Goal: Task Accomplishment & Management: Use online tool/utility

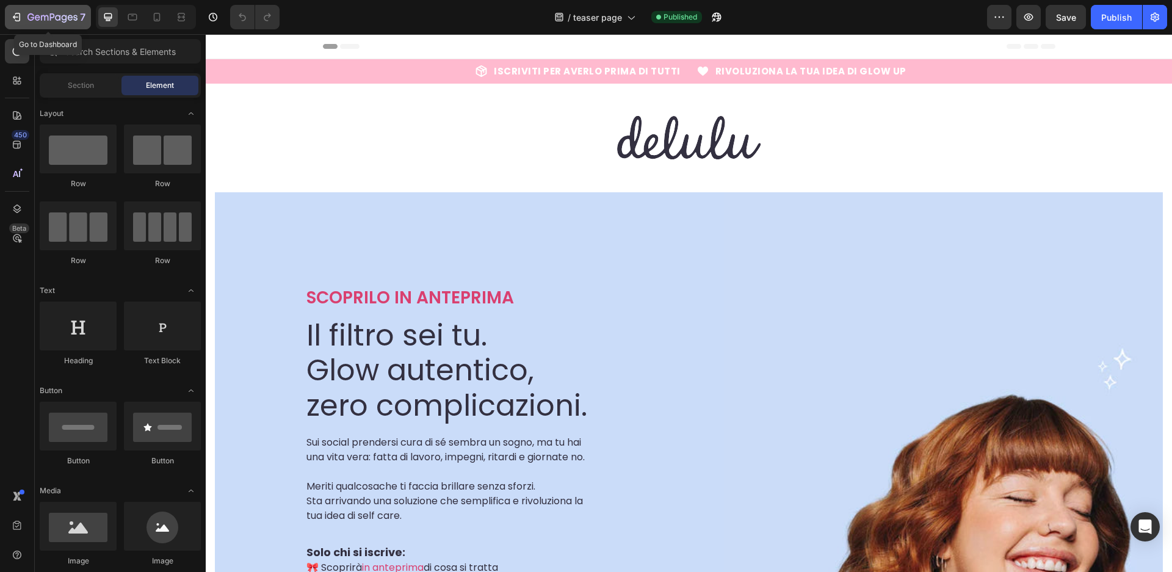
click at [12, 18] on icon "button" at bounding box center [16, 17] width 12 height 12
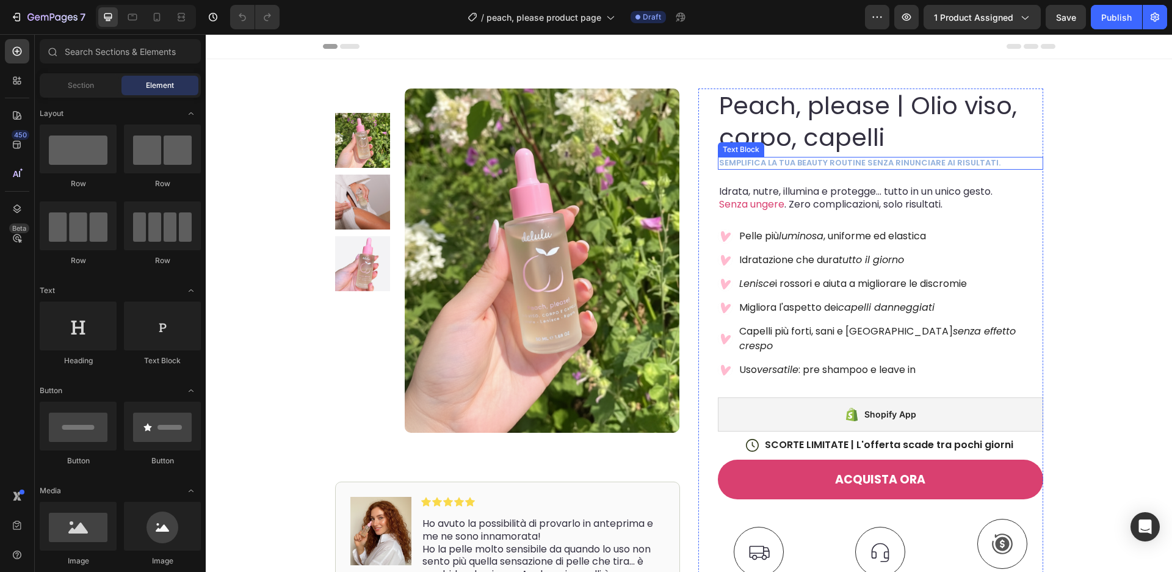
click at [883, 166] on p "semplifica la tua beauty routine senza rinunciare ai risultati." at bounding box center [880, 163] width 323 height 10
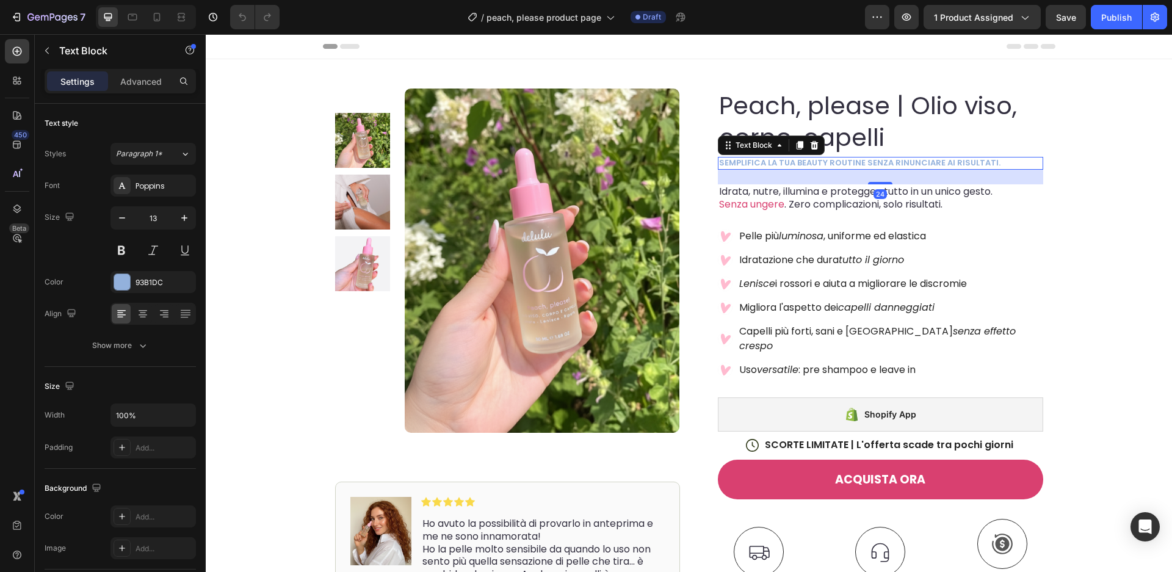
click at [883, 166] on p "semplifica la tua beauty routine senza rinunciare ai risultati." at bounding box center [880, 163] width 323 height 10
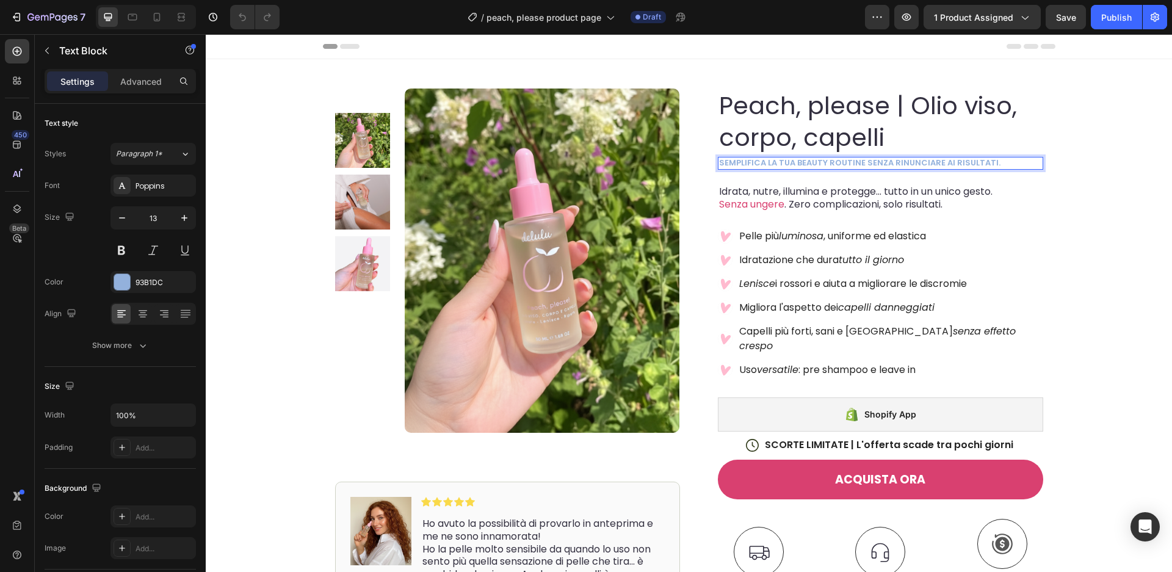
click at [897, 166] on p "semplifica la tua beauty routine senza rinunciare ai risultati." at bounding box center [880, 163] width 323 height 10
click at [987, 164] on p "semplifica la tua beauty routine senza rinunciare ai risultati." at bounding box center [880, 163] width 323 height 10
click at [994, 164] on p "semplifica la tua beauty routine senza rinunciare ai risultati." at bounding box center [880, 163] width 323 height 10
click at [733, 191] on span "Idrata, nutre, illumina e protegge… tutto in un unico gesto." at bounding box center [855, 191] width 273 height 14
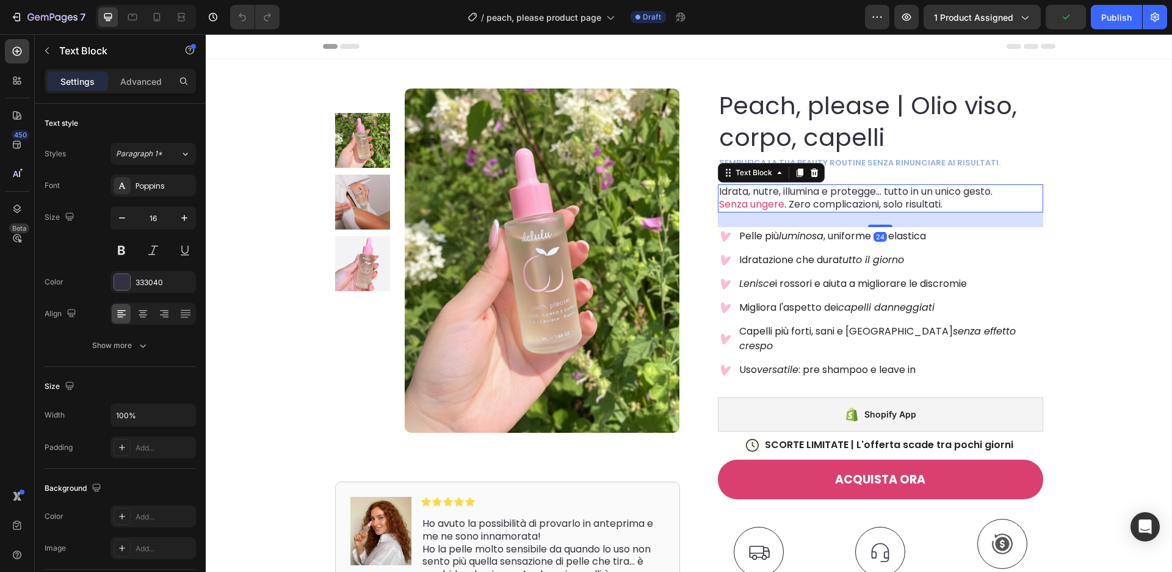
click at [725, 191] on span "Idrata, nutre, illumina e protegge… tutto in un unico gesto." at bounding box center [855, 191] width 273 height 14
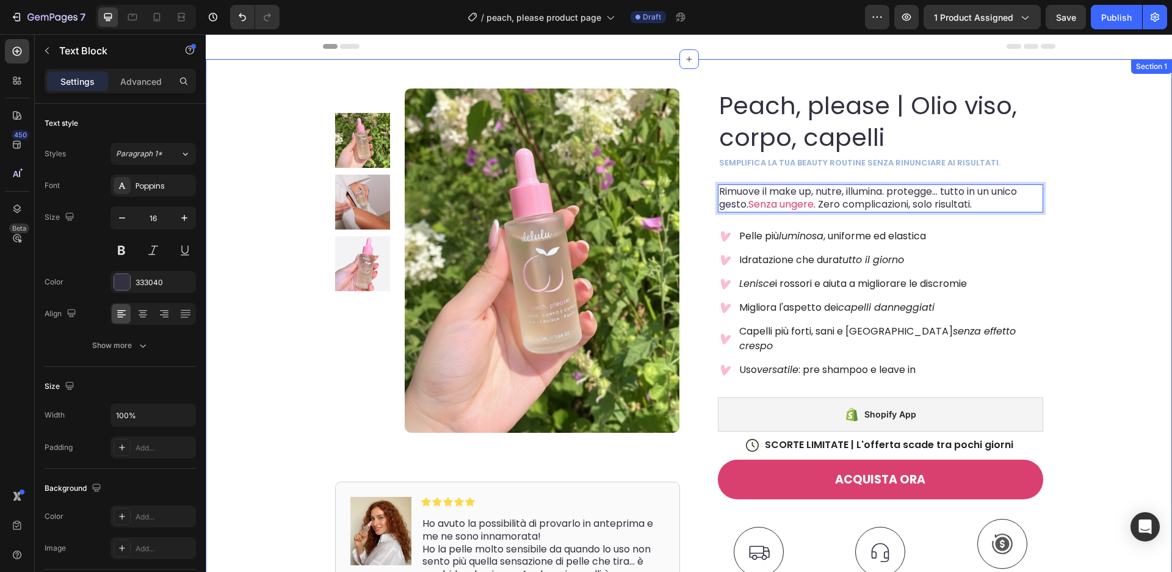
click at [1081, 303] on div "Product Images Image Icon Icon Icon Icon Icon Icon List Ho avuto la possibilità…" at bounding box center [689, 436] width 966 height 755
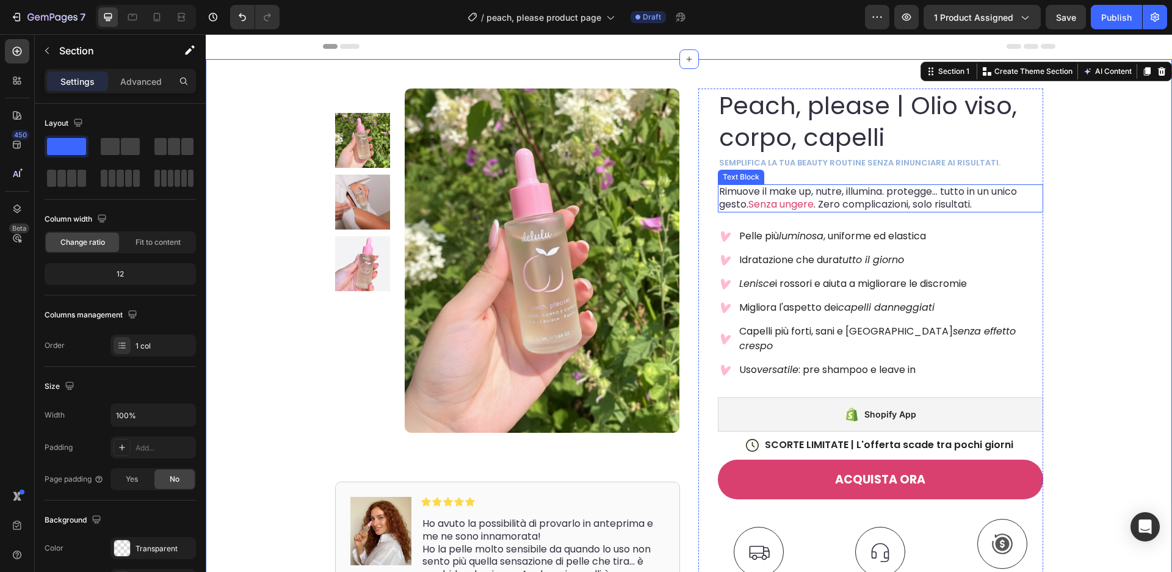
click at [819, 194] on span "Rimuove il make up, nutre, illumina. protegge… tutto in un unico gesto." at bounding box center [868, 197] width 298 height 27
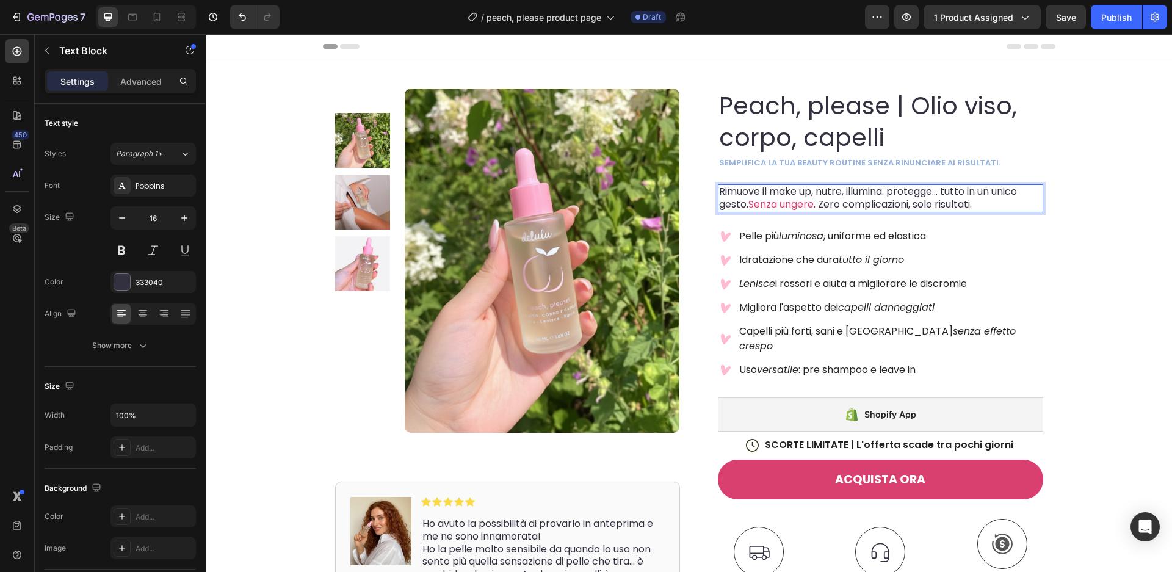
click at [946, 193] on span "Rimuove il make up, nutre, illumina. protegge… tutto in un unico gesto." at bounding box center [868, 197] width 298 height 27
click at [939, 194] on span "Rimuove il make up, nutre, illumina. protegge… tutto in un unico gesto." at bounding box center [868, 197] width 298 height 27
click at [891, 194] on span "Rimuove il make up, nutre, illumina. protegge… tutto in un unico gesto." at bounding box center [868, 197] width 298 height 27
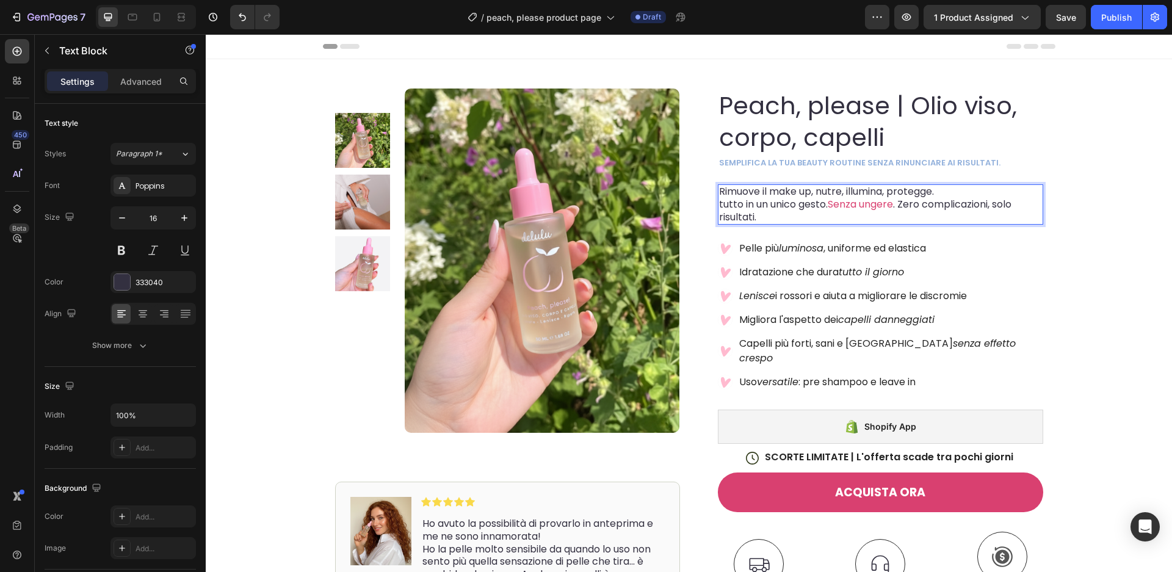
click at [950, 194] on p "Rimuove il make up, nutre, illumina, protegge." at bounding box center [880, 192] width 323 height 13
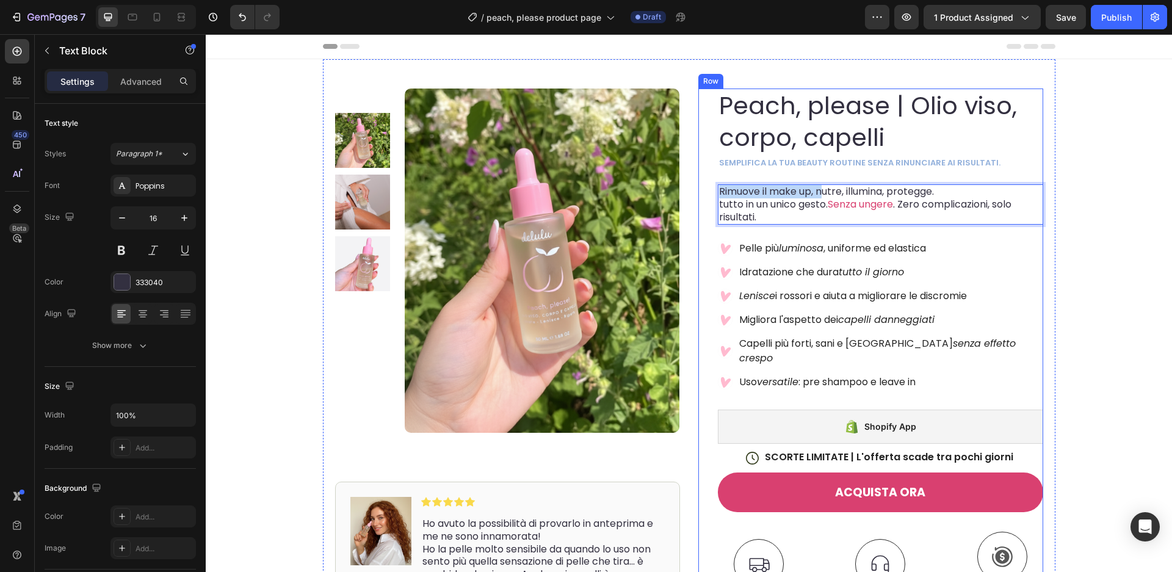
drag, startPoint x: 828, startPoint y: 193, endPoint x: 712, endPoint y: 192, distance: 116.0
click at [709, 195] on div "Peach, please | Olio viso, corpo, capelli Product Title semplifica la tua beaut…" at bounding box center [870, 447] width 345 height 717
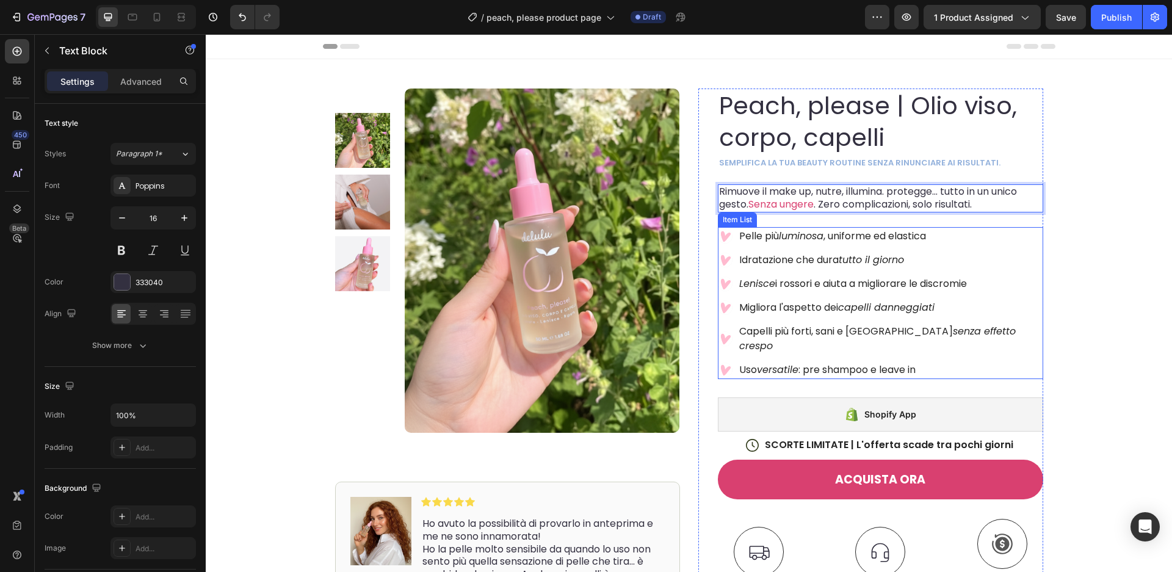
click at [943, 234] on p "Pelle più luminosa , uniforme ed elastica" at bounding box center [890, 236] width 302 height 15
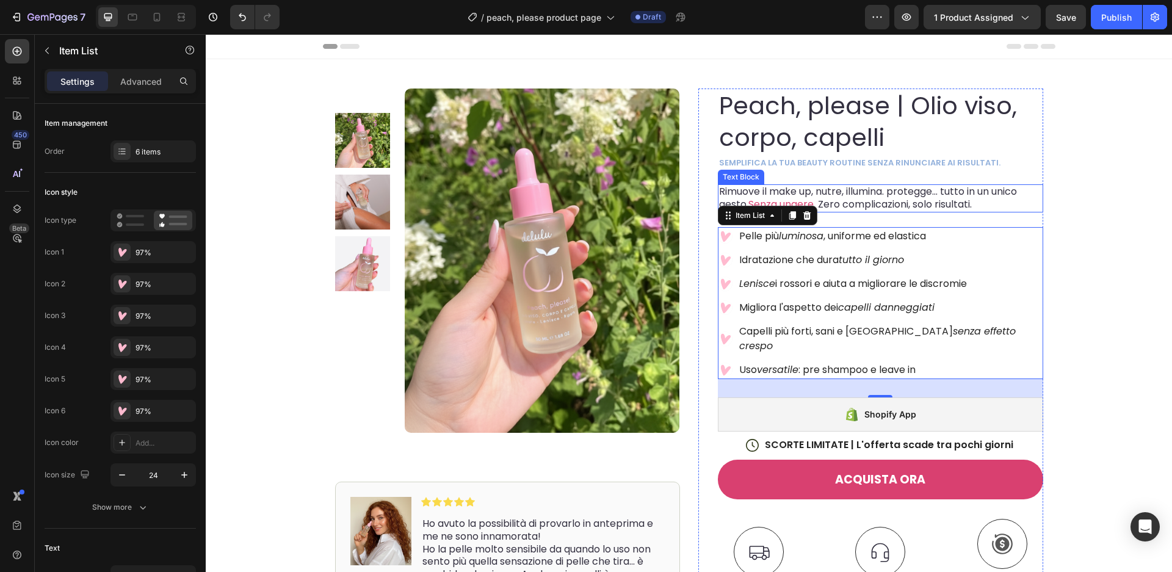
click at [855, 195] on span "Rimuove il make up, nutre, illumina. protegge… tutto in un unico gesto." at bounding box center [868, 197] width 298 height 27
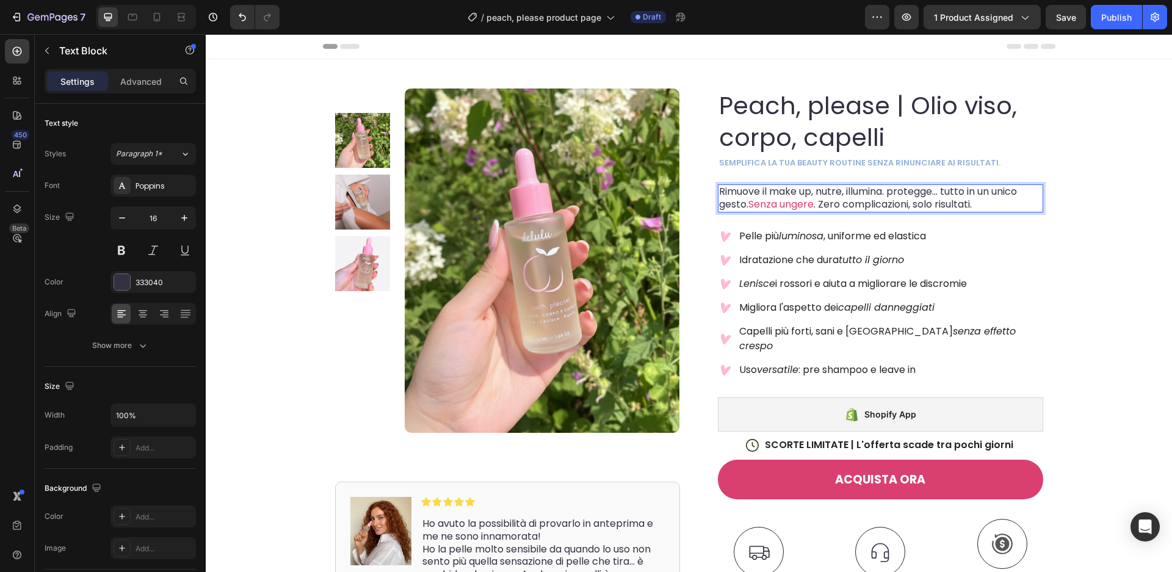
click at [829, 195] on span "Rimuove il make up, nutre, illumina. protegge… tutto in un unico gesto." at bounding box center [868, 197] width 298 height 27
click at [894, 194] on span "Rimuove il make up, nutre, illumina. protegge… tutto in un unico gesto." at bounding box center [868, 197] width 298 height 27
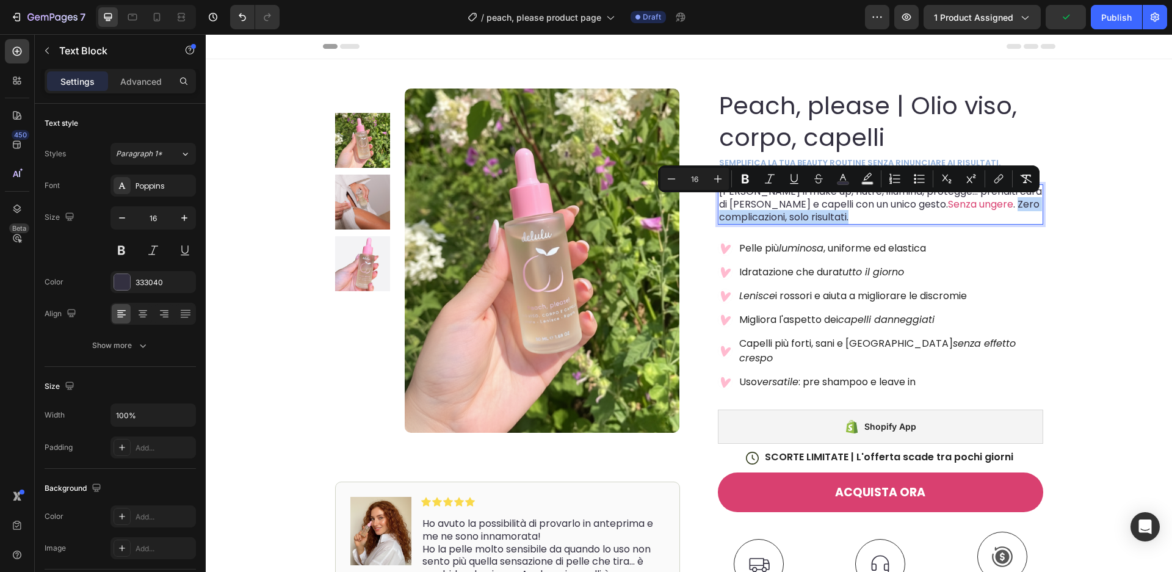
drag, startPoint x: 960, startPoint y: 201, endPoint x: 977, endPoint y: 223, distance: 27.8
click at [977, 223] on div "Rimuove il make up, nutre, illumina, protegge… prenditi cura di pelle e capelli…" at bounding box center [880, 204] width 325 height 40
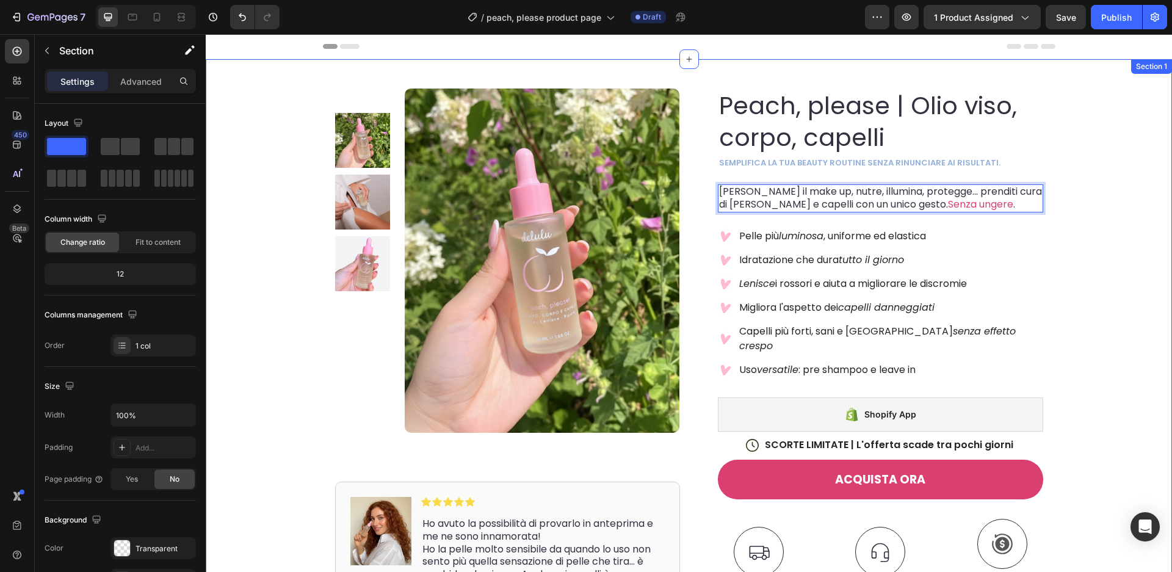
click at [1065, 241] on div "Product Images Image Icon Icon Icon Icon Icon Icon List Ho avuto la possibilità…" at bounding box center [689, 436] width 966 height 755
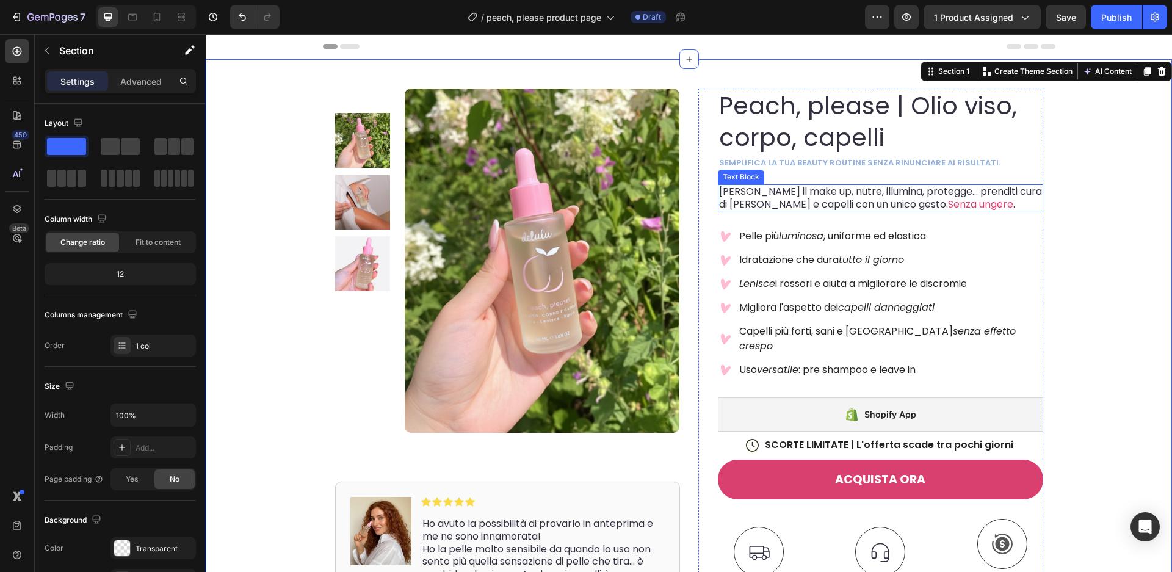
click at [1013, 198] on span "." at bounding box center [1014, 204] width 2 height 14
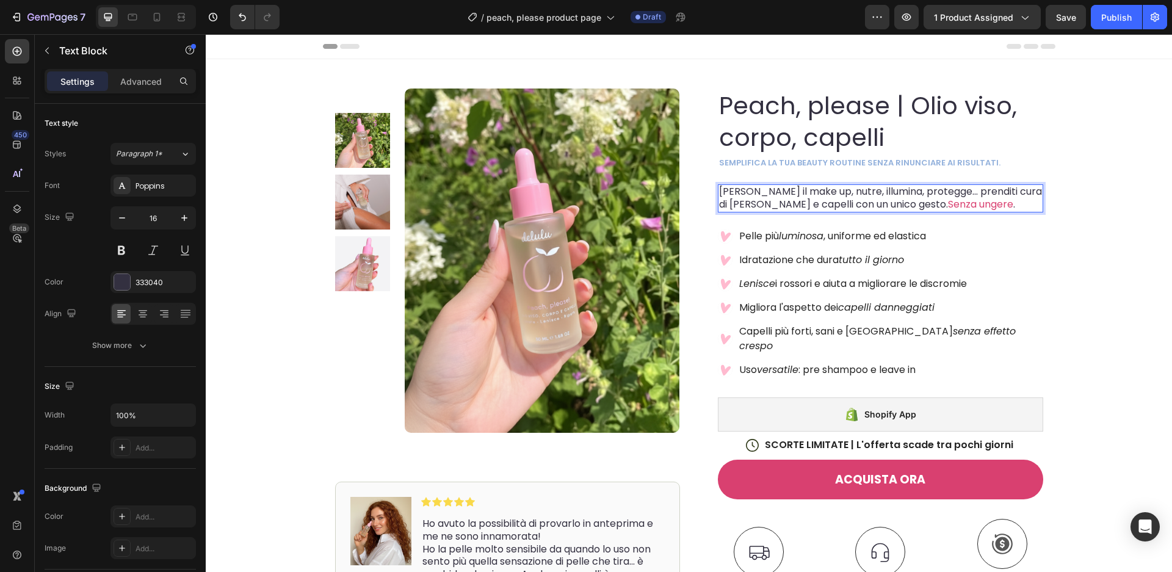
click at [943, 192] on span "Rimuove il make up, nutre, illumina, protegge… prenditi cura di pelle e capelli…" at bounding box center [880, 197] width 323 height 27
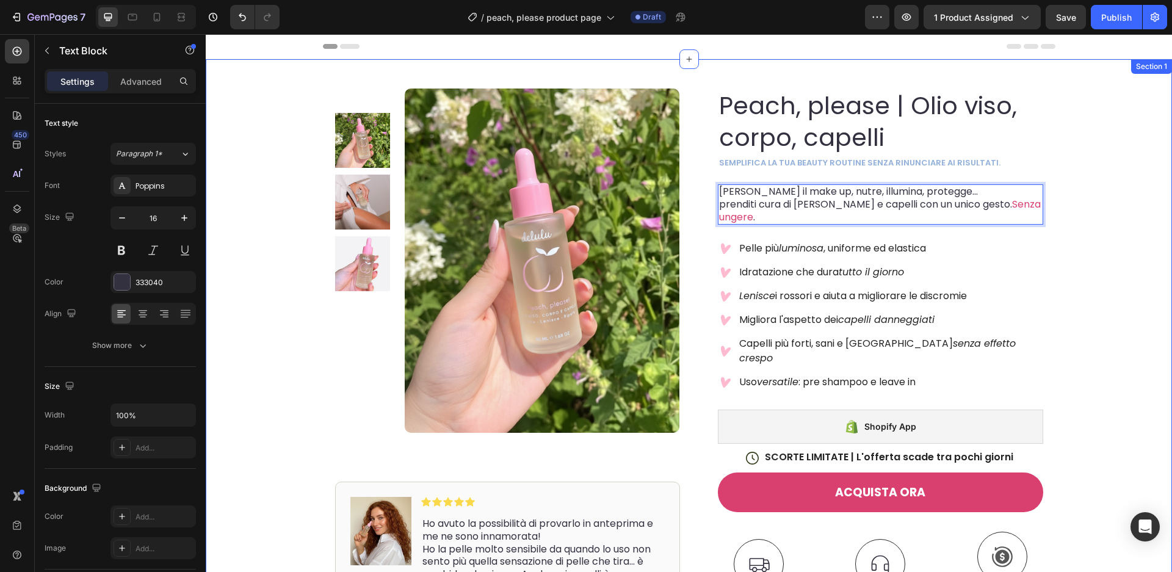
click at [1059, 221] on div "Product Images Image Icon Icon Icon Icon Icon Icon List Ho avuto la possibilità…" at bounding box center [689, 442] width 966 height 767
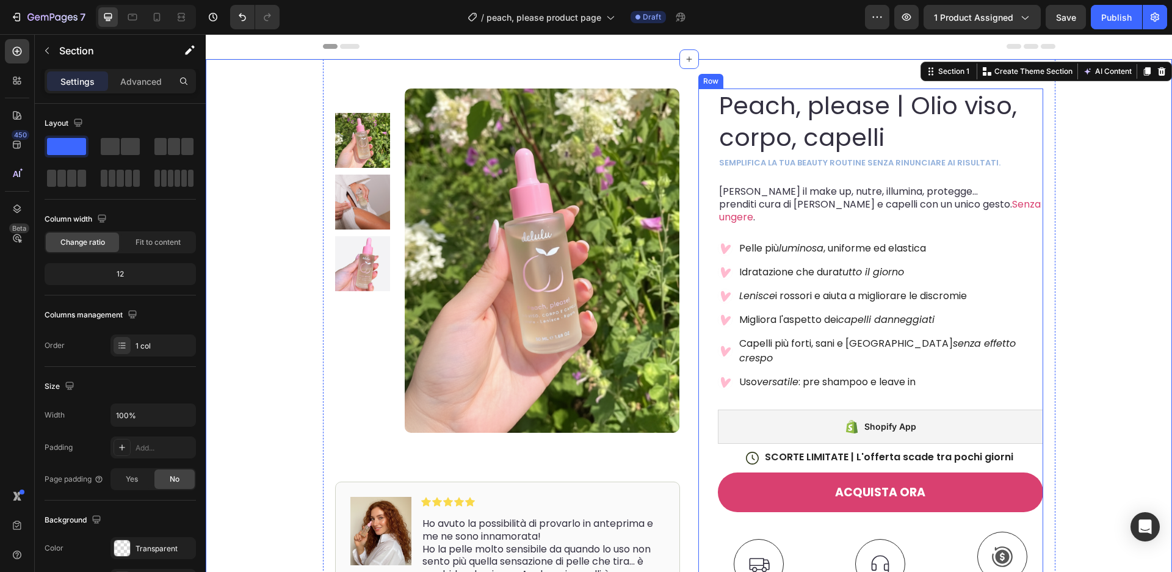
click at [864, 172] on div "Peach, please | Olio viso, corpo, capelli Product Title semplifica la tua beaut…" at bounding box center [880, 447] width 325 height 717
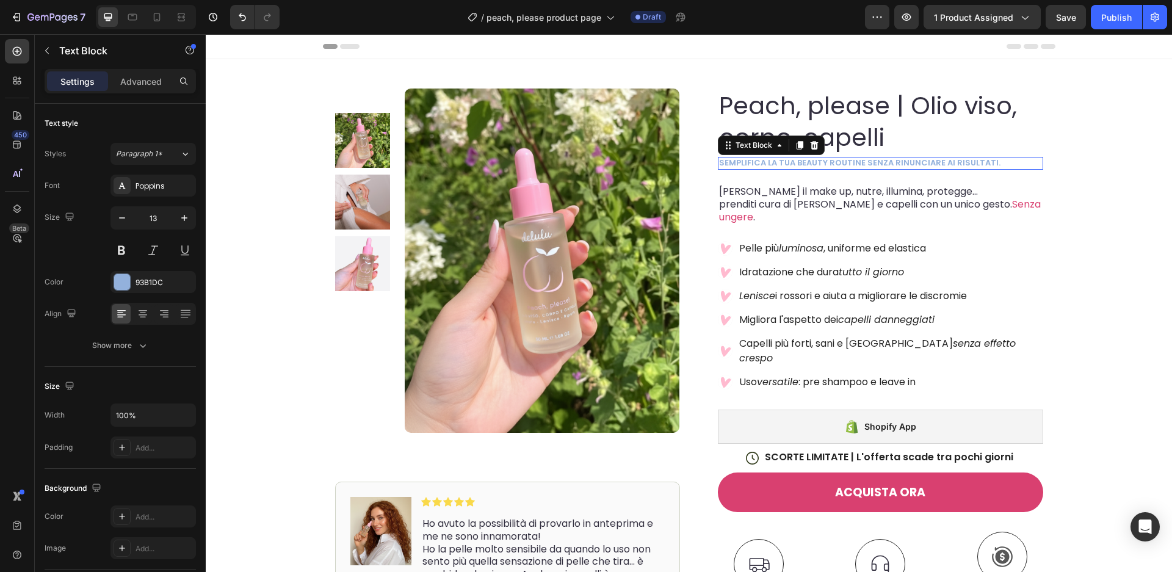
click at [859, 163] on p "semplifica la tua beauty routine senza rinunciare ai risultati." at bounding box center [880, 163] width 323 height 10
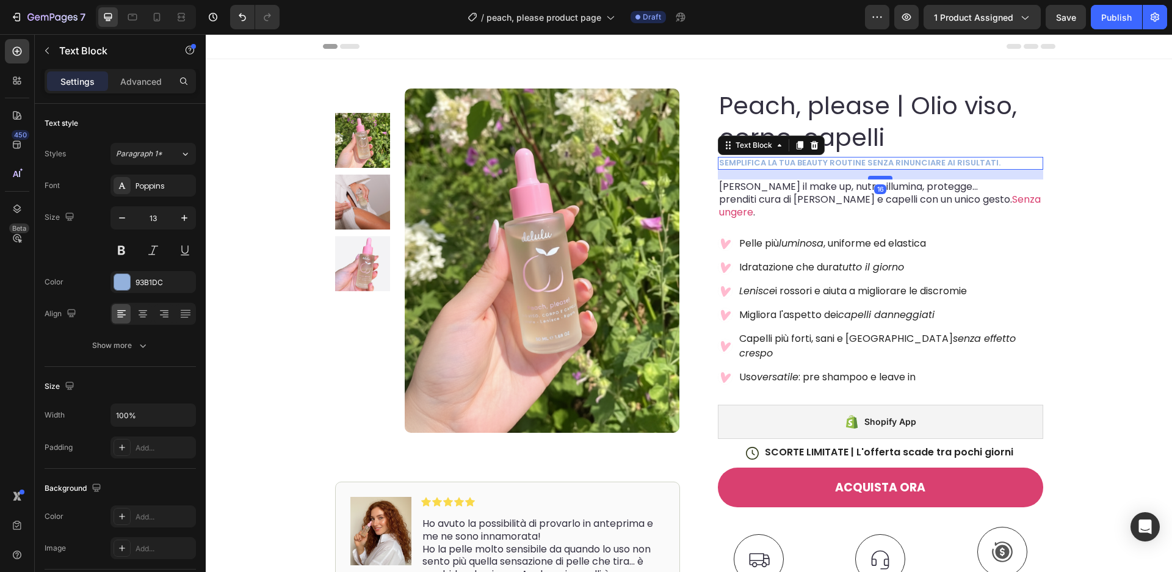
click at [875, 177] on div at bounding box center [880, 178] width 24 height 4
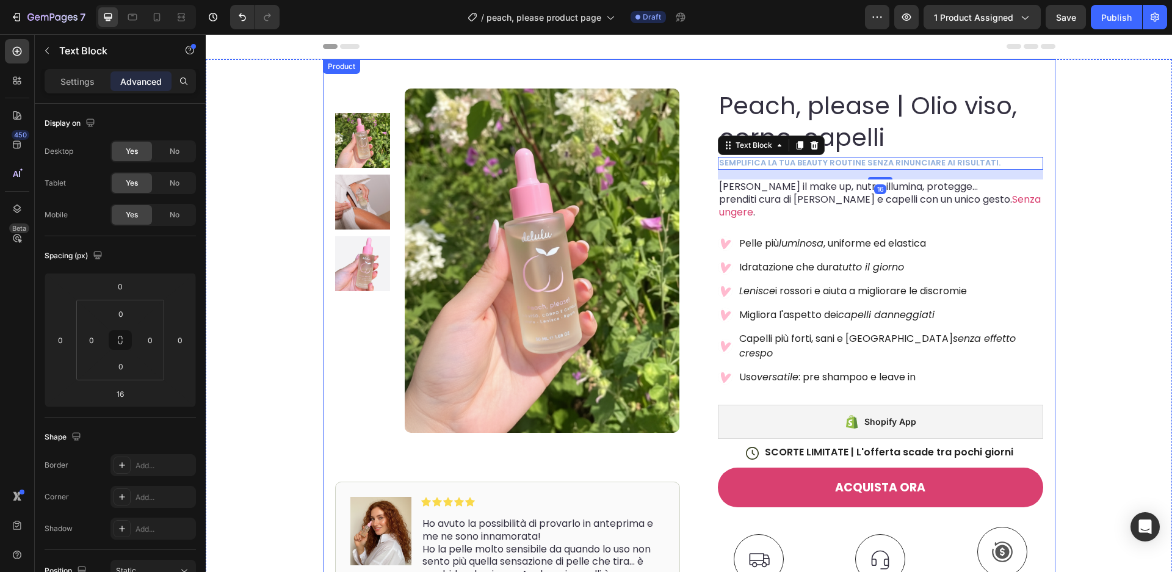
click at [1050, 222] on div "Product Images Image Icon Icon Icon Icon Icon Icon List Ho avuto la possibilità…" at bounding box center [689, 430] width 733 height 742
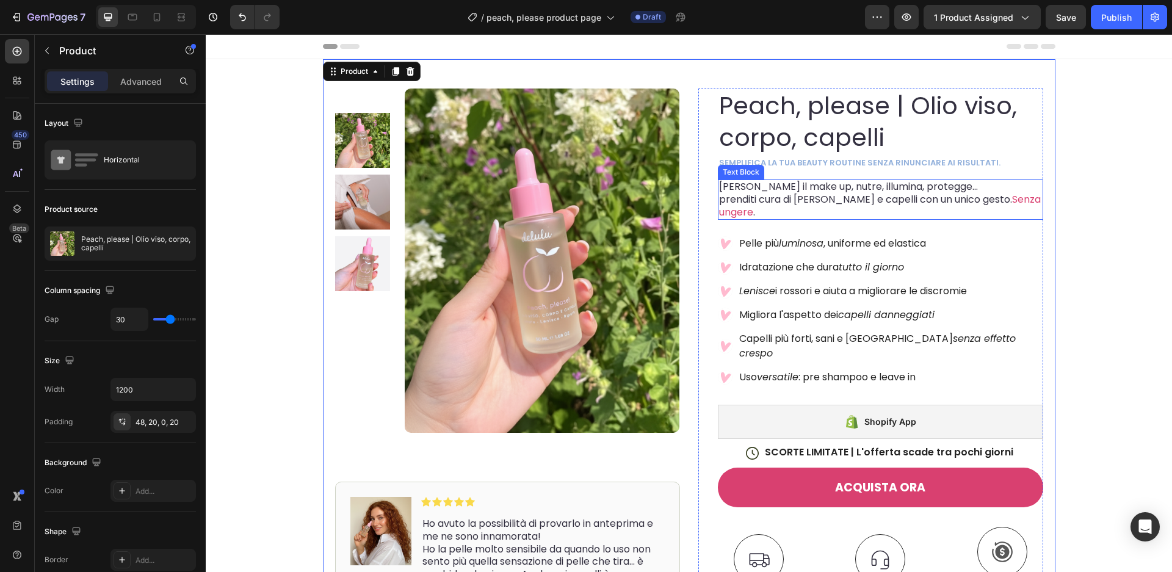
click at [852, 188] on span "Rimuove il make up, nutre, illumina, protegge…" at bounding box center [848, 186] width 259 height 14
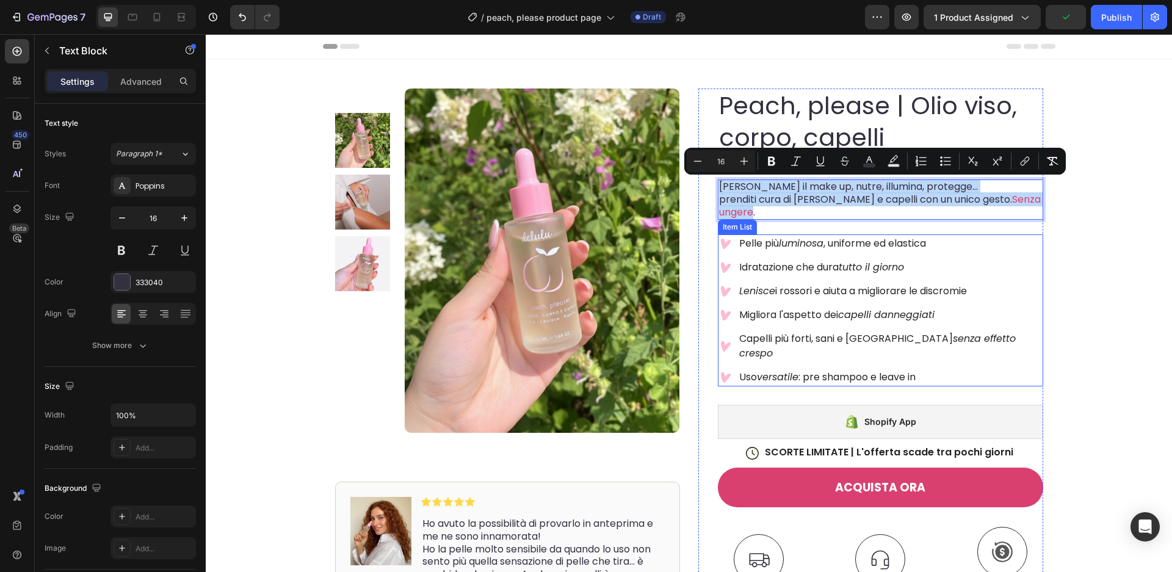
copy div "Rimuove il make up, nutre, illumina, protegge… prenditi cura di pelle e capelli…"
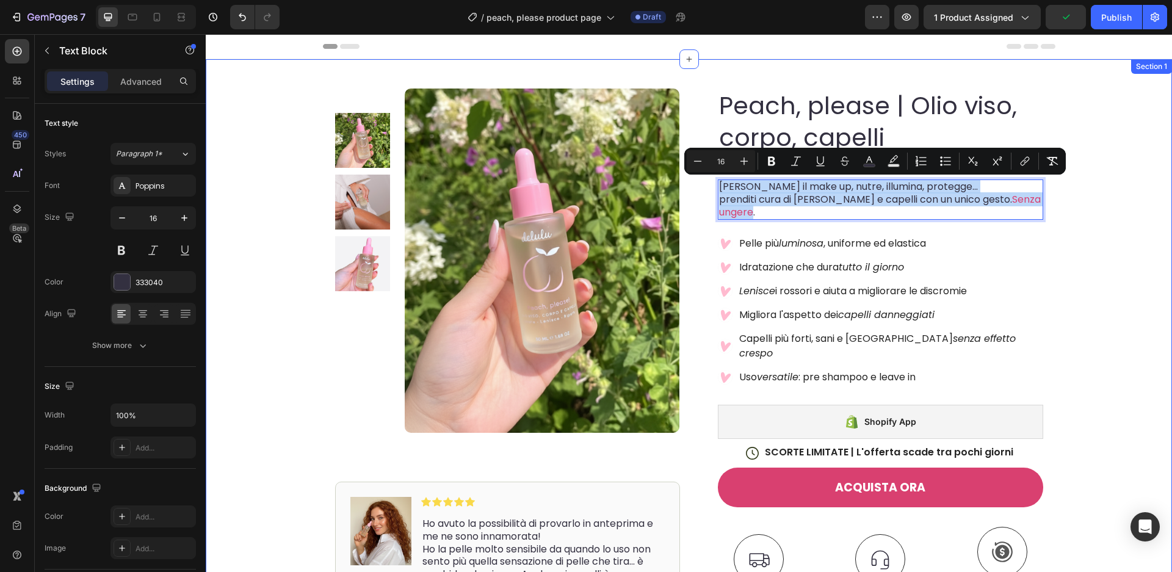
click at [1120, 249] on div "Product Images Image Icon Icon Icon Icon Icon Icon List Ho avuto la possibilità…" at bounding box center [689, 440] width 966 height 762
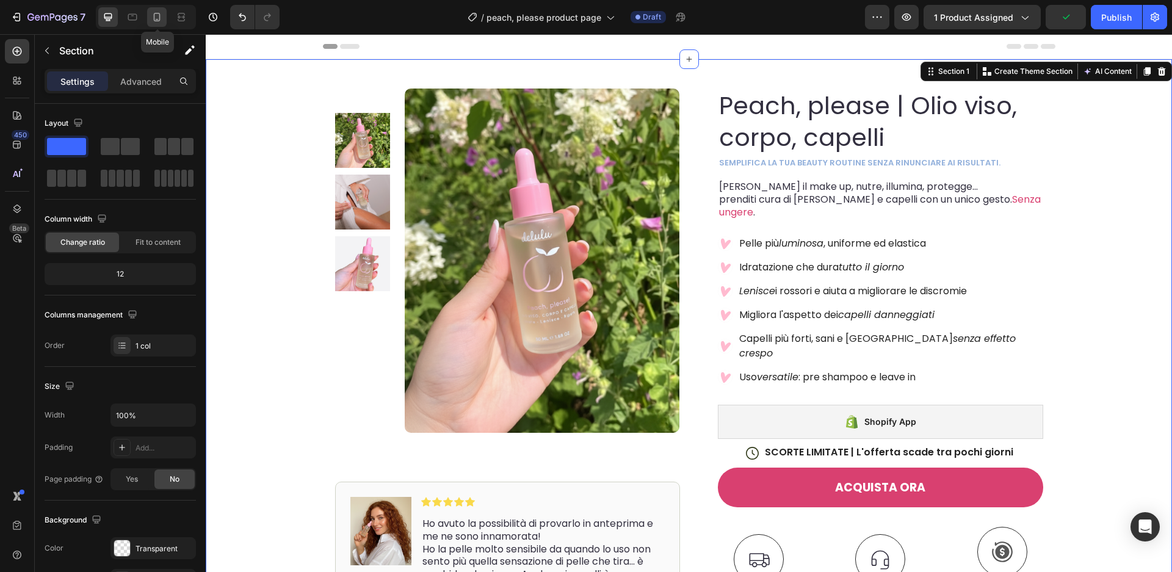
click at [154, 13] on icon at bounding box center [157, 17] width 12 height 12
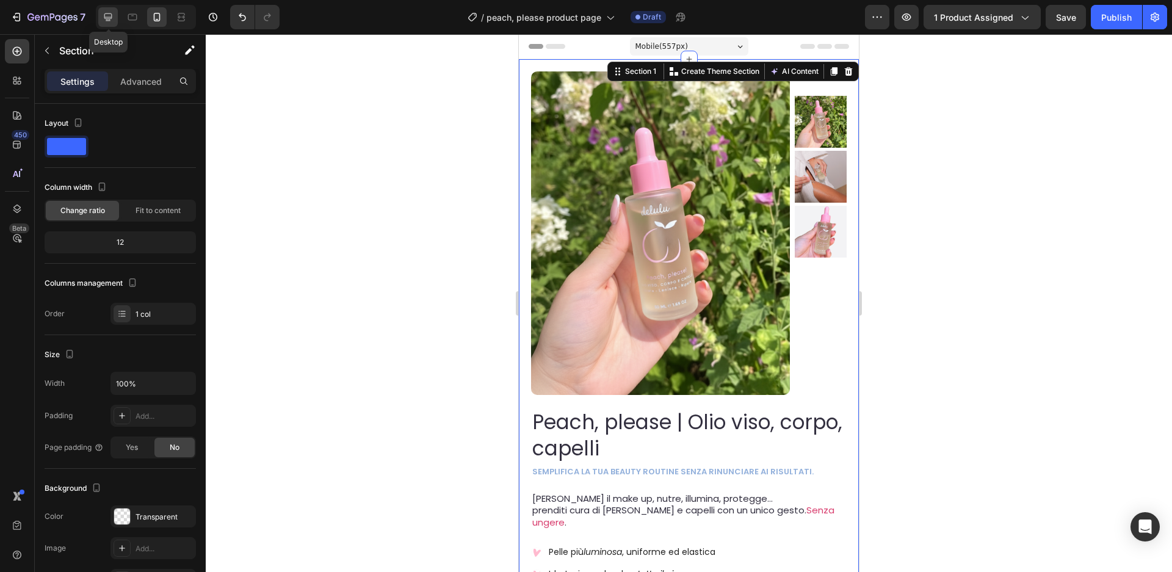
click at [106, 18] on icon at bounding box center [108, 17] width 12 height 12
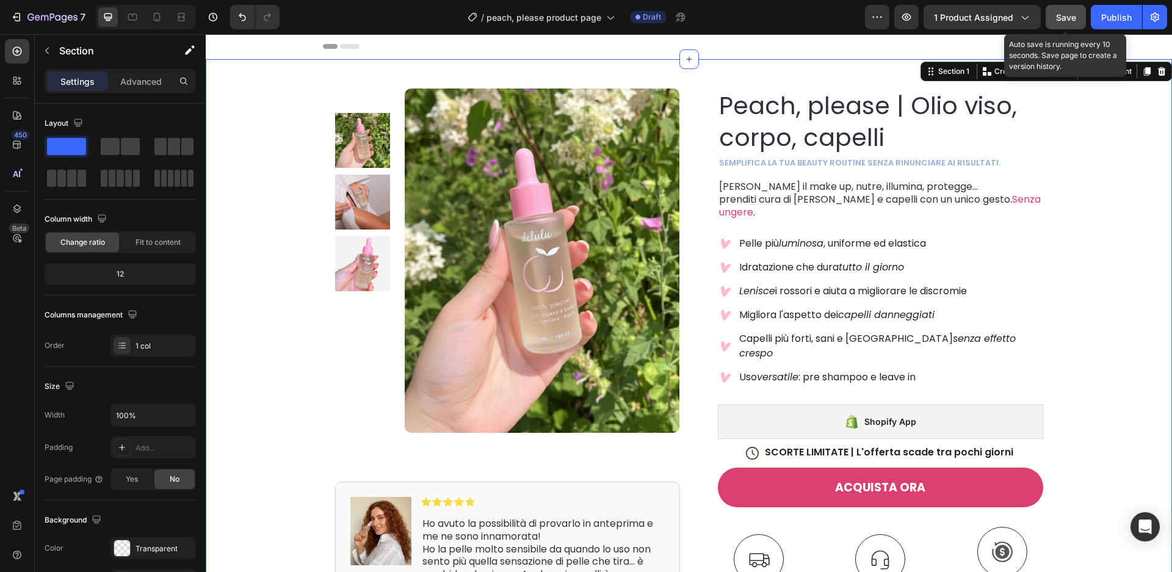
click at [1074, 18] on span "Save" at bounding box center [1066, 17] width 20 height 10
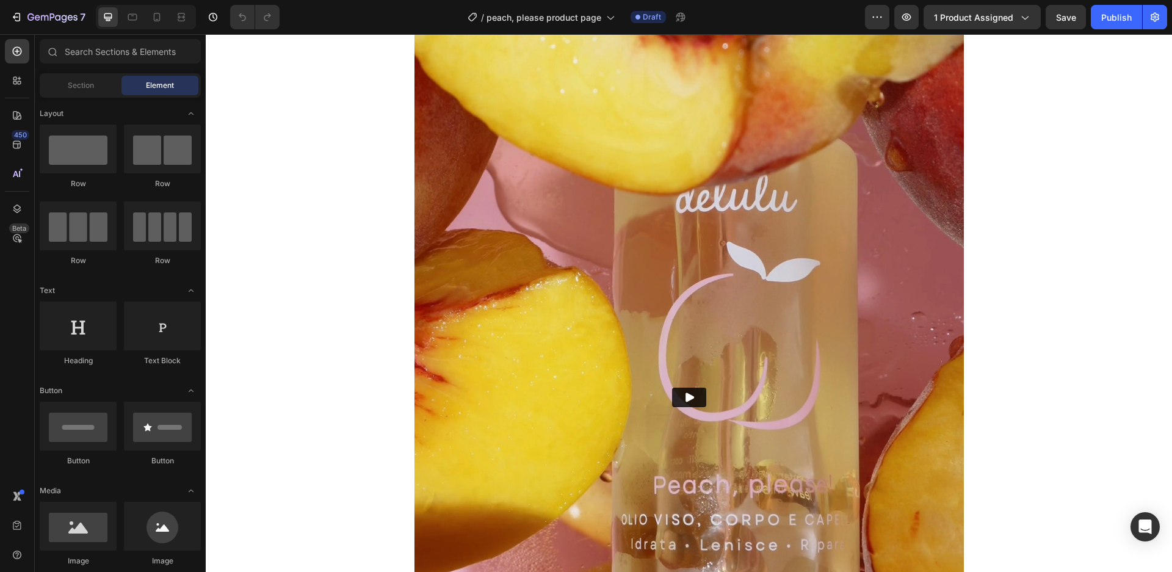
scroll to position [1985, 0]
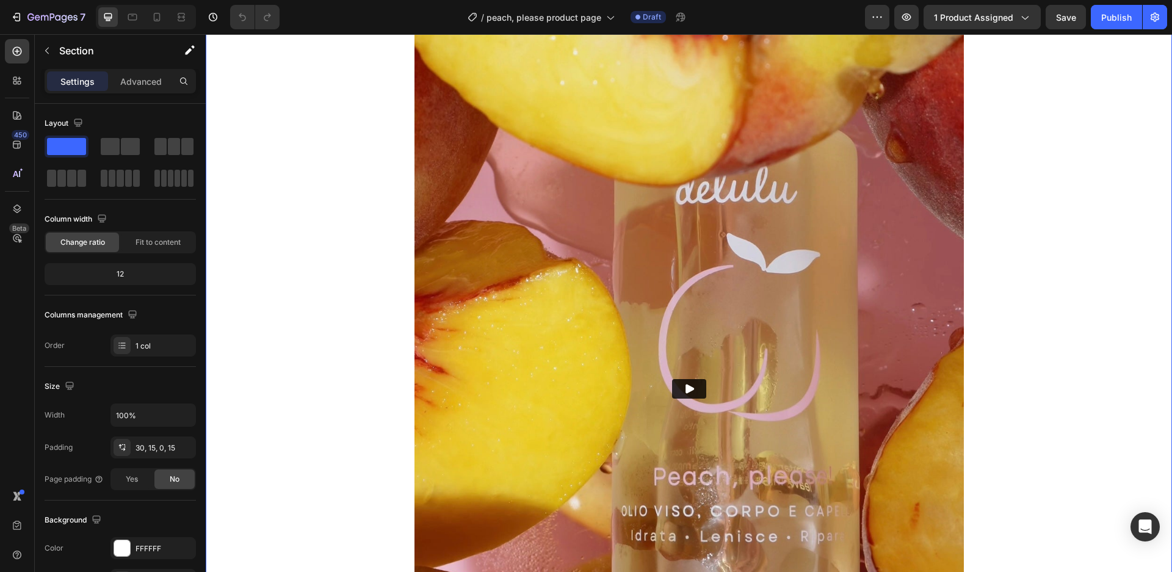
click at [1005, 253] on div "Peach, please! Heading Il primo olio multifunzione , versatile davvero: nutre, …" at bounding box center [689, 347] width 948 height 854
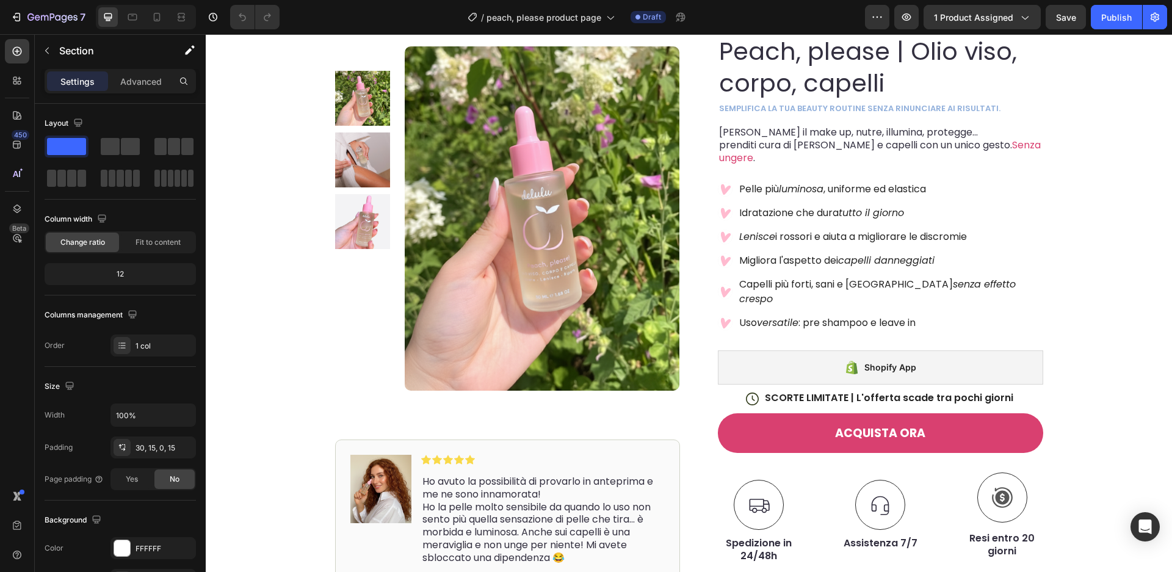
scroll to position [0, 0]
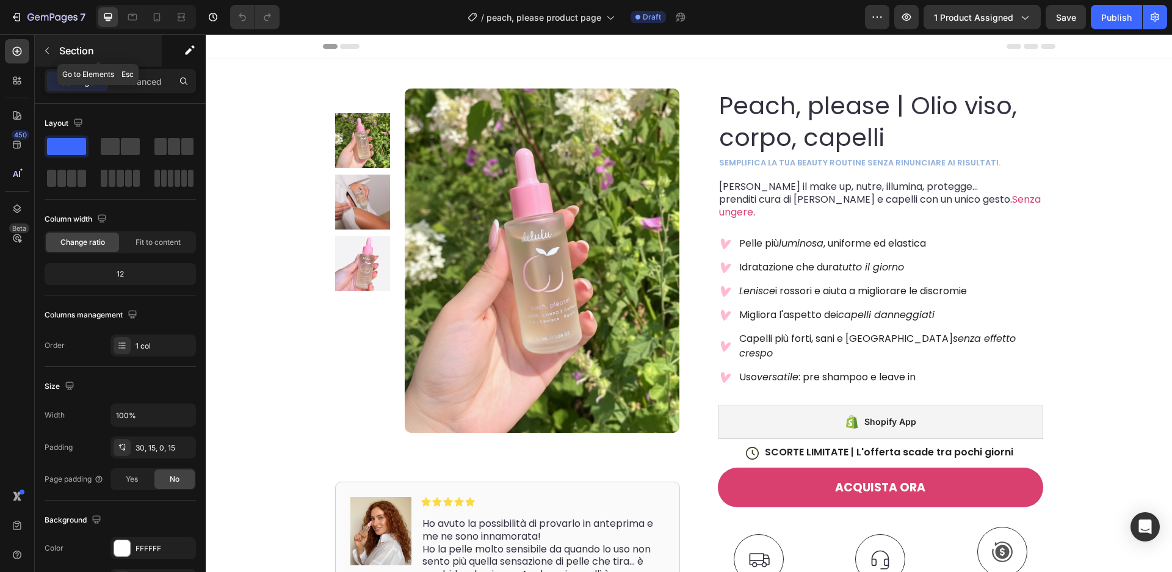
click at [51, 52] on icon "button" at bounding box center [47, 51] width 10 height 10
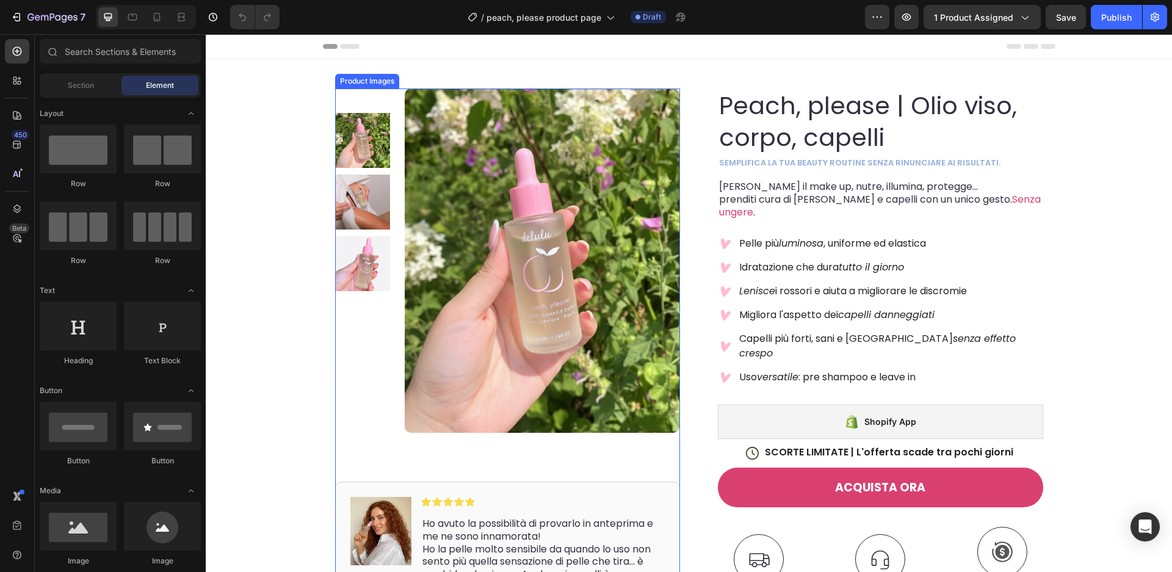
click at [358, 366] on div at bounding box center [362, 260] width 55 height 295
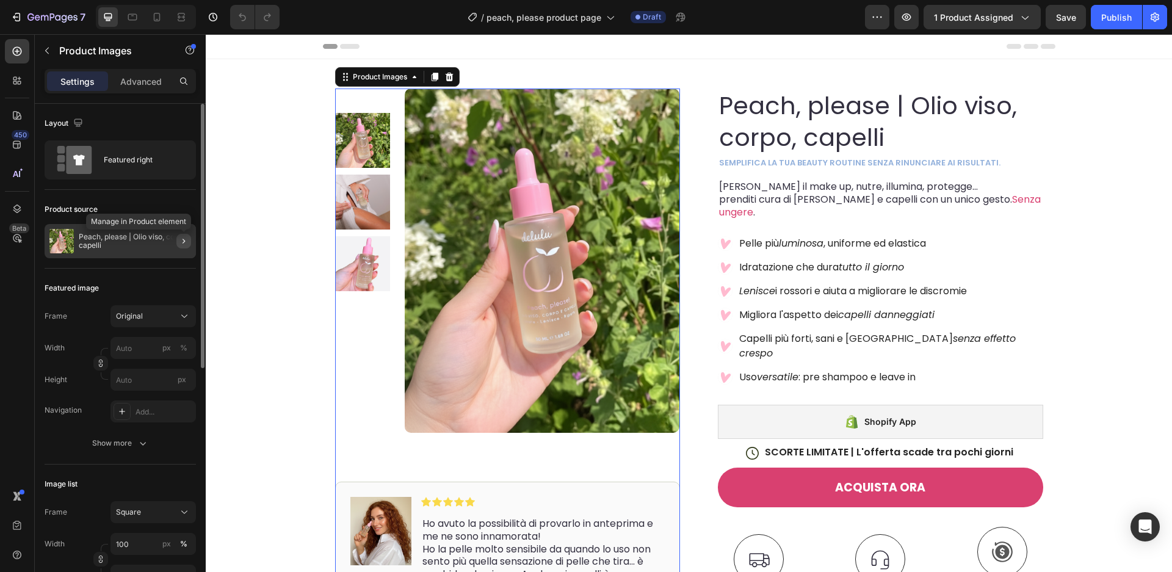
click at [186, 243] on icon "button" at bounding box center [184, 241] width 10 height 10
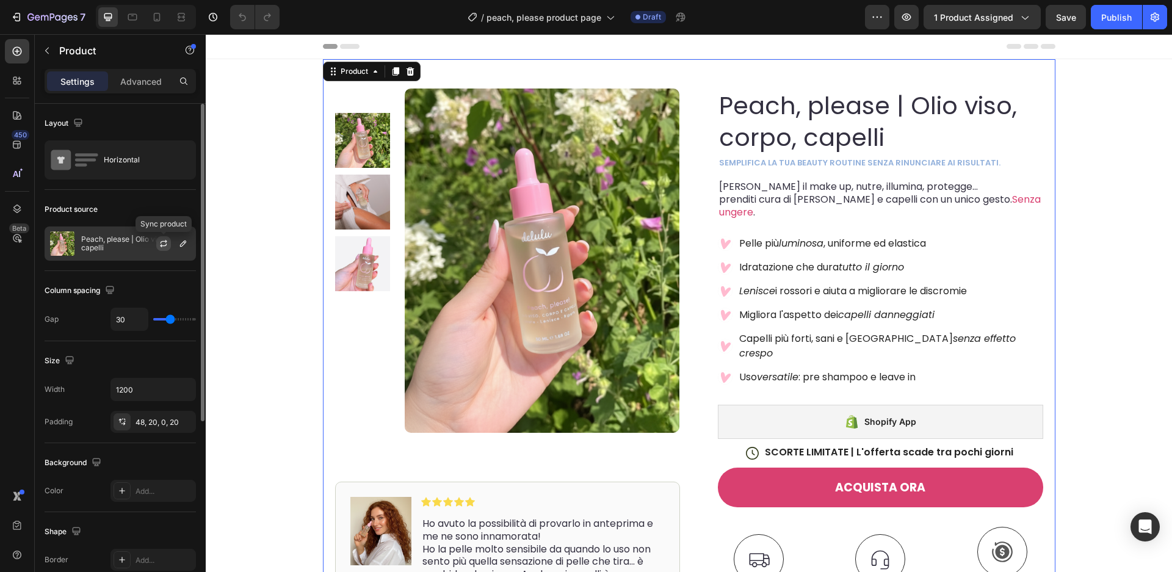
click at [164, 245] on icon "button" at bounding box center [164, 244] width 10 height 10
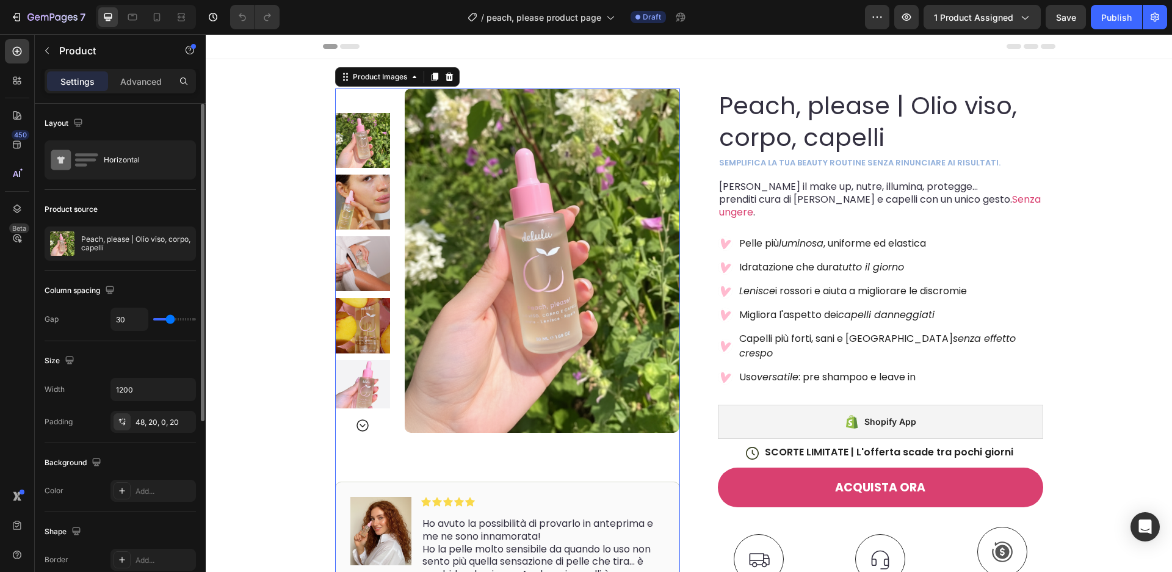
click at [358, 206] on img at bounding box center [362, 202] width 55 height 55
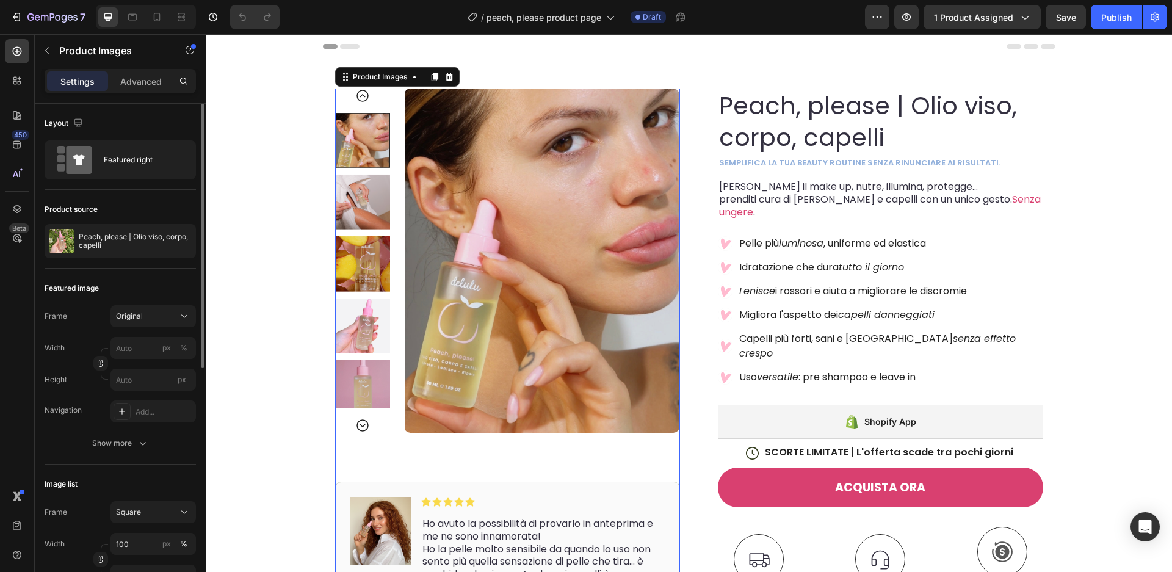
click at [366, 205] on img at bounding box center [362, 202] width 55 height 55
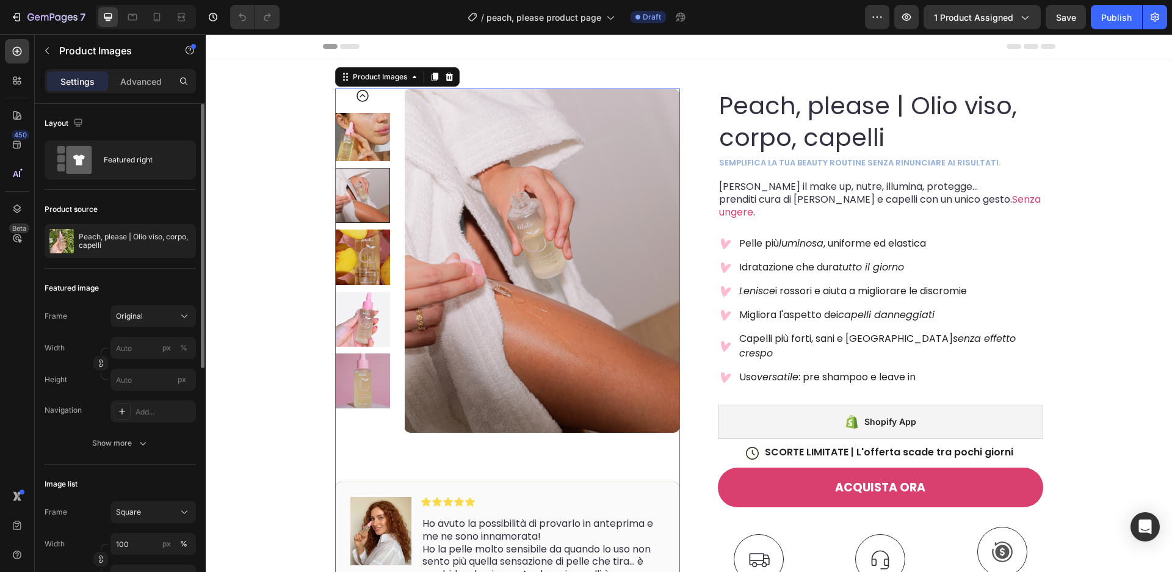
click at [363, 253] on img at bounding box center [362, 257] width 55 height 55
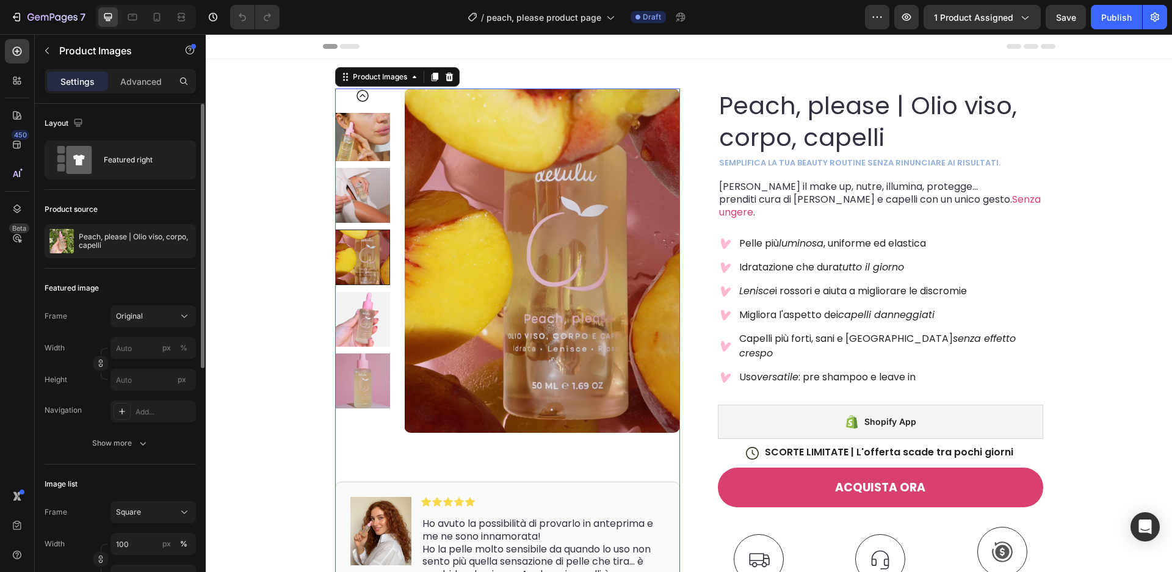
click at [364, 313] on img at bounding box center [362, 319] width 55 height 55
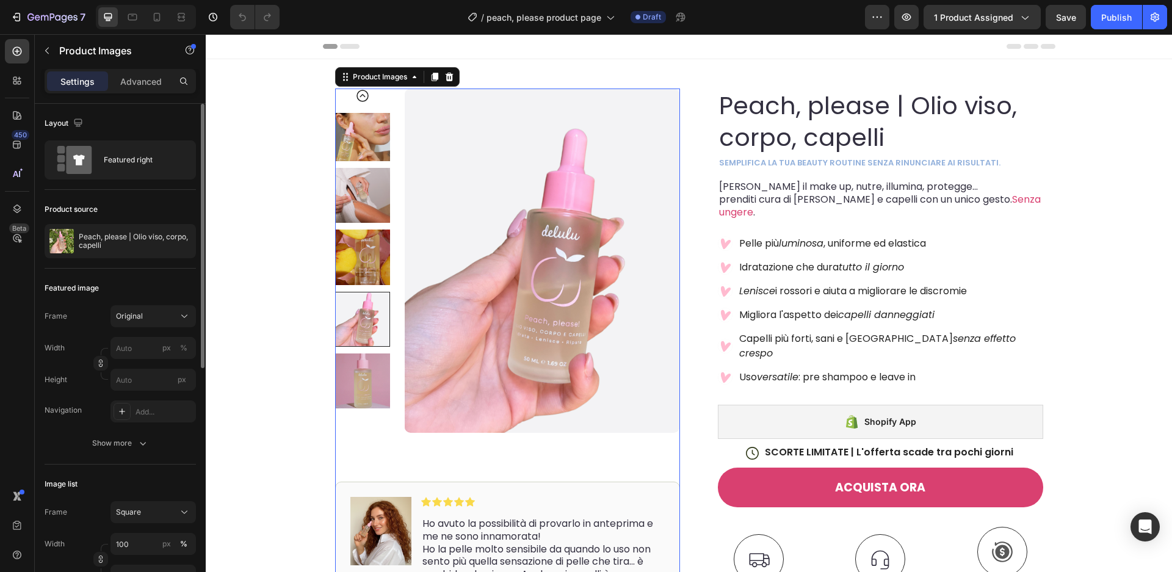
click at [361, 380] on img at bounding box center [362, 380] width 55 height 55
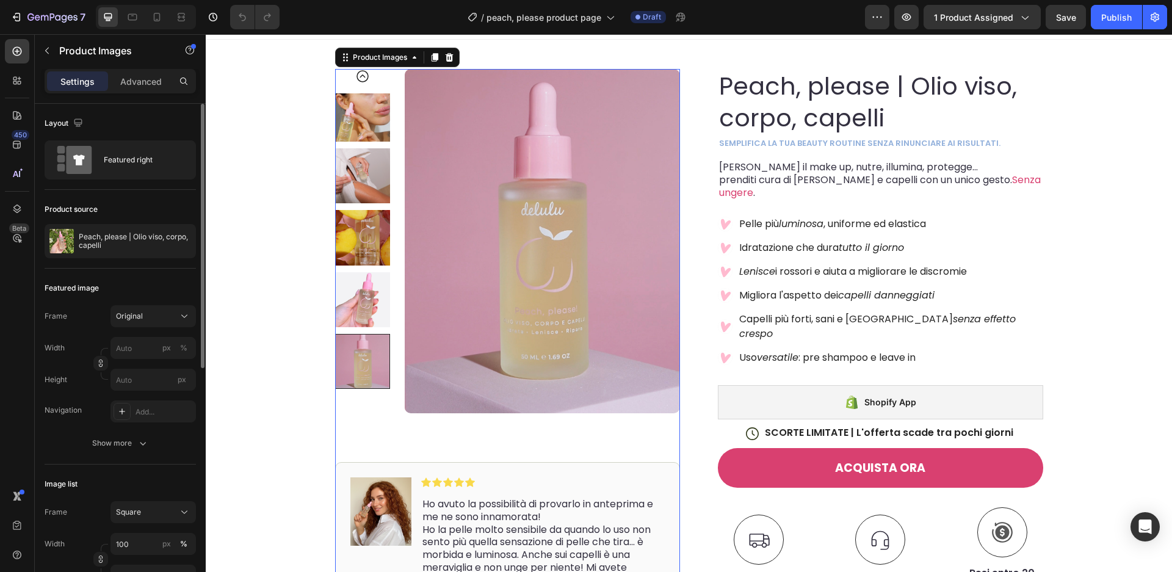
scroll to position [20, 0]
click at [293, 417] on div "Product Images 80 Image Icon Icon Icon Icon Icon Icon List Ho avuto la possibil…" at bounding box center [689, 420] width 966 height 762
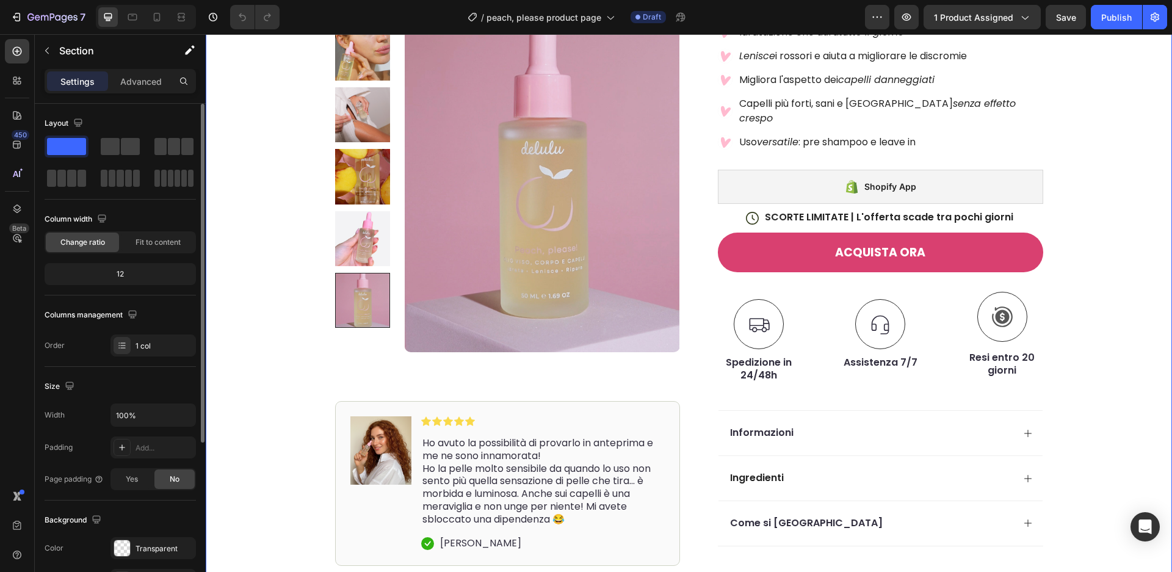
scroll to position [237, 0]
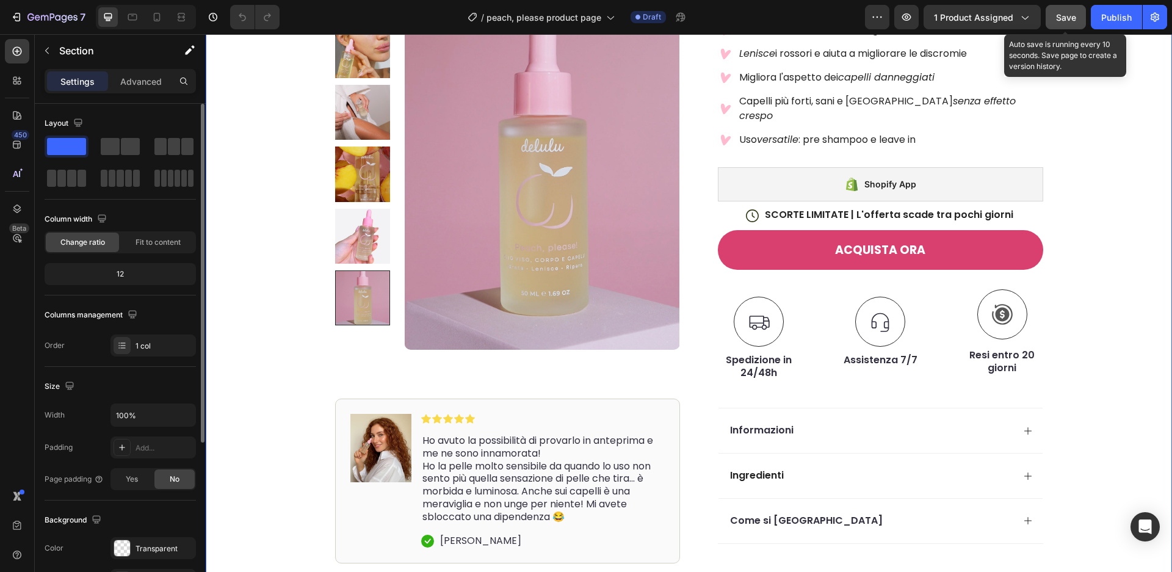
click at [1075, 20] on span "Save" at bounding box center [1066, 17] width 20 height 10
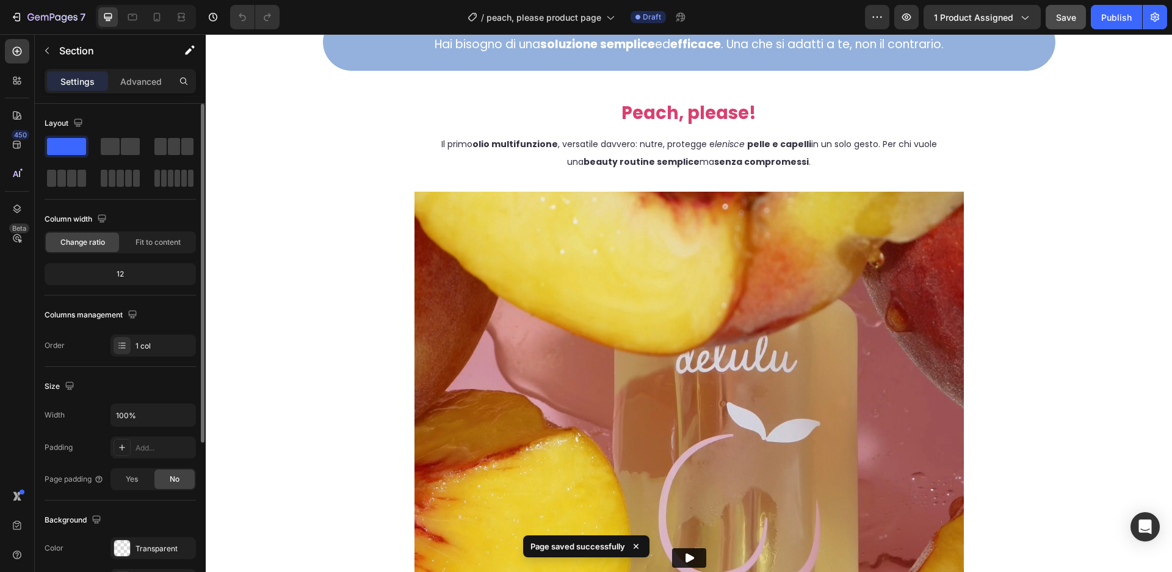
scroll to position [2044, 0]
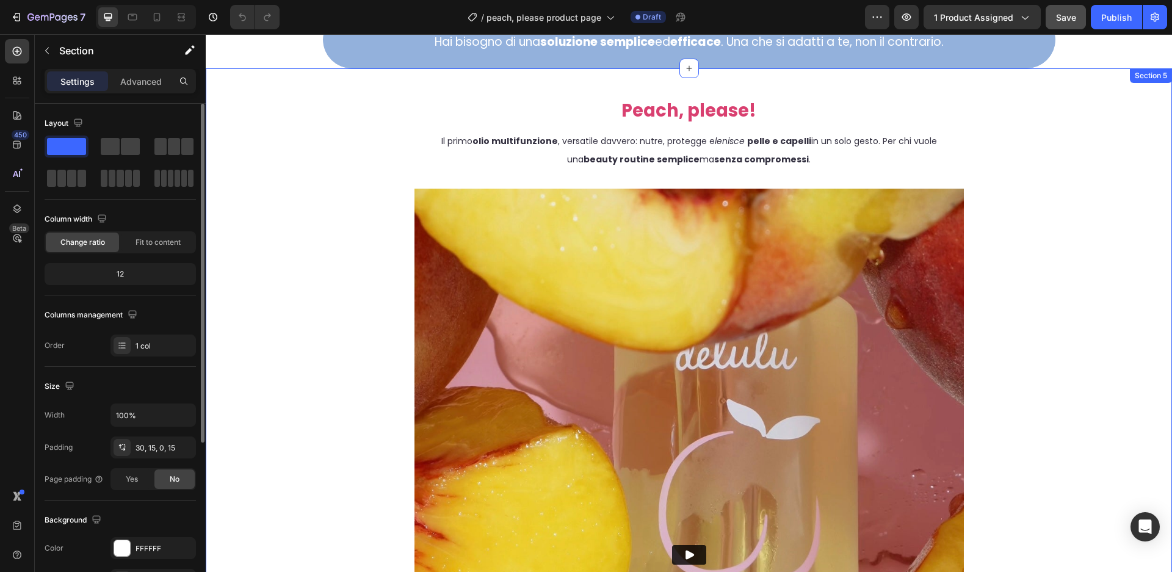
click at [1107, 219] on div "Peach, please! Heading Il primo olio multifunzione , versatile davvero: nutre, …" at bounding box center [689, 514] width 948 height 854
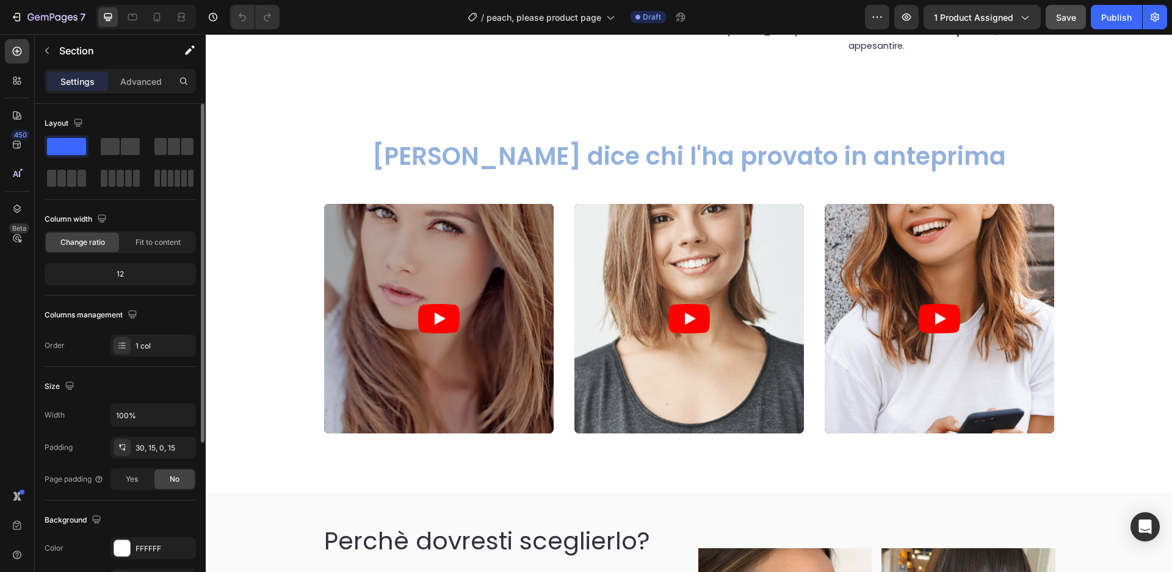
scroll to position [3486, 0]
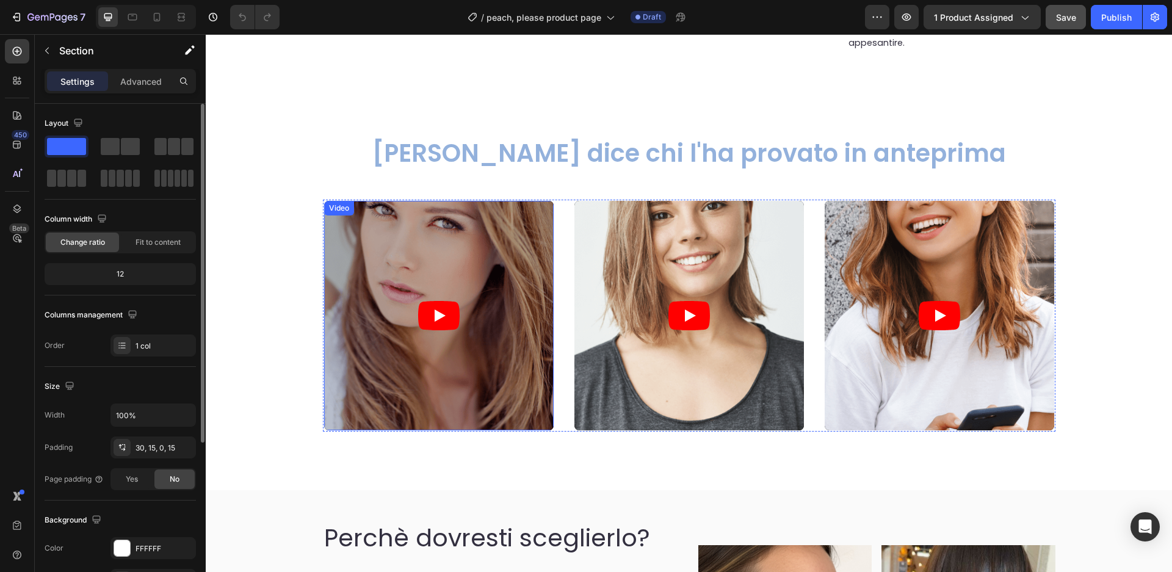
click at [495, 295] on article at bounding box center [439, 316] width 230 height 230
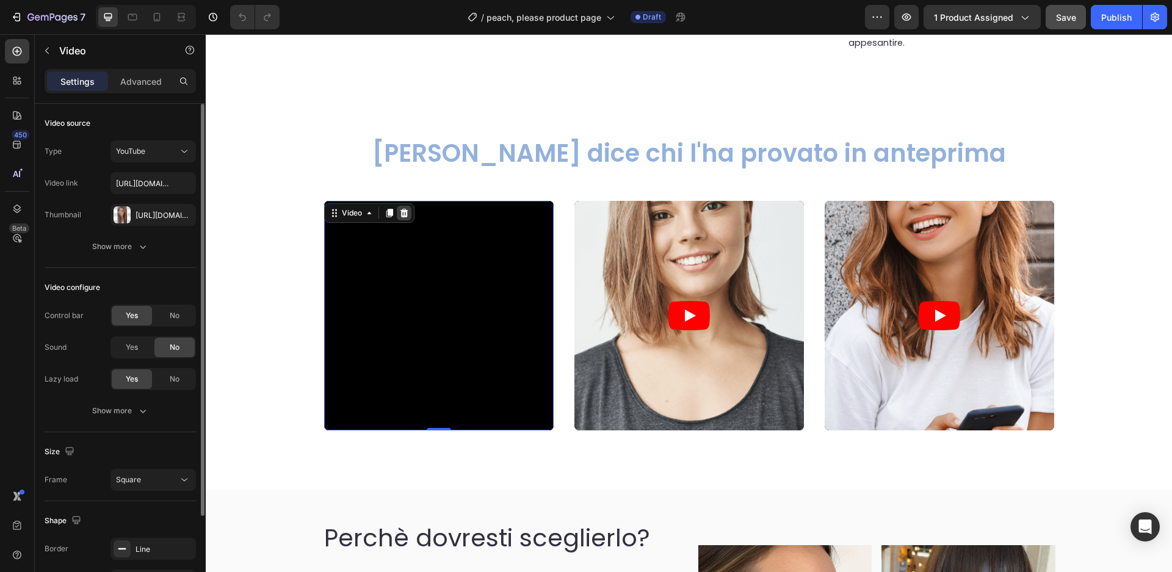
click at [404, 209] on icon at bounding box center [404, 213] width 8 height 9
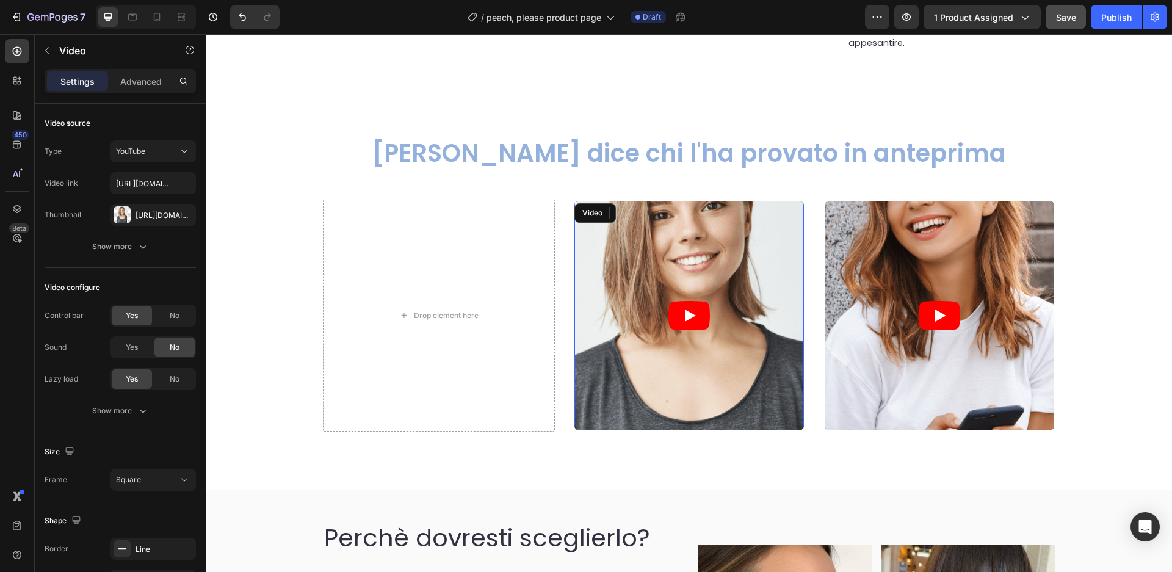
click at [587, 305] on article at bounding box center [689, 316] width 230 height 230
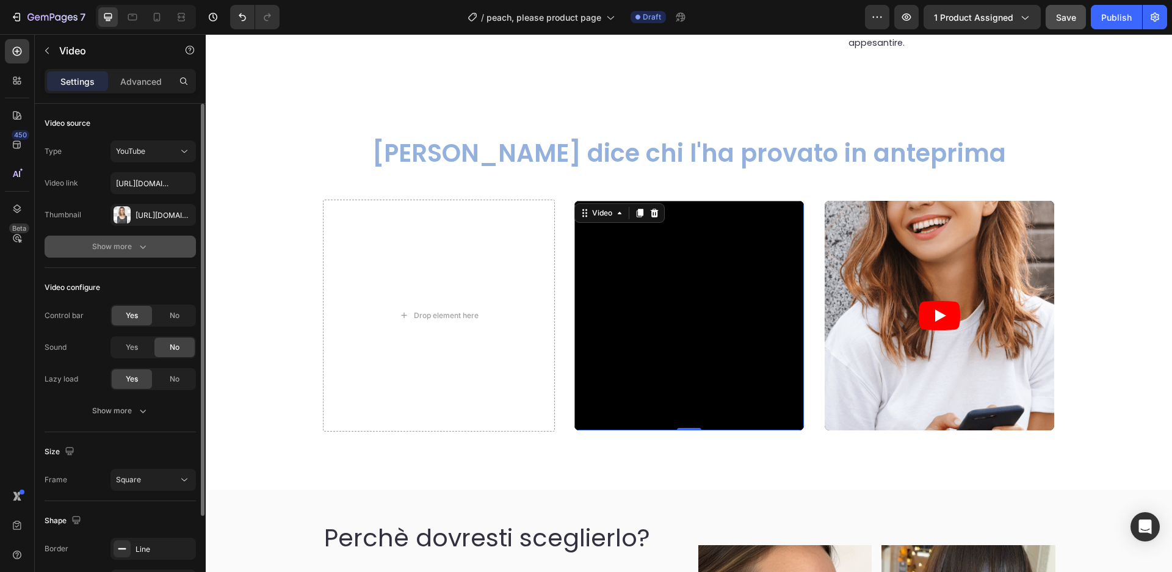
click at [140, 245] on icon "button" at bounding box center [143, 247] width 12 height 12
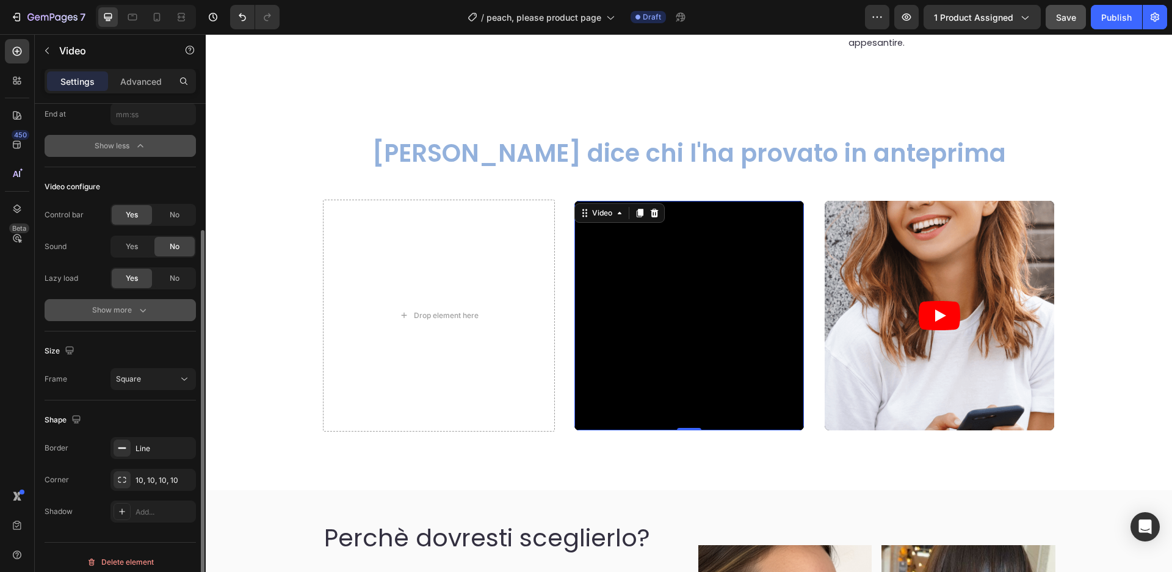
scroll to position [168, 0]
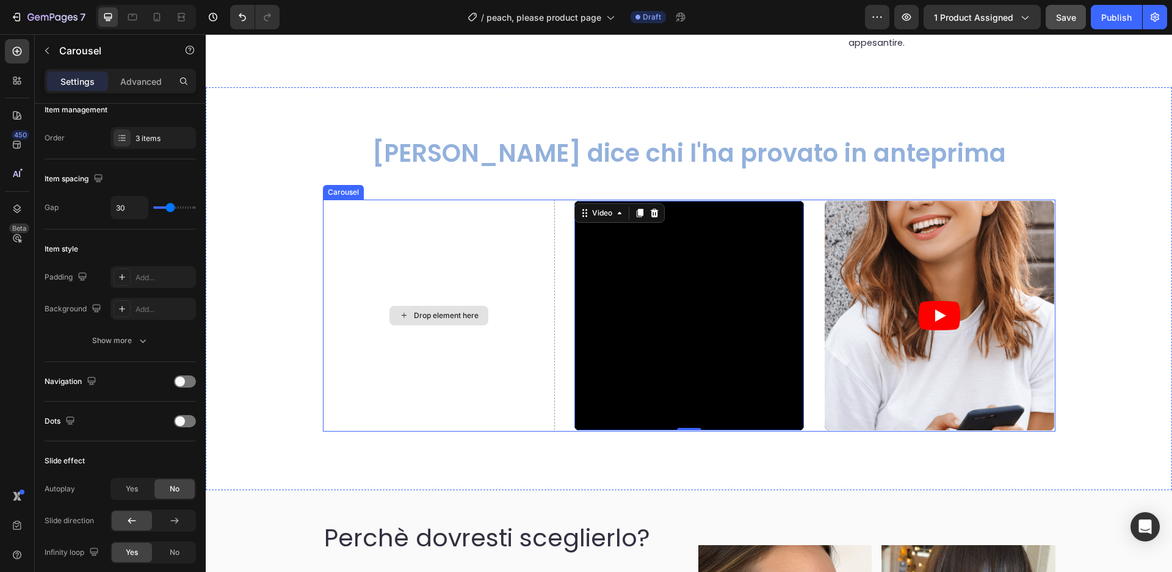
click at [521, 353] on div "Drop element here" at bounding box center [439, 316] width 232 height 232
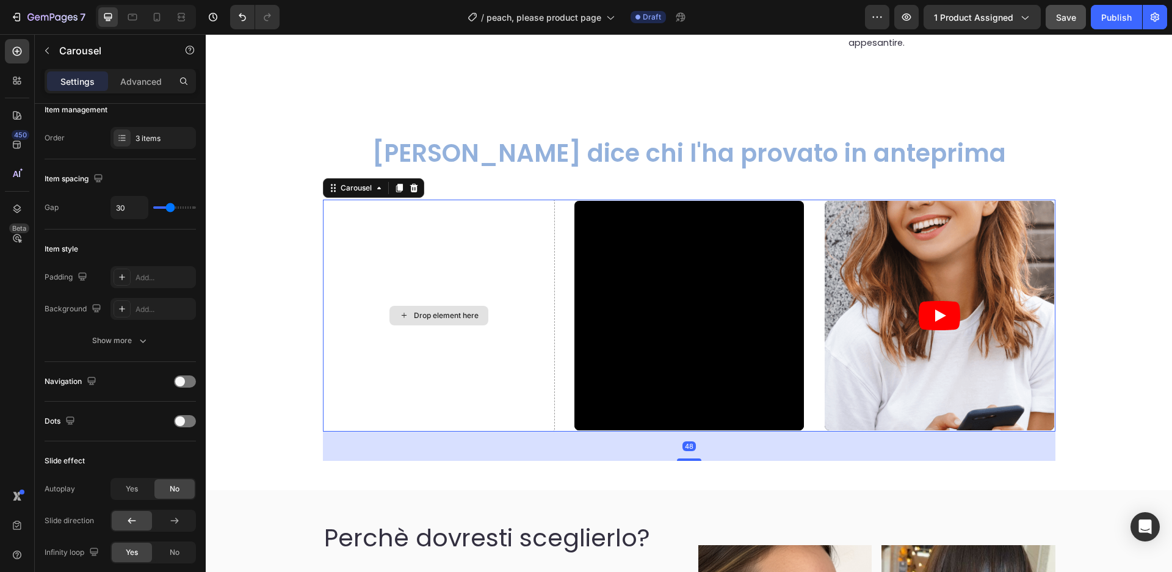
scroll to position [0, 0]
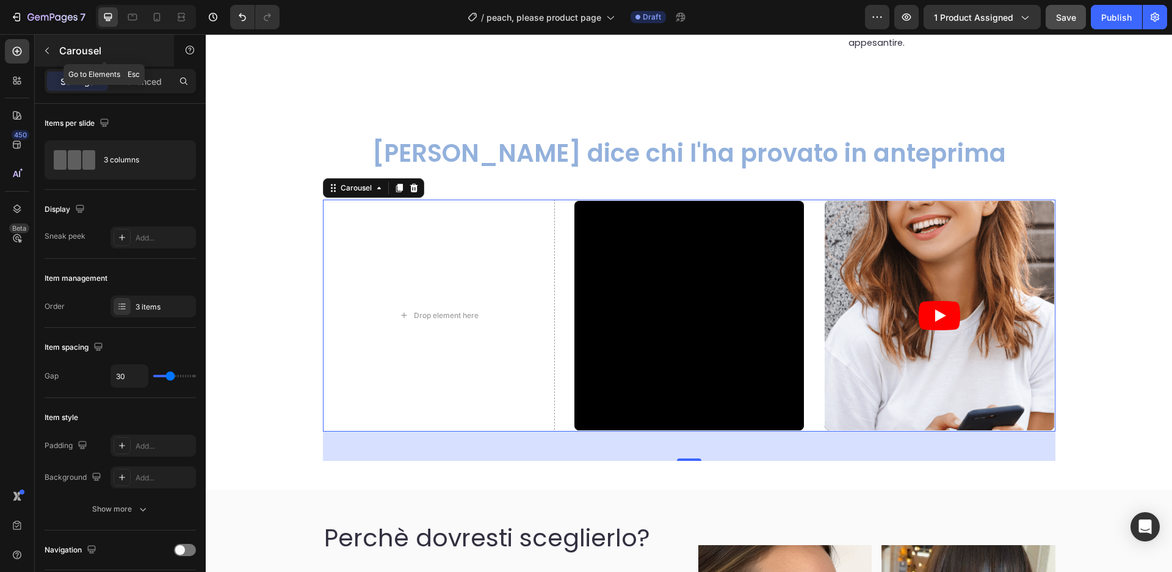
click at [46, 54] on icon "button" at bounding box center [47, 51] width 10 height 10
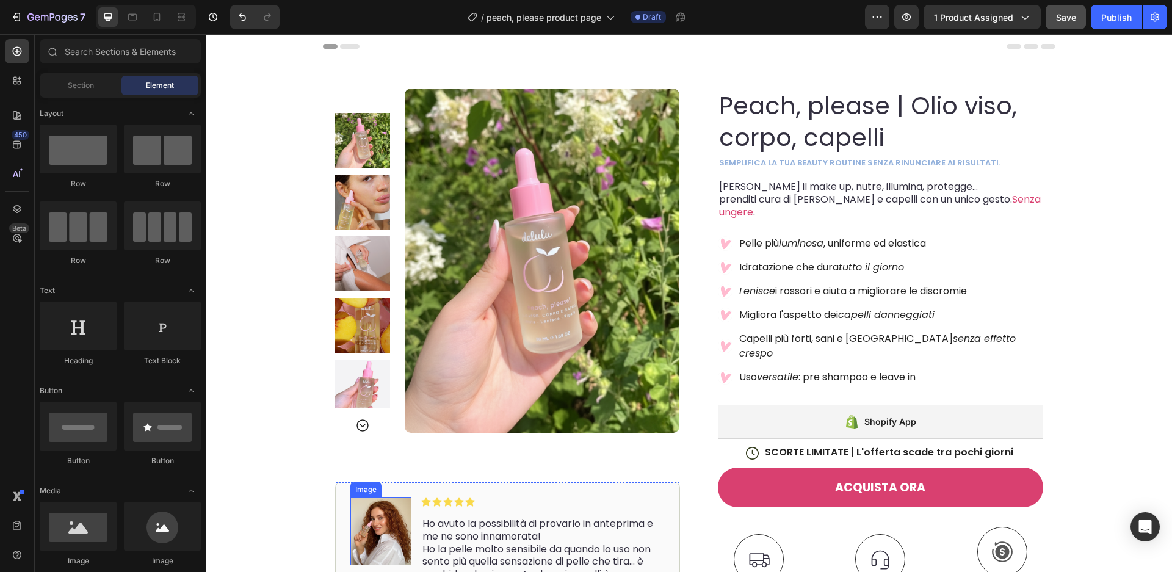
click at [379, 527] on img at bounding box center [380, 531] width 61 height 68
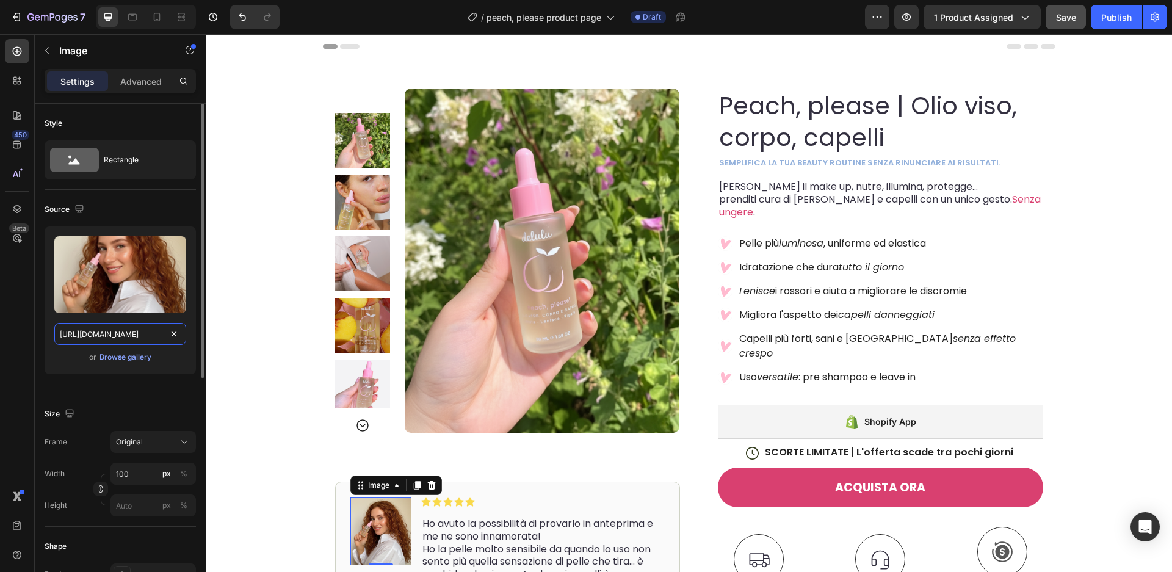
click at [128, 338] on input "https://cdn.shopify.com/s/files/1/0658/9906/9707/files/gempages_514082517704246…" at bounding box center [120, 334] width 132 height 22
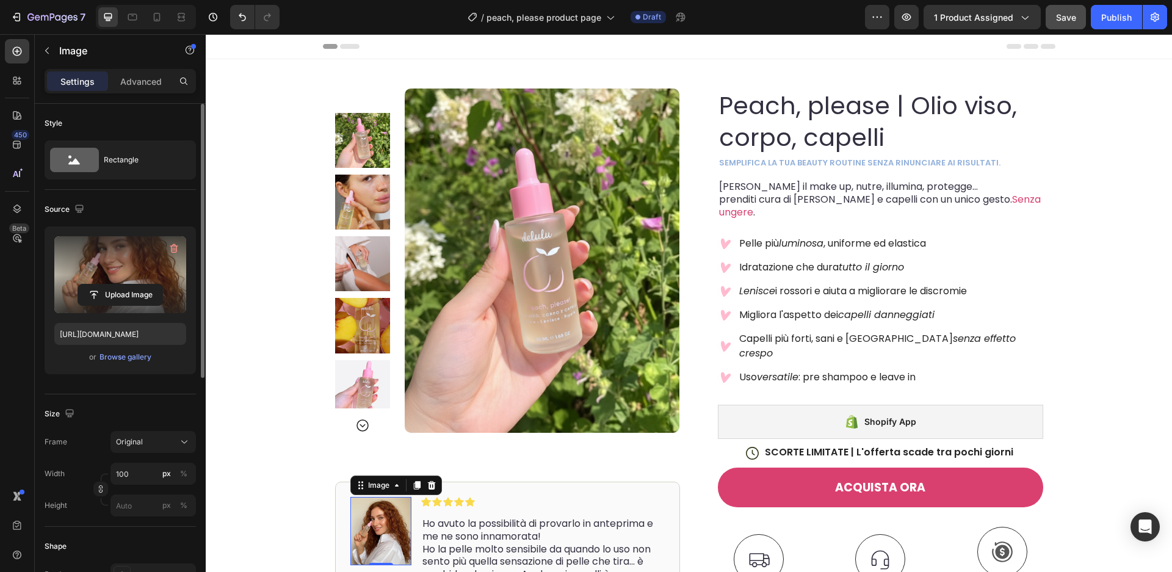
click at [114, 264] on label at bounding box center [120, 274] width 132 height 77
click at [114, 284] on input "file" at bounding box center [120, 294] width 84 height 21
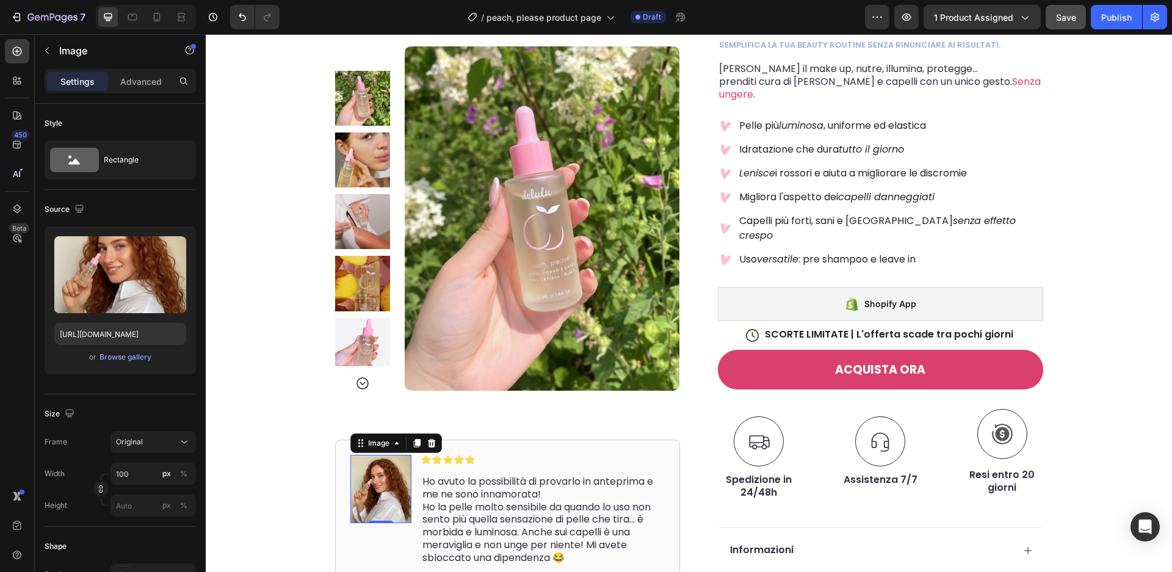
scroll to position [153, 0]
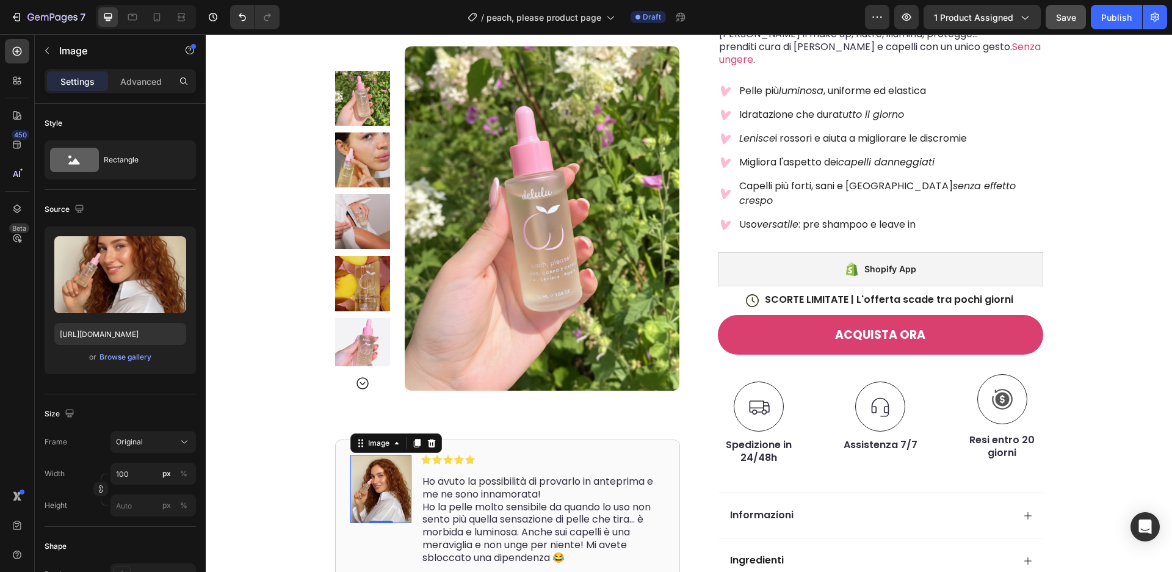
click at [386, 486] on img at bounding box center [380, 489] width 61 height 68
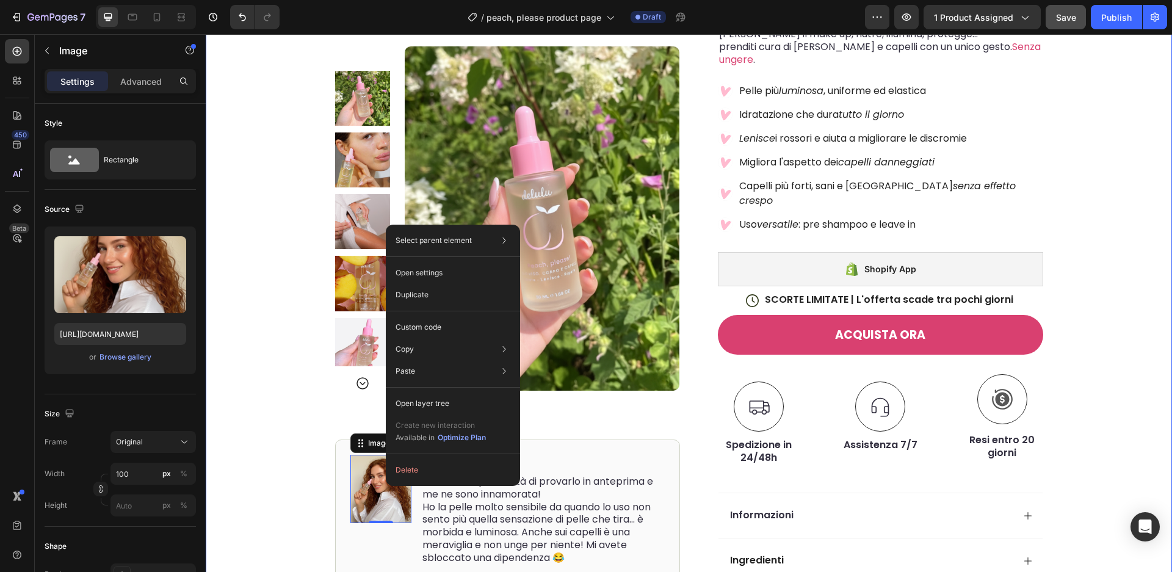
click at [307, 432] on div "Product Images Image 0 Icon Icon Icon Icon Icon Icon List Ho avuto la possibili…" at bounding box center [689, 288] width 966 height 762
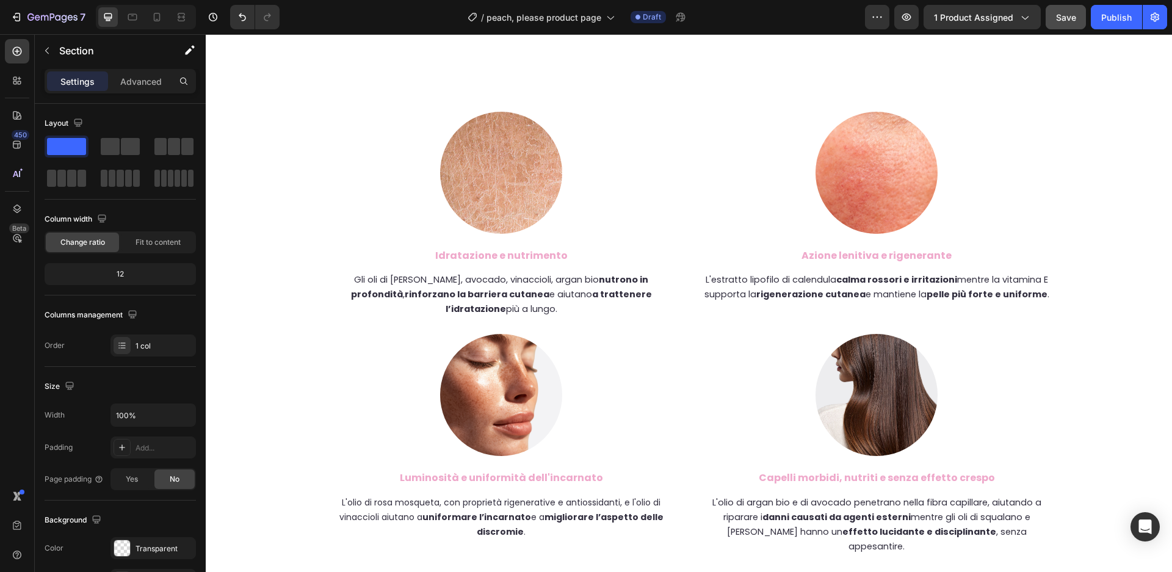
scroll to position [3563, 0]
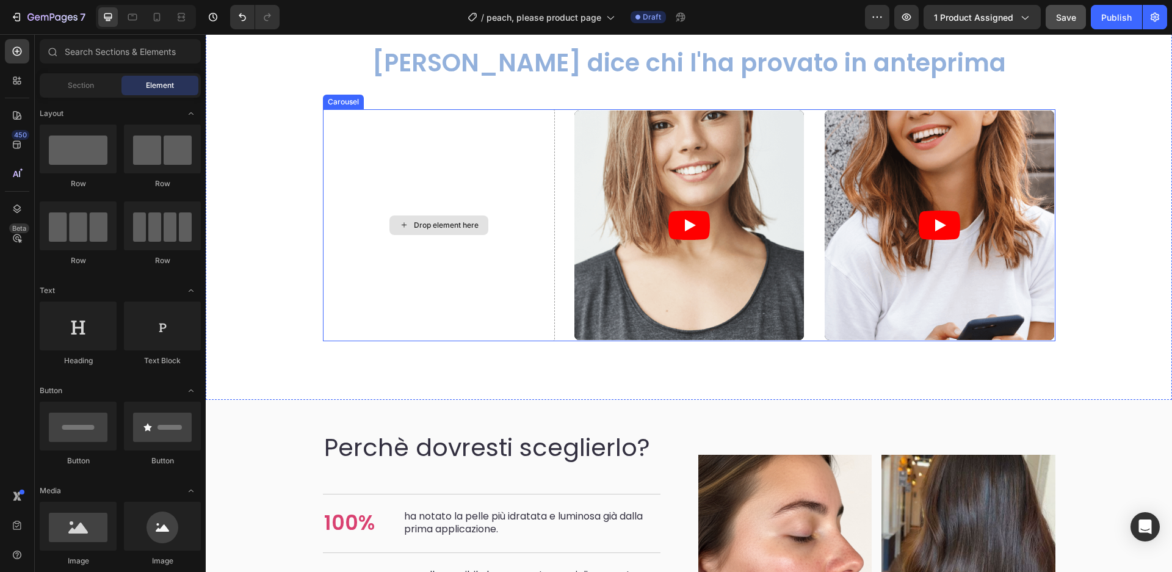
click at [466, 225] on div "Drop element here" at bounding box center [446, 225] width 65 height 10
click at [238, 18] on icon "Undo/Redo" at bounding box center [242, 17] width 12 height 12
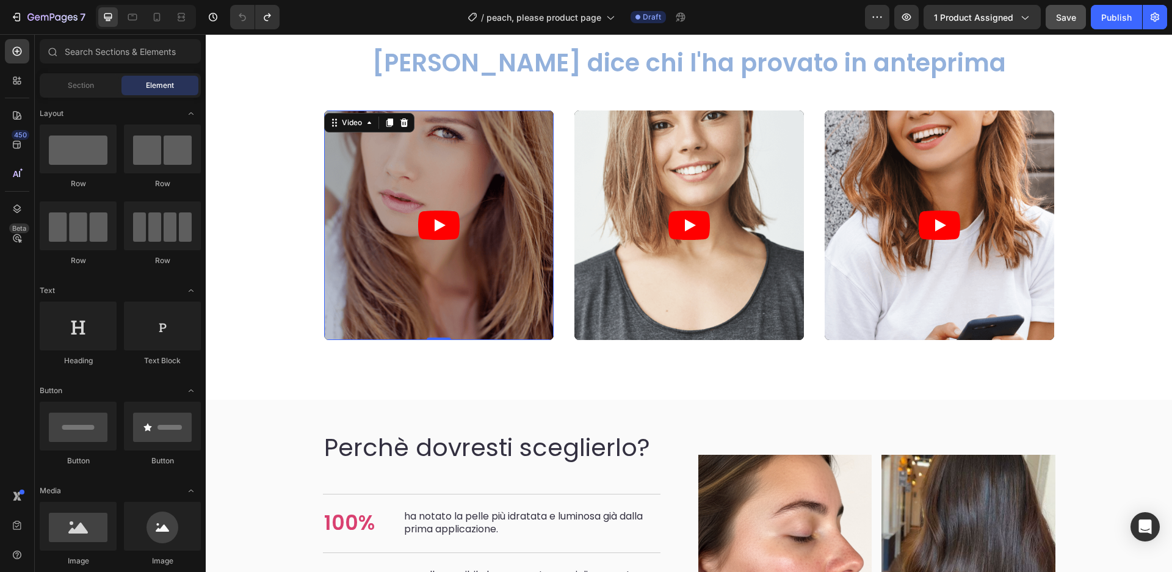
click at [426, 206] on article at bounding box center [439, 225] width 230 height 230
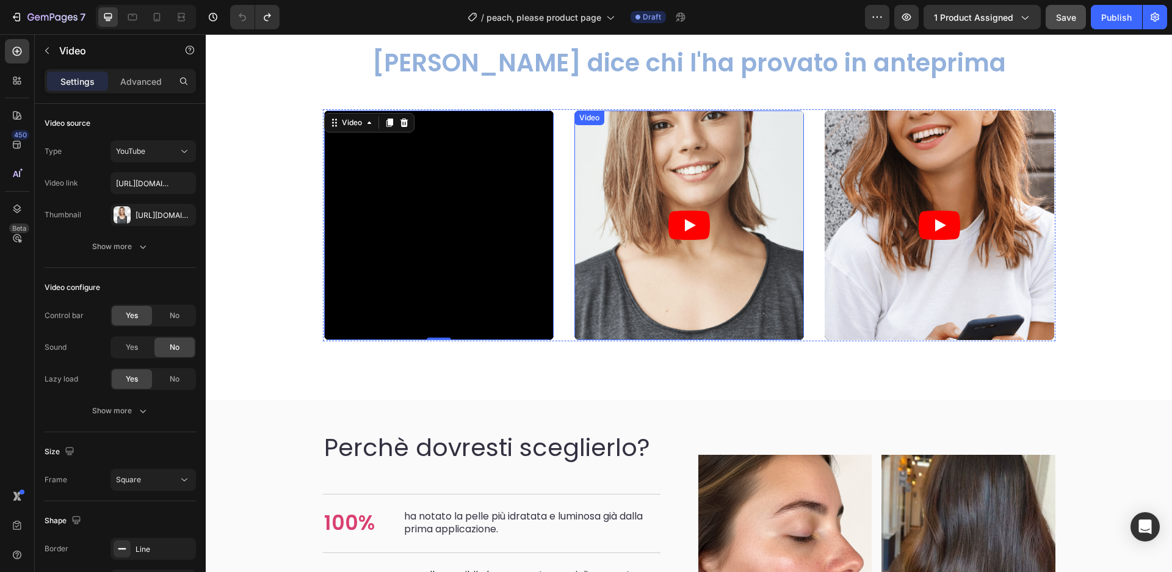
click at [666, 290] on article at bounding box center [689, 225] width 230 height 230
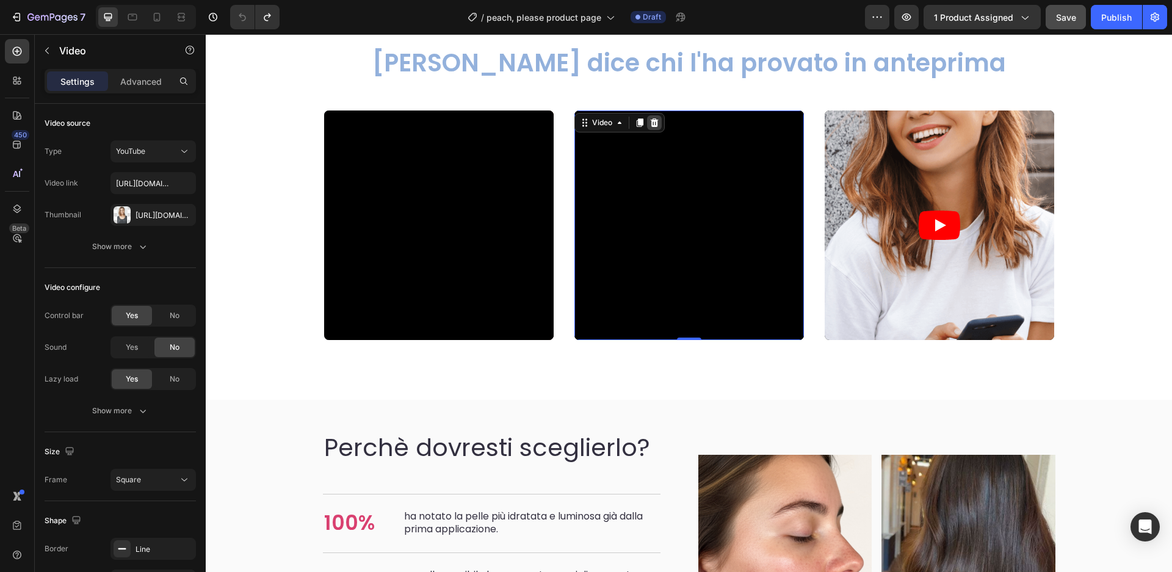
click at [657, 120] on icon at bounding box center [654, 122] width 8 height 9
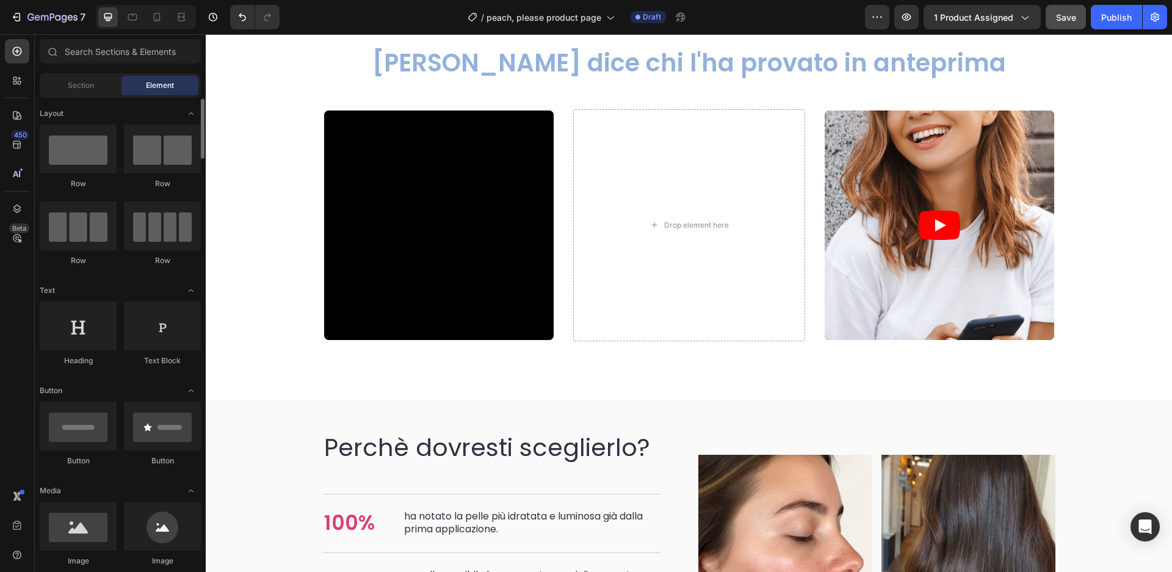
scroll to position [93, 0]
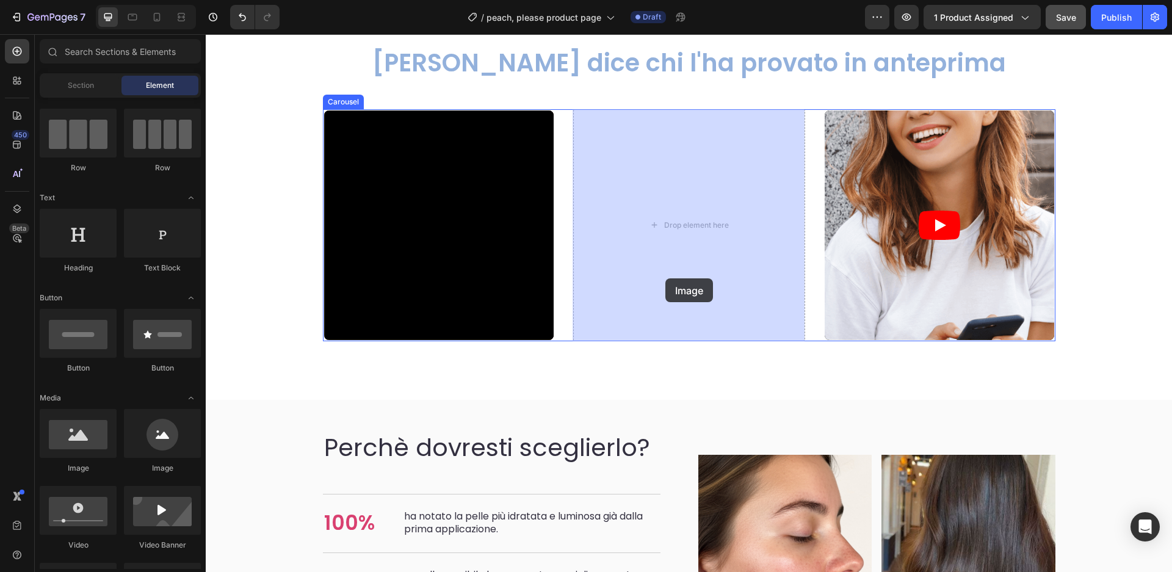
drag, startPoint x: 364, startPoint y: 467, endPoint x: 663, endPoint y: 278, distance: 353.7
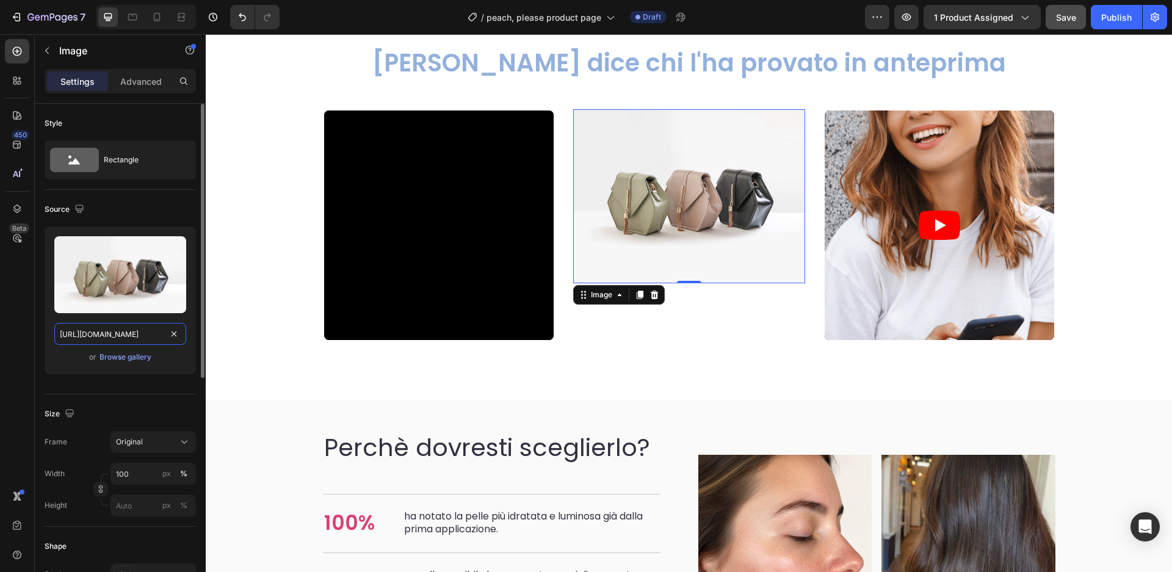
click at [112, 330] on input "https://cdn.shopify.com/s/files/1/2005/9307/files/image_demo.jpg" at bounding box center [120, 334] width 132 height 22
paste input "0658/9906/9707/files/F6DC73B9-C910-411E-8288-3EE3BEEB0272.jpg?v=1759073184"
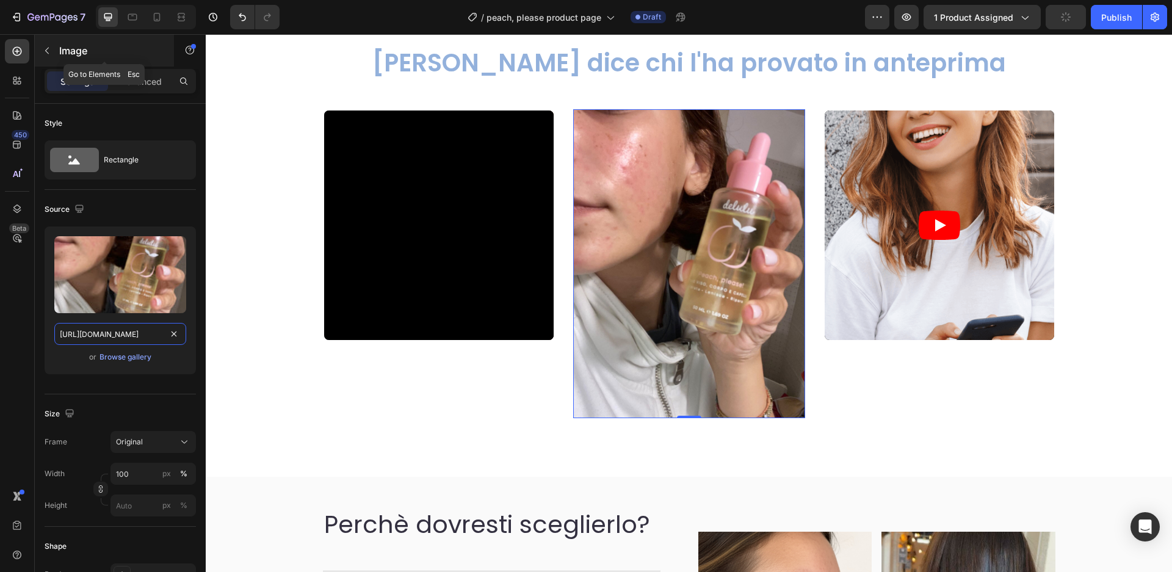
type input "https://cdn.shopify.com/s/files/1/0658/9906/9707/files/F6DC73B9-C910-411E-8288-…"
click at [55, 46] on button "button" at bounding box center [47, 51] width 20 height 20
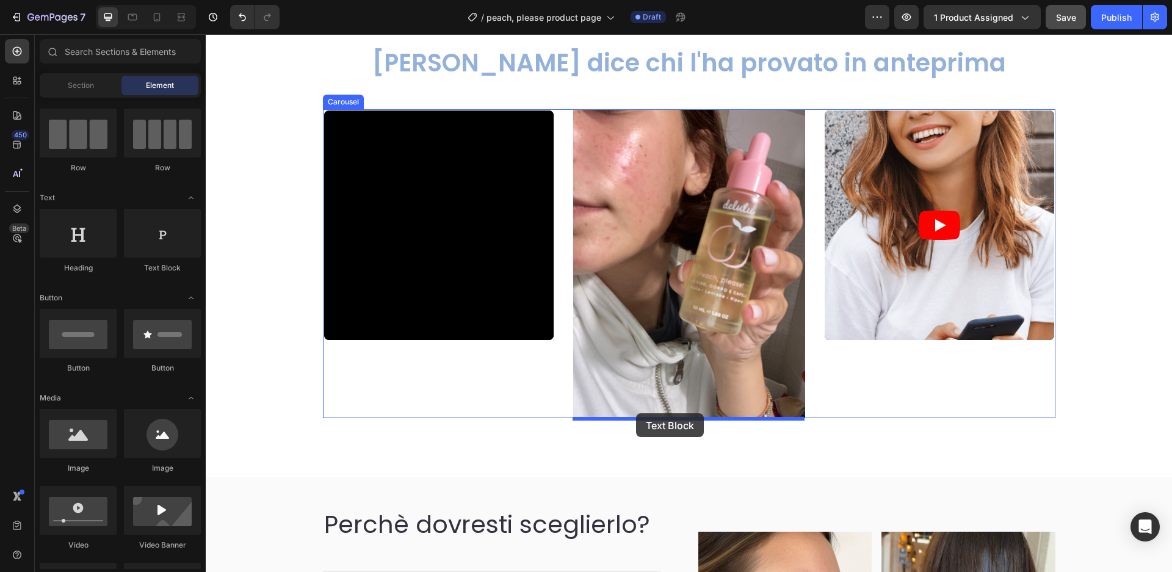
drag, startPoint x: 354, startPoint y: 289, endPoint x: 636, endPoint y: 413, distance: 308.3
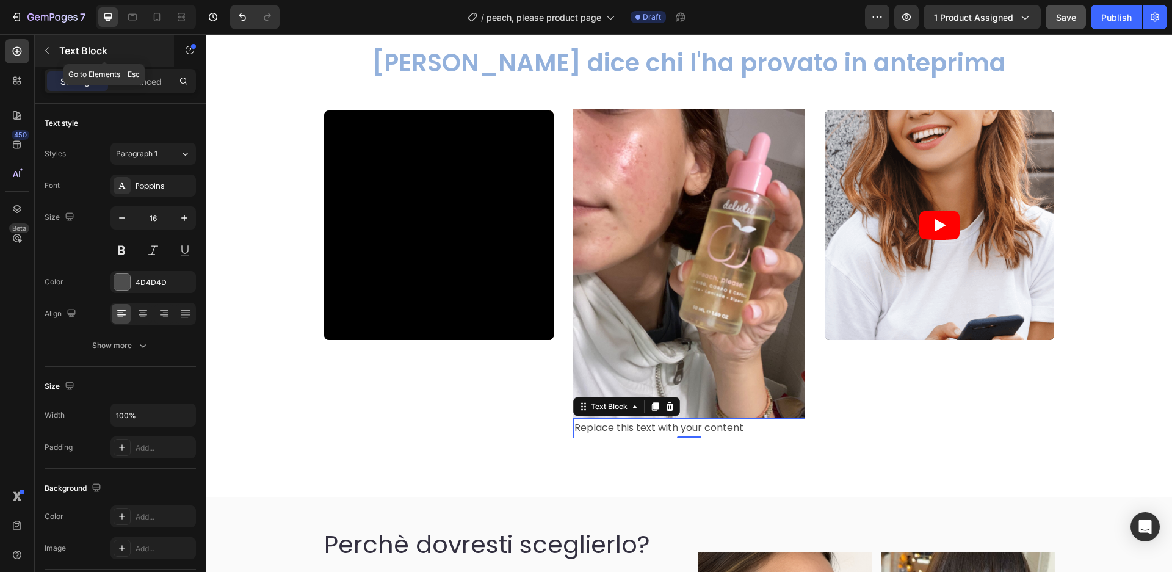
click at [49, 47] on icon "button" at bounding box center [47, 51] width 10 height 10
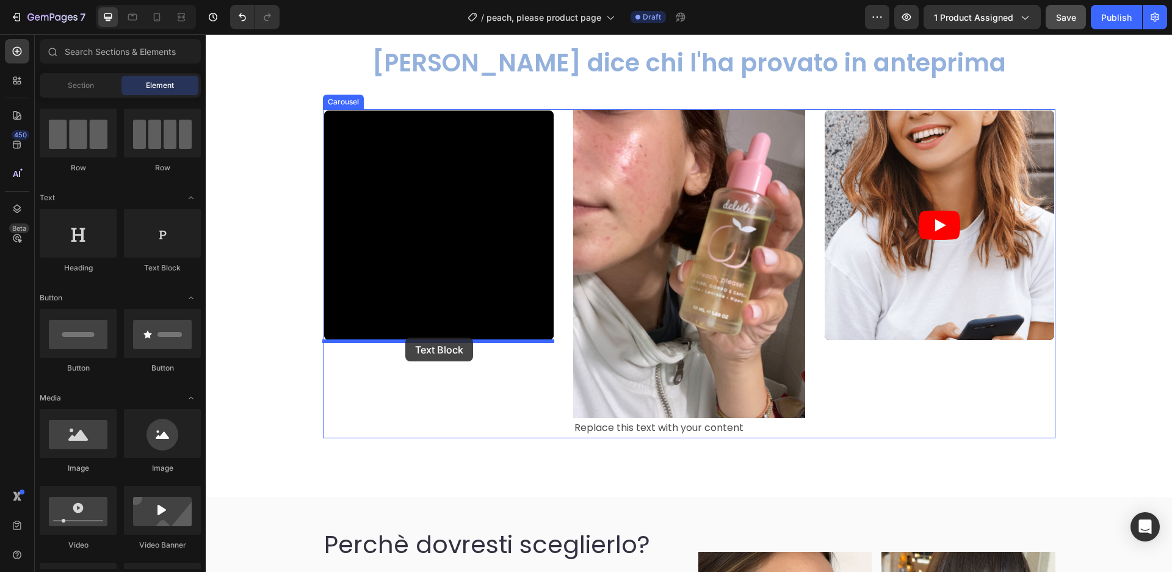
drag, startPoint x: 364, startPoint y: 285, endPoint x: 405, endPoint y: 338, distance: 66.6
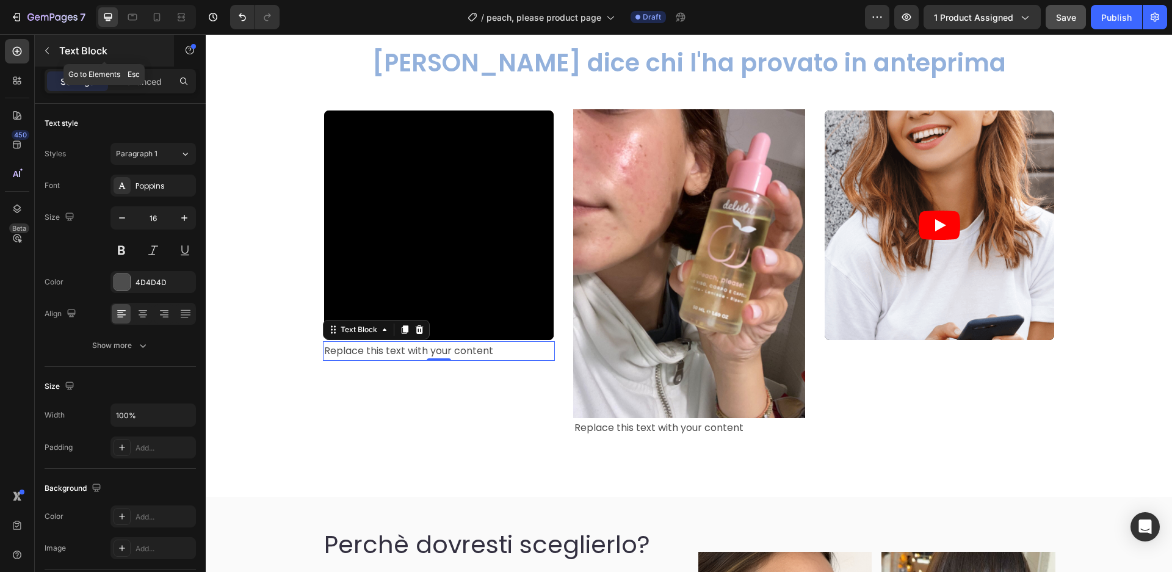
click at [44, 48] on icon "button" at bounding box center [47, 51] width 10 height 10
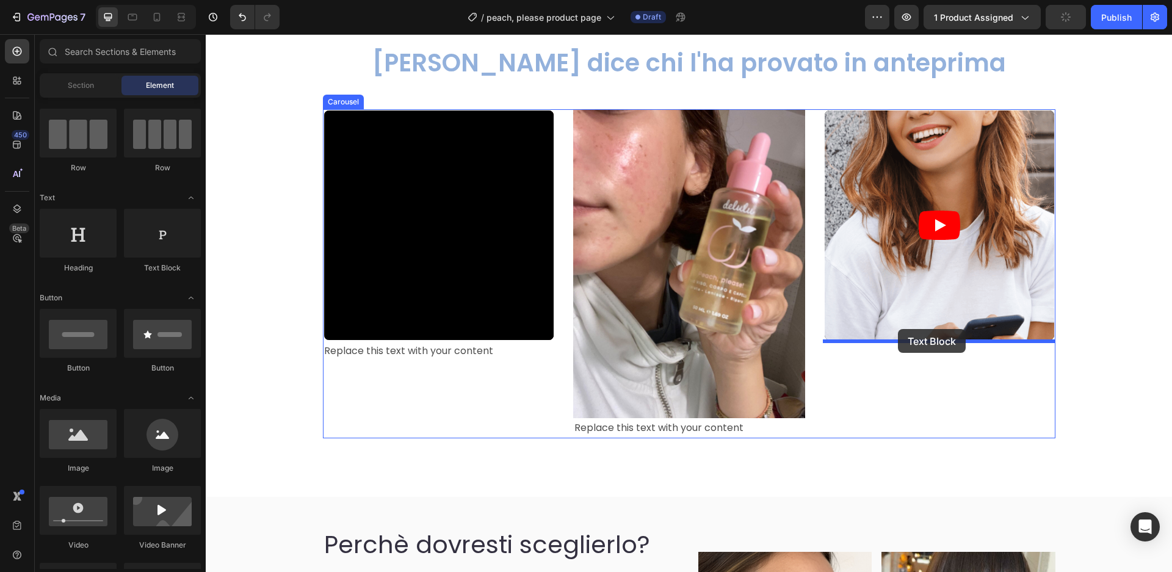
drag, startPoint x: 355, startPoint y: 270, endPoint x: 900, endPoint y: 336, distance: 549.1
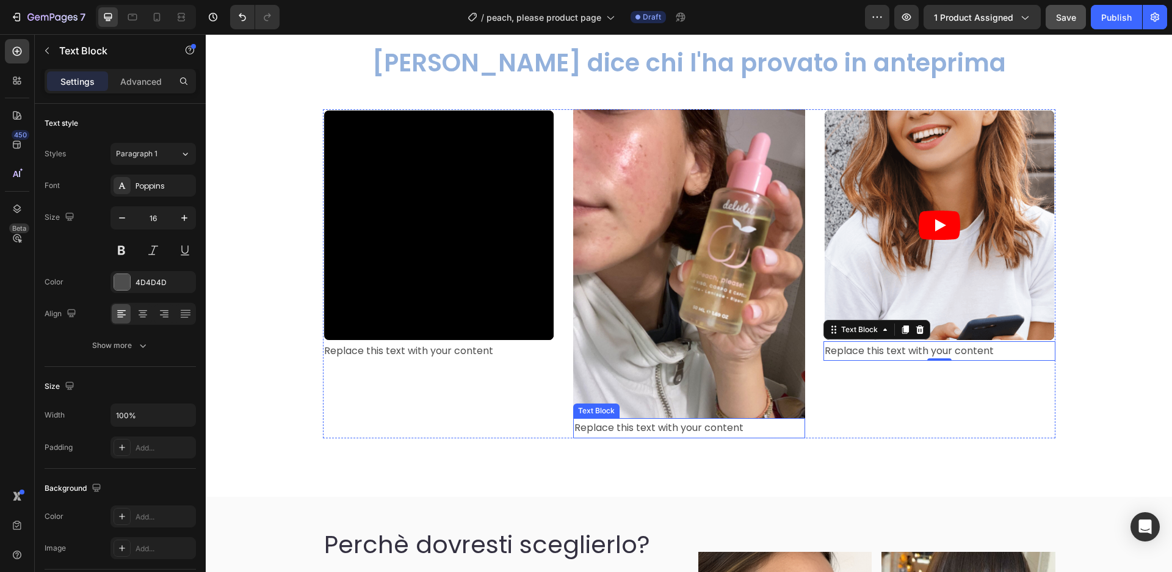
click at [704, 426] on div "Replace this text with your content" at bounding box center [689, 428] width 232 height 20
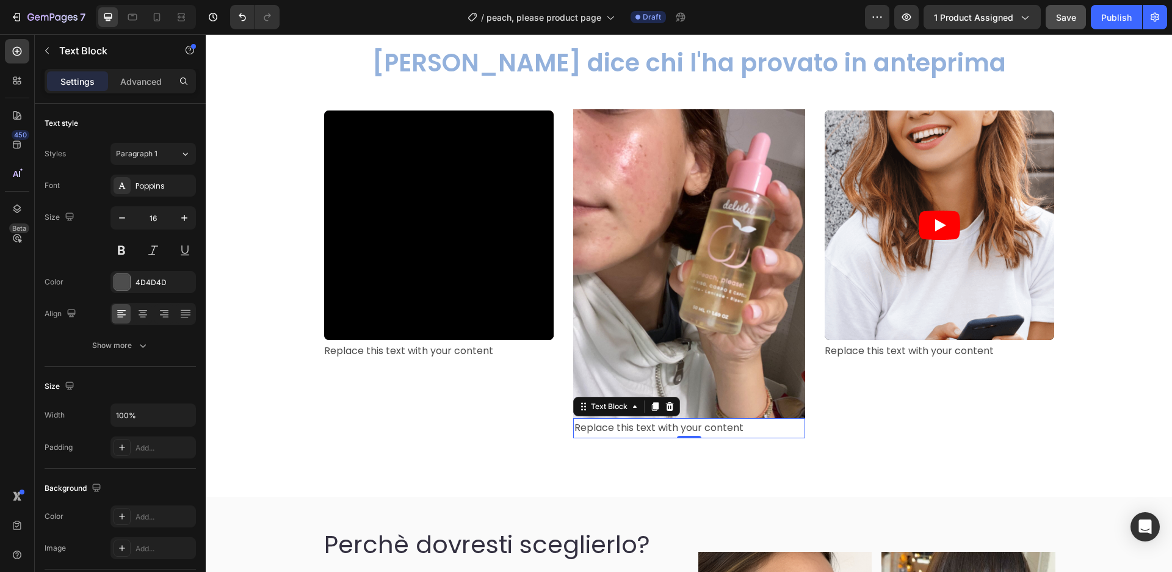
click at [704, 427] on div "Replace this text with your content" at bounding box center [689, 428] width 232 height 20
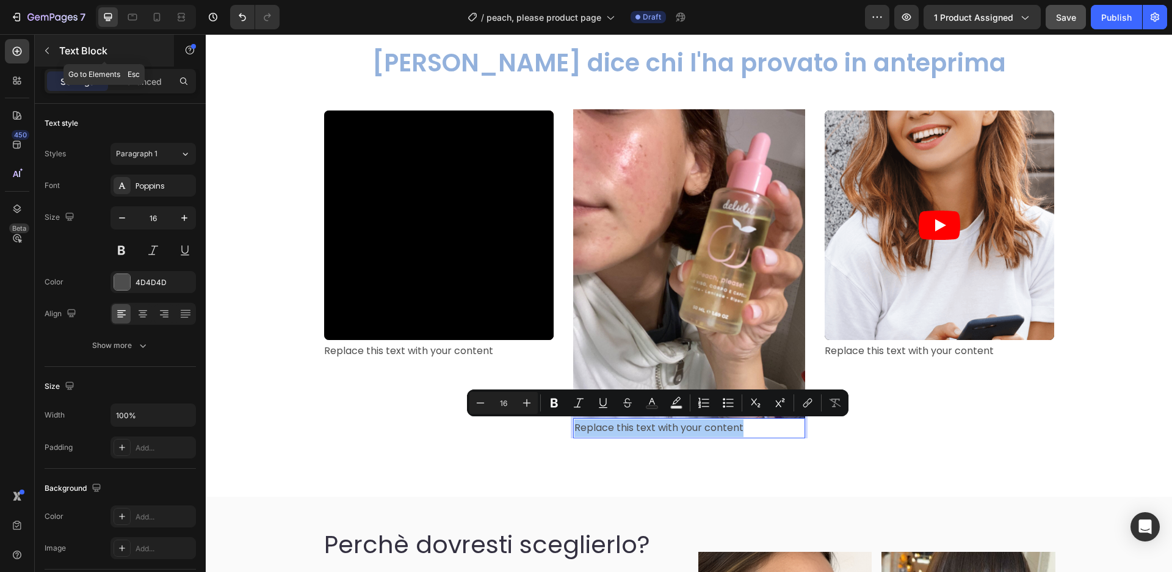
click at [46, 53] on icon "button" at bounding box center [47, 51] width 10 height 10
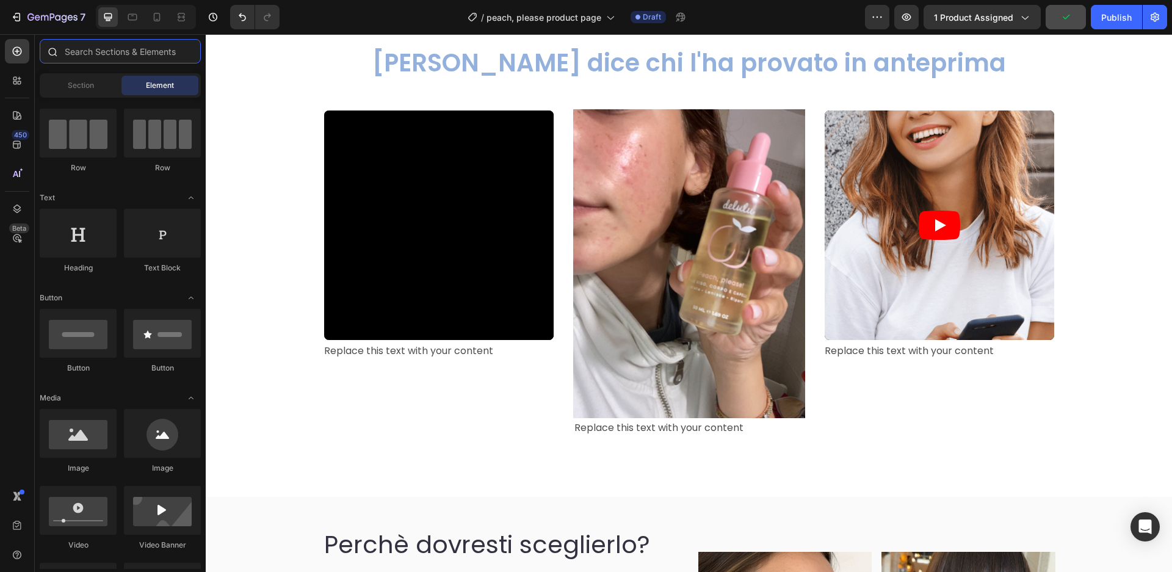
click at [117, 52] on input "text" at bounding box center [120, 51] width 161 height 24
click at [89, 77] on div "Section" at bounding box center [80, 86] width 77 height 20
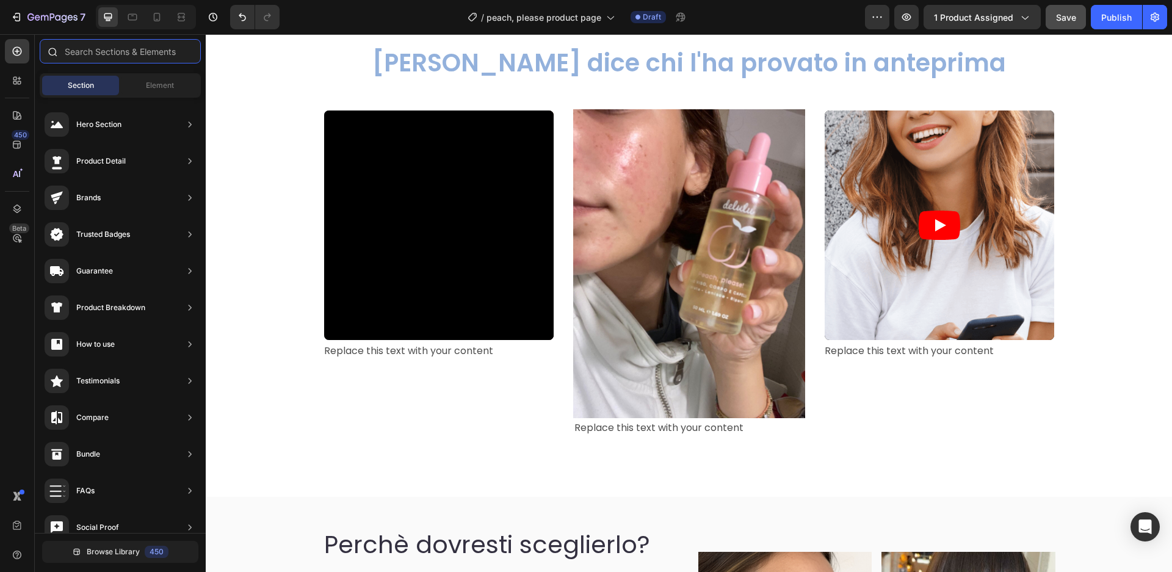
click at [94, 57] on input "text" at bounding box center [120, 51] width 161 height 24
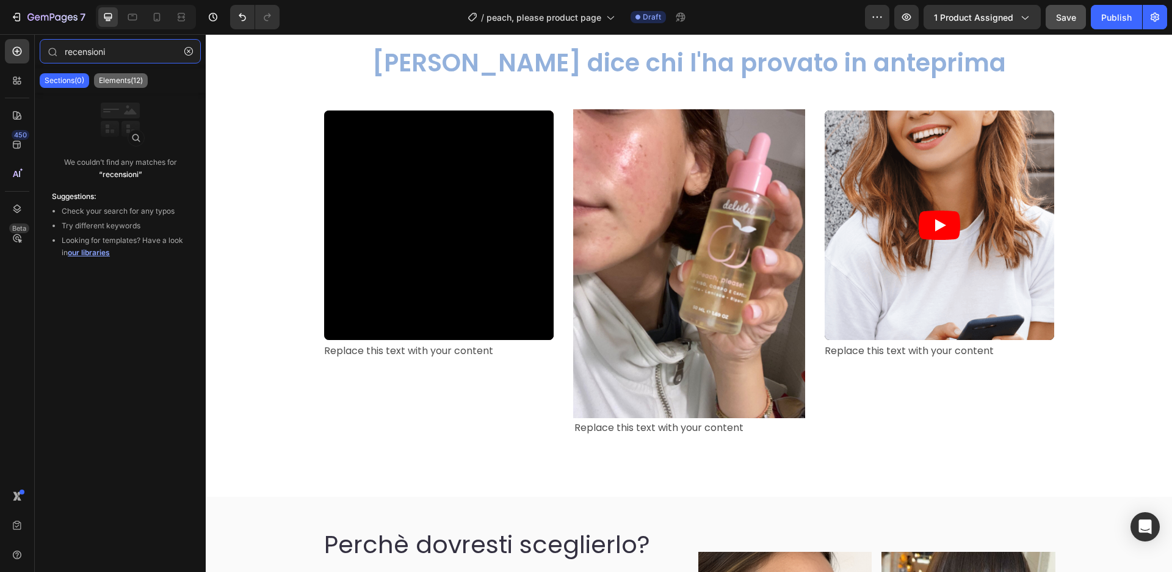
type input "recensioni"
click at [125, 81] on p "Elements(12)" at bounding box center [121, 81] width 44 height 10
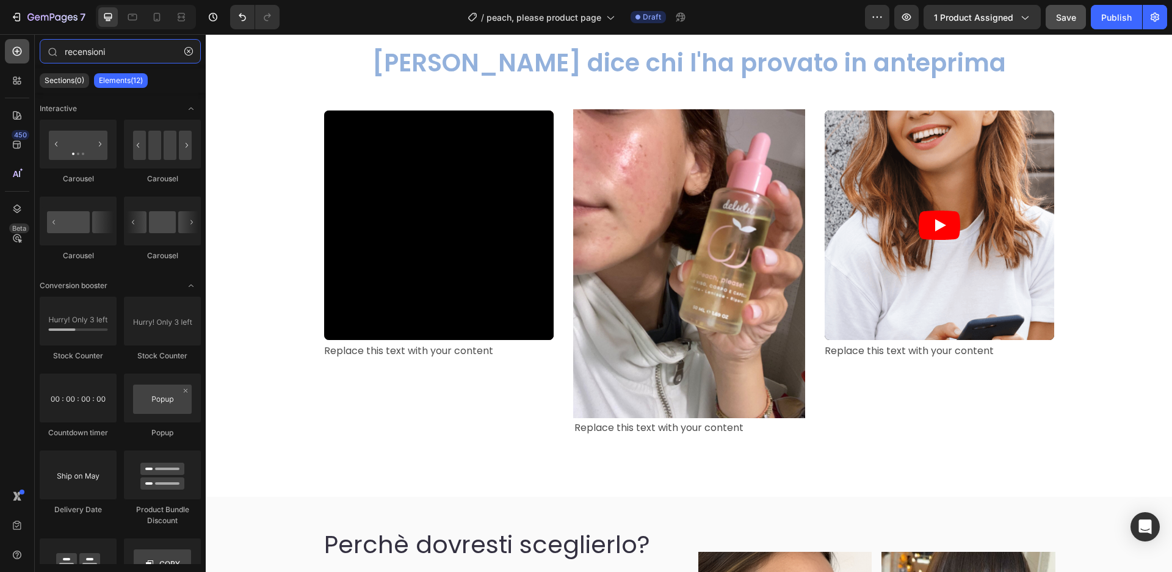
drag, startPoint x: 121, startPoint y: 57, endPoint x: 21, endPoint y: 42, distance: 101.8
click at [18, 44] on div "450 Beta recensioni Sections(0) Elements(12) We couldn’t find any matches for “…" at bounding box center [103, 303] width 206 height 538
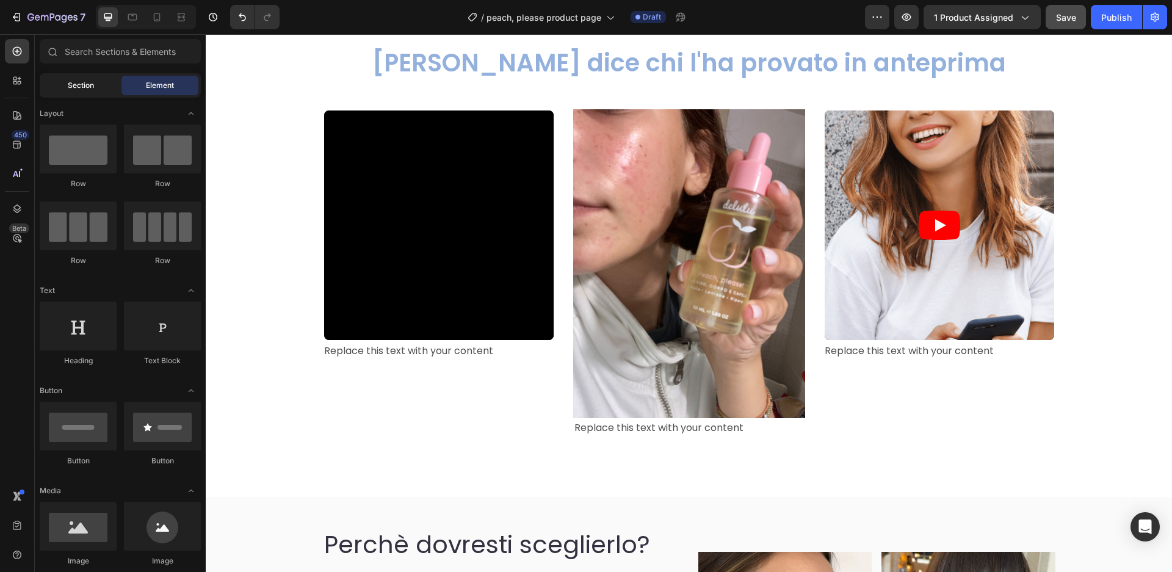
click at [86, 87] on span "Section" at bounding box center [81, 85] width 26 height 11
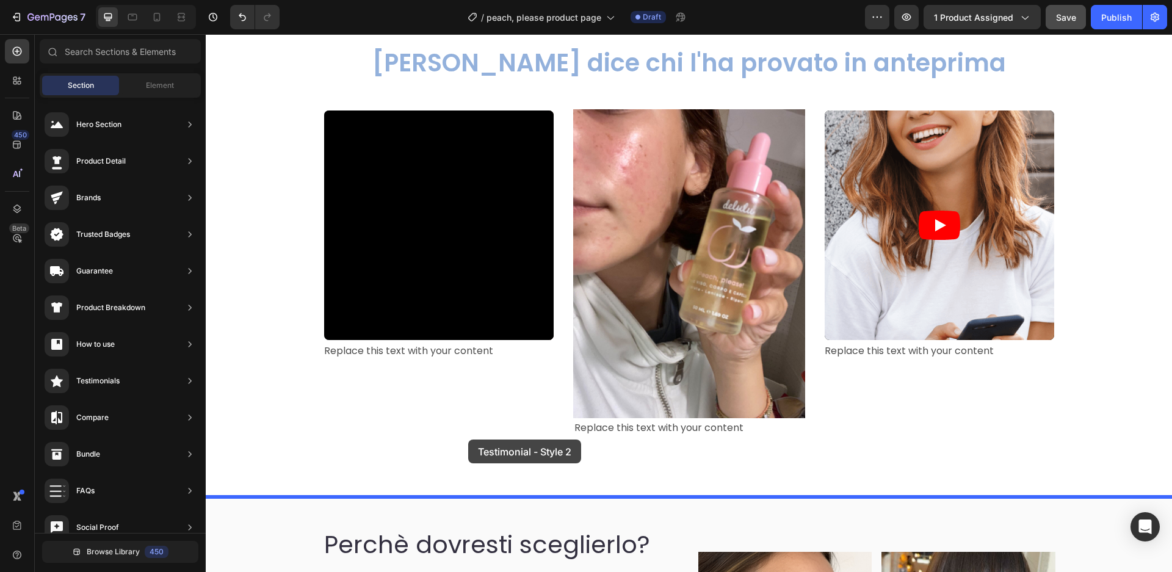
drag, startPoint x: 534, startPoint y: 250, endPoint x: 488, endPoint y: 464, distance: 218.4
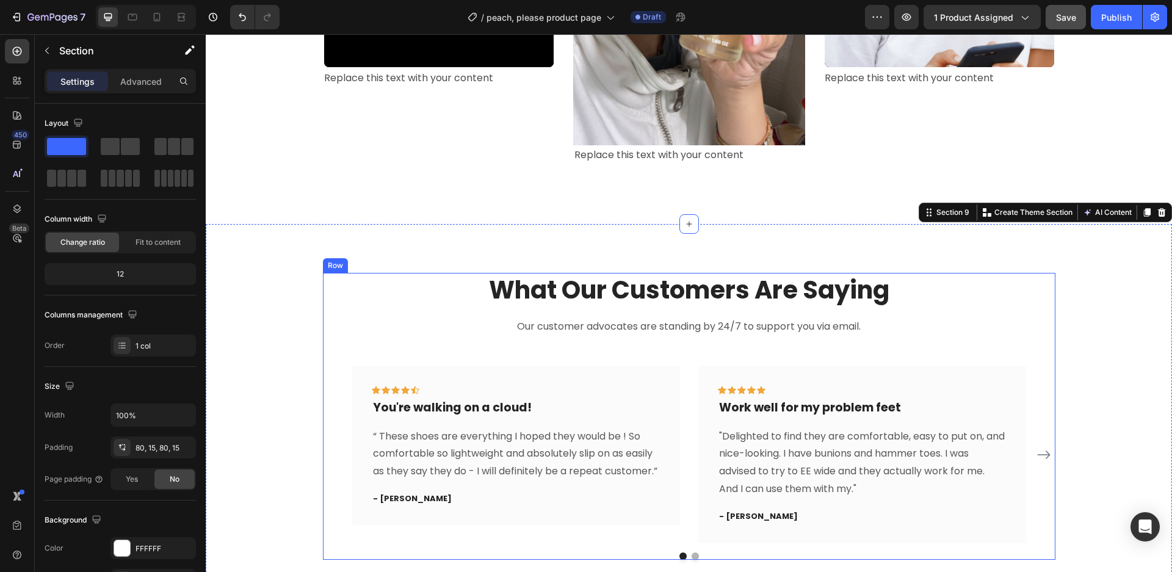
scroll to position [3822, 0]
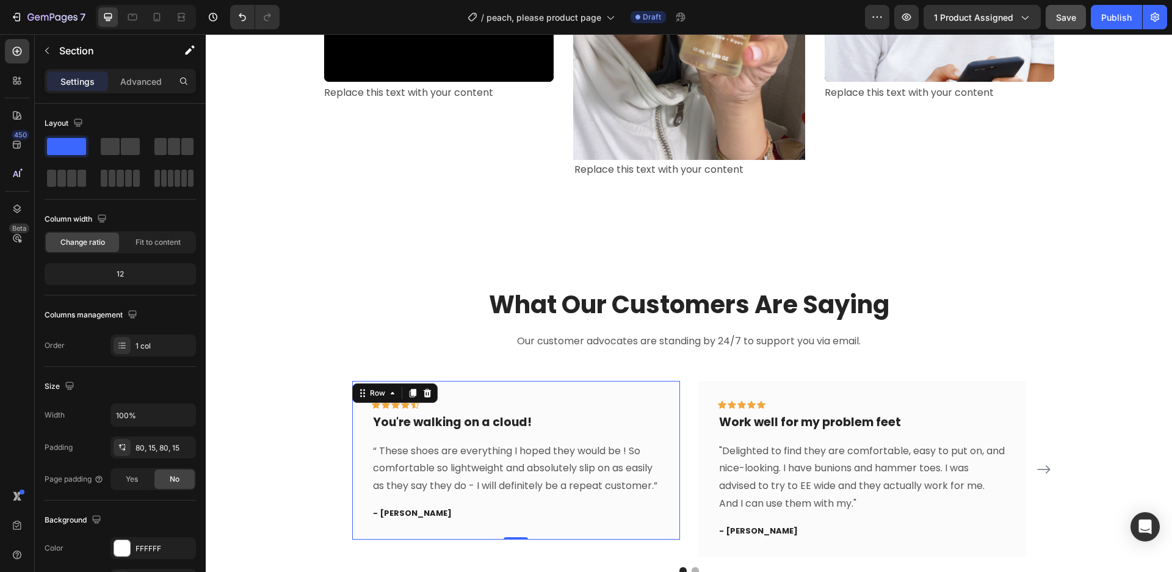
click at [598, 399] on div "Icon Icon Icon Icon Icon Row You're walking on a cloud! Text block “ These shoe…" at bounding box center [516, 460] width 328 height 159
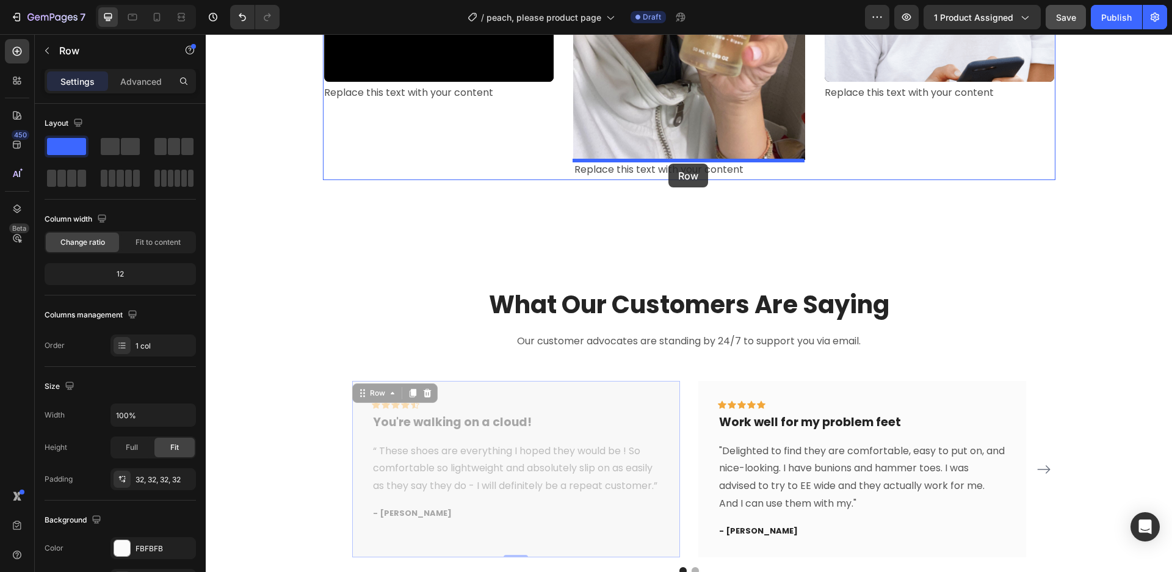
drag, startPoint x: 362, startPoint y: 399, endPoint x: 668, endPoint y: 164, distance: 386.2
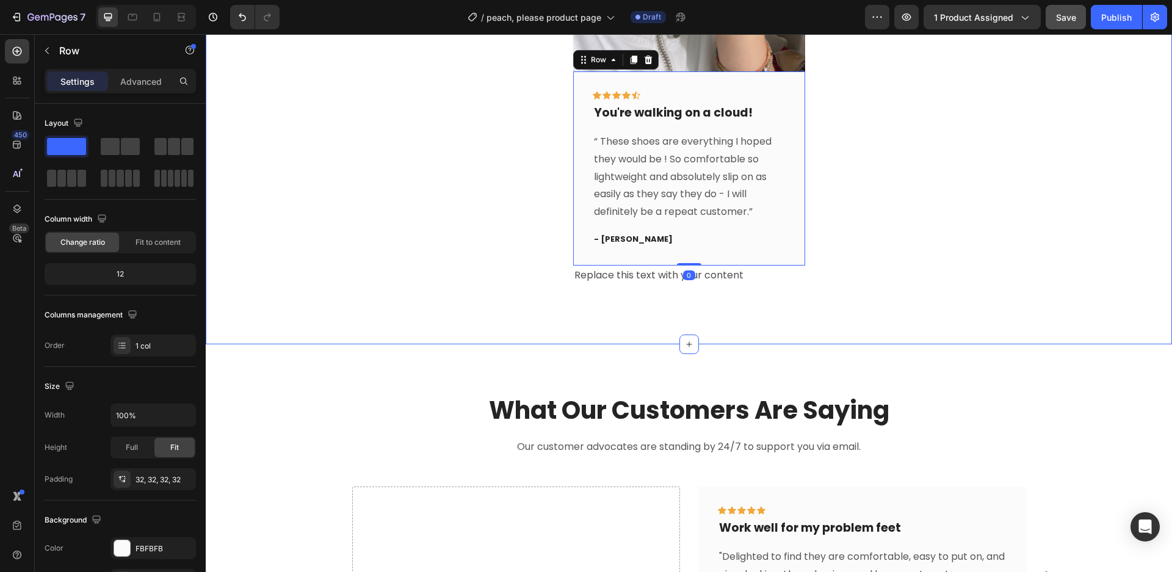
scroll to position [3917, 0]
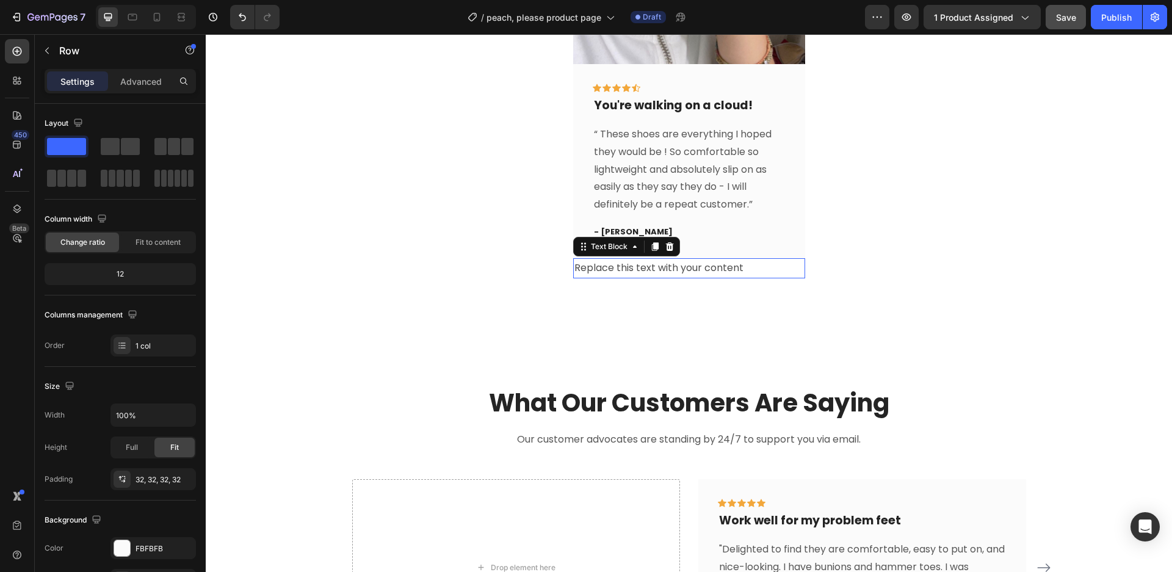
click at [653, 270] on p "Replace this text with your content" at bounding box center [689, 268] width 230 height 18
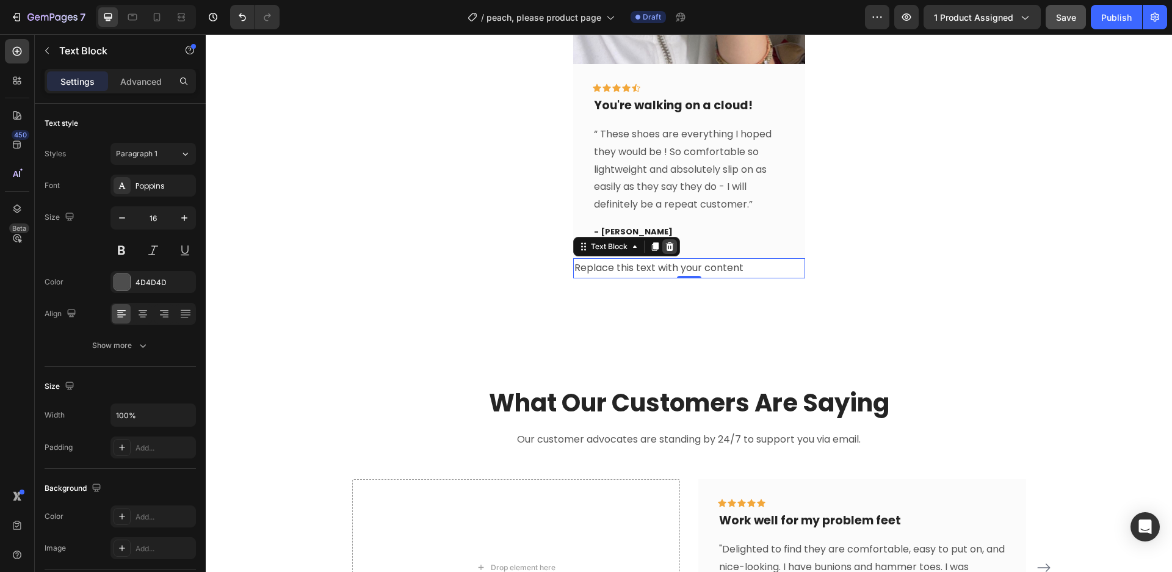
click at [668, 248] on icon at bounding box center [670, 247] width 10 height 10
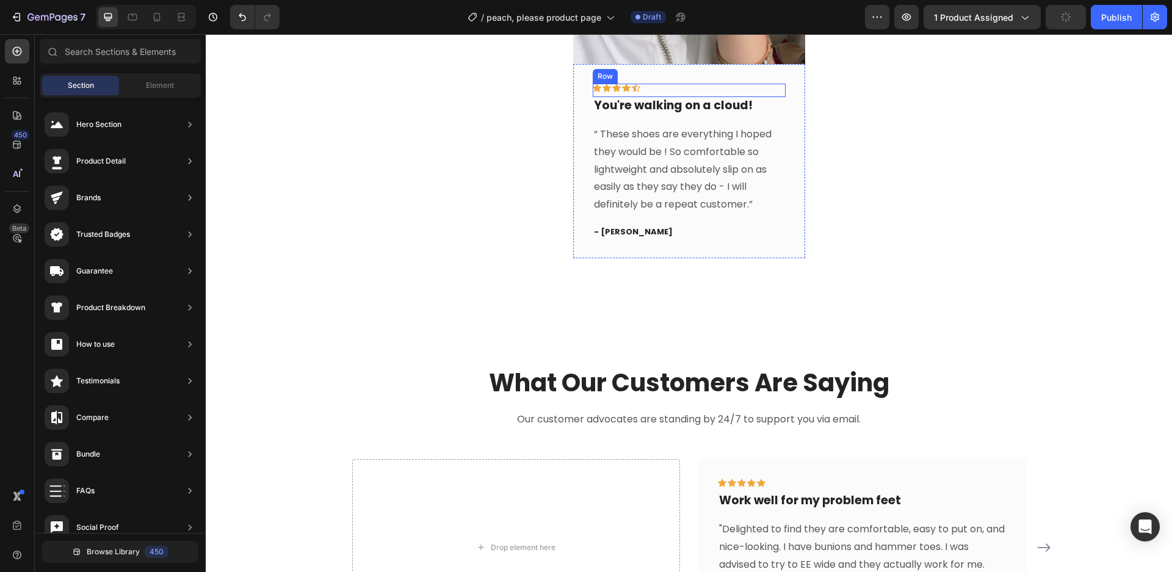
click at [658, 89] on div "Icon Icon Icon Icon Icon Row" at bounding box center [689, 90] width 193 height 13
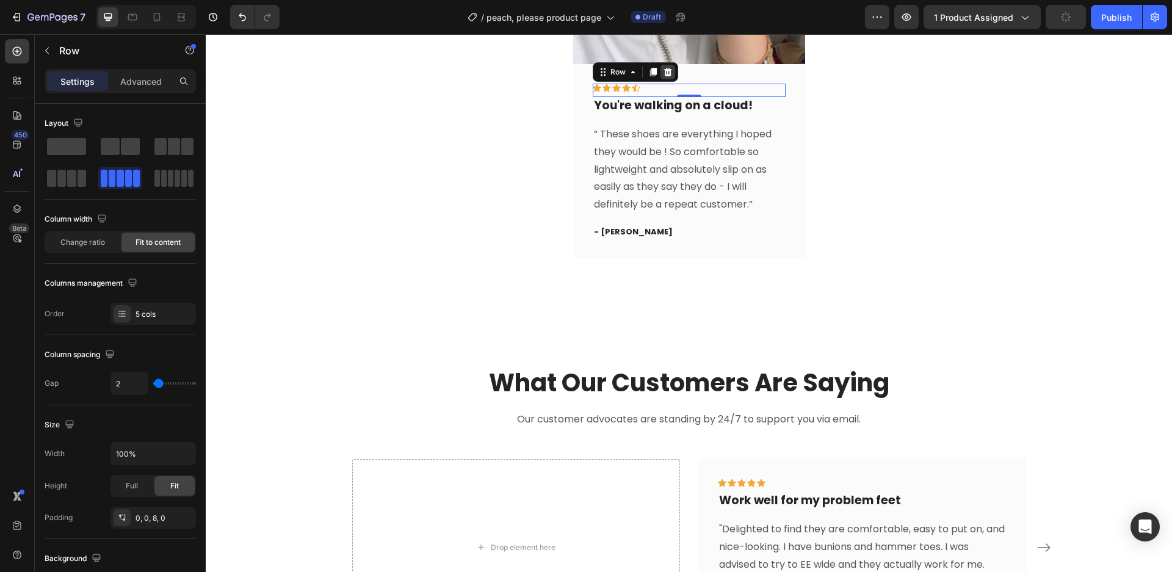
click at [666, 71] on icon at bounding box center [668, 72] width 10 height 10
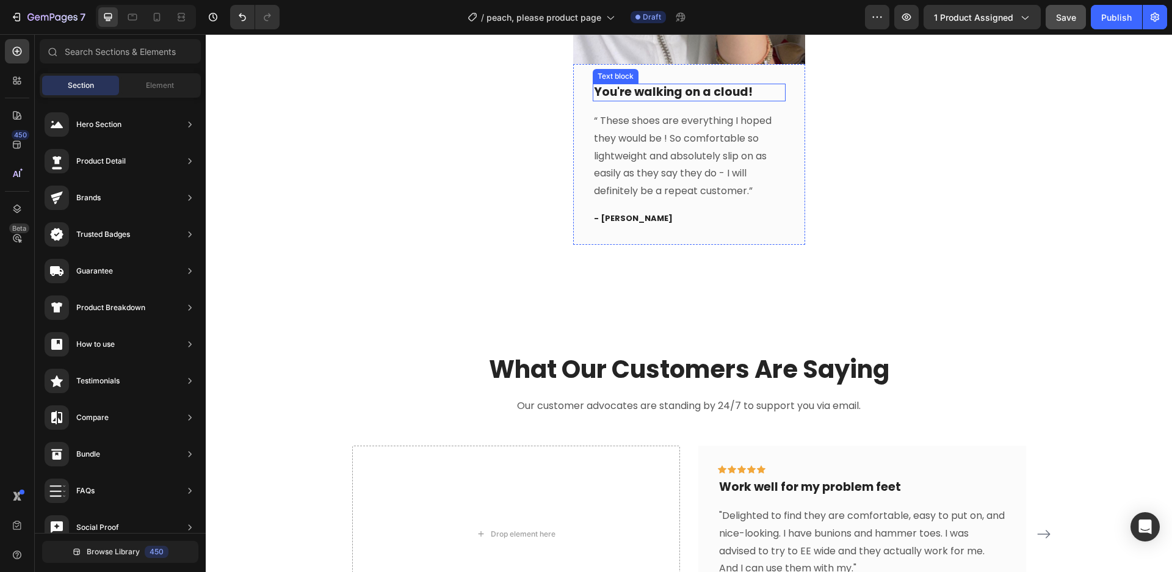
click at [665, 96] on p "You're walking on a cloud!" at bounding box center [689, 92] width 190 height 15
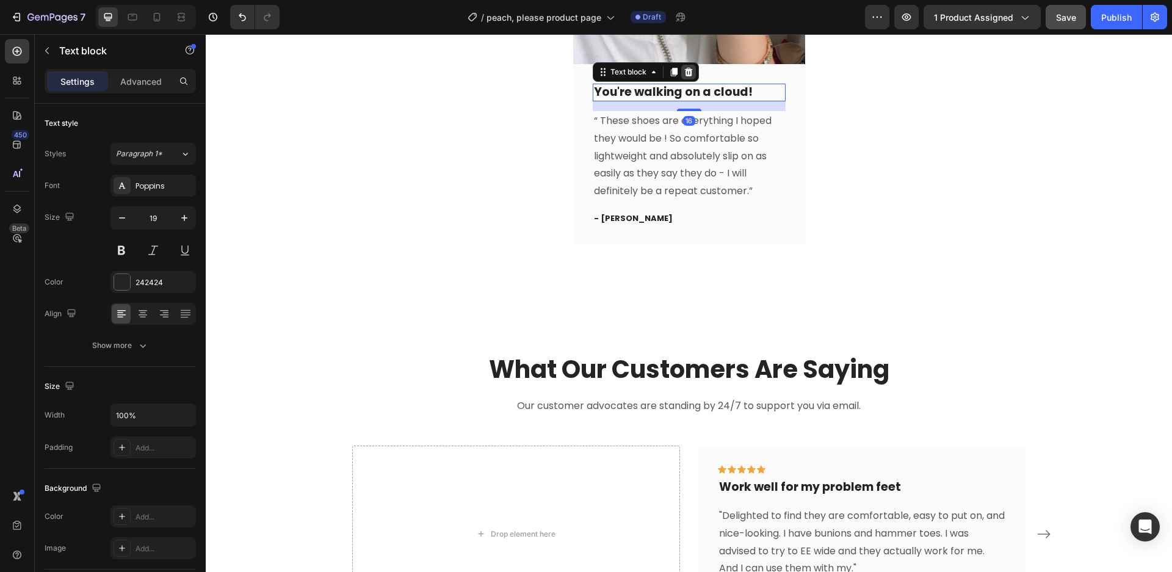
click at [690, 70] on icon at bounding box center [688, 72] width 8 height 9
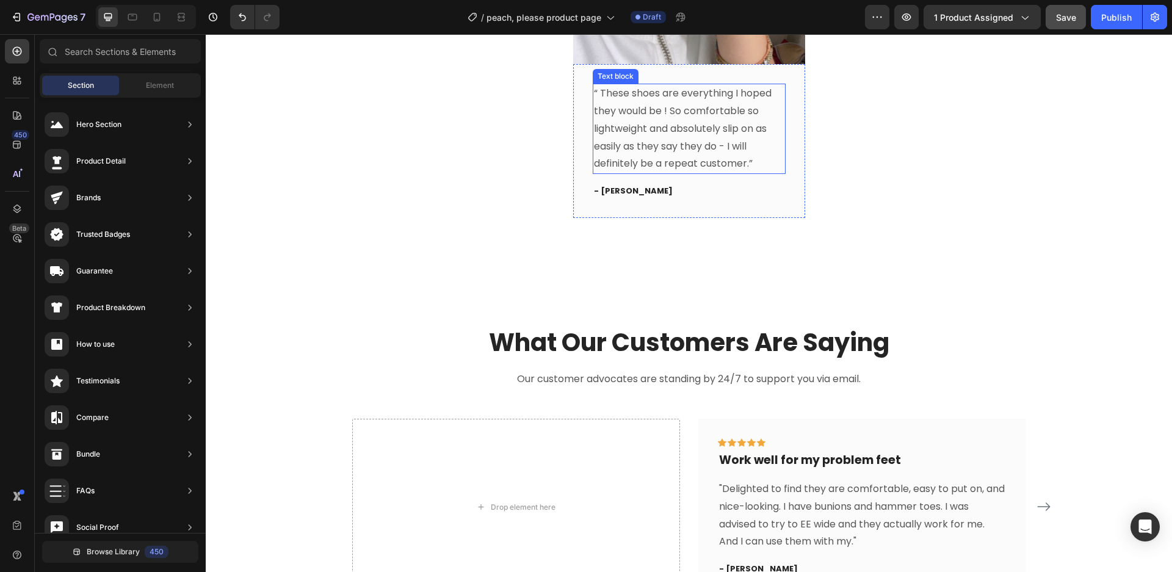
click at [661, 121] on p "“ These shoes are everything I hoped they would be ! So comfortable so lightwei…" at bounding box center [689, 129] width 190 height 88
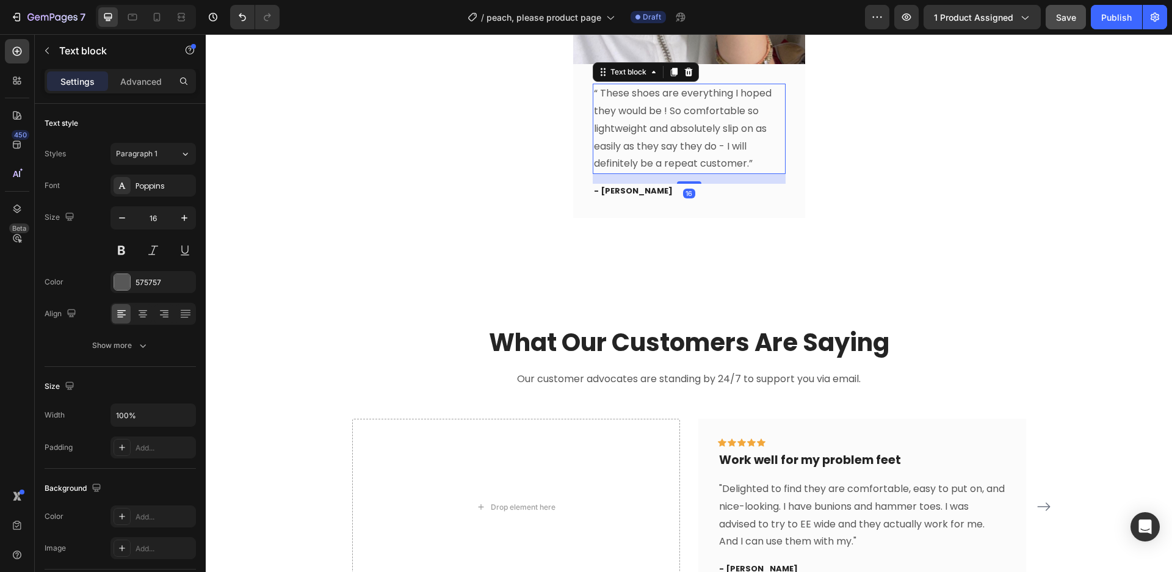
click at [661, 121] on p "“ These shoes are everything I hoped they would be ! So comfortable so lightwei…" at bounding box center [689, 129] width 190 height 88
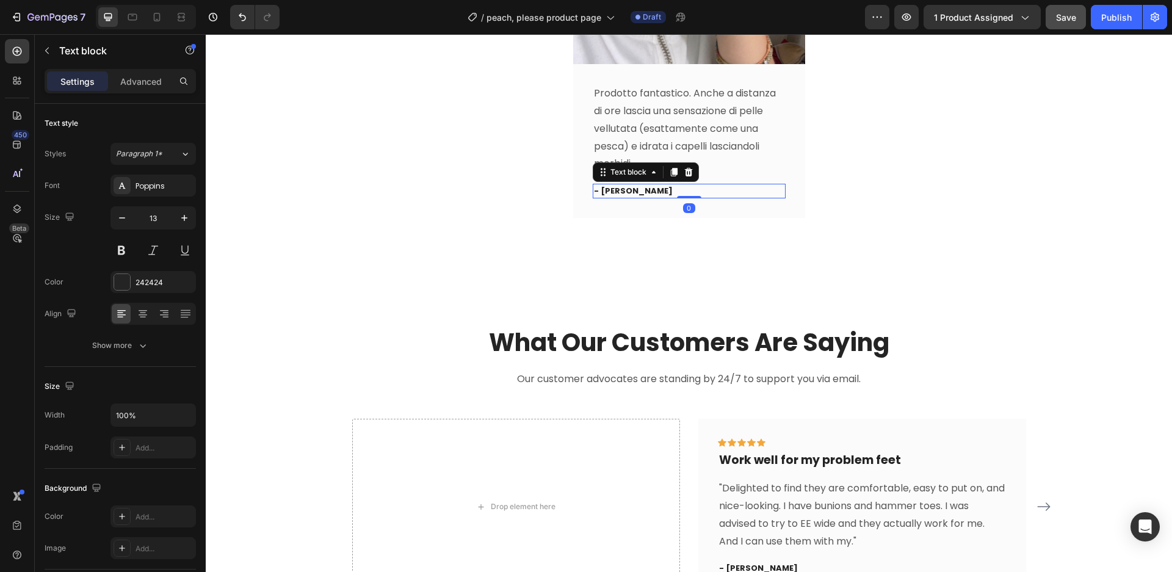
click at [630, 189] on p "- Ryan S." at bounding box center [689, 191] width 190 height 12
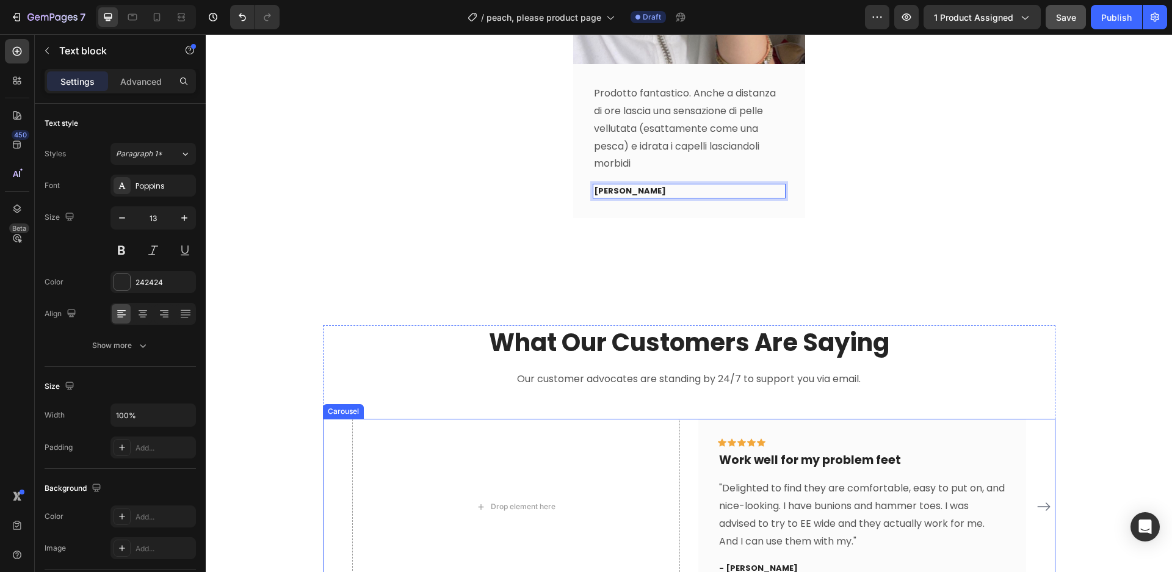
click at [687, 446] on div "Drop element here Icon Icon Icon Icon Icon Row Work well for my problem feet Te…" at bounding box center [689, 507] width 674 height 176
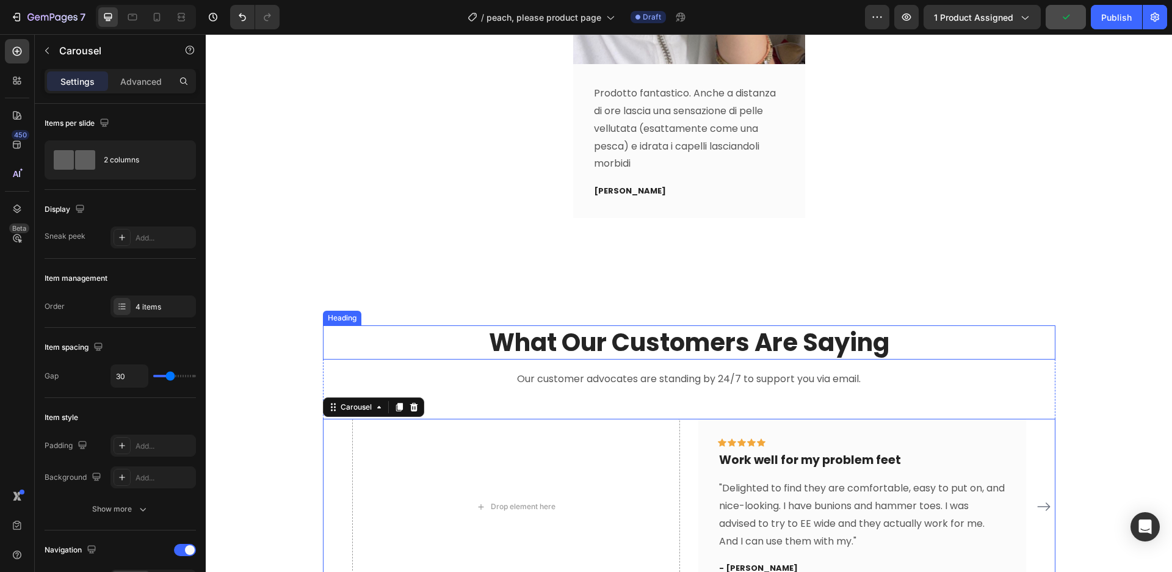
click at [382, 333] on p "What Our Customers Are Saying" at bounding box center [689, 343] width 730 height 32
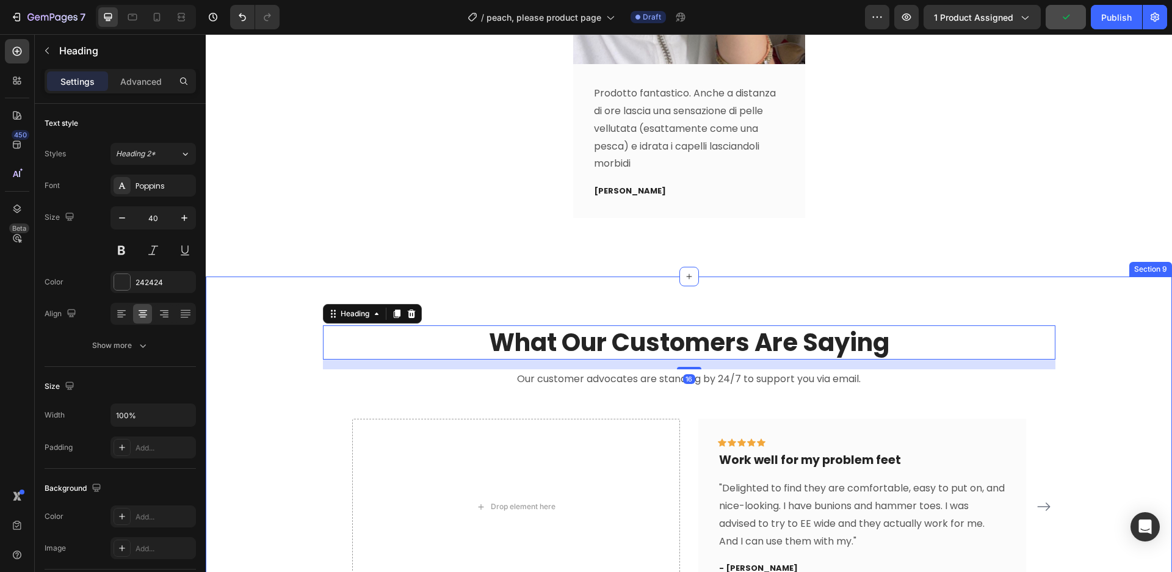
click at [262, 358] on div "What Our Customers Are Saying Heading 16 Our customer advocates are standing by…" at bounding box center [689, 468] width 948 height 287
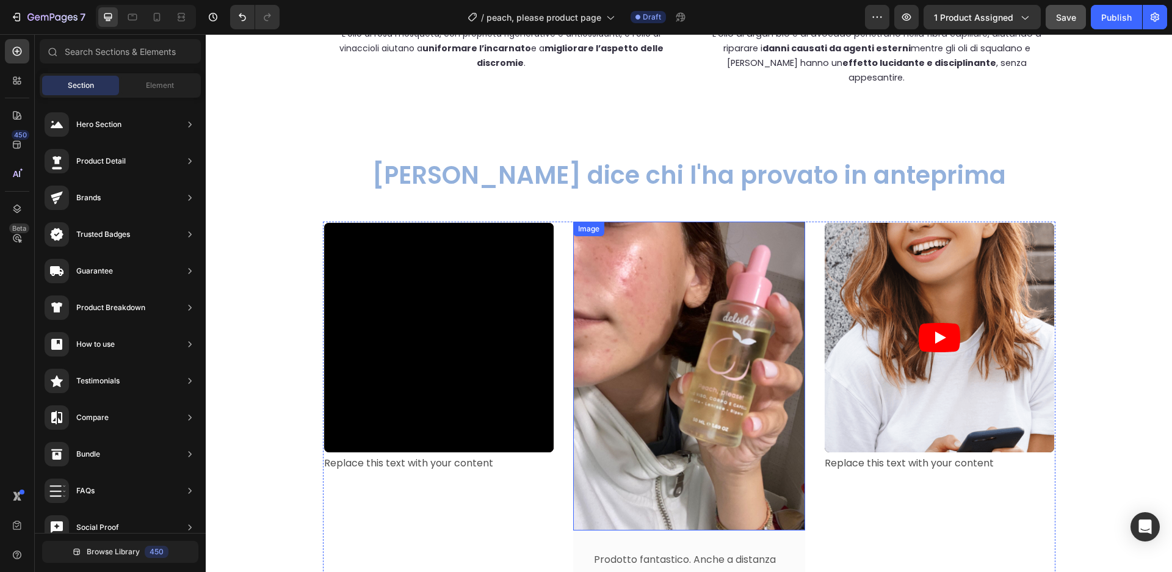
scroll to position [3600, 0]
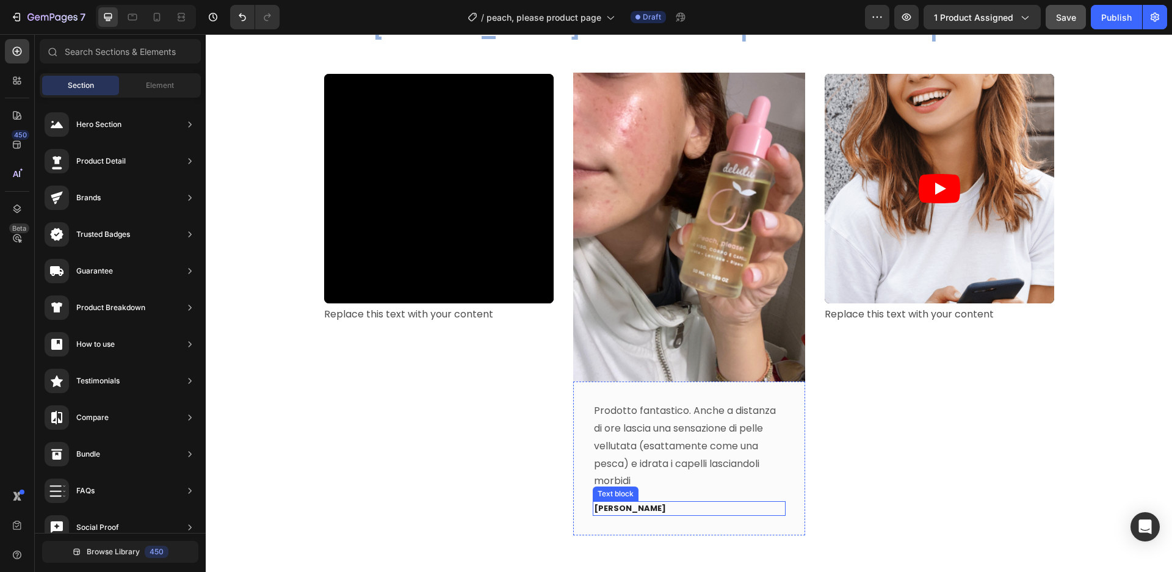
click at [621, 508] on p "Luisa" at bounding box center [689, 508] width 190 height 12
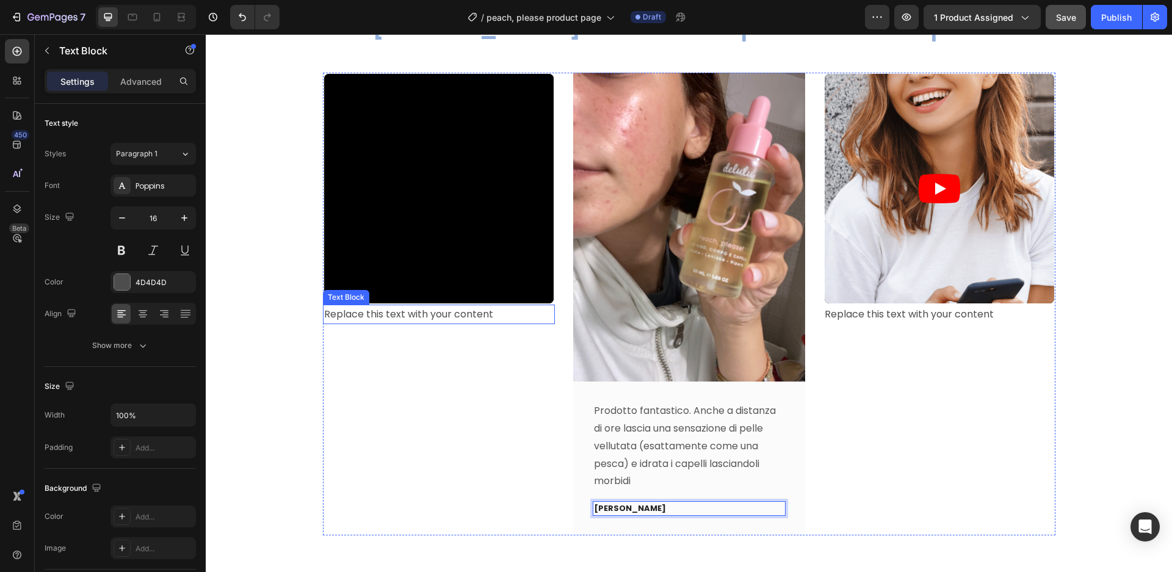
click at [500, 321] on div "Replace this text with your content" at bounding box center [439, 315] width 232 height 20
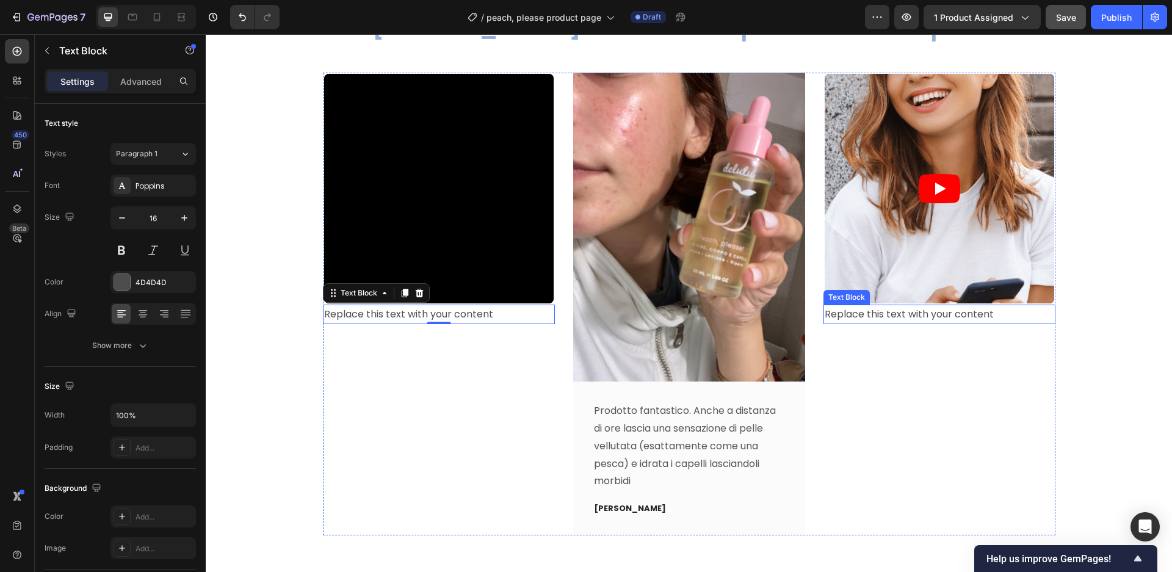
click at [893, 317] on div "Replace this text with your content" at bounding box center [940, 315] width 232 height 20
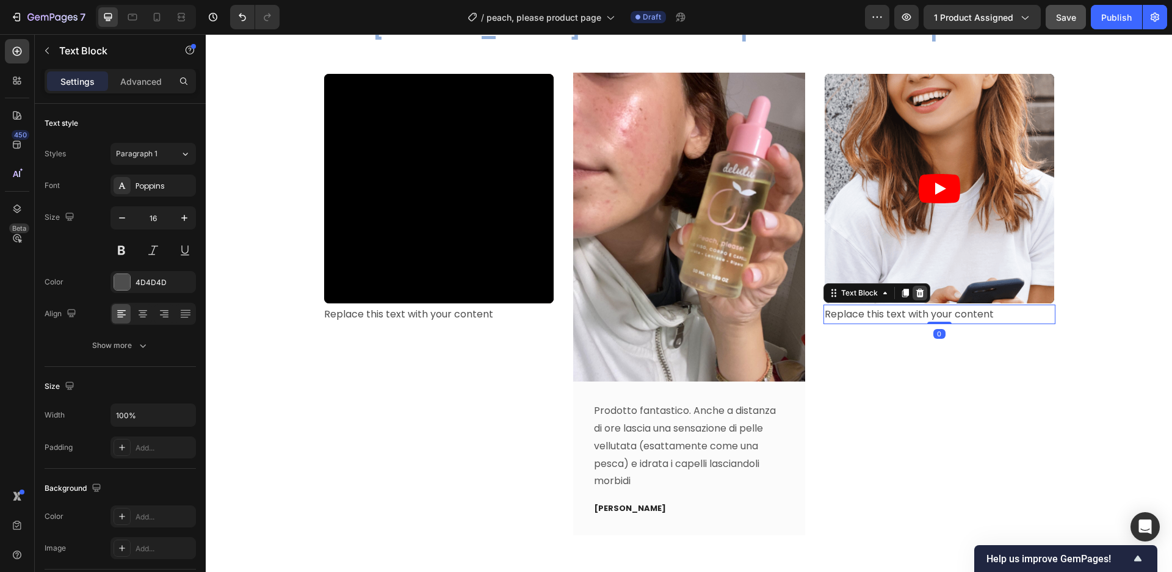
click at [919, 289] on icon at bounding box center [920, 293] width 10 height 10
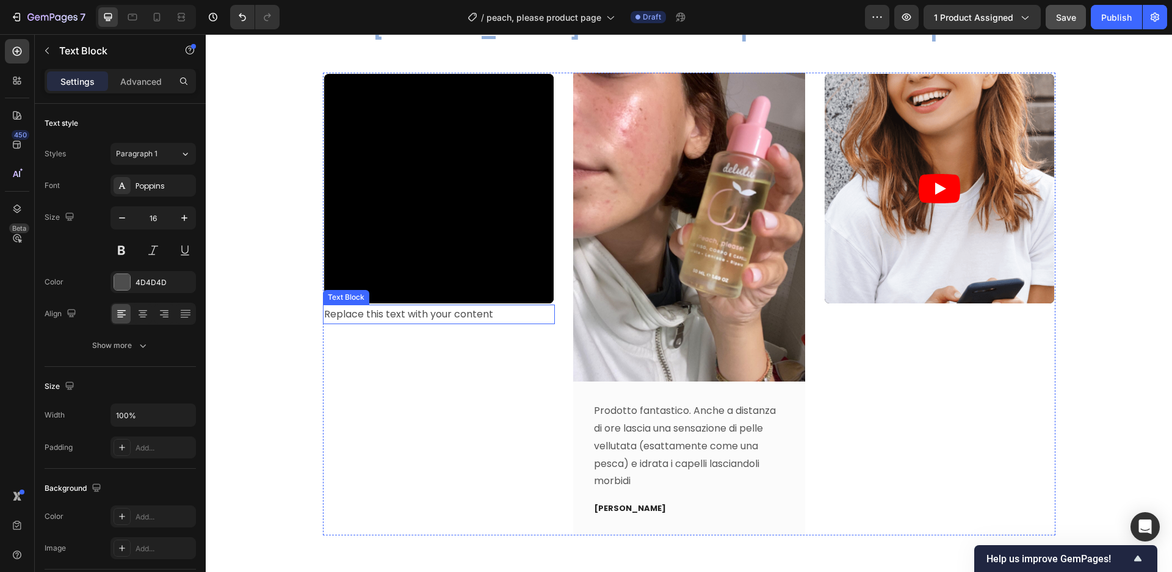
click at [395, 305] on div "Replace this text with your content" at bounding box center [439, 315] width 232 height 20
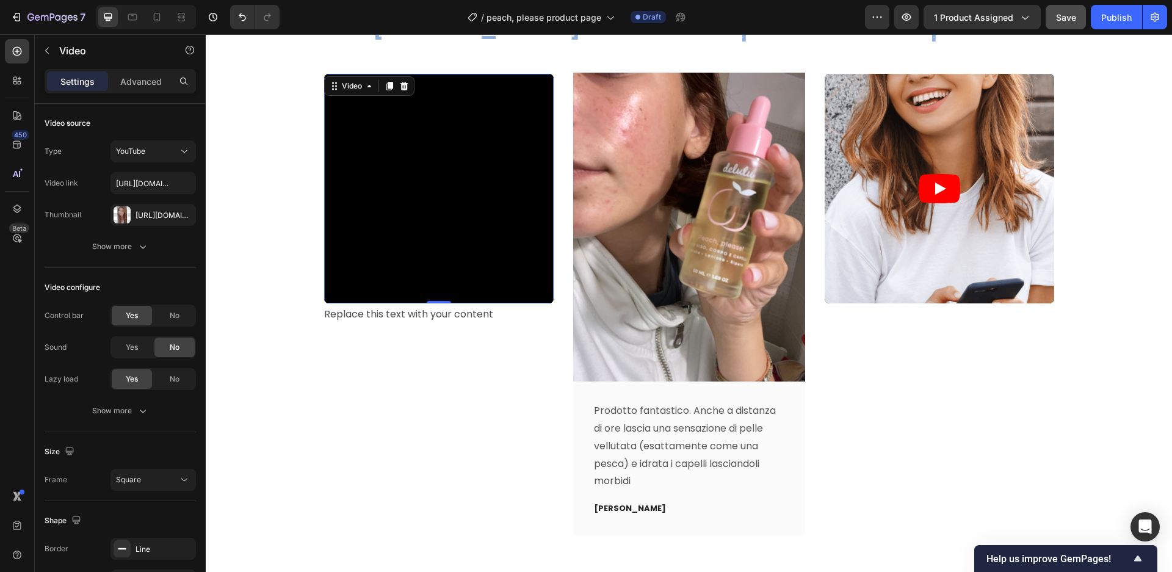
click at [553, 209] on iframe at bounding box center [439, 189] width 230 height 230
click at [151, 186] on input "[URL][DOMAIN_NAME]" at bounding box center [152, 183] width 85 height 22
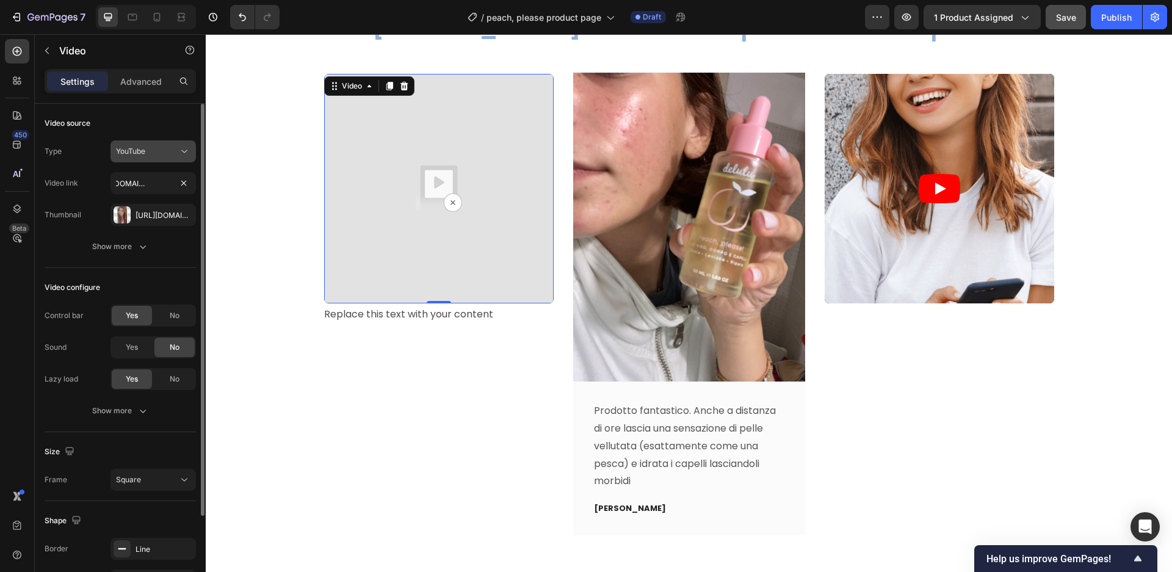
click at [175, 147] on div "YouTube" at bounding box center [147, 151] width 62 height 11
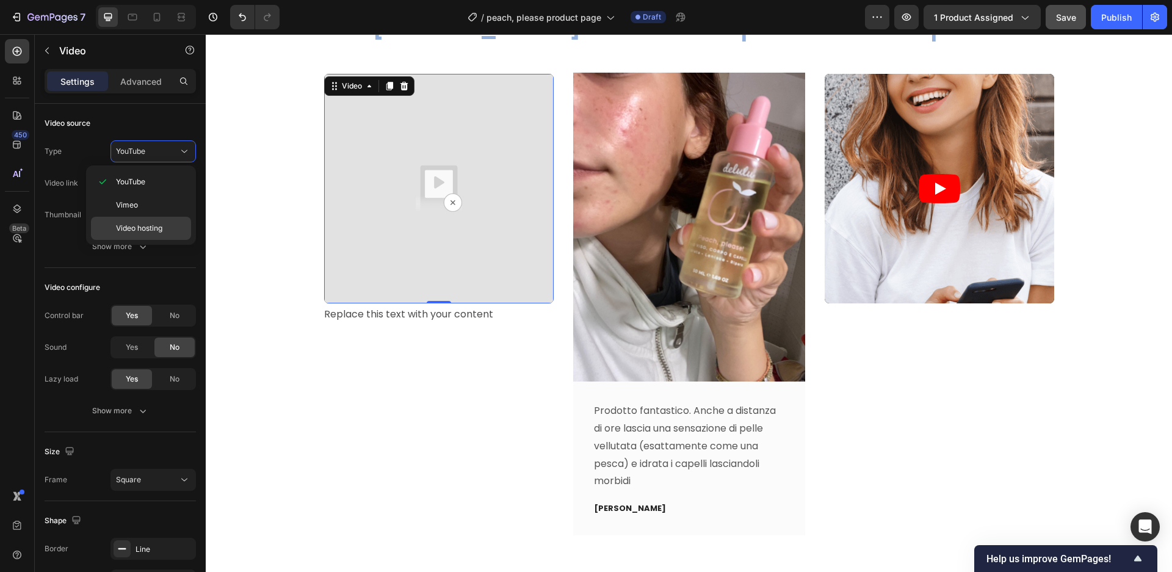
click at [159, 226] on span "Video hosting" at bounding box center [139, 228] width 46 height 11
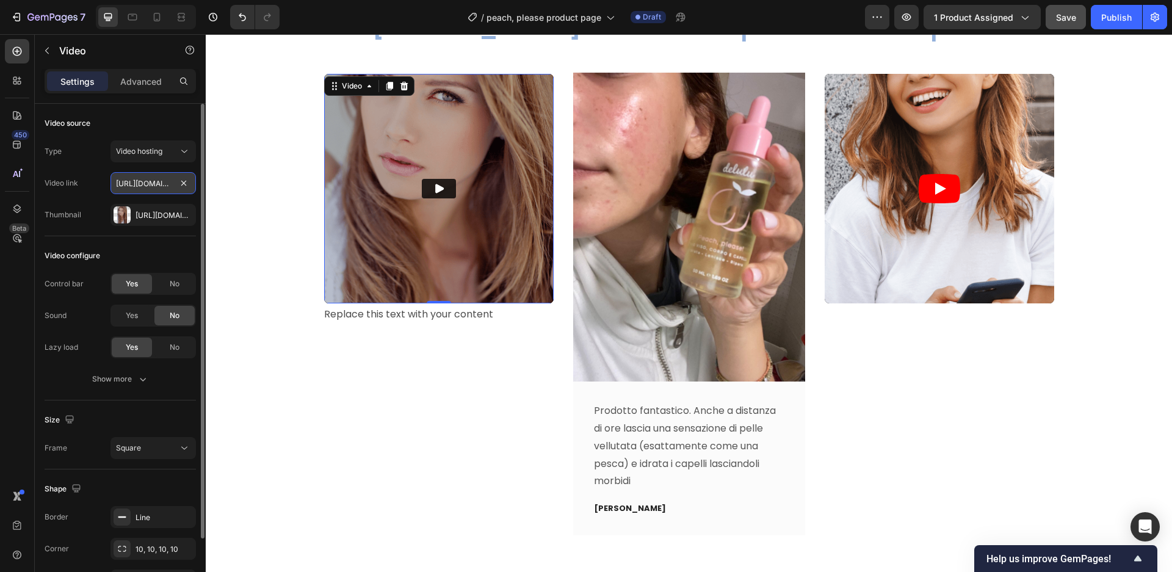
click at [164, 180] on input "https://media.w3.org/2010/05/sintel/trailer.mp4" at bounding box center [152, 183] width 85 height 22
paste input "cdn.shopify.com/videos/c/o/v/6106fb07c664459e9c39dd1f3fb11a6b.mov"
type input "https://cdn.shopify.com/videos/c/o/v/6106fb07c664459e9c39dd1f3fb11a6b.mov"
click at [185, 217] on icon "button" at bounding box center [183, 214] width 5 height 5
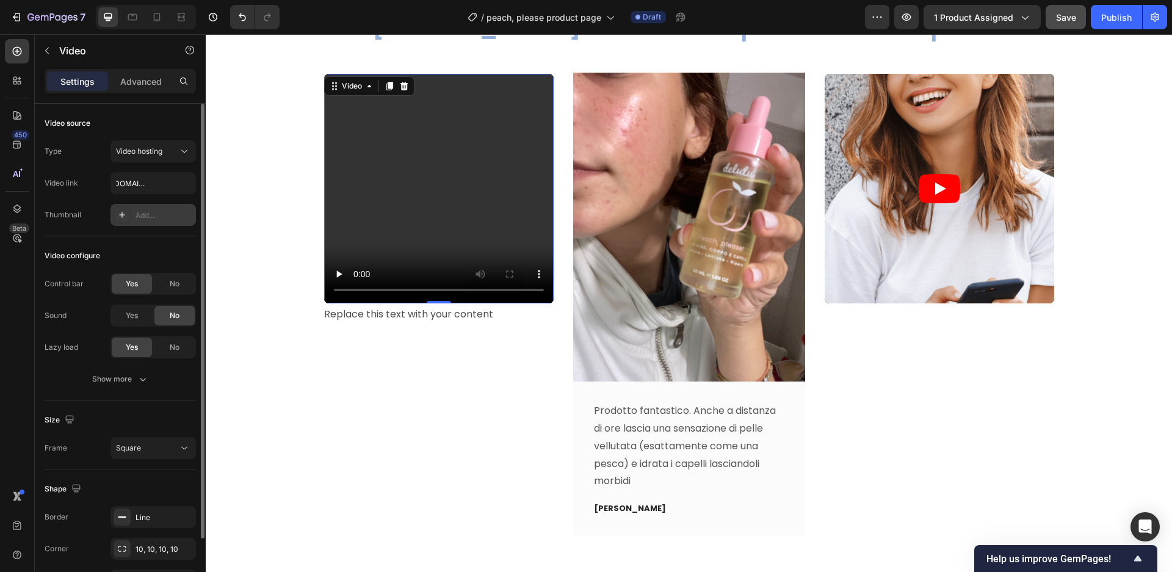
scroll to position [0, 0]
click at [143, 183] on input "https://cdn.shopify.com/videos/c/o/v/6106fb07c664459e9c39dd1f3fb11a6b.mov" at bounding box center [152, 183] width 85 height 22
click at [159, 241] on div "Video configure Control bar Yes No Sound Yes No Lazy load Yes No Show more" at bounding box center [120, 318] width 151 height 164
click at [533, 234] on video at bounding box center [439, 189] width 230 height 230
click at [135, 442] on div "Square" at bounding box center [153, 448] width 74 height 12
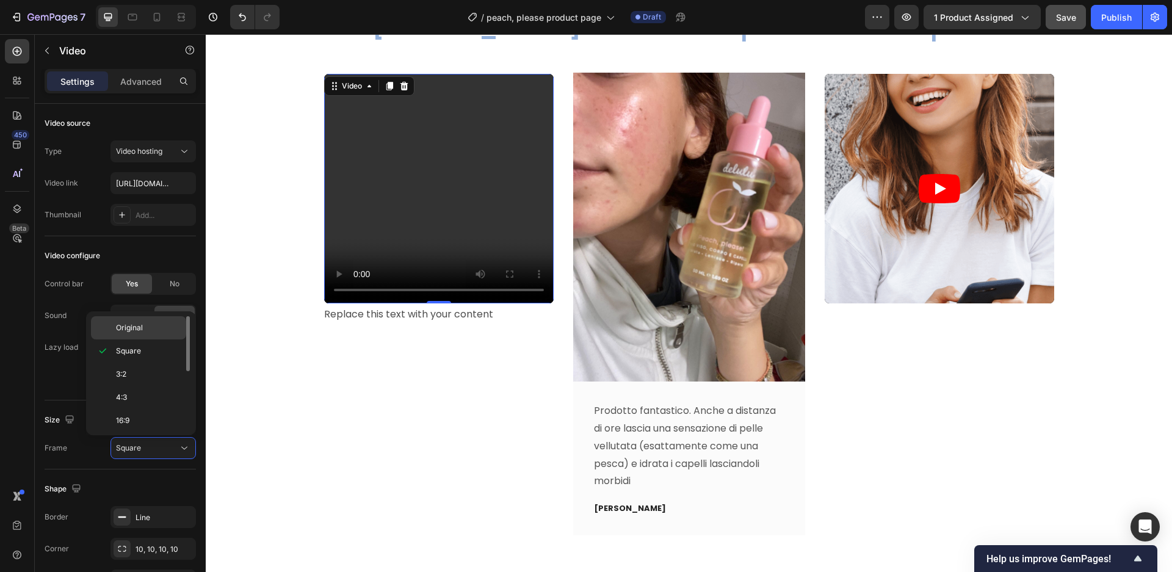
click at [145, 322] on p "Original" at bounding box center [148, 327] width 65 height 11
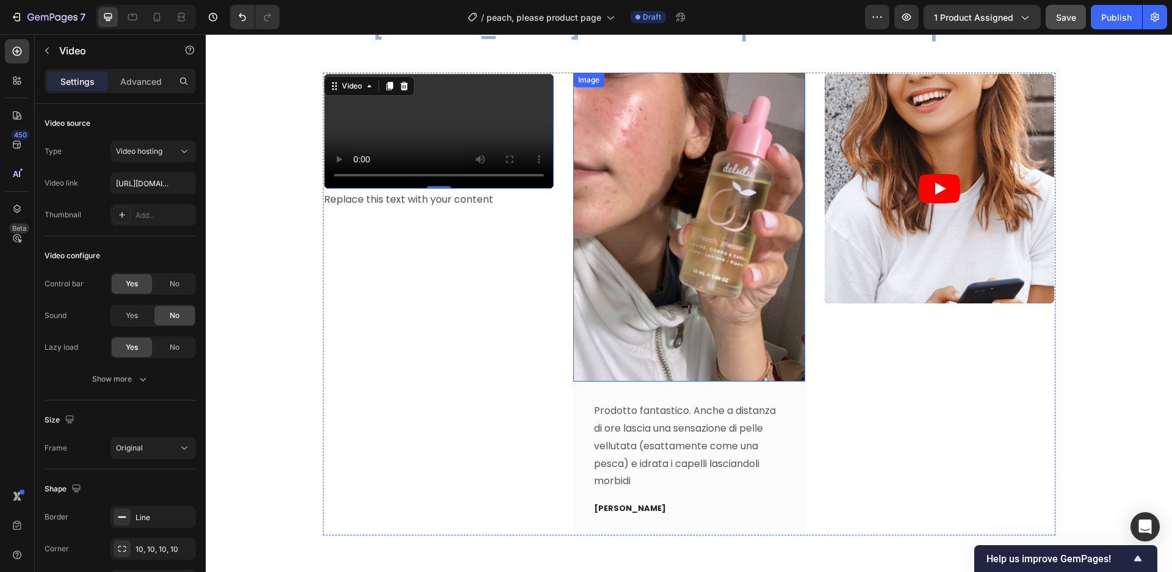
click at [624, 337] on img at bounding box center [689, 228] width 232 height 310
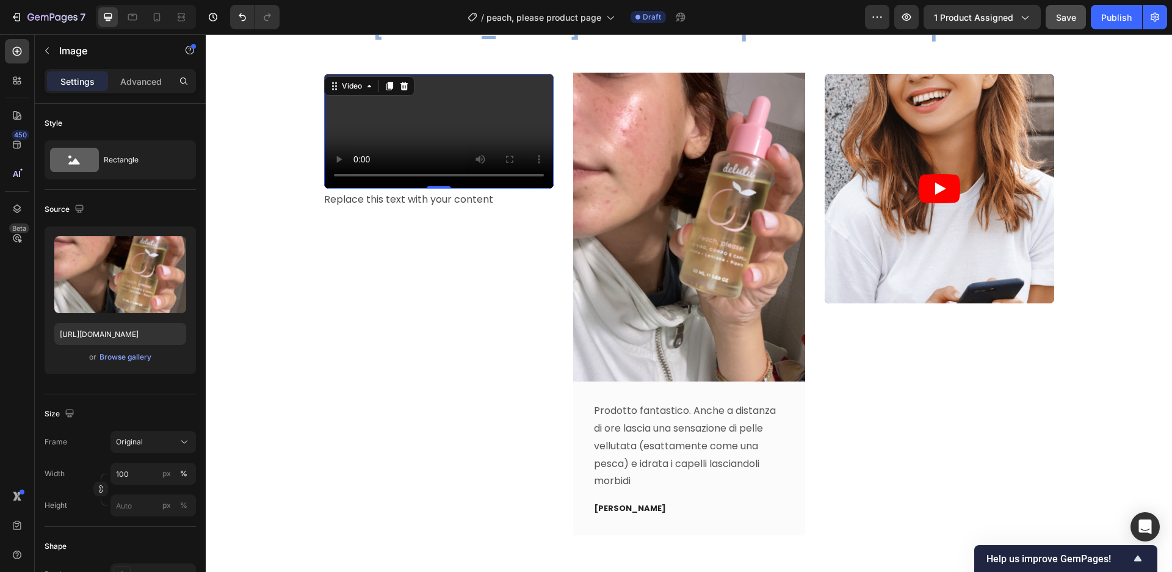
click at [390, 189] on video at bounding box center [439, 131] width 230 height 115
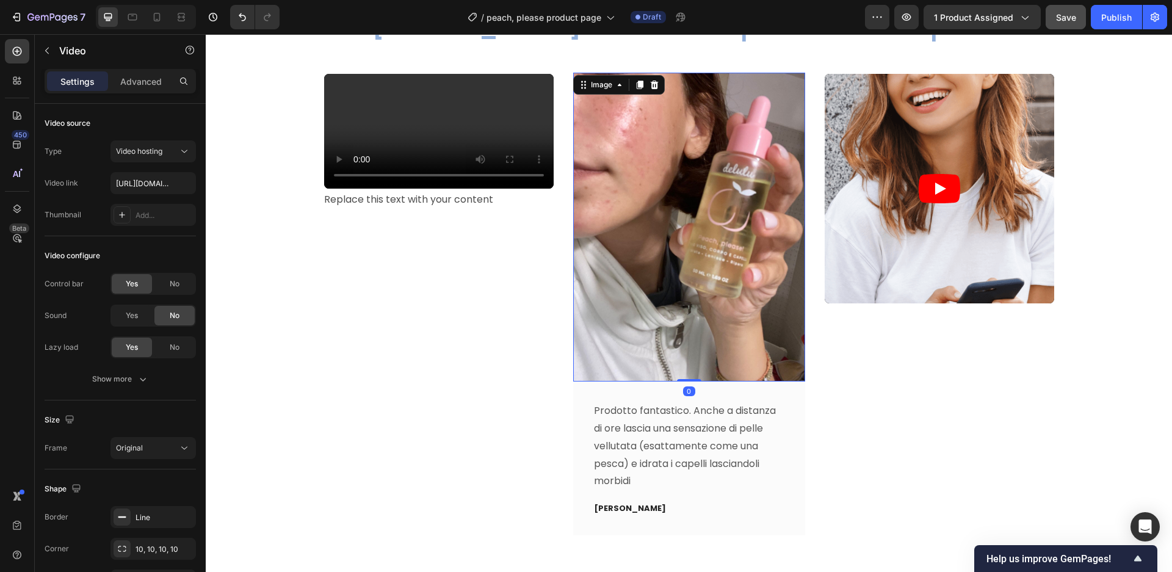
click at [649, 341] on img at bounding box center [689, 228] width 232 height 310
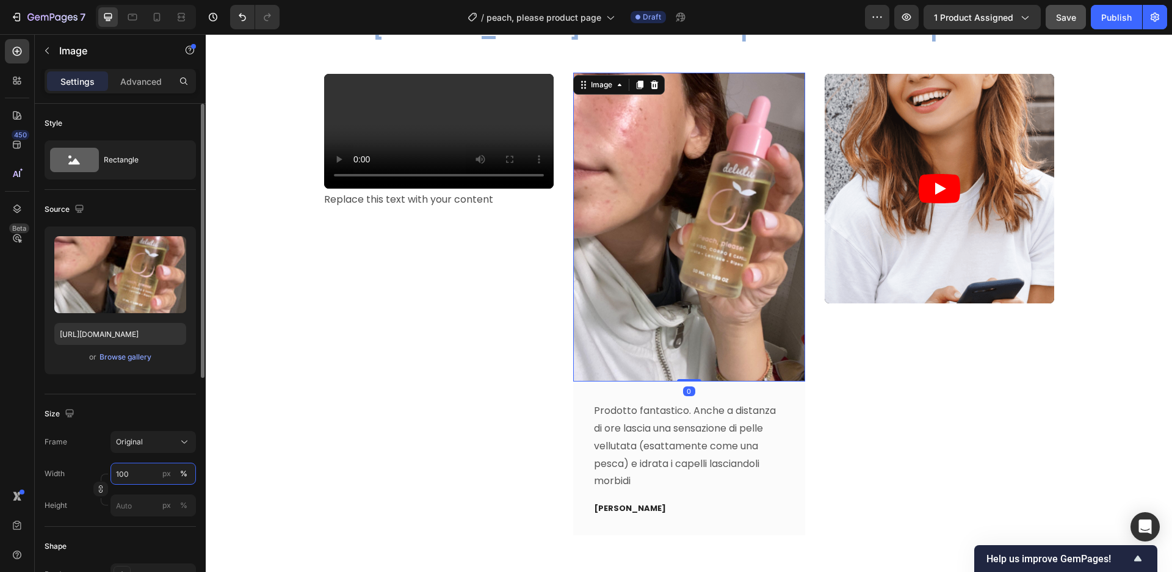
click at [143, 478] on input "100" at bounding box center [152, 474] width 85 height 22
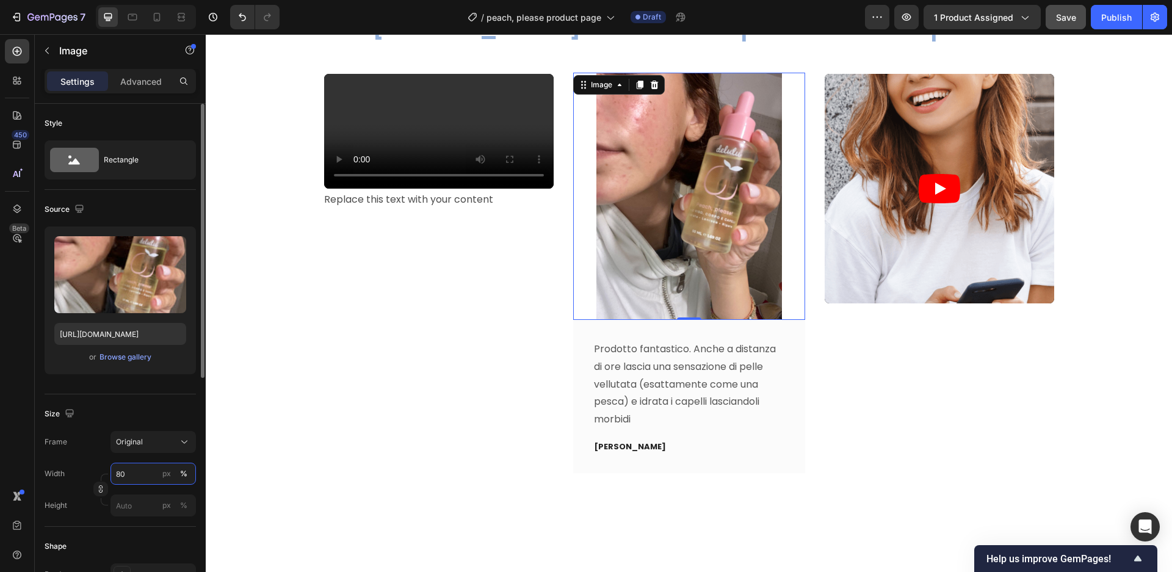
type input "8"
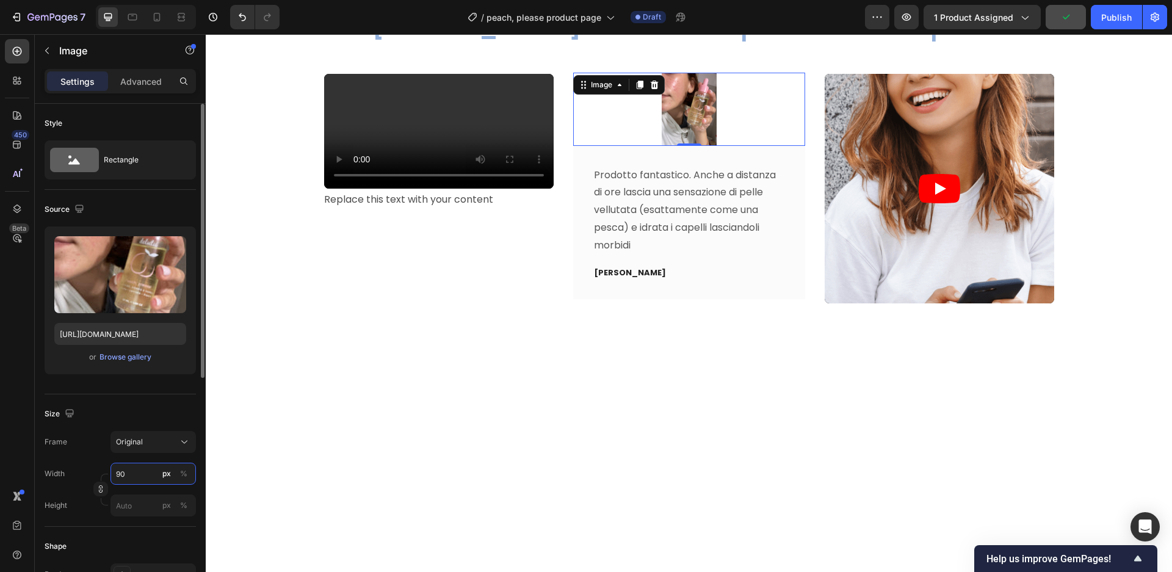
type input "9"
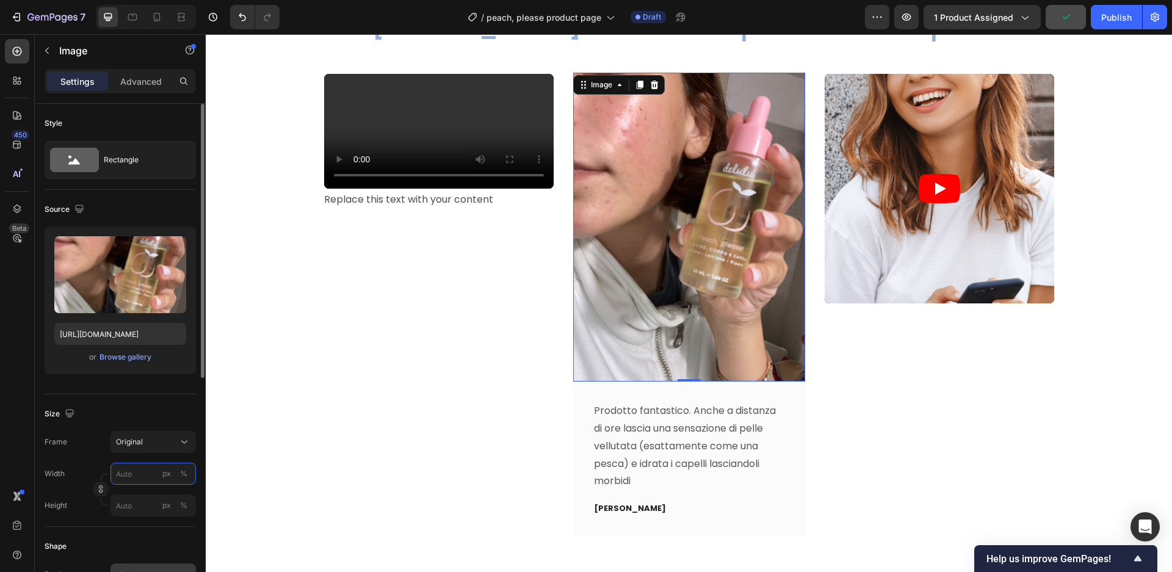
type input "9"
click at [127, 441] on span "Original" at bounding box center [129, 441] width 27 height 11
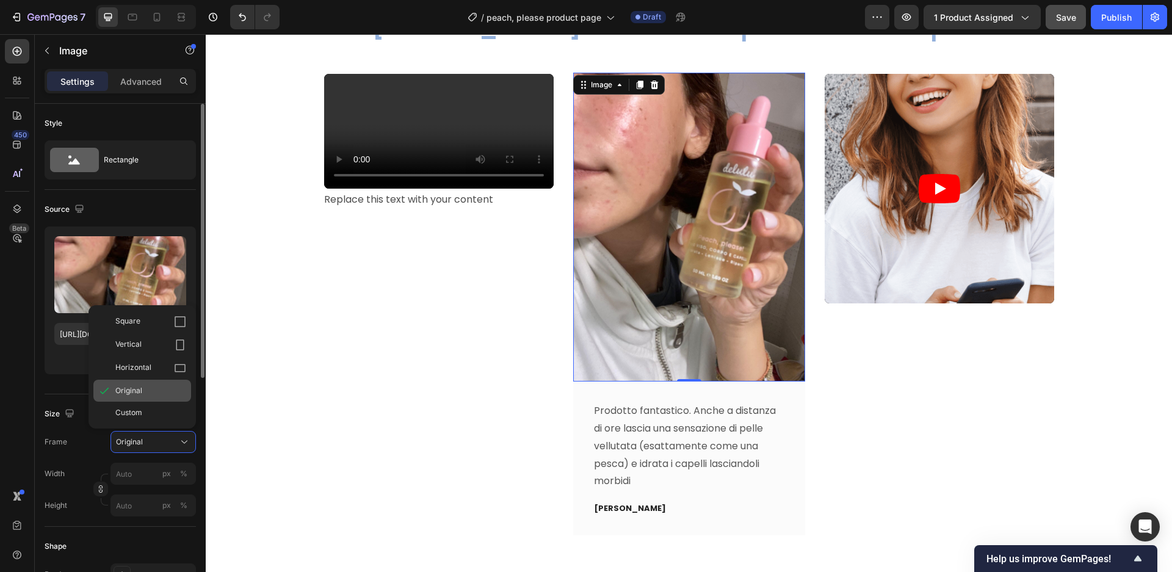
click at [164, 393] on div "Original" at bounding box center [150, 390] width 71 height 11
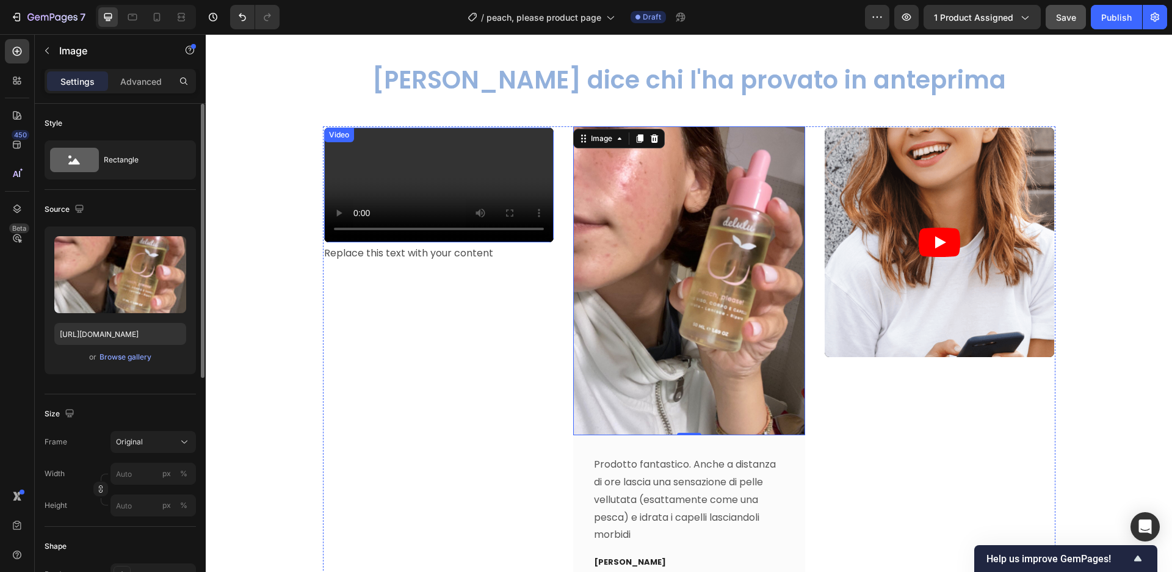
scroll to position [3519, 0]
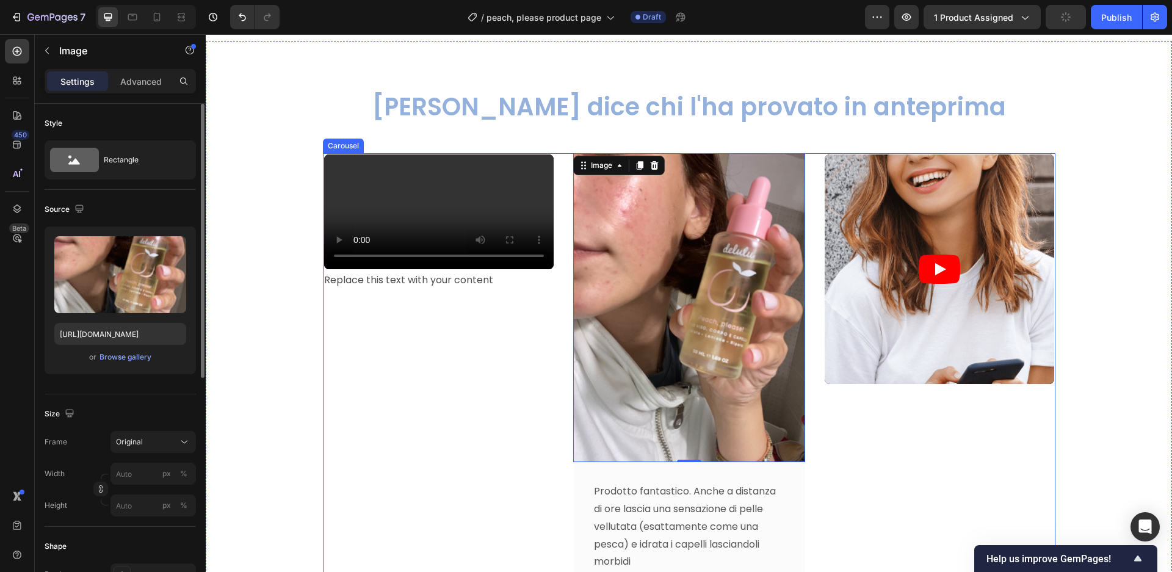
click at [946, 451] on div "Video" at bounding box center [940, 384] width 232 height 463
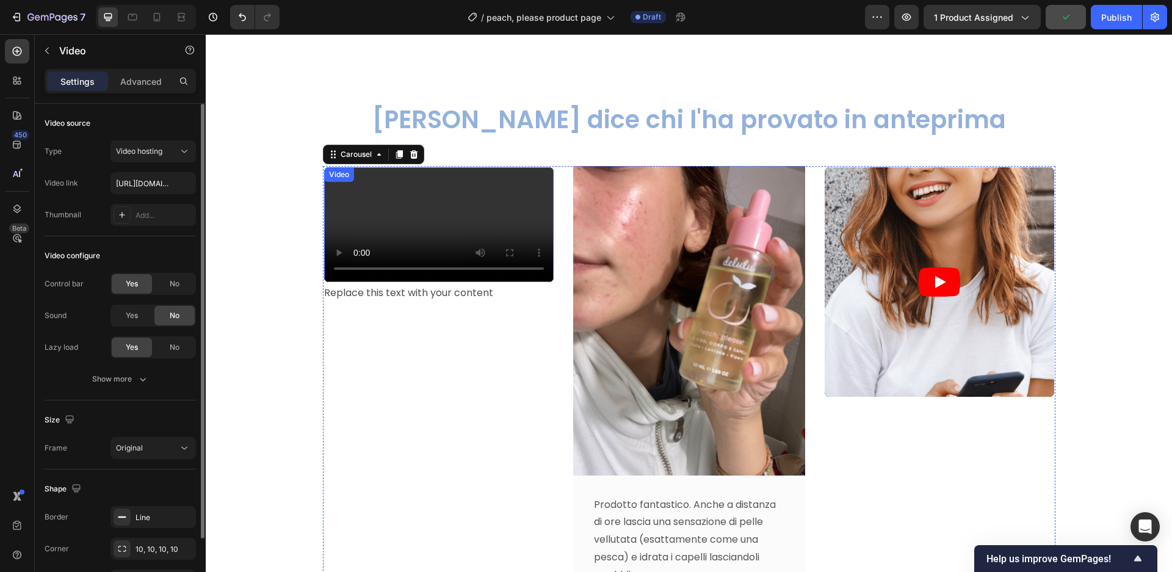
click at [552, 167] on video at bounding box center [439, 224] width 230 height 115
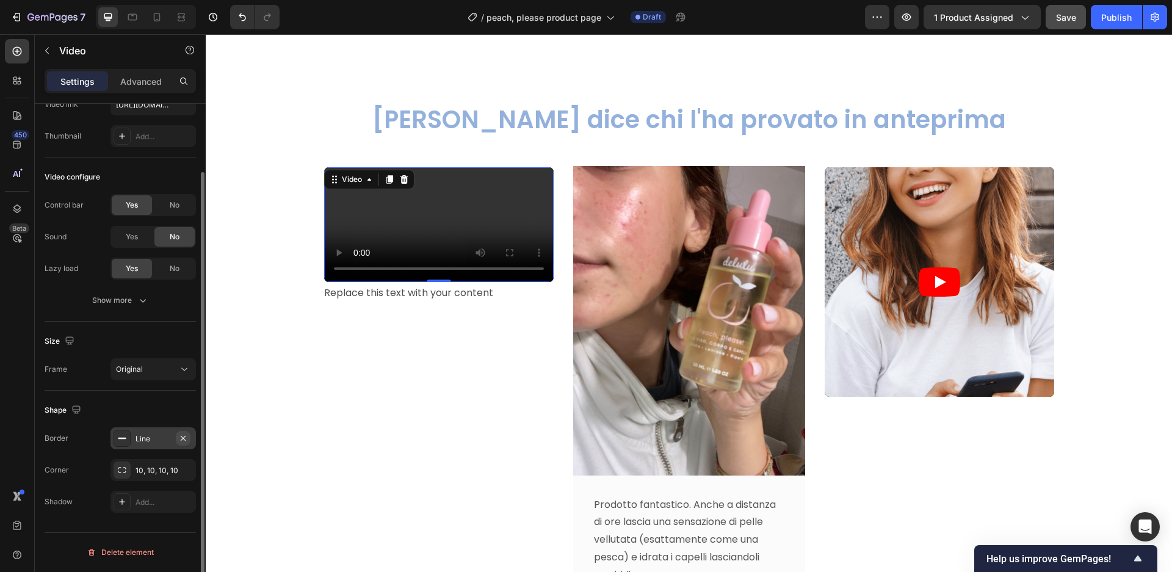
click at [185, 439] on icon "button" at bounding box center [183, 438] width 10 height 10
click at [187, 470] on icon "button" at bounding box center [183, 470] width 10 height 10
click at [485, 479] on div "Video 0 Replace this text with your content Text Block" at bounding box center [439, 397] width 232 height 463
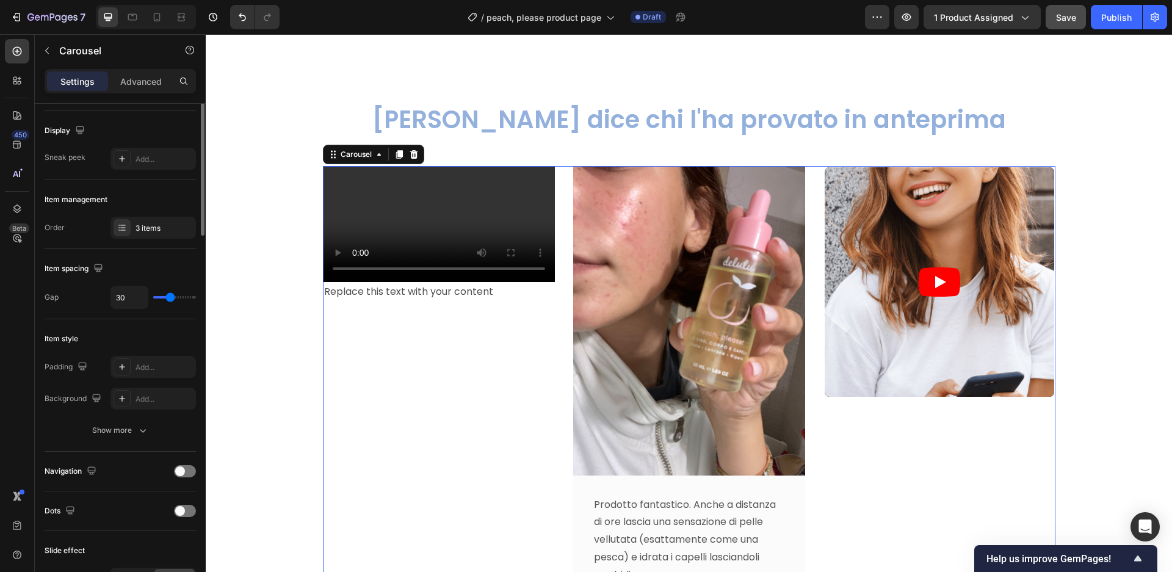
scroll to position [0, 0]
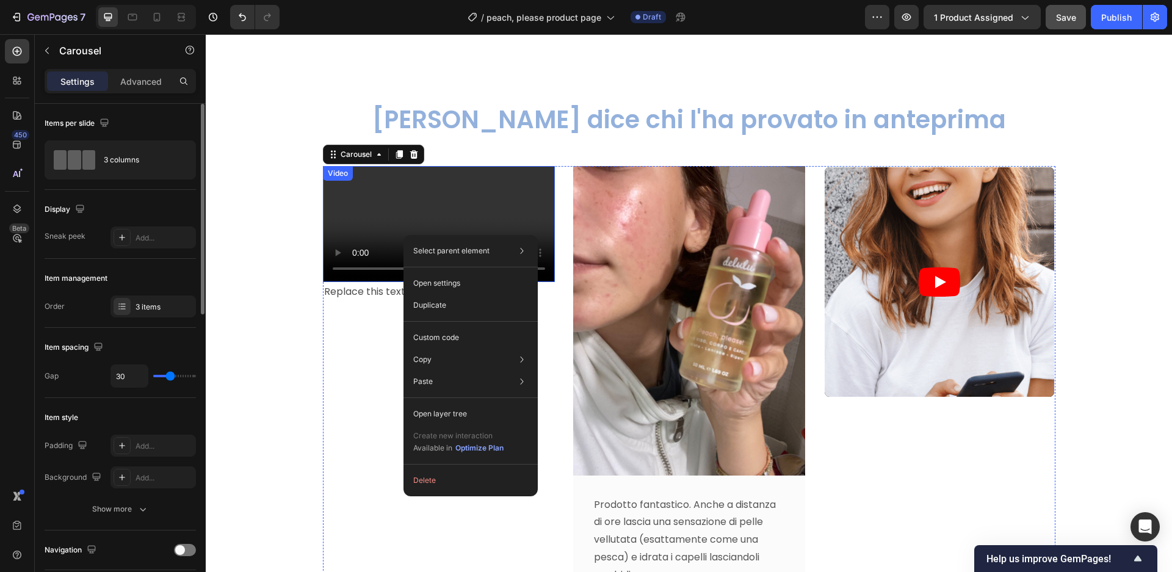
click at [363, 302] on div "Replace this text with your content" at bounding box center [439, 292] width 232 height 20
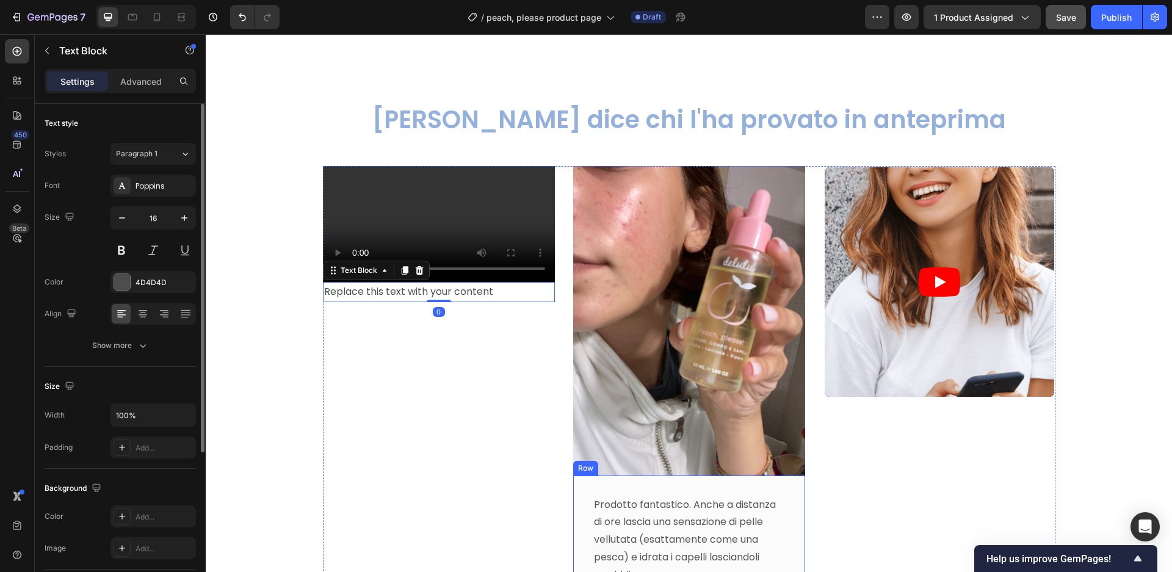
click at [576, 498] on div "Prodotto fantastico. Anche a distanza di ore lascia una sensazione di pelle vel…" at bounding box center [689, 552] width 232 height 153
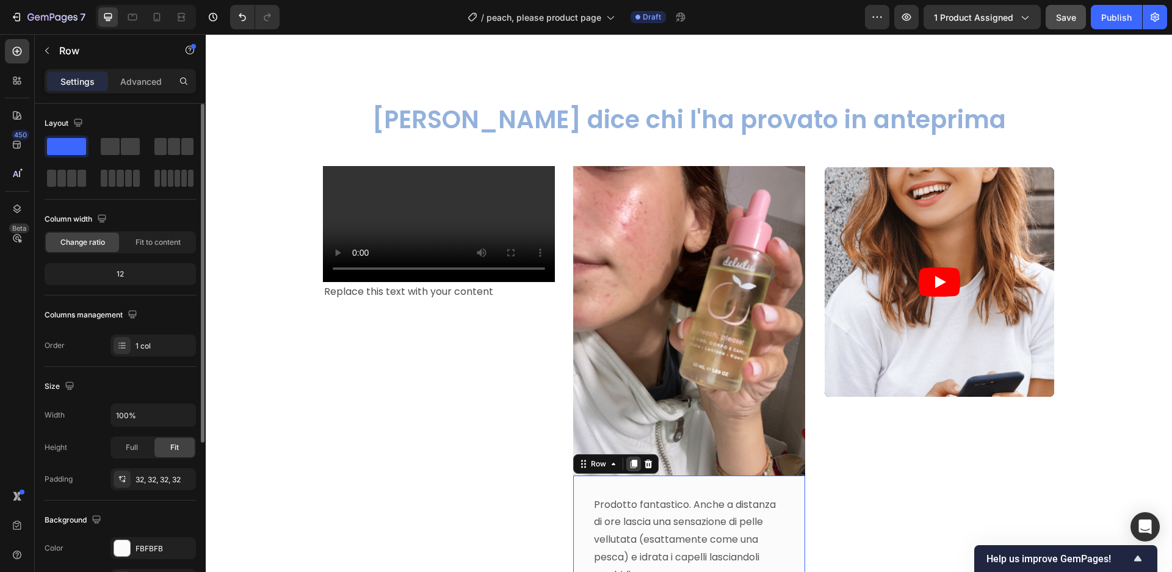
click at [634, 459] on icon at bounding box center [634, 464] width 10 height 10
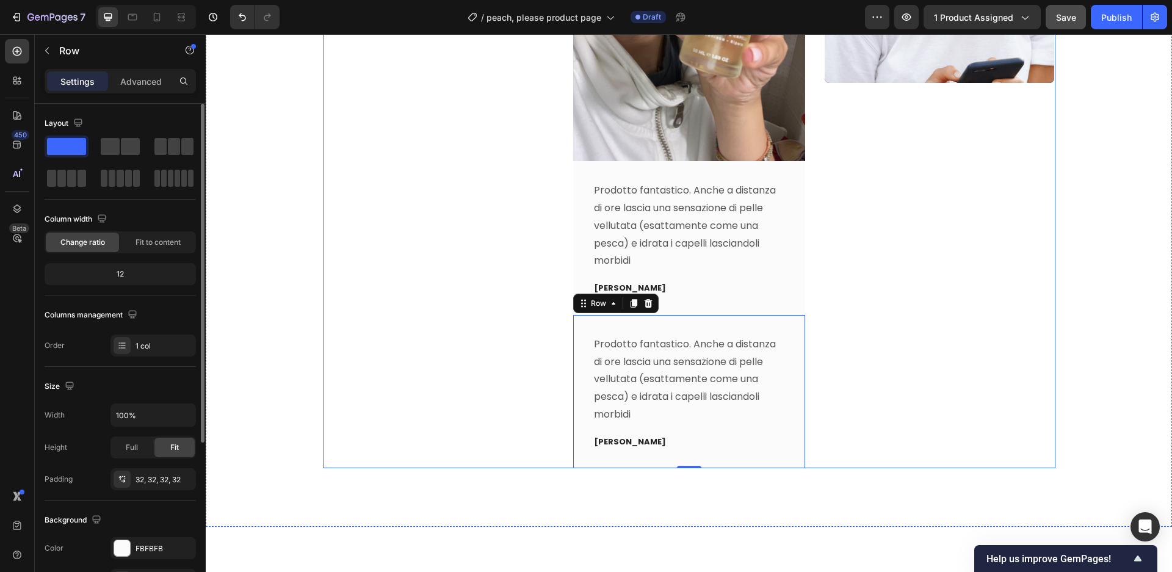
scroll to position [3805, 0]
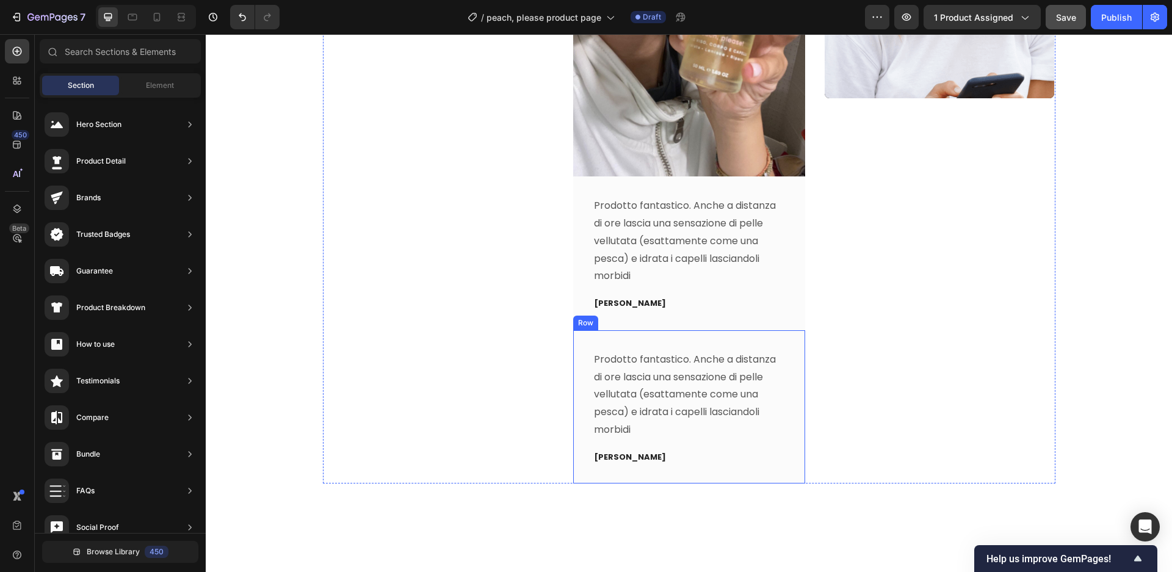
click at [581, 356] on div "Prodotto fantastico. Anche a distanza di ore lascia una sensazione di pelle vel…" at bounding box center [689, 406] width 232 height 153
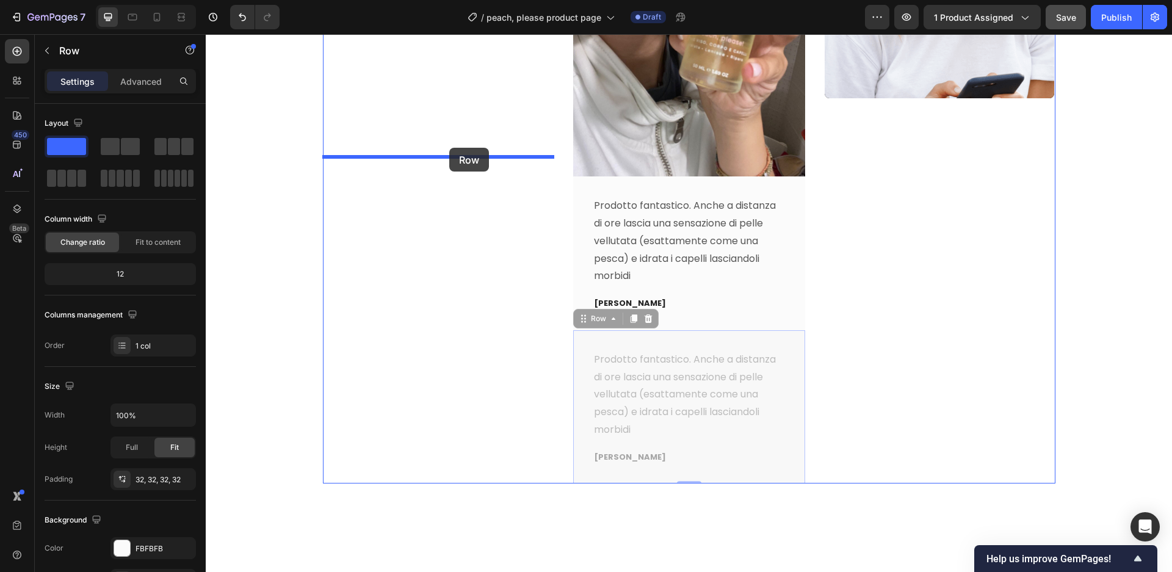
drag, startPoint x: 582, startPoint y: 319, endPoint x: 449, endPoint y: 149, distance: 215.8
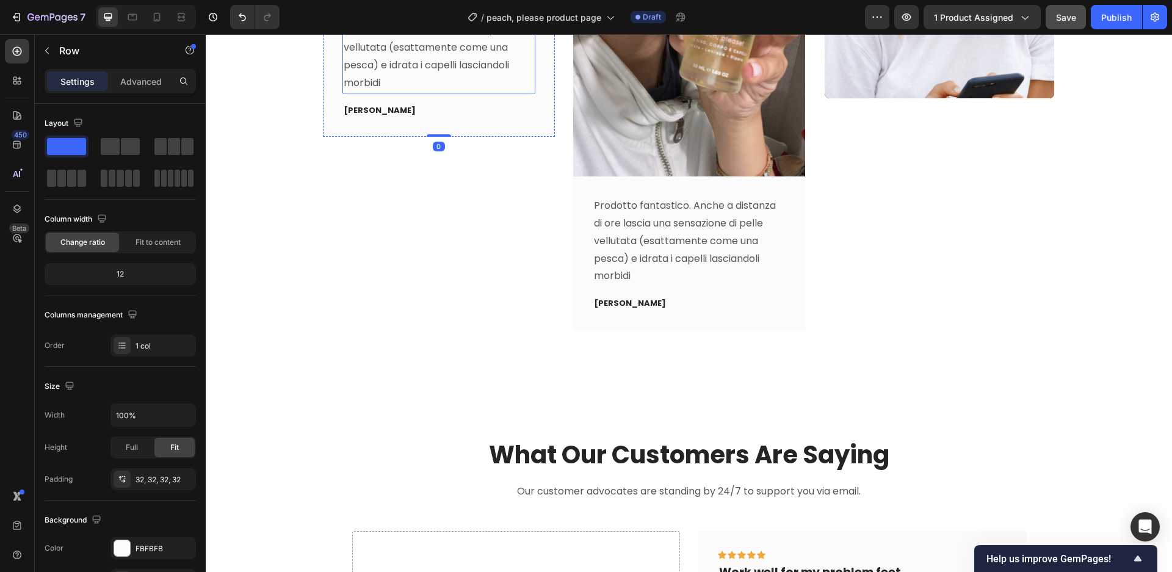
click at [462, 92] on p "Prodotto fantastico. Anche a distanza di ore lascia una sensazione di pelle vel…" at bounding box center [439, 48] width 190 height 88
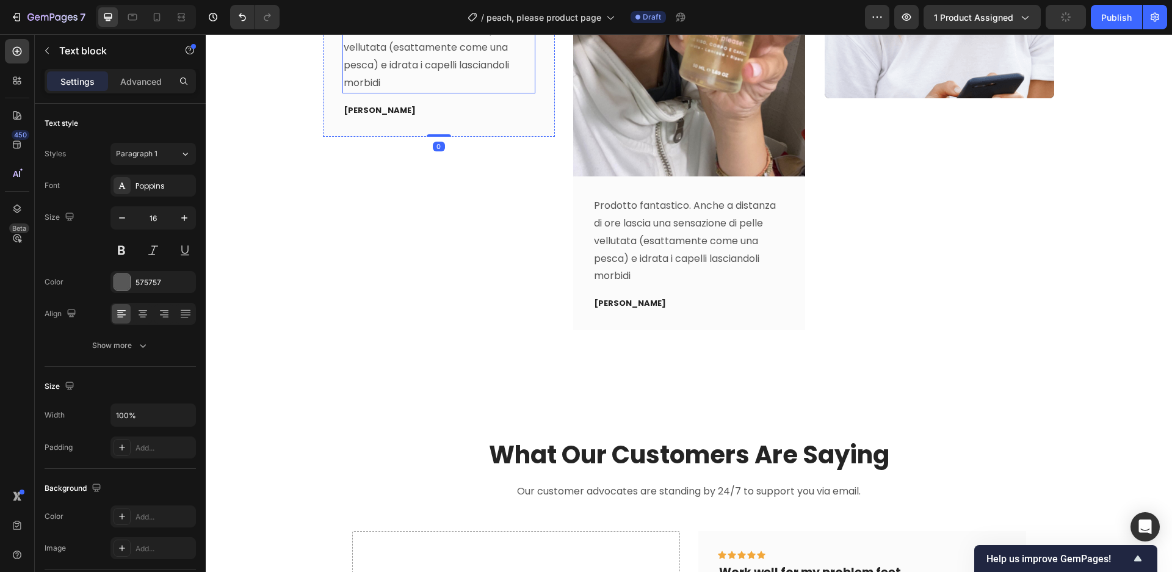
click at [462, 92] on p "Prodotto fantastico. Anche a distanza di ore lascia una sensazione di pelle vel…" at bounding box center [439, 48] width 190 height 88
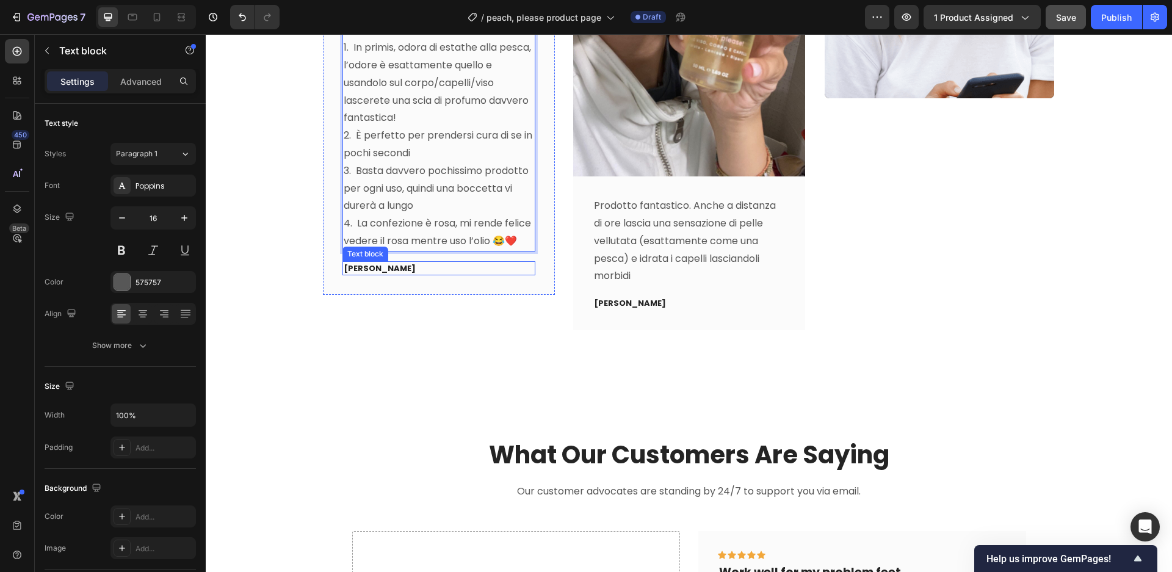
click at [386, 275] on p "Luisa" at bounding box center [439, 269] width 190 height 12
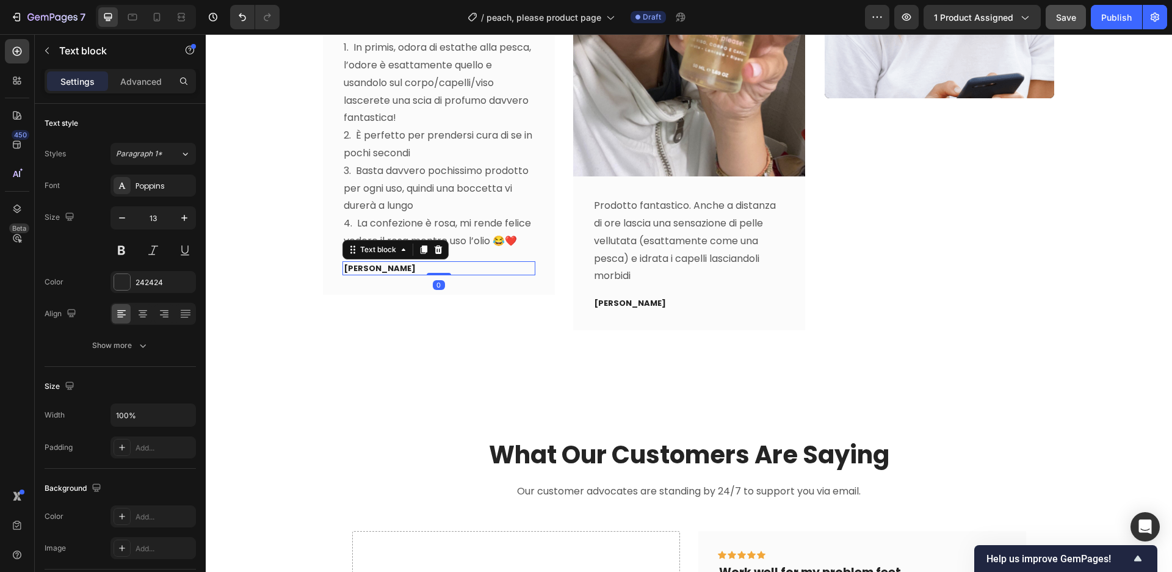
click at [386, 275] on p "Luisa" at bounding box center [439, 269] width 190 height 12
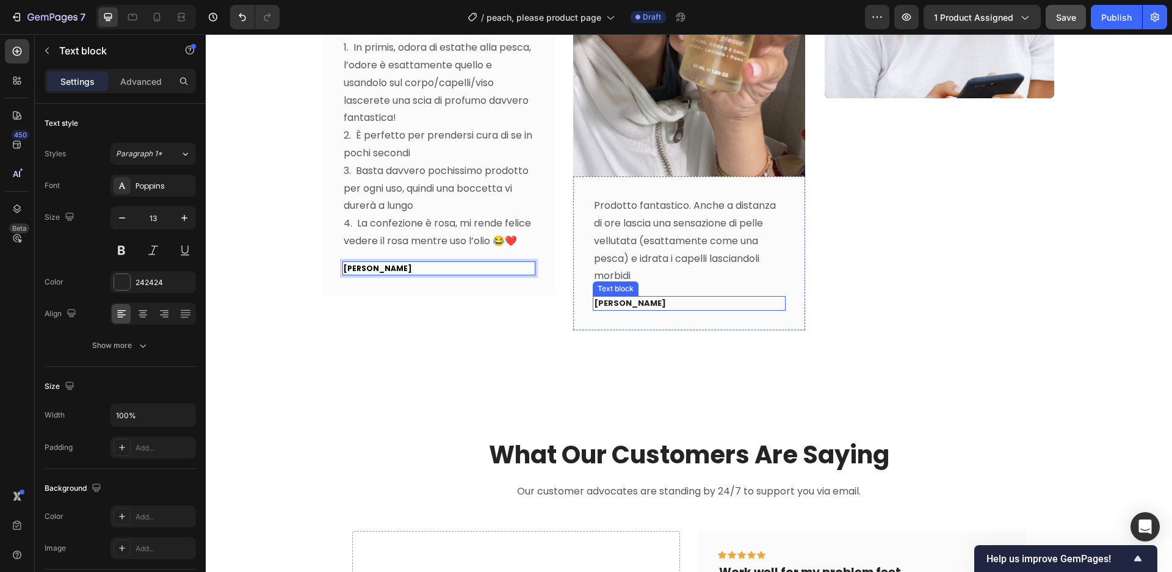
click at [636, 299] on p "Luisa" at bounding box center [689, 303] width 190 height 12
click at [921, 330] on div "Video" at bounding box center [940, 99] width 232 height 463
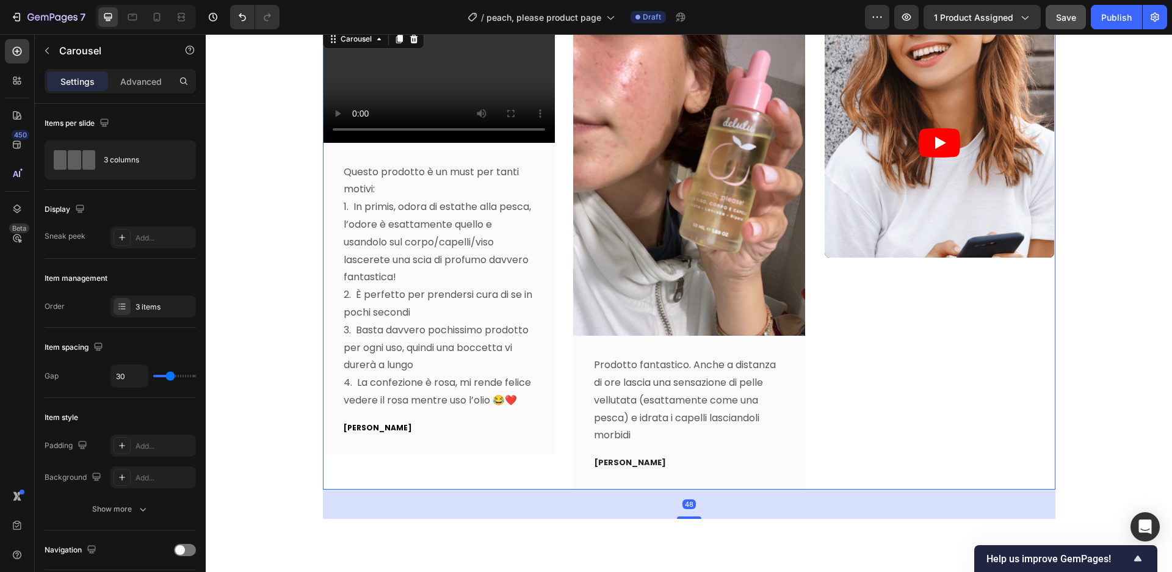
scroll to position [3643, 0]
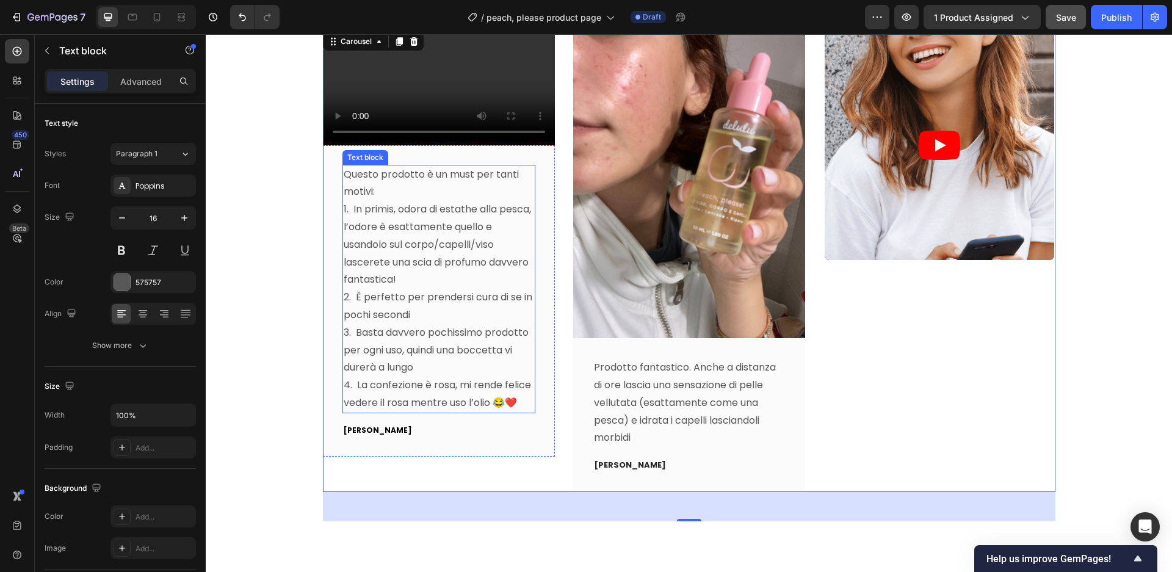
click at [474, 289] on p "1. In primis, odora di estathe alla pesca, l’odore è esattamente quello e usand…" at bounding box center [439, 245] width 190 height 88
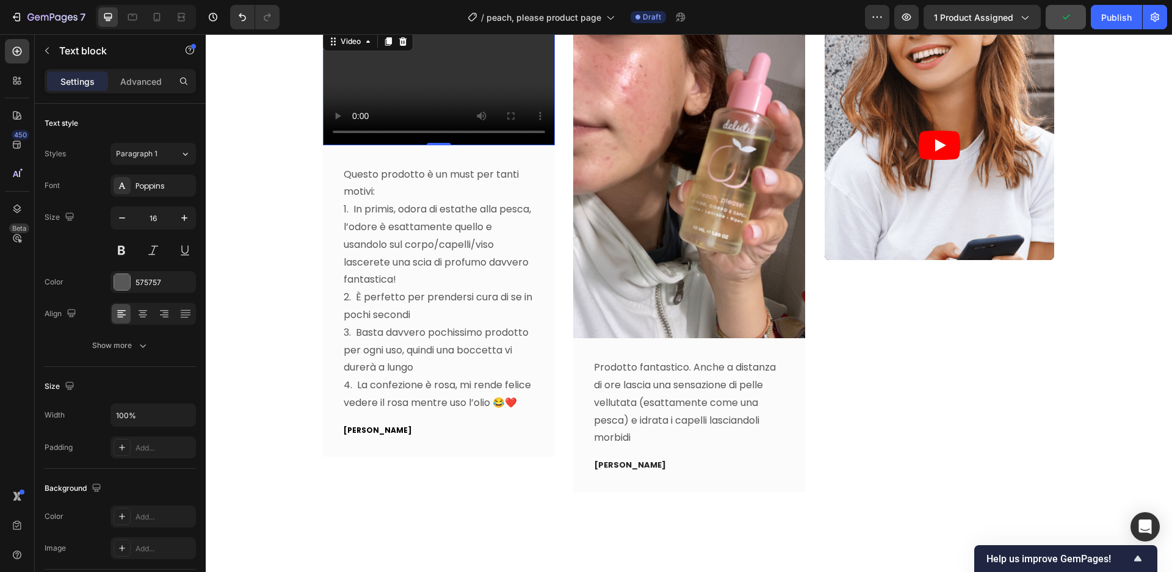
click at [505, 145] on video at bounding box center [439, 87] width 232 height 116
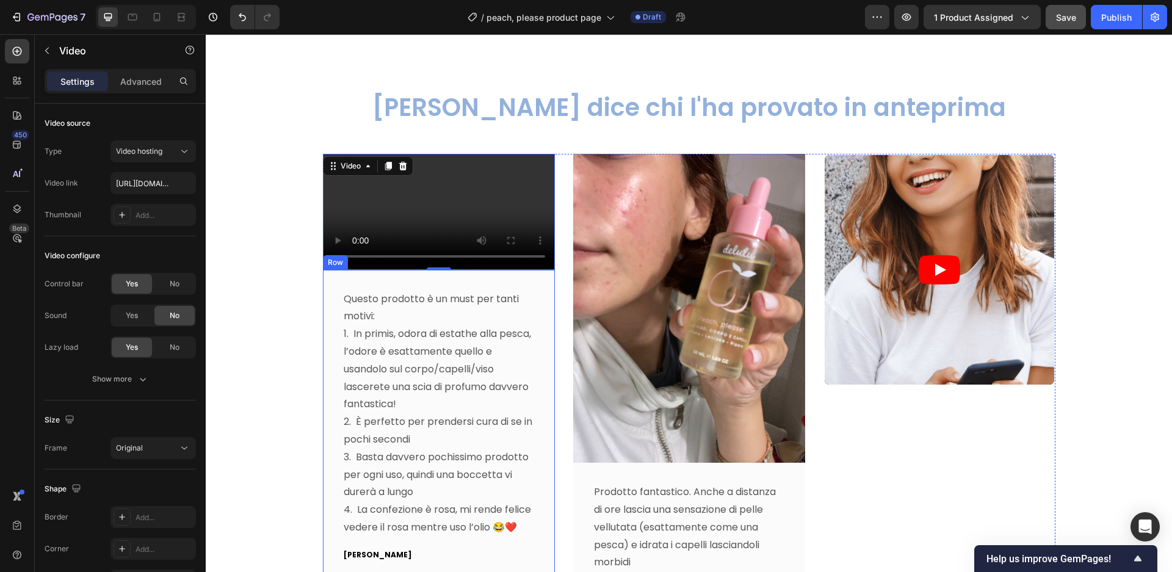
scroll to position [3493, 0]
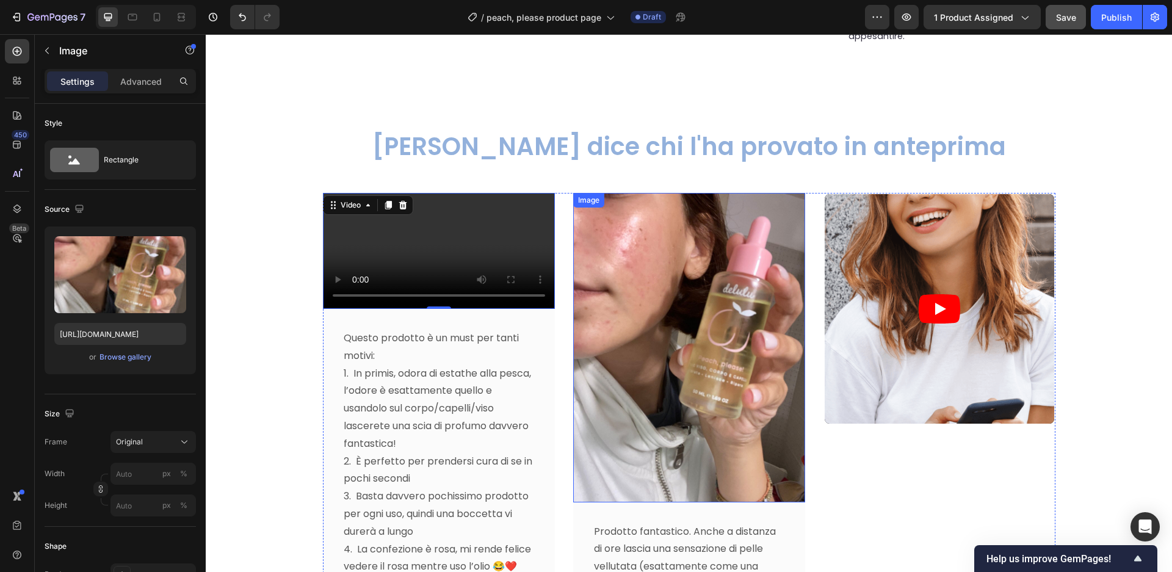
click at [653, 380] on img at bounding box center [689, 348] width 232 height 310
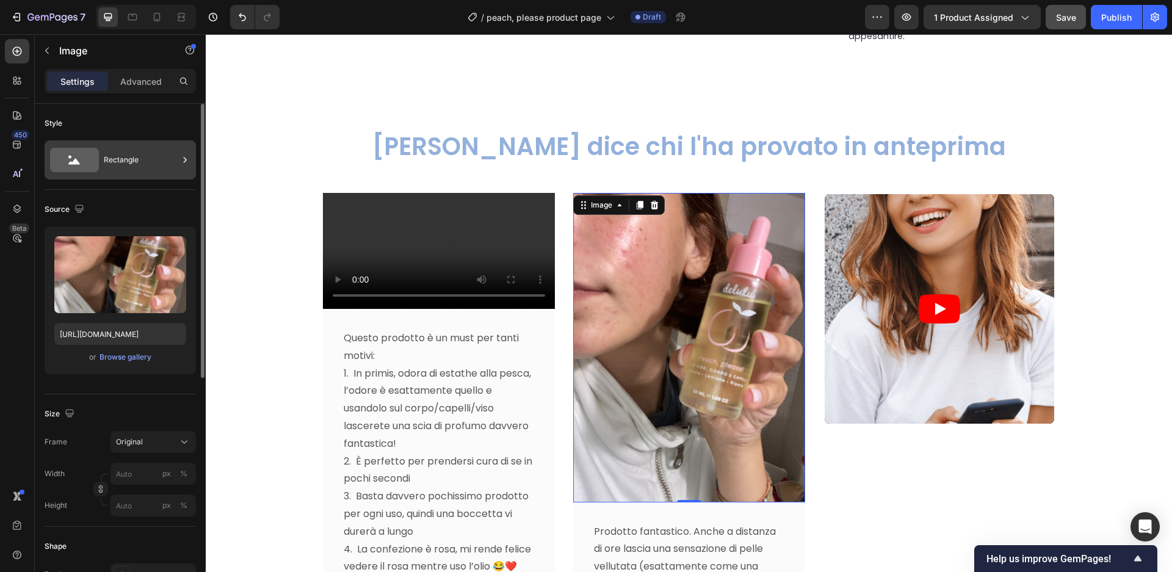
click at [137, 157] on div "Rectangle" at bounding box center [141, 160] width 74 height 28
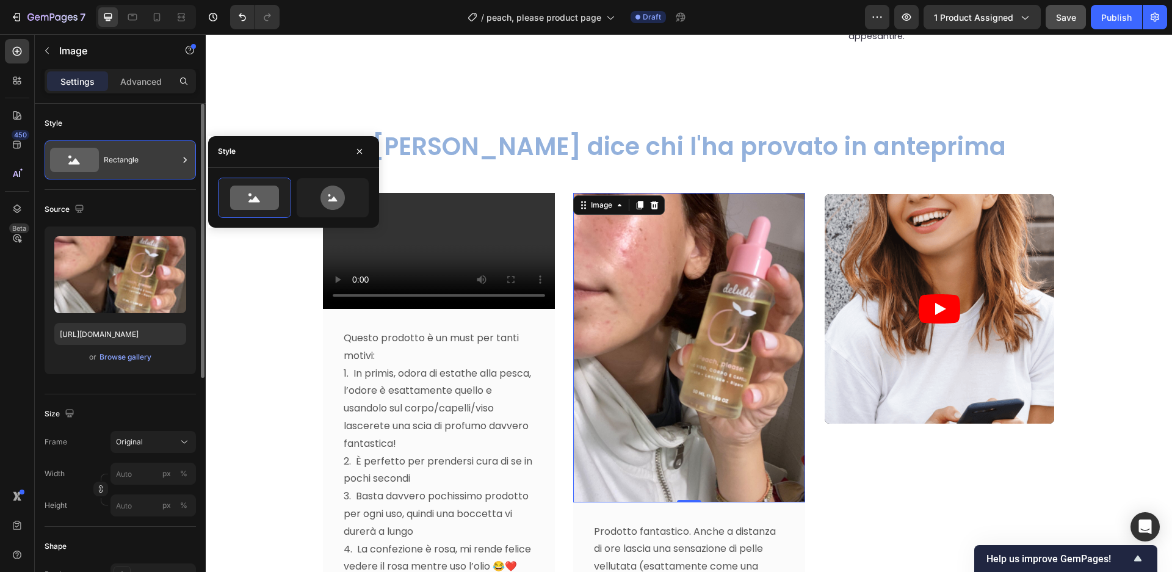
click at [147, 157] on div "Rectangle" at bounding box center [141, 160] width 74 height 28
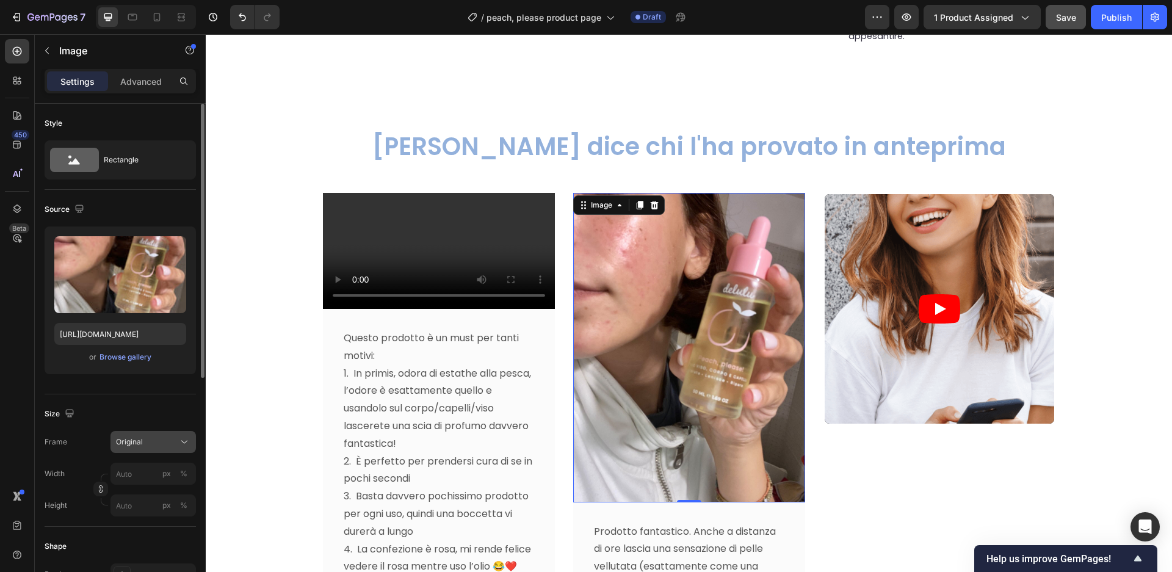
click at [173, 443] on div "Original" at bounding box center [146, 441] width 60 height 11
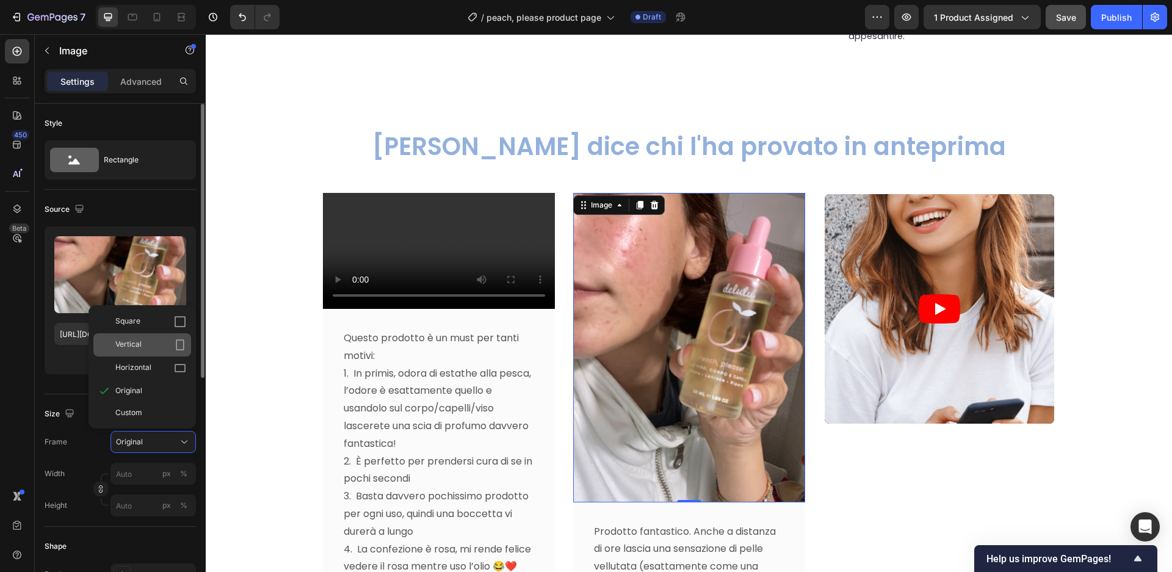
click at [175, 345] on icon at bounding box center [180, 345] width 12 height 12
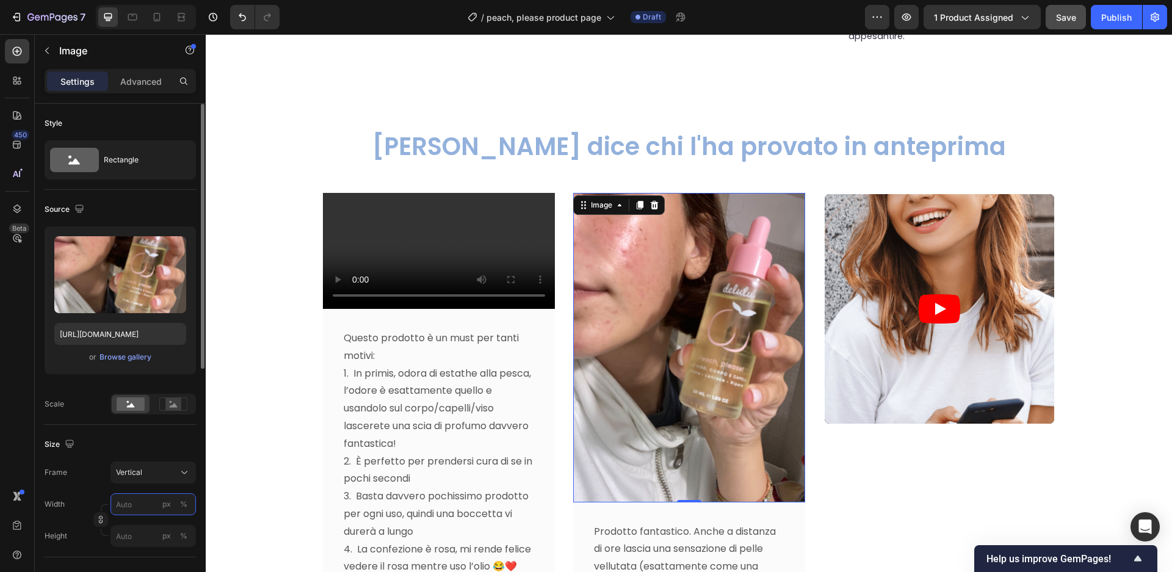
click at [137, 504] on input "px %" at bounding box center [152, 504] width 85 height 22
type input "9"
type input "12"
type input "90"
type input "120"
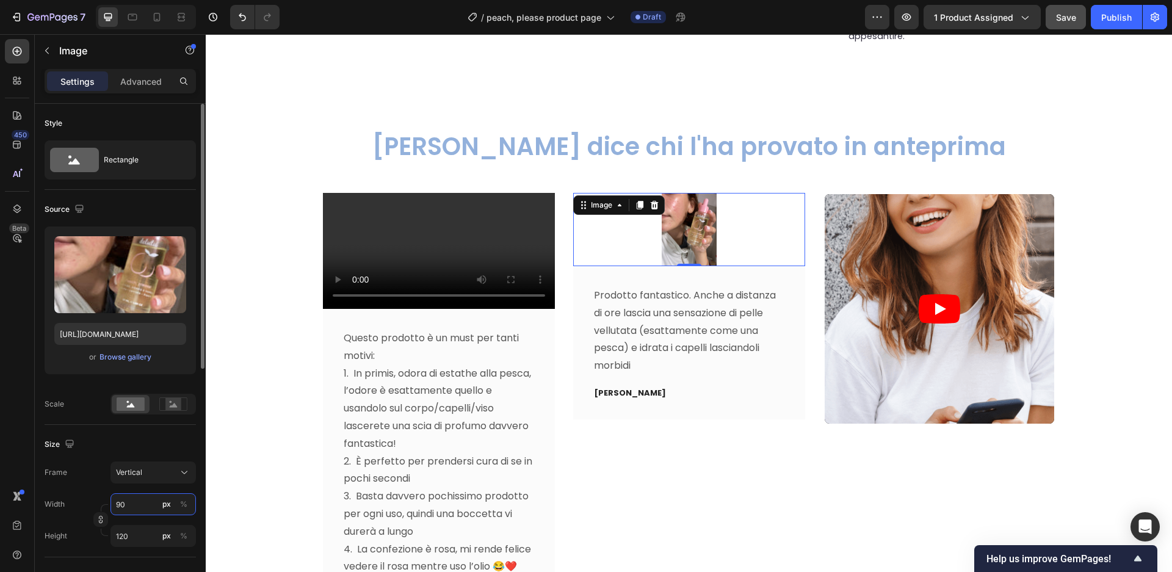
type input "9"
type input "12"
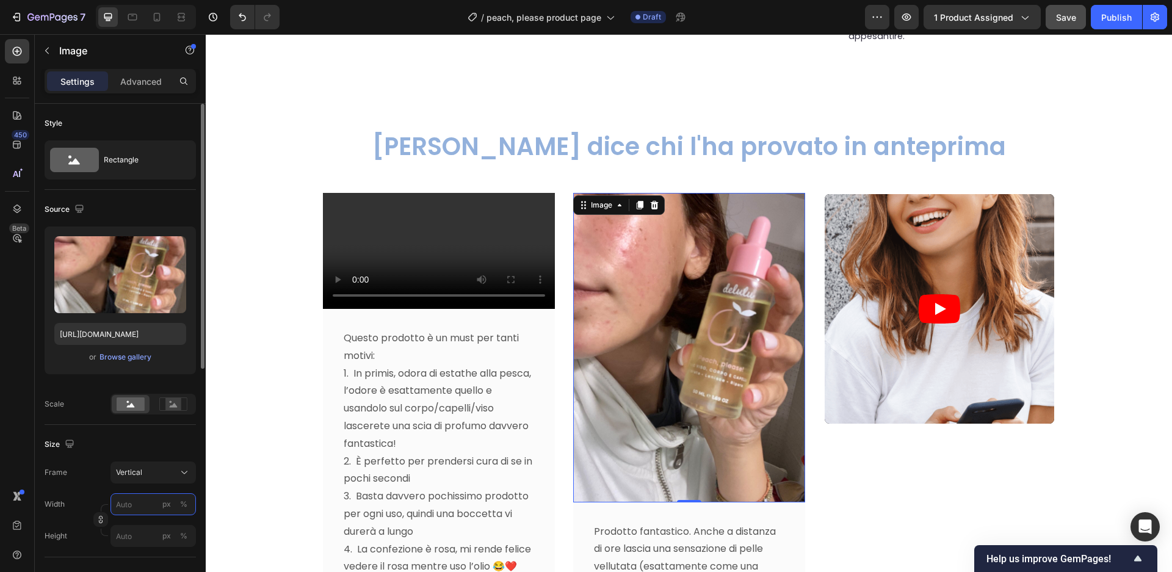
type input "9"
type input "12"
type input "1"
type input "10"
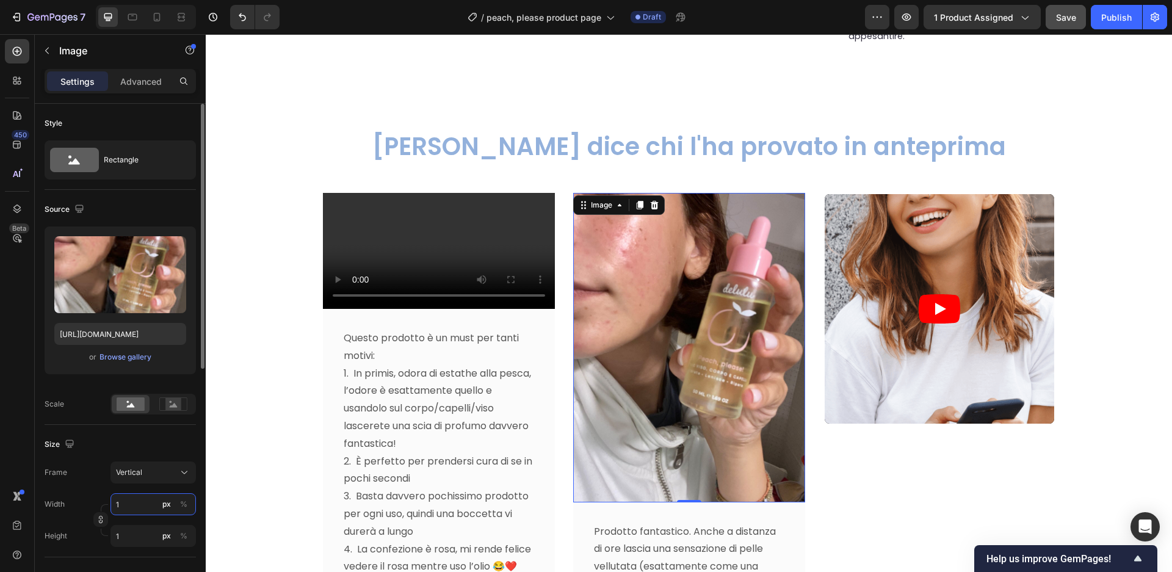
type input "13"
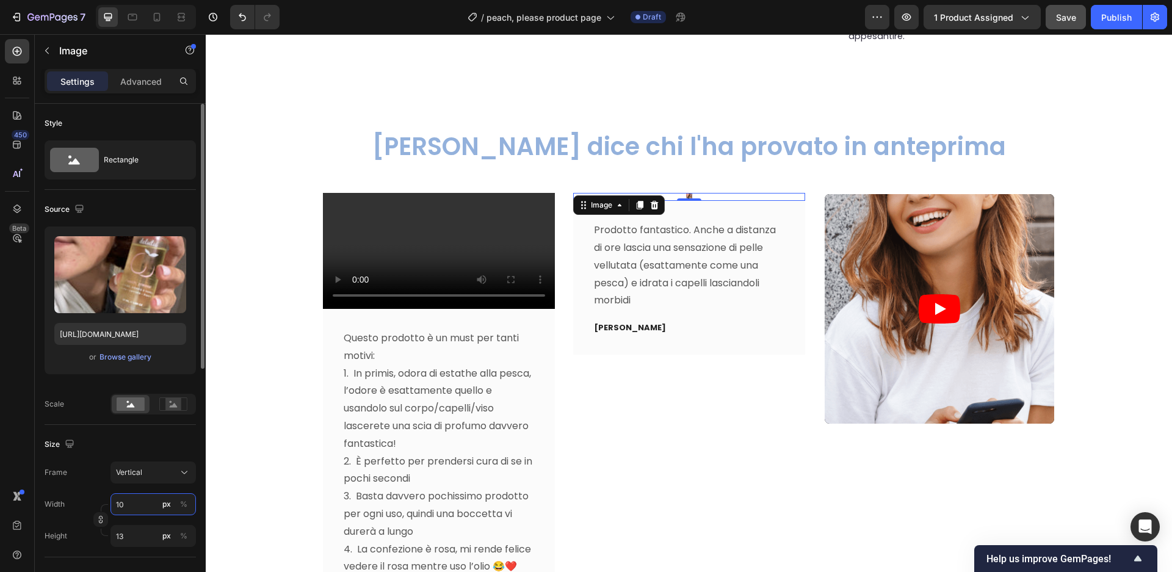
type input "100"
type input "133"
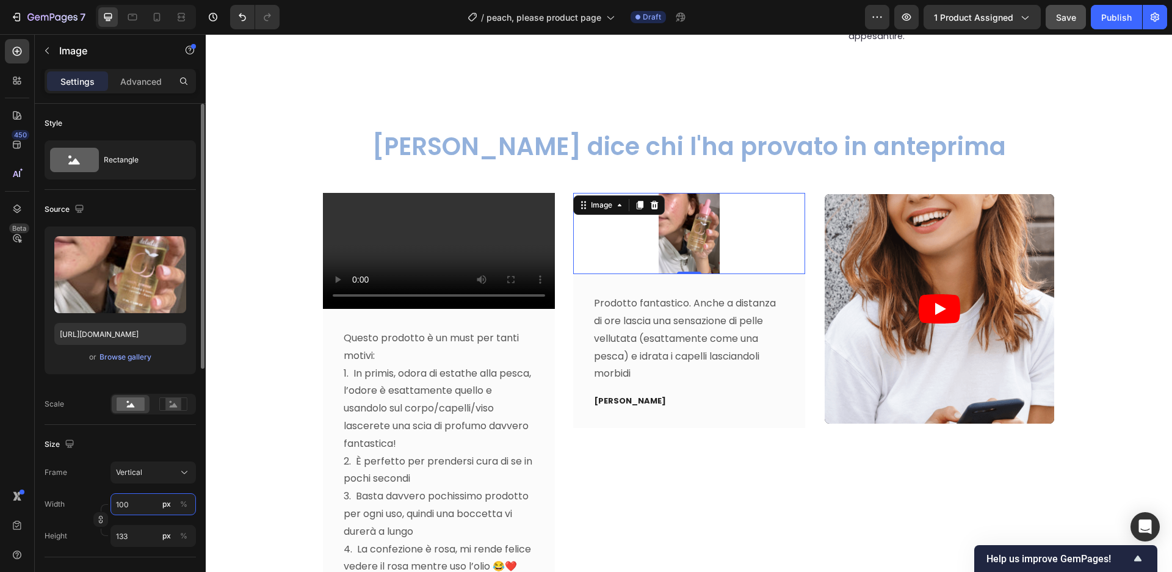
type input "10"
type input "13"
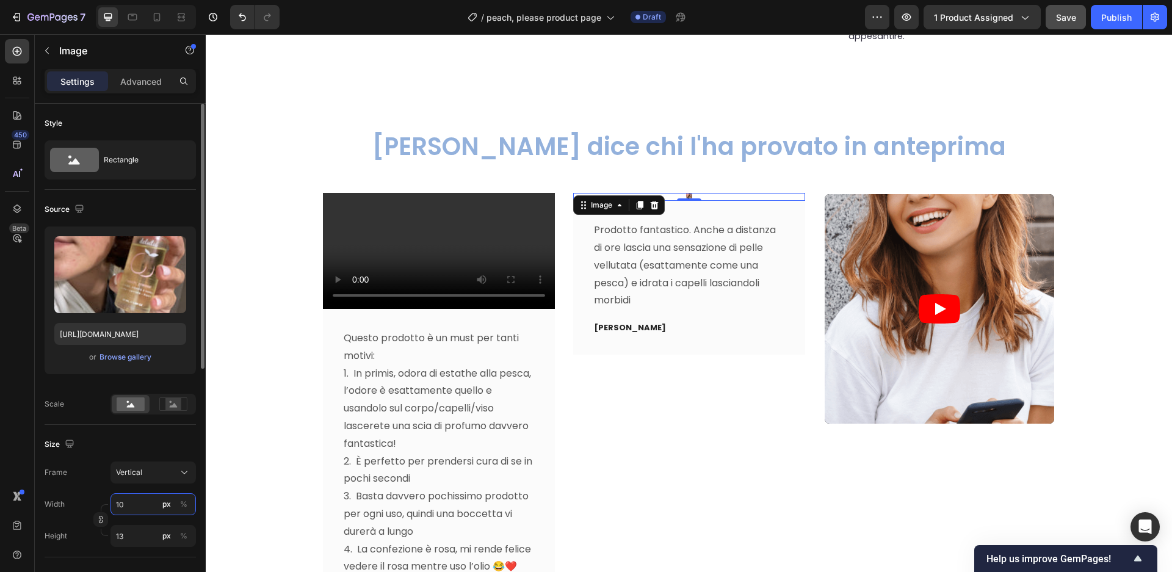
type input "1"
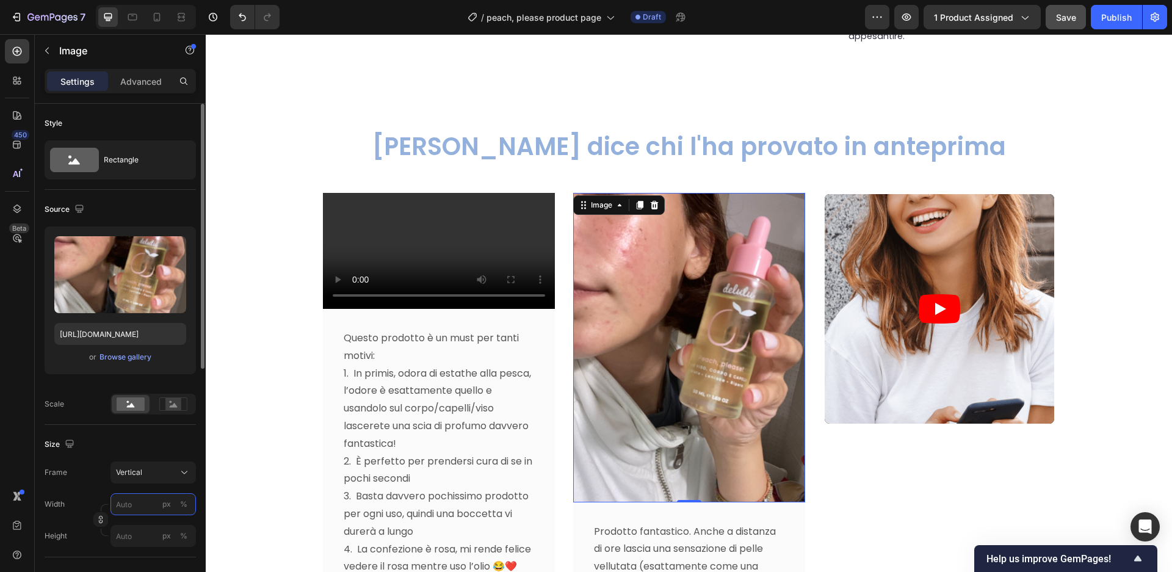
type input "1"
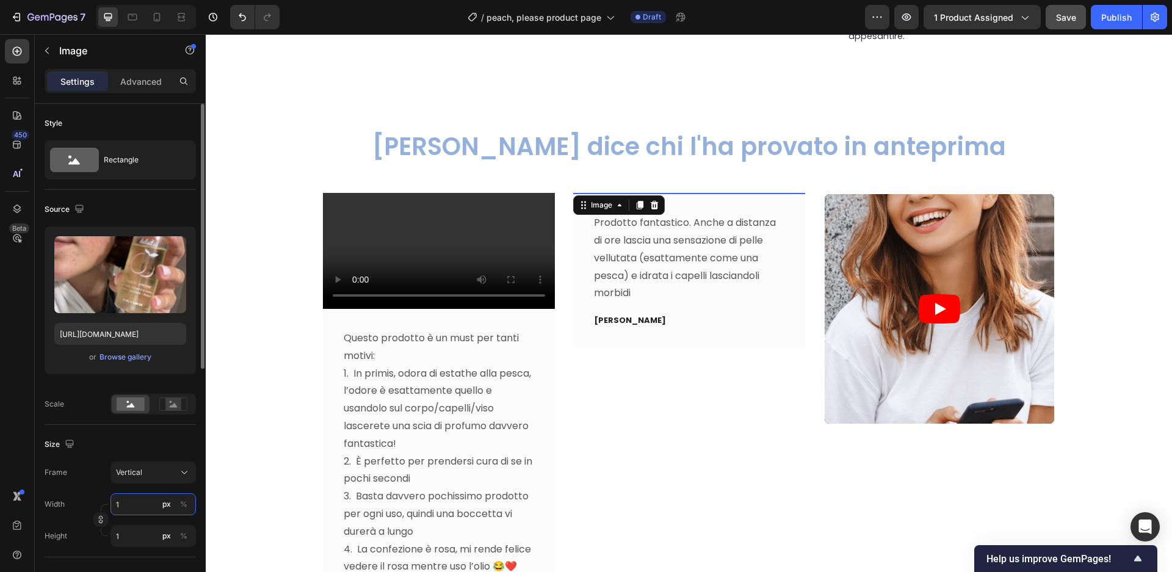
type input "18"
type input "24"
type input "180"
type input "240"
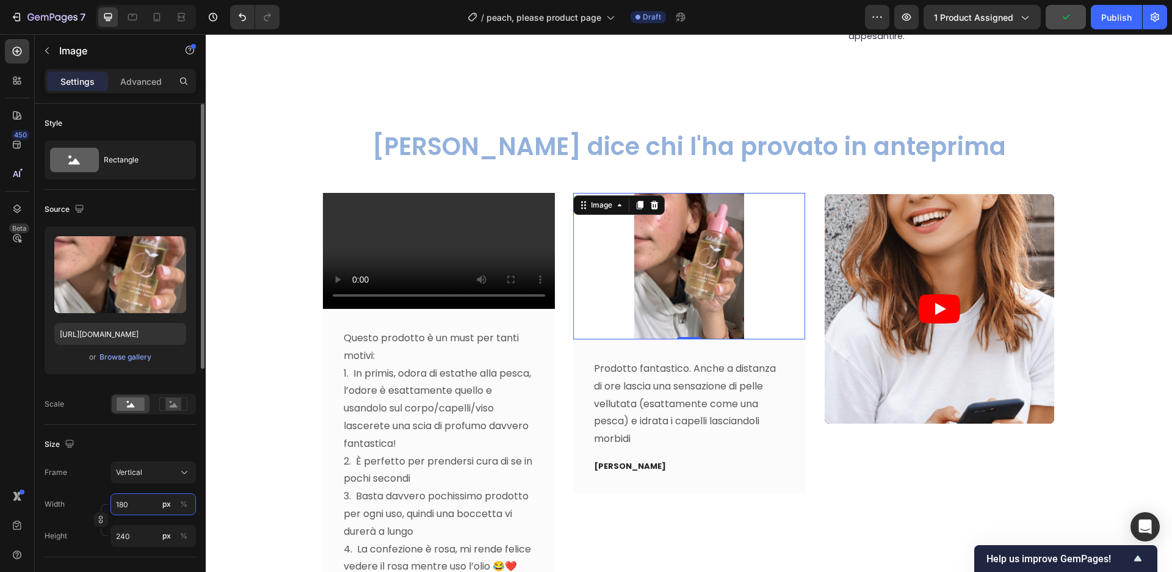
type input "1800"
type input "2400"
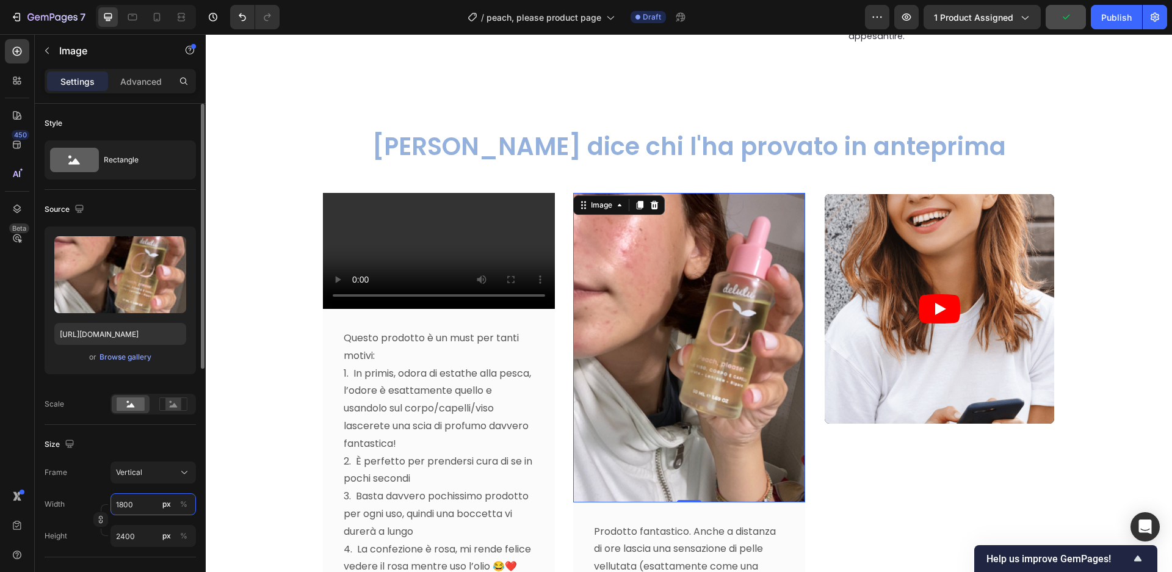
type input "180"
type input "240"
type input "18"
type input "24"
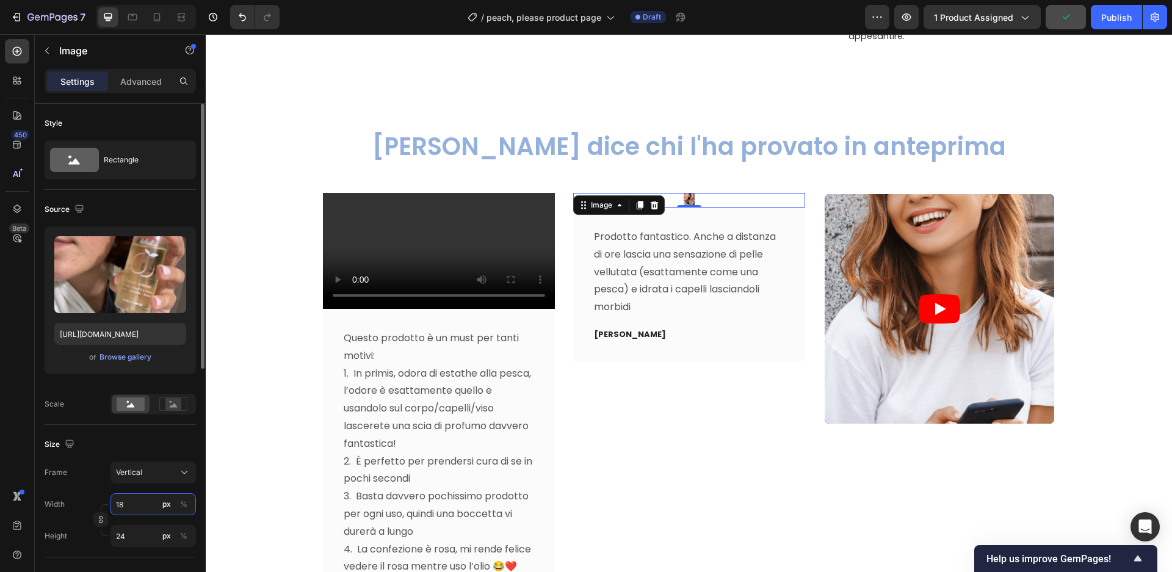
type input "1"
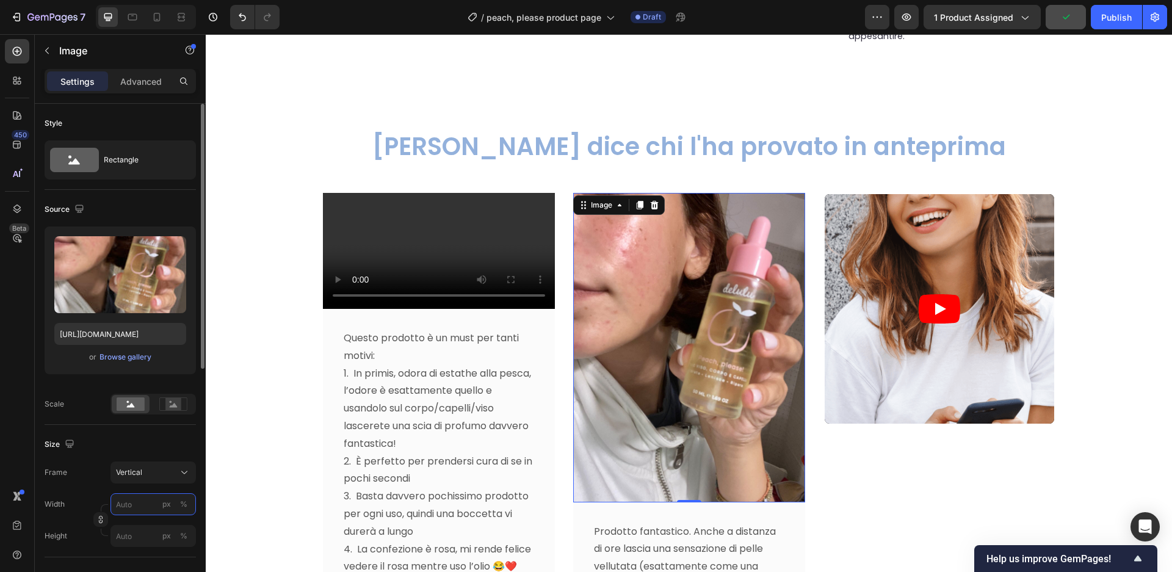
type input "8"
type input "11"
type input "7"
type input "9"
type input "70"
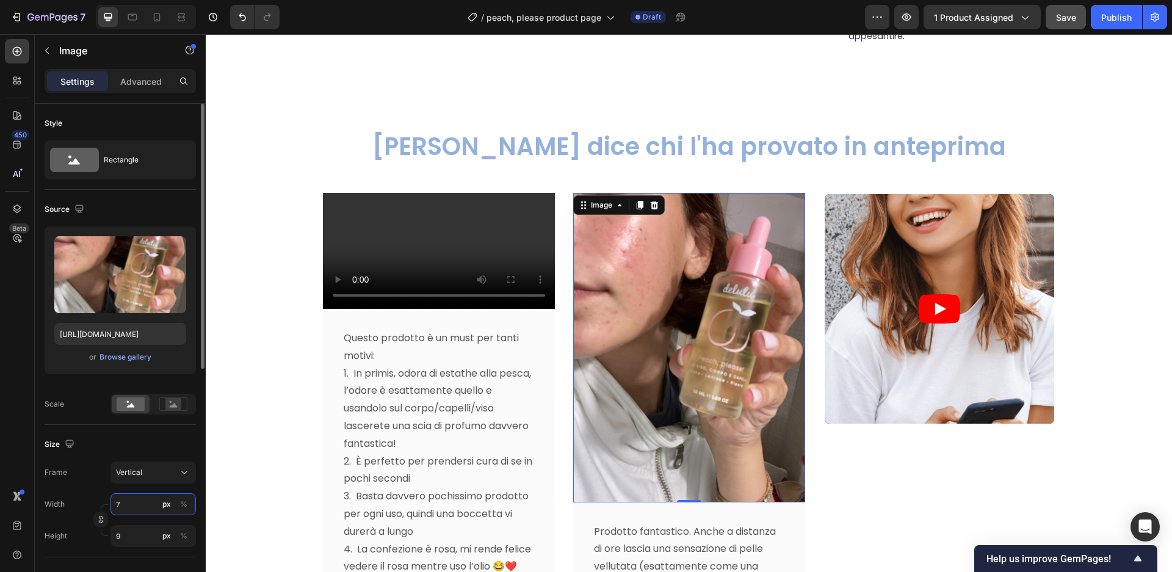
type input "93"
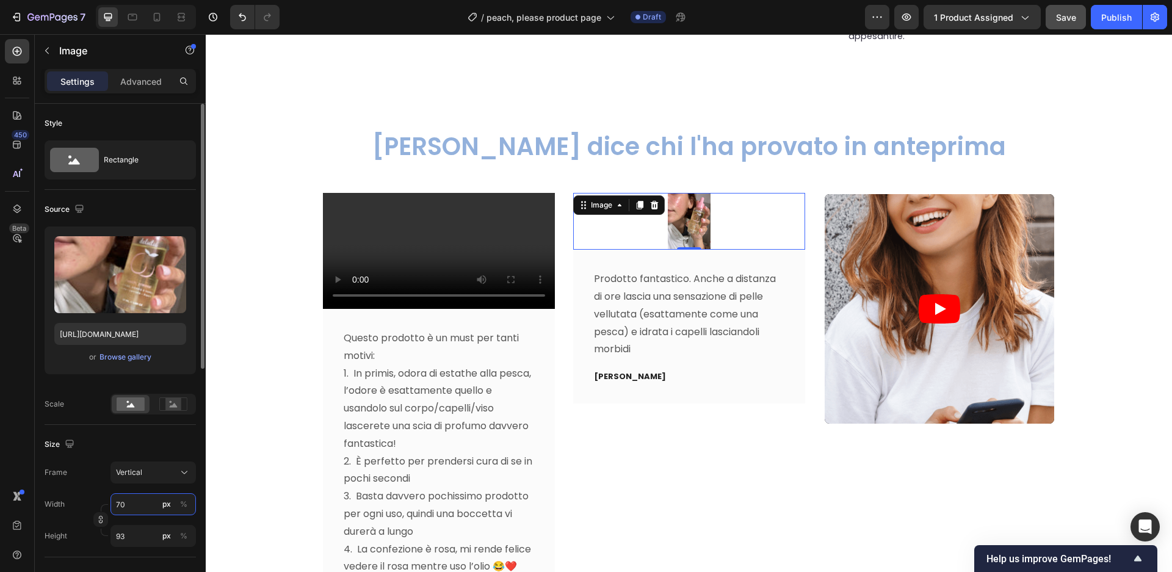
type input "700"
type input "933"
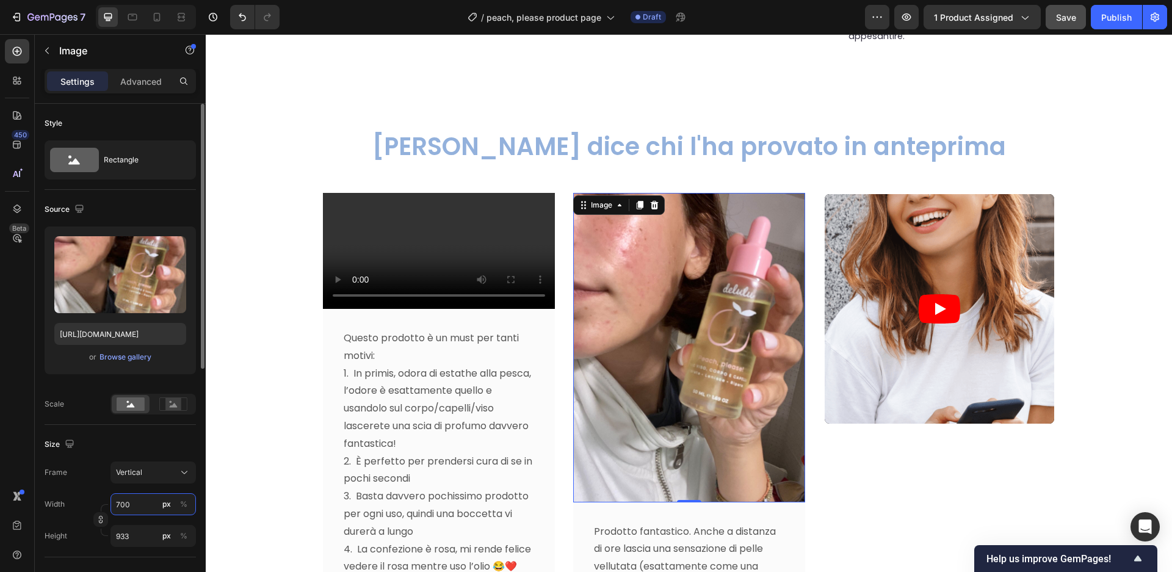
type input "70"
type input "93"
type input "7"
type input "9"
type input "6"
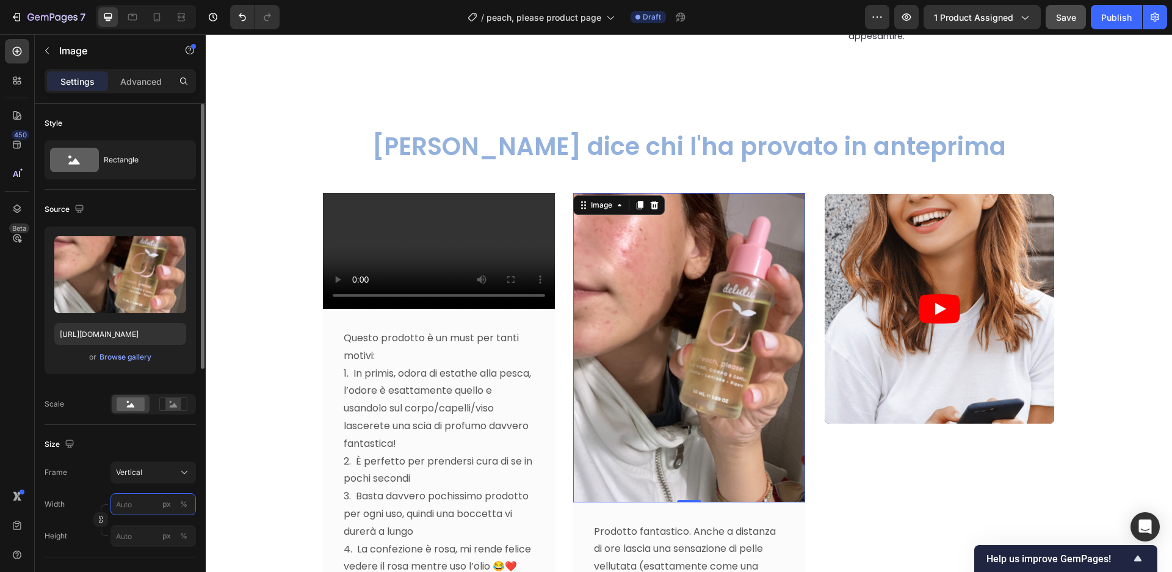
type input "8"
type input "60"
type input "80"
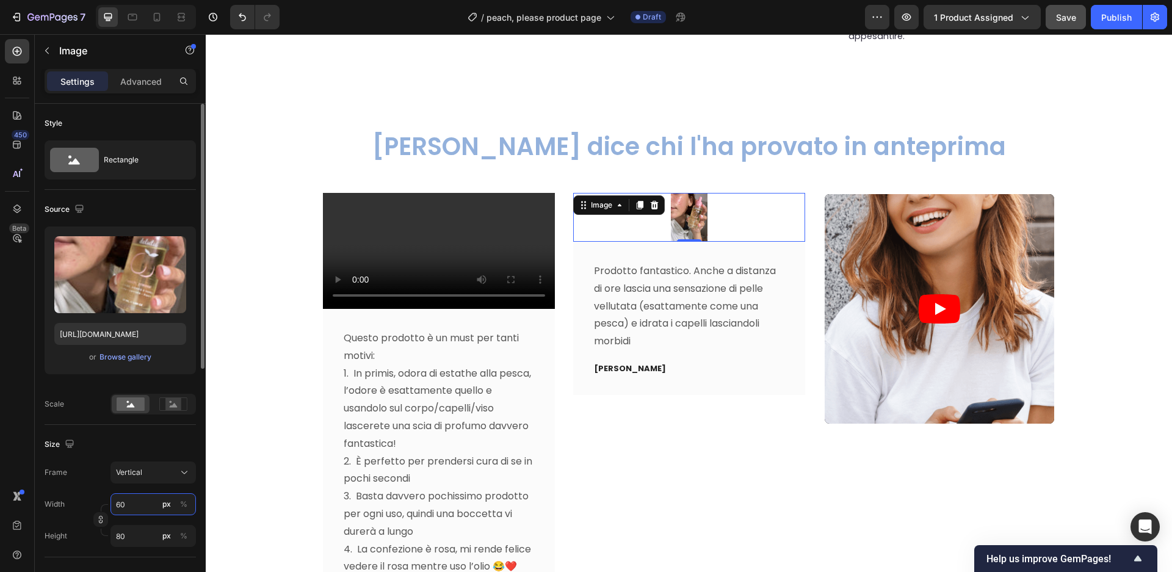
type input "600"
type input "800"
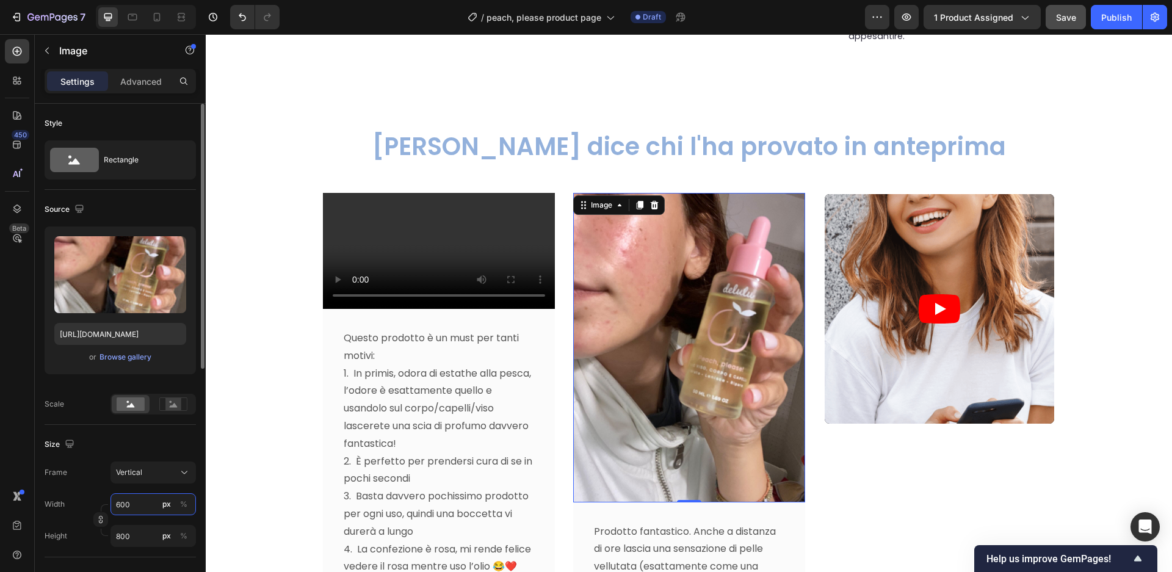
type input "60"
type input "80"
type input "6"
type input "8"
type input "4"
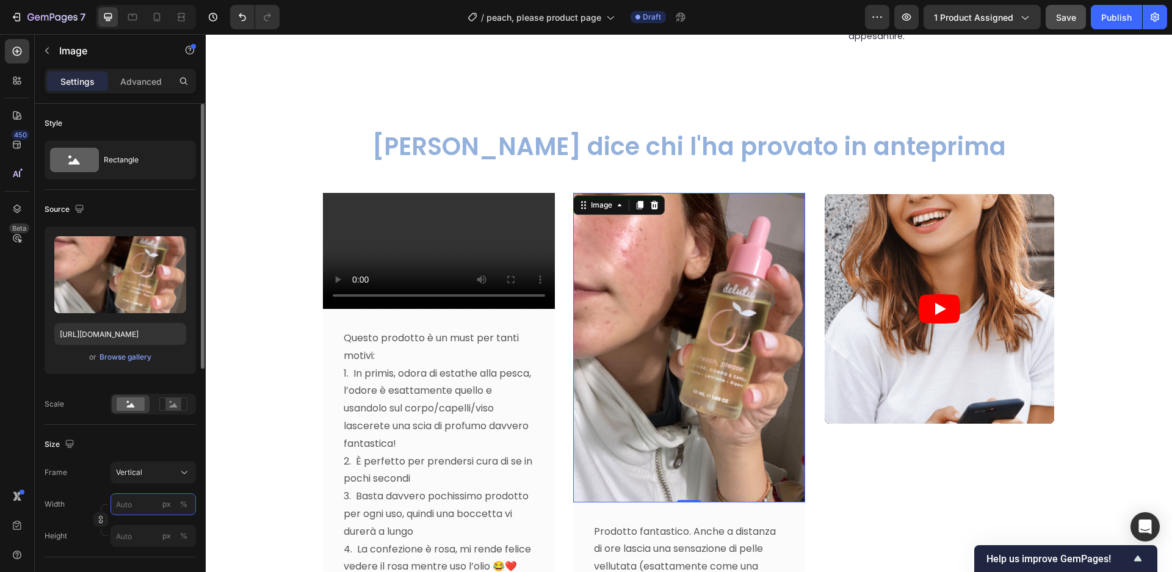
type input "5"
type input "40"
type input "53"
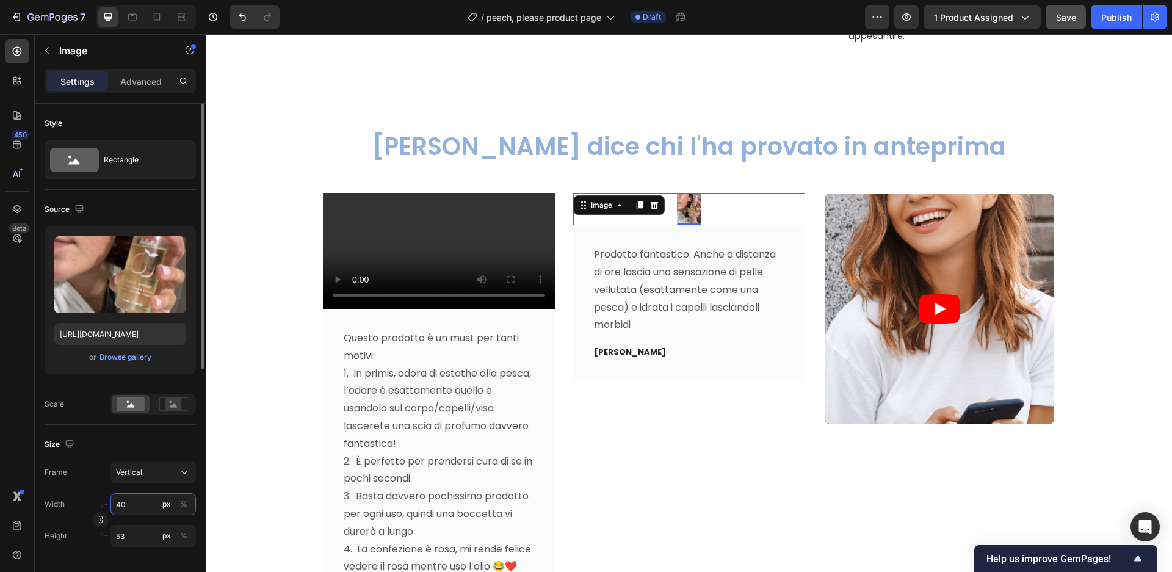
type input "400"
type input "533"
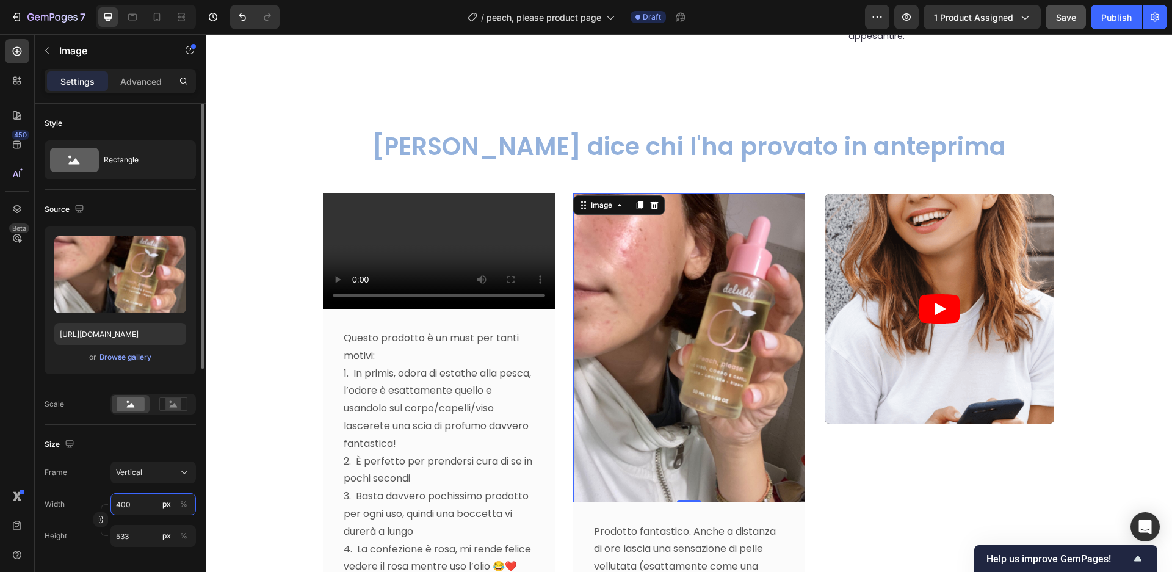
type input "40"
type input "53"
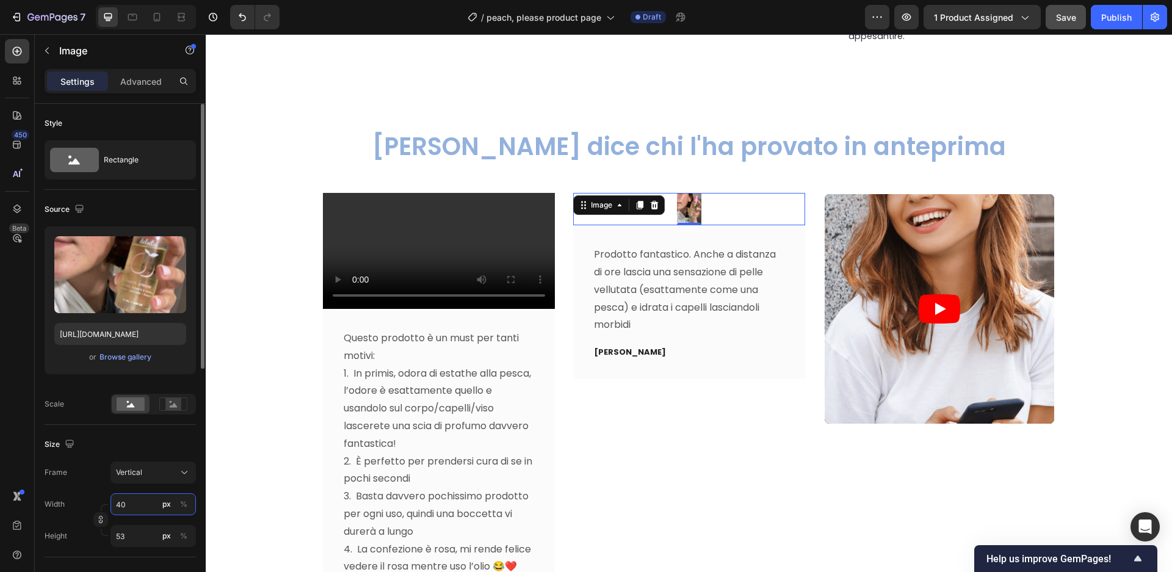
type input "4"
type input "5"
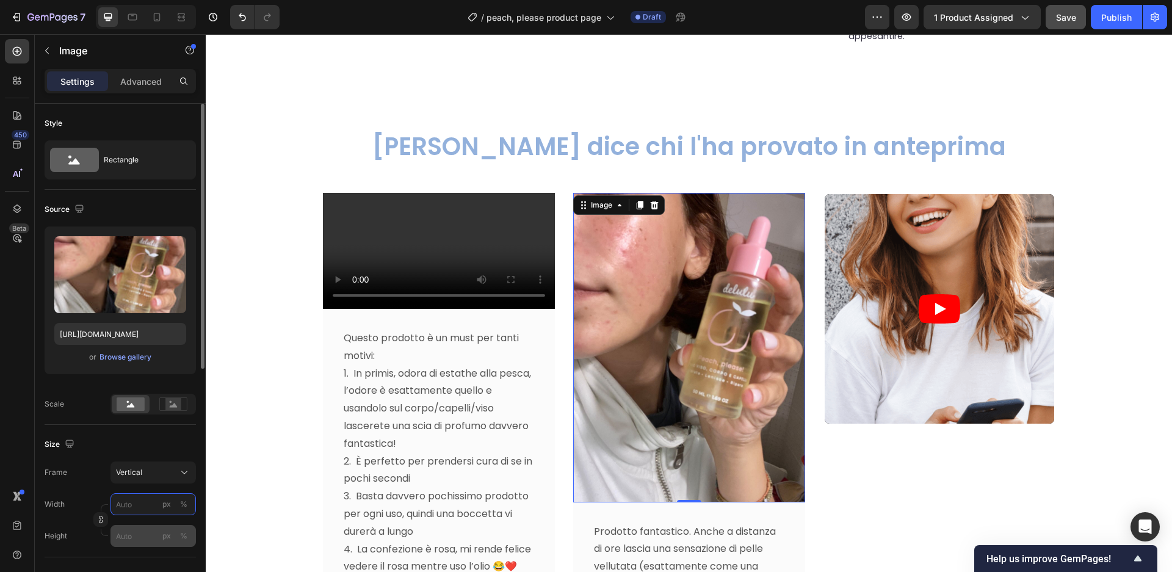
type input "4"
type input "5"
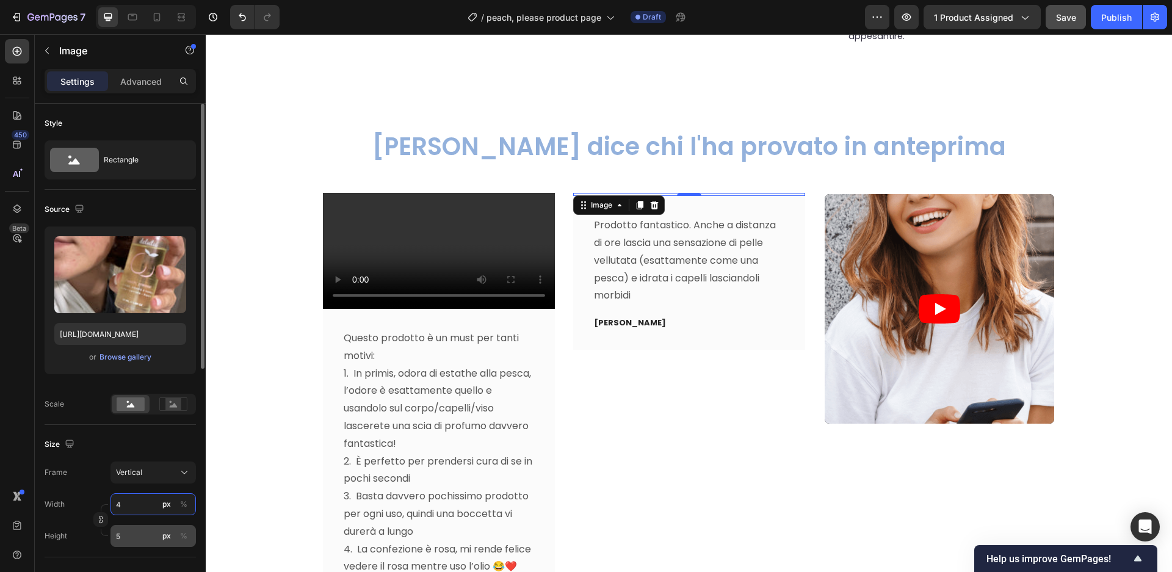
type input "4"
click at [125, 540] on input "5" at bounding box center [152, 536] width 85 height 22
type input "4"
type input "30"
type input "40"
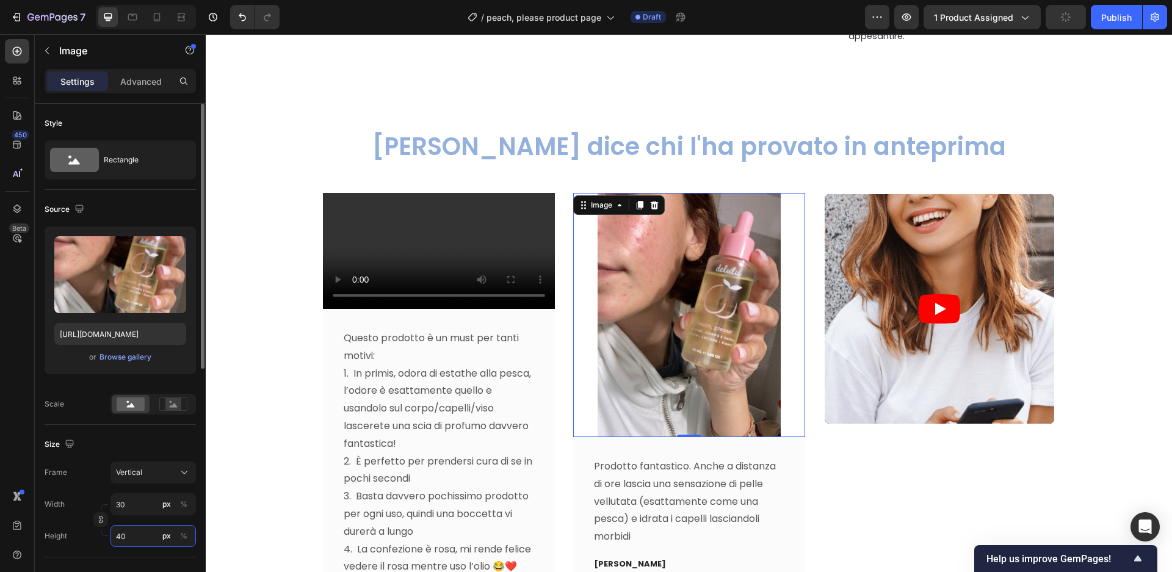
type input "300"
type input "400"
type input "30"
type input "40"
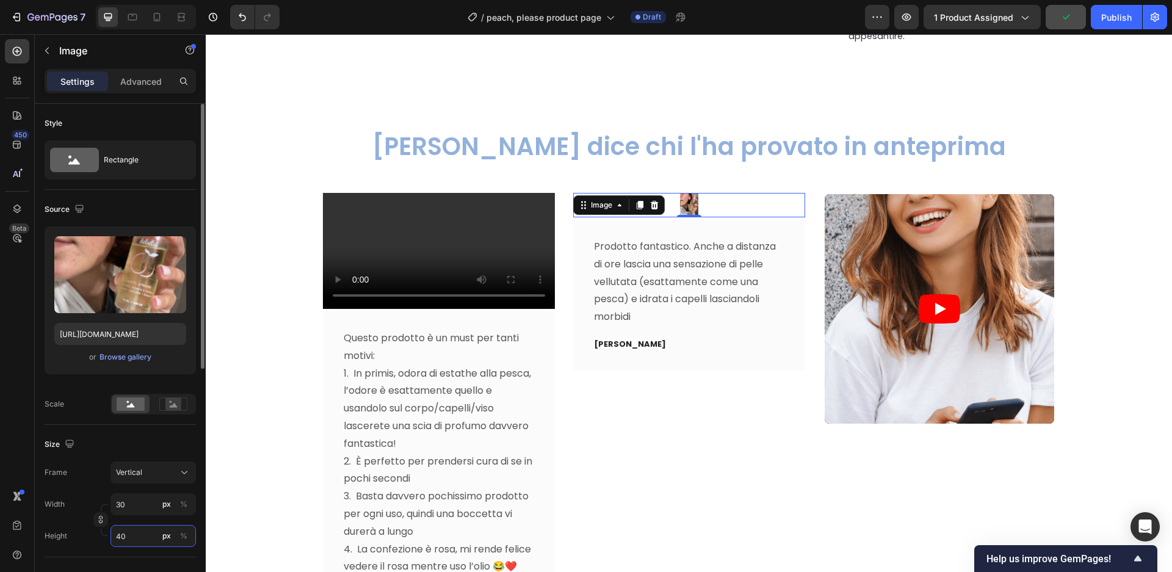
type input "3"
type input "4"
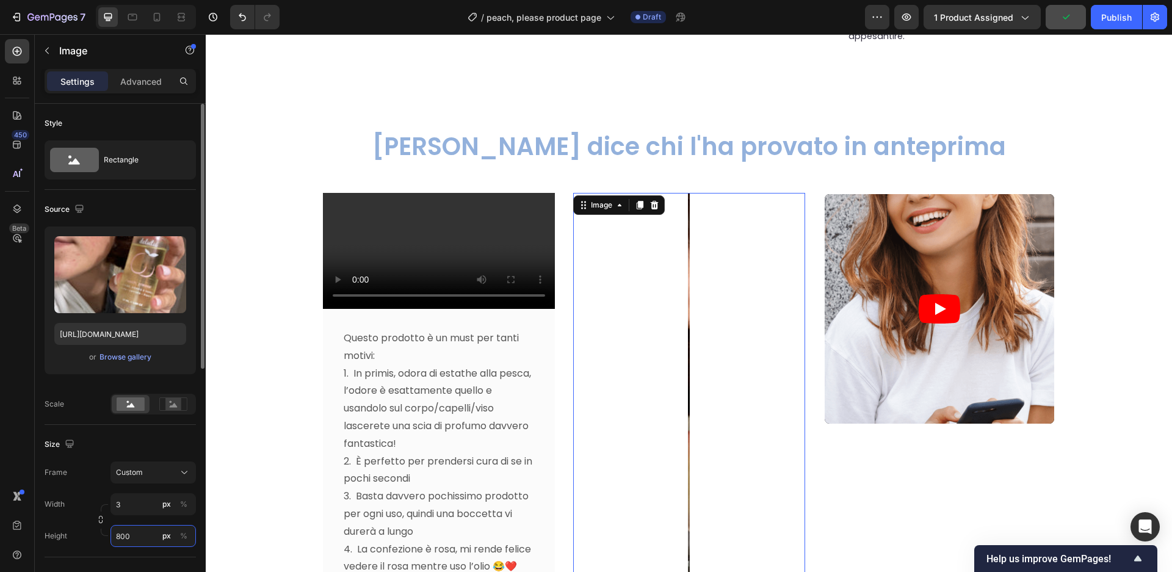
type input "4"
type input "800"
drag, startPoint x: 132, startPoint y: 506, endPoint x: 80, endPoint y: 506, distance: 52.5
click at [80, 506] on div "Width 3 px %" at bounding box center [120, 504] width 151 height 22
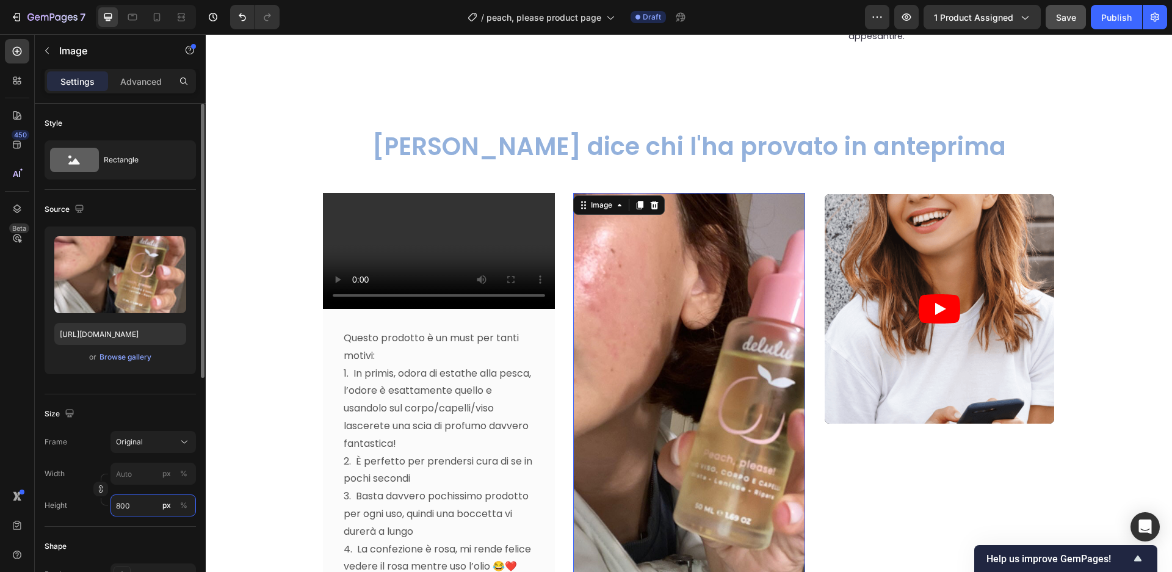
click at [140, 539] on div "Style Rectangle Source Upload Image https://cdn.shopify.com/s/files/1/0658/9906…" at bounding box center [120, 523] width 151 height 838
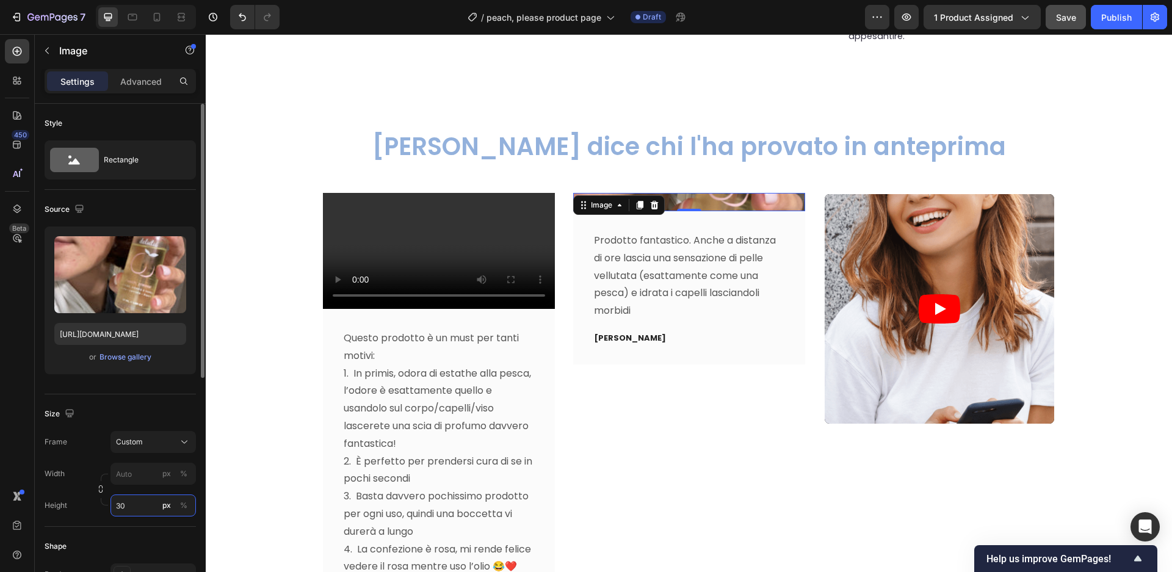
type input "3"
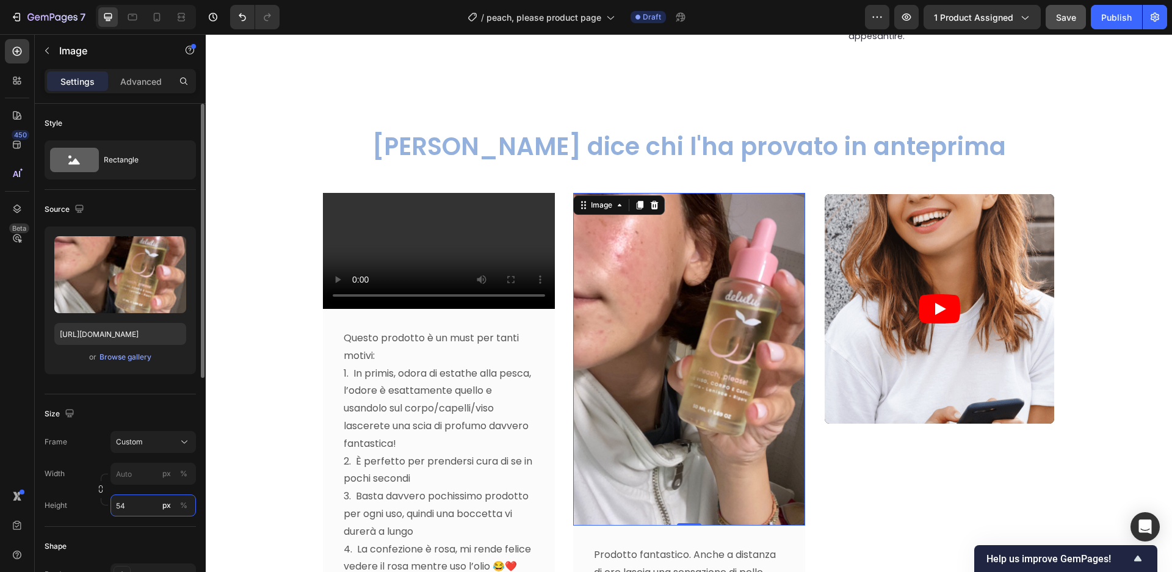
type input "5"
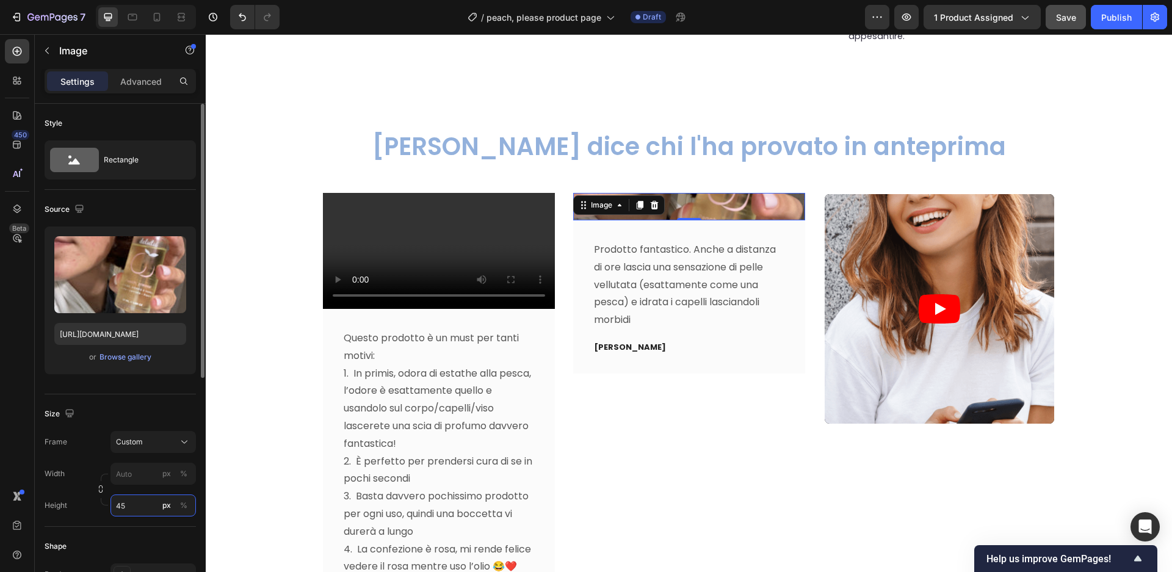
type input "4"
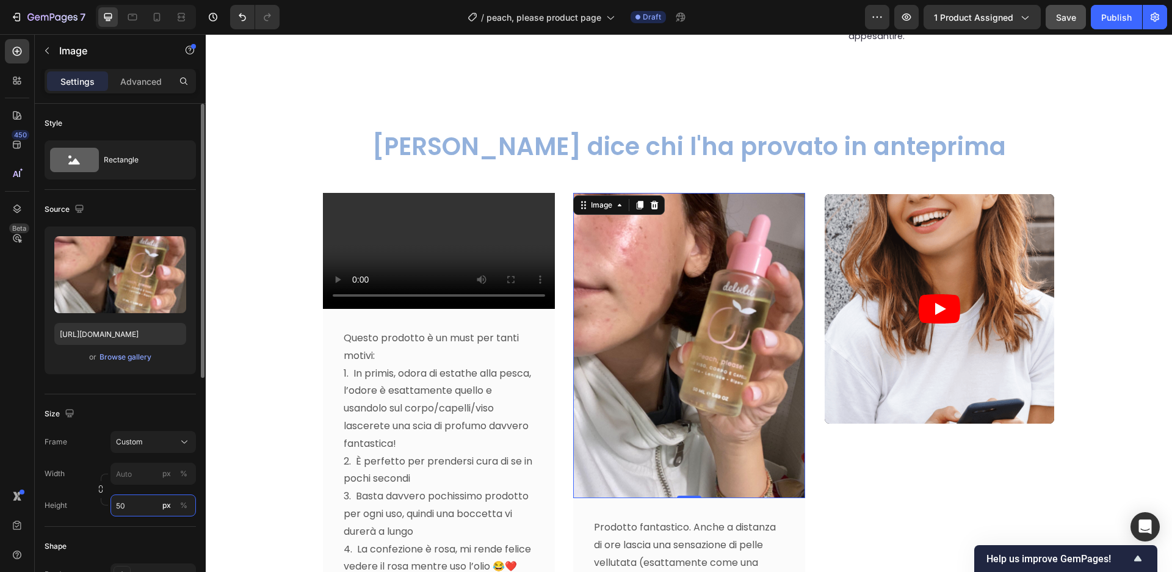
type input "5"
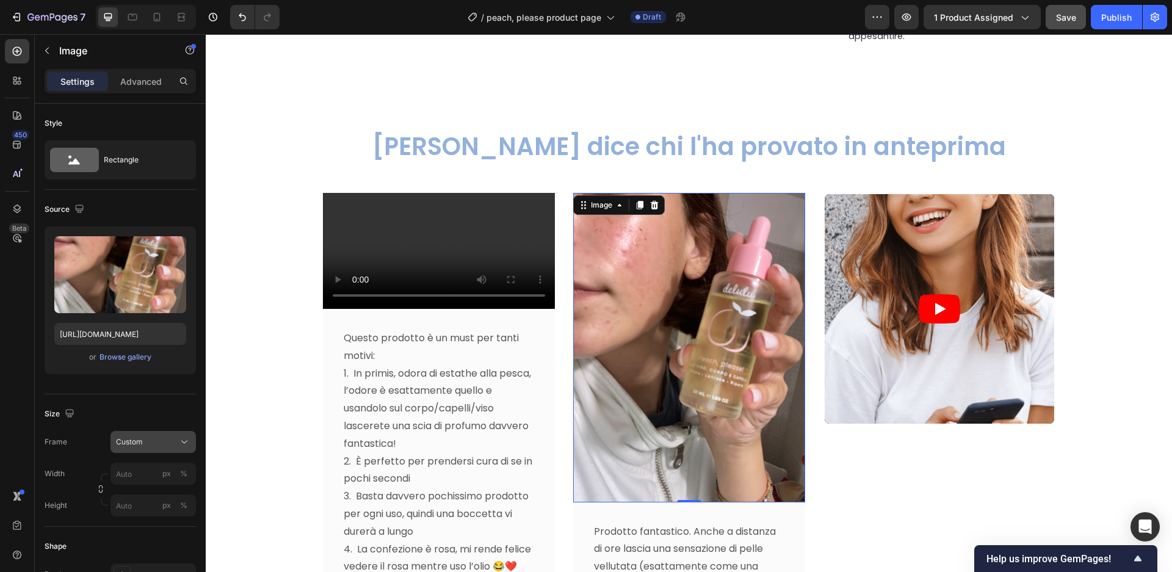
click at [148, 446] on div "Custom" at bounding box center [146, 441] width 60 height 11
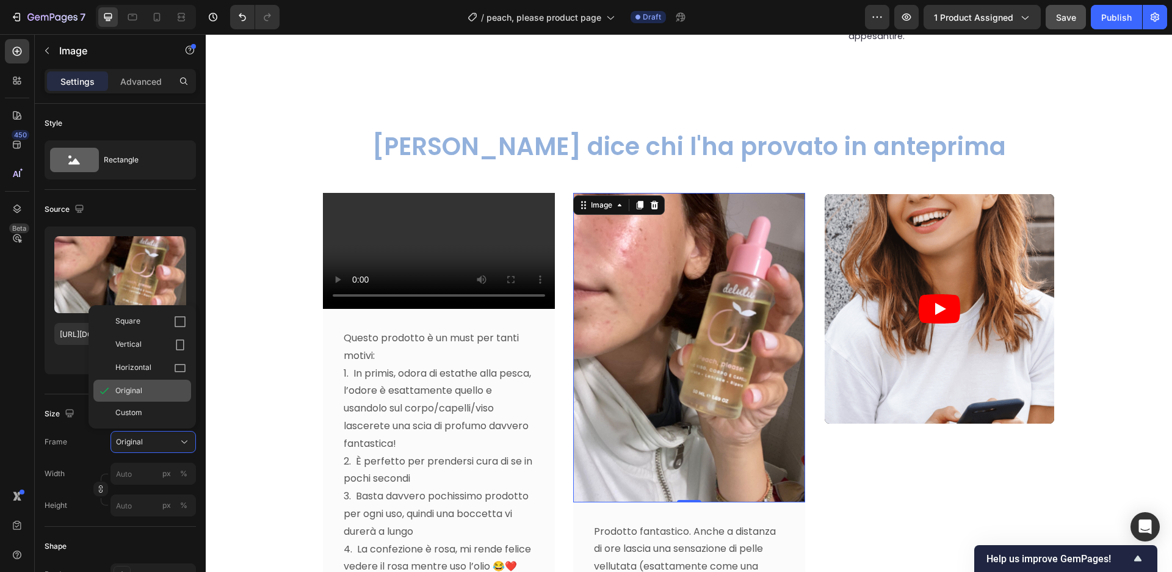
click at [150, 390] on div "Original" at bounding box center [150, 390] width 71 height 11
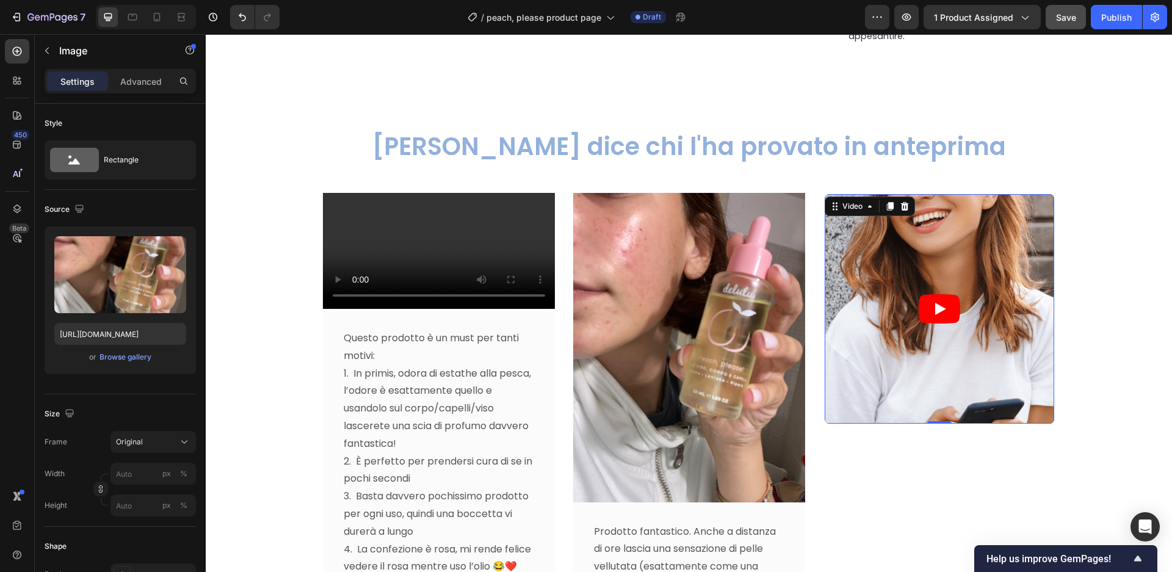
click at [954, 400] on article at bounding box center [940, 309] width 230 height 230
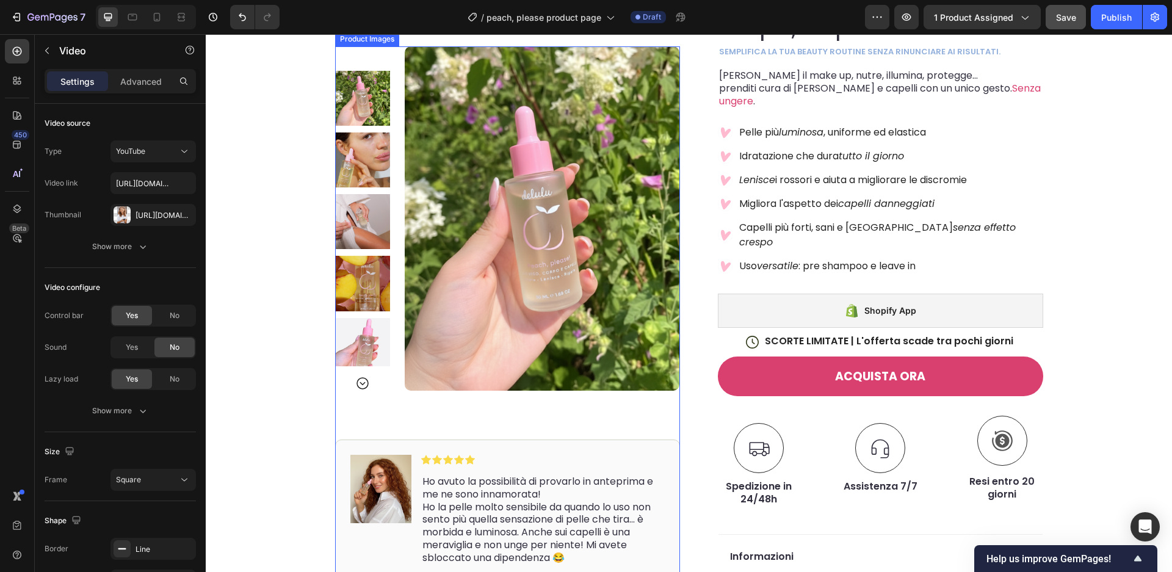
scroll to position [112, 0]
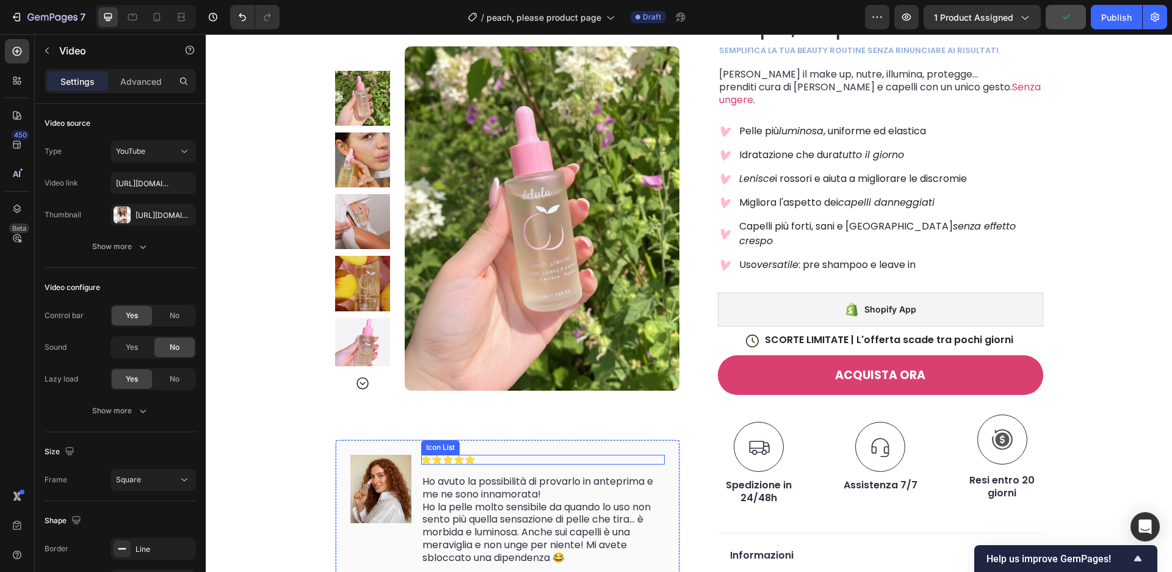
click at [479, 462] on div "Icon Icon Icon Icon Icon" at bounding box center [543, 460] width 244 height 10
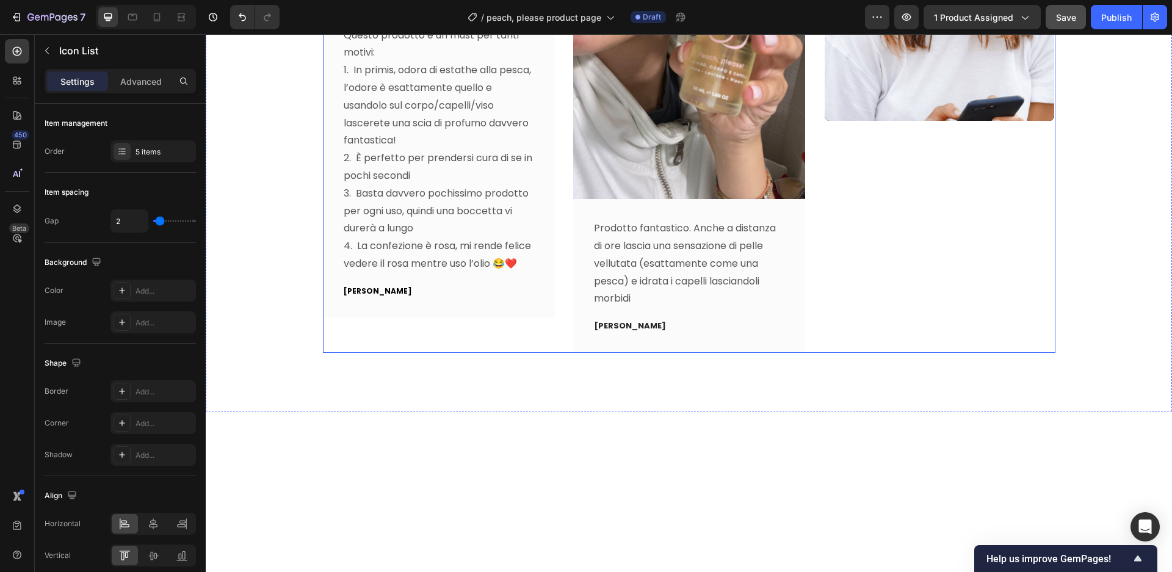
scroll to position [3610, 0]
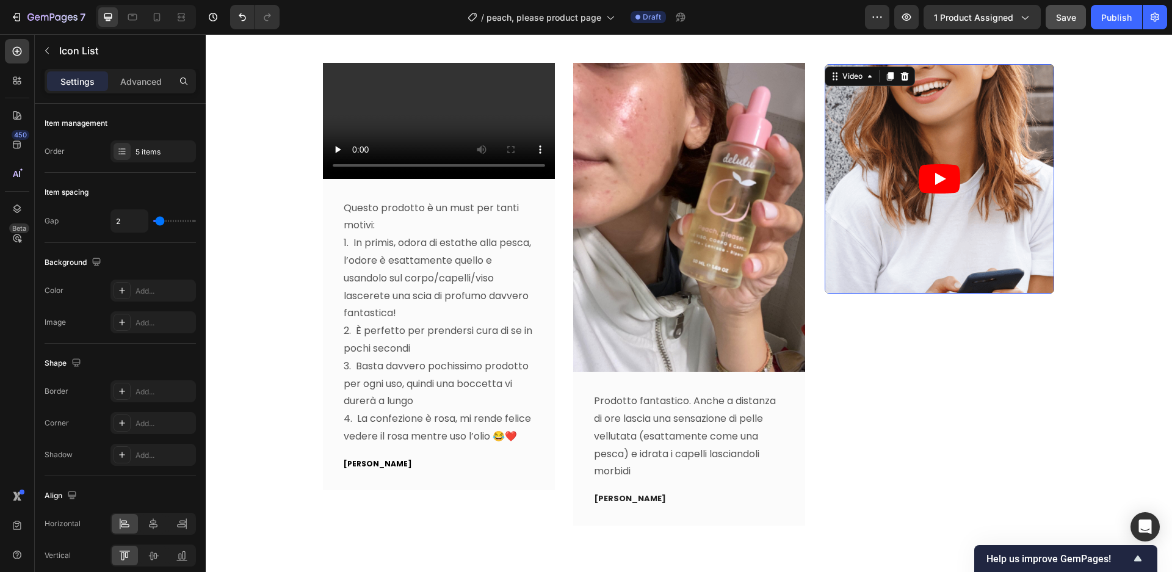
click at [946, 270] on article at bounding box center [940, 179] width 230 height 230
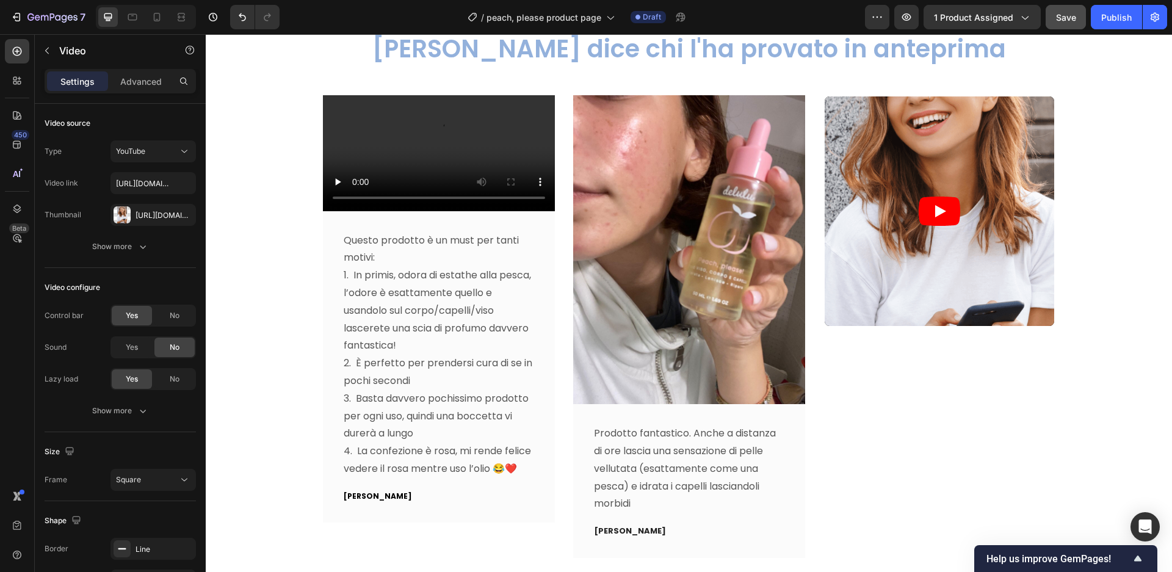
scroll to position [3521, 0]
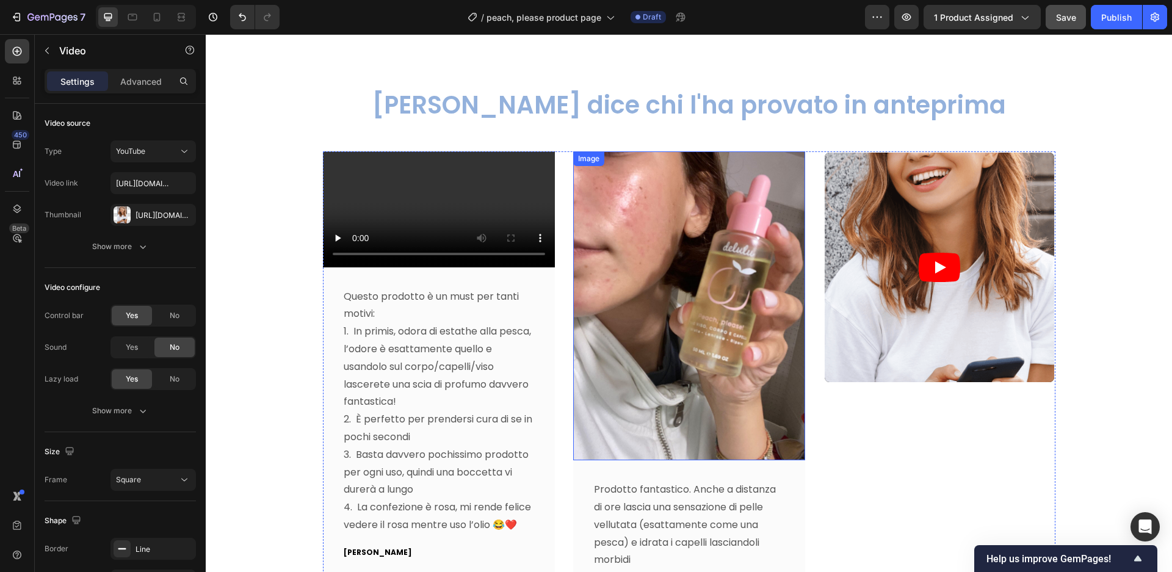
click at [629, 261] on img at bounding box center [689, 306] width 232 height 310
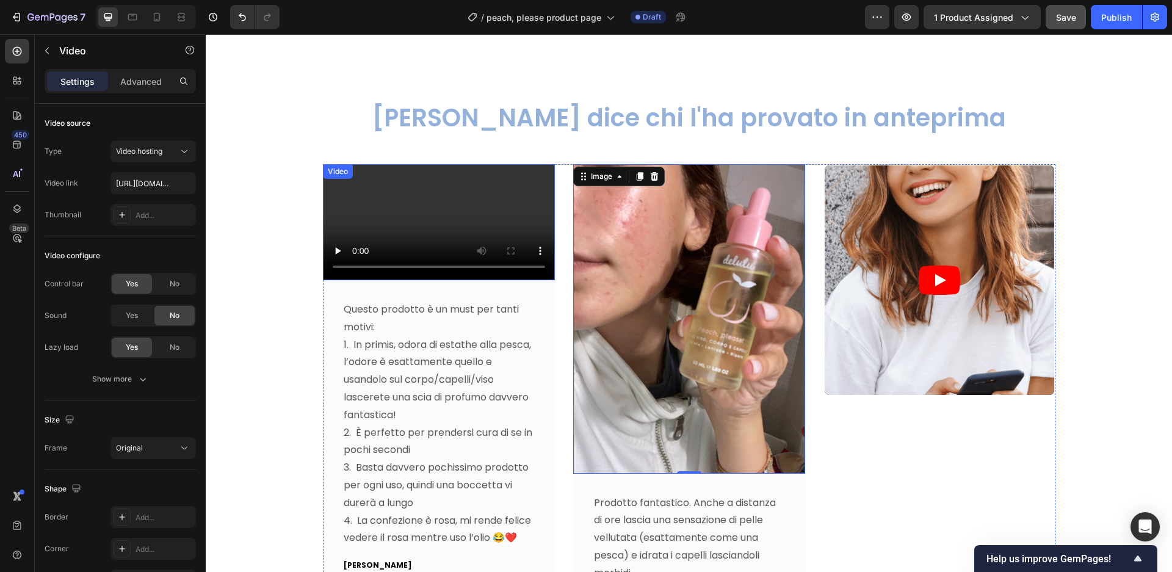
click at [549, 266] on video at bounding box center [439, 222] width 232 height 116
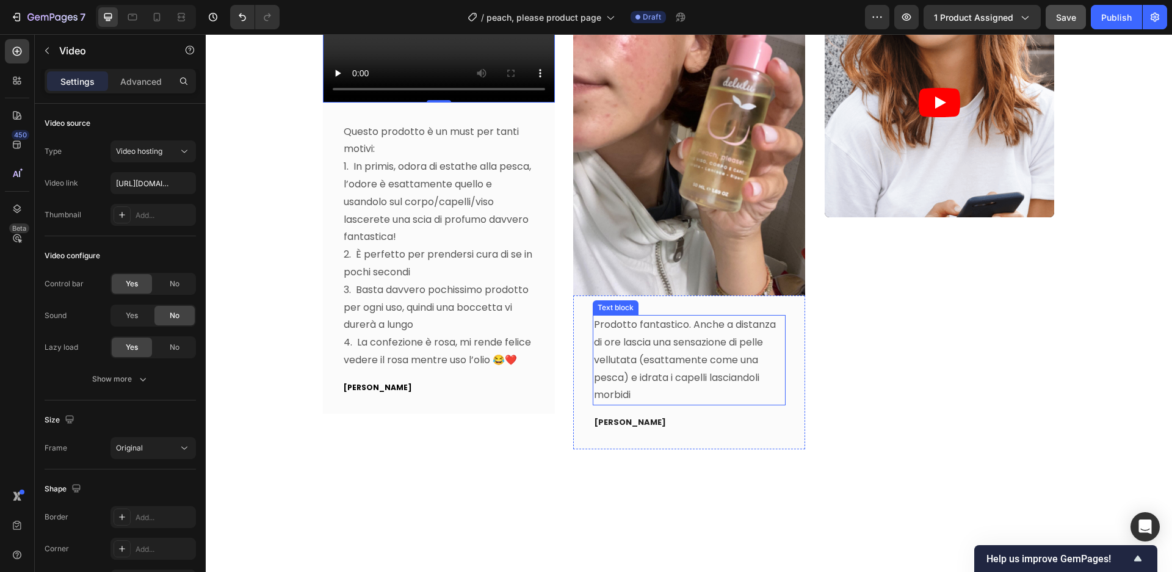
scroll to position [3574, 0]
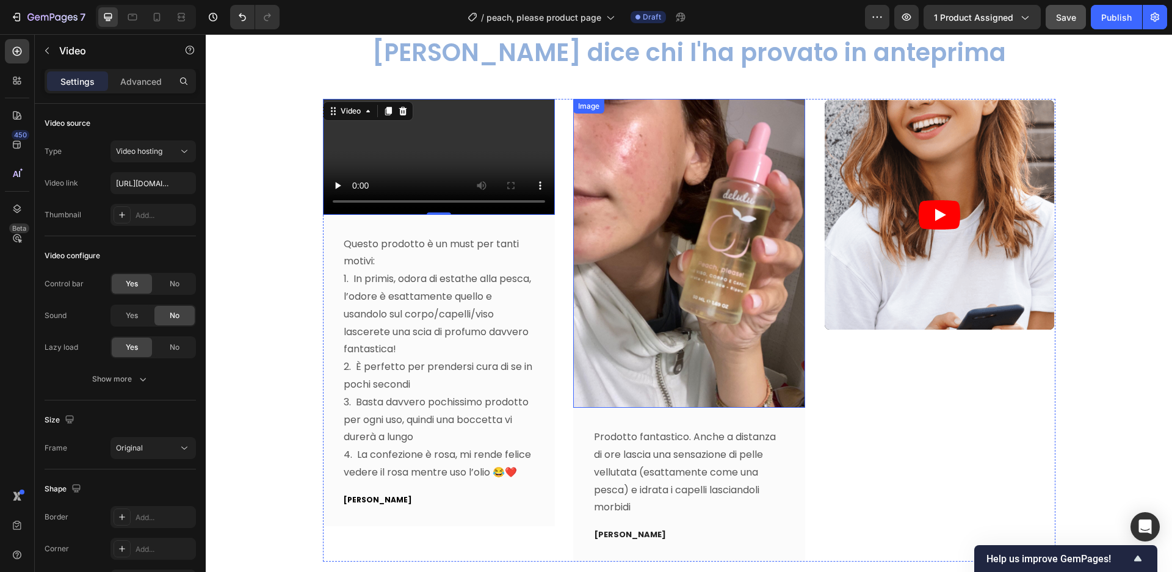
click at [722, 330] on img at bounding box center [689, 254] width 232 height 310
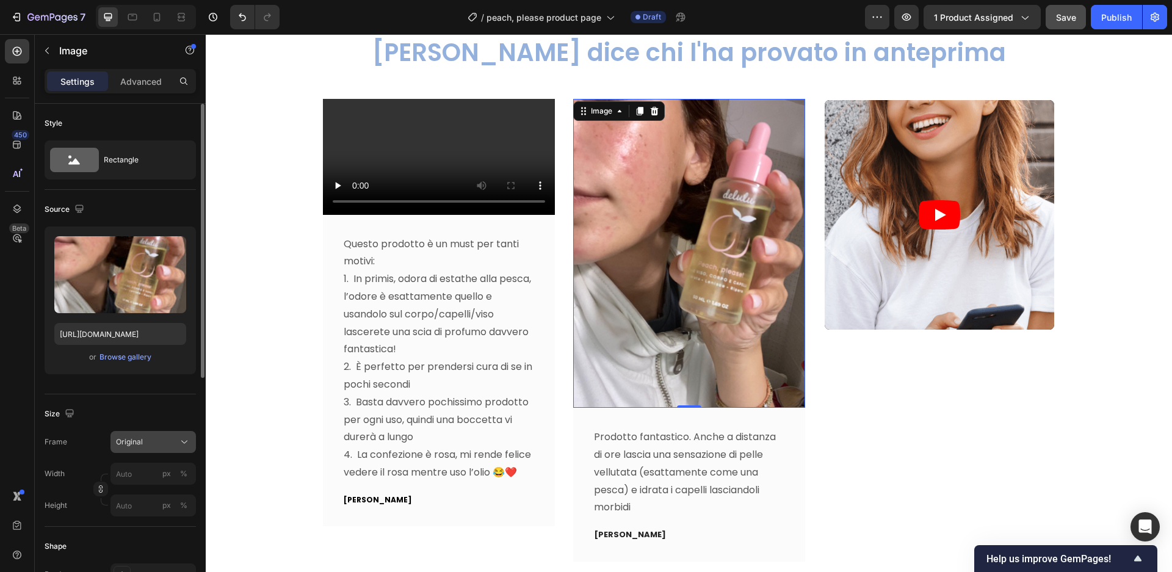
click at [177, 444] on div "Original" at bounding box center [153, 442] width 74 height 12
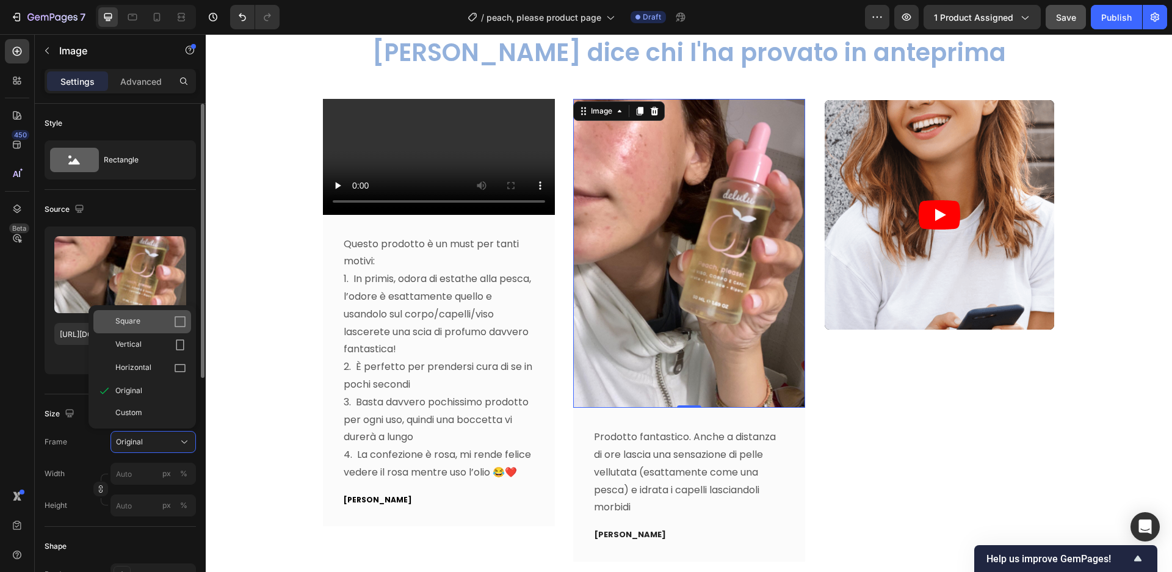
click at [159, 324] on div "Square" at bounding box center [150, 322] width 71 height 12
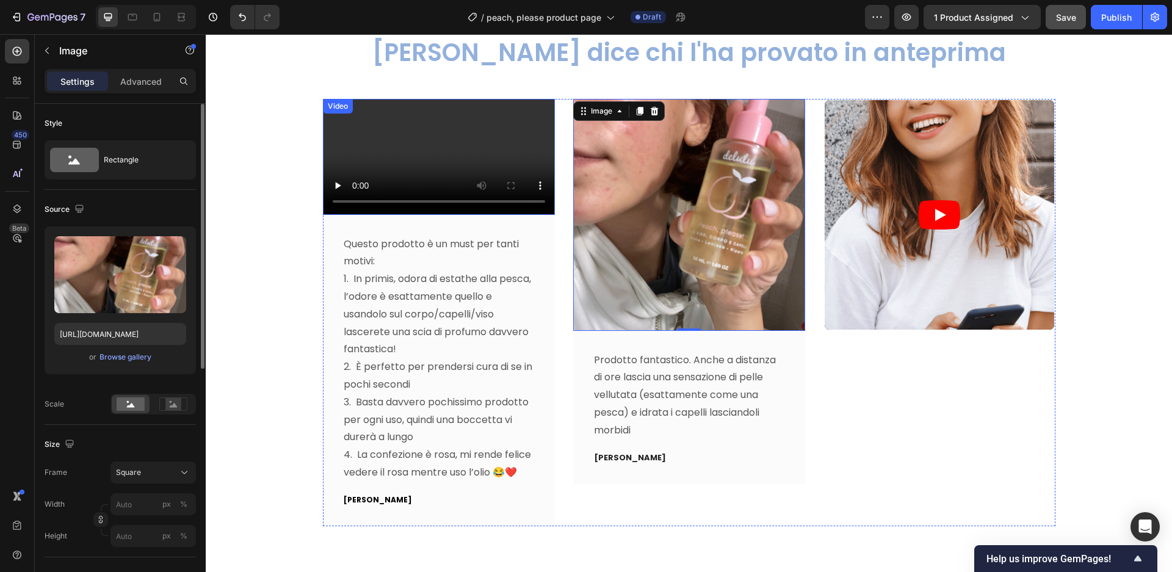
click at [517, 215] on video at bounding box center [439, 157] width 232 height 116
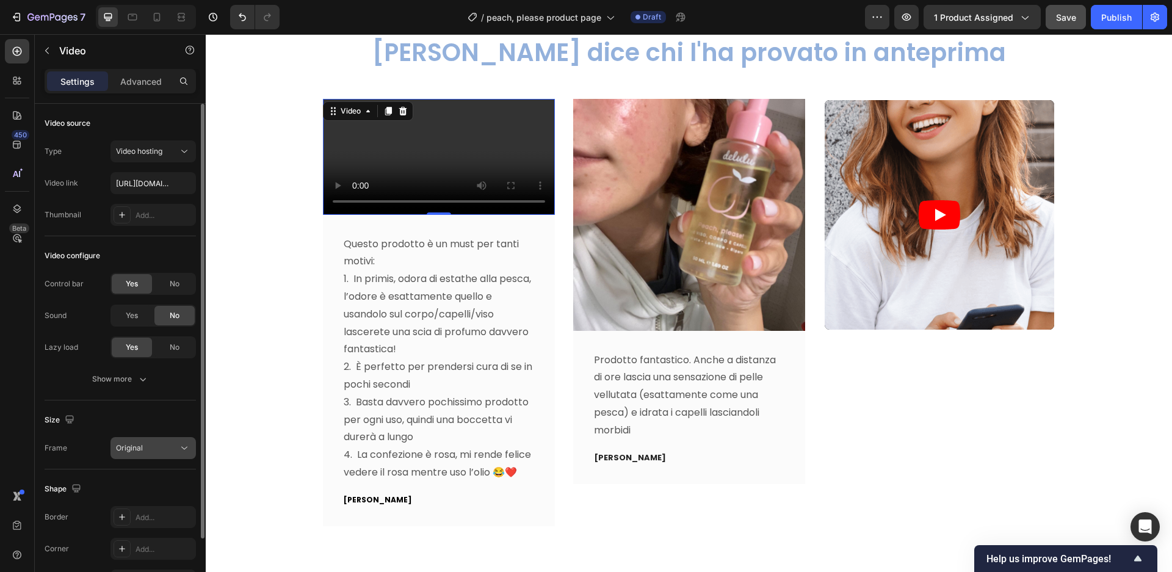
click at [148, 452] on div "Original" at bounding box center [147, 448] width 62 height 11
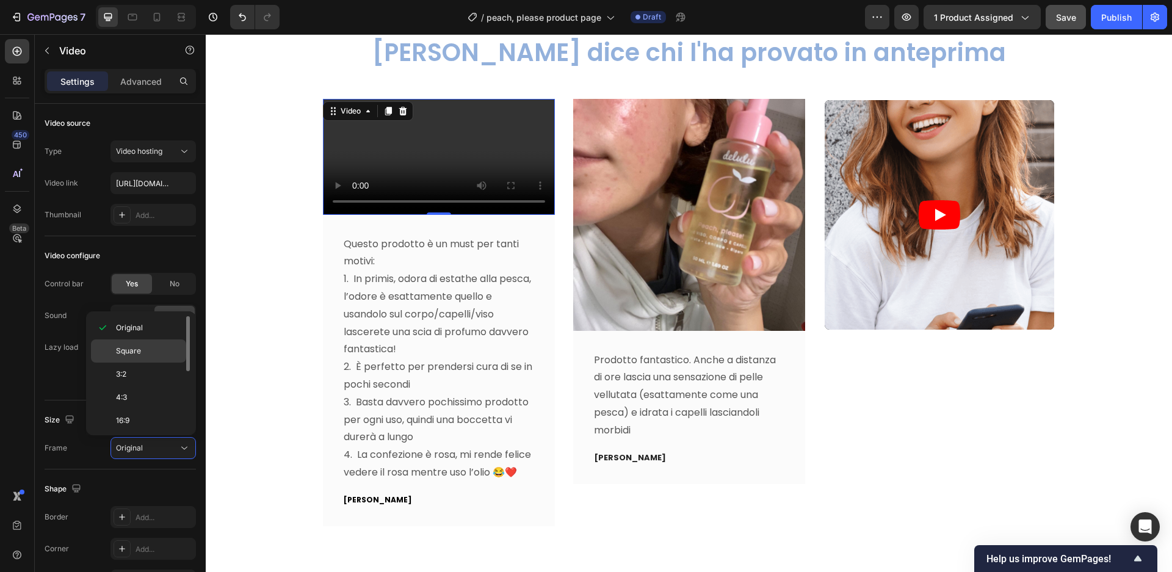
click at [162, 342] on div "Square" at bounding box center [138, 350] width 95 height 23
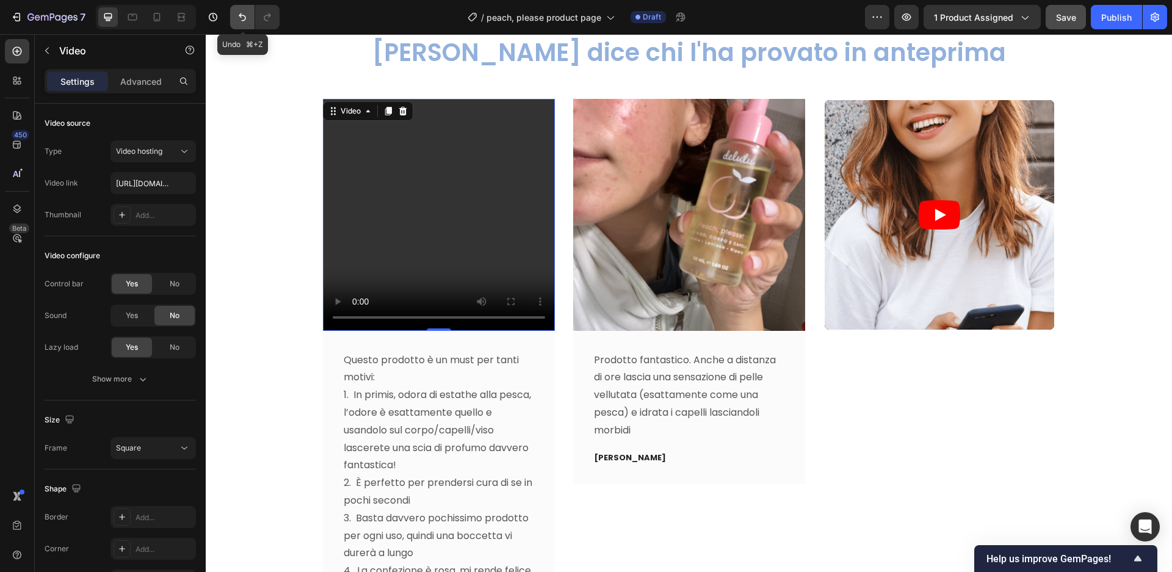
click at [235, 20] on button "Undo/Redo" at bounding box center [242, 17] width 24 height 24
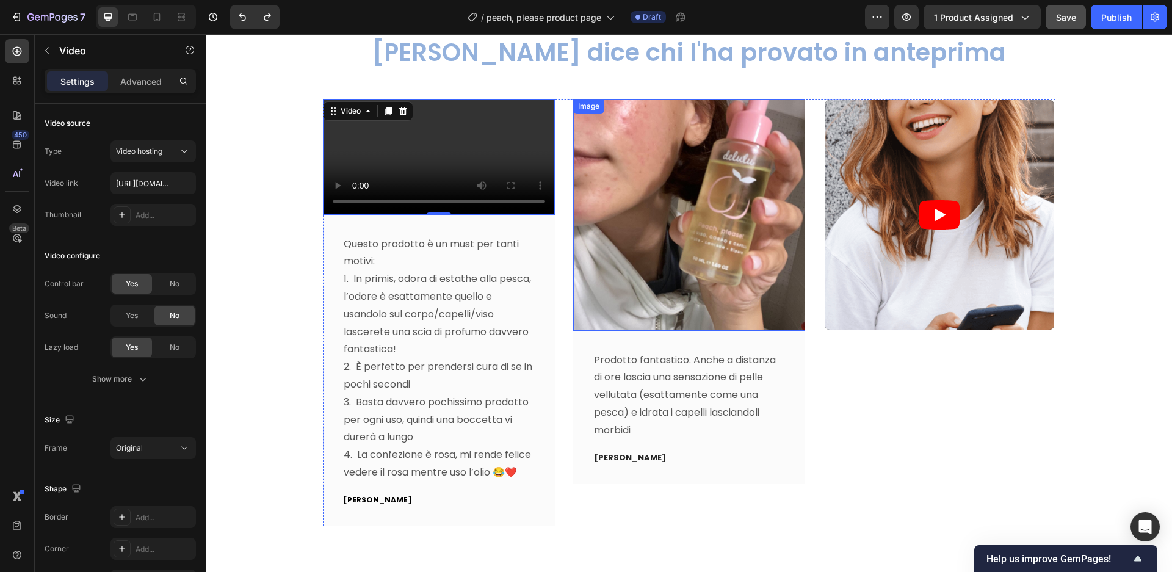
click at [701, 258] on img at bounding box center [689, 215] width 232 height 232
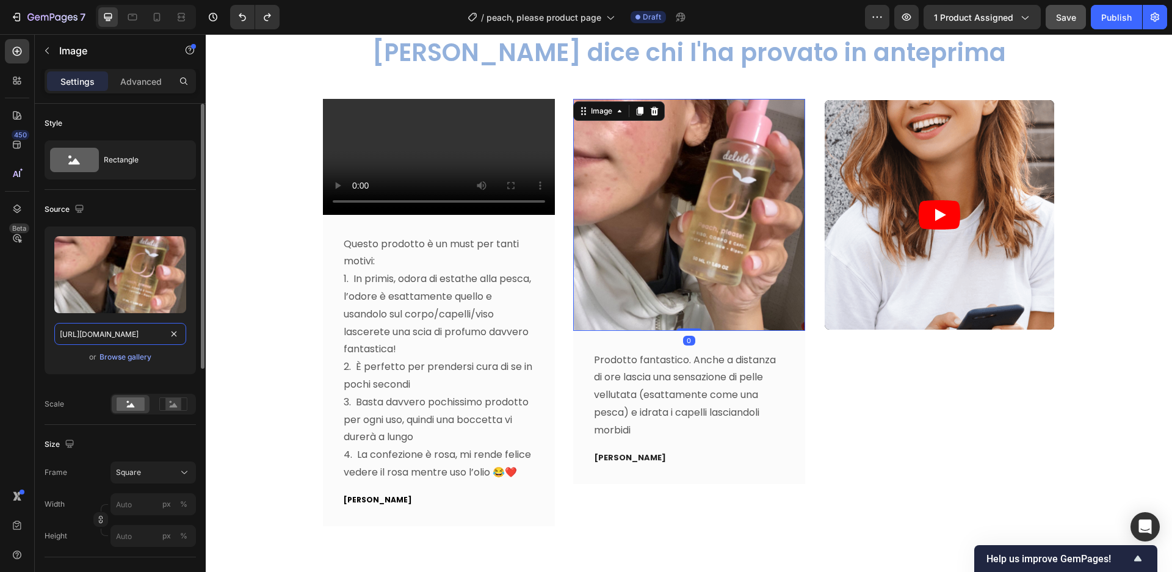
click at [136, 326] on input "https://cdn.shopify.com/s/files/1/0658/9906/9707/files/F6DC73B9-C910-411E-8288-…" at bounding box center [120, 334] width 132 height 22
paste input "5_72032bd5-f398-4ae7-9525-0514547a6997.png?v=1759074716"
type input "https://cdn.shopify.com/s/files/1/0658/9906/9707/files/5_72032bd5-f398-4ae7-952…"
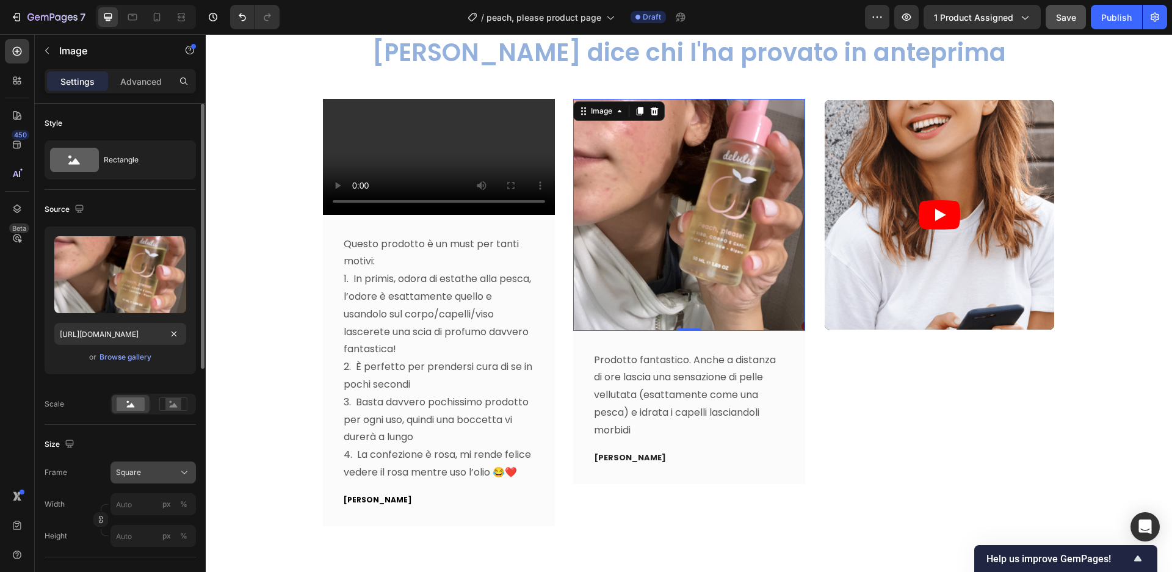
click at [161, 473] on div "Square" at bounding box center [146, 472] width 60 height 11
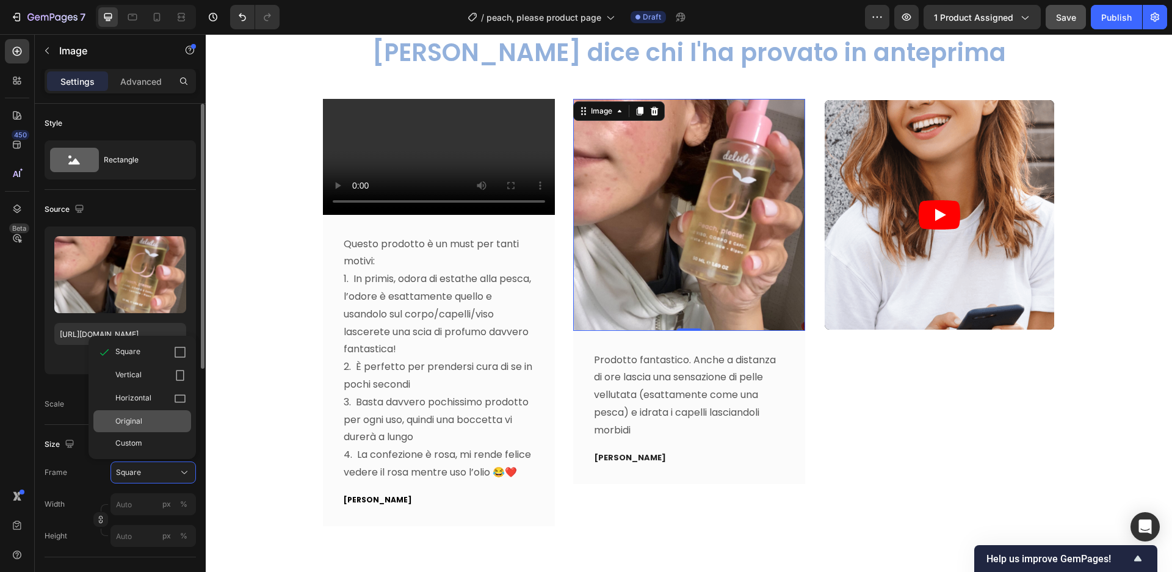
click at [158, 421] on div "Original" at bounding box center [150, 421] width 71 height 11
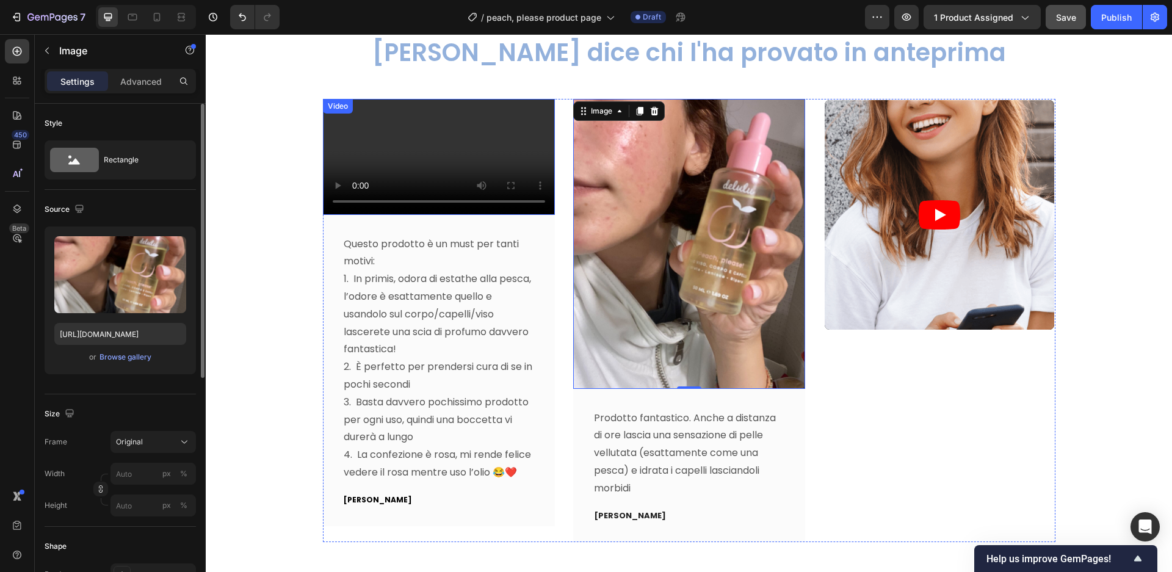
click at [531, 215] on video at bounding box center [439, 157] width 232 height 116
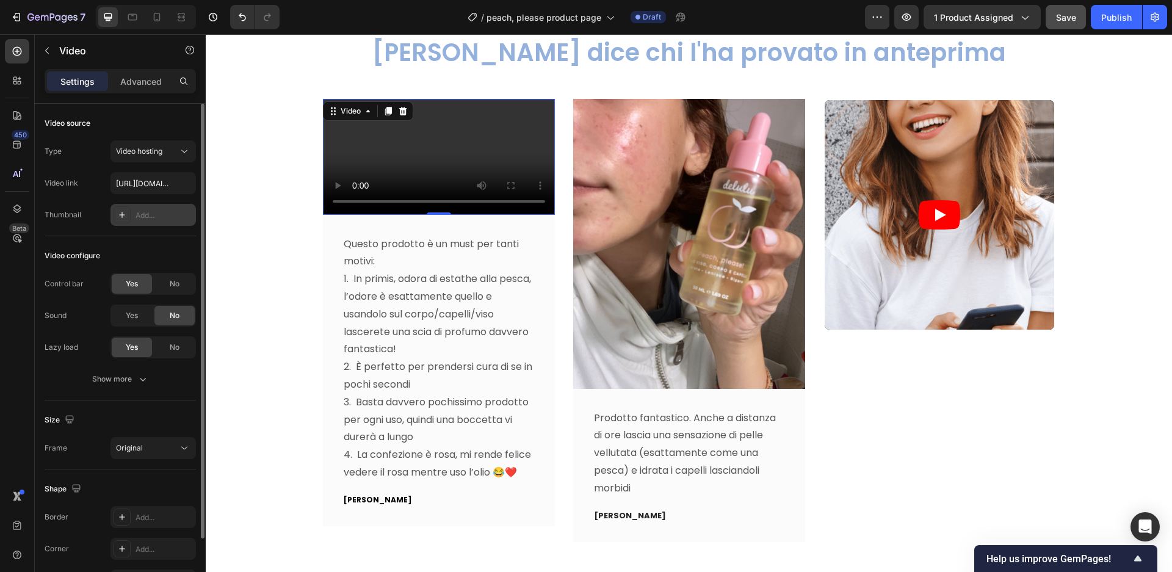
drag, startPoint x: 140, startPoint y: 212, endPoint x: 1, endPoint y: 222, distance: 140.2
click at [140, 212] on div "Add..." at bounding box center [164, 215] width 57 height 11
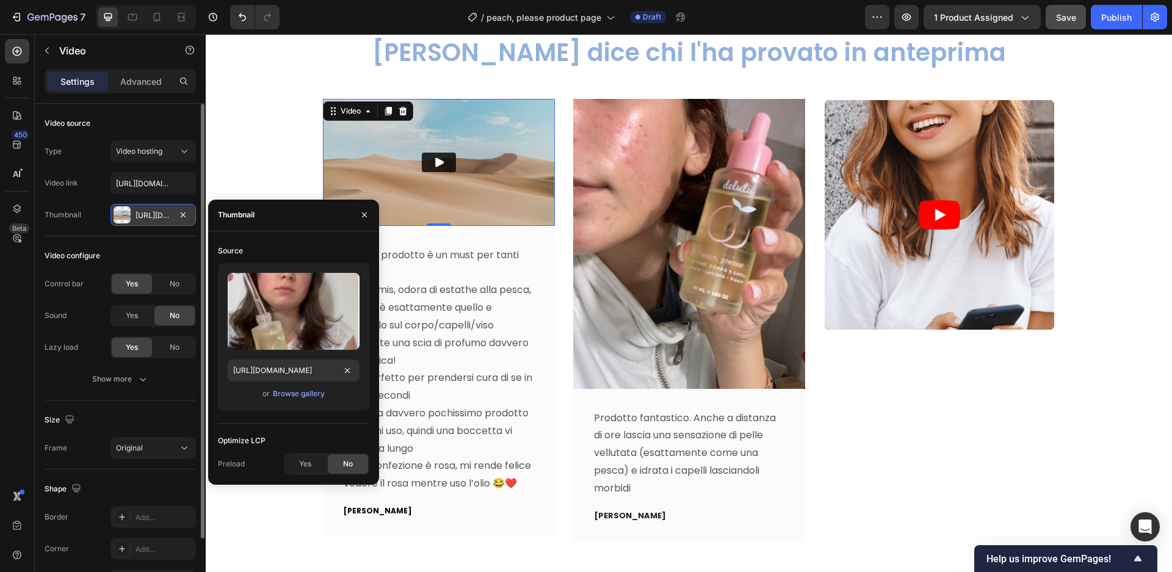
scroll to position [0, 316]
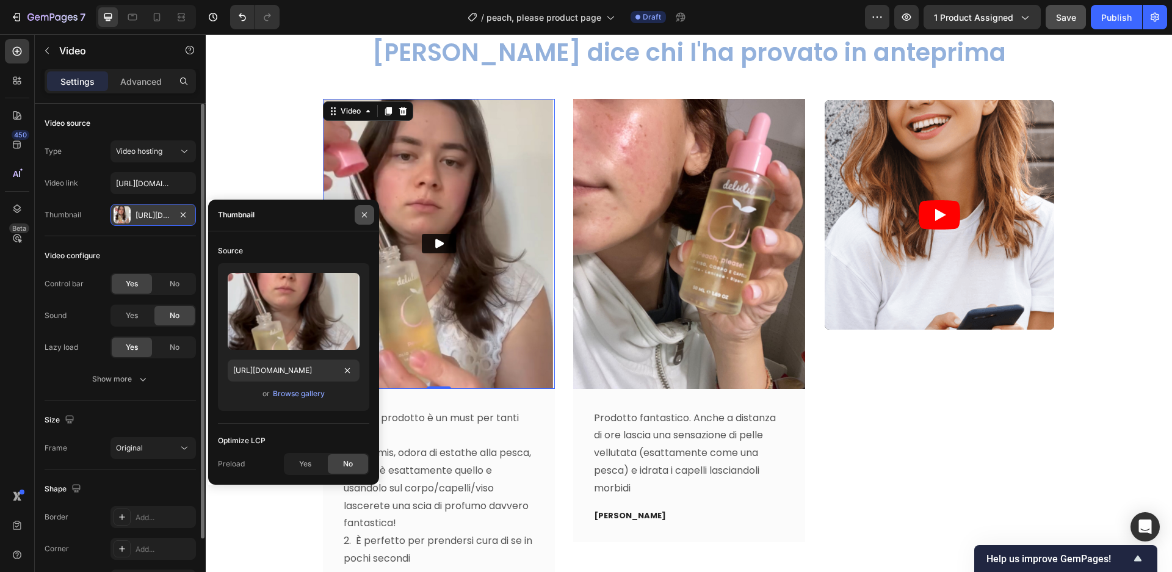
type input "https://cdn.shopify.com/s/files/1/0658/9906/9707/files/7_5306a63d-fe8a-4c99-8ae…"
click at [366, 216] on icon "button" at bounding box center [364, 214] width 5 height 5
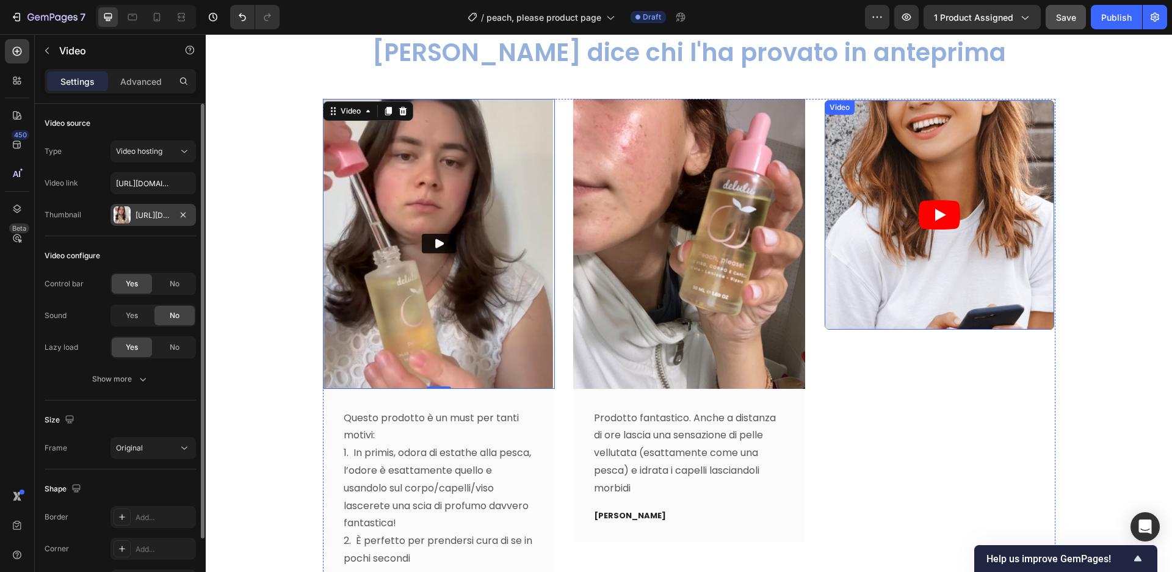
click at [892, 314] on article at bounding box center [940, 215] width 230 height 230
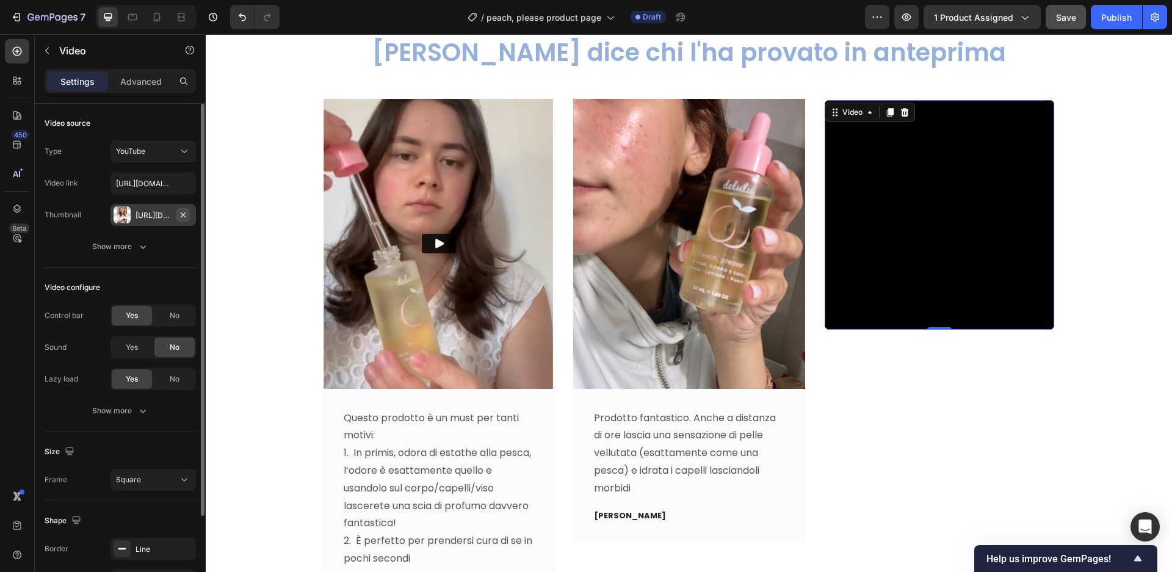
click at [184, 217] on icon "button" at bounding box center [183, 214] width 5 height 5
click at [164, 153] on div "YouTube" at bounding box center [147, 151] width 62 height 11
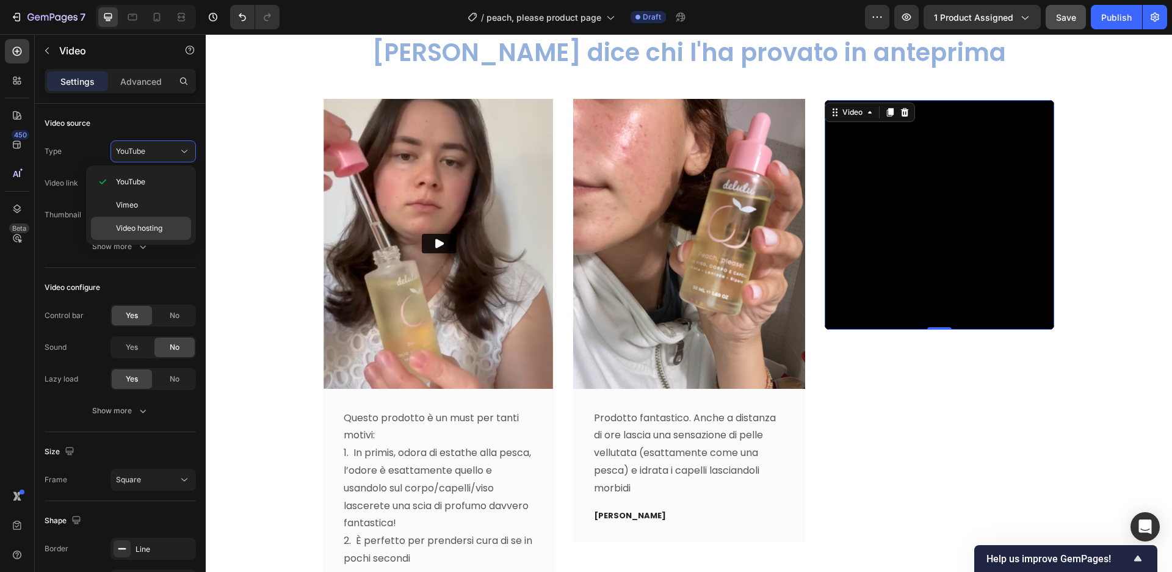
click at [151, 228] on span "Video hosting" at bounding box center [139, 228] width 46 height 11
type input "https://media.w3.org/2010/05/sintel/trailer.mp4"
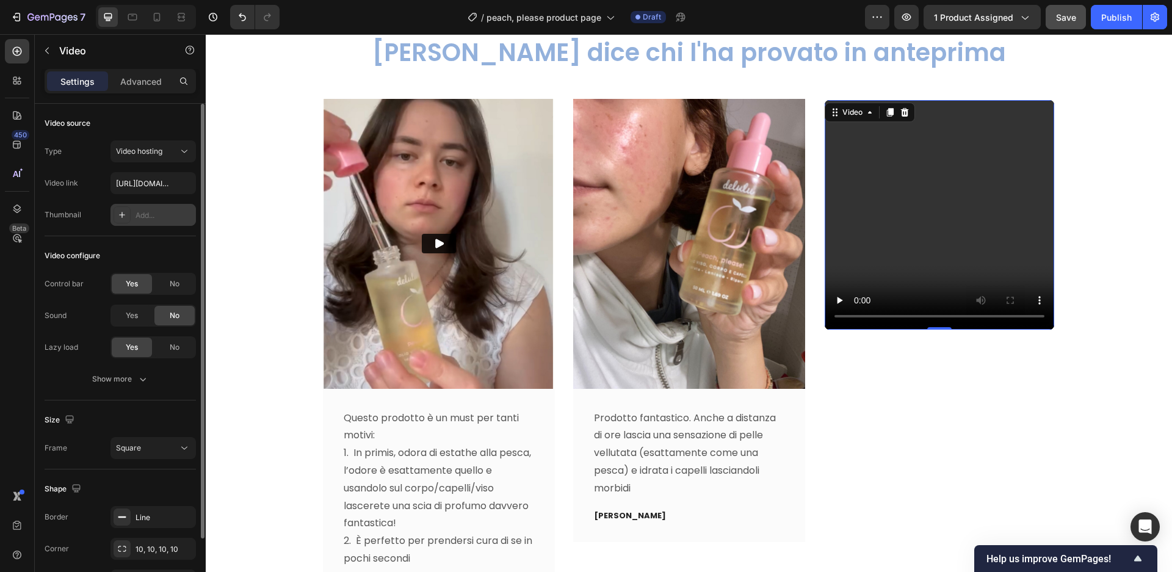
click at [154, 215] on div "Add..." at bounding box center [164, 215] width 57 height 11
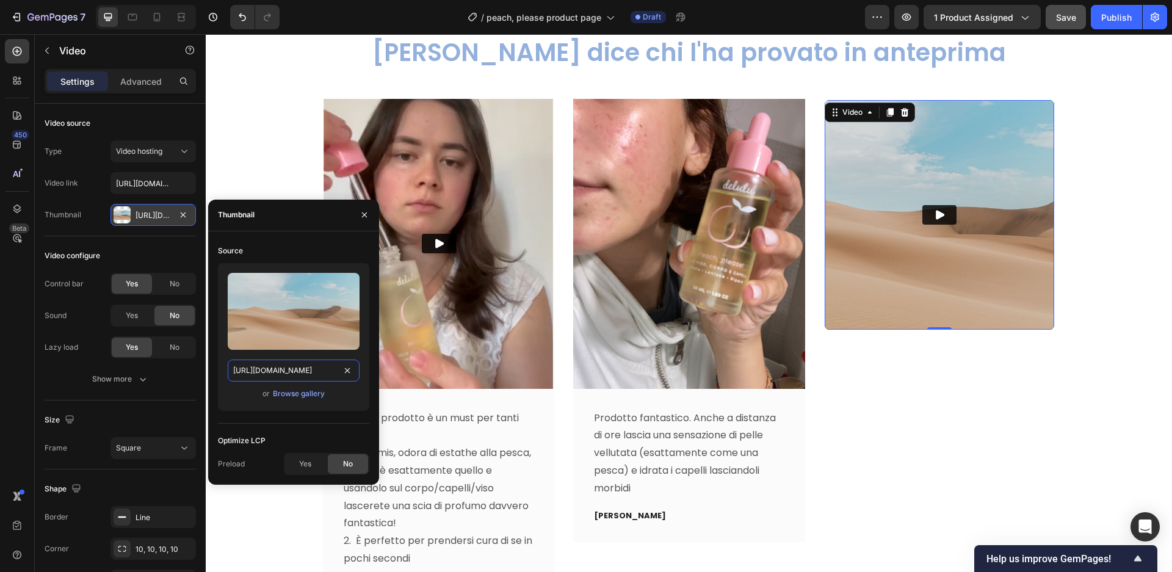
click at [282, 368] on input "https://ucarecdn.com/06075225-af9e-460c-8e3c-6be63c0b773a/-/format/auto/" at bounding box center [294, 371] width 132 height 22
paste input "cdn.shopify.com/s/files/1/0658/9906/9707/files/6_13e901b1-82c3-49aa-a66e-363280…"
type input "https://cdn.shopify.com/s/files/1/0658/9906/9707/files/6_13e901b1-82c3-49aa-a66…"
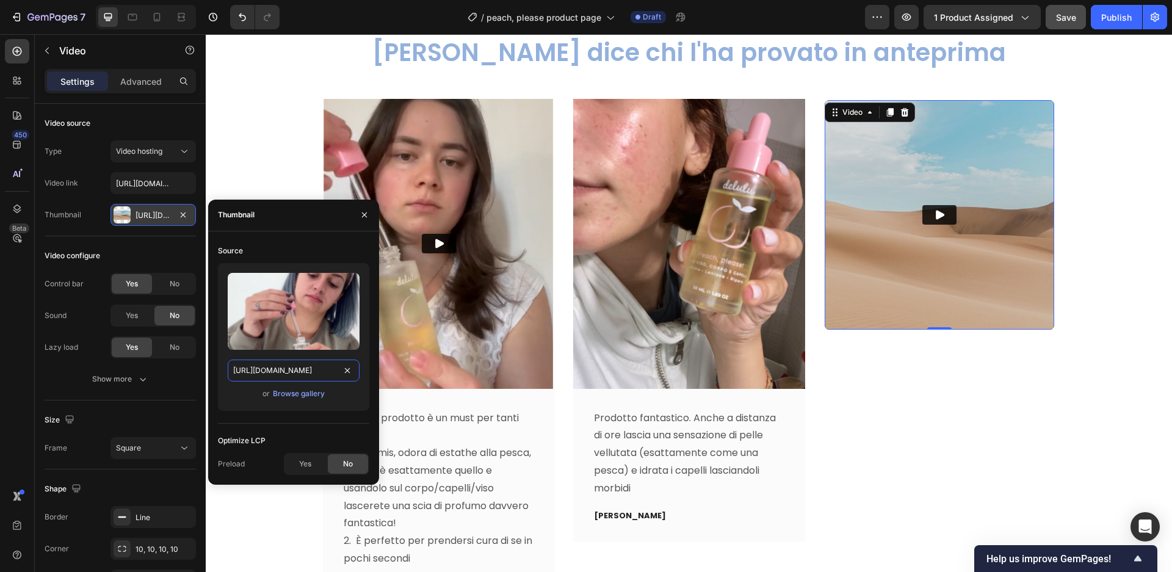
scroll to position [0, 316]
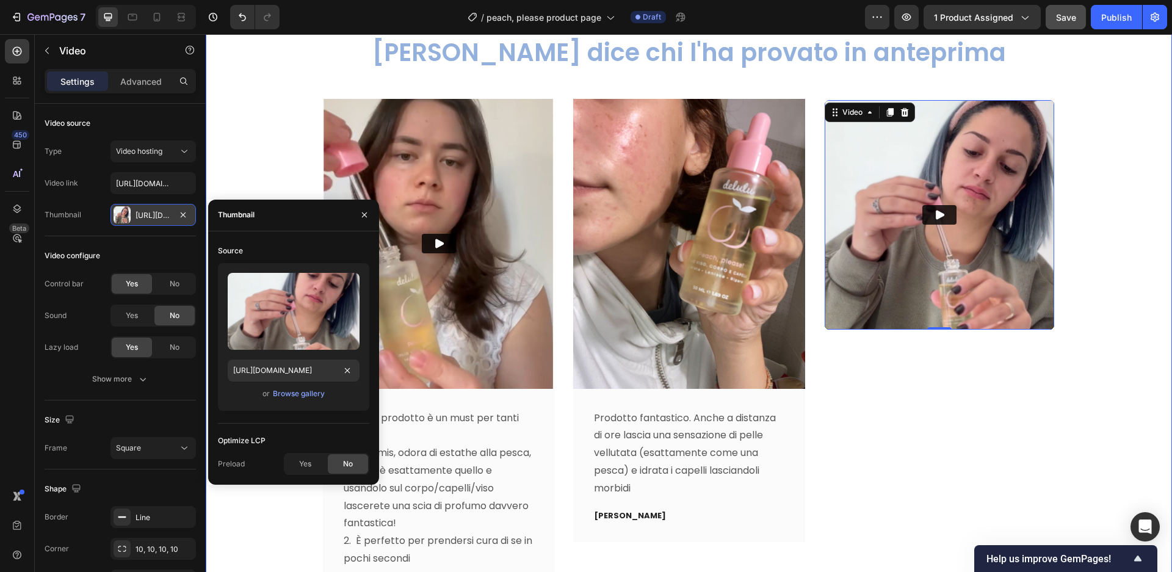
click at [1065, 384] on div "Video Questo prodotto è un must per tanti motivi: 1. In primis, odora di estath…" at bounding box center [689, 414] width 948 height 631
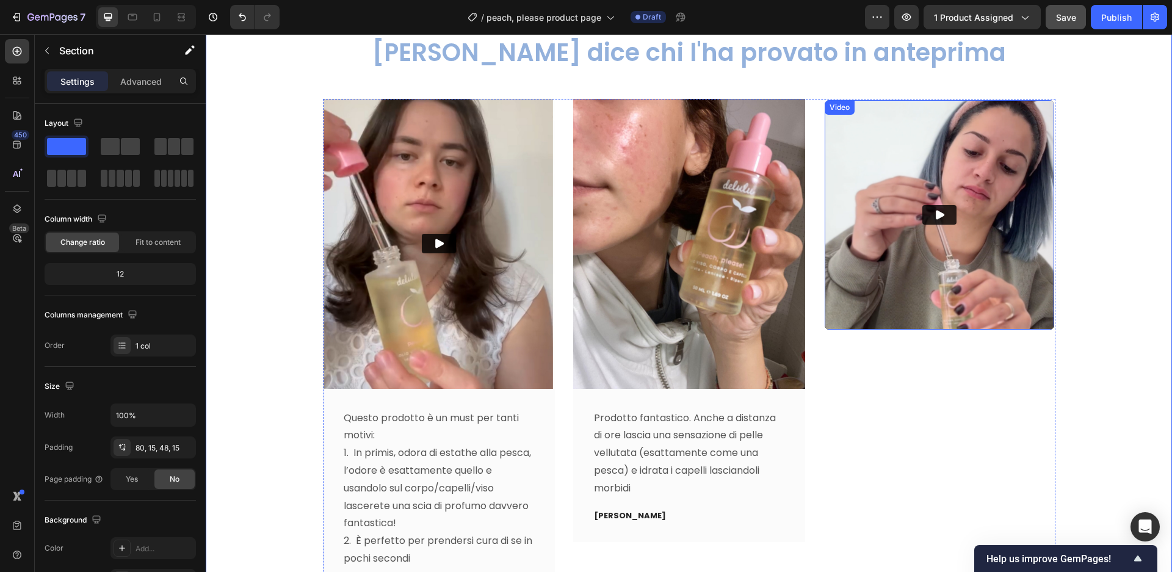
click at [1031, 302] on img at bounding box center [940, 215] width 230 height 230
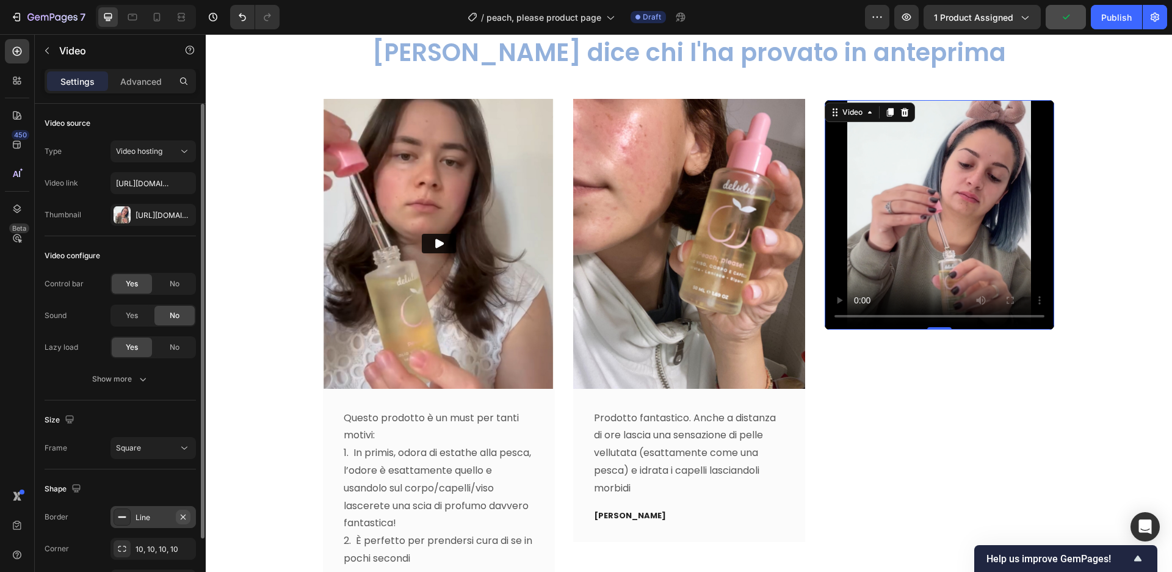
click at [186, 517] on icon "button" at bounding box center [183, 517] width 10 height 10
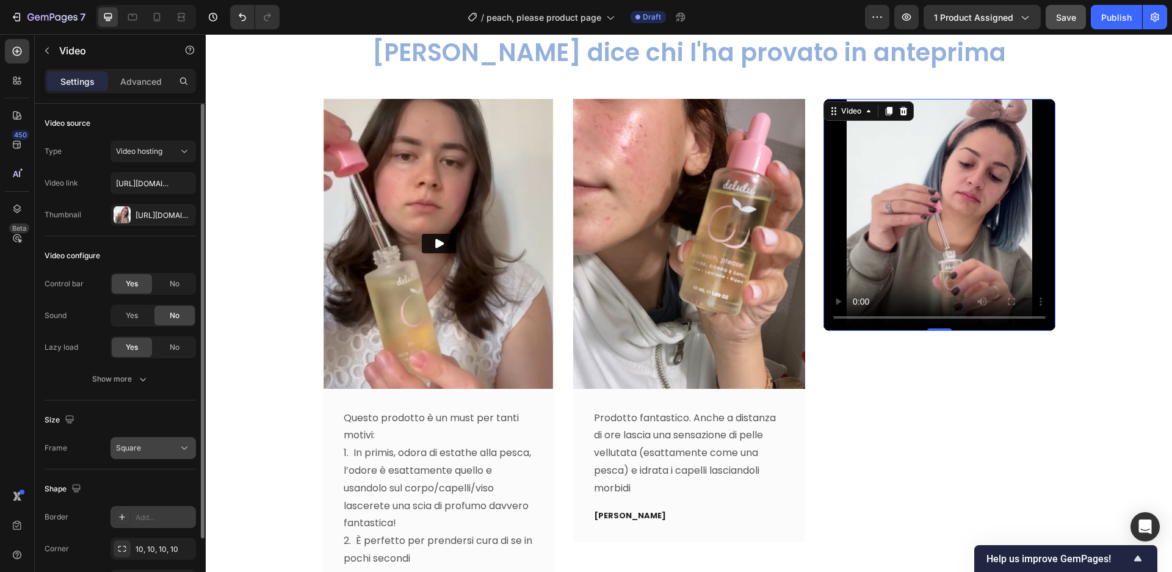
click at [0, 0] on icon "button" at bounding box center [0, 0] width 0 height 0
click at [179, 449] on icon at bounding box center [184, 448] width 12 height 12
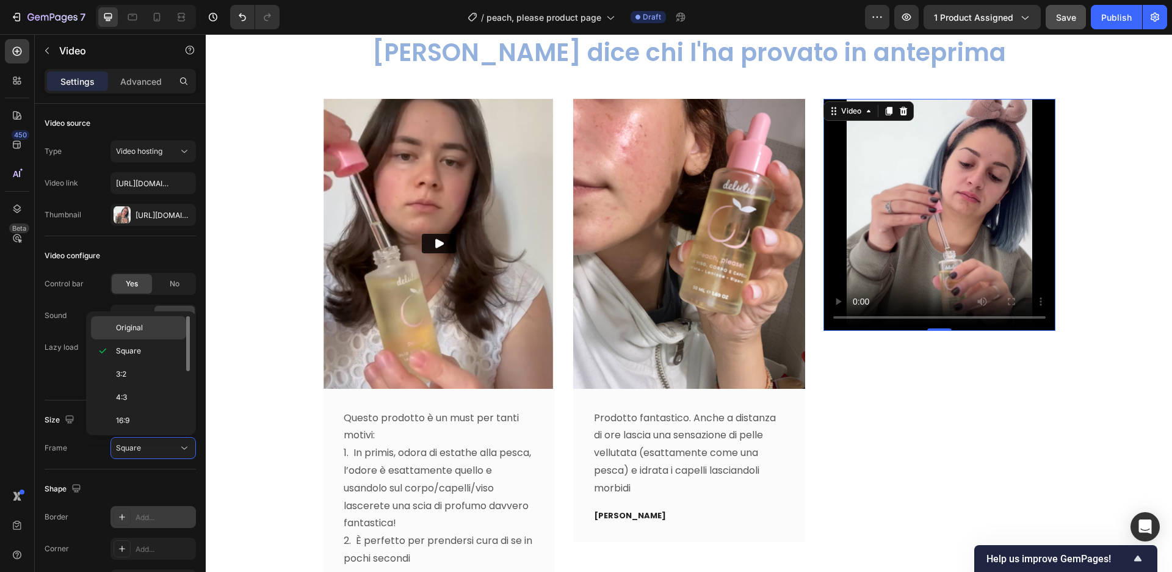
click at [164, 329] on p "Original" at bounding box center [148, 327] width 65 height 11
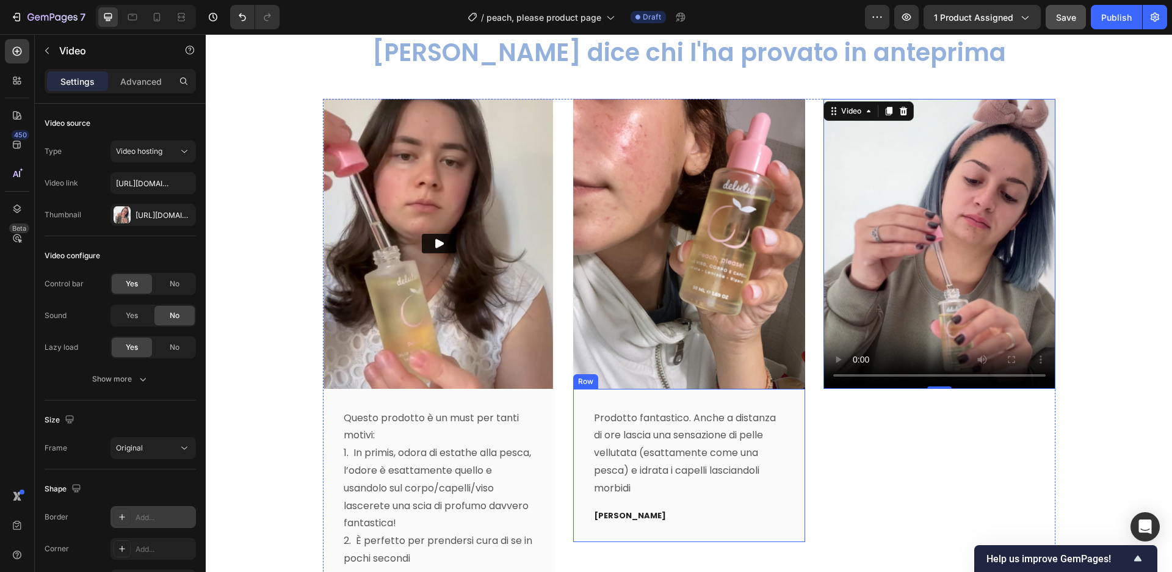
click at [795, 518] on div "Prodotto fantastico. Anche a distanza di ore lascia una sensazione di pelle vel…" at bounding box center [689, 465] width 232 height 153
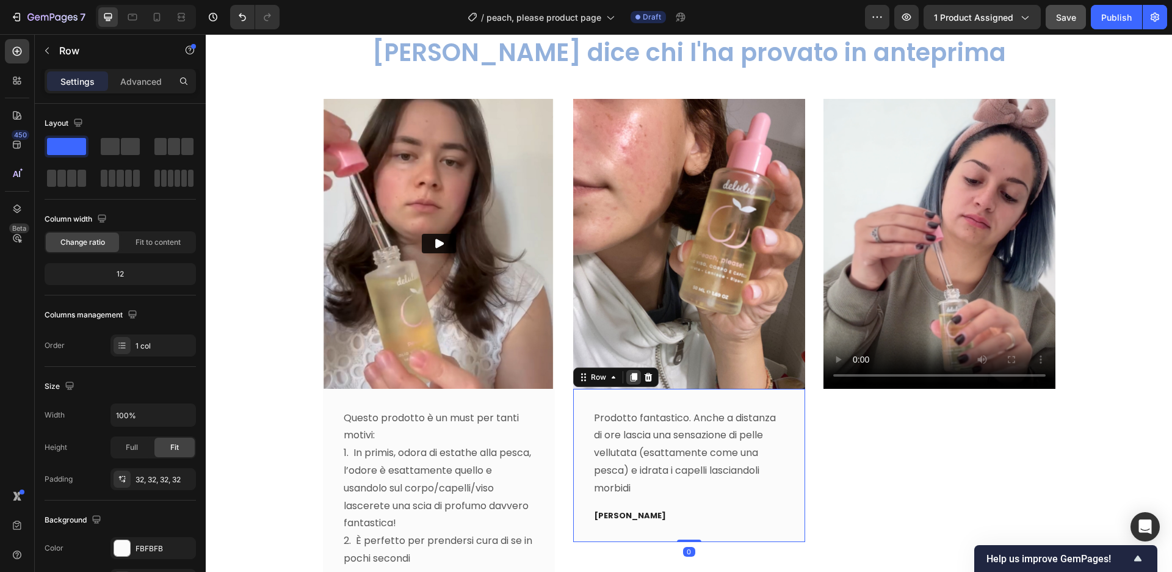
click at [635, 376] on icon at bounding box center [633, 377] width 7 height 9
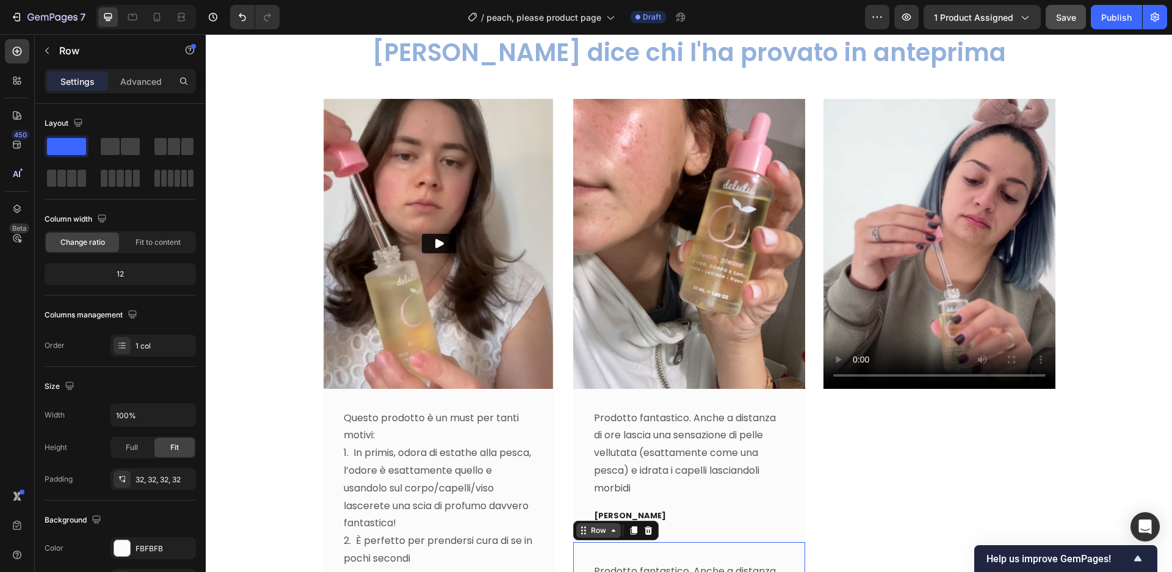
scroll to position [3707, 0]
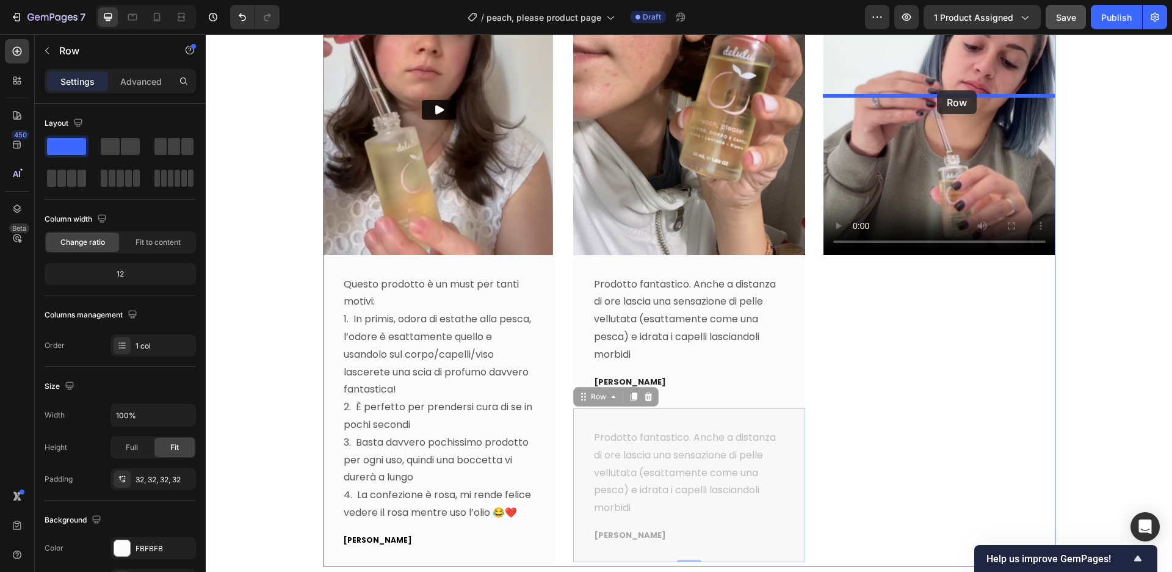
drag, startPoint x: 582, startPoint y: 400, endPoint x: 937, endPoint y: 90, distance: 471.2
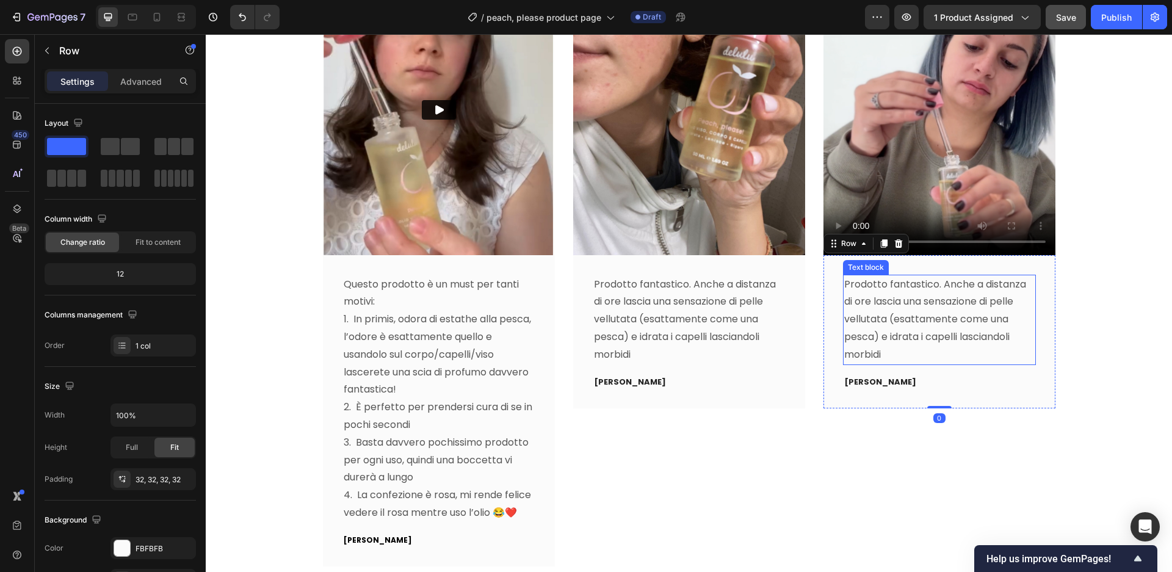
click at [908, 276] on p "Prodotto fantastico. Anche a distanza di ore lascia una sensazione di pelle vel…" at bounding box center [939, 320] width 190 height 88
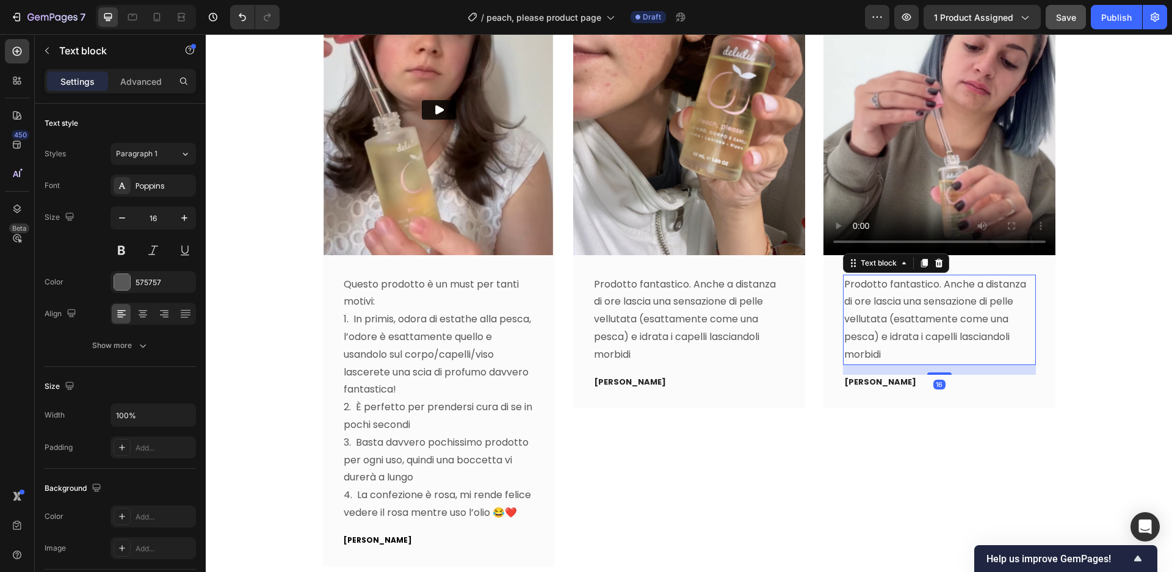
click at [885, 276] on p "Prodotto fantastico. Anche a distanza di ore lascia una sensazione di pelle vel…" at bounding box center [939, 320] width 190 height 88
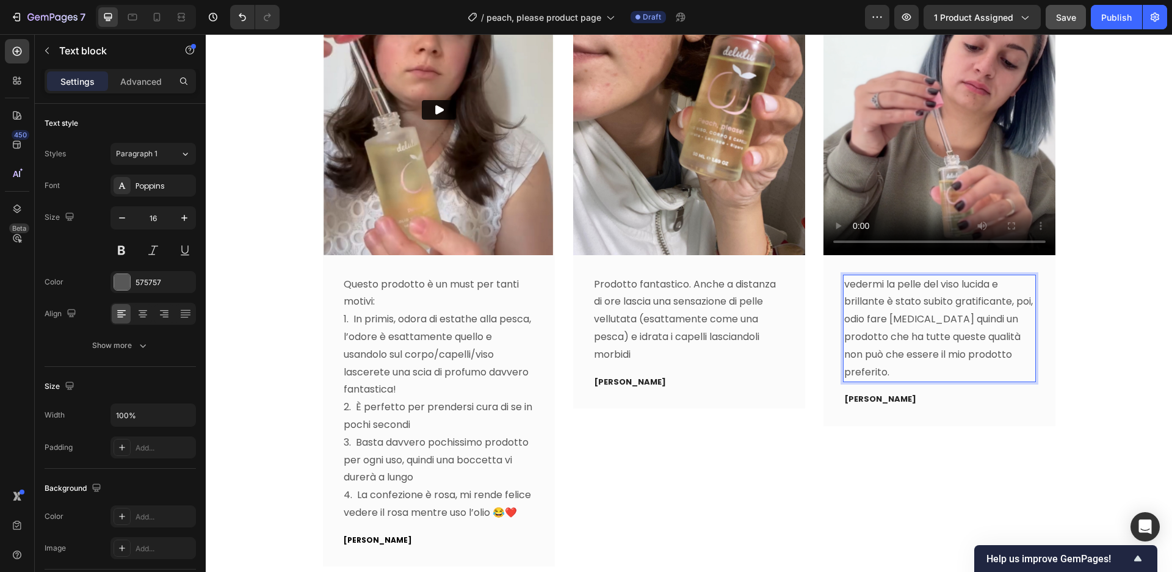
click at [849, 276] on p "vedermi la pelle del viso lucida e brillante è stato subito gratificante, poi, …" at bounding box center [939, 329] width 190 height 106
click at [916, 256] on div "Video Vedermi la pelle del viso lucida e brillante è stato subito gratificante,…" at bounding box center [940, 266] width 232 height 602
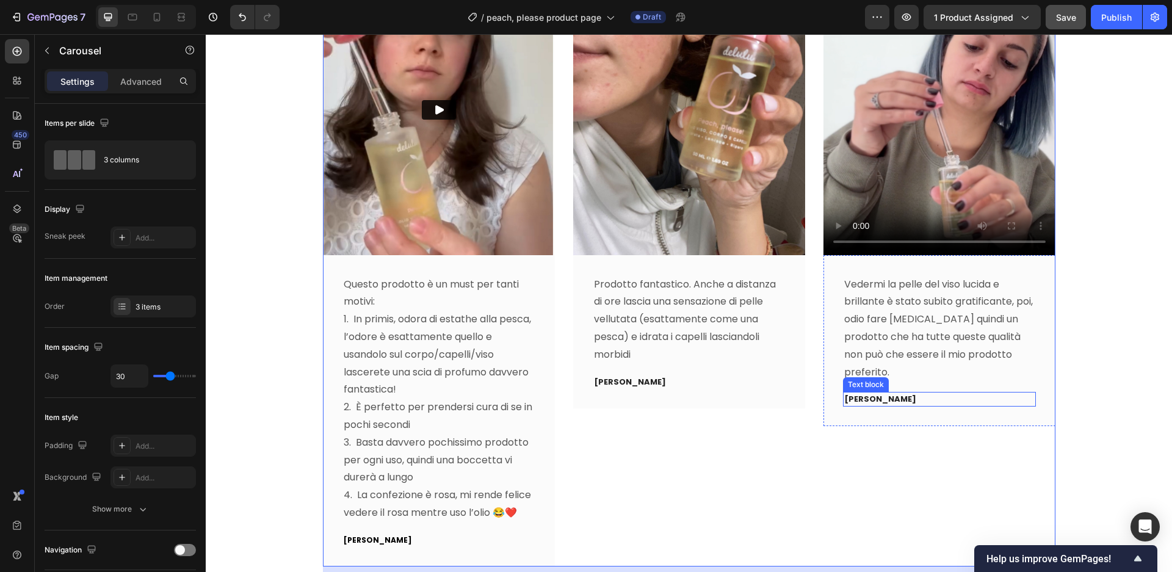
click at [871, 393] on p "Luisa C." at bounding box center [939, 399] width 190 height 12
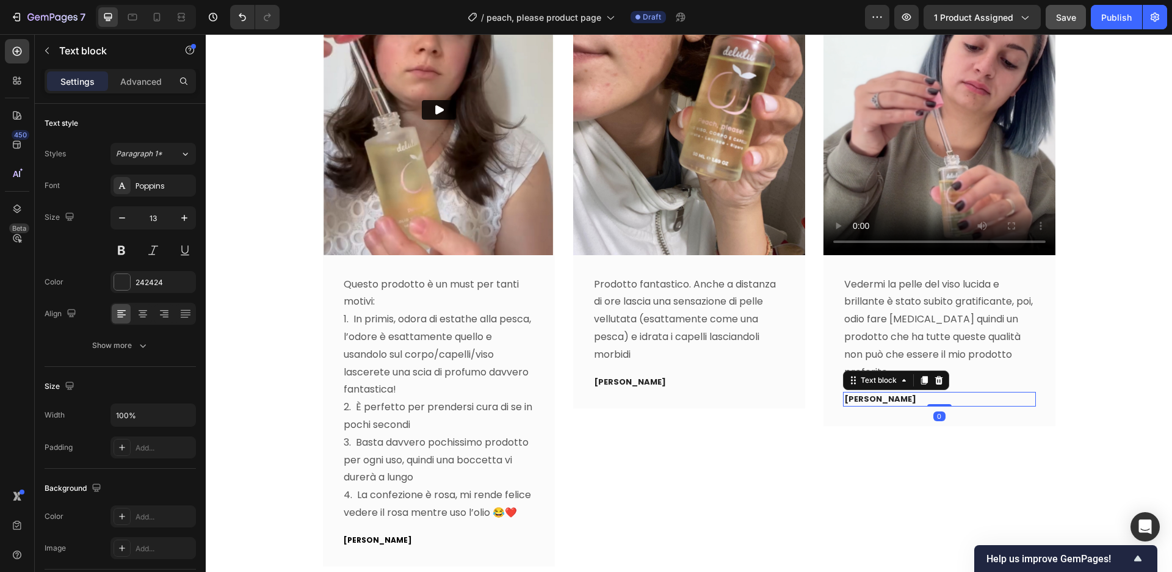
click at [871, 393] on p "Luisa C." at bounding box center [939, 399] width 190 height 12
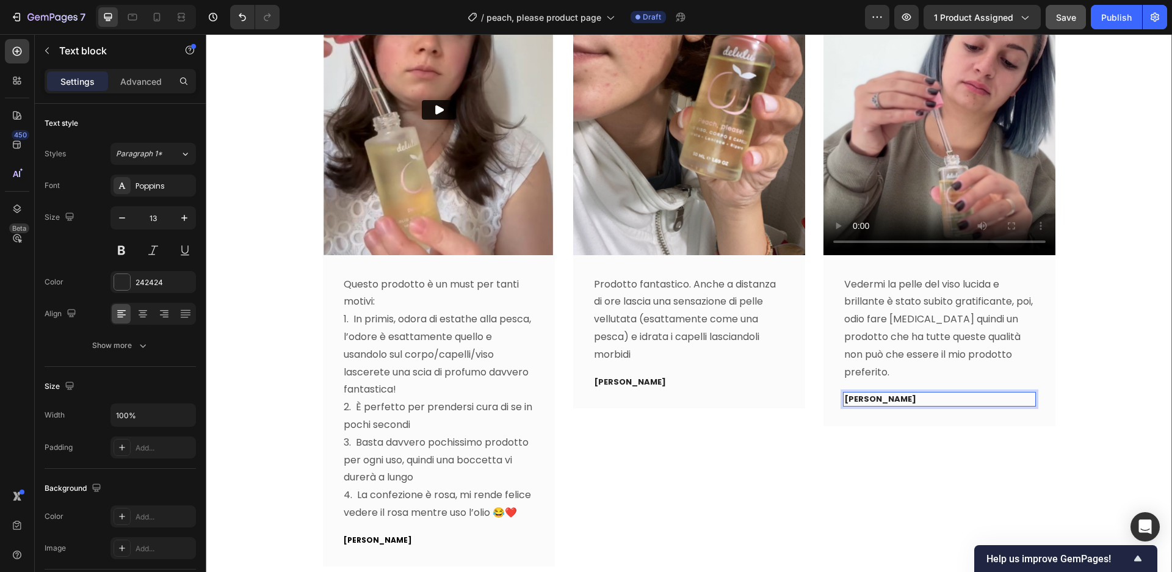
click at [1096, 286] on div "Video Questo prodotto è un must per tanti motivi: 1. In primis, odora di estath…" at bounding box center [689, 280] width 948 height 631
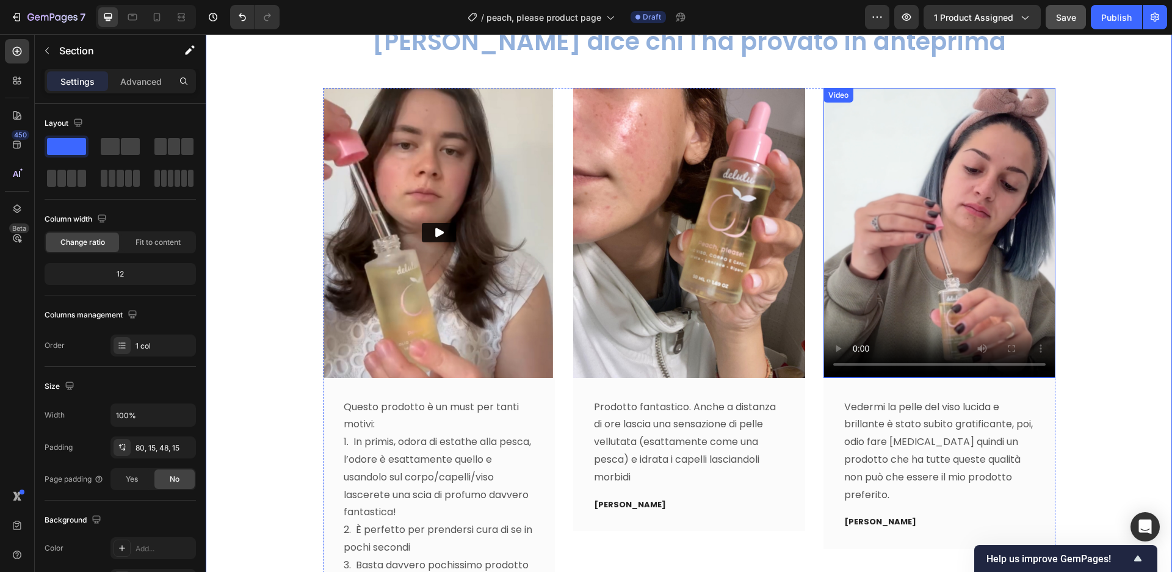
scroll to position [3564, 0]
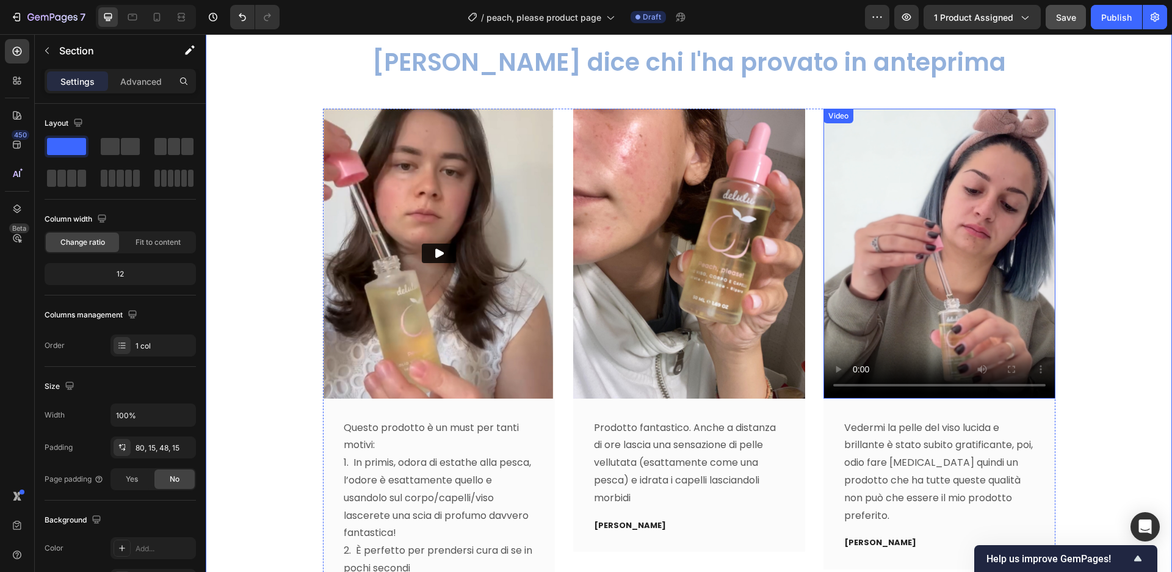
click at [834, 120] on div "Video" at bounding box center [838, 115] width 25 height 11
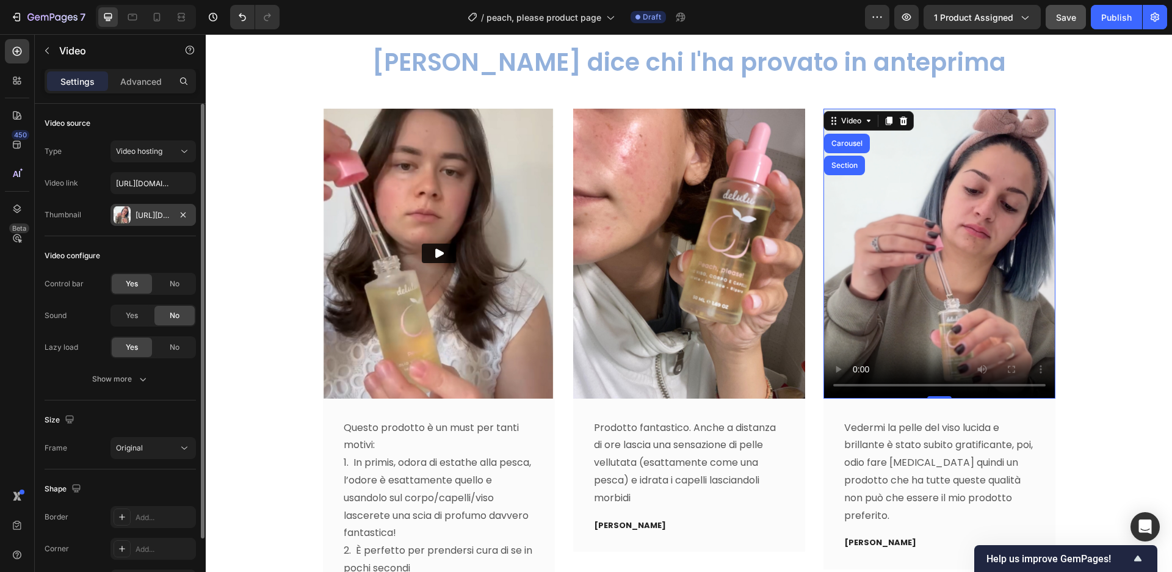
click at [158, 216] on div "Https://cdn.Shopify.Com/s/files/1/0658/9906/9707/files/6_13e901b1-82c3-49aa-a66…" at bounding box center [153, 215] width 35 height 11
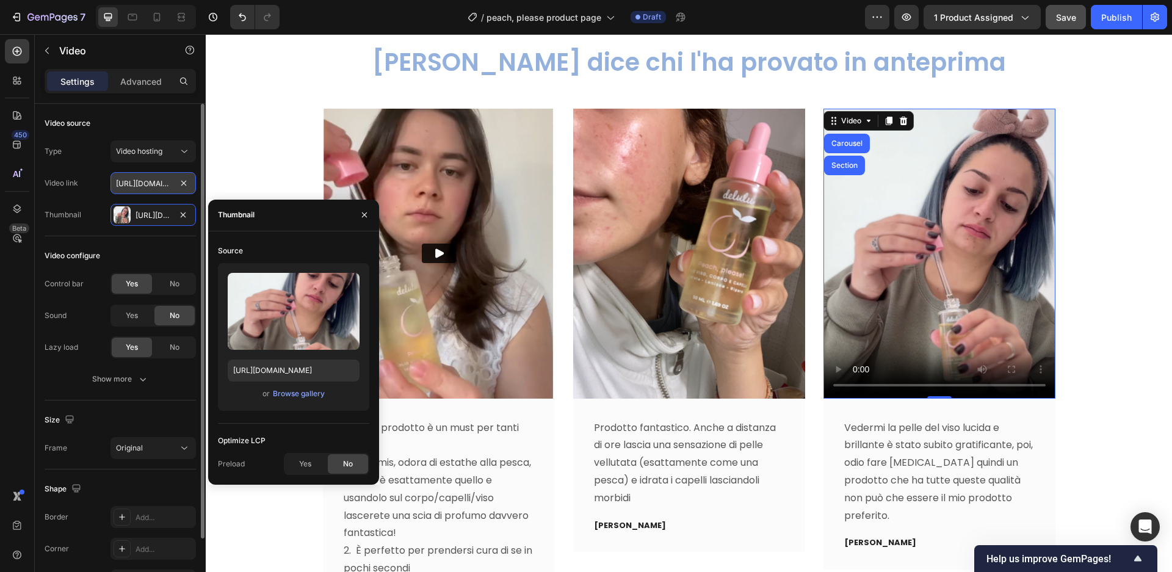
click at [151, 189] on input "https://media.w3.org/2010/05/sintel/trailer.mp4" at bounding box center [152, 183] width 85 height 22
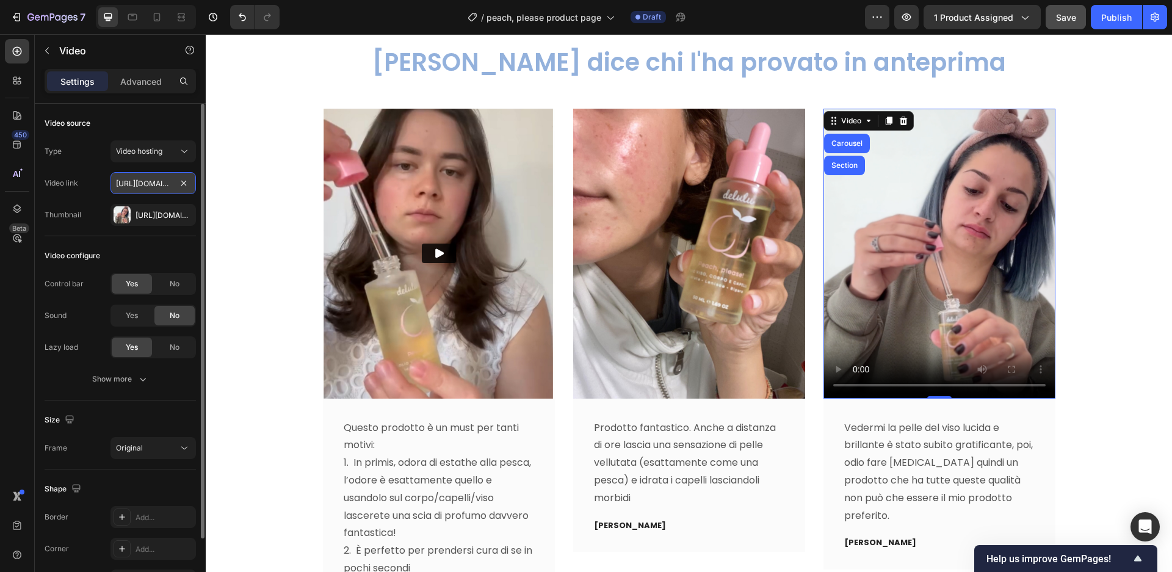
paste input "cdn.shopify.com/videos/c/o/v/c173753202044a3da338f81d4d36a39e"
type input "https://cdn.shopify.com/videos/c/o/v/c173753202044a3da338f81d4d36a39e.mp4"
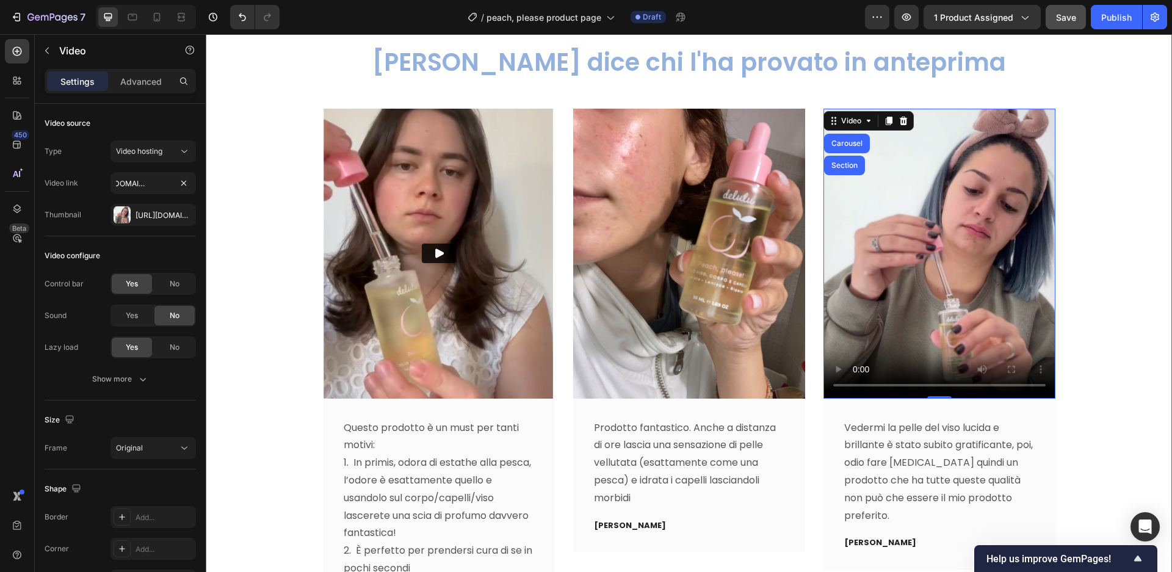
click at [1082, 341] on div "Video Questo prodotto è un must per tanti motivi: 1. In primis, odora di estath…" at bounding box center [689, 424] width 948 height 631
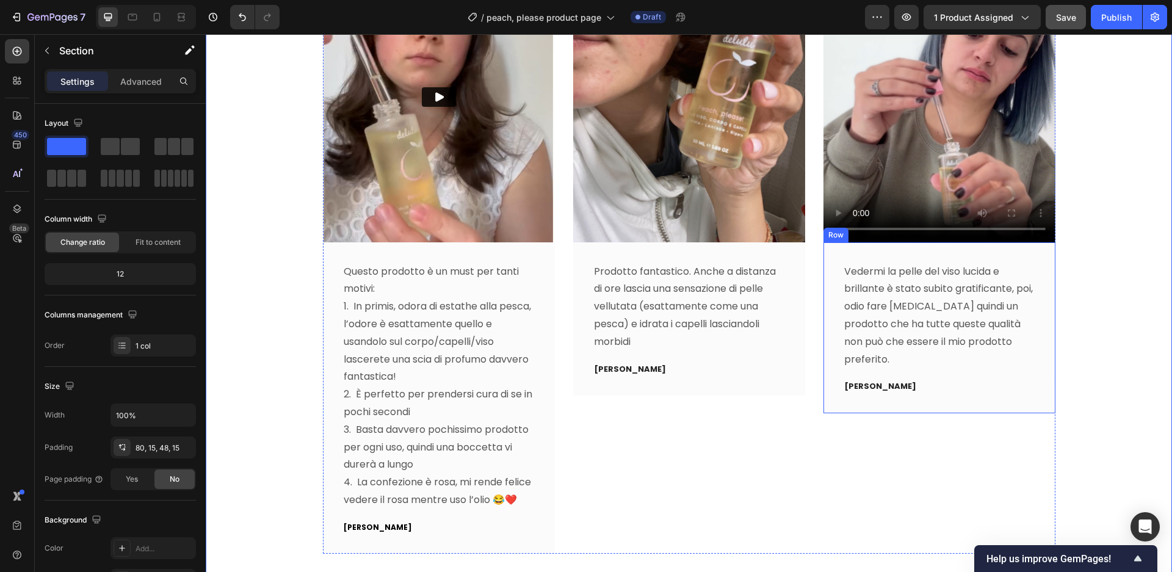
scroll to position [3822, 0]
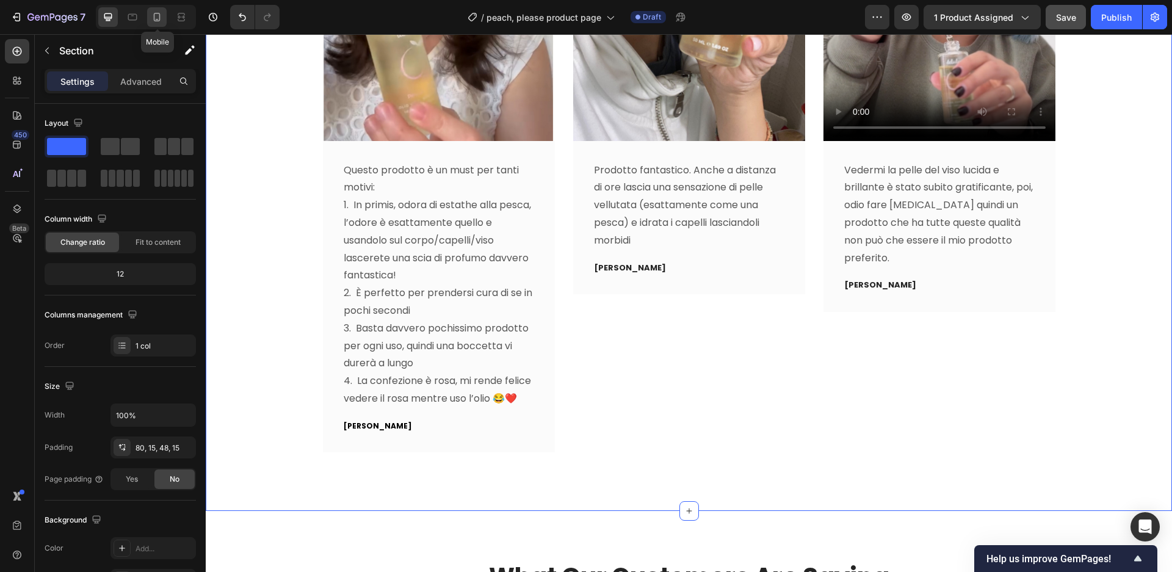
drag, startPoint x: 158, startPoint y: 19, endPoint x: 175, endPoint y: 149, distance: 131.2
click at [158, 19] on icon at bounding box center [157, 19] width 3 height 1
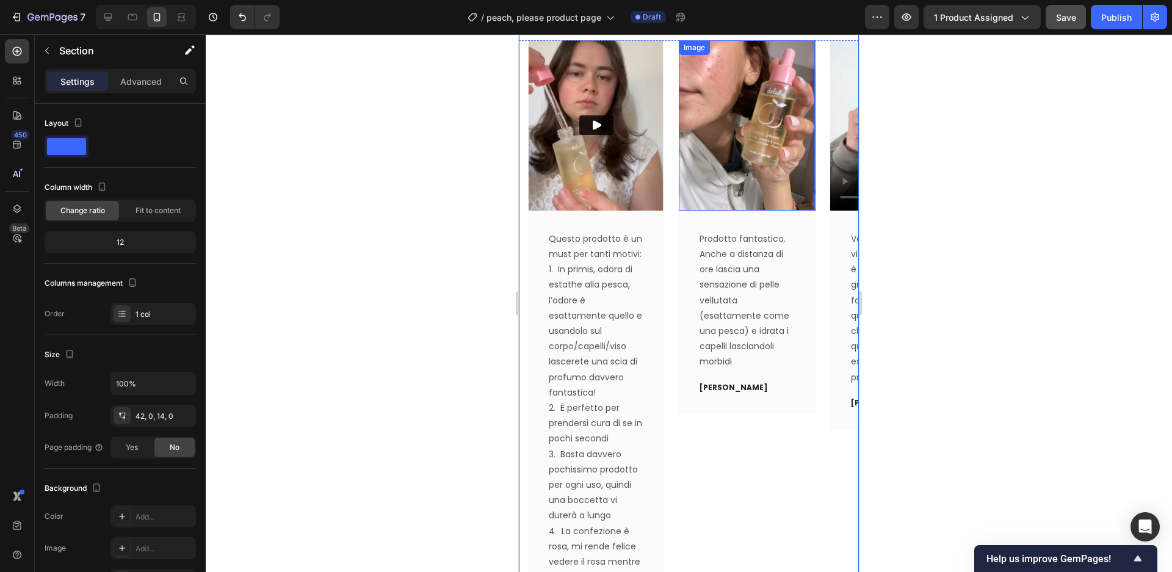
scroll to position [3635, 0]
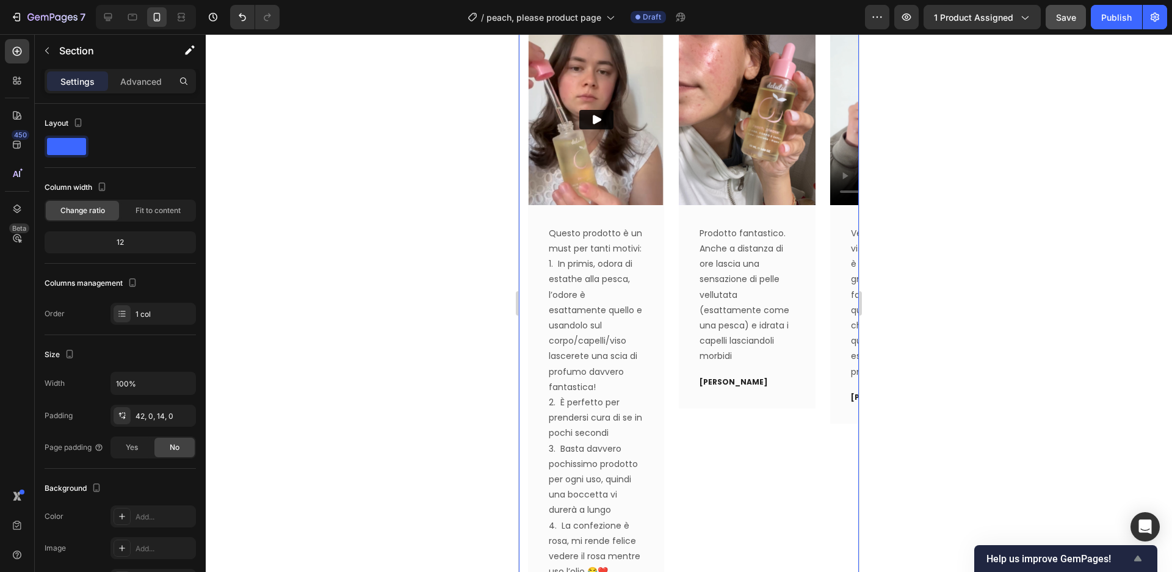
click at [1062, 559] on span "Help us improve GemPages!" at bounding box center [1059, 559] width 144 height 12
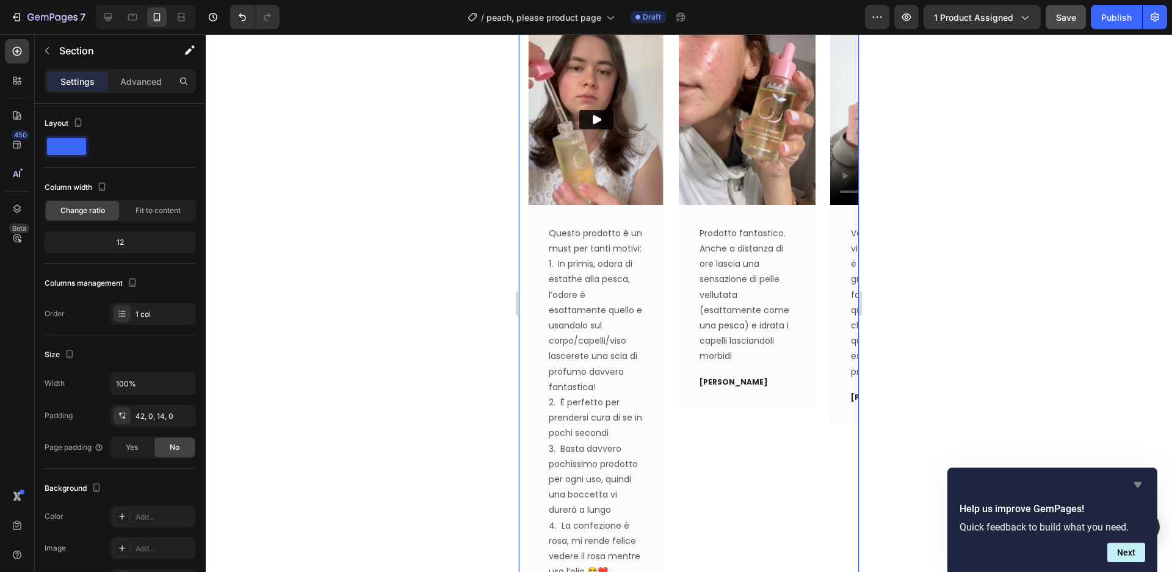
click at [1137, 484] on icon "Hide survey" at bounding box center [1137, 484] width 7 height 5
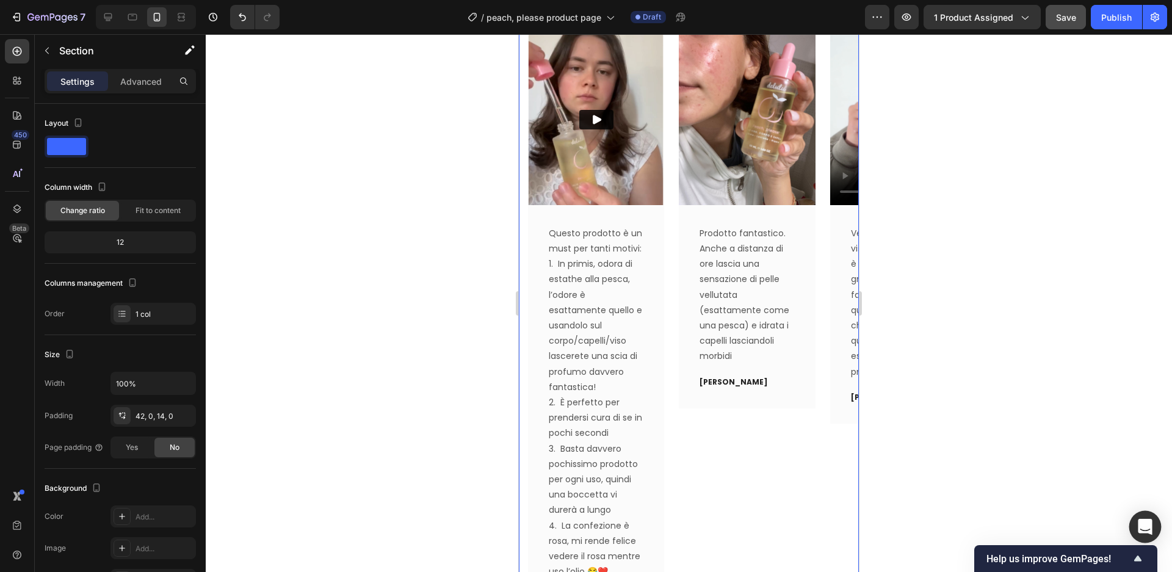
click at [1140, 533] on icon "Open Intercom Messenger" at bounding box center [1145, 527] width 16 height 16
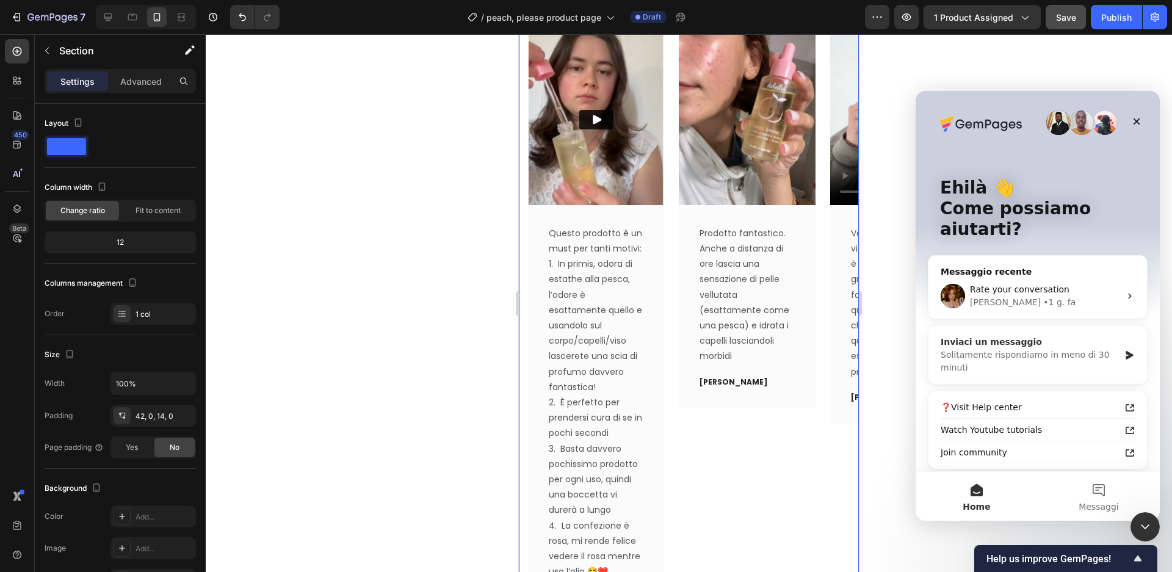
scroll to position [0, 0]
click at [1032, 349] on div "Solitamente rispondiamo in meno di 30 minuti" at bounding box center [1030, 362] width 179 height 26
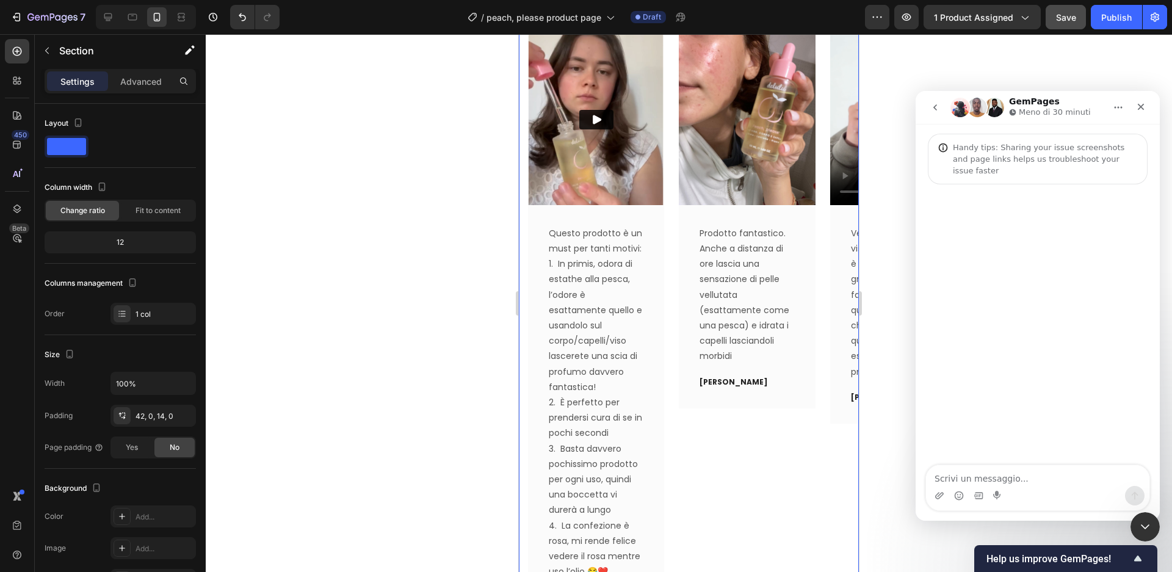
click at [994, 473] on textarea "Scrivi un messaggio..." at bounding box center [1037, 475] width 223 height 21
type textarea "Hi"
type textarea "I add a text in"
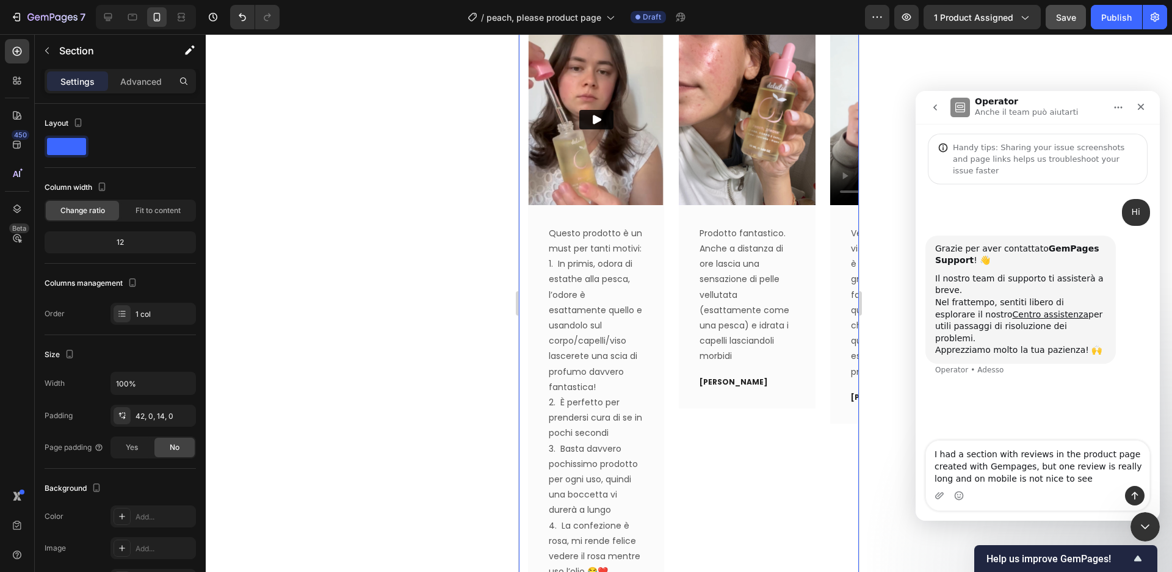
type textarea "I had a section with reviews in the product page created with Gempages, but one…"
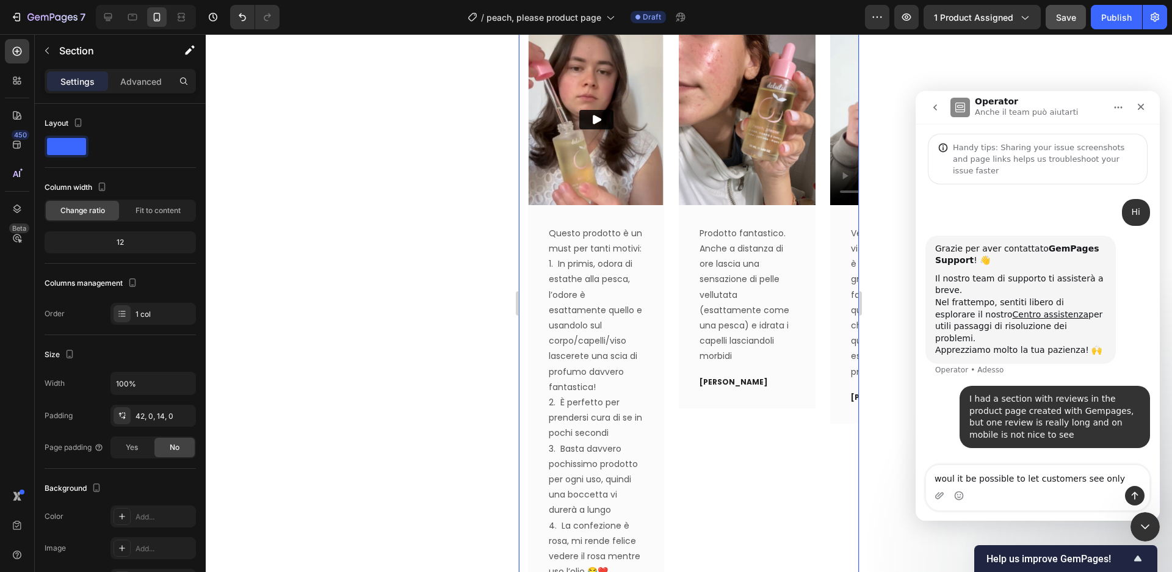
click at [954, 474] on textarea "woul it be possible to let customers see only" at bounding box center [1037, 475] width 223 height 21
click at [1123, 481] on textarea "would it be possible to let customers see only" at bounding box center [1037, 475] width 223 height 21
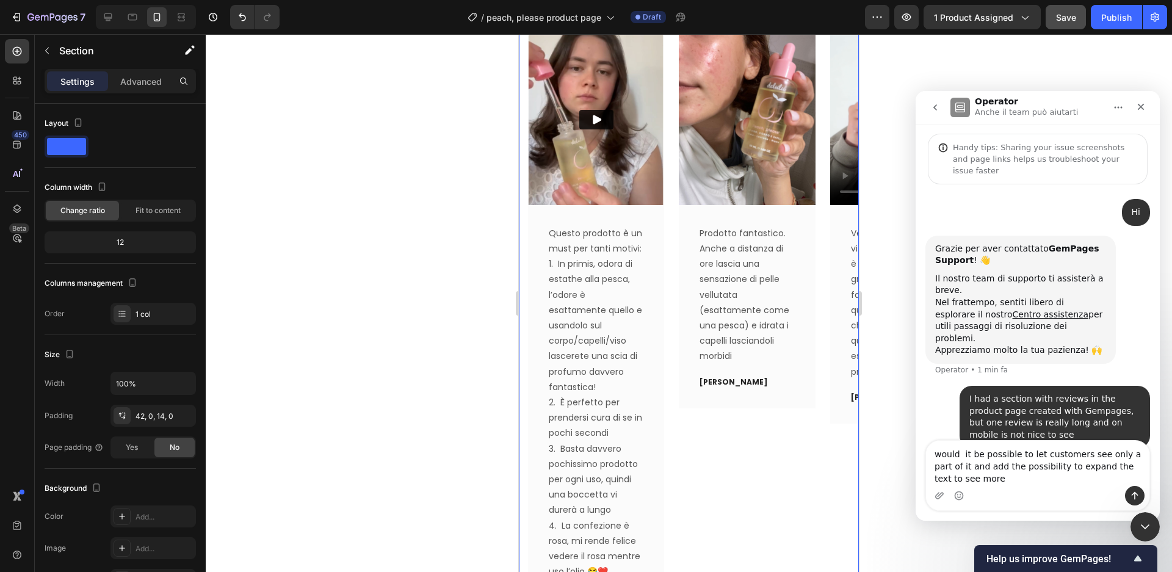
type textarea "would it be possible to let customers see only a part of it and add the possibi…"
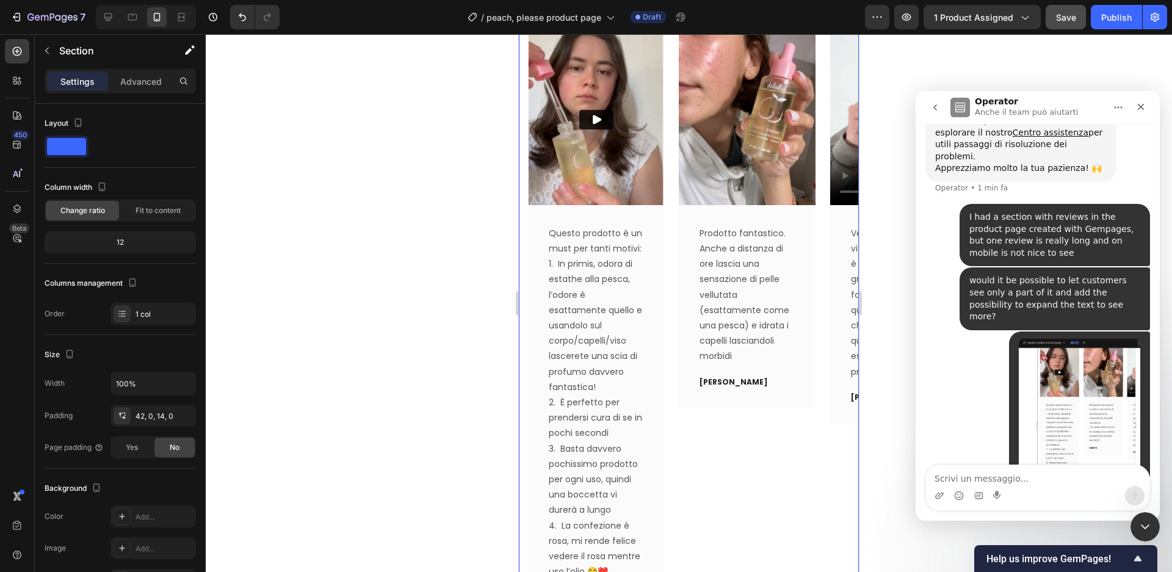
scroll to position [204, 0]
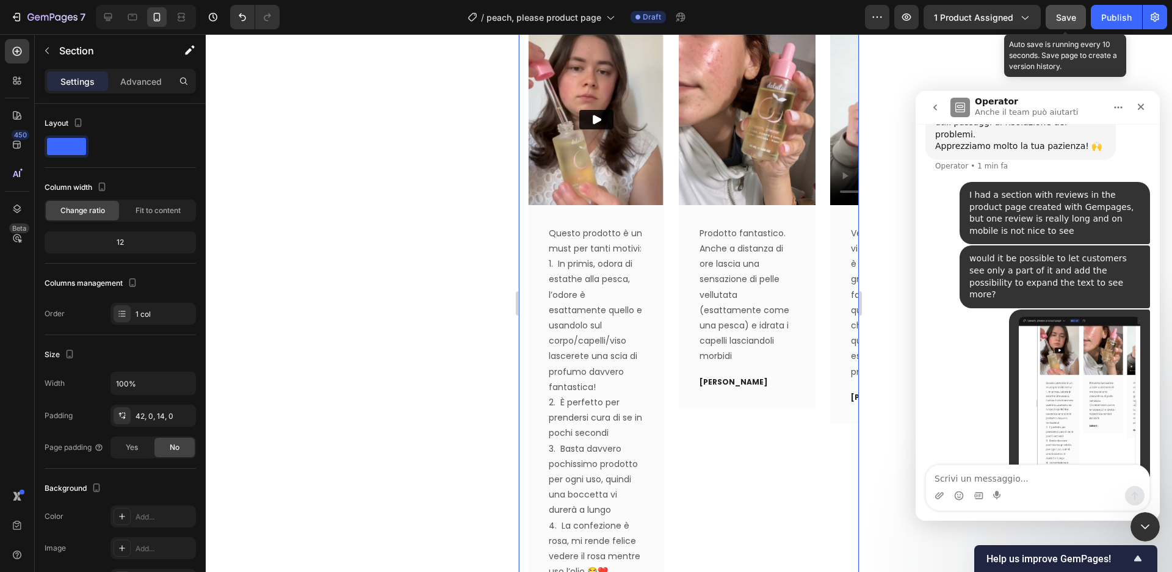
click at [1063, 16] on span "Save" at bounding box center [1066, 17] width 20 height 10
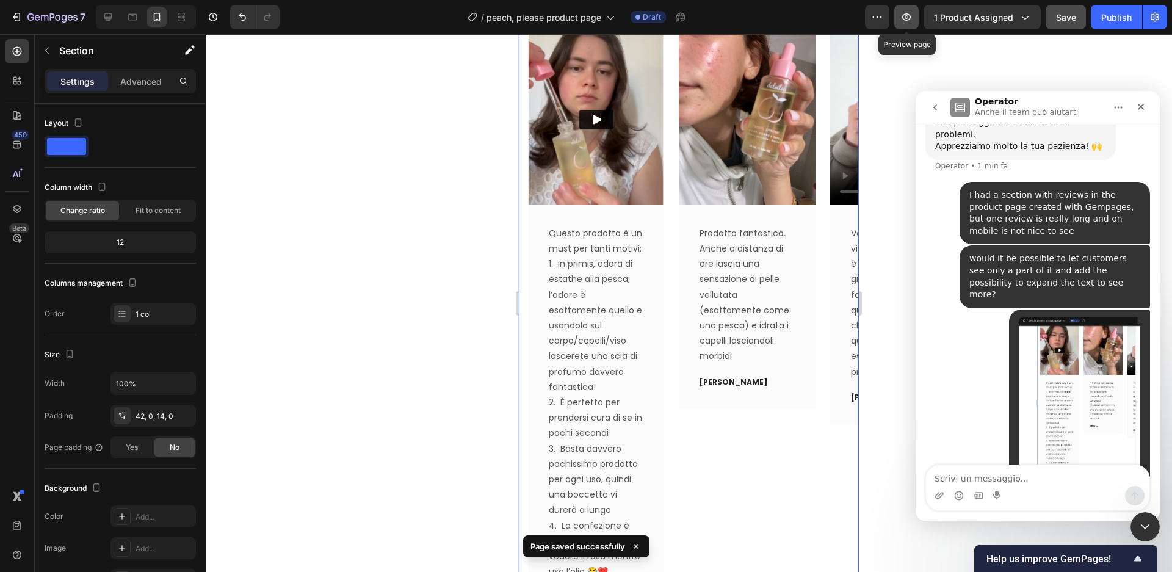
click at [903, 19] on icon "button" at bounding box center [906, 17] width 12 height 12
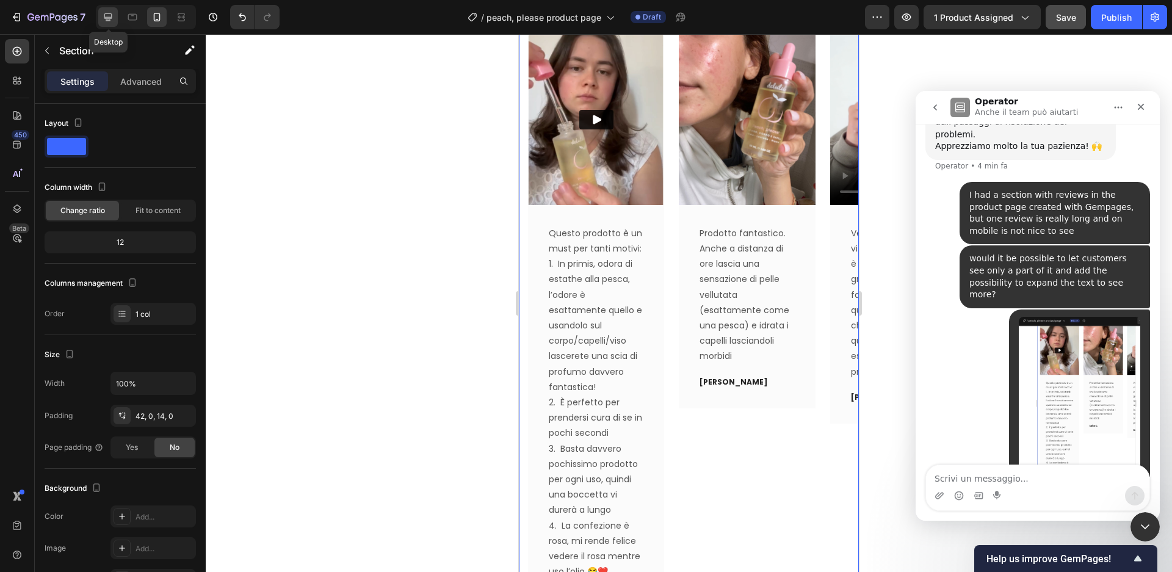
click at [109, 18] on icon at bounding box center [108, 17] width 12 height 12
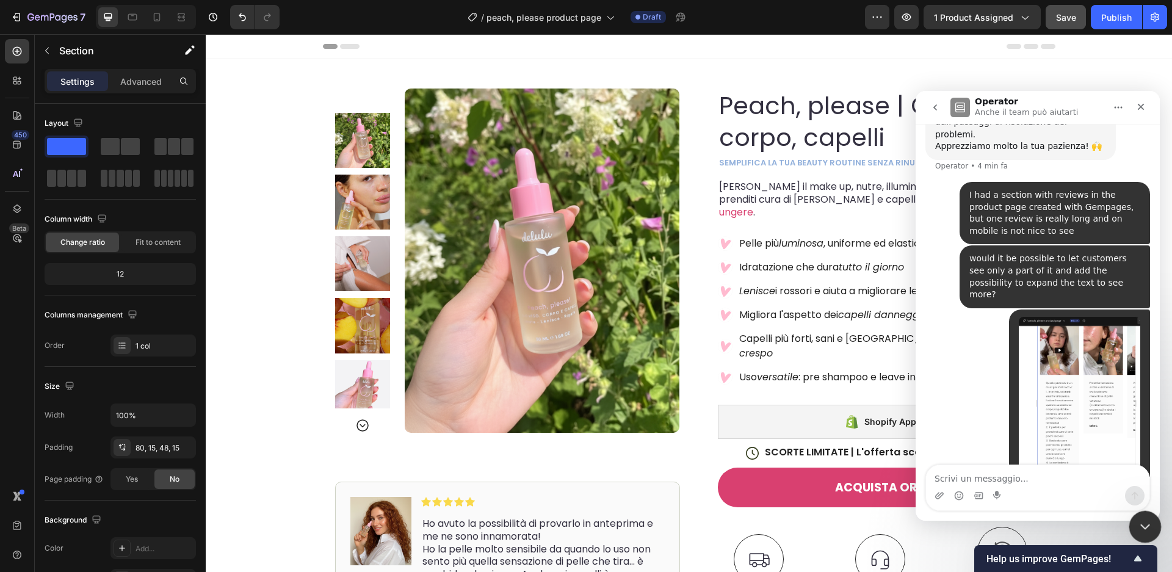
click at [1139, 524] on icon "Chiudi il messenger Intercom" at bounding box center [1143, 525] width 15 height 15
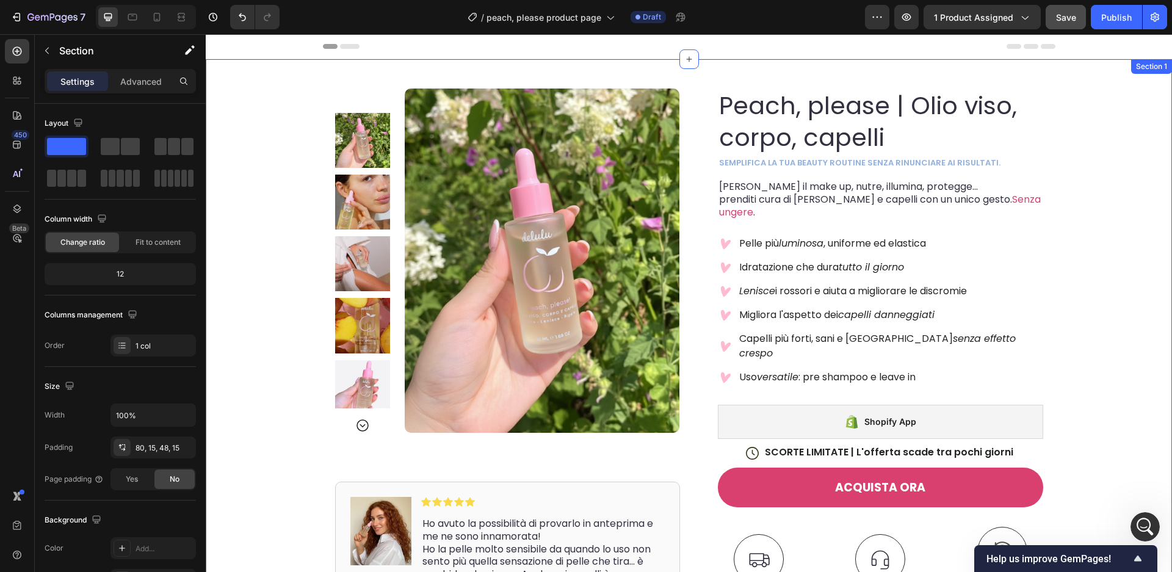
scroll to position [204, 0]
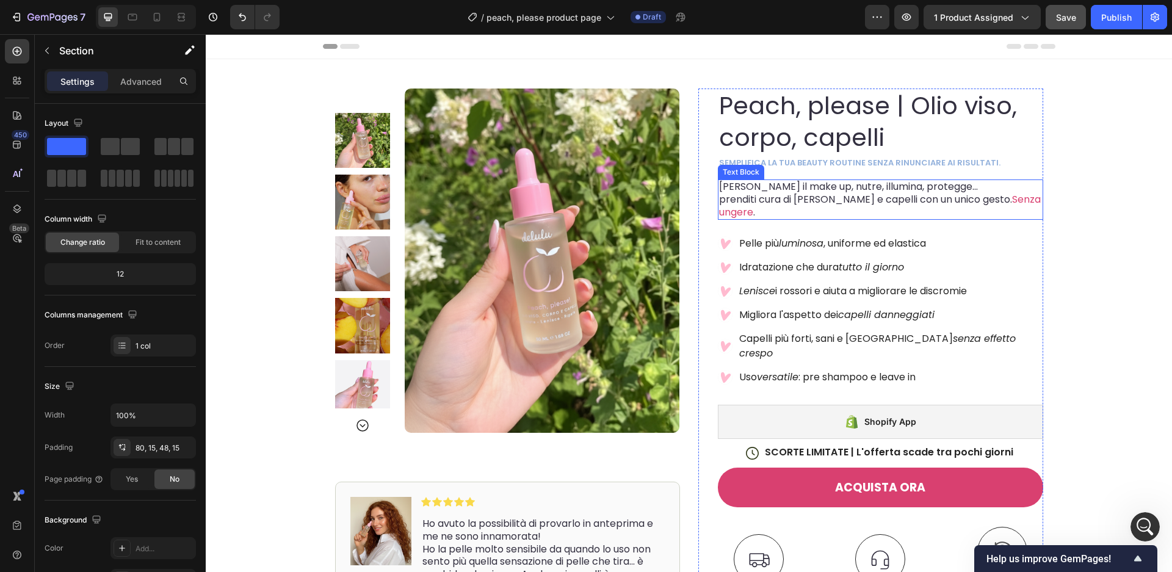
click at [857, 193] on span "prenditi cura di pelle e capelli con un unico gesto." at bounding box center [865, 199] width 293 height 14
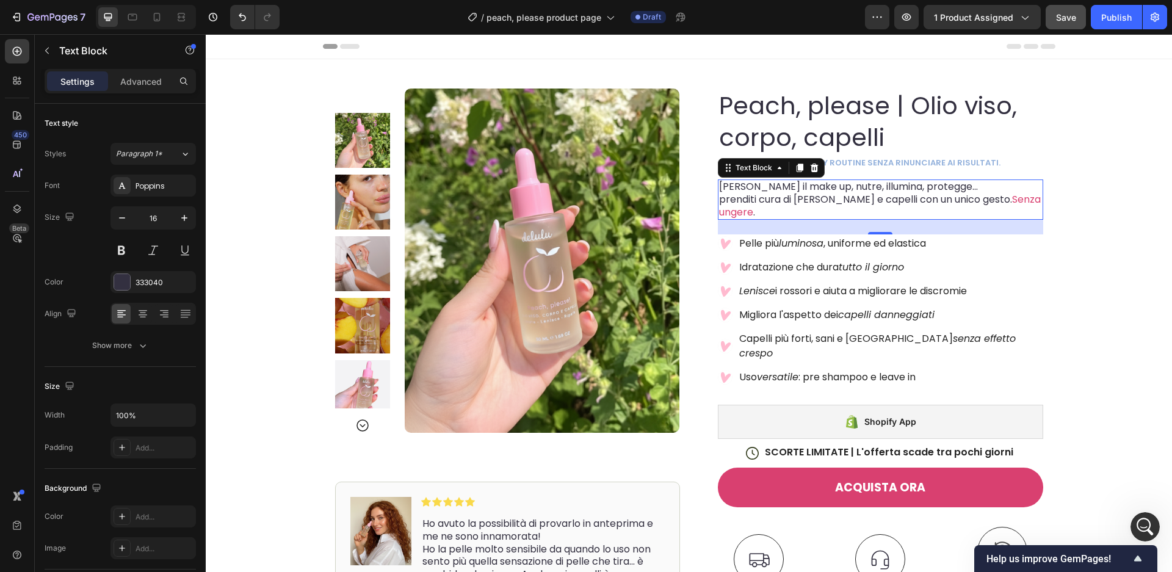
click at [867, 189] on span "Rimuove il make up, nutre, illumina, protegge…" at bounding box center [848, 186] width 259 height 14
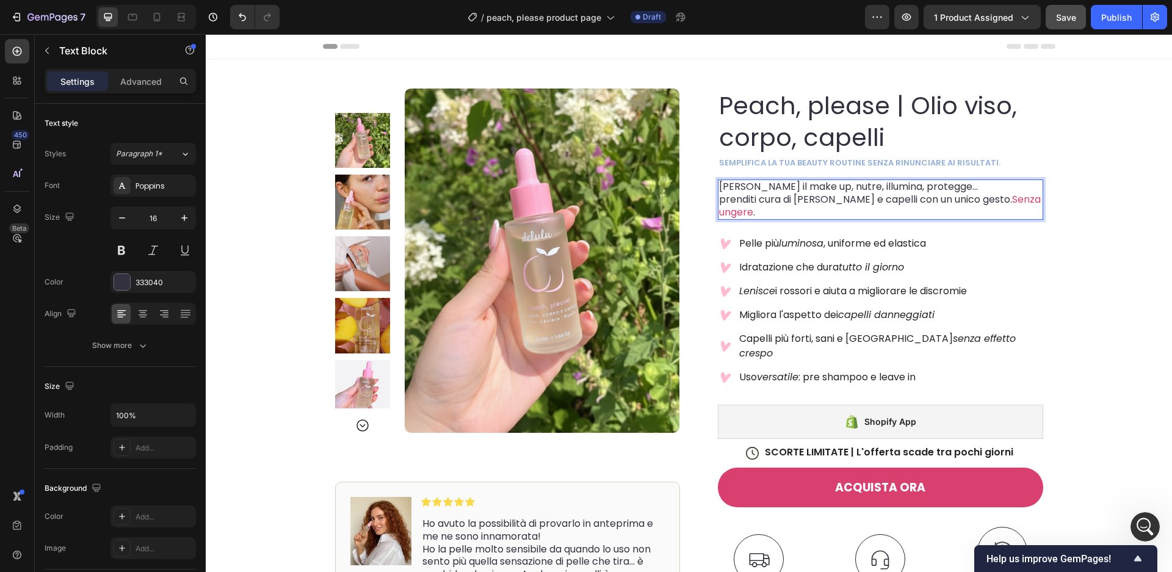
click at [836, 190] on span "Rimuove il make up, nutre, illumina, protegge…" at bounding box center [848, 186] width 259 height 14
click at [820, 188] on span "Rimuove il make up, nutre, illumina, protegge…" at bounding box center [848, 186] width 259 height 14
click at [1070, 244] on div "Product Images Image Icon Icon Icon Icon Icon Icon List Ho avuto la possibilità…" at bounding box center [689, 440] width 966 height 762
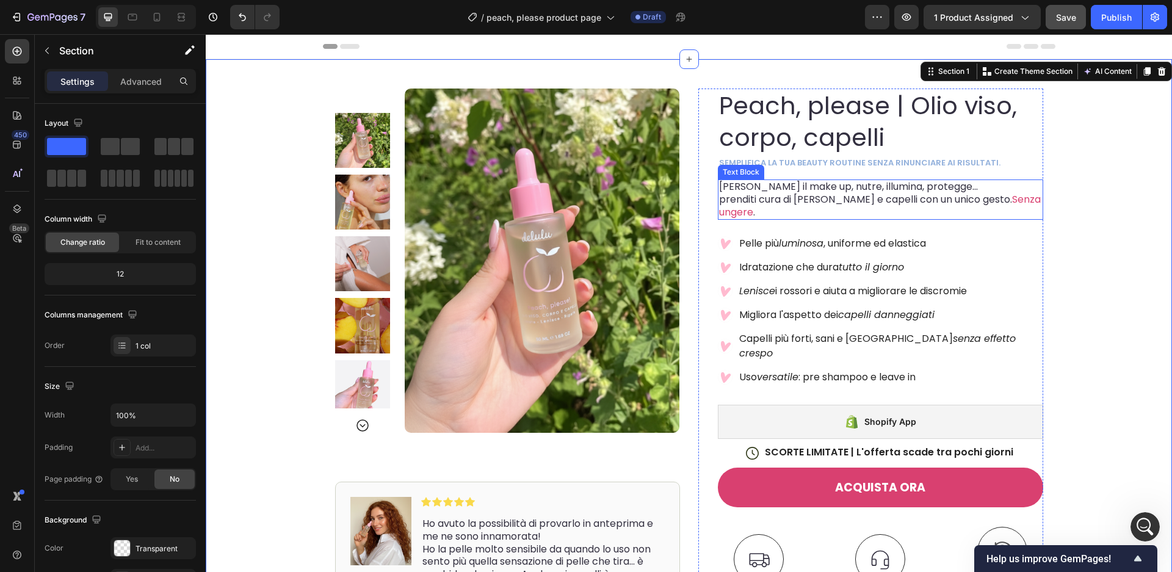
click at [817, 189] on span "Rimuove il make up, nutre, illumina, protegge…" at bounding box center [848, 186] width 259 height 14
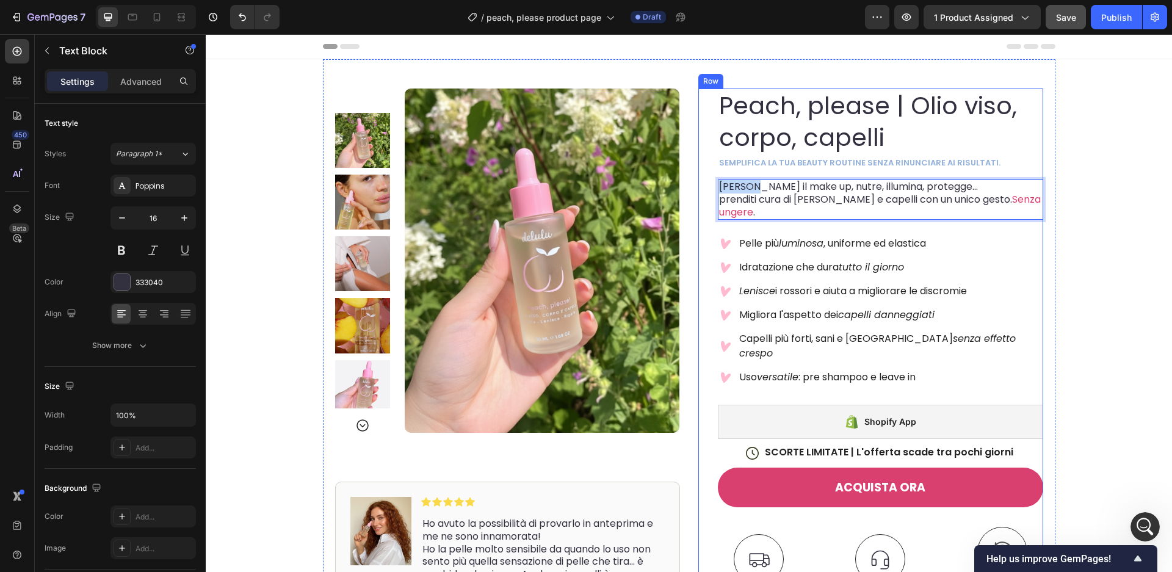
drag, startPoint x: 758, startPoint y: 189, endPoint x: 713, endPoint y: 184, distance: 45.5
click at [713, 186] on div "Peach, please | Olio viso, corpo, capelli Product Title semplifica la tua beaut…" at bounding box center [870, 445] width 345 height 712
click at [1053, 254] on div "Product Images Image Icon Icon Icon Icon Icon Icon List Ho avuto la possibilità…" at bounding box center [689, 430] width 733 height 742
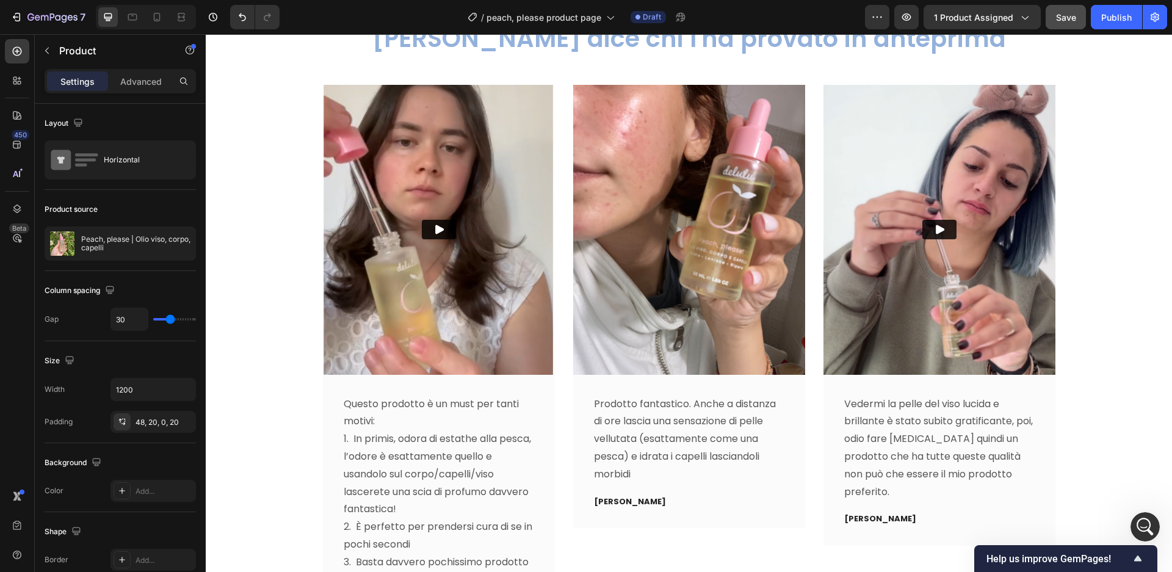
scroll to position [3659, 0]
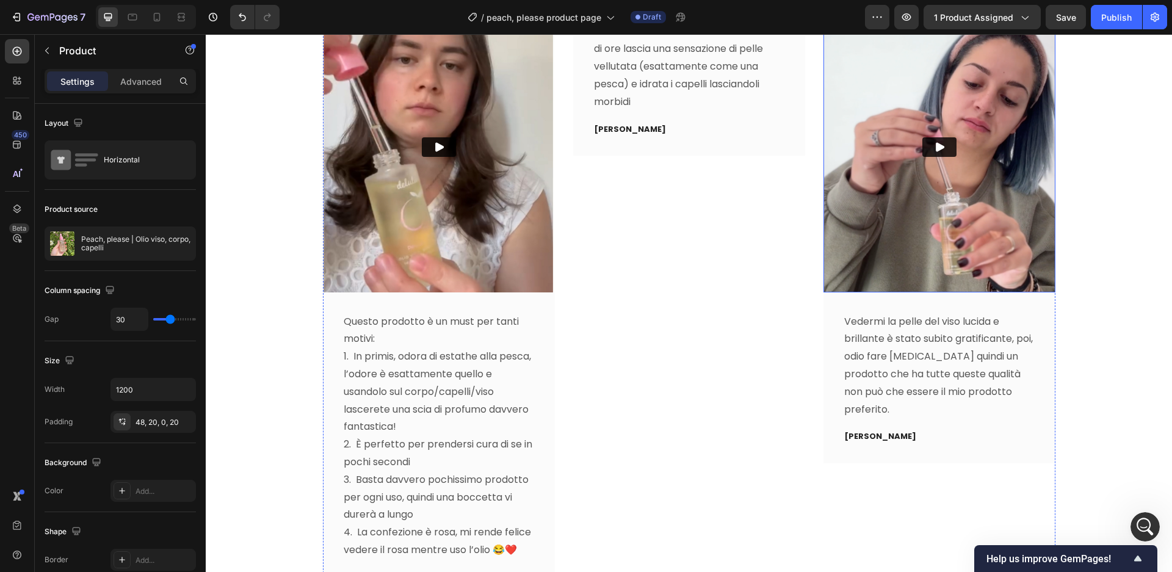
scroll to position [204, 0]
click at [993, 322] on p "Vedermi la pelle del viso lucida e brillante è stato subito gratificante, poi, …" at bounding box center [939, 366] width 190 height 106
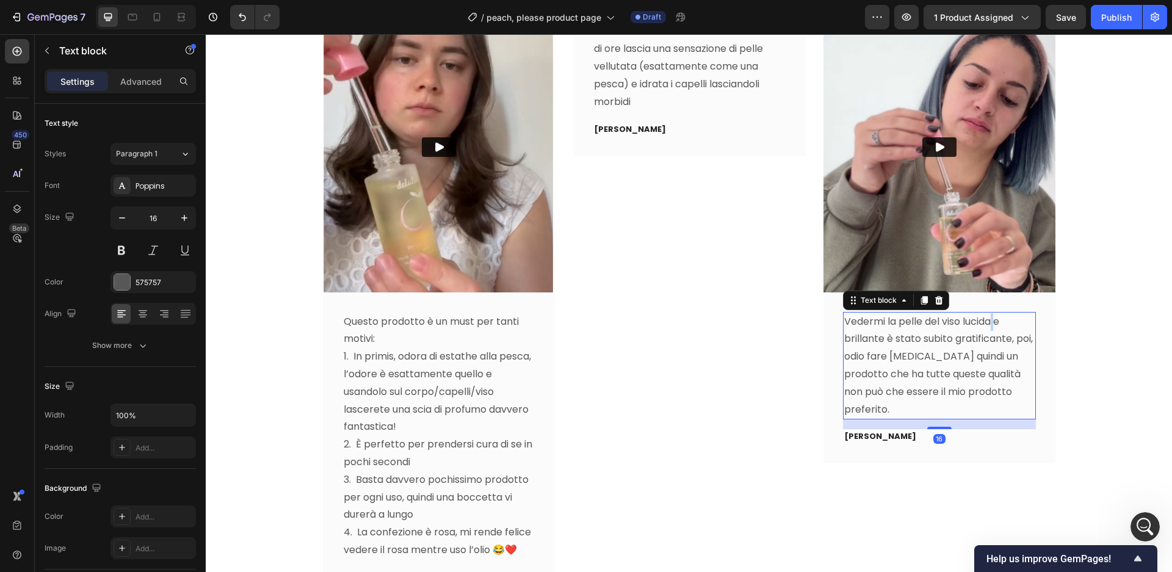
click at [993, 322] on p "Vedermi la pelle del viso lucida e brillante è stato subito gratificante, poi, …" at bounding box center [939, 366] width 190 height 106
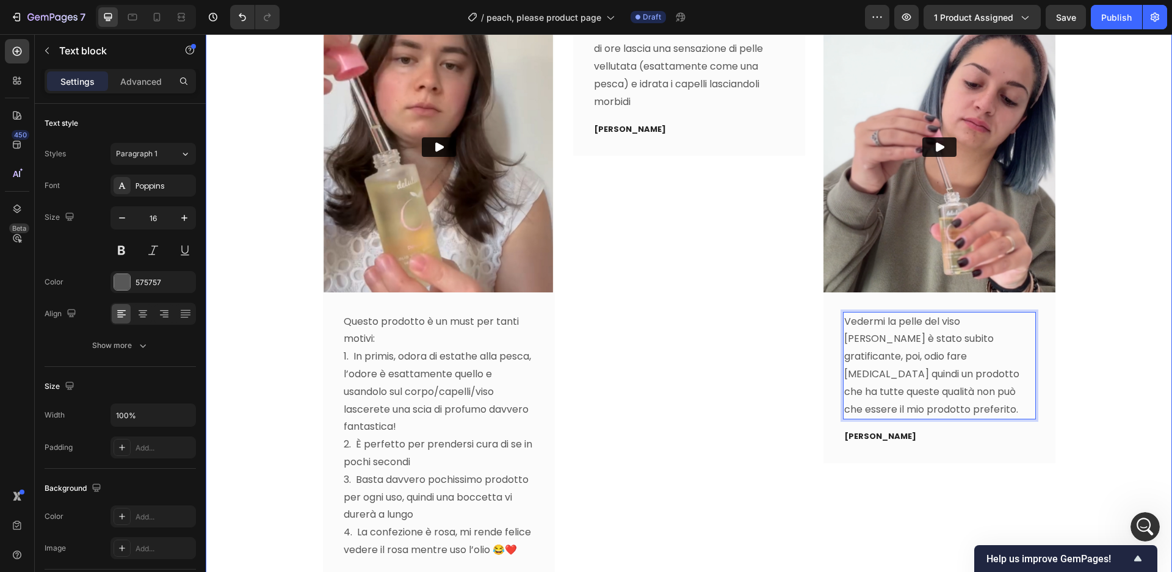
click at [1123, 355] on div "Video Questo prodotto è un must per tanti motivi: 1. In primis, odora di estath…" at bounding box center [689, 317] width 948 height 631
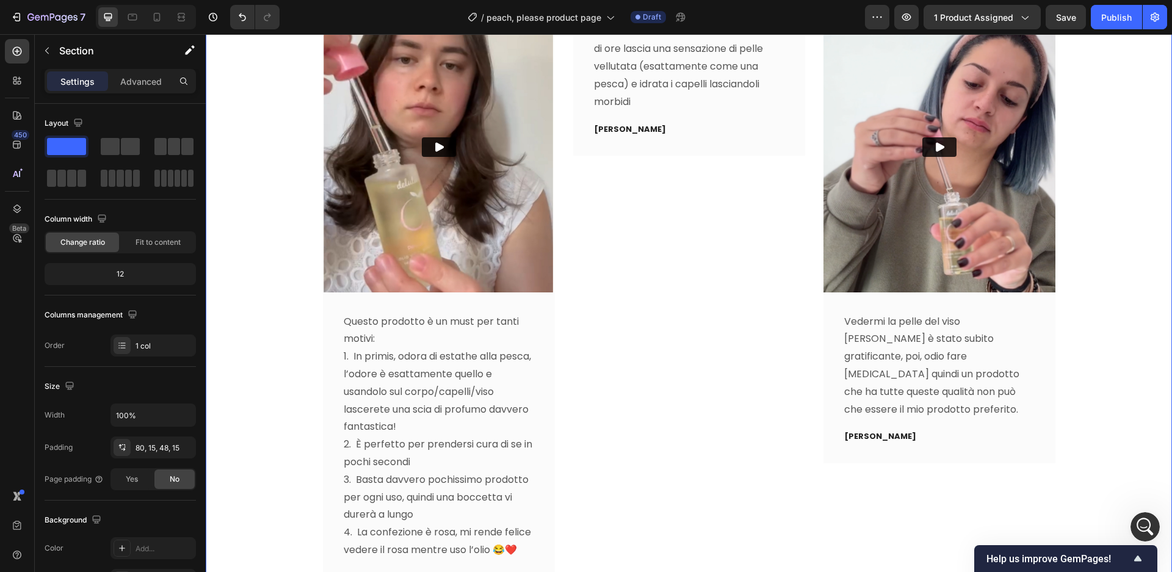
scroll to position [3783, 0]
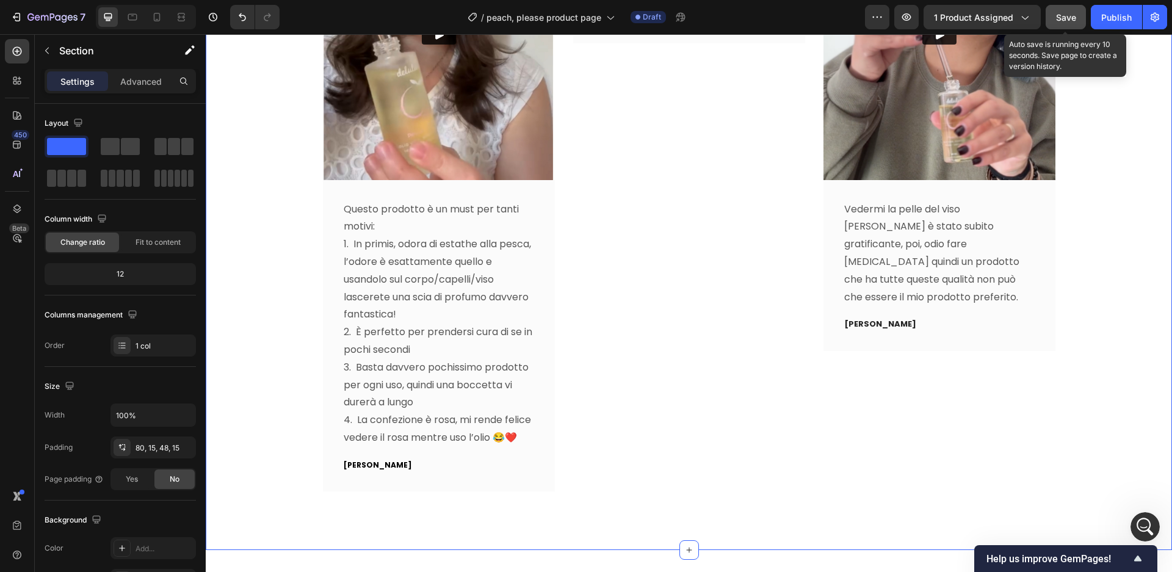
click at [1056, 19] on span "Save" at bounding box center [1066, 17] width 20 height 10
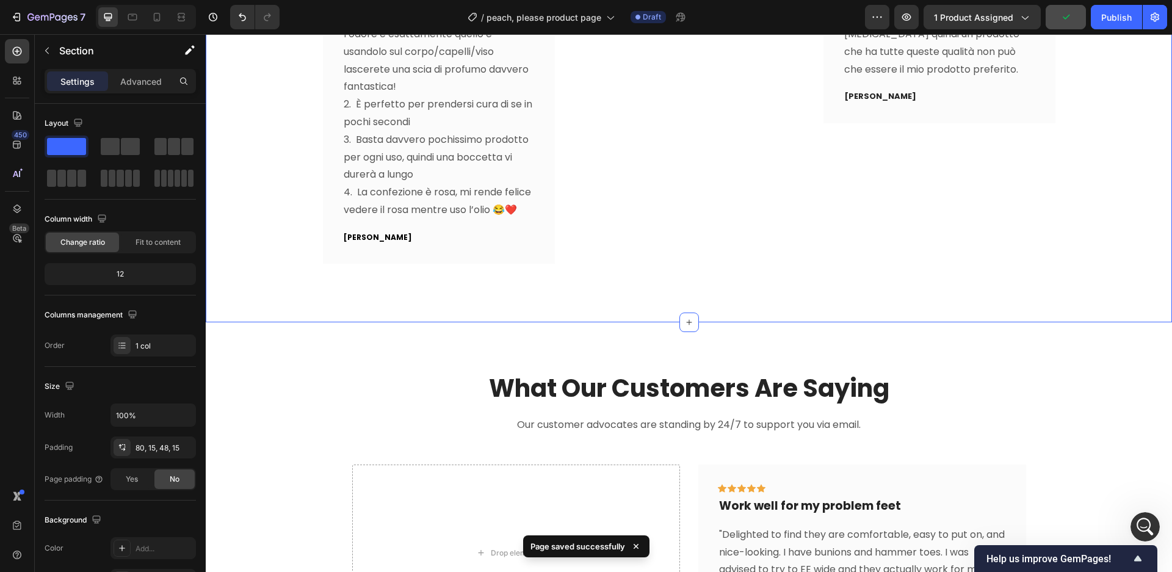
scroll to position [4206, 0]
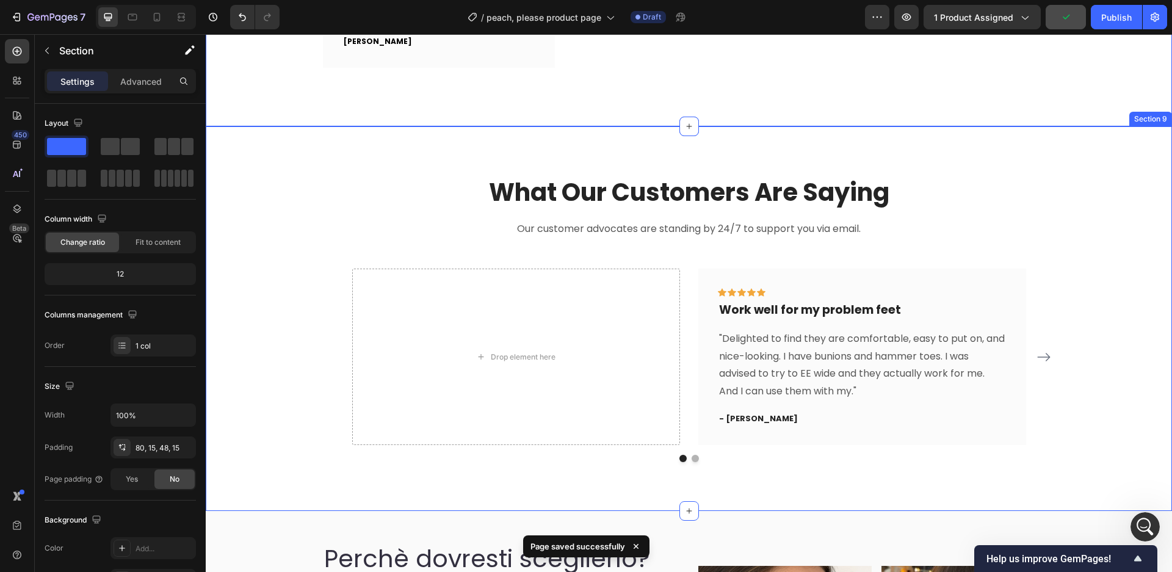
click at [1133, 187] on div "What Our Customers Are Saying Heading Our customer advocates are standing by 24…" at bounding box center [689, 318] width 948 height 287
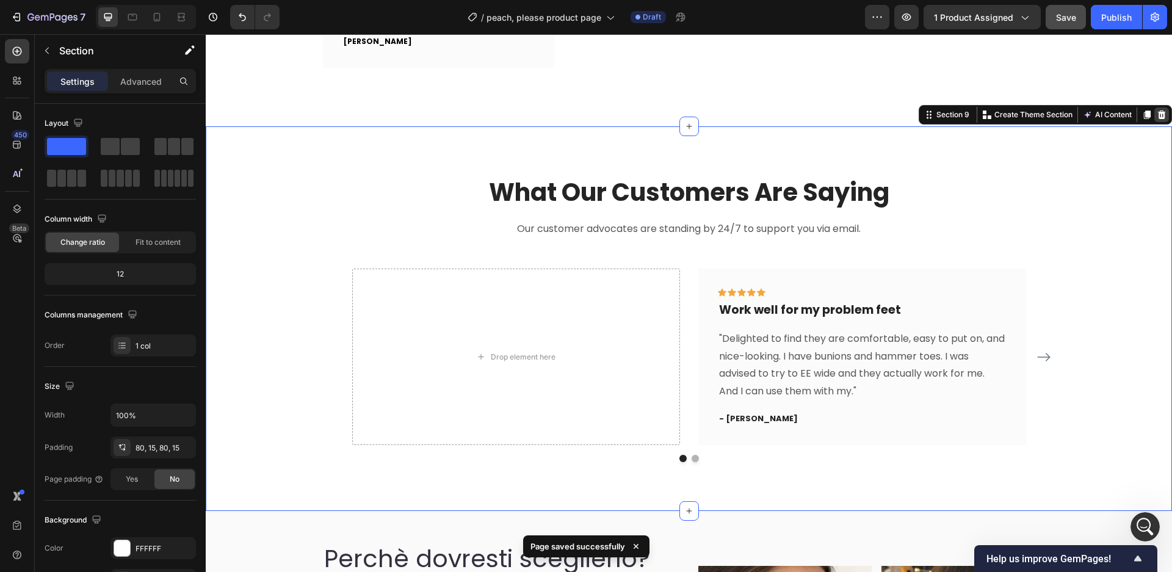
click at [1162, 112] on icon at bounding box center [1162, 114] width 8 height 9
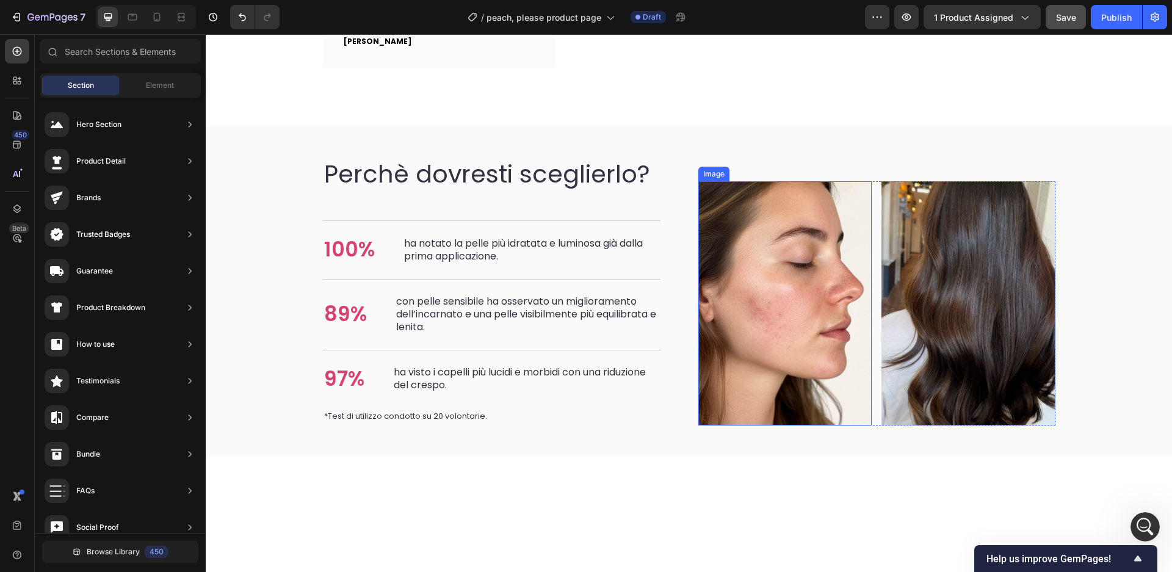
click at [828, 364] on img at bounding box center [785, 303] width 174 height 244
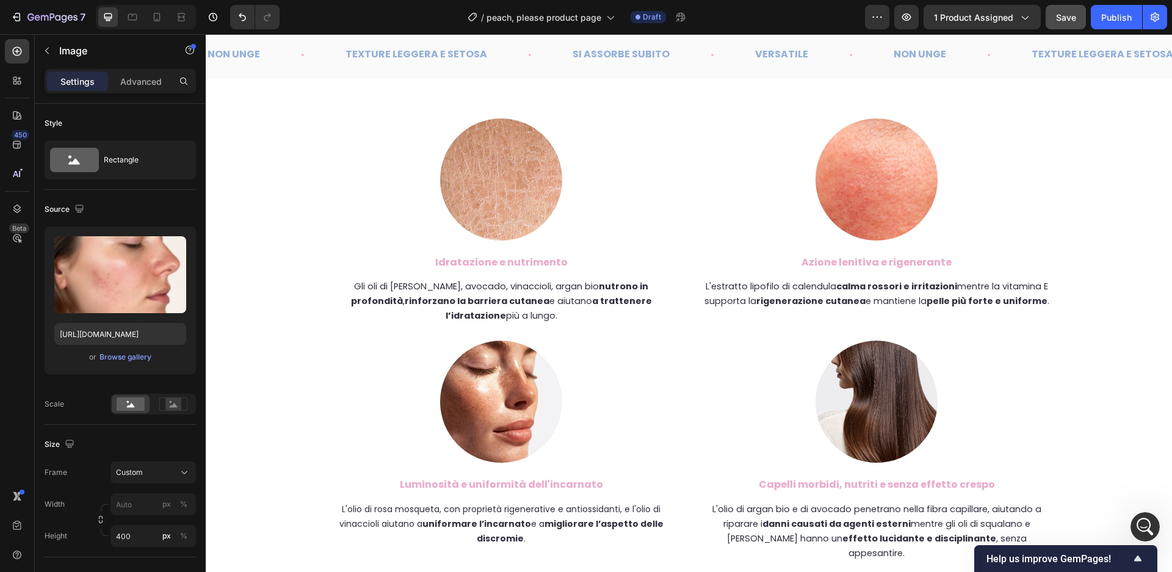
scroll to position [2733, 0]
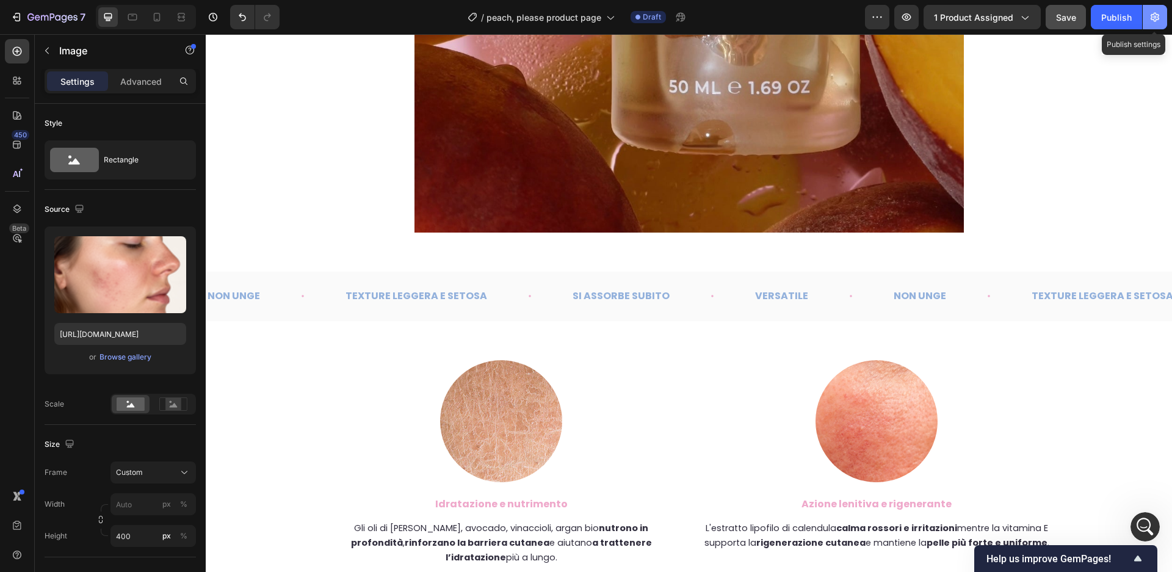
click at [1157, 20] on icon "button" at bounding box center [1155, 17] width 9 height 9
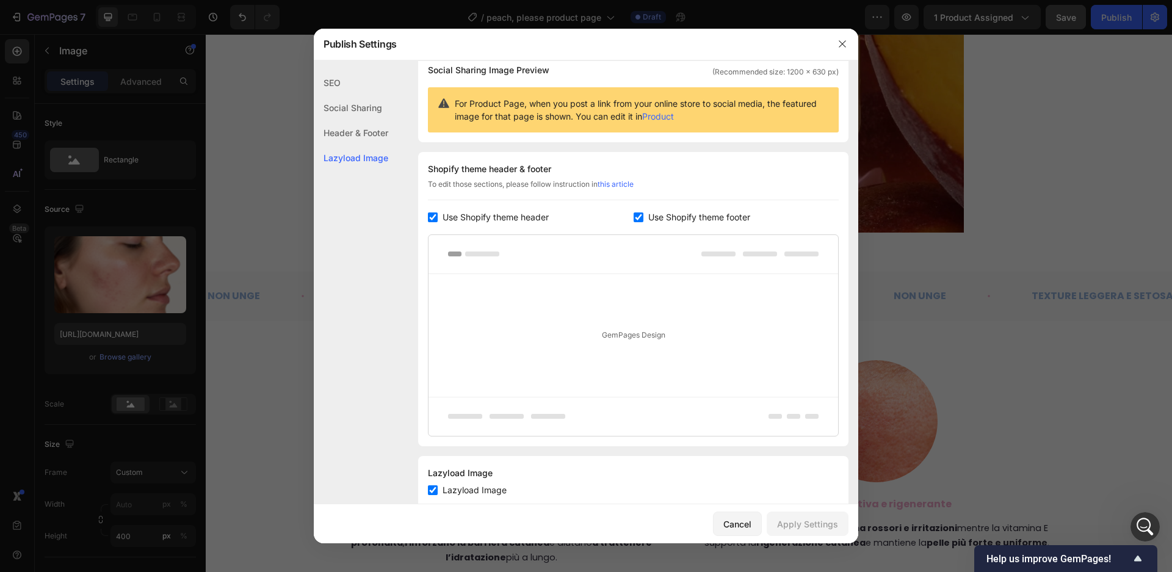
scroll to position [131, 0]
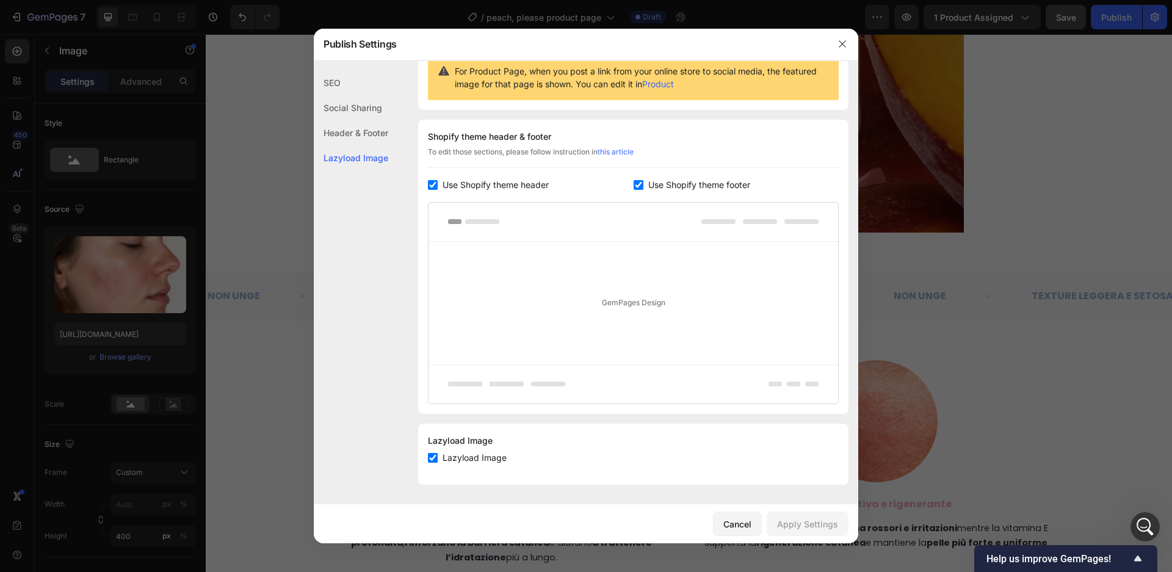
click at [351, 88] on div "SEO" at bounding box center [351, 82] width 74 height 25
click at [836, 46] on button "button" at bounding box center [843, 44] width 20 height 20
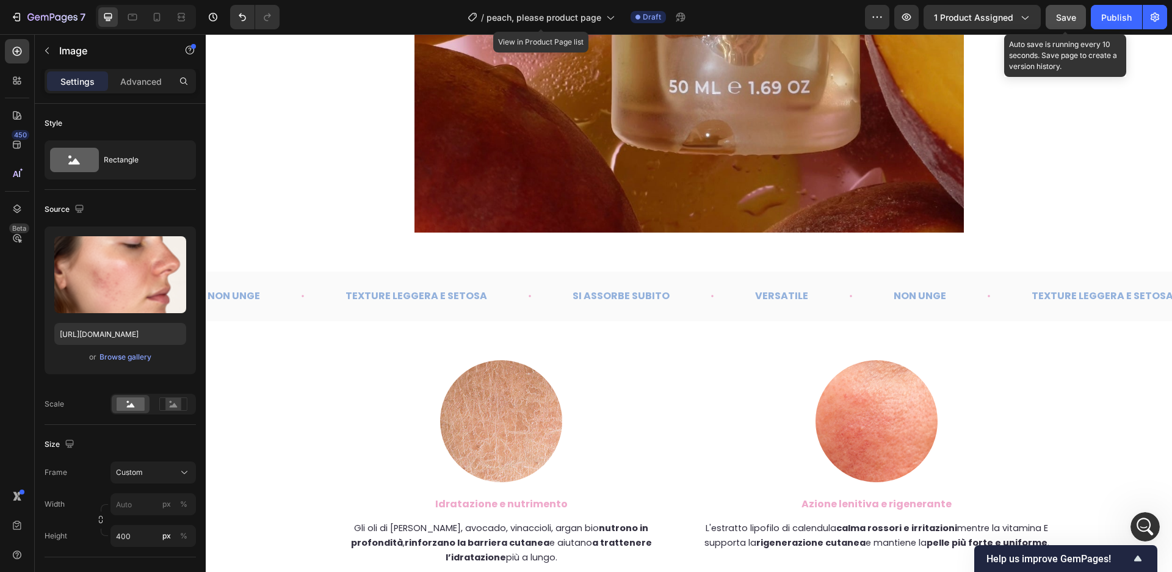
click at [1067, 12] on span "Save" at bounding box center [1066, 17] width 20 height 10
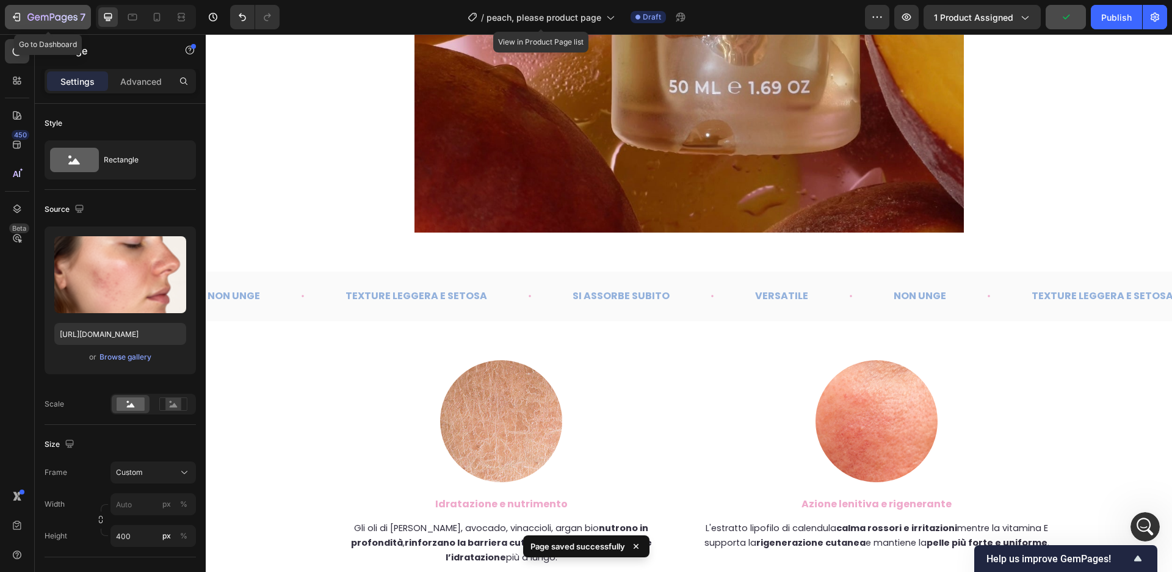
click at [12, 17] on icon "button" at bounding box center [16, 17] width 12 height 12
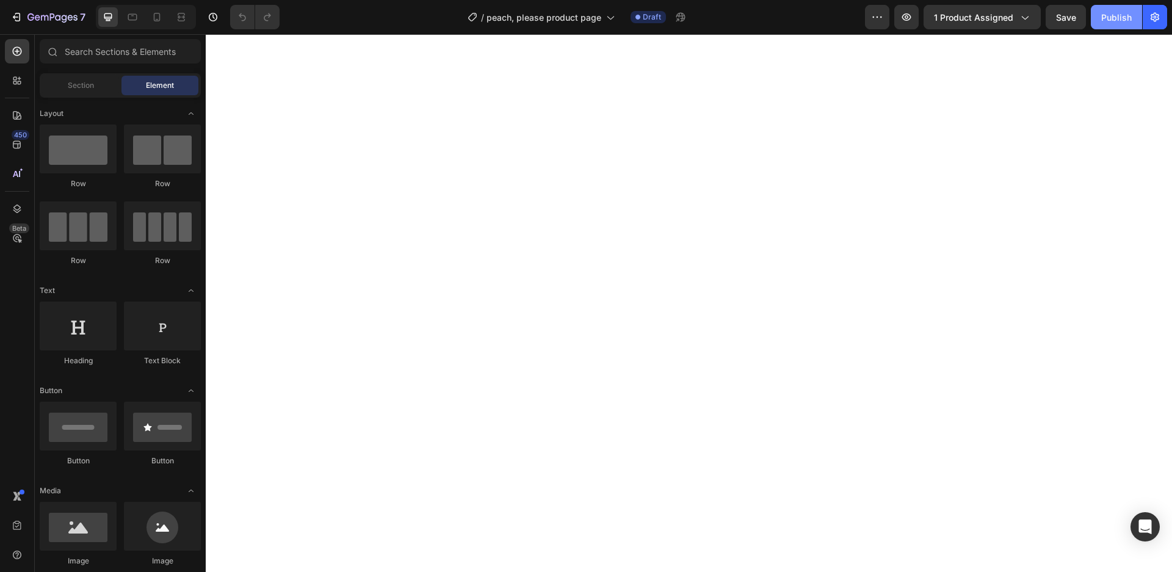
click at [1108, 20] on div "Publish" at bounding box center [1116, 17] width 31 height 13
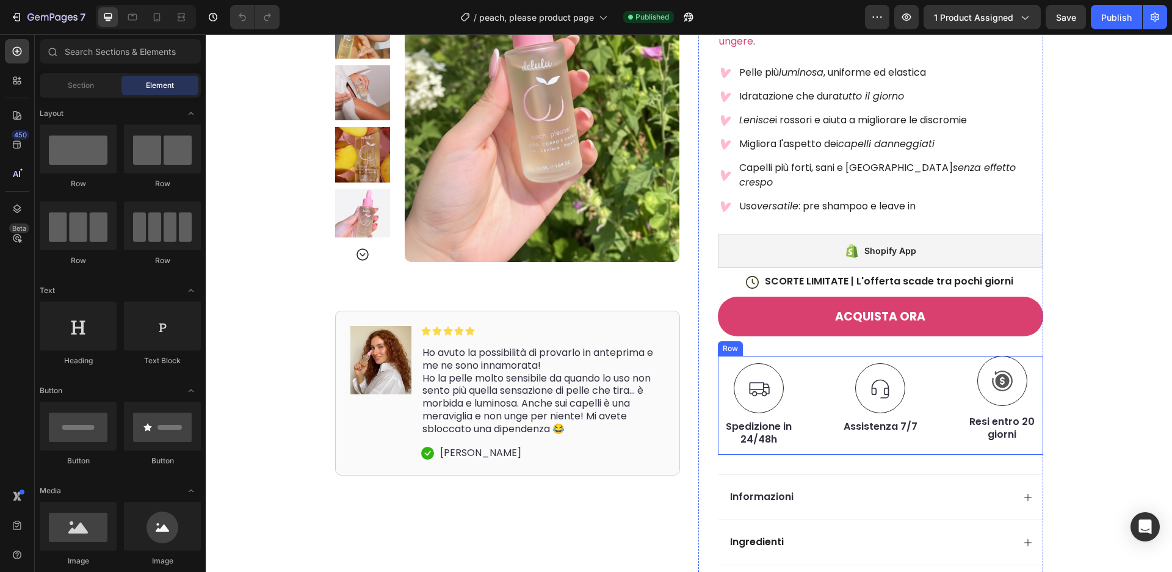
scroll to position [314, 0]
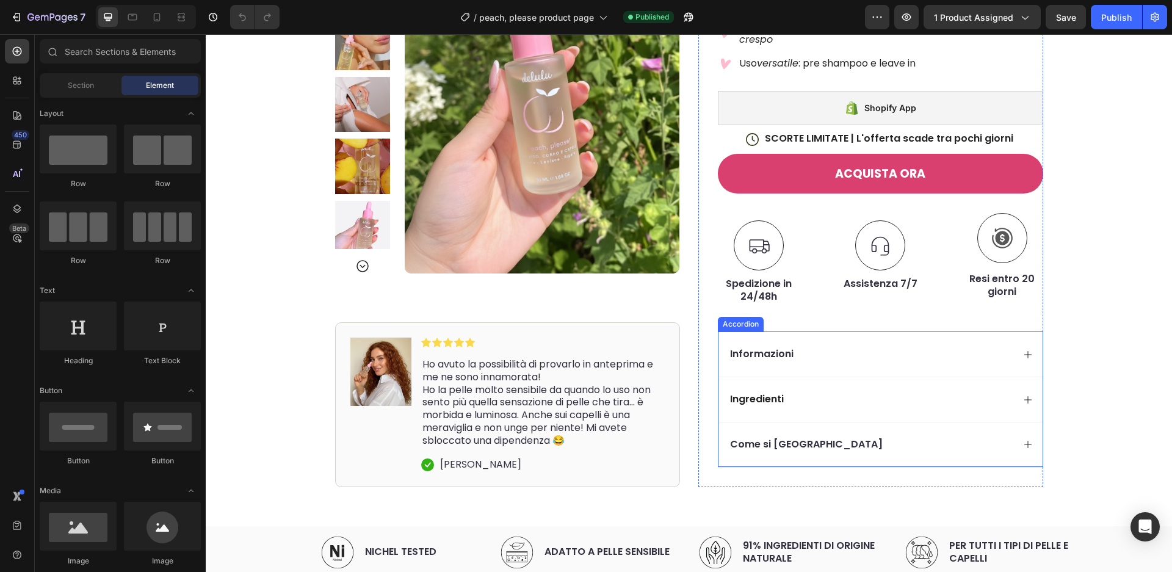
click at [941, 339] on div "Informazioni" at bounding box center [881, 353] width 324 height 45
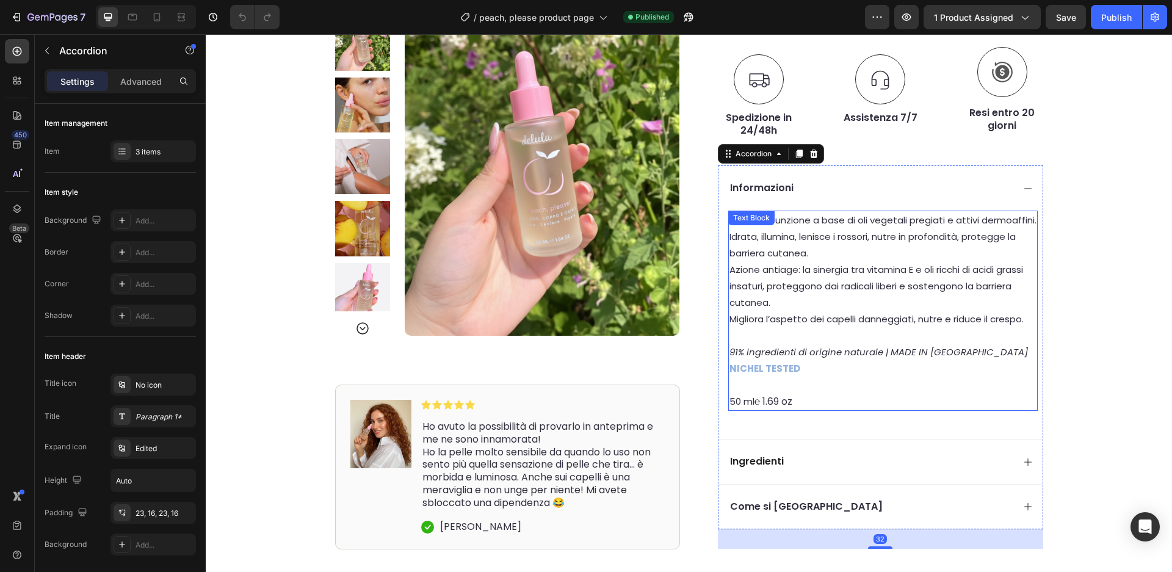
scroll to position [499, 0]
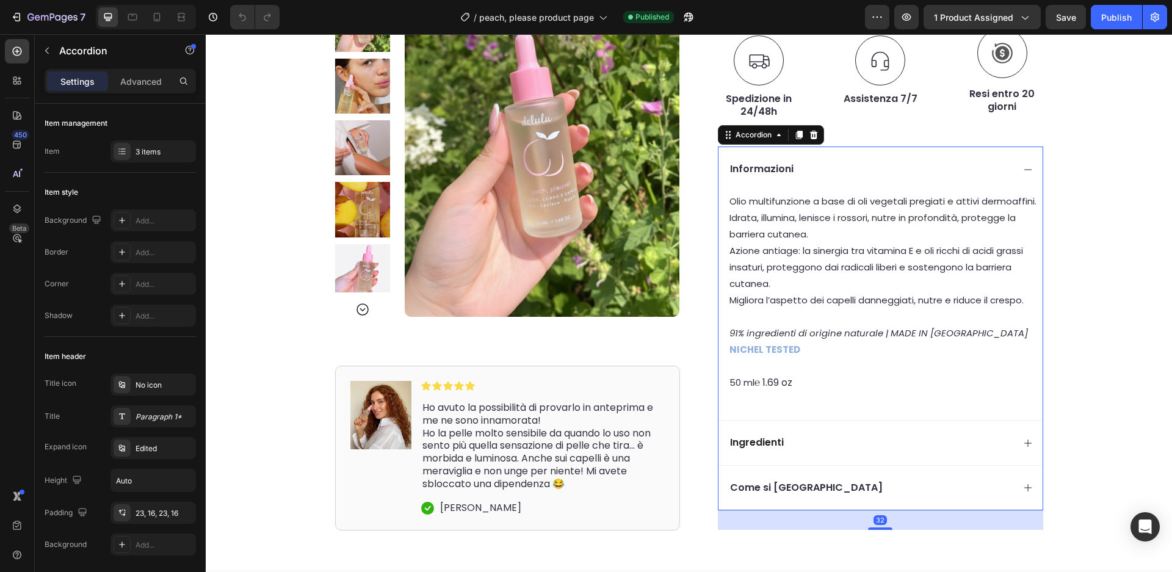
click at [838, 480] on div "Come si [GEOGRAPHIC_DATA]" at bounding box center [870, 488] width 285 height 16
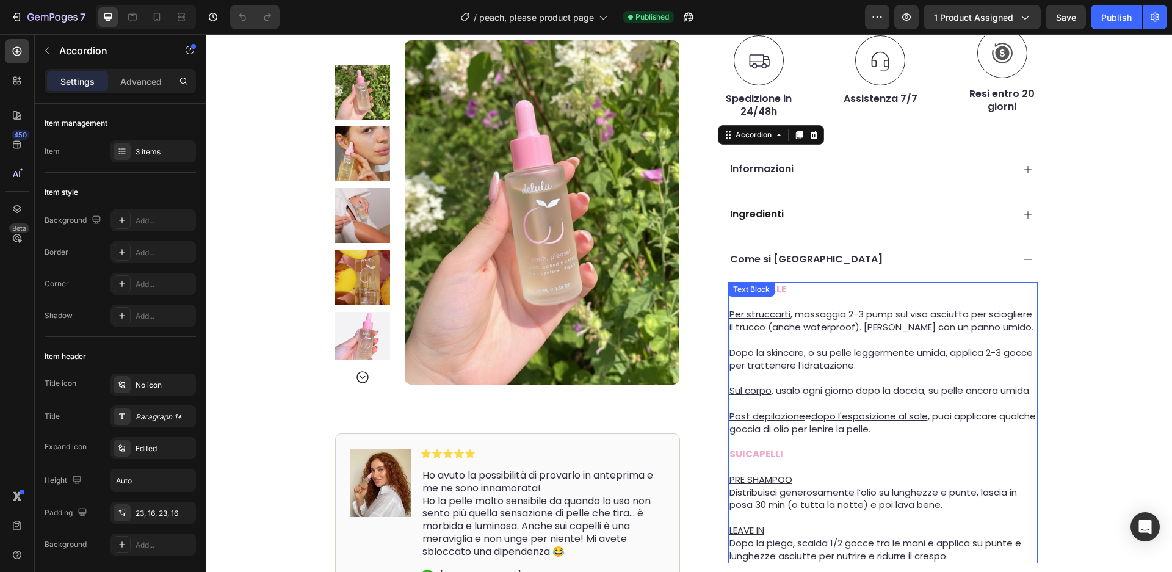
click at [863, 308] on span "Per struccarti , massaggia 2-3 pump sul viso asciutto per sciogliere il trucco …" at bounding box center [882, 321] width 304 height 26
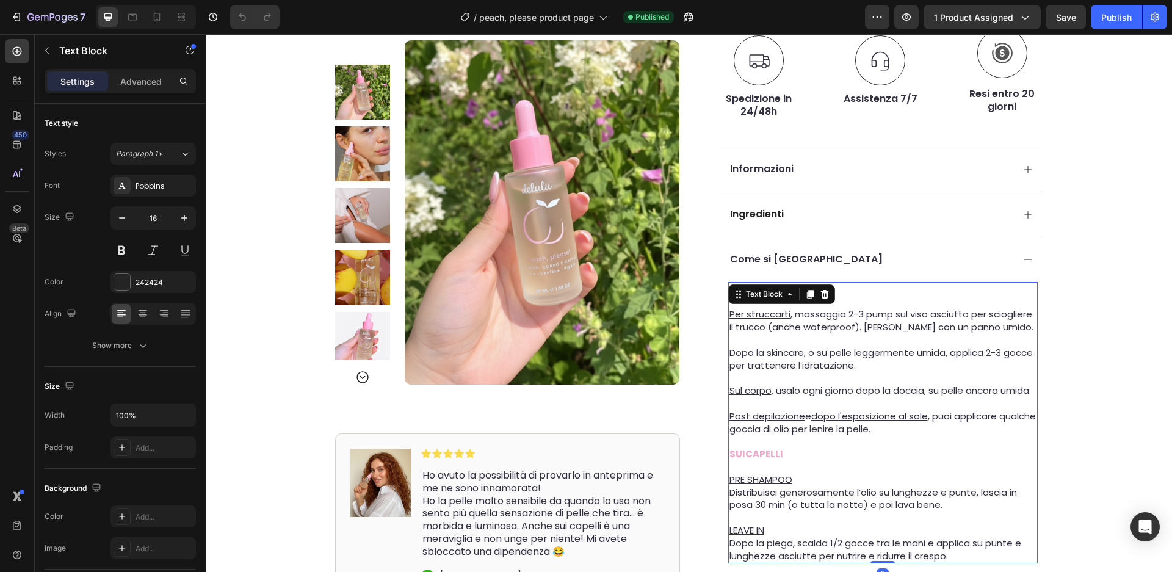
click at [855, 308] on span "Per struccarti , massaggia 2-3 pump sul viso asciutto per sciogliere il trucco …" at bounding box center [882, 321] width 304 height 26
click at [1004, 308] on p "Per struccarti , massaggia 1-2 pump sul viso asciutto per sciogliere il trucco …" at bounding box center [883, 321] width 307 height 26
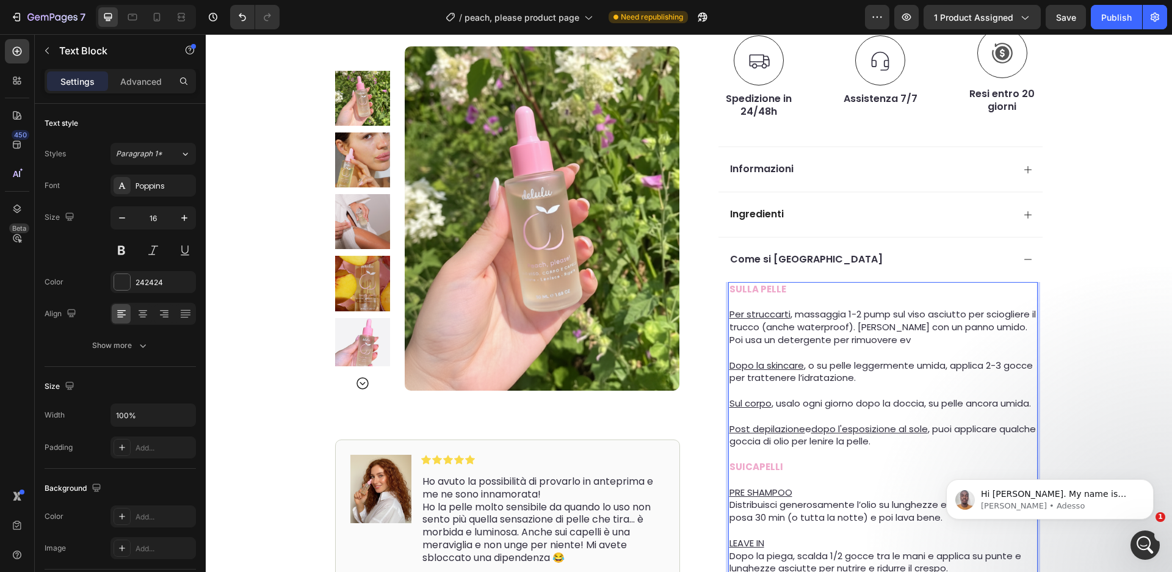
scroll to position [0, 0]
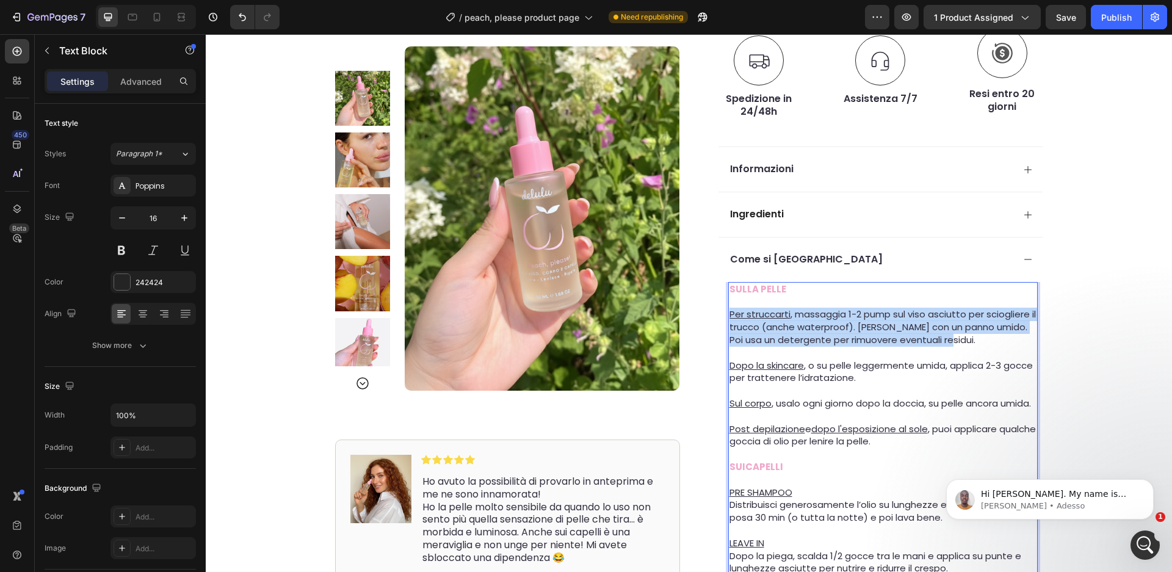
drag, startPoint x: 958, startPoint y: 321, endPoint x: 732, endPoint y: 295, distance: 227.9
click at [730, 308] on p "Per struccarti , massaggia 1-2 pump sul viso asciutto per sciogliere il trucco …" at bounding box center [883, 327] width 307 height 38
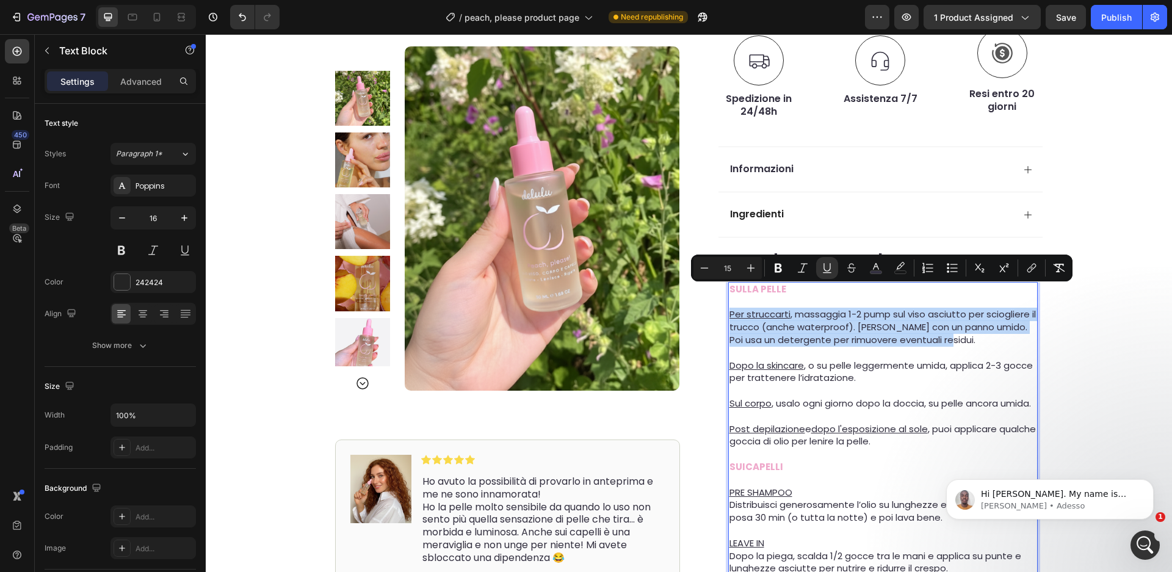
copy span "Per struccarti , massaggia 1-2 pump sul viso asciutto per sciogliere il trucco …"
click at [931, 327] on p "Per struccarti , massaggia 1-2 pump sul viso asciutto per sciogliere il trucco …" at bounding box center [883, 327] width 307 height 38
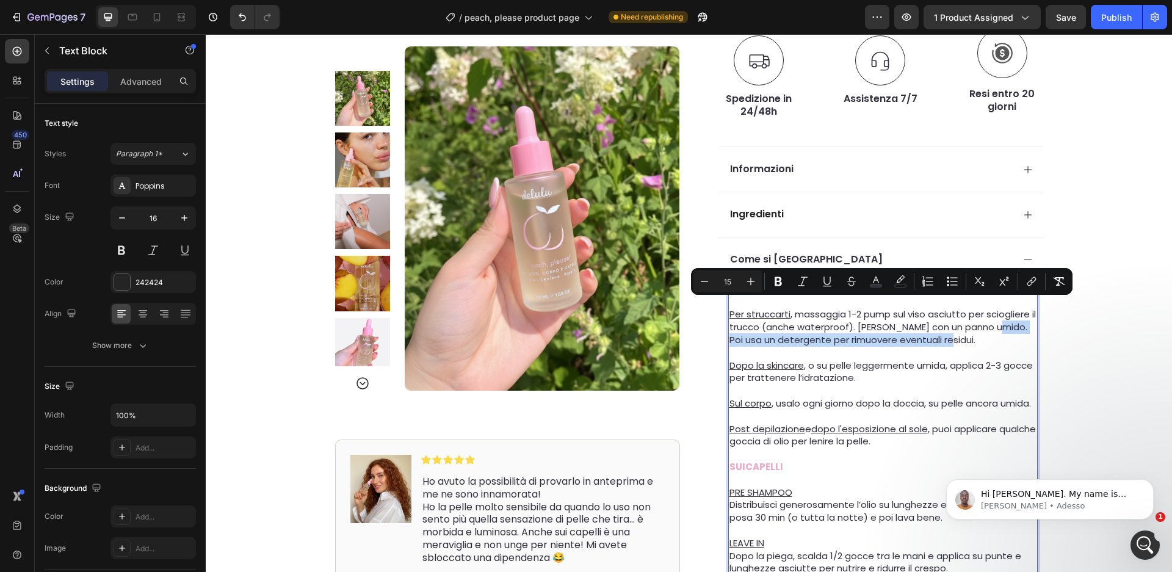
drag, startPoint x: 946, startPoint y: 319, endPoint x: 1001, endPoint y: 308, distance: 56.5
click at [1001, 308] on p "Per struccarti , massaggia 1-2 pump sul viso asciutto per sciogliere il trucco …" at bounding box center [883, 327] width 307 height 38
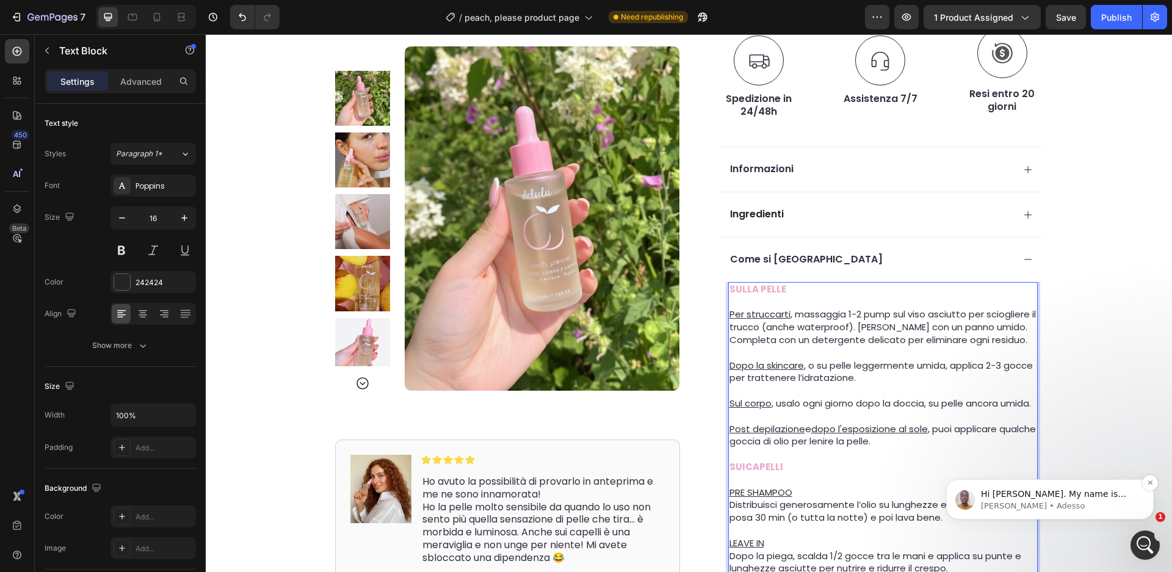
click at [1071, 504] on p "Brian • Adesso" at bounding box center [1060, 506] width 158 height 11
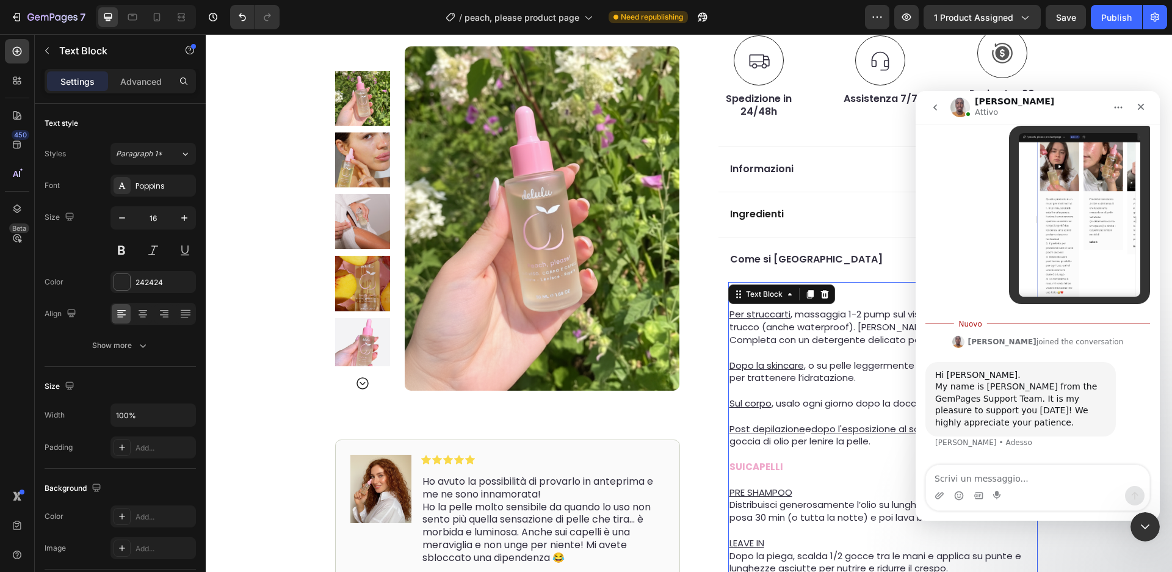
scroll to position [384, 0]
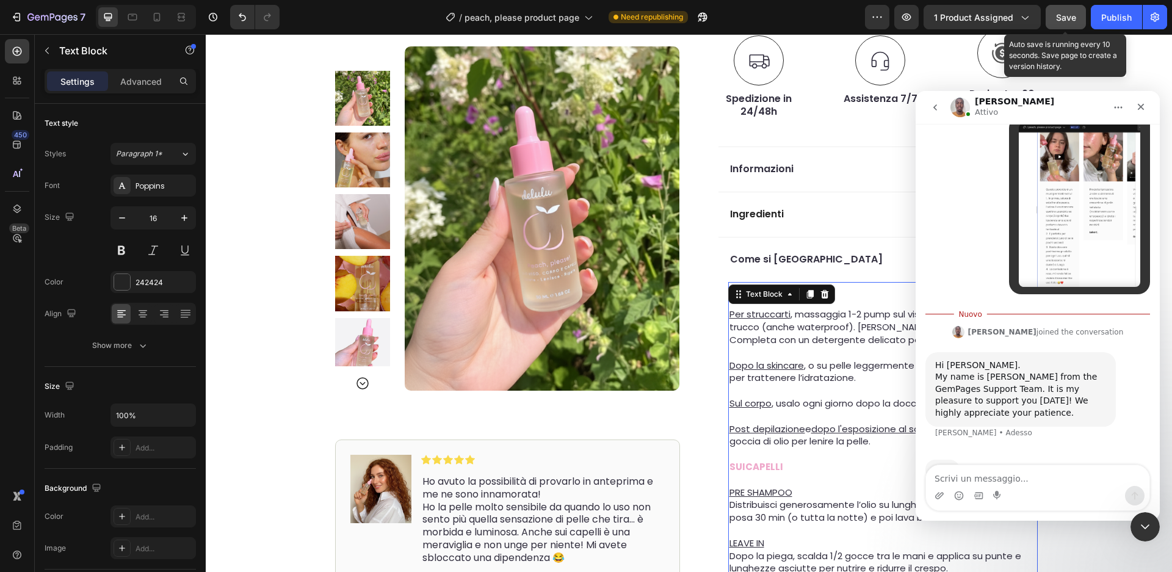
drag, startPoint x: 1065, startPoint y: 17, endPoint x: 624, endPoint y: 352, distance: 554.2
click at [1065, 17] on span "Save" at bounding box center [1066, 17] width 20 height 10
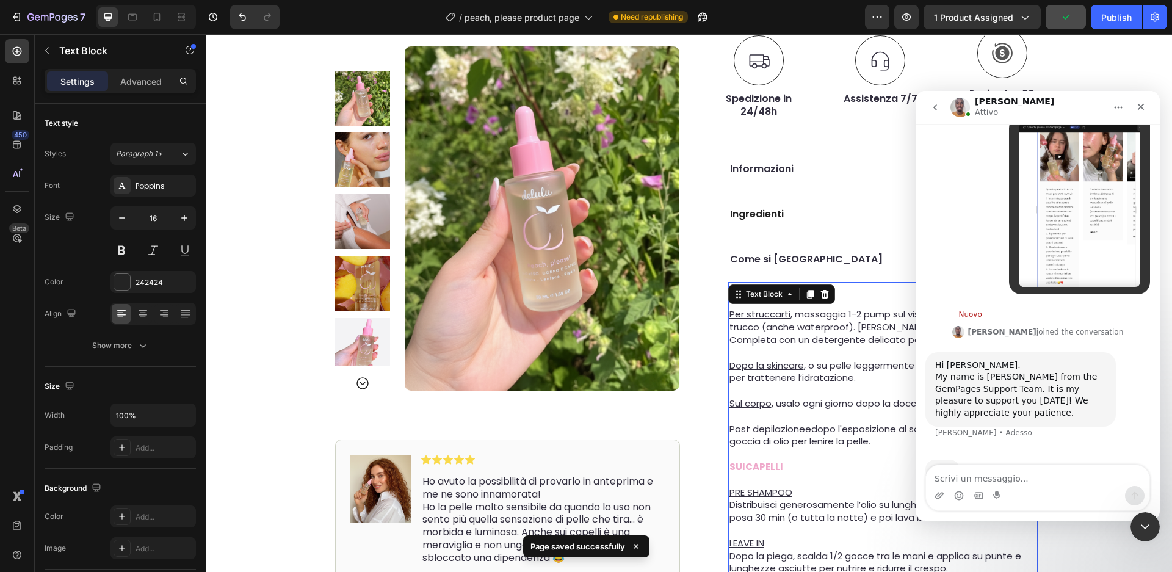
click at [856, 362] on p "Dopo la skincare , o su pelle leggermente umida, applica 2-3 gocce per trattene…" at bounding box center [883, 373] width 307 height 26
click at [936, 109] on icon "go back" at bounding box center [935, 107] width 4 height 6
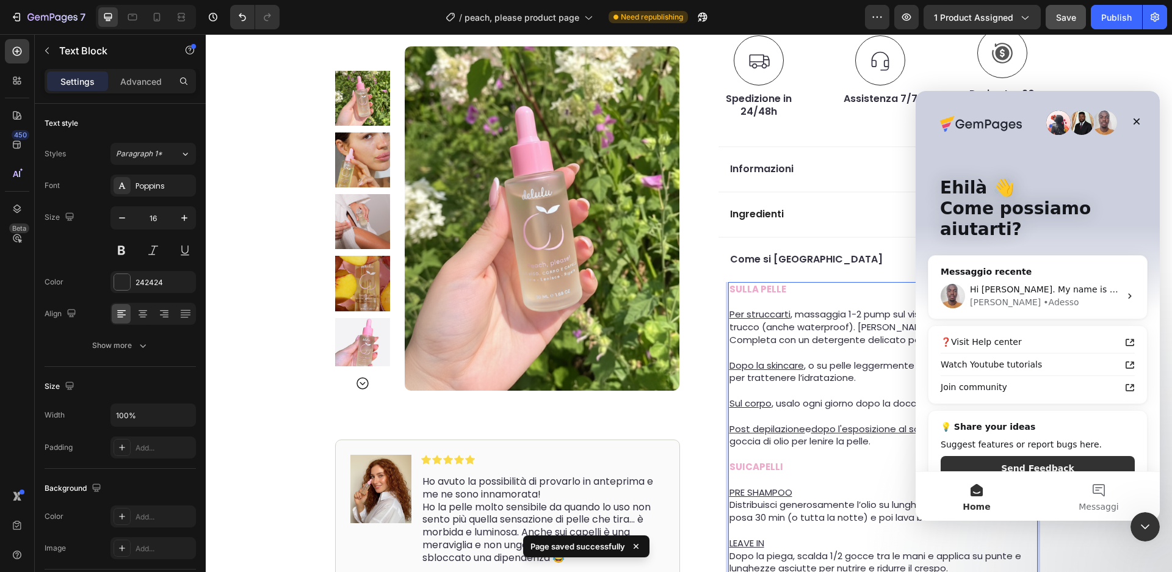
scroll to position [0, 0]
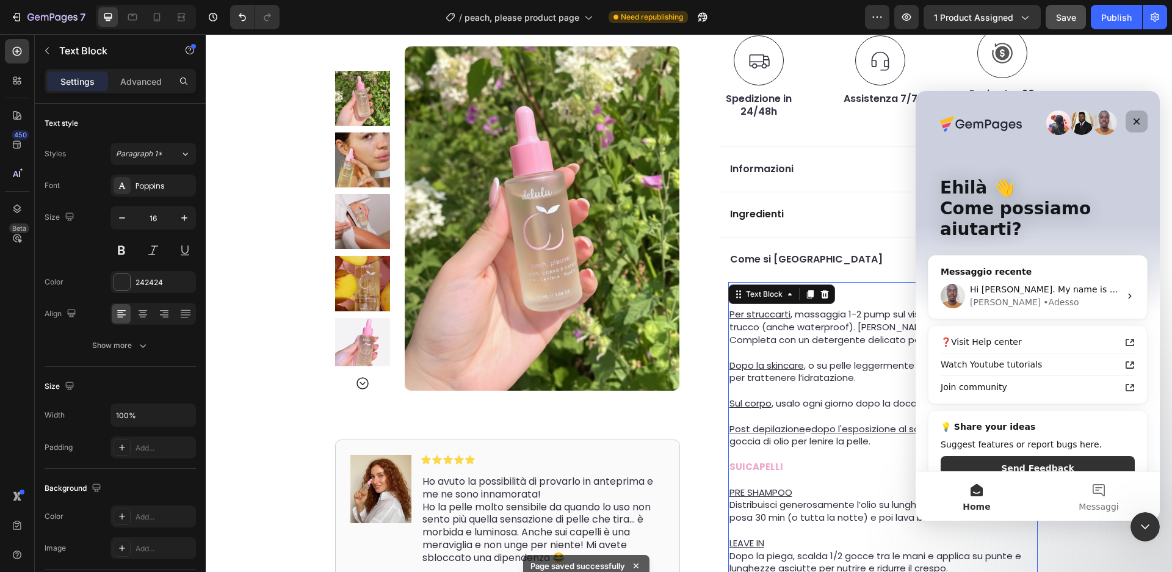
click at [1129, 121] on div "Chiudi" at bounding box center [1137, 121] width 22 height 22
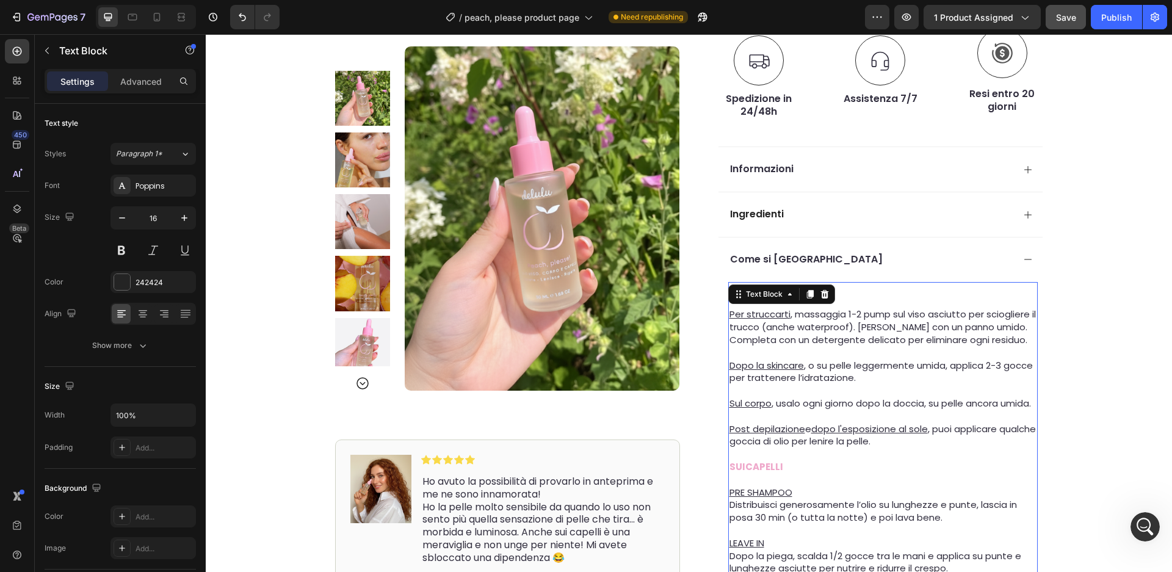
click at [974, 359] on span "Dopo la skincare , o su pelle leggermente umida, applica 2-3 gocce per trattene…" at bounding box center [881, 372] width 303 height 26
click at [998, 359] on span "Dopo la skincare , o su pelle leggermente umida, applica 2-3 gocce per trattene…" at bounding box center [881, 372] width 303 height 26
click at [1002, 359] on span "Dopo la skincare , o su pelle leggermente umida, applica 2-3 gocce per trattene…" at bounding box center [881, 372] width 303 height 26
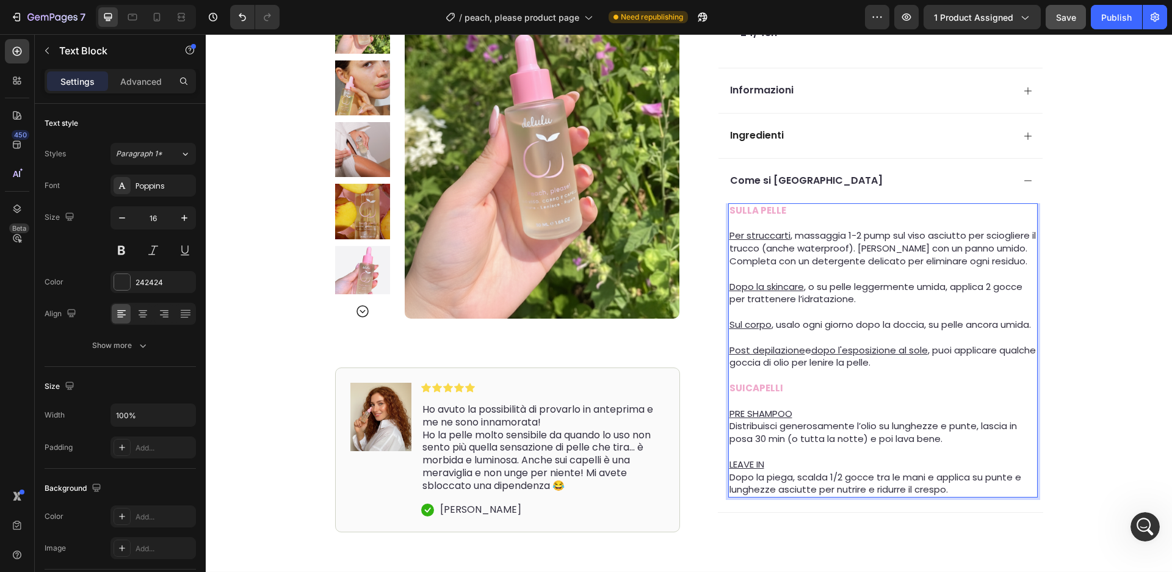
scroll to position [579, 0]
click at [839, 482] on span "Dopo la piega, scalda 1/2 gocce tra le mani e applica su punte e lunghezze asci…" at bounding box center [876, 482] width 292 height 26
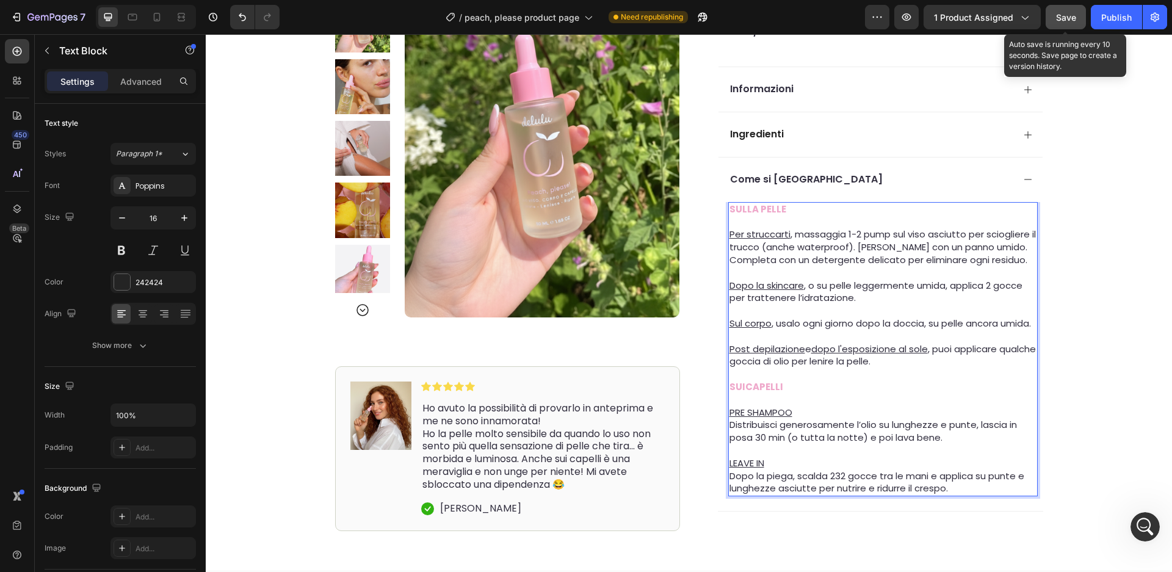
click at [1066, 23] on div "Save" at bounding box center [1066, 17] width 20 height 13
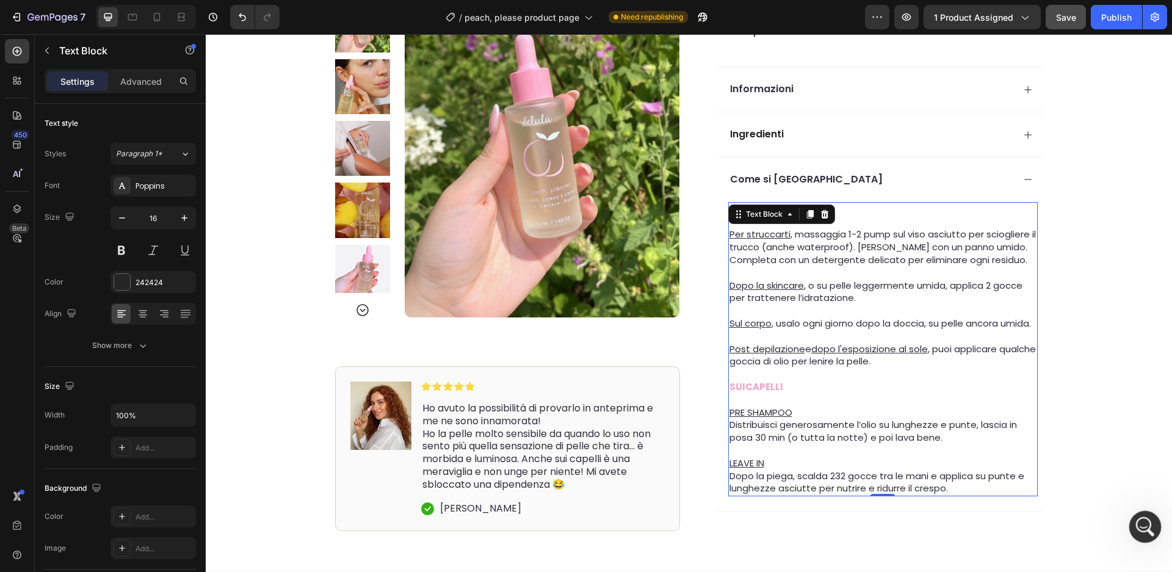
click at [1149, 524] on icon "Apri il messenger Intercom" at bounding box center [1144, 525] width 20 height 20
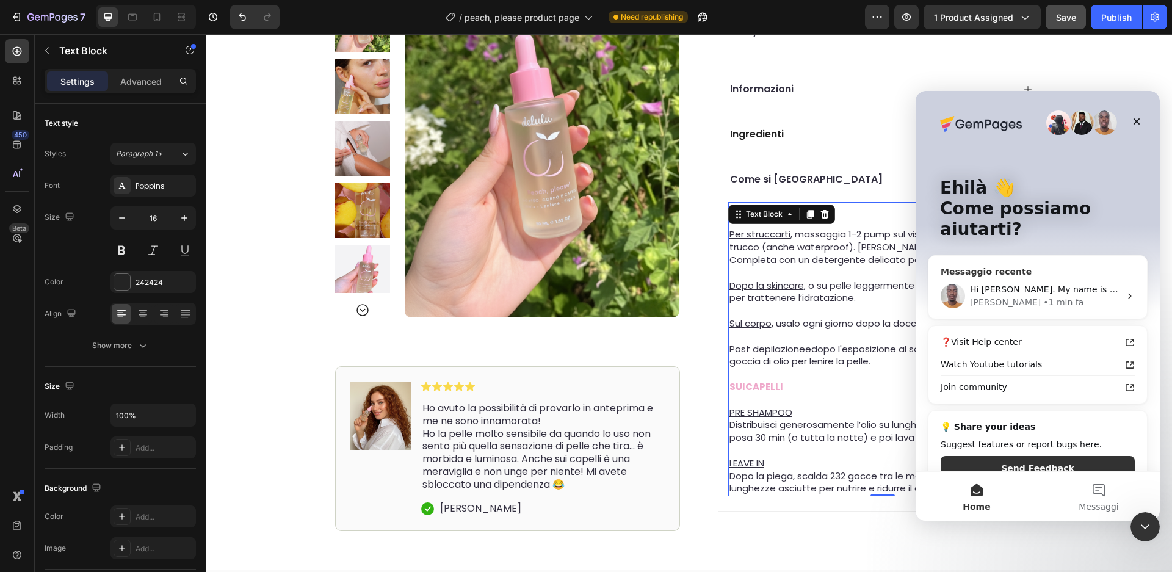
click at [1078, 296] on div "Brian • 1 min fa" at bounding box center [1045, 302] width 150 height 13
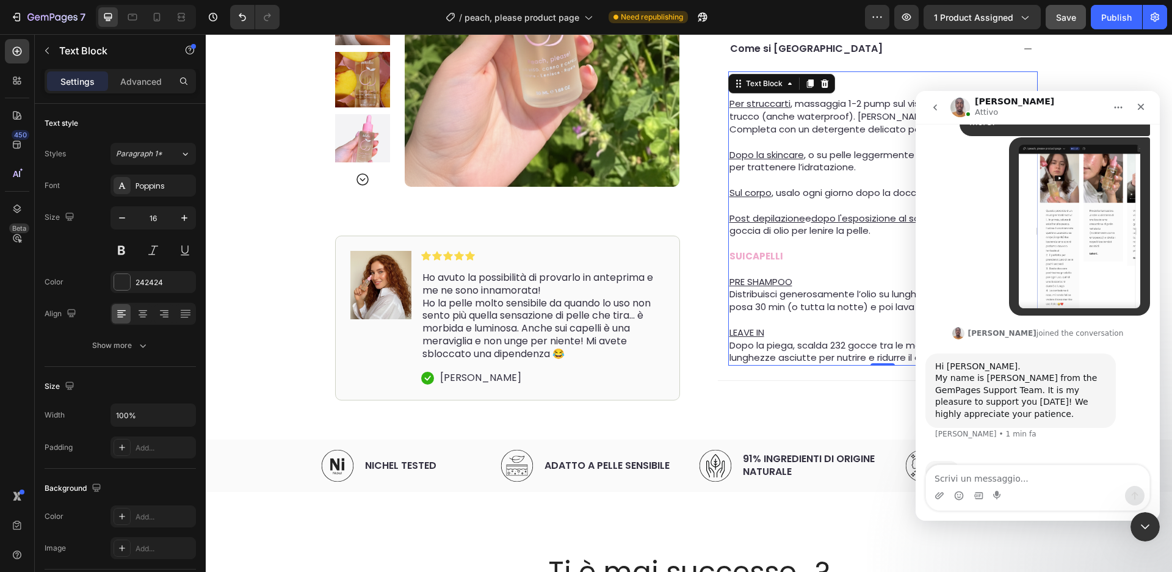
scroll to position [712, 0]
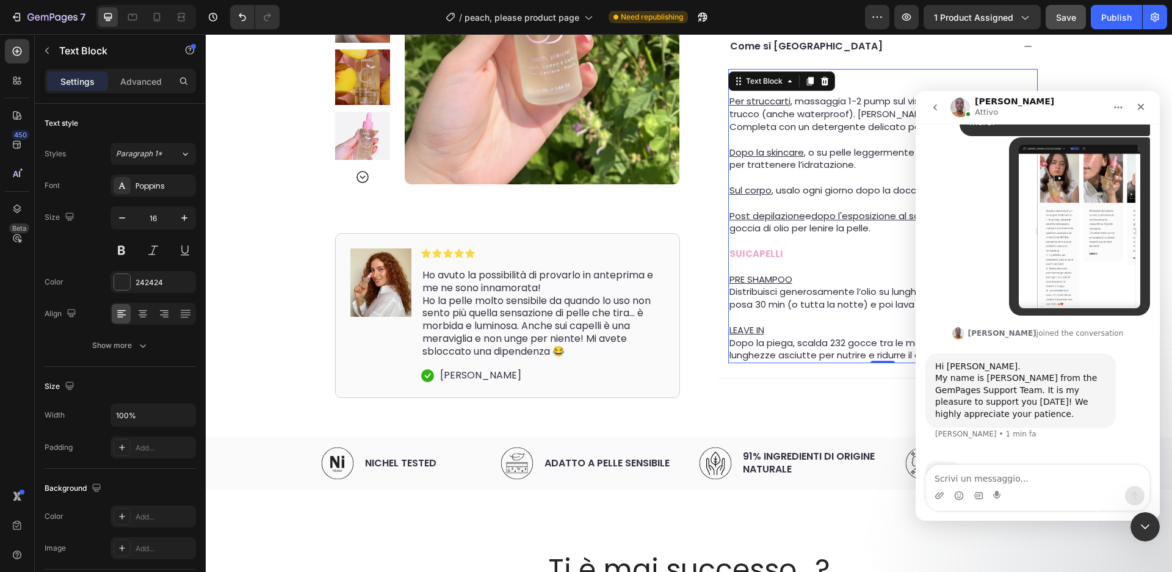
click at [841, 341] on span "Dopo la piega, scalda 232 gocce tra le mani e applica su punte e lunghezze asci…" at bounding box center [877, 349] width 295 height 26
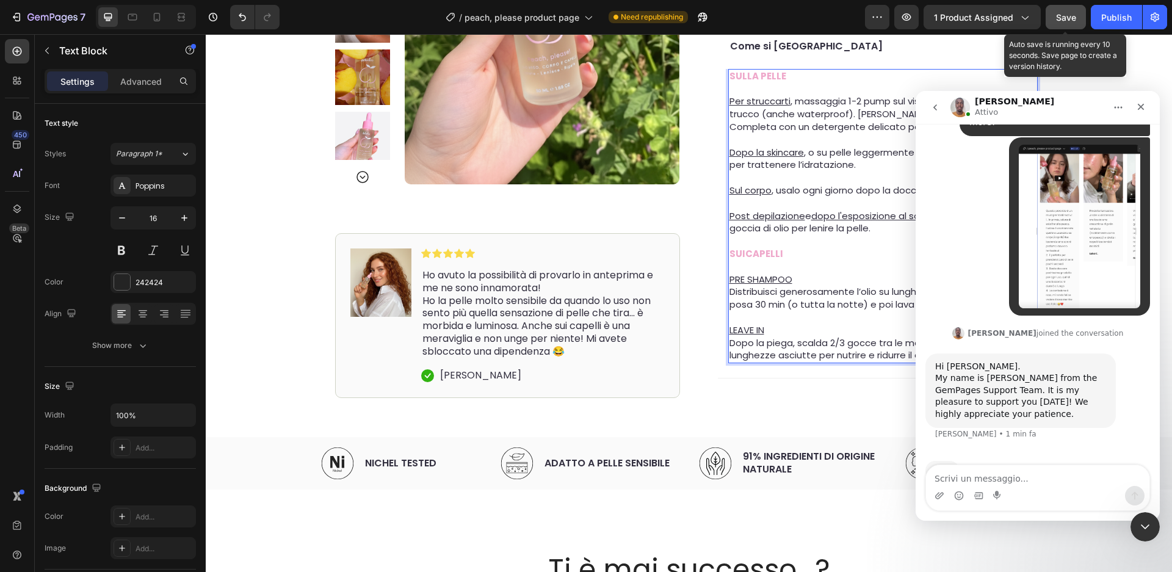
click at [1067, 19] on span "Save" at bounding box center [1066, 17] width 20 height 10
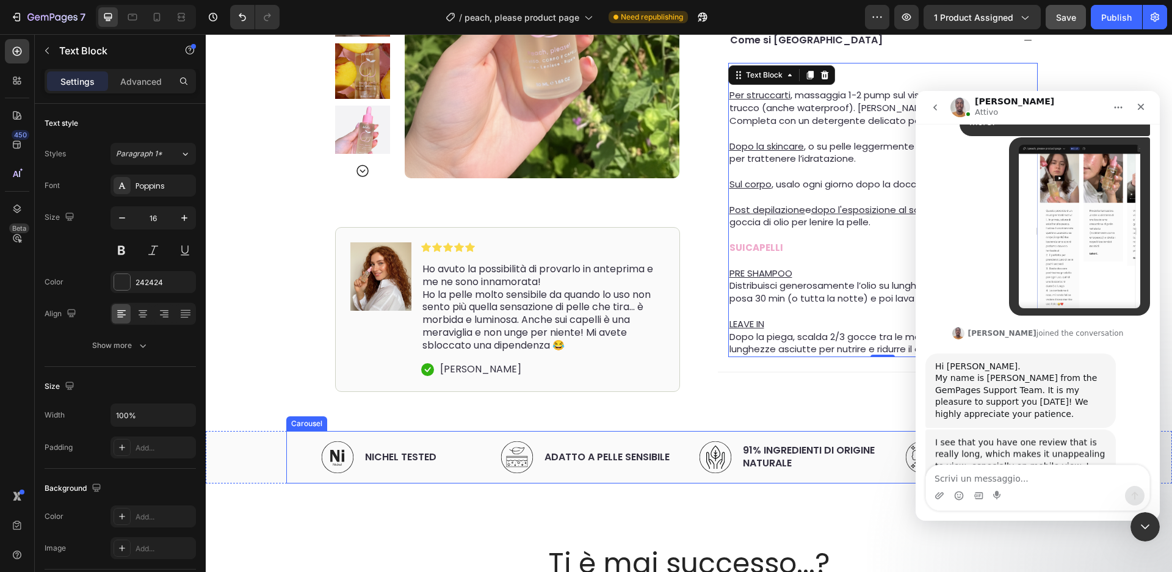
scroll to position [404, 0]
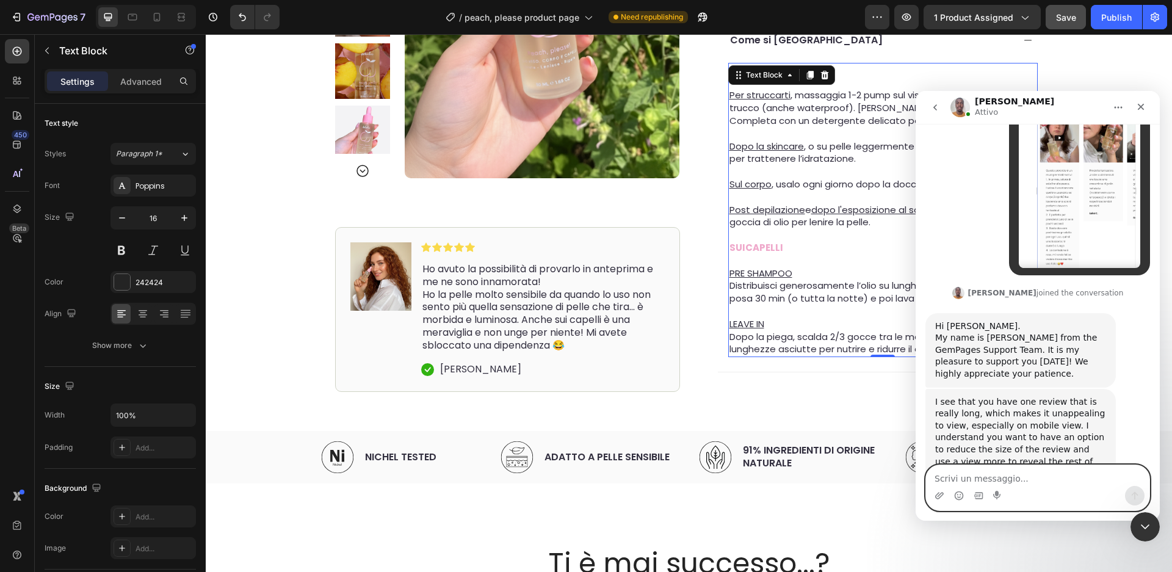
click at [1036, 482] on textarea "Scrivi un messaggio..." at bounding box center [1037, 475] width 223 height 21
click at [1036, 486] on div "Messenger Intercom" at bounding box center [1037, 496] width 223 height 20
click at [1018, 484] on textarea "Scrivi un messaggio..." at bounding box center [1037, 475] width 223 height 21
click at [1018, 483] on textarea "Scrivi un messaggio..." at bounding box center [1037, 475] width 223 height 21
type textarea "yes exactly"
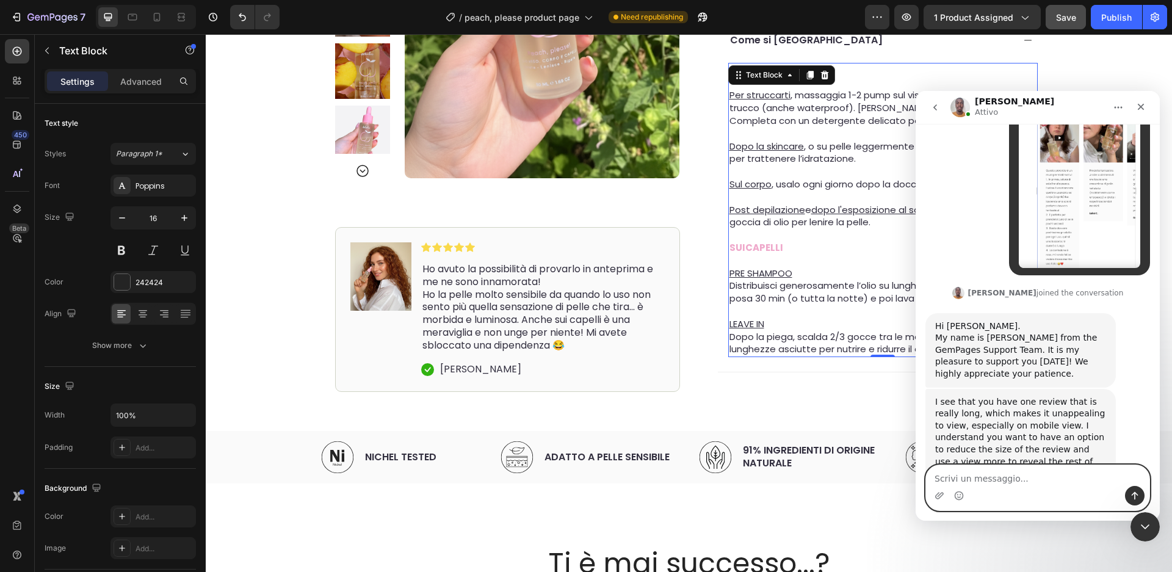
scroll to position [441, 0]
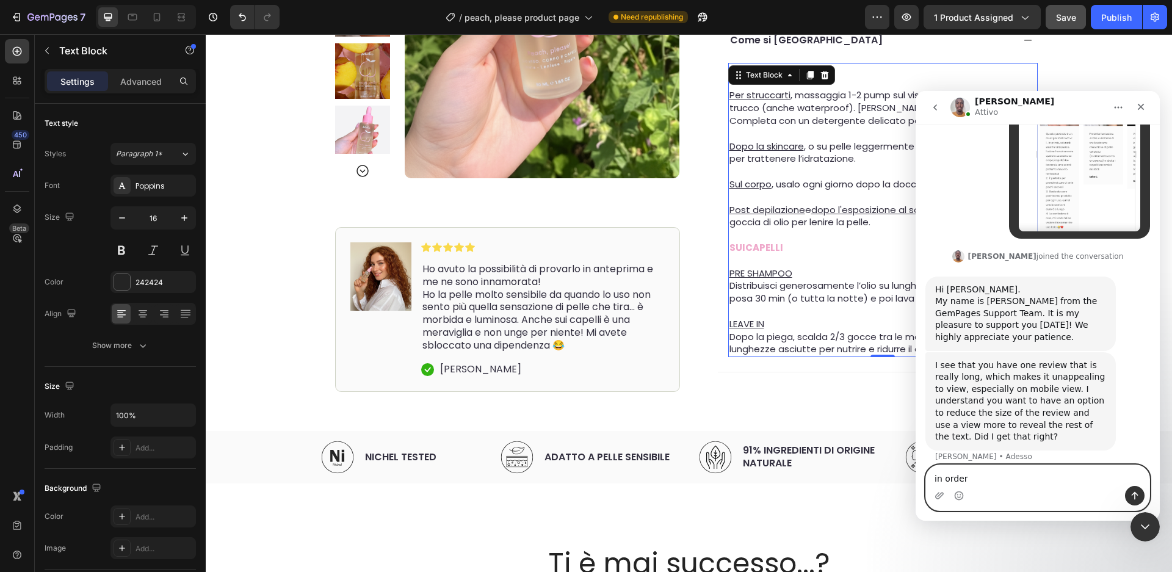
type textarea "in order"
type textarea "so that the reviews are all of the same "height""
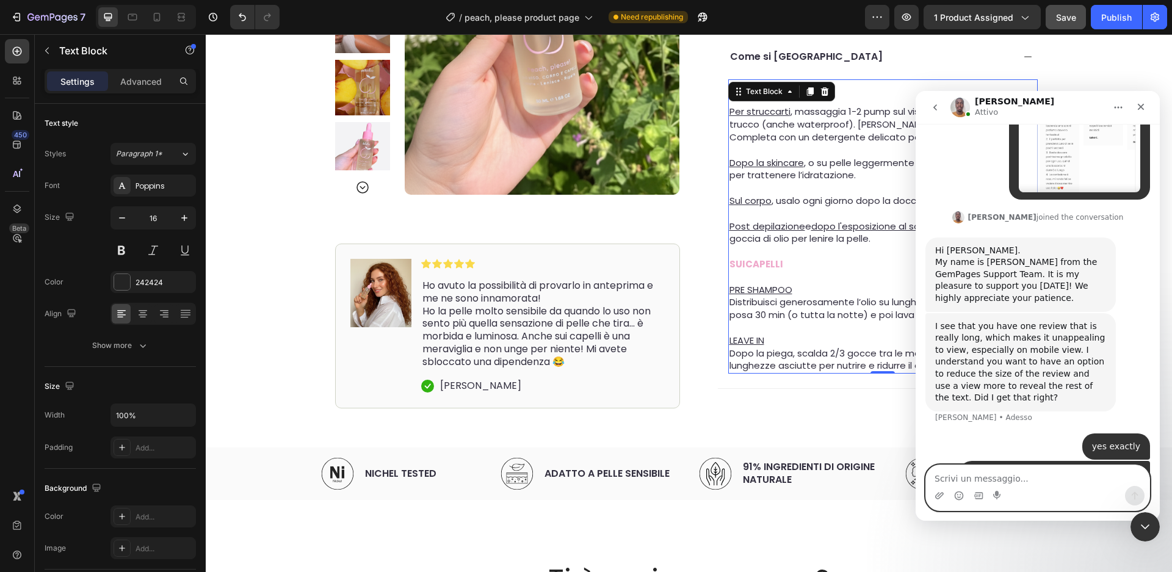
scroll to position [700, 0]
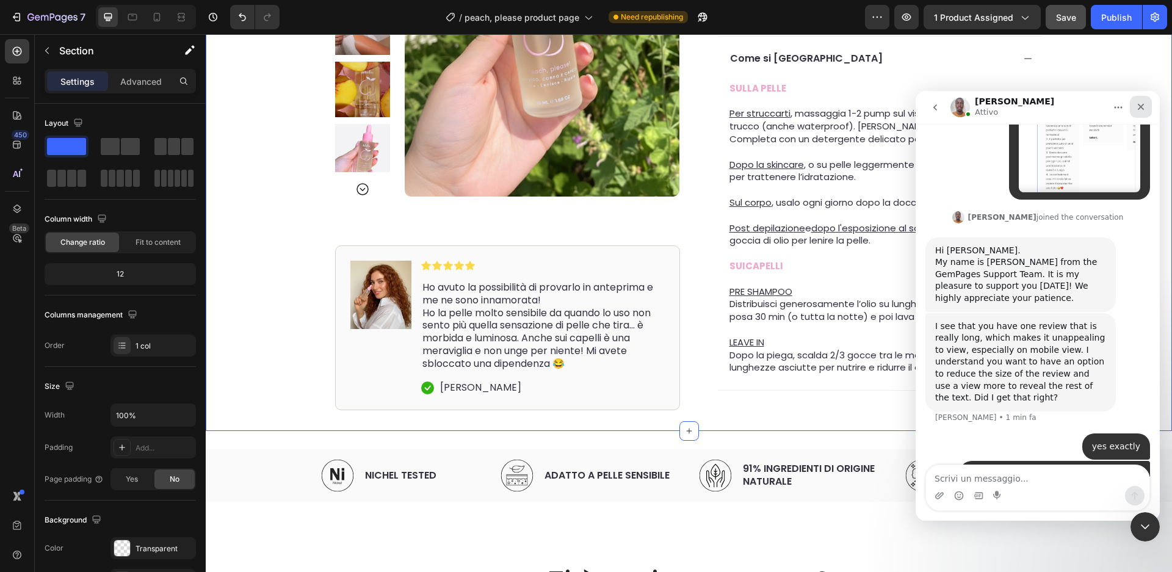
click at [1136, 104] on icon "Chiudi" at bounding box center [1141, 107] width 10 height 10
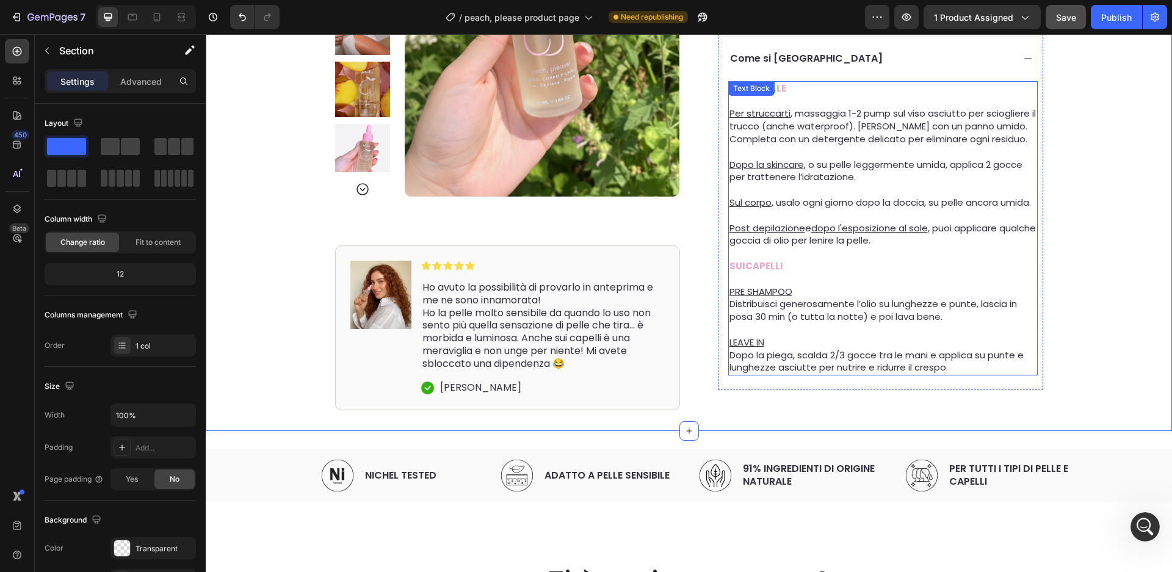
click at [921, 159] on p "Dopo la skincare , o su pelle leggermente umida, applica 2 gocce per trattenere…" at bounding box center [883, 172] width 307 height 26
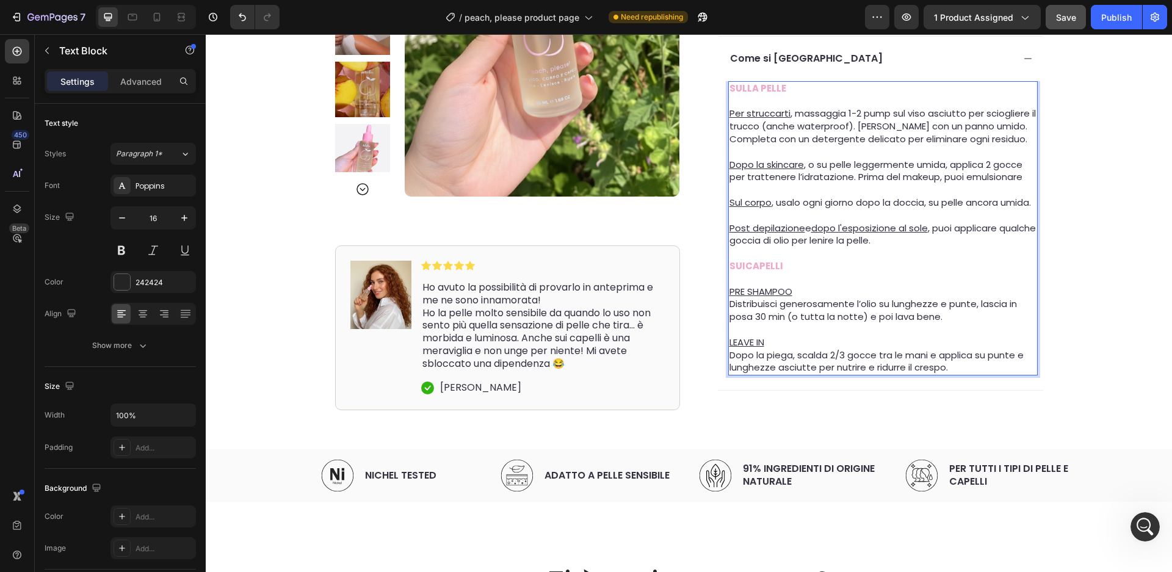
click at [968, 159] on span "Dopo la skincare , o su pelle leggermente umida, applica 2 gocce per trattenere…" at bounding box center [876, 171] width 293 height 26
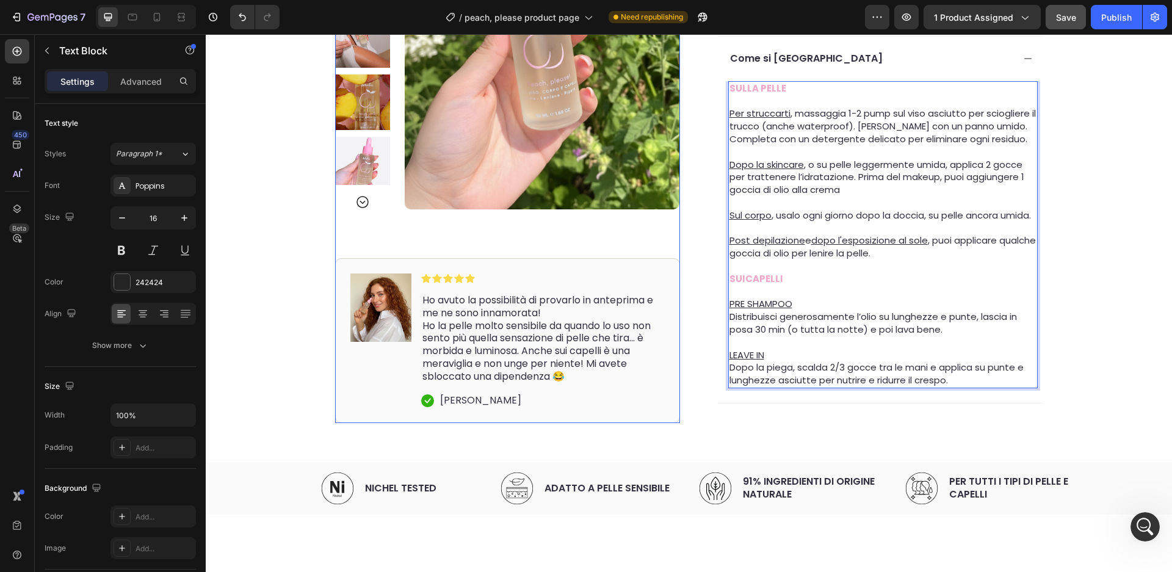
scroll to position [527, 0]
click at [811, 171] on span "Dopo la skincare , o su pelle leggermente umida, applica 2 gocce per trattenere…" at bounding box center [877, 177] width 295 height 38
click at [853, 175] on p "Dopo la skincare , o su pelle leggermente umida, applica 2 gocce per trattenere…" at bounding box center [883, 178] width 307 height 38
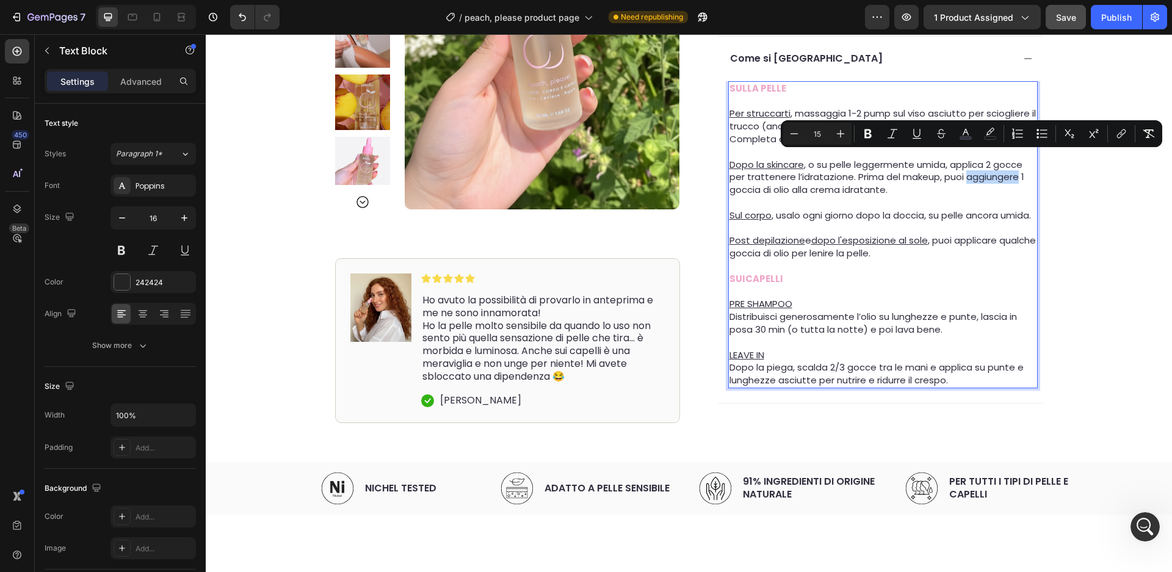
drag, startPoint x: 1020, startPoint y: 159, endPoint x: 968, endPoint y: 160, distance: 51.3
click at [968, 160] on span "Dopo la skincare , o su pelle leggermente umida, applica 2 gocce per trattenere…" at bounding box center [877, 177] width 295 height 38
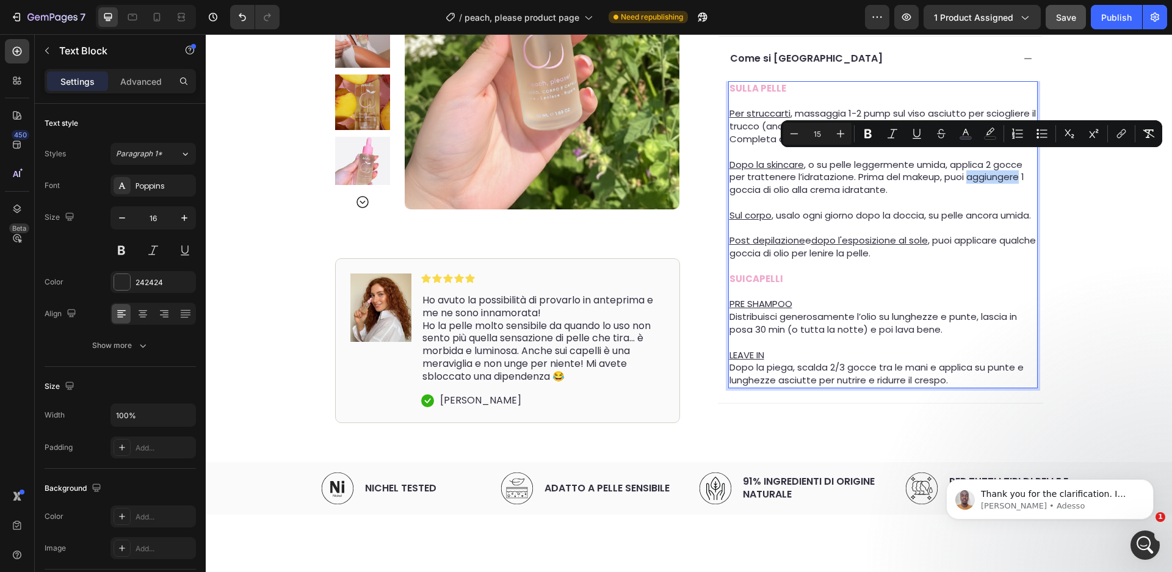
scroll to position [631, 0]
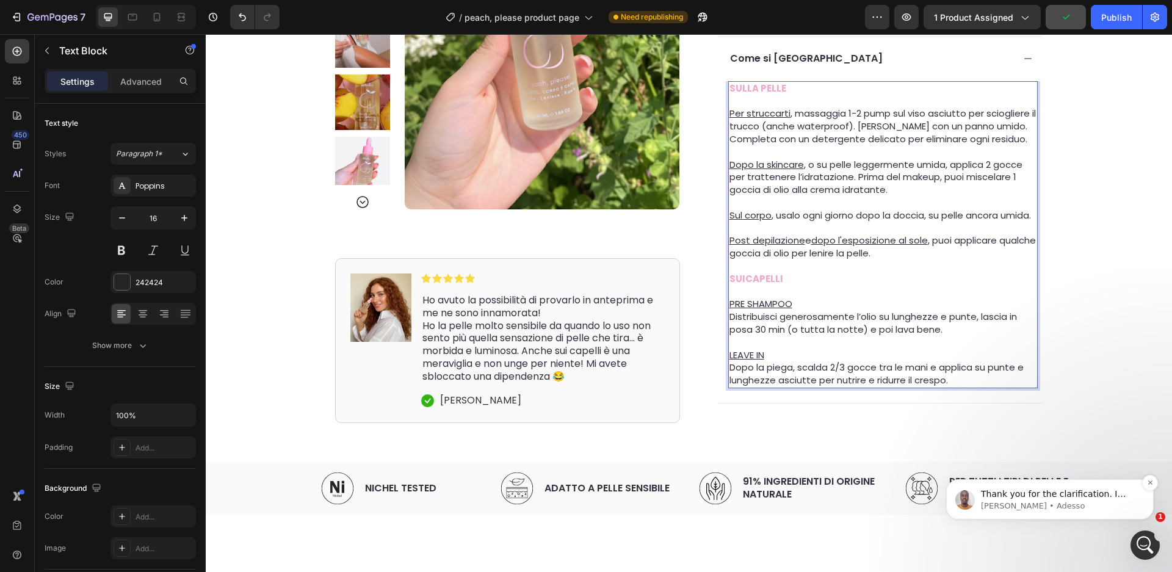
click at [1095, 497] on span "Thank you for the clarification. I noticed that our collaborator access to your…" at bounding box center [1059, 554] width 157 height 131
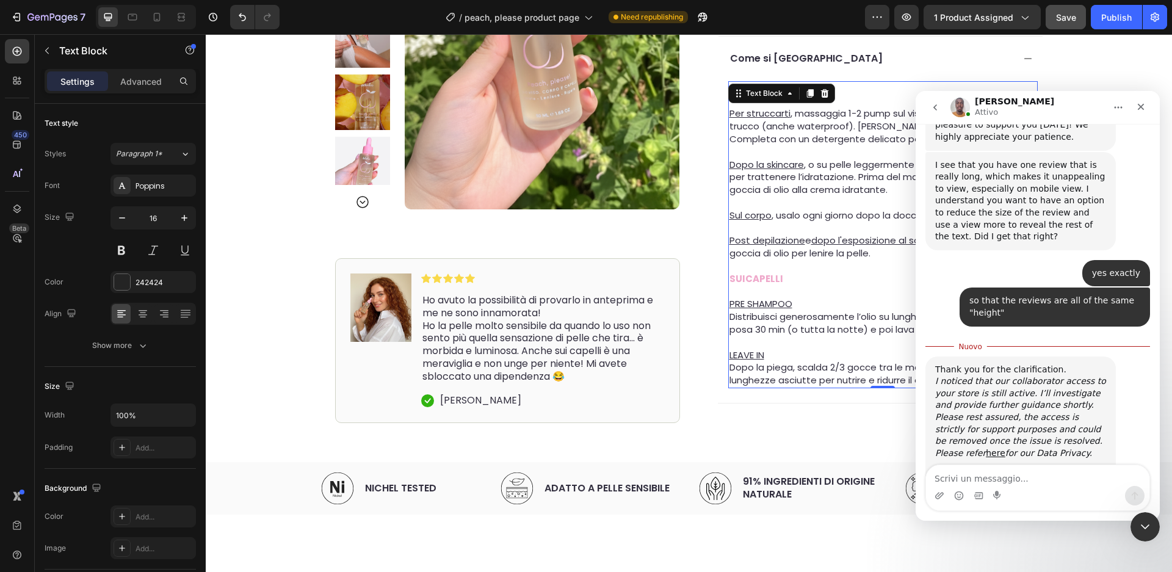
scroll to position [651, 0]
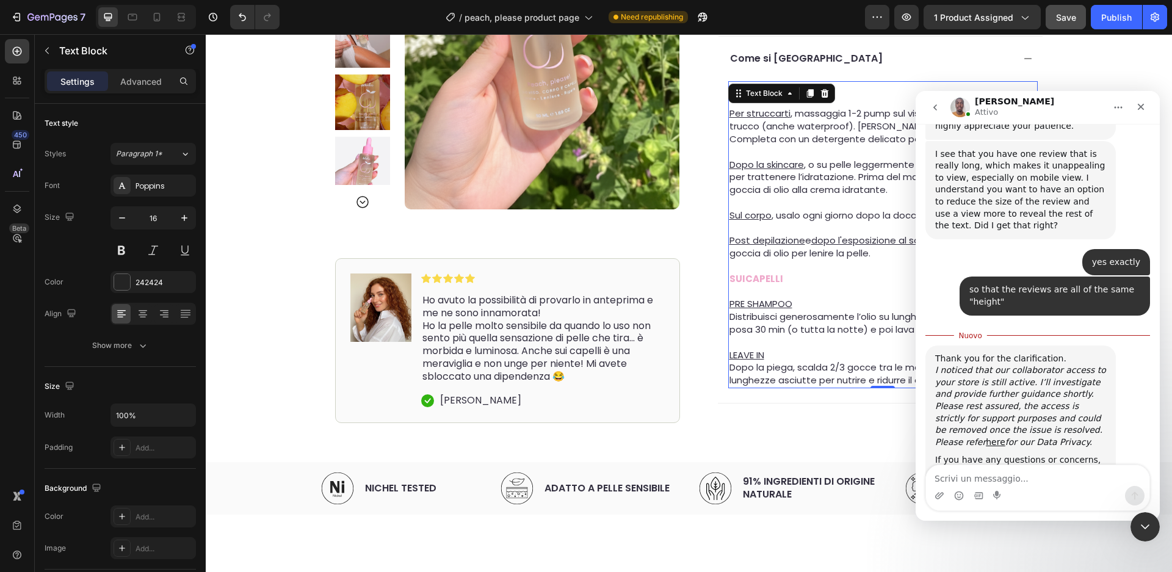
click at [1042, 476] on textarea "Scrivi un messaggio..." at bounding box center [1037, 475] width 223 height 21
type textarea "thanks"
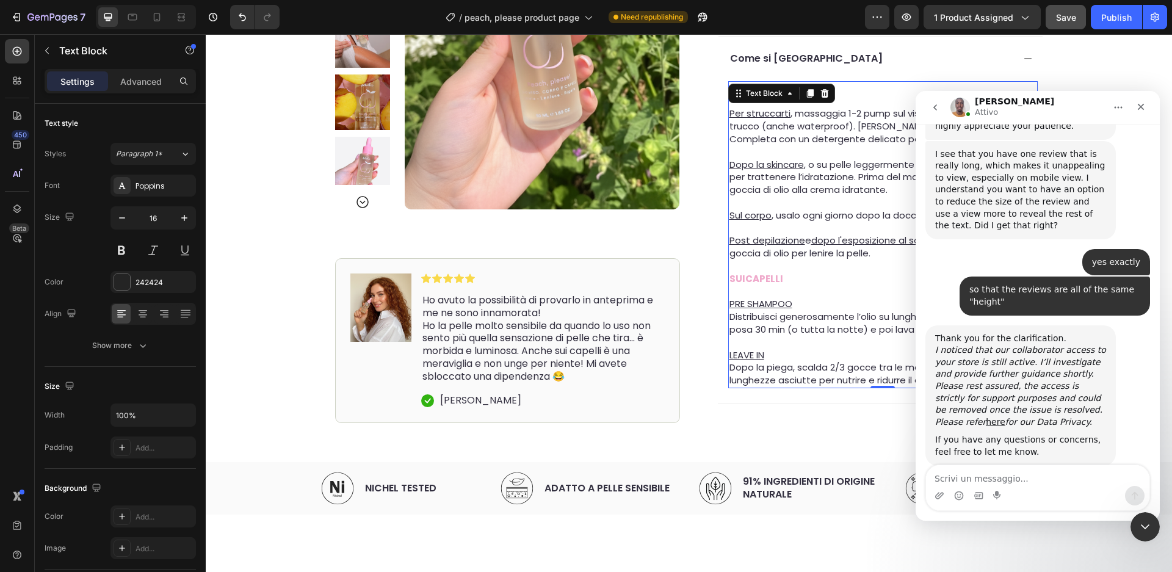
scroll to position [667, 0]
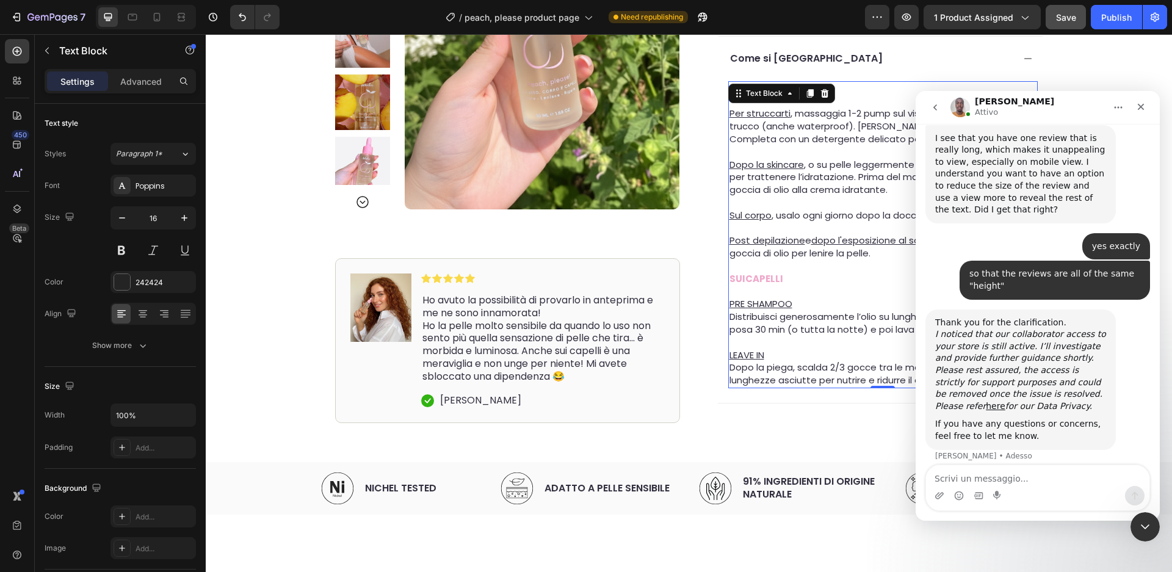
click at [818, 172] on span "Dopo la skincare , o su pelle leggermente umida, applica 2 gocce per trattenere…" at bounding box center [876, 177] width 293 height 38
click at [882, 165] on span "Dopo la skincare , o su pelle leggermente umida, applica 2 gocce per trattenere…" at bounding box center [876, 177] width 293 height 38
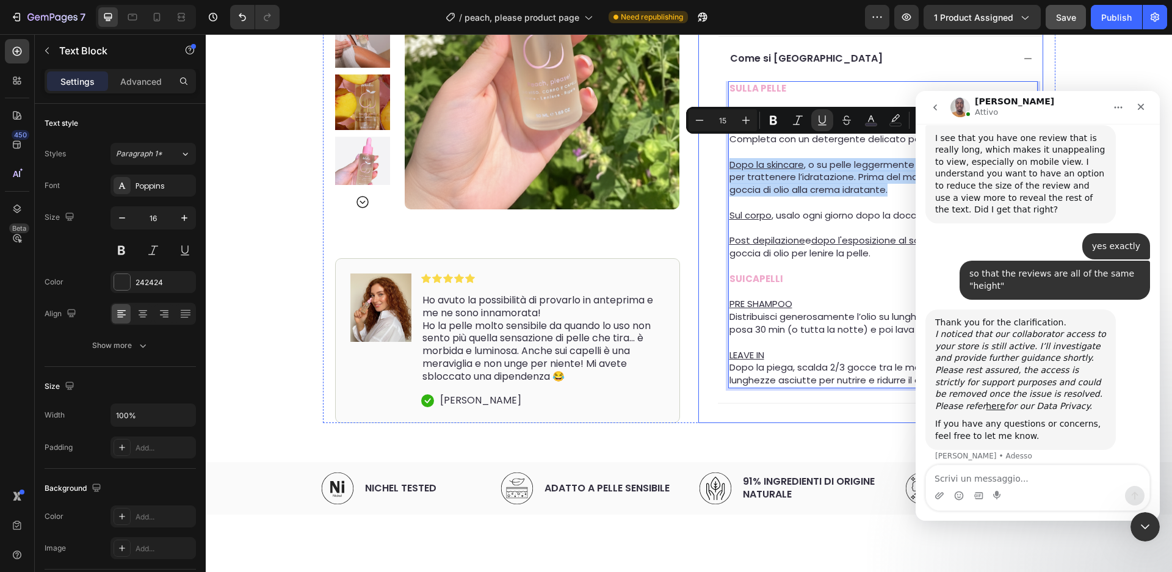
drag, startPoint x: 893, startPoint y: 173, endPoint x: 711, endPoint y: 150, distance: 183.4
copy span "Dopo la skincare , o su pelle leggermente umida, applica 2 gocce per trattenere…"
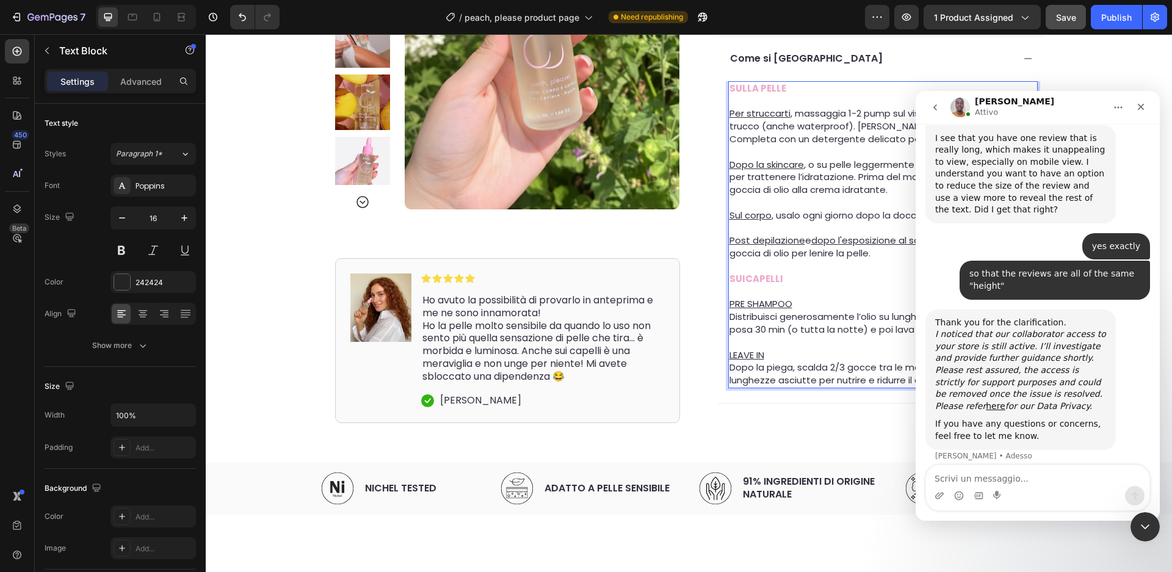
click at [800, 248] on span "Post depilazione e dopo l'esposizione al sole , puoi applicare qualche goccia d…" at bounding box center [883, 247] width 306 height 26
click at [1145, 525] on icon "Chiudi il messenger Intercom" at bounding box center [1143, 525] width 9 height 5
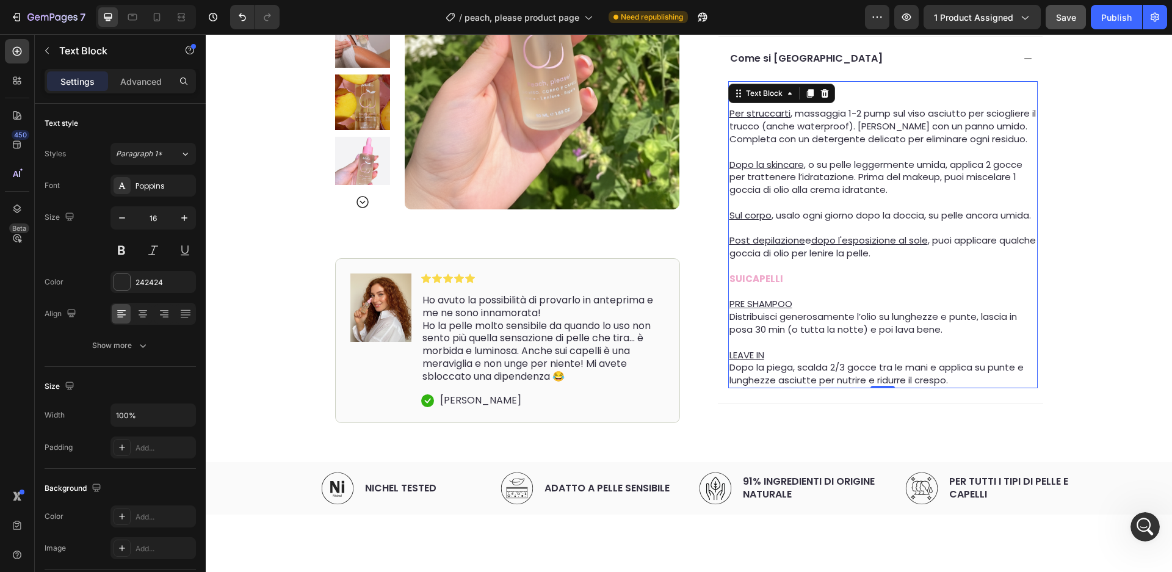
click at [951, 167] on p "Dopo la skincare , o su pelle leggermente umida, applica 2 gocce per trattenere…" at bounding box center [883, 178] width 307 height 38
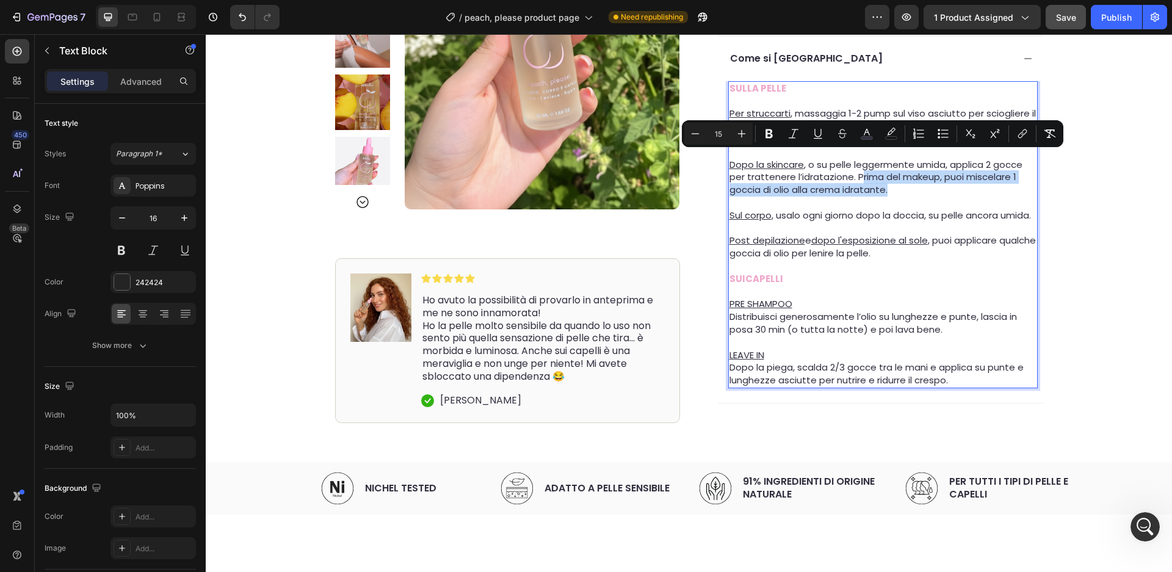
drag, startPoint x: 899, startPoint y: 170, endPoint x: 858, endPoint y: 162, distance: 41.1
click at [858, 162] on p "Dopo la skincare , o su pelle leggermente umida, applica 2 gocce per trattenere…" at bounding box center [883, 178] width 307 height 38
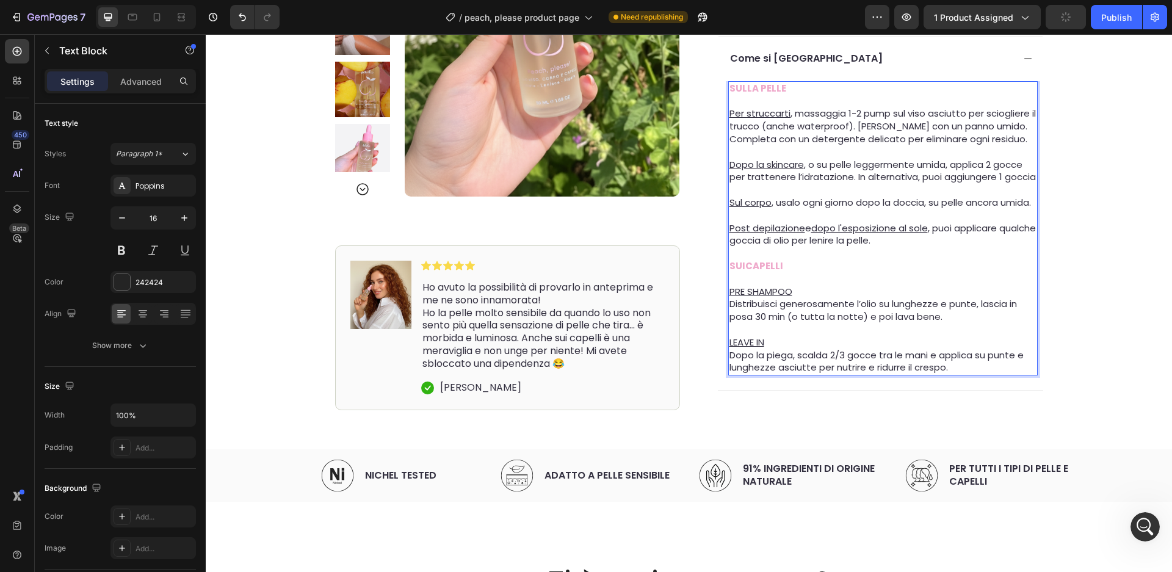
click at [857, 161] on span "Dopo la skincare , o su pelle leggermente umida, applica 2 gocce per trattenere…" at bounding box center [883, 171] width 306 height 26
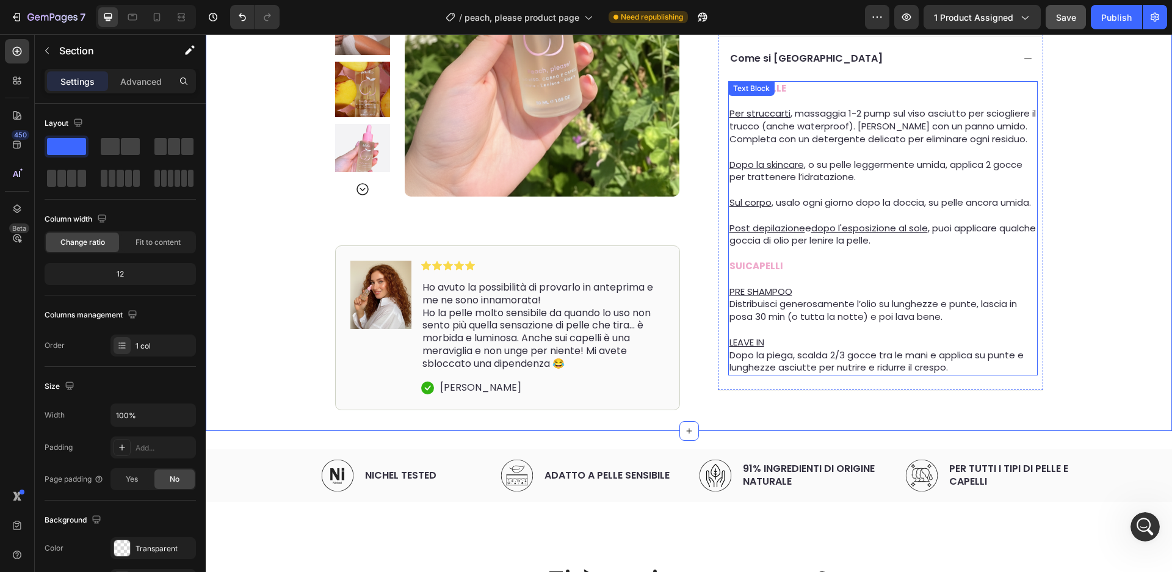
click at [1021, 158] on span "Dopo la skincare , o su pelle leggermente umida, applica 2 gocce per trattenere…" at bounding box center [876, 171] width 293 height 26
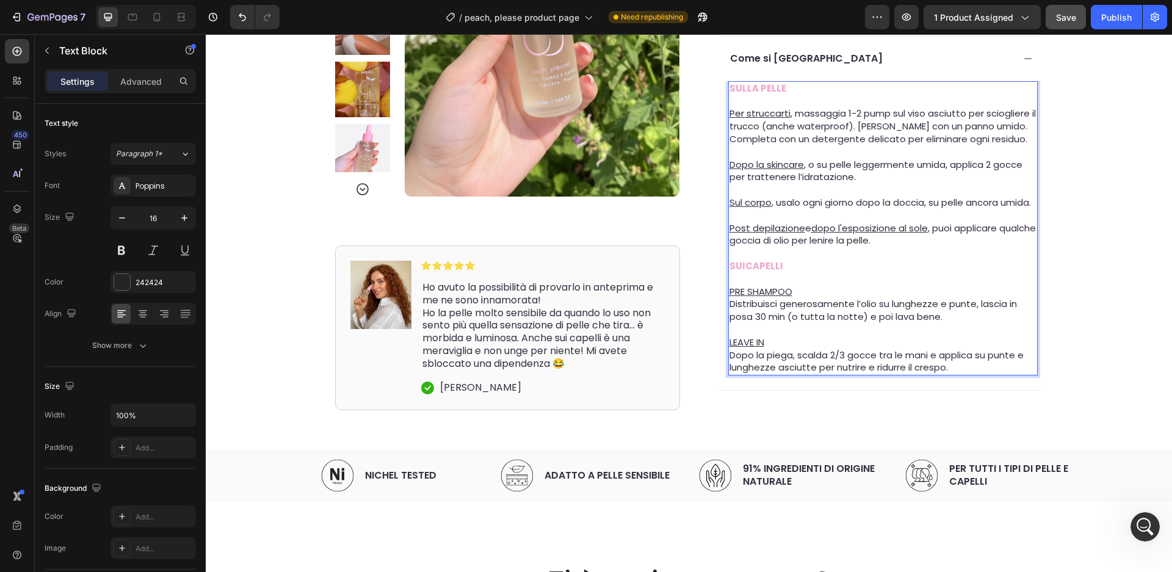
click at [1023, 158] on span "Dopo la skincare , o su pelle leggermente umida, applica 2 gocce per trattenere…" at bounding box center [876, 171] width 293 height 26
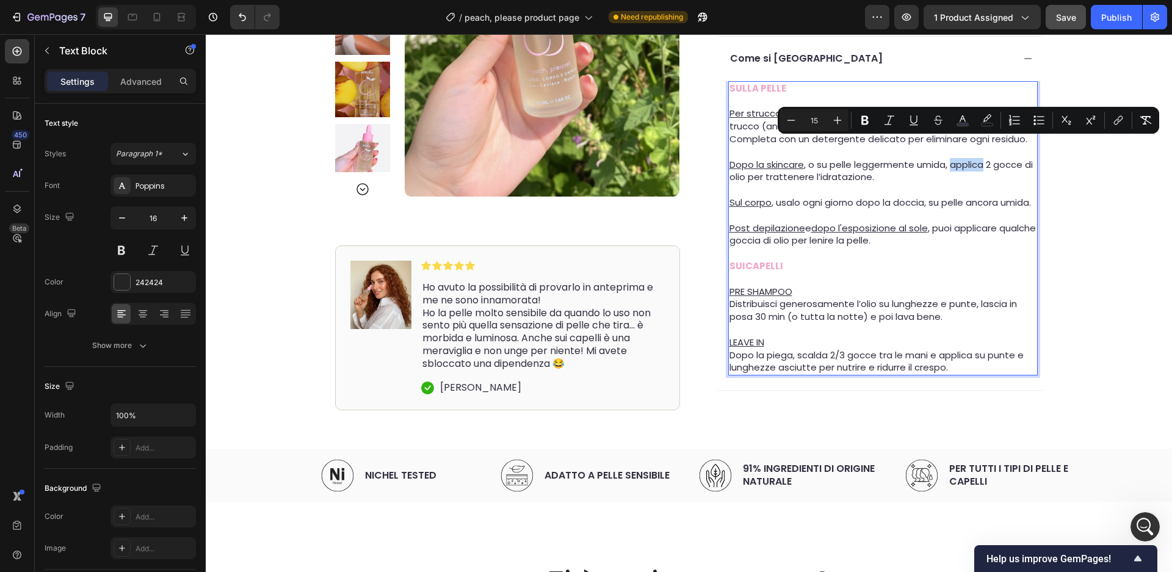
drag, startPoint x: 953, startPoint y: 147, endPoint x: 985, endPoint y: 151, distance: 32.0
click at [985, 158] on span "Dopo la skincare , o su pelle leggermente umida, applica 2 gocce di olio per tr…" at bounding box center [881, 171] width 303 height 26
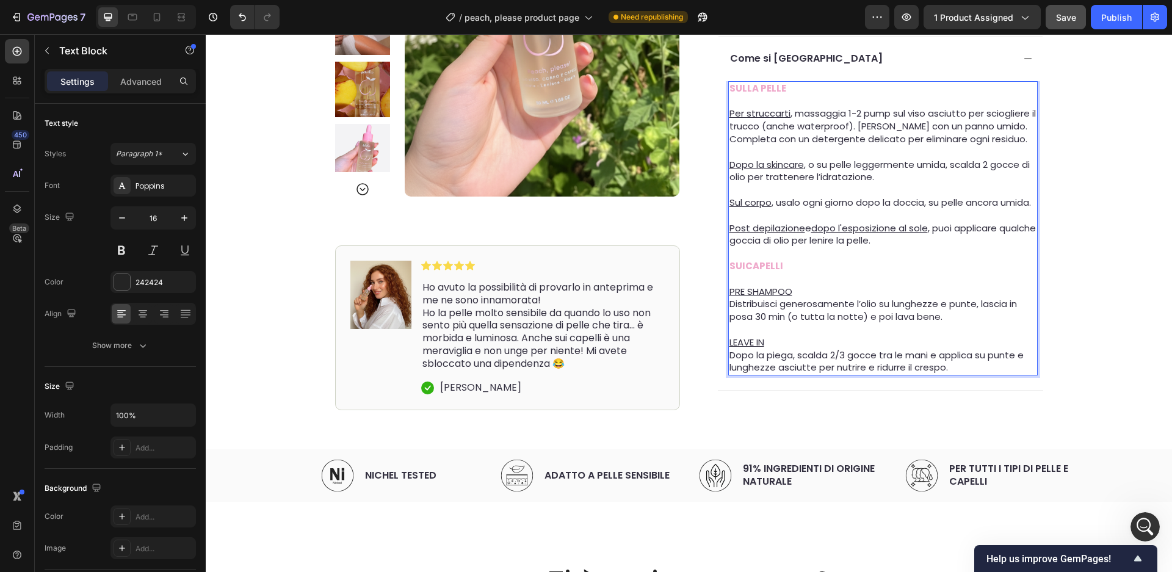
click at [748, 159] on span "Dopo la skincare , o su pelle leggermente umida, scalda 2 gocce di olio per tra…" at bounding box center [880, 171] width 300 height 26
click at [947, 200] on p "Sul corpo , usalo ogni giorno dopo la doccia, su pelle ancora umida." at bounding box center [883, 203] width 307 height 13
click at [1124, 559] on span "Help us improve GemPages!" at bounding box center [1059, 559] width 144 height 12
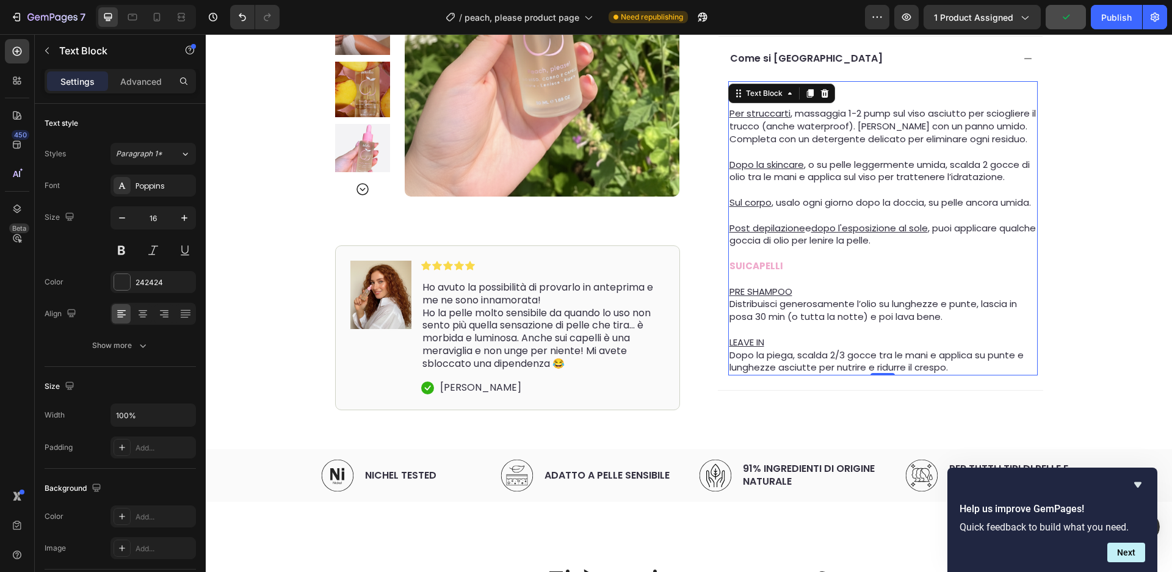
click at [908, 196] on span "Sul corpo , usalo ogni giorno dopo la doccia, su pelle ancora umida." at bounding box center [881, 202] width 302 height 13
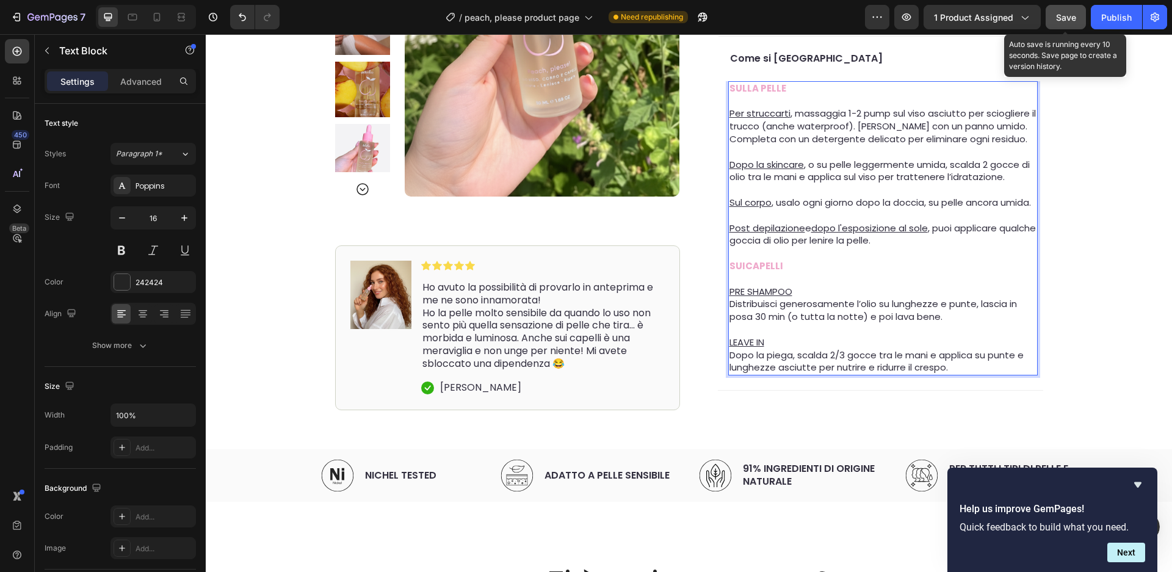
click at [1068, 15] on span "Save" at bounding box center [1066, 17] width 20 height 10
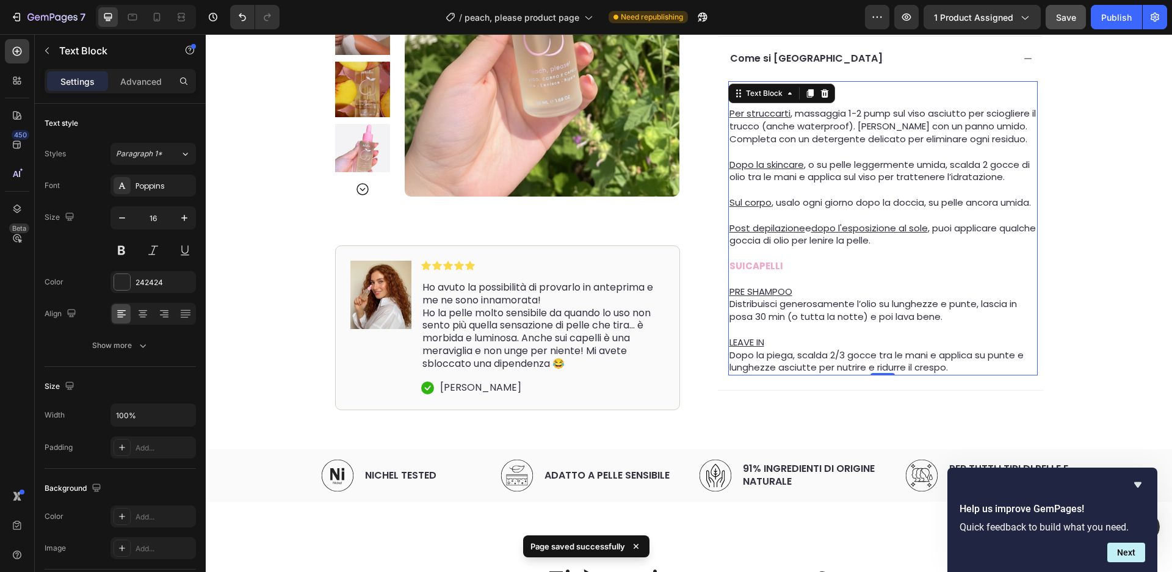
click at [800, 196] on span "Sul corpo , usalo ogni giorno dopo la doccia, su pelle ancora umida." at bounding box center [881, 202] width 302 height 13
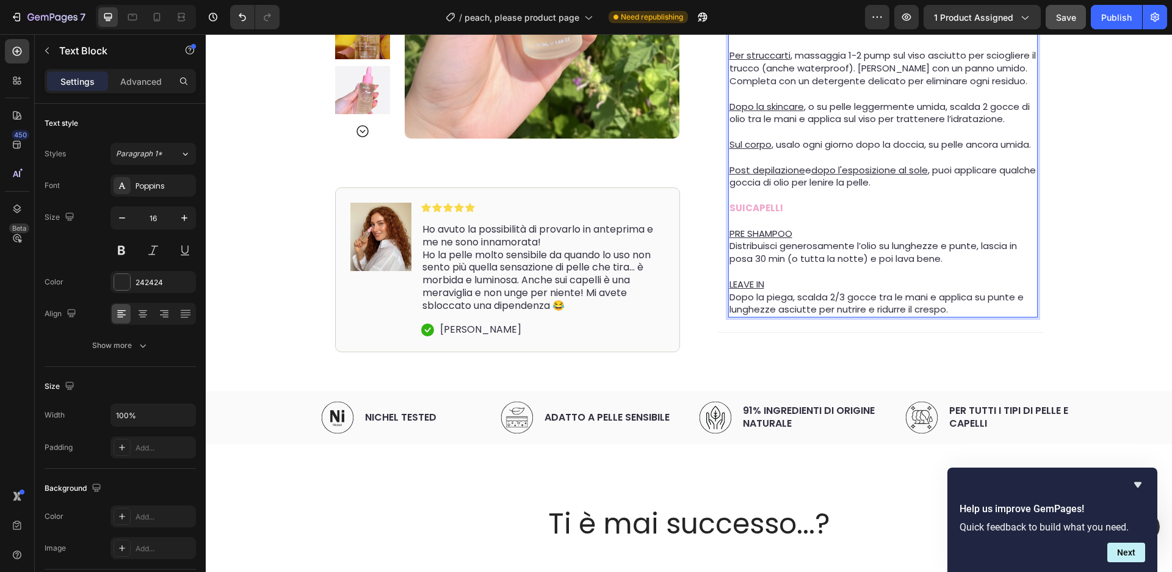
scroll to position [755, 0]
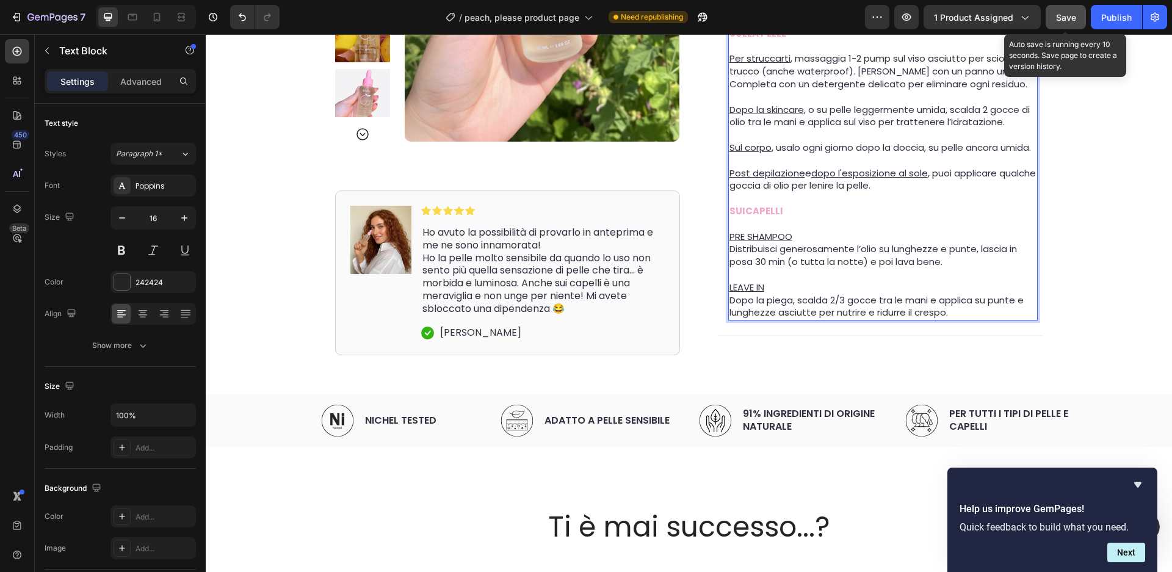
click at [1067, 12] on span "Save" at bounding box center [1066, 17] width 20 height 10
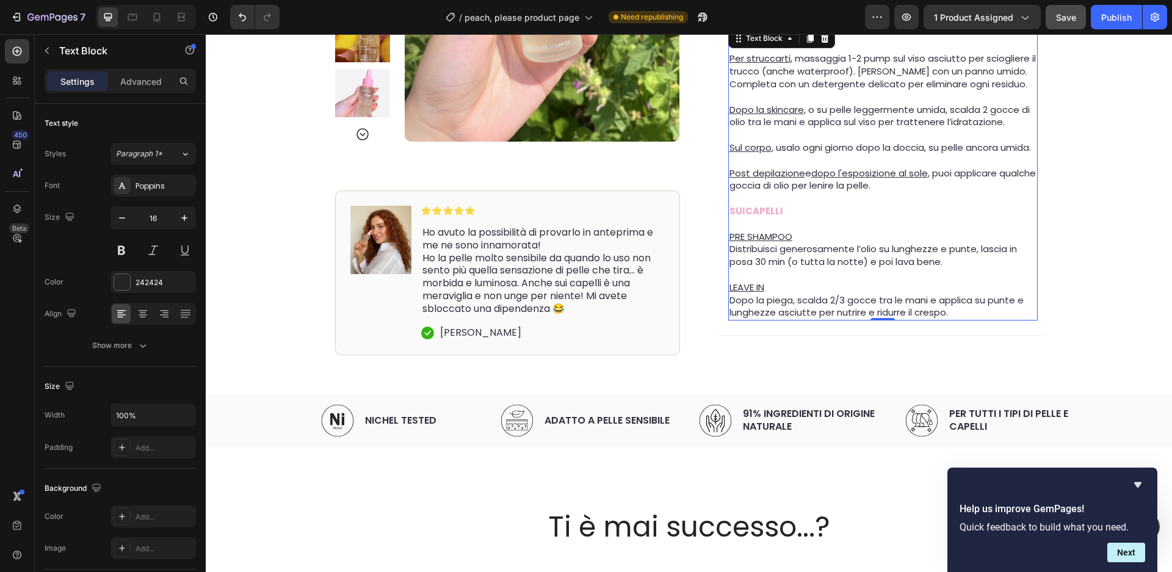
click at [1139, 493] on div "Help us improve GemPages! Quick feedback to build what you need. Next" at bounding box center [1053, 519] width 186 height 85
click at [1139, 491] on icon "Hide survey" at bounding box center [1138, 484] width 15 height 15
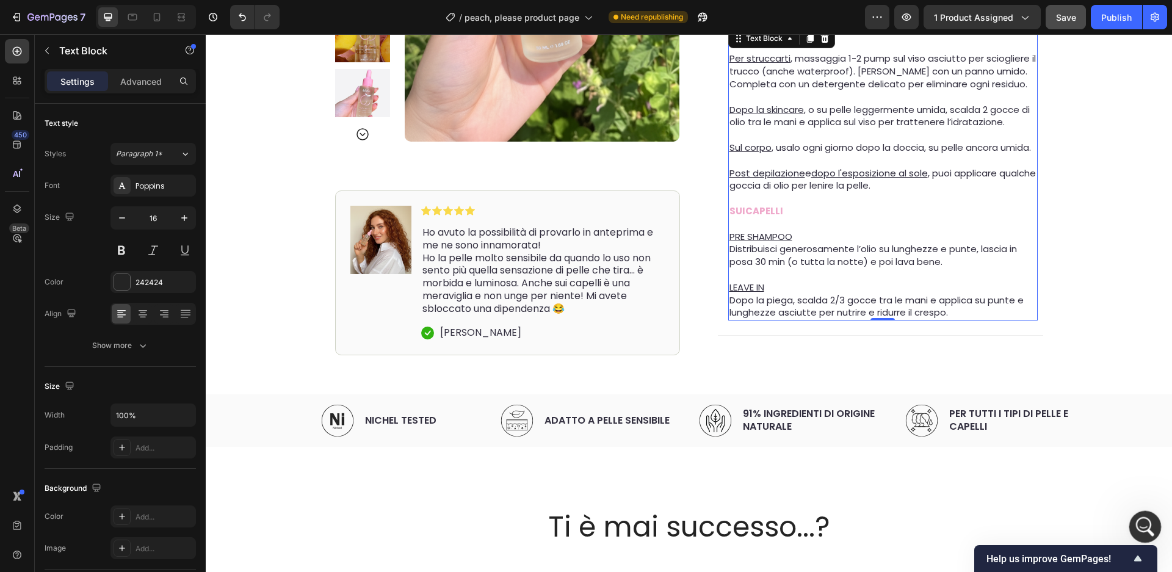
click at [1145, 528] on icon "Apri il messenger Intercom" at bounding box center [1144, 525] width 20 height 20
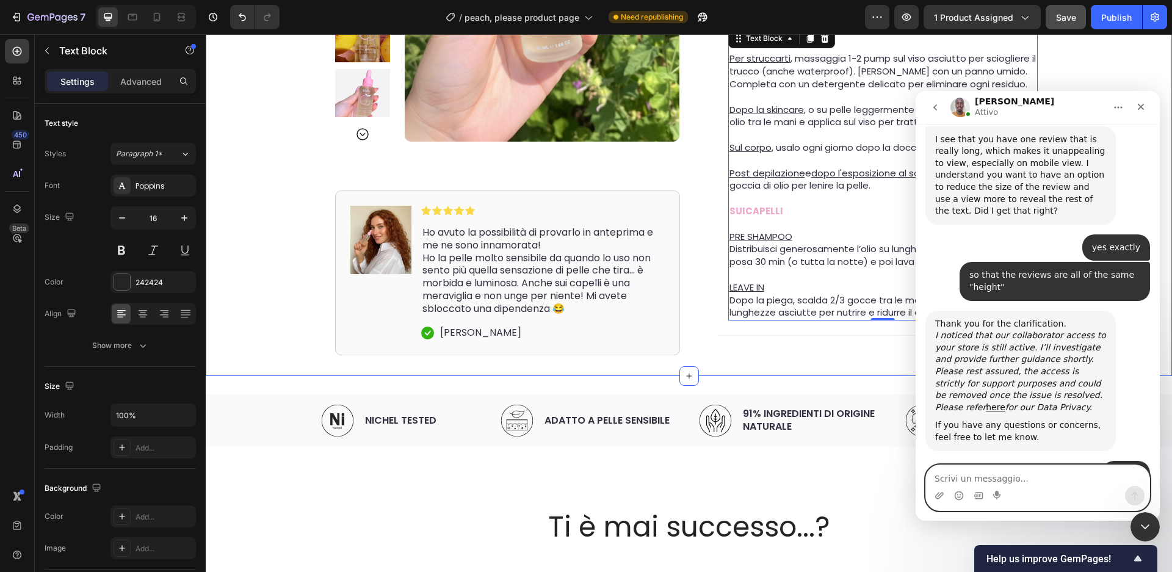
scroll to position [751, 0]
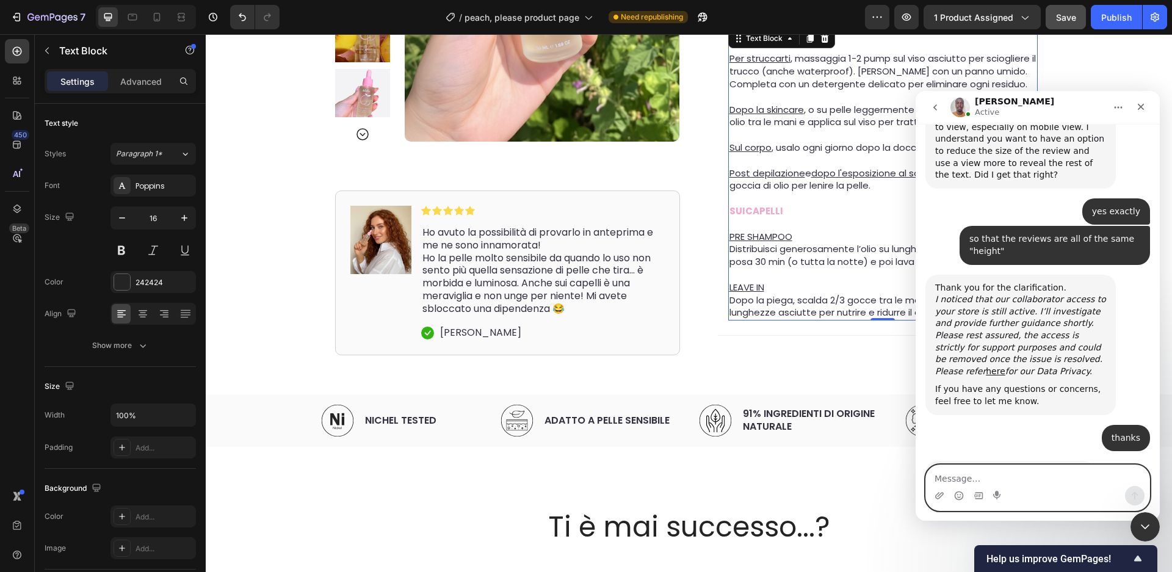
click at [1038, 474] on textarea "Message…" at bounding box center [1037, 475] width 223 height 21
type textarea "yes don't worry"
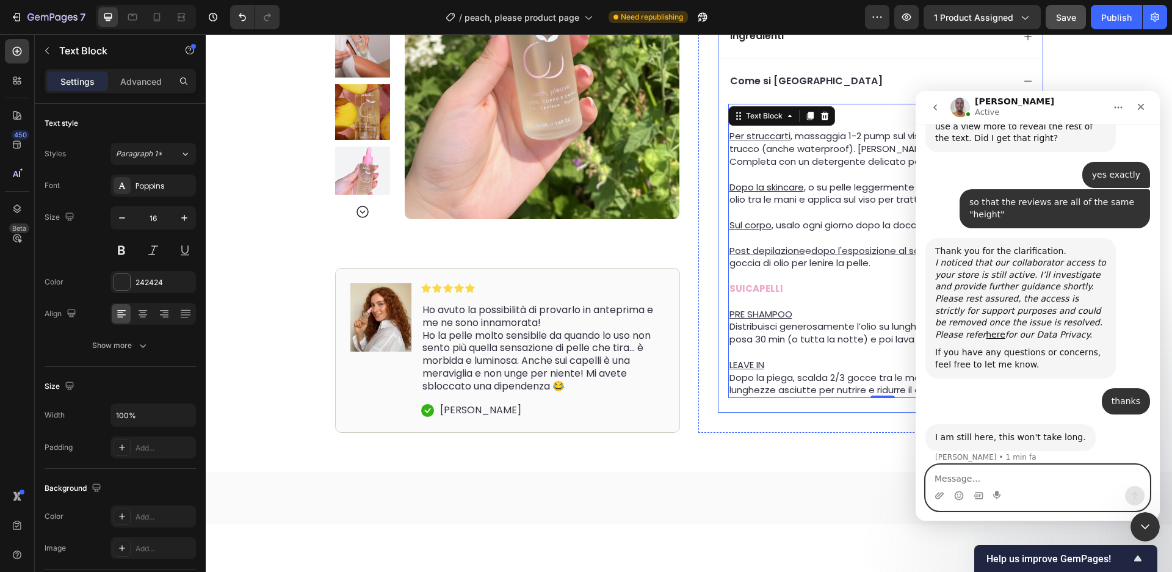
scroll to position [496, 0]
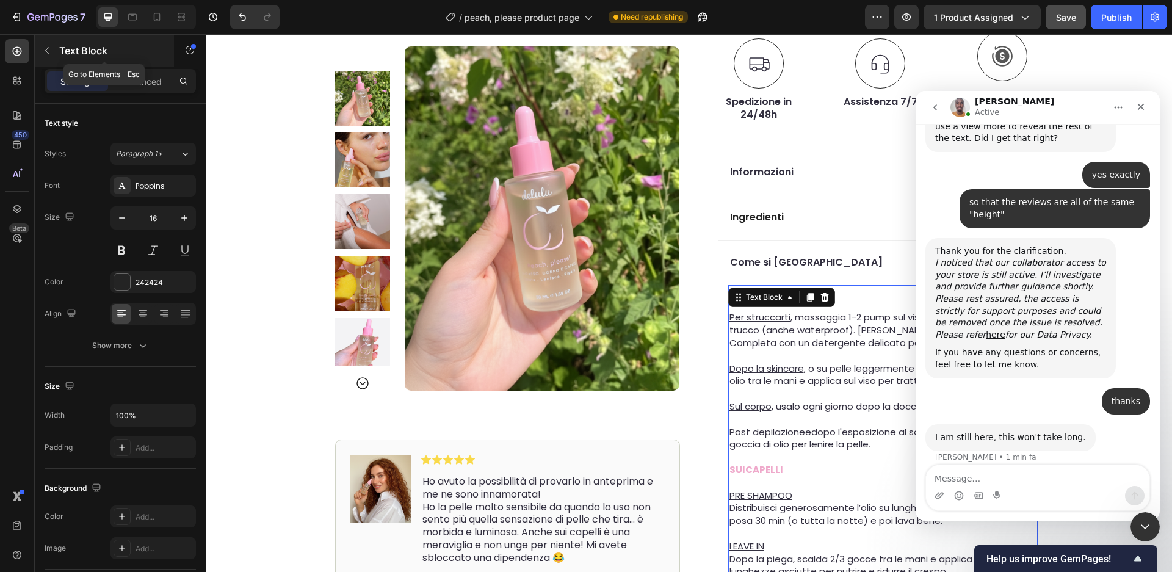
click at [47, 49] on icon "button" at bounding box center [47, 51] width 4 height 7
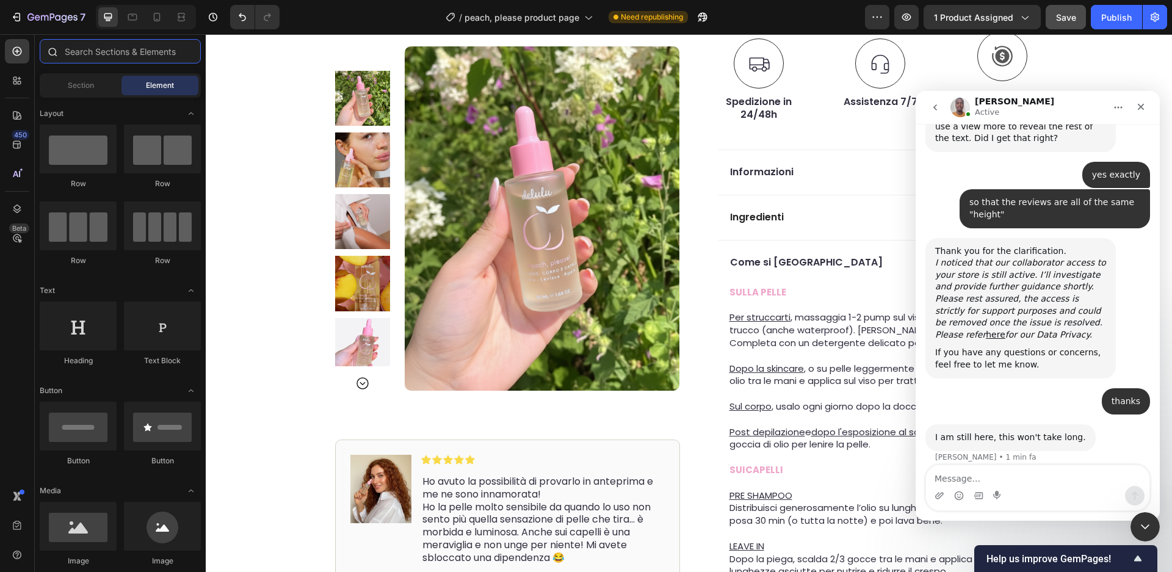
click at [104, 53] on input "text" at bounding box center [120, 51] width 161 height 24
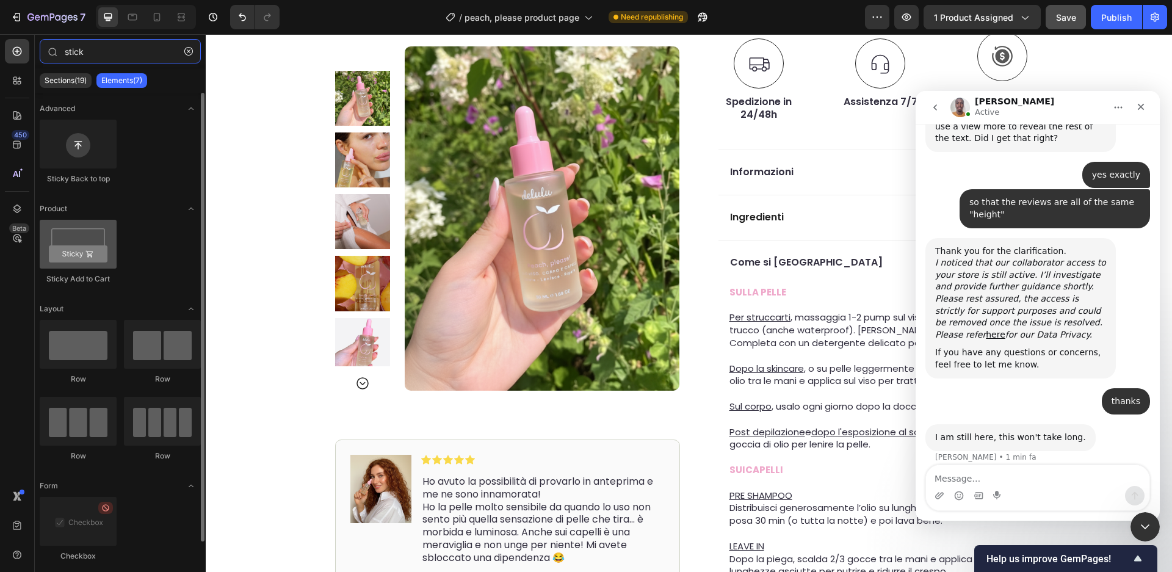
type input "stick"
click at [94, 255] on div at bounding box center [78, 244] width 77 height 49
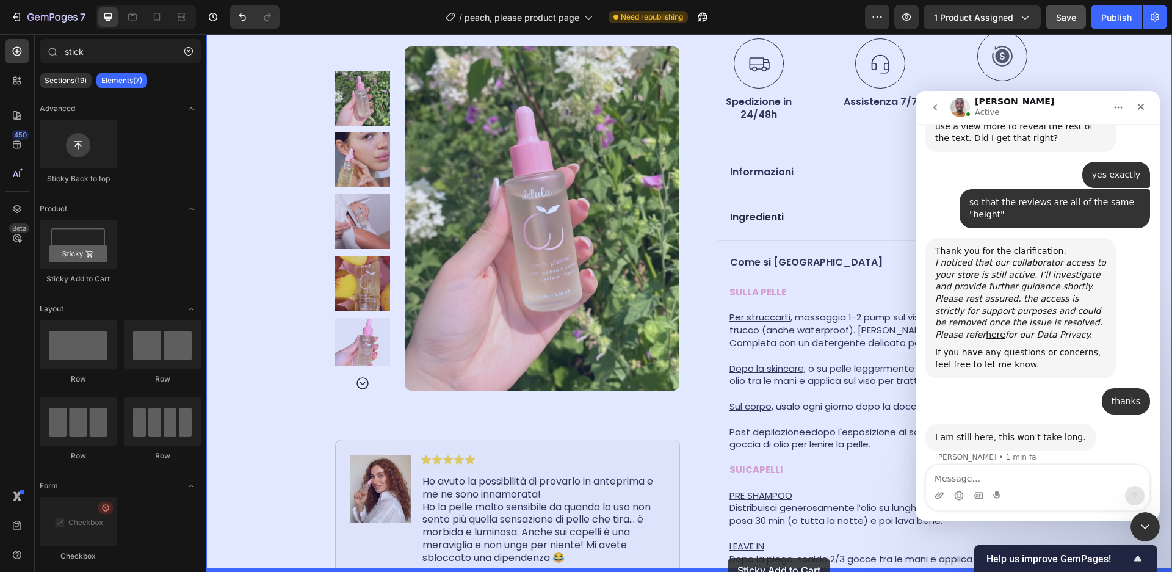
scroll to position [557, 0]
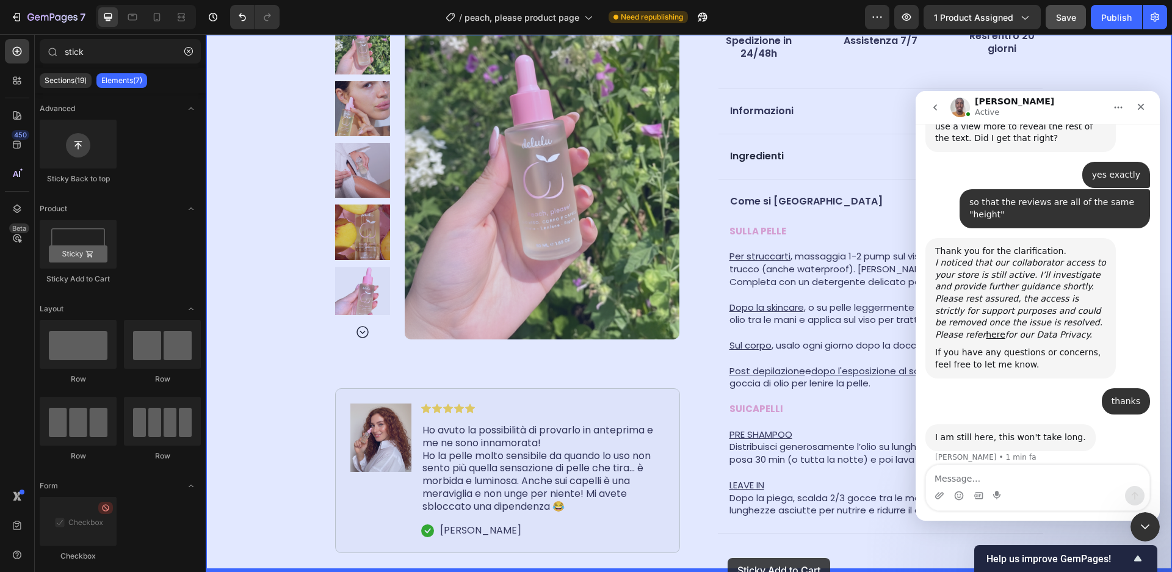
drag, startPoint x: 305, startPoint y: 277, endPoint x: 728, endPoint y: 559, distance: 508.8
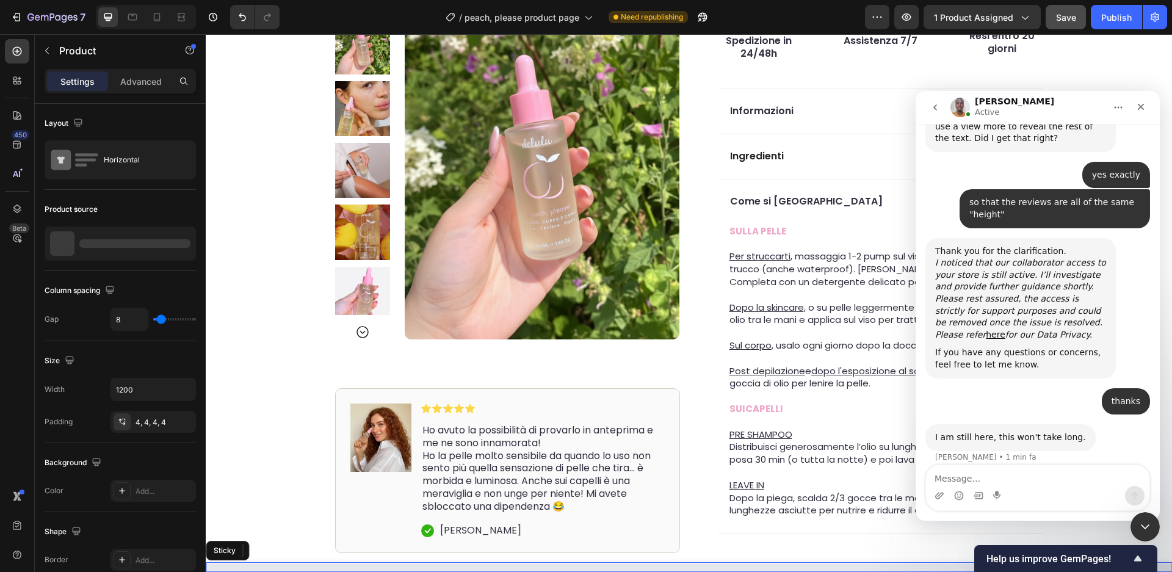
scroll to position [562, 0]
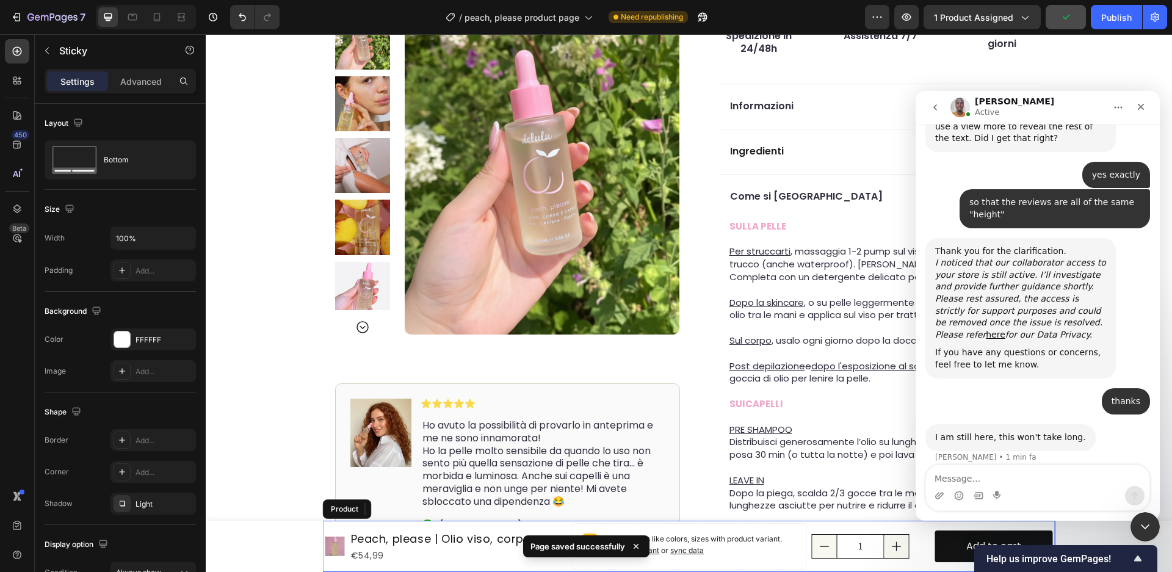
click at [557, 552] on div "Page saved successfully" at bounding box center [586, 546] width 126 height 22
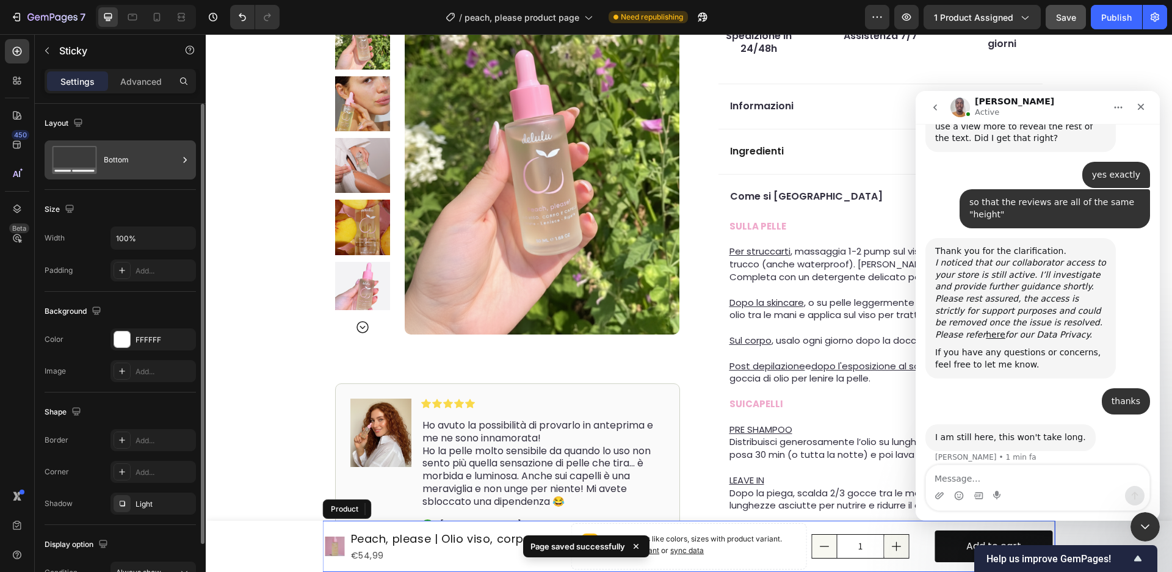
click at [106, 166] on div "Bottom" at bounding box center [141, 160] width 74 height 28
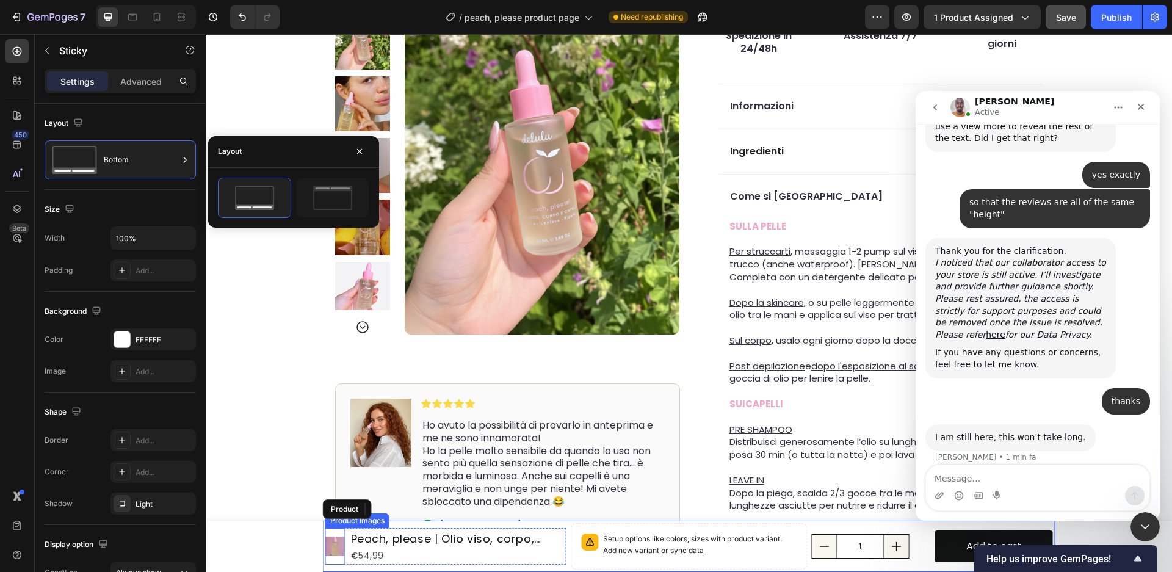
click at [339, 552] on img at bounding box center [335, 547] width 20 height 20
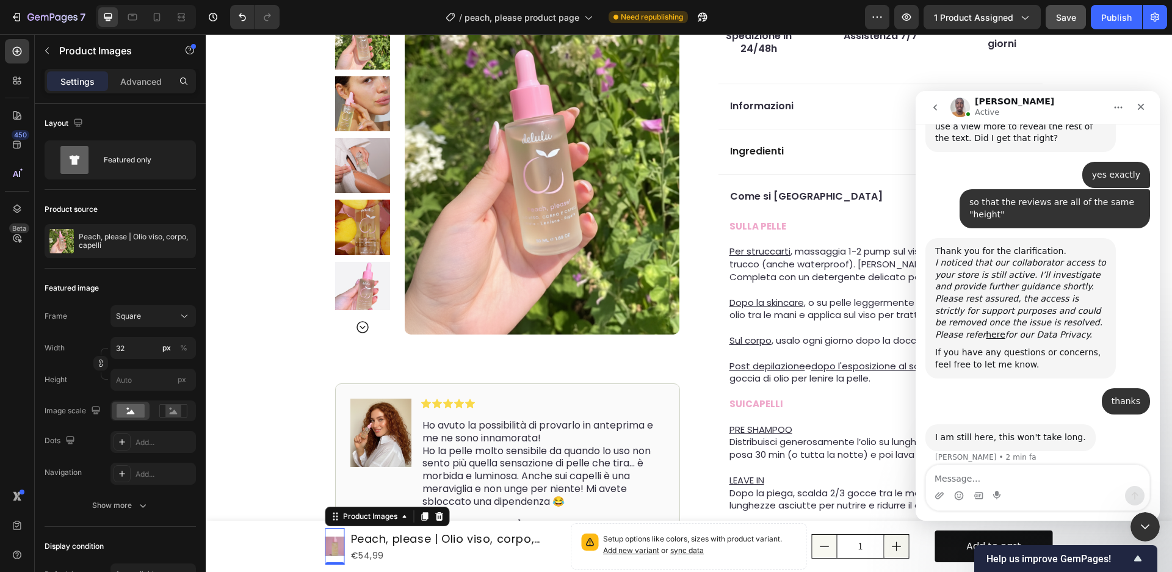
click at [440, 519] on icon at bounding box center [439, 516] width 8 height 9
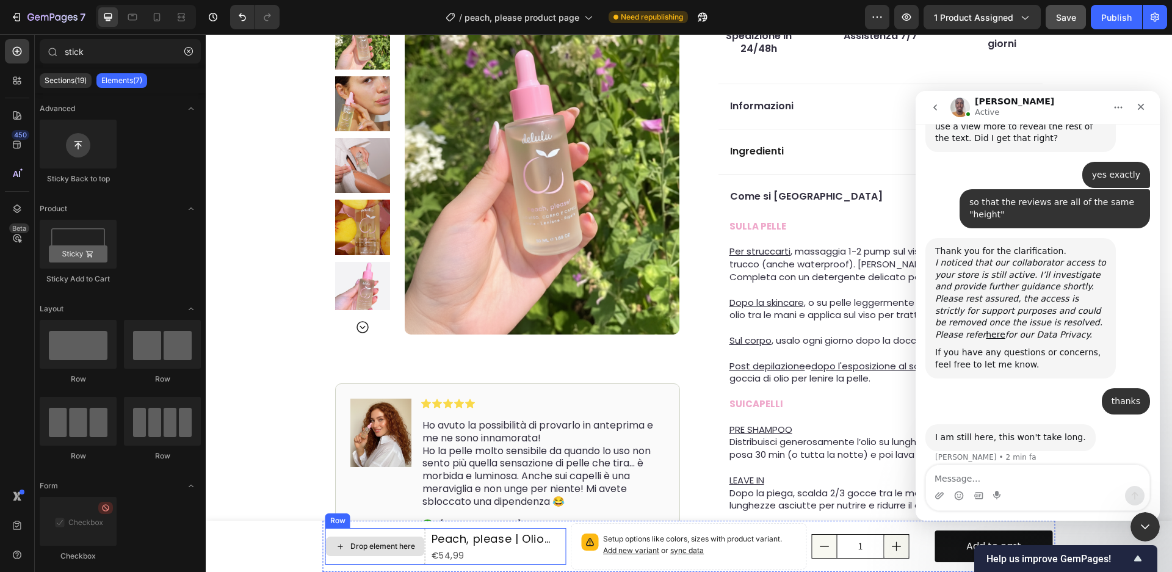
click at [418, 563] on div "Drop element here" at bounding box center [375, 546] width 100 height 37
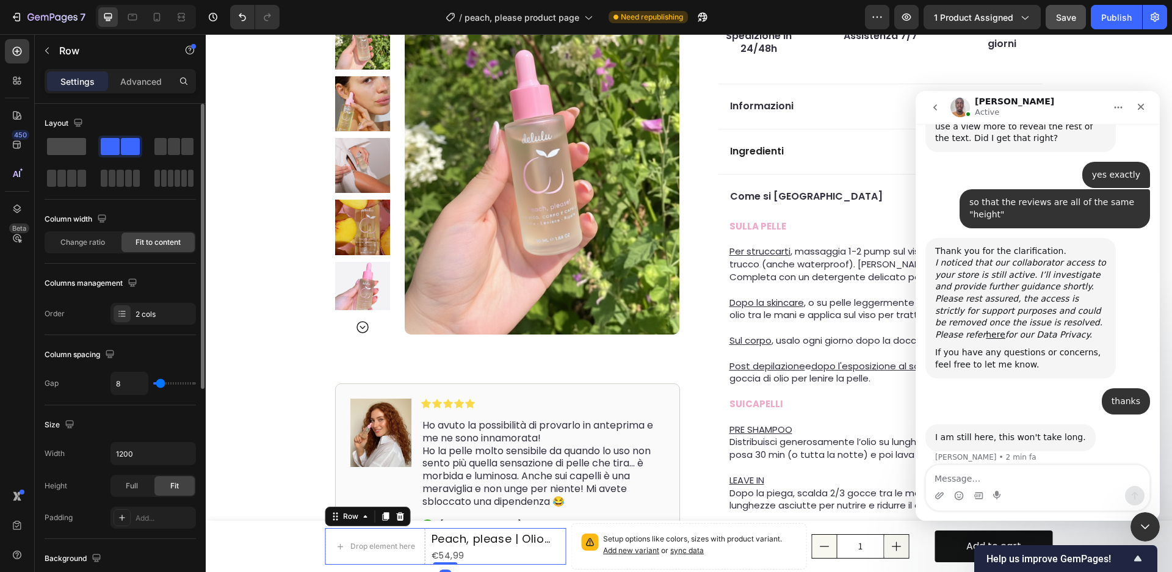
click at [63, 149] on span at bounding box center [66, 146] width 39 height 17
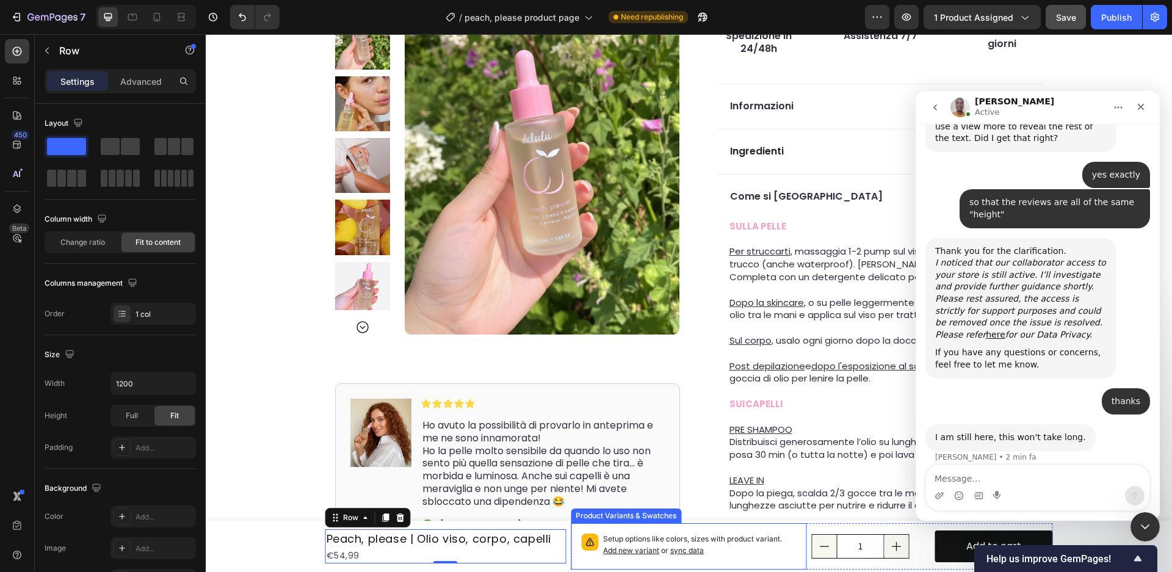
click at [780, 556] on p "Setup options like colors, sizes with product variant. Add new variant or sync …" at bounding box center [700, 545] width 194 height 23
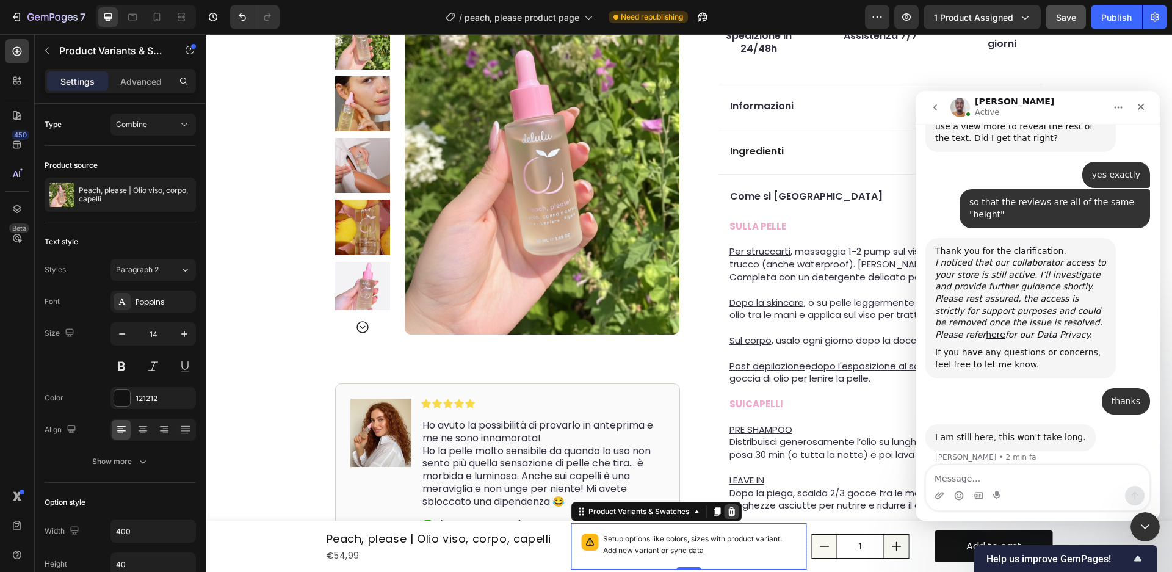
click at [733, 515] on icon at bounding box center [732, 511] width 8 height 9
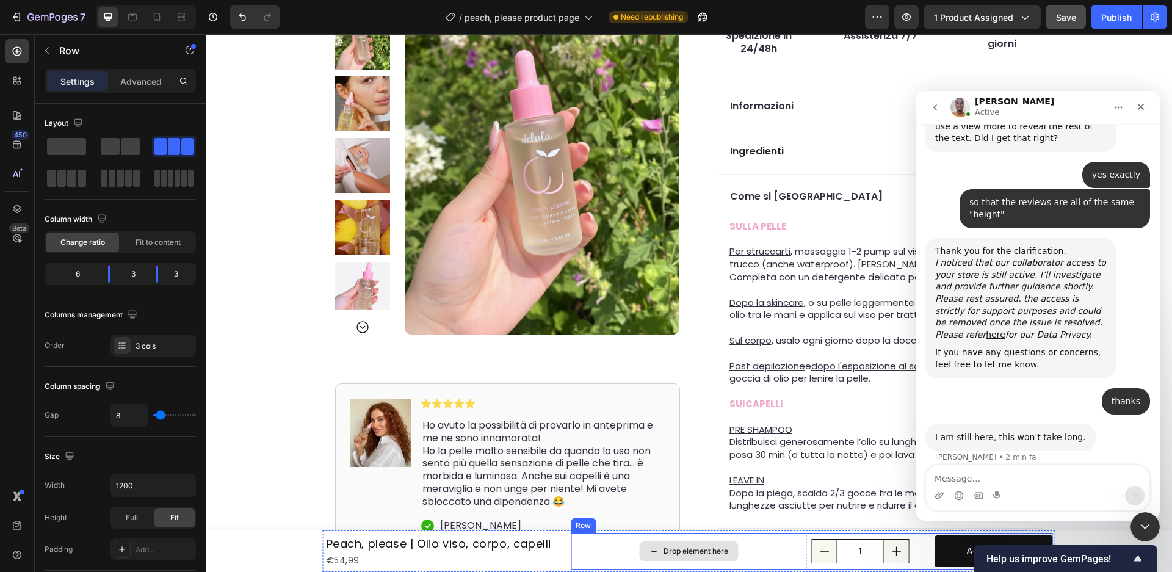
click at [784, 562] on div "Drop element here" at bounding box center [689, 551] width 236 height 37
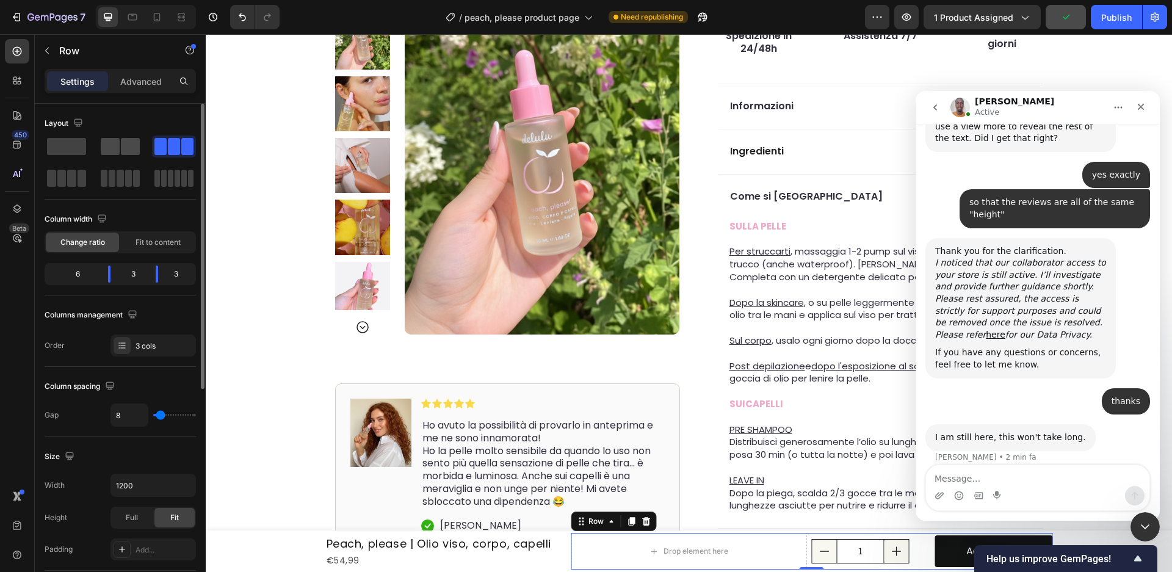
click at [109, 150] on span at bounding box center [110, 146] width 19 height 17
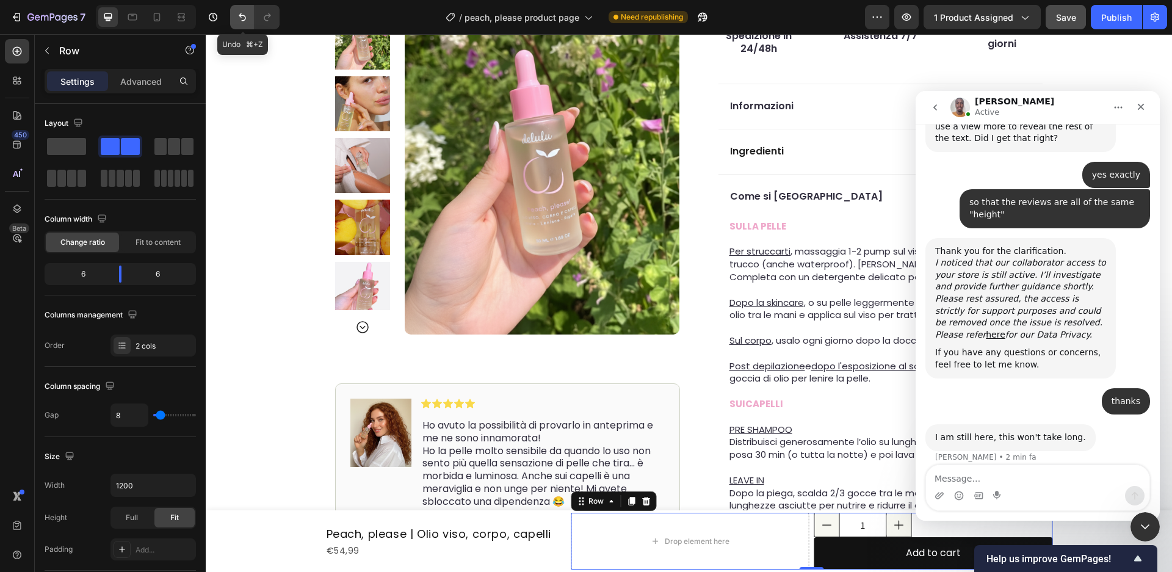
click at [242, 19] on icon "Undo/Redo" at bounding box center [242, 17] width 12 height 12
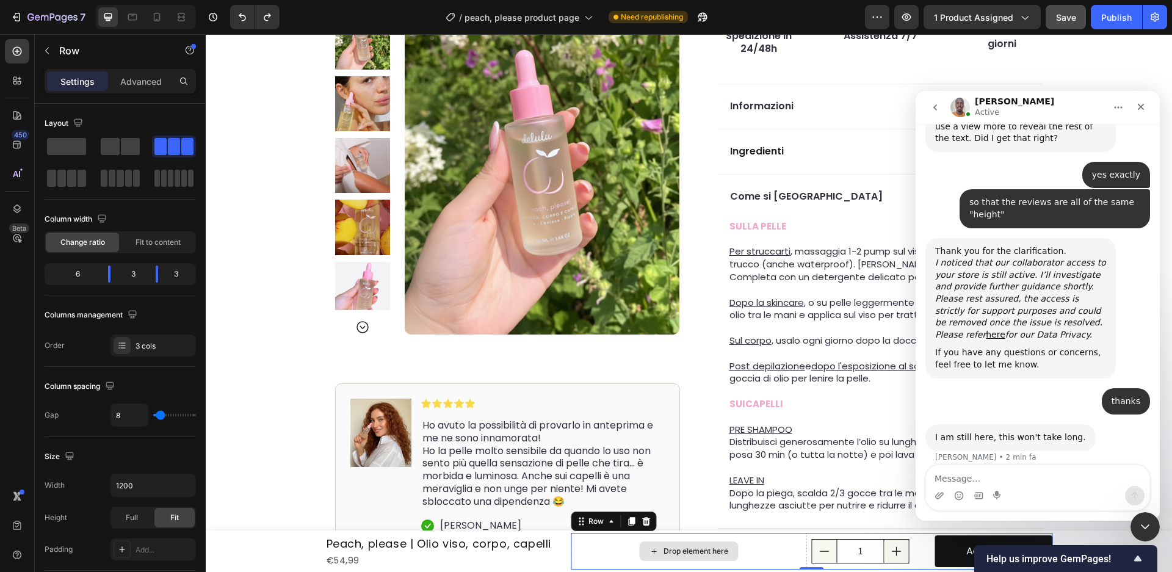
click at [804, 544] on div "Drop element here" at bounding box center [689, 551] width 236 height 37
click at [929, 562] on div "1" at bounding box center [871, 551] width 118 height 24
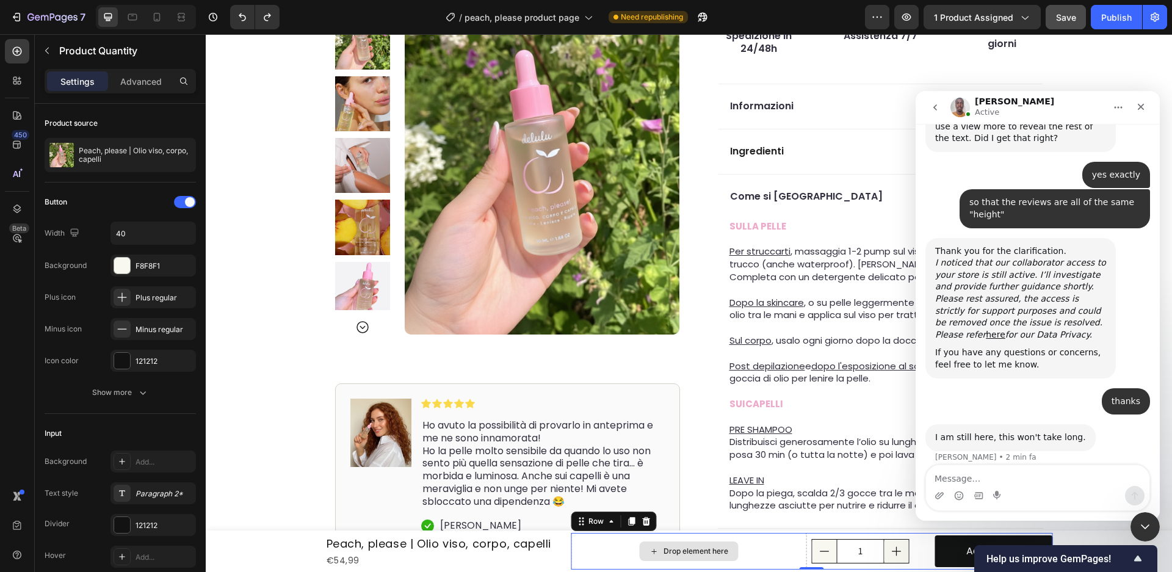
click at [794, 545] on div "Drop element here" at bounding box center [689, 551] width 236 height 37
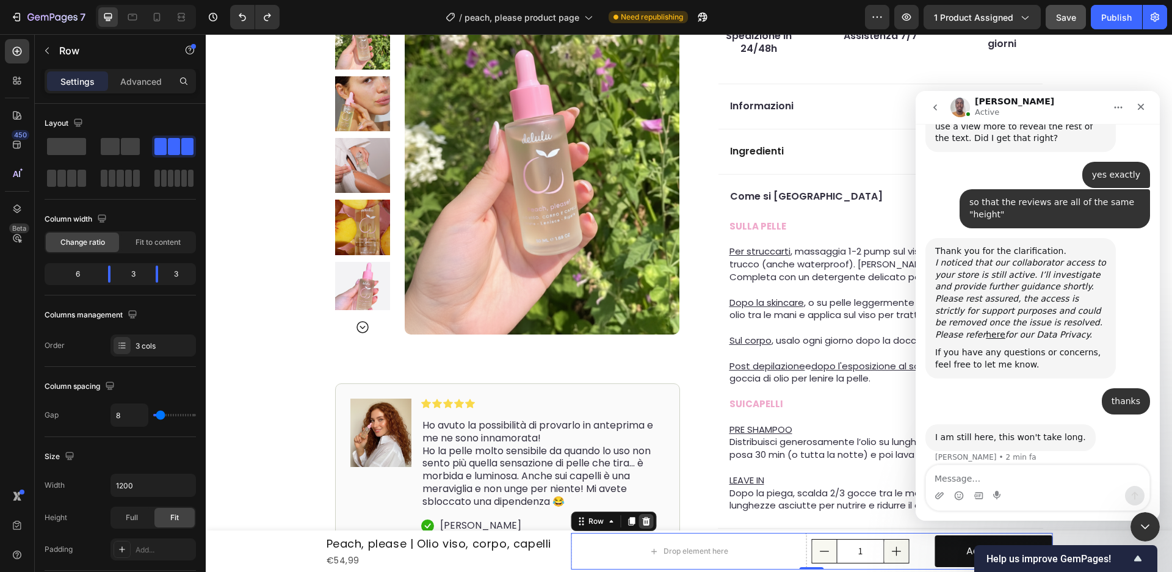
click at [647, 520] on icon at bounding box center [646, 521] width 8 height 9
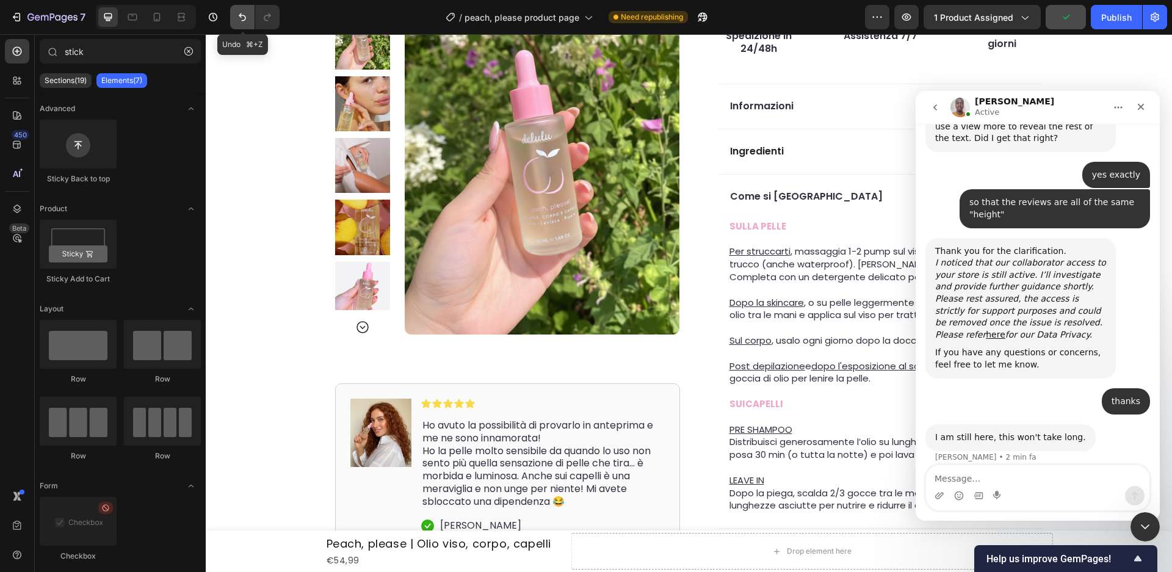
click at [242, 20] on icon "Undo/Redo" at bounding box center [242, 17] width 7 height 8
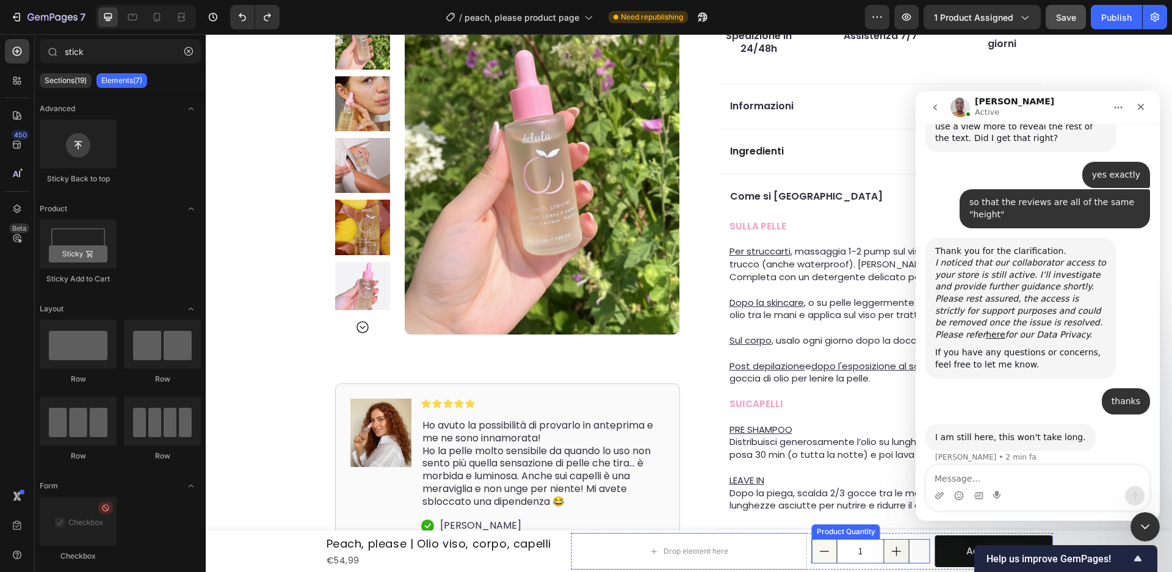
click at [922, 543] on div "1" at bounding box center [871, 551] width 118 height 24
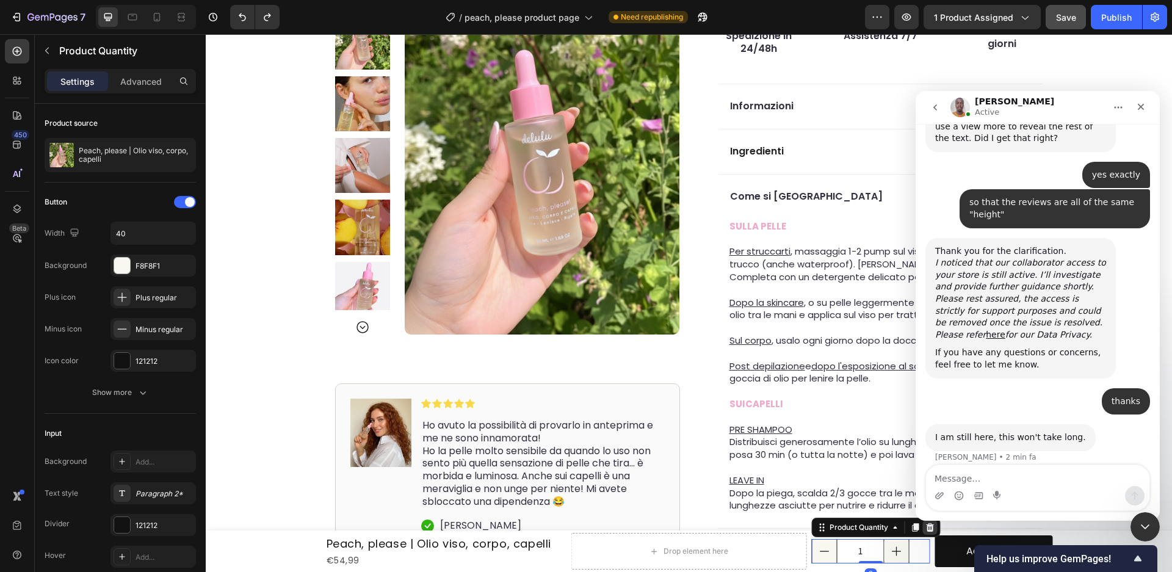
click at [929, 527] on icon at bounding box center [930, 527] width 8 height 9
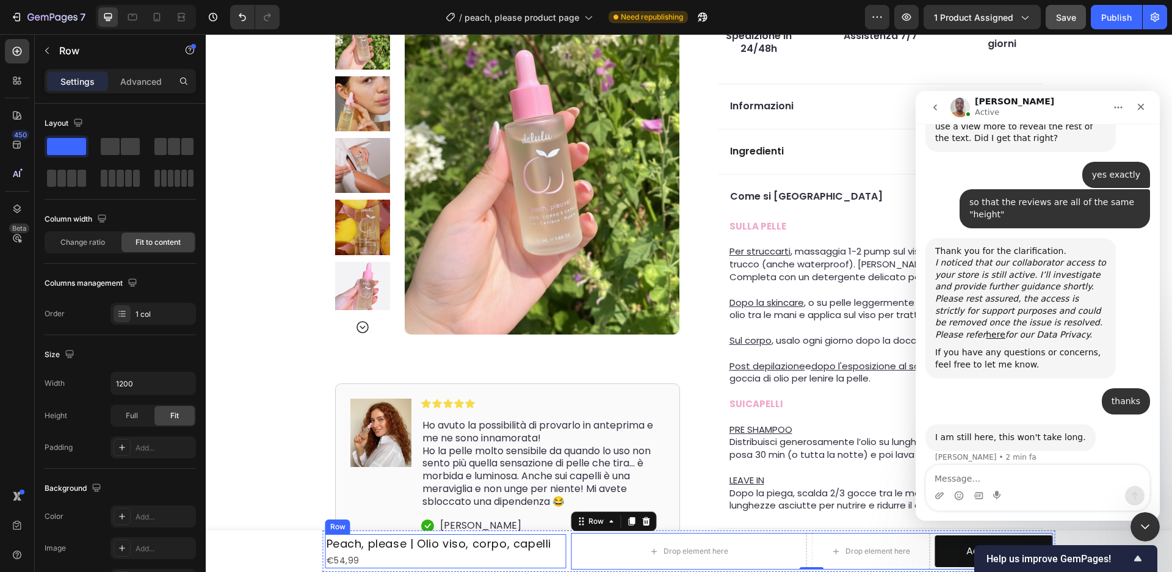
click at [565, 552] on div "Peach, please | Olio viso, corpo, capelli Product Title €54,99 Product Price Pr…" at bounding box center [445, 551] width 241 height 34
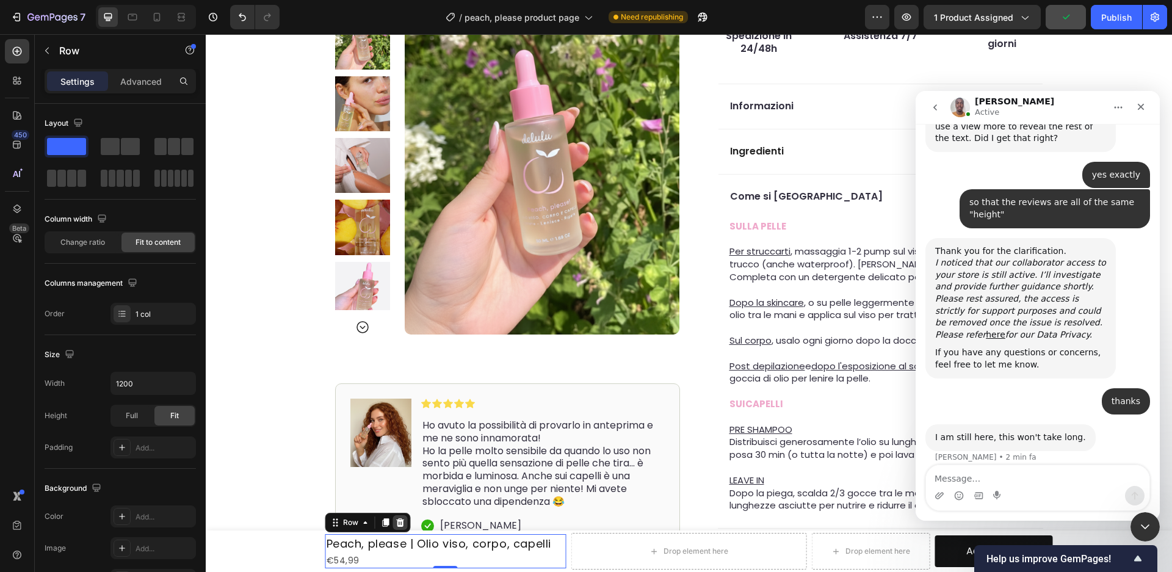
click at [399, 515] on div at bounding box center [400, 522] width 15 height 15
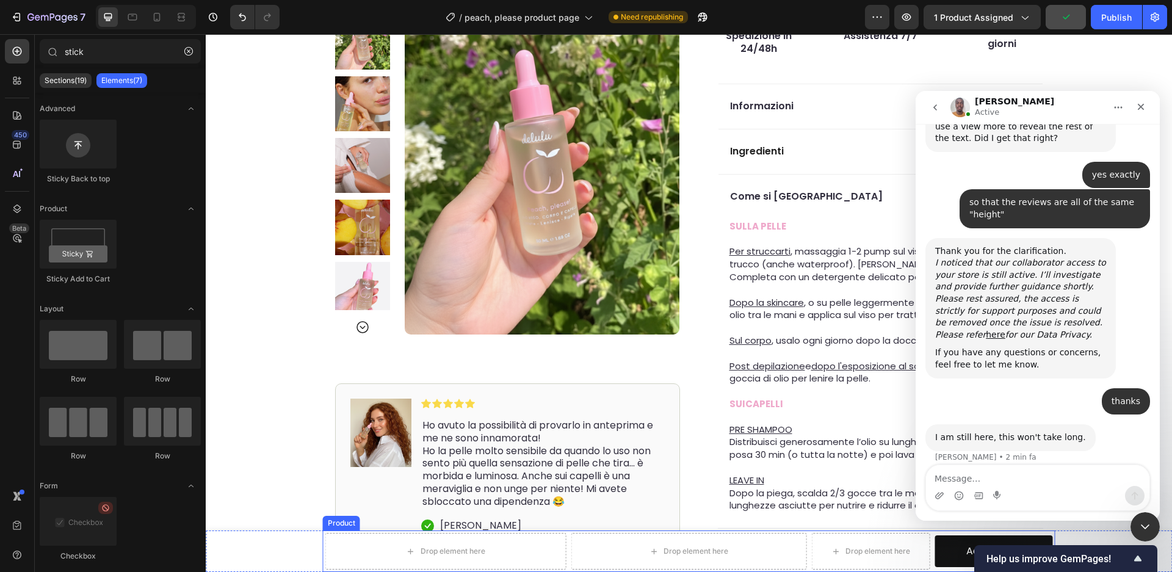
click at [568, 556] on div "Drop element here Drop element here Drop element here Add to cart Add to Cart R…" at bounding box center [689, 552] width 733 height 42
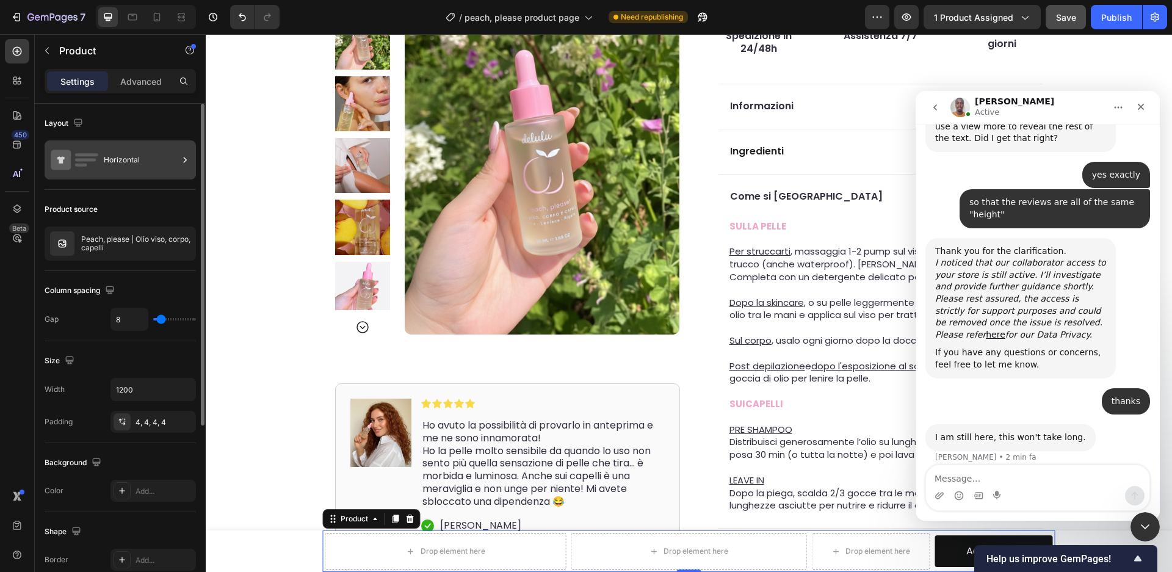
click at [159, 166] on div "Horizontal" at bounding box center [141, 160] width 74 height 28
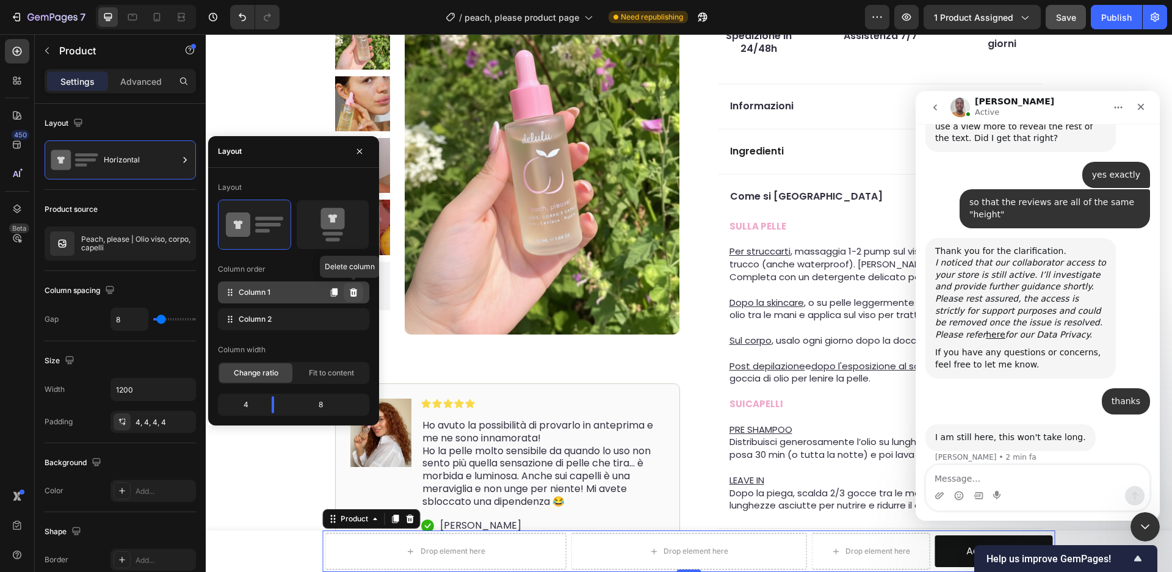
click at [355, 291] on icon at bounding box center [354, 292] width 8 height 9
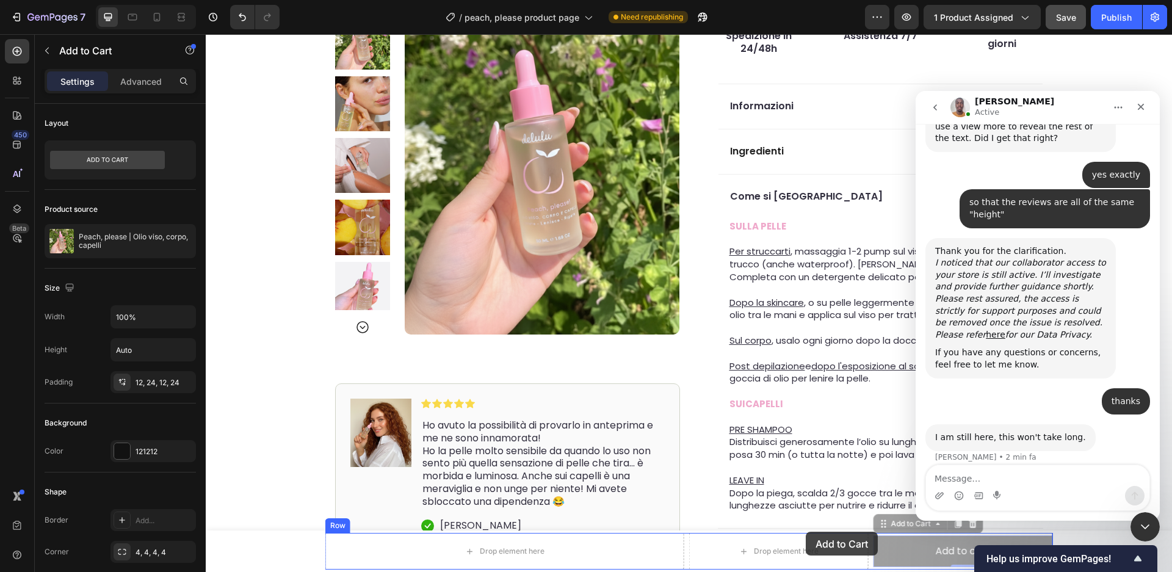
drag, startPoint x: 850, startPoint y: 551, endPoint x: 806, endPoint y: 532, distance: 48.7
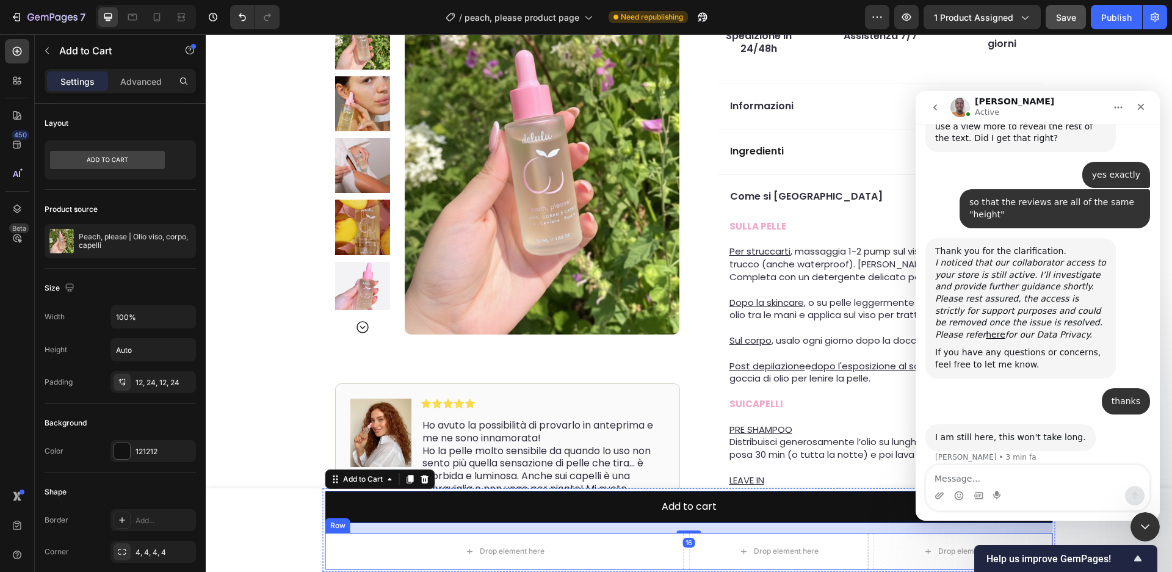
scroll to position [835, 0]
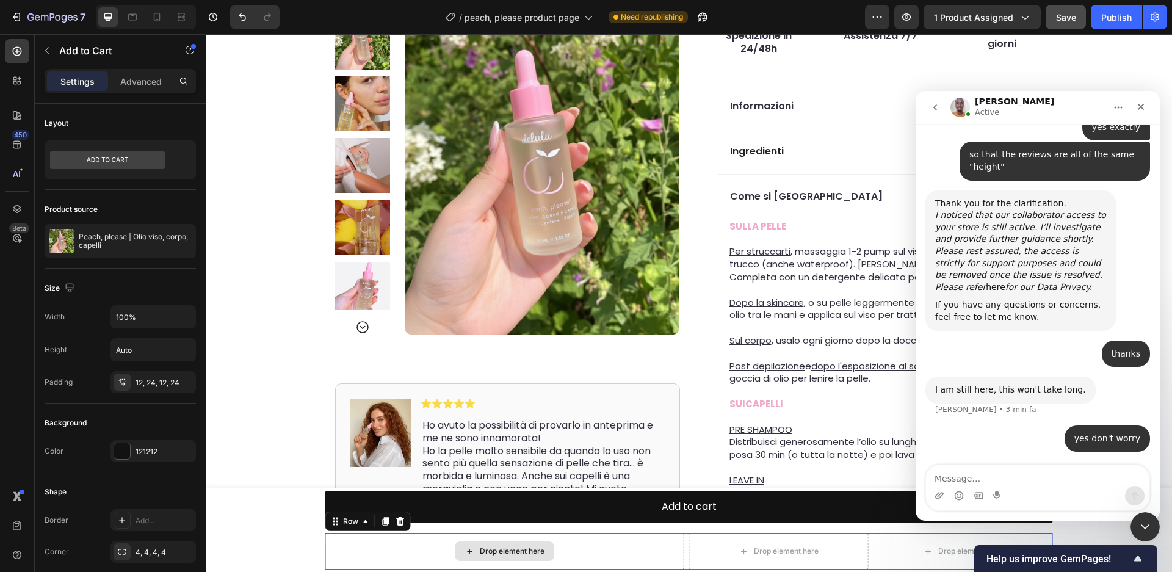
click at [651, 543] on div "Drop element here" at bounding box center [504, 551] width 359 height 37
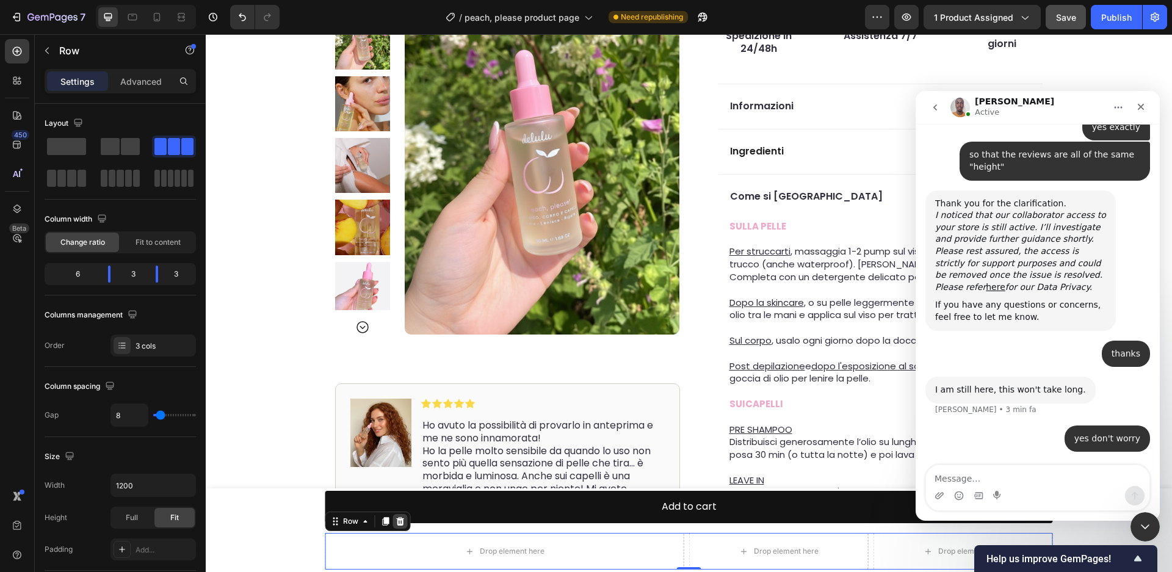
click at [399, 520] on icon at bounding box center [400, 521] width 8 height 9
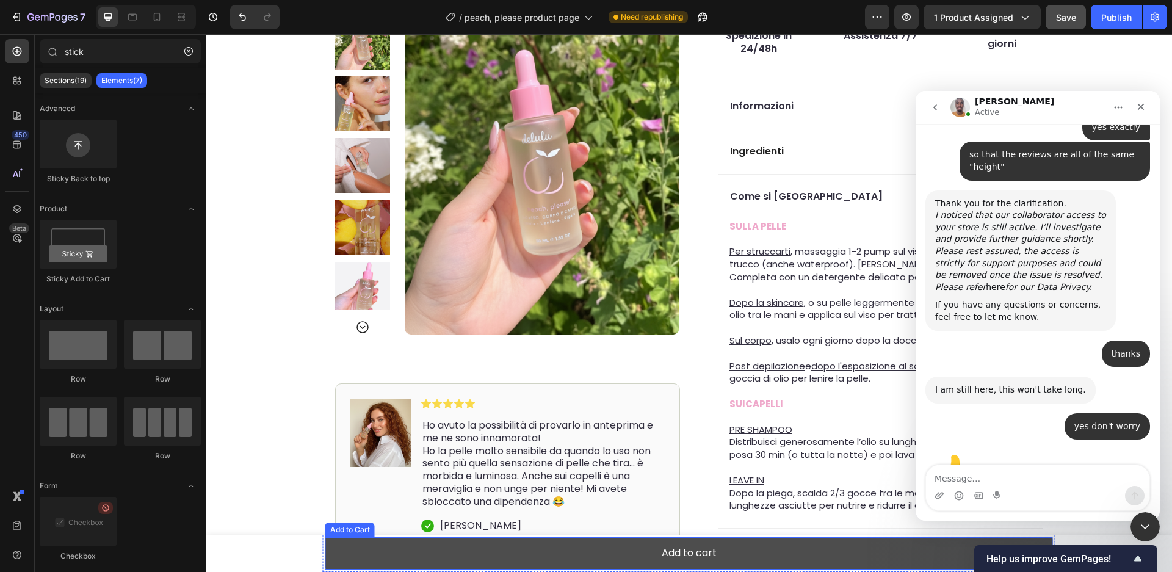
click at [458, 555] on button "Add to cart" at bounding box center [689, 553] width 728 height 32
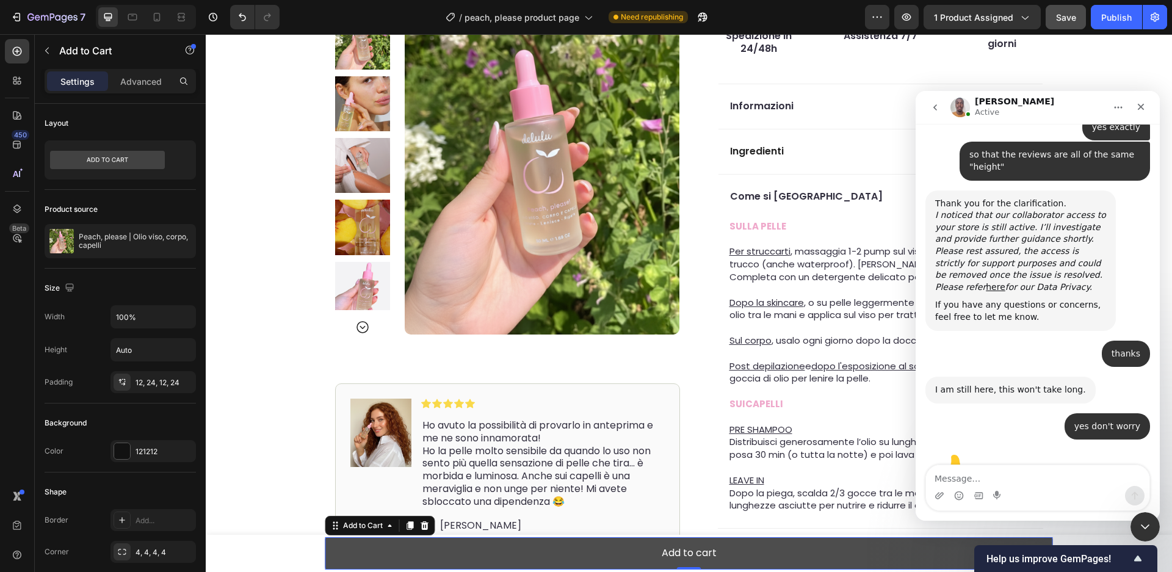
scroll to position [856, 0]
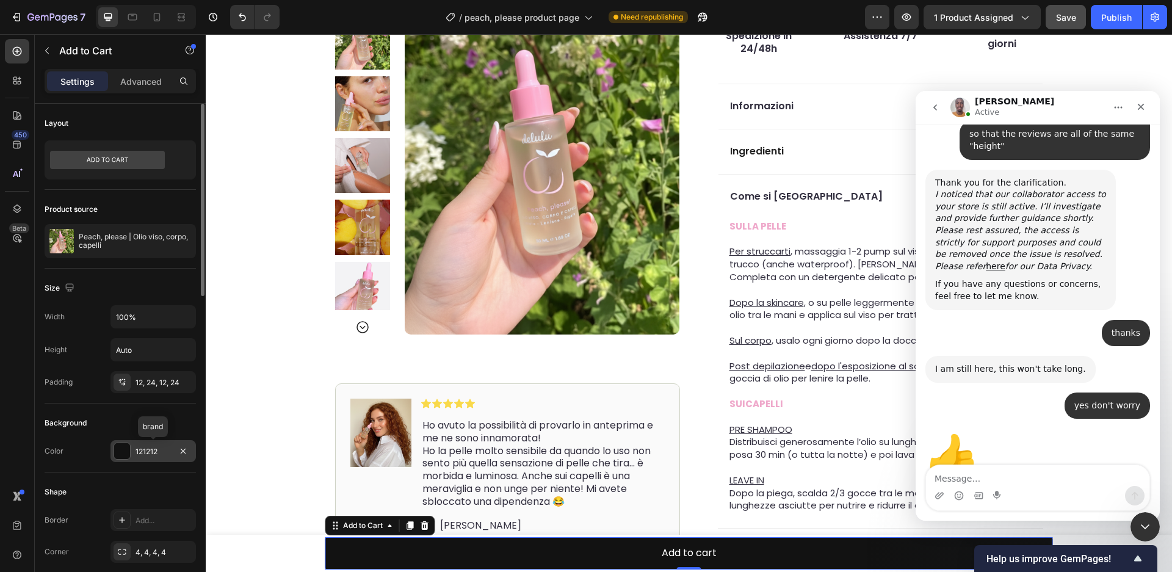
click at [154, 451] on div "121212" at bounding box center [153, 451] width 35 height 11
click at [129, 451] on div at bounding box center [122, 451] width 16 height 16
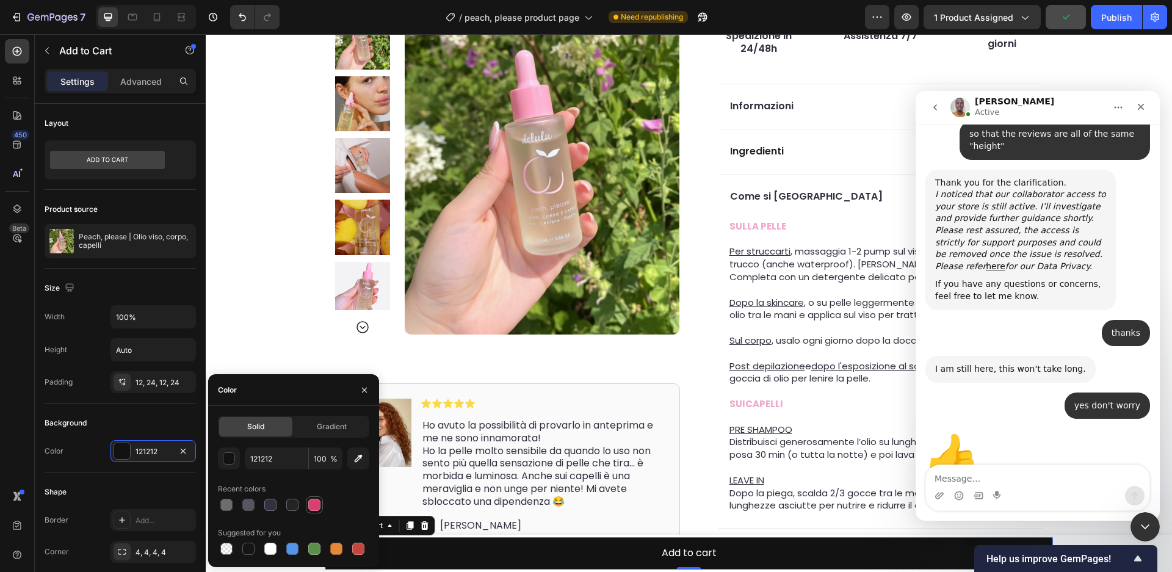
click at [310, 510] on div at bounding box center [314, 505] width 12 height 12
type input "D94070"
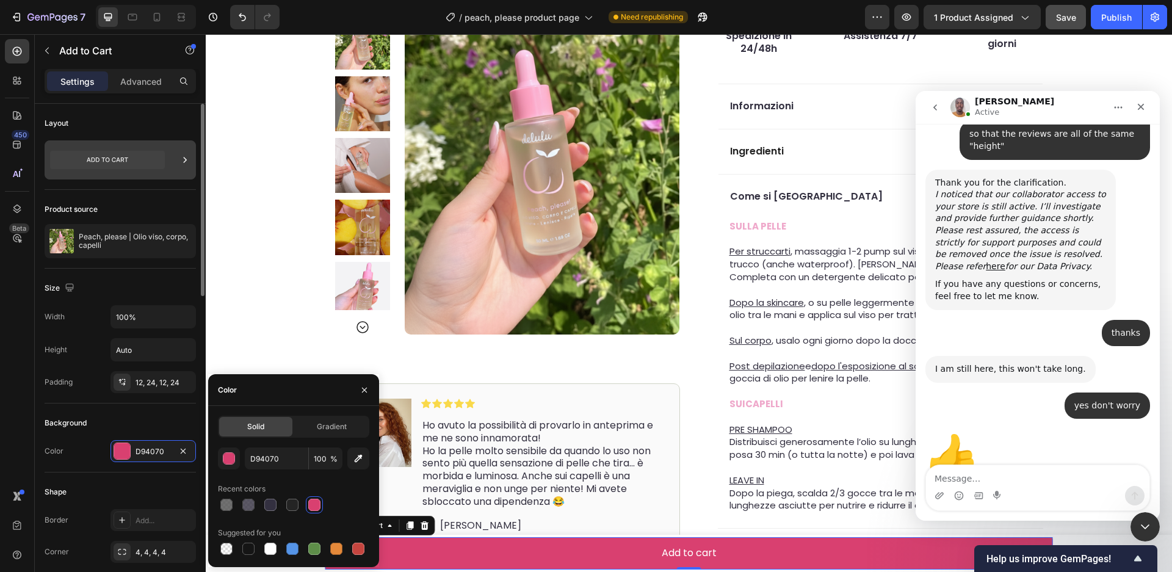
click at [133, 154] on icon at bounding box center [107, 160] width 115 height 18
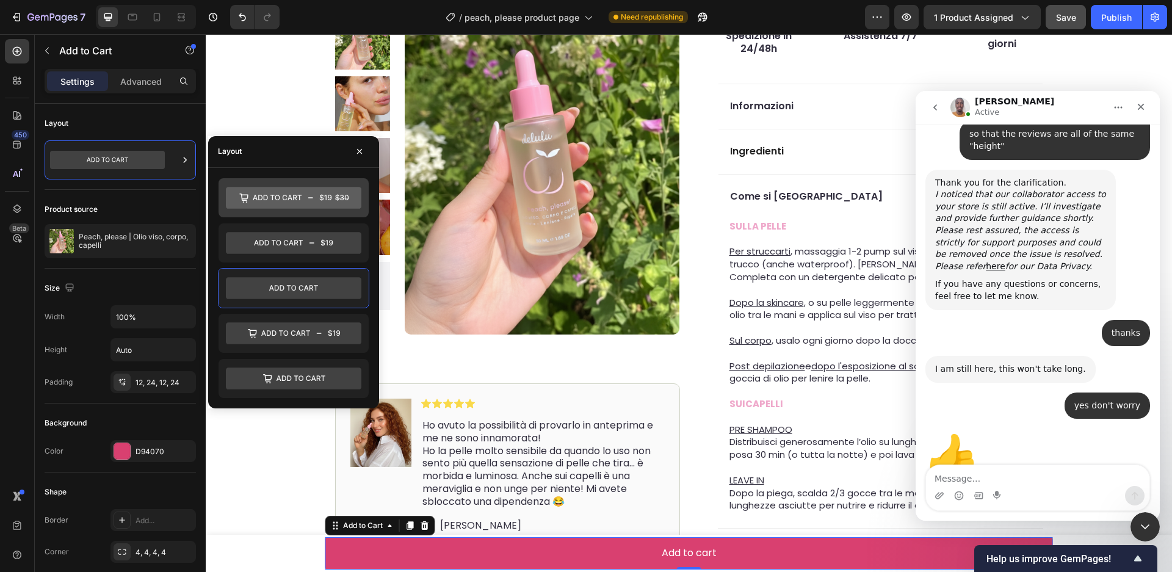
click at [294, 208] on icon at bounding box center [294, 198] width 136 height 22
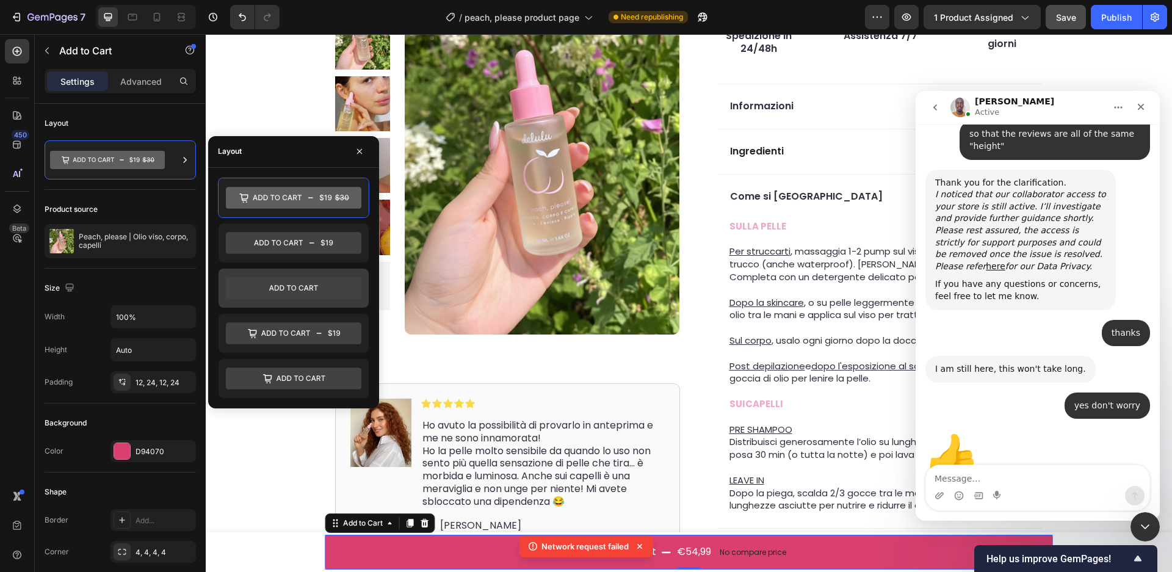
click at [310, 283] on icon at bounding box center [294, 288] width 136 height 22
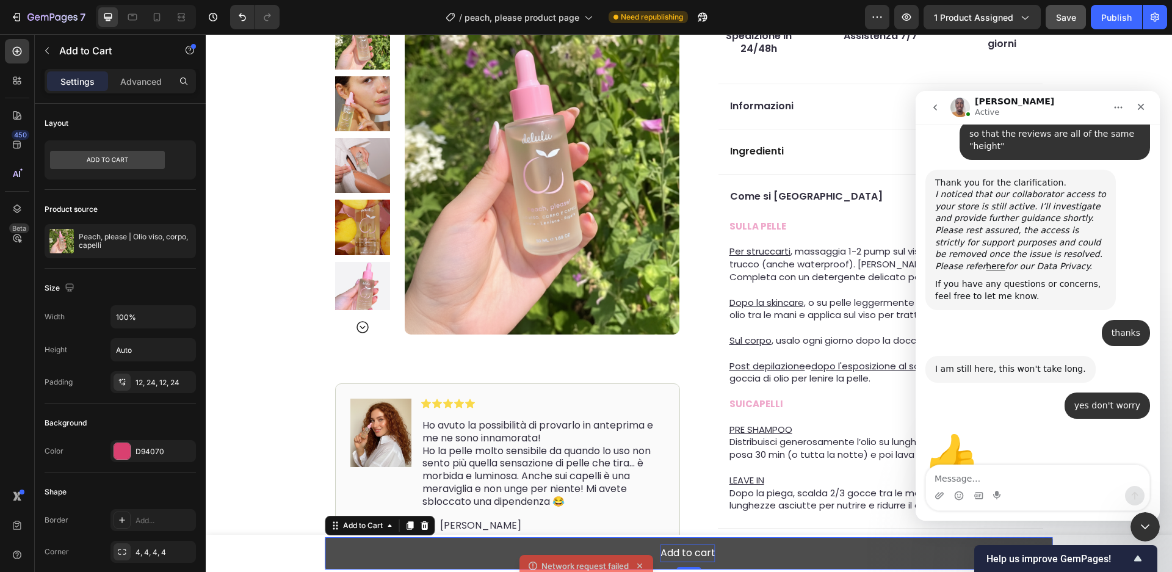
click at [686, 555] on div "Add to cart" at bounding box center [688, 554] width 55 height 18
click at [325, 537] on button "ACQUISTA" at bounding box center [689, 553] width 728 height 32
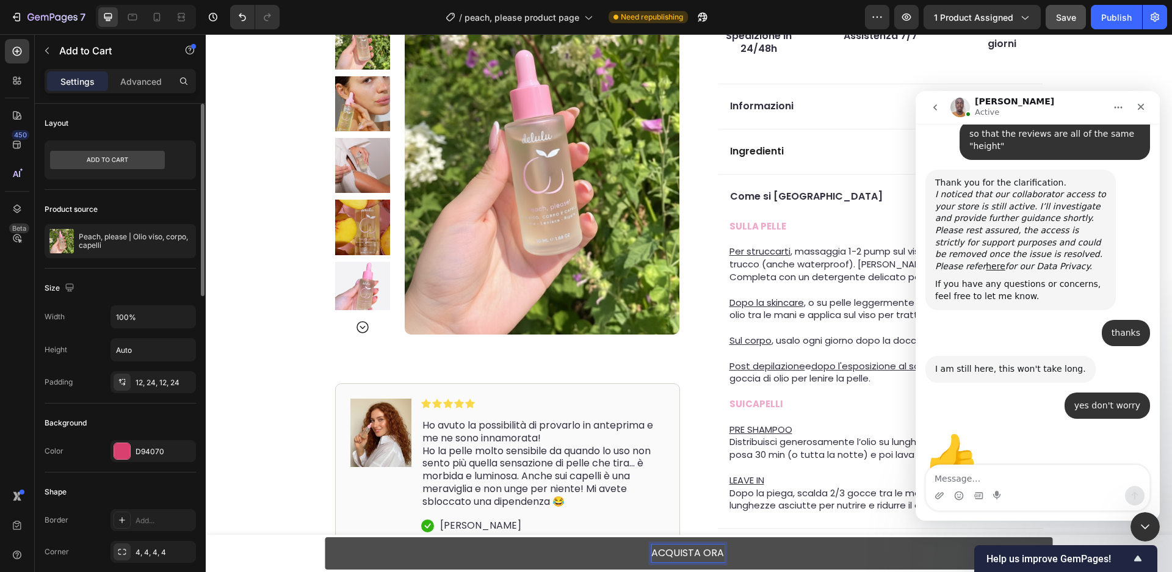
click at [152, 492] on div "Shape" at bounding box center [120, 492] width 151 height 20
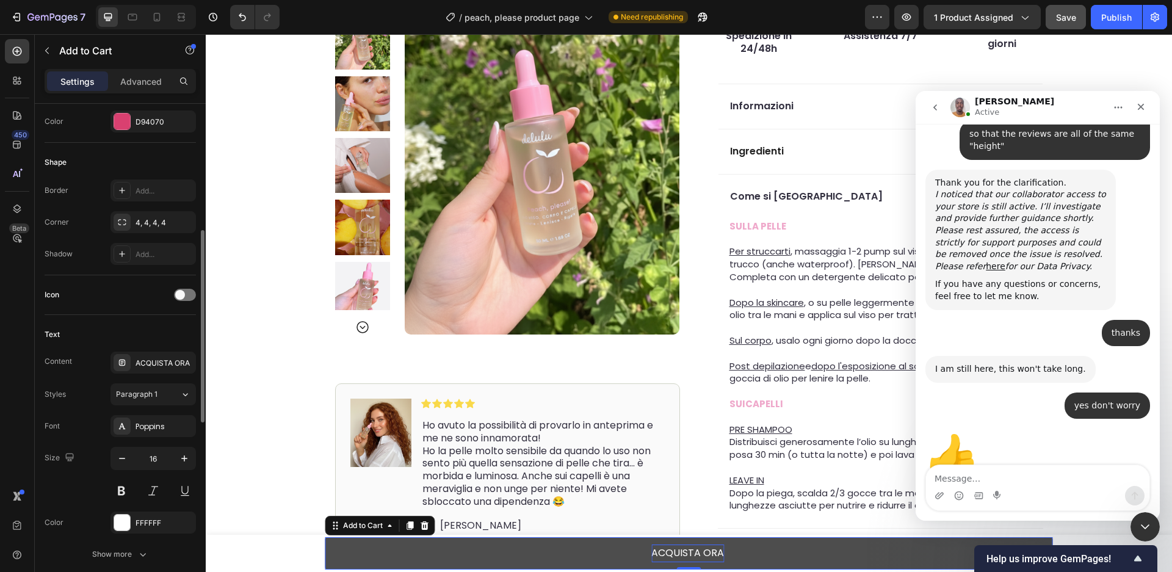
scroll to position [386, 0]
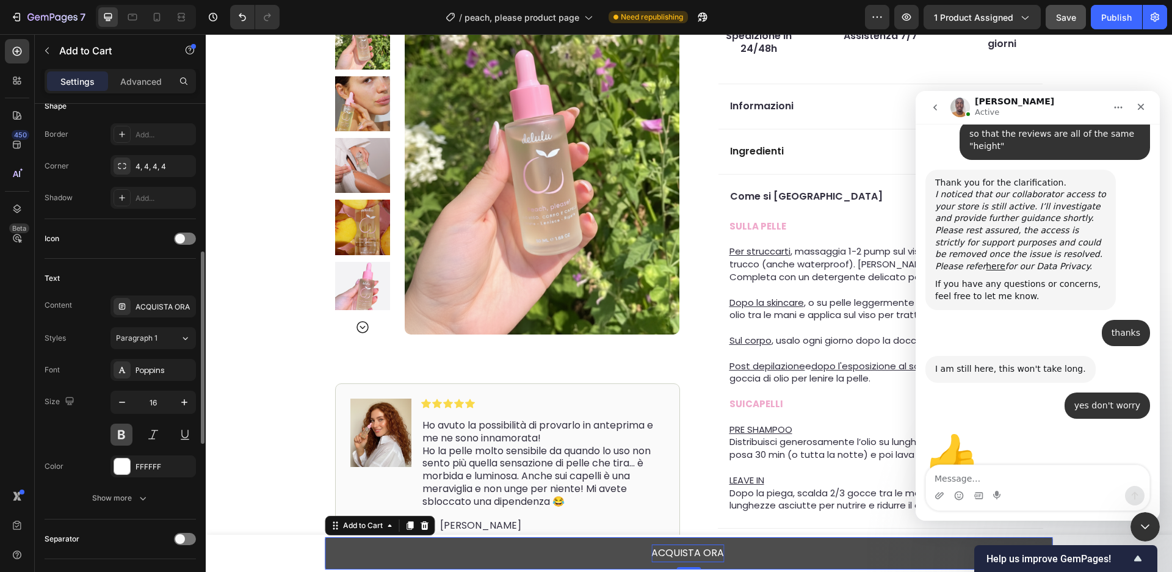
click at [117, 435] on button at bounding box center [121, 435] width 22 height 22
click at [121, 502] on div "Show more" at bounding box center [120, 498] width 57 height 12
click at [150, 498] on div "Normal" at bounding box center [147, 498] width 62 height 11
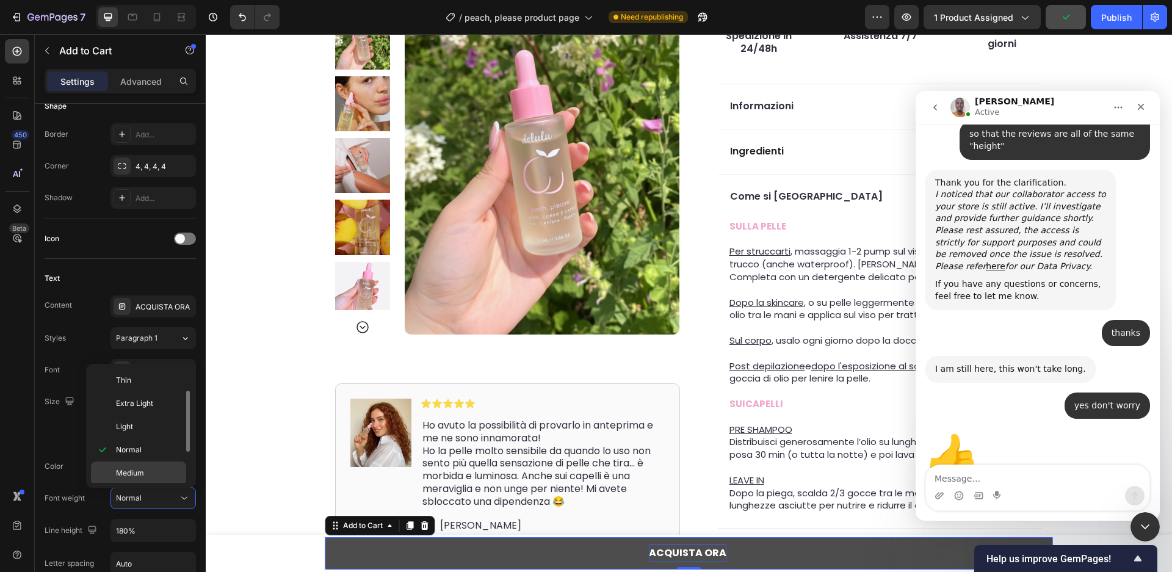
scroll to position [48, 0]
click at [143, 447] on span "Semi Bold" at bounding box center [133, 448] width 35 height 11
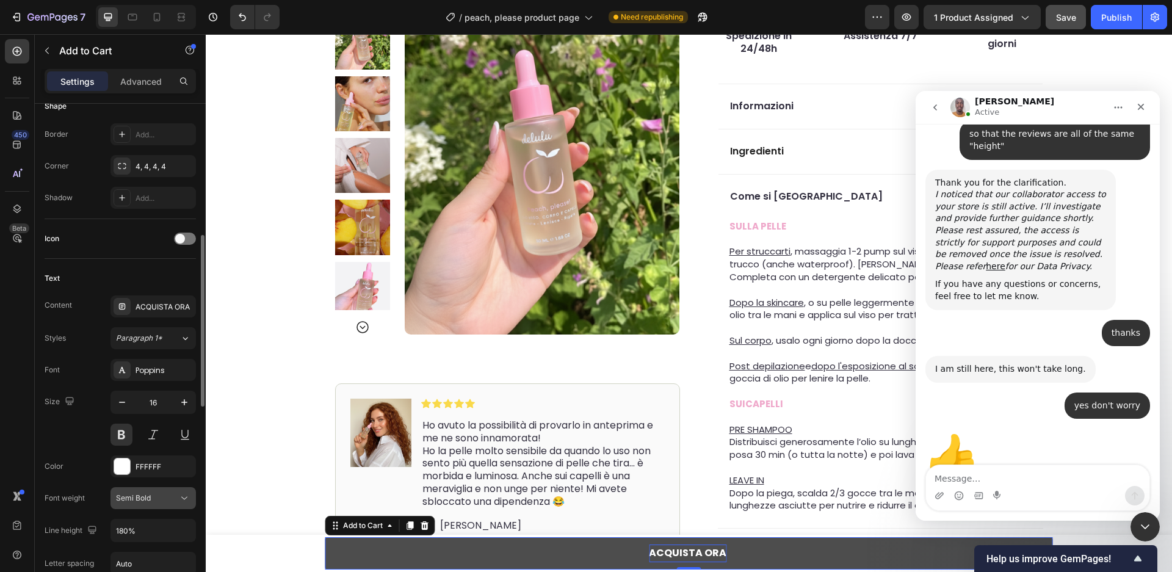
click at [158, 504] on div "Semi Bold" at bounding box center [147, 498] width 62 height 11
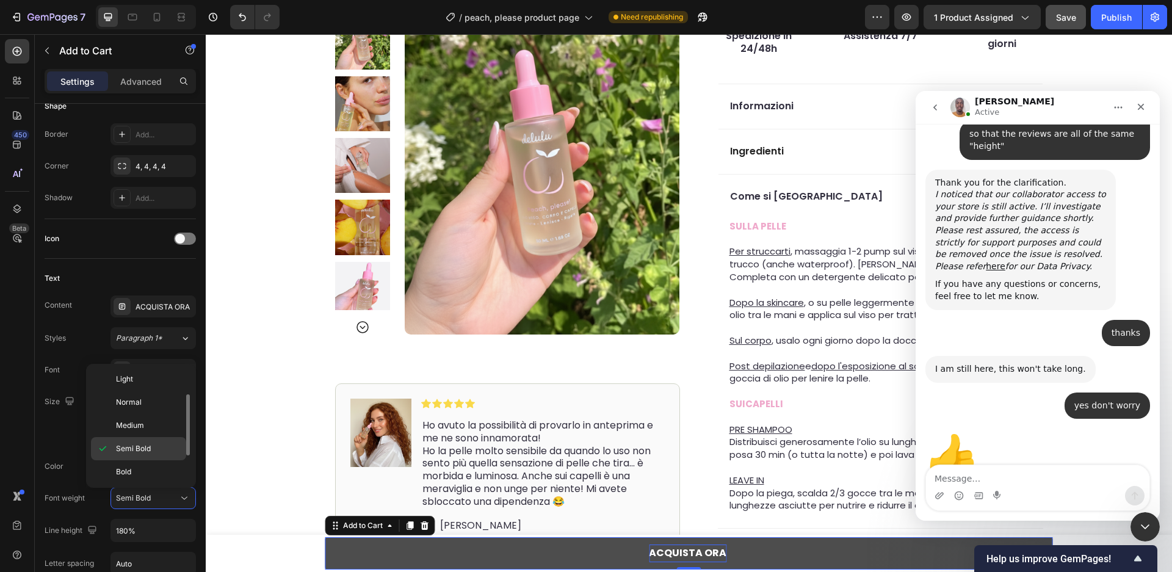
scroll to position [73, 0]
click at [151, 447] on p "Bold" at bounding box center [148, 446] width 65 height 11
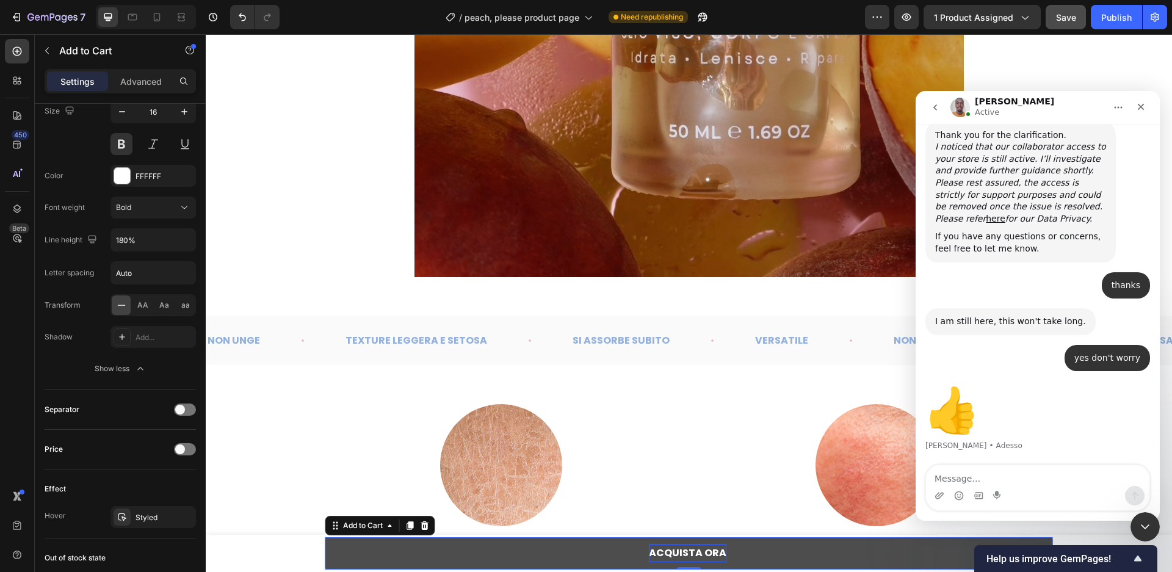
scroll to position [3026, 0]
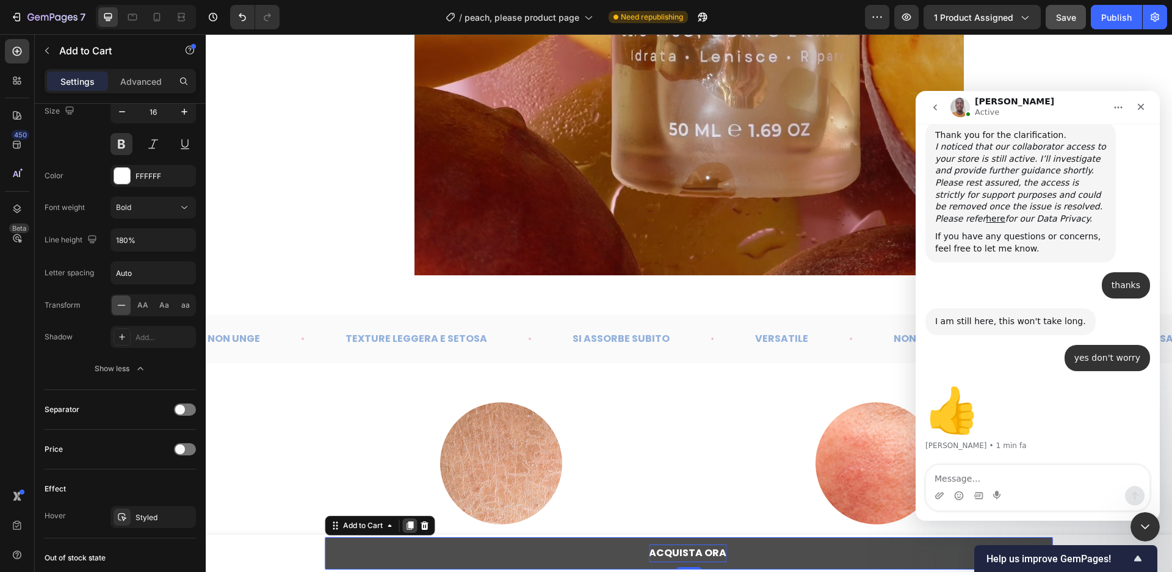
click at [414, 526] on icon at bounding box center [410, 526] width 10 height 10
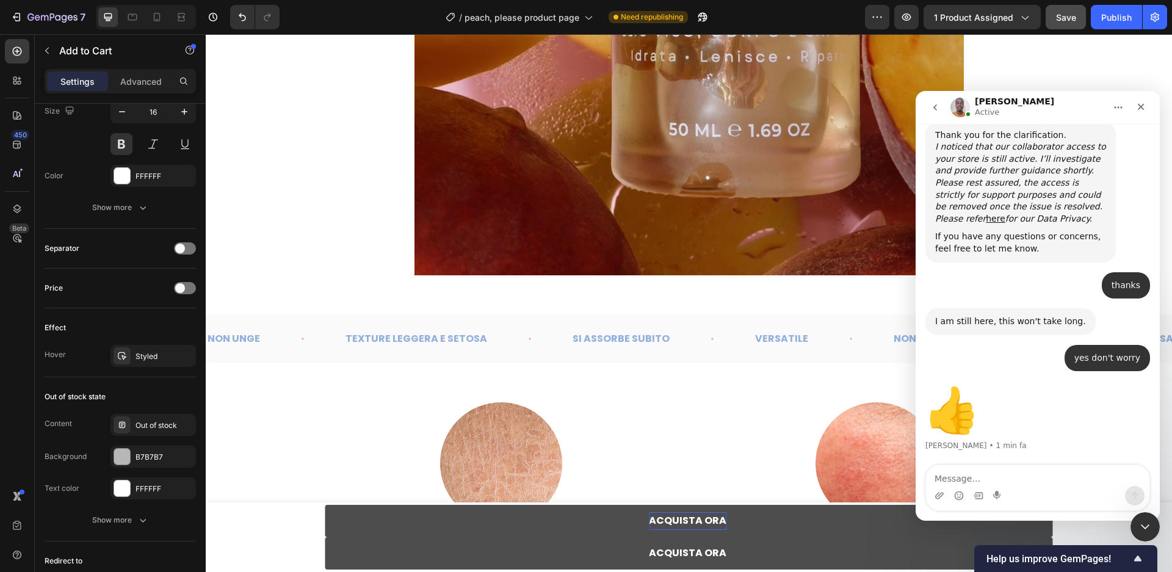
click at [333, 557] on button "ACQUISTA ORA" at bounding box center [689, 553] width 728 height 32
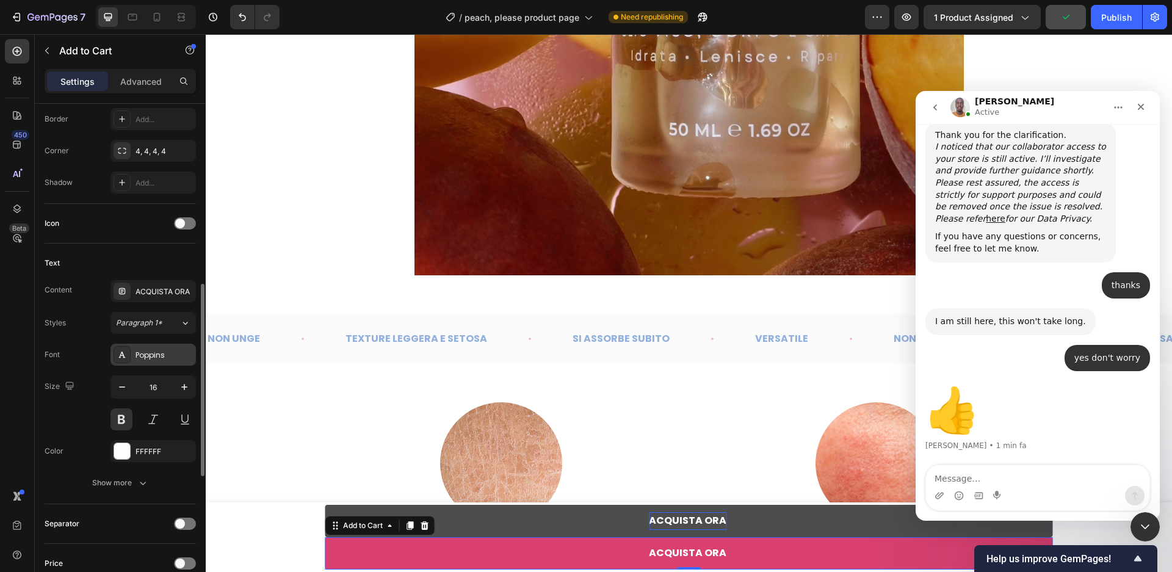
scroll to position [423, 0]
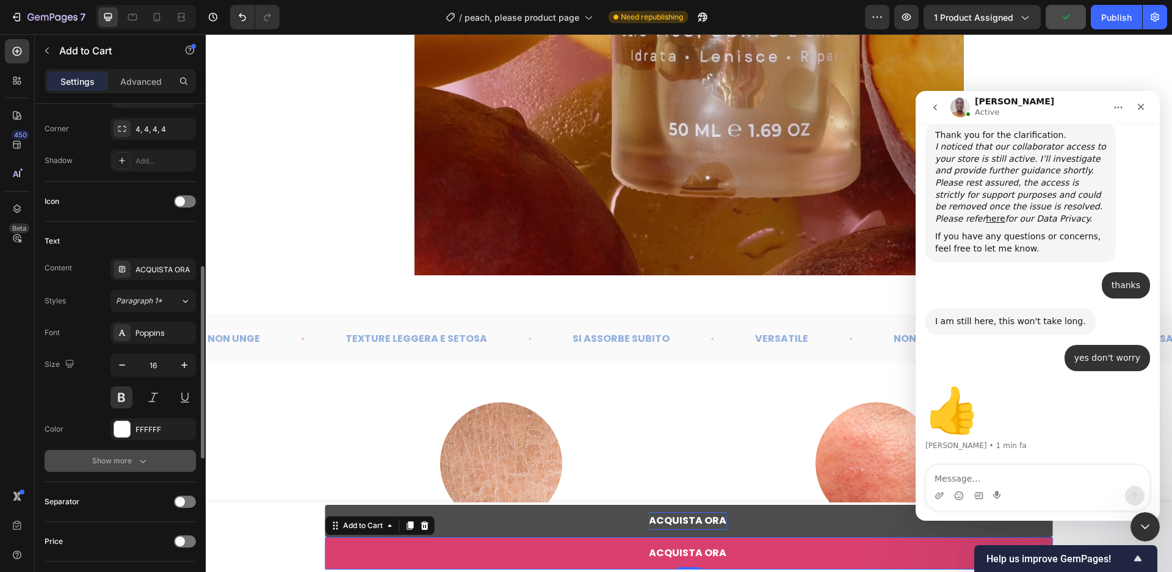
click at [142, 472] on button "Show more" at bounding box center [120, 461] width 151 height 22
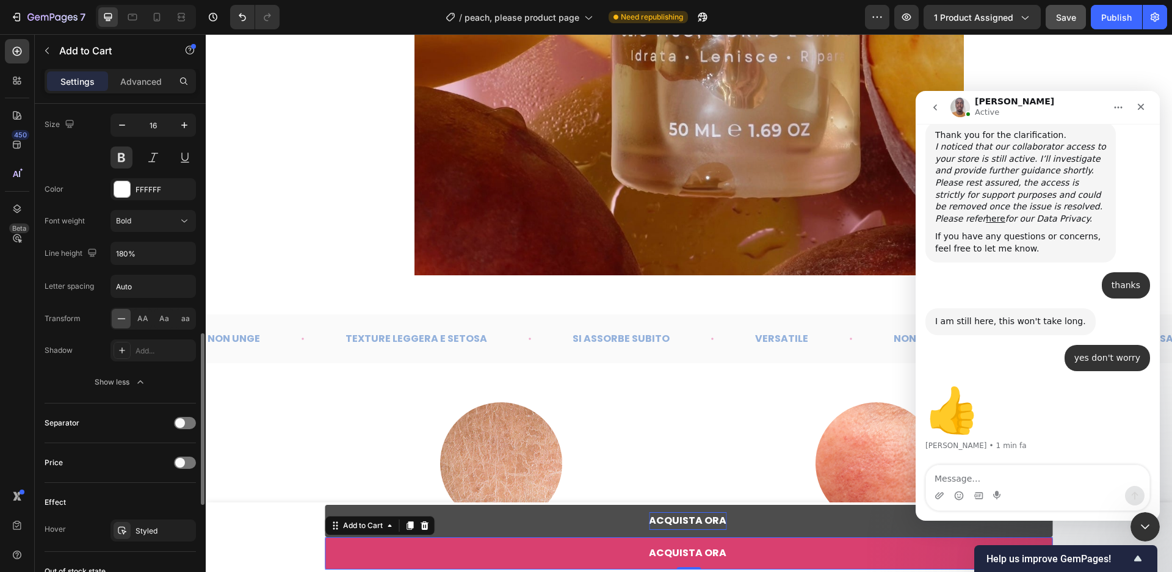
scroll to position [733, 0]
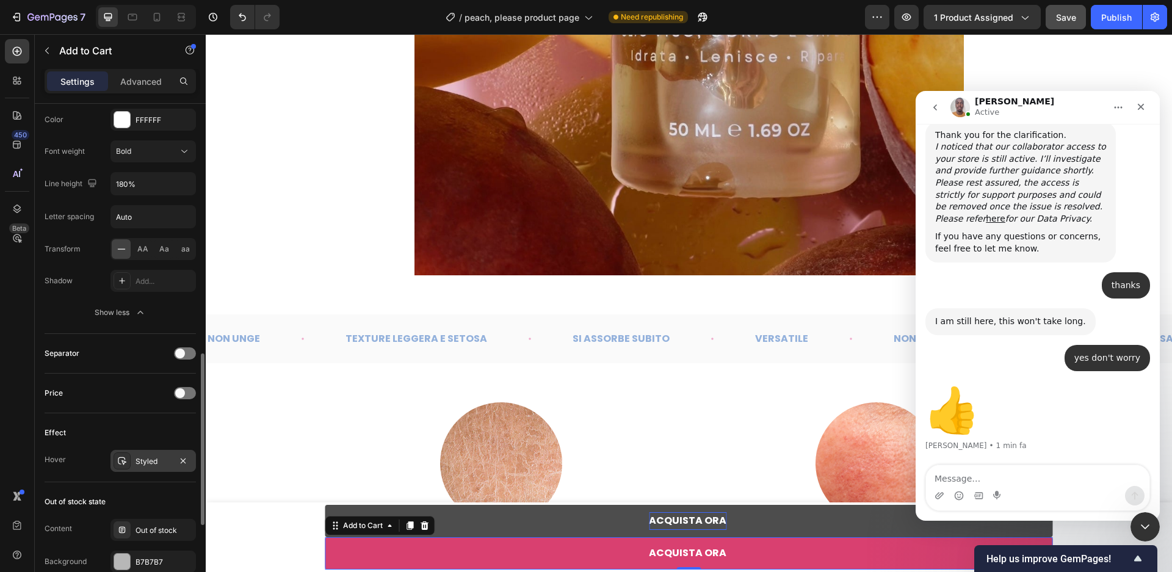
click at [131, 472] on div "Styled" at bounding box center [152, 461] width 85 height 22
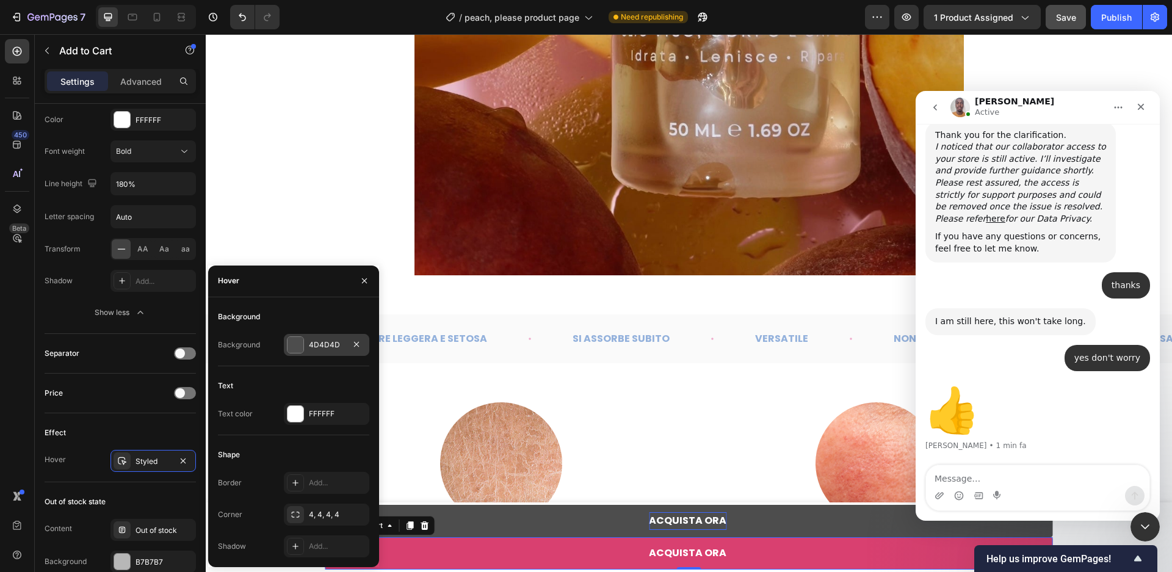
click at [306, 349] on div "4D4D4D" at bounding box center [326, 345] width 85 height 22
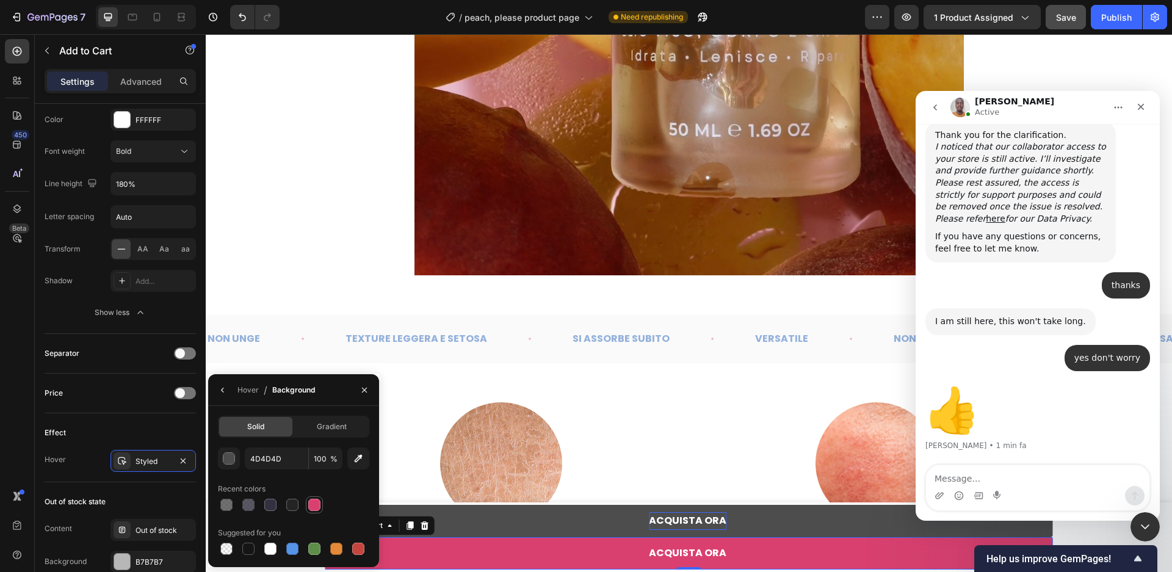
click at [315, 502] on div at bounding box center [314, 505] width 12 height 12
type input "D94070"
click at [317, 462] on input "100" at bounding box center [326, 458] width 34 height 22
type input "70"
click at [147, 433] on div "Effect" at bounding box center [120, 433] width 151 height 20
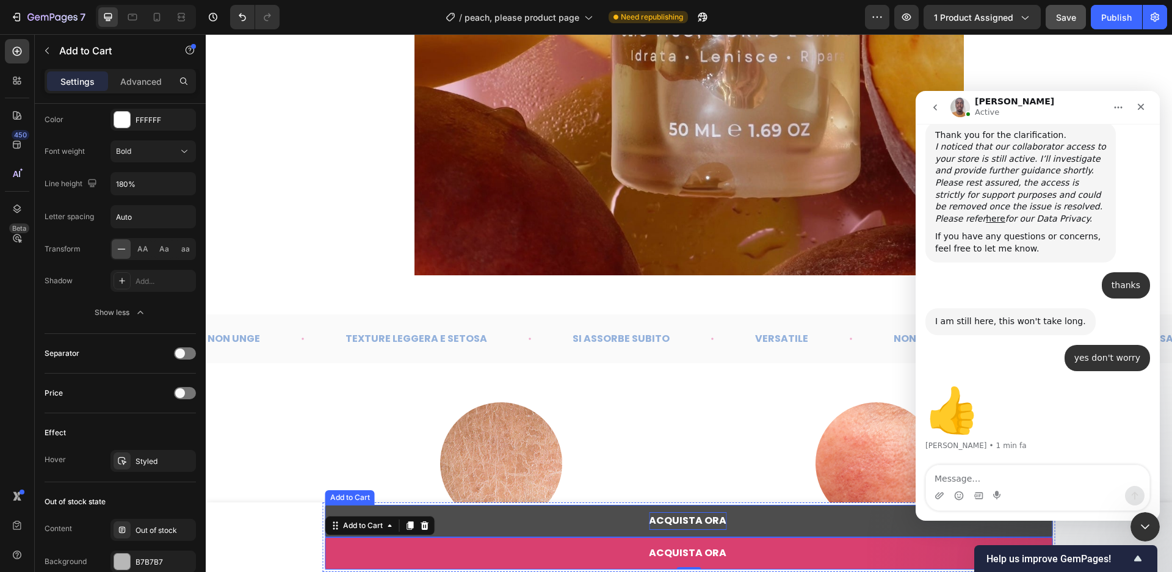
click at [501, 524] on button "ACQUISTA ORA" at bounding box center [689, 521] width 728 height 32
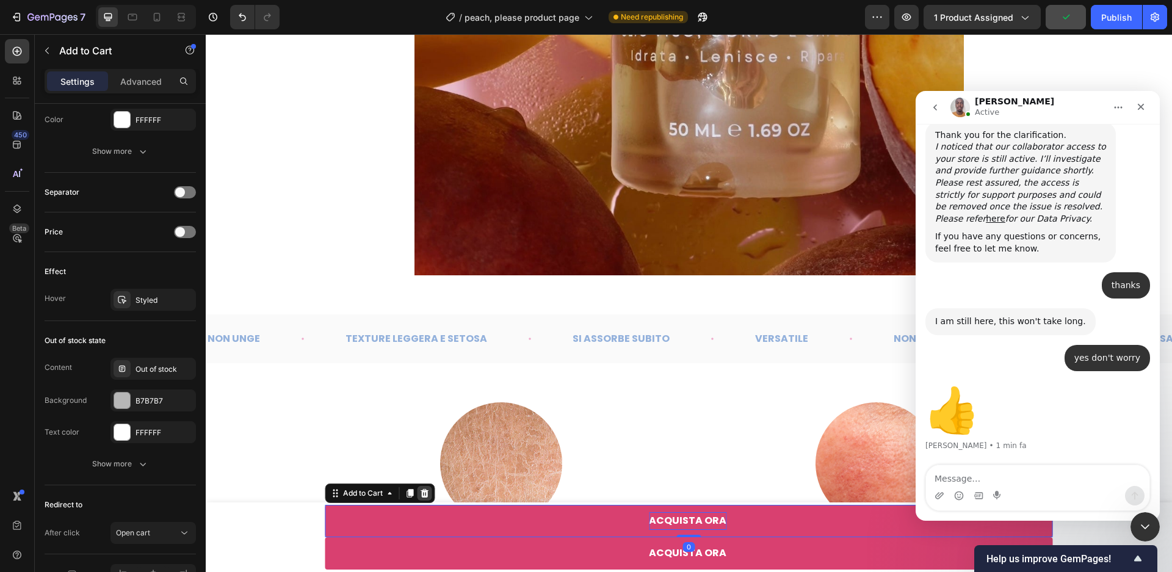
click at [422, 496] on icon at bounding box center [425, 493] width 8 height 9
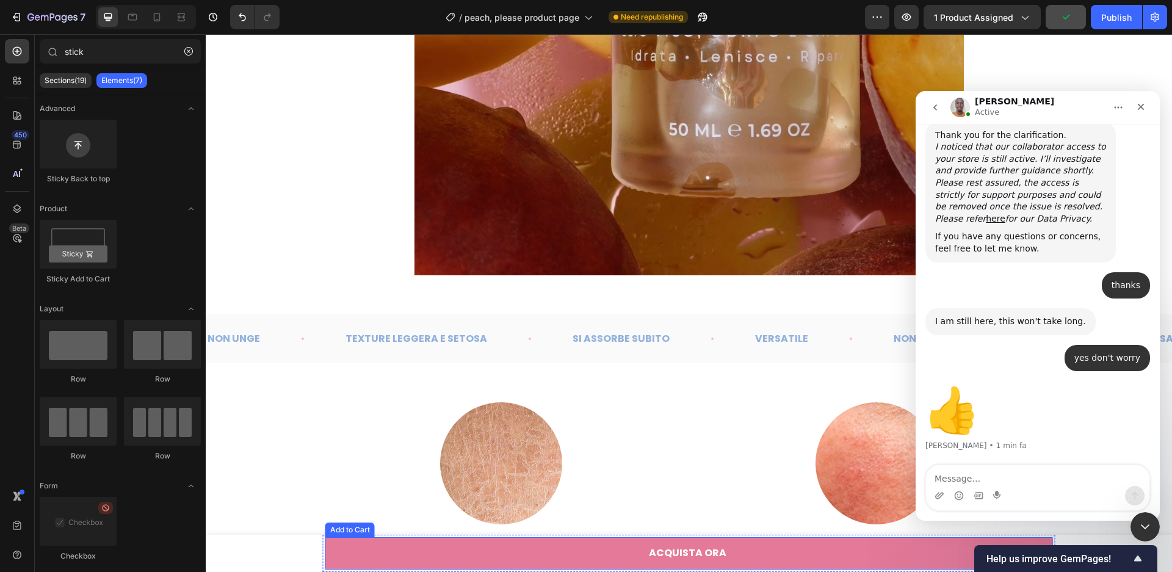
click at [428, 561] on button "ACQUISTA ORA" at bounding box center [689, 553] width 728 height 32
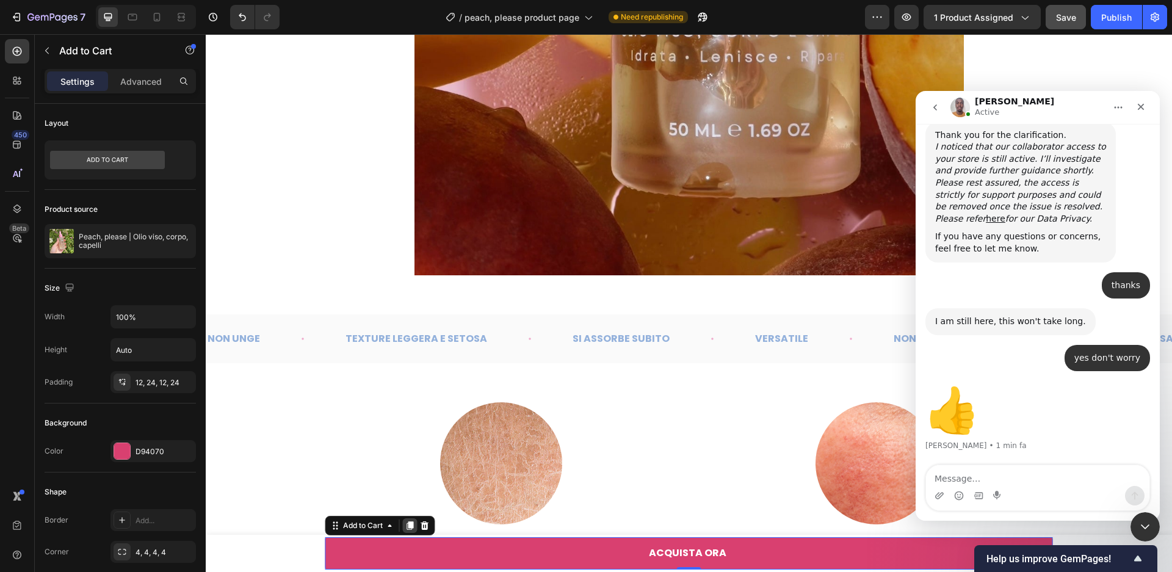
click at [407, 519] on div at bounding box center [410, 525] width 15 height 15
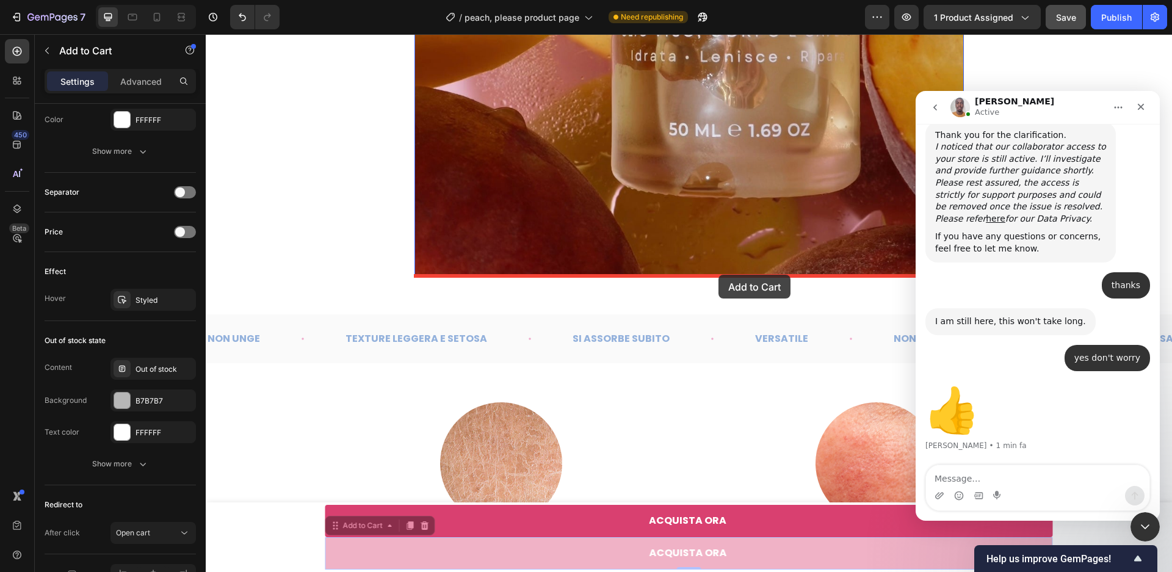
drag, startPoint x: 332, startPoint y: 532, endPoint x: 719, endPoint y: 275, distance: 464.4
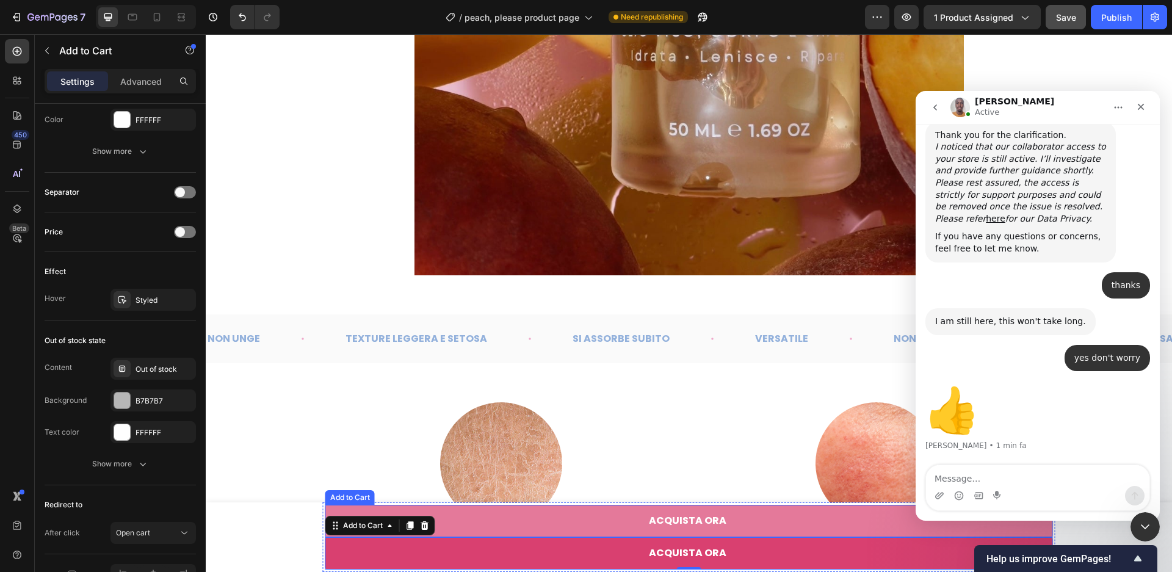
click at [493, 522] on button "ACQUISTA ORA" at bounding box center [689, 521] width 728 height 32
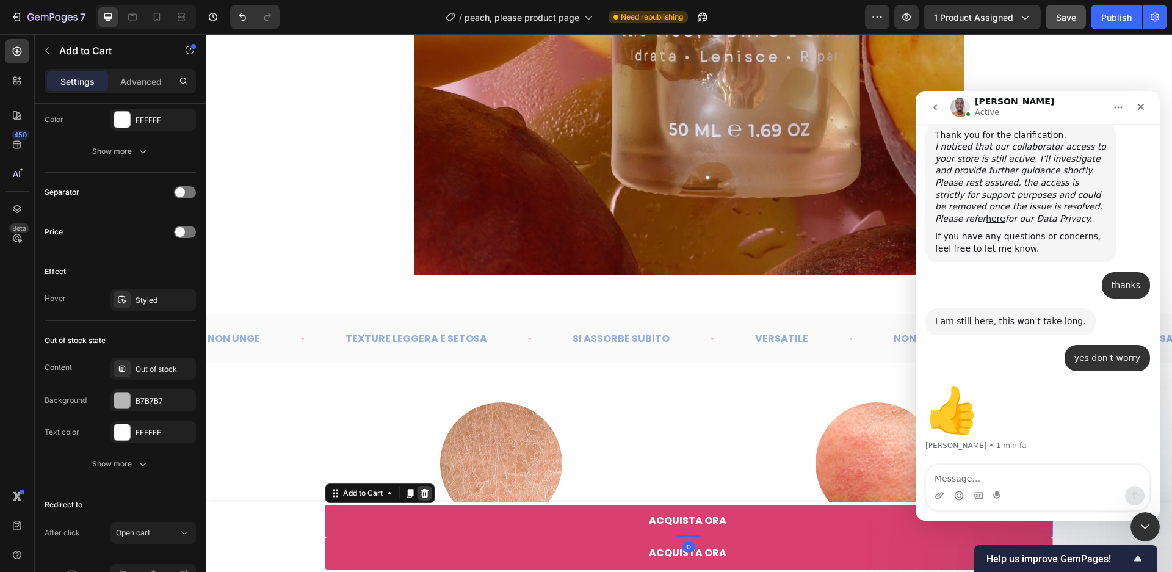
click at [424, 499] on div at bounding box center [425, 493] width 15 height 15
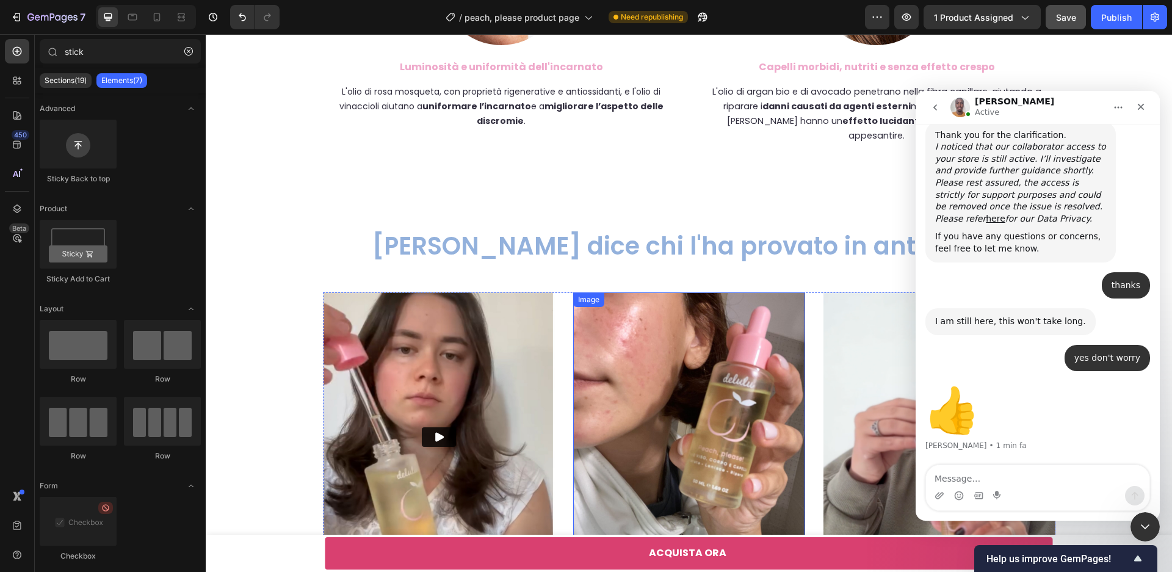
scroll to position [3737, 0]
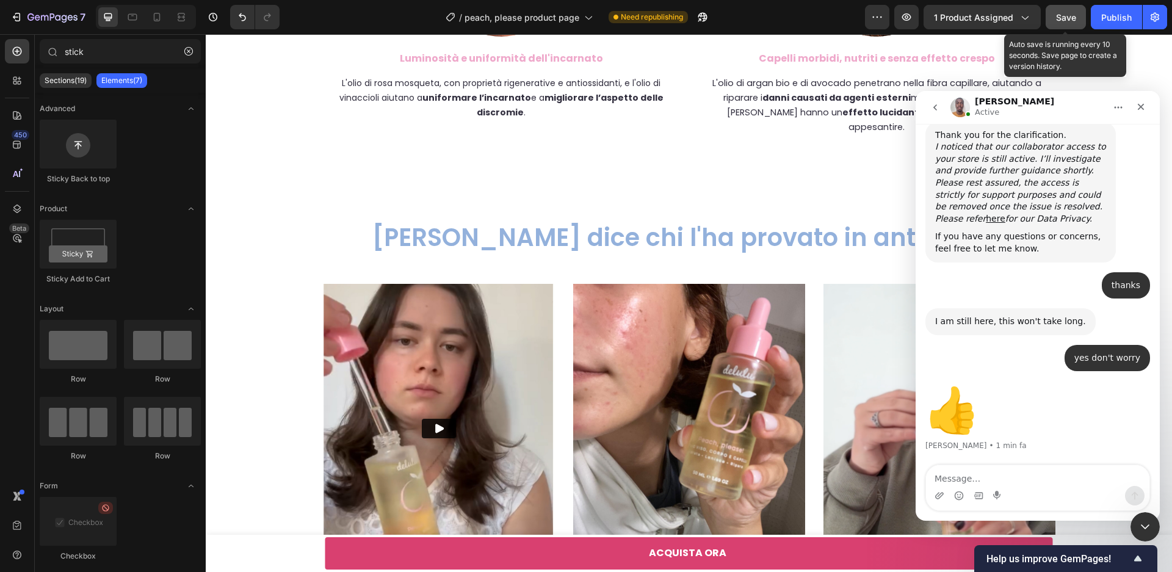
click at [1071, 17] on span "Save" at bounding box center [1066, 17] width 20 height 10
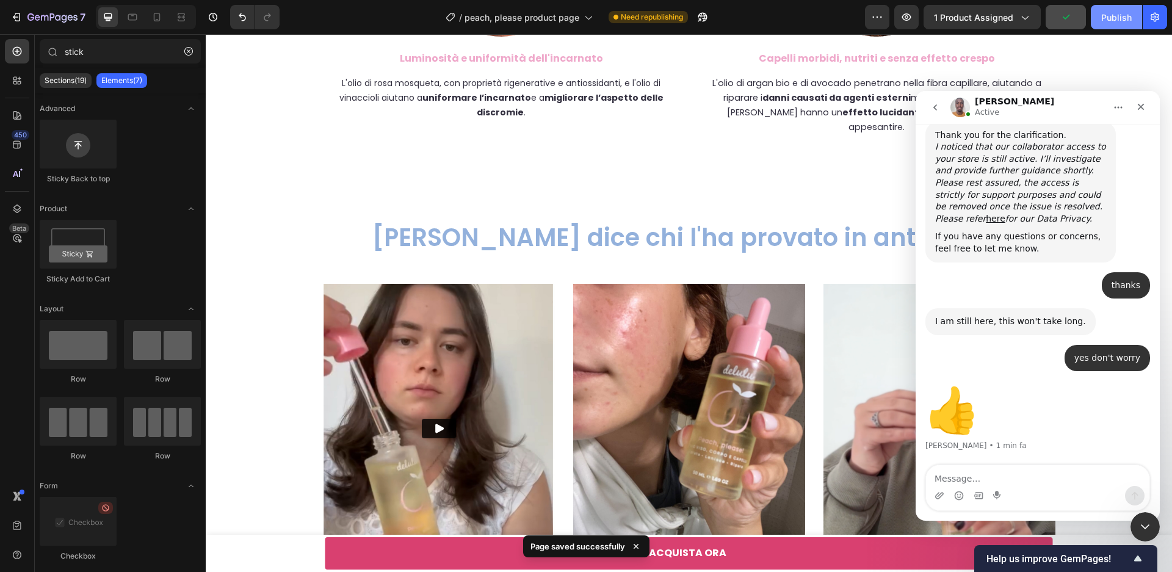
click at [1122, 18] on div "Publish" at bounding box center [1116, 17] width 31 height 13
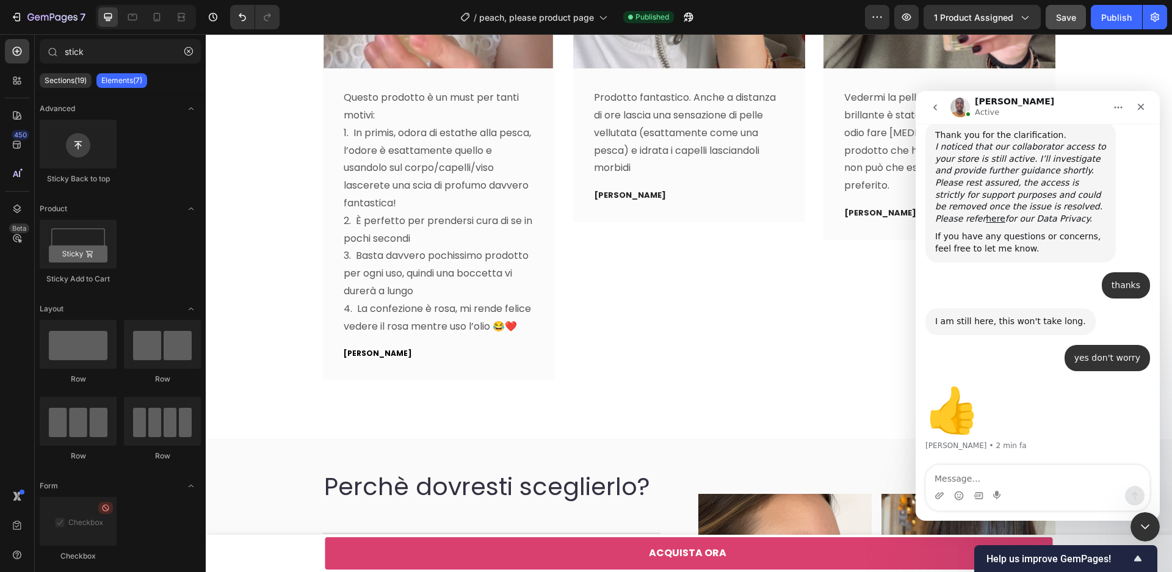
scroll to position [857, 0]
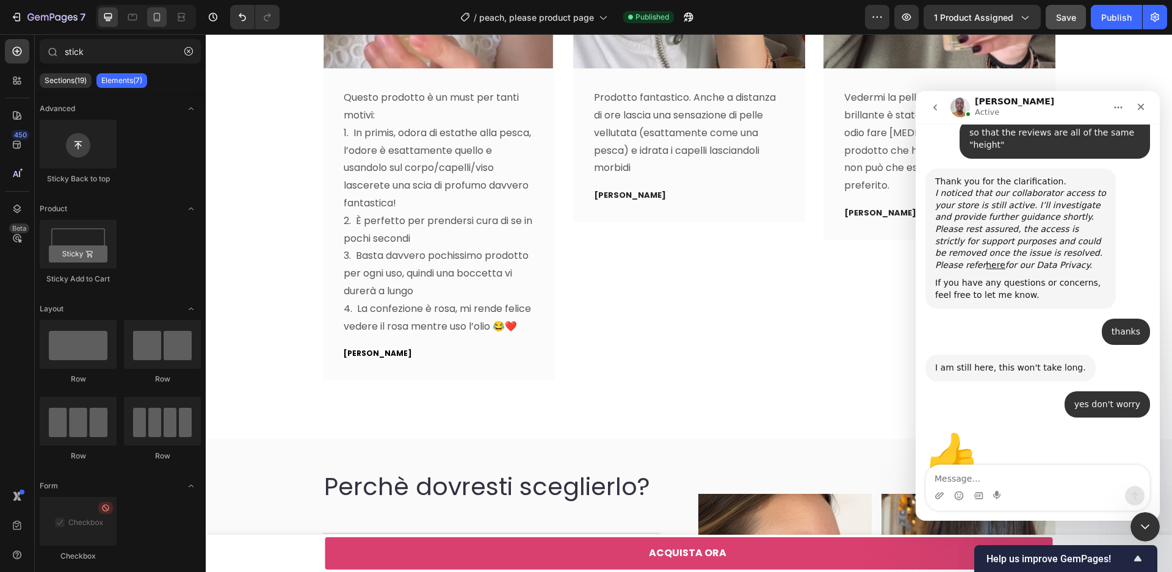
click at [164, 26] on div at bounding box center [157, 17] width 20 height 20
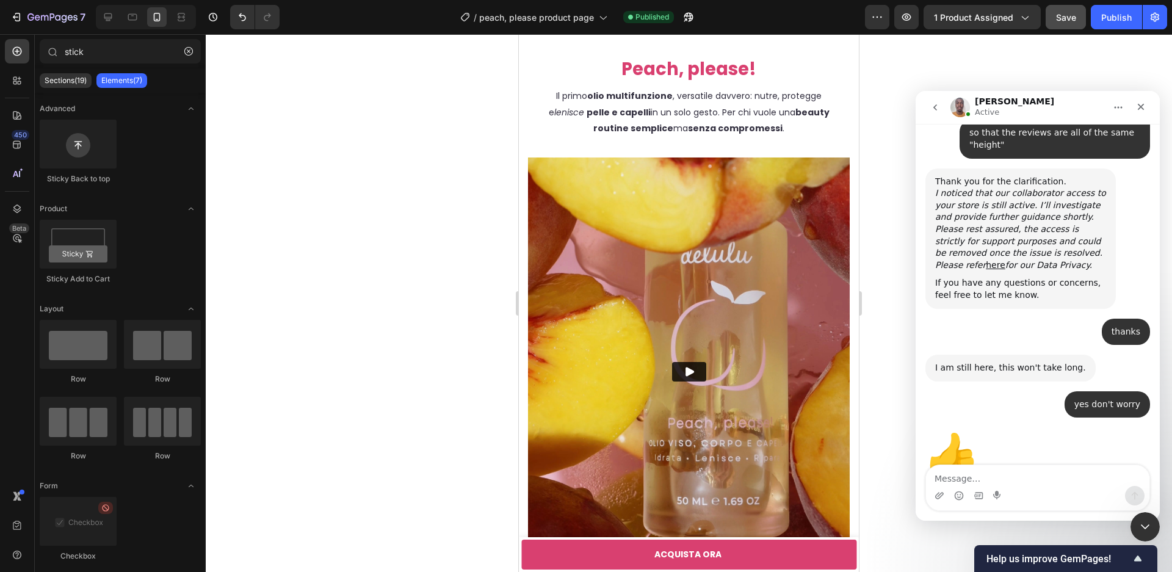
scroll to position [3114, 0]
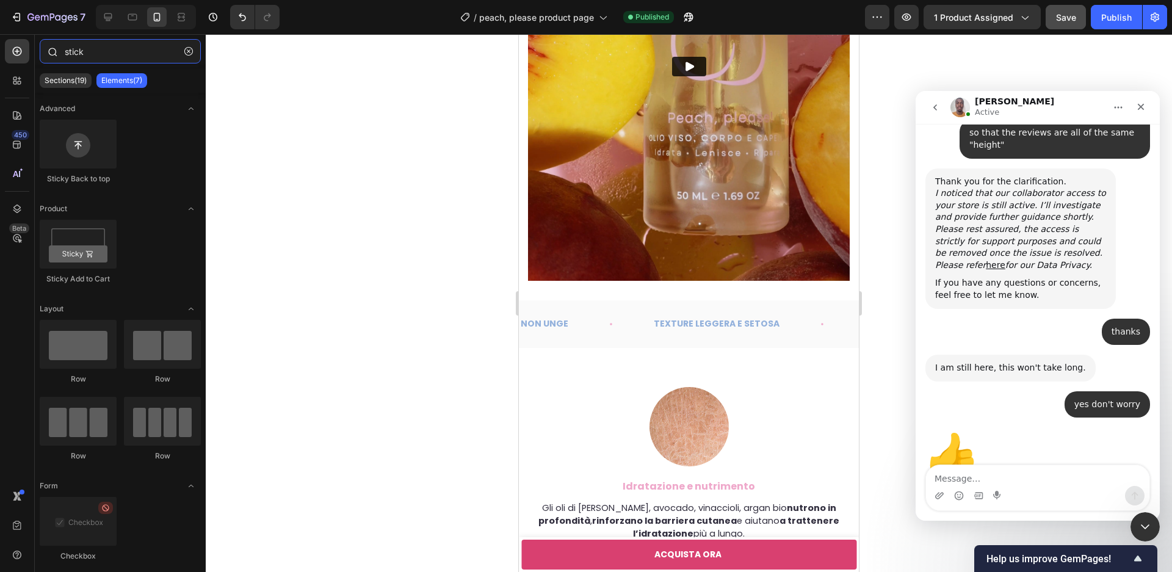
drag, startPoint x: 98, startPoint y: 54, endPoint x: 58, endPoint y: 51, distance: 40.4
click at [53, 53] on div "stick" at bounding box center [120, 53] width 171 height 29
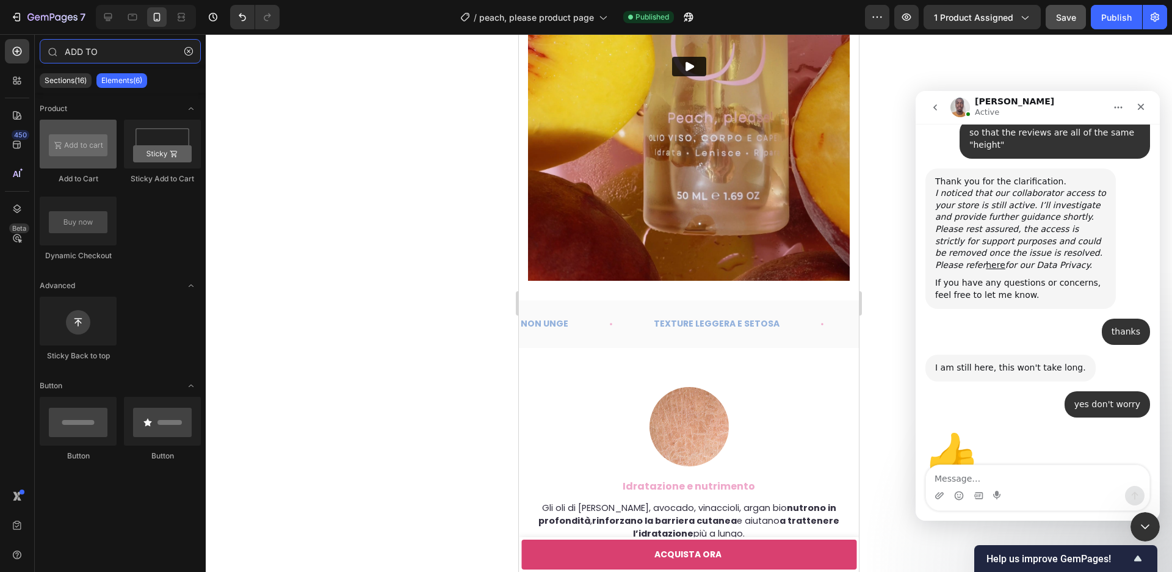
type input "ADD TO"
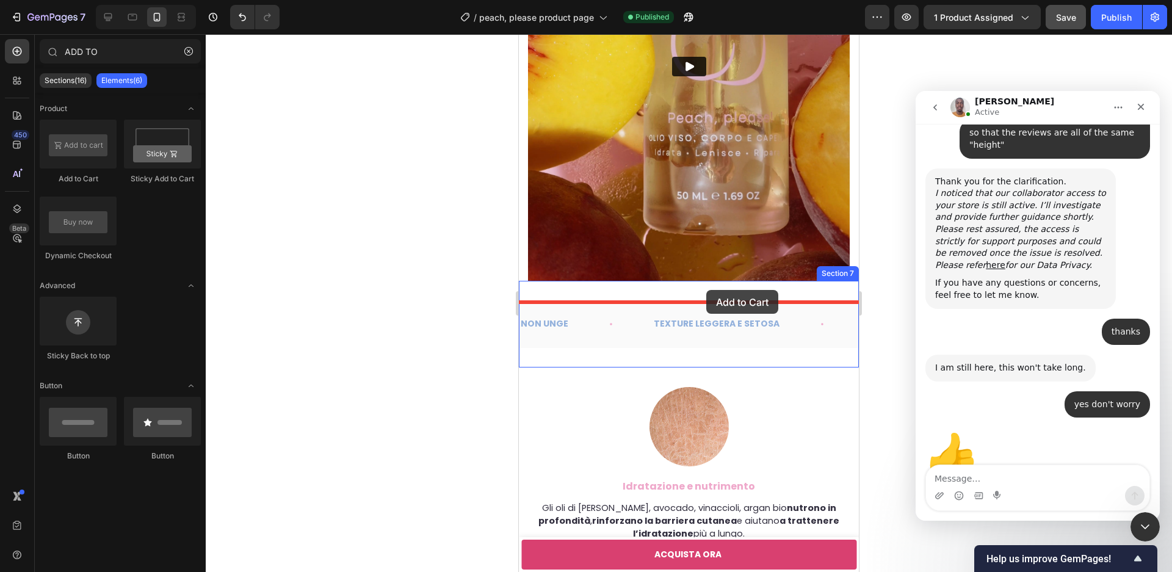
drag, startPoint x: 590, startPoint y: 192, endPoint x: 706, endPoint y: 288, distance: 150.9
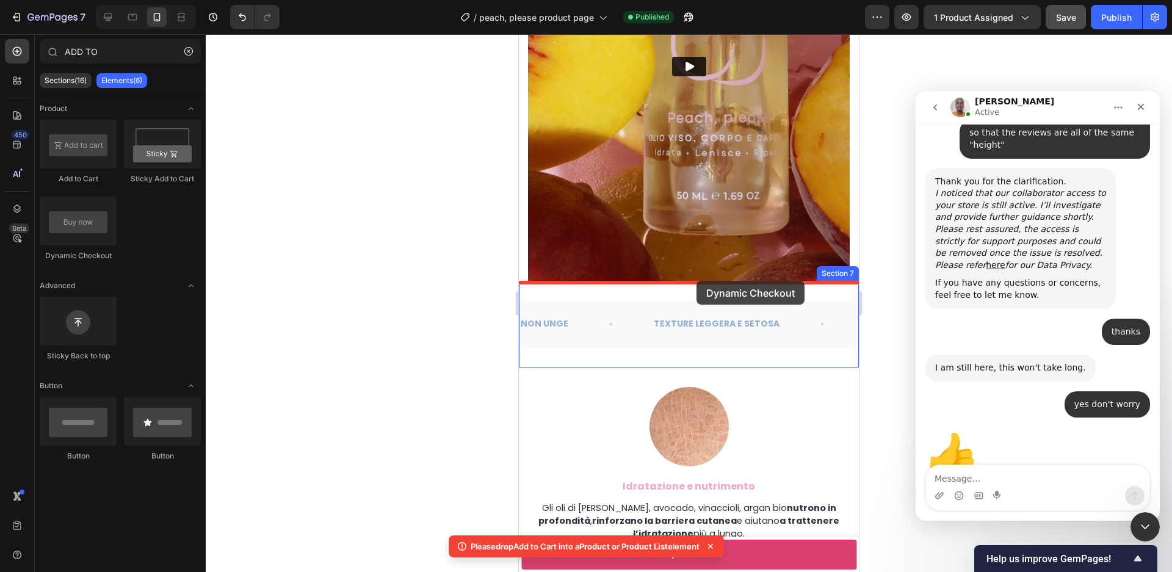
drag, startPoint x: 597, startPoint y: 269, endPoint x: 697, endPoint y: 281, distance: 100.3
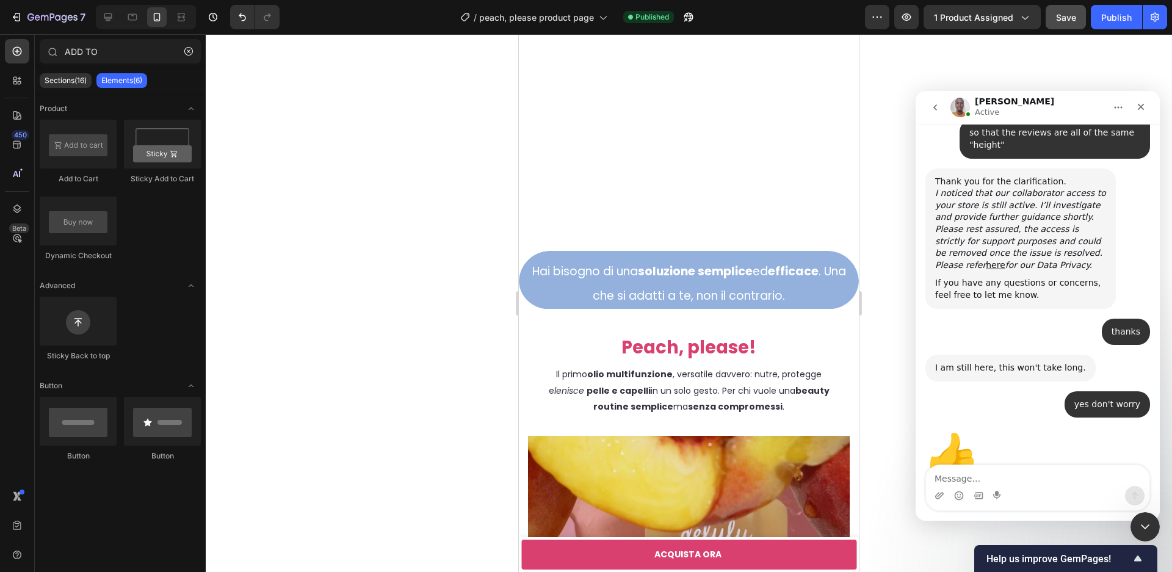
scroll to position [2499, 0]
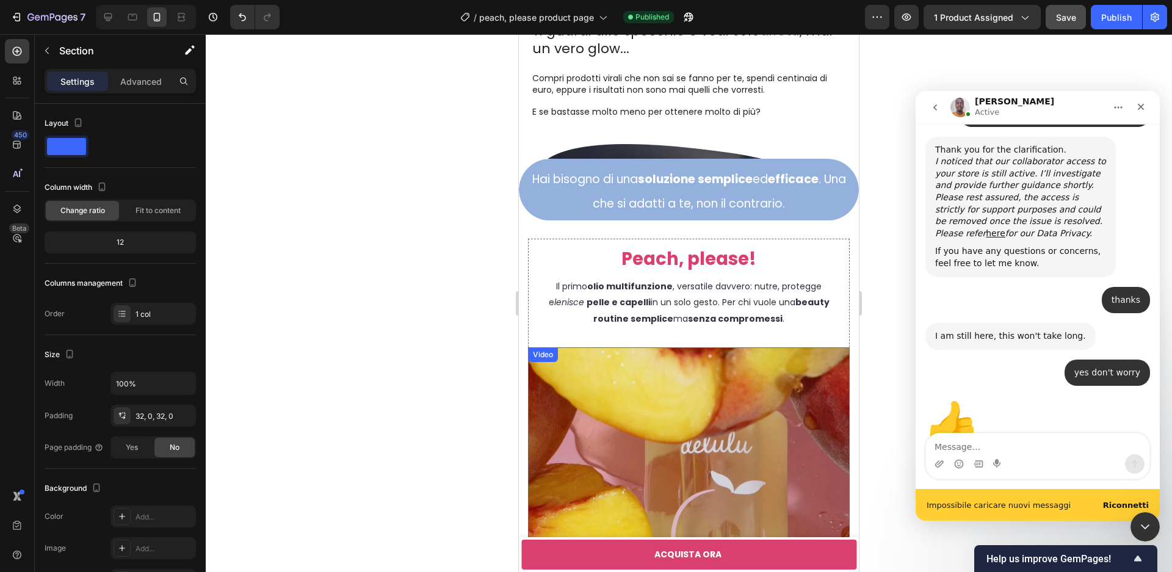
scroll to position [1583, 0]
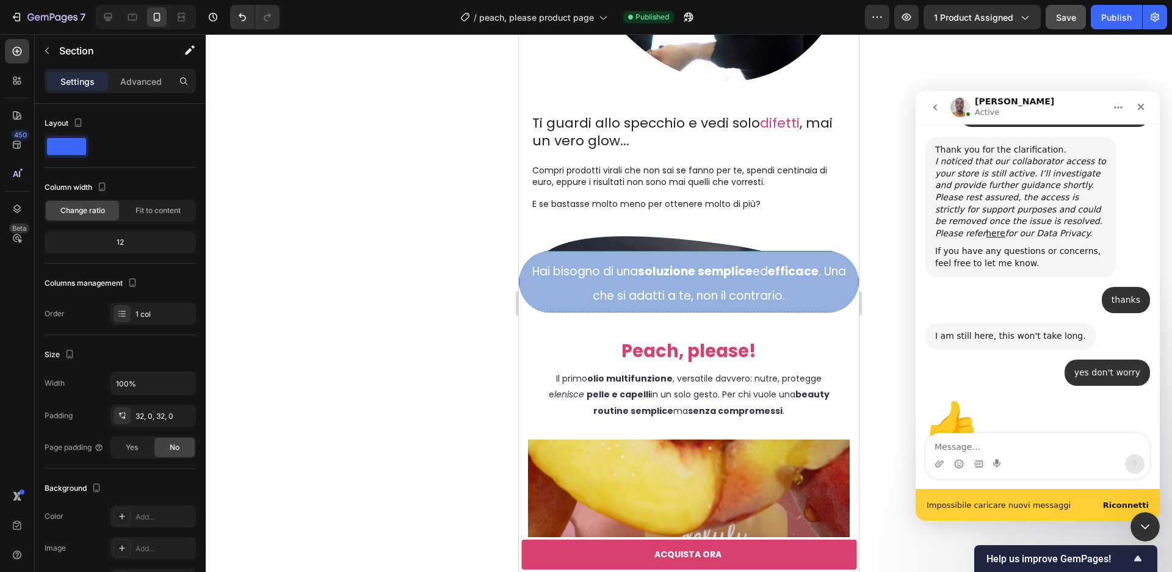
click at [740, 283] on p "Hai bisogno di una soluzione semplice ed efficace . Una che si adatti a te, non…" at bounding box center [688, 282] width 319 height 49
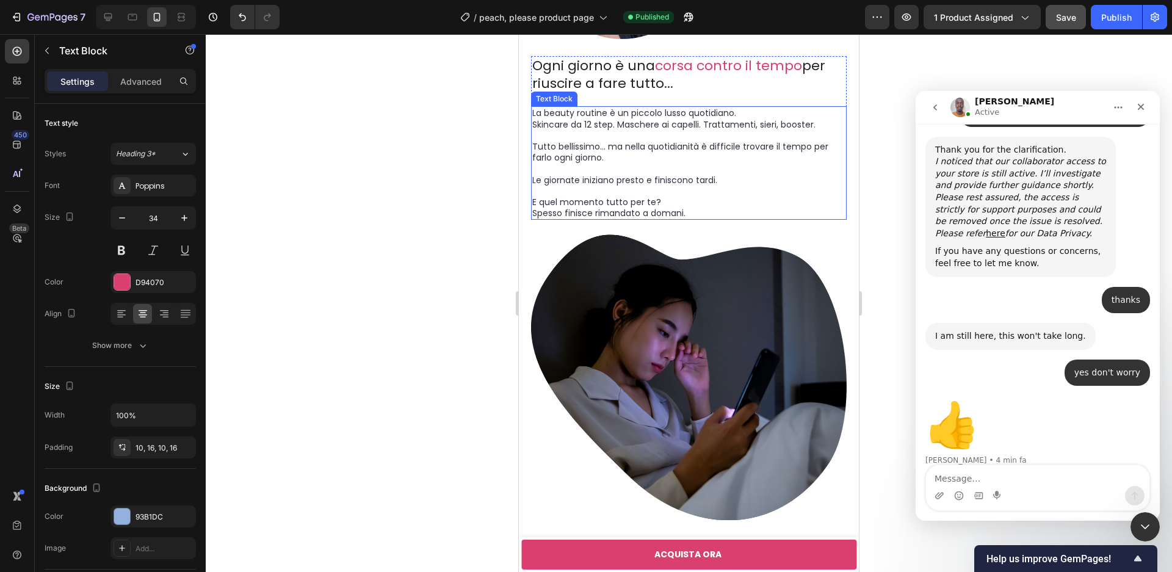
scroll to position [857, 0]
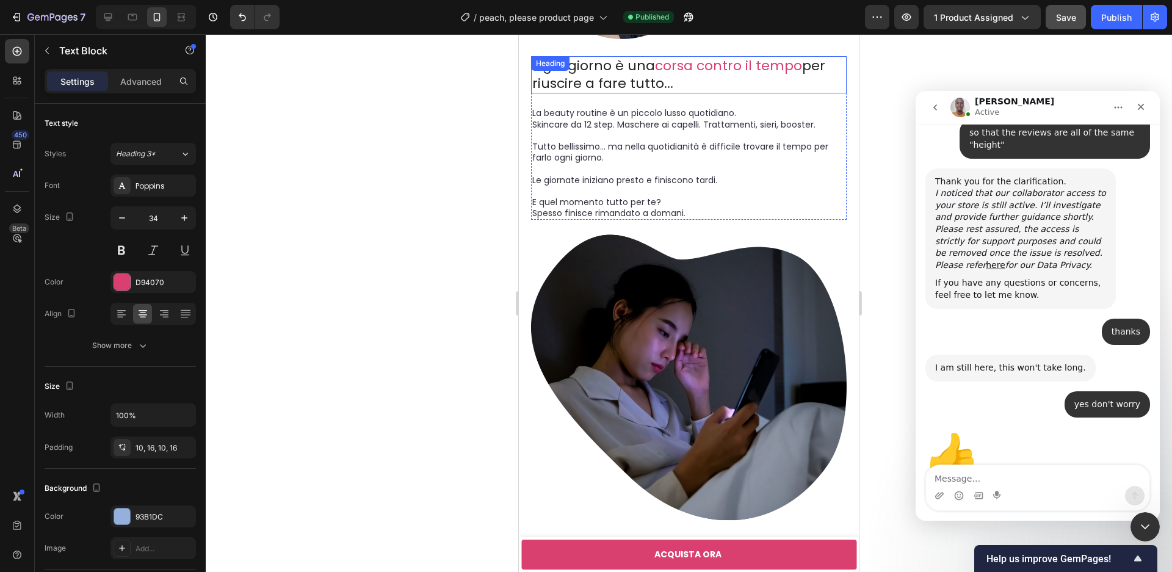
click at [687, 80] on h2 "Ogni giorno è una corsa contro il tempo per riuscire a fare tutto..." at bounding box center [689, 74] width 316 height 37
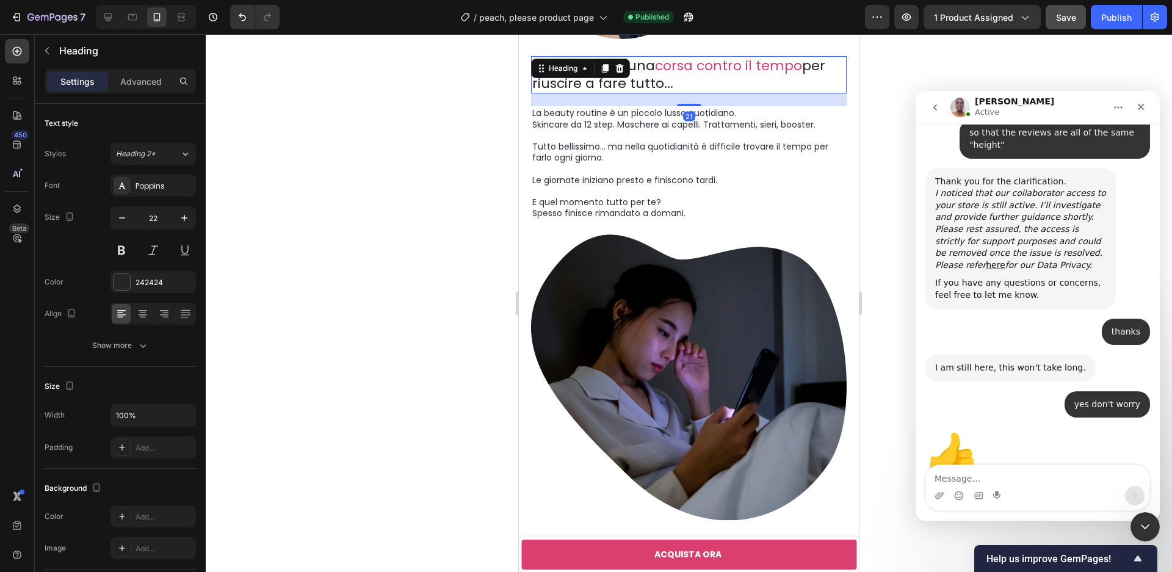
click at [687, 80] on h2 "Ogni giorno è una corsa contro il tempo per riuscire a fare tutto..." at bounding box center [689, 74] width 316 height 37
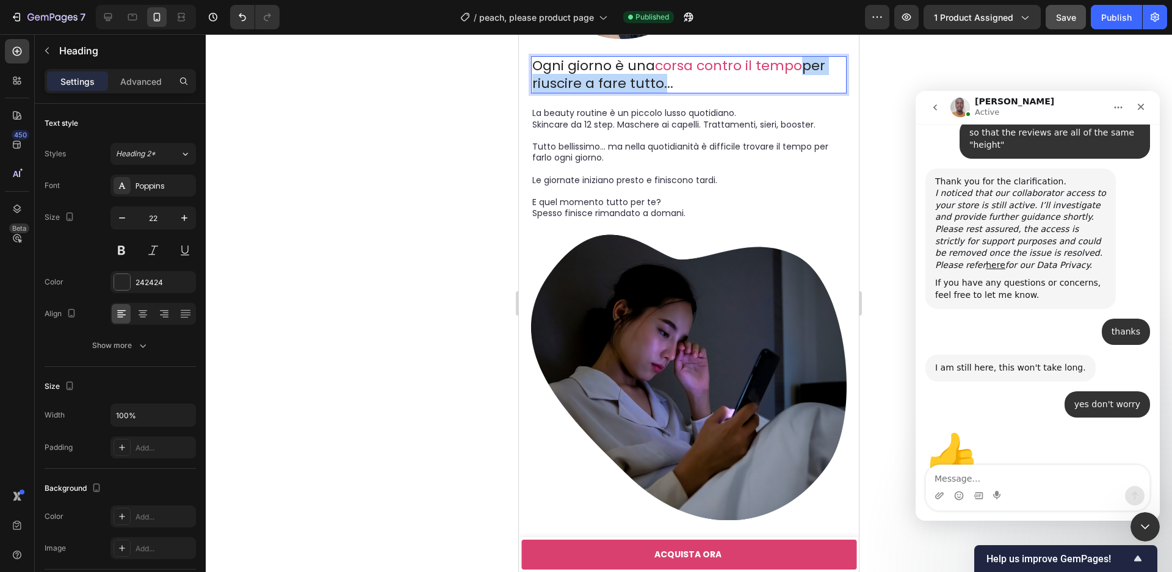
drag, startPoint x: 658, startPoint y: 85, endPoint x: 800, endPoint y: 65, distance: 143.7
click at [800, 65] on p "Ogni giorno è una corsa contro il tempo per riuscire a fare tutto..." at bounding box center [688, 74] width 313 height 35
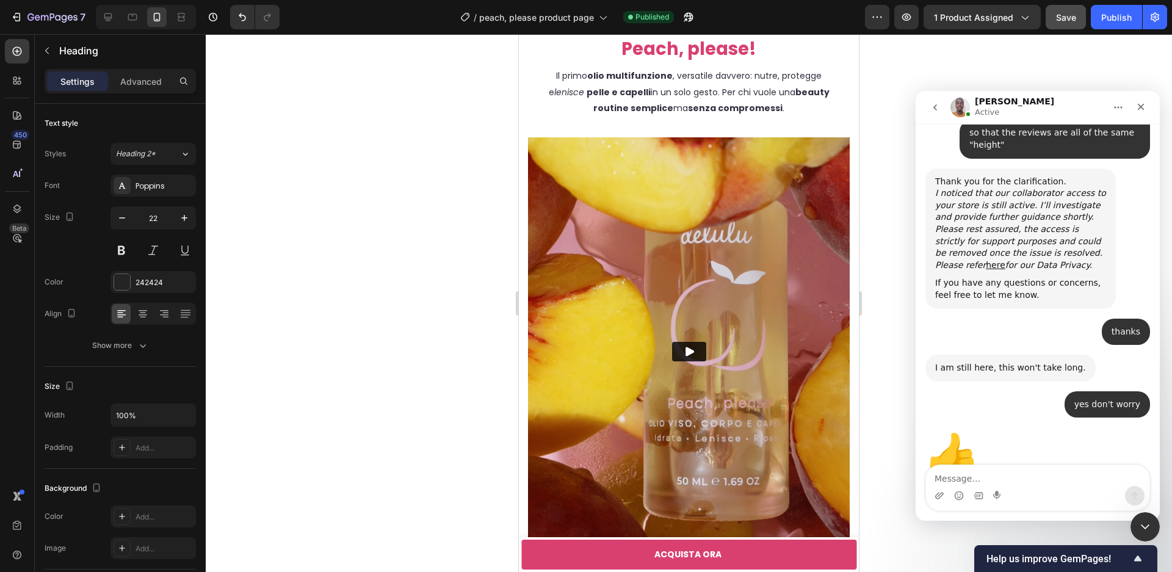
scroll to position [2611, 0]
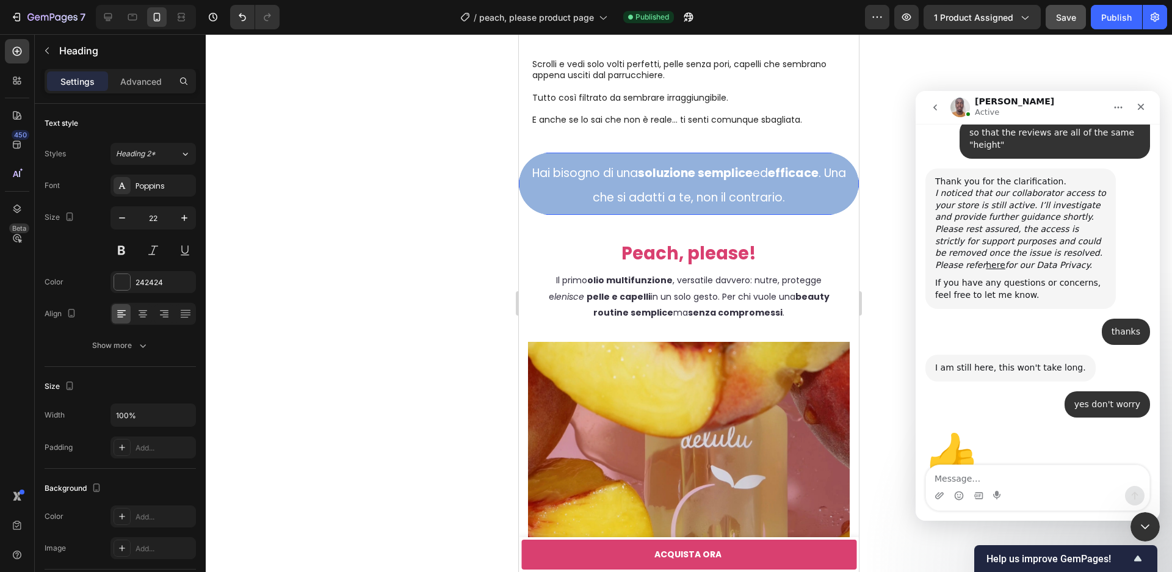
click at [675, 191] on span "Hai bisogno di una soluzione semplice ed efficace . Una che si adatti a te, non…" at bounding box center [689, 185] width 314 height 41
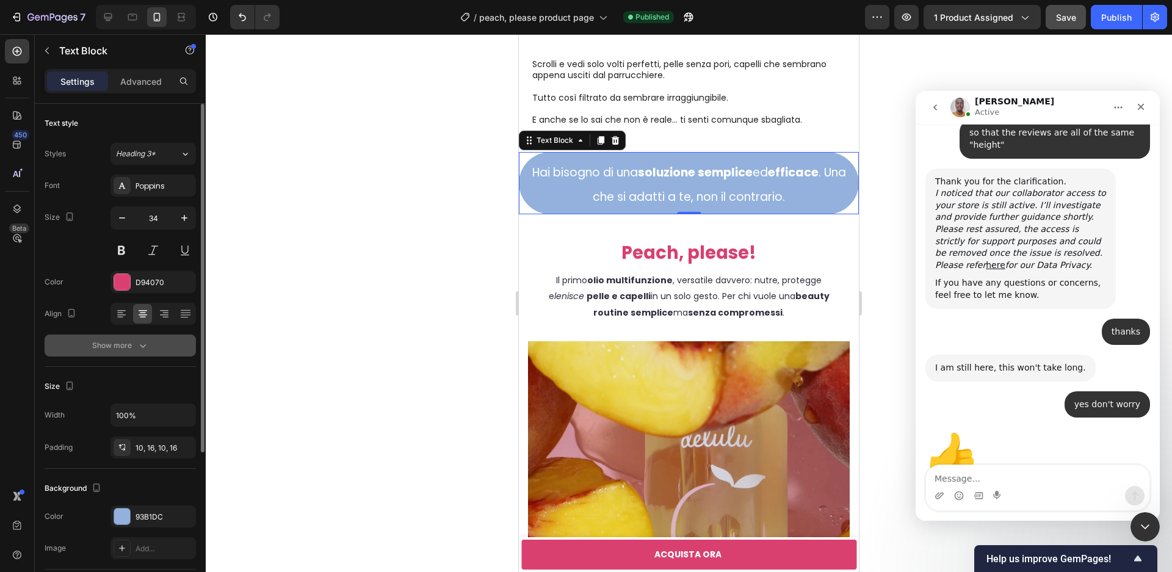
click at [145, 343] on icon "button" at bounding box center [143, 345] width 12 height 12
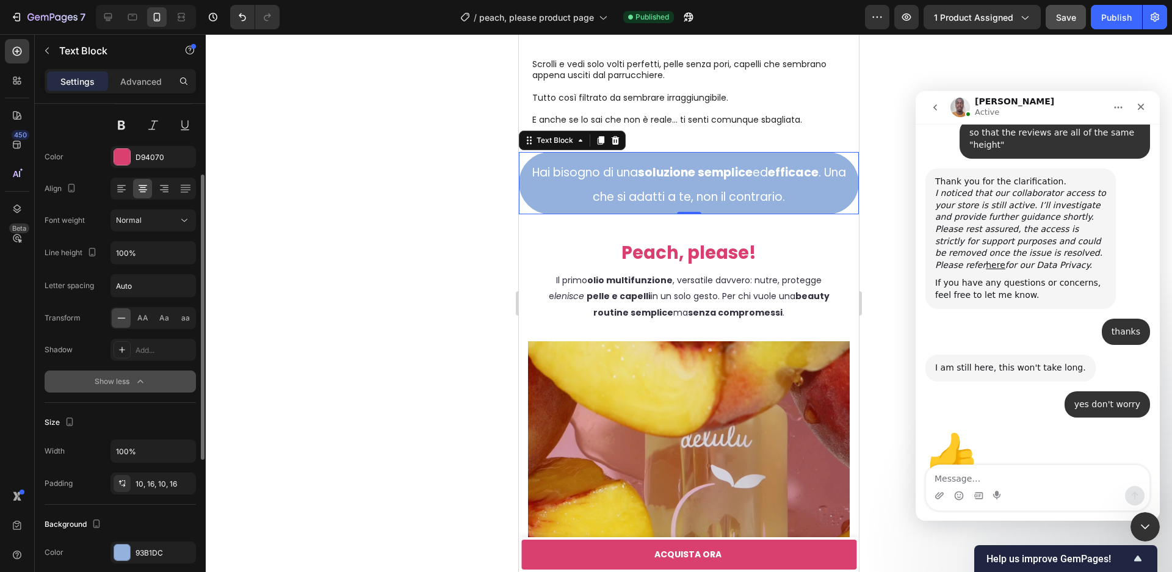
scroll to position [128, 0]
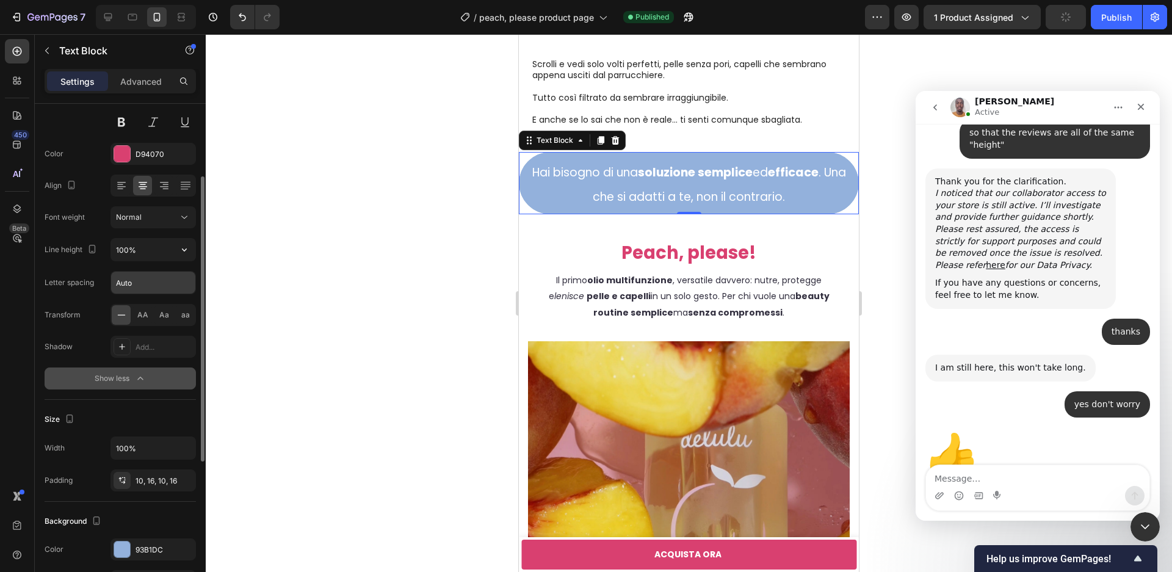
click at [142, 285] on input "Auto" at bounding box center [153, 283] width 84 height 22
click at [134, 253] on input "100%" at bounding box center [153, 250] width 84 height 22
click at [187, 250] on icon "button" at bounding box center [184, 250] width 12 height 12
click at [64, 239] on div "Line height 100%" at bounding box center [120, 249] width 151 height 23
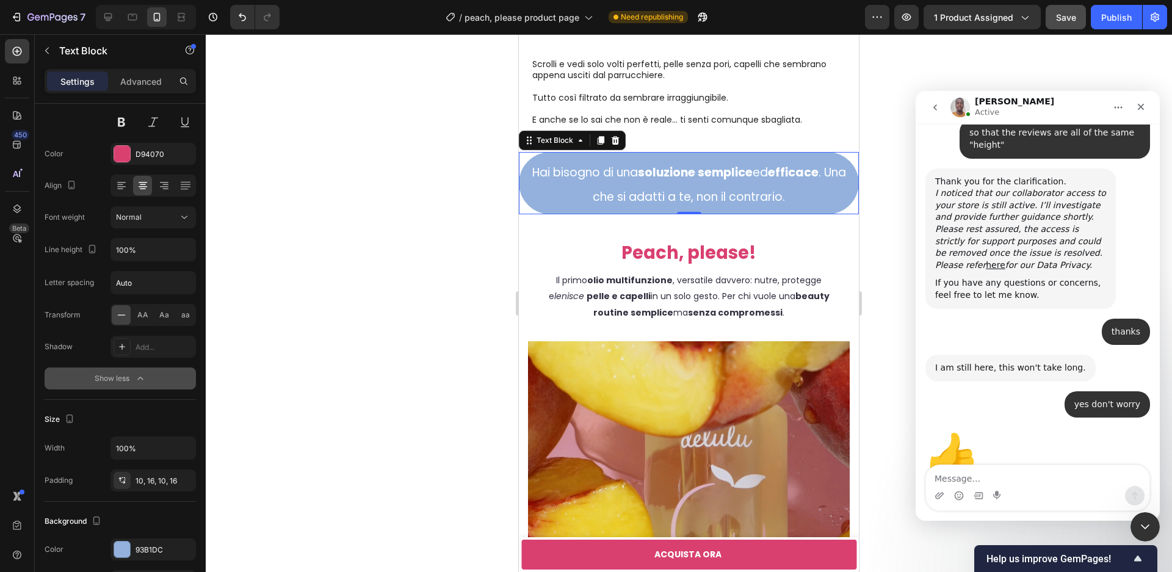
click at [143, 383] on icon "button" at bounding box center [140, 378] width 12 height 12
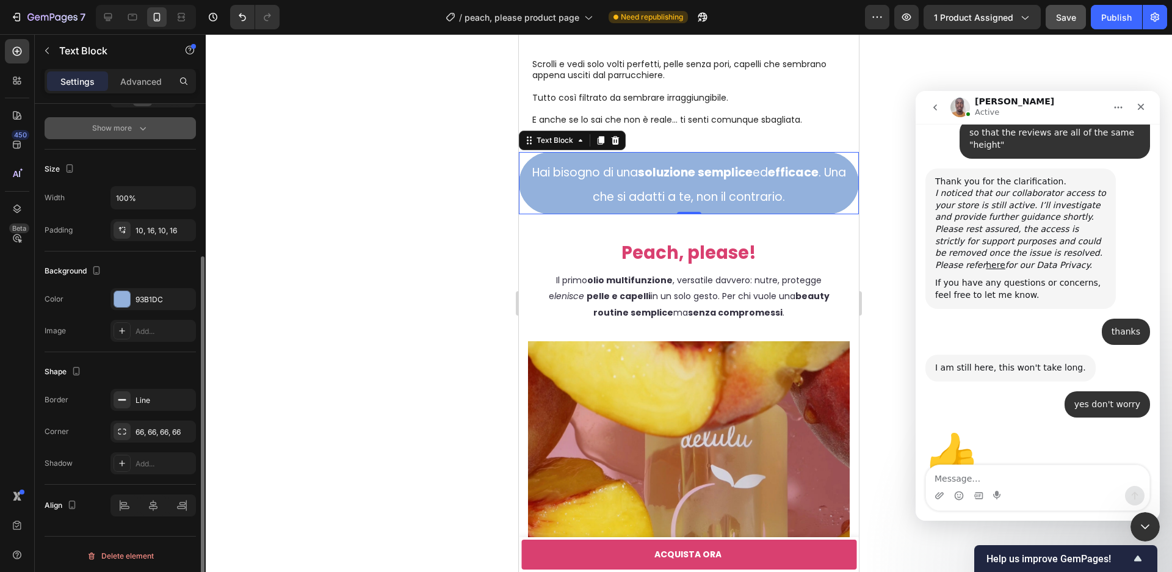
scroll to position [222, 0]
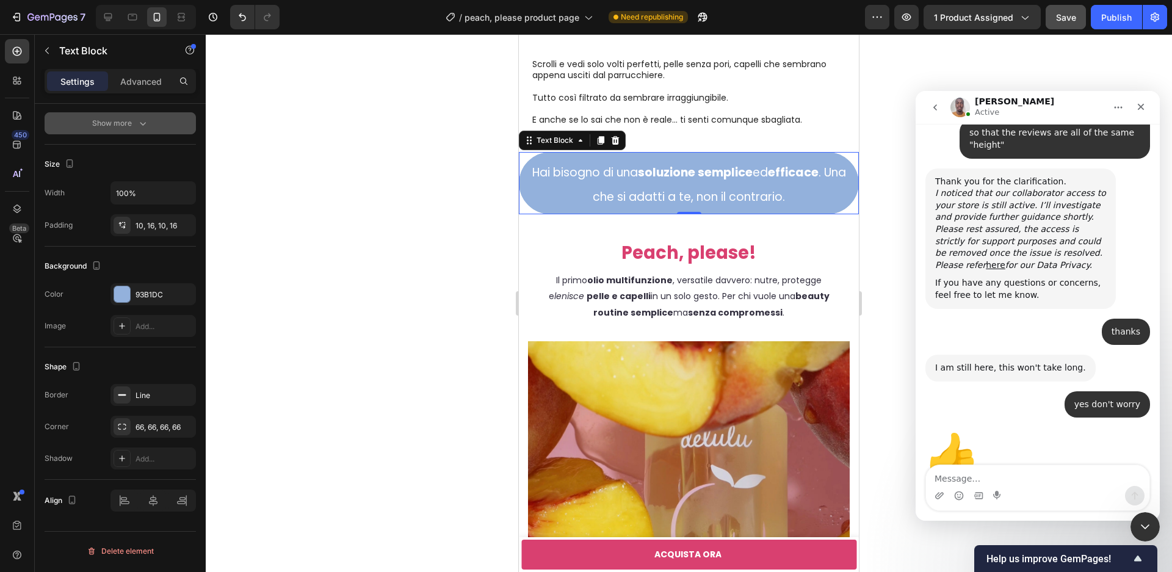
click at [661, 186] on p "Hai bisogno di una soluzione semplice ed efficace . Una che si adatti a te, non…" at bounding box center [688, 183] width 319 height 49
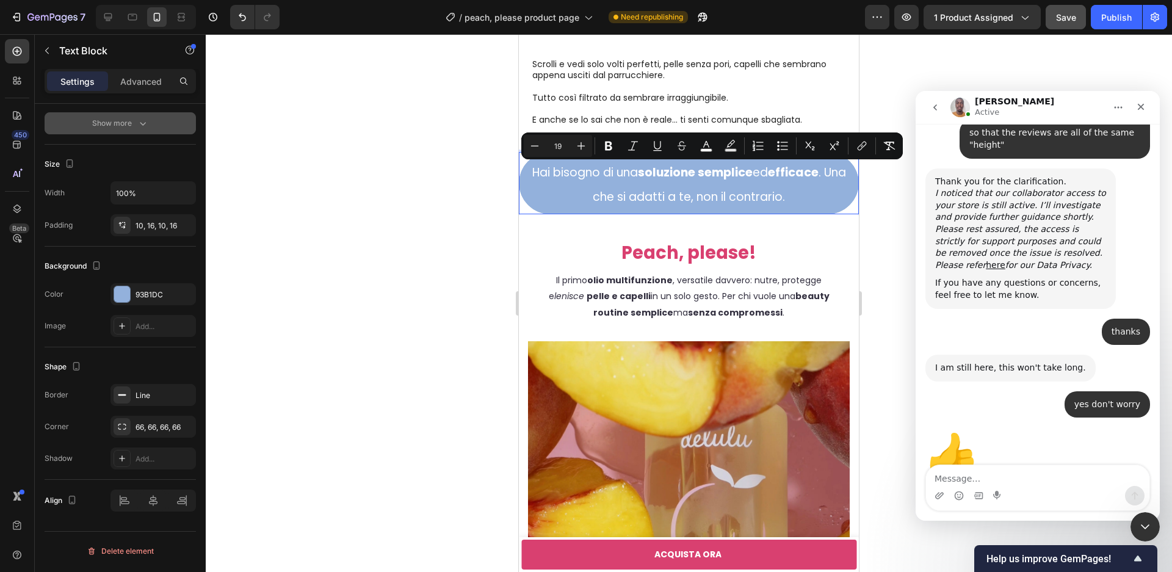
click at [661, 188] on span "Hai bisogno di una soluzione semplice ed efficace . Una che si adatti a te, non…" at bounding box center [689, 184] width 314 height 41
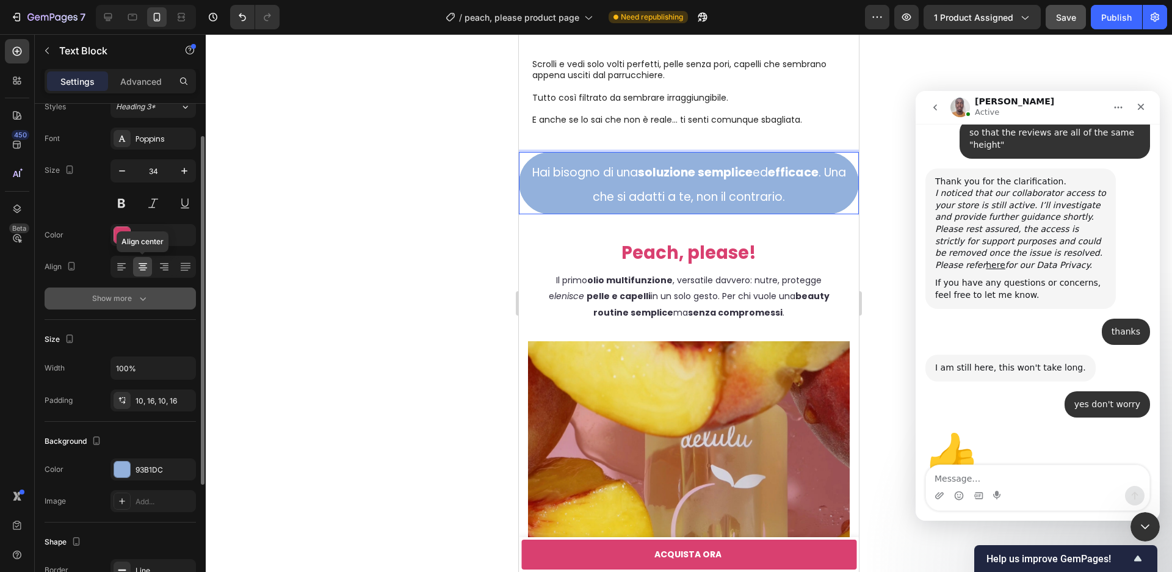
scroll to position [0, 0]
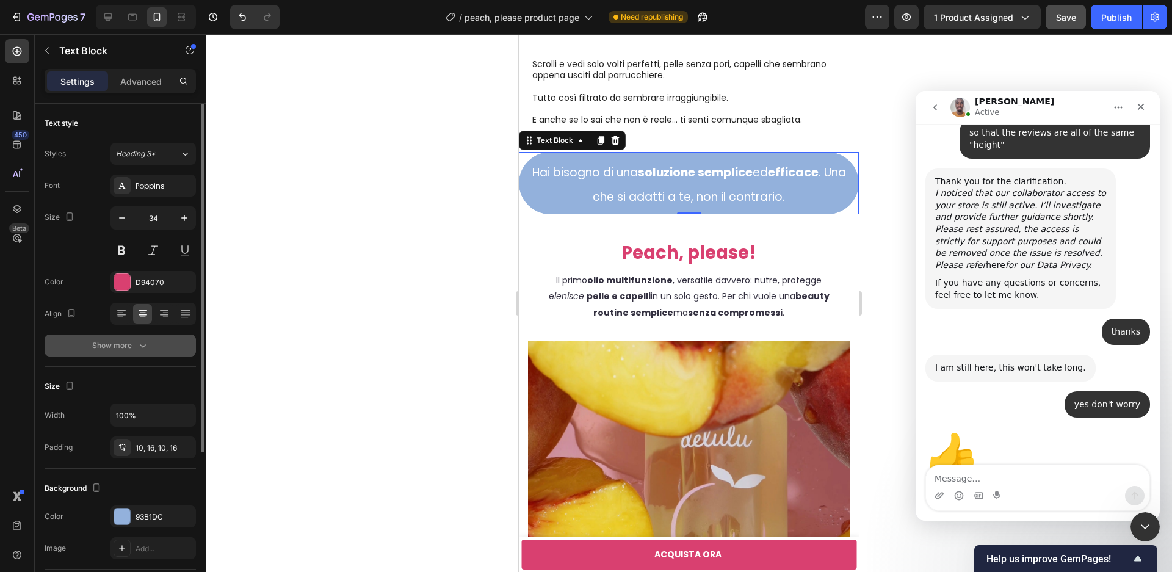
click at [130, 347] on div "Show more" at bounding box center [120, 345] width 57 height 12
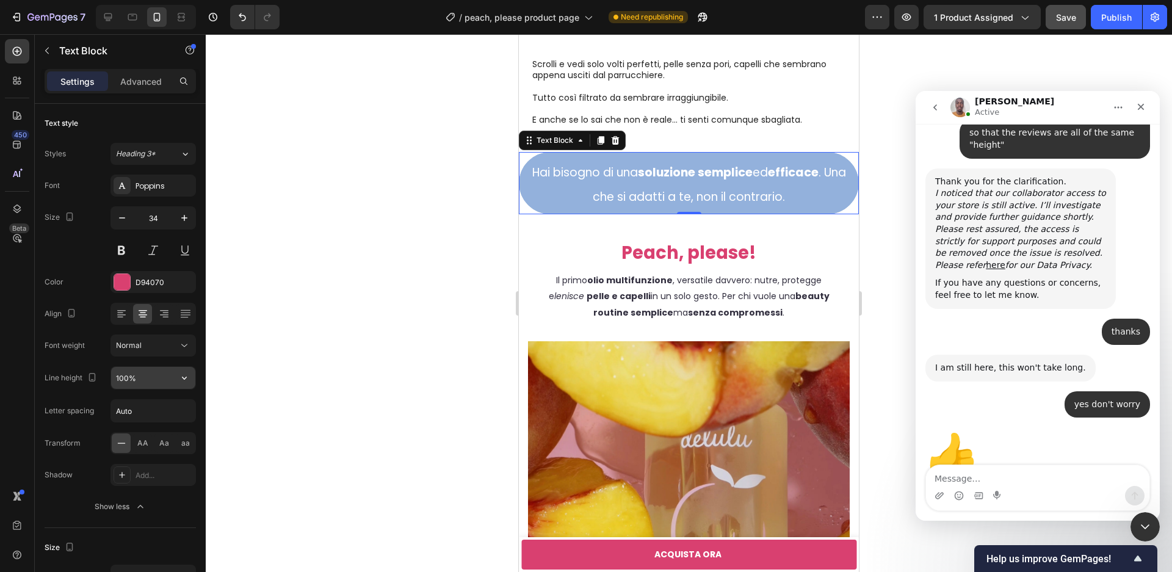
click at [142, 385] on input "100%" at bounding box center [153, 378] width 84 height 22
click at [187, 375] on icon "button" at bounding box center [184, 378] width 12 height 12
click at [124, 372] on input "100%" at bounding box center [153, 378] width 84 height 22
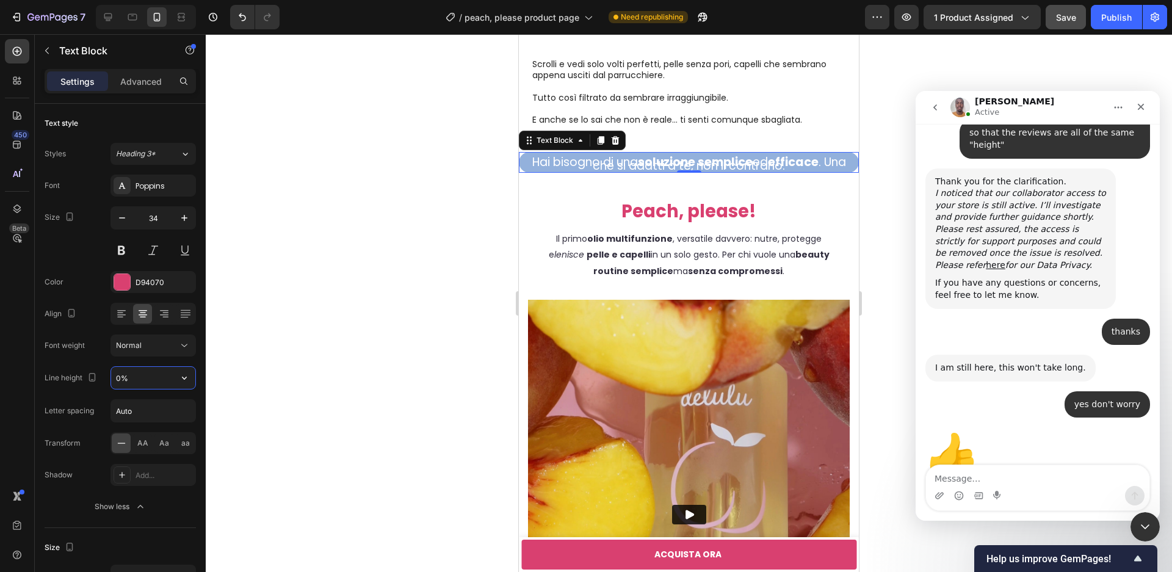
type input "70%"
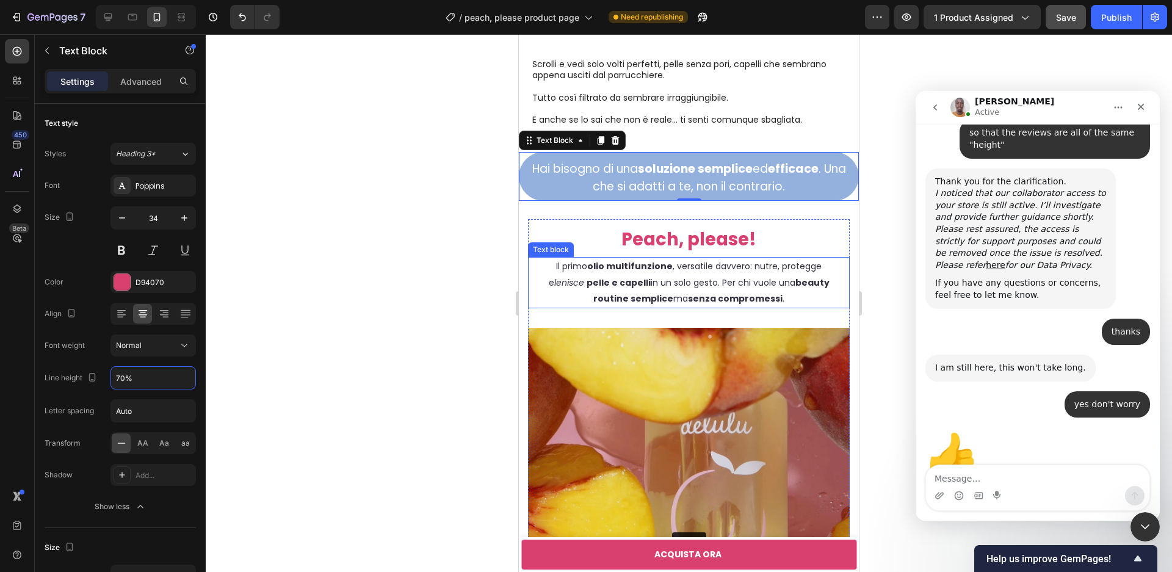
click at [824, 258] on h2 "Peach, please!" at bounding box center [689, 238] width 302 height 38
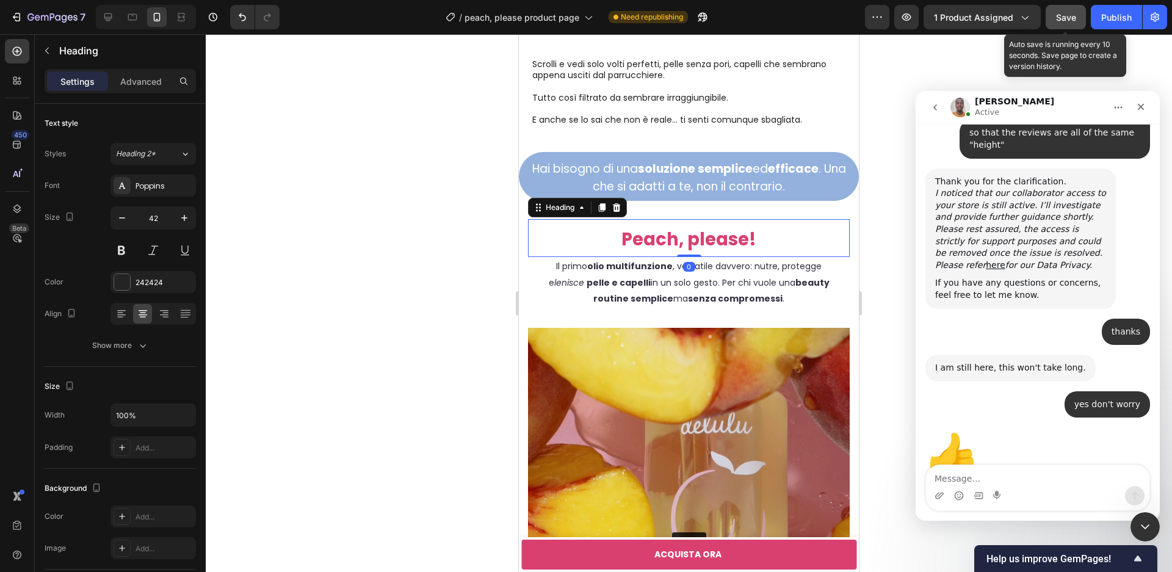
click at [1068, 21] on span "Save" at bounding box center [1066, 17] width 20 height 10
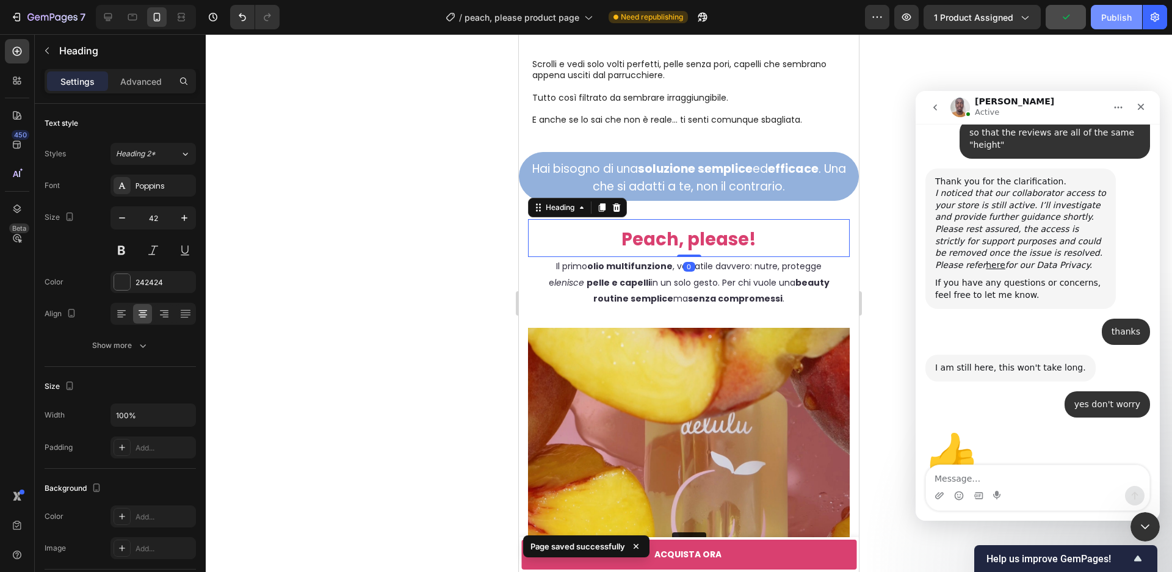
click at [1112, 16] on div "Publish" at bounding box center [1116, 17] width 31 height 13
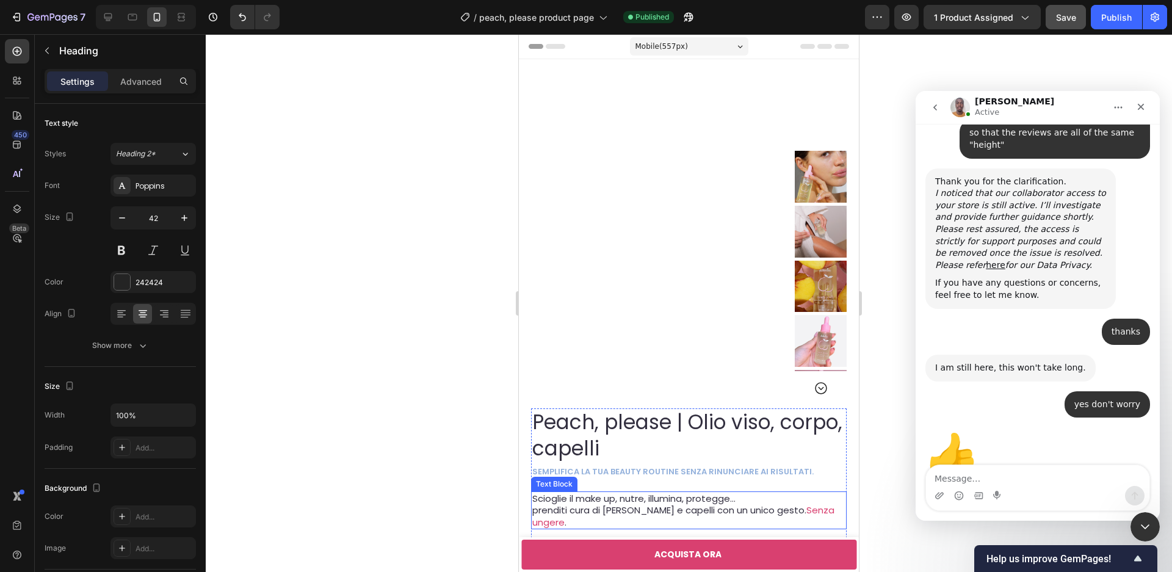
click at [798, 509] on span "Senza ungere" at bounding box center [683, 516] width 302 height 25
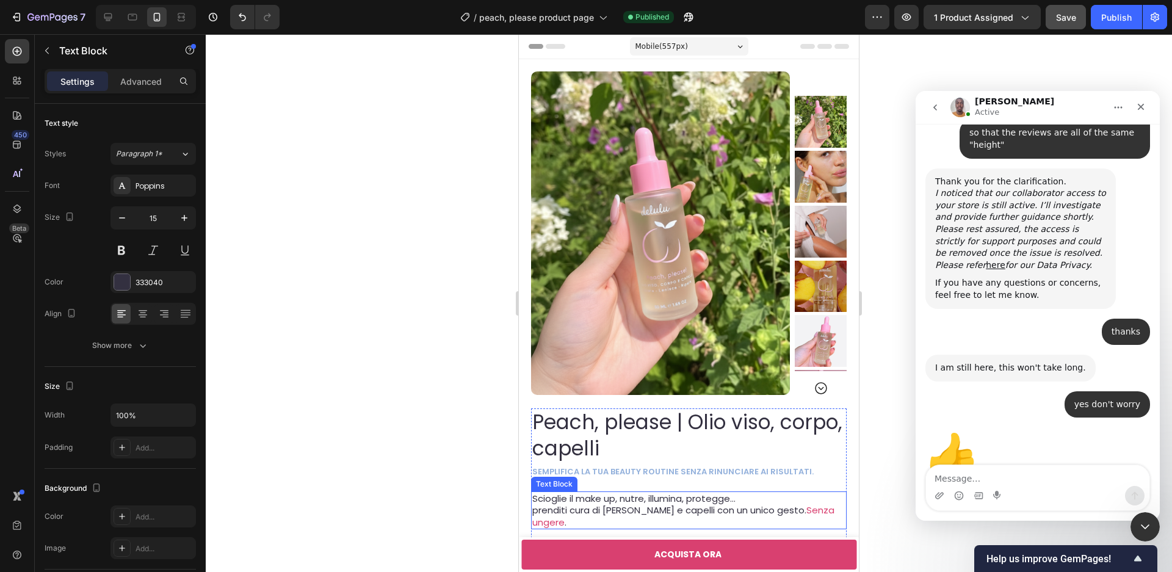
click at [798, 509] on span "Senza ungere" at bounding box center [683, 516] width 302 height 25
click at [567, 516] on span "." at bounding box center [566, 522] width 2 height 13
drag, startPoint x: 827, startPoint y: 511, endPoint x: 763, endPoint y: 510, distance: 63.5
click at [763, 510] on p "prenditi cura di pelle e capelli con un unico gesto. Senza ungere ." at bounding box center [688, 516] width 313 height 24
click at [755, 499] on p "Scioglie il make up, nutre, illumina, protegge…" at bounding box center [688, 499] width 313 height 12
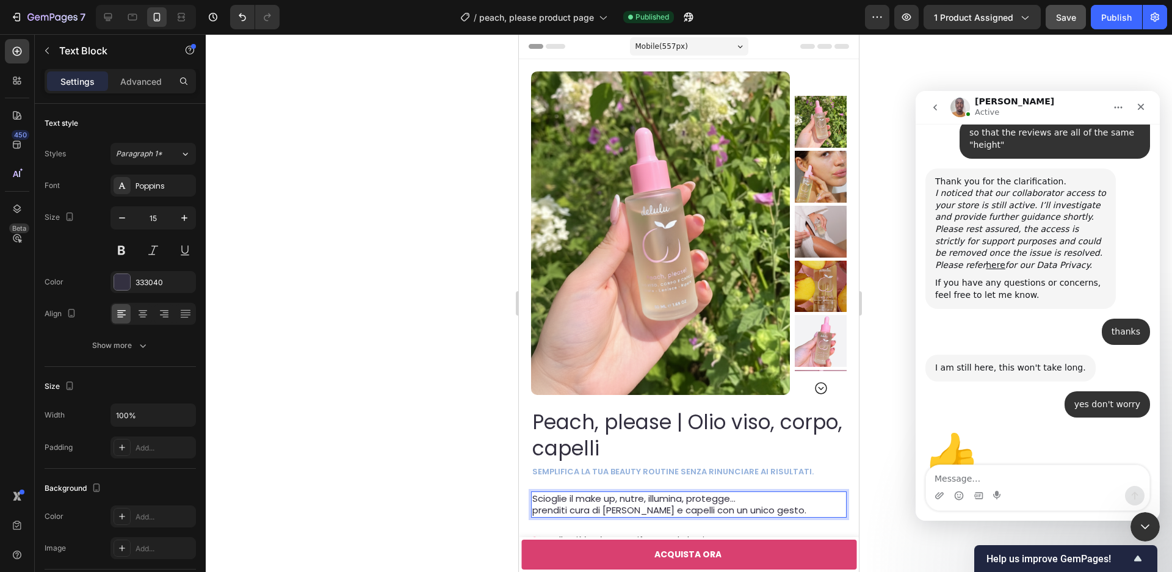
click at [775, 495] on p "Scioglie il make up, nutre, illumina, protegge…" at bounding box center [688, 499] width 313 height 12
click at [745, 497] on span "Senza ungere" at bounding box center [767, 498] width 63 height 13
click at [763, 510] on p "prenditi cura di pelle e capelli con un unico gesto." at bounding box center [688, 510] width 313 height 12
click at [731, 501] on span "Scioglie il make up, nutre, illumina, protegge…" at bounding box center [633, 498] width 203 height 13
click at [538, 510] on span "prenditi cura di pelle e capelli con un unico gesto." at bounding box center [669, 510] width 274 height 13
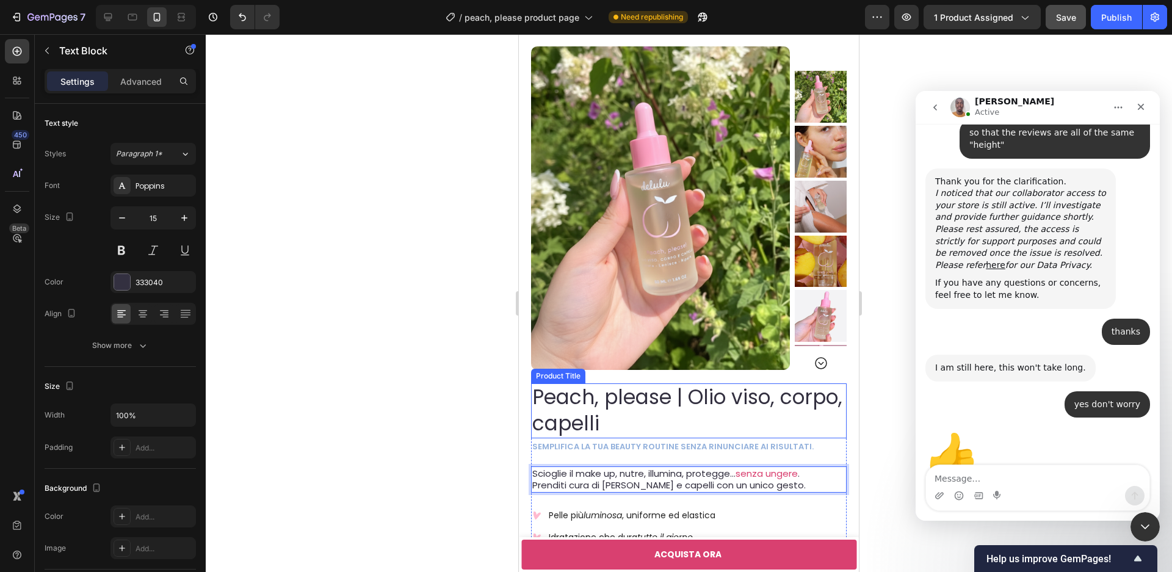
scroll to position [83, 0]
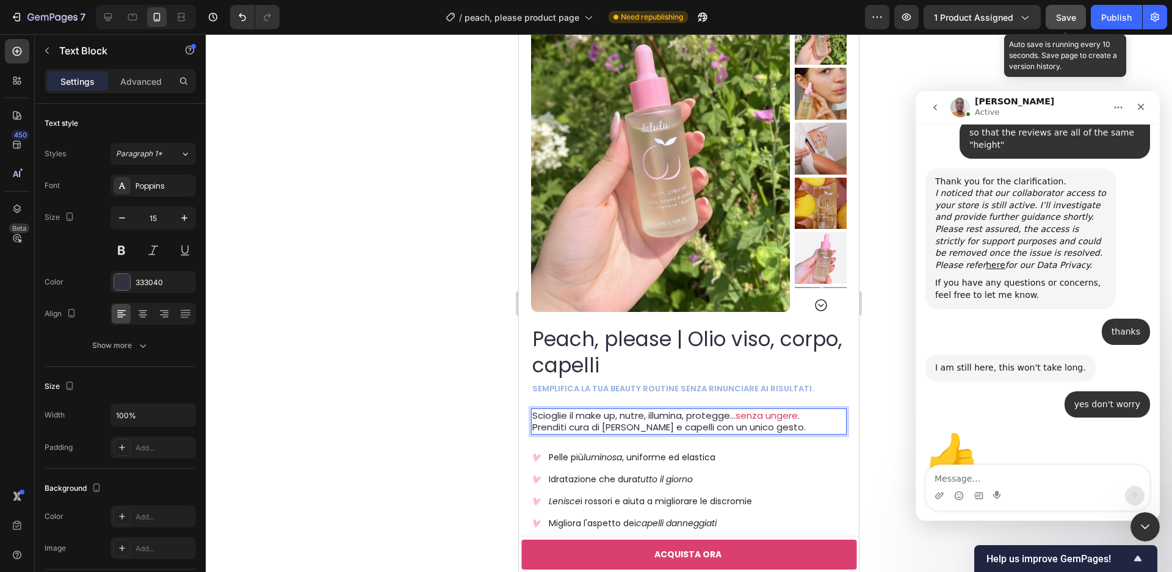
click at [1073, 23] on div "Save" at bounding box center [1066, 17] width 20 height 13
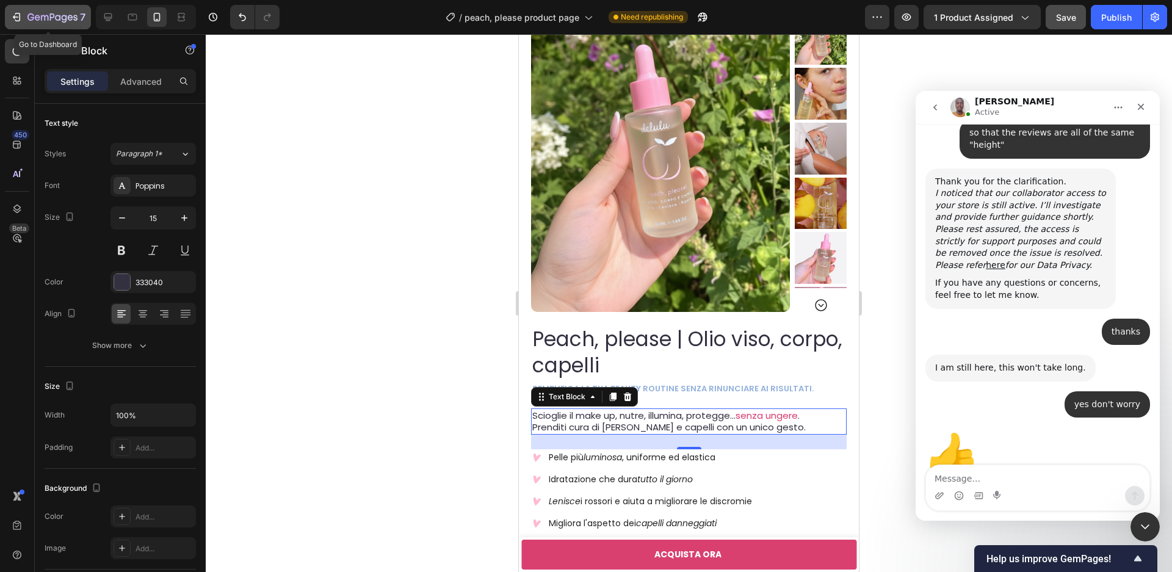
click at [16, 20] on icon "button" at bounding box center [16, 17] width 12 height 12
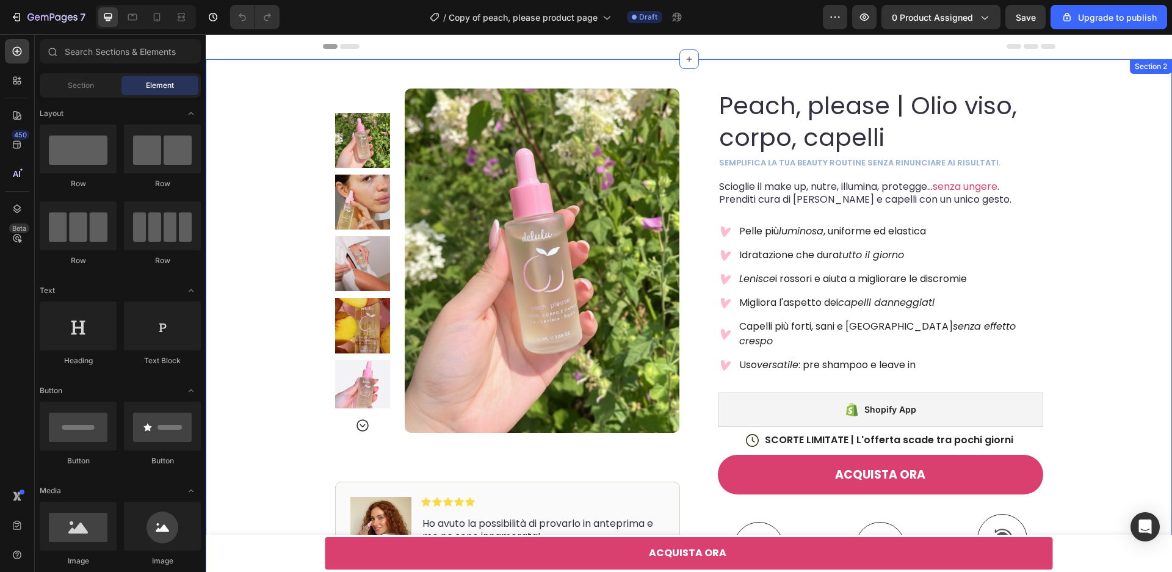
click at [278, 181] on div "Product Images Image Icon Icon Icon Icon Icon Icon List Ho avuto la possibilità…" at bounding box center [689, 434] width 966 height 750
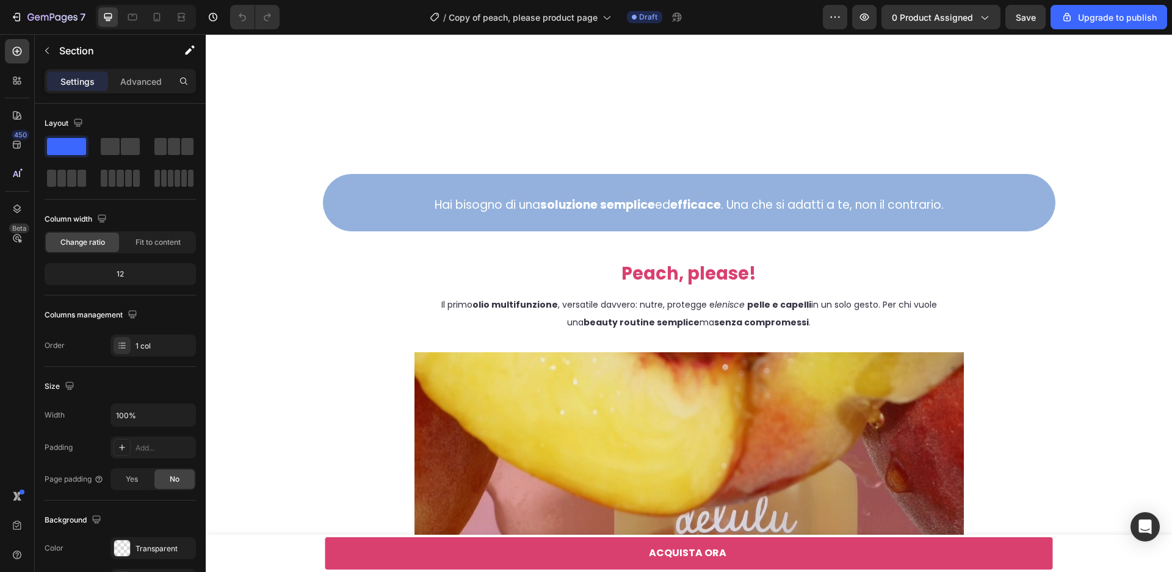
scroll to position [2128, 0]
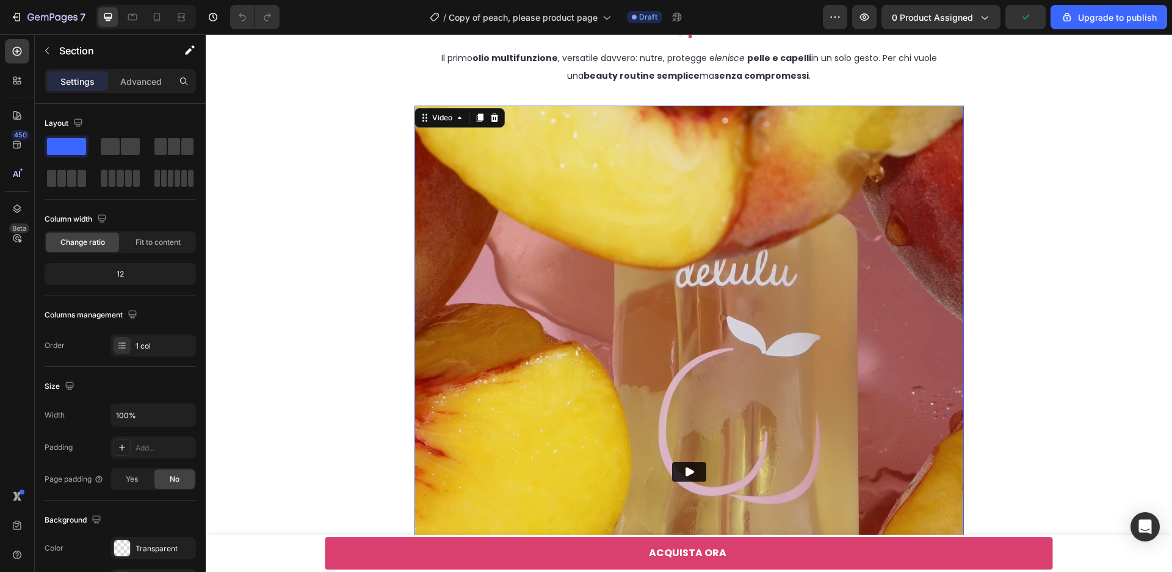
click at [474, 300] on img at bounding box center [689, 472] width 549 height 733
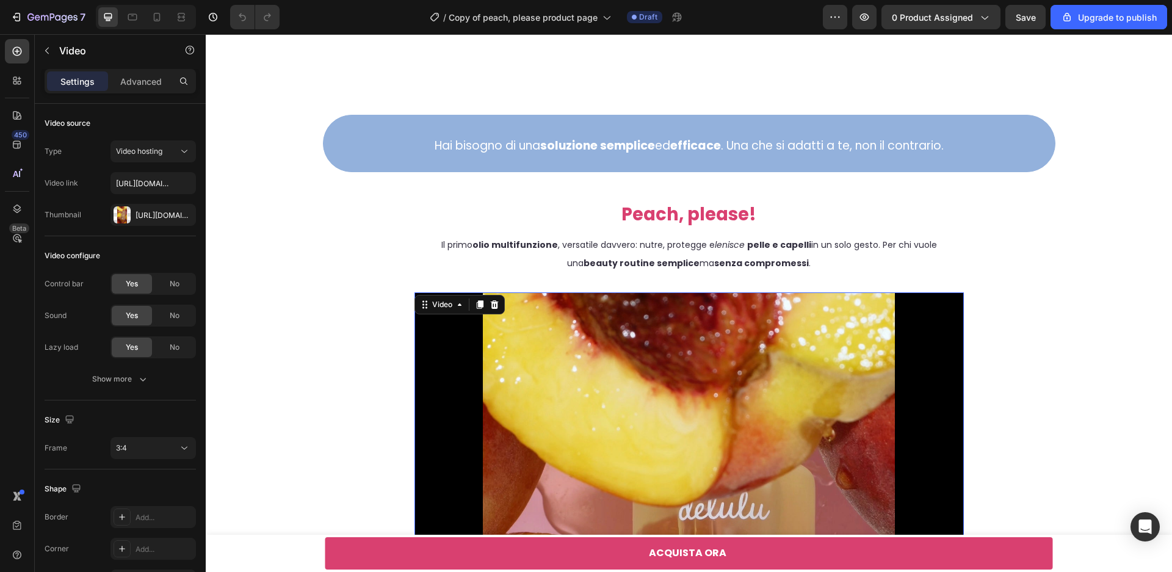
scroll to position [2143, 0]
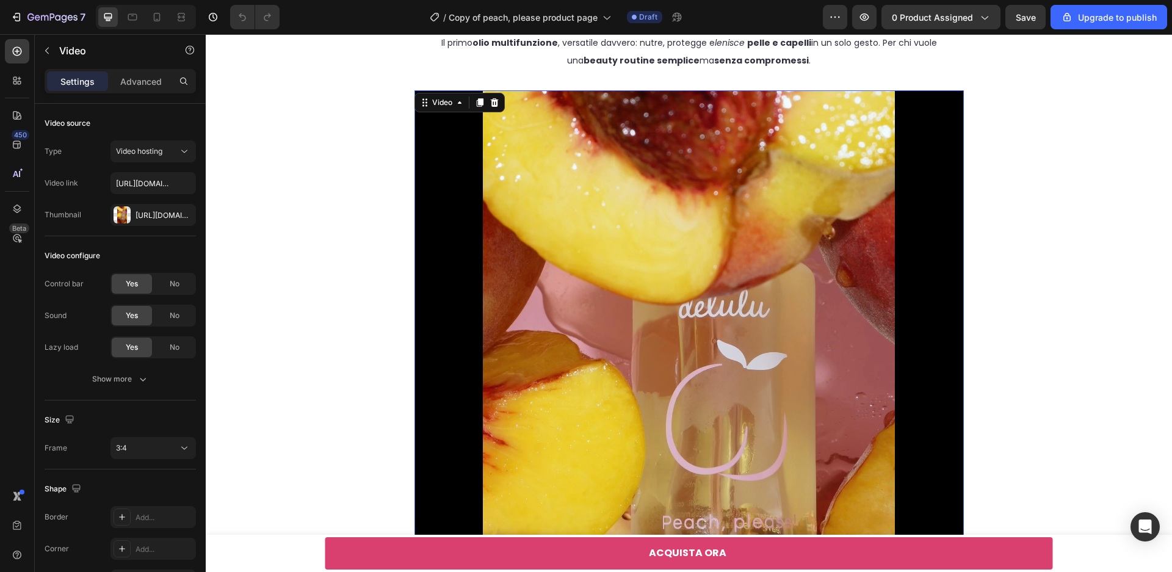
click at [676, 365] on video at bounding box center [689, 456] width 549 height 733
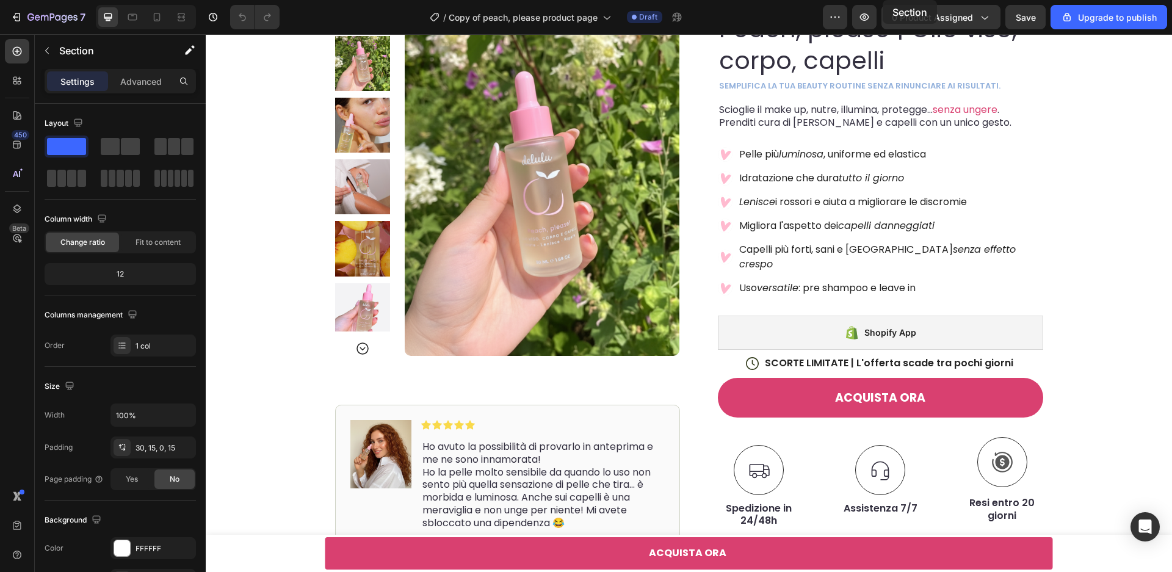
scroll to position [0, 0]
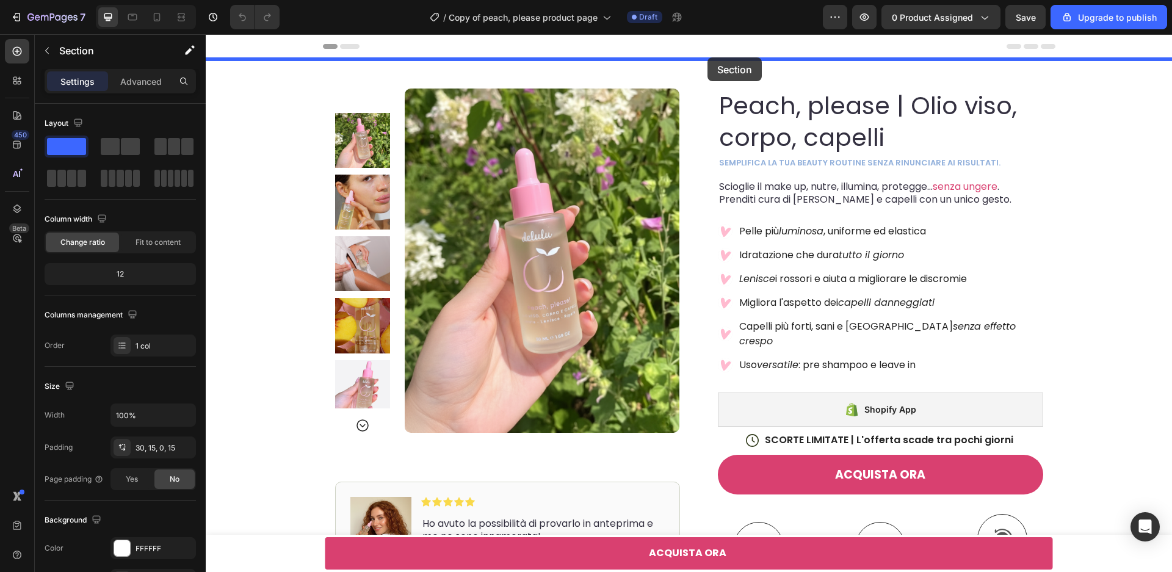
drag, startPoint x: 931, startPoint y: 253, endPoint x: 709, endPoint y: 59, distance: 294.6
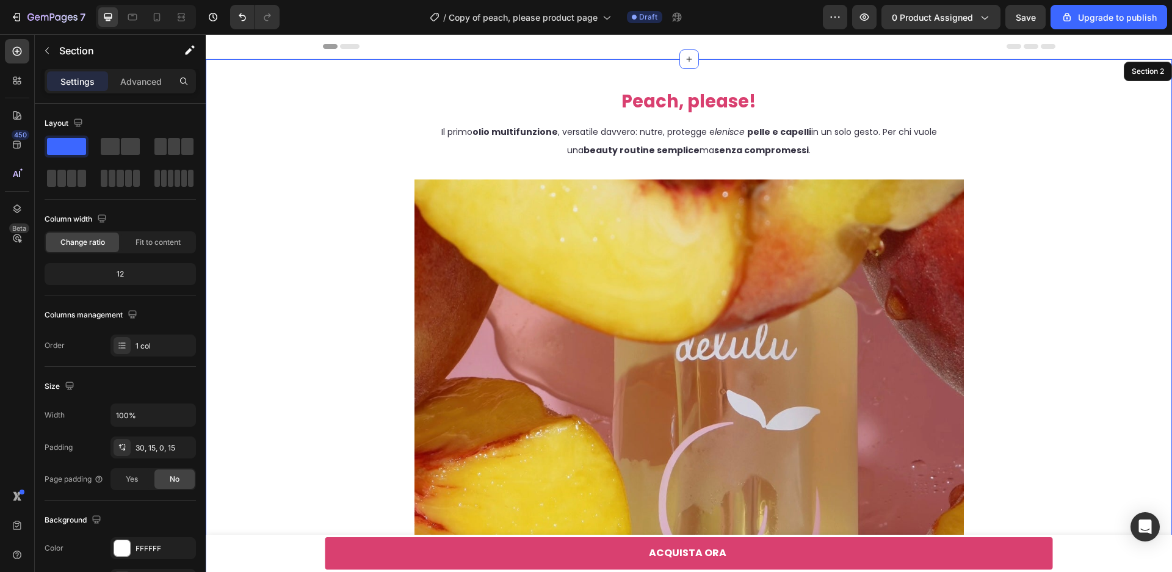
click at [1084, 250] on div "Peach, please! Heading Il primo olio multifunzione , versatile davvero: nutre, …" at bounding box center [689, 505] width 948 height 854
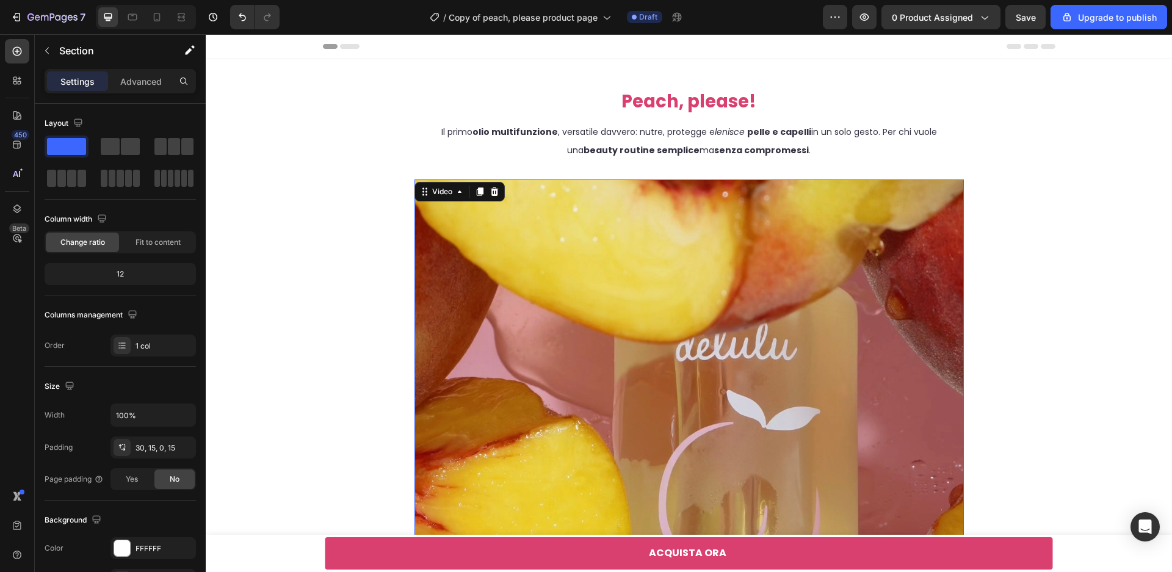
click at [911, 296] on img at bounding box center [689, 545] width 549 height 733
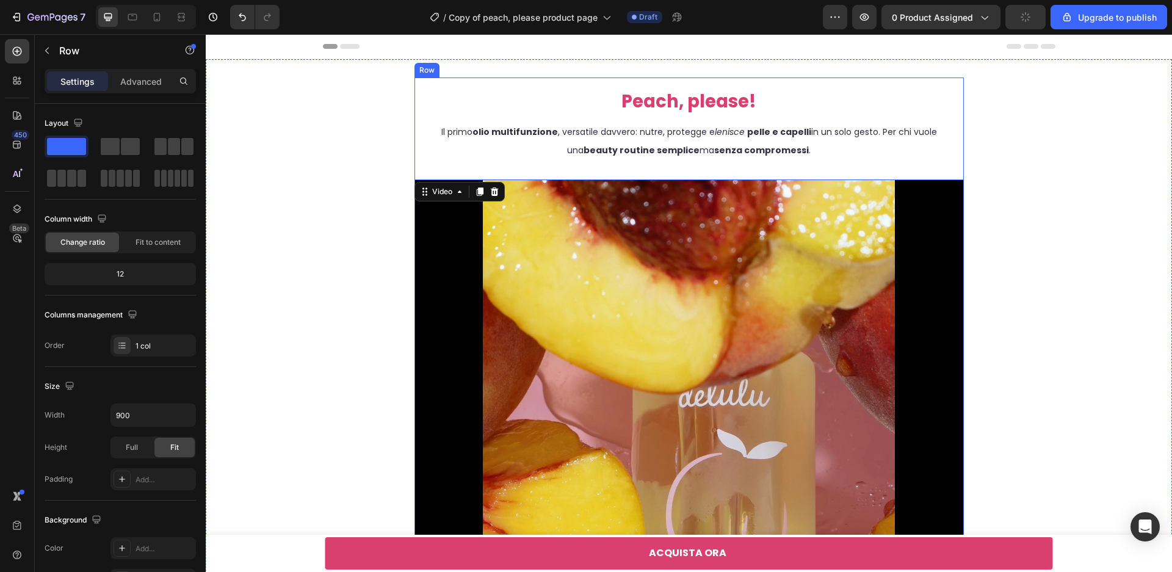
click at [439, 164] on div "Peach, please! Heading Il primo olio multifunzione , versatile davvero: nutre, …" at bounding box center [689, 495] width 549 height 835
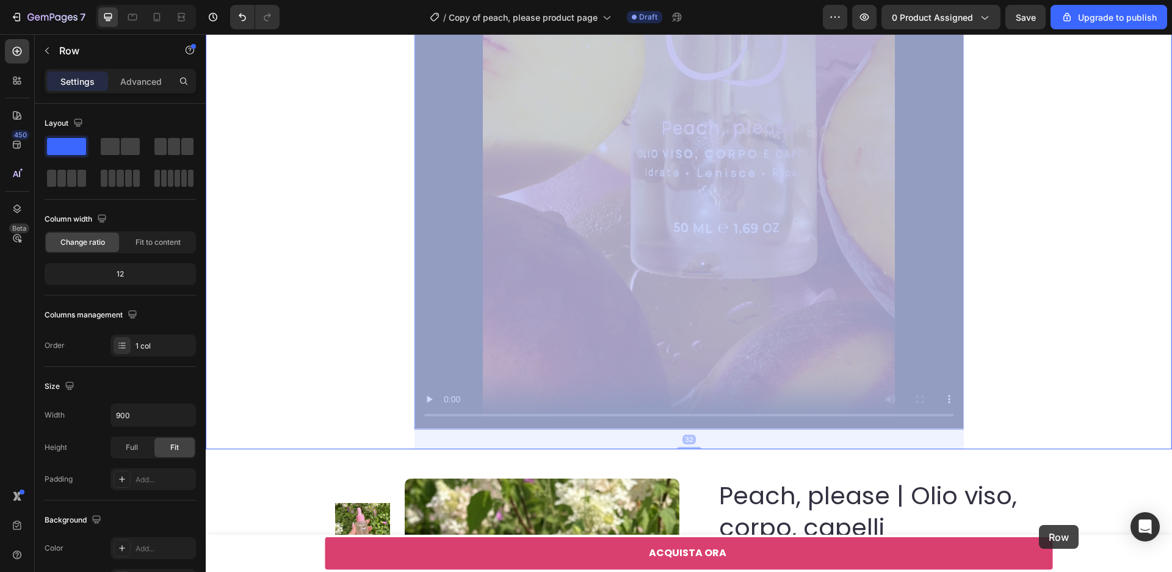
scroll to position [523, 0]
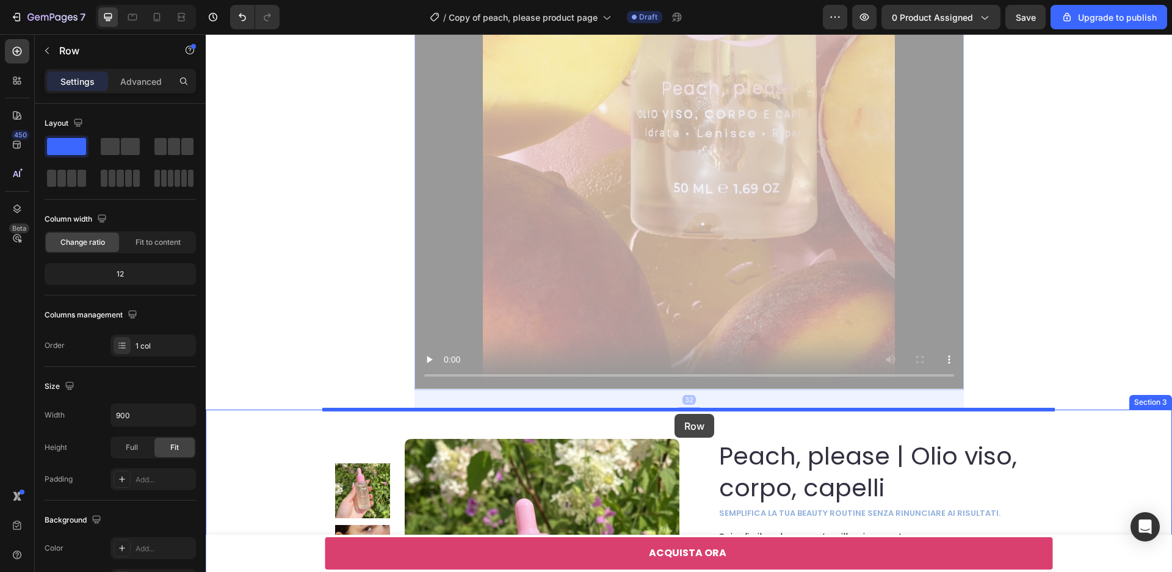
drag, startPoint x: 422, startPoint y: 70, endPoint x: 675, endPoint y: 414, distance: 426.8
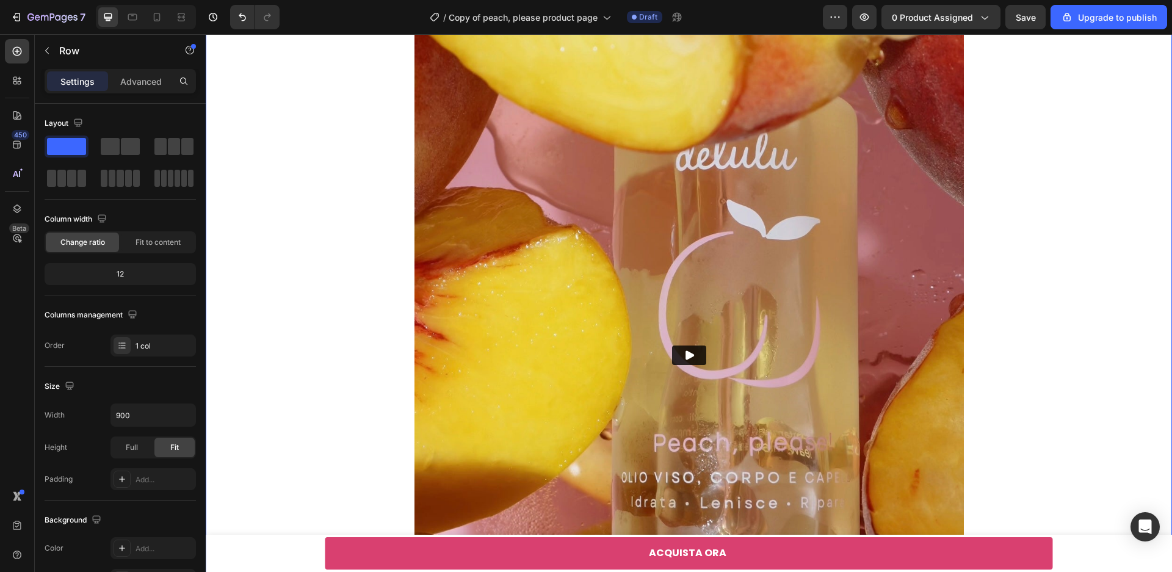
scroll to position [0, 0]
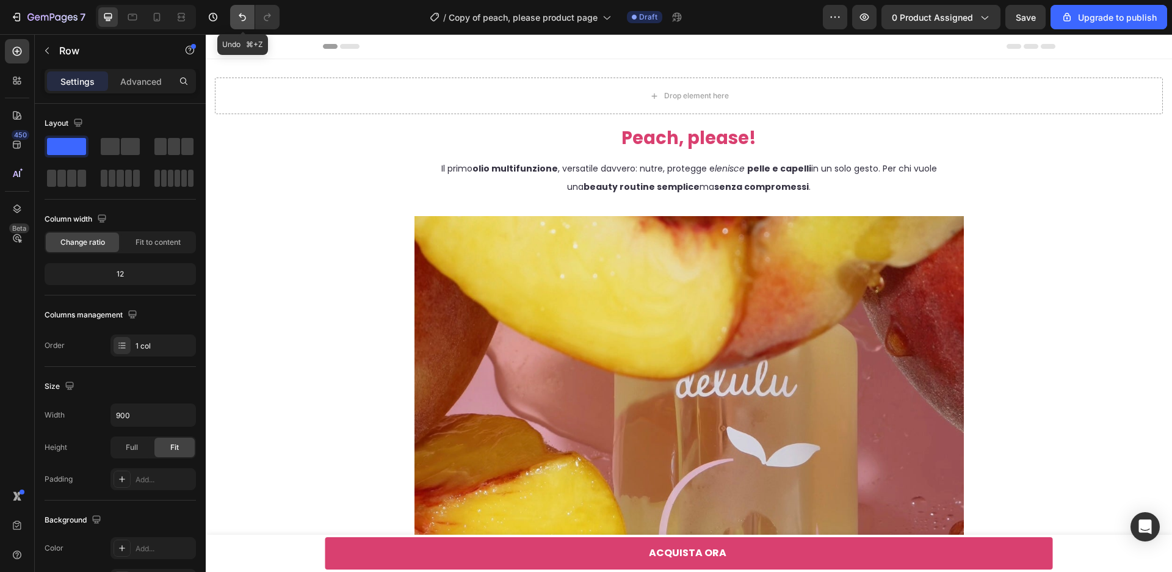
click at [242, 18] on icon "Undo/Redo" at bounding box center [242, 17] width 12 height 12
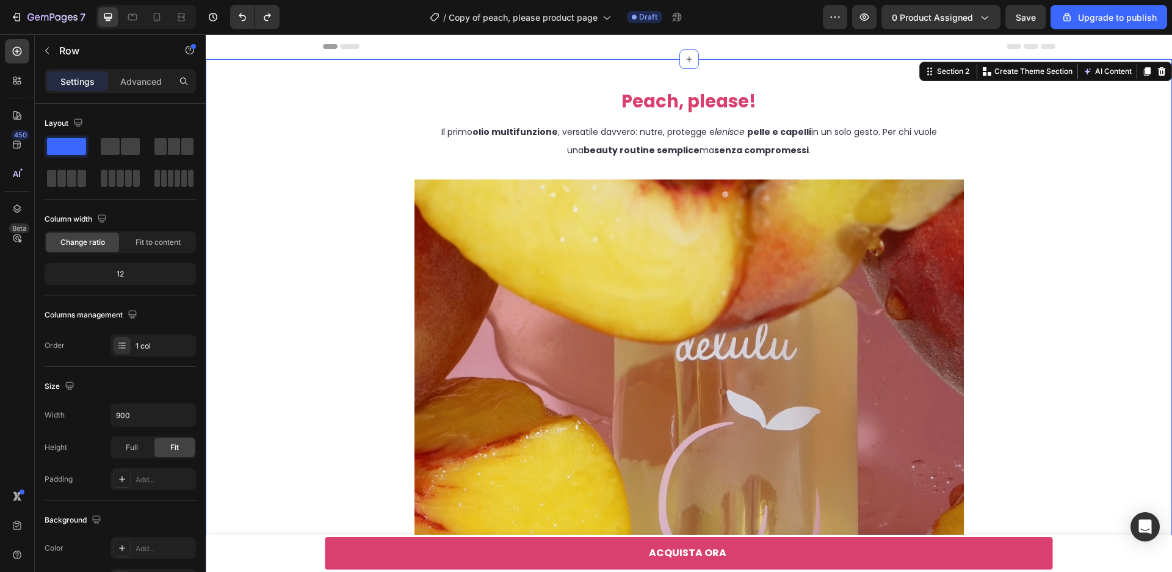
click at [327, 220] on div "Peach, please! Heading Il primo olio multifunzione , versatile davvero: nutre, …" at bounding box center [689, 505] width 948 height 854
click at [115, 142] on span at bounding box center [110, 146] width 19 height 17
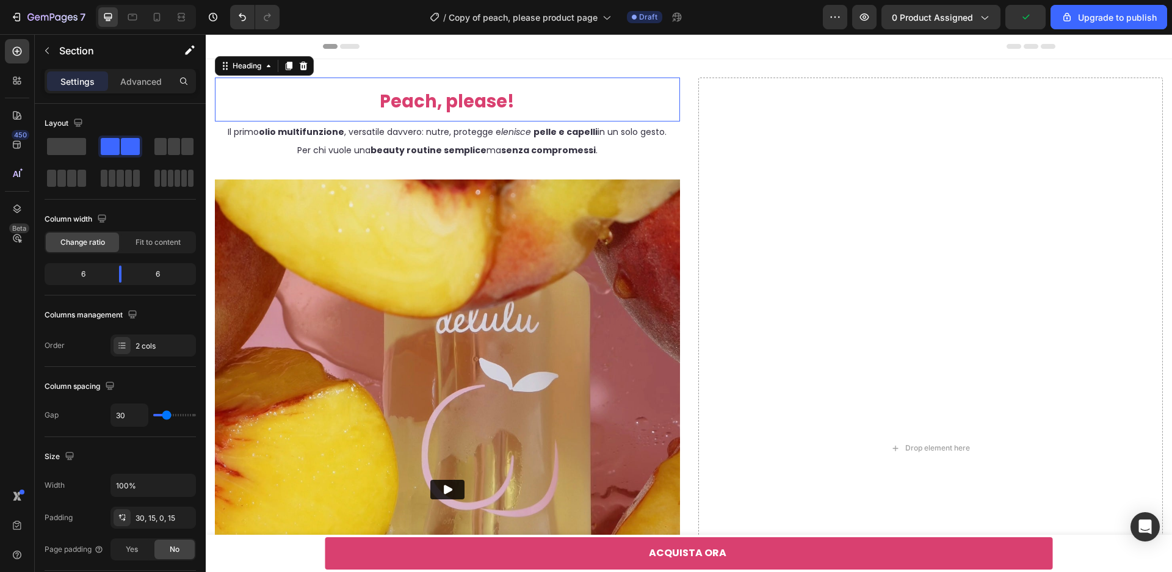
click at [636, 105] on h2 "Peach, please!" at bounding box center [448, 100] width 436 height 44
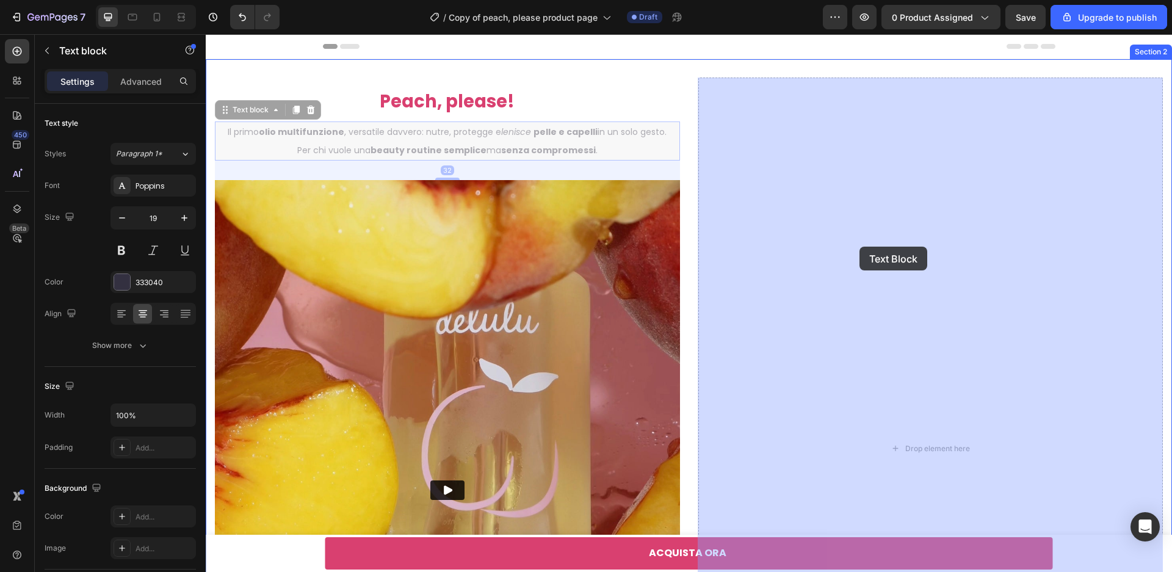
drag, startPoint x: 299, startPoint y: 101, endPoint x: 313, endPoint y: 96, distance: 15.1
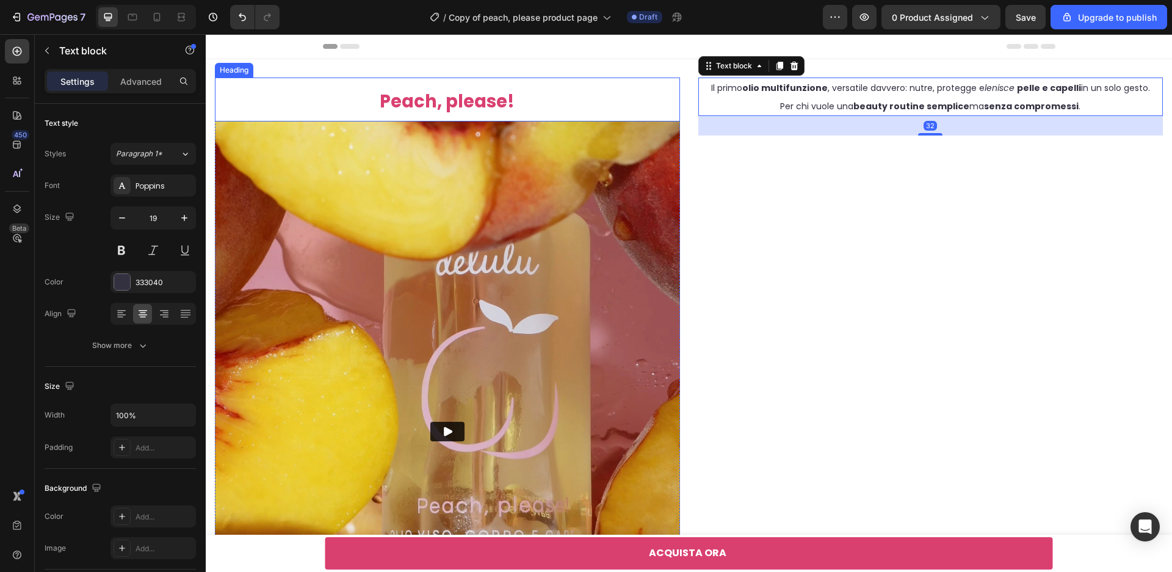
click at [299, 96] on h2 "Peach, please!" at bounding box center [448, 100] width 436 height 44
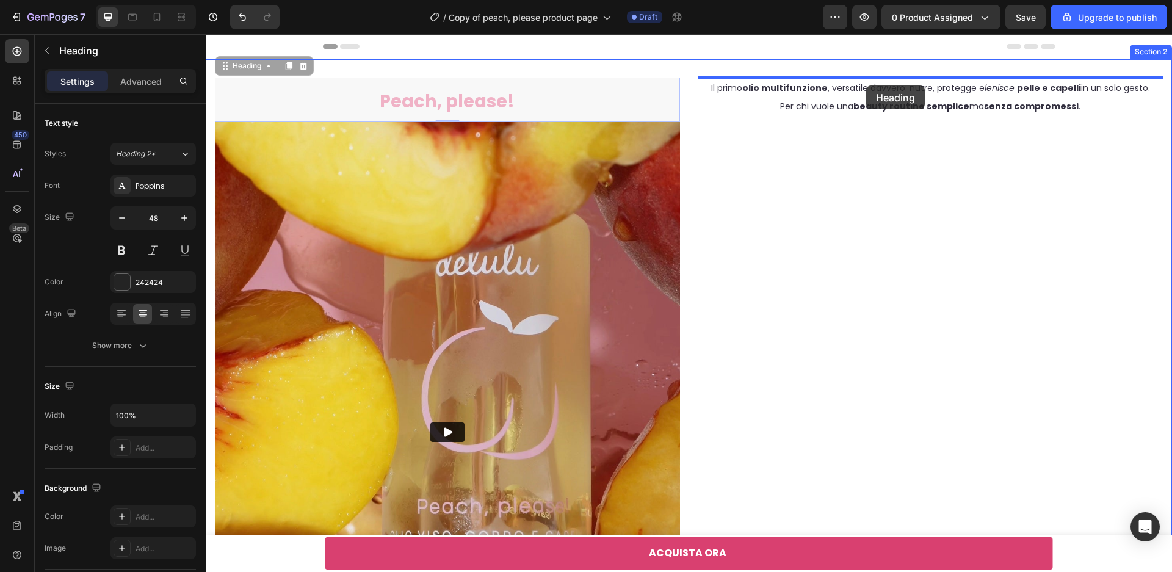
drag, startPoint x: 223, startPoint y: 67, endPoint x: 869, endPoint y: 85, distance: 645.5
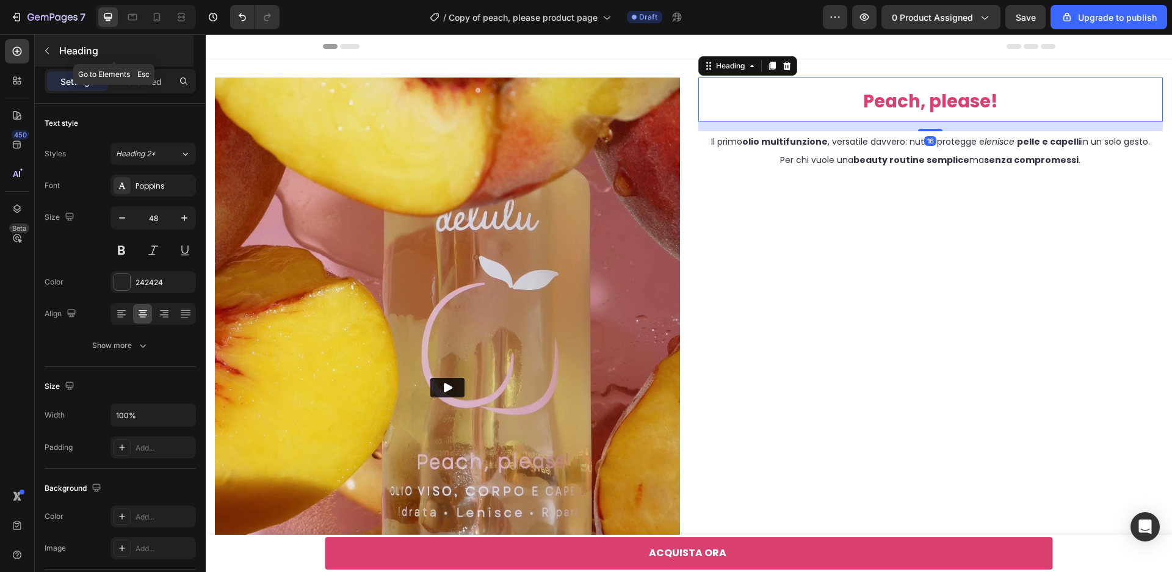
click at [47, 53] on icon "button" at bounding box center [47, 51] width 10 height 10
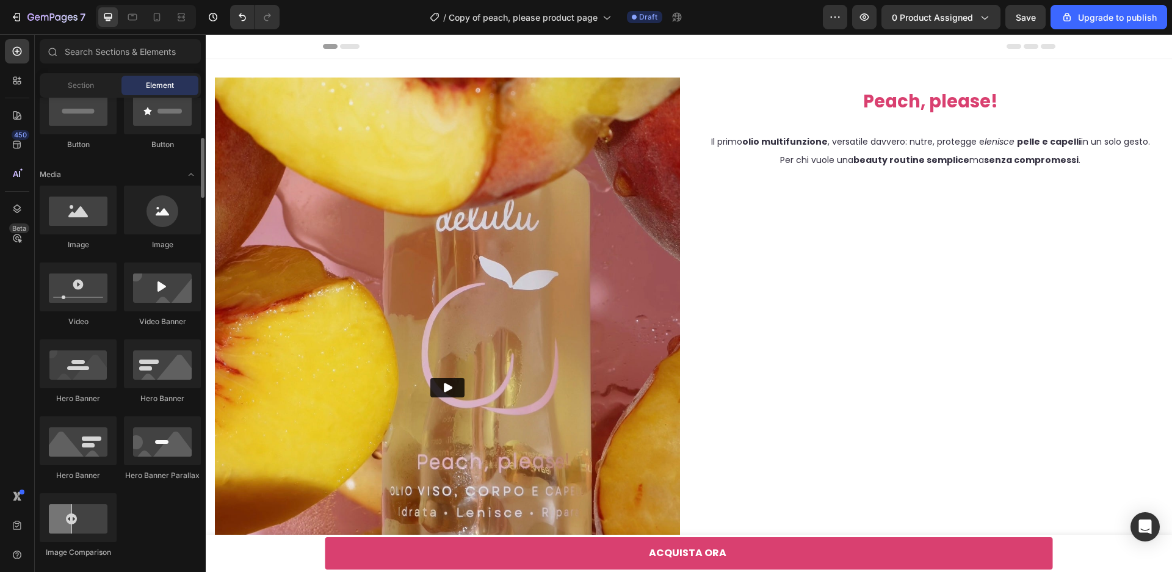
scroll to position [311, 0]
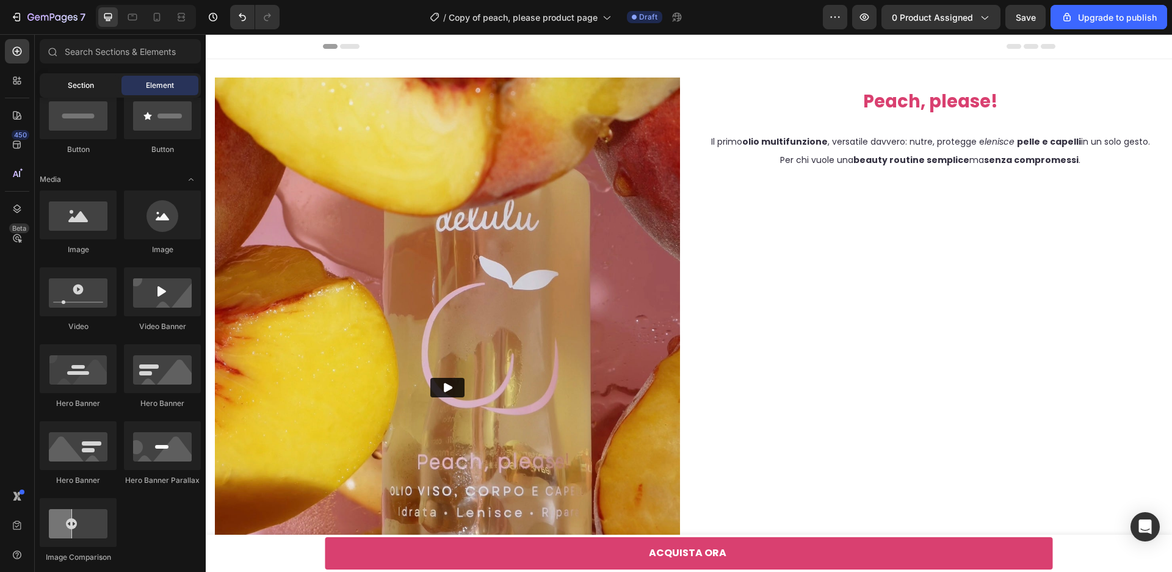
click at [84, 87] on span "Section" at bounding box center [81, 85] width 26 height 11
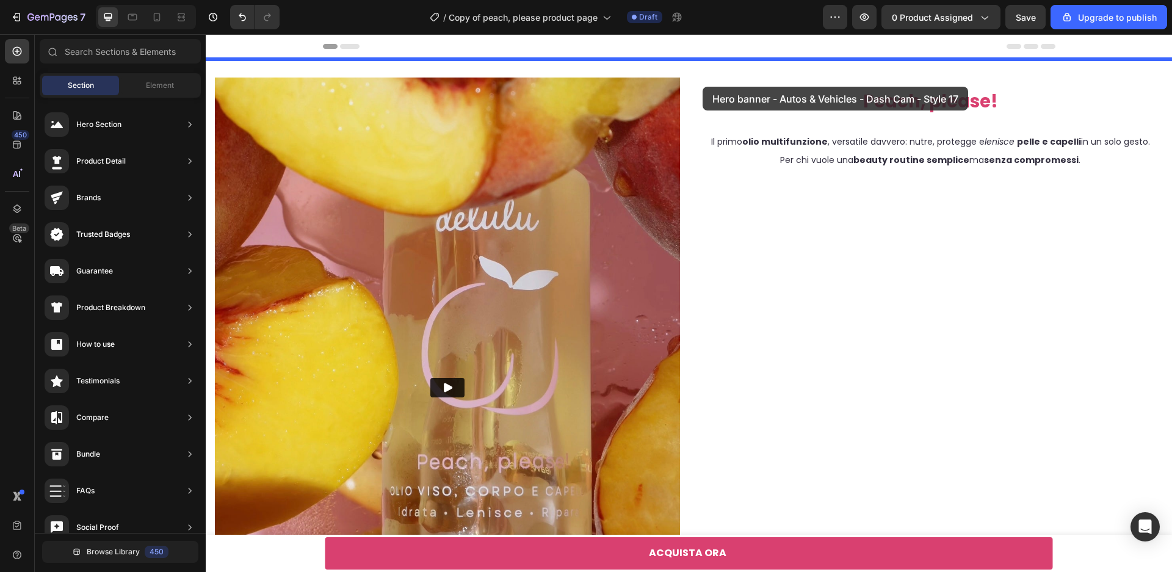
drag, startPoint x: 474, startPoint y: 366, endPoint x: 703, endPoint y: 87, distance: 361.0
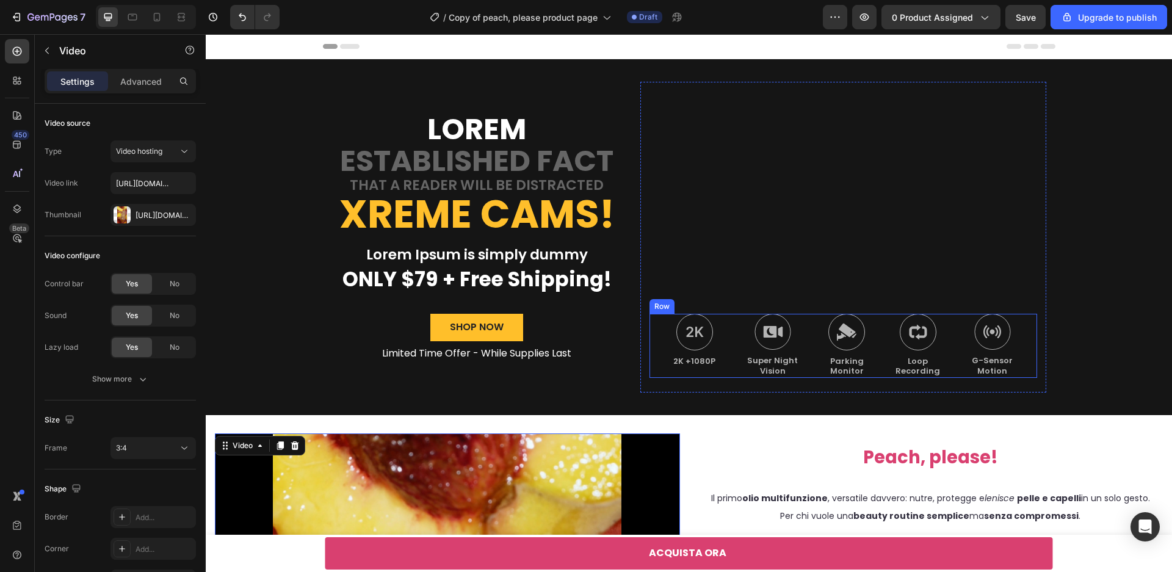
click at [738, 361] on div "Image 2K +1080P Text Block Image Super Night Vision Text Block Image Parking Mo…" at bounding box center [844, 346] width 388 height 65
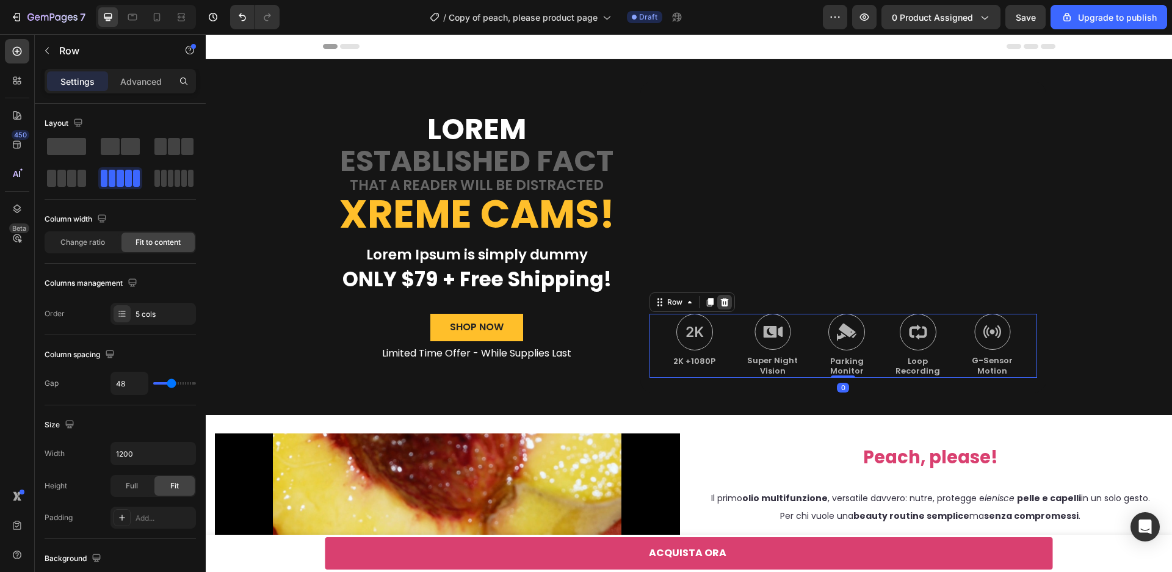
click at [726, 301] on icon at bounding box center [724, 301] width 8 height 9
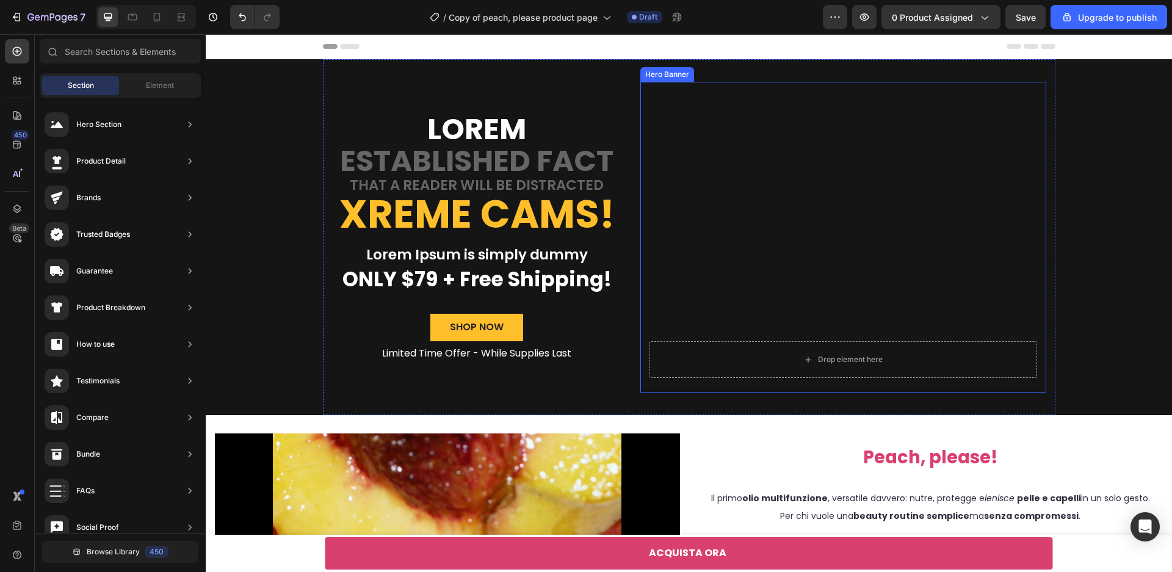
click at [759, 183] on div "Background Image" at bounding box center [843, 237] width 406 height 311
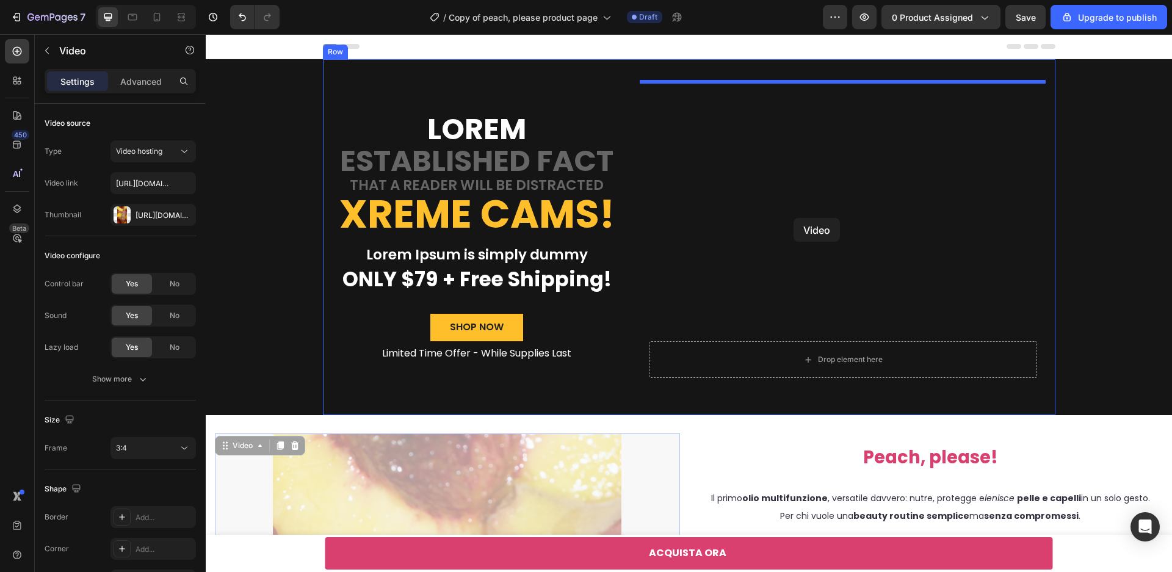
drag, startPoint x: 430, startPoint y: 463, endPoint x: 794, endPoint y: 218, distance: 439.4
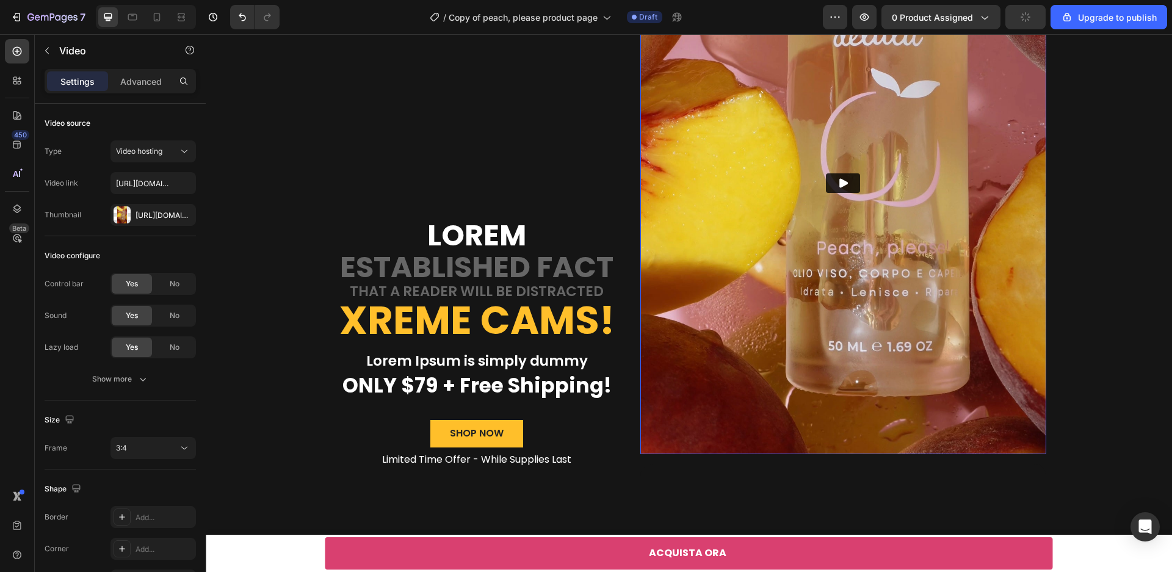
scroll to position [272, 0]
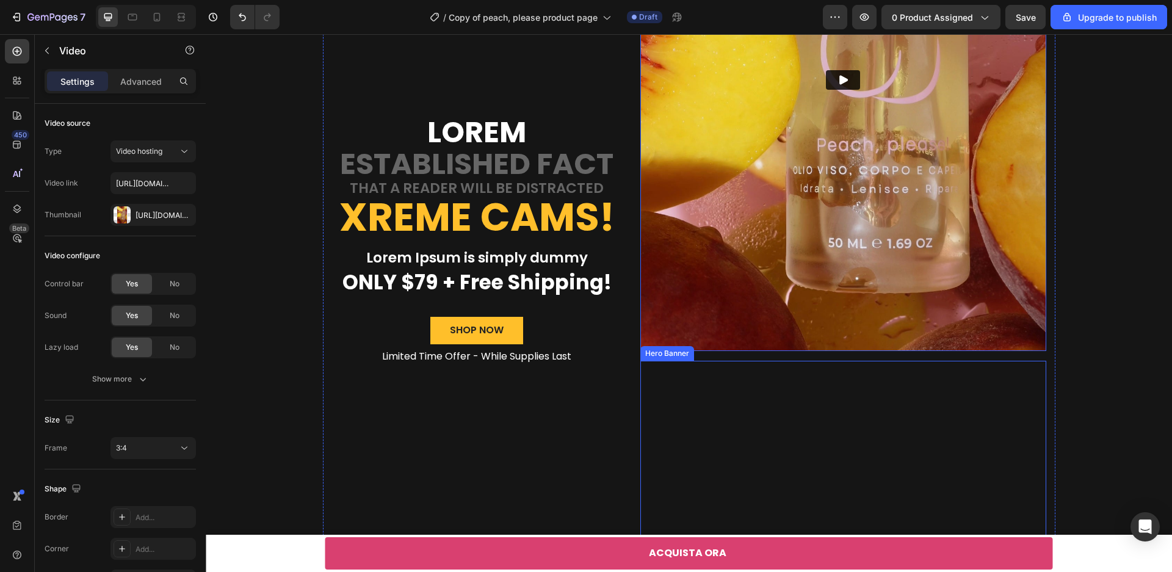
click at [820, 420] on div "Background Image" at bounding box center [843, 516] width 406 height 311
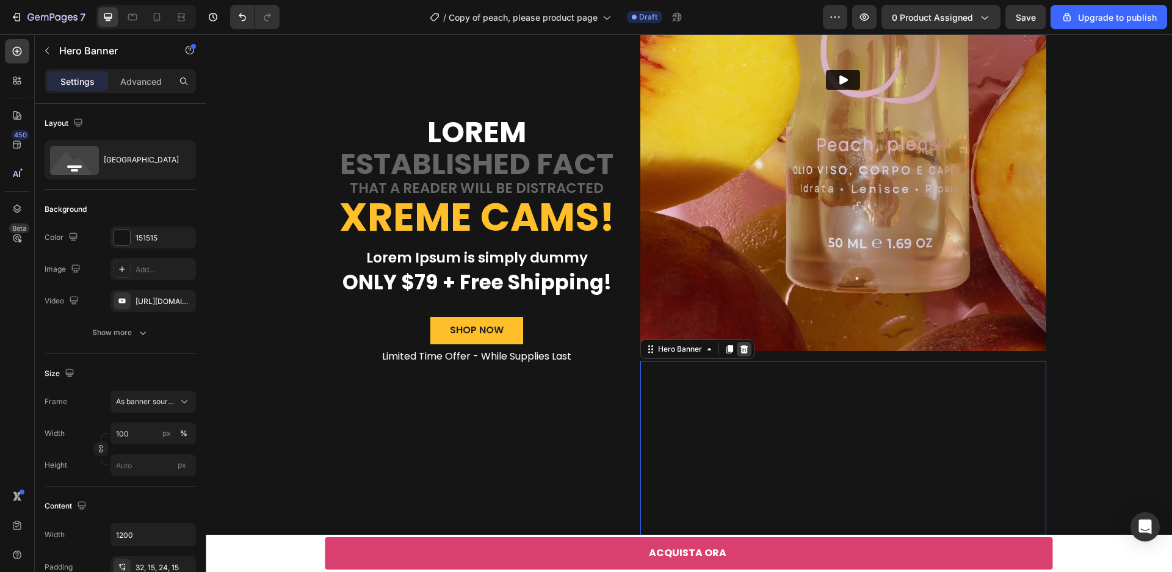
click at [748, 355] on div at bounding box center [744, 349] width 15 height 15
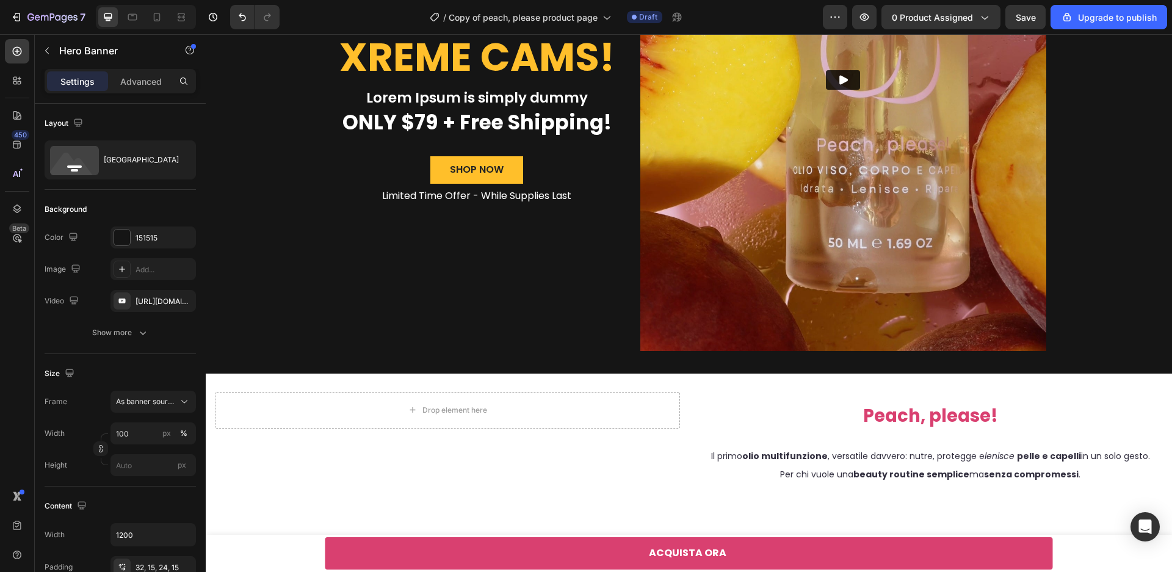
scroll to position [112, 0]
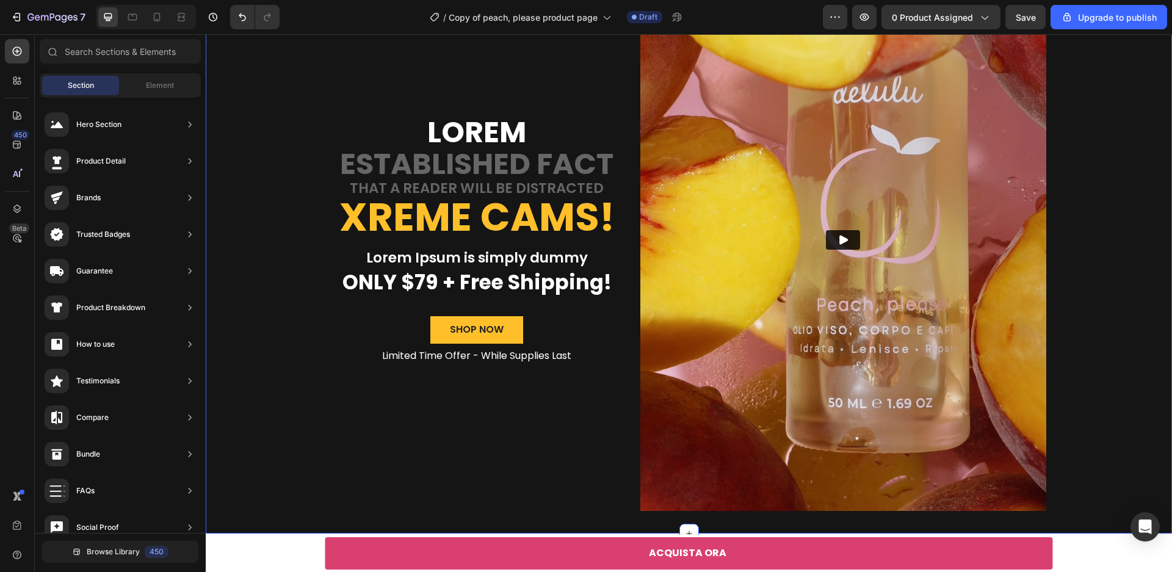
click at [1143, 375] on div "Lorem Text Block established fact Text Block that a reader will be distracted T…" at bounding box center [689, 240] width 966 height 587
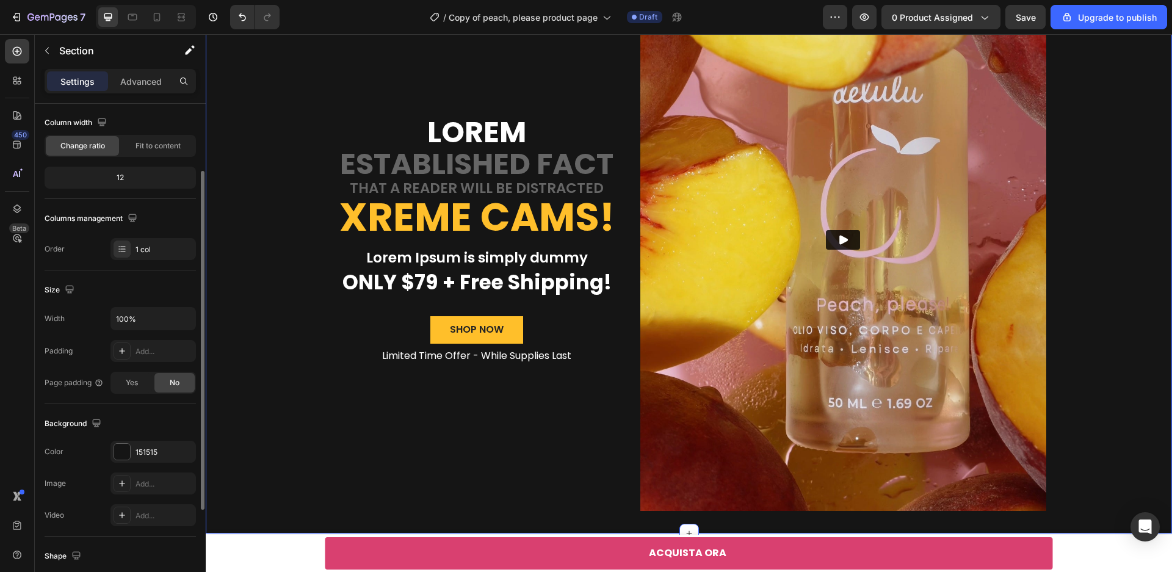
scroll to position [98, 0]
click at [123, 452] on div at bounding box center [122, 451] width 16 height 16
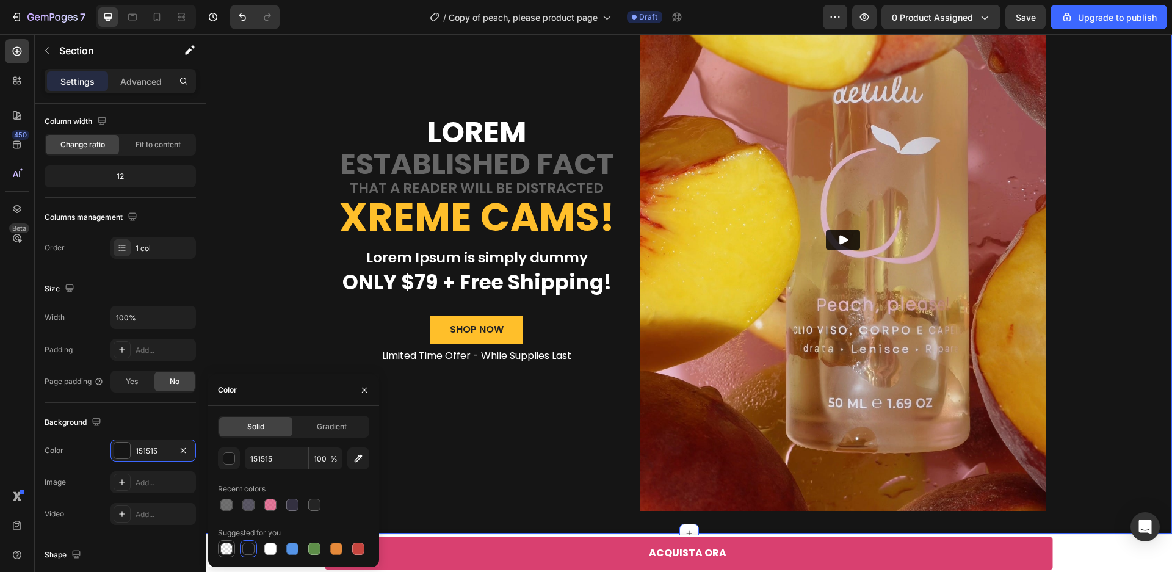
click at [226, 553] on div at bounding box center [226, 549] width 12 height 12
type input "000000"
type input "0"
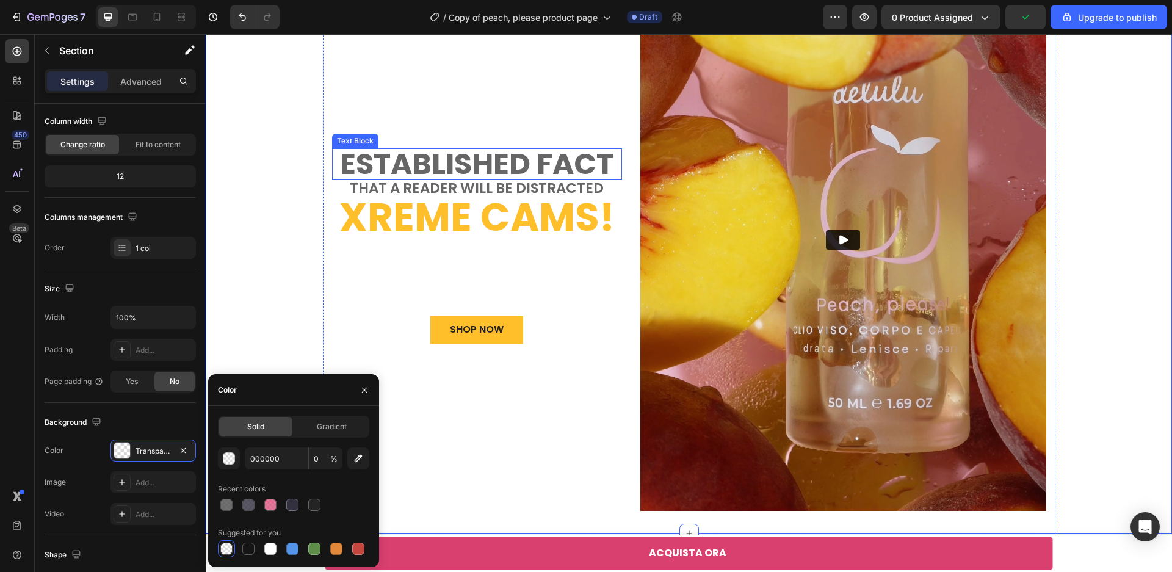
click at [598, 168] on p "established fact" at bounding box center [477, 164] width 288 height 29
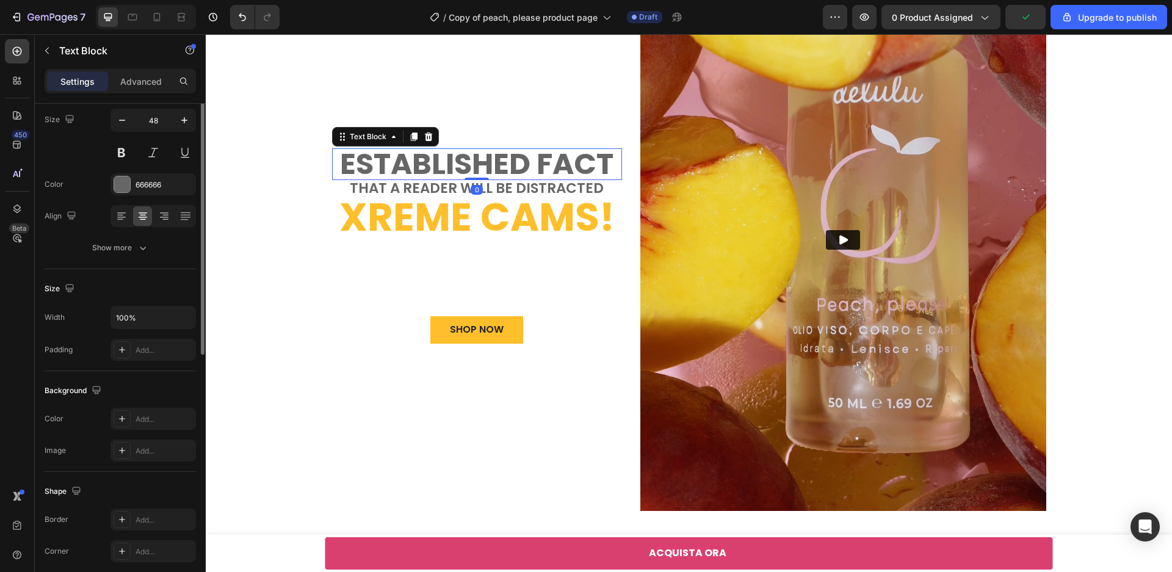
scroll to position [0, 0]
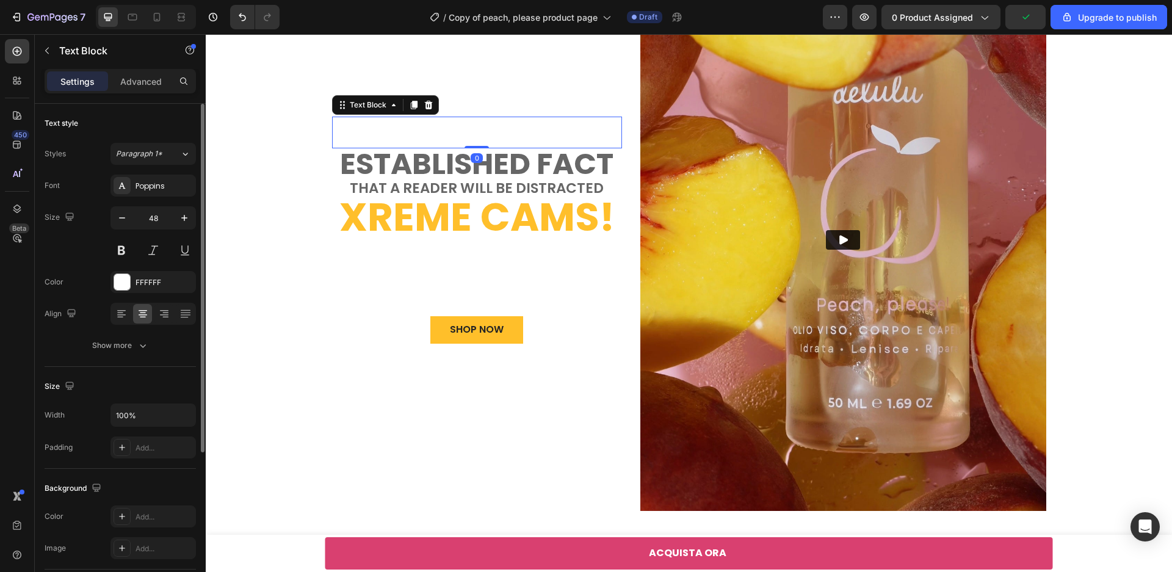
click at [440, 138] on p "Lorem" at bounding box center [477, 132] width 288 height 29
click at [426, 104] on icon at bounding box center [429, 105] width 10 height 10
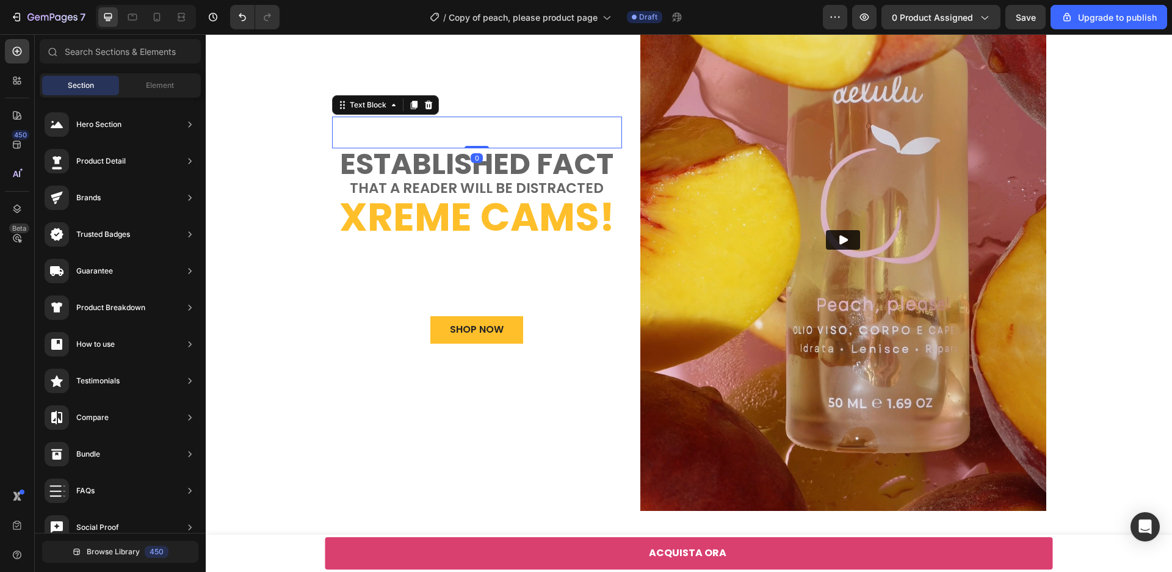
scroll to position [96, 0]
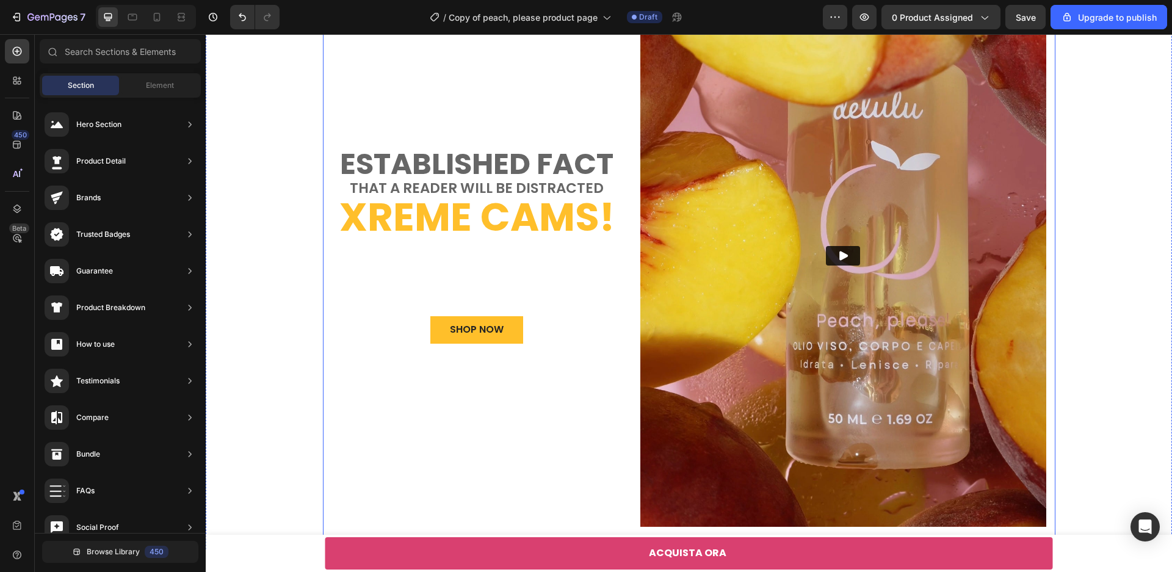
click at [438, 164] on p "established fact" at bounding box center [477, 164] width 288 height 29
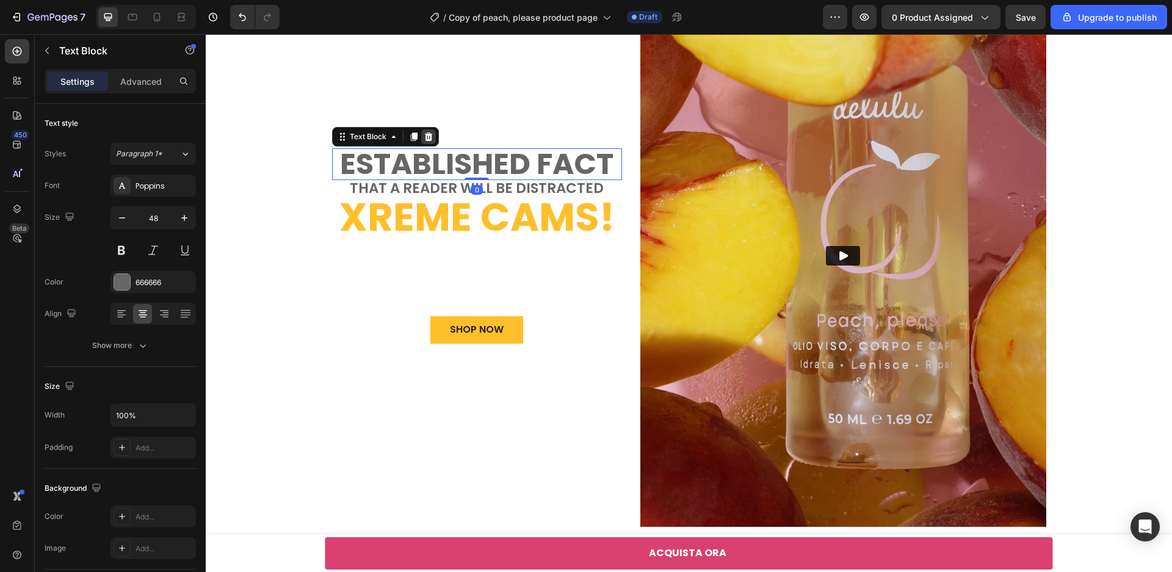
click at [431, 140] on icon at bounding box center [428, 136] width 8 height 9
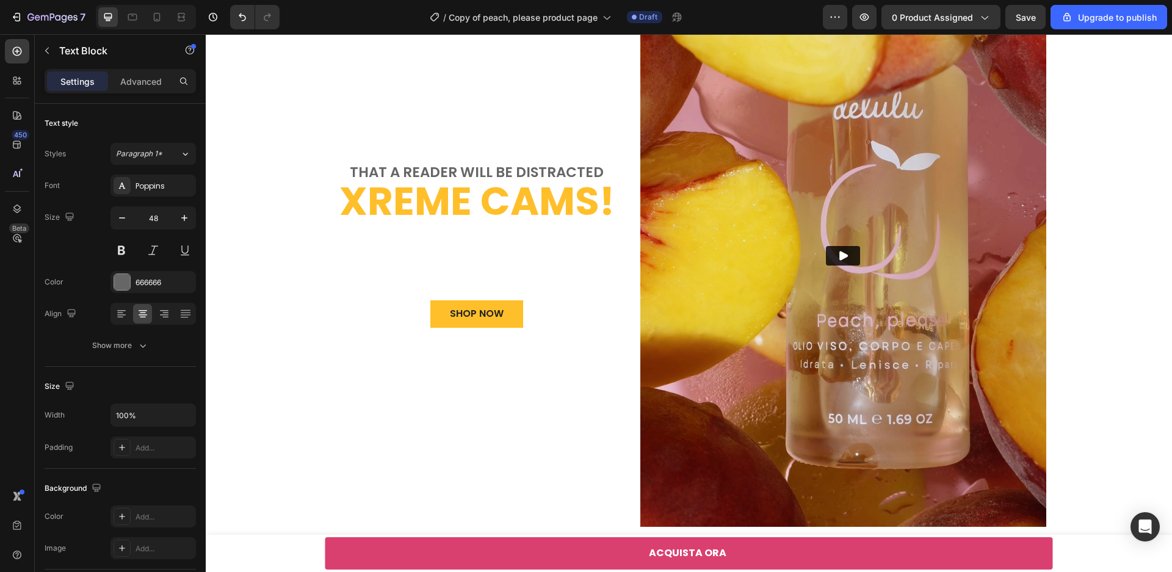
scroll to position [81, 0]
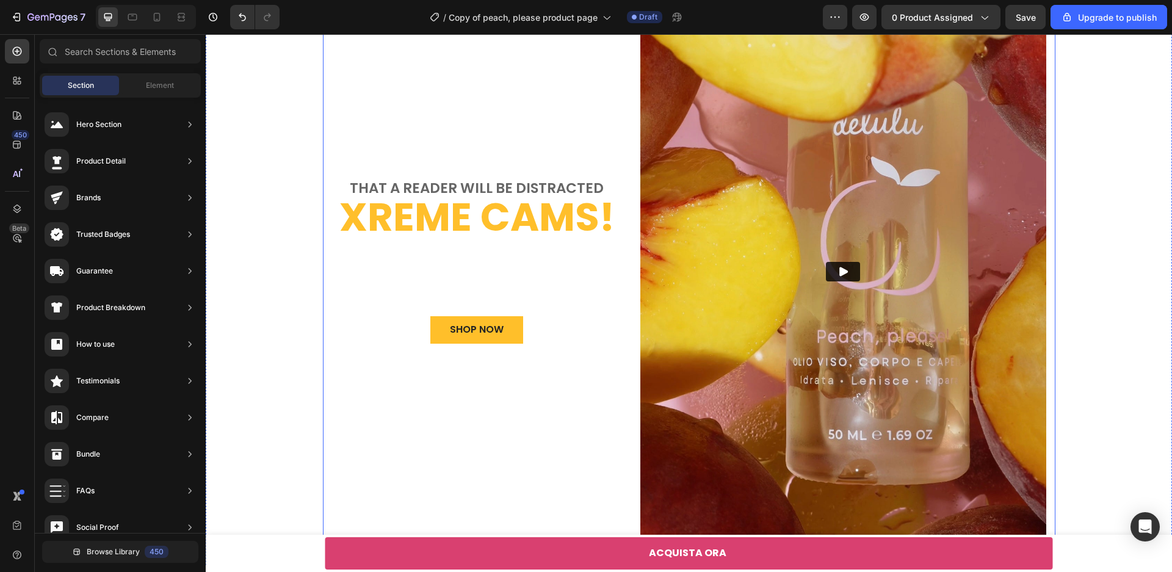
click at [440, 187] on p "that a reader will be distracted" at bounding box center [477, 188] width 288 height 14
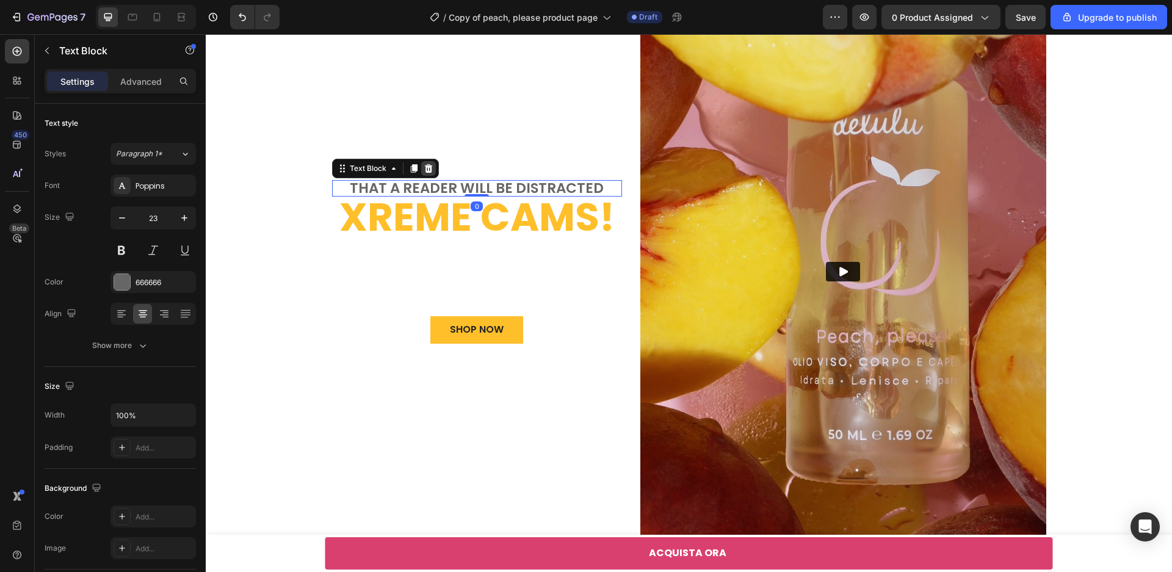
click at [425, 166] on icon at bounding box center [429, 169] width 10 height 10
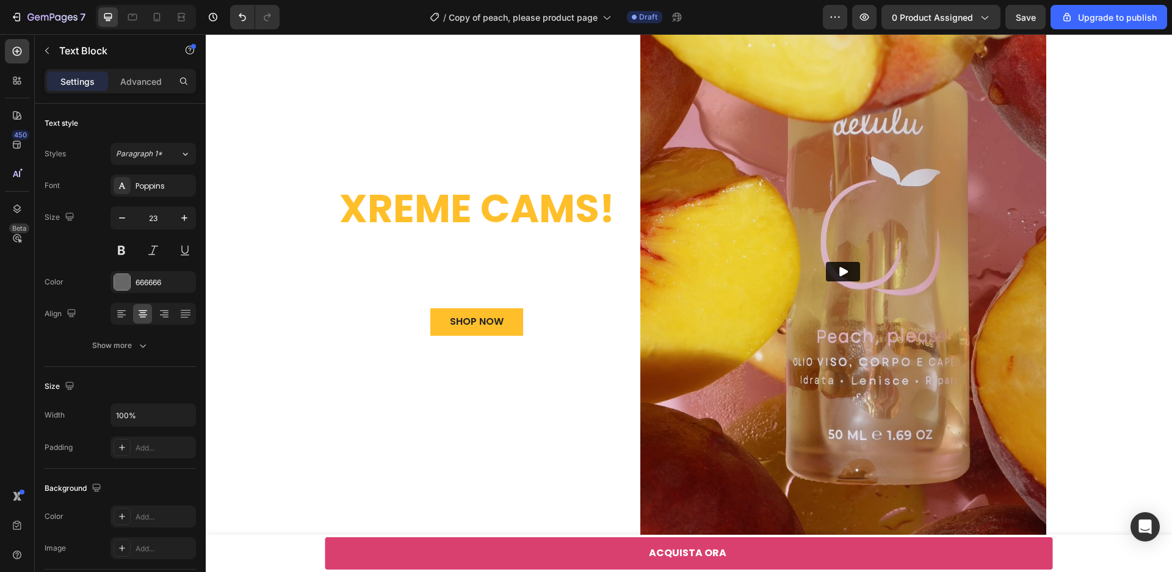
scroll to position [72, 0]
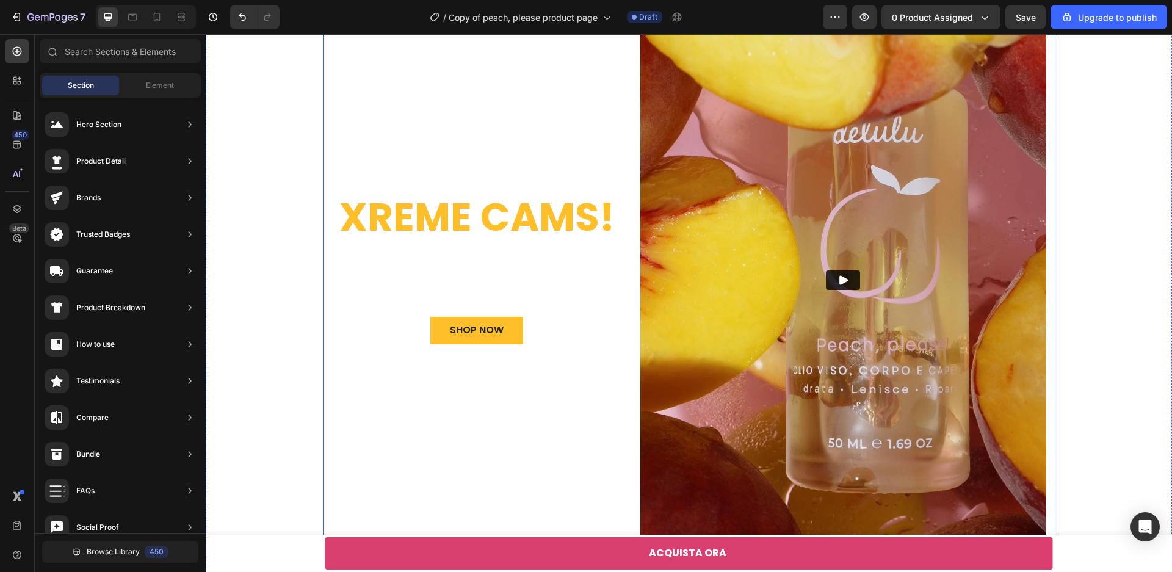
click at [447, 198] on h2 "Xreme CAMs!" at bounding box center [477, 218] width 290 height 42
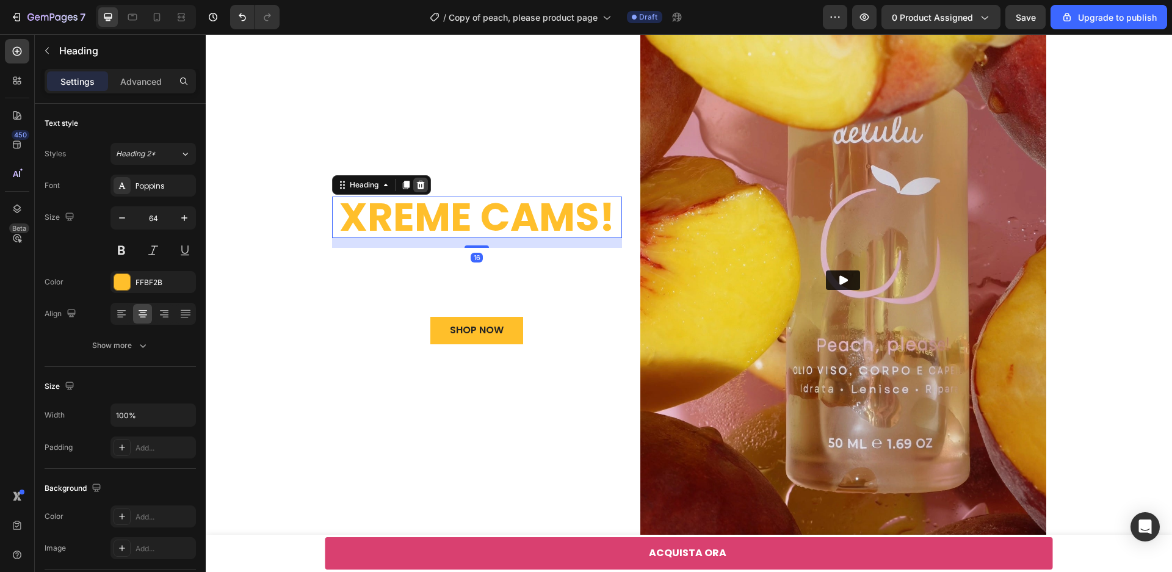
click at [423, 188] on icon at bounding box center [420, 185] width 8 height 9
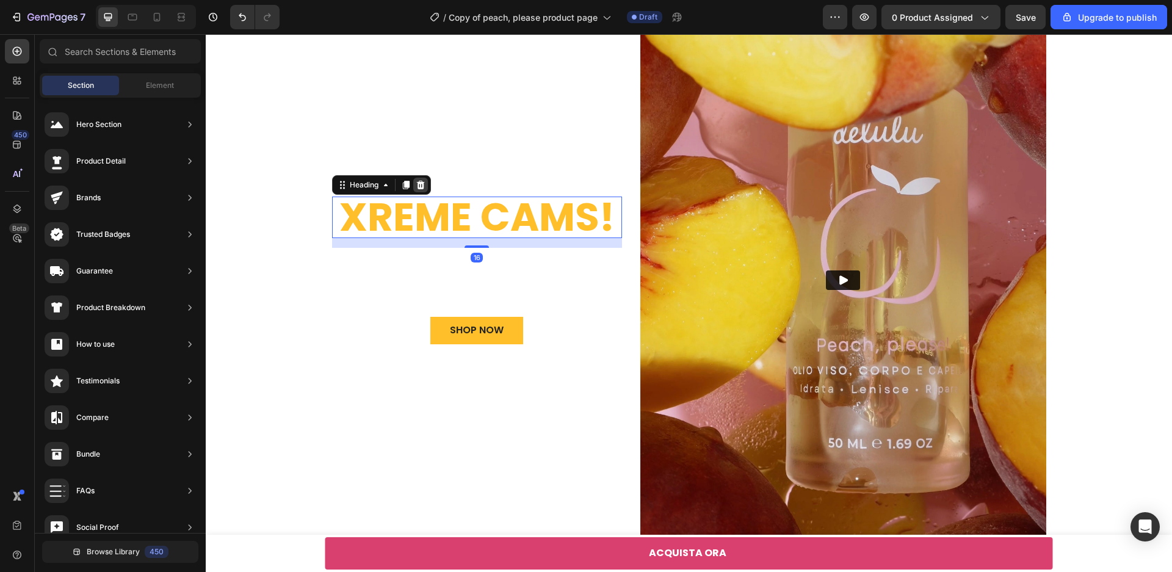
scroll to position [47, 0]
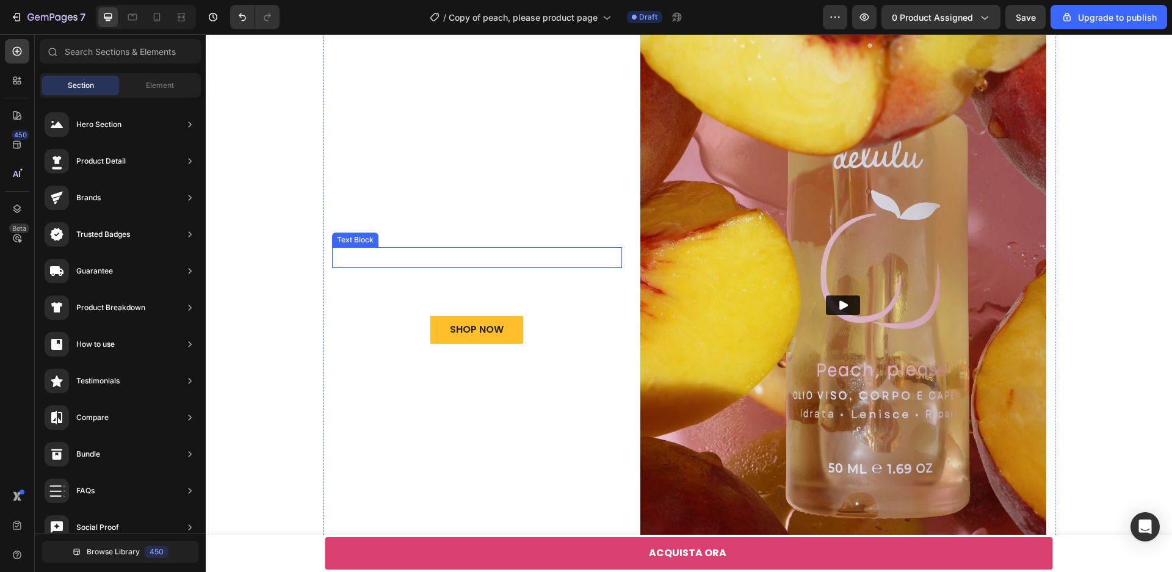
click at [444, 261] on p "Lorem Ipsum is simply dummy" at bounding box center [477, 257] width 288 height 18
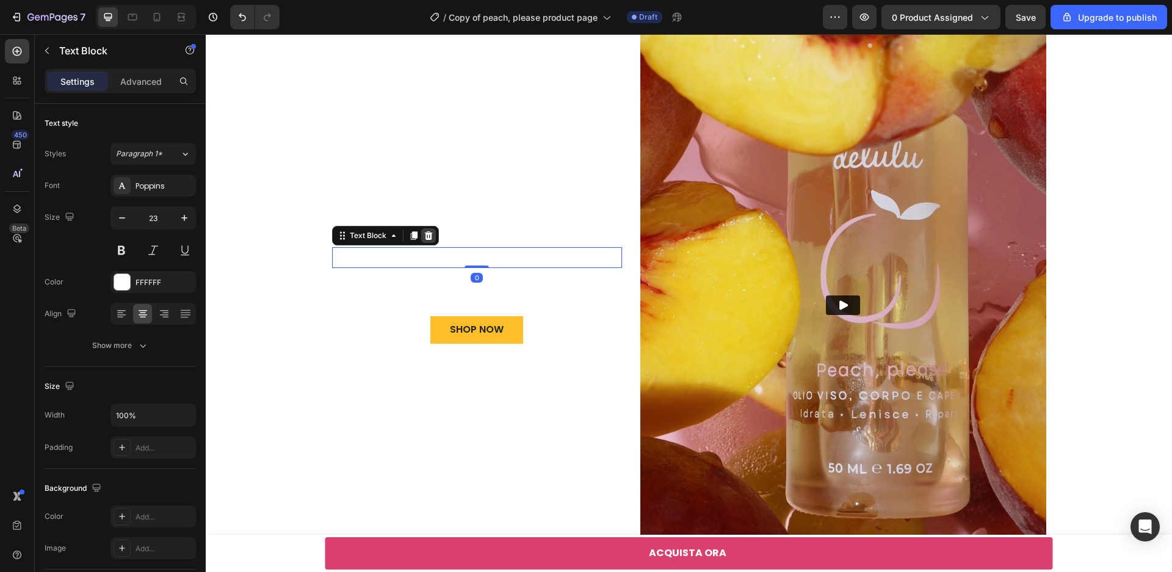
click at [426, 235] on icon at bounding box center [428, 235] width 8 height 9
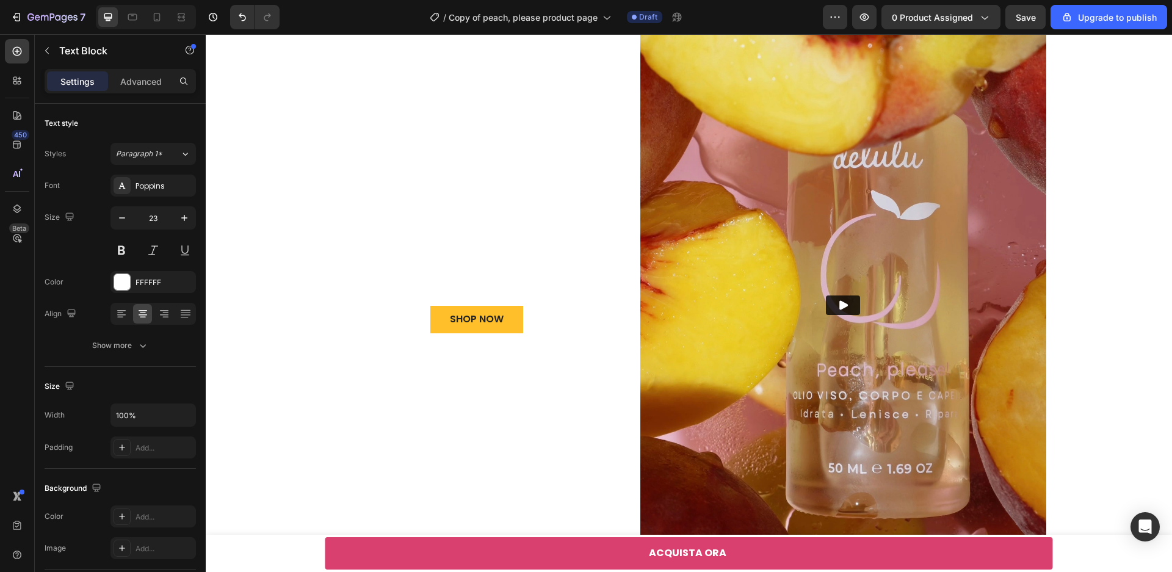
scroll to position [37, 0]
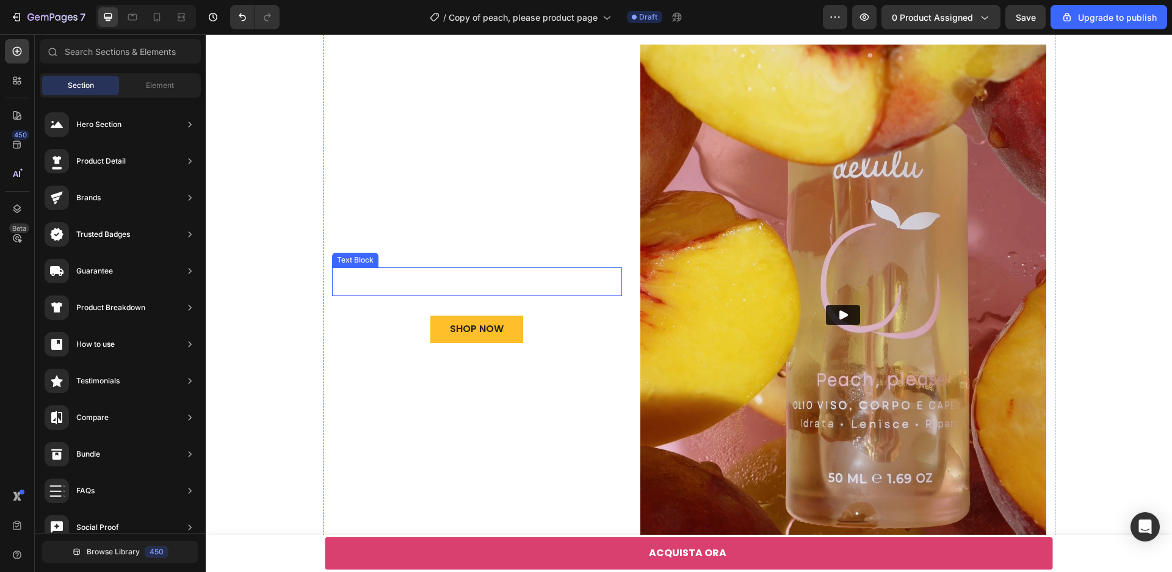
click at [443, 287] on p "ONLY $79 + Free Shipping!" at bounding box center [477, 282] width 288 height 26
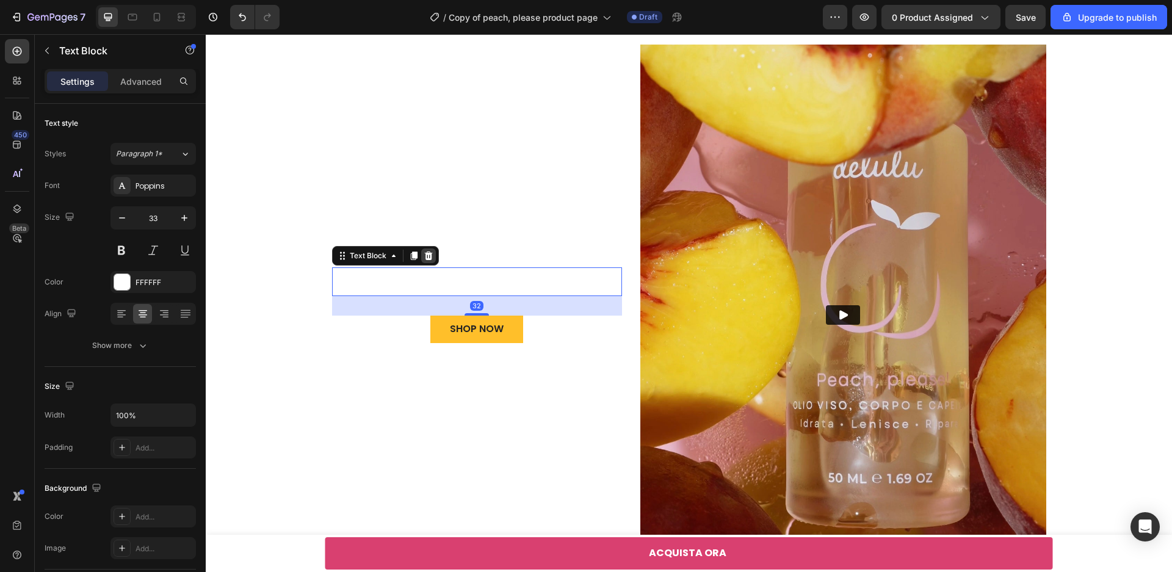
click at [426, 254] on icon at bounding box center [428, 256] width 8 height 9
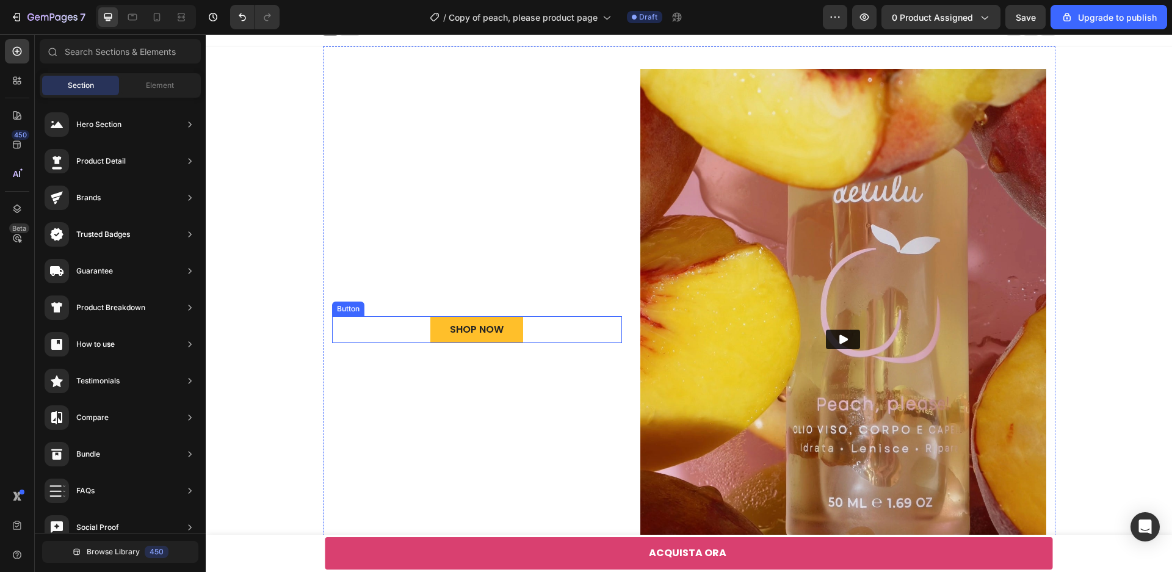
click at [551, 334] on div "SHOP NOW Button" at bounding box center [477, 329] width 290 height 27
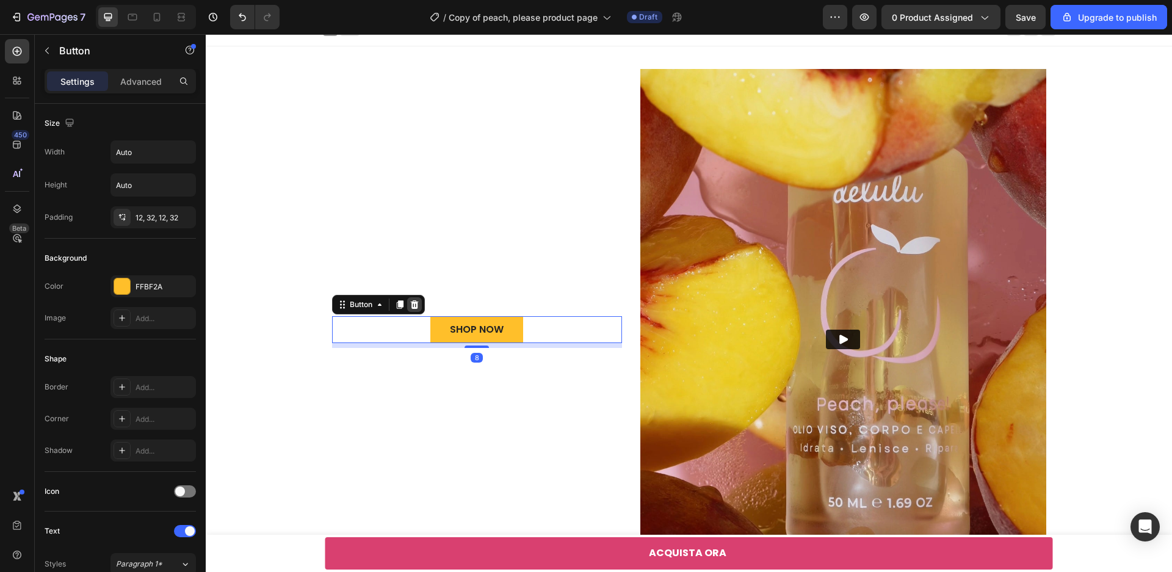
click at [415, 302] on icon at bounding box center [414, 304] width 8 height 9
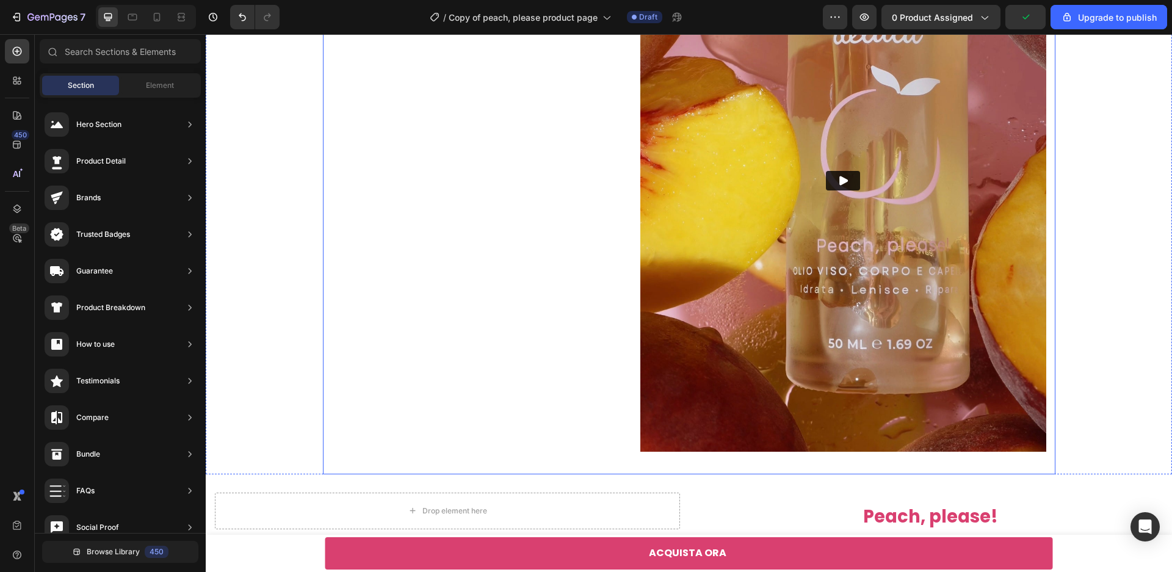
scroll to position [233, 0]
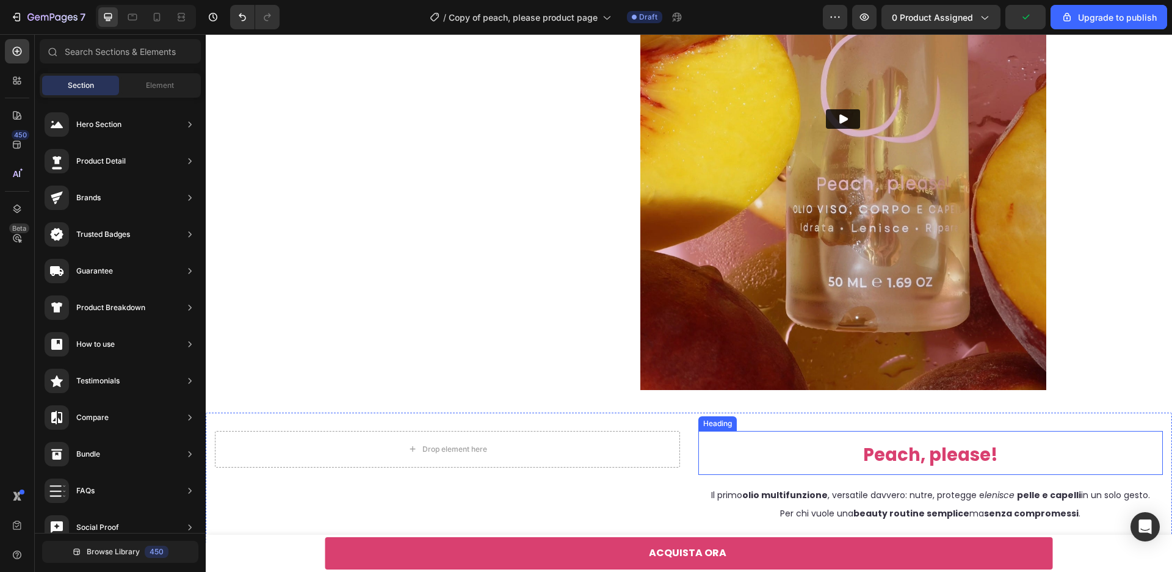
click at [889, 461] on span "Peach, please!" at bounding box center [930, 455] width 135 height 24
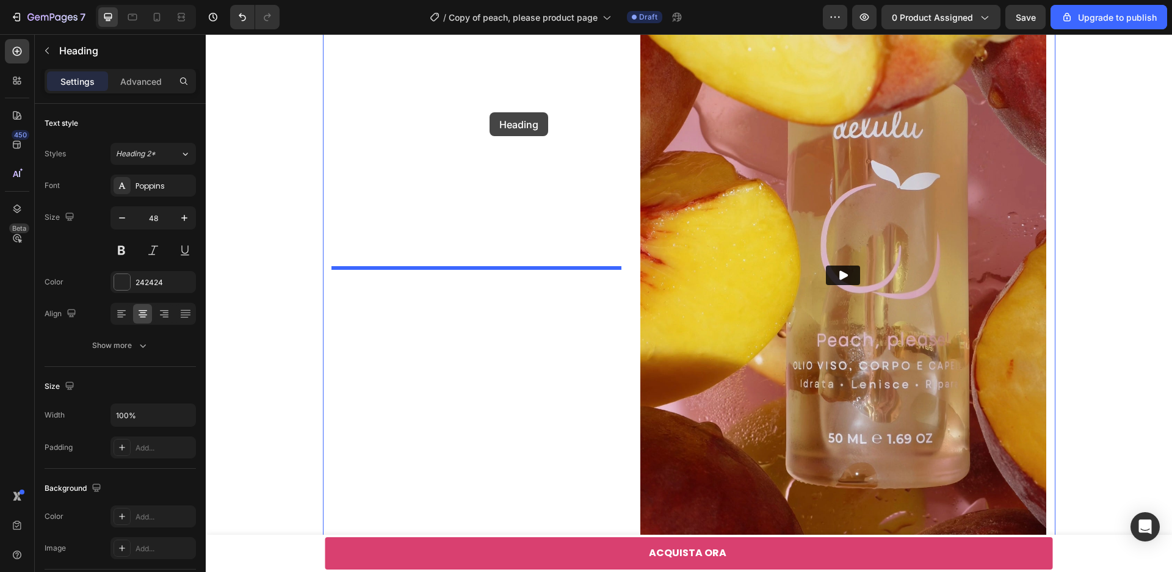
drag, startPoint x: 709, startPoint y: 423, endPoint x: 496, endPoint y: 168, distance: 332.0
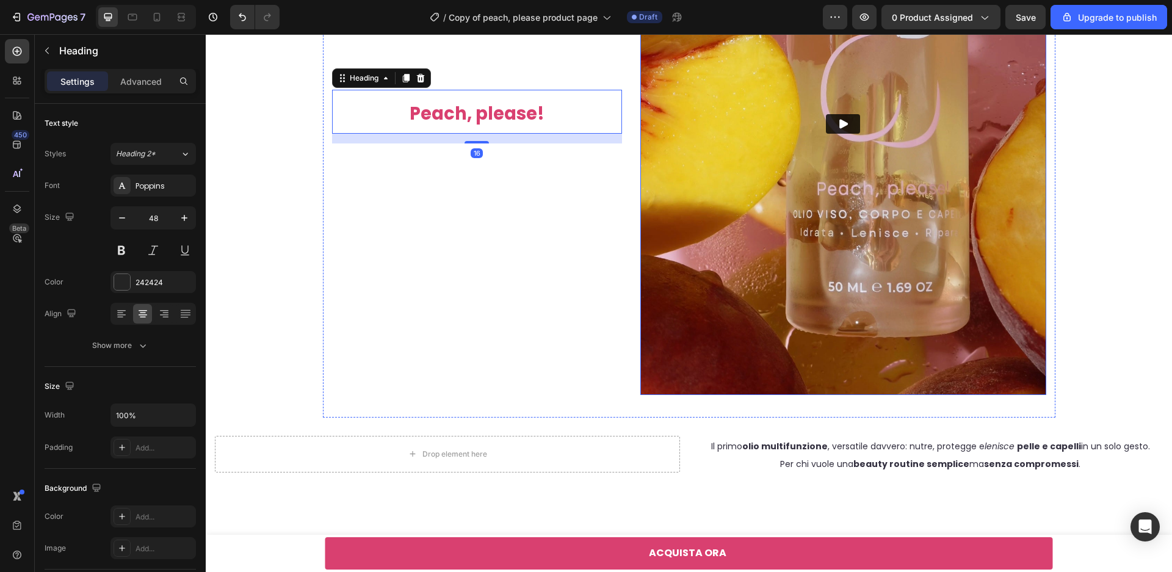
scroll to position [247, 0]
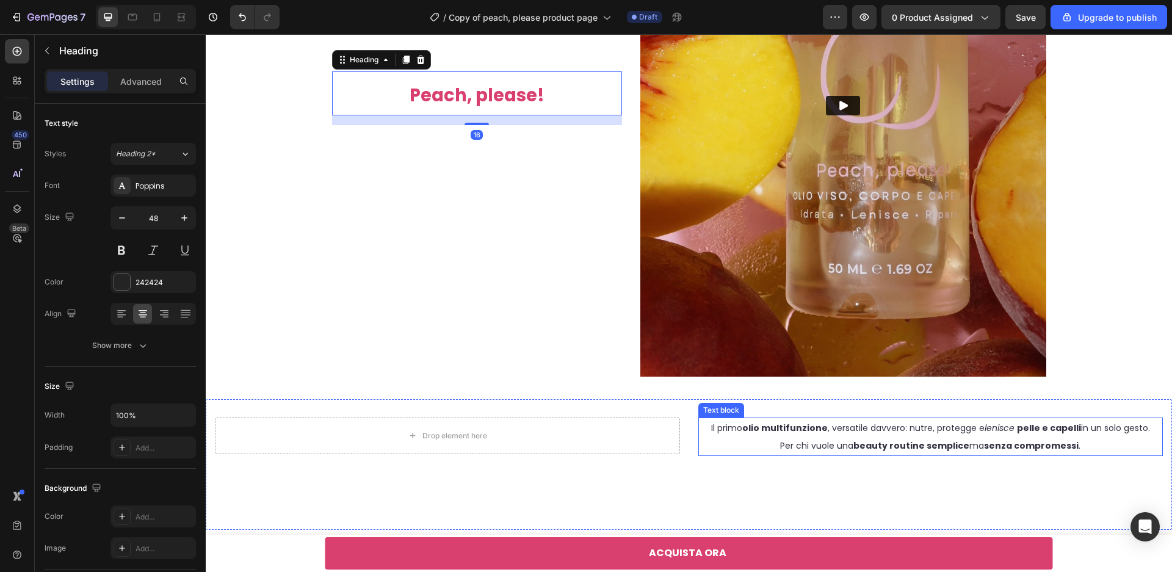
click at [870, 440] on strong "beauty routine semplice" at bounding box center [911, 446] width 116 height 12
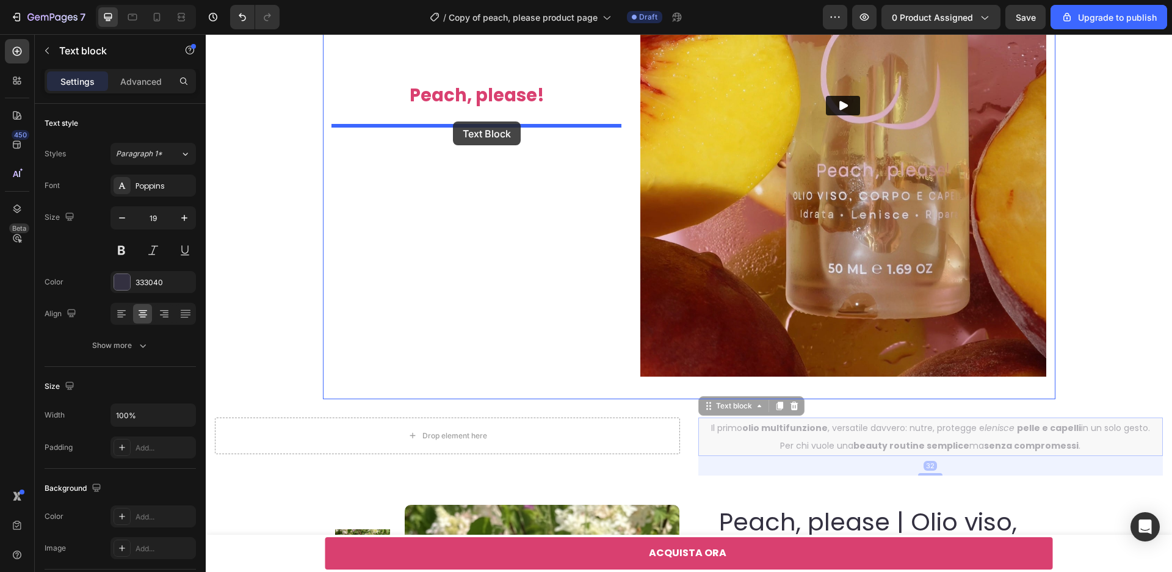
drag, startPoint x: 704, startPoint y: 408, endPoint x: 454, endPoint y: 122, distance: 380.3
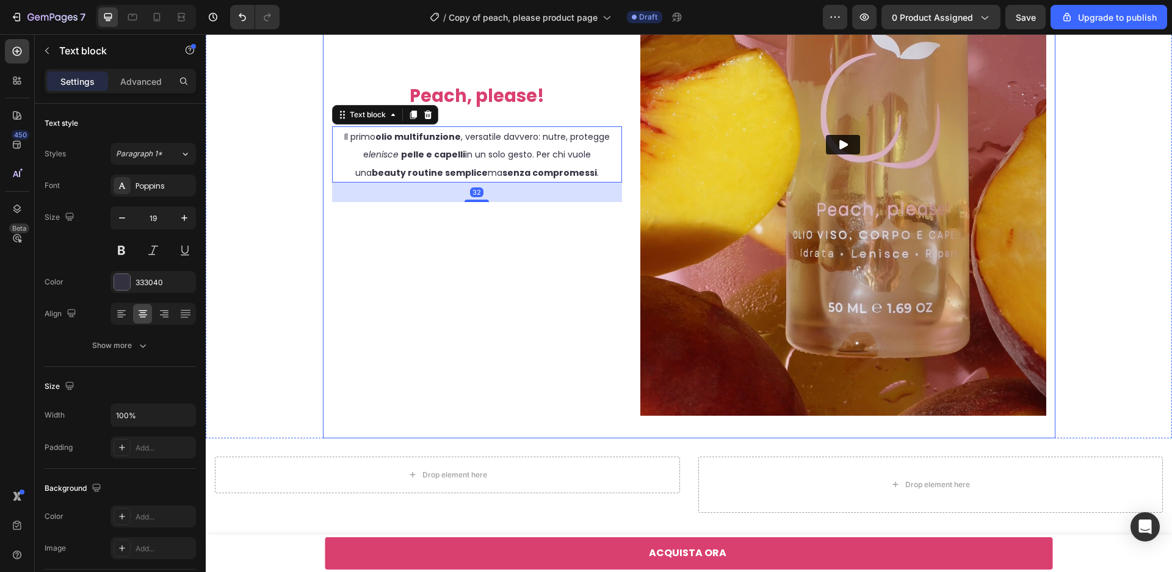
click at [584, 272] on div "Peach, please! Heading Il primo olio multifunzione , versatile davvero: nutre, …" at bounding box center [477, 145] width 290 height 542
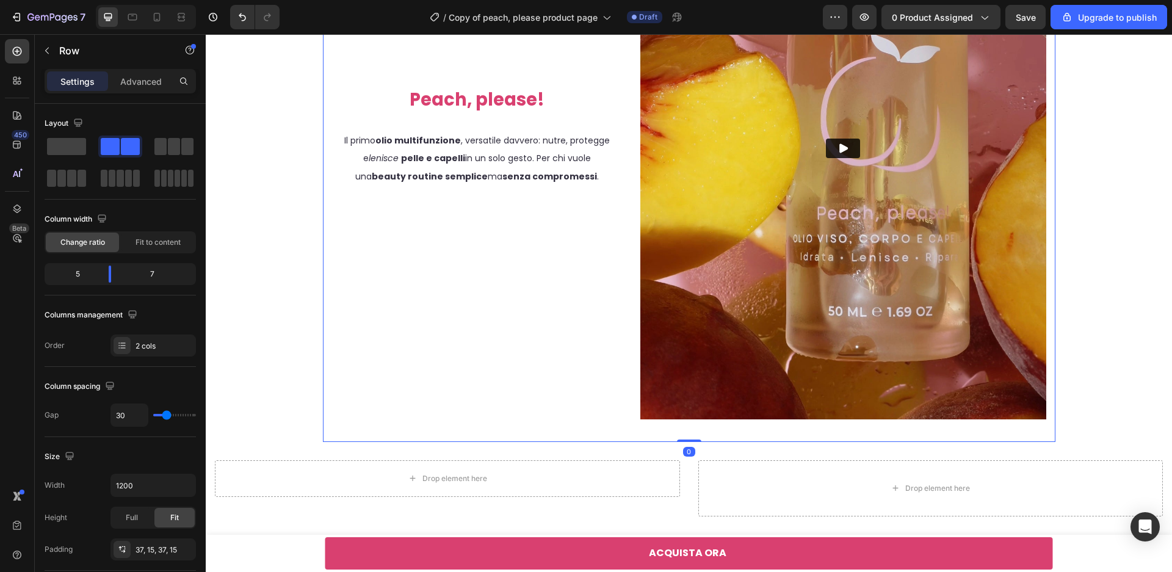
scroll to position [20, 0]
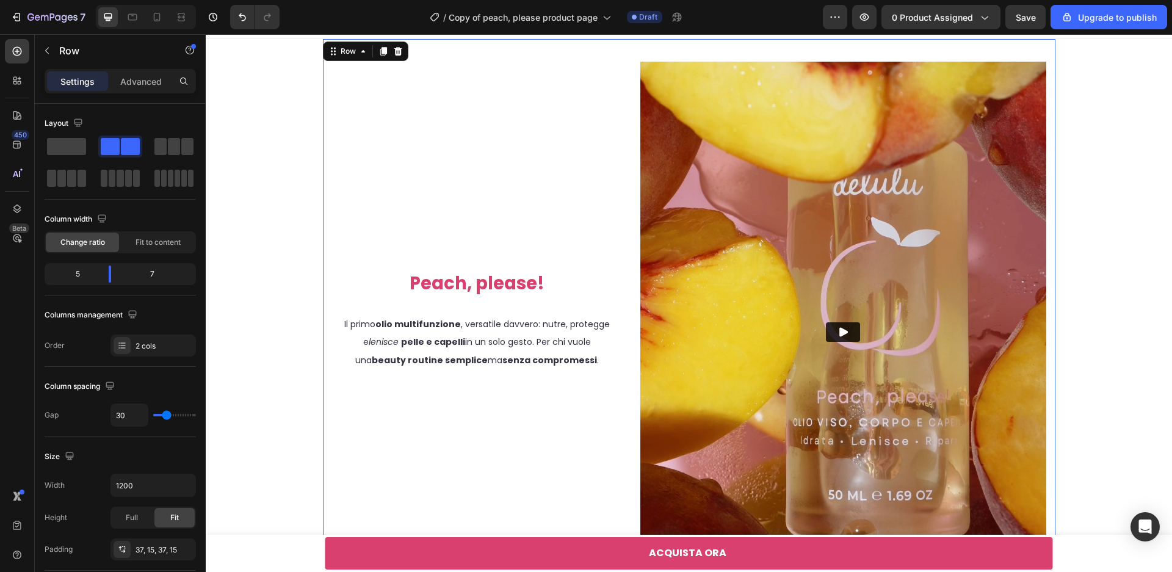
click at [614, 247] on div "Peach, please! Heading Il primo olio multifunzione , versatile davvero: nutre, …" at bounding box center [477, 333] width 290 height 542
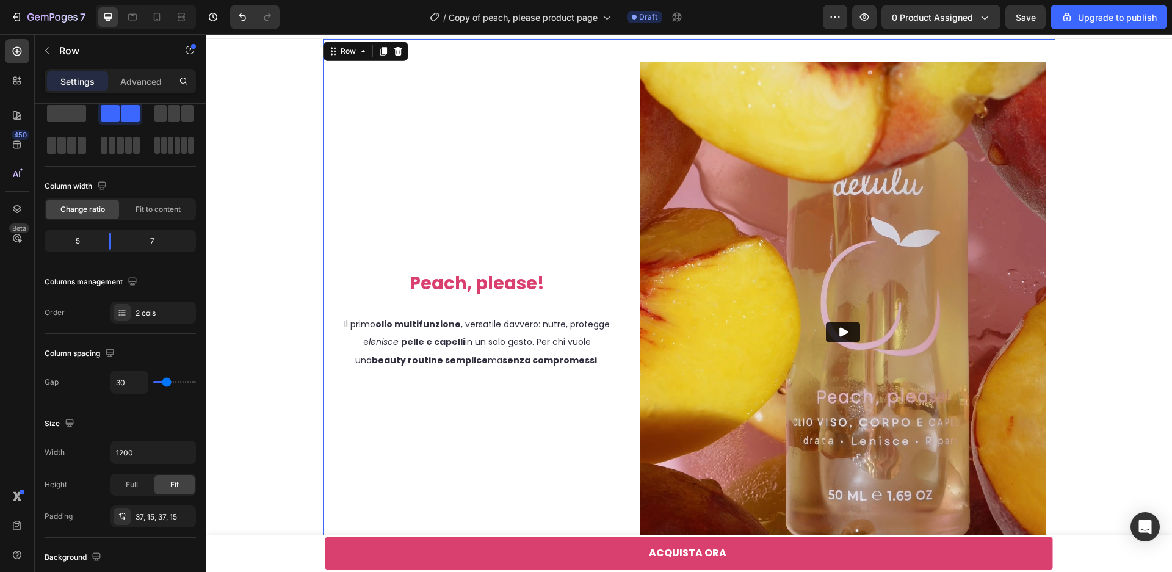
scroll to position [177, 0]
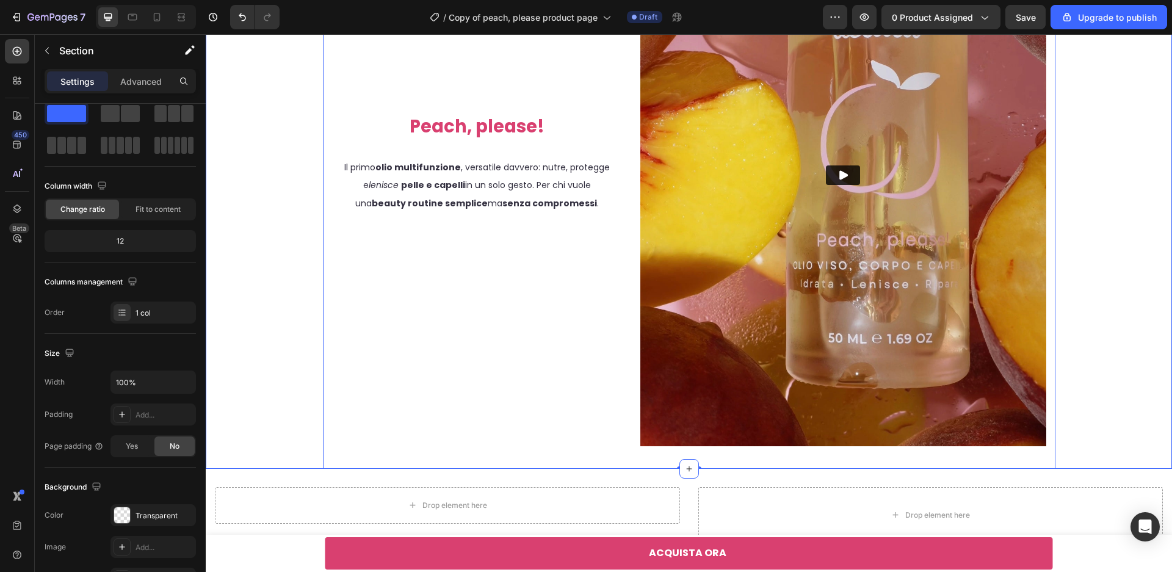
click at [1074, 312] on div "Peach, please! Heading Il primo olio multifunzione , versatile davvero: nutre, …" at bounding box center [689, 175] width 966 height 587
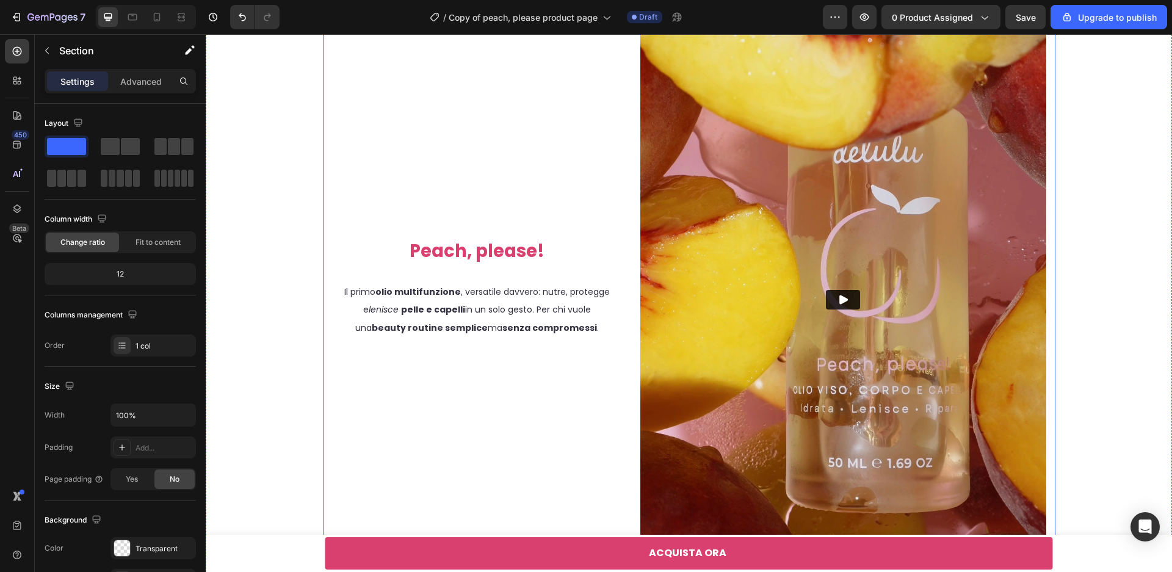
scroll to position [9, 0]
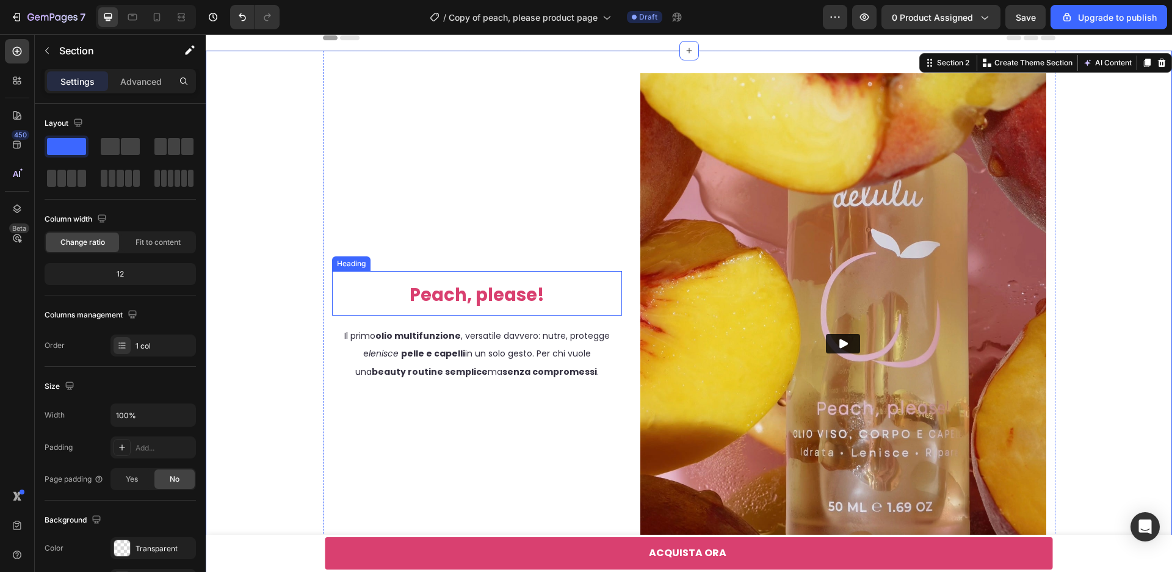
click at [466, 293] on span "Peach, please!" at bounding box center [477, 295] width 135 height 24
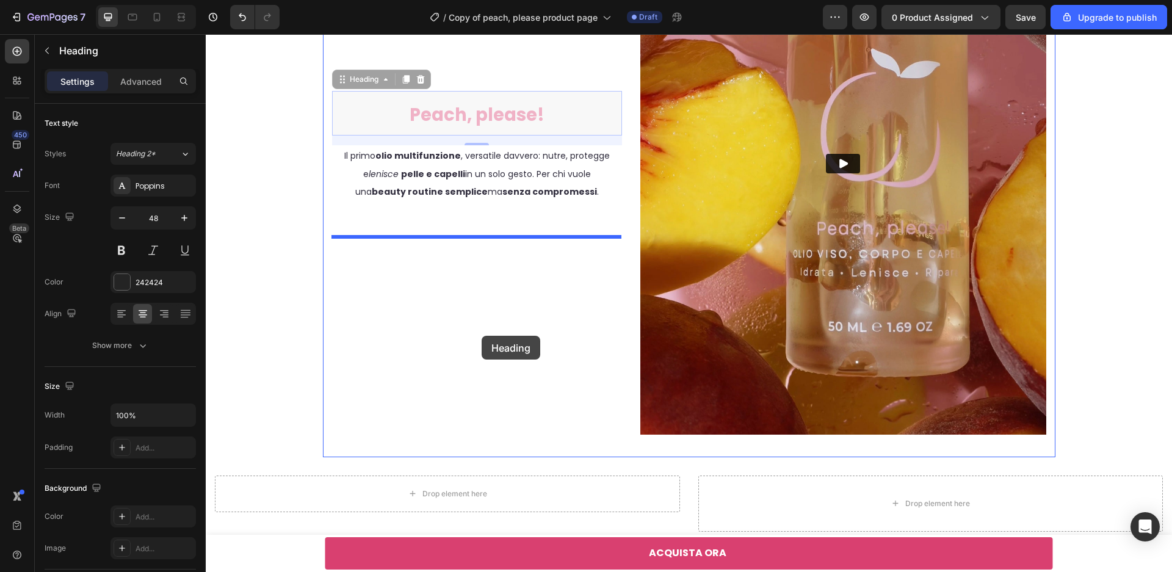
scroll to position [162, 0]
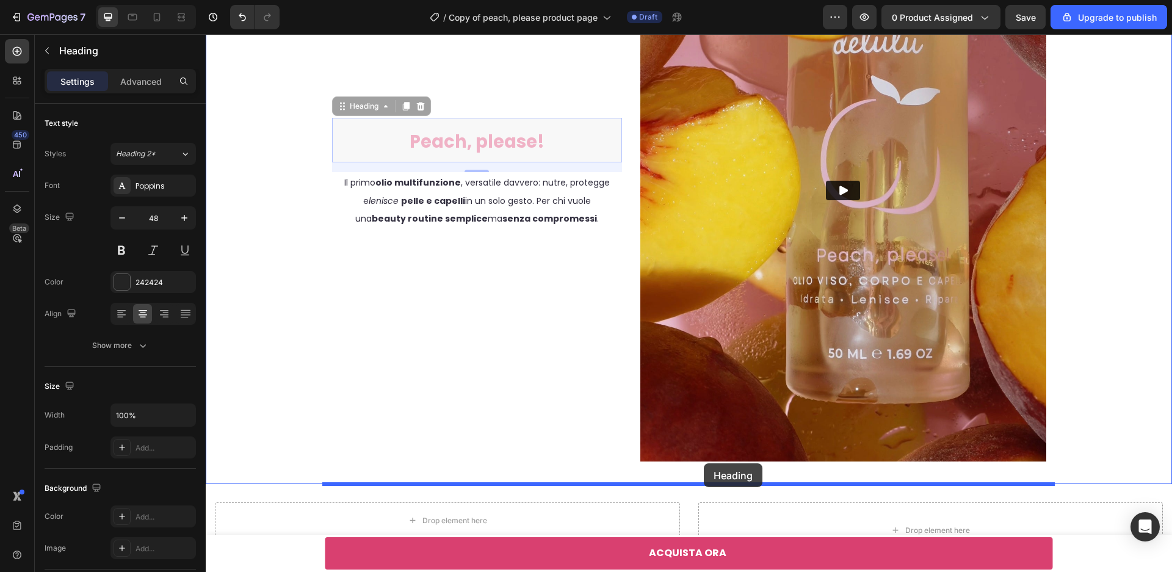
drag, startPoint x: 336, startPoint y: 76, endPoint x: 704, endPoint y: 463, distance: 533.7
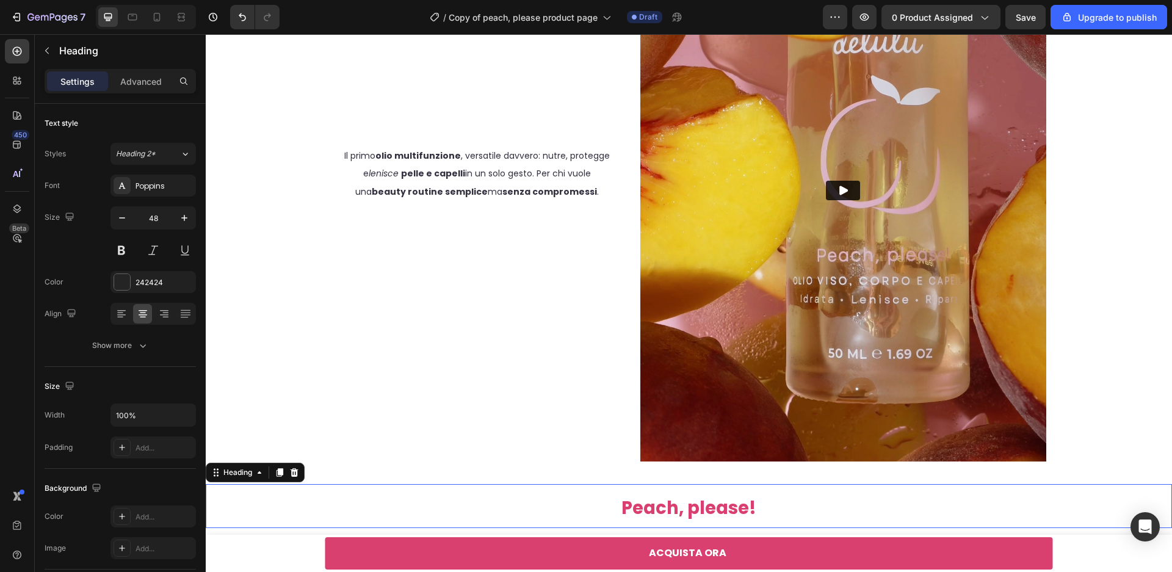
scroll to position [135, 0]
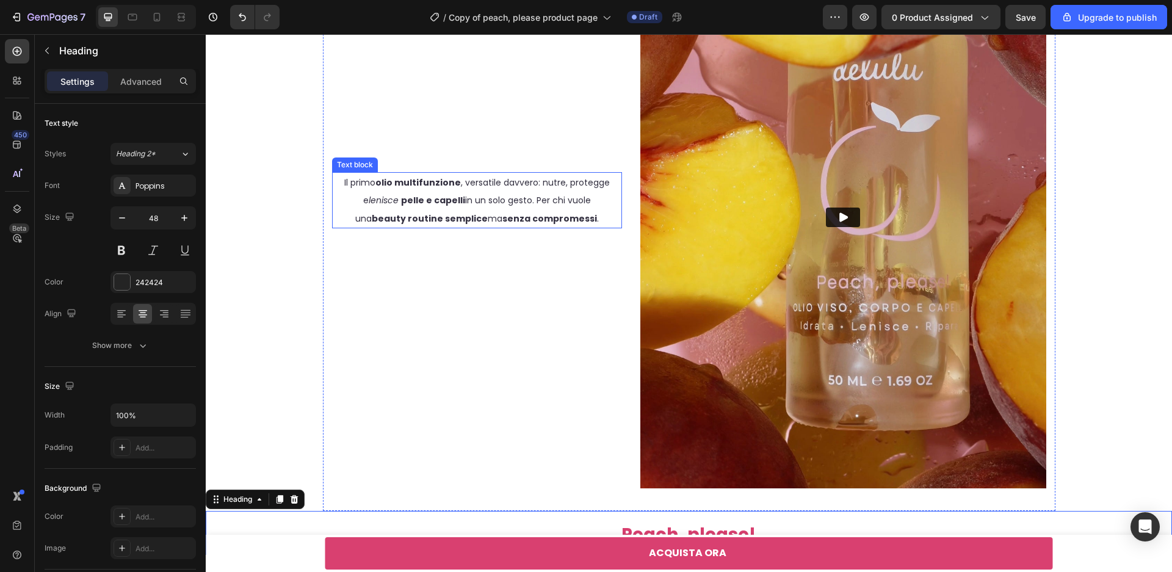
click at [452, 196] on strong "pelle e capelli" at bounding box center [433, 200] width 64 height 12
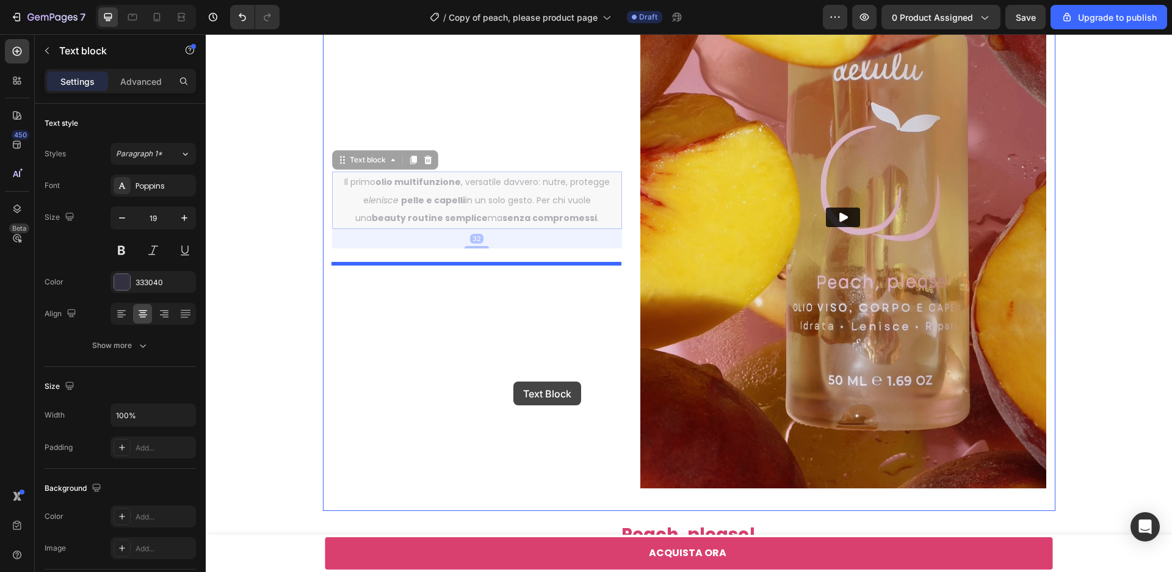
scroll to position [96, 0]
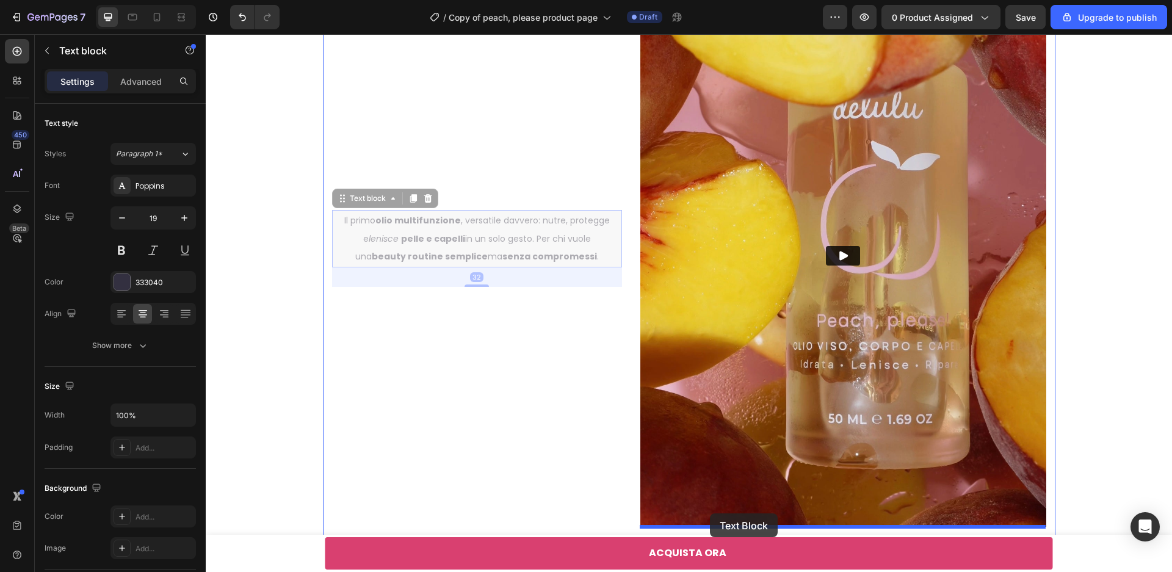
drag, startPoint x: 337, startPoint y: 159, endPoint x: 710, endPoint y: 511, distance: 512.6
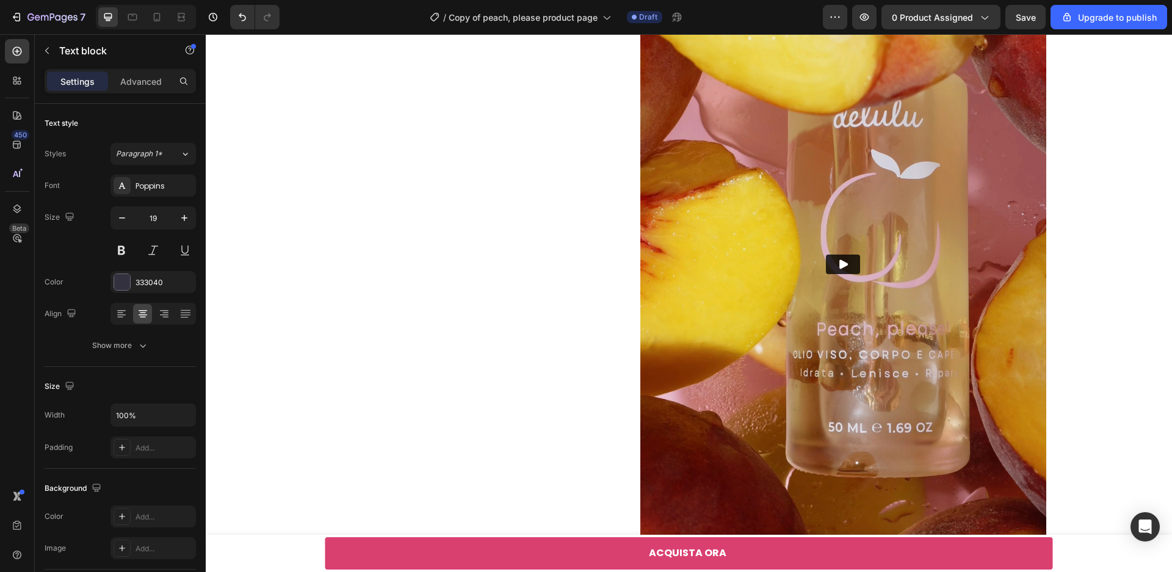
scroll to position [360, 0]
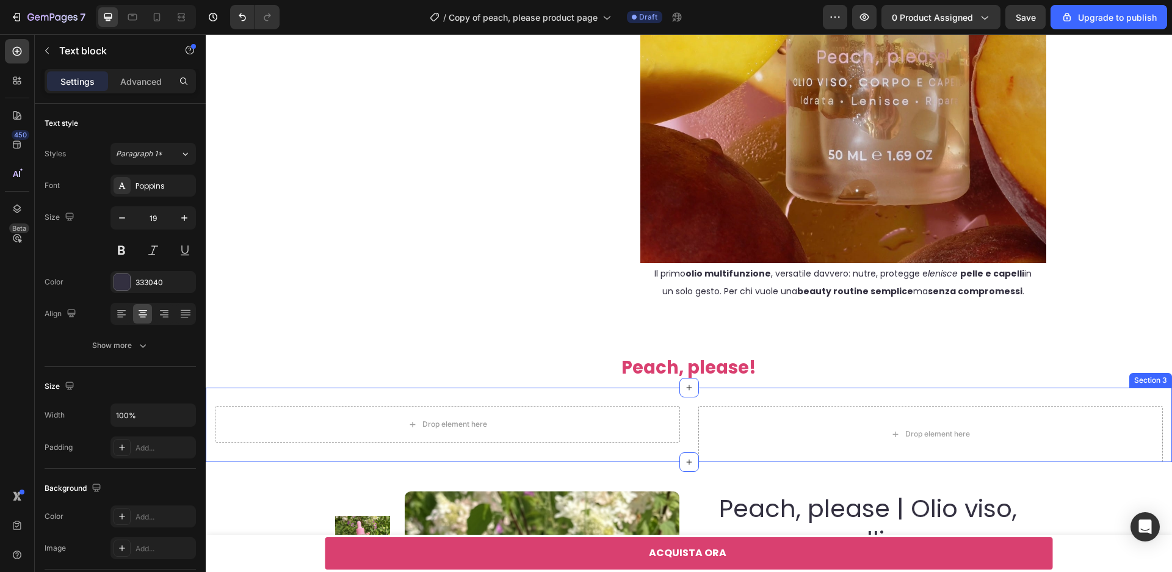
click at [647, 447] on div "Drop element here Row" at bounding box center [447, 434] width 465 height 56
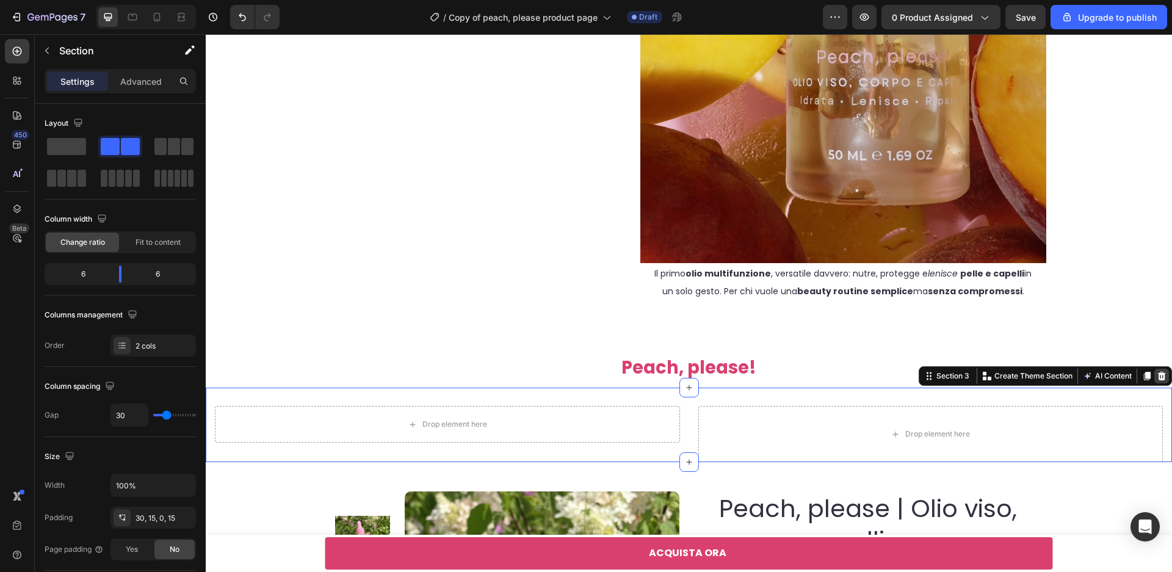
click at [1159, 377] on icon at bounding box center [1162, 376] width 8 height 9
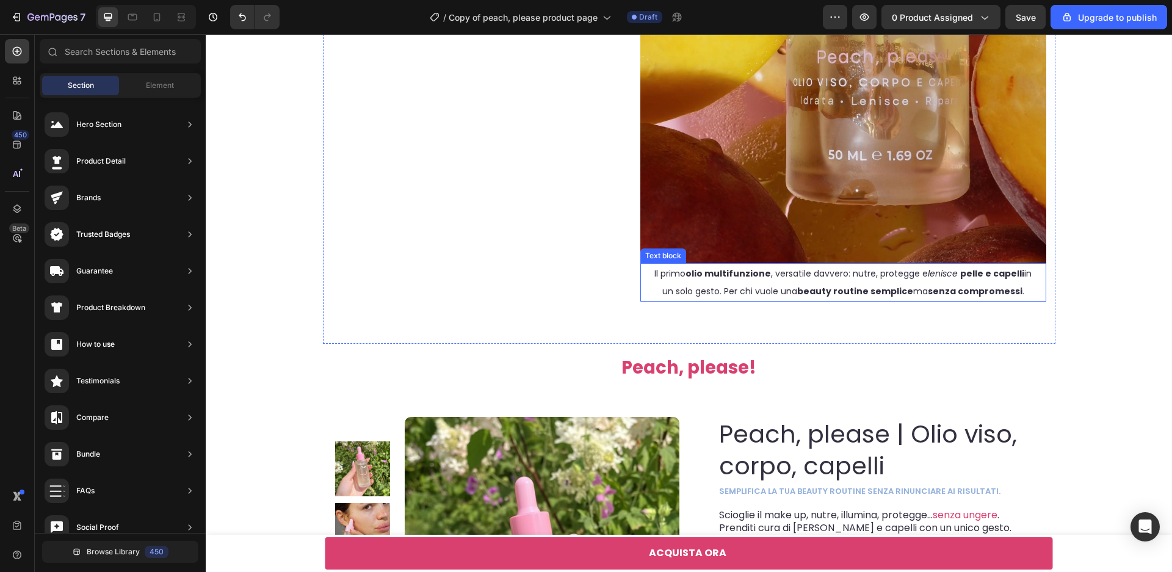
click at [724, 290] on span "Il primo olio multifunzione , versatile davvero: nutre, protegge e lenisce pell…" at bounding box center [842, 282] width 377 height 31
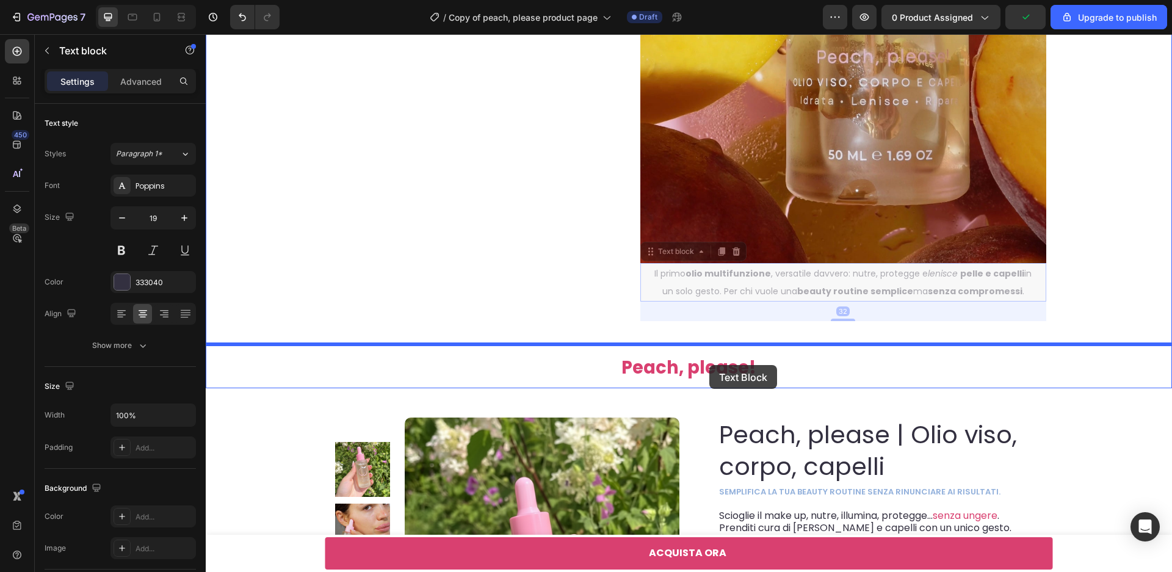
drag, startPoint x: 648, startPoint y: 251, endPoint x: 712, endPoint y: 363, distance: 128.5
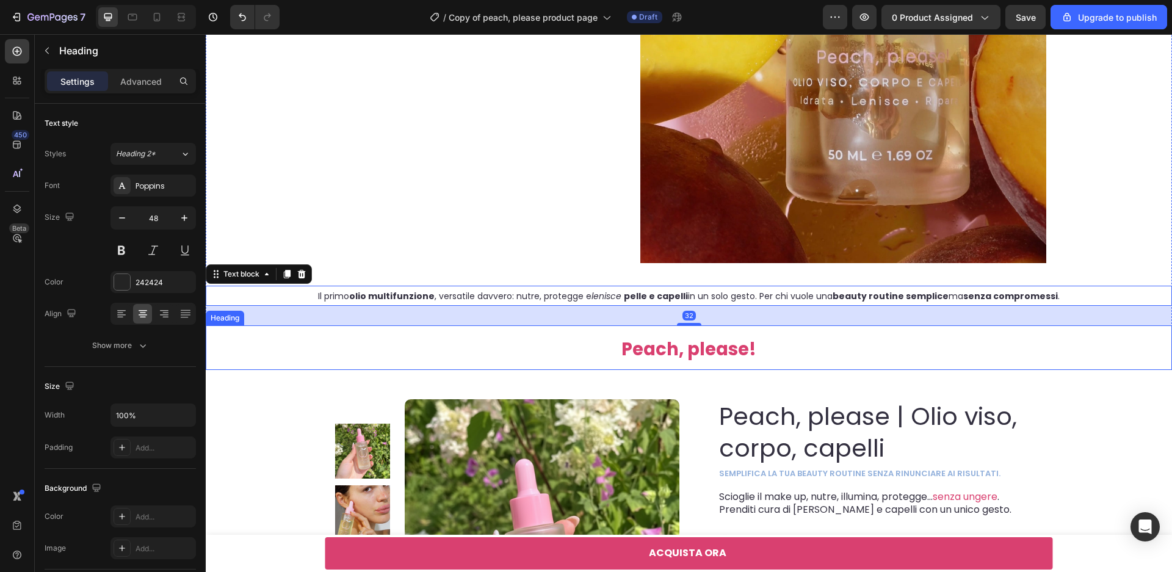
click at [690, 349] on span "Peach, please!" at bounding box center [688, 349] width 135 height 24
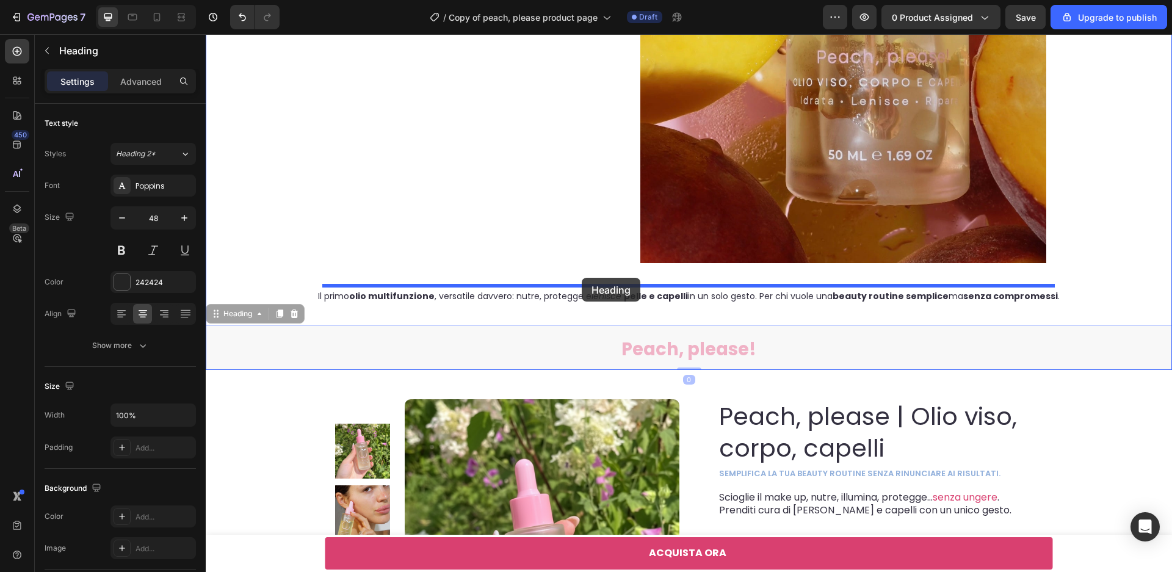
drag, startPoint x: 217, startPoint y: 314, endPoint x: 584, endPoint y: 280, distance: 369.2
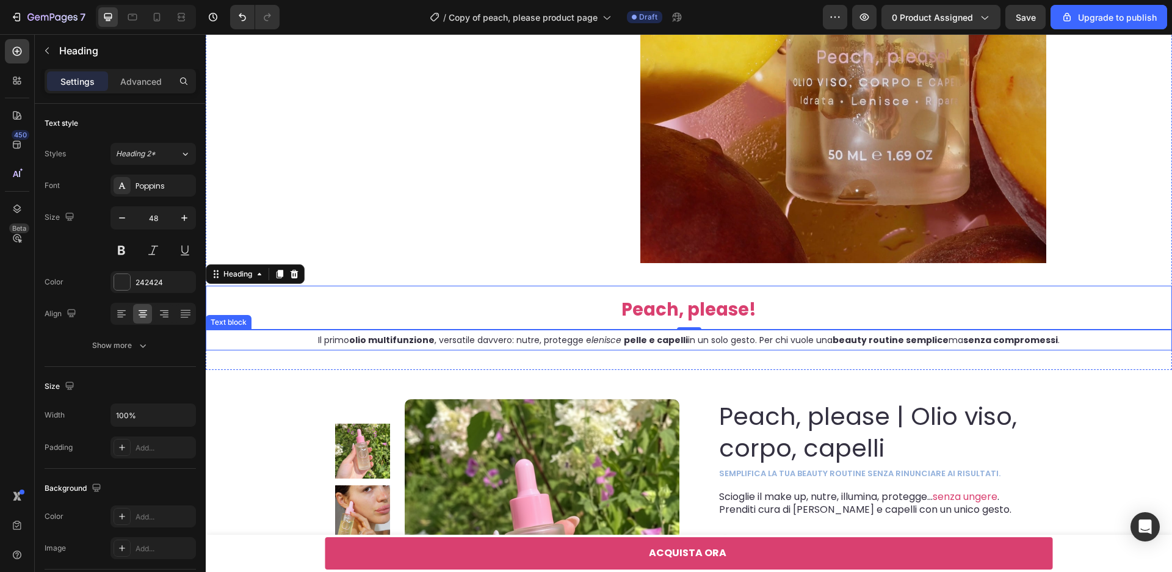
click at [644, 350] on div "Il primo olio multifunzione , versatile davvero: nutre, protegge e lenisce pell…" at bounding box center [689, 340] width 947 height 21
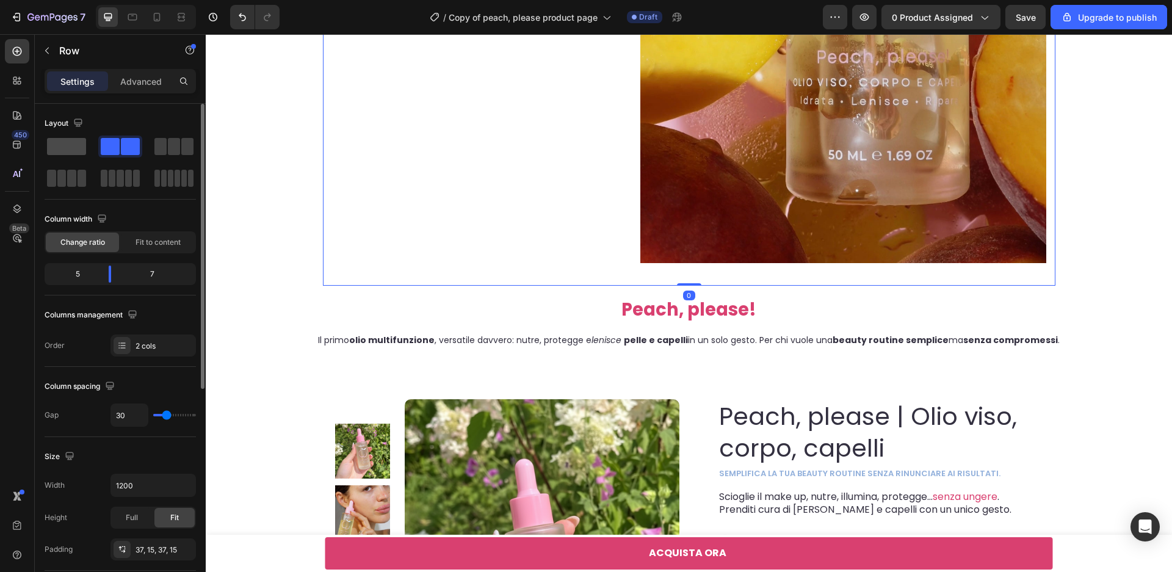
click at [67, 151] on span at bounding box center [66, 146] width 39 height 17
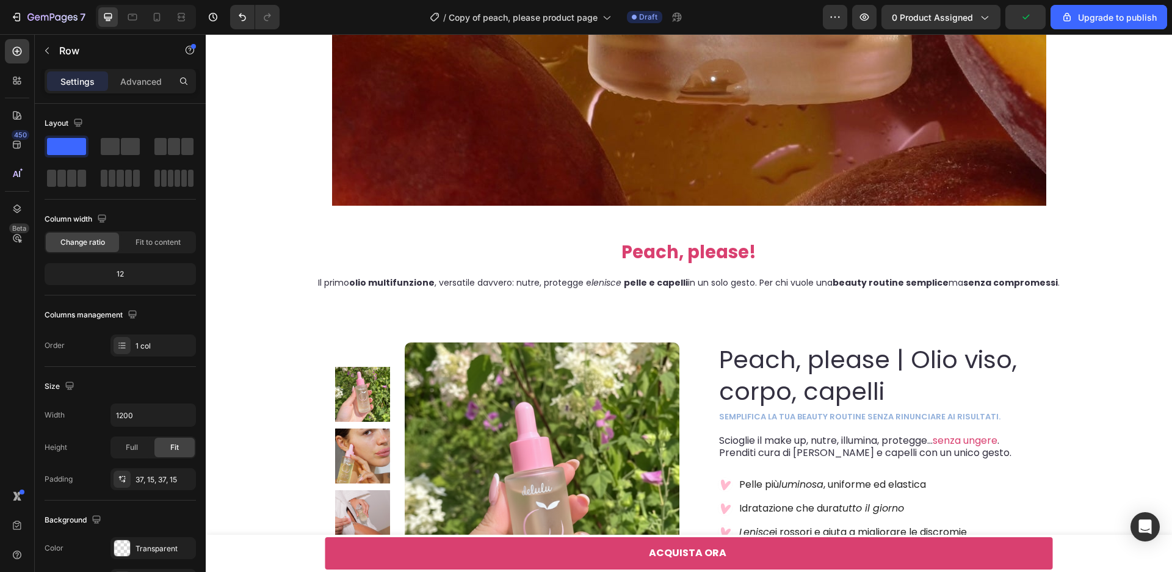
scroll to position [831, 0]
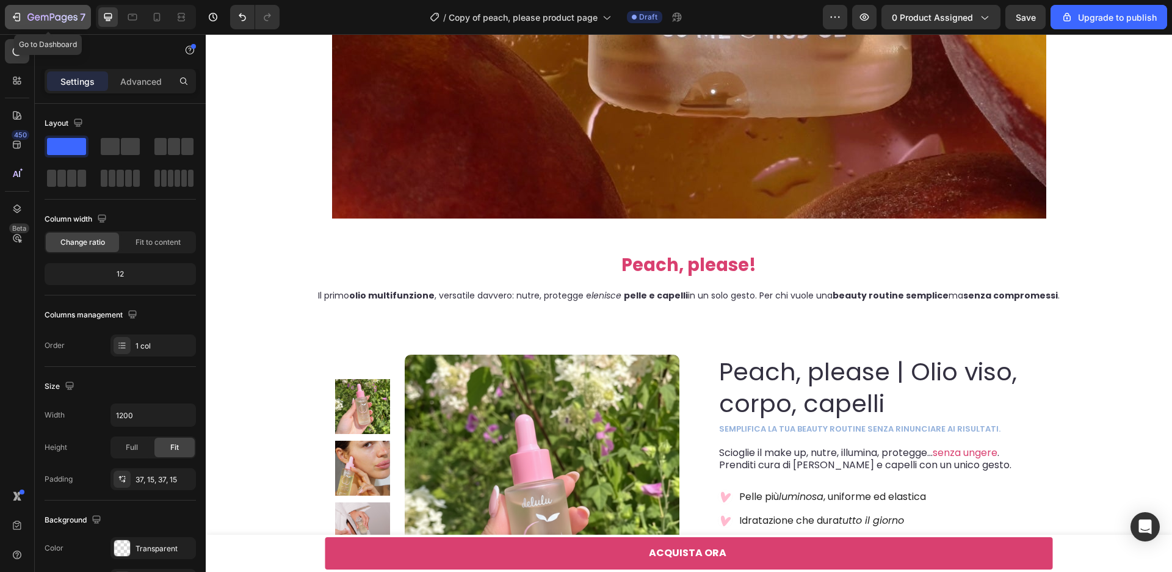
click at [20, 18] on icon "button" at bounding box center [17, 17] width 5 height 9
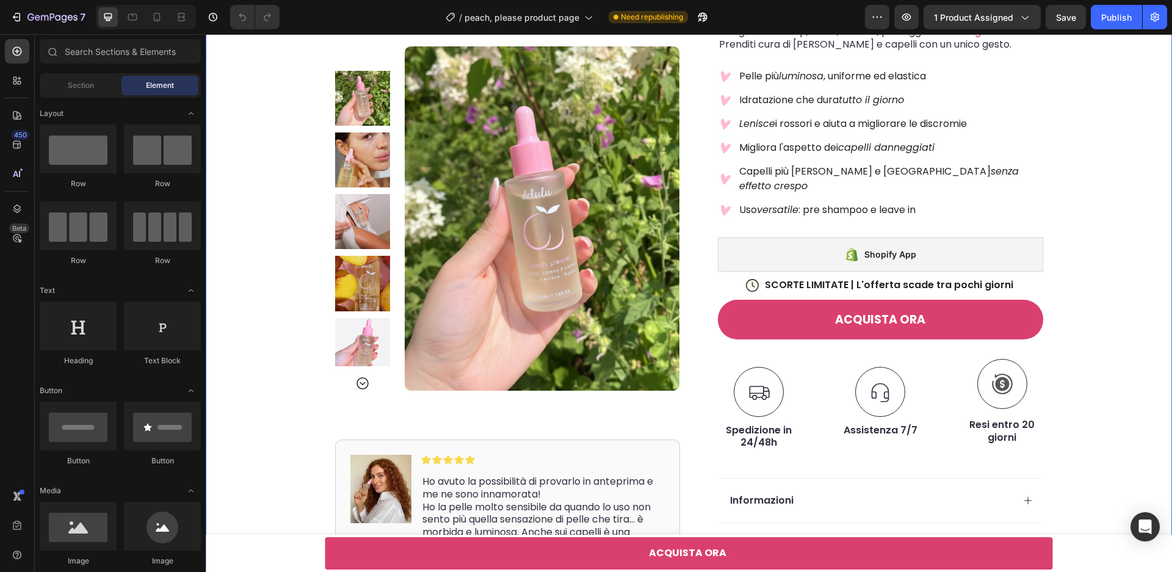
scroll to position [159, 0]
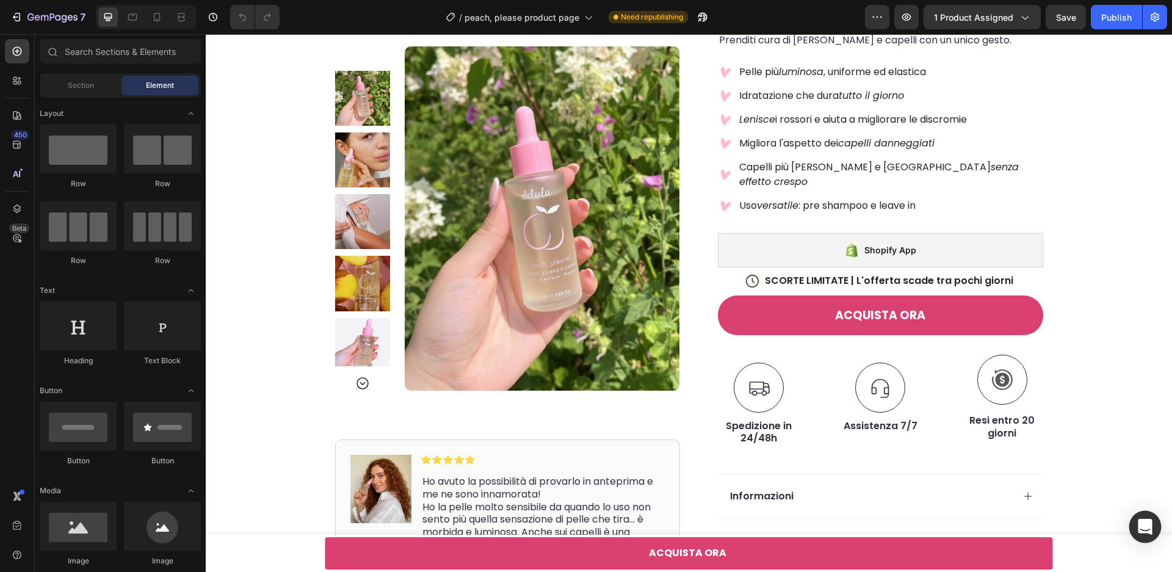
click at [1148, 526] on icon "Open Intercom Messenger" at bounding box center [1145, 527] width 14 height 16
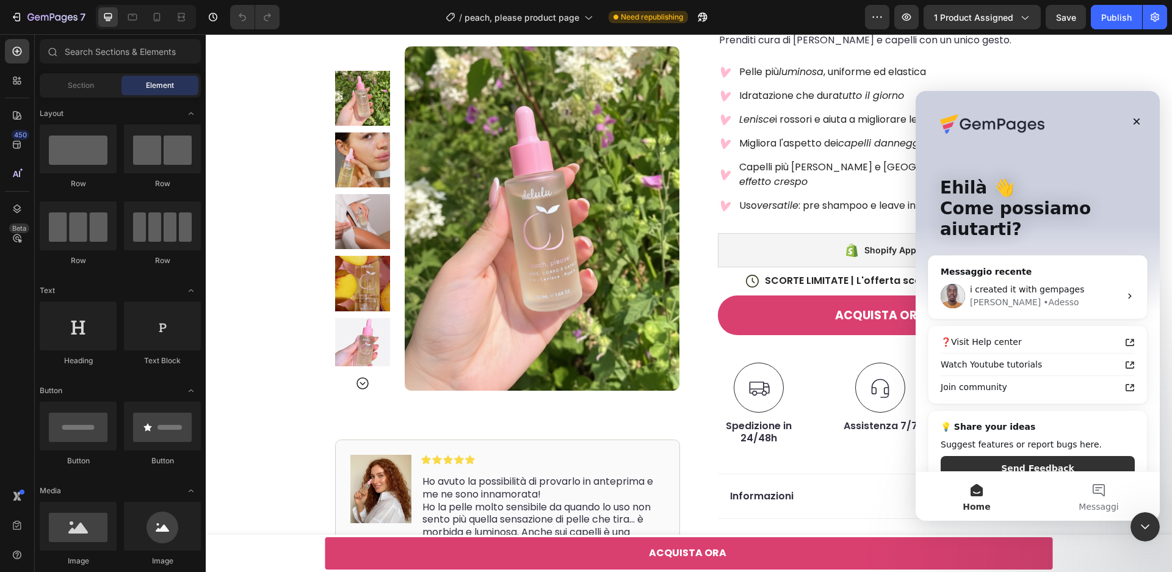
scroll to position [0, 0]
click at [1024, 284] on span "i created it with gempages" at bounding box center [1027, 289] width 115 height 10
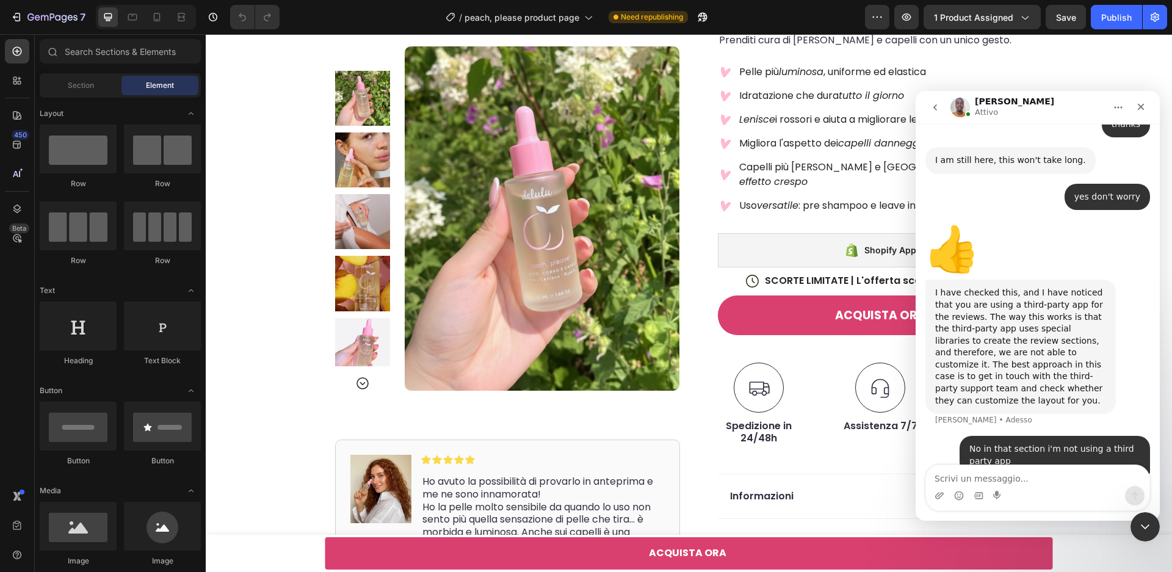
scroll to position [1020, 0]
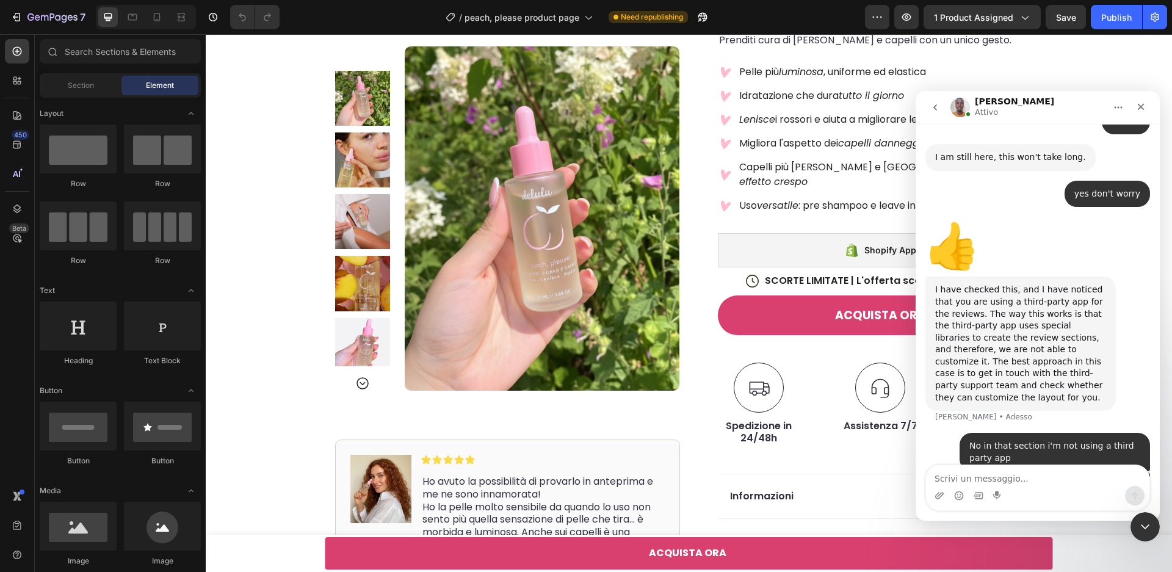
click at [1011, 474] on textarea "Scrivi un messaggio..." at bounding box center [1037, 475] width 223 height 21
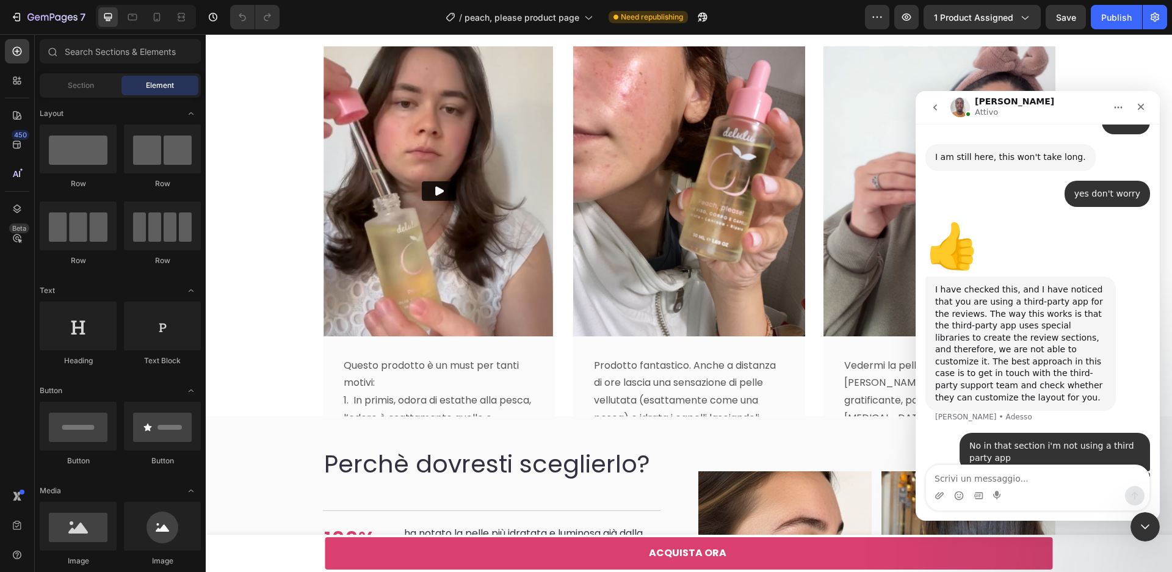
scroll to position [3706, 0]
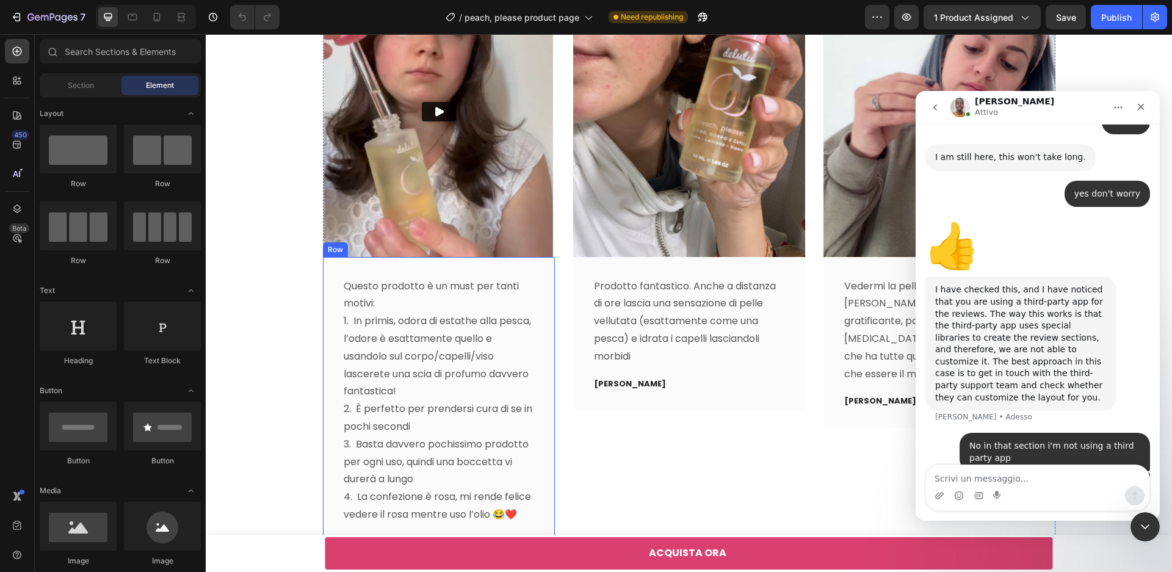
click at [542, 280] on div "Questo prodotto è un must per tanti motivi: 1. In primis, odora di estathe alla…" at bounding box center [439, 413] width 232 height 312
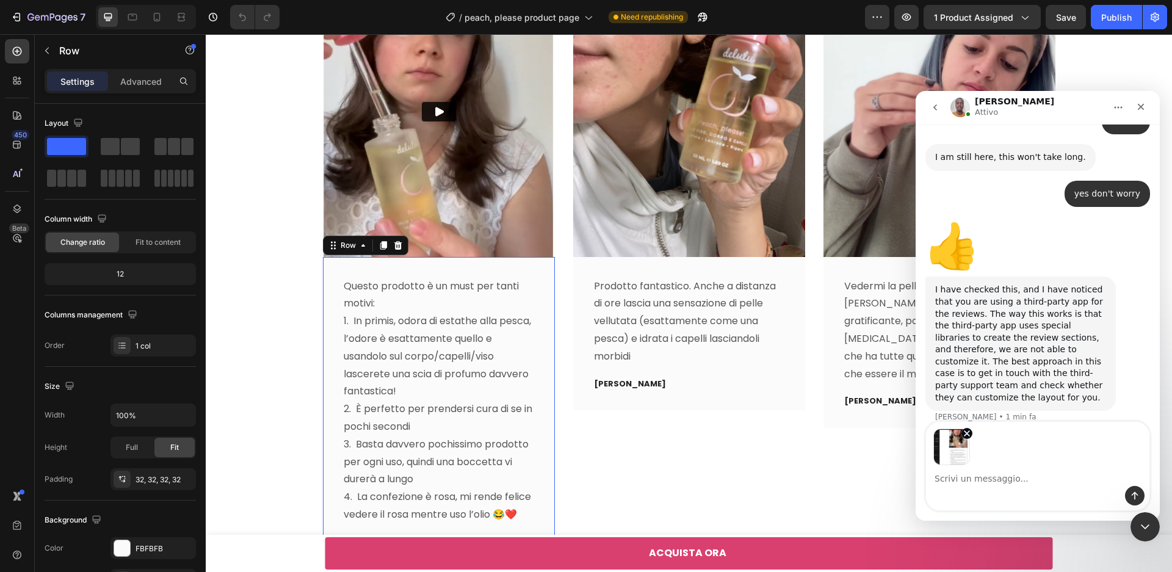
scroll to position [1063, 0]
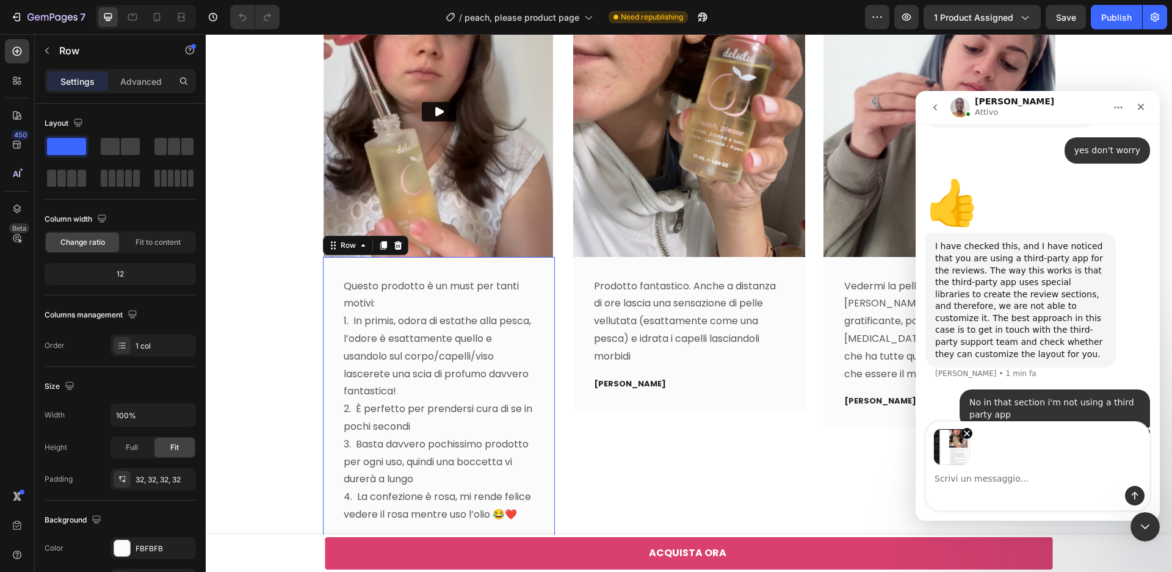
type textarea "i"
type textarea "can you see ?"
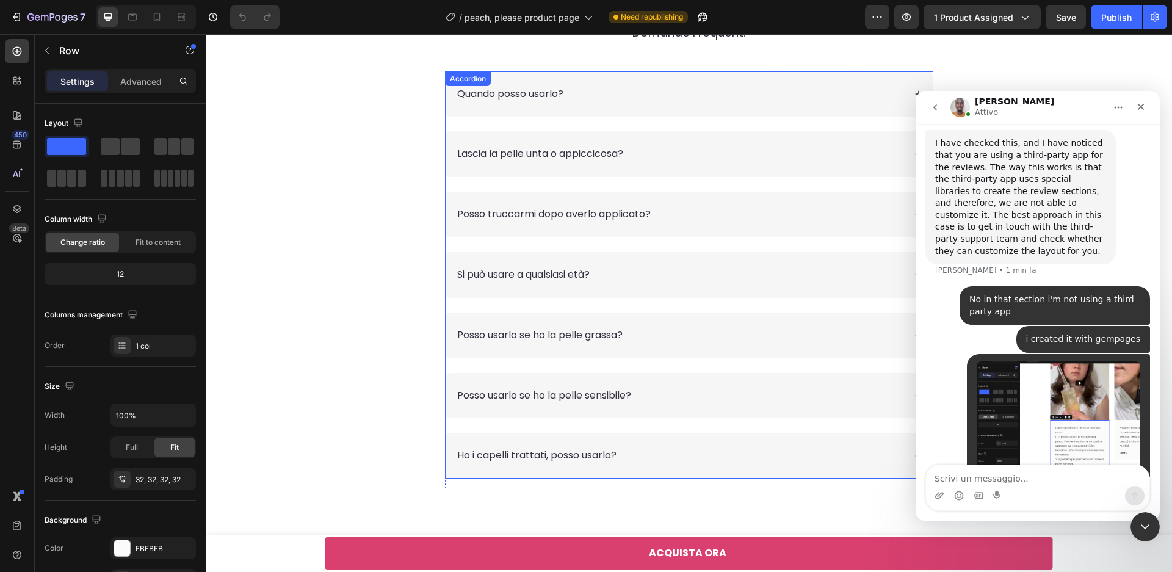
scroll to position [5817, 0]
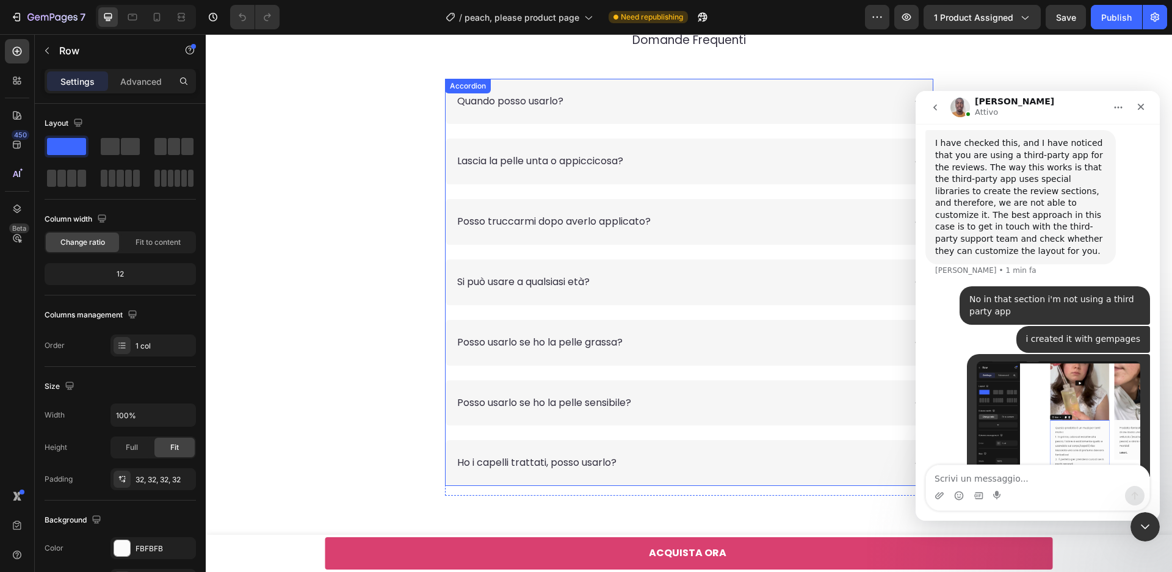
click at [598, 225] on span "Posso truccarmi dopo averlo applicato?" at bounding box center [554, 221] width 194 height 14
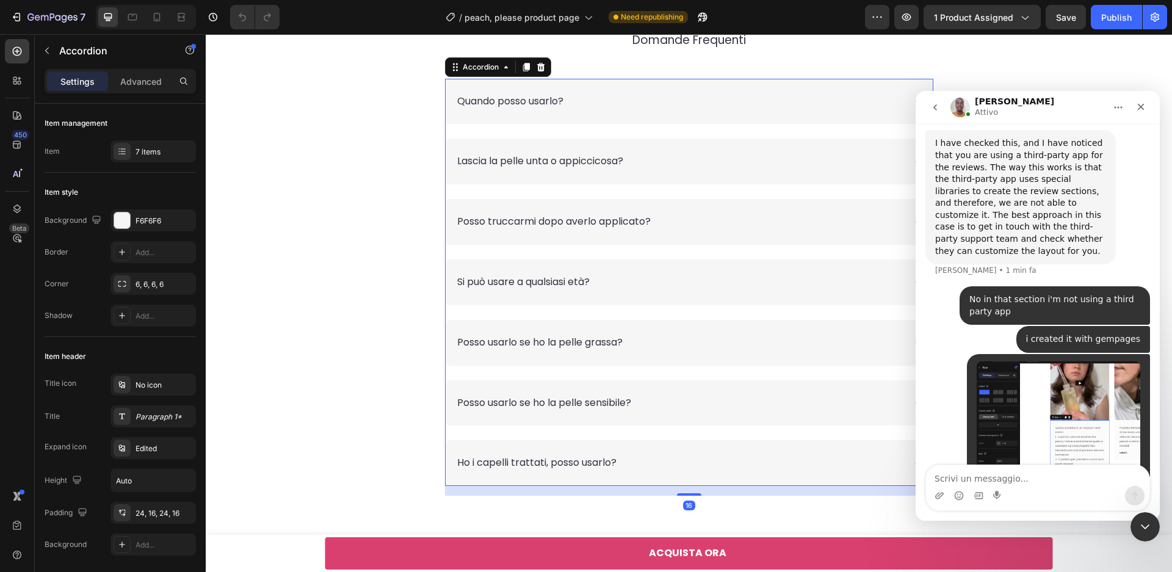
click at [792, 219] on div "Posso truccarmi dopo averlo applicato?" at bounding box center [679, 222] width 449 height 16
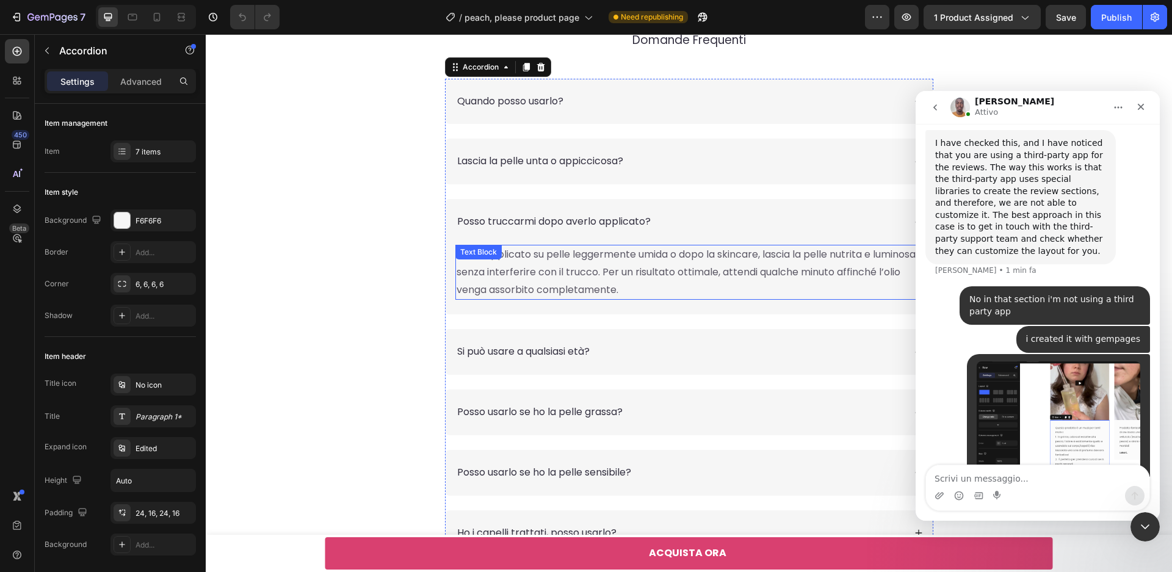
click at [717, 278] on p "Sì! Se applicato su pelle leggermente umida o dopo la skincare, lascia la pelle…" at bounding box center [689, 272] width 465 height 53
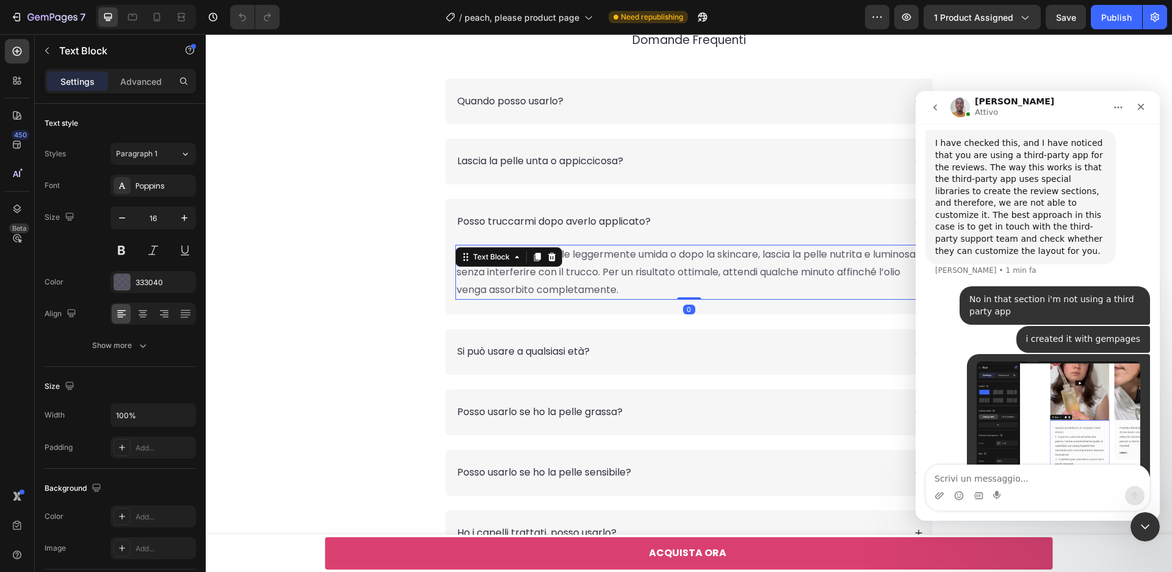
scroll to position [1212, 0]
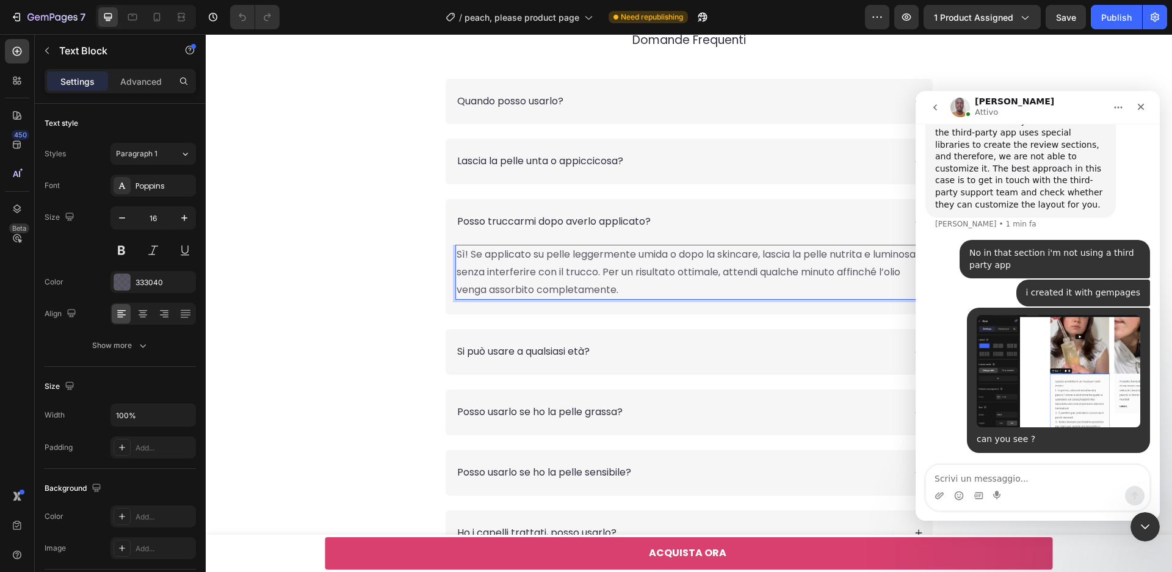
click at [716, 278] on p "Sì! Se applicato su pelle leggermente umida o dopo la skincare, lascia la pelle…" at bounding box center [689, 272] width 465 height 53
click at [645, 272] on p "Sì! Se applicato su pelle leggermente umida o dopo la skincare, lascia la pelle…" at bounding box center [689, 272] width 465 height 53
click at [698, 292] on p "Sì! Se applicato su pelle leggermente umida o dopo la skincare, lascia la pelle…" at bounding box center [689, 272] width 465 height 53
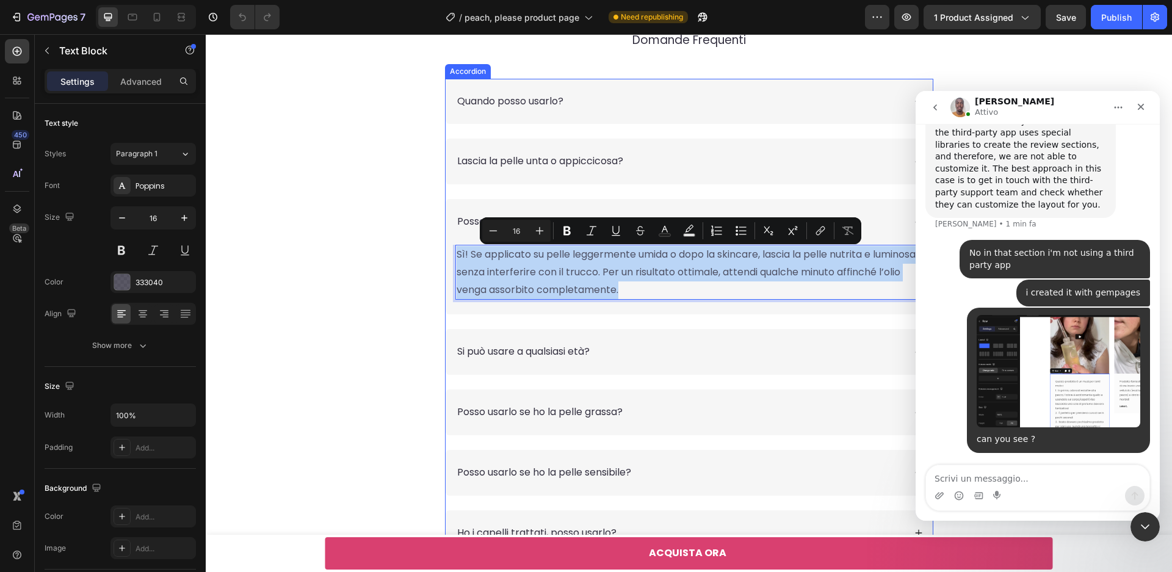
copy p "Sì! Se applicato su pelle leggermente umida o dopo la skincare, lascia la pelle…"
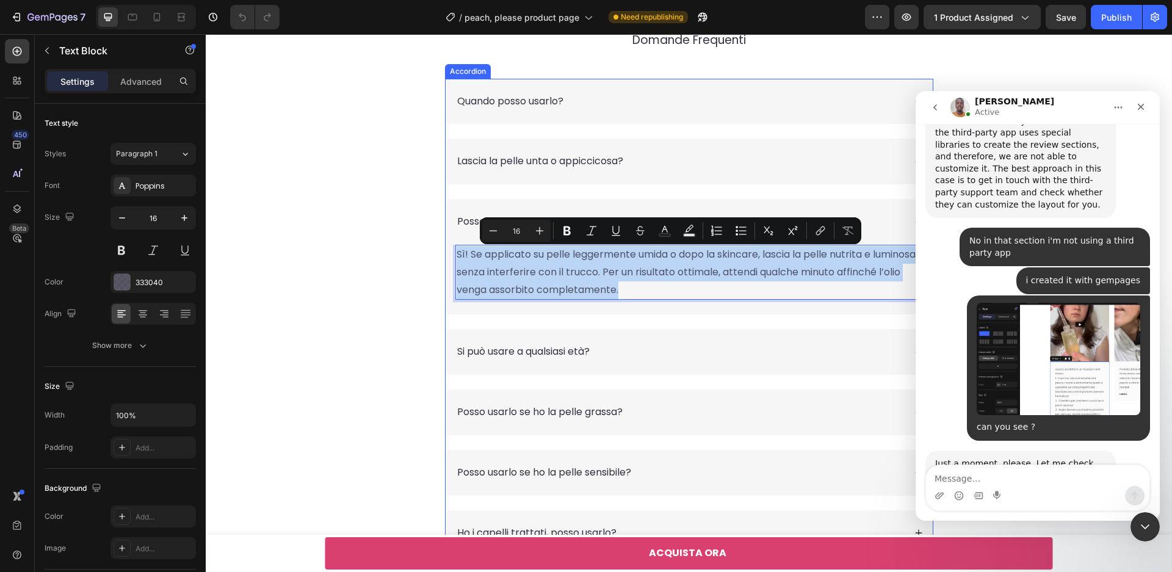
scroll to position [1262, 0]
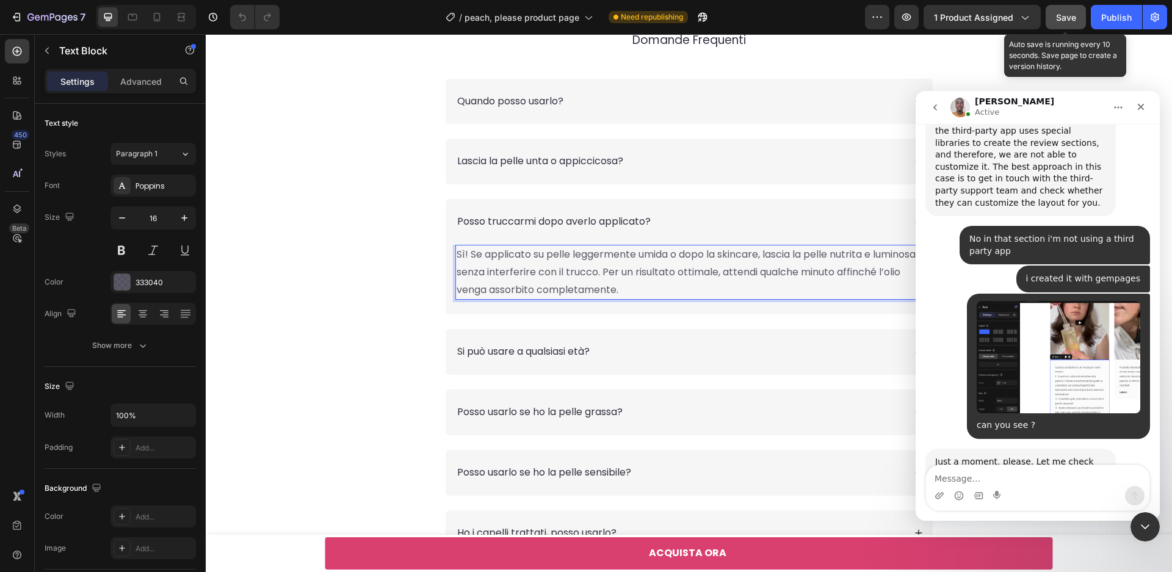
click at [1069, 18] on span "Save" at bounding box center [1066, 17] width 20 height 10
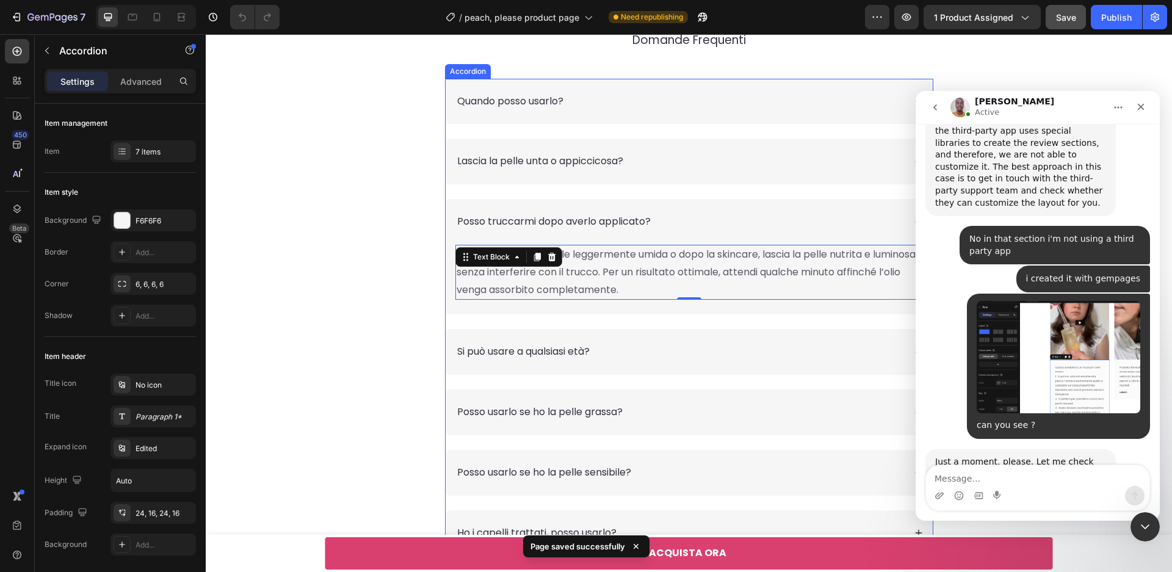
click at [708, 415] on div "Posso usarlo se ho la pelle grassa?" at bounding box center [679, 412] width 449 height 16
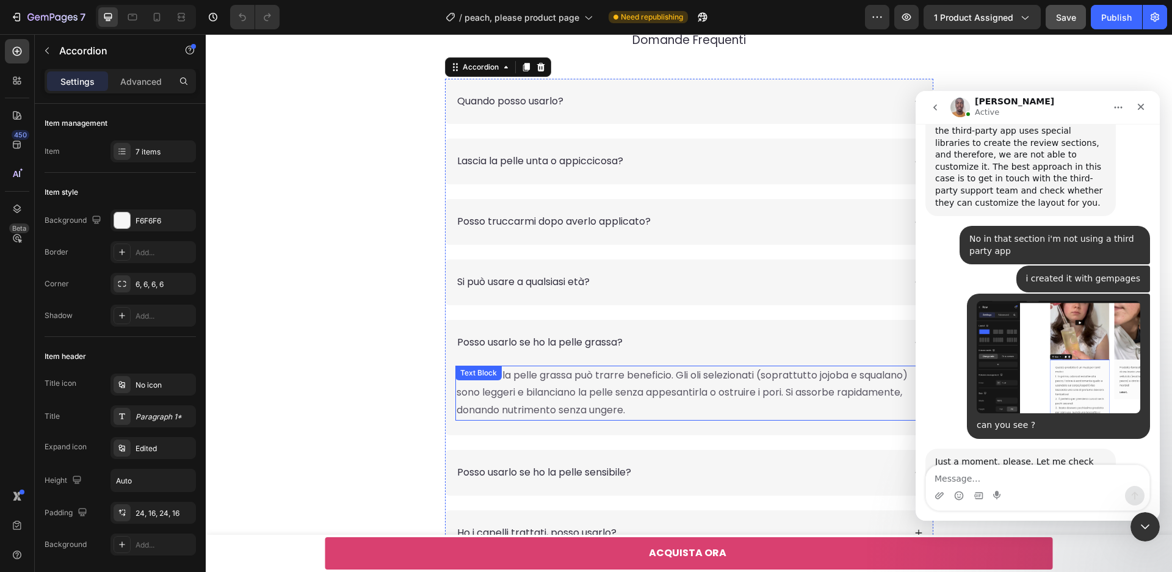
click at [670, 402] on p "Sì, anche la pelle grassa può trarre beneficio. Gli oli selezionati (soprattutt…" at bounding box center [689, 393] width 465 height 53
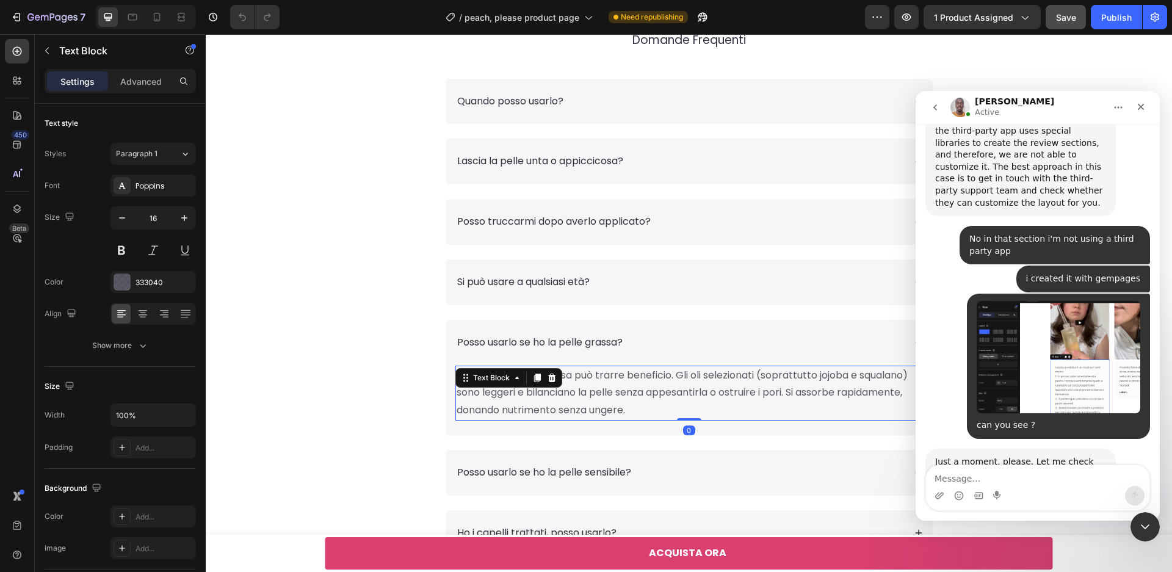
click at [670, 402] on p "Sì, anche la pelle grassa può trarre beneficio. Gli oli selezionati (soprattutt…" at bounding box center [689, 393] width 465 height 53
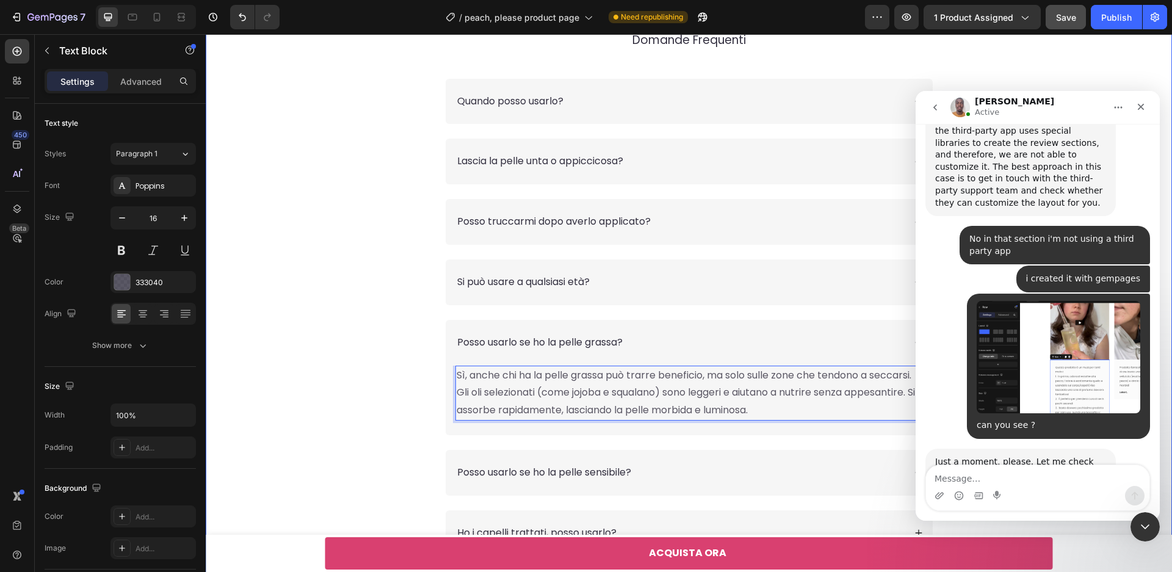
click at [347, 415] on div "FAQs Heading Domande Frequenti Text Block Row Quando posso usarlo? Lascia la pe…" at bounding box center [689, 274] width 942 height 601
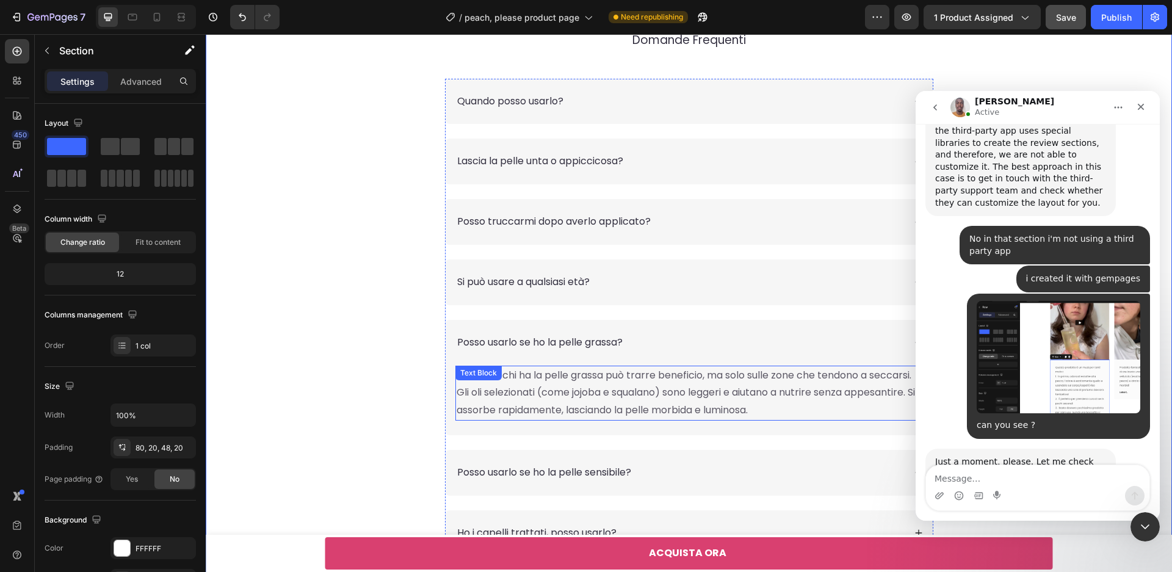
click at [808, 402] on p "Sì, anche chi ha la pelle grassa può trarre beneficio, ma solo sulle zone che t…" at bounding box center [689, 393] width 465 height 53
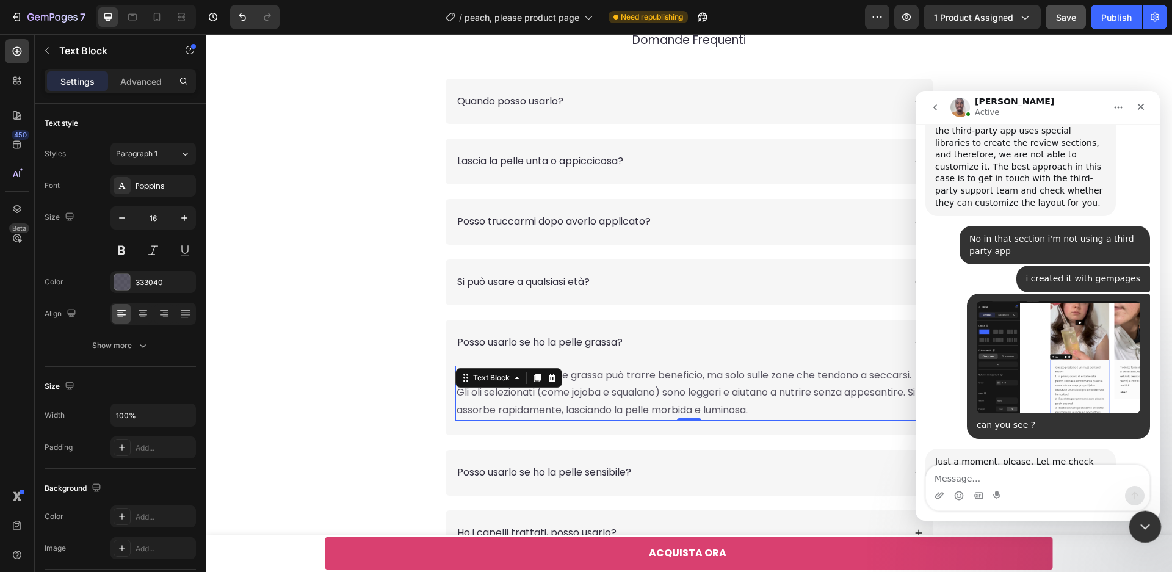
click at [1144, 524] on icon "Chiudi il messenger Intercom" at bounding box center [1143, 525] width 15 height 15
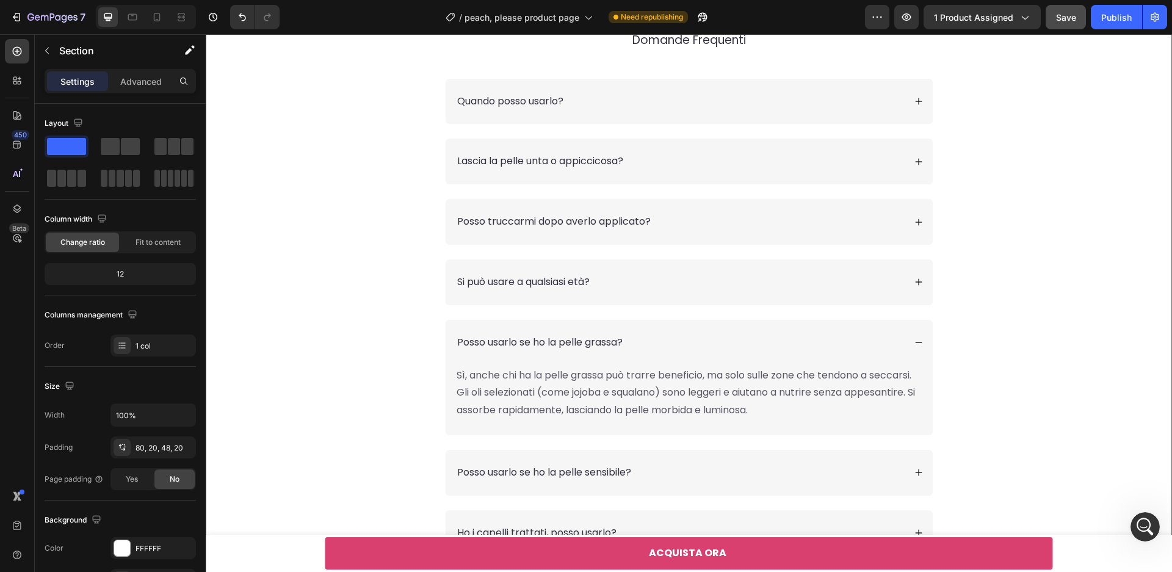
click at [1039, 347] on div "FAQs Heading Domande Frequenti Text Block Row Quando posso usarlo? Lascia la pe…" at bounding box center [689, 274] width 942 height 601
click at [1070, 19] on icon "button" at bounding box center [1065, 17] width 11 height 11
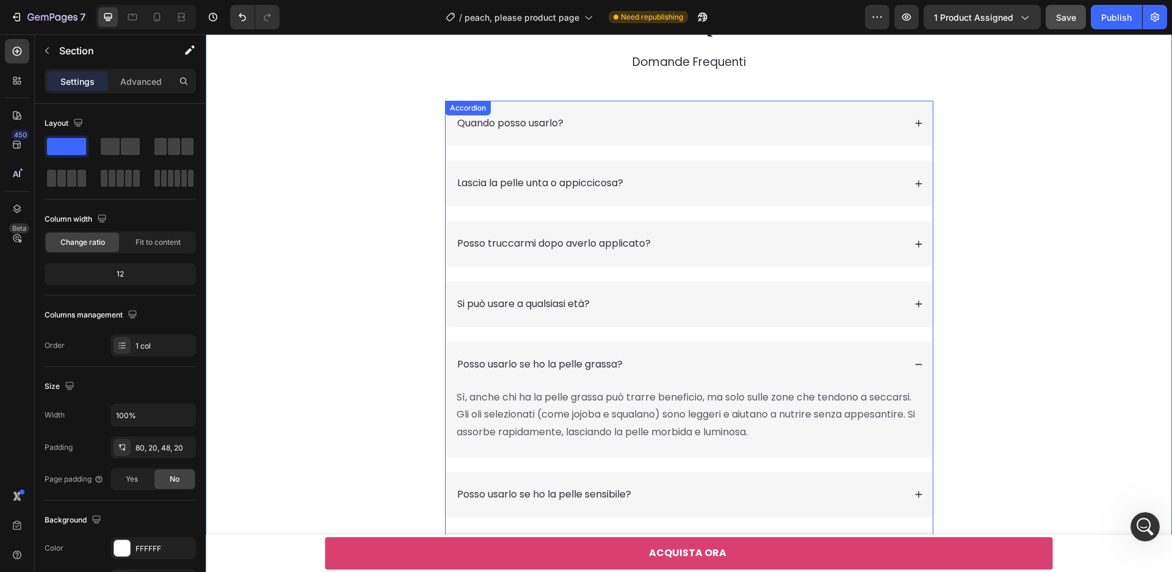
scroll to position [5778, 0]
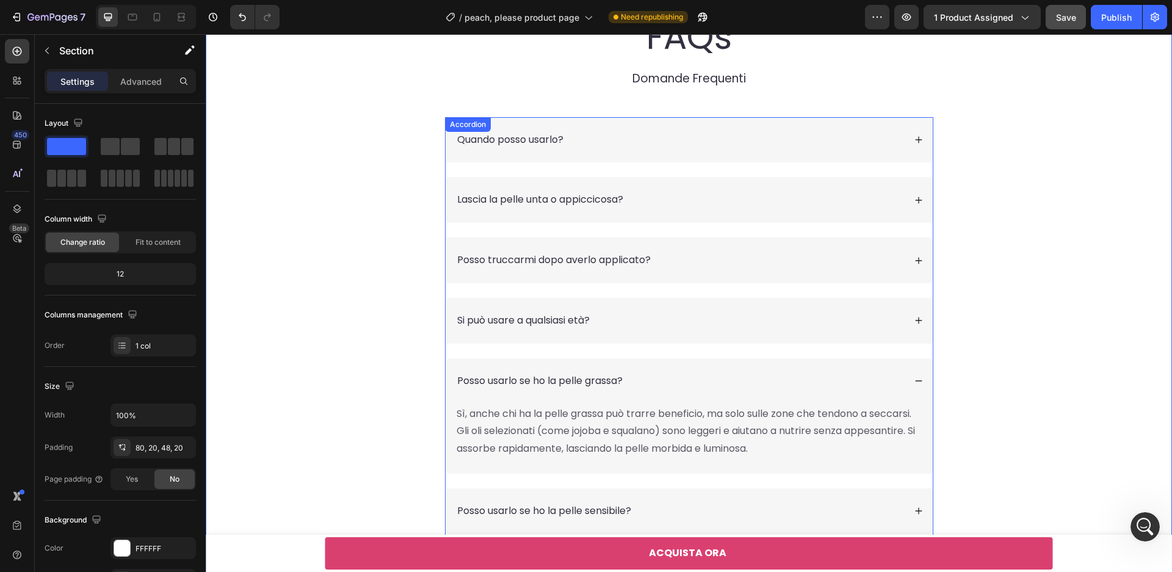
click at [636, 146] on div "Quando posso usarlo?" at bounding box center [679, 140] width 449 height 16
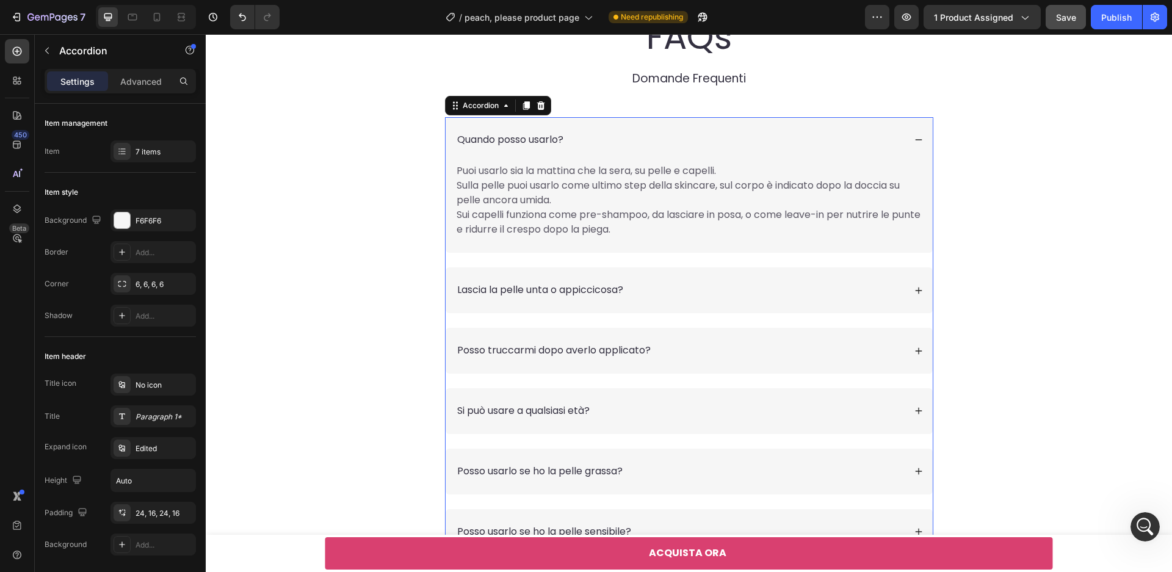
click at [617, 291] on span "Lascia la pelle unta o appiccicosa?" at bounding box center [540, 290] width 166 height 14
click at [708, 294] on div "Lascia la pelle unta o appiccicosa?" at bounding box center [679, 290] width 449 height 16
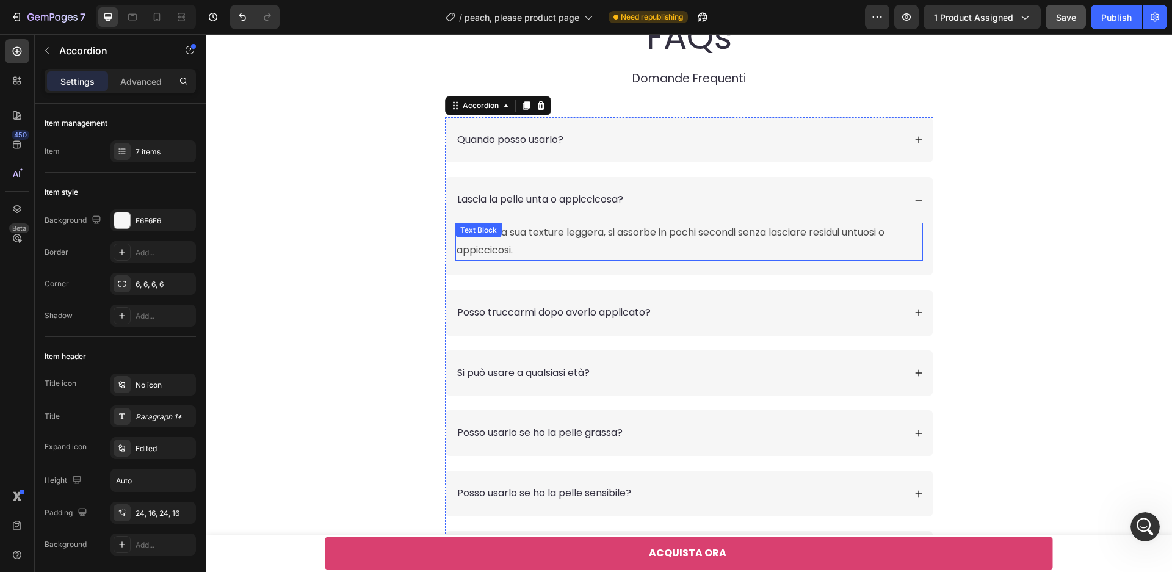
click at [704, 240] on p "Grazie alla sua texture leggera, si assorbe in pochi secondi senza lasciare res…" at bounding box center [689, 241] width 465 height 35
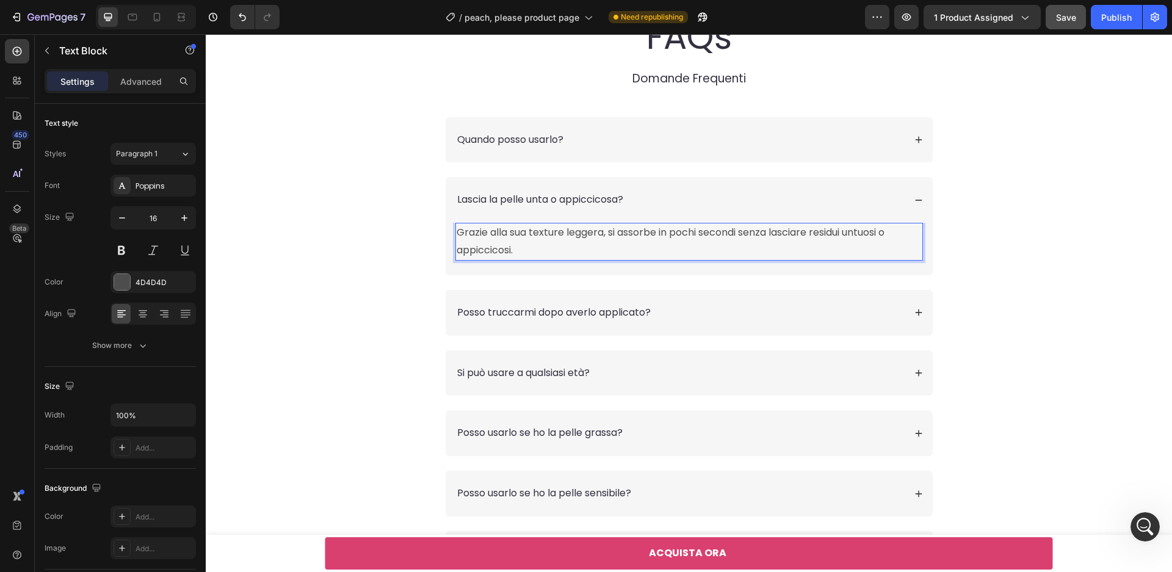
click at [704, 244] on p "Grazie alla sua texture leggera, si assorbe in pochi secondi senza lasciare res…" at bounding box center [689, 241] width 465 height 35
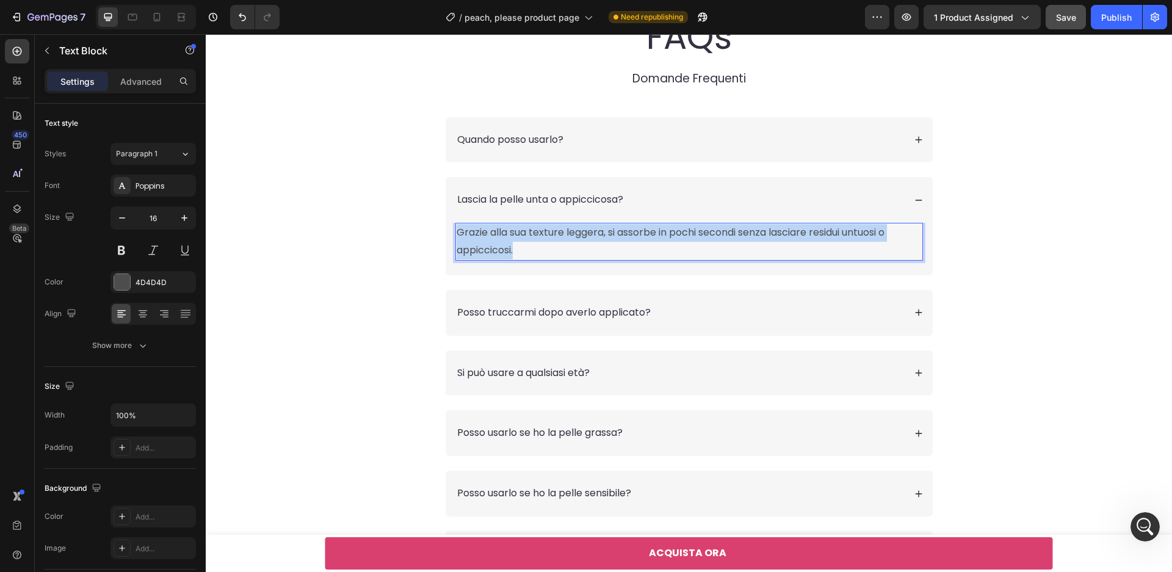
copy p "Grazie alla sua texture leggera, si assorbe in pochi secondi senza lasciare res…"
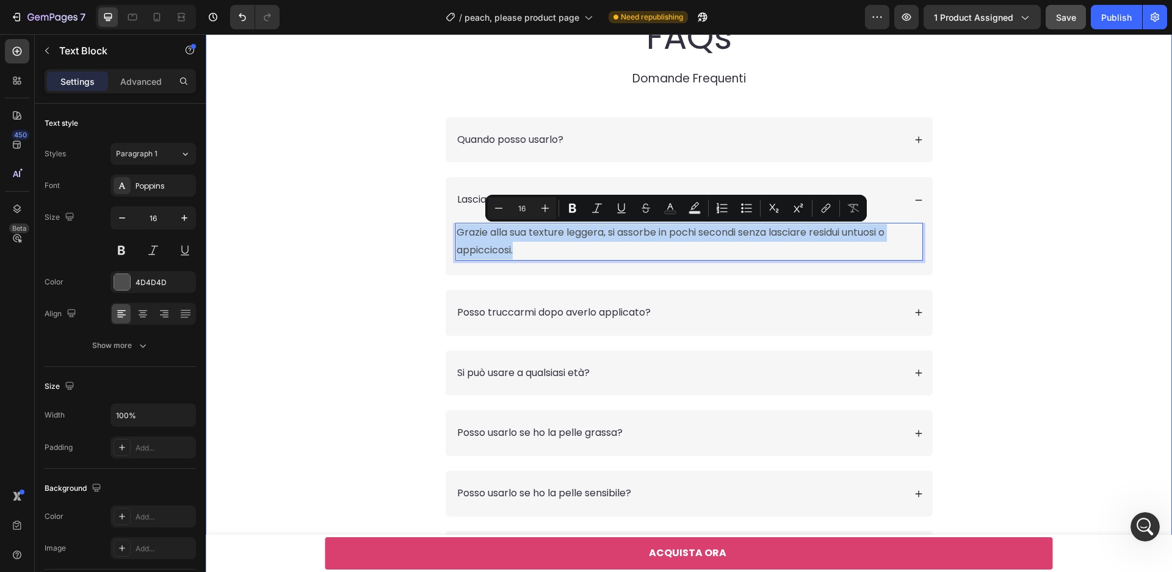
click at [981, 161] on div "FAQs Heading Domande Frequenti Text Block Row Quando posso usarlo? Lascia la pe…" at bounding box center [689, 305] width 942 height 584
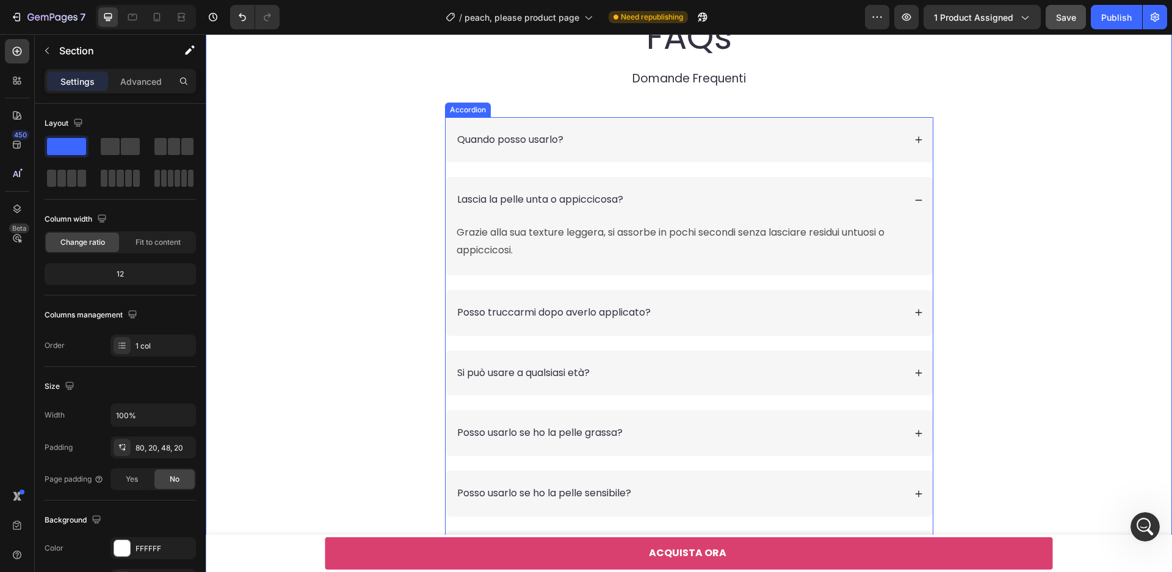
click at [579, 200] on span "Lascia la pelle unta o appiccicosa?" at bounding box center [540, 199] width 166 height 14
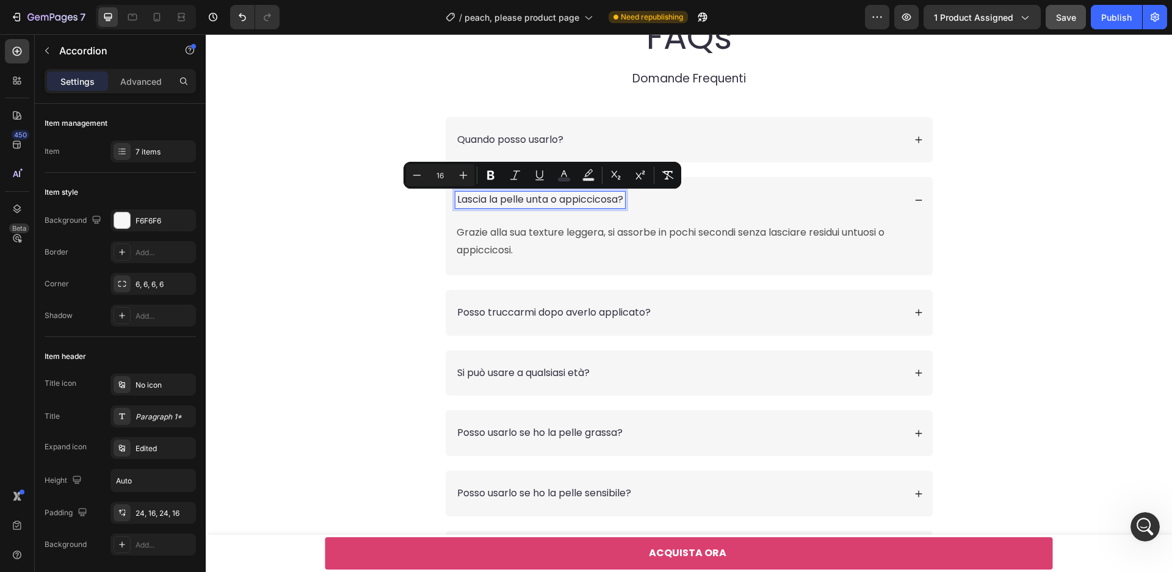
scroll to position [1309, 0]
click at [590, 235] on p "Grazie alla sua texture leggera, si assorbe in pochi secondi senza lasciare res…" at bounding box center [689, 241] width 465 height 35
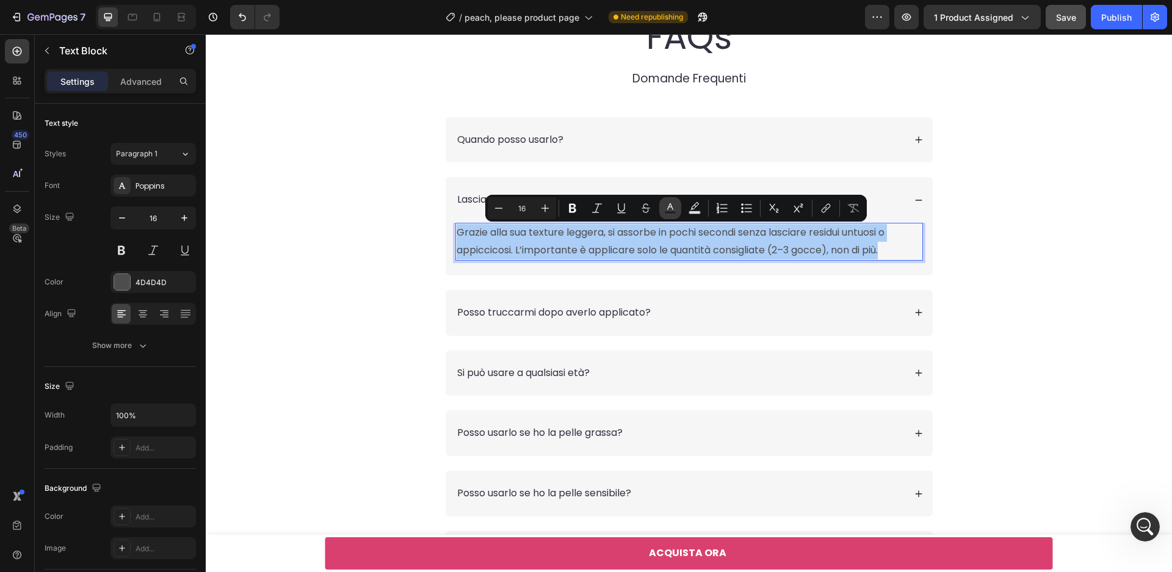
click at [673, 212] on rect "Editor contextual toolbar" at bounding box center [671, 212] width 12 height 3
type input "4D4D4D"
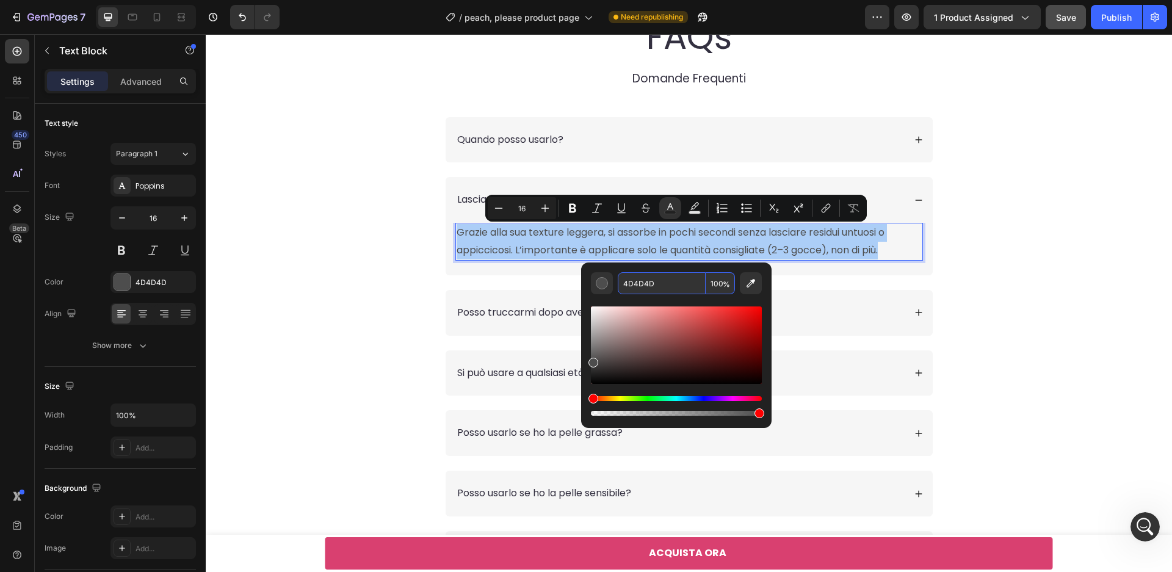
click at [654, 288] on input "4D4D4D" at bounding box center [662, 283] width 88 height 22
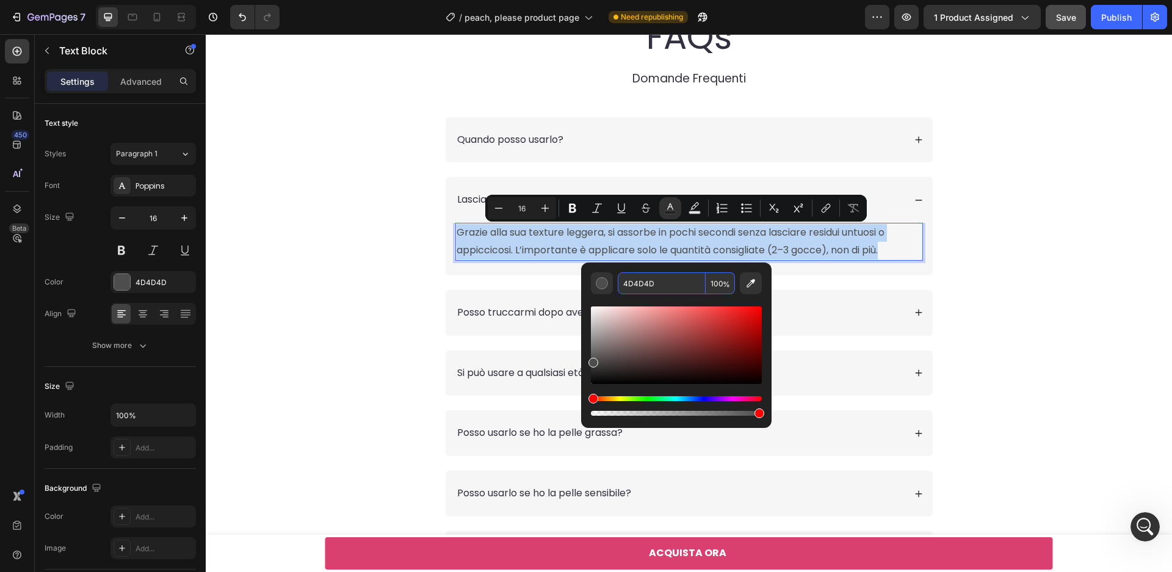
click at [991, 205] on div "FAQs Heading Domande Frequenti Text Block Row Quando posso usarlo? Lascia la pe…" at bounding box center [689, 305] width 942 height 584
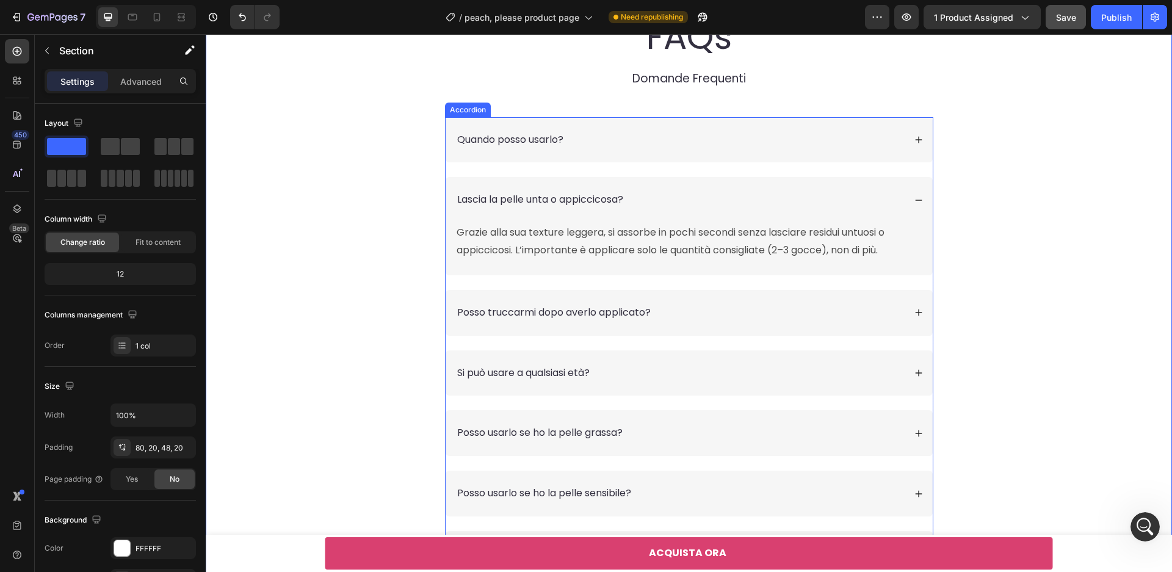
click at [780, 136] on div "Quando posso usarlo?" at bounding box center [679, 140] width 449 height 16
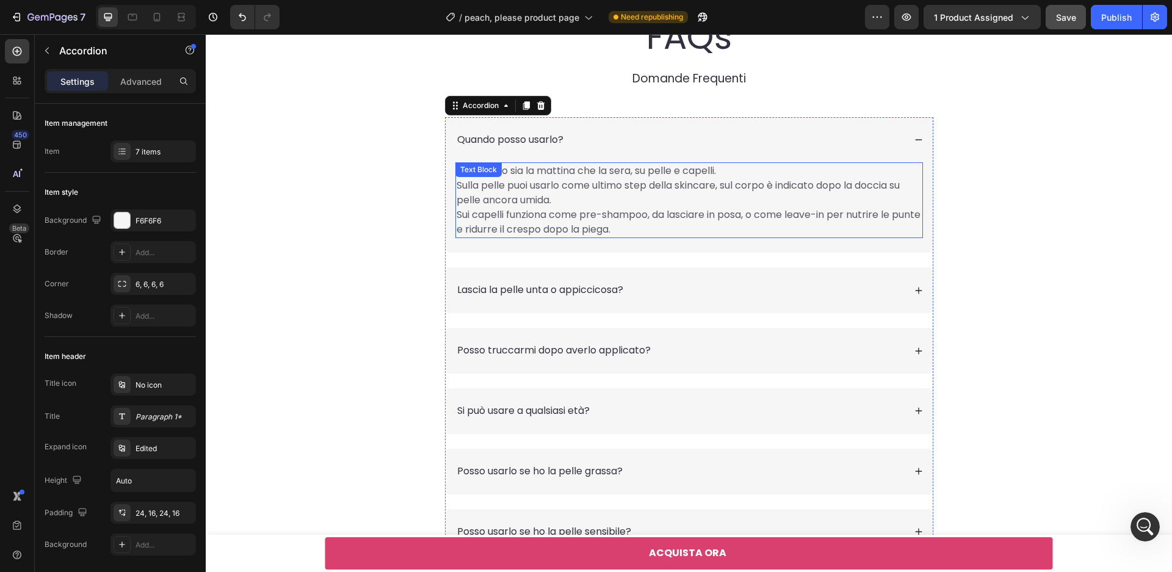
click at [626, 192] on span "Sulla pelle puoi usarlo come ultimo step della skincare, sul corpo è indicato d…" at bounding box center [678, 192] width 443 height 29
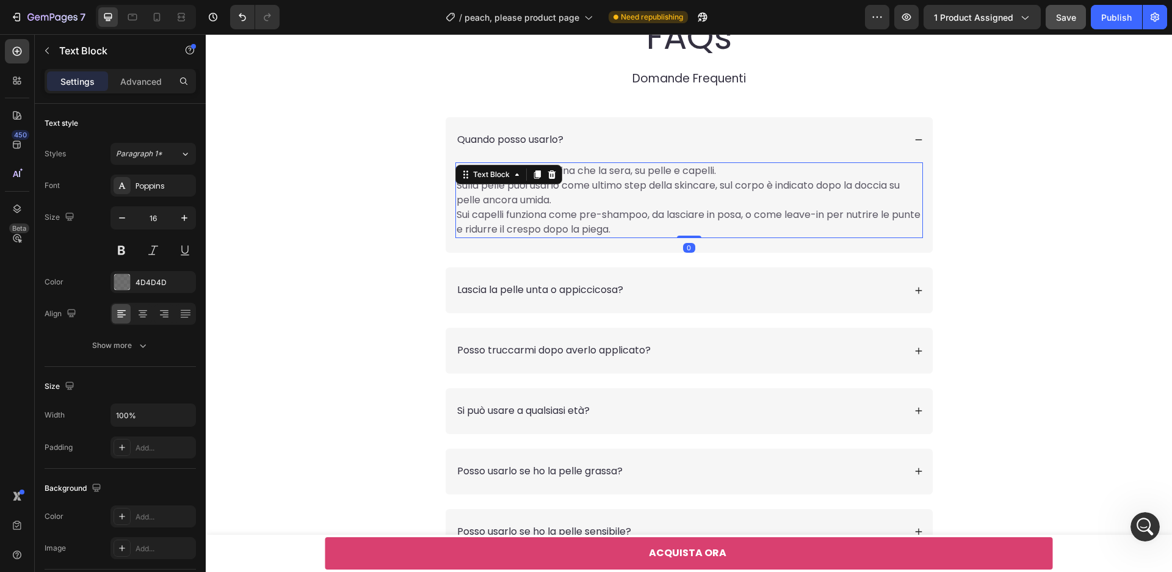
click at [626, 192] on span "Sulla pelle puoi usarlo come ultimo step della skincare, sul corpo è indicato d…" at bounding box center [678, 192] width 443 height 29
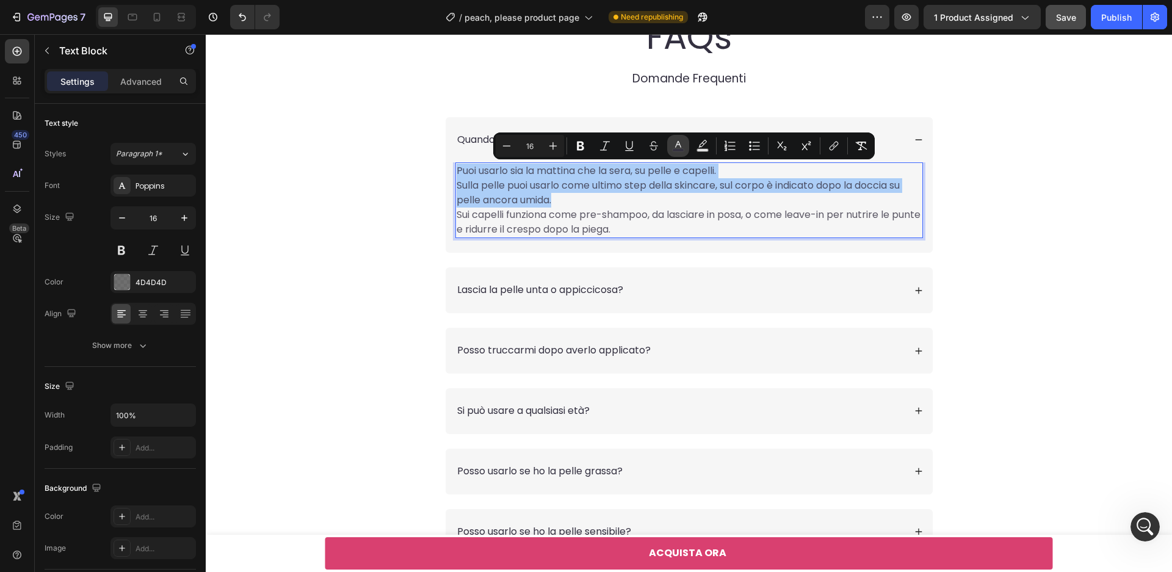
drag, startPoint x: 705, startPoint y: 146, endPoint x: 675, endPoint y: 140, distance: 30.4
click at [675, 145] on div "Minus 16 Plus Bold Italic Underline Strikethrough color Text Background Color N…" at bounding box center [684, 146] width 377 height 22
click at [675, 140] on icon "Editor contextual toolbar" at bounding box center [678, 146] width 12 height 12
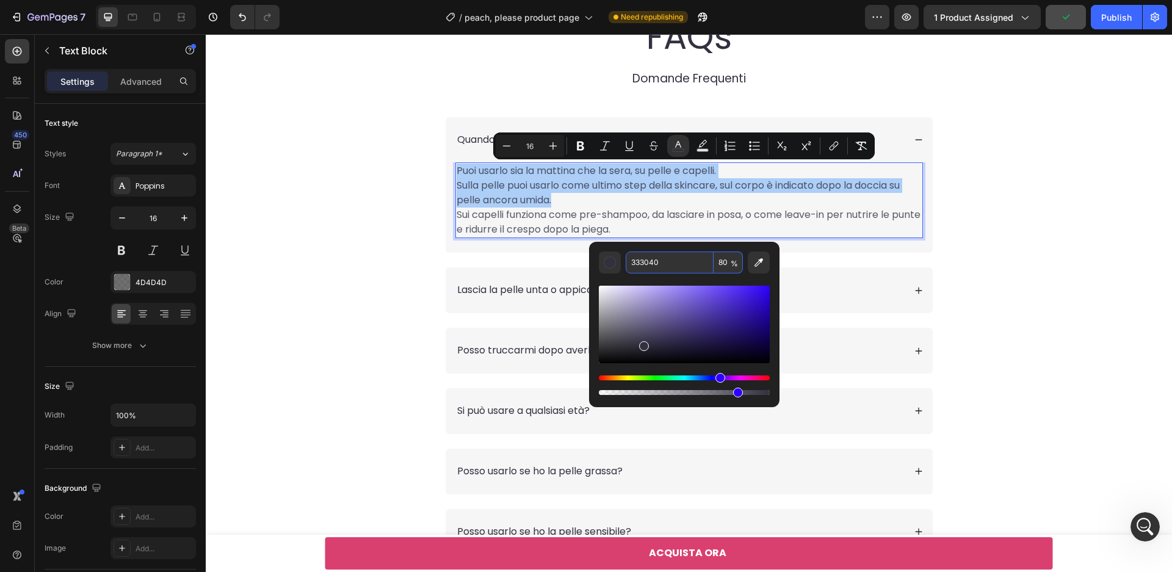
click at [663, 264] on input "333040" at bounding box center [670, 263] width 88 height 22
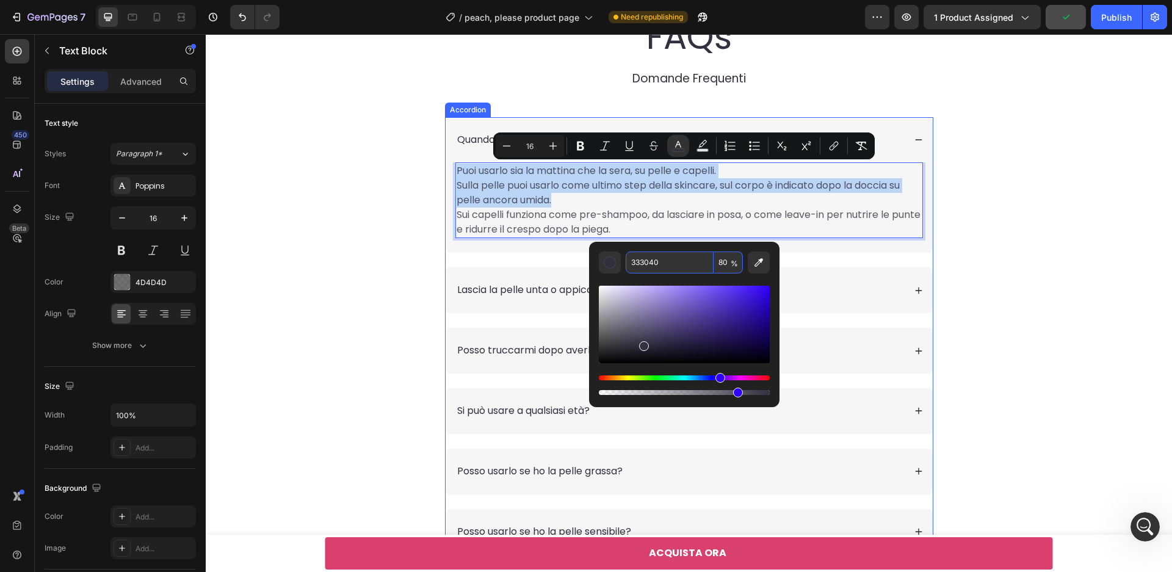
click at [513, 286] on span "Lascia la pelle unta o appiccicosa?" at bounding box center [540, 290] width 166 height 14
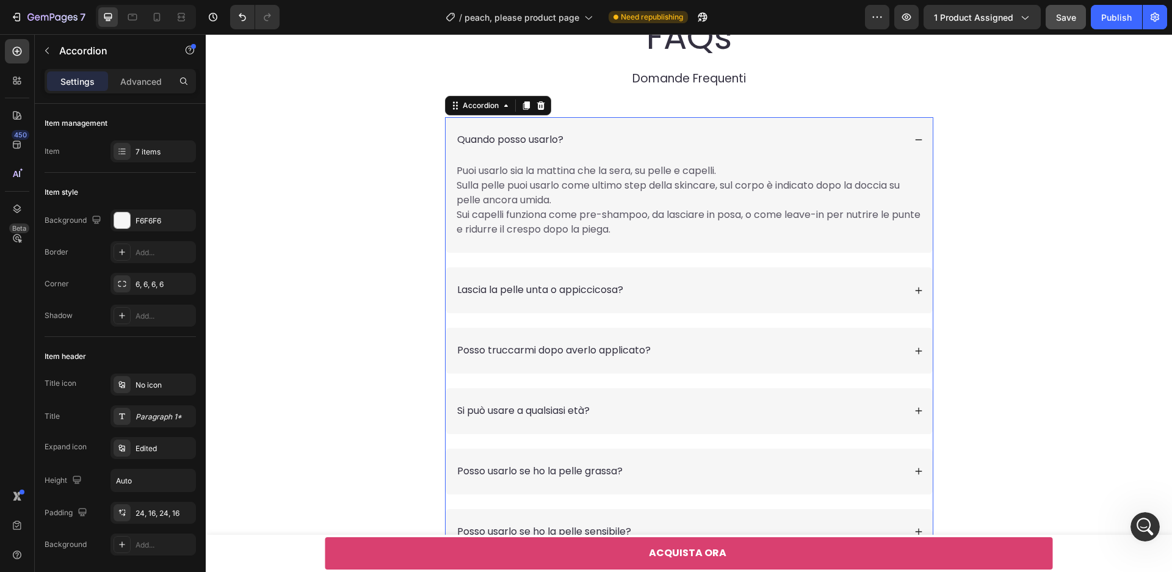
click at [715, 297] on div "Lascia la pelle unta o appiccicosa?" at bounding box center [679, 290] width 449 height 16
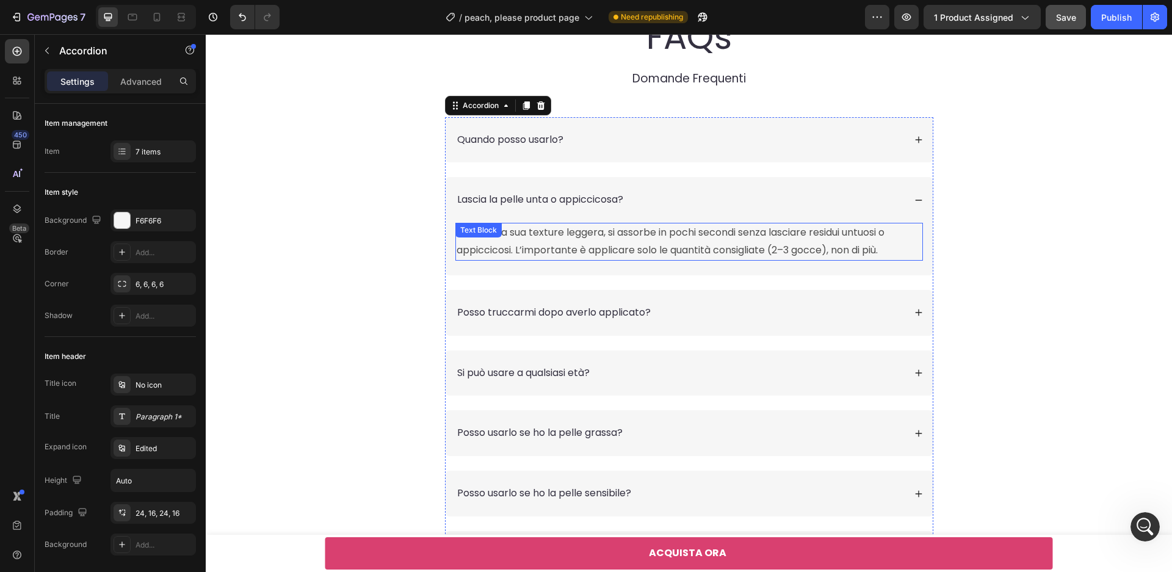
click at [582, 235] on p "Grazie alla sua texture leggera, si assorbe in pochi secondi senza lasciare res…" at bounding box center [689, 241] width 465 height 35
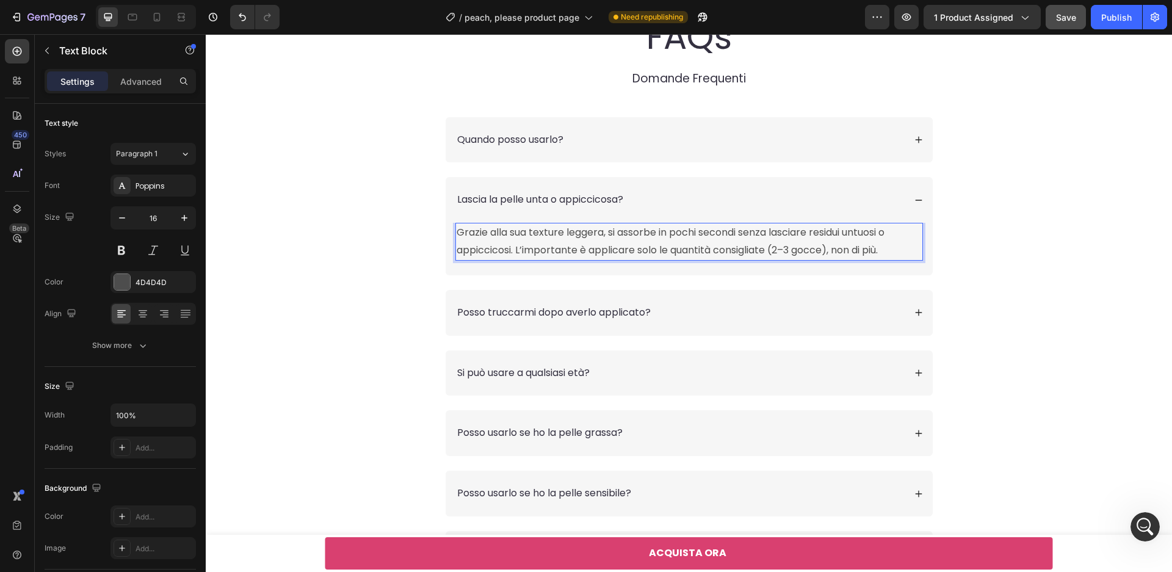
click at [592, 246] on p "Grazie alla sua texture leggera, si assorbe in pochi secondi senza lasciare res…" at bounding box center [689, 241] width 465 height 35
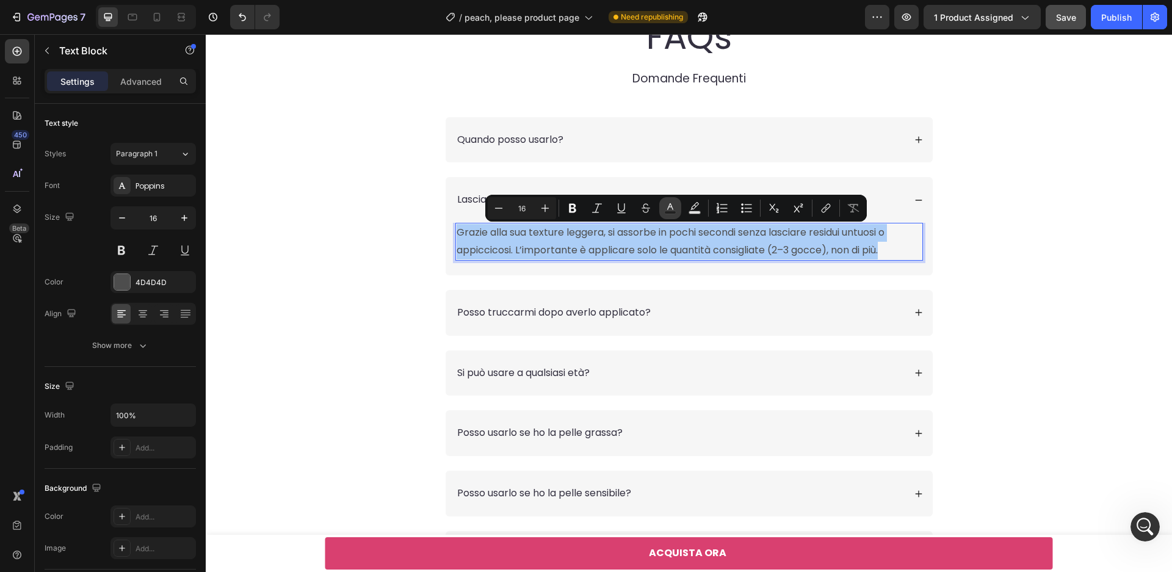
click at [670, 209] on icon "Editor contextual toolbar" at bounding box center [670, 208] width 12 height 12
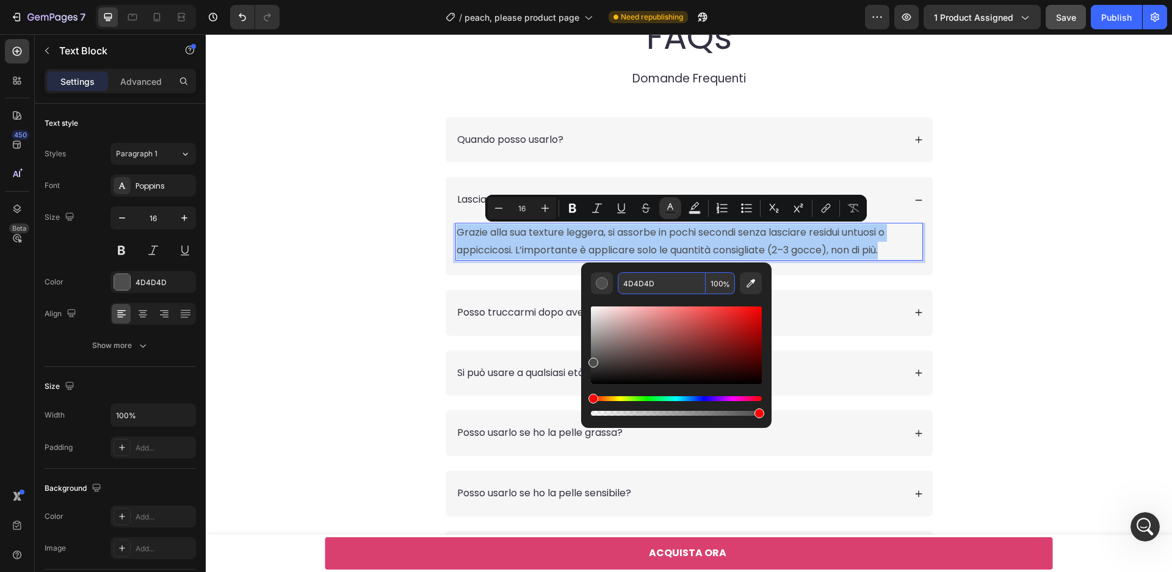
click at [665, 280] on input "4D4D4D" at bounding box center [662, 283] width 88 height 22
paste input "333040"
type input "333040"
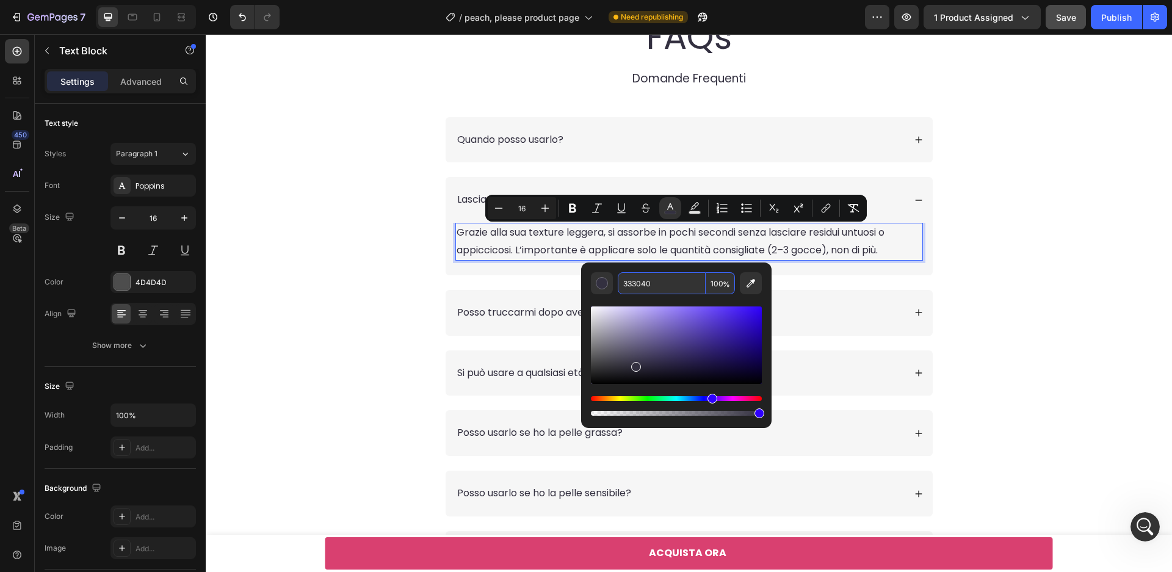
click at [723, 287] on span "%" at bounding box center [726, 284] width 7 height 13
click at [714, 281] on input "100" at bounding box center [720, 283] width 29 height 22
type input "80"
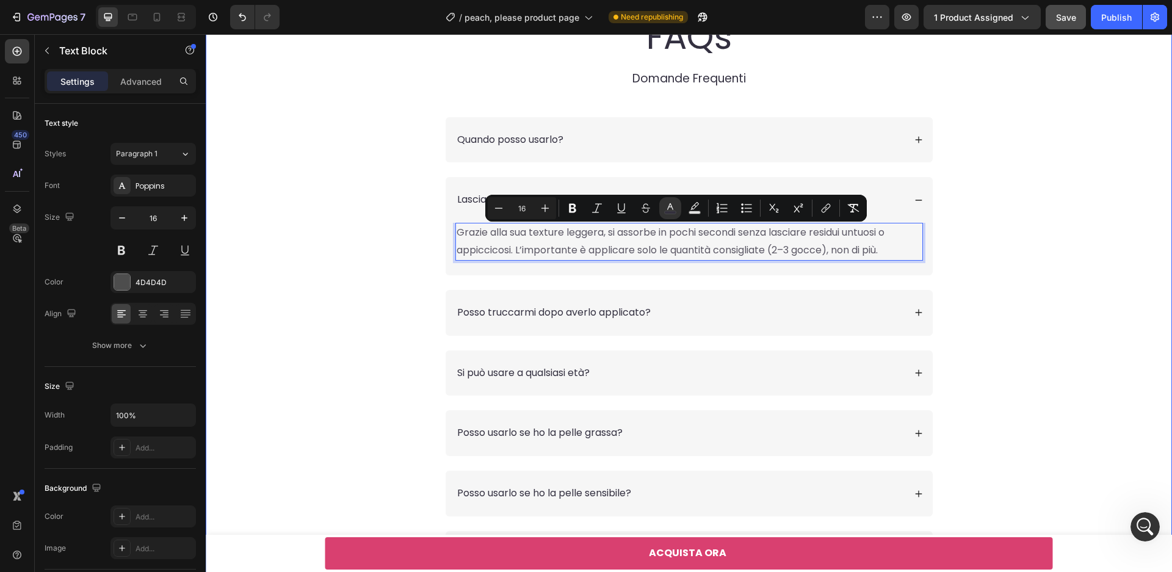
click at [1016, 268] on div "FAQs Heading Domande Frequenti Text Block Row Quando posso usarlo? Lascia la pe…" at bounding box center [689, 305] width 942 height 584
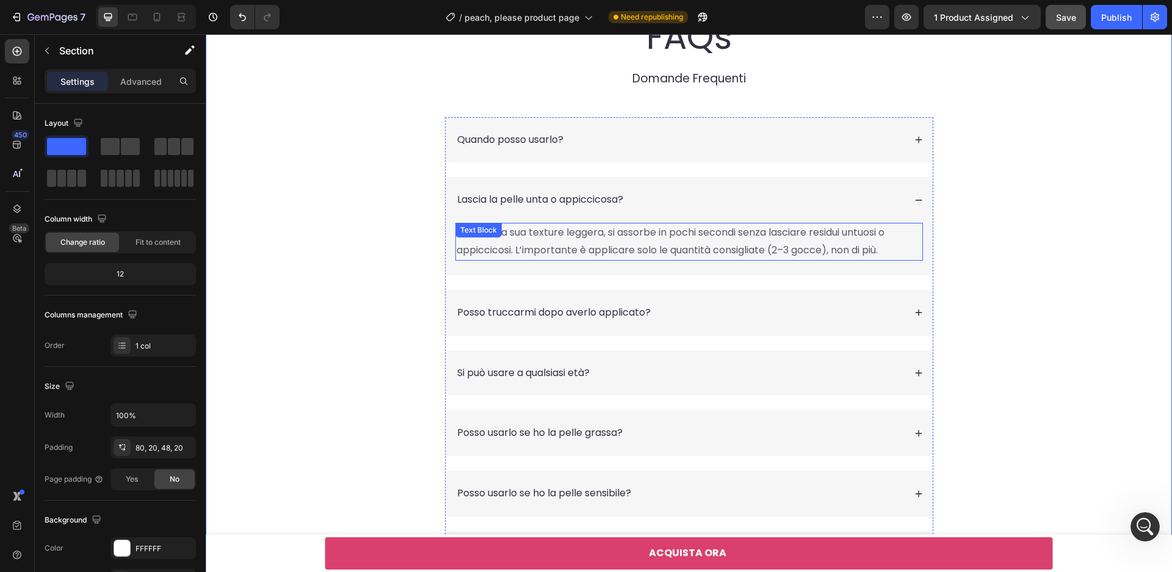
click at [860, 252] on span "Grazie alla sua texture leggera, si assorbe in pochi secondi senza lasciare res…" at bounding box center [671, 241] width 428 height 32
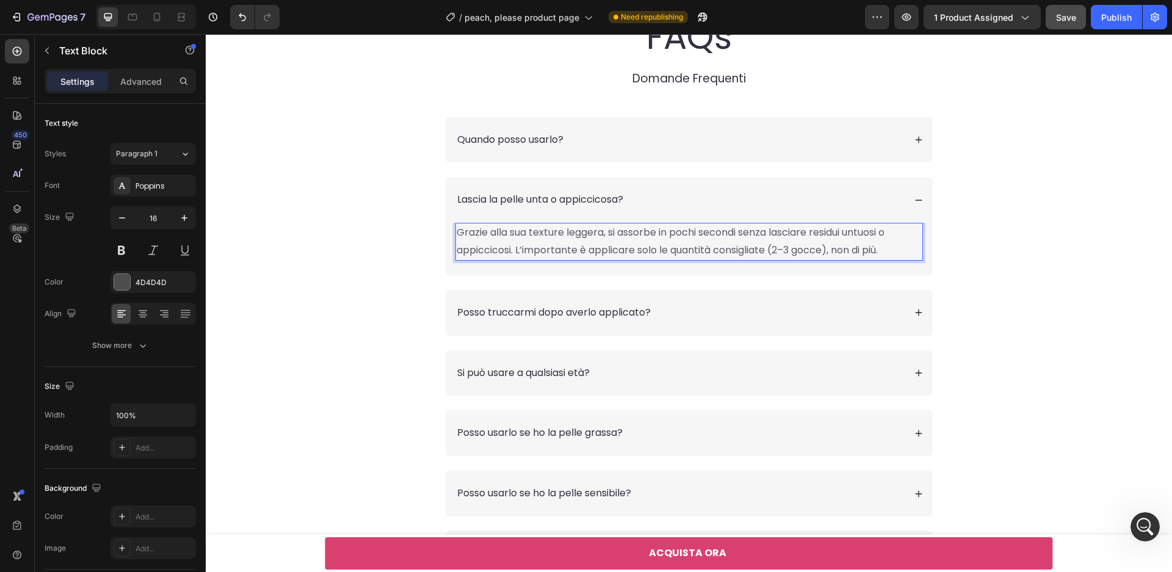
click at [583, 252] on span "Grazie alla sua texture leggera, si assorbe in pochi secondi senza lasciare res…" at bounding box center [671, 241] width 428 height 32
click at [461, 232] on span "Grazie alla sua texture leggera, si assorbe in pochi secondi senza lasciare res…" at bounding box center [671, 241] width 428 height 32
click at [587, 252] on span "Sì, grazie alla sua texture leggera, si assorbe in pochi secondi senza lasciare…" at bounding box center [676, 241] width 439 height 32
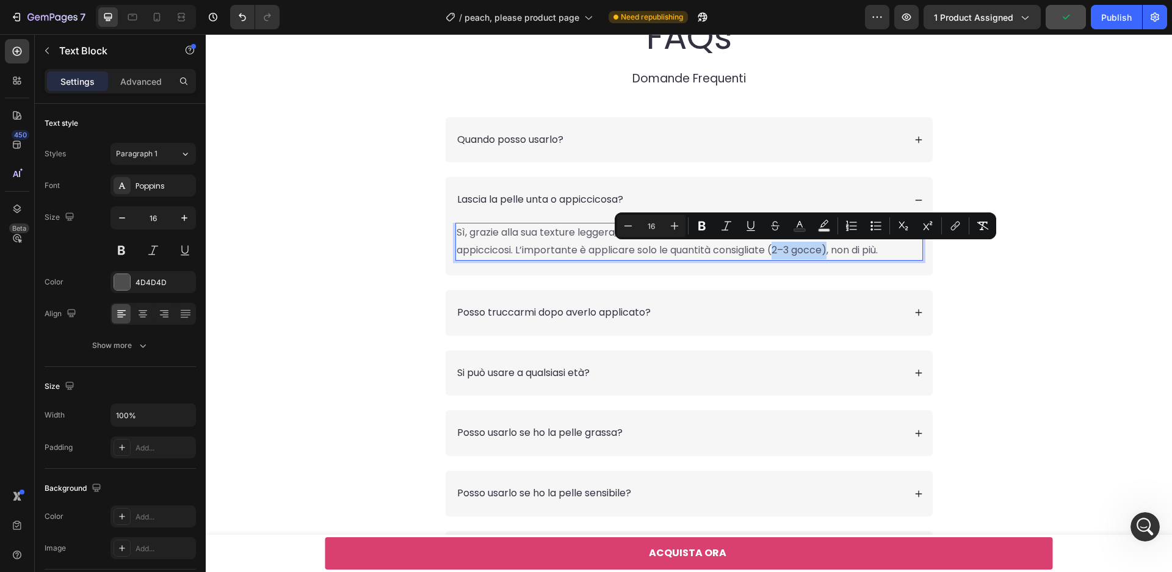
drag, startPoint x: 832, startPoint y: 253, endPoint x: 777, endPoint y: 253, distance: 55.6
click at [777, 253] on span "Sì, grazie alla sua texture leggera, si assorbe in pochi secondi senza lasciare…" at bounding box center [676, 241] width 439 height 32
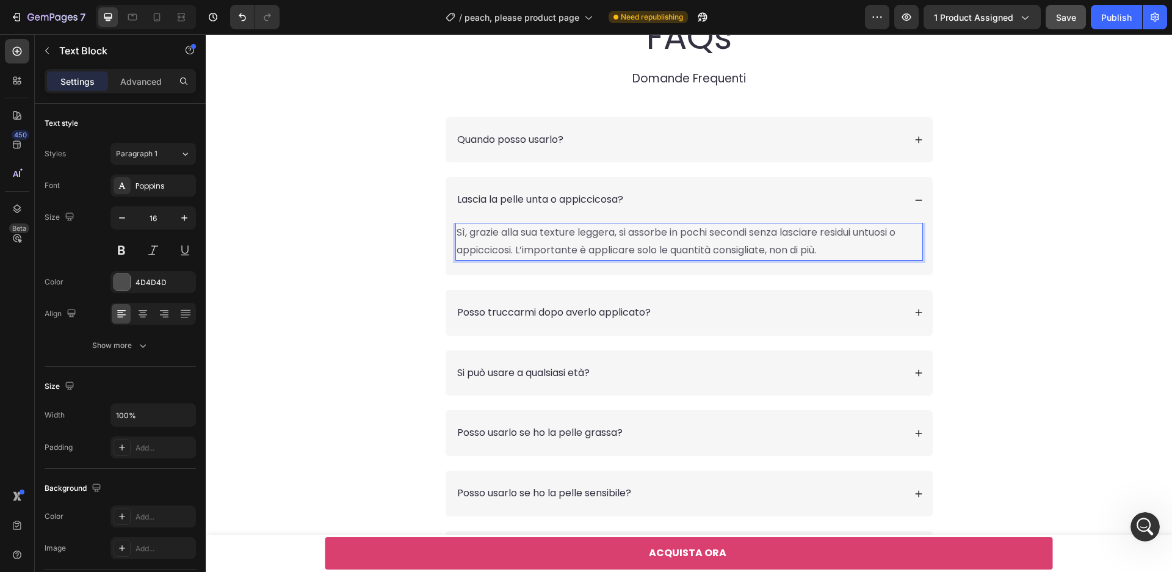
click at [834, 259] on p "Sì, grazie alla sua texture leggera, si assorbe in pochi secondi senza lasciare…" at bounding box center [689, 241] width 465 height 35
click at [775, 250] on span "Sì, grazie alla sua texture leggera, si assorbe in pochi secondi senza lasciare…" at bounding box center [676, 241] width 439 height 32
click at [822, 256] on span "Sì, grazie alla sua texture leggera, si assorbe in pochi secondi senza lasciare…" at bounding box center [676, 241] width 439 height 32
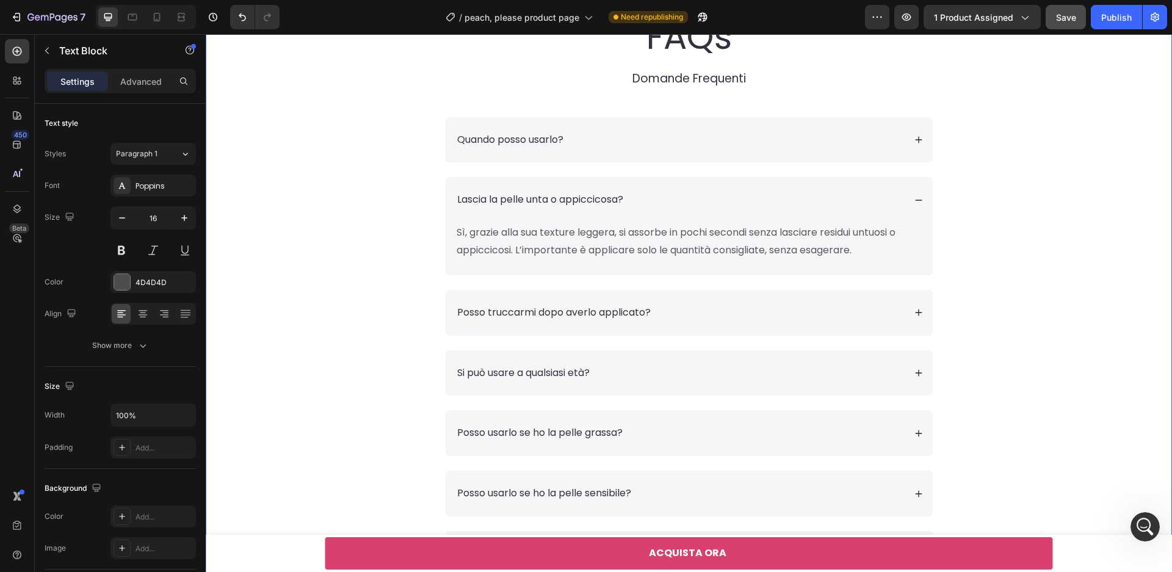
click at [943, 269] on div "FAQs Heading Domande Frequenti Text Block Row Quando posso usarlo? Lascia la pe…" at bounding box center [689, 305] width 942 height 584
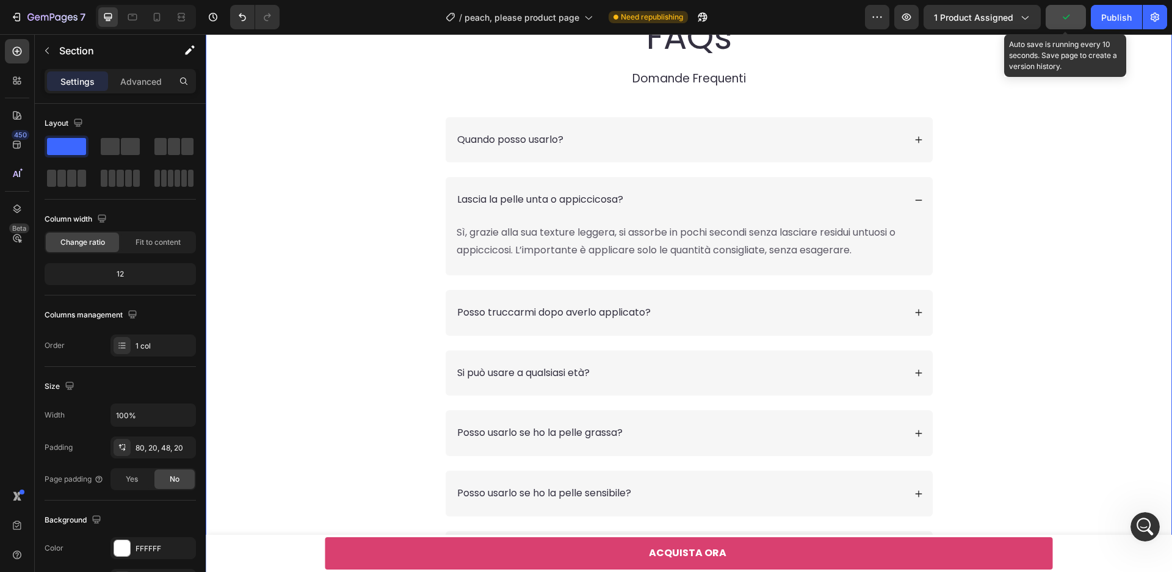
click at [1066, 24] on button "button" at bounding box center [1066, 17] width 40 height 24
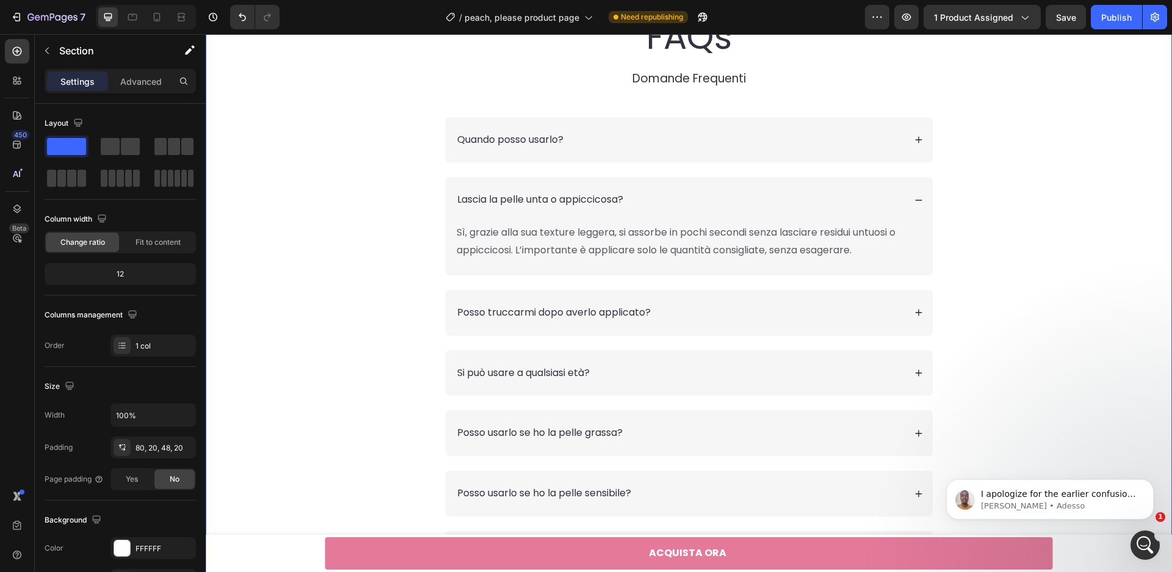
scroll to position [1350, 0]
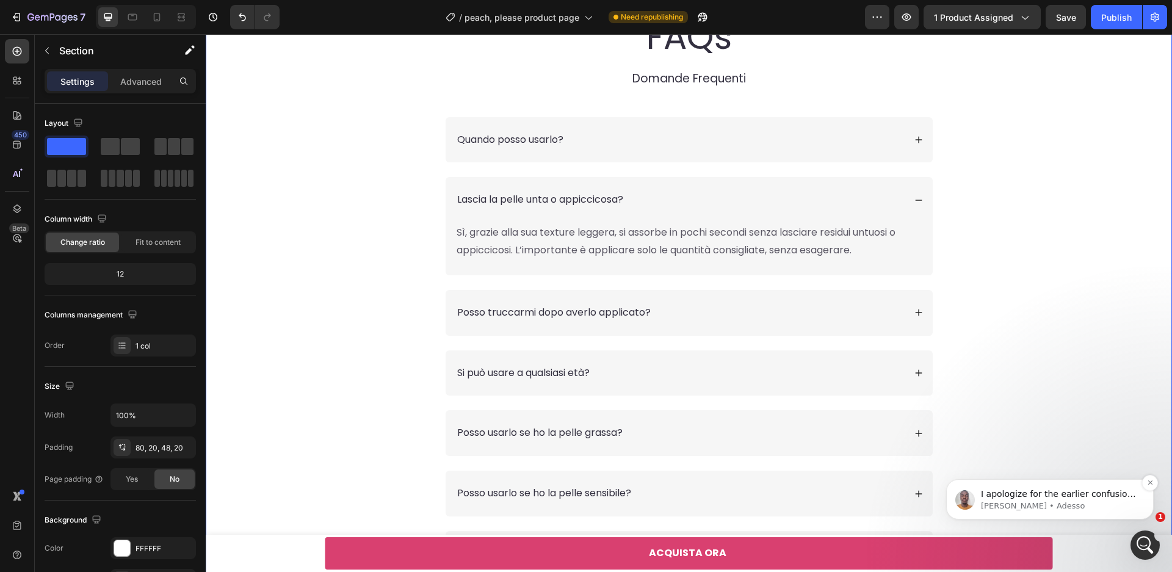
click at [1067, 491] on span "I apologize for the earlier confusion, [PERSON_NAME]. I have checked, and we ca…" at bounding box center [1058, 530] width 155 height 82
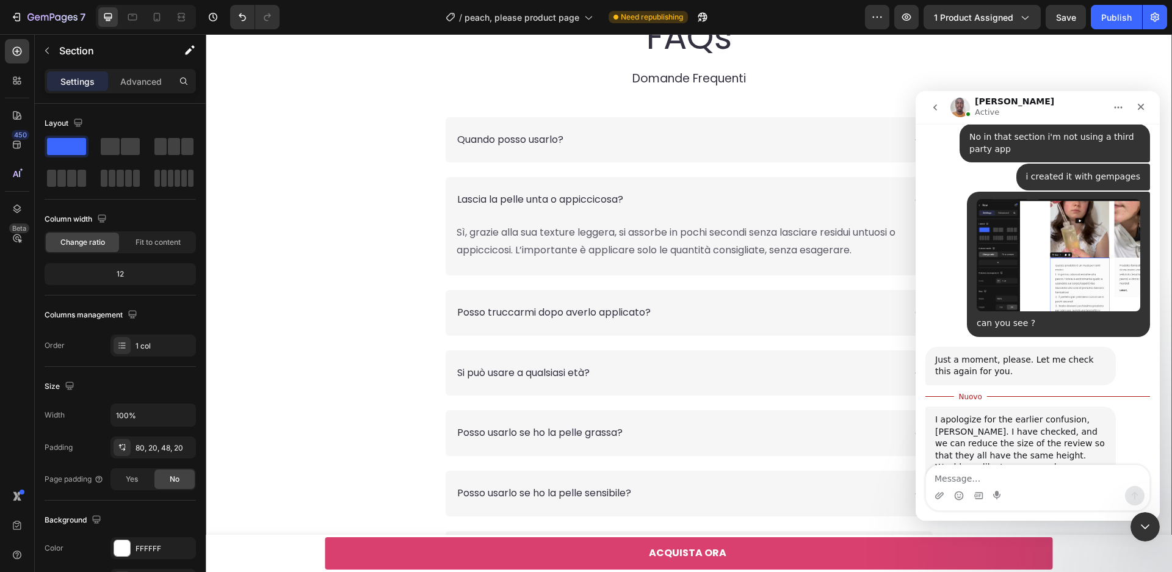
scroll to position [1371, 0]
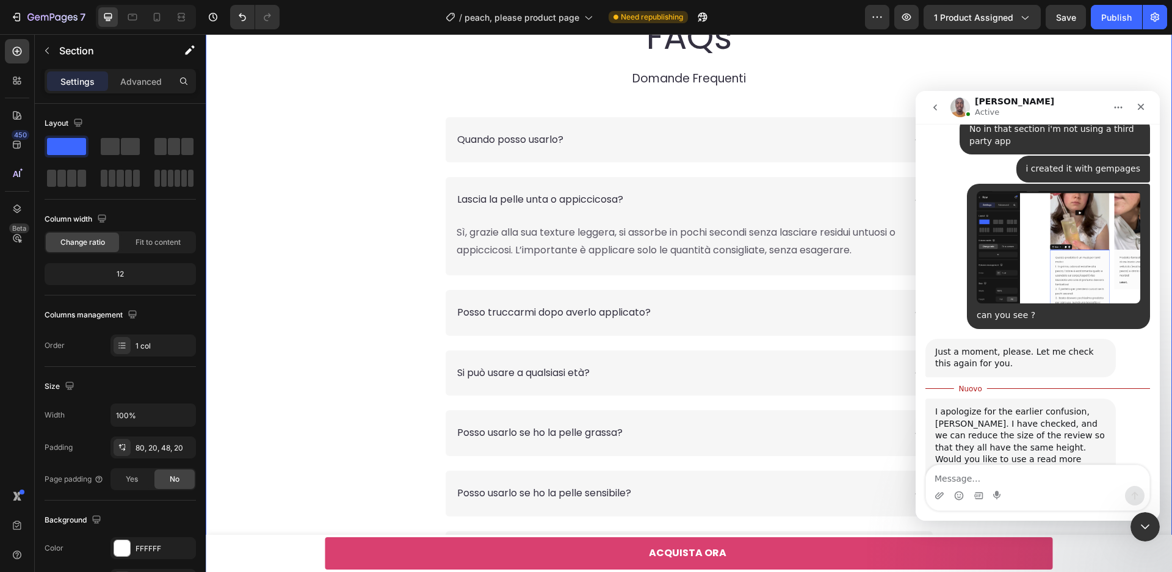
click at [1065, 472] on textarea "Message…" at bounding box center [1037, 475] width 223 height 21
type textarea "yes"
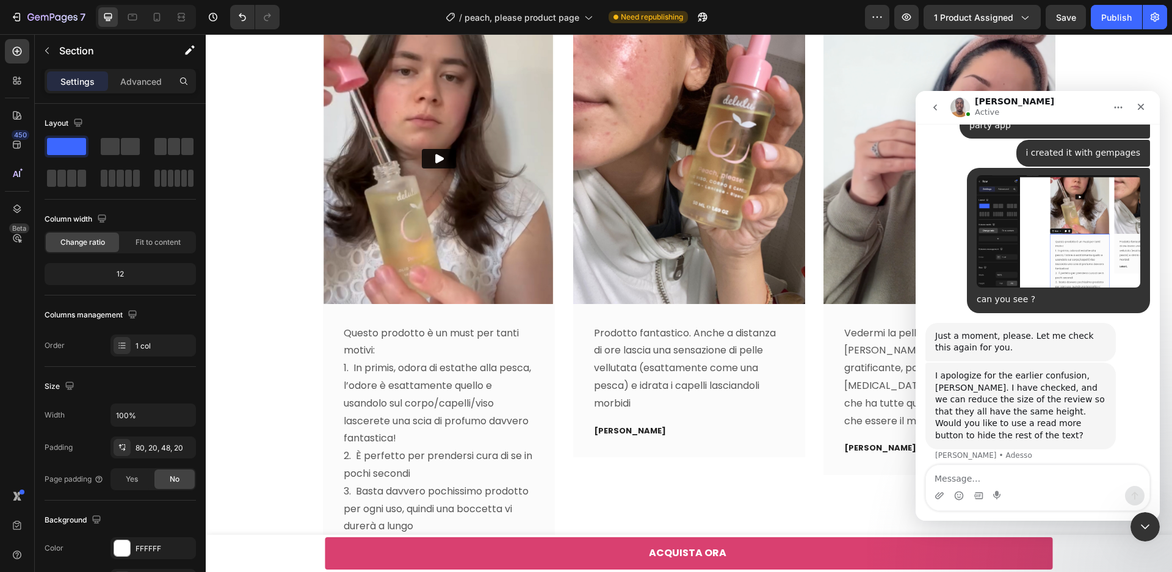
scroll to position [3750, 0]
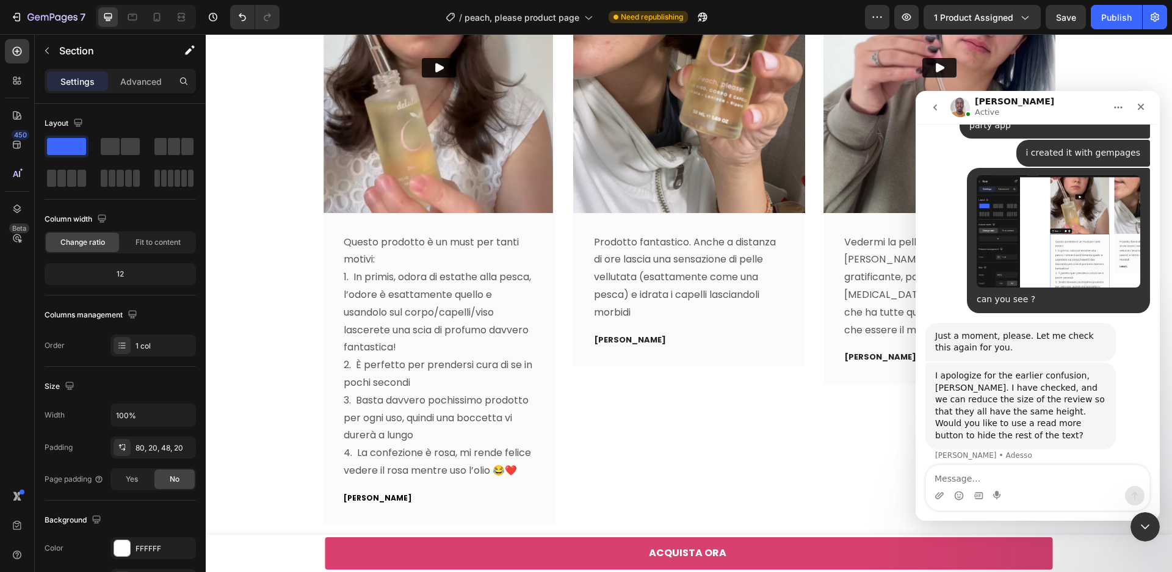
click at [1003, 473] on textarea "Message…" at bounding box center [1037, 475] width 223 height 21
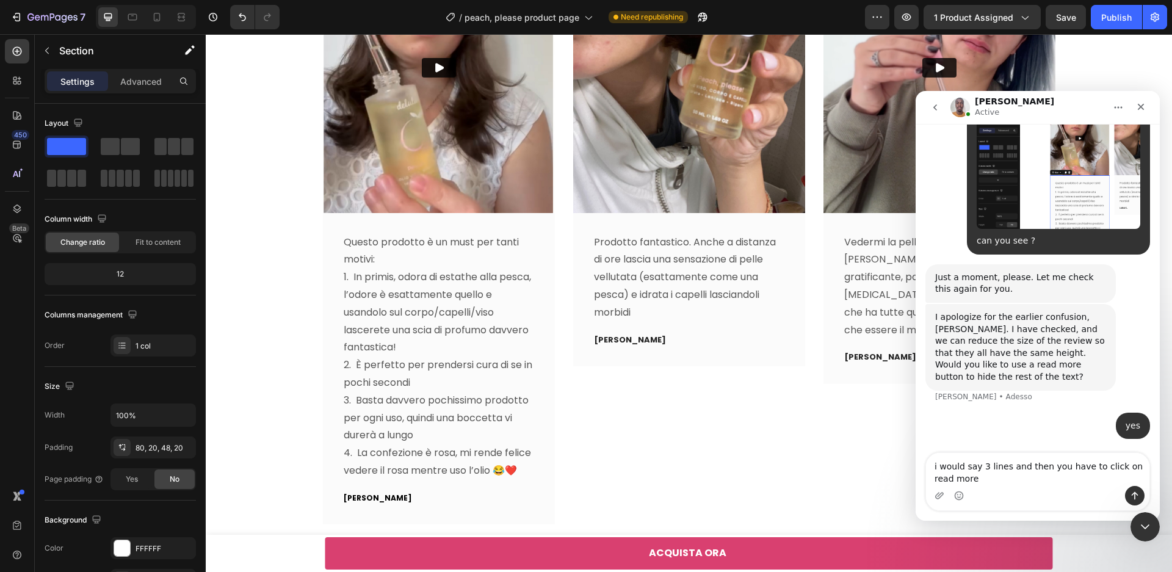
type textarea "i would say 3 lines and then you have to click on read more"
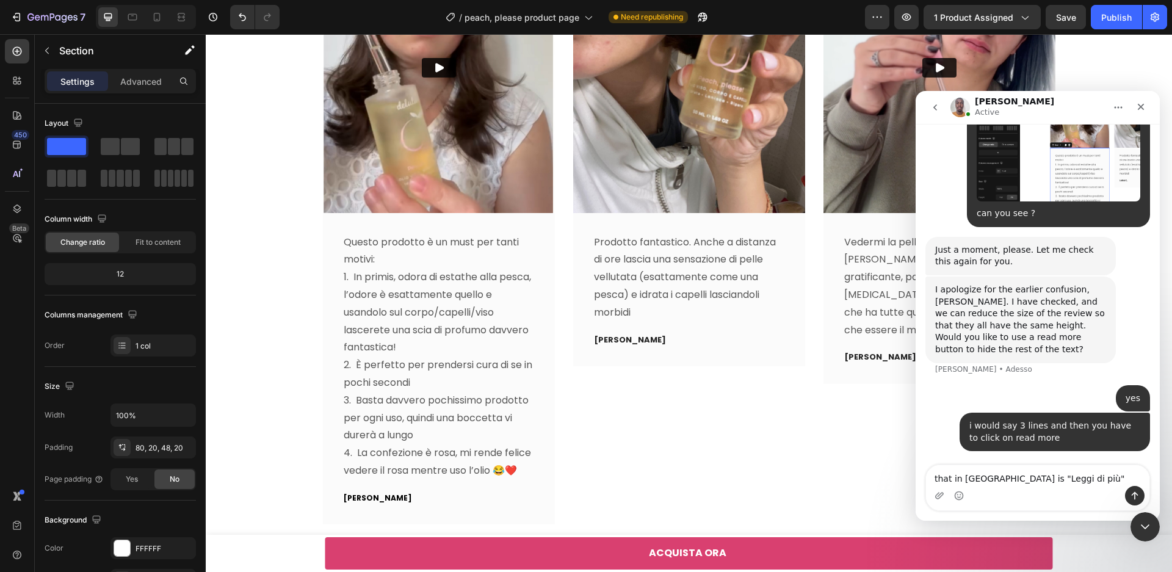
type textarea "that in [GEOGRAPHIC_DATA] is "Leggi di più""
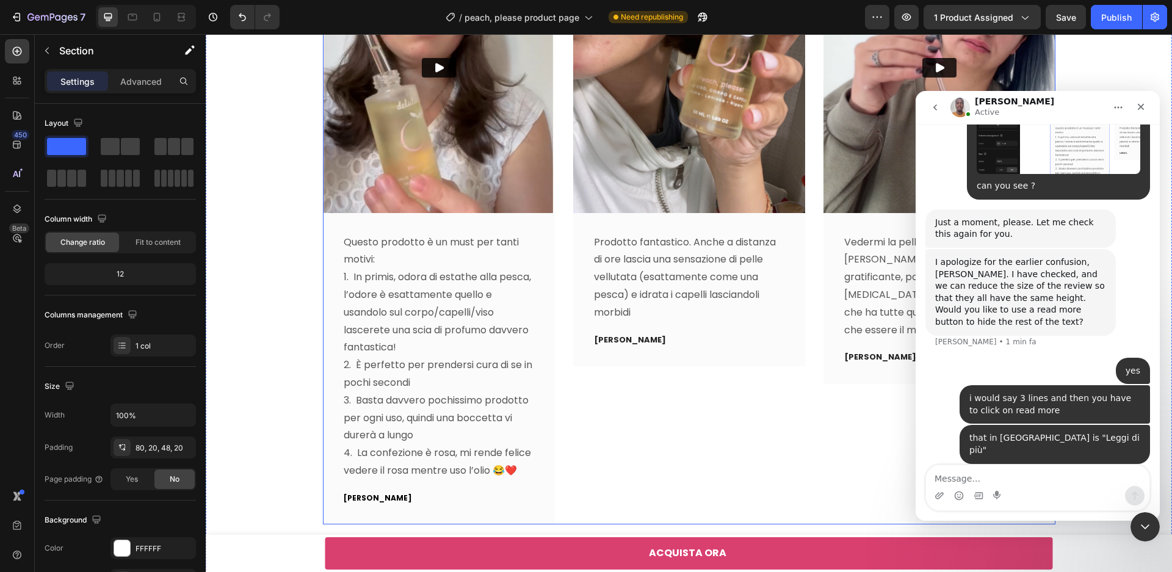
scroll to position [3732, 0]
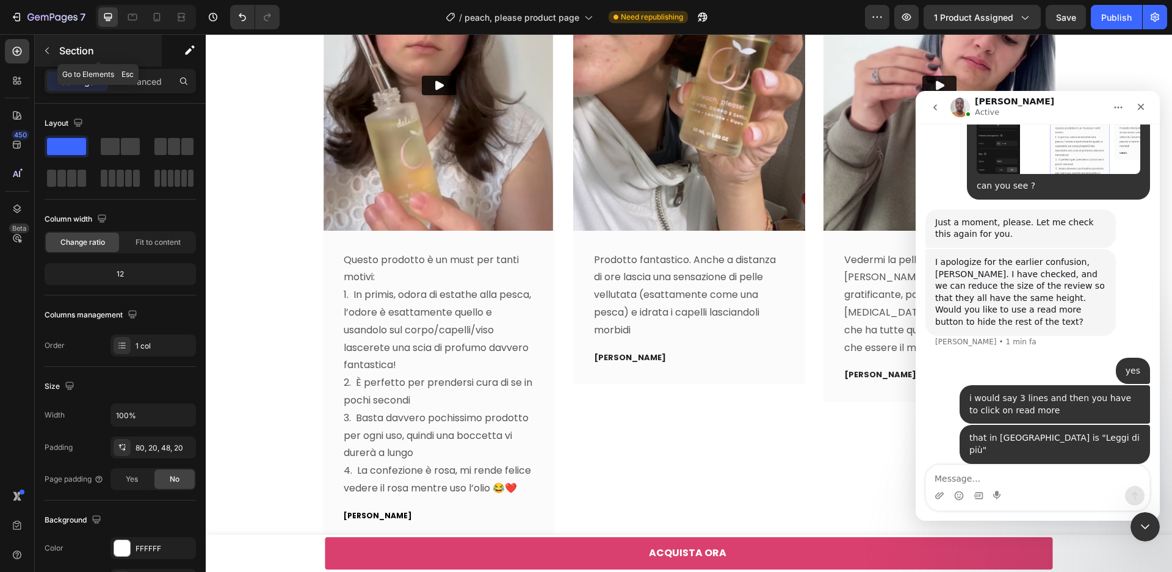
click at [45, 46] on icon "button" at bounding box center [47, 51] width 10 height 10
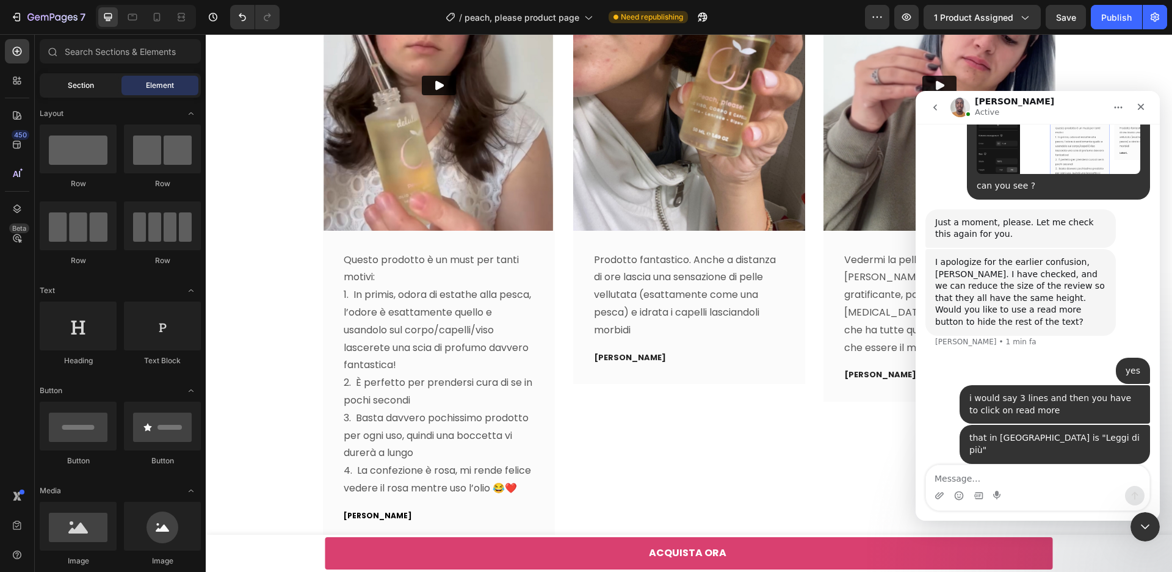
click at [88, 80] on span "Section" at bounding box center [81, 85] width 26 height 11
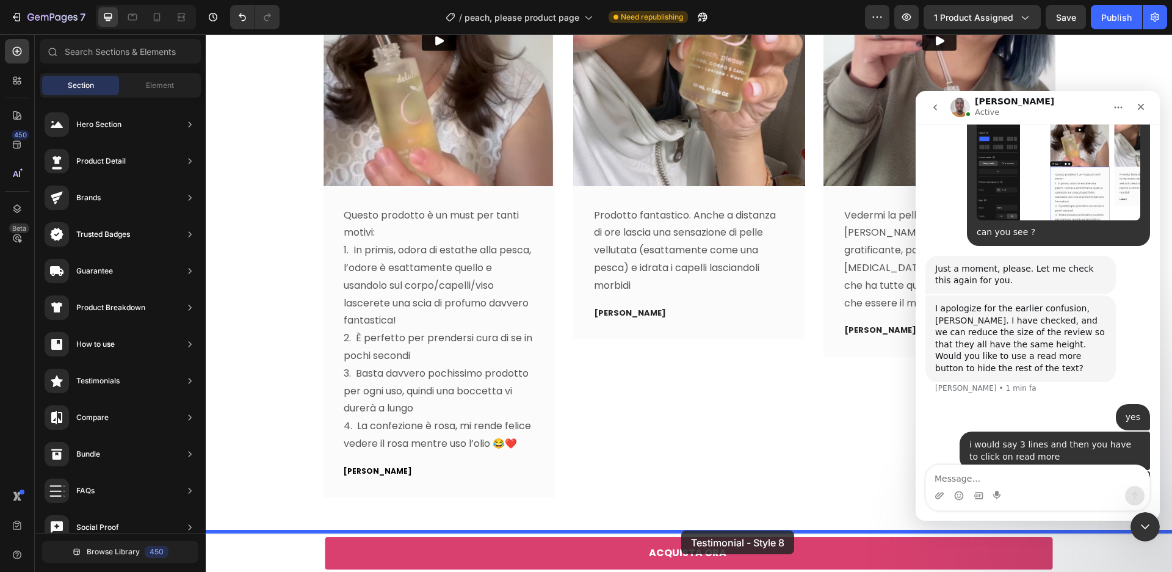
scroll to position [3785, 0]
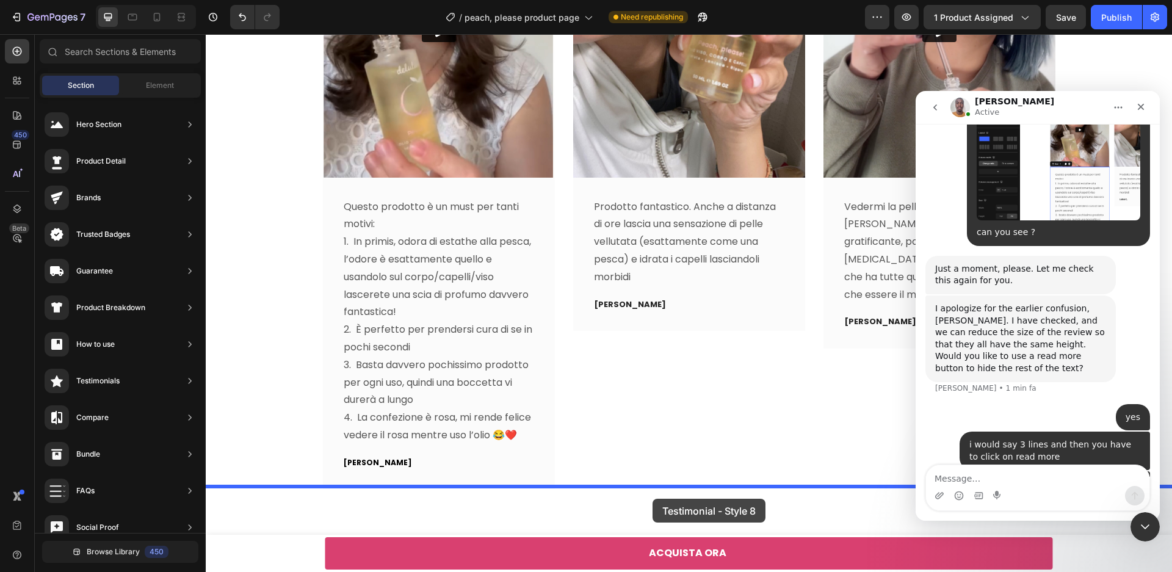
drag, startPoint x: 471, startPoint y: 458, endPoint x: 653, endPoint y: 498, distance: 185.5
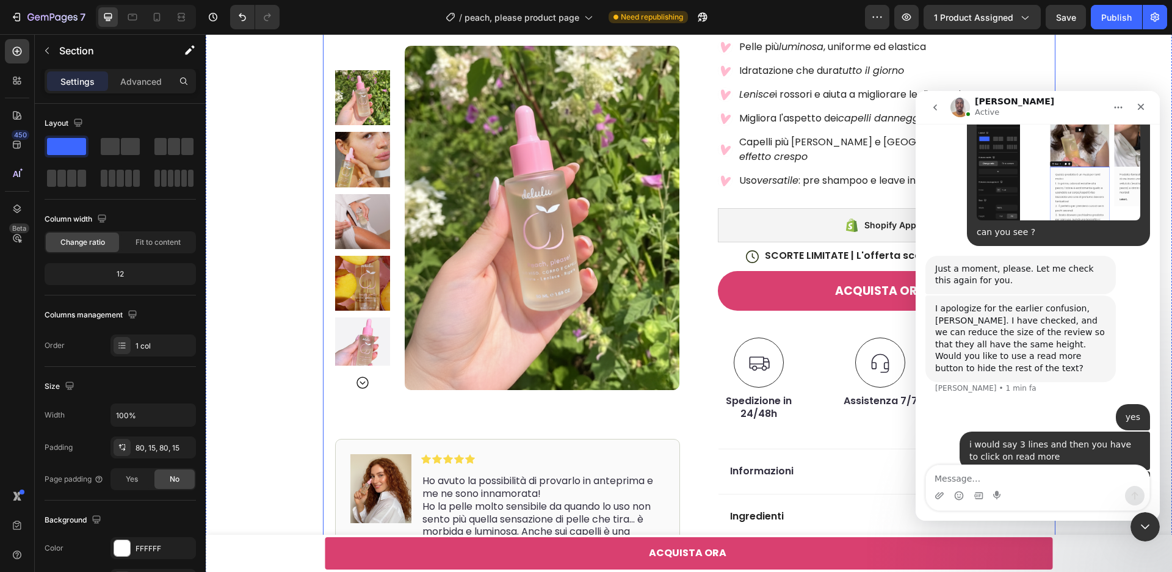
scroll to position [130, 0]
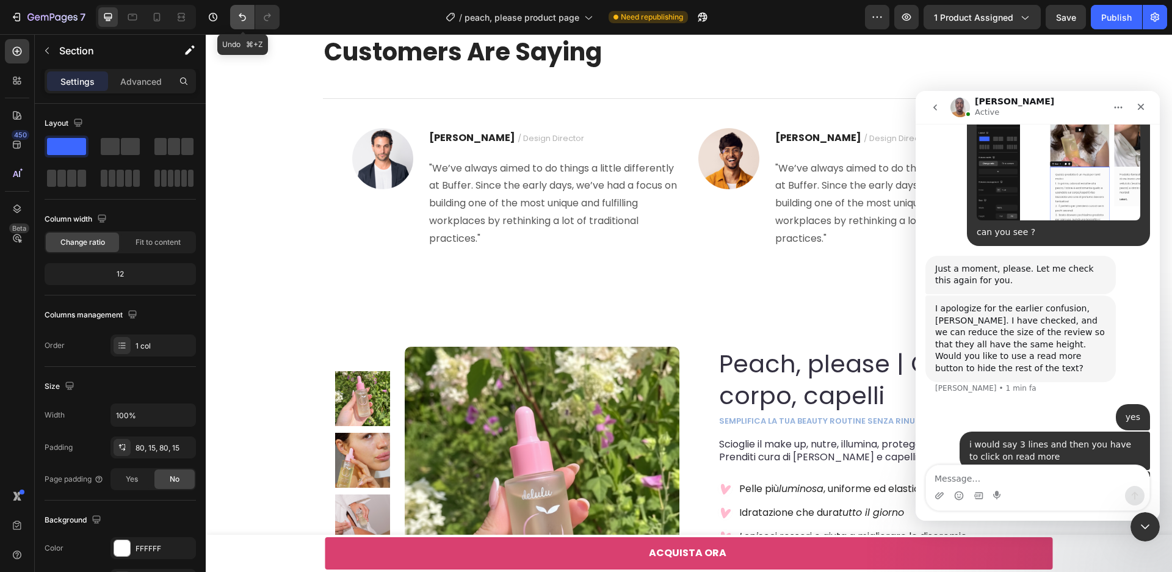
click at [238, 16] on icon "Undo/Redo" at bounding box center [242, 17] width 12 height 12
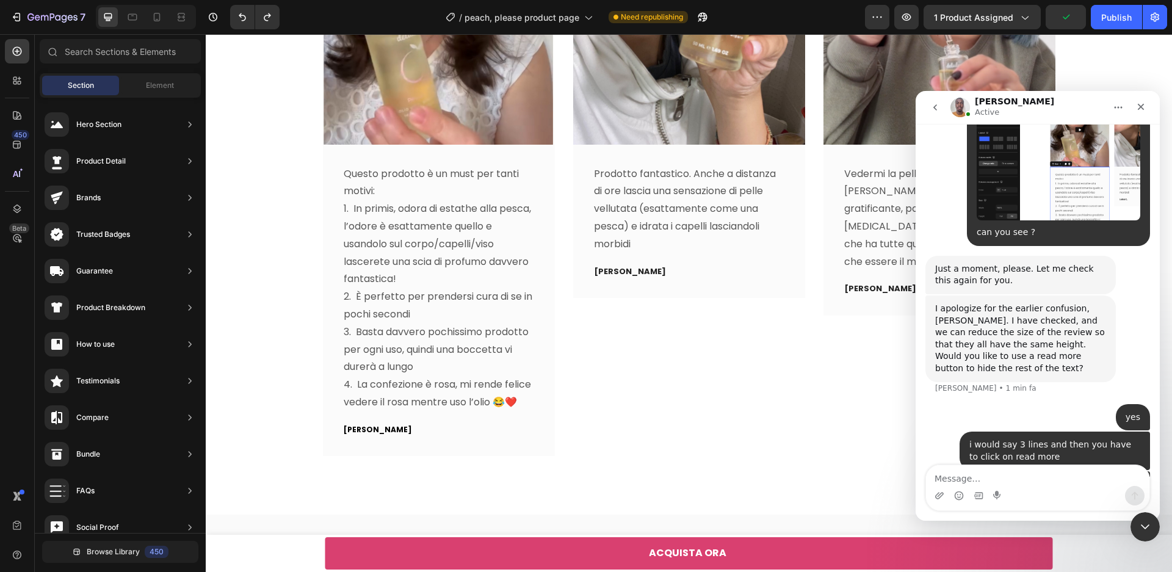
scroll to position [3839, 0]
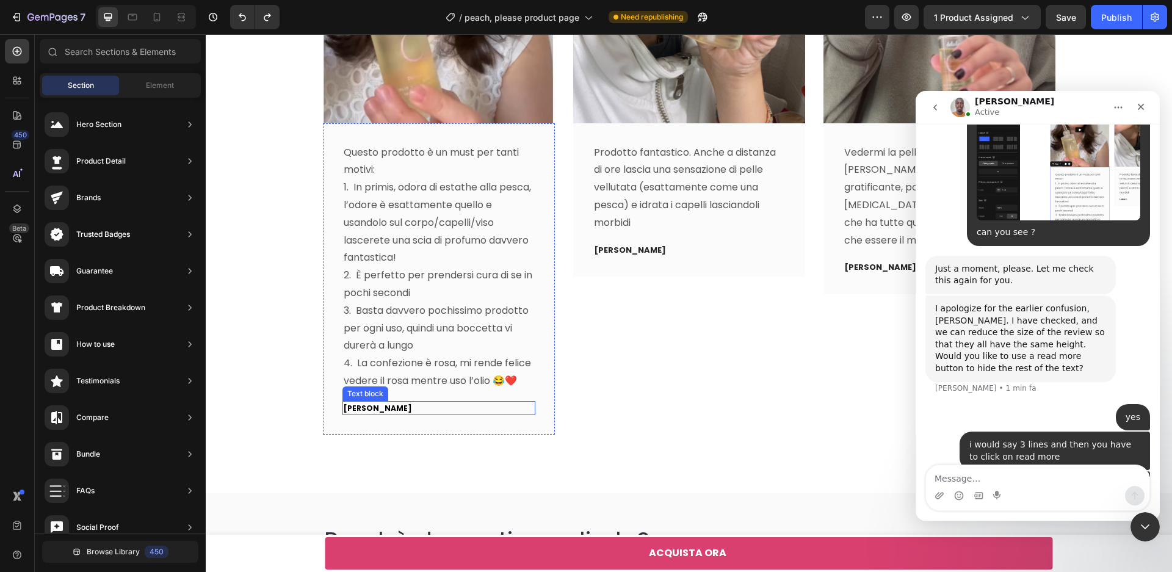
click at [396, 410] on p "[PERSON_NAME]" at bounding box center [439, 408] width 190 height 12
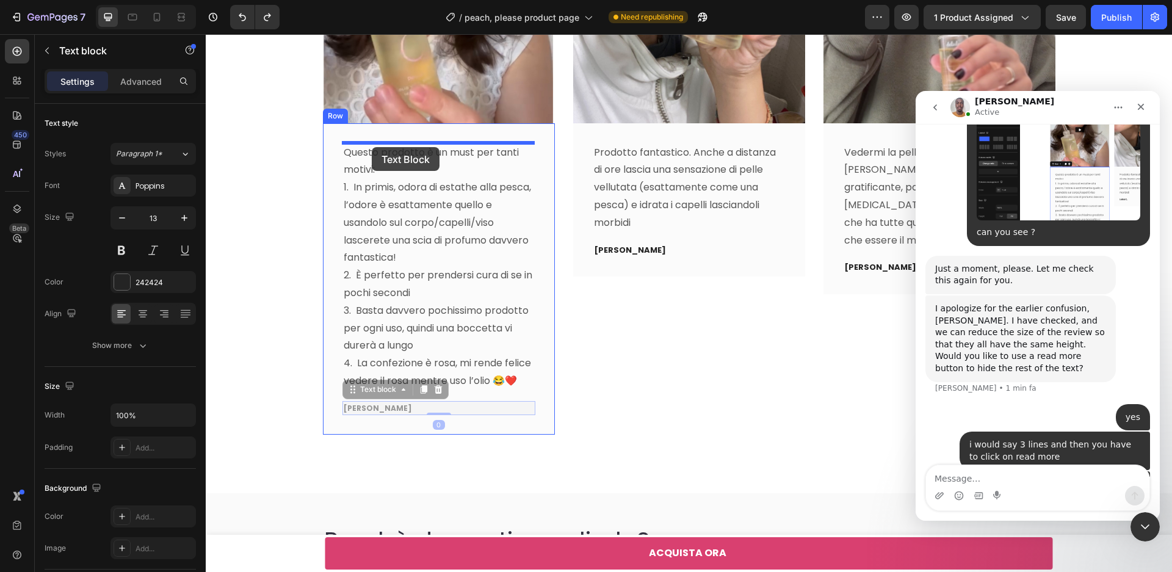
drag, startPoint x: 353, startPoint y: 395, endPoint x: 372, endPoint y: 147, distance: 248.5
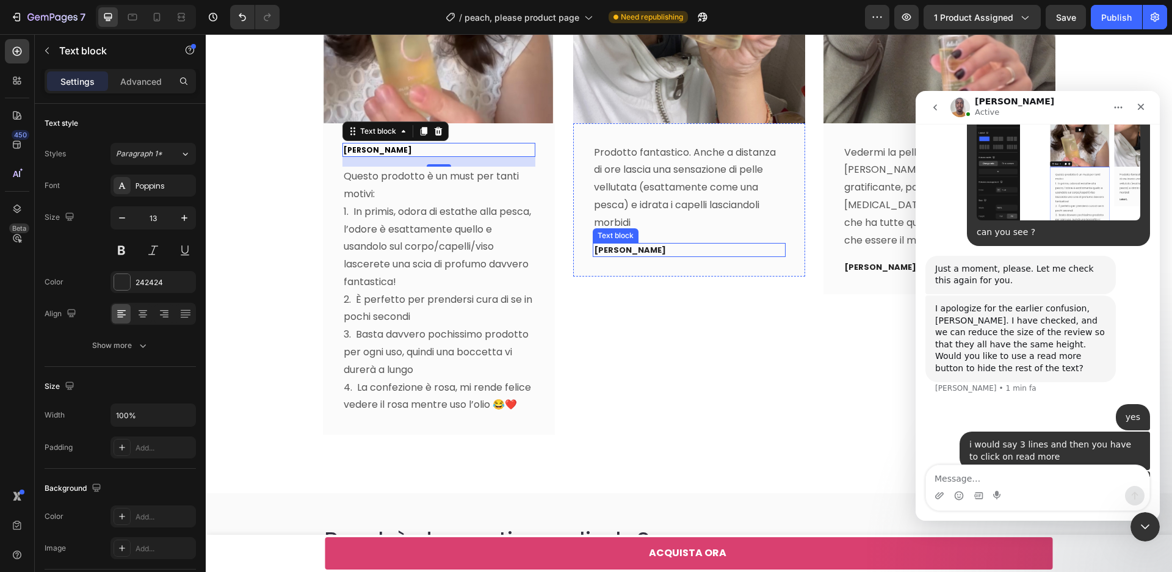
click at [629, 253] on p "[PERSON_NAME]" at bounding box center [689, 250] width 190 height 12
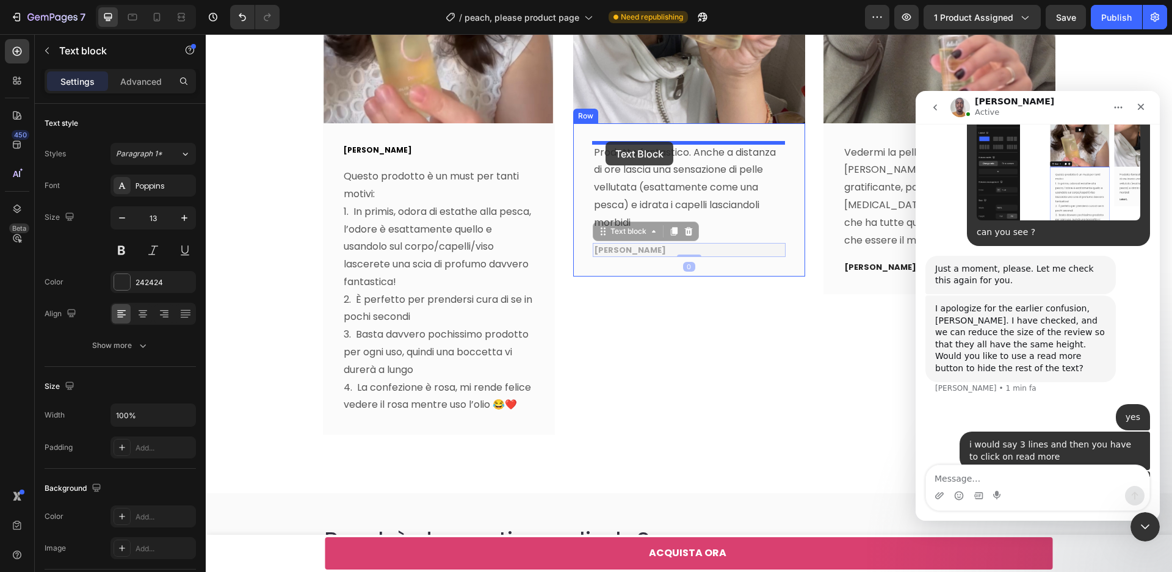
drag, startPoint x: 601, startPoint y: 233, endPoint x: 606, endPoint y: 142, distance: 90.5
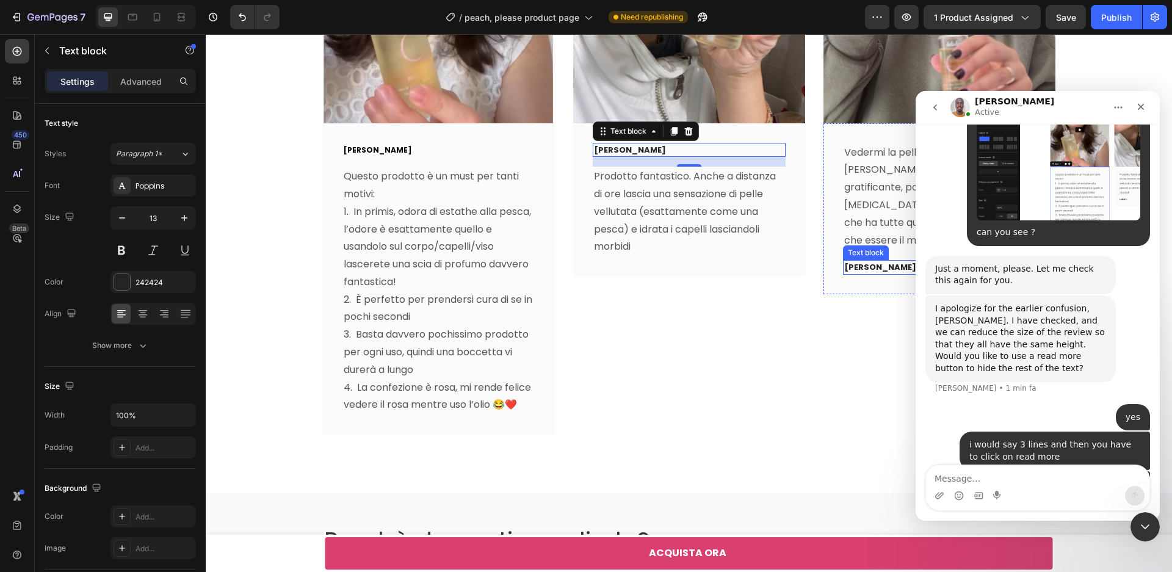
click at [875, 261] on p "[PERSON_NAME]" at bounding box center [939, 267] width 190 height 12
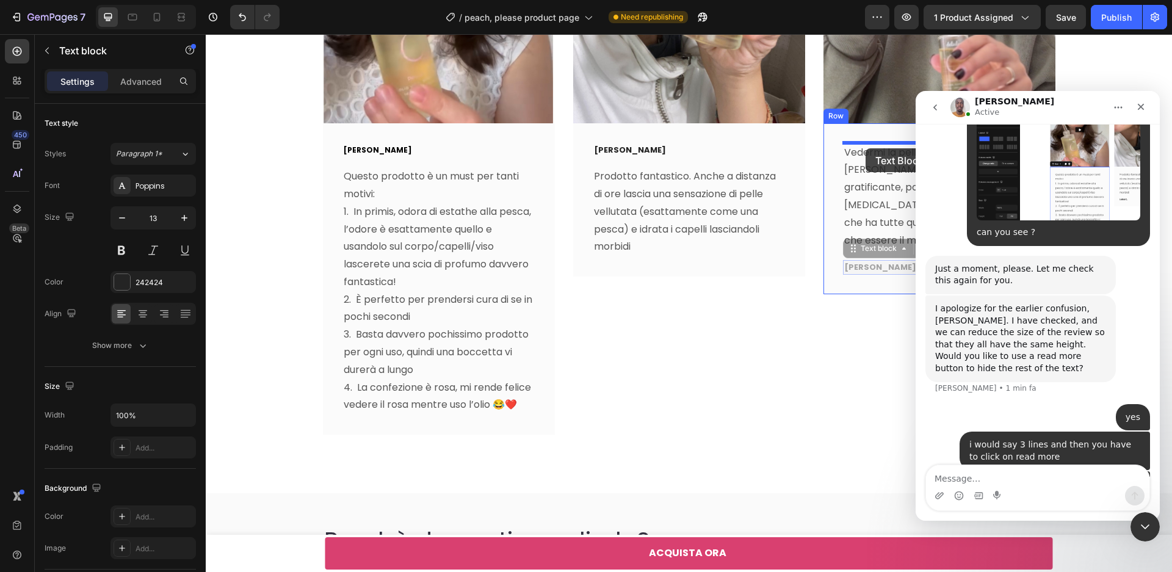
drag, startPoint x: 852, startPoint y: 231, endPoint x: 866, endPoint y: 148, distance: 84.3
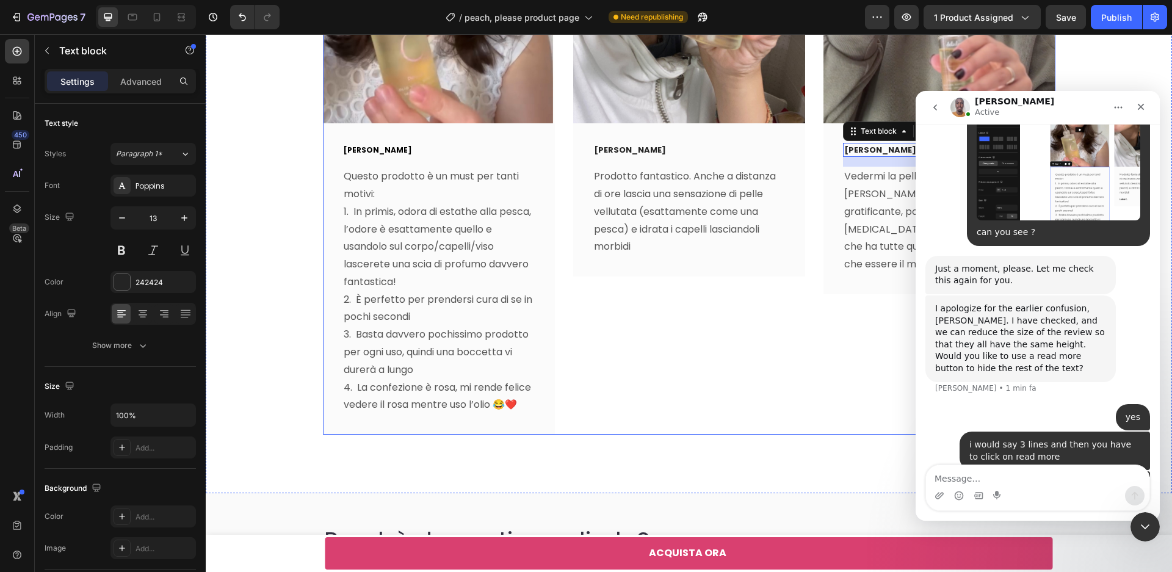
click at [857, 333] on div "Video [PERSON_NAME] Text block 0 Vedermi la pelle del viso [PERSON_NAME] è stat…" at bounding box center [940, 134] width 232 height 602
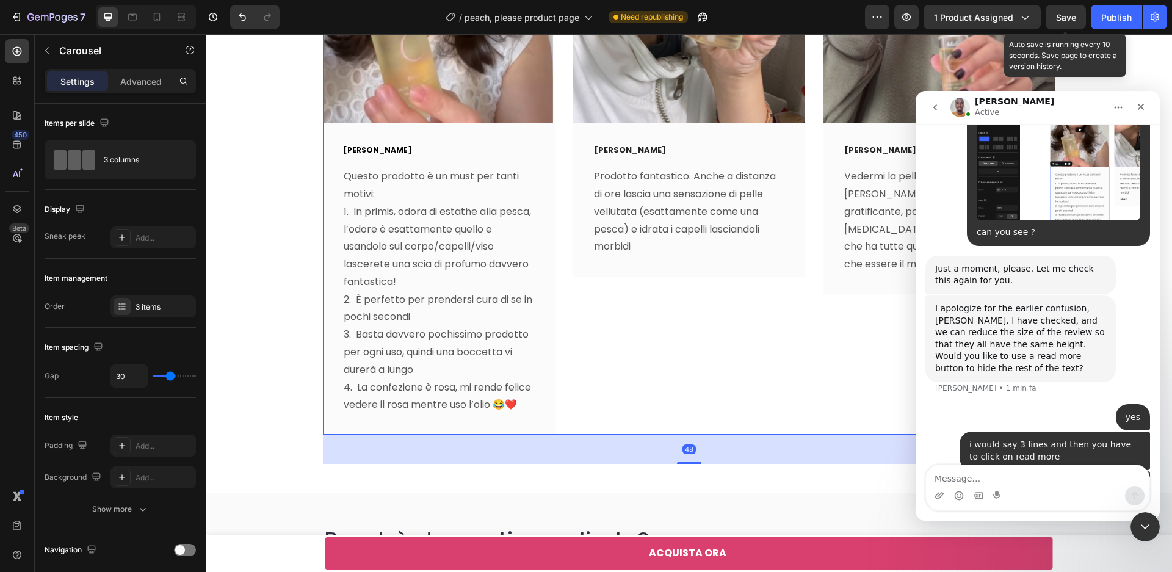
click at [1071, 18] on span "Save" at bounding box center [1066, 17] width 20 height 10
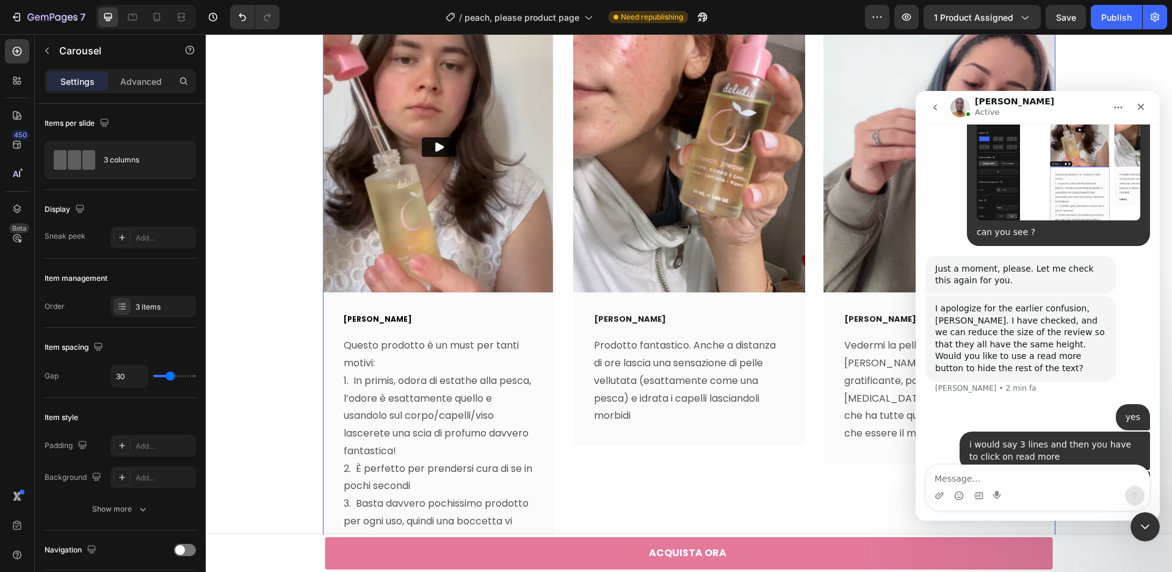
scroll to position [1501, 0]
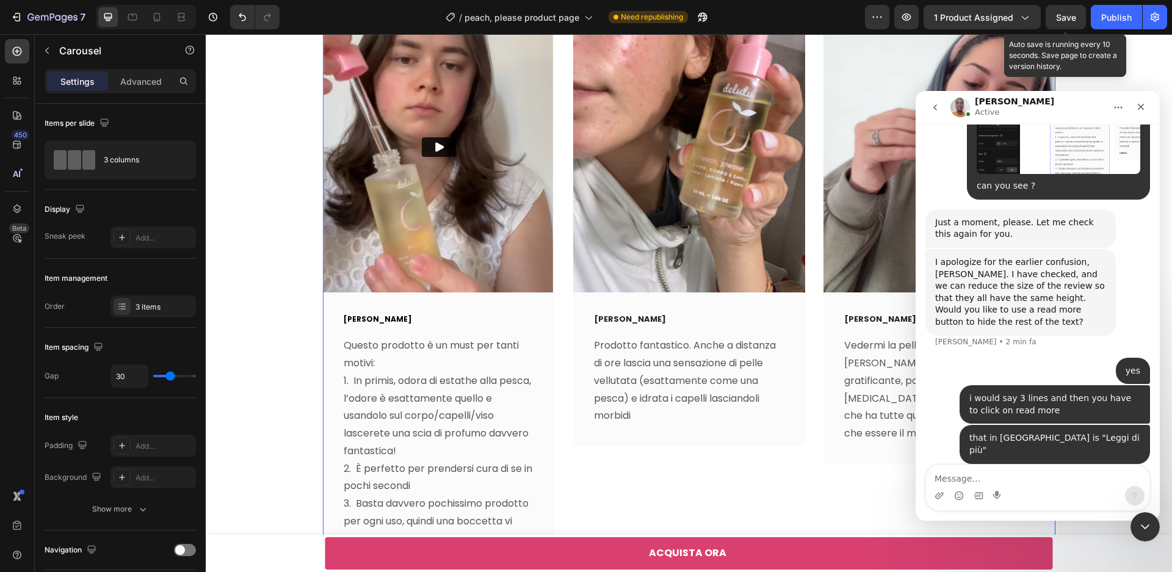
click at [1076, 18] on span "Save" at bounding box center [1066, 17] width 20 height 10
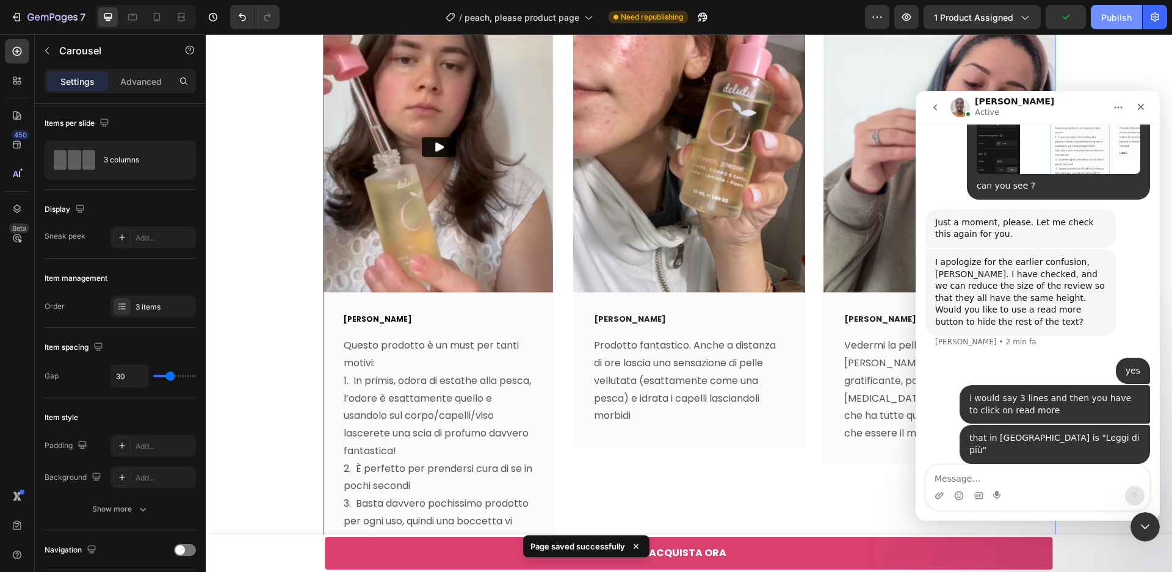
click at [1125, 14] on div "Publish" at bounding box center [1116, 17] width 31 height 13
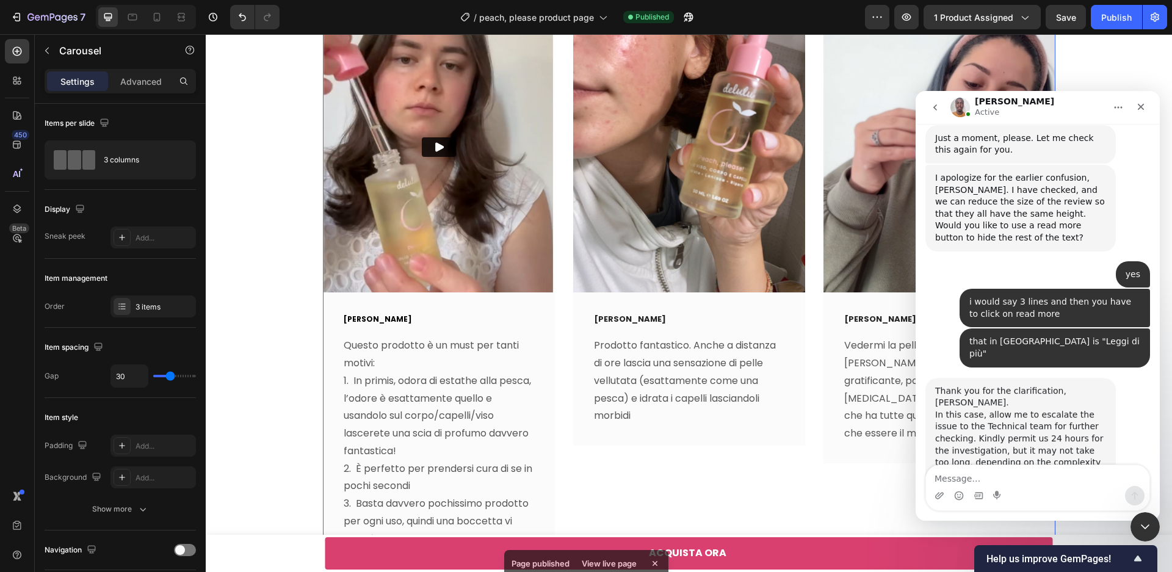
scroll to position [1586, 0]
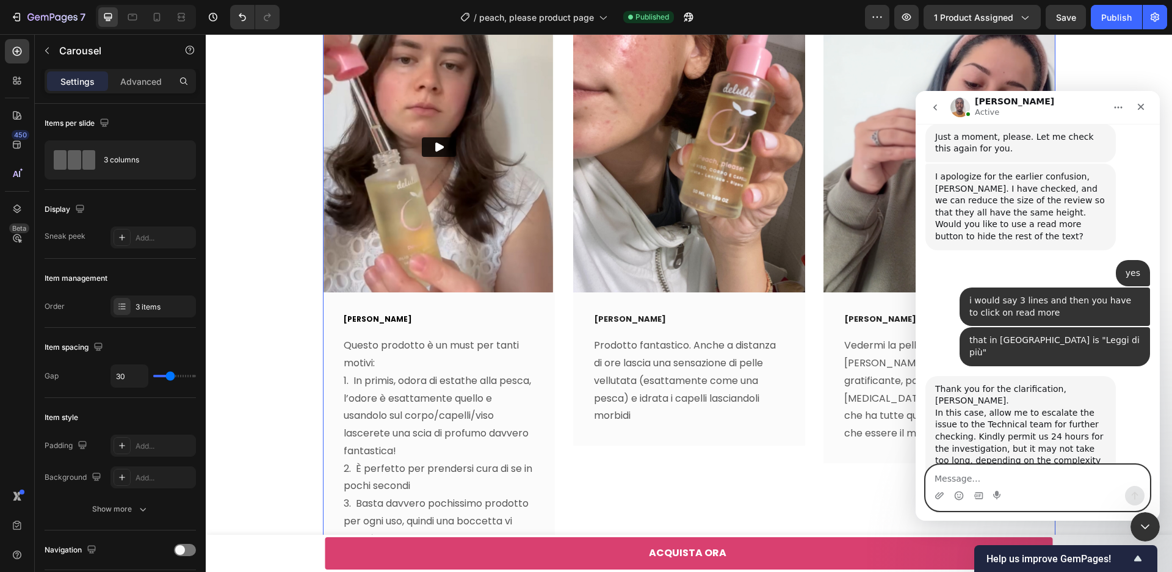
click at [1056, 477] on textarea "Message…" at bounding box center [1037, 475] width 223 height 21
type textarea "would it be possible to have a faster solution?"
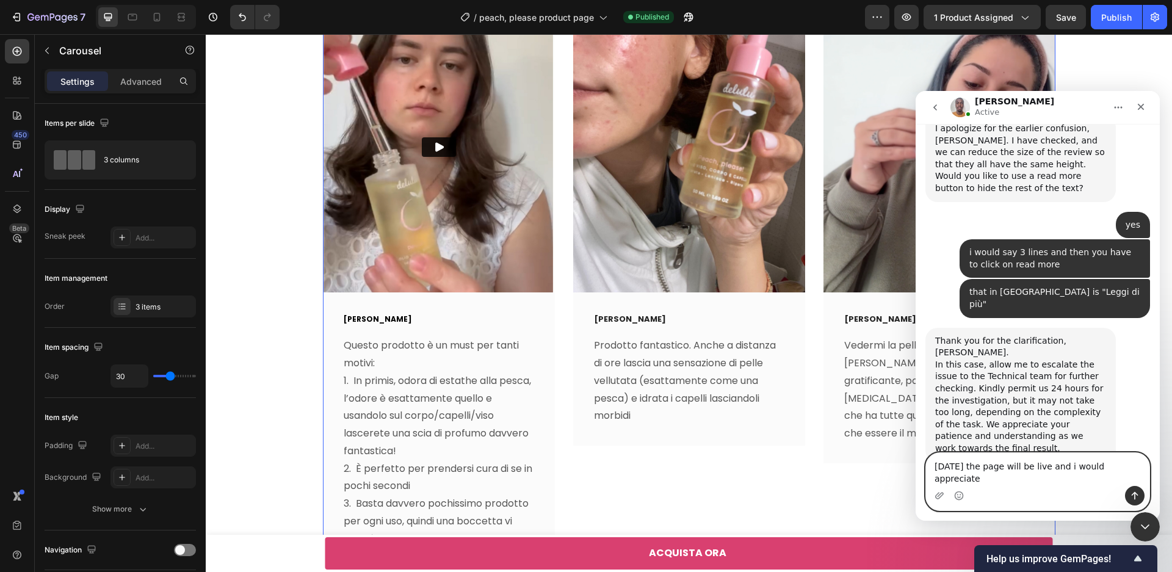
scroll to position [1646, 0]
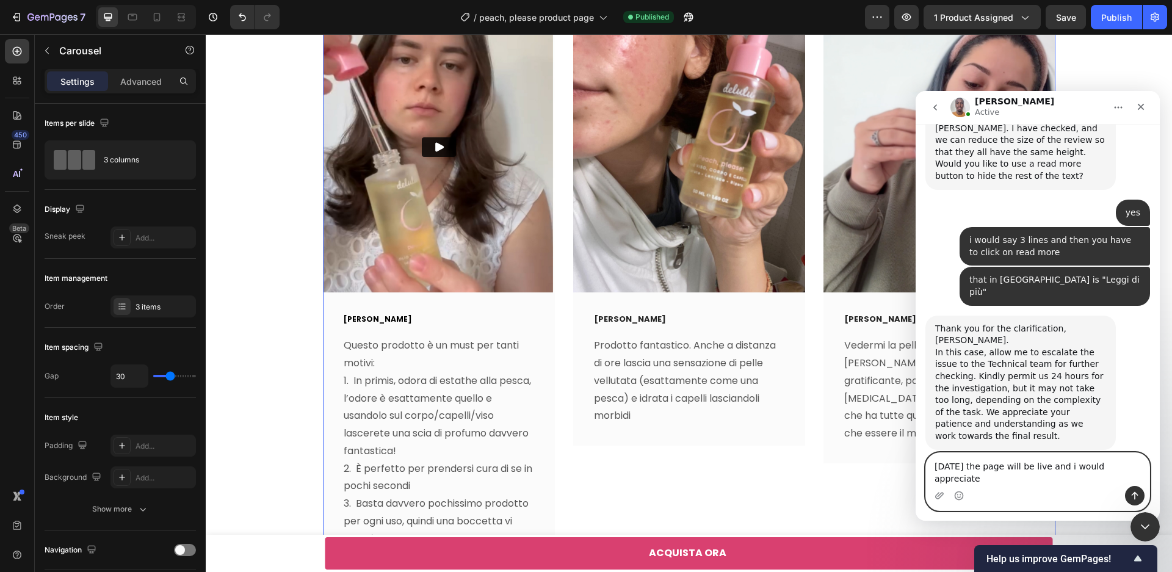
click at [1076, 467] on textarea "[DATE] the page will be live and i would appreciate" at bounding box center [1037, 469] width 223 height 33
type textarea "[DATE] the page will be live and it would be great to solve this issue for cust…"
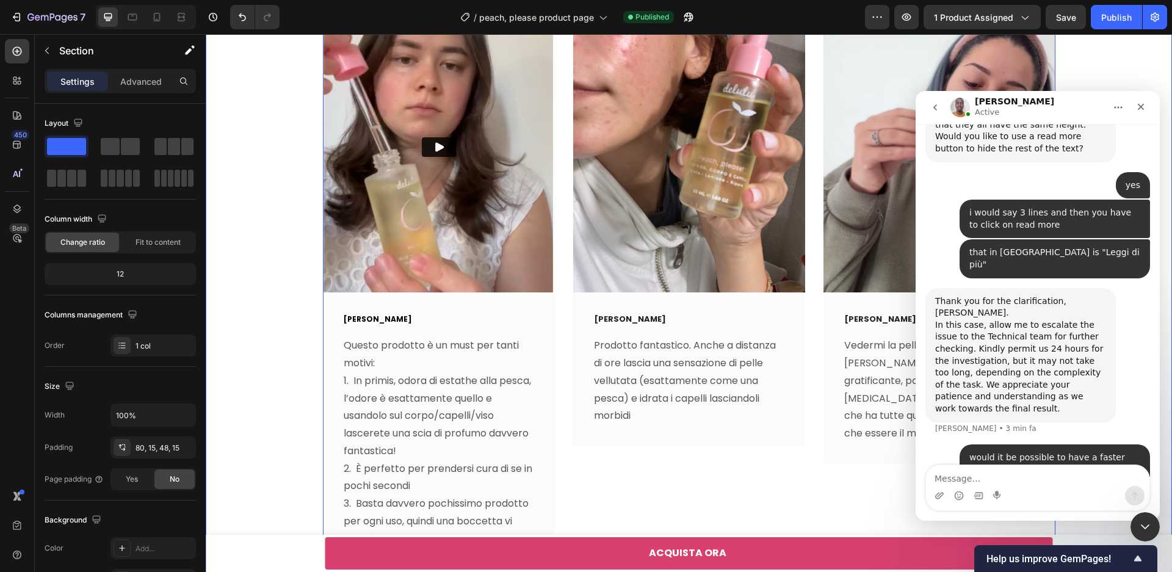
click at [1126, 62] on div "Video [PERSON_NAME] Text block Questo prodotto è un must per tanti motivi: 1. I…" at bounding box center [689, 317] width 948 height 631
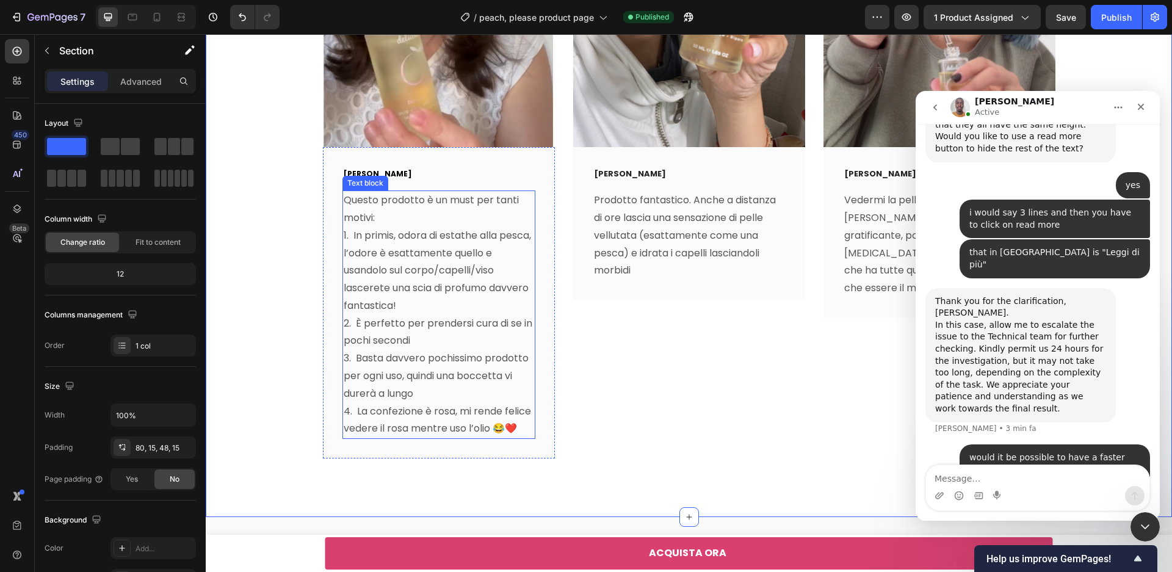
click at [465, 303] on p "1. In primis, odora di estathe alla pesca, l’odore è esattamente quello e usand…" at bounding box center [439, 271] width 190 height 88
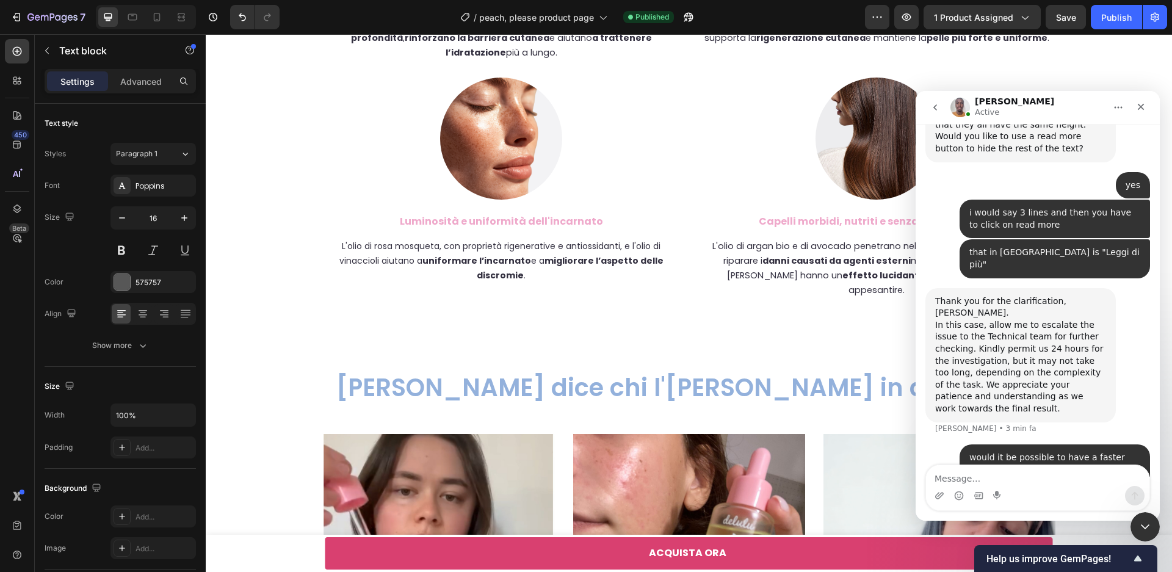
scroll to position [3209, 0]
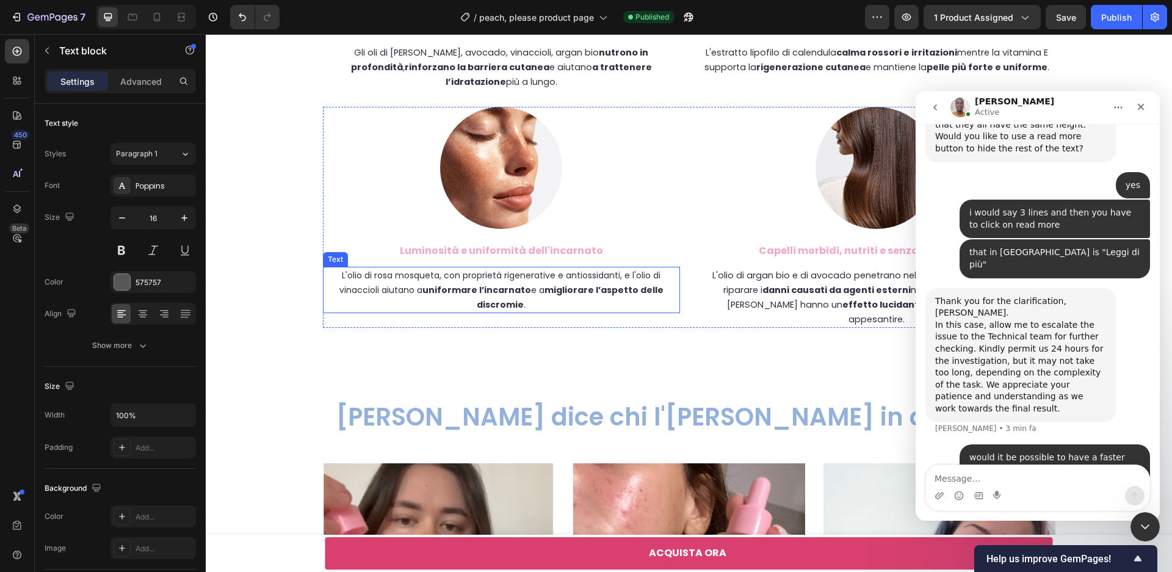
click at [380, 280] on span "L'olio di rosa mosqueta, con proprietà rigenerative e antiossidanti, e l'olio d…" at bounding box center [501, 290] width 324 height 42
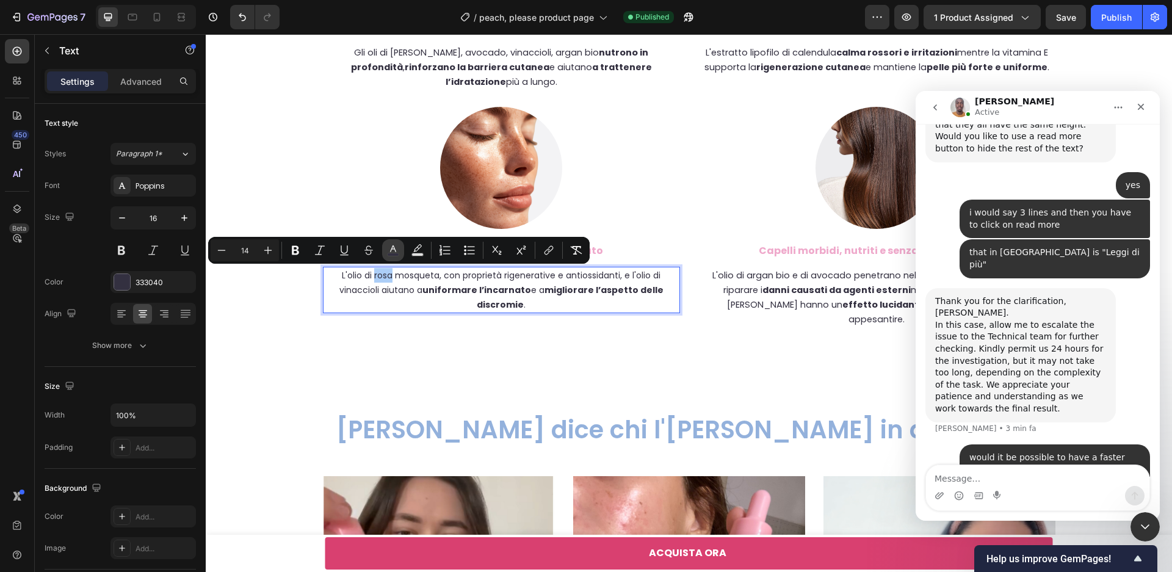
click at [396, 243] on button "color" at bounding box center [393, 250] width 22 height 22
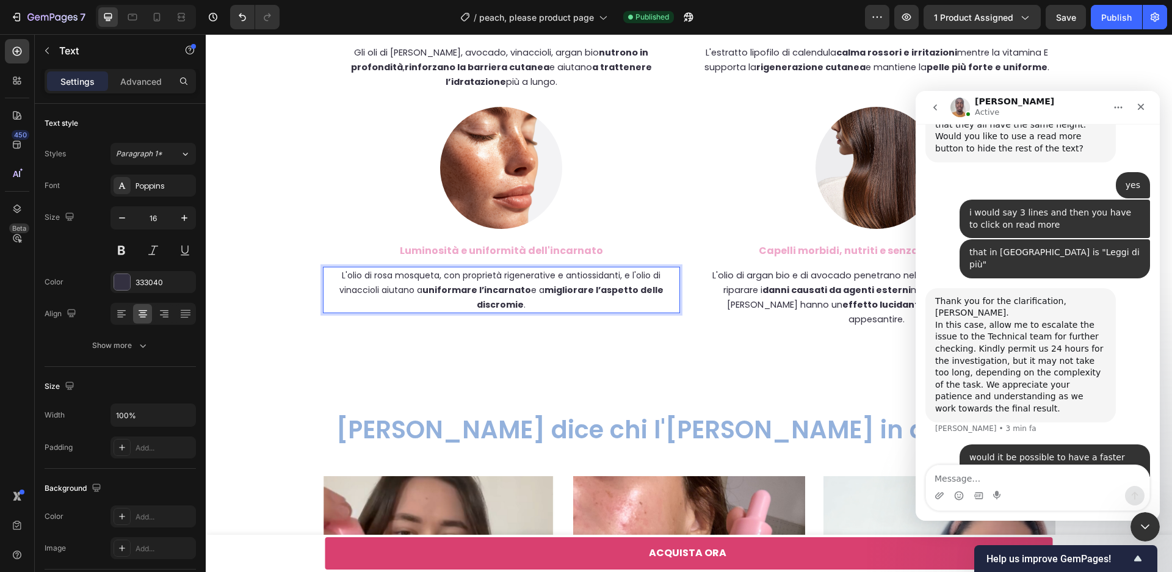
click at [544, 288] on span "L'olio di rosa mosqueta, con proprietà rigenerative e antiossidanti, e l'olio d…" at bounding box center [501, 290] width 324 height 42
click at [392, 275] on span "L'olio di rosa mosqueta, con proprietà rigenerative e antiossidanti, e l'olio d…" at bounding box center [501, 290] width 324 height 42
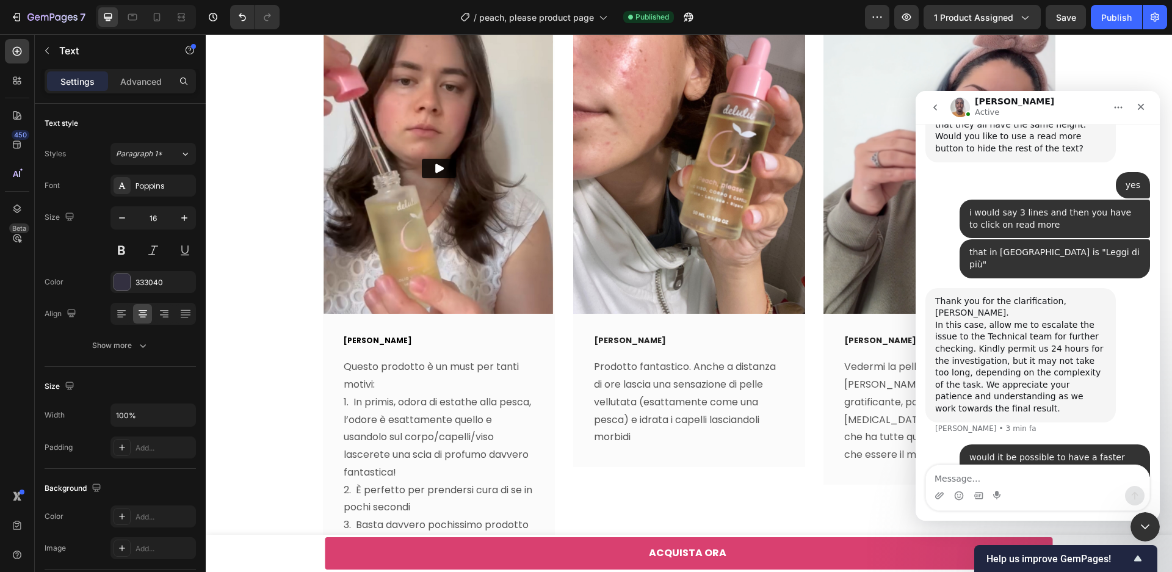
scroll to position [3731, 0]
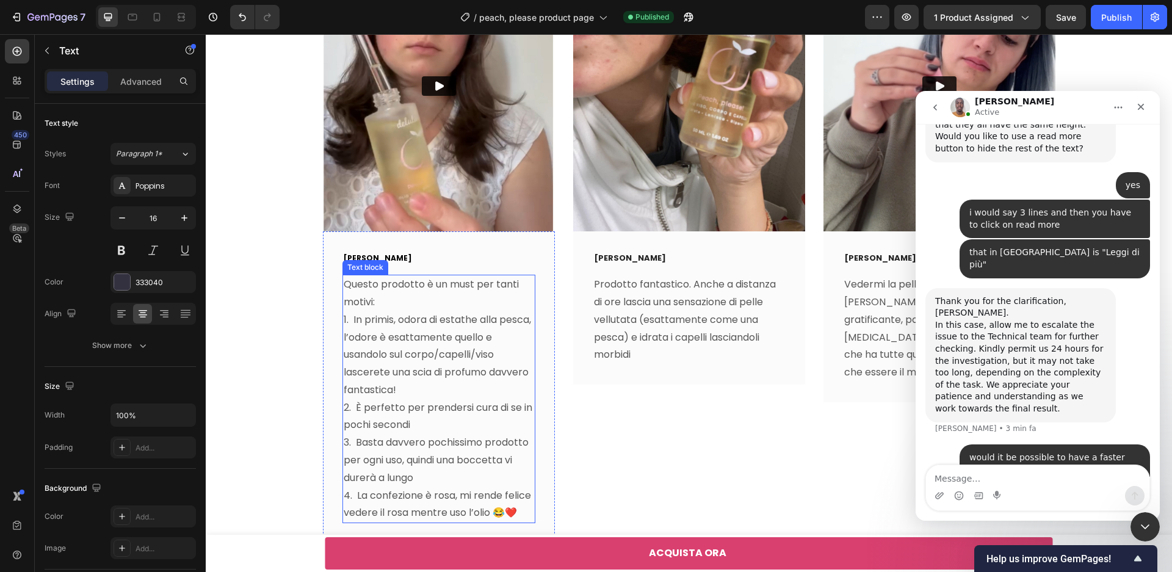
click at [407, 308] on p "Questo prodotto è un must per tanti motivi:" at bounding box center [439, 293] width 190 height 35
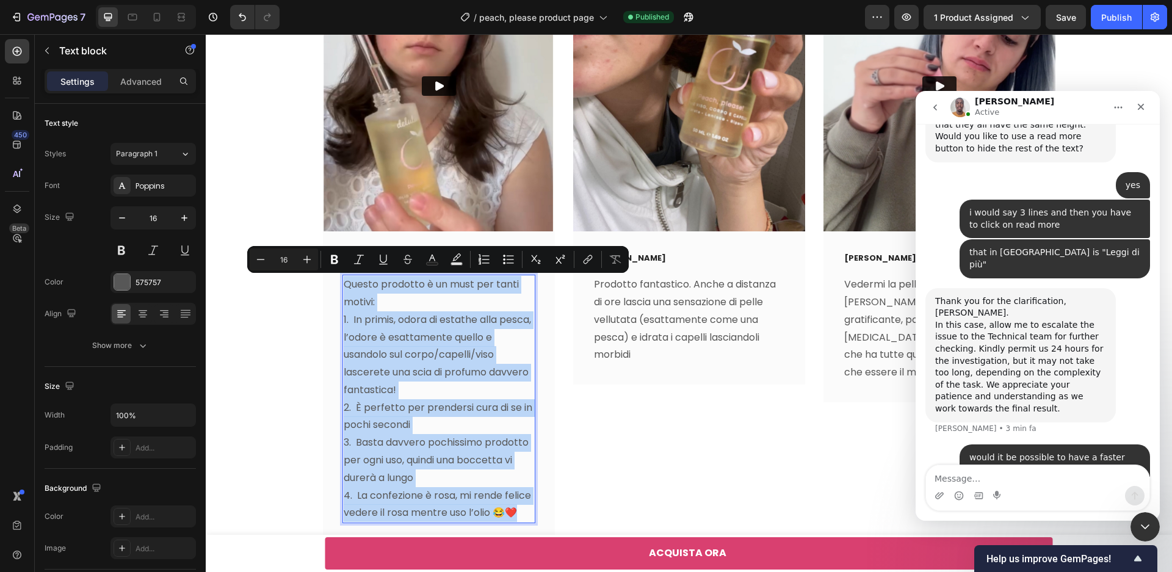
click at [396, 276] on p "Questo prodotto è un must per tanti motivi:" at bounding box center [439, 293] width 190 height 35
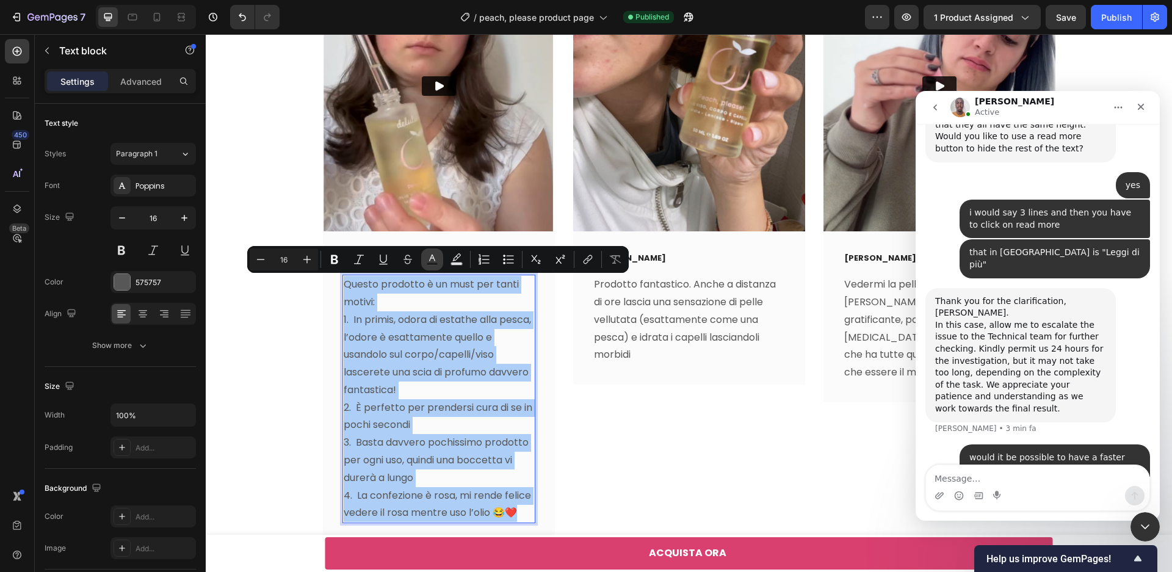
click at [429, 266] on button "Text Color" at bounding box center [432, 259] width 22 height 22
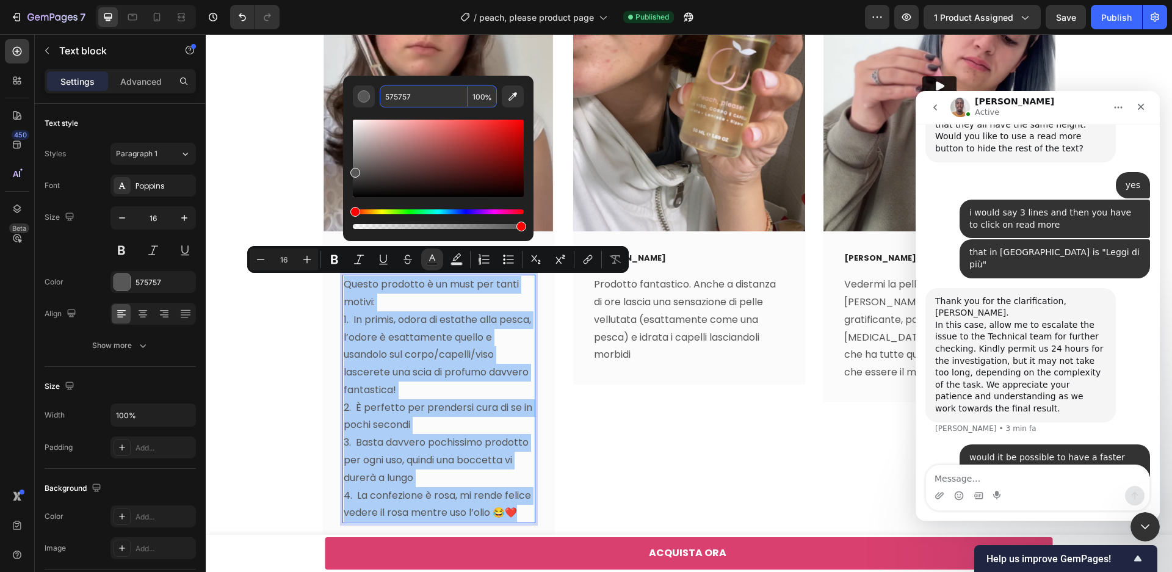
click at [423, 95] on input "575757" at bounding box center [424, 96] width 88 height 22
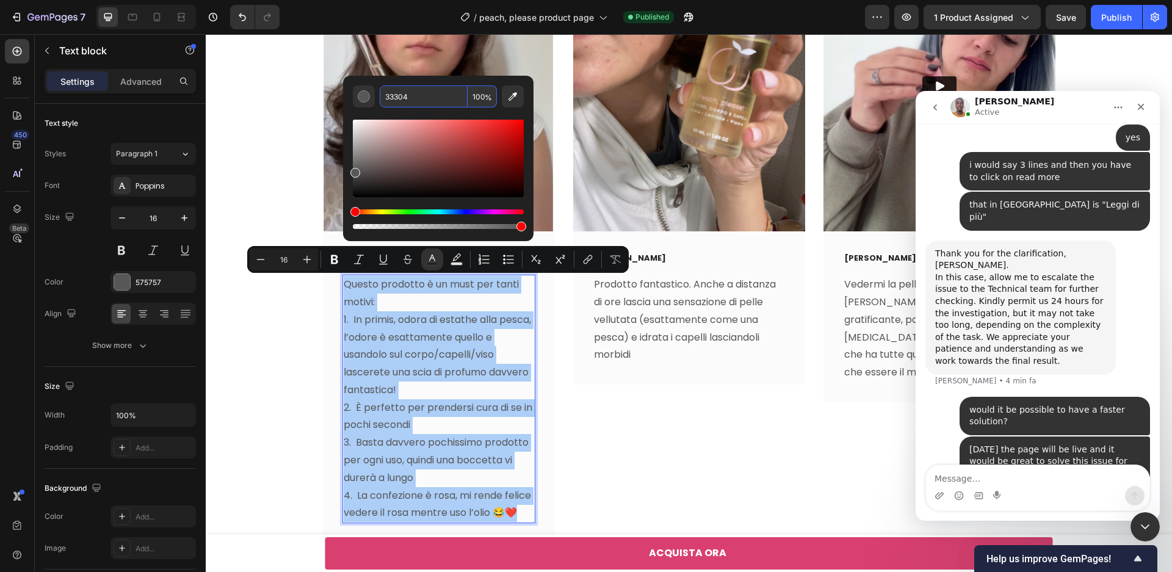
type input "333040"
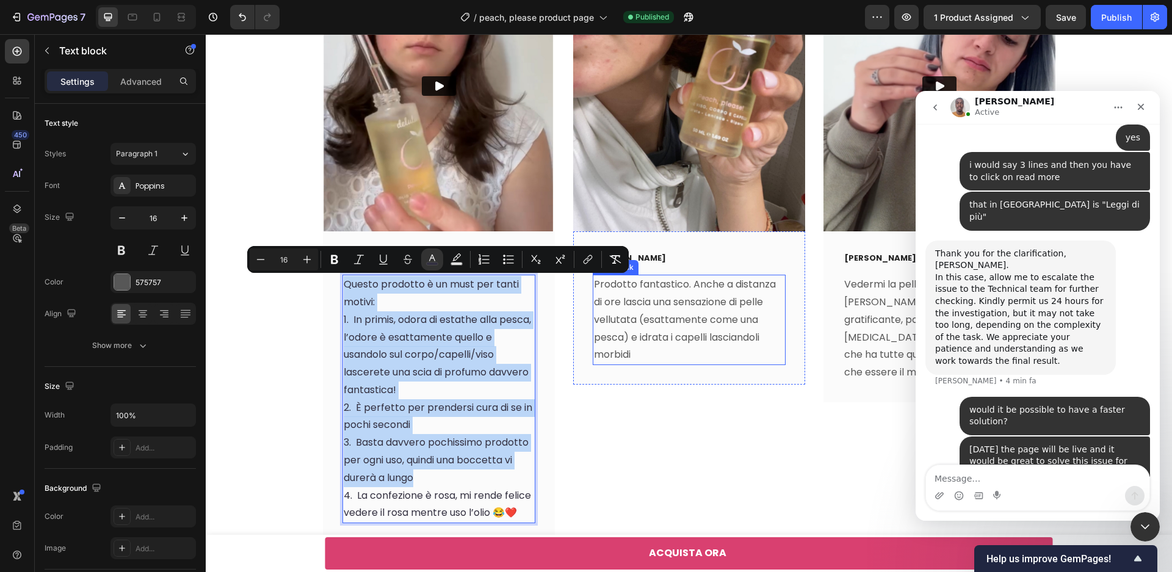
click at [684, 334] on p "Prodotto fantastico. Anche a distanza di ore lascia una sensazione di pelle vel…" at bounding box center [689, 320] width 190 height 88
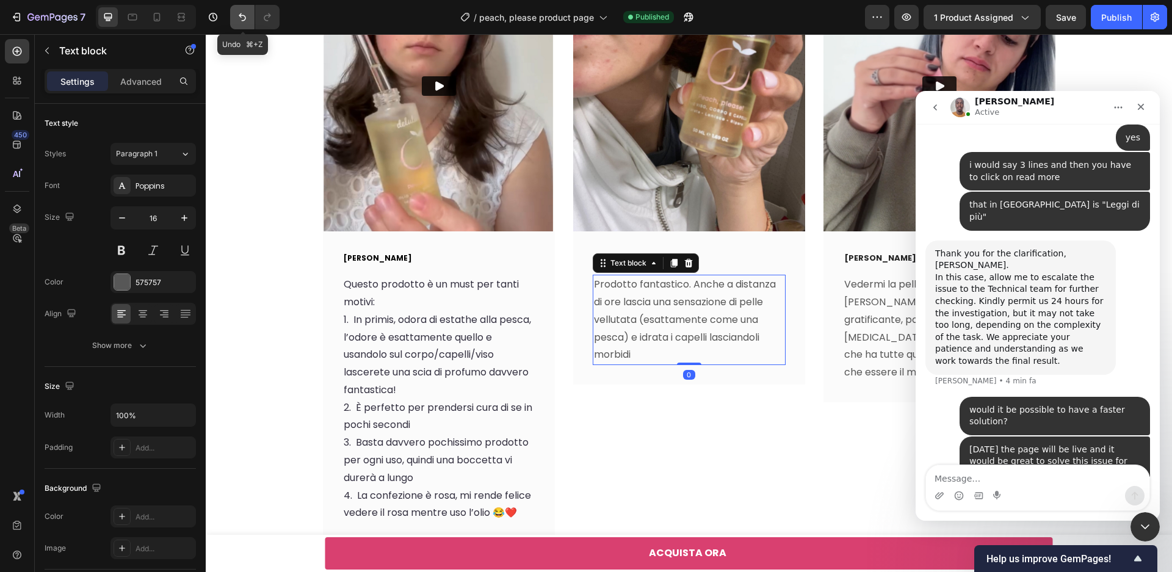
click at [242, 17] on icon "Undo/Redo" at bounding box center [242, 17] width 12 height 12
click at [400, 258] on p "[PERSON_NAME]" at bounding box center [439, 258] width 190 height 12
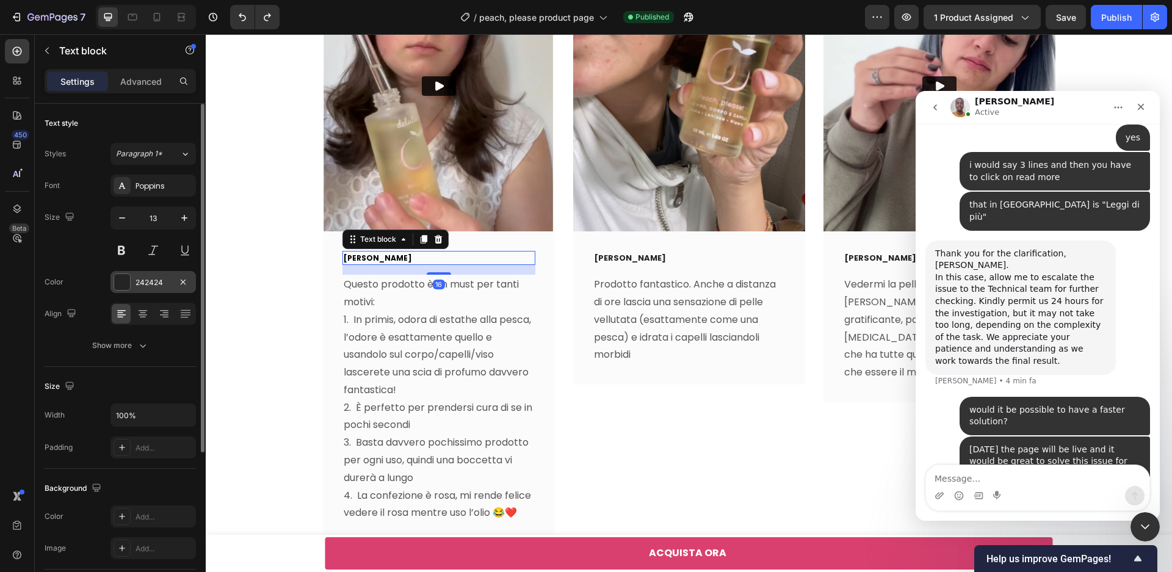
click at [128, 288] on div at bounding box center [122, 282] width 16 height 16
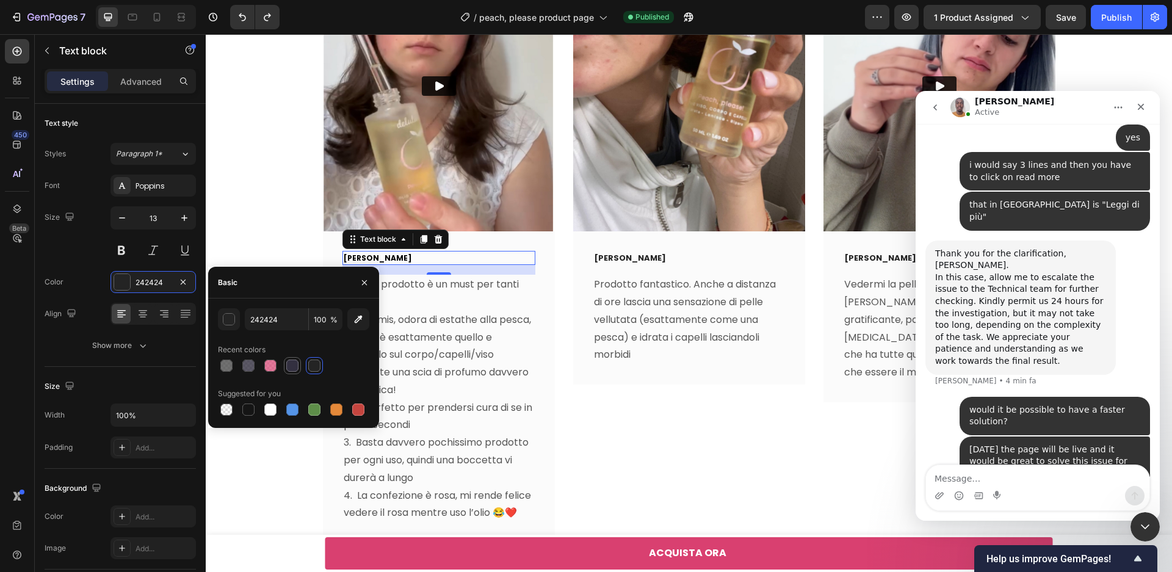
click at [297, 369] on div at bounding box center [292, 366] width 12 height 12
type input "333040"
click at [655, 257] on p "[PERSON_NAME]" at bounding box center [689, 258] width 190 height 12
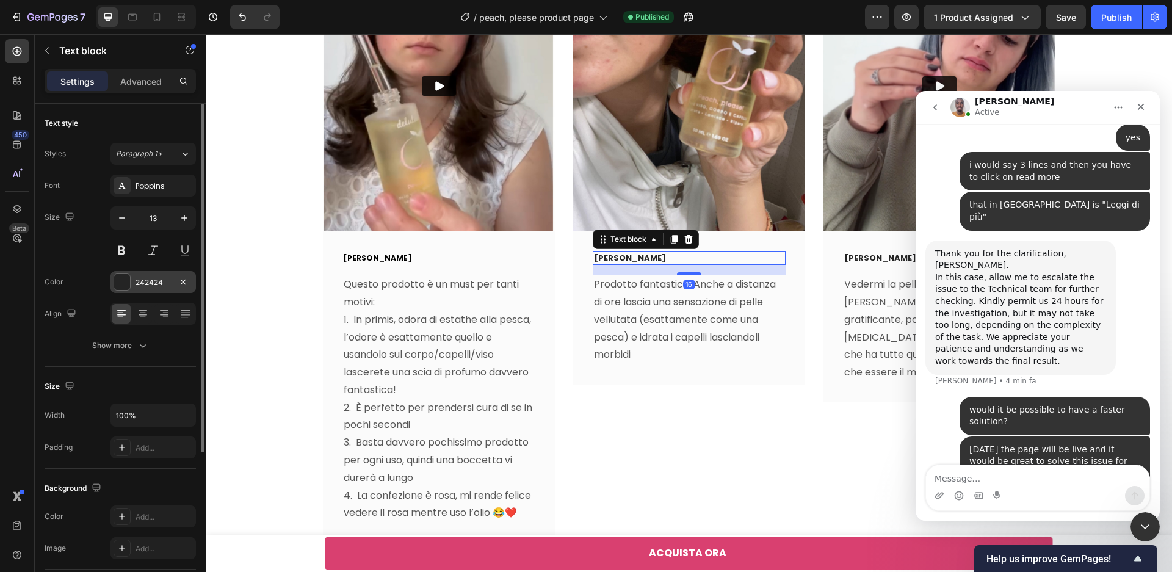
click at [133, 283] on div "242424" at bounding box center [152, 282] width 85 height 22
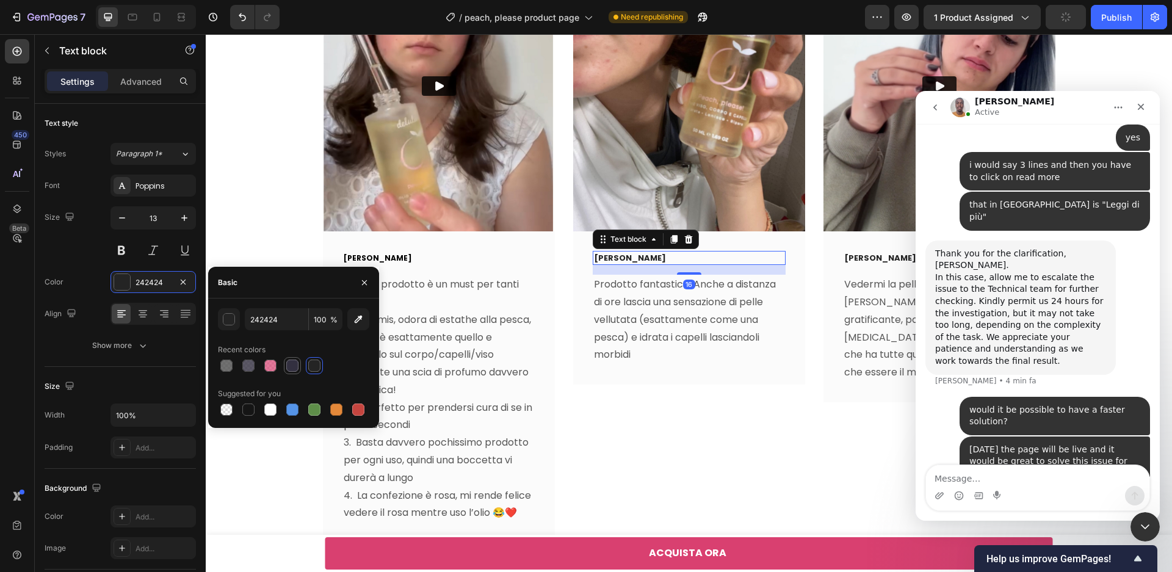
click at [300, 368] on div at bounding box center [292, 365] width 17 height 17
type input "333040"
click at [869, 253] on p "[PERSON_NAME]" at bounding box center [939, 258] width 190 height 12
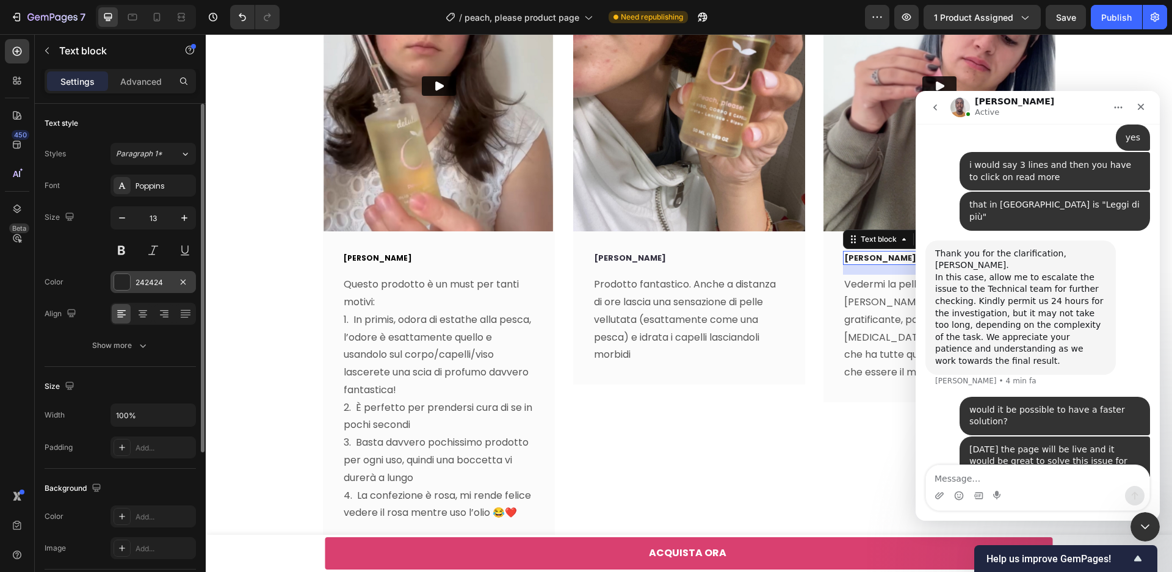
click at [129, 279] on div at bounding box center [122, 282] width 16 height 16
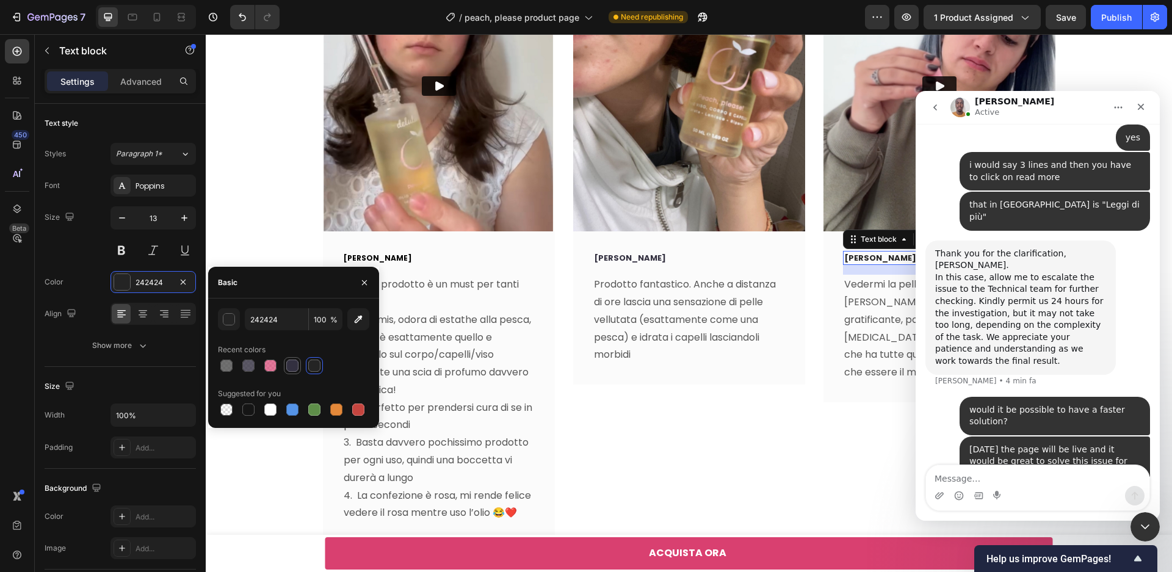
click at [289, 369] on div at bounding box center [292, 366] width 12 height 12
type input "333040"
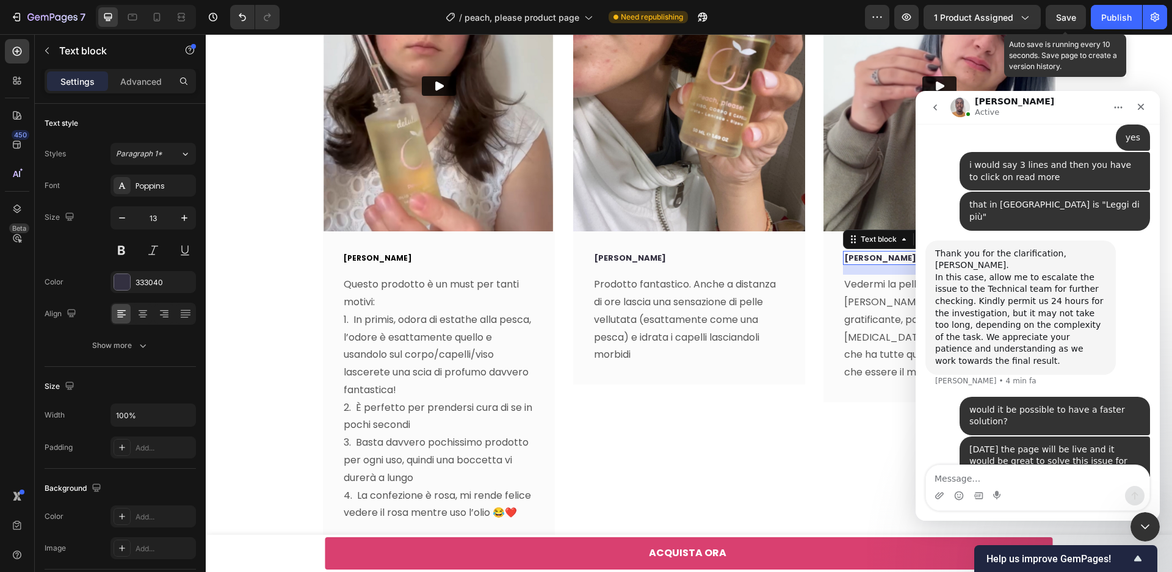
click at [1069, 18] on span "Save" at bounding box center [1066, 17] width 20 height 10
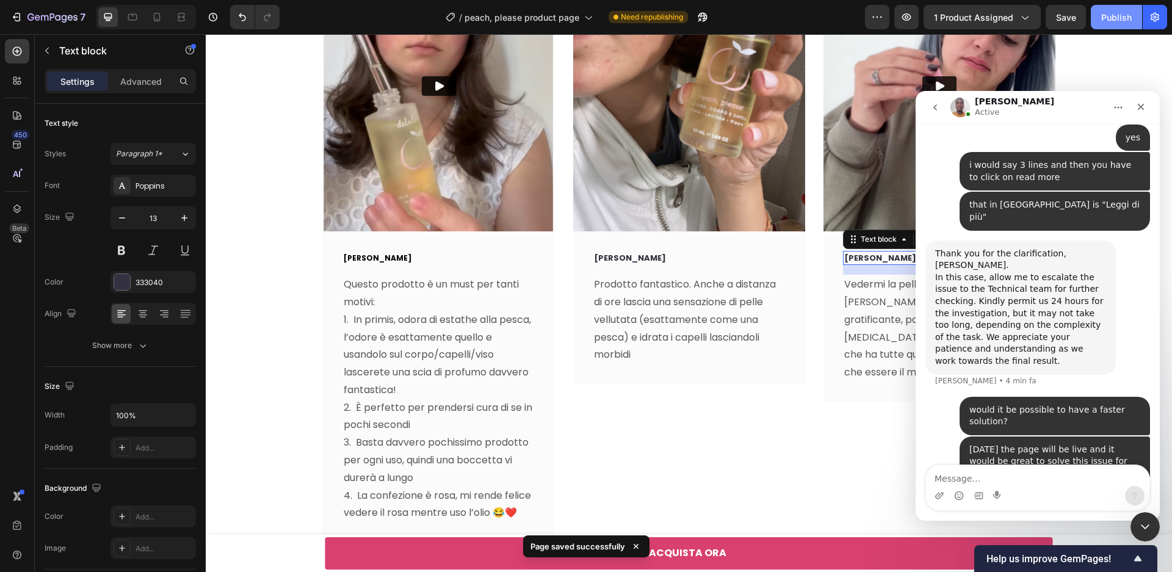
click at [1110, 21] on div "Publish" at bounding box center [1116, 17] width 31 height 13
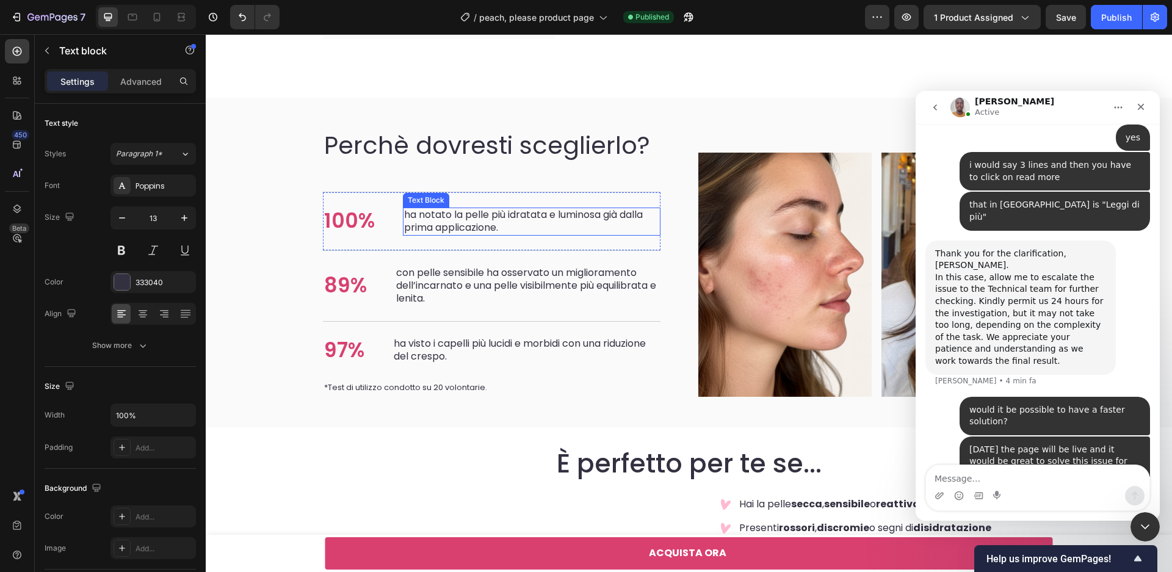
scroll to position [1675, 0]
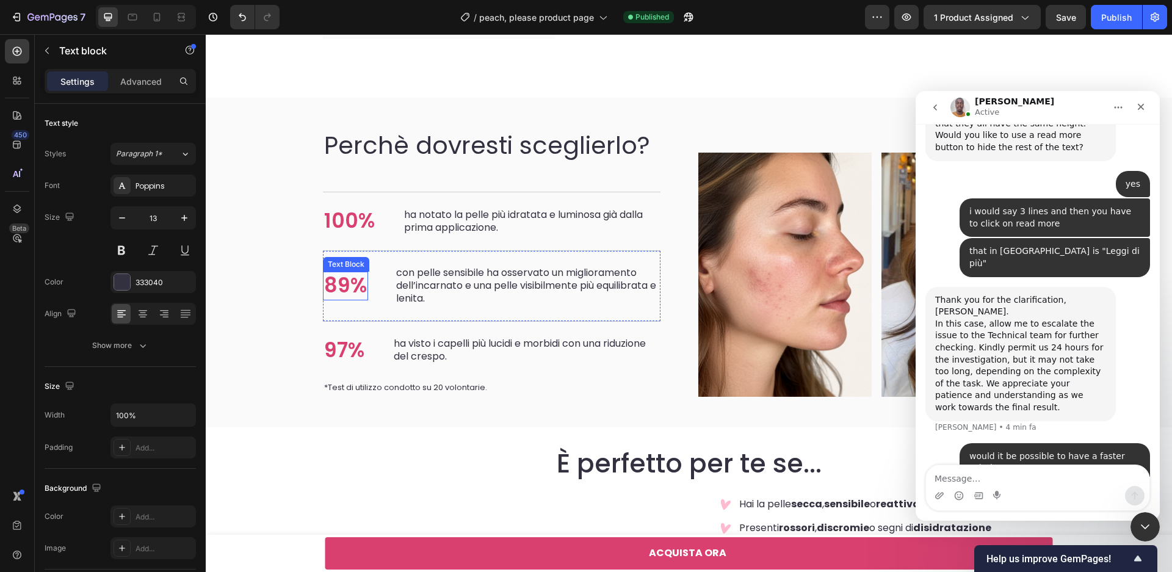
click at [356, 291] on p "89%" at bounding box center [345, 286] width 43 height 26
click at [352, 345] on p "97%" at bounding box center [344, 351] width 40 height 26
click at [357, 350] on p "97%" at bounding box center [344, 351] width 40 height 26
click at [475, 424] on div "Perchè dovresti sceglierlo? Heading Perchè dovresti sceglierlo? Heading 100% Te…" at bounding box center [689, 263] width 966 height 330
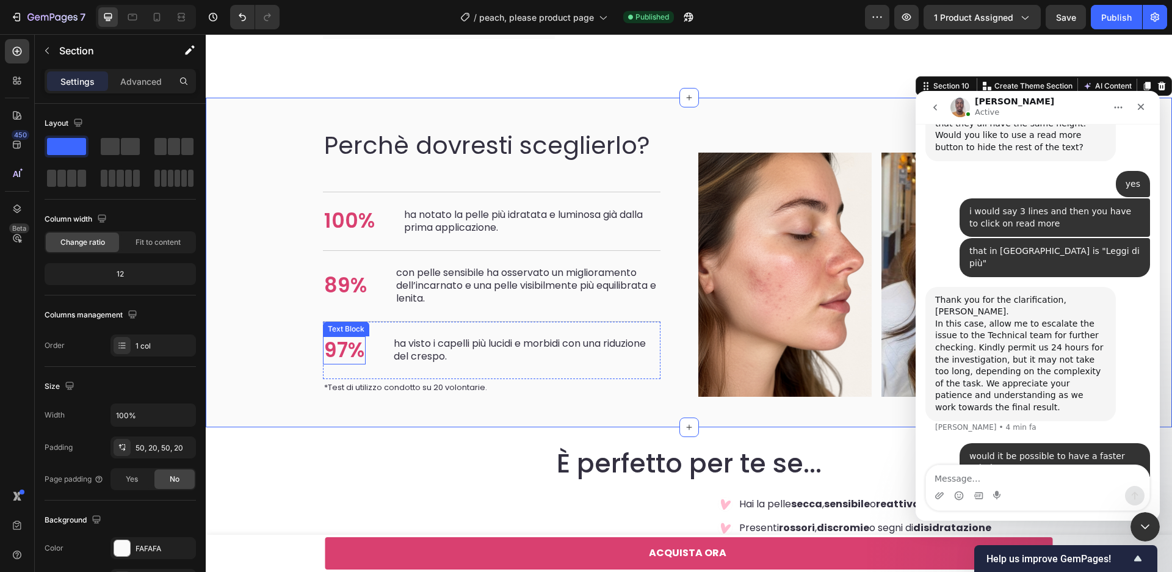
click at [346, 357] on p "97%" at bounding box center [344, 351] width 40 height 26
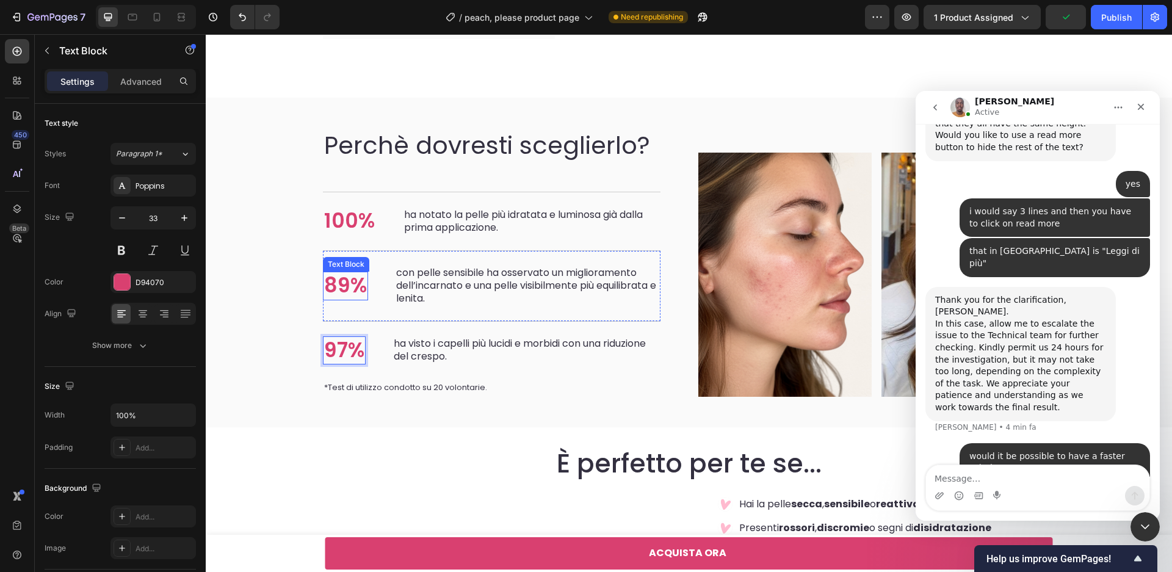
click at [361, 287] on p "89%" at bounding box center [345, 286] width 43 height 26
click at [363, 283] on p "89%" at bounding box center [345, 286] width 43 height 26
click at [414, 305] on p "con pelle sensibile ha osservato un miglioramento dell’incarnato e una pelle vi…" at bounding box center [527, 286] width 263 height 38
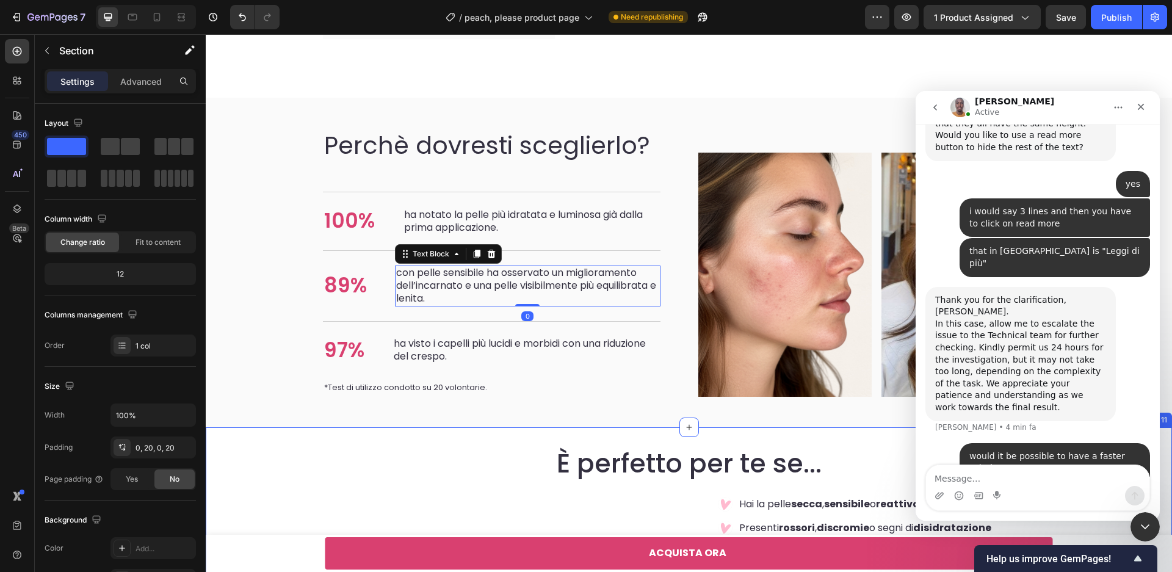
click at [655, 436] on div "È perfetto per te se... Heading Image Row Hai la pelle secca , sensibile o reat…" at bounding box center [689, 542] width 942 height 230
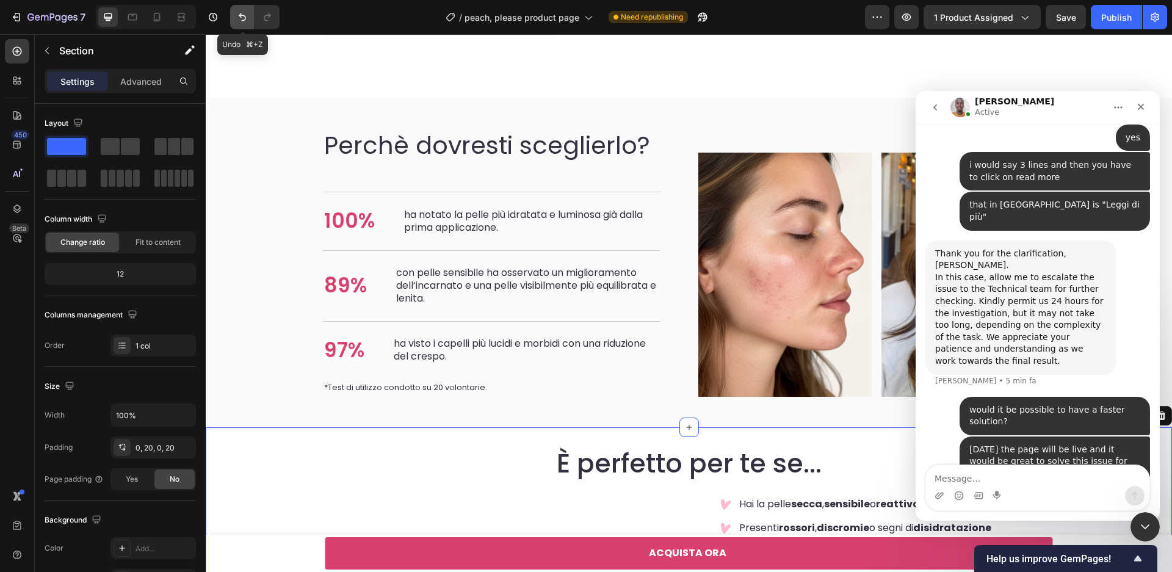
click at [239, 22] on icon "Undo/Redo" at bounding box center [242, 17] width 12 height 12
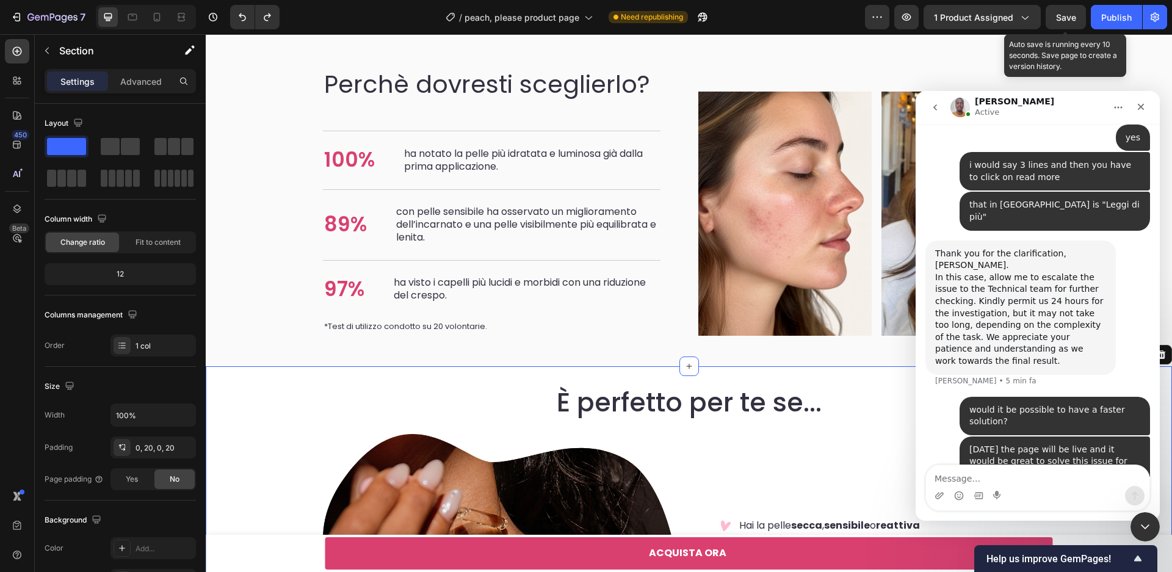
click at [1073, 16] on span "Save" at bounding box center [1066, 17] width 20 height 10
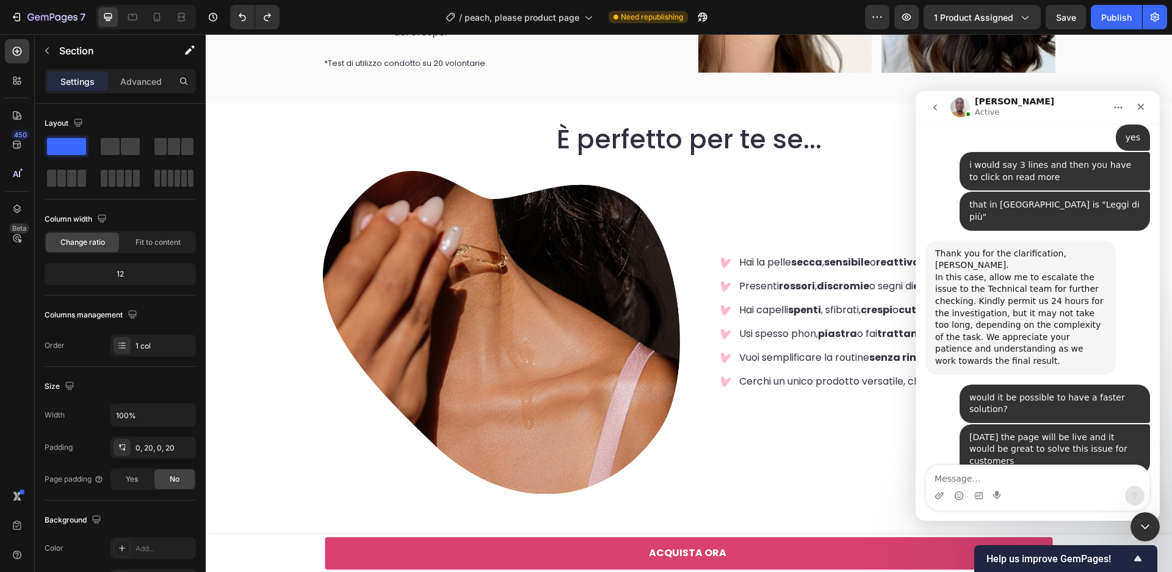
scroll to position [1747, 0]
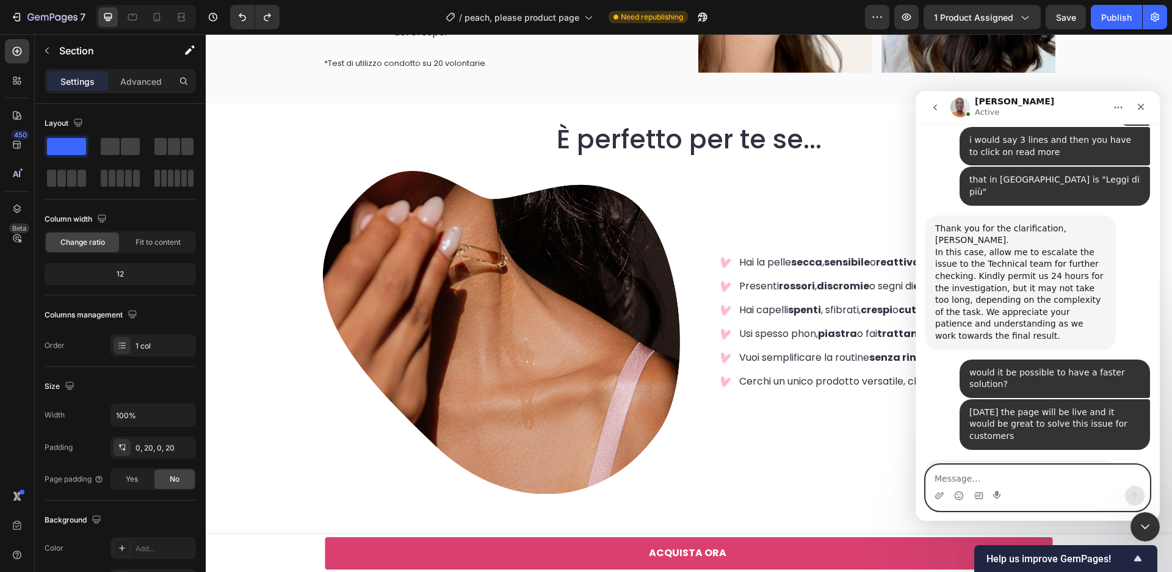
click at [1077, 484] on textarea "Message…" at bounding box center [1037, 475] width 223 height 21
type textarea "t"
type textarea "many thanks [PERSON_NAME] I really appreciate it"
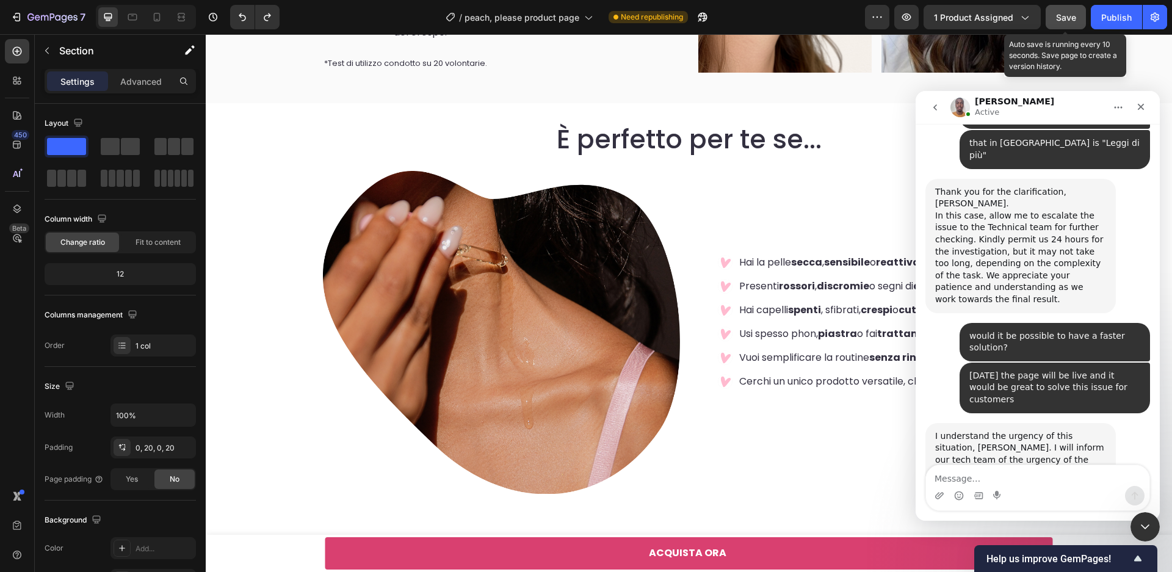
click at [1060, 9] on button "Save" at bounding box center [1066, 17] width 40 height 24
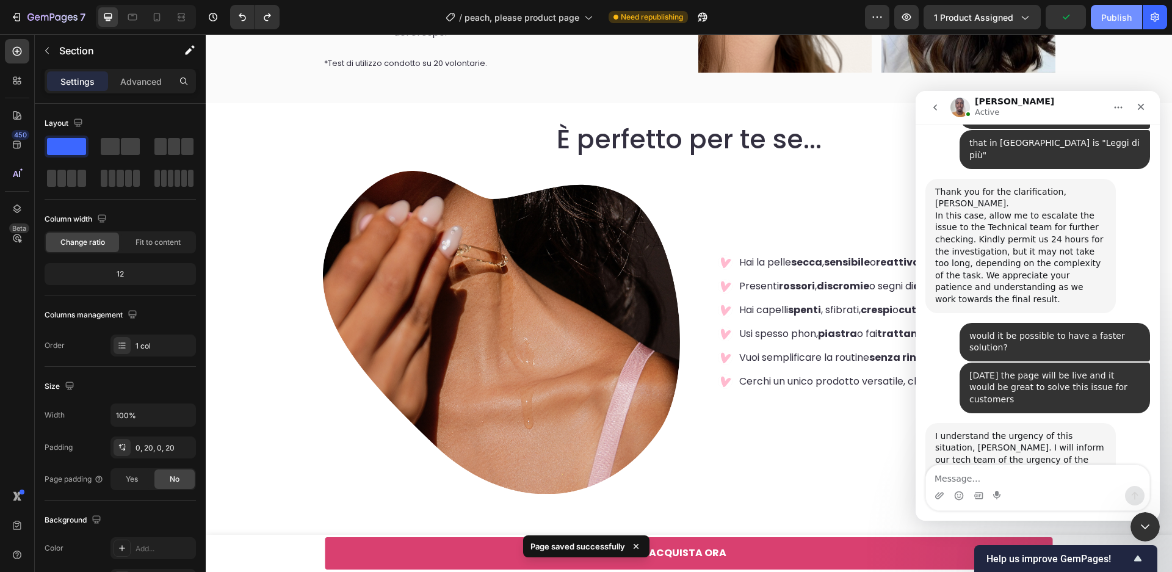
click at [1125, 18] on div "Publish" at bounding box center [1116, 17] width 31 height 13
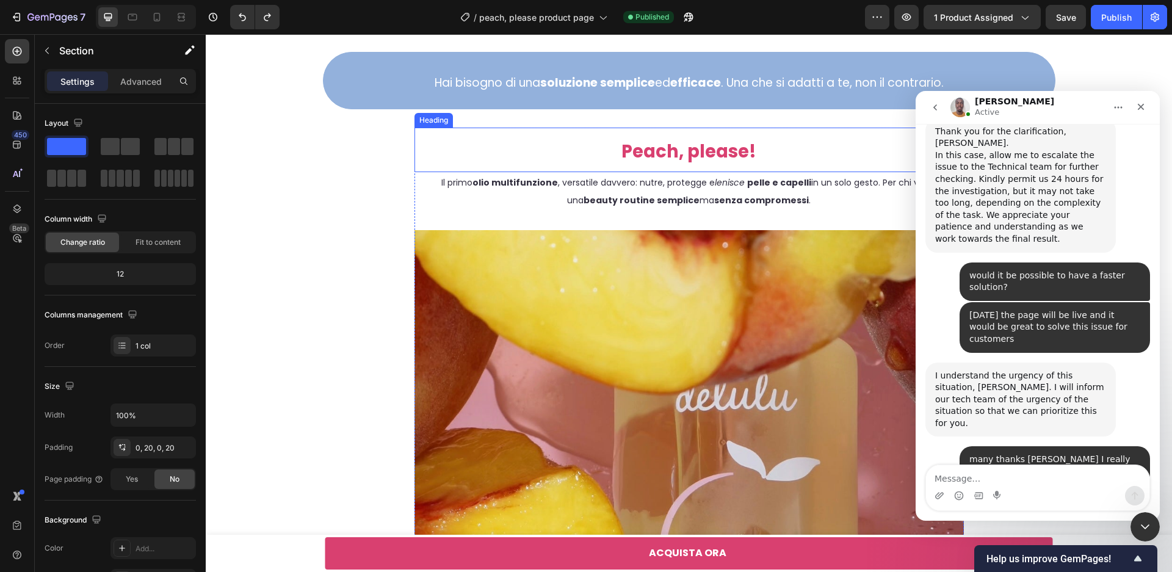
scroll to position [1615, 0]
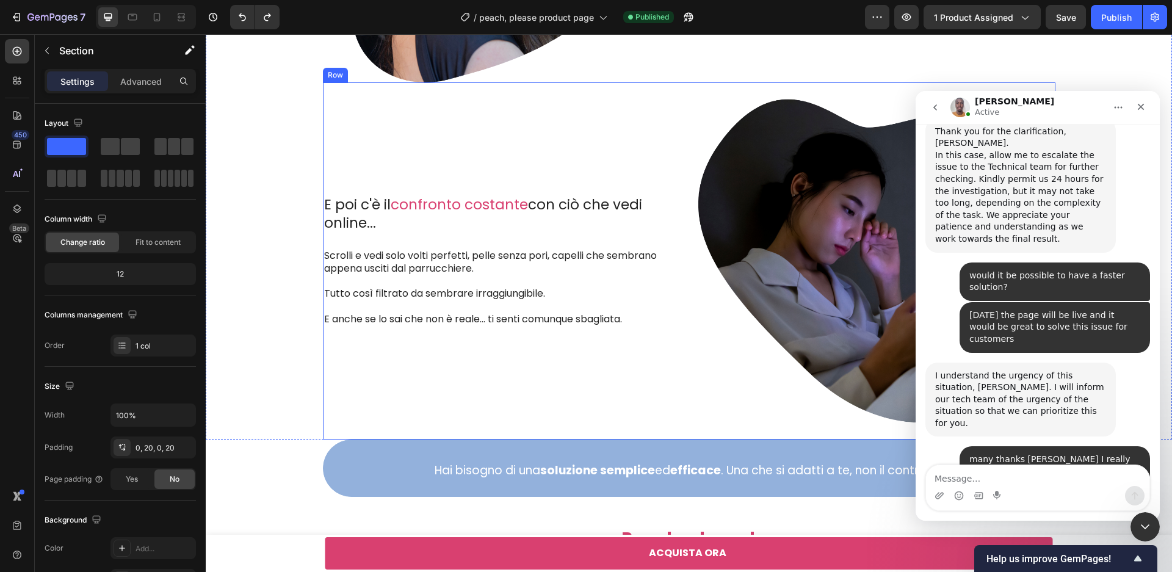
click at [816, 203] on img at bounding box center [876, 260] width 357 height 357
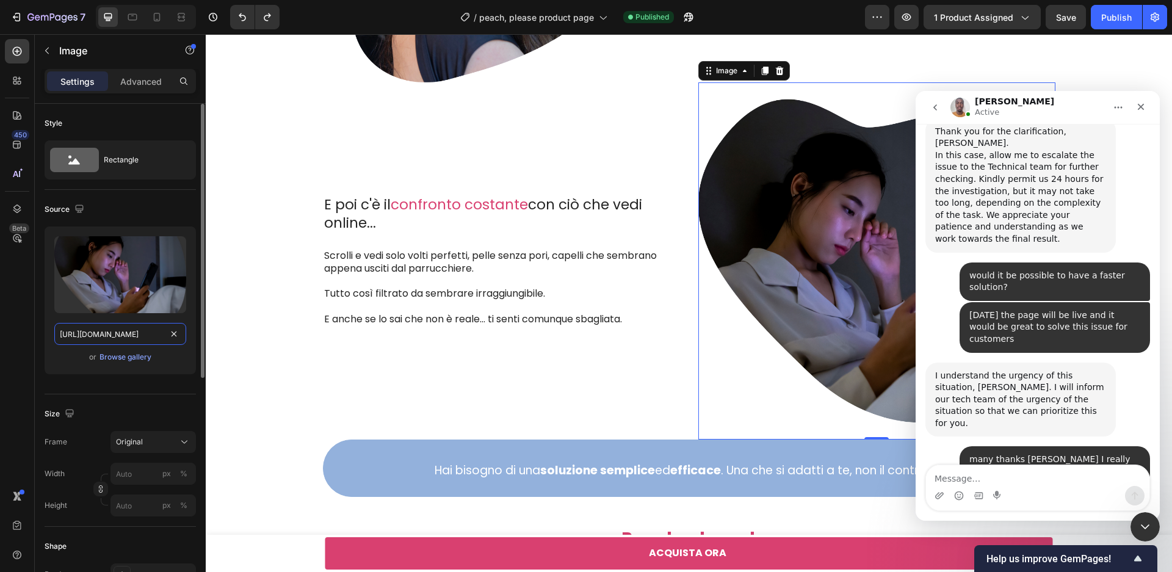
click at [132, 330] on input "[URL][DOMAIN_NAME]" at bounding box center [120, 334] width 132 height 22
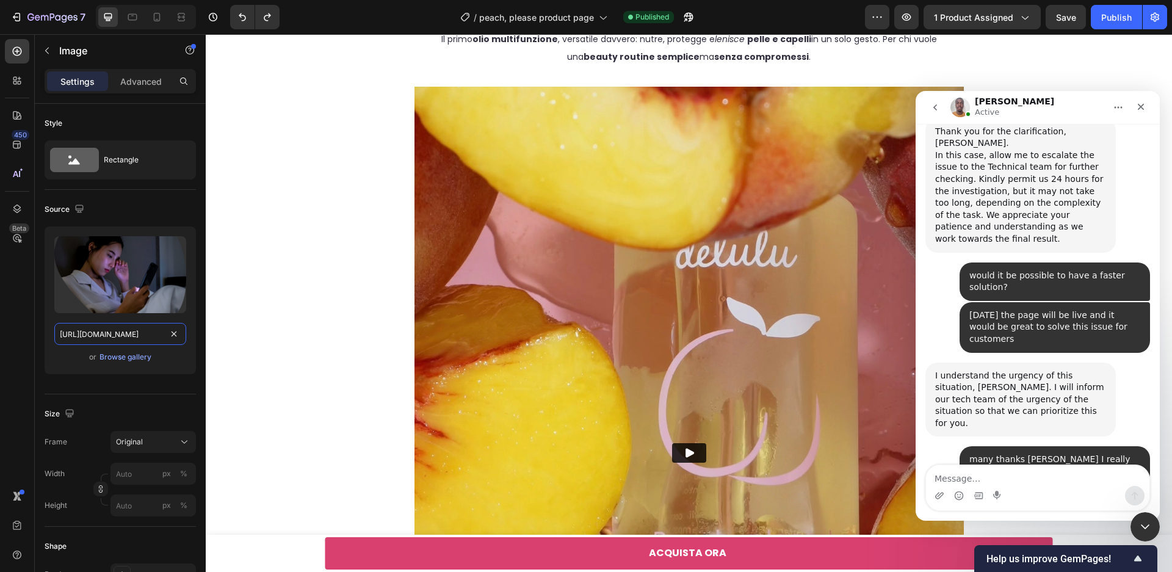
scroll to position [2155, 0]
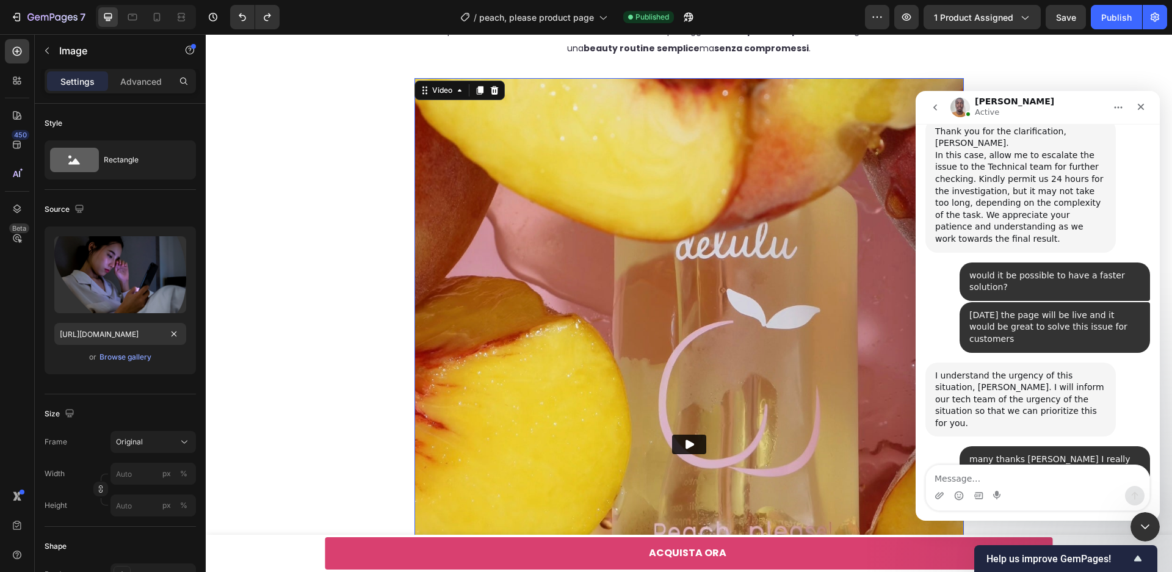
click at [447, 340] on img at bounding box center [689, 444] width 549 height 733
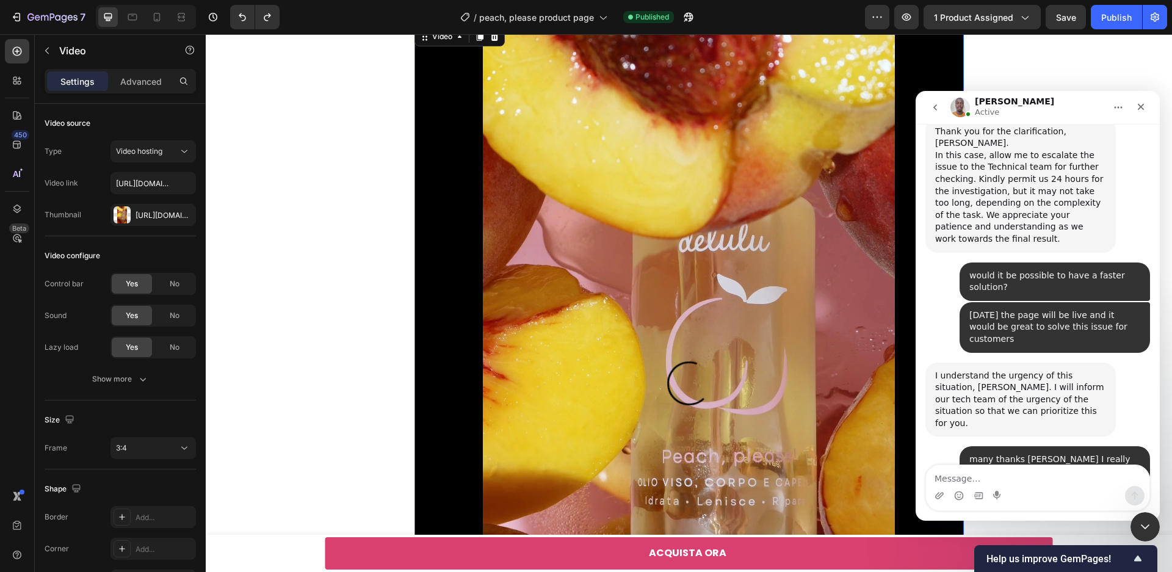
scroll to position [2210, 0]
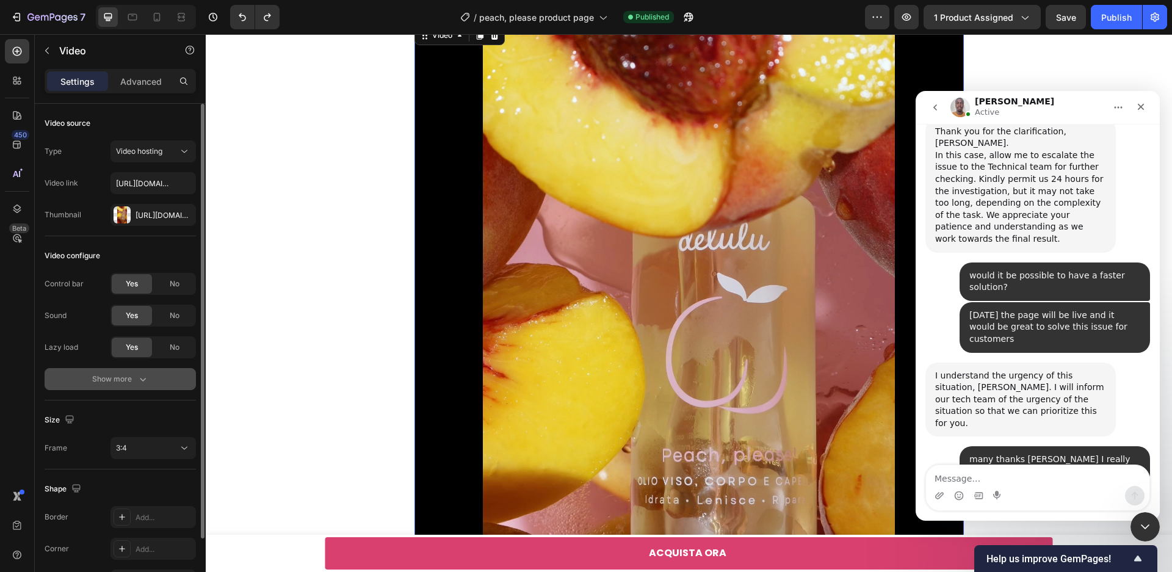
click at [115, 375] on div "Show more" at bounding box center [120, 379] width 57 height 12
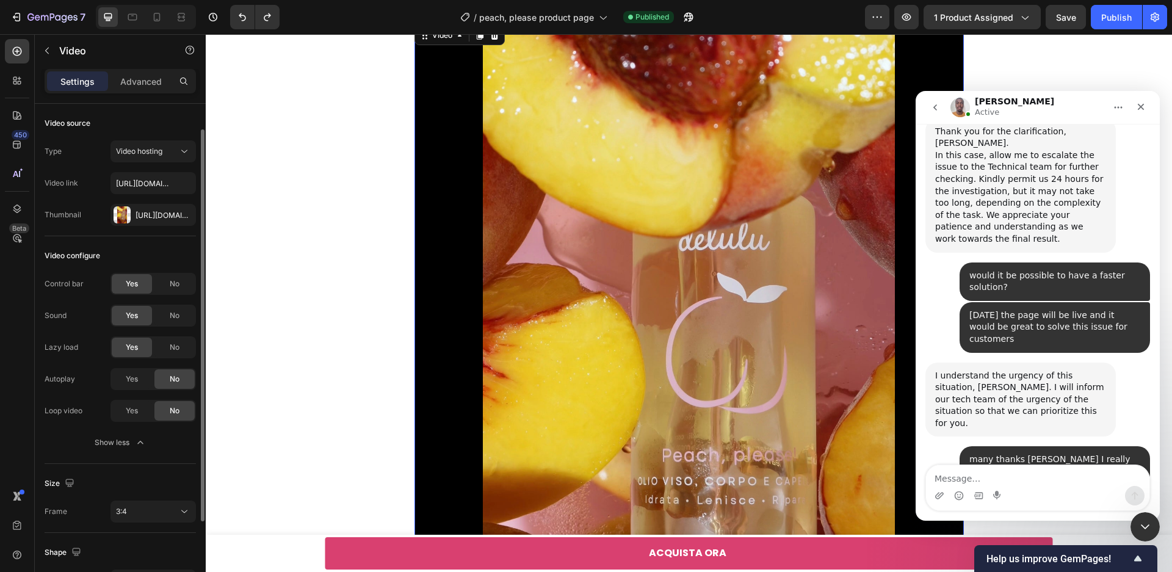
scroll to position [15, 0]
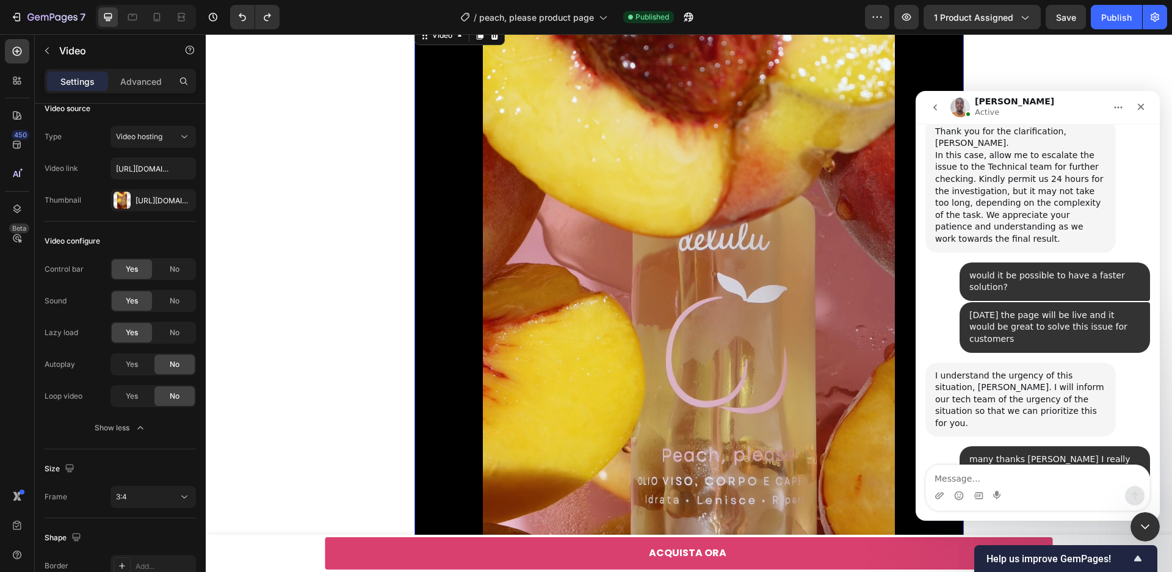
click at [661, 320] on video at bounding box center [689, 389] width 549 height 733
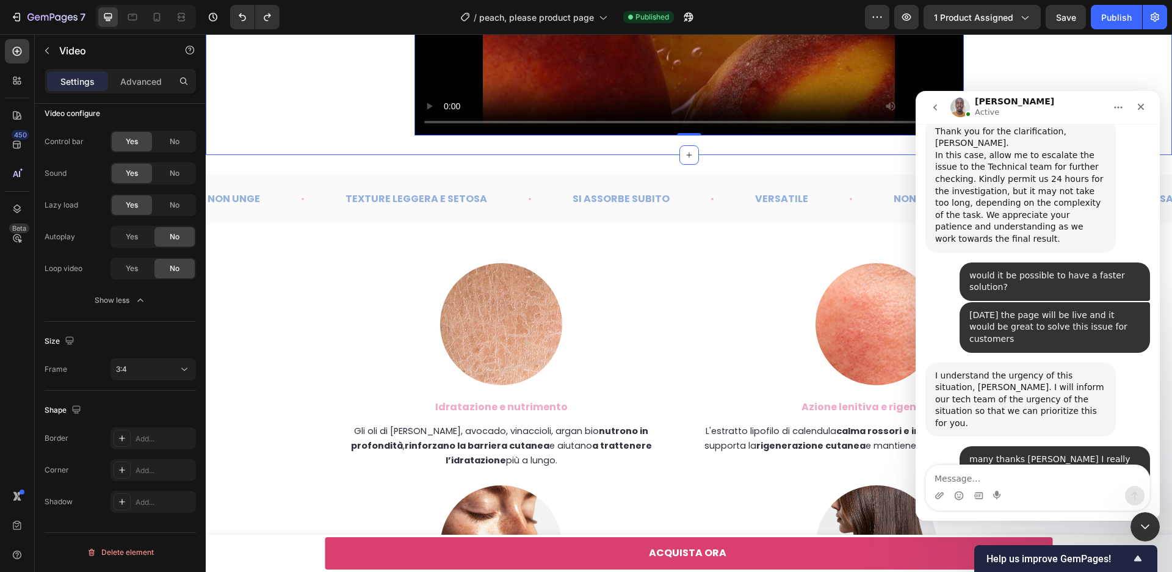
scroll to position [2831, 0]
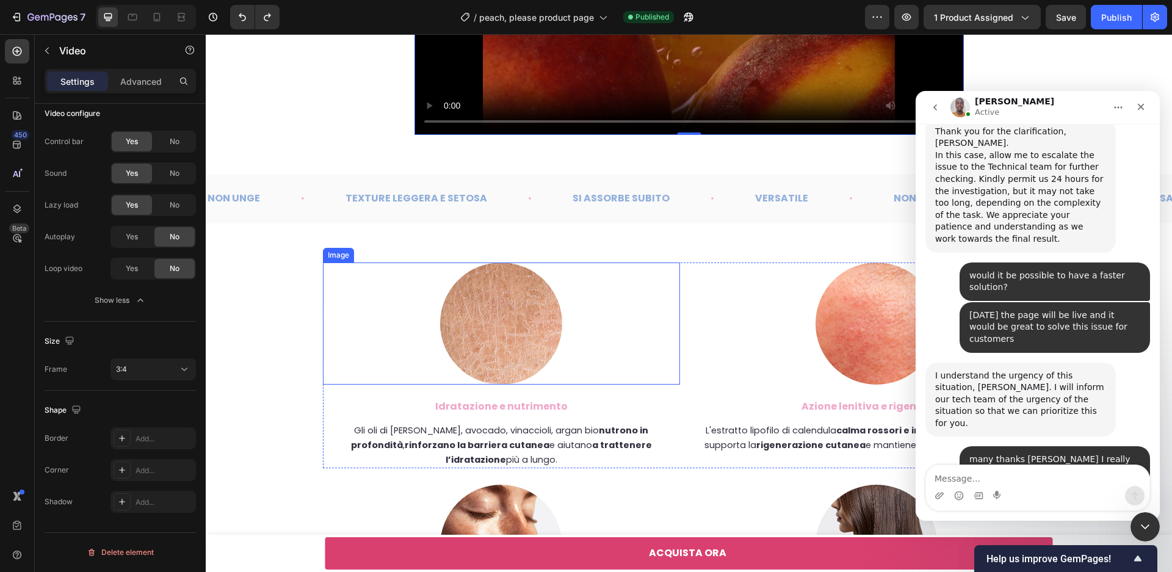
click at [526, 336] on img at bounding box center [501, 324] width 122 height 122
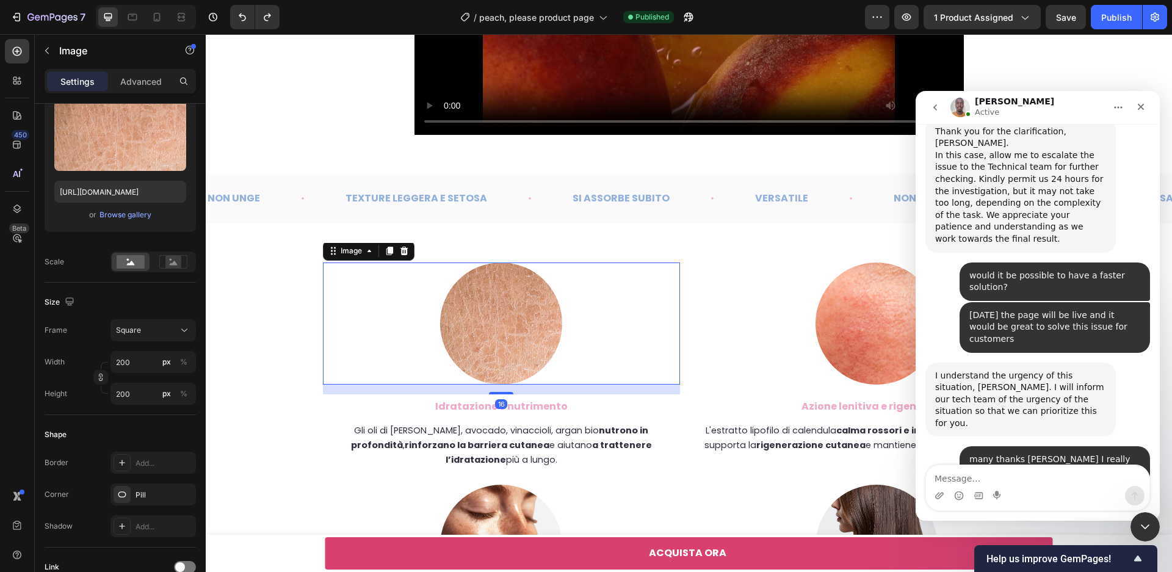
scroll to position [0, 0]
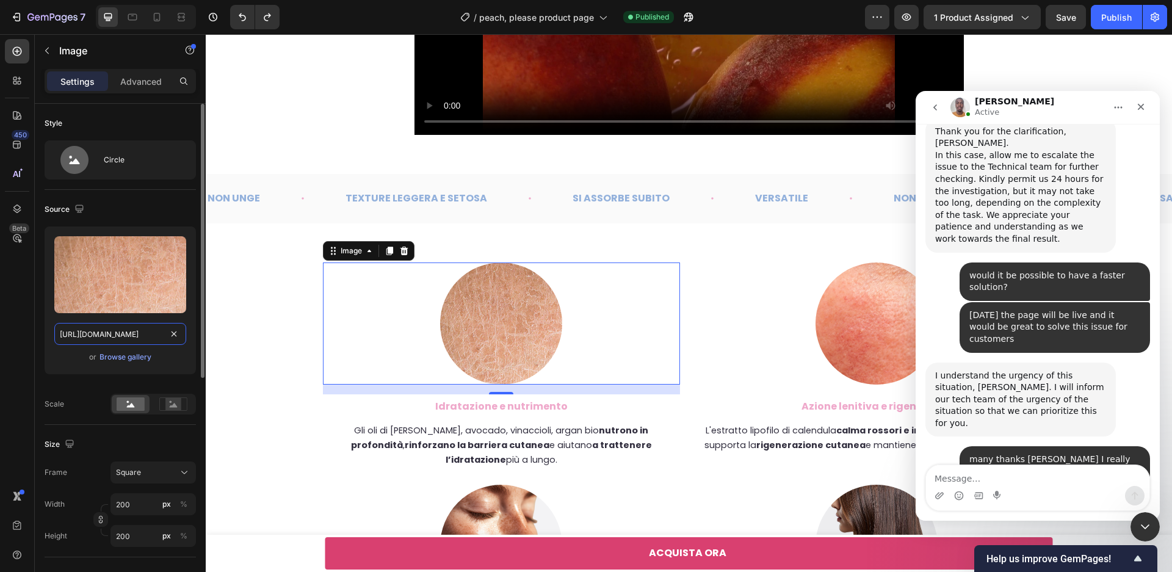
click at [139, 331] on input "[URL][DOMAIN_NAME]" at bounding box center [120, 334] width 132 height 22
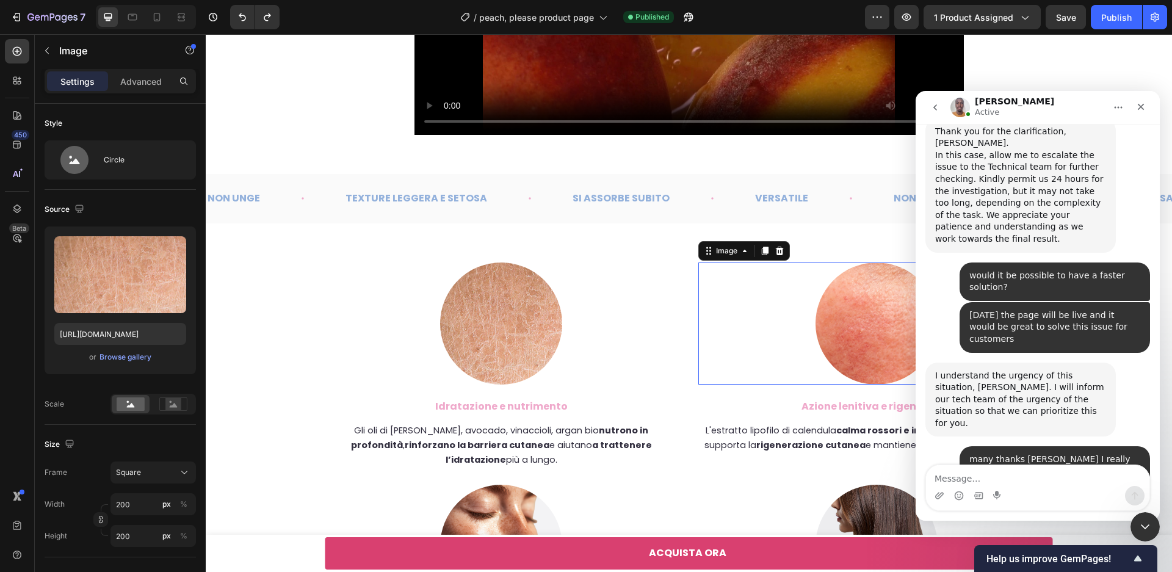
click at [862, 321] on img at bounding box center [877, 324] width 122 height 122
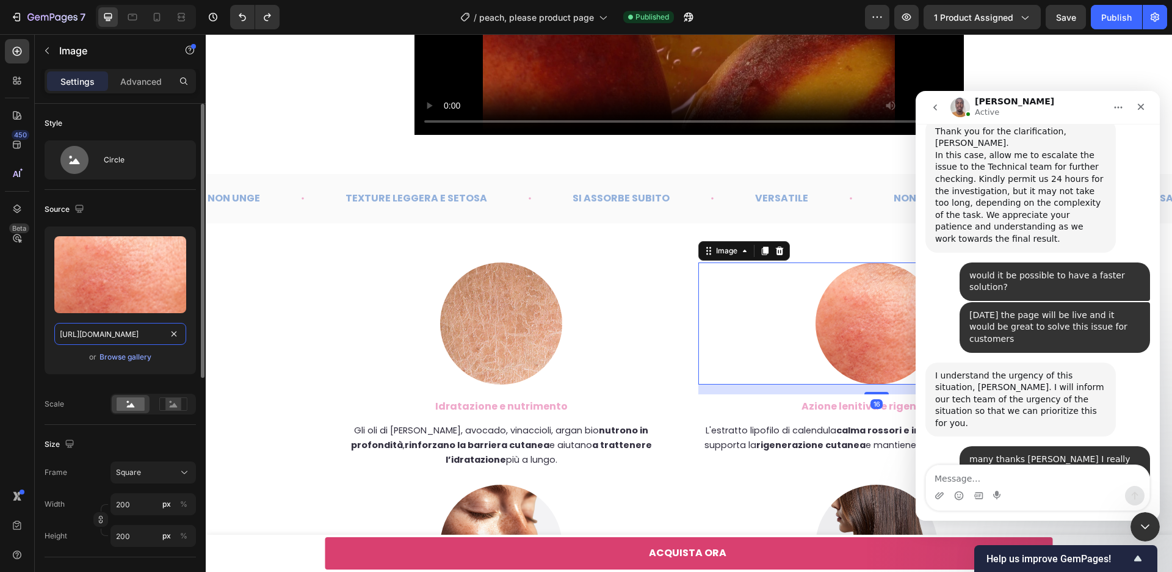
click at [158, 333] on input "[URL][DOMAIN_NAME]" at bounding box center [120, 334] width 132 height 22
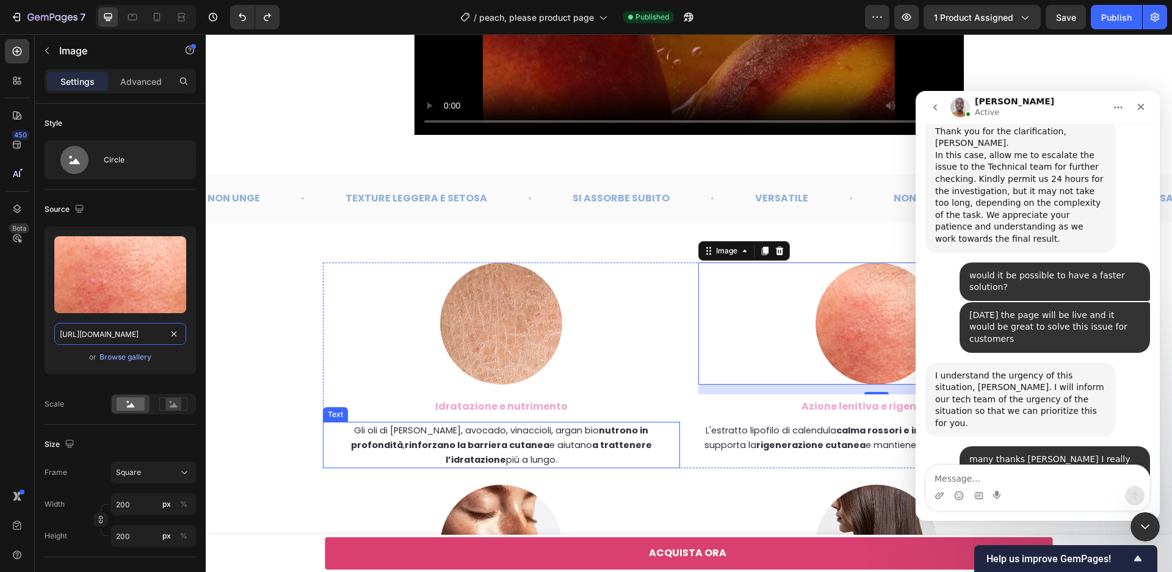
scroll to position [2922, 0]
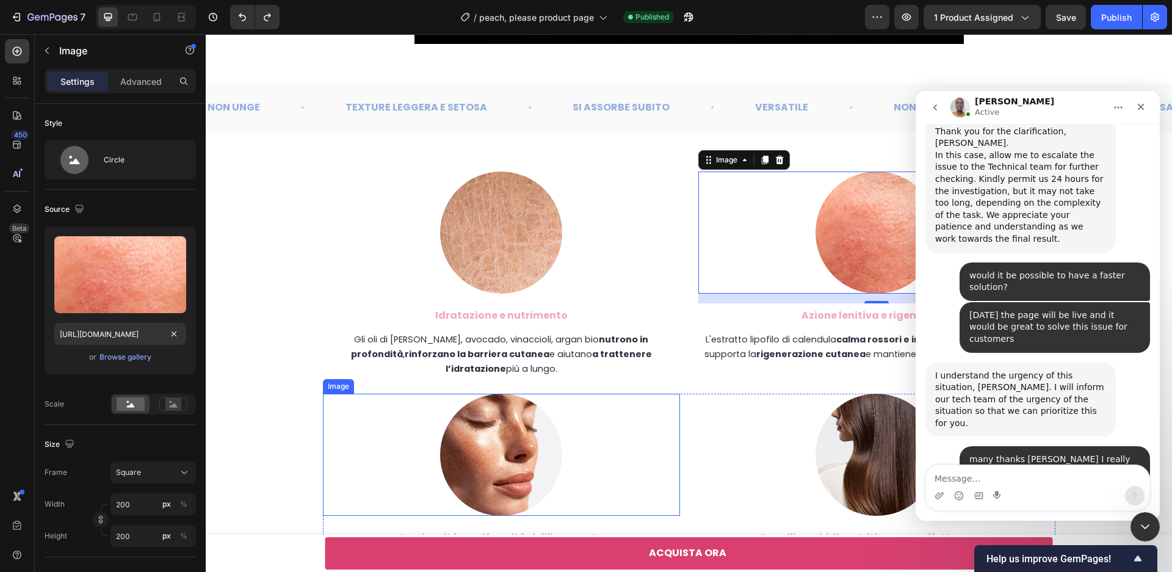
click at [469, 469] on img at bounding box center [501, 455] width 122 height 122
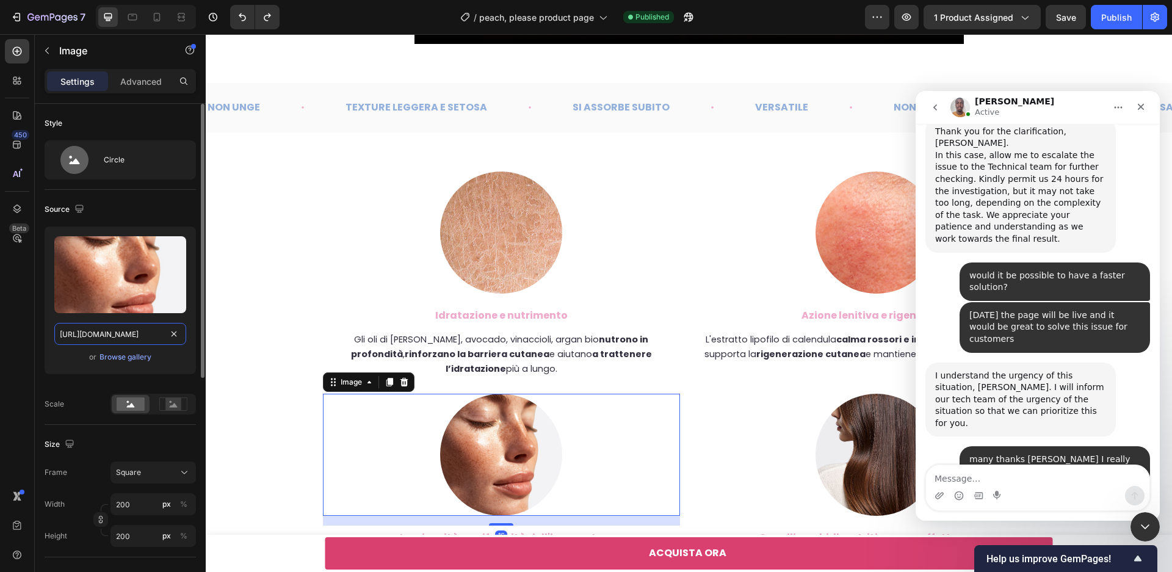
click at [129, 337] on input "[URL][DOMAIN_NAME]" at bounding box center [120, 334] width 132 height 22
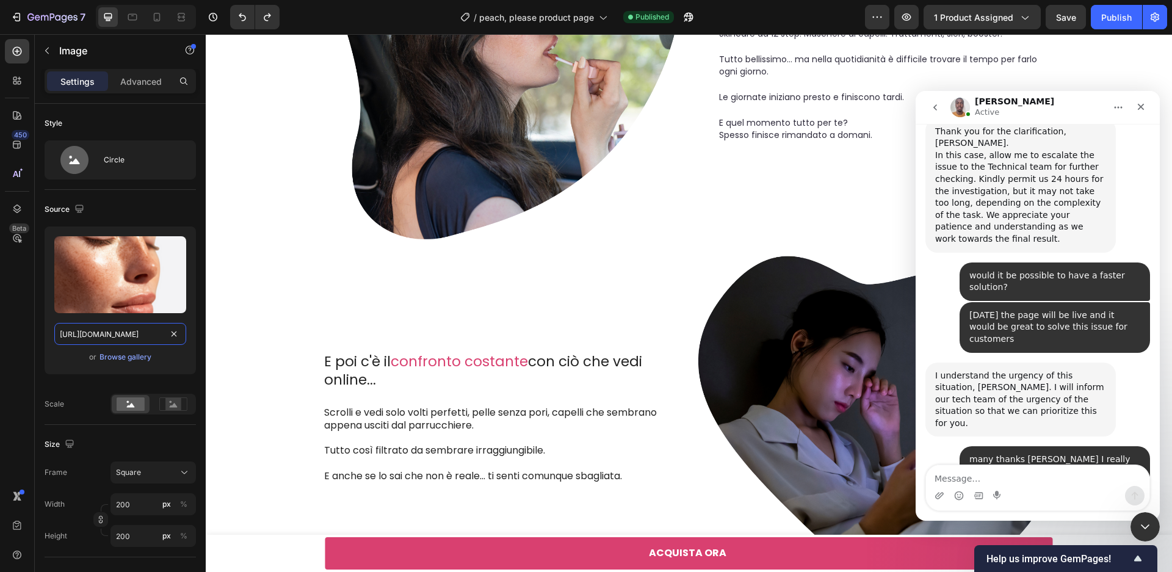
scroll to position [1410, 0]
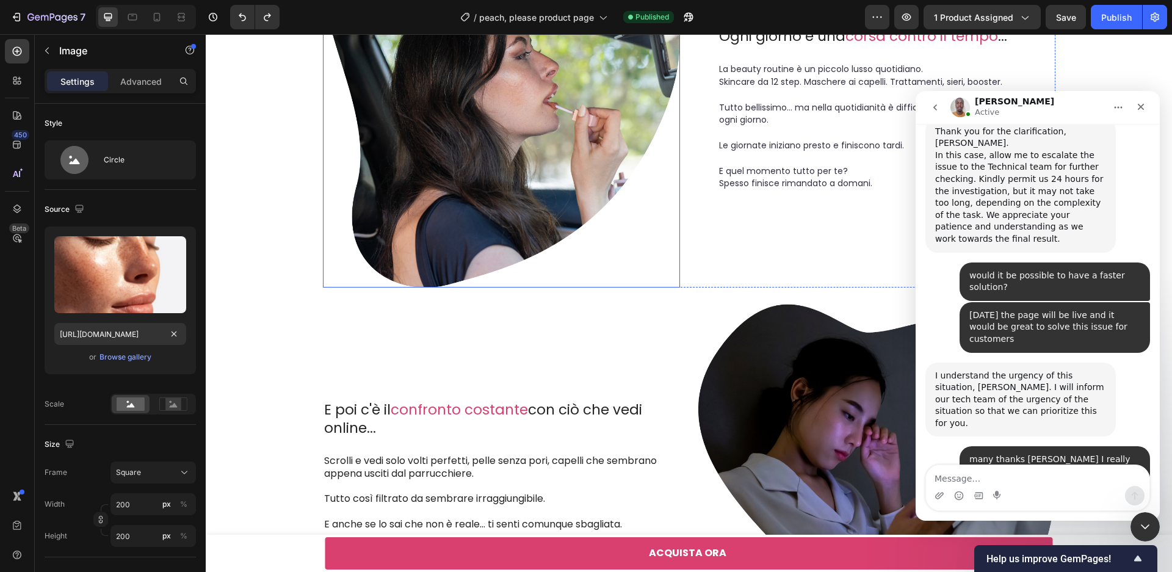
click at [544, 188] on img at bounding box center [501, 108] width 357 height 357
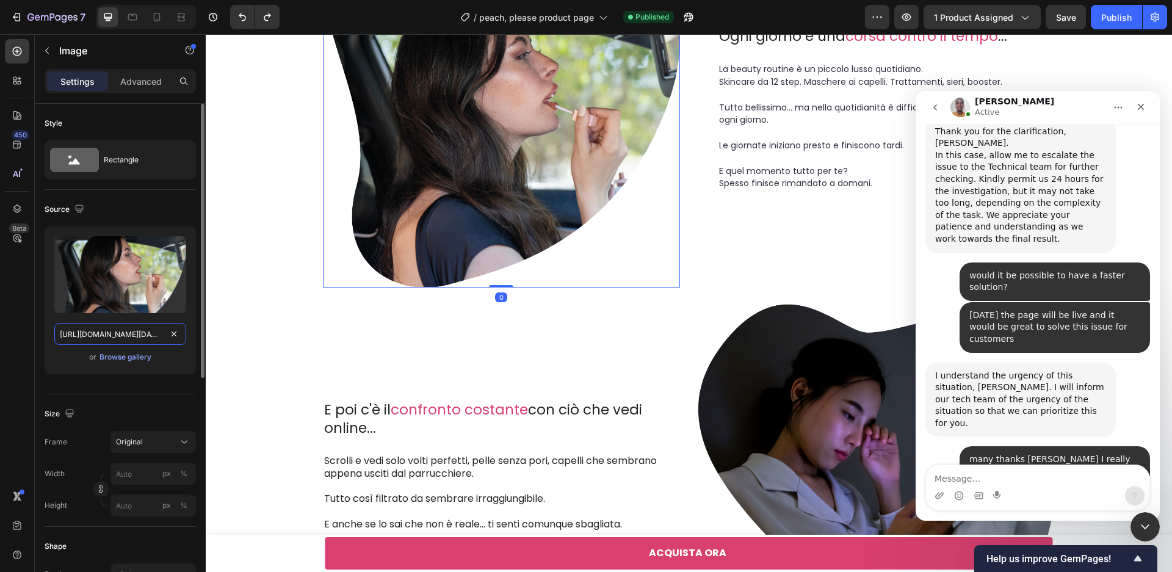
click at [151, 330] on input "[URL][DOMAIN_NAME][DATE]" at bounding box center [120, 334] width 132 height 22
click at [761, 463] on img at bounding box center [876, 466] width 357 height 357
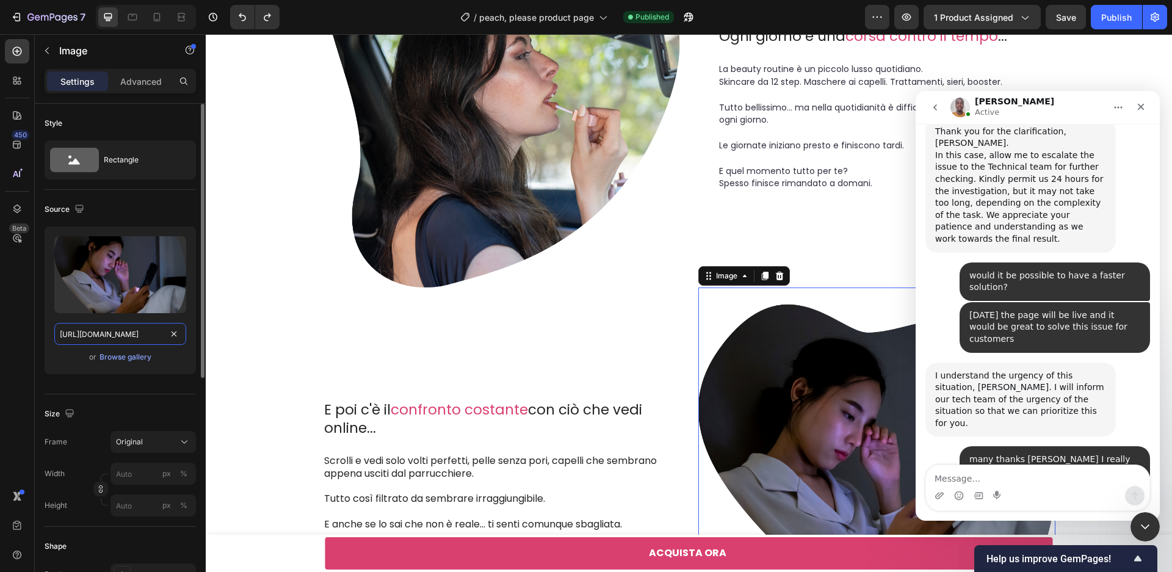
click at [140, 337] on input "[URL][DOMAIN_NAME]" at bounding box center [120, 334] width 132 height 22
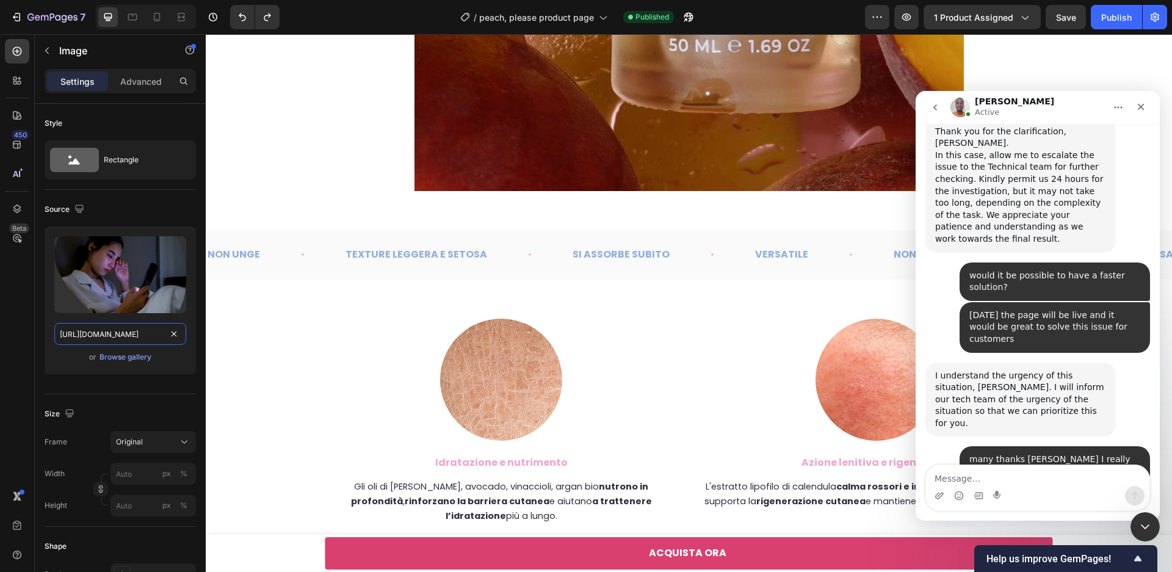
scroll to position [2984, 0]
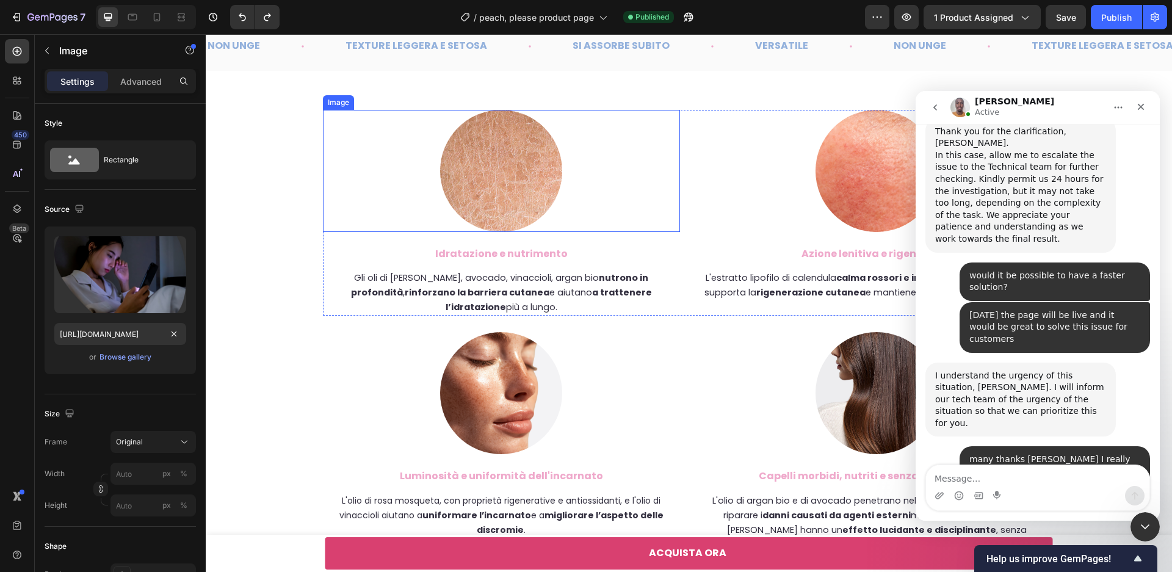
click at [515, 168] on img at bounding box center [501, 171] width 122 height 122
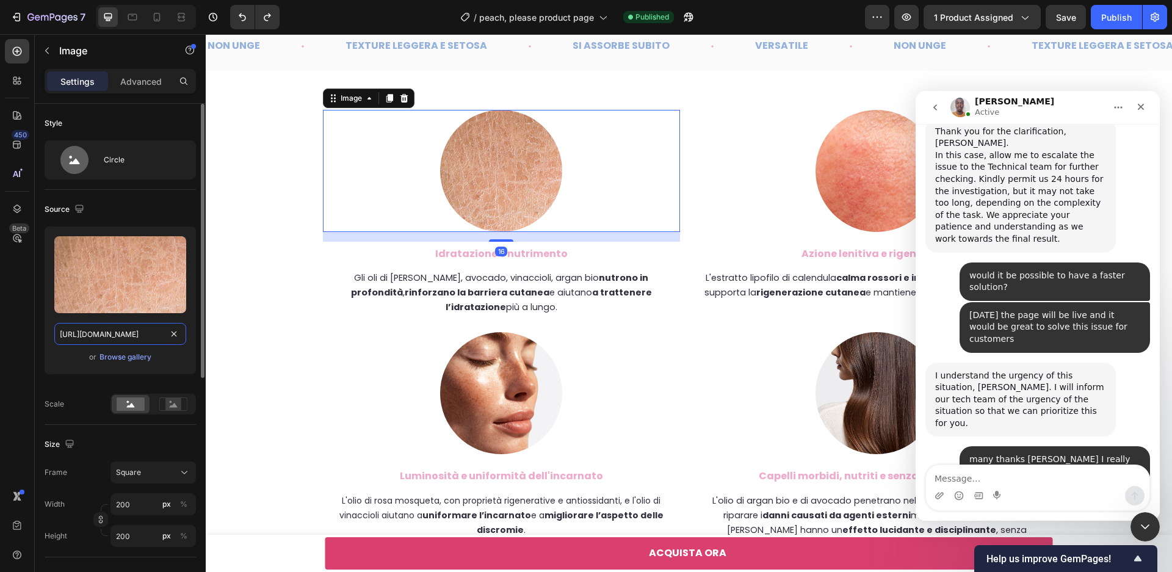
click at [125, 338] on input "[URL][DOMAIN_NAME]" at bounding box center [120, 334] width 132 height 22
click at [844, 166] on img at bounding box center [877, 171] width 122 height 122
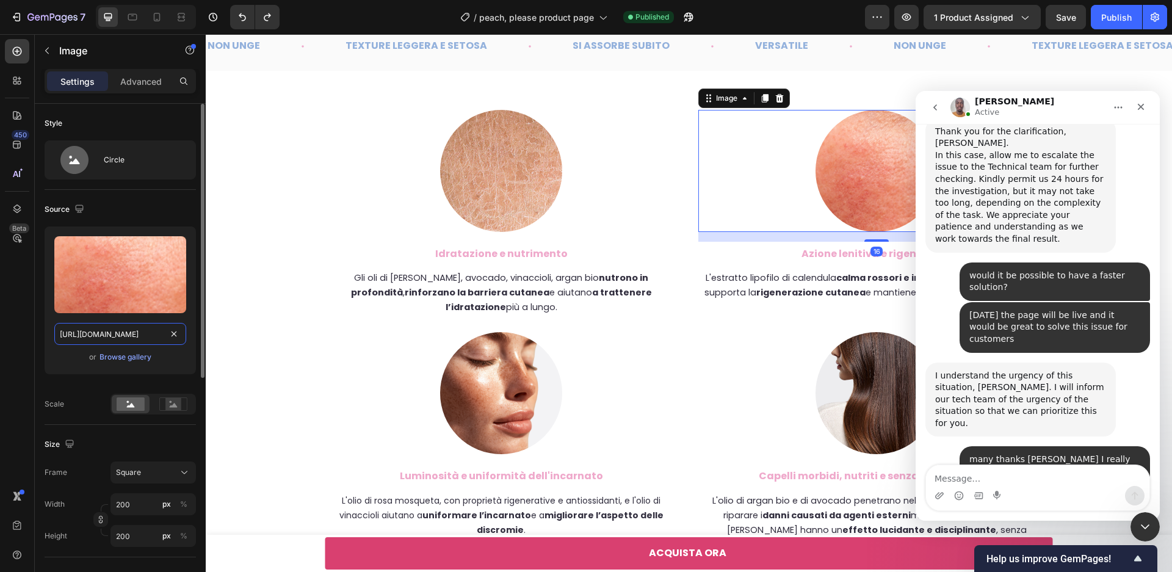
click at [120, 335] on input "[URL][DOMAIN_NAME]" at bounding box center [120, 334] width 132 height 22
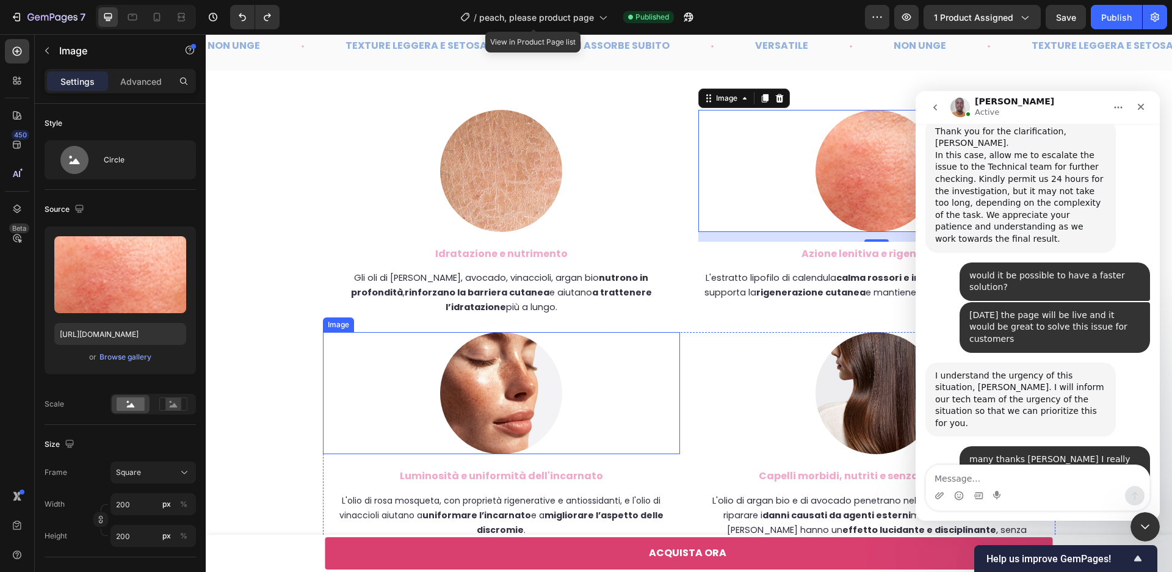
click at [509, 404] on img at bounding box center [501, 393] width 122 height 122
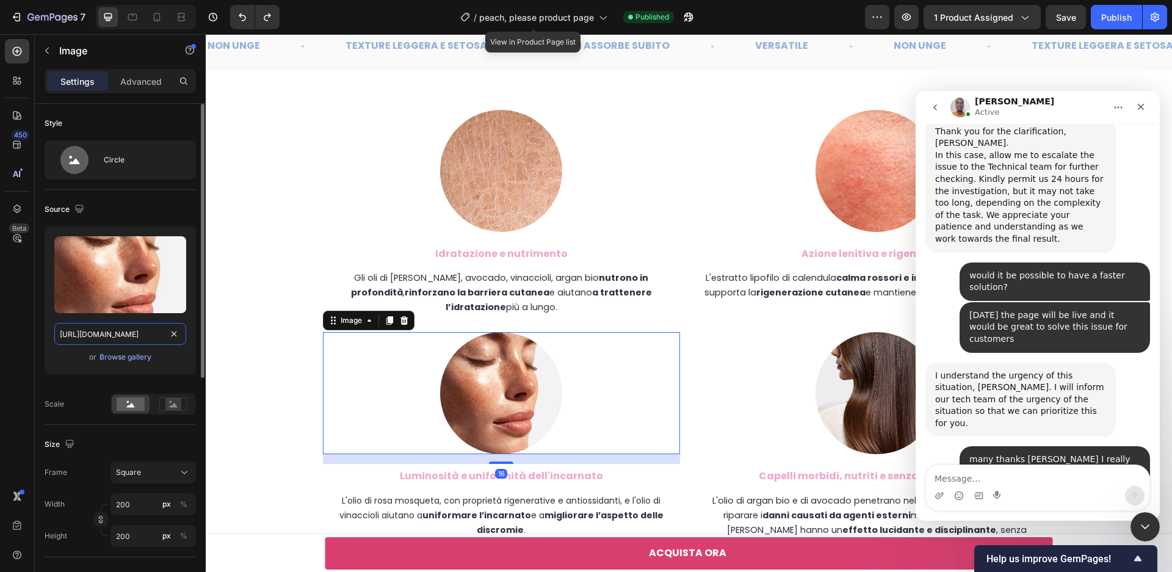
click at [142, 330] on input "[URL][DOMAIN_NAME]" at bounding box center [120, 334] width 132 height 22
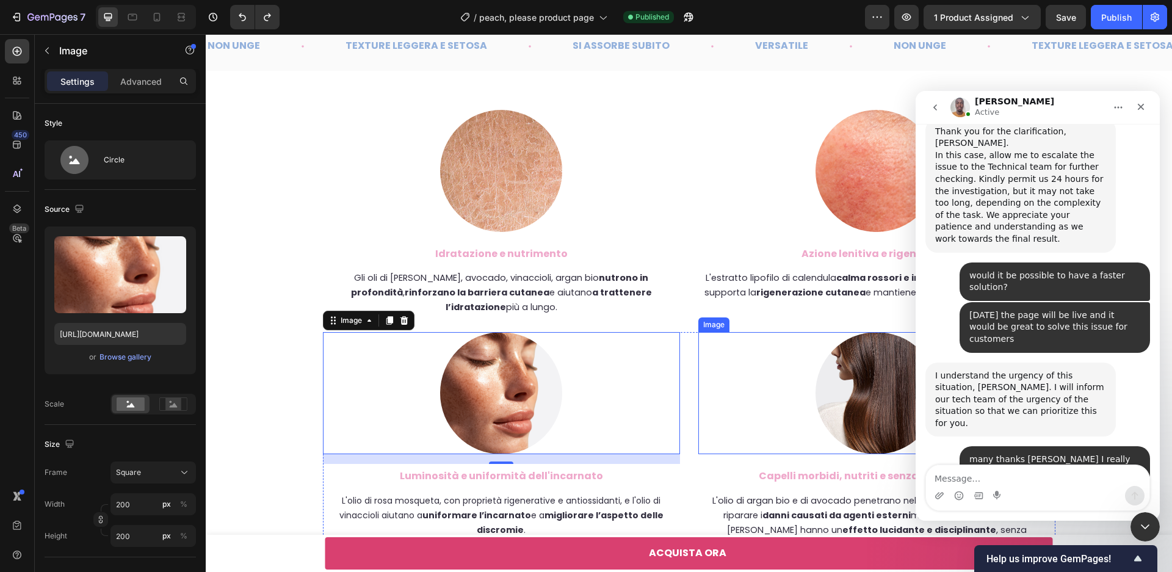
click at [841, 392] on img at bounding box center [877, 393] width 122 height 122
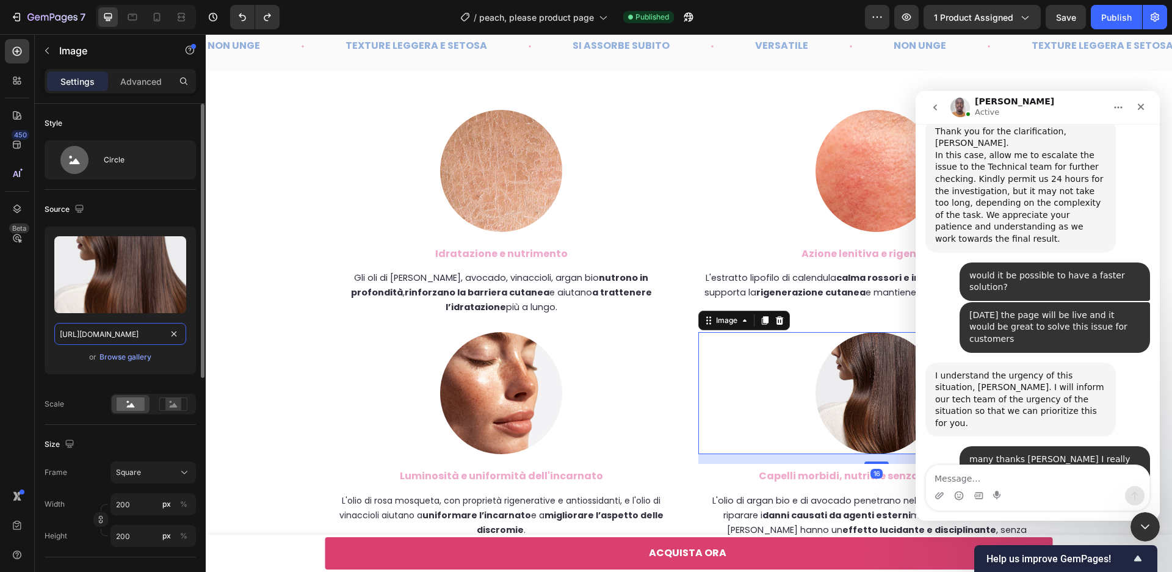
click at [131, 339] on input "[URL][DOMAIN_NAME]" at bounding box center [120, 334] width 132 height 22
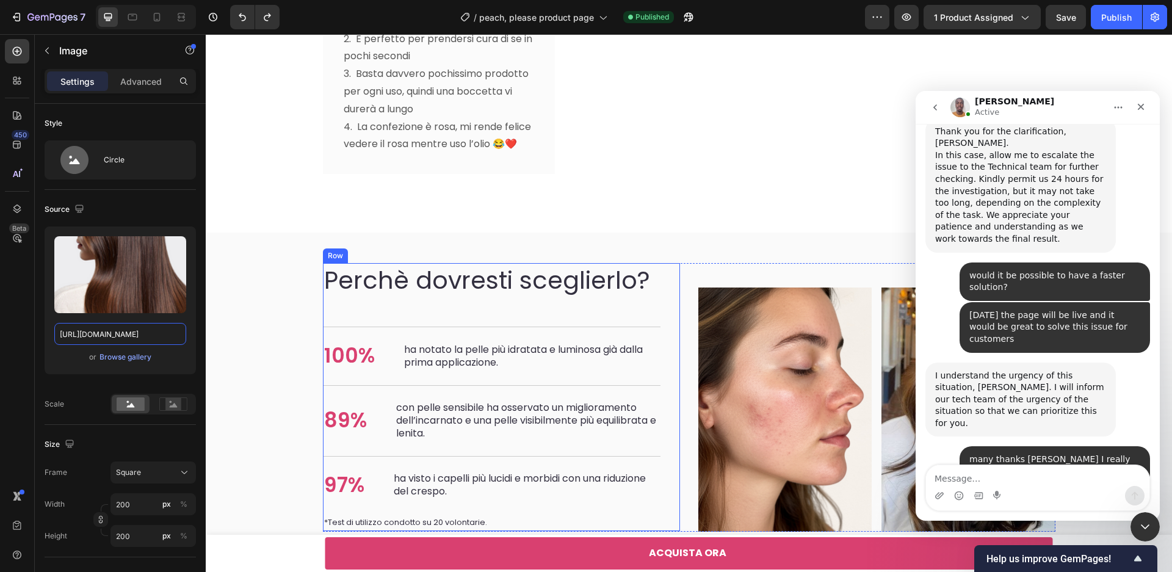
scroll to position [4140, 0]
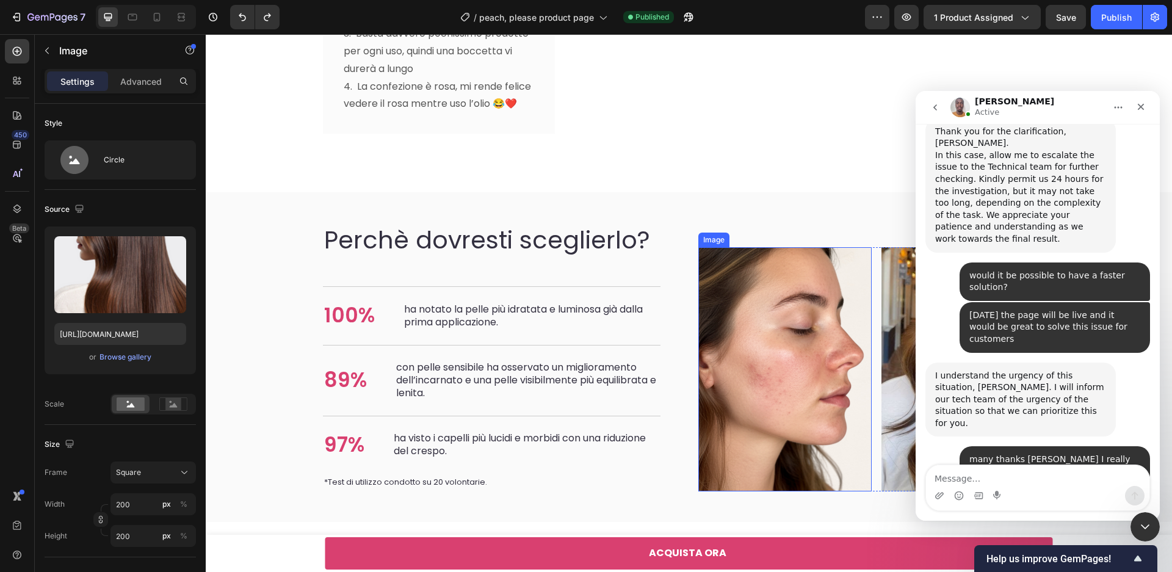
click at [760, 344] on img at bounding box center [785, 369] width 174 height 244
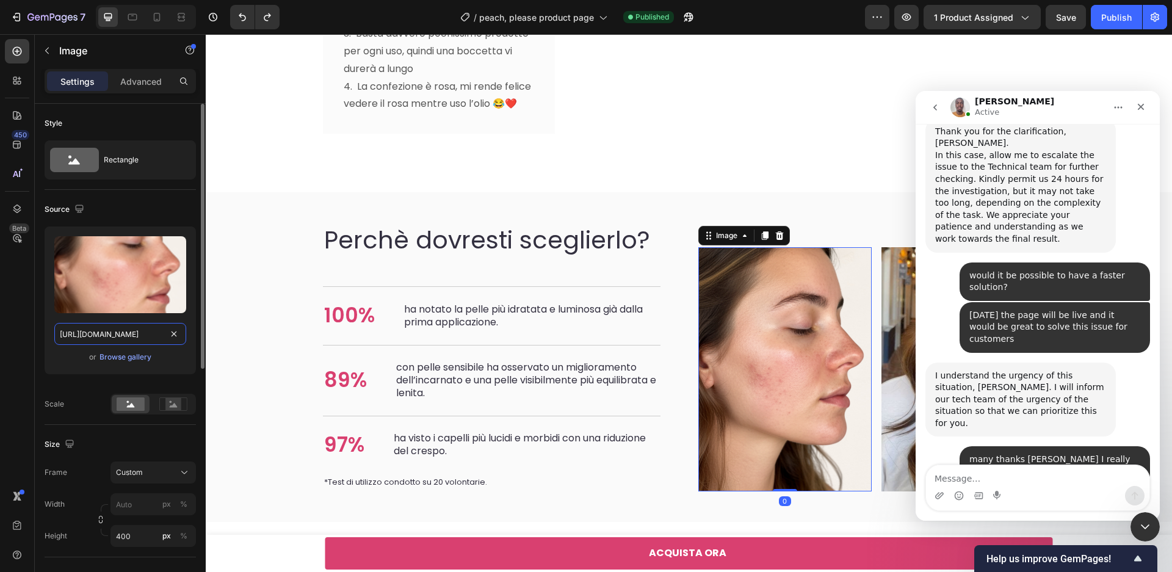
click at [96, 335] on input "[URL][DOMAIN_NAME]" at bounding box center [120, 334] width 132 height 22
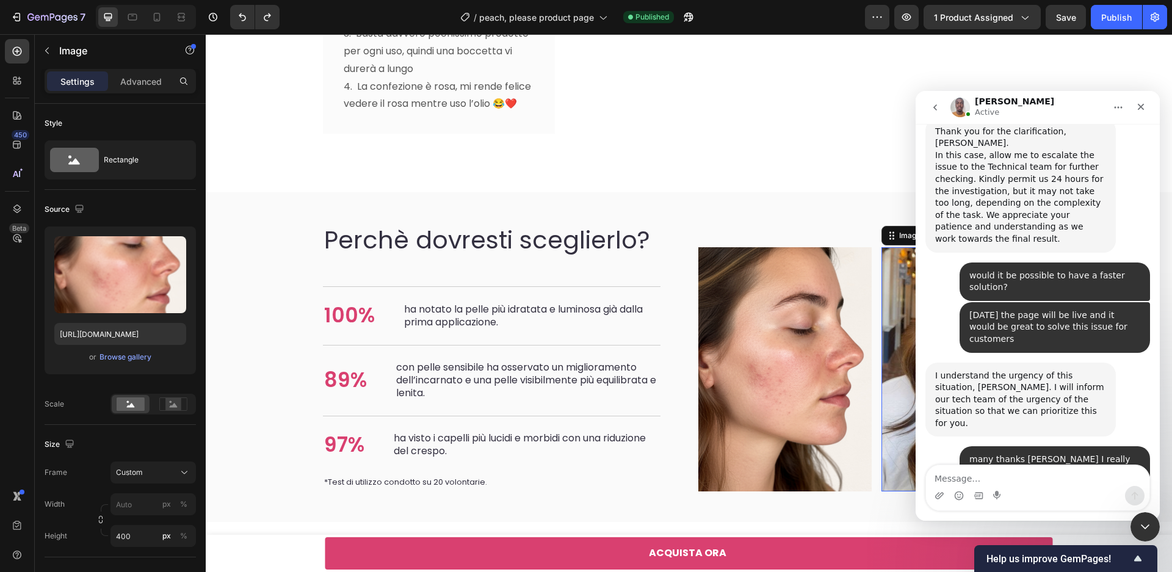
click at [911, 325] on img at bounding box center [969, 369] width 174 height 244
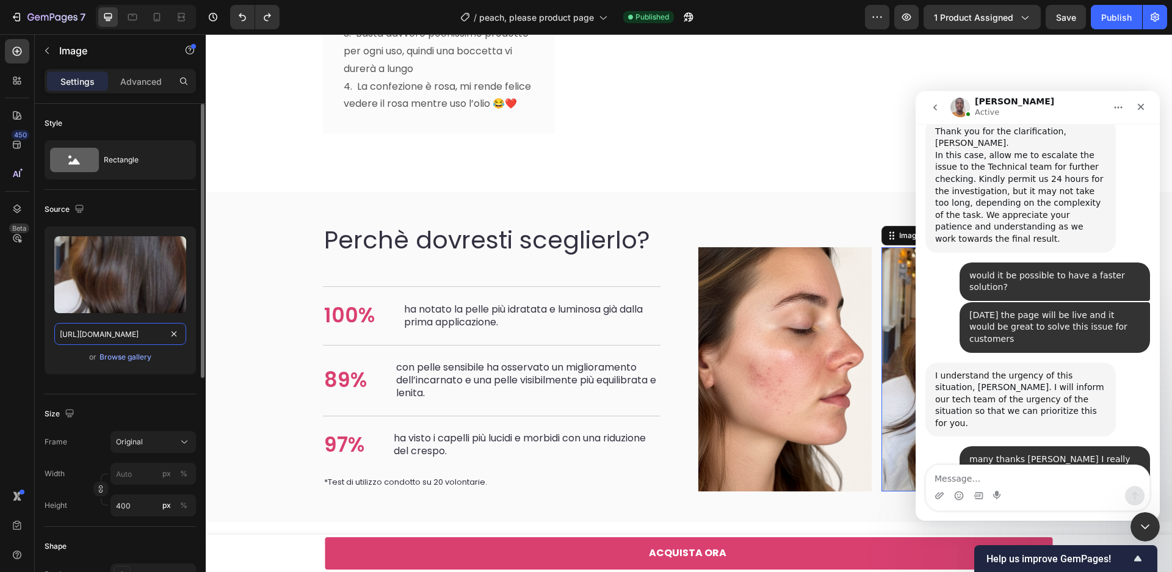
click at [129, 337] on input "[URL][DOMAIN_NAME]" at bounding box center [120, 334] width 132 height 22
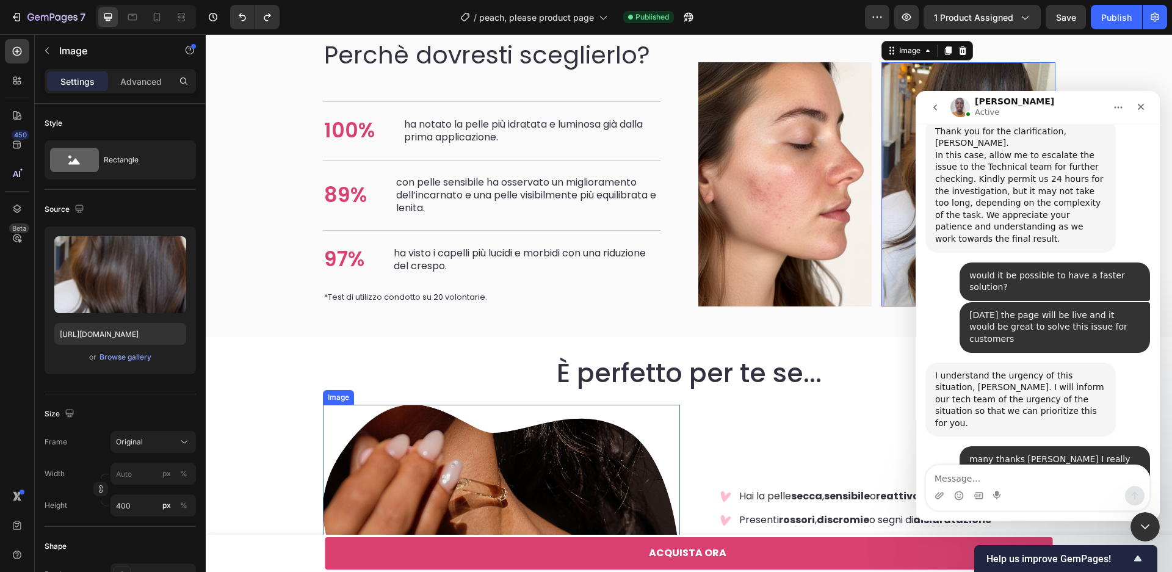
click at [549, 405] on img at bounding box center [501, 568] width 357 height 327
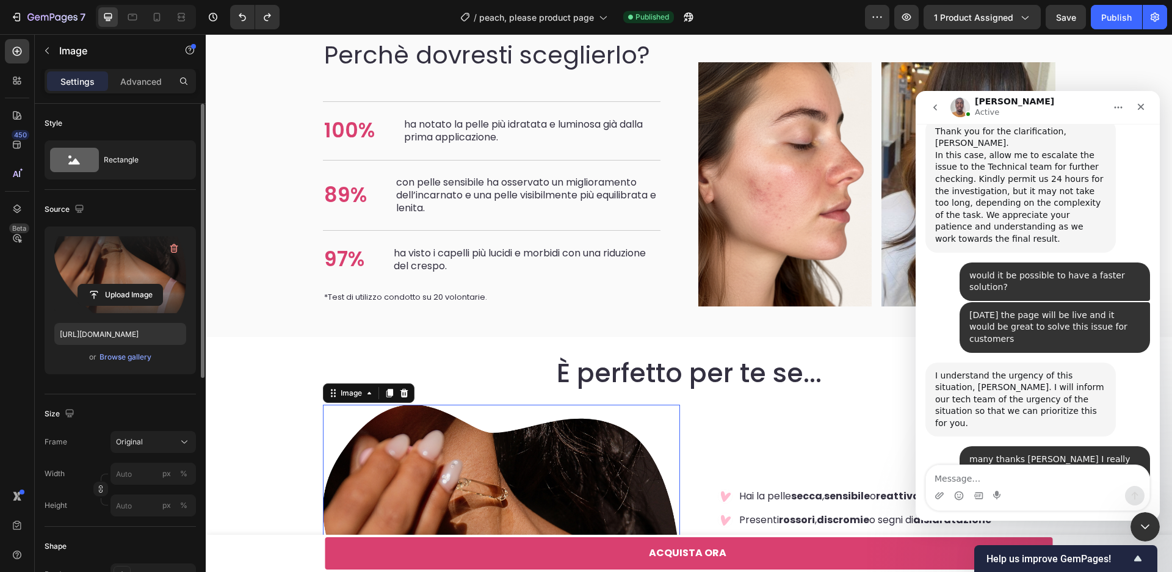
scroll to position [4599, 0]
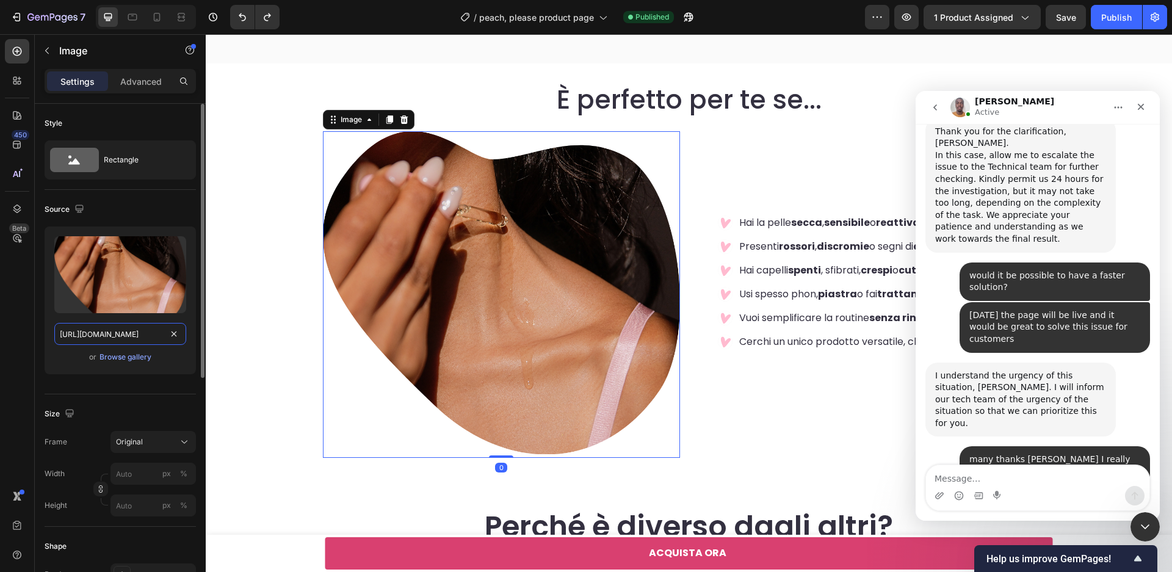
click at [132, 341] on input "[URL][DOMAIN_NAME]" at bounding box center [120, 334] width 132 height 22
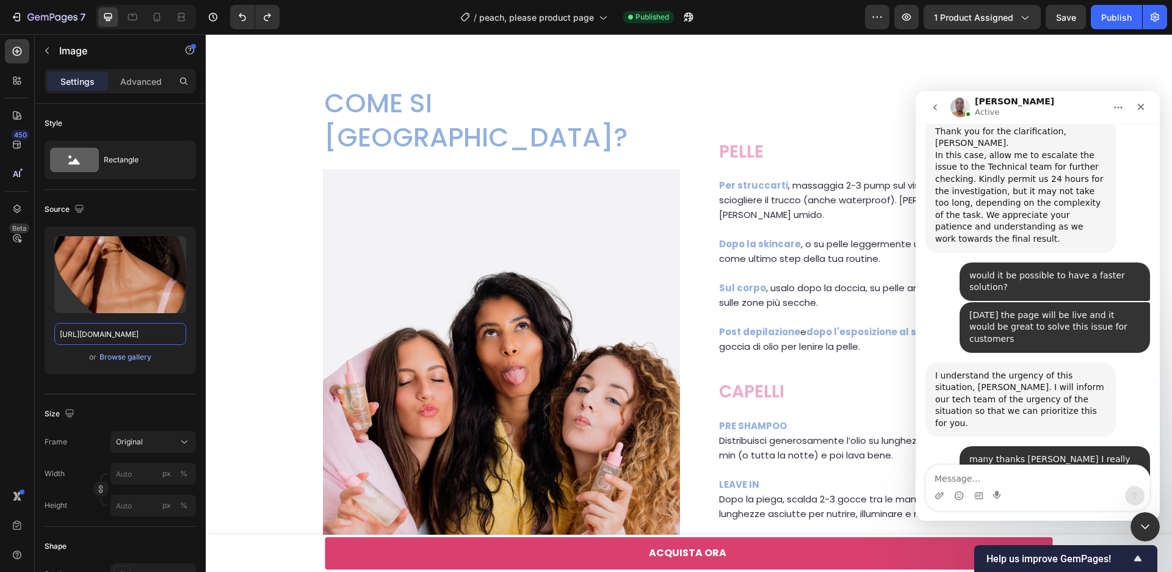
scroll to position [5696, 0]
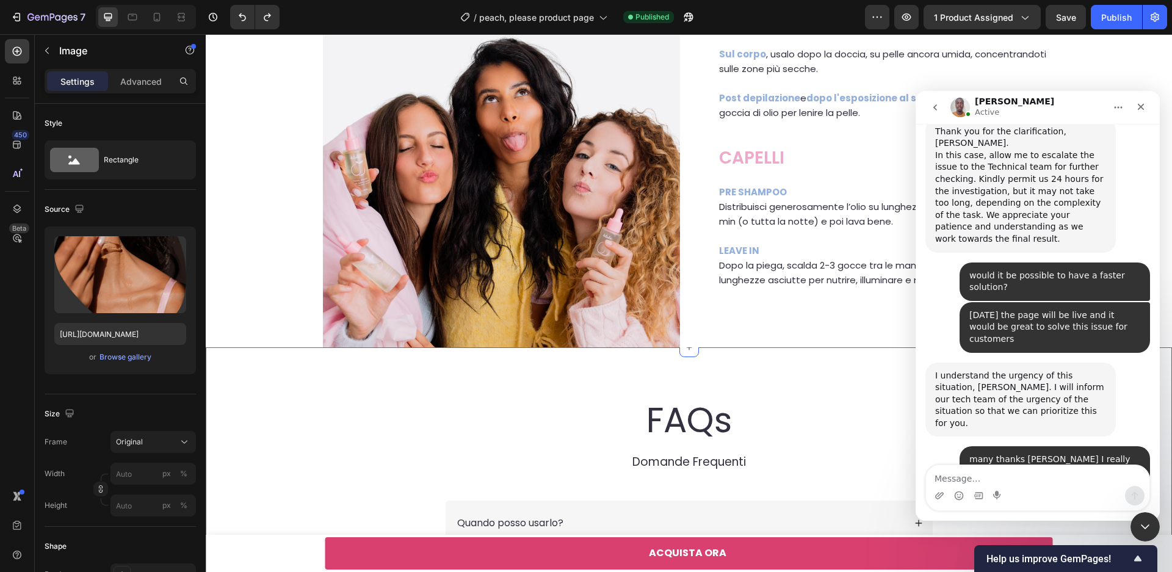
click at [484, 256] on img at bounding box center [501, 158] width 357 height 446
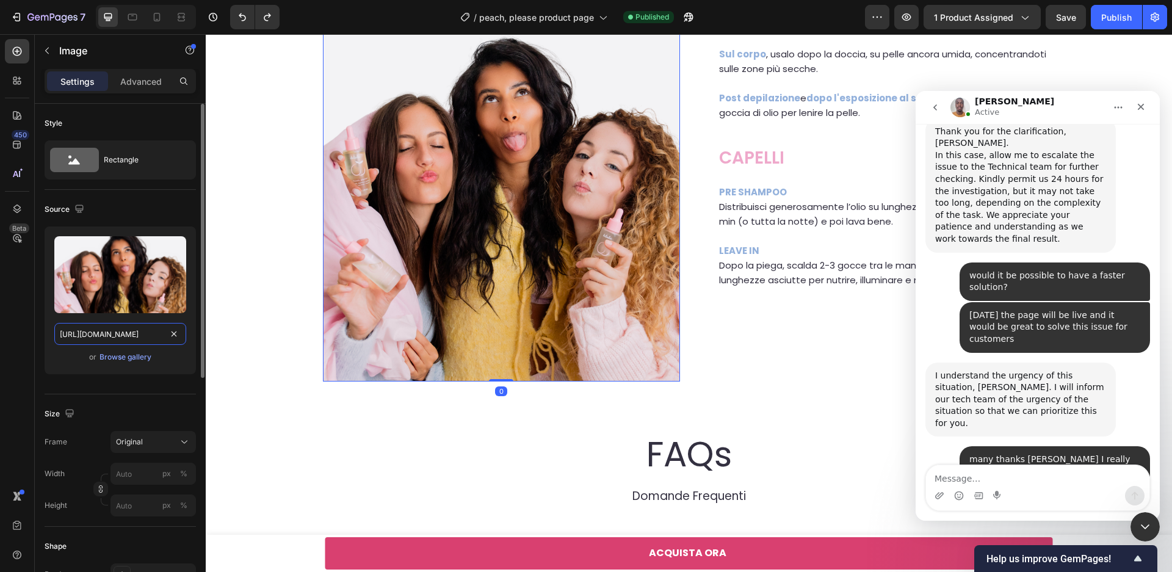
click at [133, 341] on input "[URL][DOMAIN_NAME]" at bounding box center [120, 334] width 132 height 22
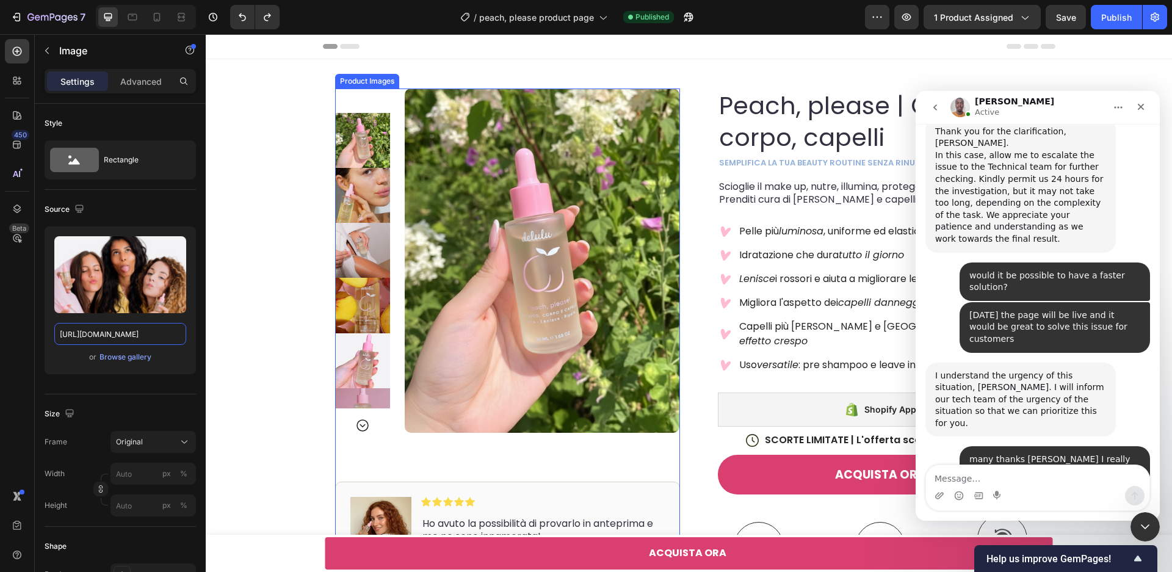
scroll to position [27, 0]
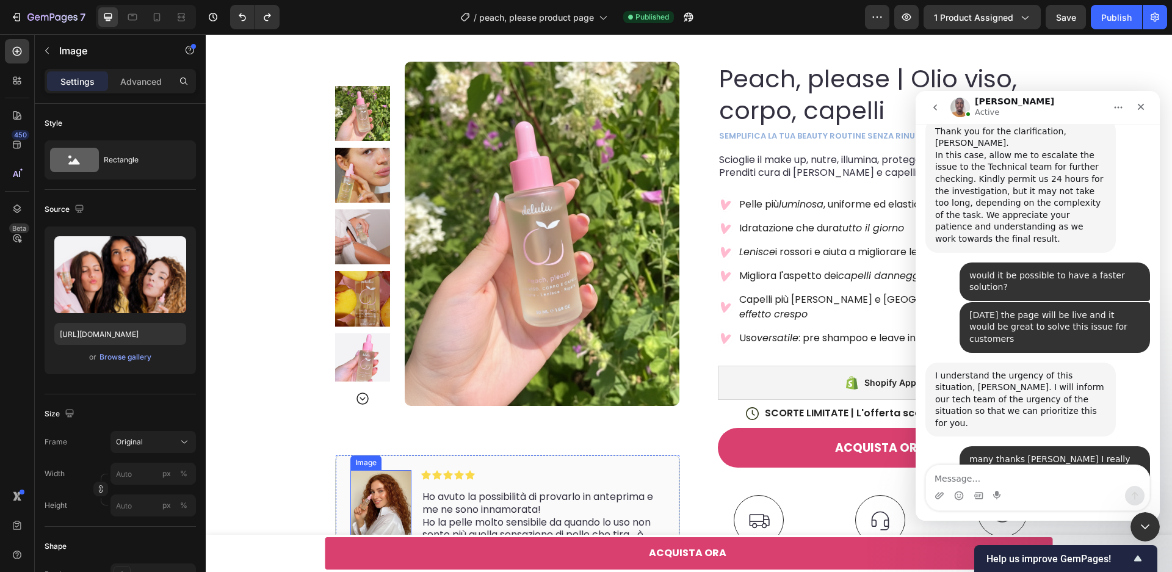
click at [373, 501] on img at bounding box center [380, 504] width 61 height 68
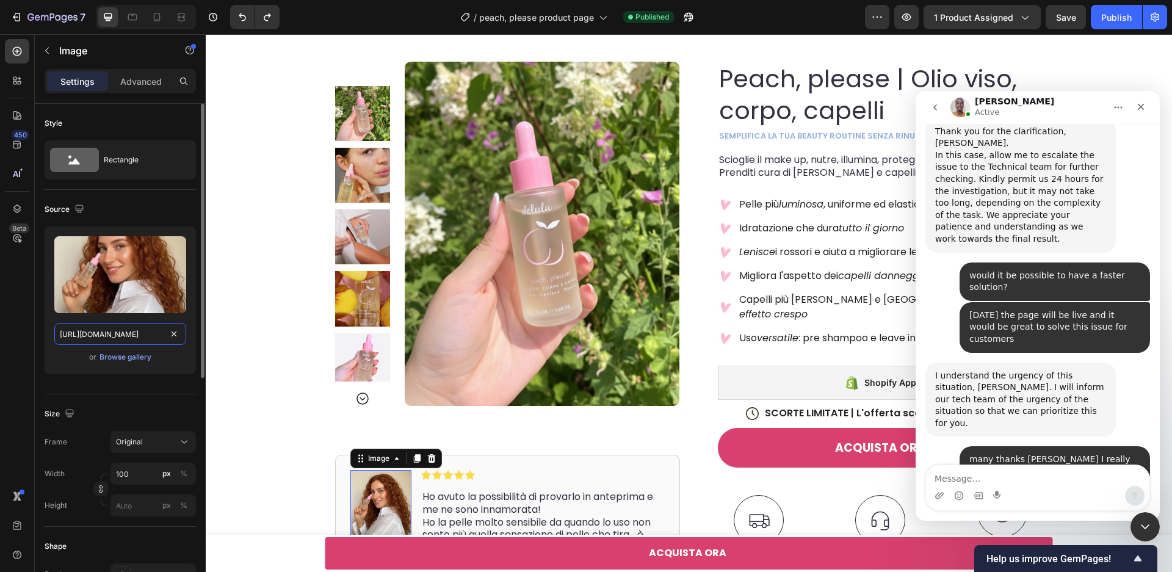
click at [115, 342] on input "[URL][DOMAIN_NAME]" at bounding box center [120, 334] width 132 height 22
paste input "3_fe0dd673-3d67-477f-93a0-4ad7dd2c8c87.webp?v=1759079648"
type input "[URL][DOMAIN_NAME]"
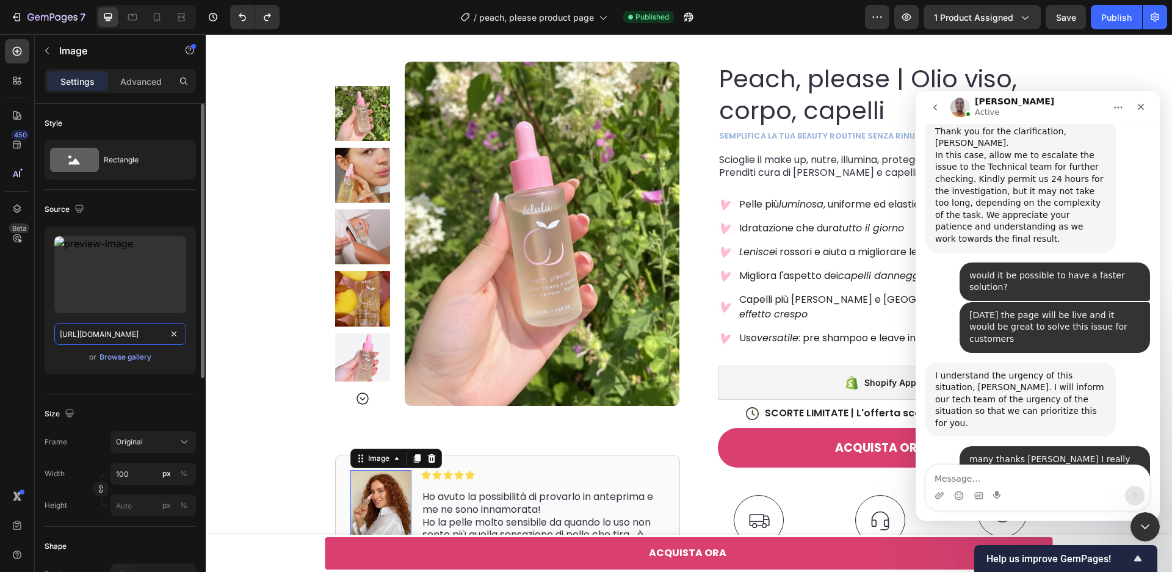
scroll to position [0, 325]
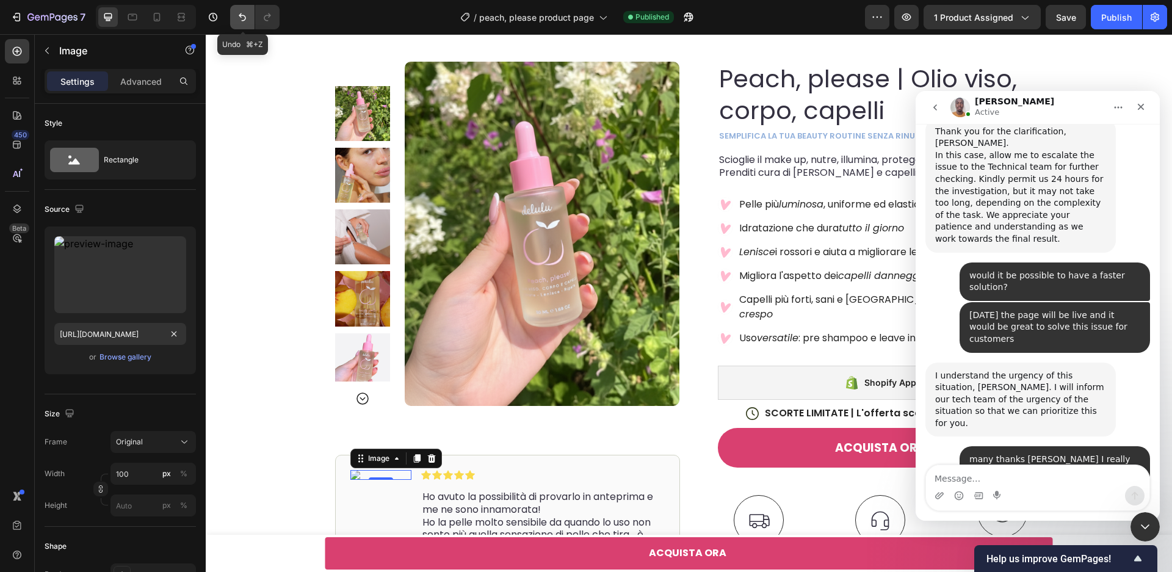
click at [237, 16] on icon "Undo/Redo" at bounding box center [242, 17] width 12 height 12
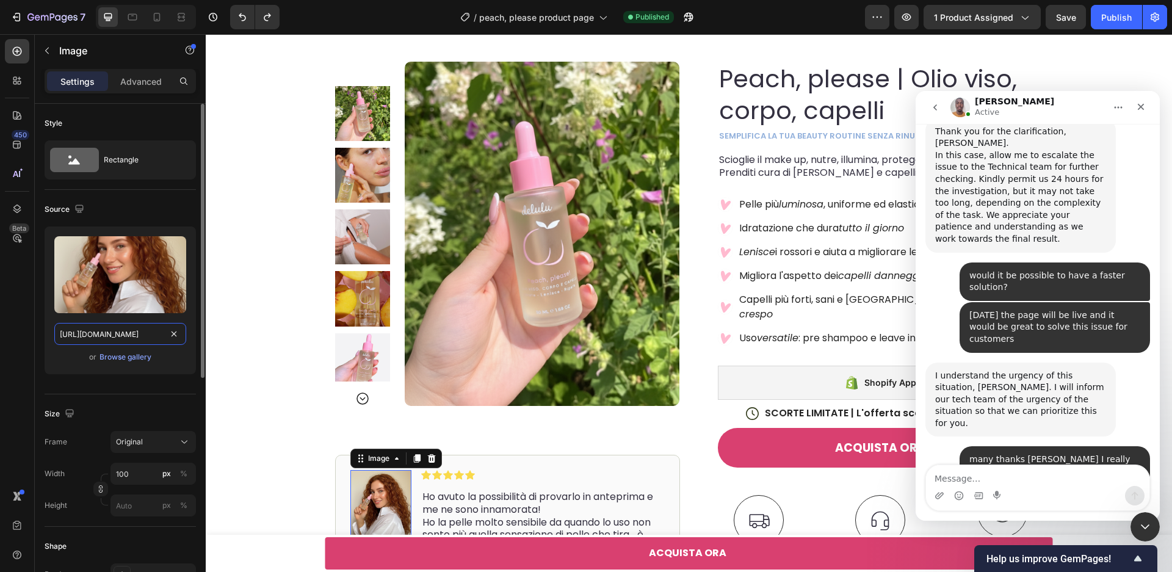
click at [128, 339] on input "https://cdn.shopify.com/s/files/1/0658/9906/9707/files/gempages_514082517704246…" at bounding box center [120, 334] width 132 height 22
paste input "514082517704246118-2f16aead-3904-493b-8de7-3b0758ad6061.webp?v=1759079695"
type input "https://cdn.shopify.com/s/files/1/0658/9906/9707/files/514082517704246118-2f16a…"
click at [324, 497] on div "Product Images Image 0 Icon Icon Icon Icon Icon Icon List Ho avuto la possibili…" at bounding box center [689, 396] width 733 height 729
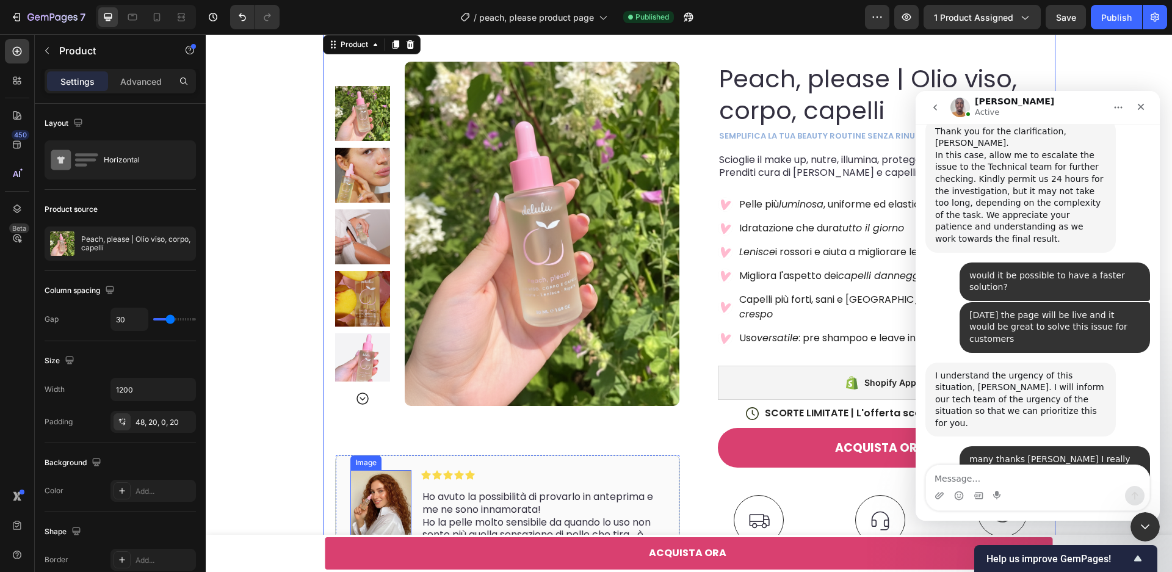
click at [376, 507] on img at bounding box center [380, 504] width 61 height 68
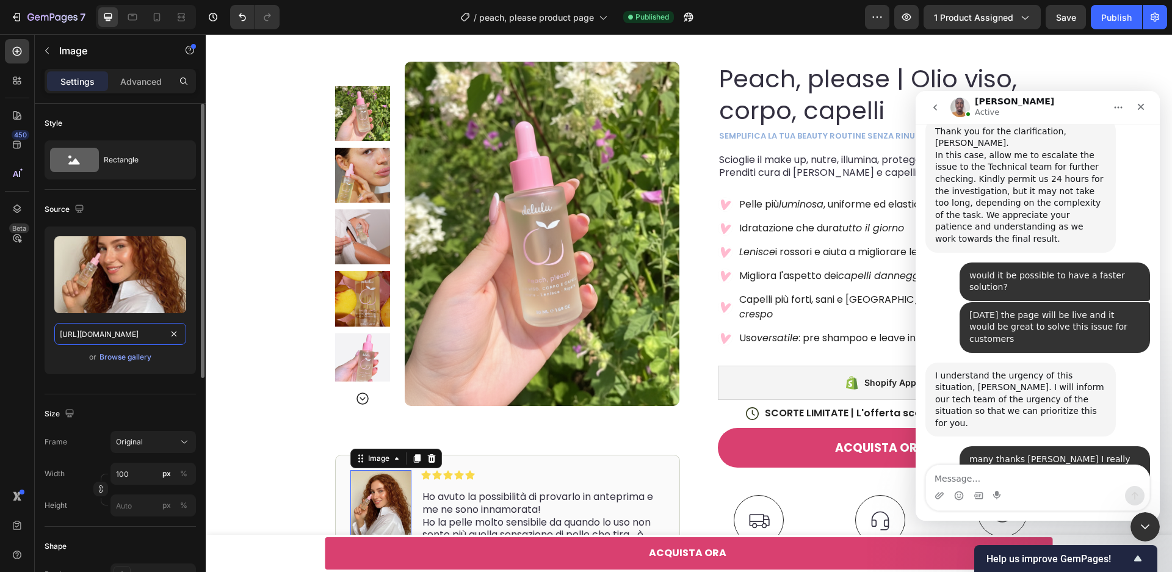
click at [148, 338] on input "https://cdn.shopify.com/s/files/1/0658/9906/9707/files/514082517704246118-2f16a…" at bounding box center [120, 334] width 132 height 22
click at [355, 484] on img at bounding box center [380, 504] width 61 height 68
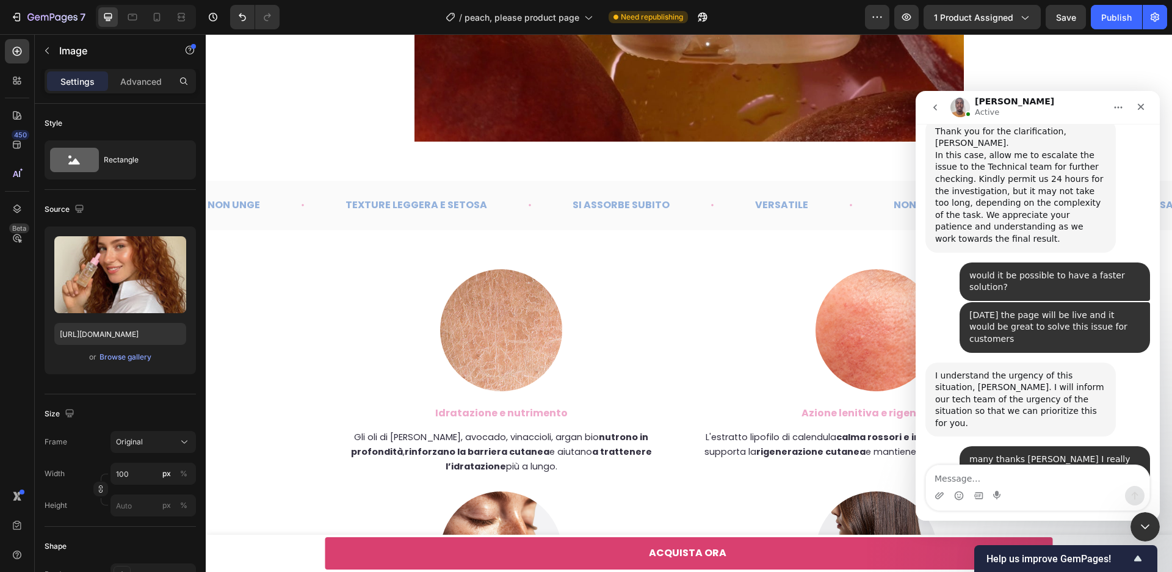
scroll to position [2902, 0]
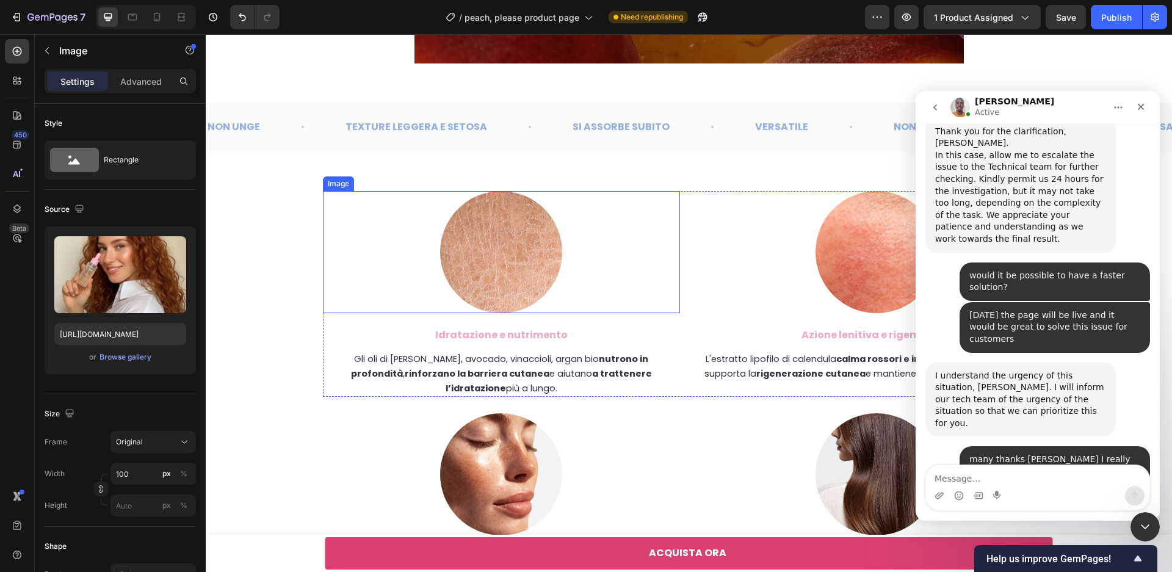
click at [504, 244] on img at bounding box center [501, 252] width 122 height 122
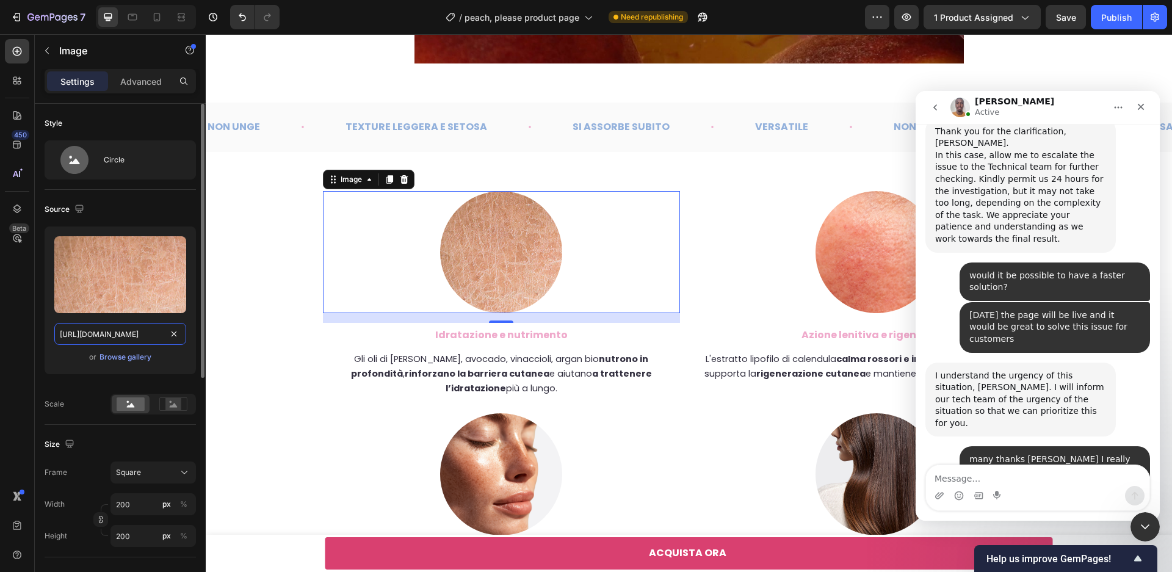
click at [94, 339] on input "[URL][DOMAIN_NAME]" at bounding box center [120, 334] width 132 height 22
paste input "514082517704246118-50f59667-710f-4e3d-a364-02c776f608b9.webp?v=1759079646"
type input "[URL][DOMAIN_NAME]"
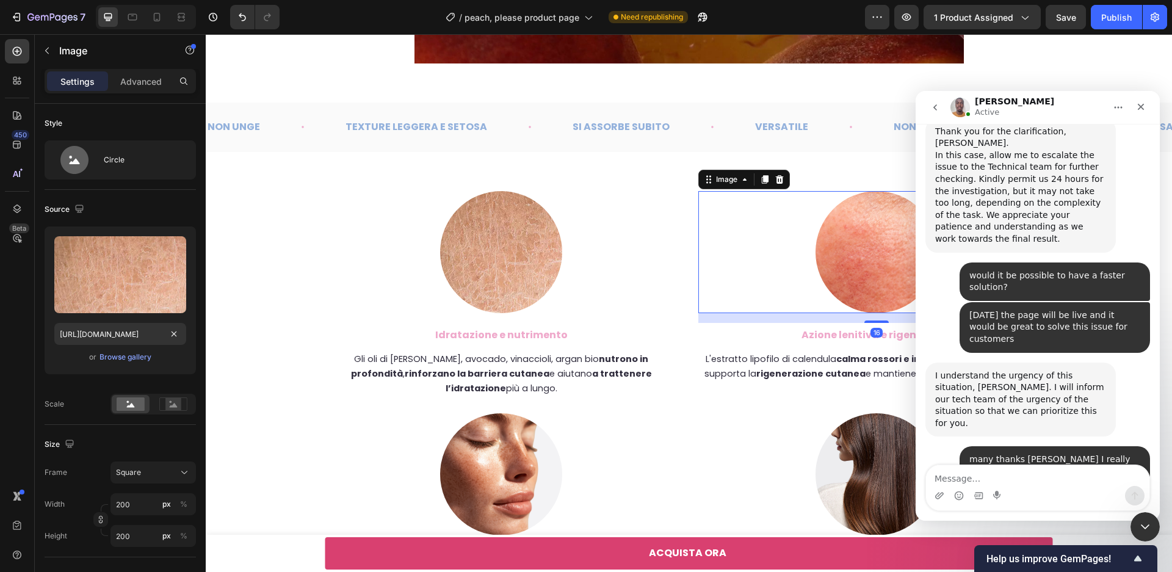
click at [853, 263] on img at bounding box center [877, 252] width 122 height 122
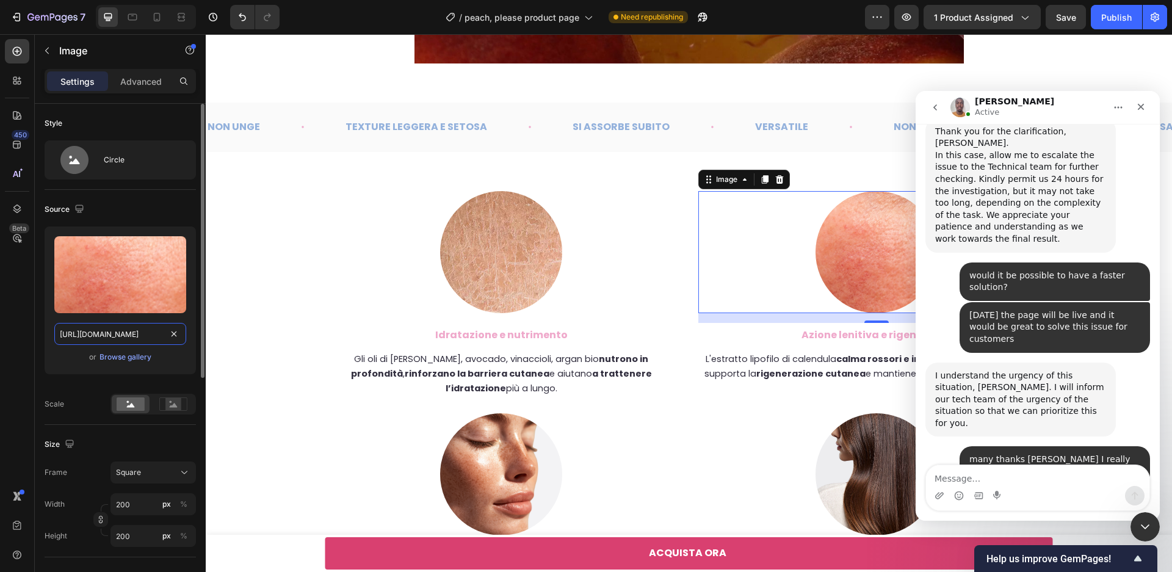
click at [100, 335] on input "[URL][DOMAIN_NAME]" at bounding box center [120, 334] width 132 height 22
paste input "514082517704246118-af33470d-949e-47a0-ae2e-5482681b180b.webp?v=1759079622"
type input "[URL][DOMAIN_NAME]"
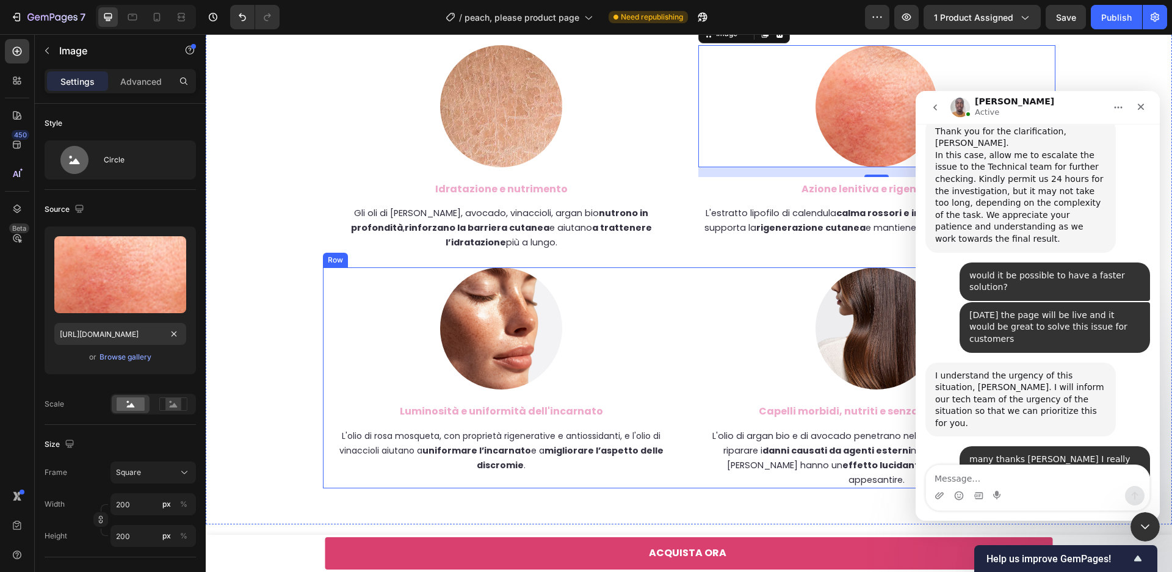
click at [499, 333] on img at bounding box center [501, 328] width 122 height 122
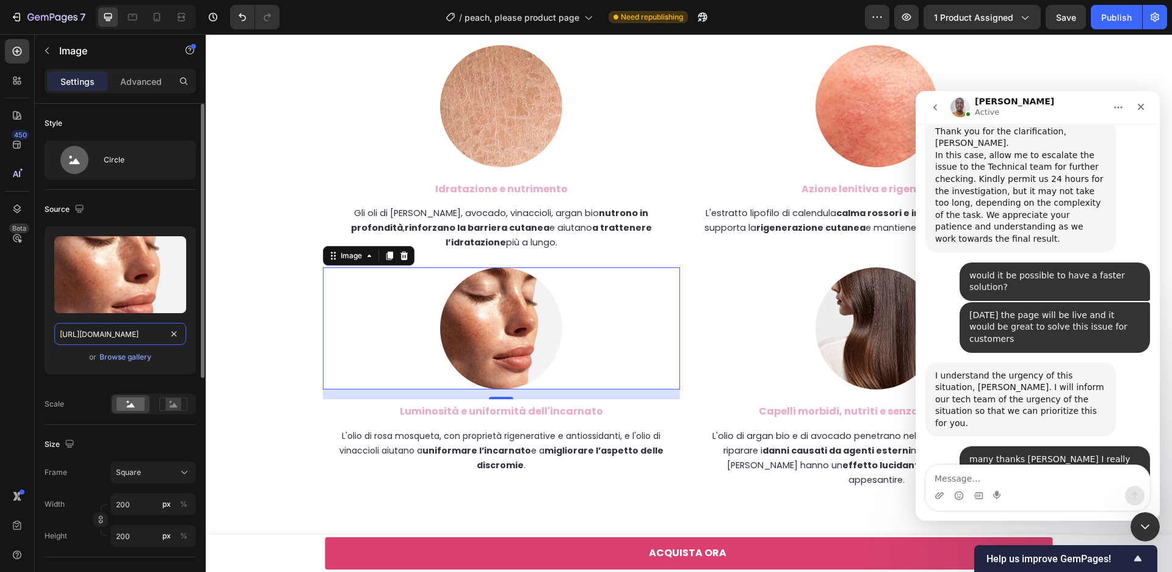
click at [137, 325] on input "[URL][DOMAIN_NAME]" at bounding box center [120, 334] width 132 height 22
paste input "514082517704246118-1d21095b-c60a-4ce9-ad37-052b4deb8a15.webp?v=1759079622"
type input "[URL][DOMAIN_NAME]"
click at [871, 352] on img at bounding box center [877, 328] width 122 height 122
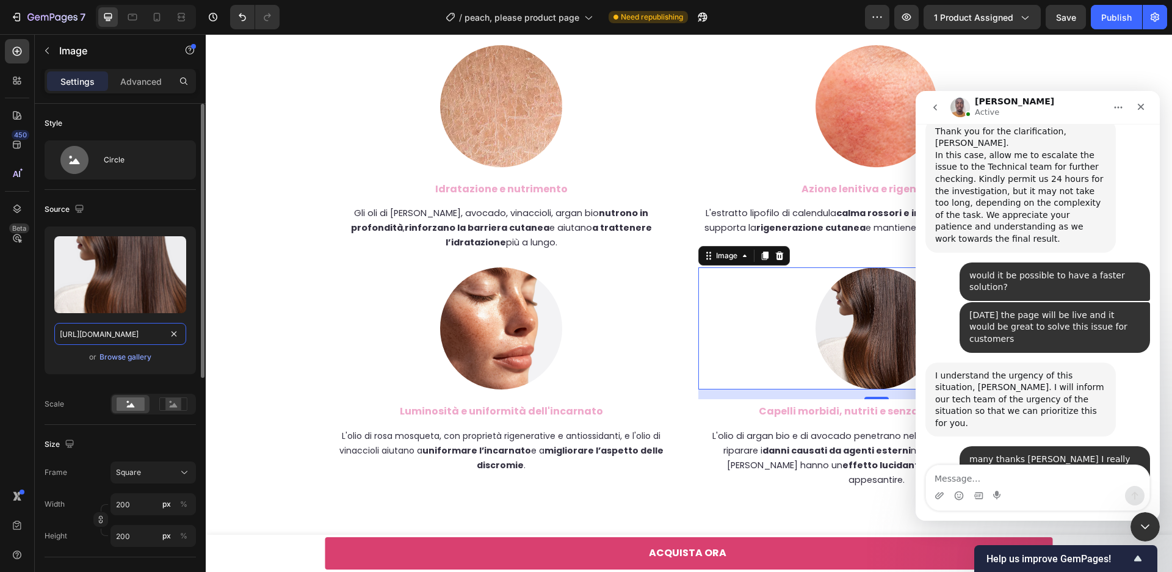
click at [131, 331] on input "https://cdn.shopify.com/s/files/1/0658/9906/9707/files/gempages_514082517704246…" at bounding box center [120, 334] width 132 height 22
paste input "514082517704246118-106f3341-6a21-410c-b97f-7a522068227e.webp?v=1759079622"
type input "[URL][DOMAIN_NAME]"
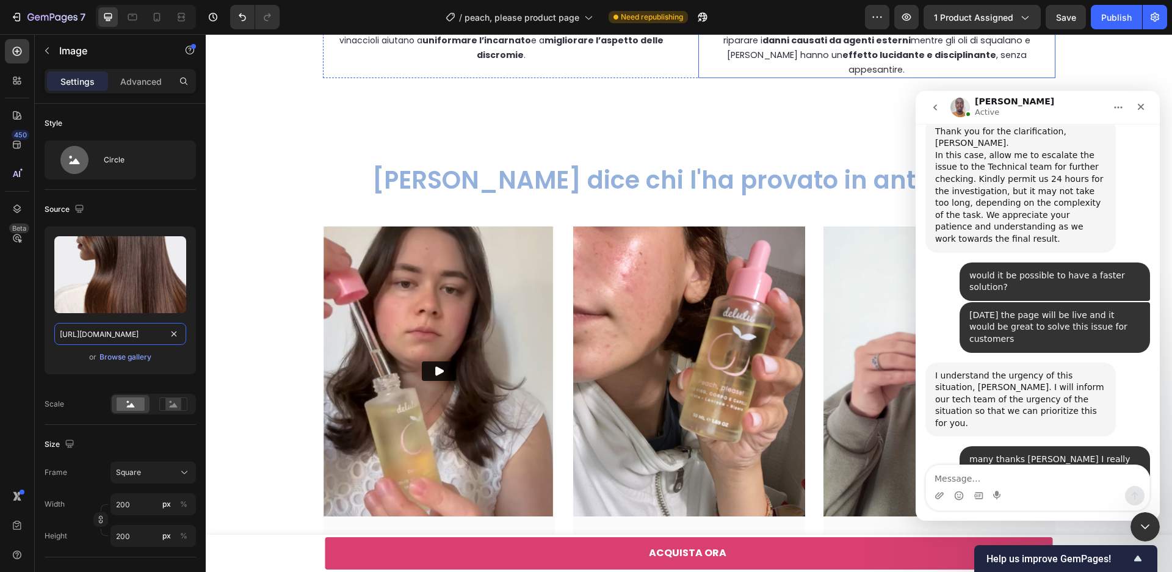
scroll to position [3471, 0]
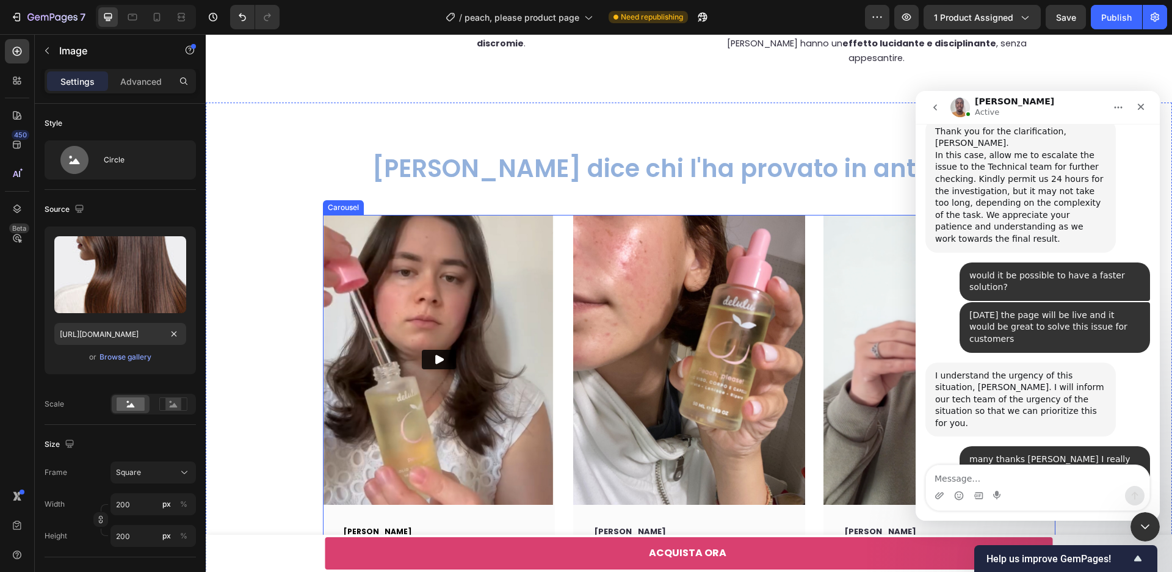
click at [565, 379] on div "Video Yuliya D. Text block Questo prodotto è un must per tanti motivi: 1. In pr…" at bounding box center [689, 516] width 733 height 602
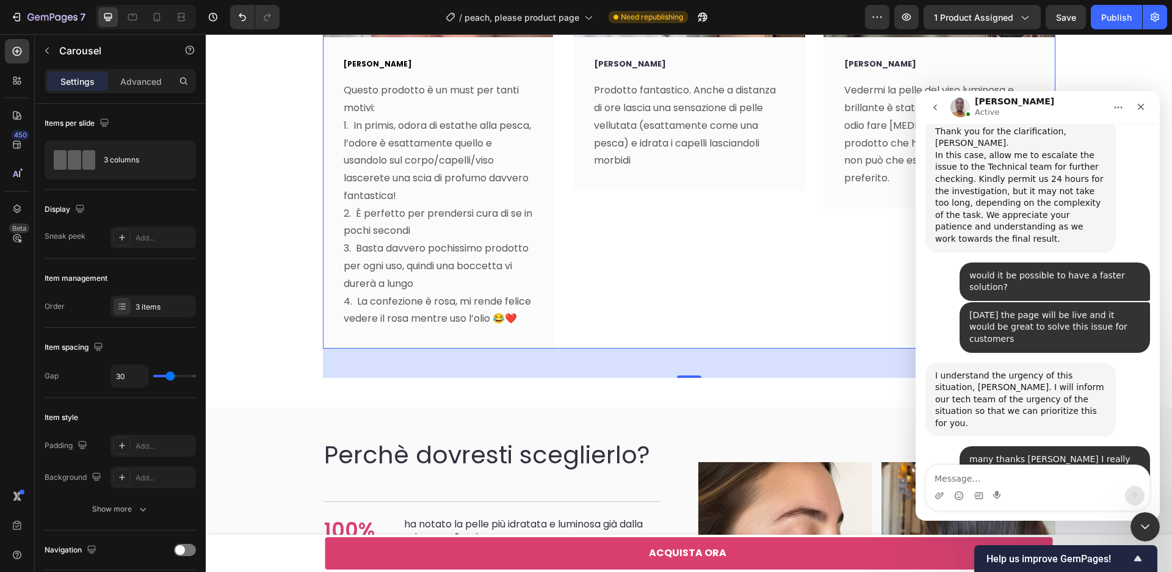
scroll to position [4192, 0]
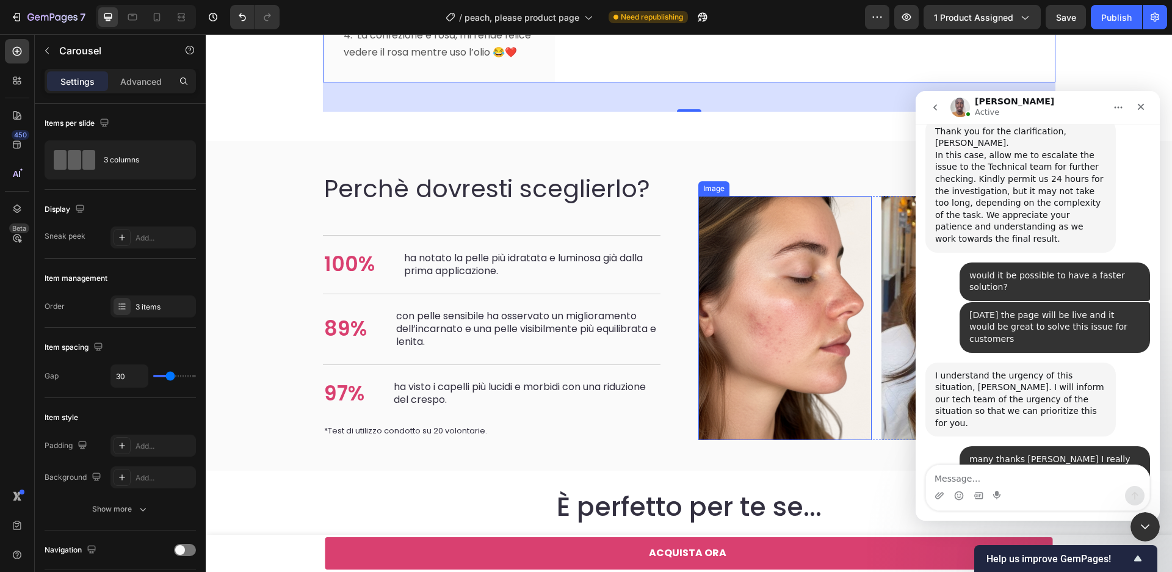
click at [752, 321] on img at bounding box center [785, 318] width 174 height 244
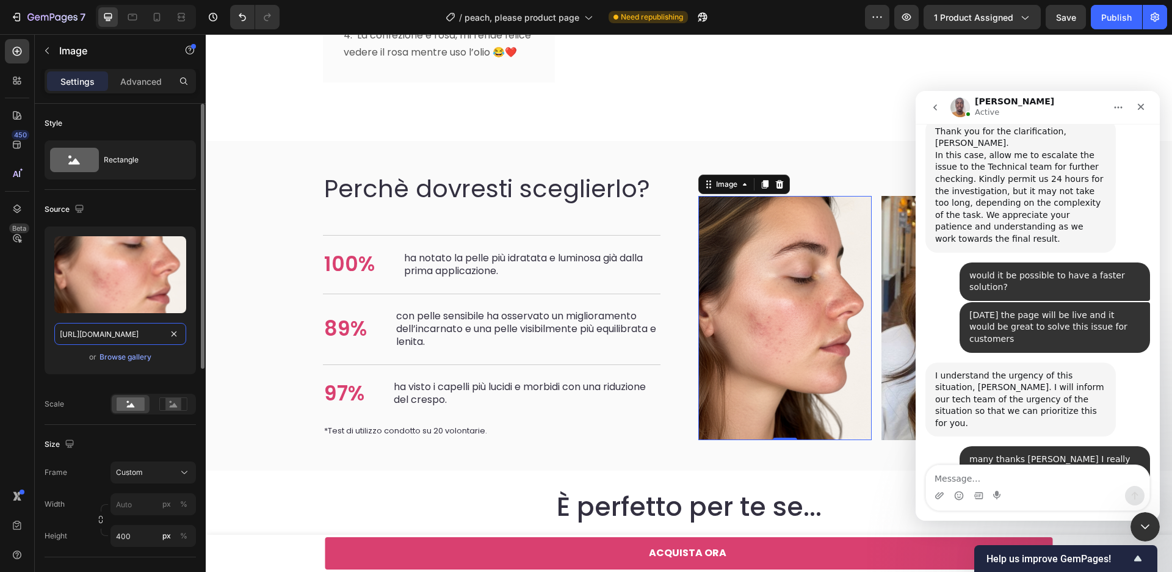
click at [116, 326] on input "https://cdn.shopify.com/s/files/1/0658/9906/9707/files/gempages_514082517704246…" at bounding box center [120, 334] width 132 height 22
paste input "514082517704246118-37fdb5f5-36a9-4b4b-b08a-5a63f2d43bfe.webp?v=1759079622"
type input "https://cdn.shopify.com/s/files/1/0658/9906/9707/files/514082517704246118-37fdb…"
click at [897, 297] on img at bounding box center [969, 318] width 174 height 244
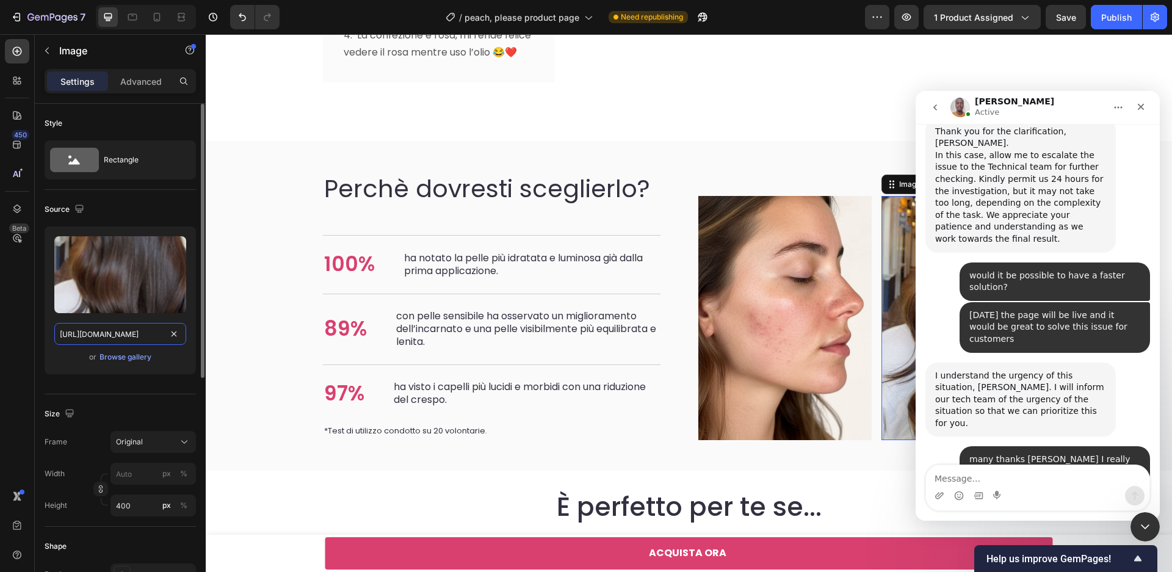
click at [89, 330] on input "https://cdn.shopify.com/s/files/1/0658/9906/9707/files/gempages_514082517704246…" at bounding box center [120, 334] width 132 height 22
paste input "514082517704246118-013c5ec6-0cb1-4e3c-bfa1-483b81042ed5.webp?v=1759079623"
type input "https://cdn.shopify.com/s/files/1/0658/9906/9707/files/514082517704246118-013c5…"
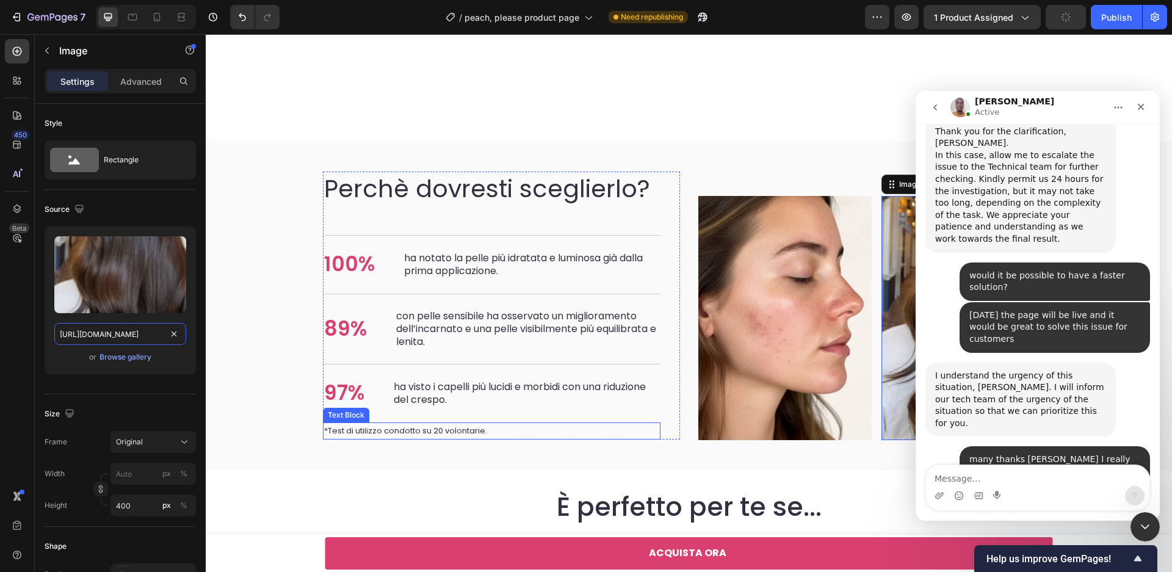
scroll to position [4653, 0]
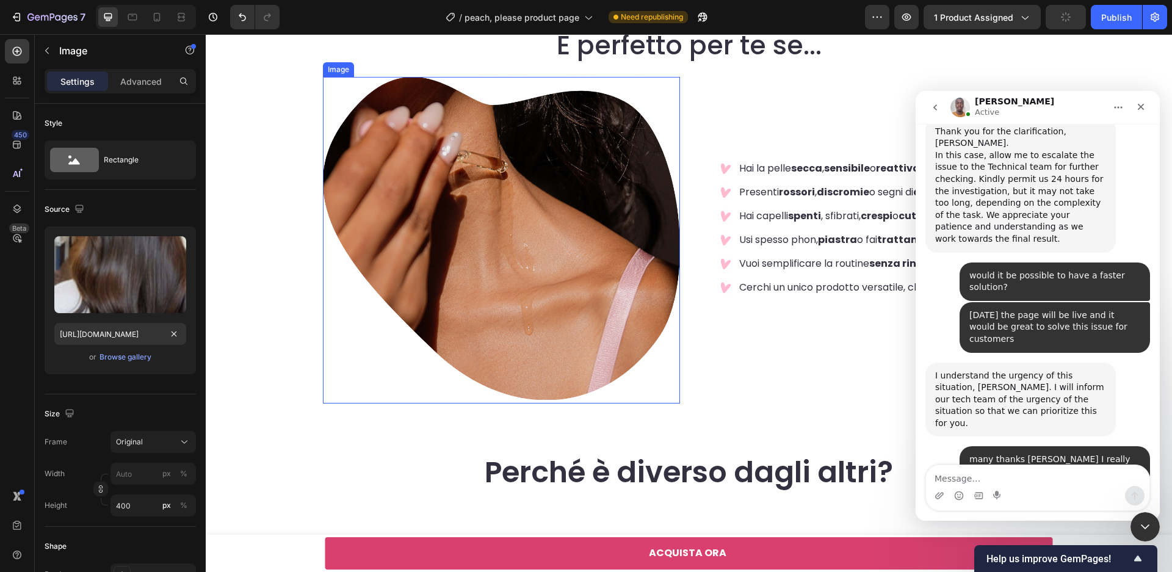
click at [517, 249] on img at bounding box center [501, 240] width 357 height 327
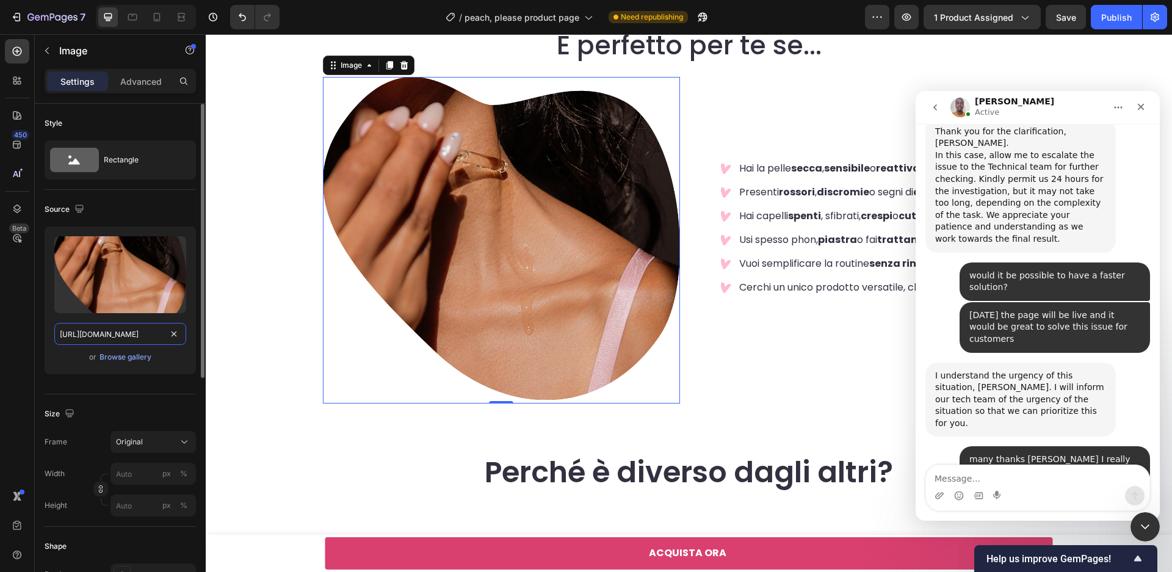
click at [111, 338] on input "https://cdn.shopify.com/s/files/1/0658/9906/9707/files/gempages_514082517704246…" at bounding box center [120, 334] width 132 height 22
paste input "514082517704246118-c69baf4a-06d6-4e1b-8481-d8a75174ebfc.webp?v=1759079622"
type input "https://cdn.shopify.com/s/files/1/0658/9906/9707/files/514082517704246118-c69ba…"
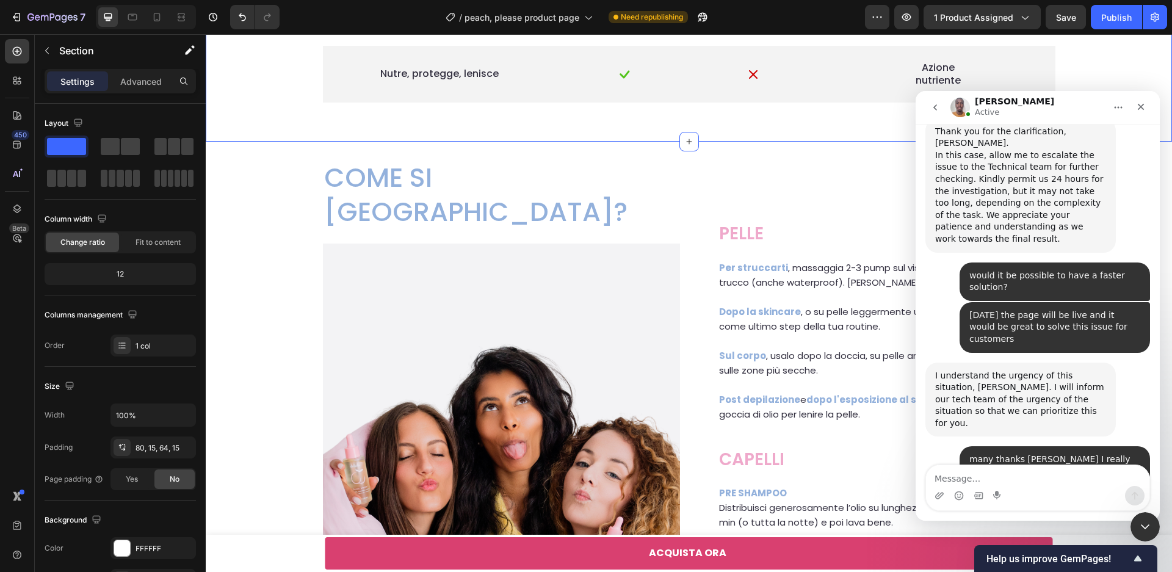
scroll to position [5415, 0]
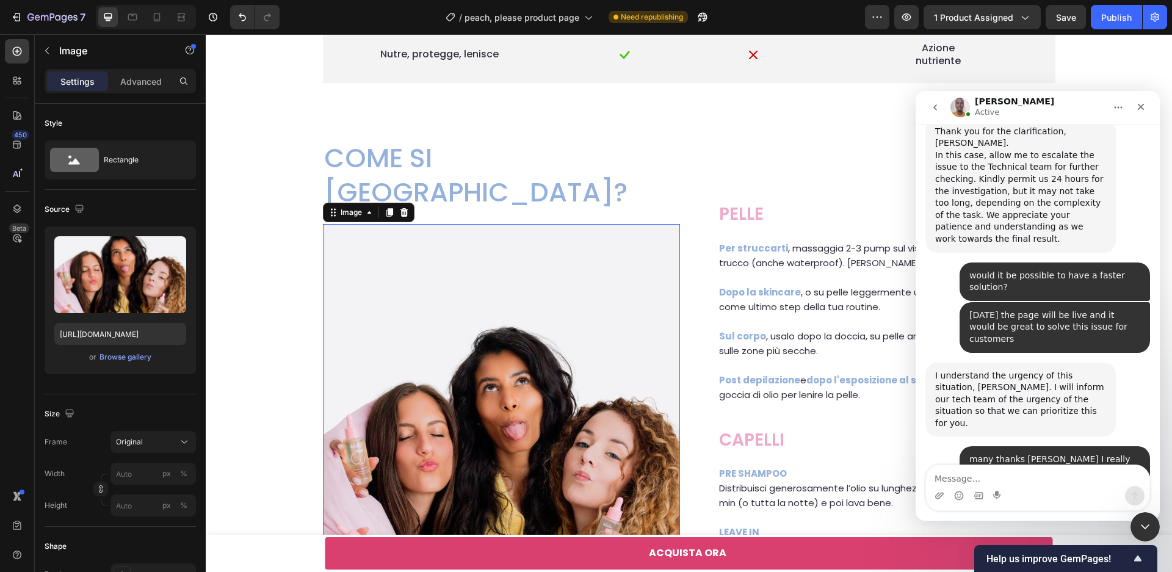
click at [410, 399] on img at bounding box center [501, 447] width 357 height 446
click at [110, 327] on input "https://cdn.shopify.com/s/files/1/0658/9906/9707/files/gempages_514082517704246…" at bounding box center [120, 334] width 132 height 22
paste input "514082517704246118-9669cb07-e11a-4238-a335-2ea0866319e3.webp?v=1759079622"
type input "https://cdn.shopify.com/s/files/1/0658/9906/9707/files/514082517704246118-9669c…"
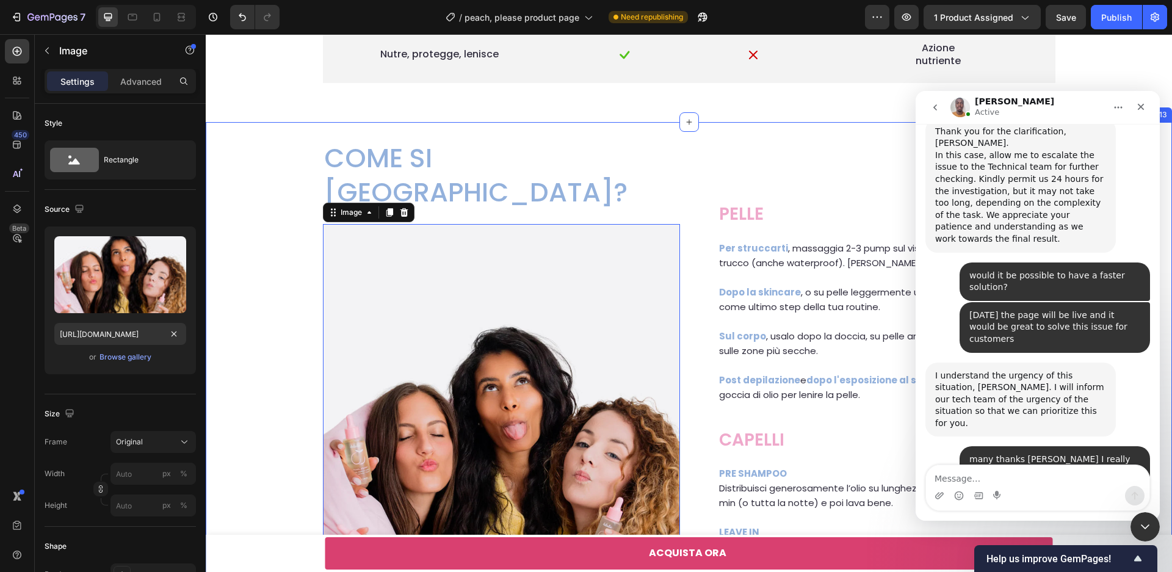
click at [294, 366] on div "COME SI USA? Heading Image 0 Row PELLE Heading Per struccarti , massaggia 2-3 p…" at bounding box center [689, 396] width 942 height 548
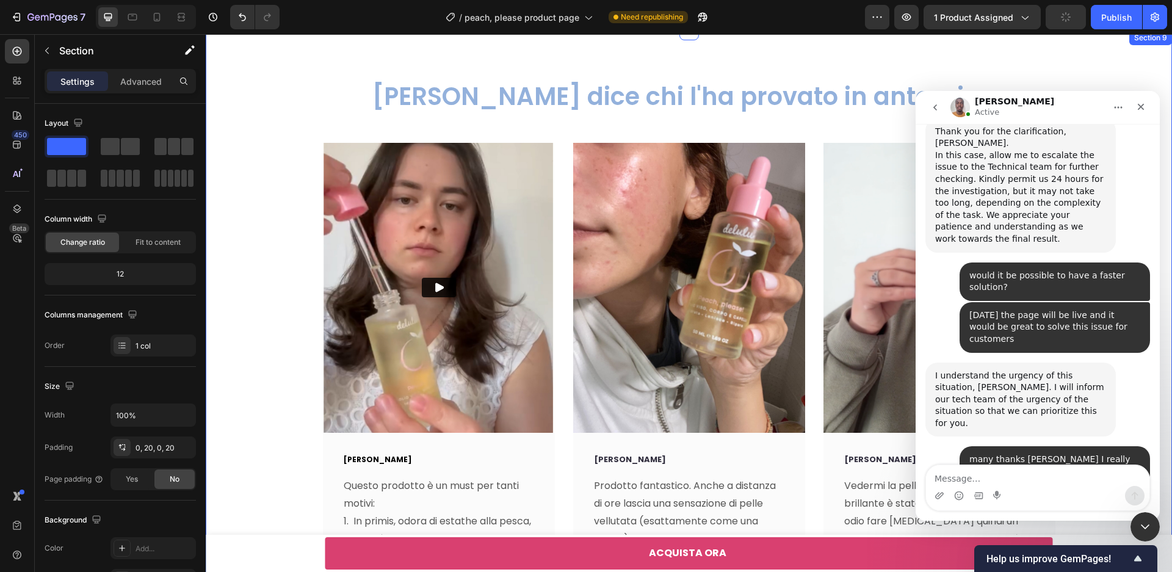
scroll to position [3439, 0]
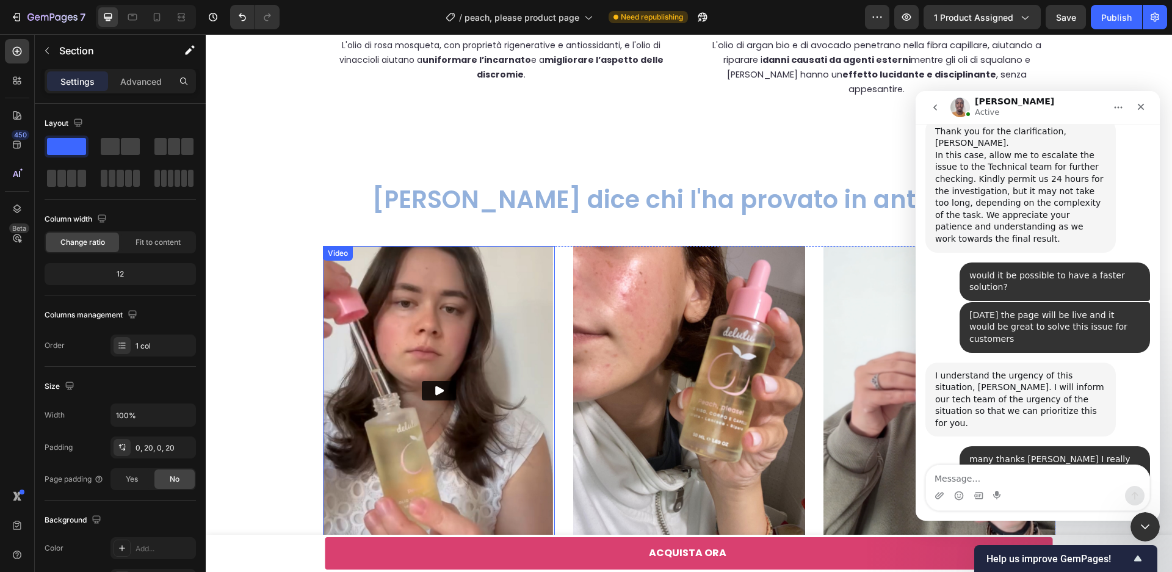
click at [364, 385] on img at bounding box center [439, 391] width 232 height 290
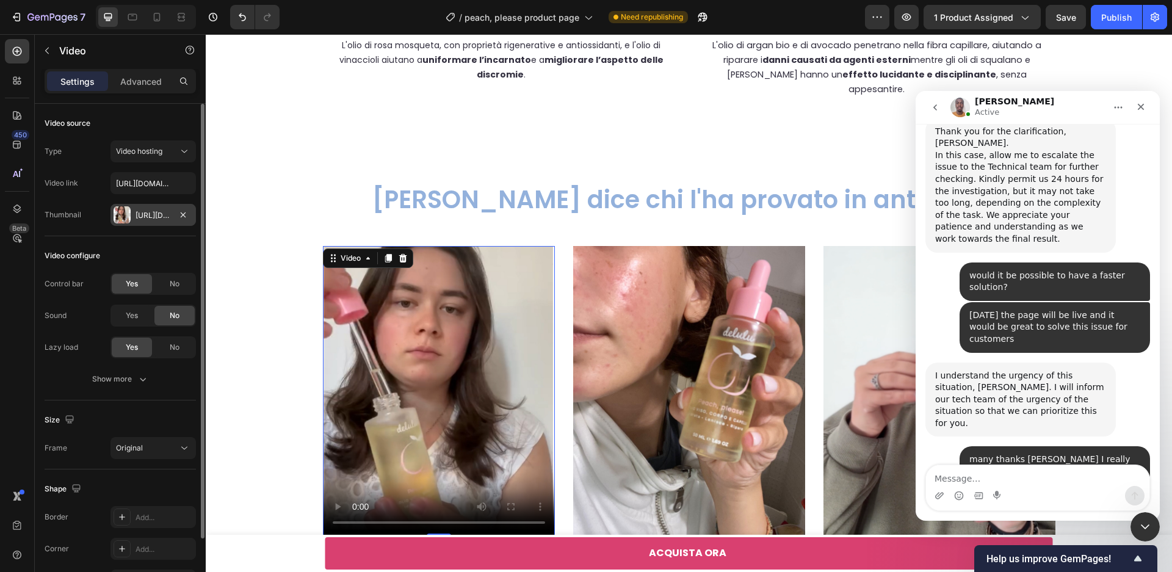
click at [156, 217] on div "Https://cdn.Shopify.Com/s/files/1/0658/9906/9707/files/7_5306a63d-fe8a-4c99-8ae…" at bounding box center [153, 215] width 35 height 11
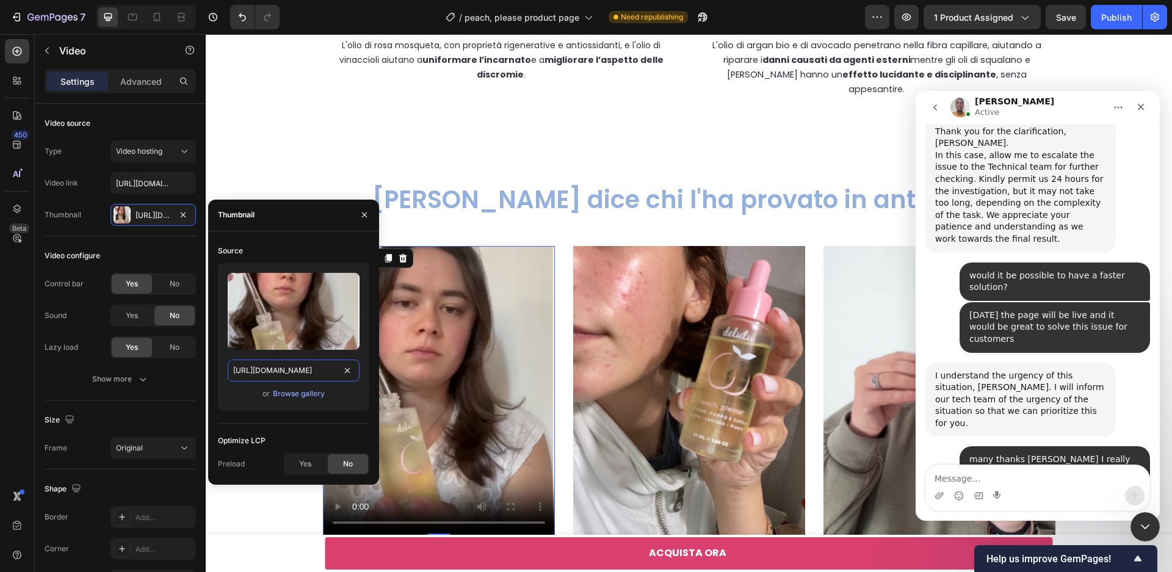
click at [304, 360] on input "https://cdn.shopify.com/s/files/1/0658/9906/9707/files/7_5306a63d-fe8a-4c99-8ae…" at bounding box center [294, 371] width 132 height 22
paste input ".webp?v=1759079913"
type input "https://cdn.shopify.com/s/files/1/0658/9906/9707/files/7.webp?v=1759079913"
click at [861, 300] on img at bounding box center [940, 391] width 232 height 290
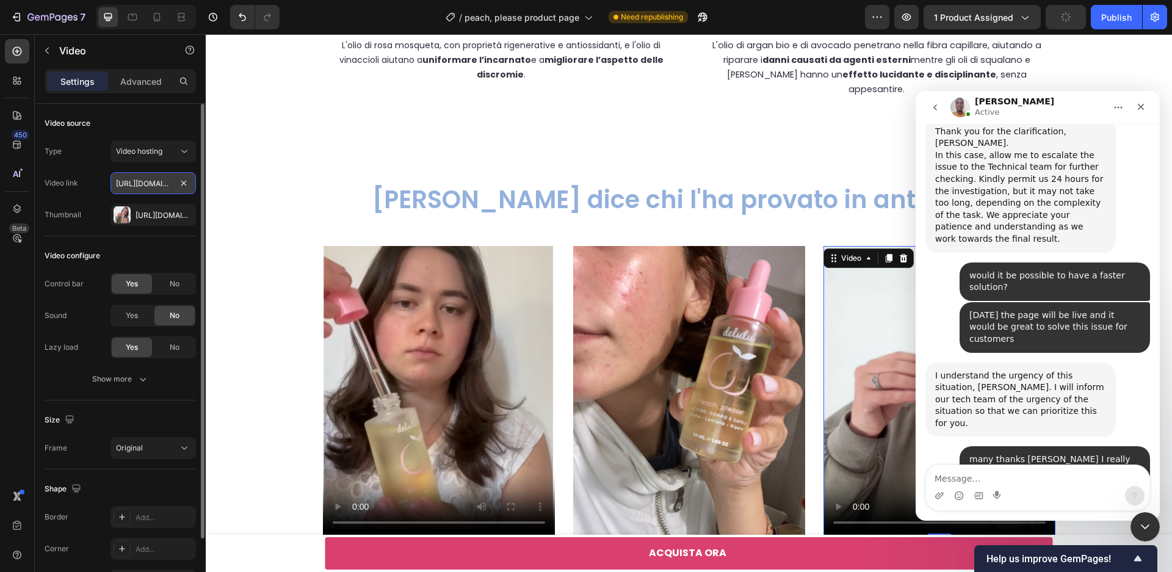
click at [150, 186] on input "[URL][DOMAIN_NAME]" at bounding box center [152, 183] width 85 height 22
click at [162, 217] on div "Https://cdn.Shopify.Com/s/files/1/0658/9906/9707/files/6_13e901b1-82c3-49aa-a66…" at bounding box center [153, 215] width 35 height 11
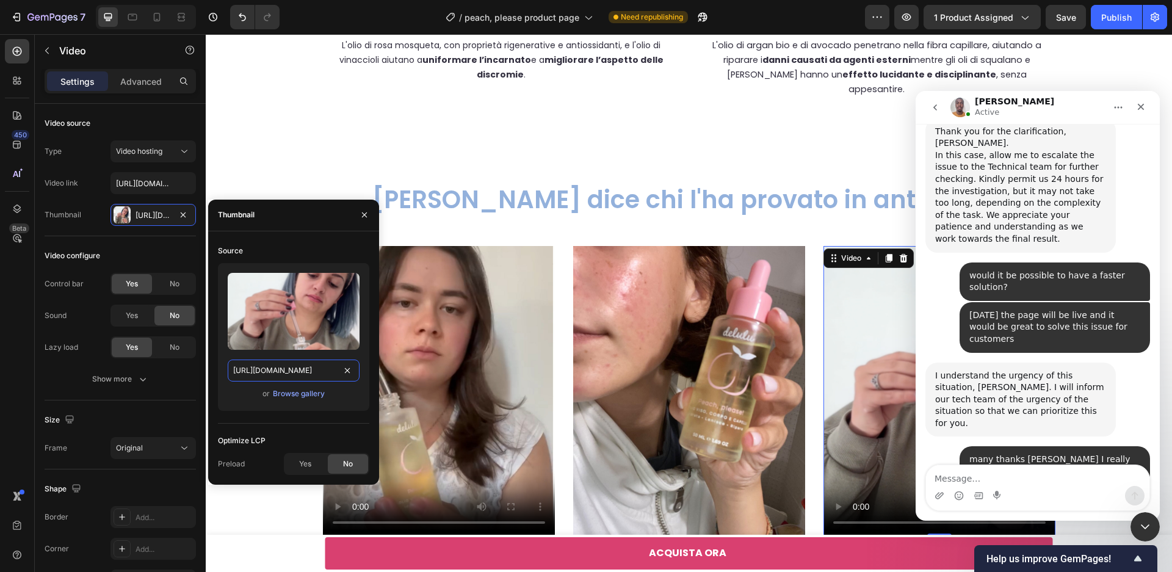
click at [293, 381] on input "https://cdn.shopify.com/s/files/1/0658/9906/9707/files/6_13e901b1-82c3-49aa-a66…" at bounding box center [294, 371] width 132 height 22
paste input ".webp?v=1759079914"
type input "[URL][DOMAIN_NAME]"
click at [440, 228] on div "Cosa dice chi l'ha provato in anteprima Heading Row Video Yuliya D. Text block …" at bounding box center [689, 530] width 948 height 695
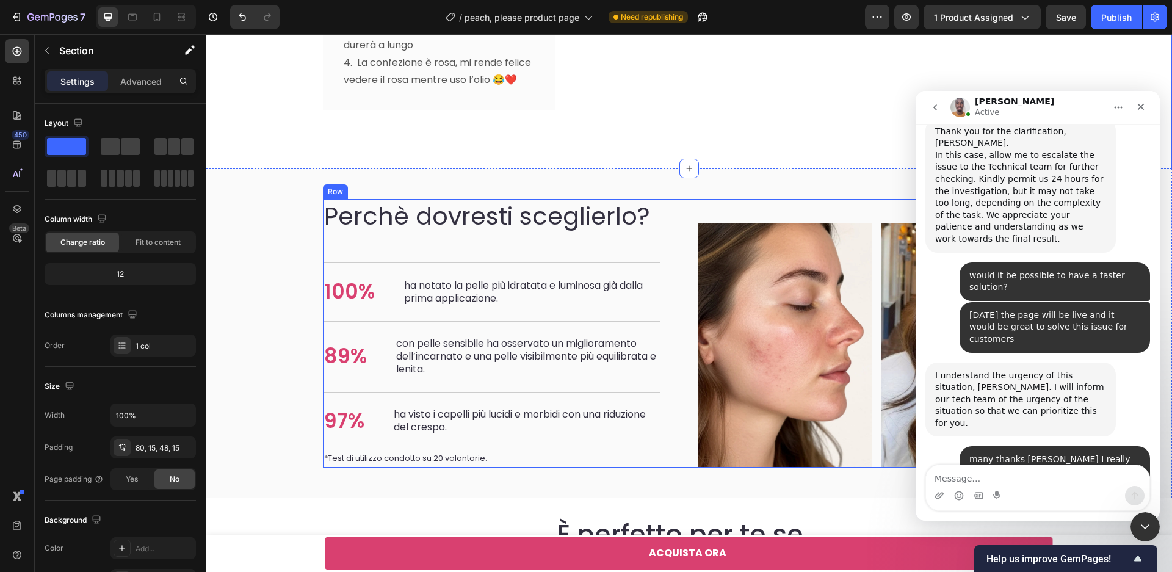
scroll to position [4183, 0]
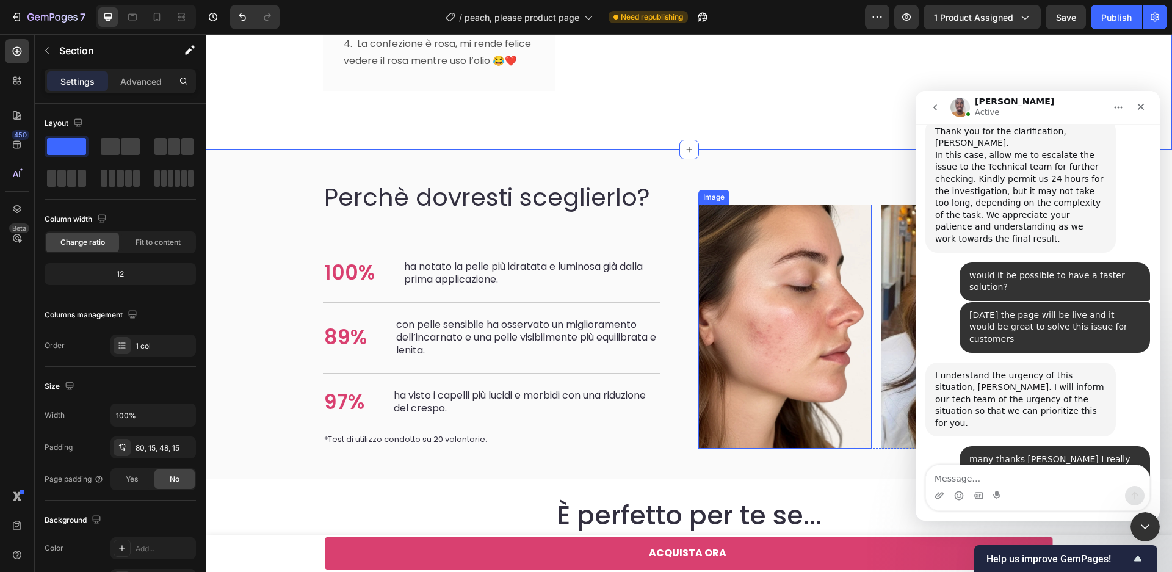
click at [806, 321] on img at bounding box center [785, 327] width 174 height 244
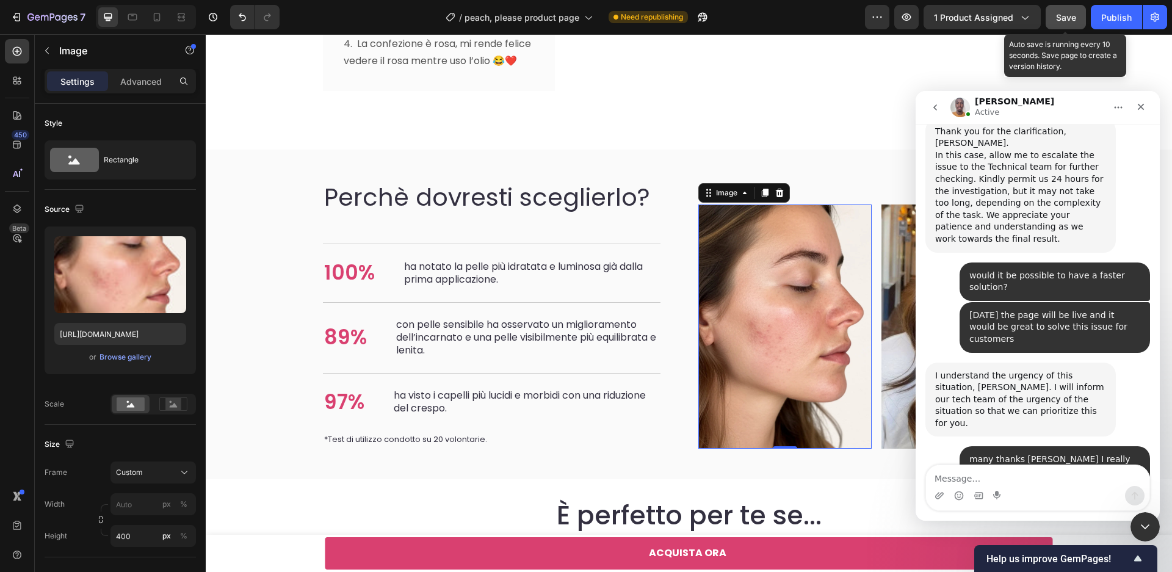
click at [1062, 16] on span "Save" at bounding box center [1066, 17] width 20 height 10
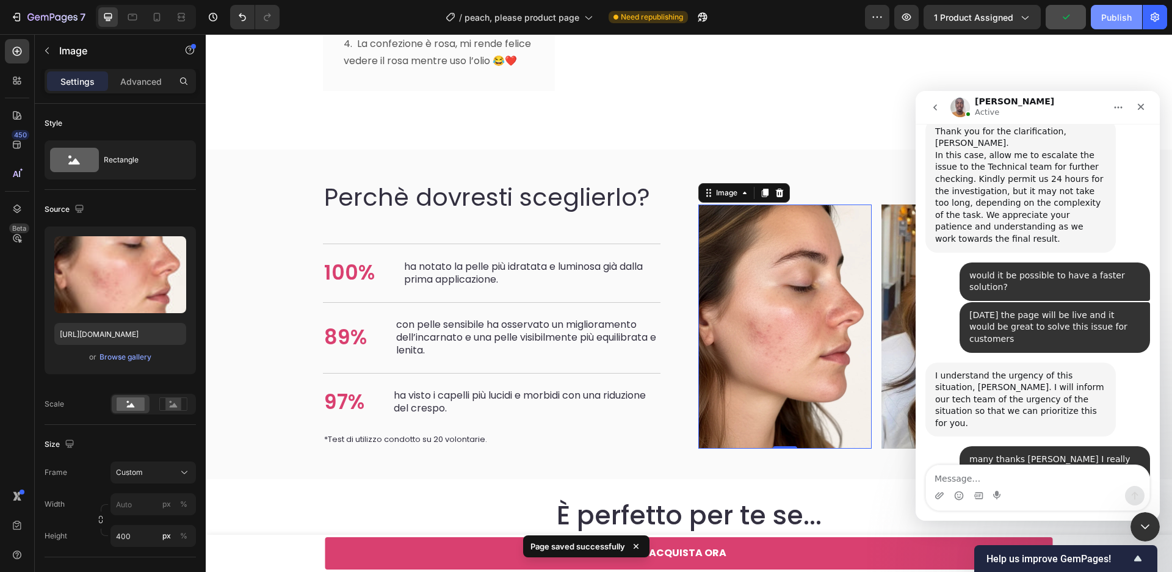
click at [1120, 17] on div "Publish" at bounding box center [1116, 17] width 31 height 13
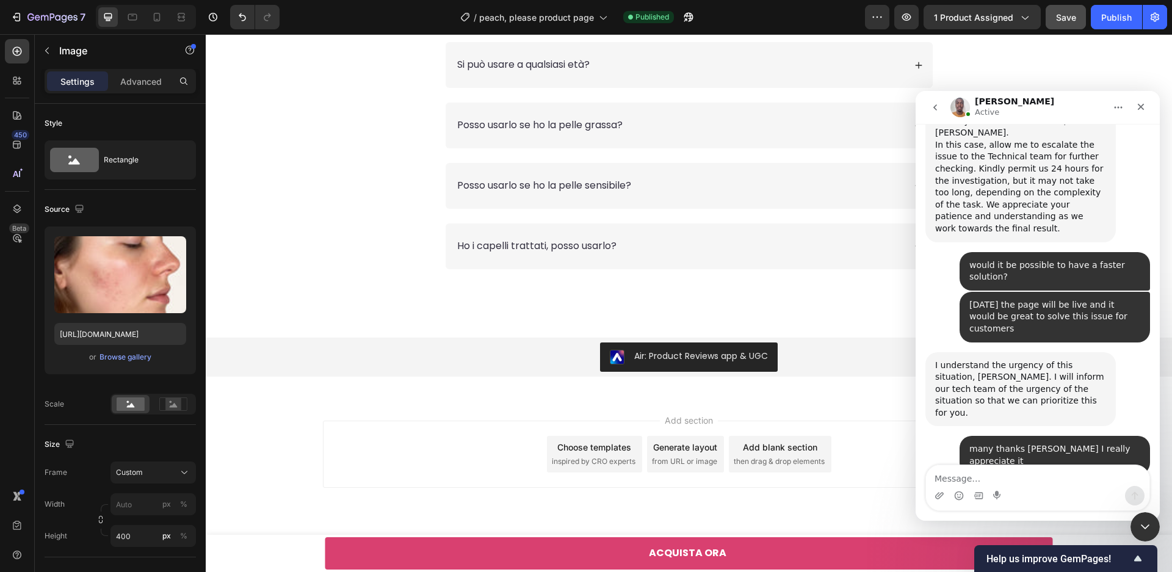
scroll to position [1844, 0]
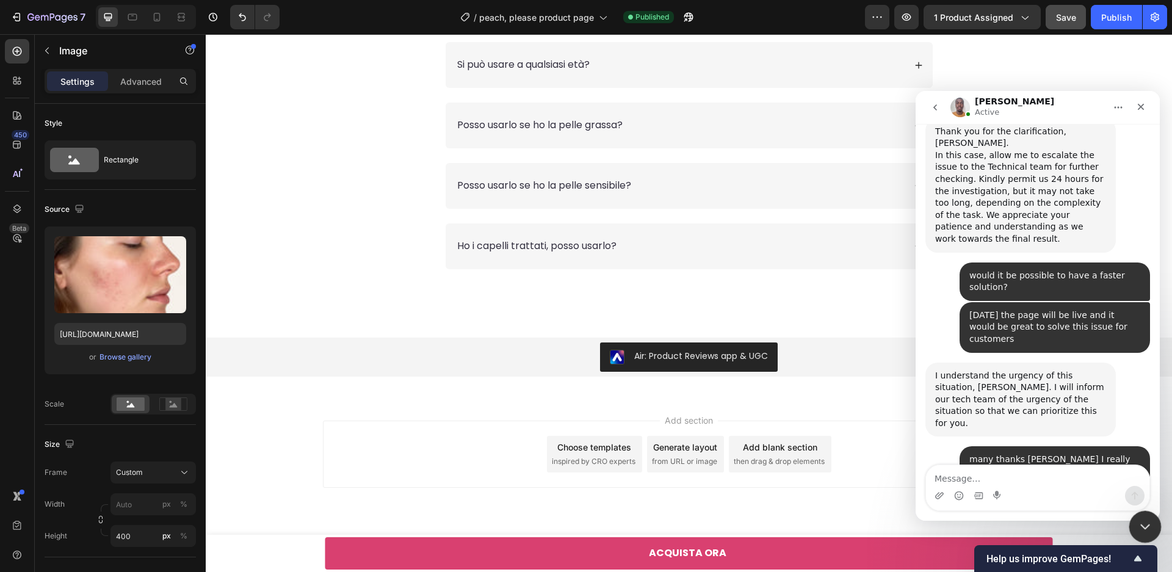
click at [1146, 528] on icon "Chiudi il messenger Intercom" at bounding box center [1143, 525] width 15 height 15
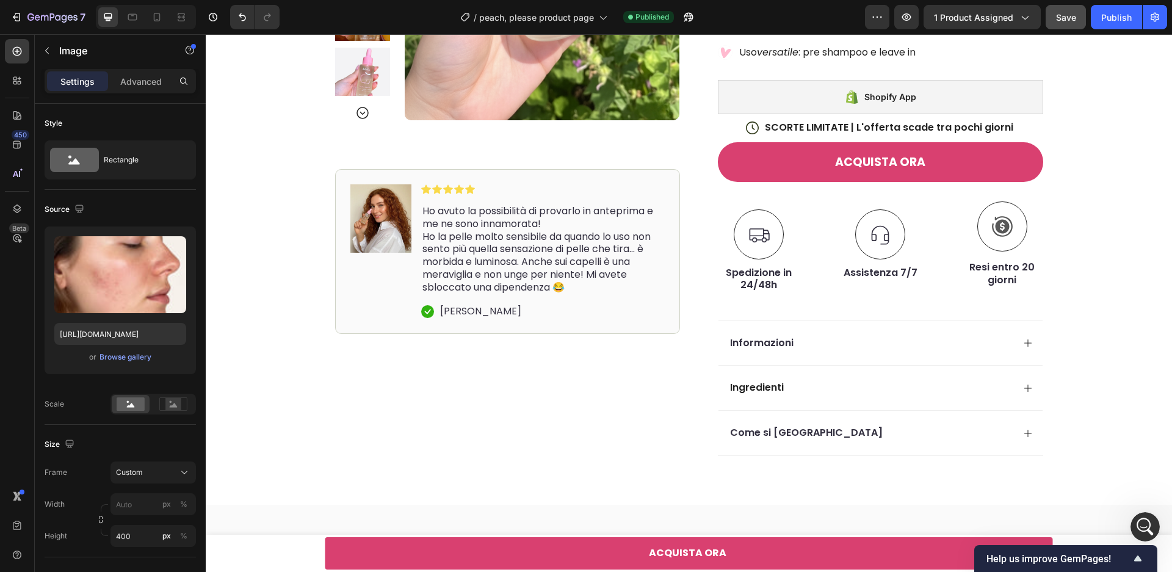
scroll to position [0, 0]
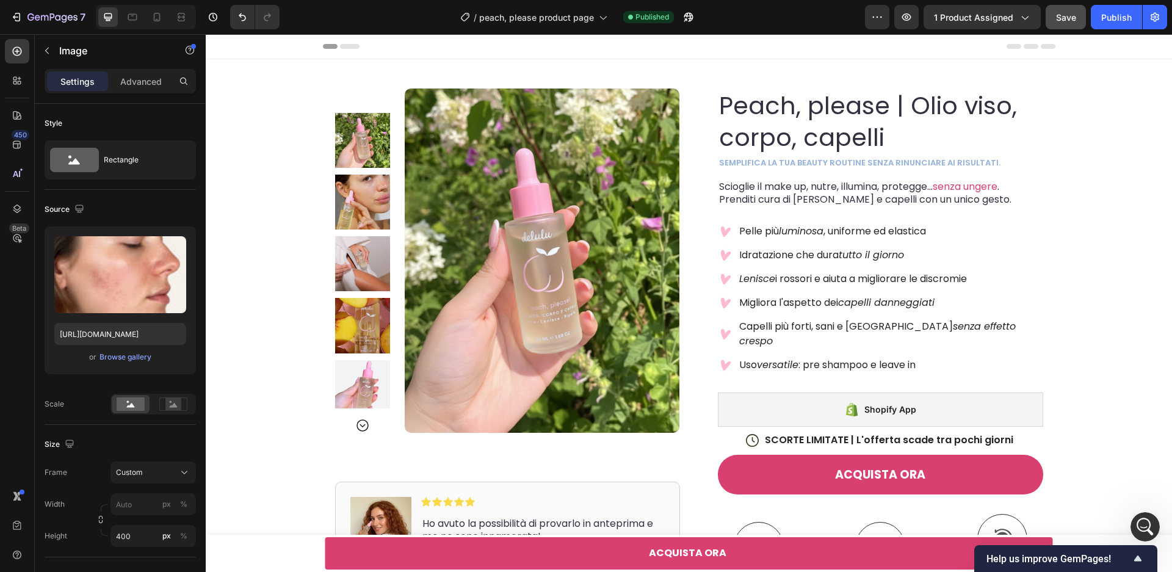
click at [1061, 20] on span "Save" at bounding box center [1066, 17] width 20 height 10
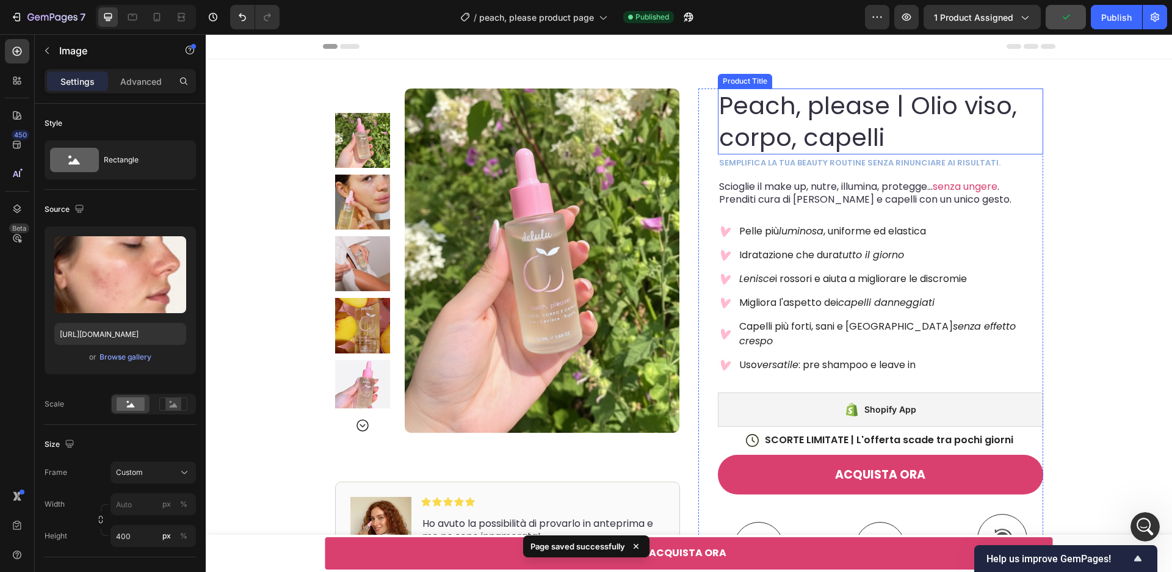
click at [921, 147] on h1 "Peach, please | Olio viso, corpo, capelli" at bounding box center [880, 122] width 325 height 66
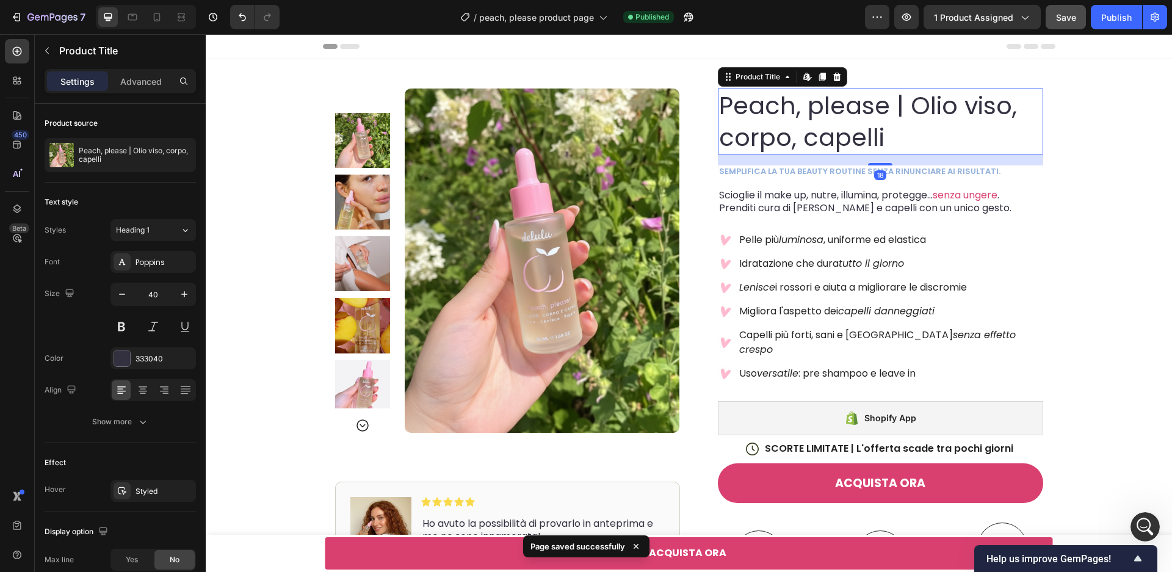
drag, startPoint x: 883, startPoint y: 155, endPoint x: 946, endPoint y: 178, distance: 67.0
click at [884, 163] on div at bounding box center [880, 164] width 24 height 2
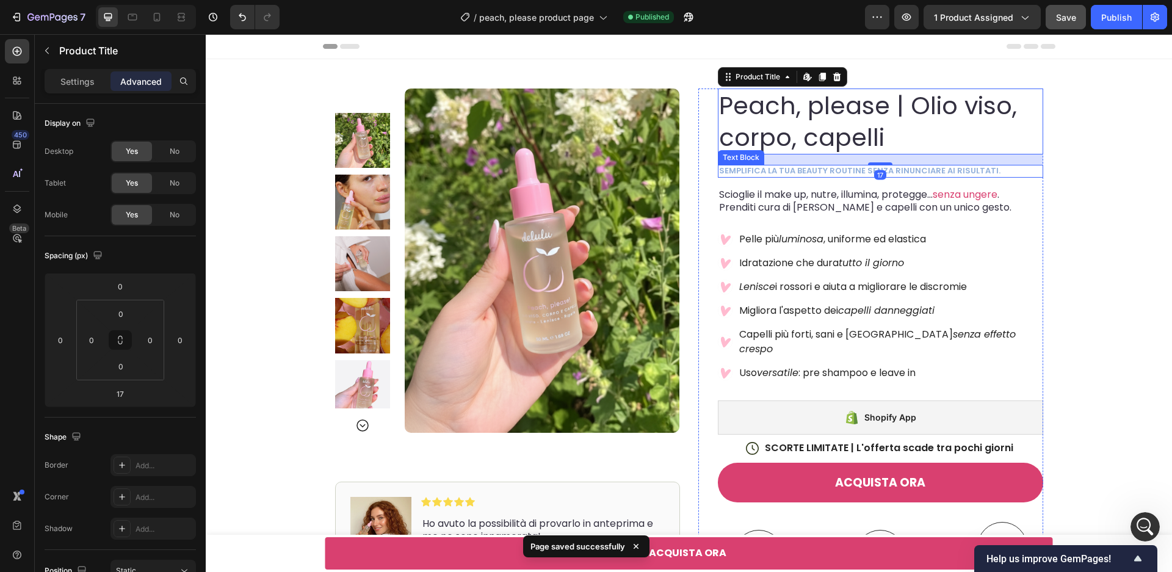
click at [947, 172] on p "semplifica la tua beauty routine senza rinunciare ai risultati." at bounding box center [880, 171] width 323 height 10
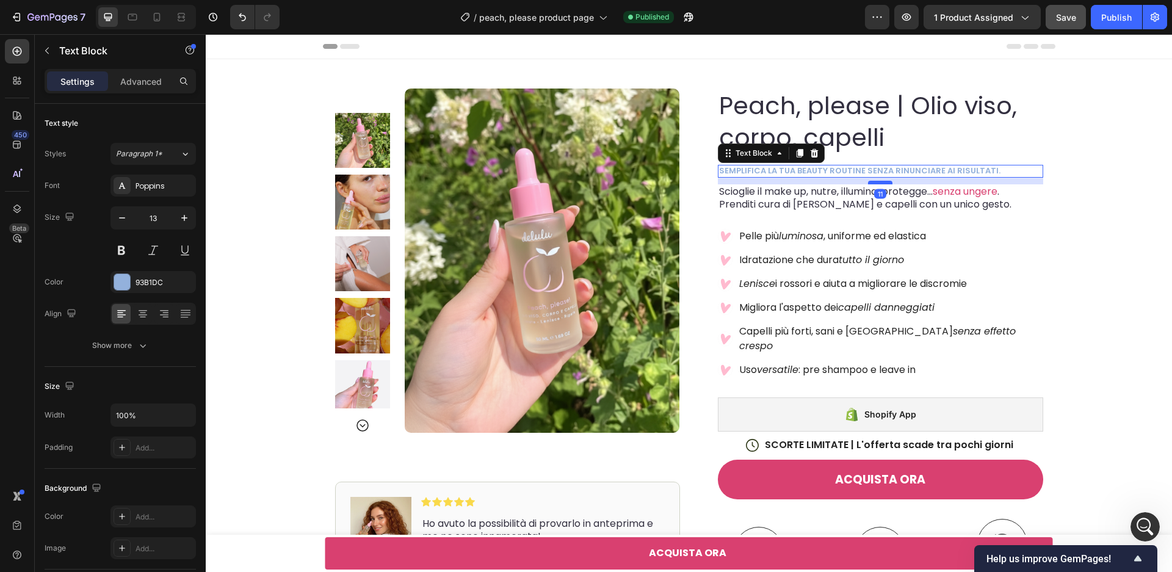
click at [882, 181] on div at bounding box center [880, 183] width 24 height 4
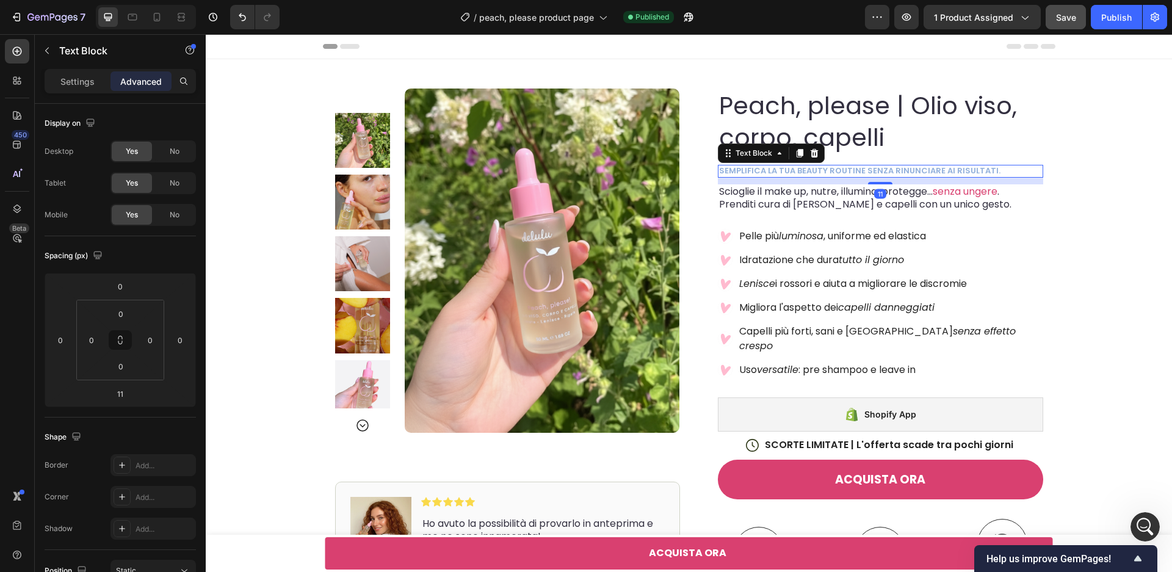
click at [1051, 187] on div "Product Images Image Icon Icon Icon Icon Icon Icon List Ho avuto la possibilità…" at bounding box center [689, 426] width 733 height 734
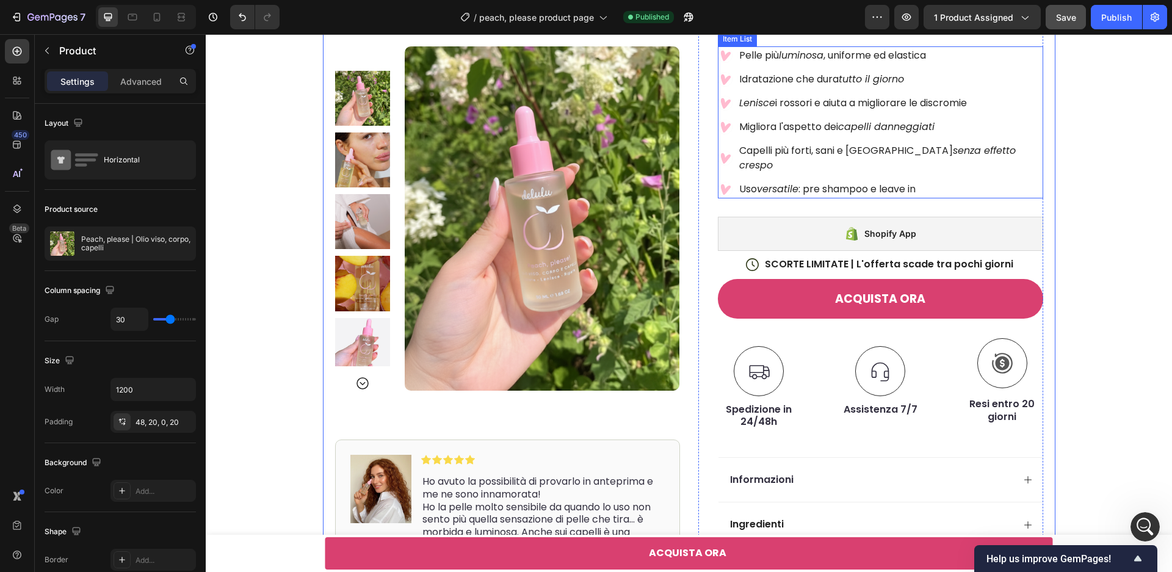
scroll to position [183, 0]
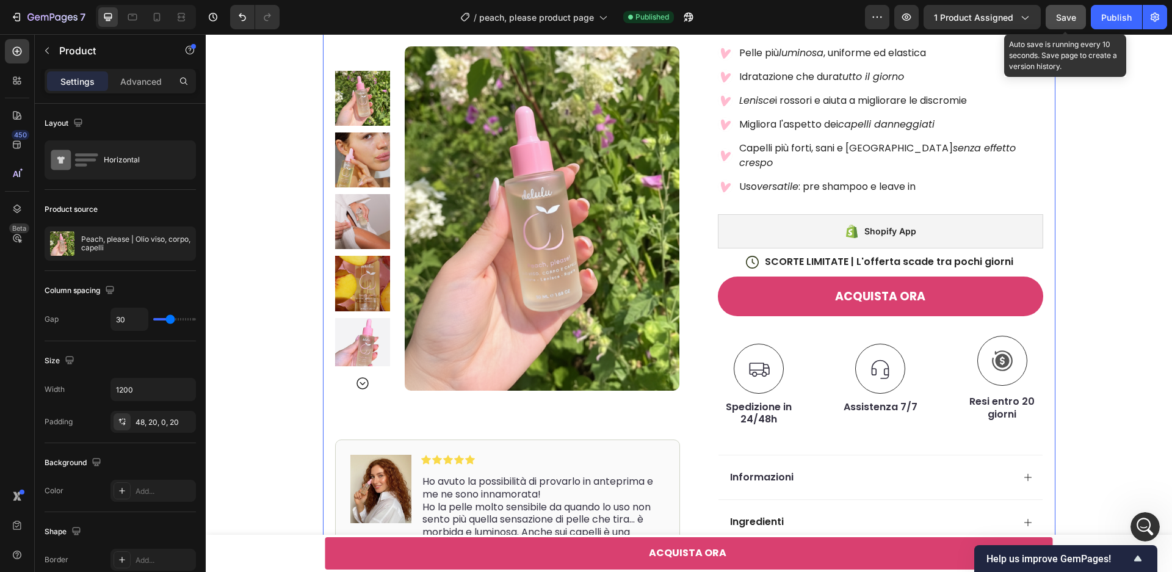
click at [1082, 23] on button "Save" at bounding box center [1066, 17] width 40 height 24
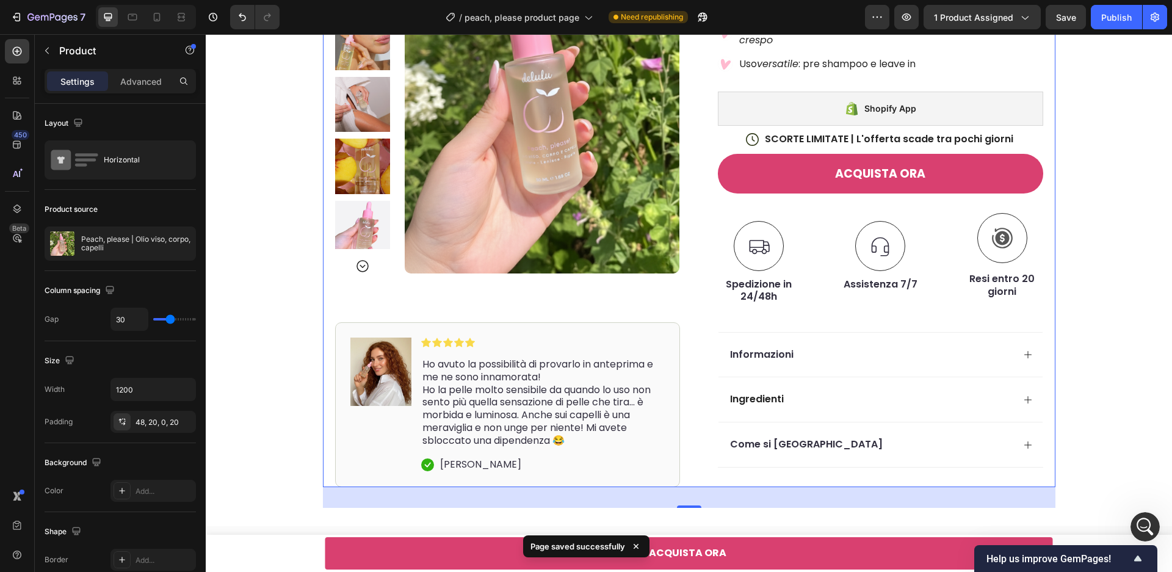
scroll to position [308, 0]
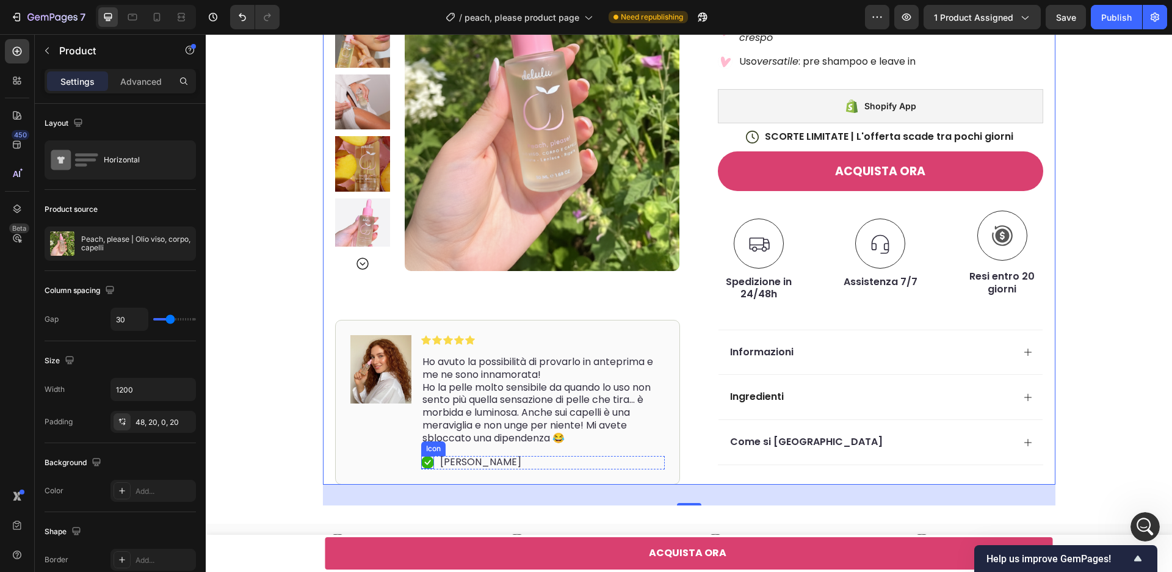
click at [430, 456] on rect at bounding box center [427, 462] width 13 height 13
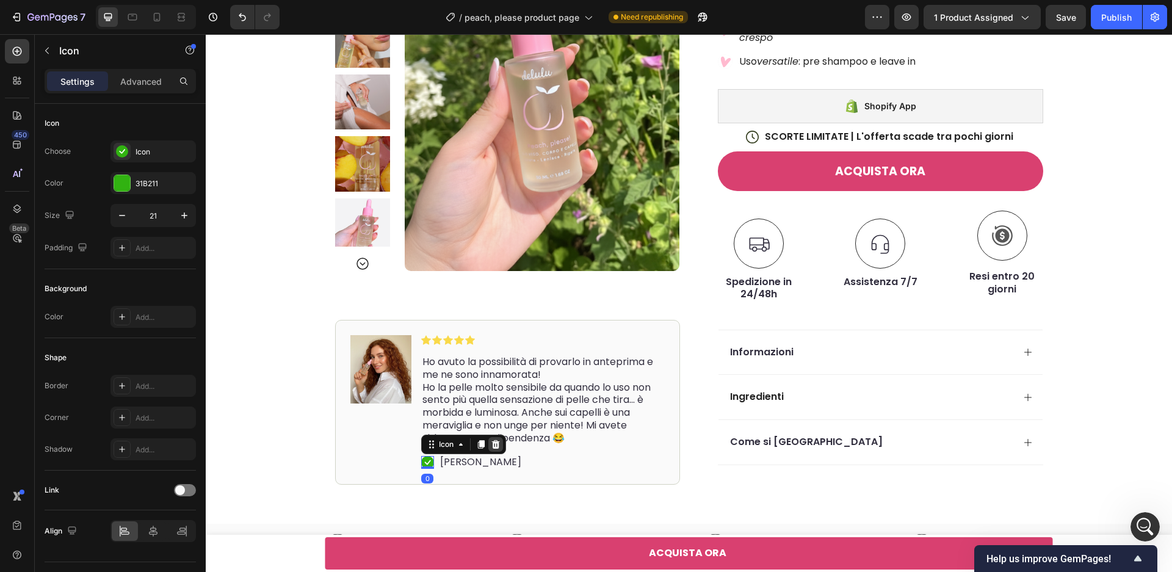
click at [496, 440] on icon at bounding box center [496, 445] width 10 height 10
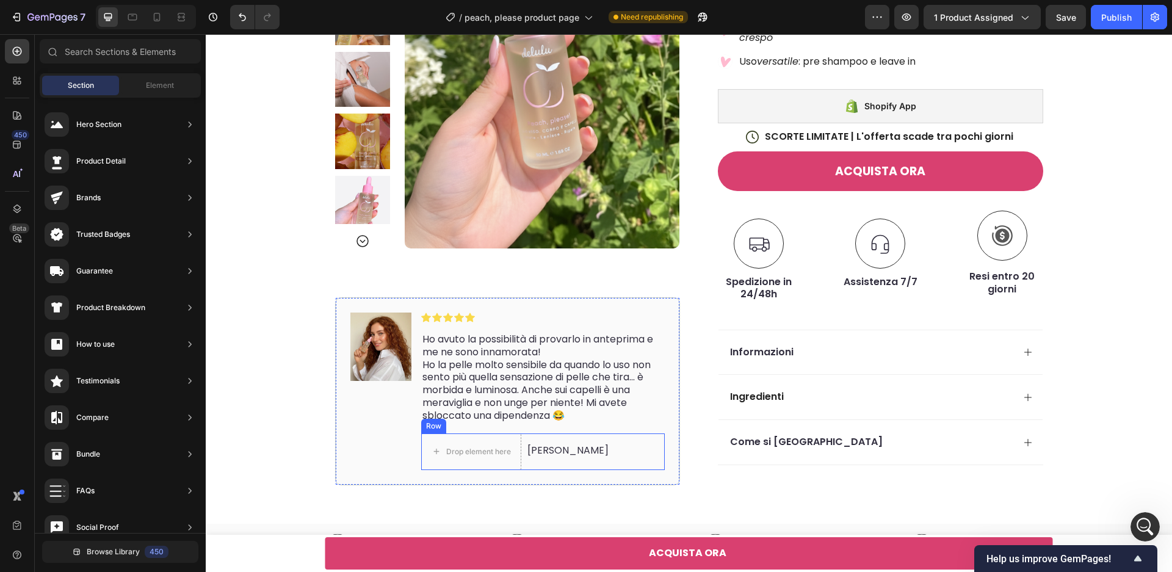
click at [594, 443] on div "Drop element here Giada F. Text Block Row" at bounding box center [543, 451] width 244 height 37
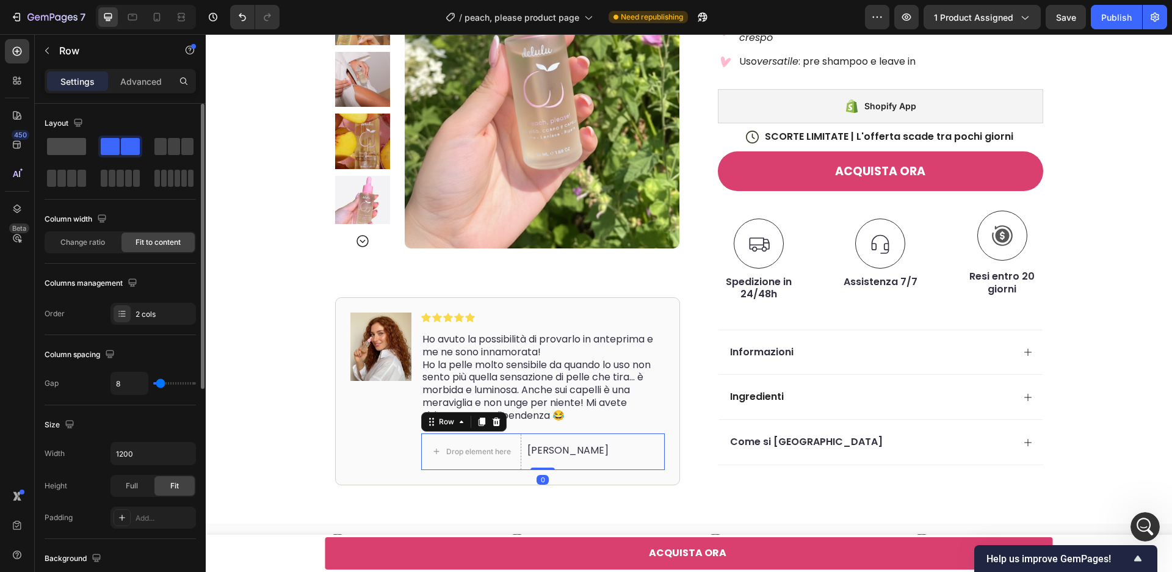
click at [69, 148] on span at bounding box center [66, 146] width 39 height 17
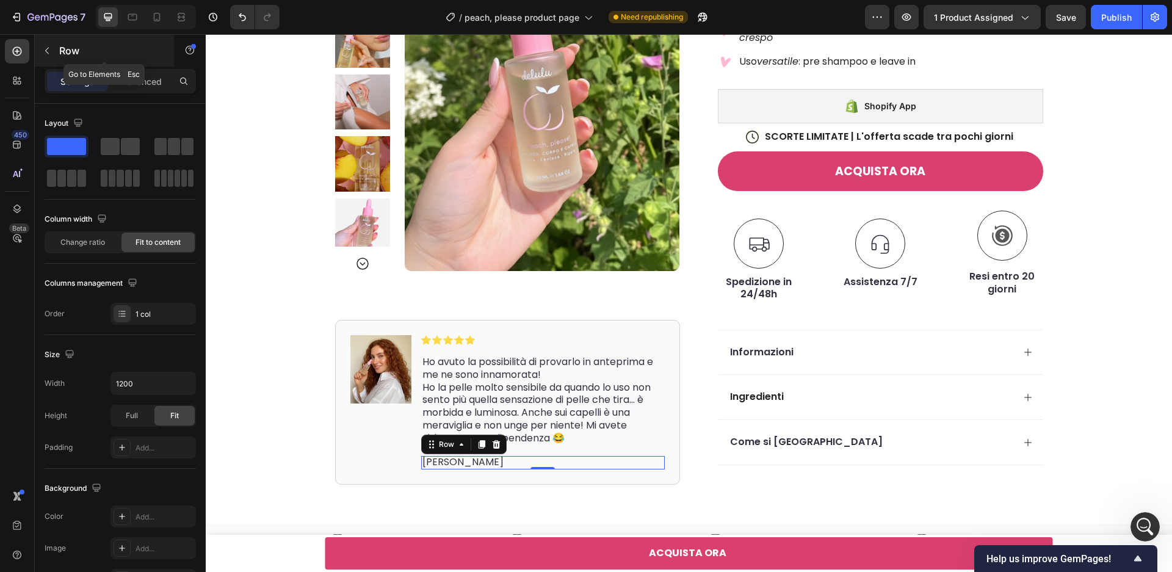
click at [62, 50] on p "Row" at bounding box center [111, 50] width 104 height 15
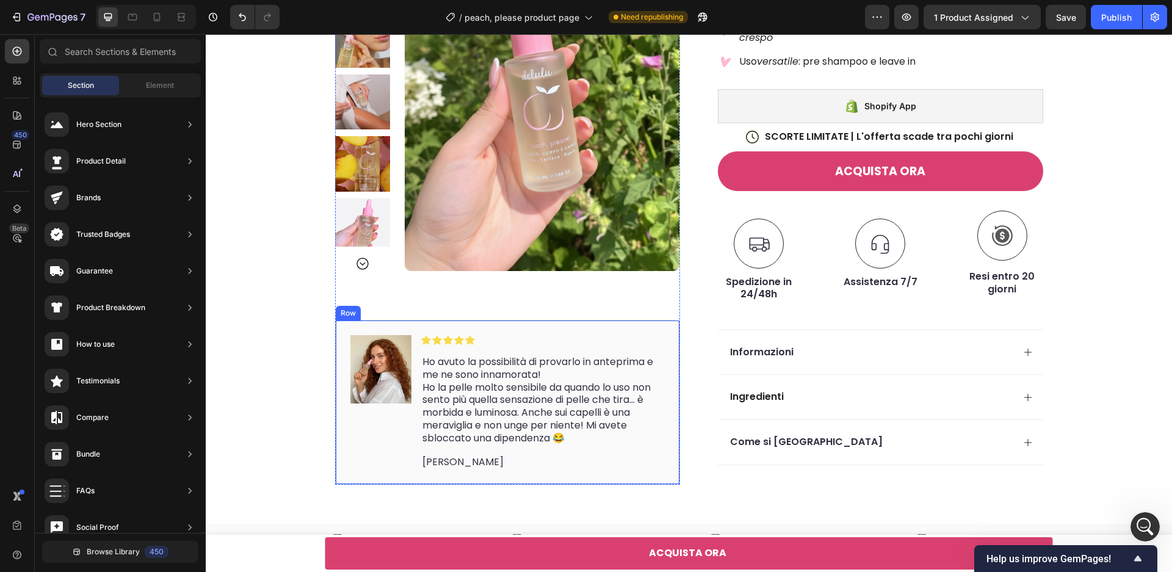
click at [451, 455] on p "[PERSON_NAME]" at bounding box center [462, 461] width 81 height 13
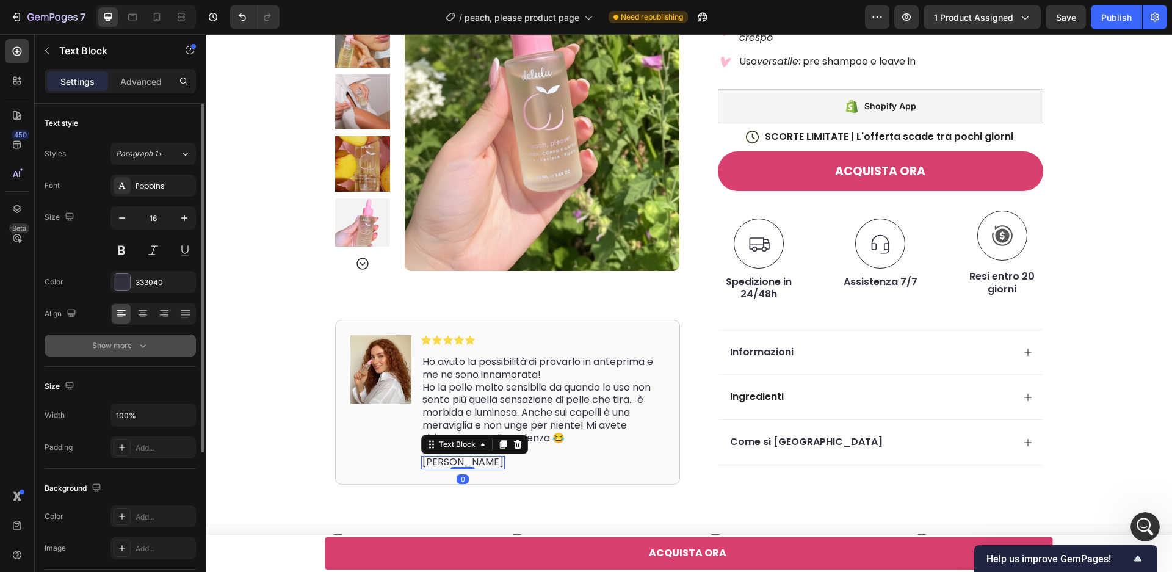
click at [145, 342] on icon "button" at bounding box center [143, 345] width 12 height 12
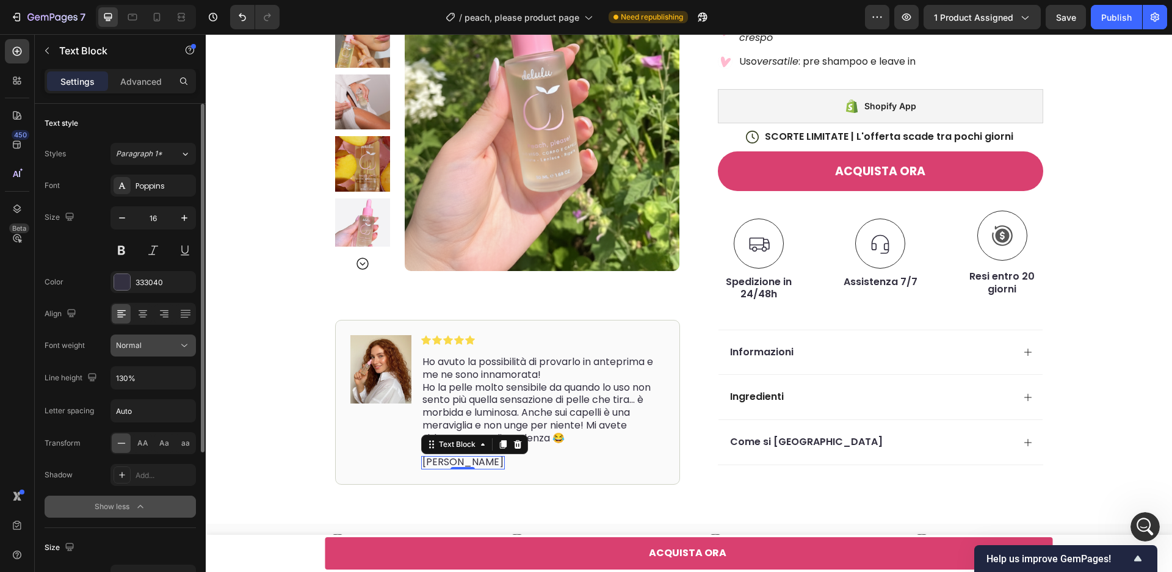
click at [148, 349] on div "Normal" at bounding box center [147, 345] width 62 height 11
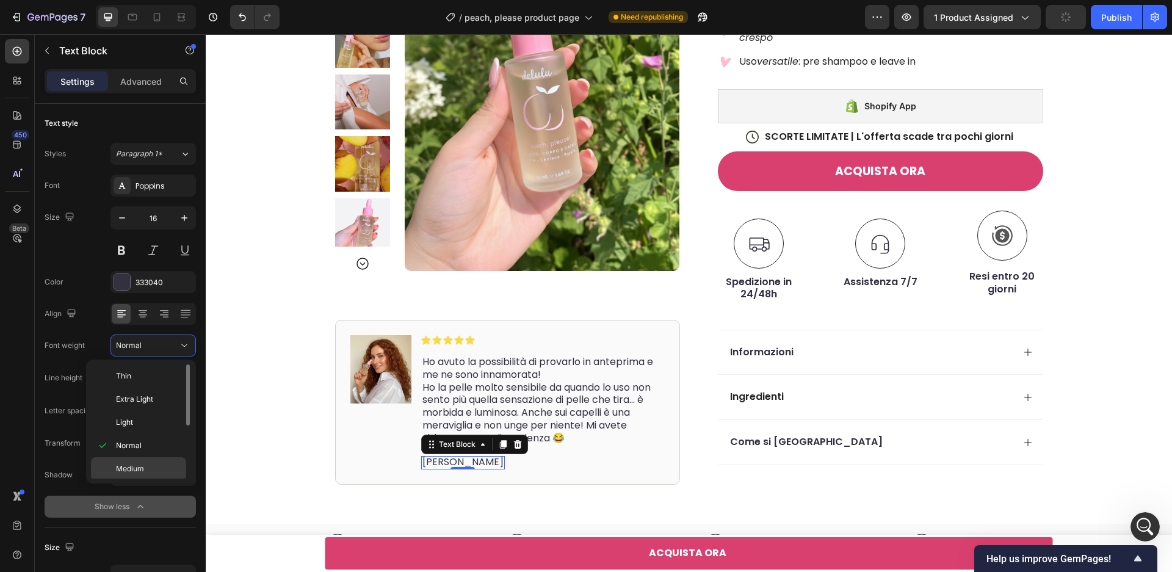
click at [154, 469] on p "Medium" at bounding box center [148, 468] width 65 height 11
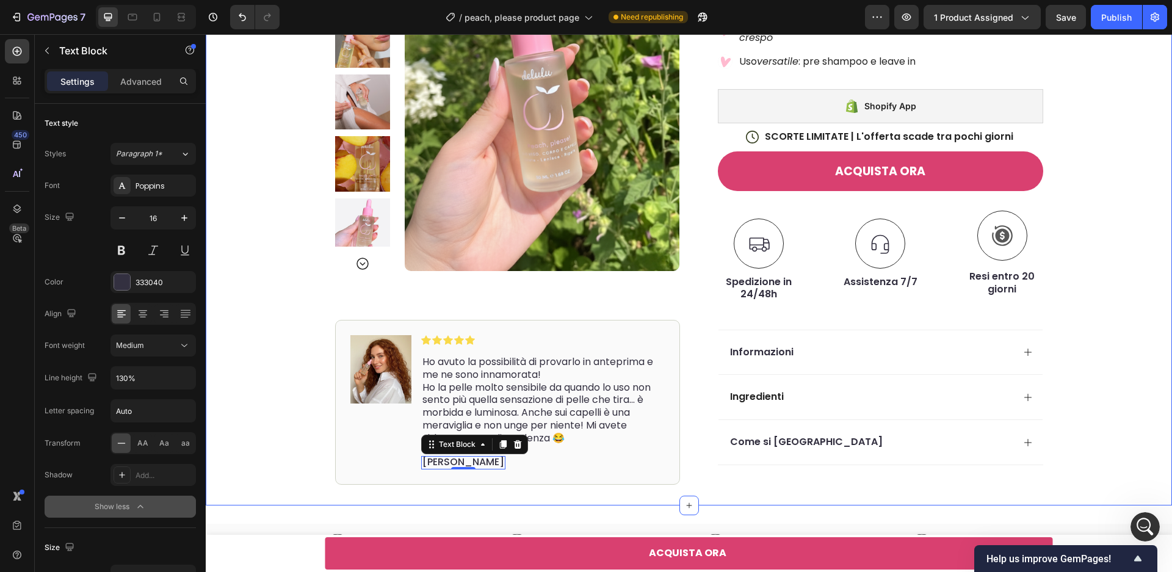
click at [536, 488] on div "Product Images Image Icon Icon Icon Icon Icon Icon List Ho avuto la possibilità…" at bounding box center [689, 128] width 966 height 755
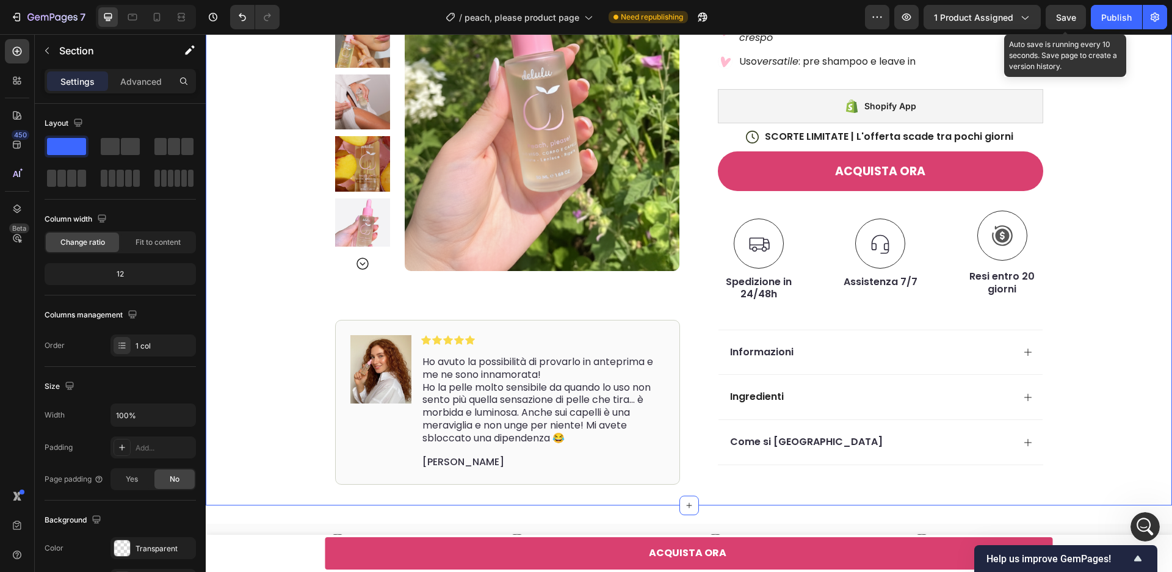
click at [1067, 18] on span "Save" at bounding box center [1066, 17] width 20 height 10
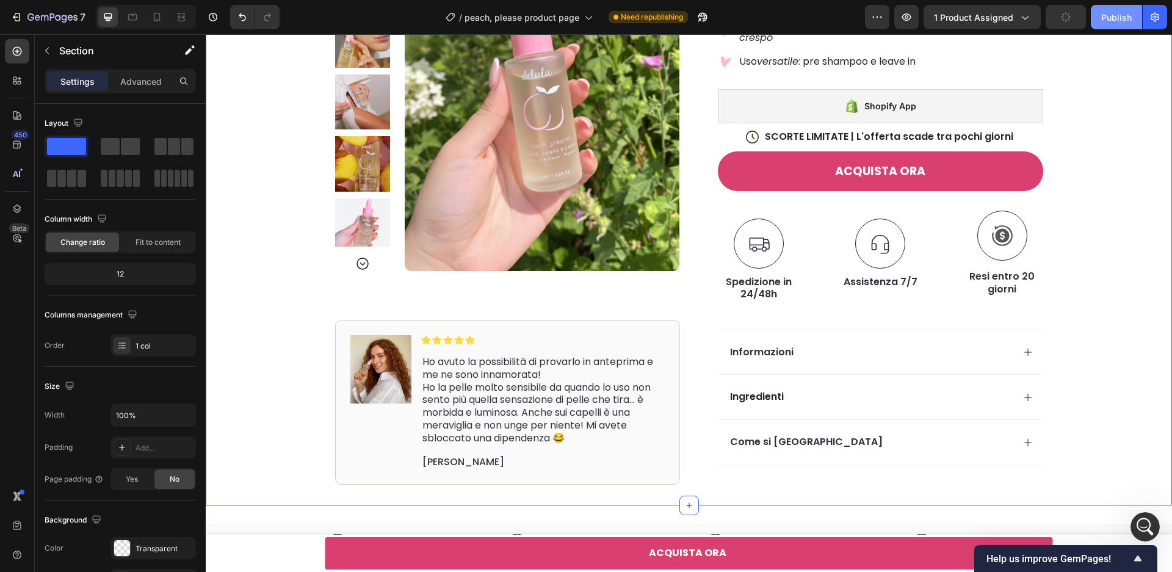
click at [1116, 20] on div "Publish" at bounding box center [1116, 17] width 31 height 13
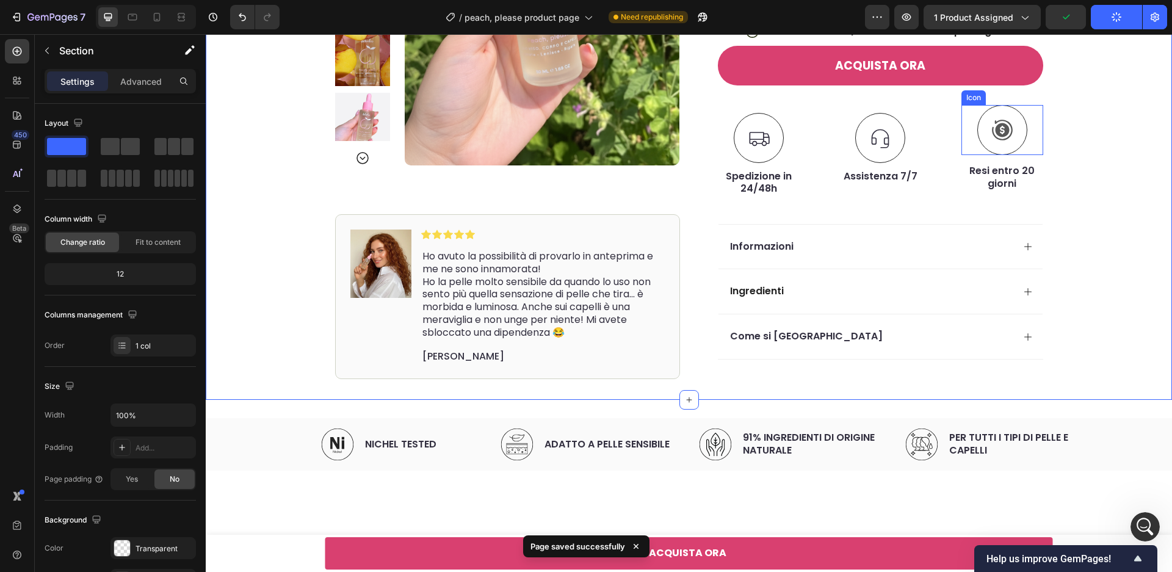
scroll to position [799, 0]
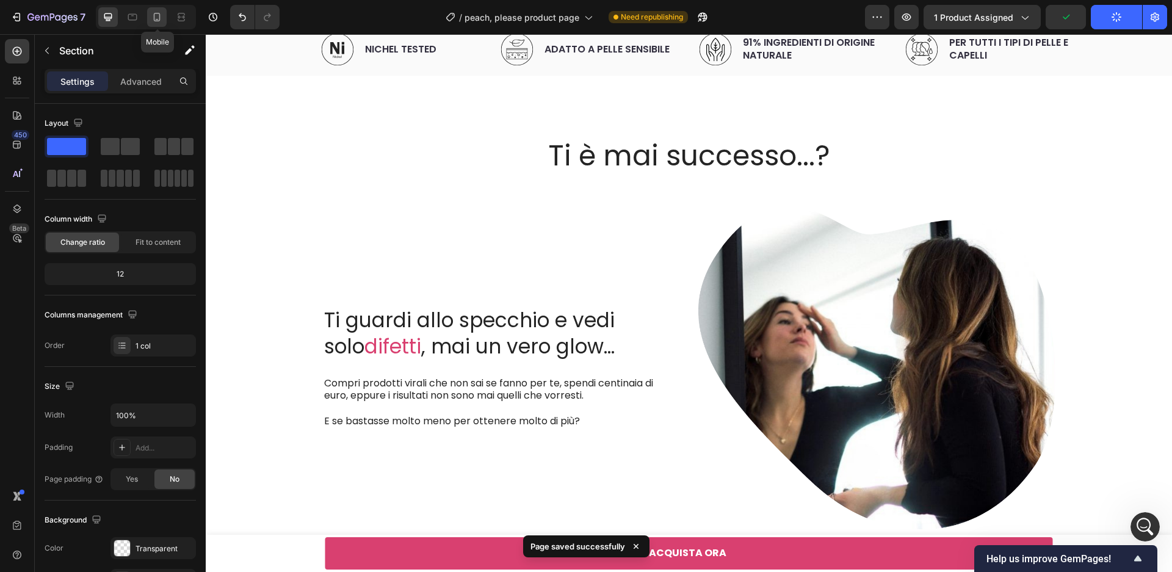
click at [156, 23] on div at bounding box center [157, 17] width 20 height 20
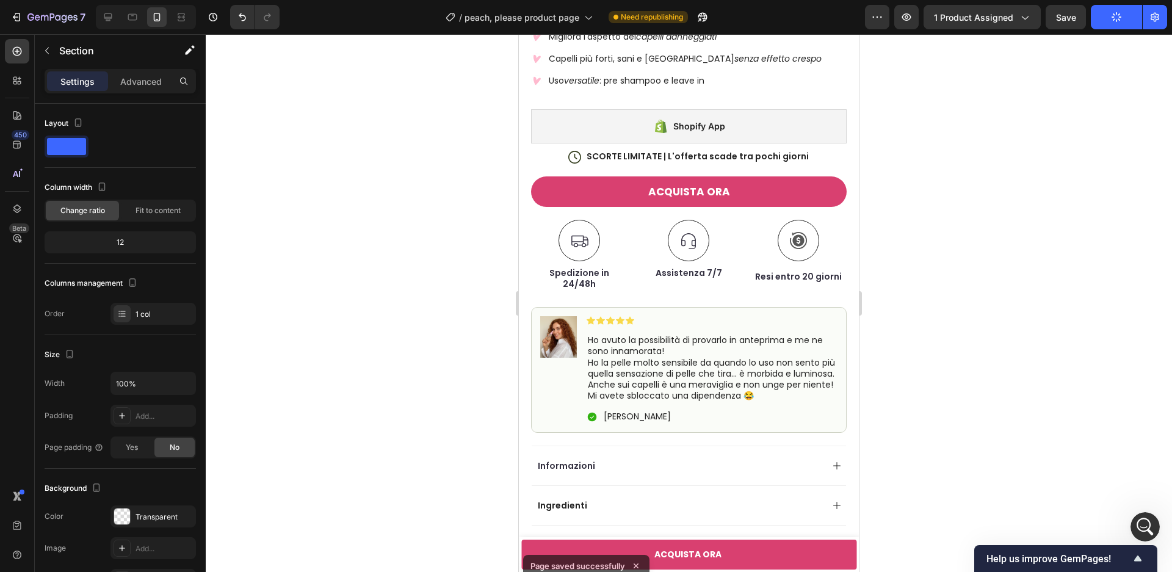
scroll to position [593, 0]
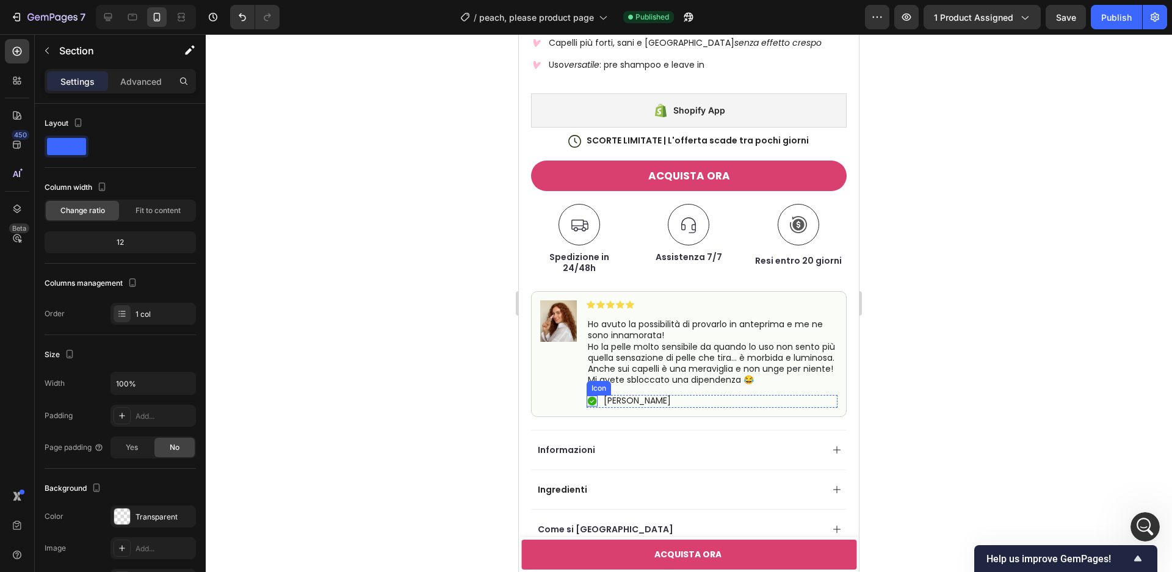
click at [596, 405] on icon at bounding box center [592, 401] width 9 height 9
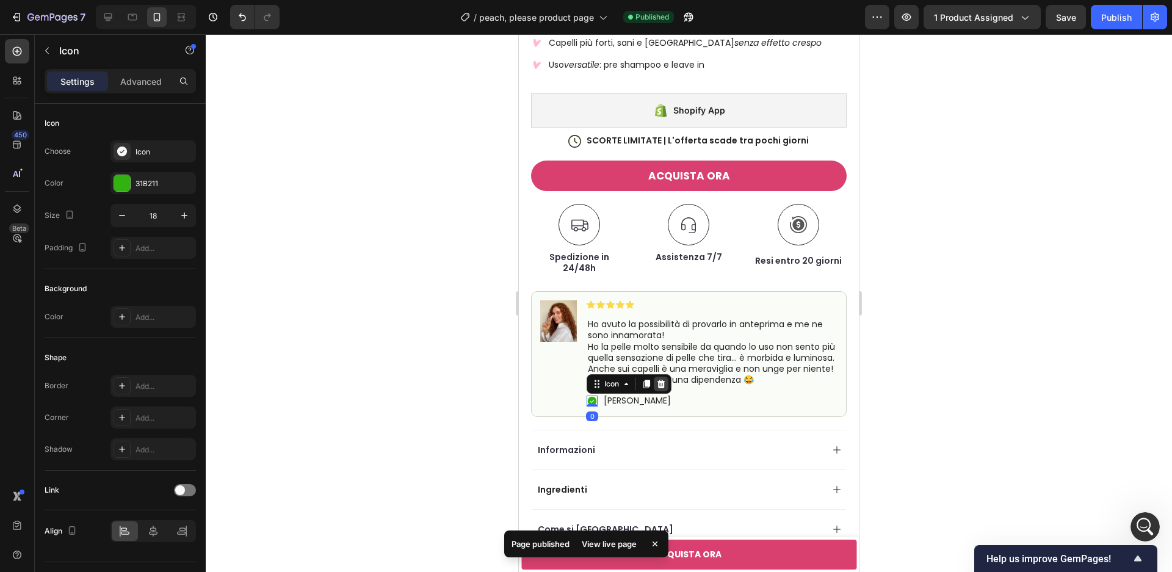
click at [662, 388] on icon at bounding box center [661, 384] width 10 height 10
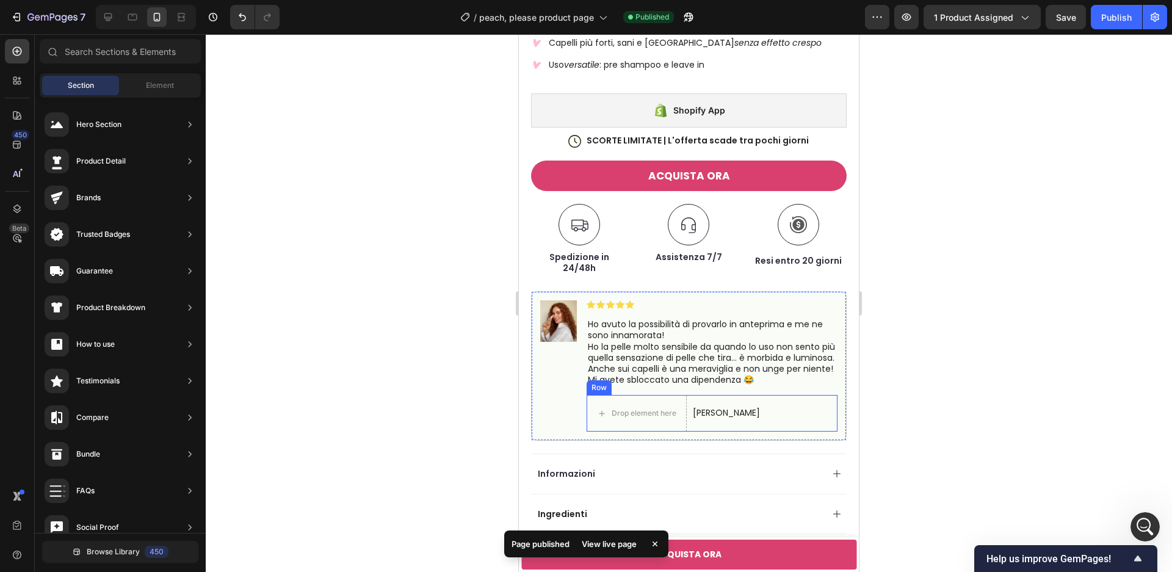
click at [740, 422] on div "Drop element here Giada F. Text Block Row" at bounding box center [712, 413] width 251 height 37
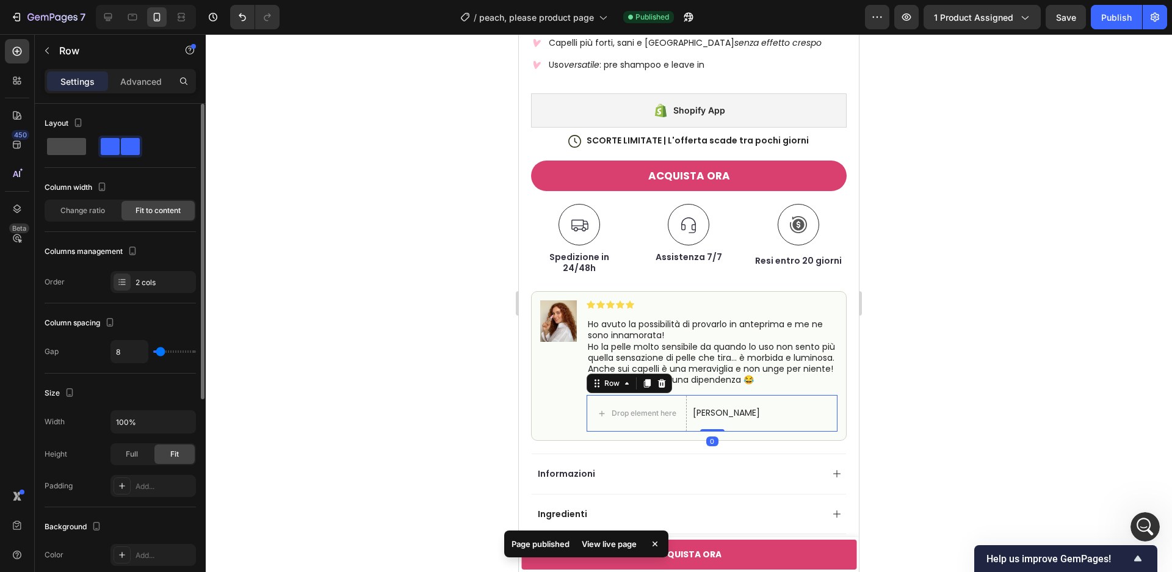
click at [63, 150] on span at bounding box center [66, 146] width 39 height 17
type input "0"
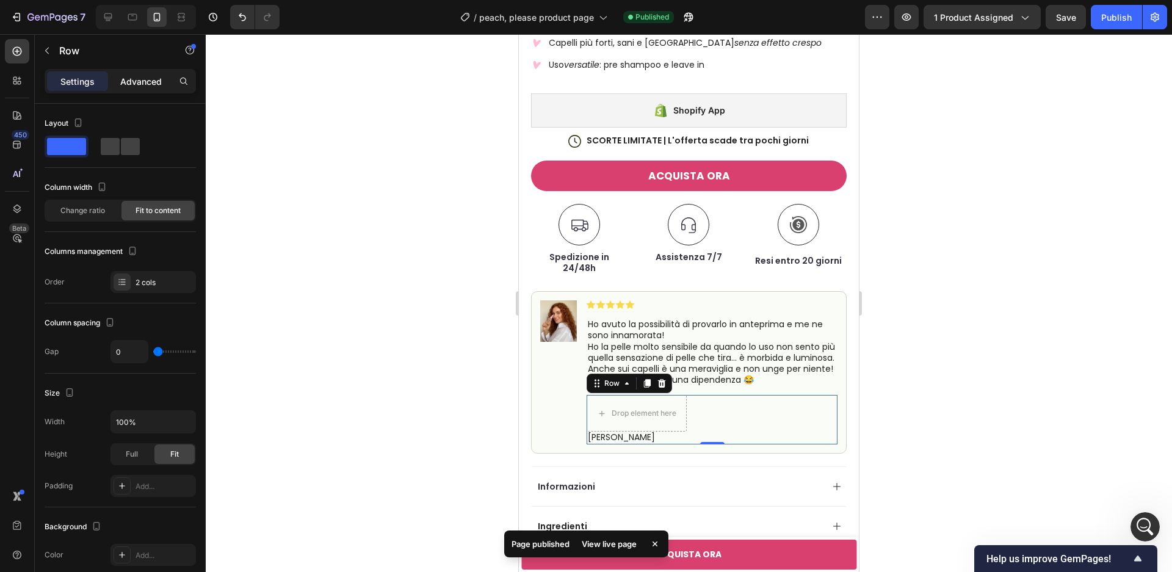
click at [143, 84] on p "Advanced" at bounding box center [141, 81] width 42 height 13
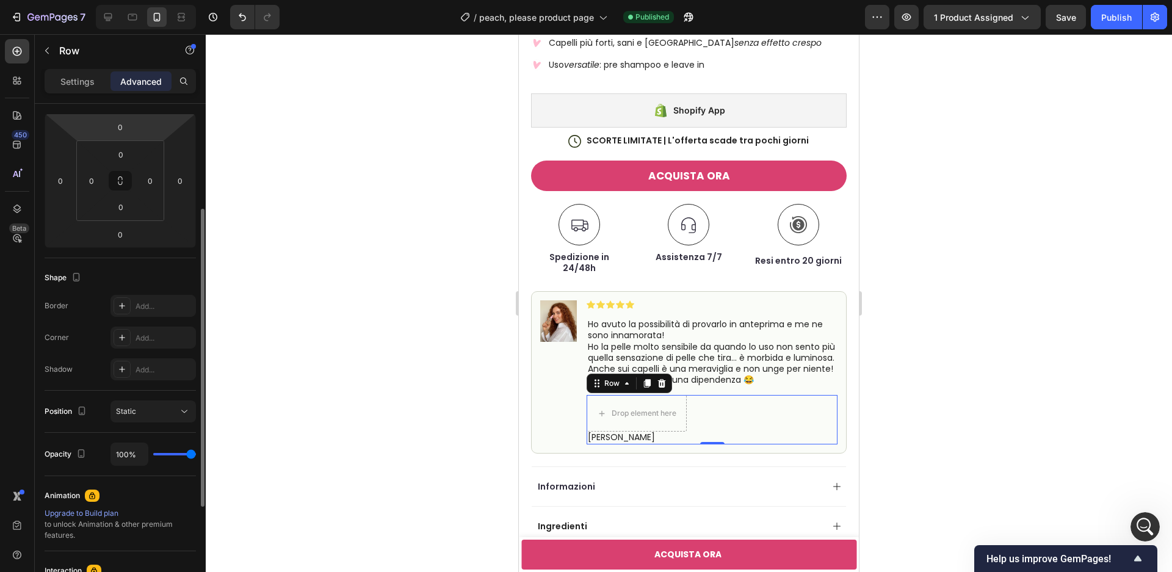
scroll to position [166, 0]
click at [90, 90] on div "Settings" at bounding box center [77, 81] width 61 height 20
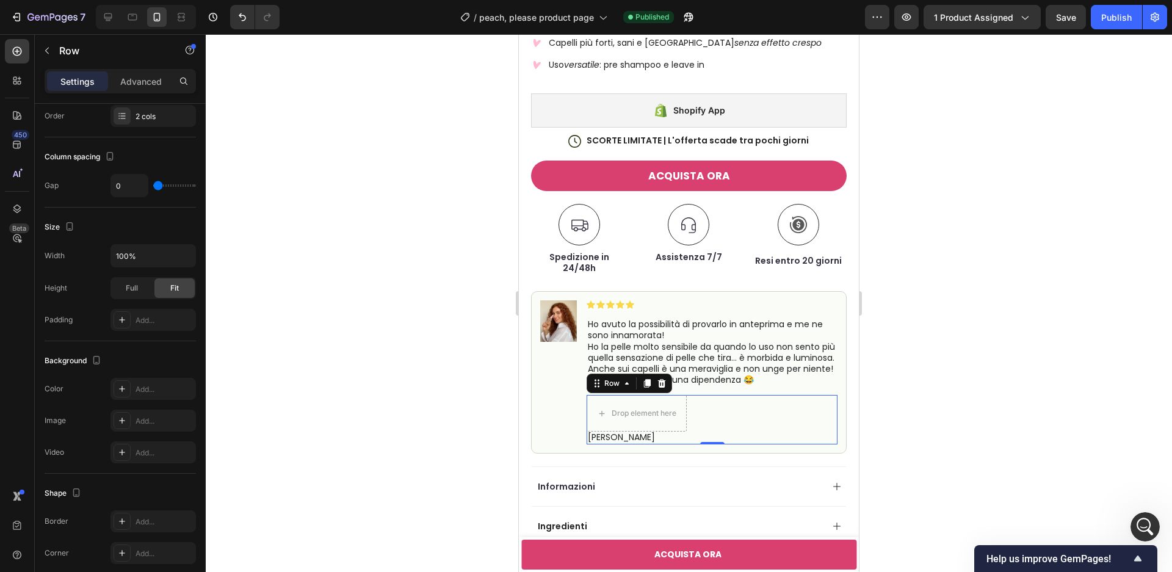
click at [731, 416] on div "Drop element here Giada F. Text Block Row 0" at bounding box center [712, 419] width 251 height 49
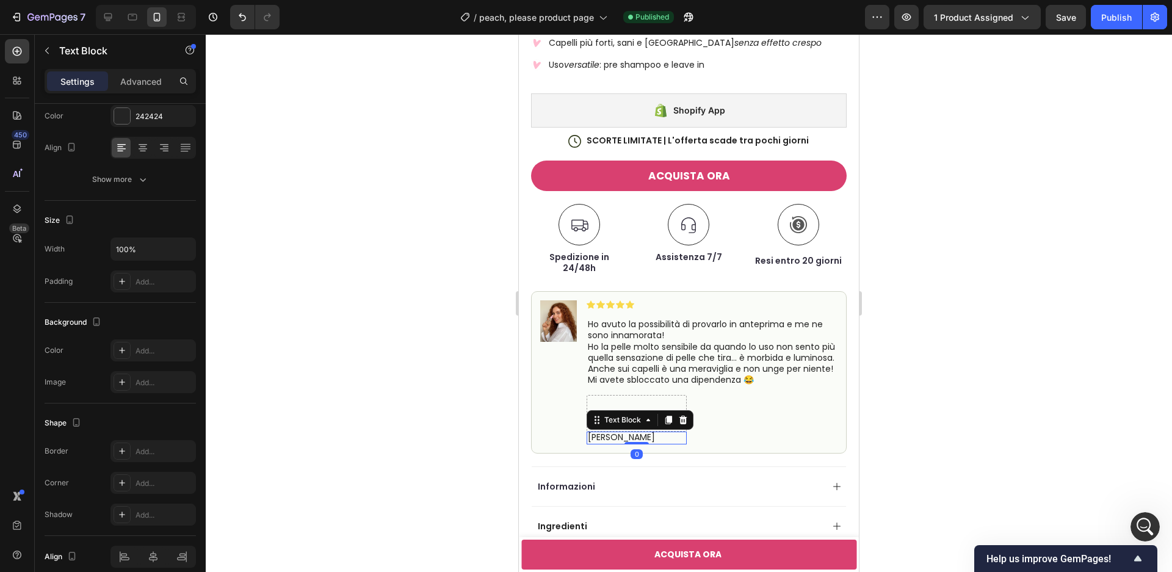
click at [661, 436] on p "Giada F." at bounding box center [637, 437] width 98 height 11
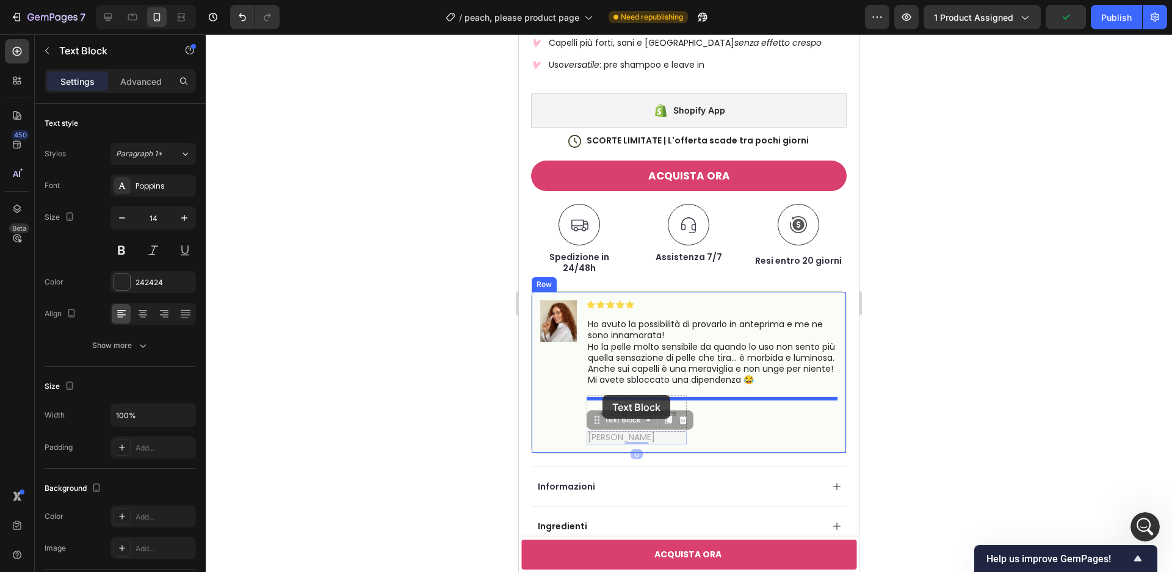
drag, startPoint x: 596, startPoint y: 425, endPoint x: 603, endPoint y: 395, distance: 30.5
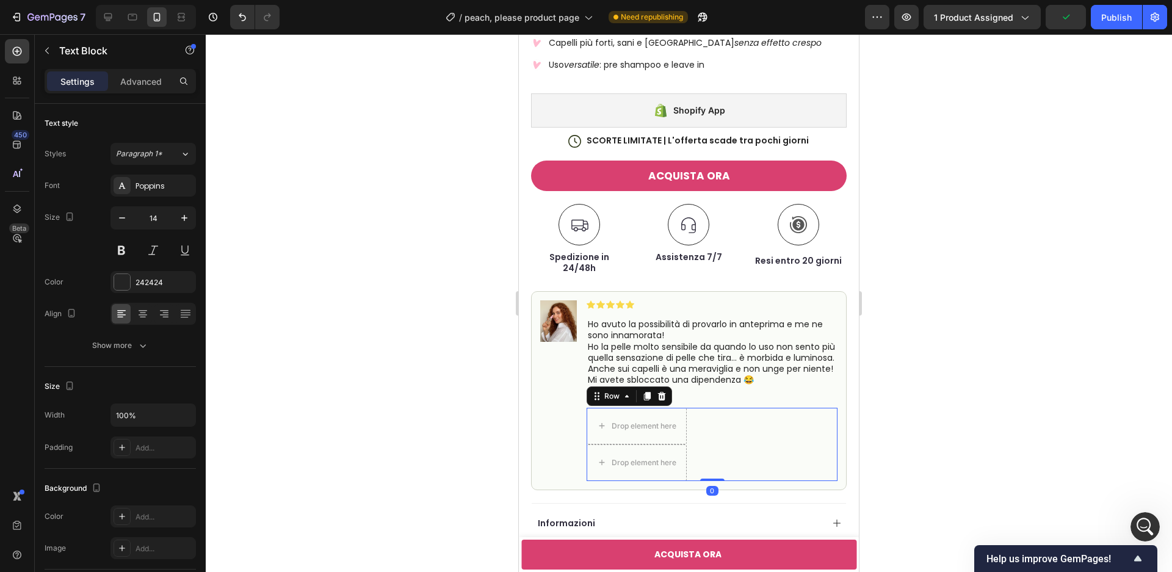
click at [724, 446] on div "Drop element here Drop element here Row 0" at bounding box center [712, 444] width 251 height 73
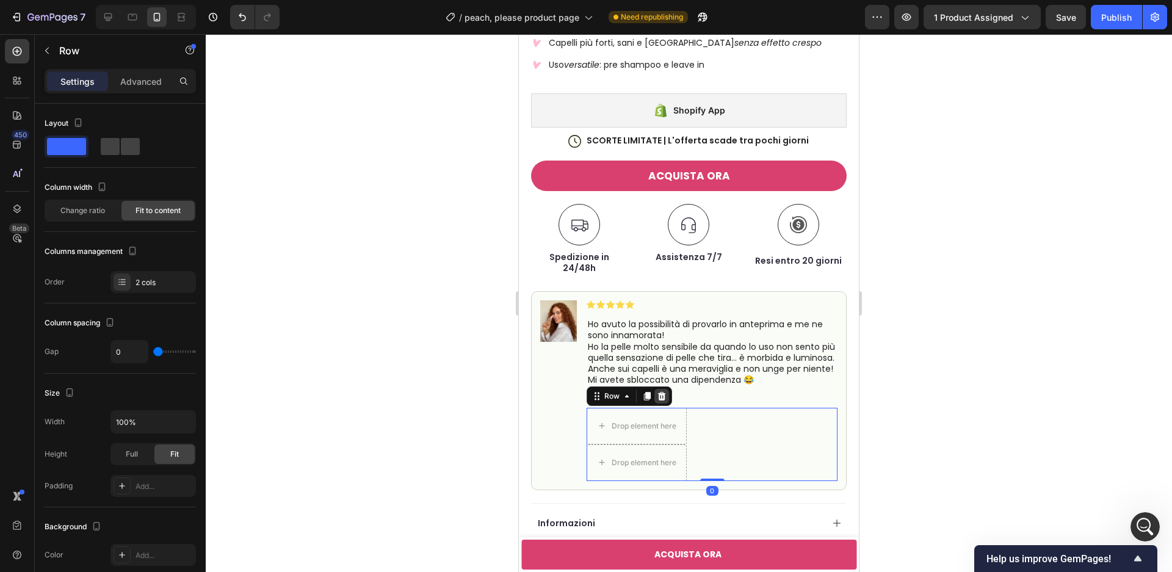
click at [662, 399] on icon at bounding box center [662, 395] width 8 height 9
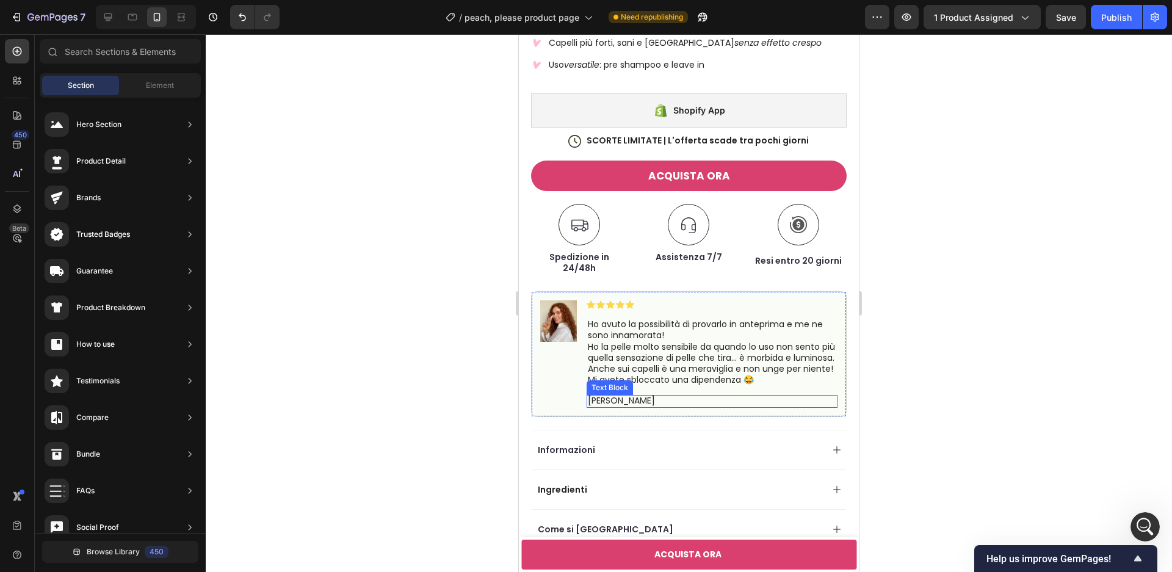
click at [651, 405] on p "Giada F." at bounding box center [712, 400] width 248 height 11
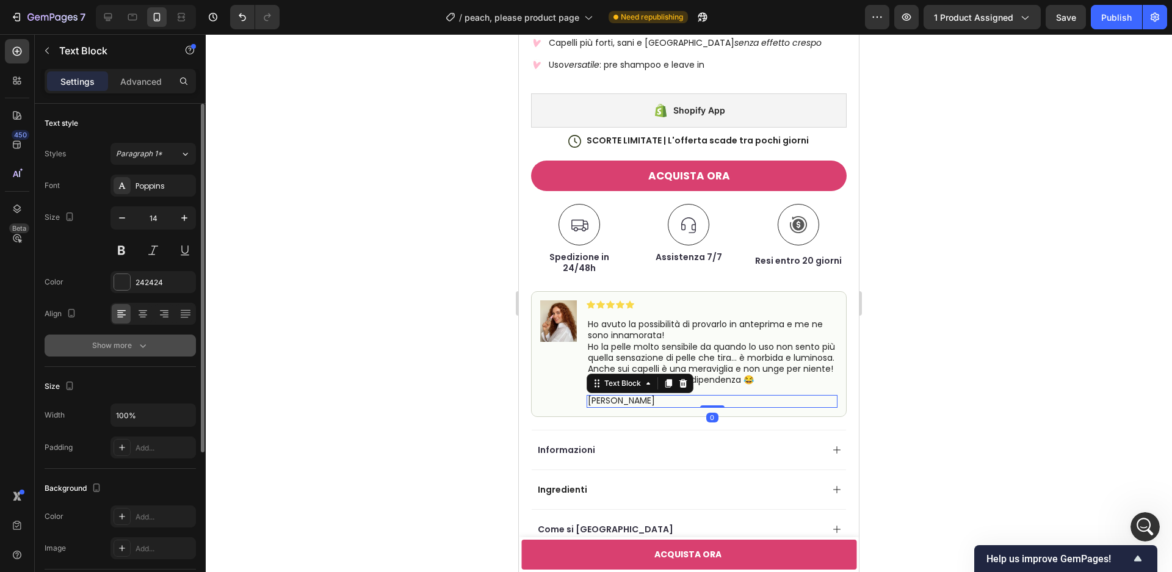
click at [138, 344] on icon "button" at bounding box center [143, 345] width 12 height 12
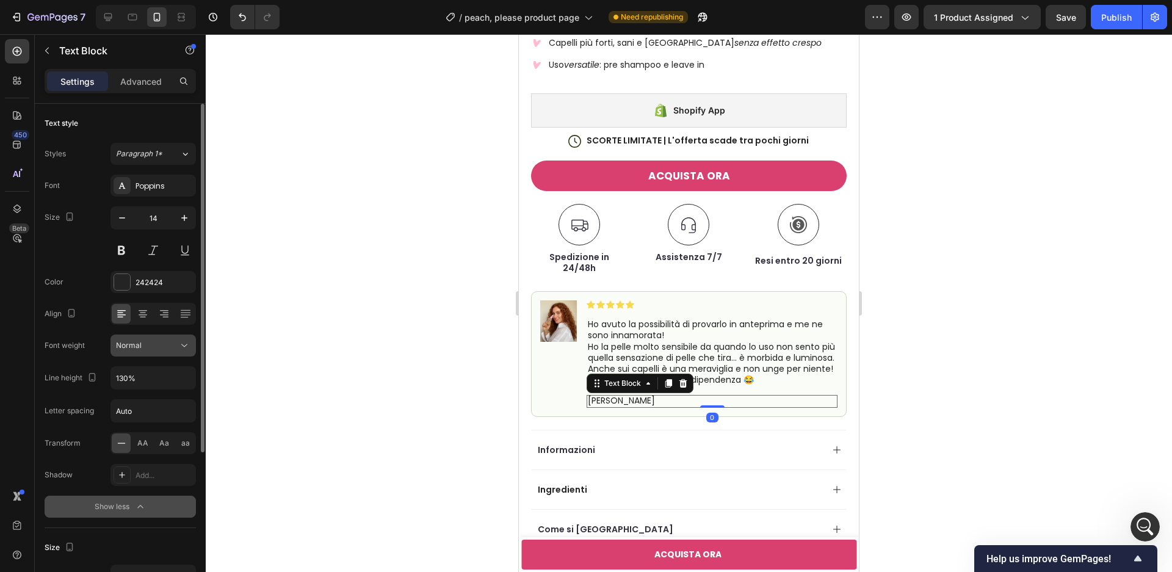
click at [162, 355] on button "Normal" at bounding box center [152, 346] width 85 height 22
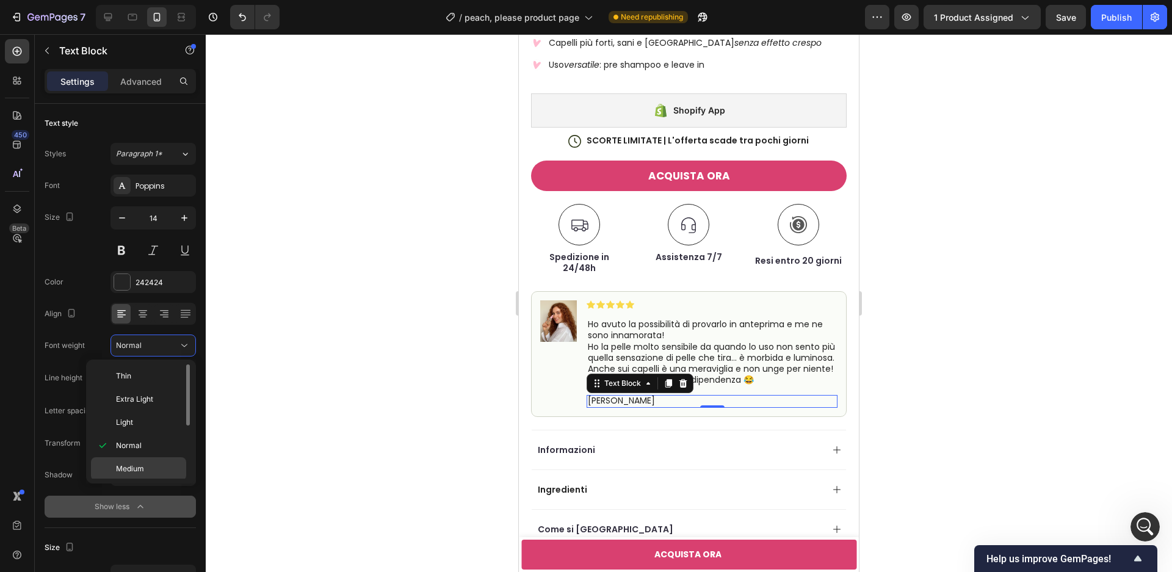
click at [151, 469] on p "Medium" at bounding box center [148, 468] width 65 height 11
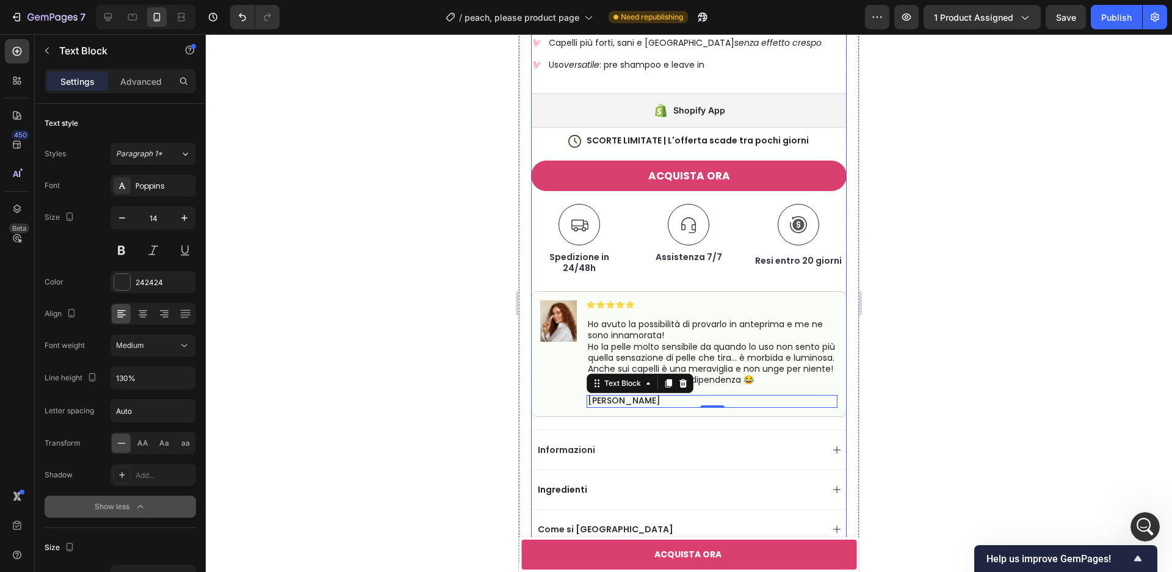
click at [840, 284] on div "Peach, please | Olio viso, corpo, capelli Product Title semplifica la tua beaut…" at bounding box center [689, 188] width 316 height 747
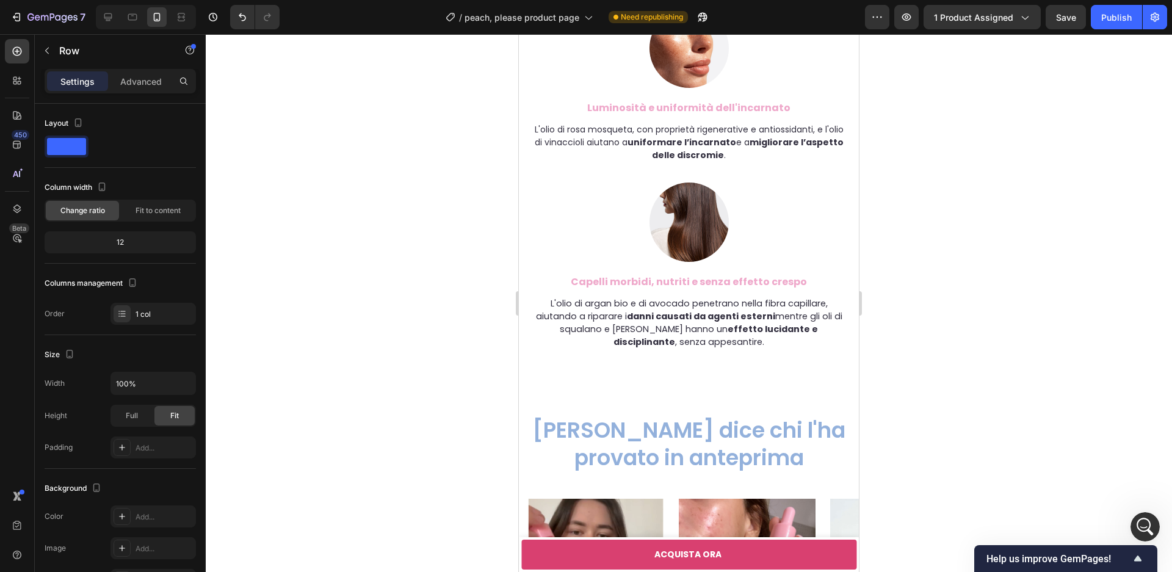
scroll to position [3861, 0]
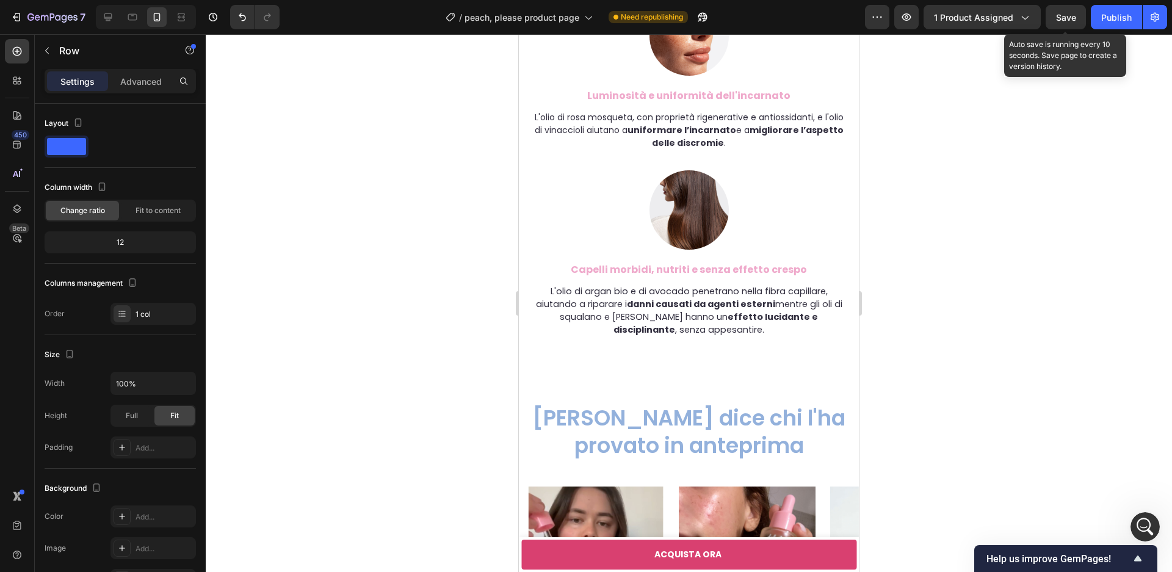
click at [1068, 23] on div "Save" at bounding box center [1066, 17] width 20 height 13
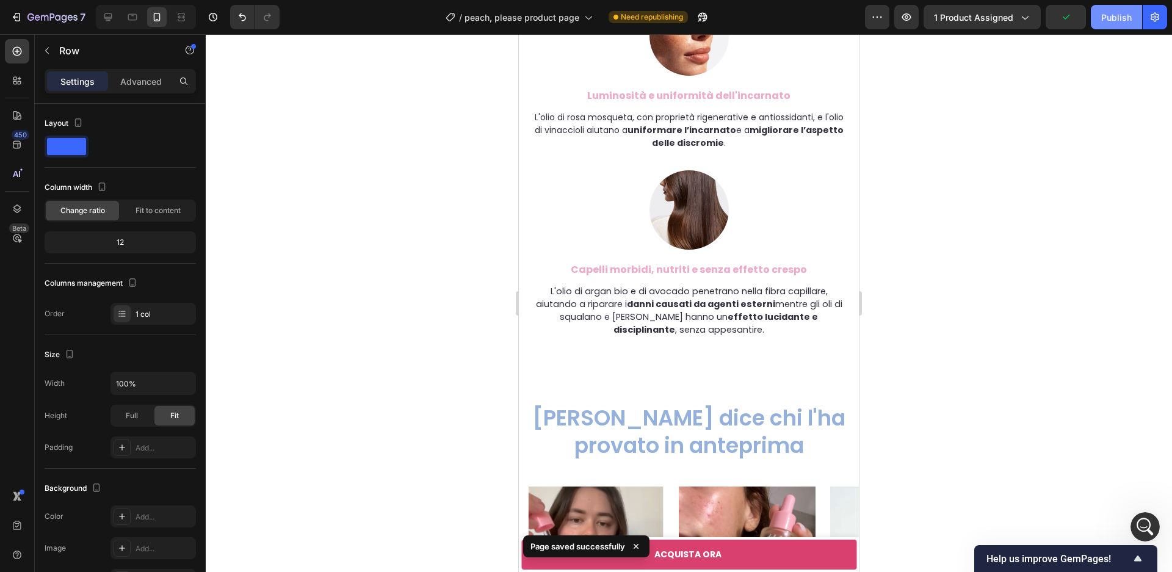
click at [1122, 27] on button "Publish" at bounding box center [1116, 17] width 51 height 24
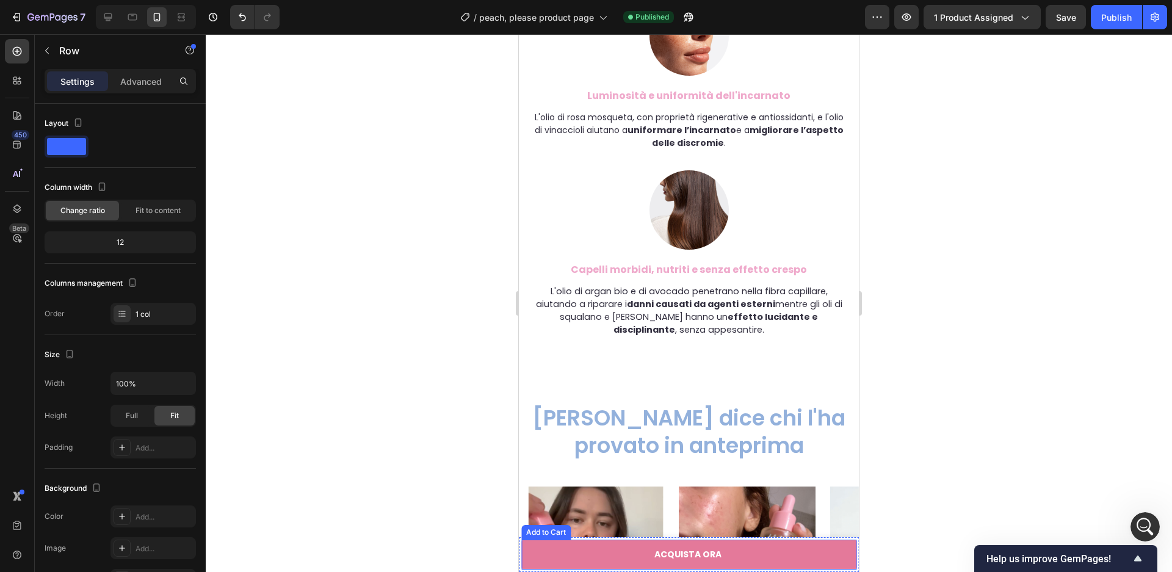
click at [524, 559] on button "ACQUISTA ORA" at bounding box center [688, 555] width 335 height 30
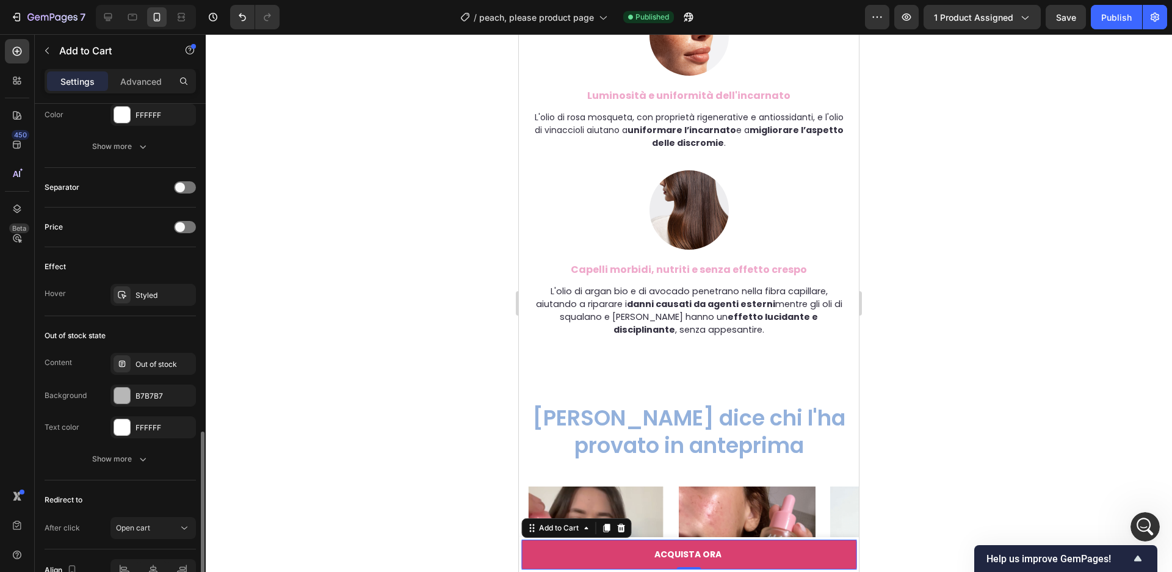
scroll to position [809, 0]
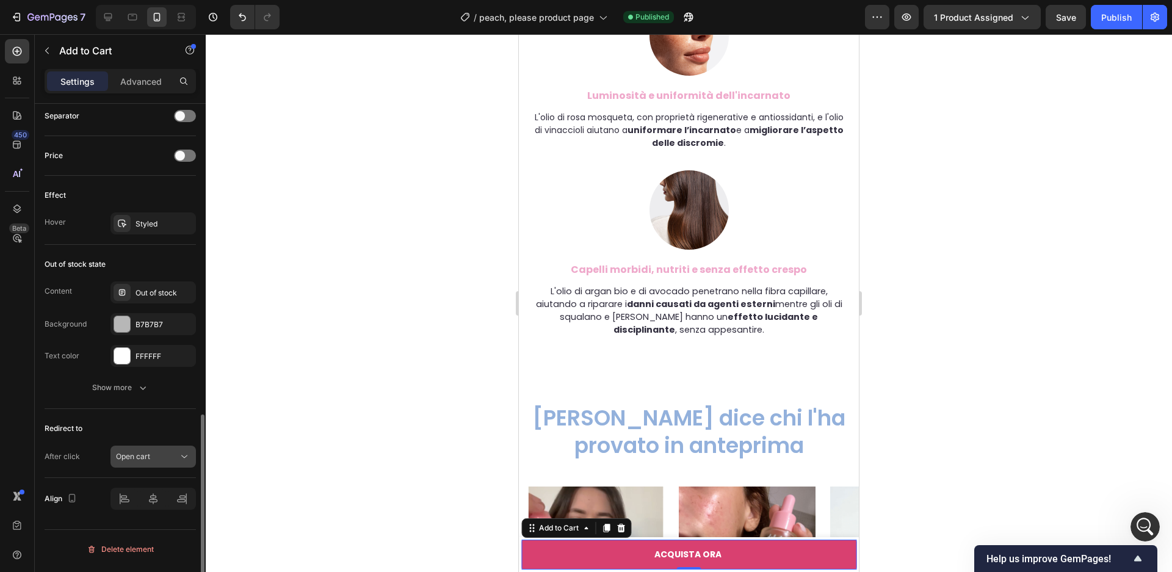
click at [182, 455] on icon at bounding box center [184, 457] width 12 height 12
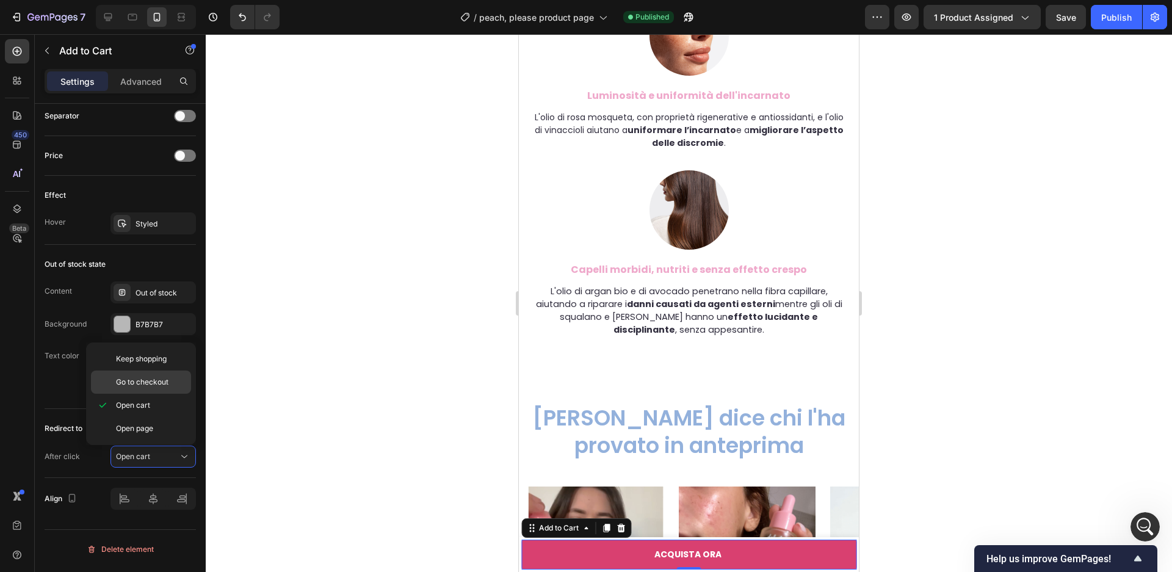
click at [172, 386] on p "Go to checkout" at bounding box center [151, 382] width 70 height 11
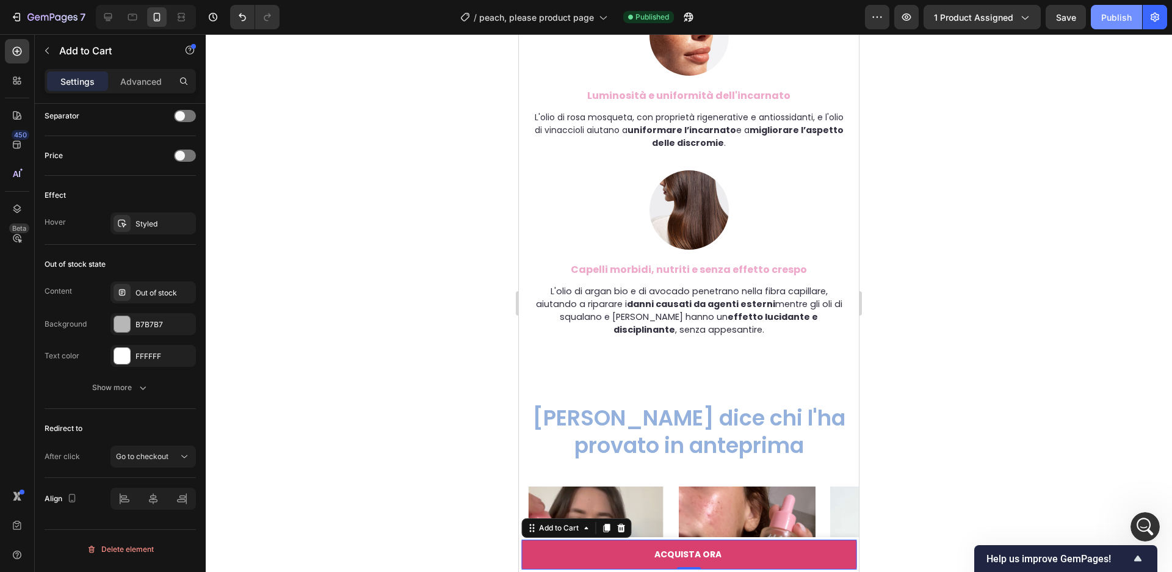
click at [1121, 23] on button "Publish" at bounding box center [1116, 17] width 51 height 24
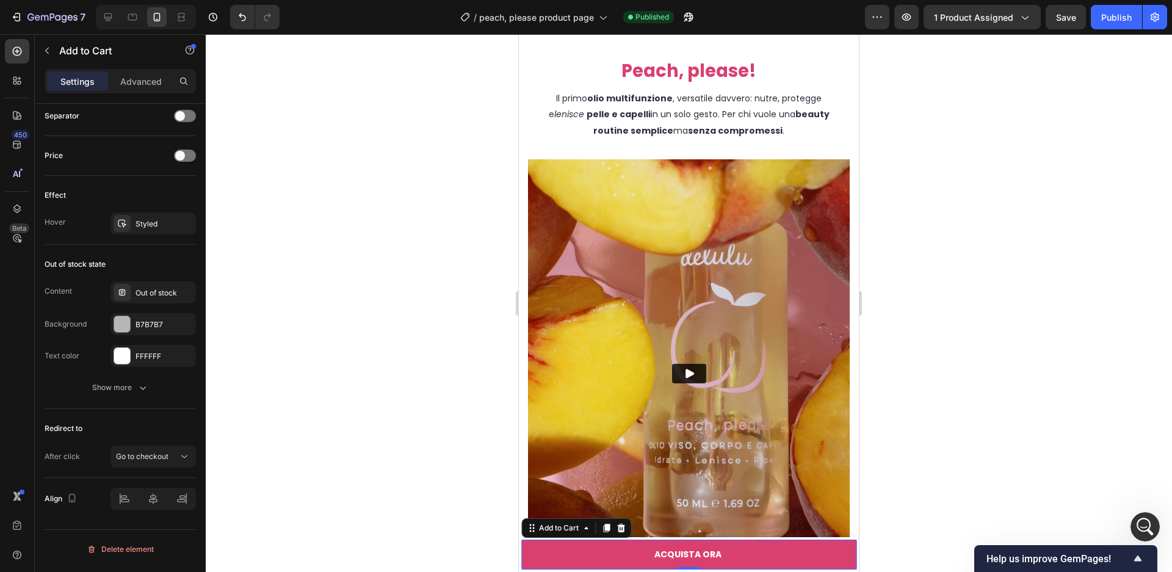
scroll to position [2856, 0]
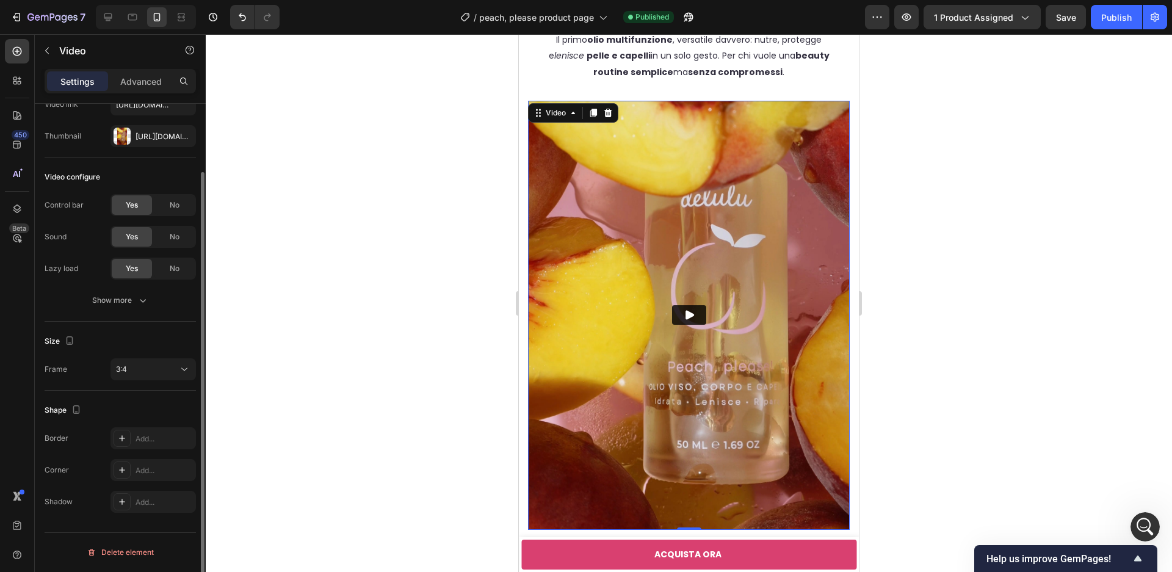
click at [592, 357] on img at bounding box center [689, 315] width 322 height 429
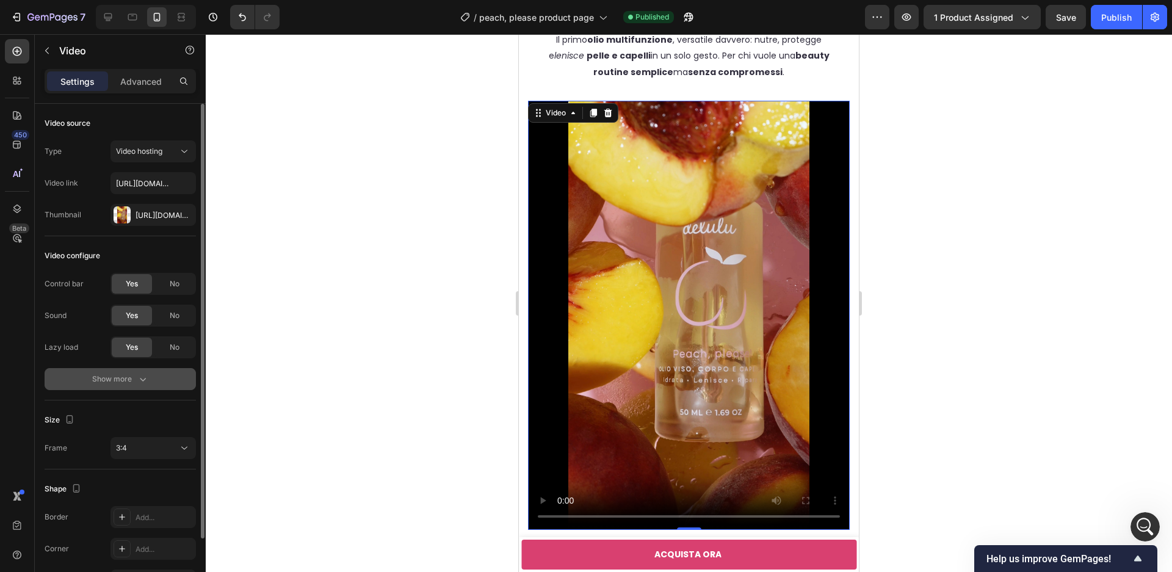
click at [122, 379] on div "Show more" at bounding box center [120, 379] width 57 height 12
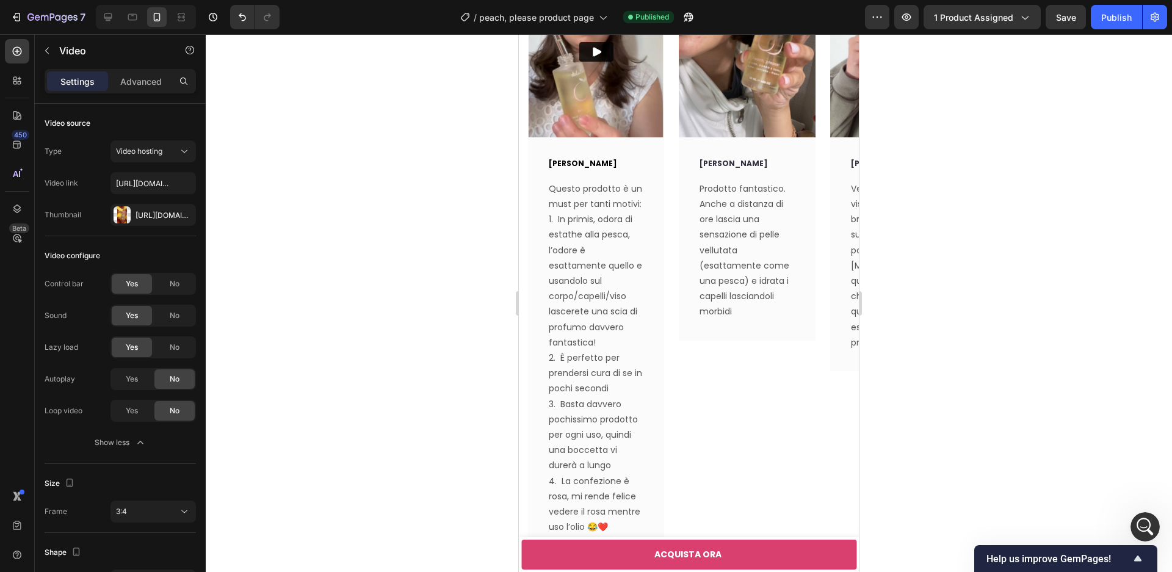
scroll to position [4380, 0]
click at [662, 136] on div "Yuliya D. Text block Questo prodotto è un must per tanti motivi: 1. In primis, …" at bounding box center [596, 345] width 136 height 419
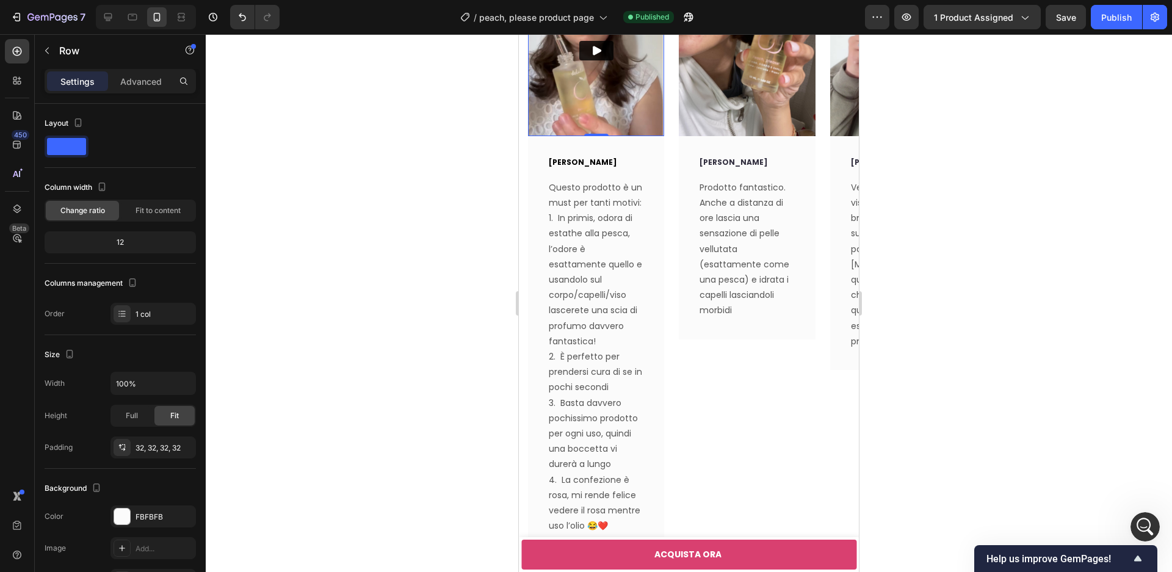
click at [660, 121] on img at bounding box center [596, 51] width 136 height 170
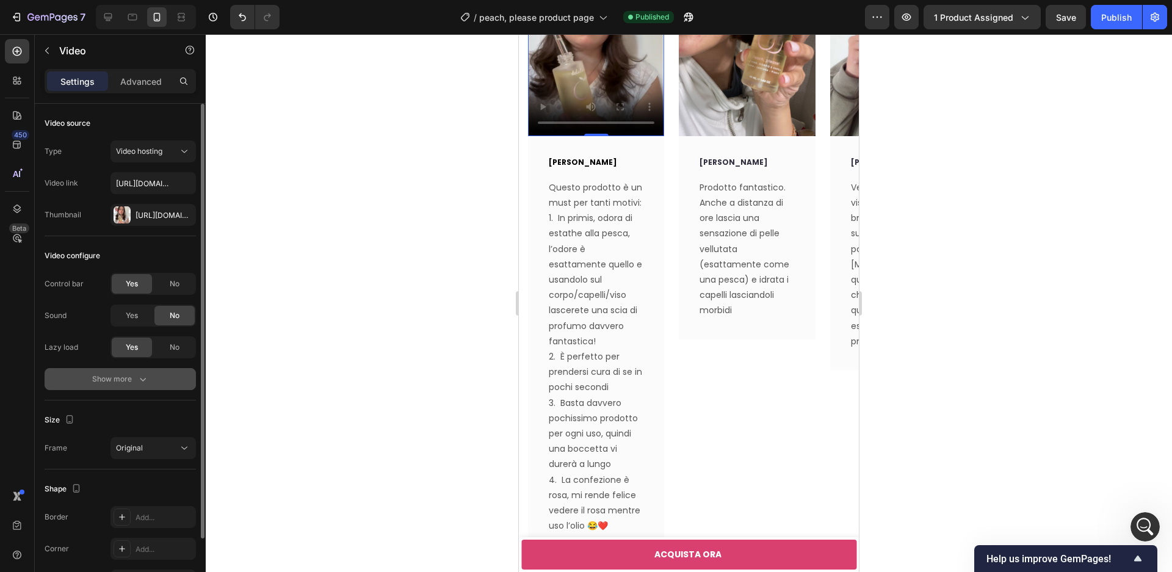
click at [135, 383] on div "Show more" at bounding box center [120, 379] width 57 height 12
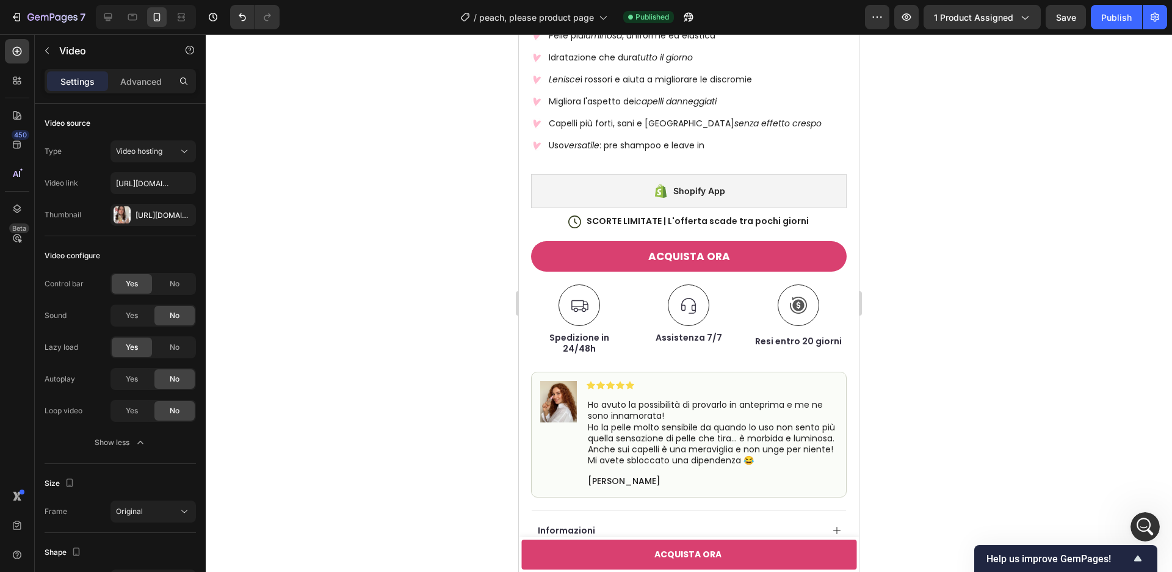
scroll to position [0, 0]
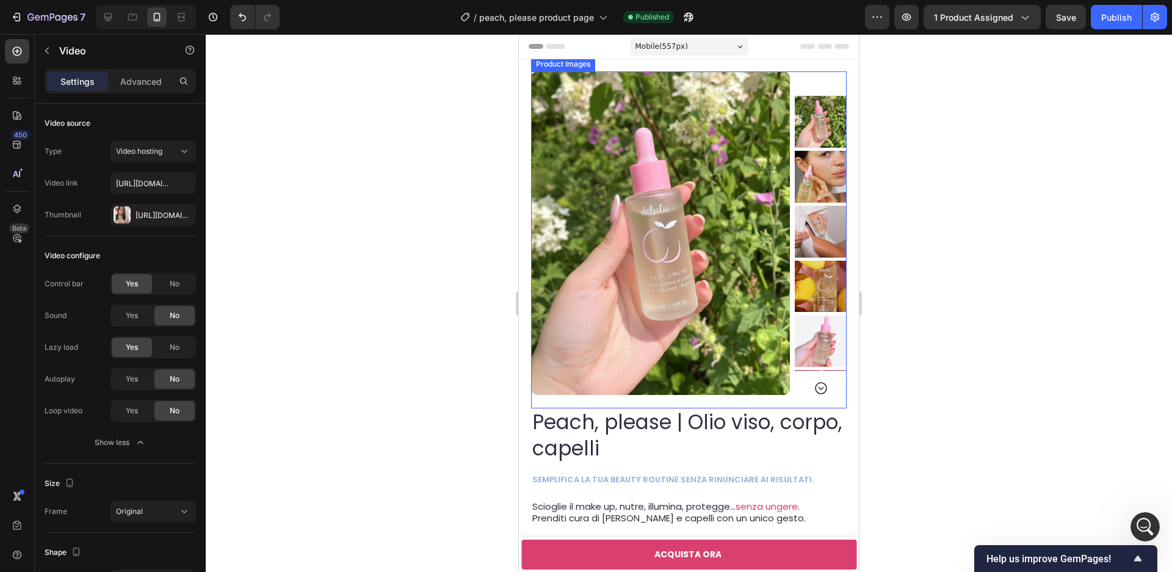
click at [791, 387] on div at bounding box center [689, 233] width 316 height 324
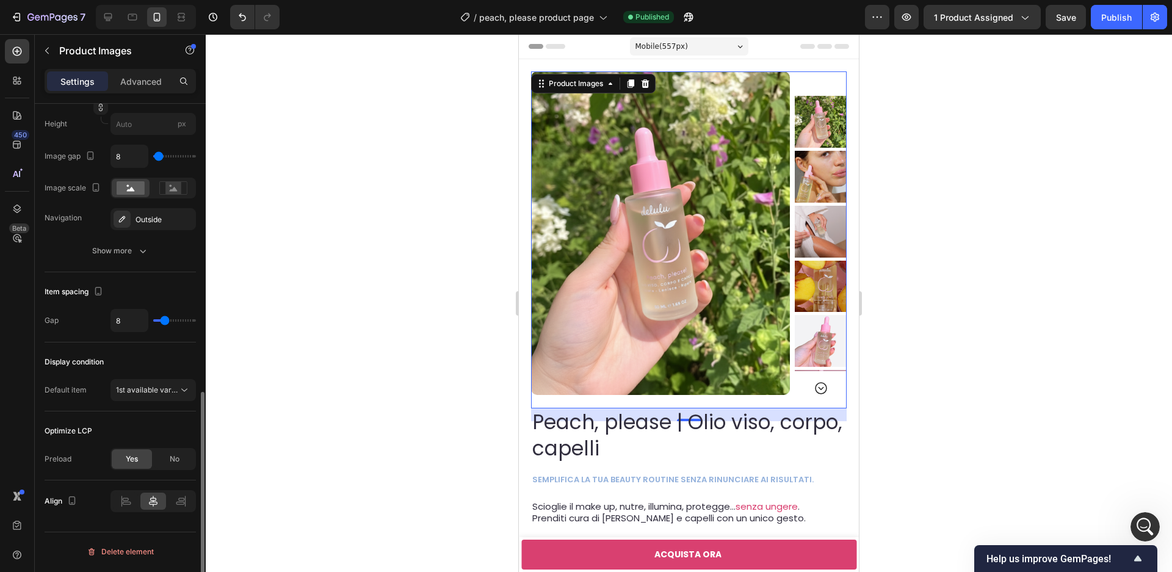
scroll to position [676, 0]
drag, startPoint x: 44, startPoint y: 435, endPoint x: 106, endPoint y: 469, distance: 71.0
click at [106, 469] on div "Optimize LCP Preload Yes No" at bounding box center [120, 444] width 151 height 69
copy div "Optimize LCP Preload Yes No"
click at [120, 253] on div "Show more" at bounding box center [120, 250] width 57 height 12
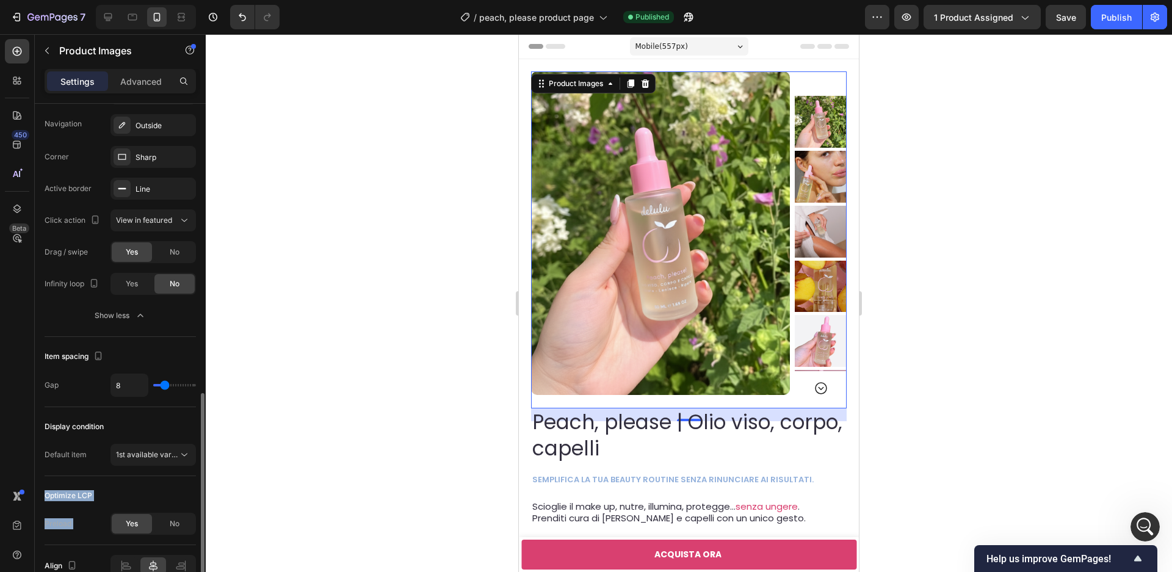
scroll to position [779, 0]
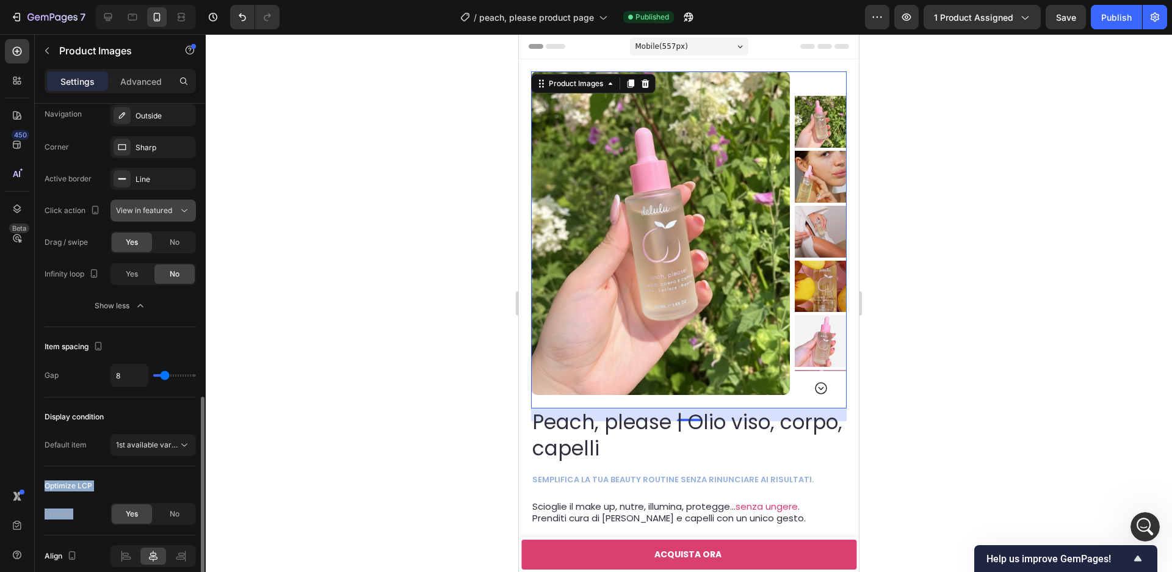
click at [162, 217] on div "View in featured" at bounding box center [153, 211] width 74 height 12
click at [50, 299] on button "Show less" at bounding box center [120, 306] width 151 height 22
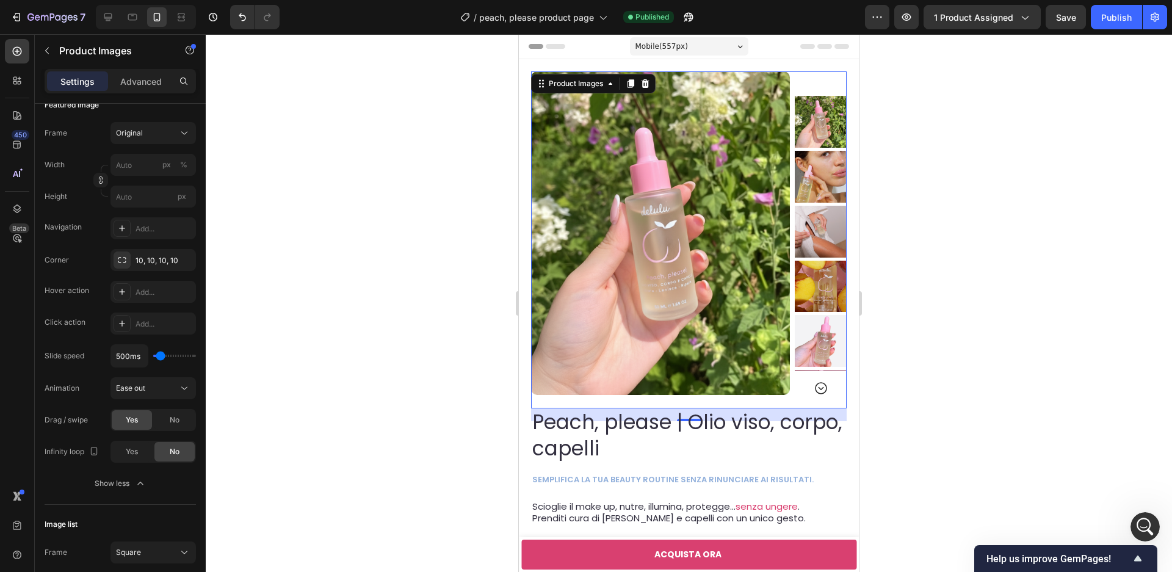
scroll to position [0, 0]
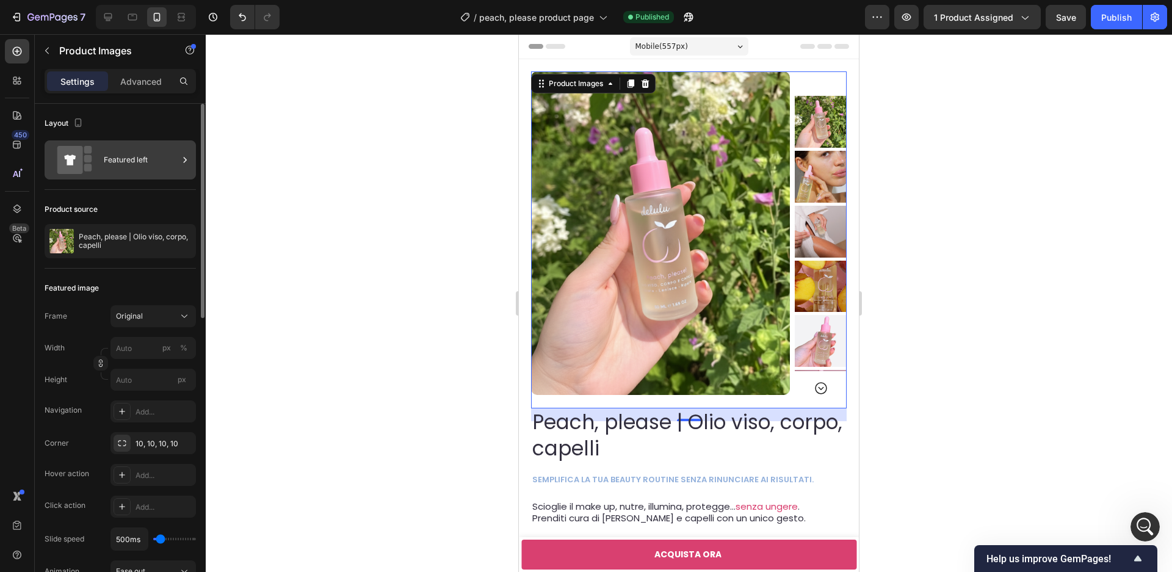
click at [98, 173] on icon at bounding box center [74, 160] width 49 height 28
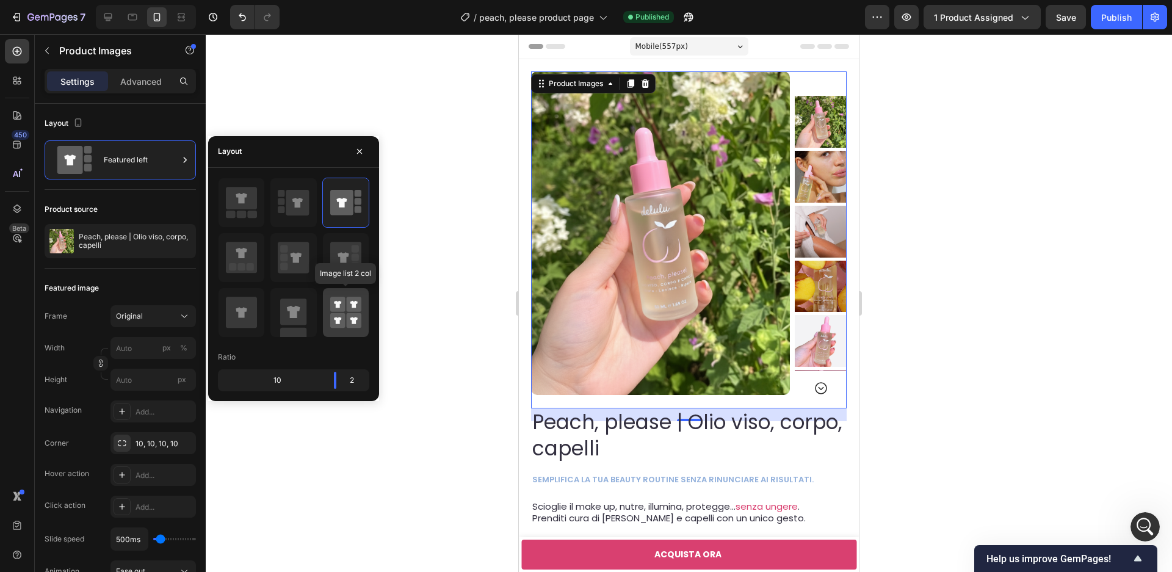
click at [332, 303] on rect at bounding box center [337, 304] width 15 height 15
type input "50"
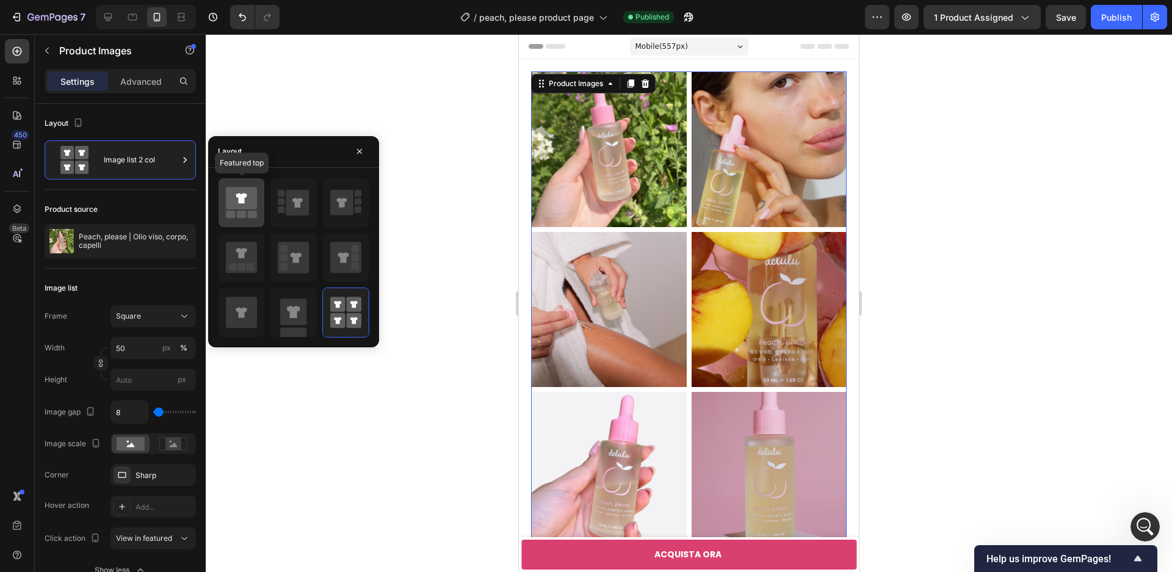
click at [250, 208] on icon at bounding box center [241, 198] width 31 height 23
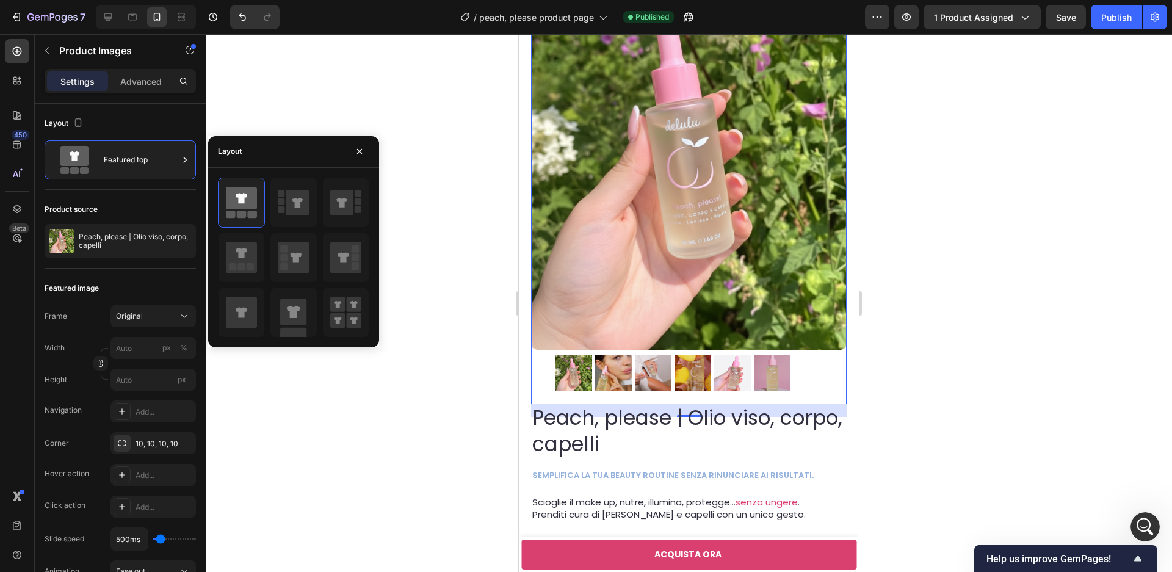
scroll to position [115, 0]
click at [712, 472] on p "semplifica la tua beauty routine senza rinunciare ai risultati." at bounding box center [688, 476] width 313 height 10
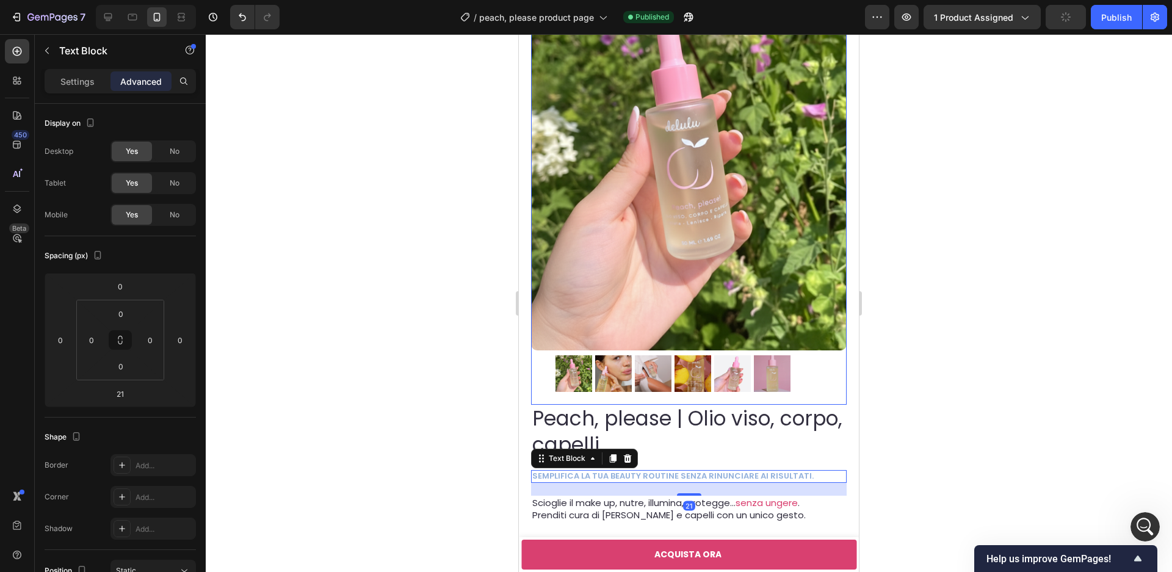
click at [822, 360] on div at bounding box center [689, 373] width 316 height 37
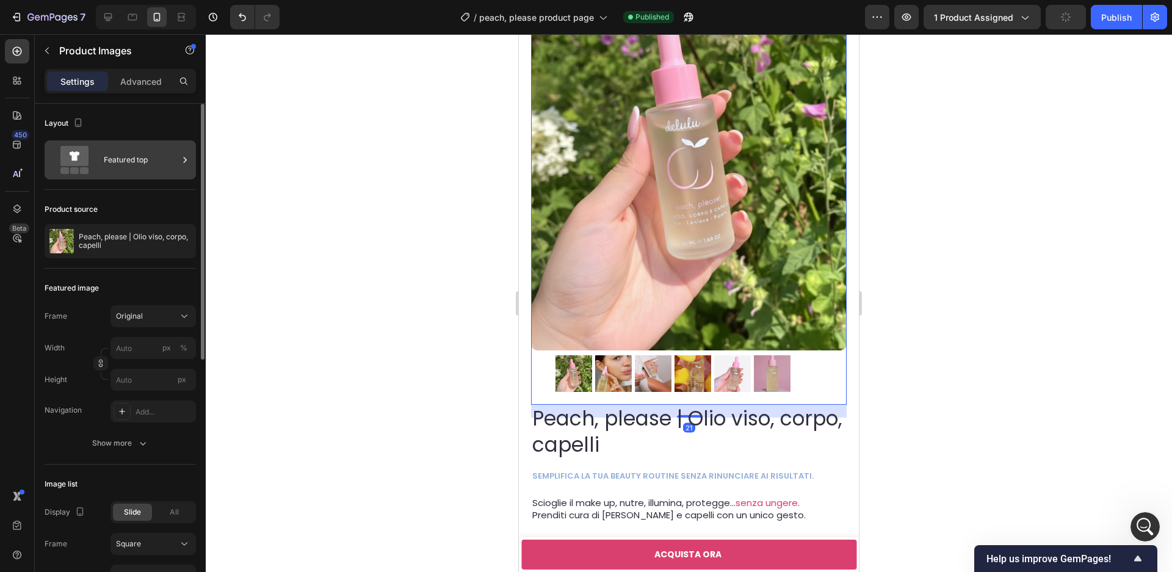
click at [125, 165] on div "Featured top" at bounding box center [141, 160] width 74 height 28
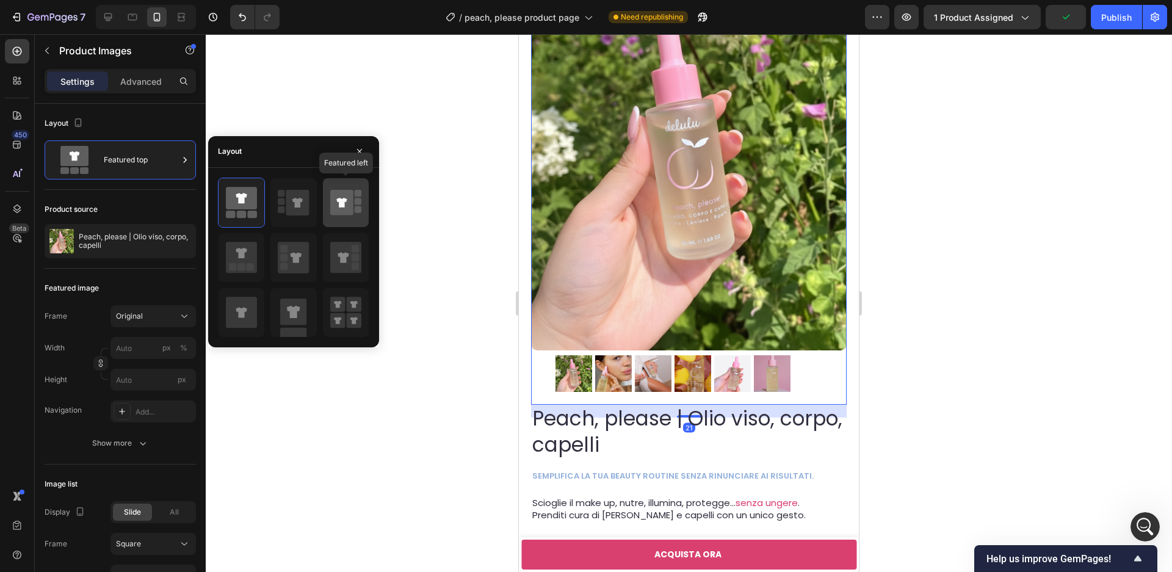
click at [343, 213] on icon at bounding box center [341, 203] width 23 height 26
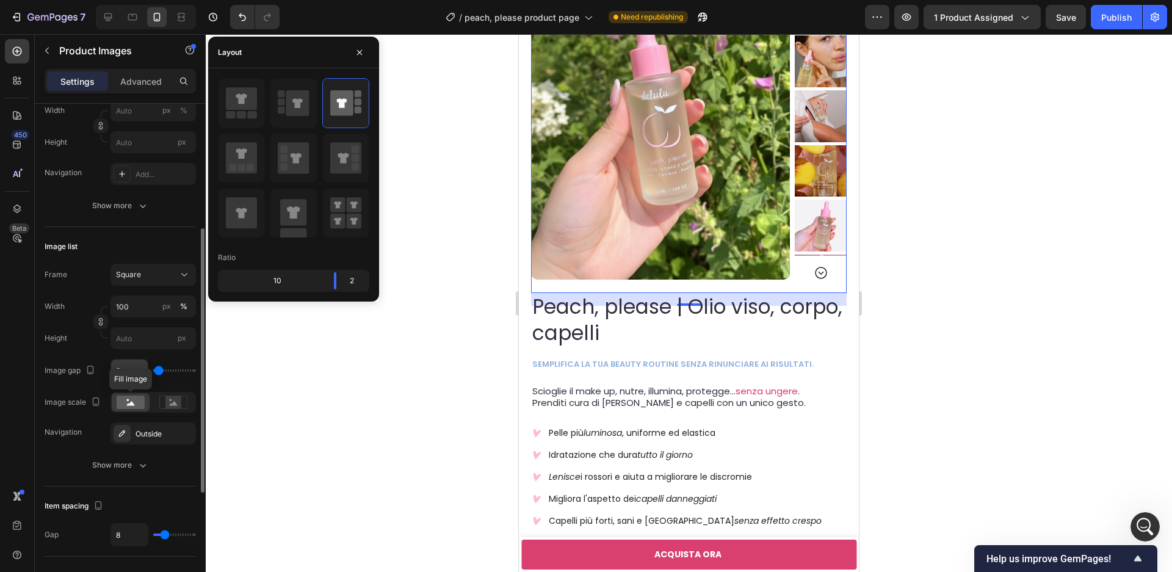
scroll to position [240, 0]
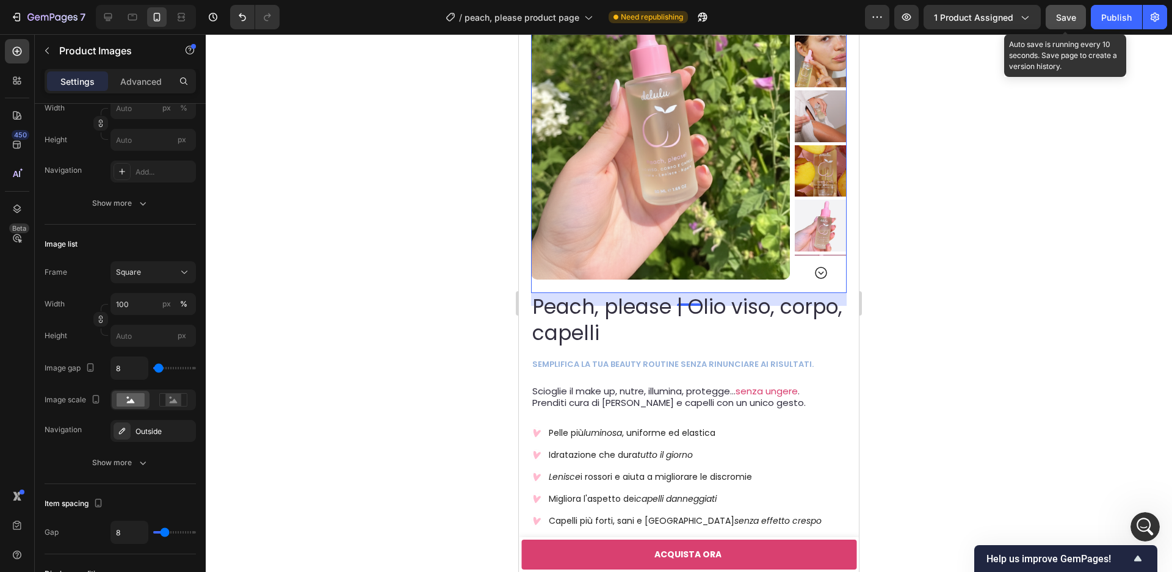
click at [1071, 21] on span "Save" at bounding box center [1066, 17] width 20 height 10
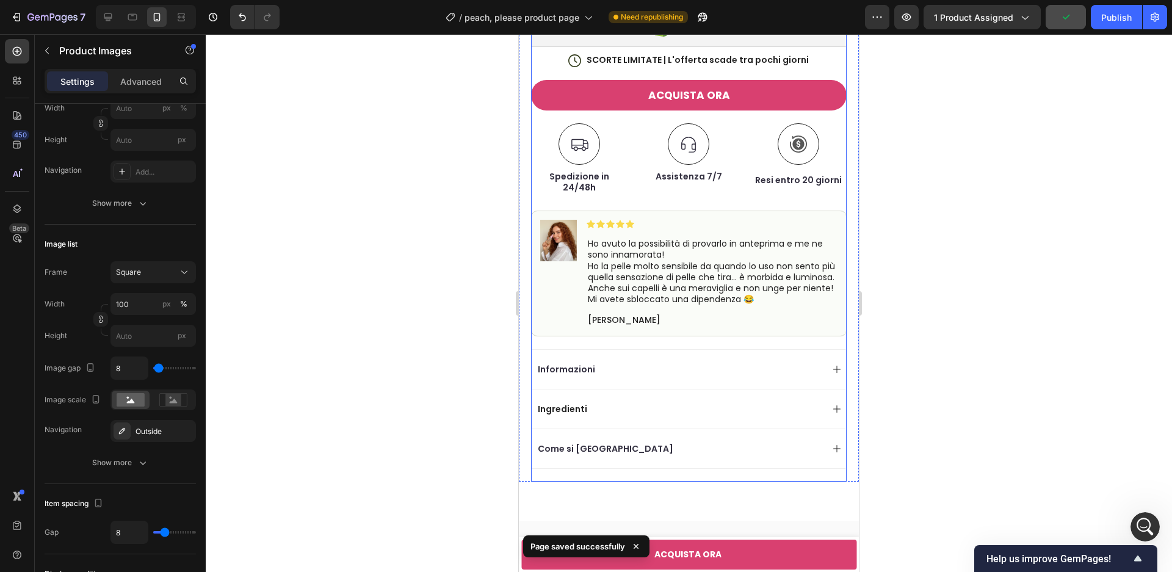
scroll to position [685, 0]
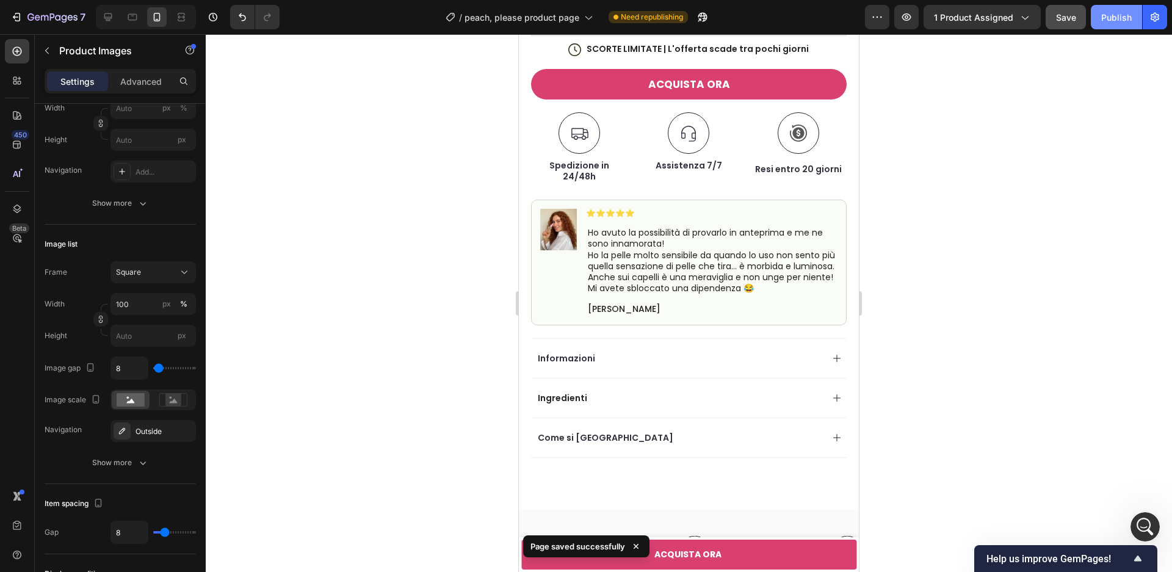
click at [1128, 15] on div "Publish" at bounding box center [1116, 17] width 31 height 13
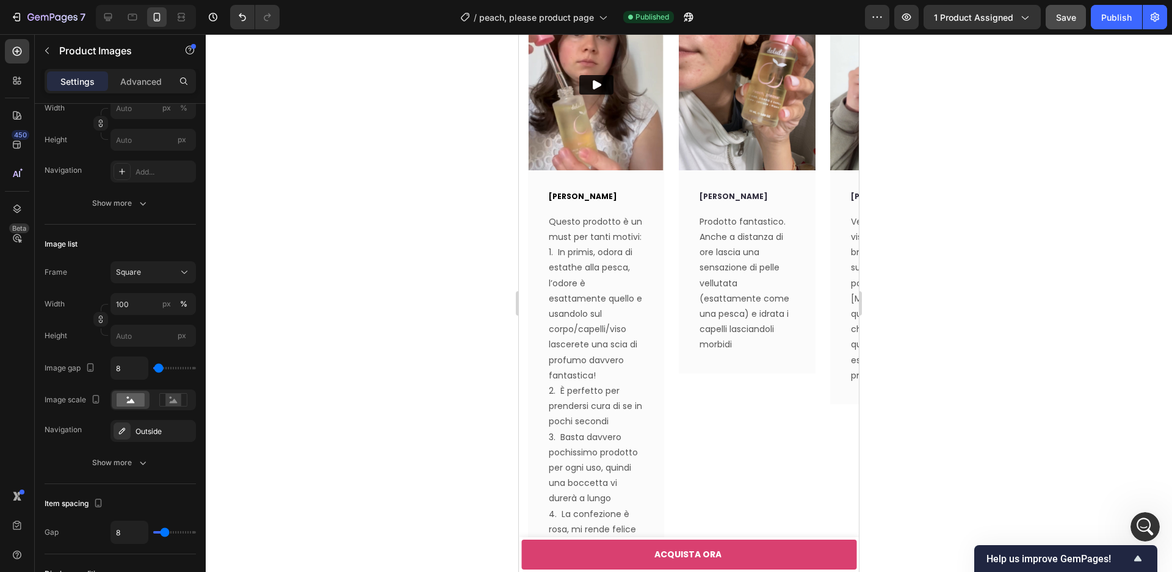
scroll to position [4354, 0]
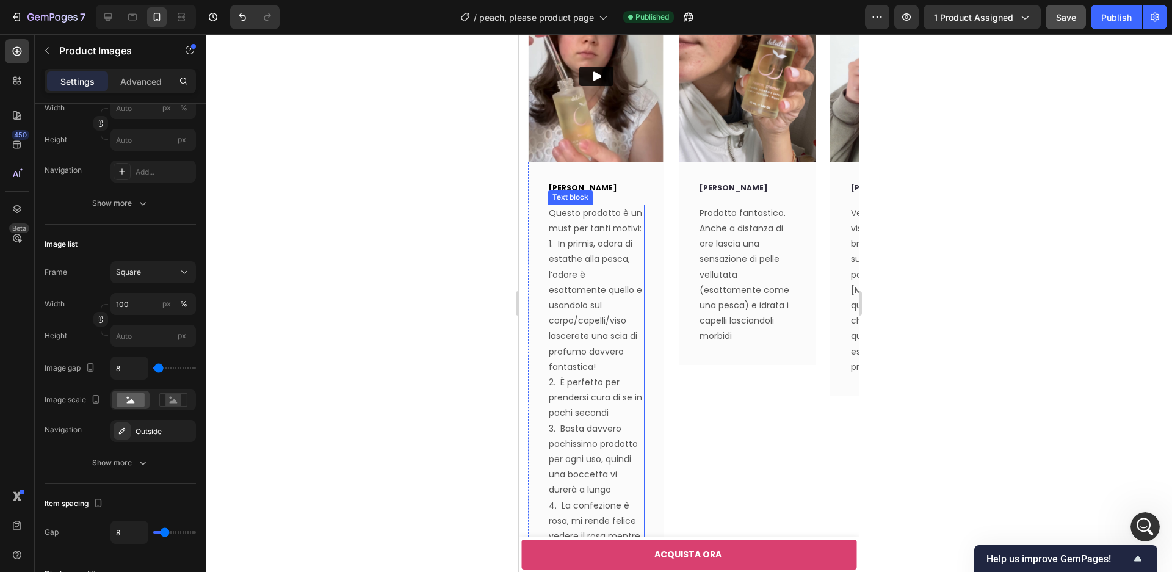
click at [586, 330] on p "1. In primis, odora di estathe alla pesca, l’odore è esattamente quello e usand…" at bounding box center [596, 305] width 95 height 139
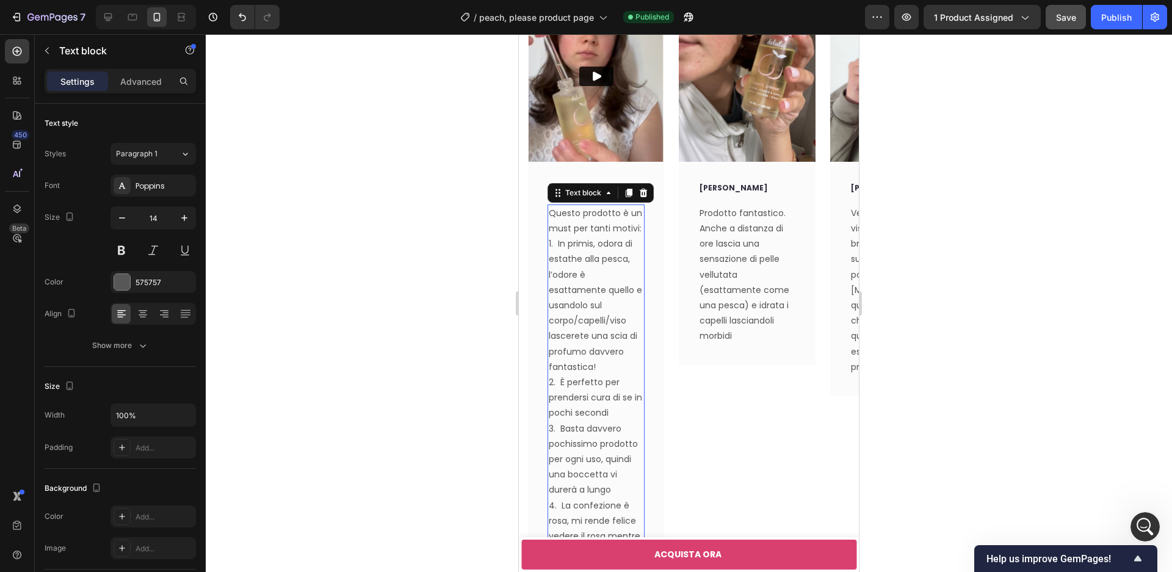
click at [532, 339] on div "Yuliya D. Text block Questo prodotto è un must per tanti motivi: 1. In primis, …" at bounding box center [596, 371] width 136 height 419
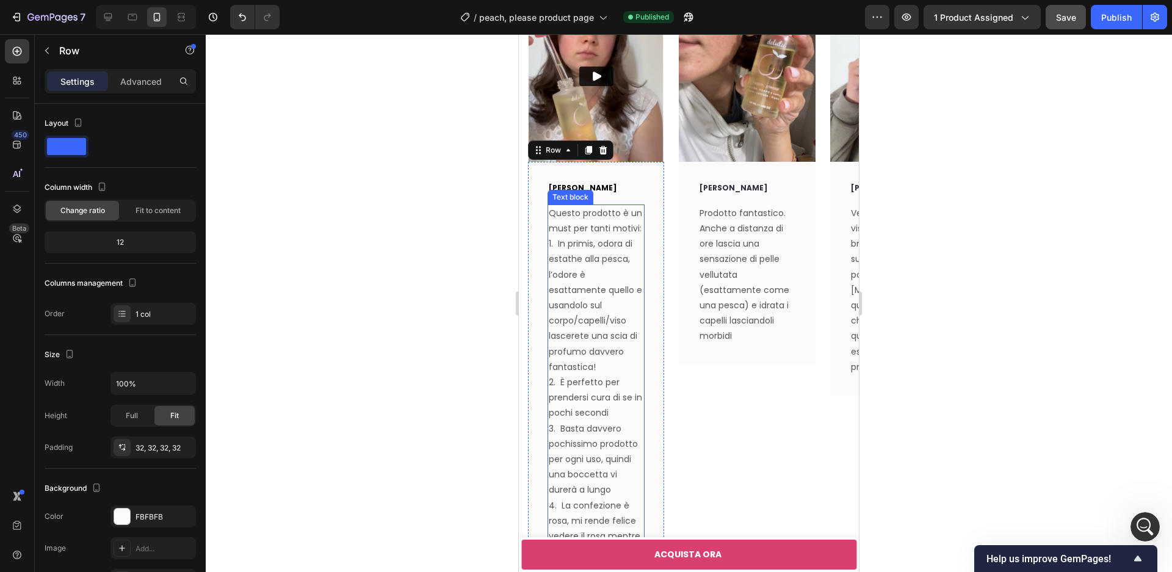
click at [600, 340] on p "1. In primis, odora di estathe alla pesca, l’odore è esattamente quello e usand…" at bounding box center [596, 305] width 95 height 139
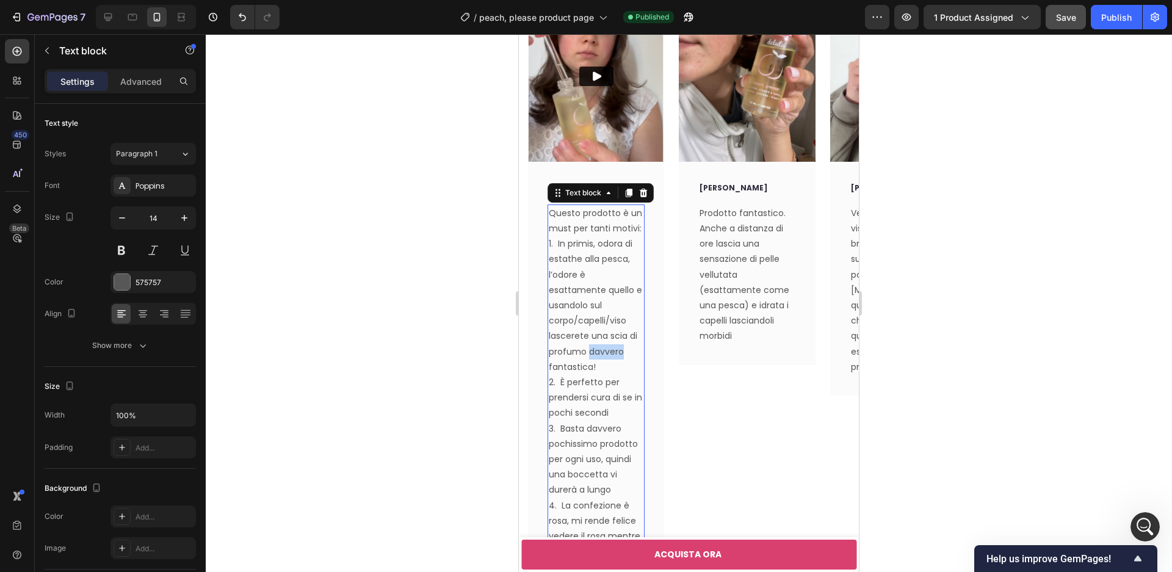
click at [600, 340] on p "1. In primis, odora di estathe alla pesca, l’odore è esattamente quello e usand…" at bounding box center [596, 305] width 95 height 139
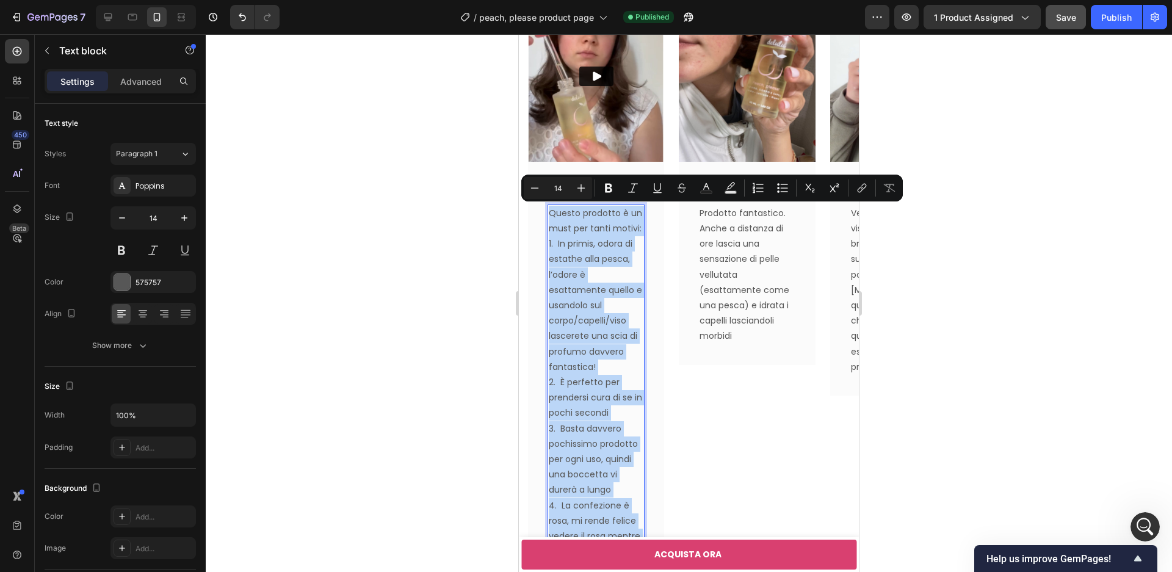
click at [549, 214] on p "Questo prodotto è un must per tanti motivi:" at bounding box center [596, 221] width 95 height 31
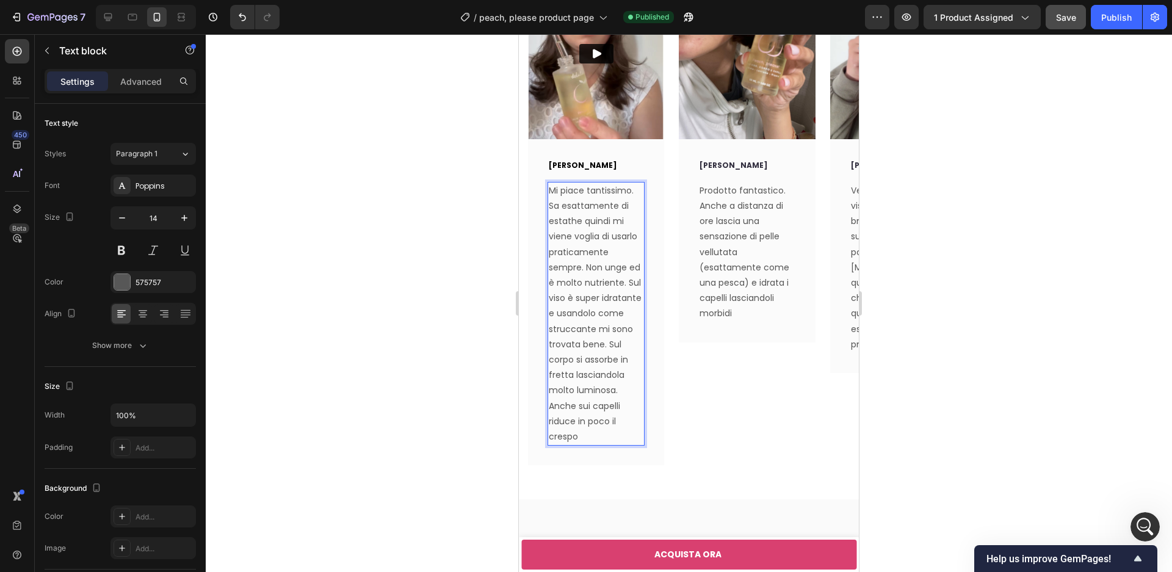
scroll to position [4353, 0]
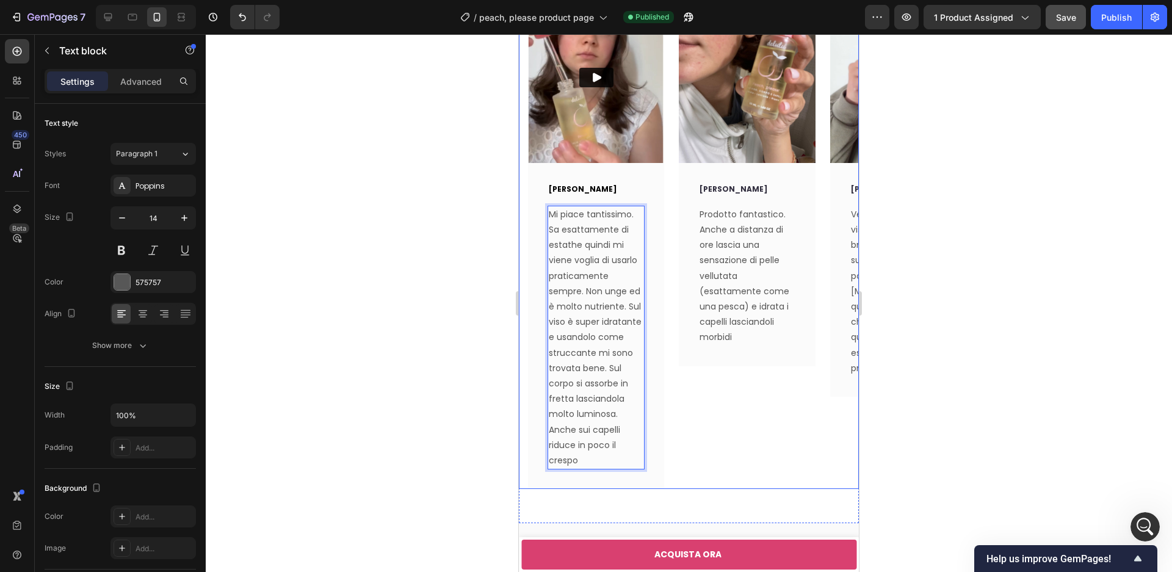
click at [728, 455] on div "Image [PERSON_NAME] Text block Prodotto fantastico. Anche a distanza di ore las…" at bounding box center [747, 241] width 136 height 497
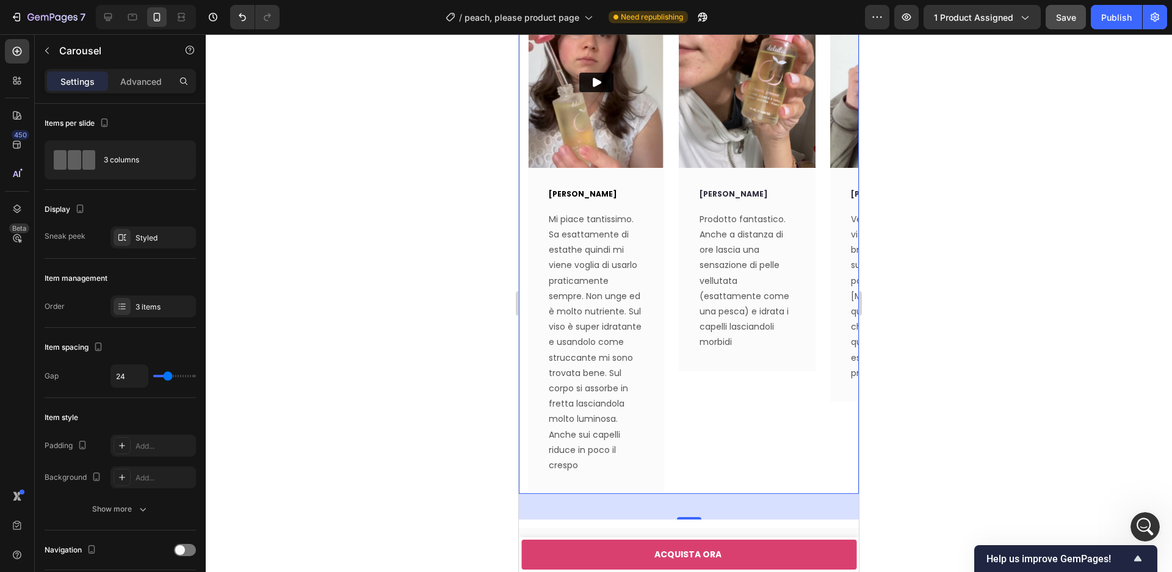
scroll to position [4339, 0]
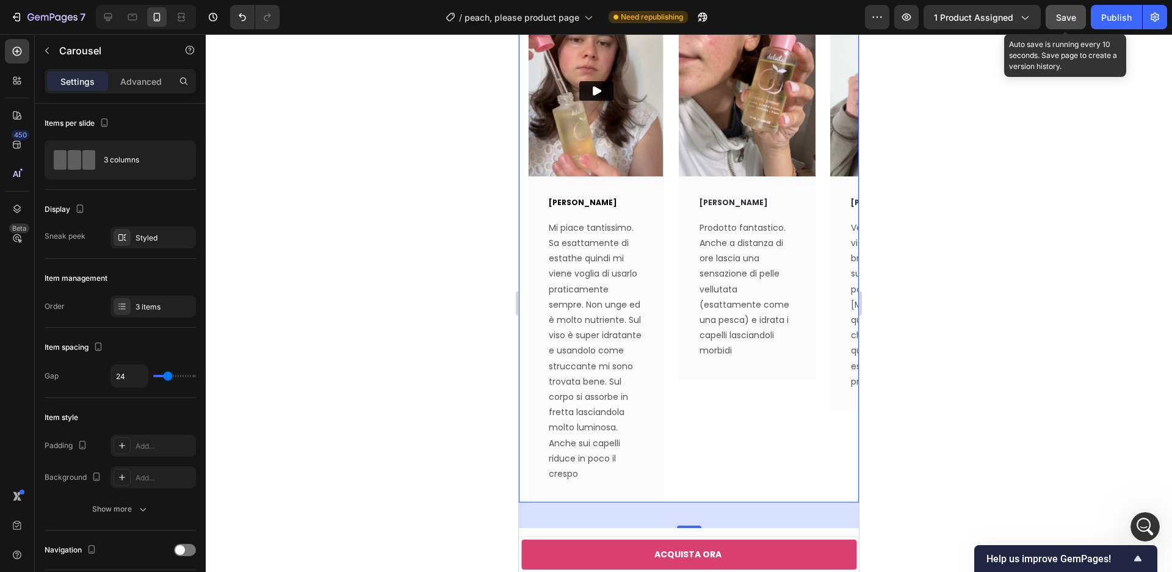
click at [1073, 19] on span "Save" at bounding box center [1066, 17] width 20 height 10
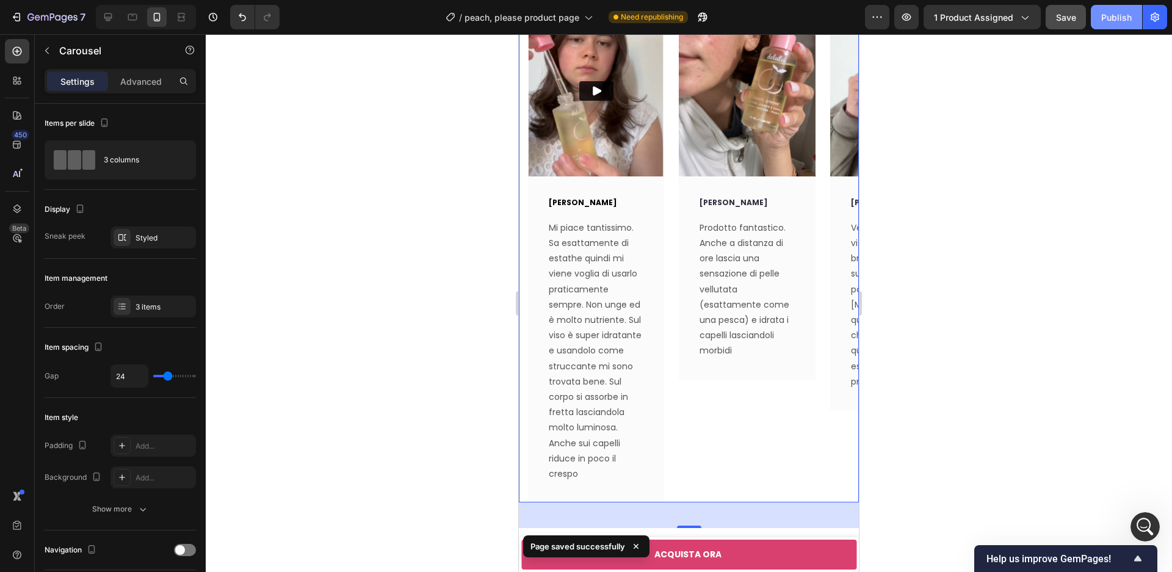
click at [1107, 20] on div "Publish" at bounding box center [1116, 17] width 31 height 13
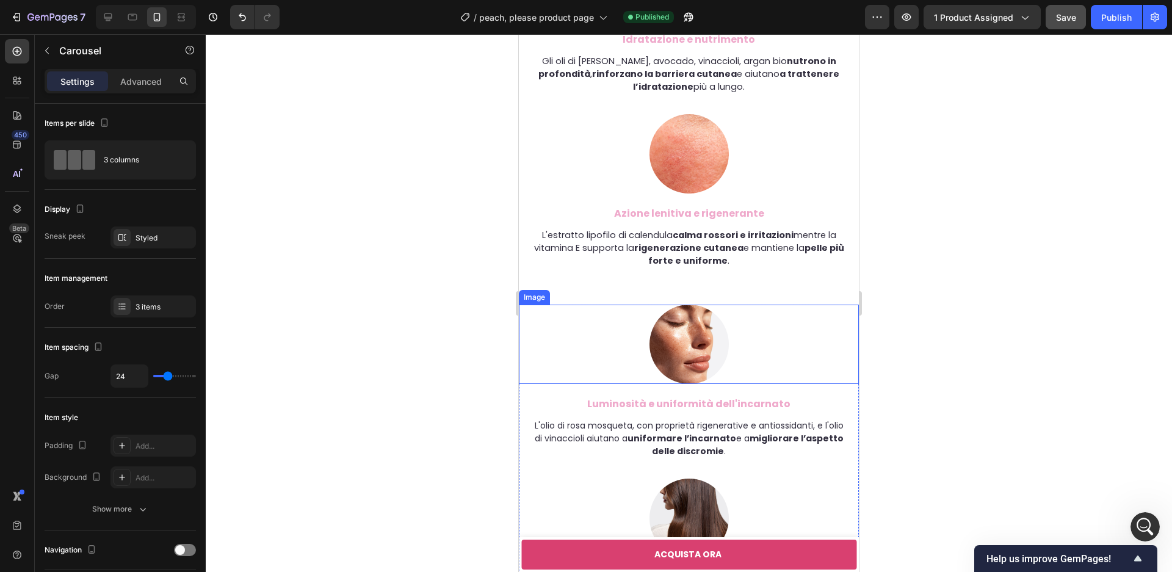
scroll to position [3620, 0]
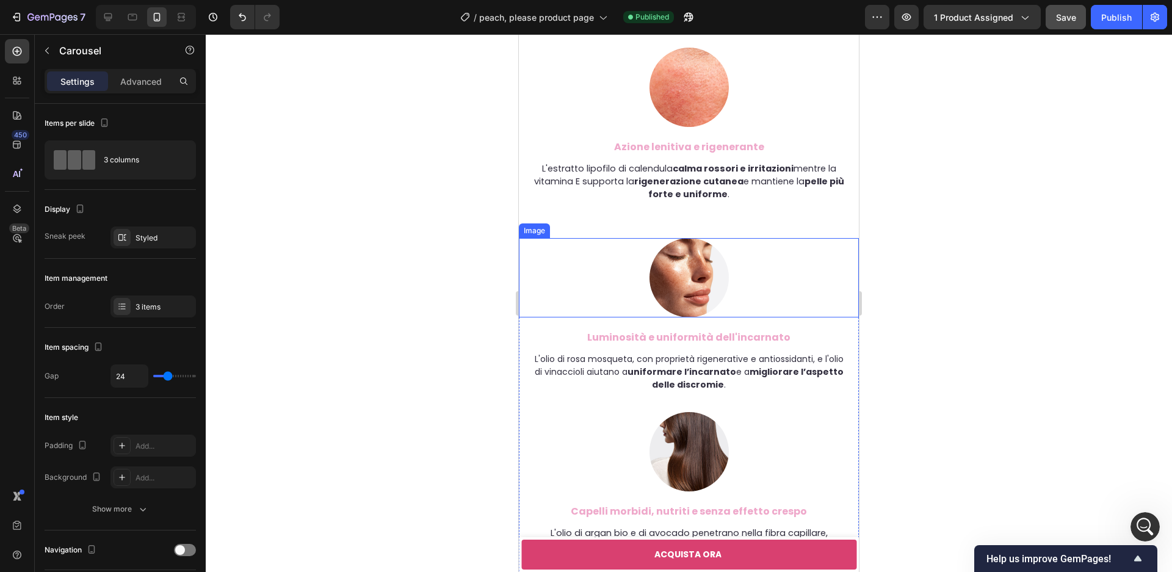
click at [687, 463] on img at bounding box center [689, 451] width 79 height 79
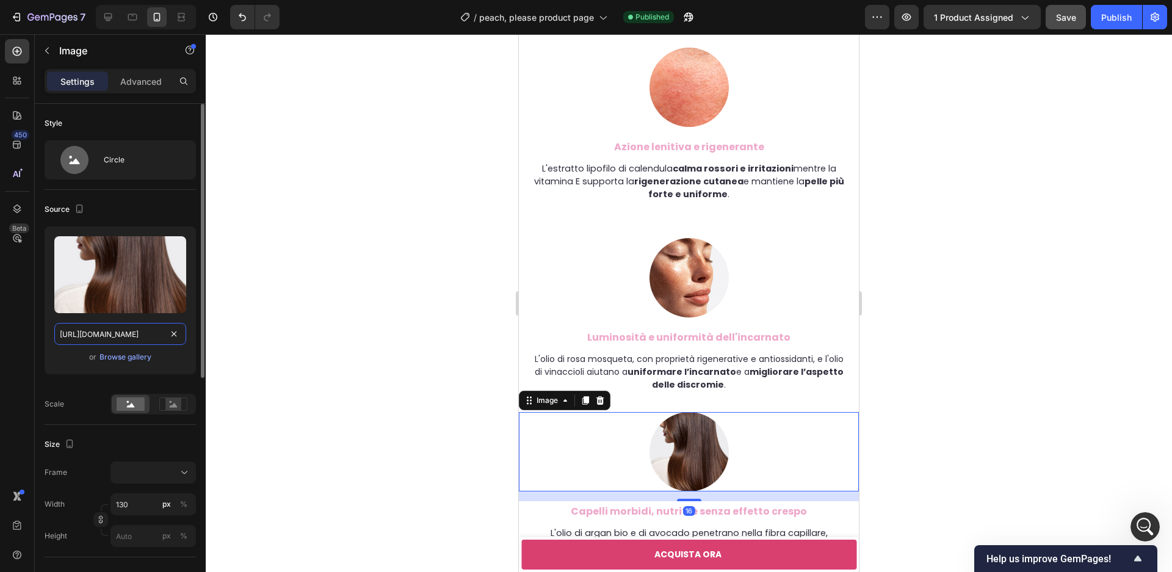
click at [140, 331] on input "https://cdn.shopify.com/s/files/1/0658/9906/9707/files/gempages_514082517704246…" at bounding box center [120, 334] width 132 height 22
paste input "514082517704246118-106f3341-6a21-410c-b97f-7a522068227e.webp?v=1759079622"
type input "https://cdn.shopify.com/s/files/1/0658/9906/9707/files/514082517704246118-106f3…"
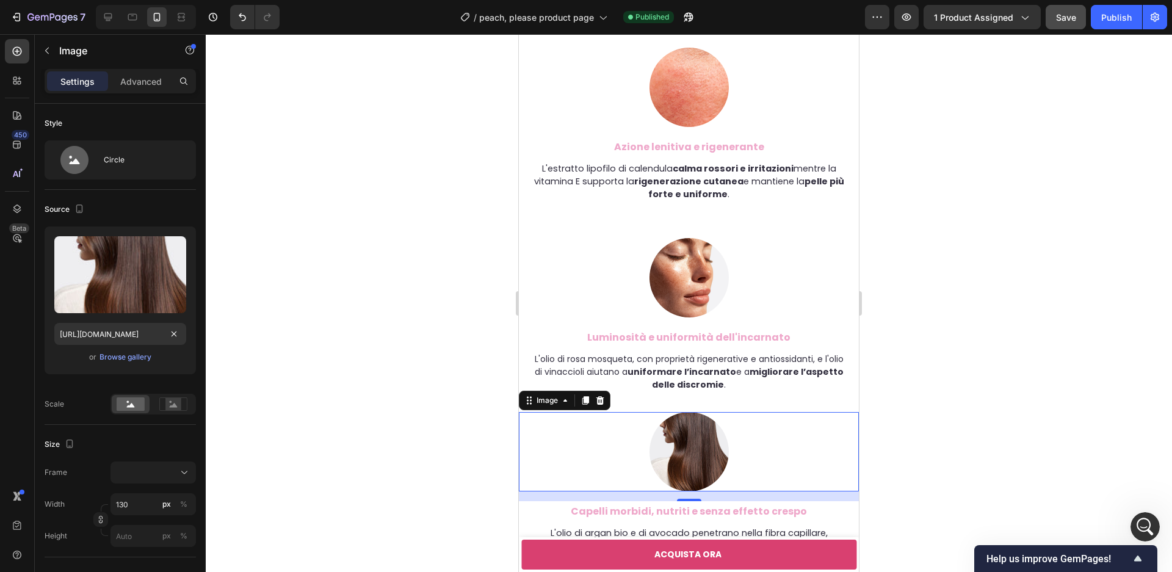
click at [1020, 270] on div at bounding box center [689, 303] width 966 height 538
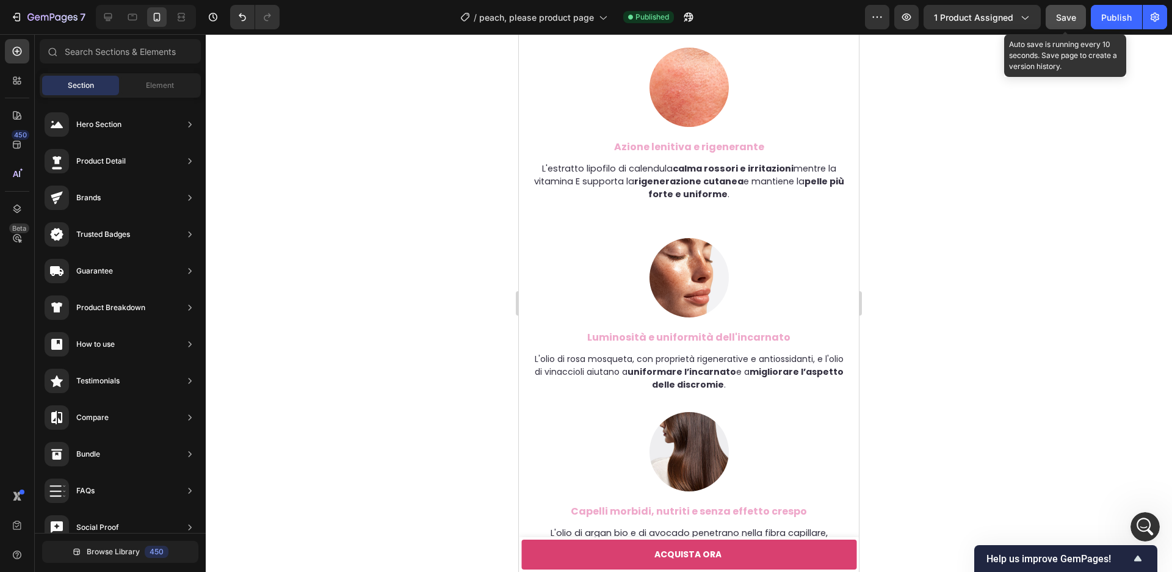
click at [1073, 18] on span "Save" at bounding box center [1066, 17] width 20 height 10
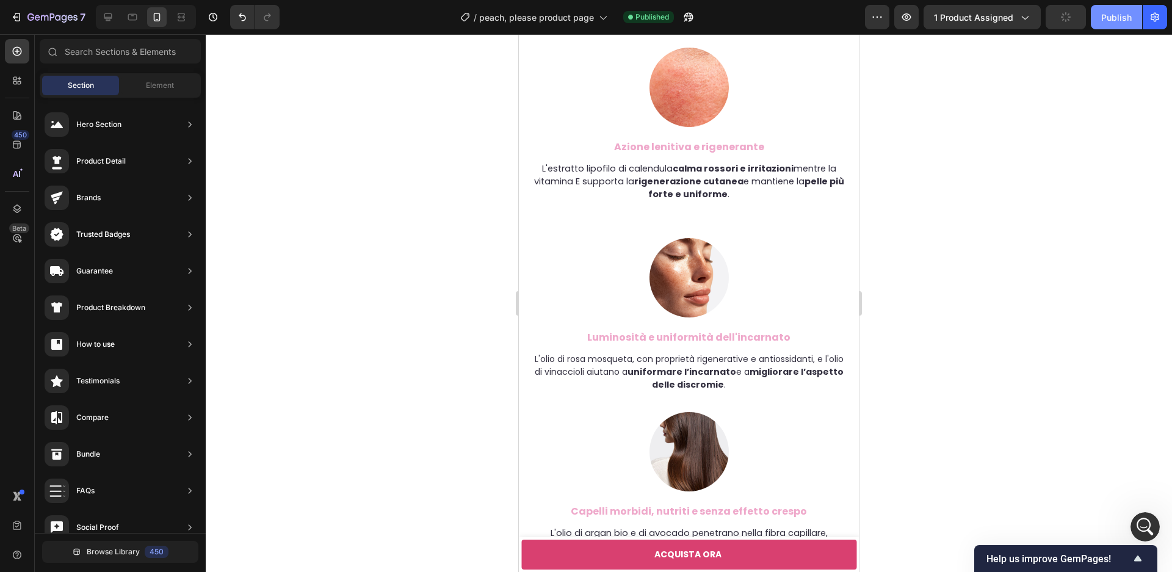
click at [1129, 19] on div "Publish" at bounding box center [1116, 17] width 31 height 13
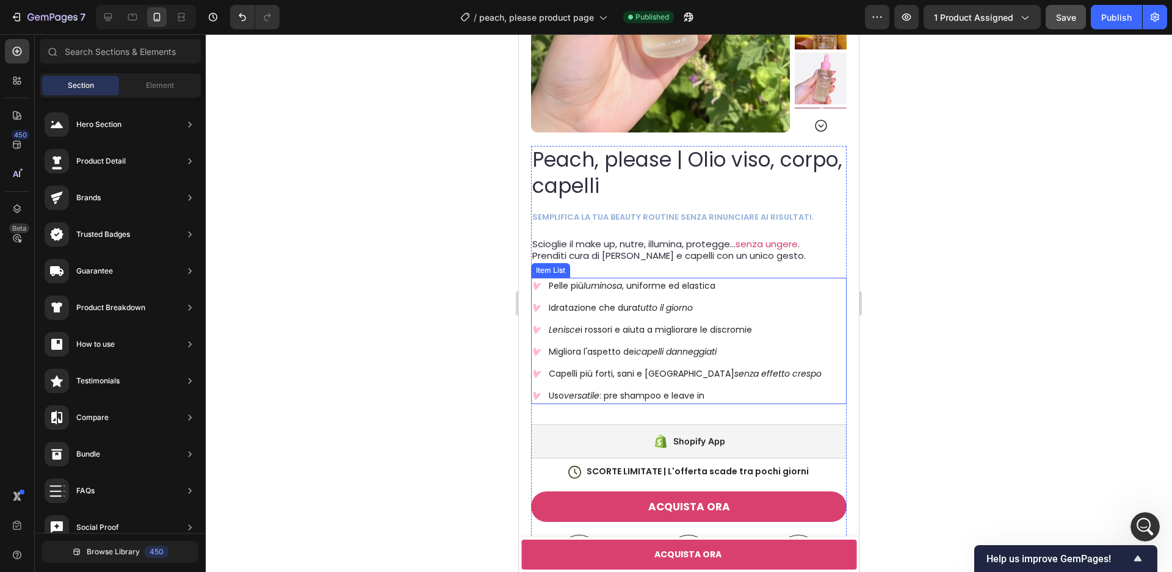
scroll to position [421, 0]
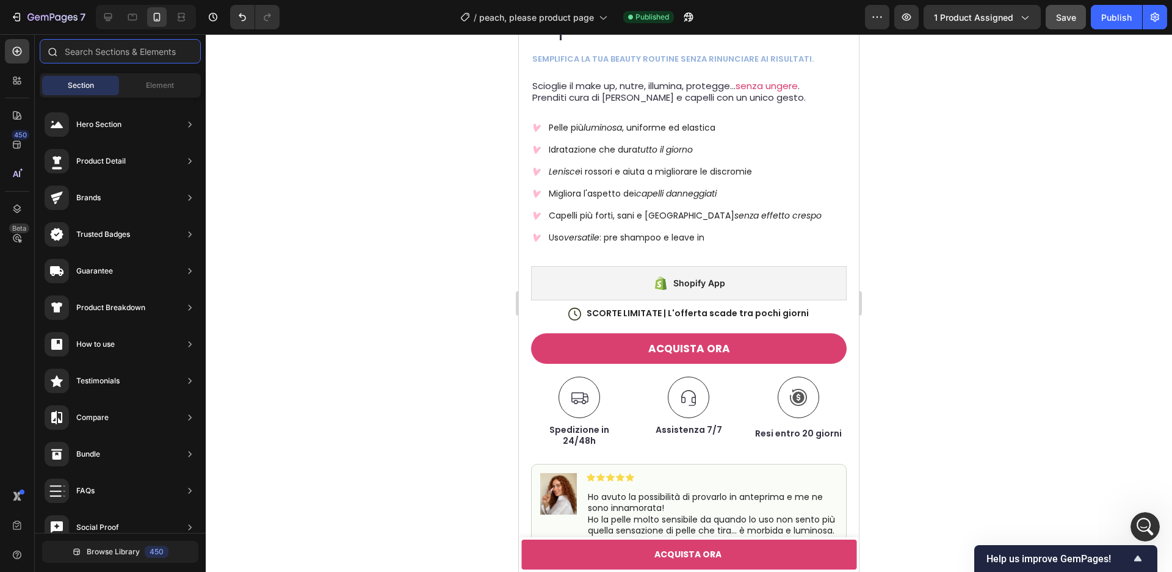
click at [134, 57] on input "text" at bounding box center [120, 51] width 161 height 24
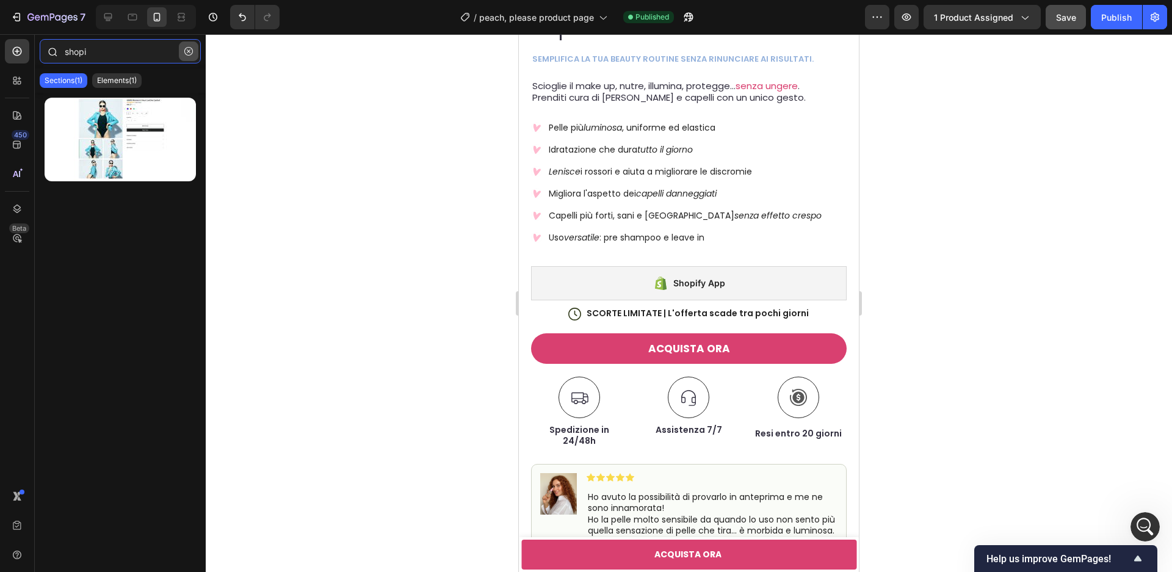
type input "shopi"
click at [190, 51] on icon "button" at bounding box center [188, 51] width 9 height 9
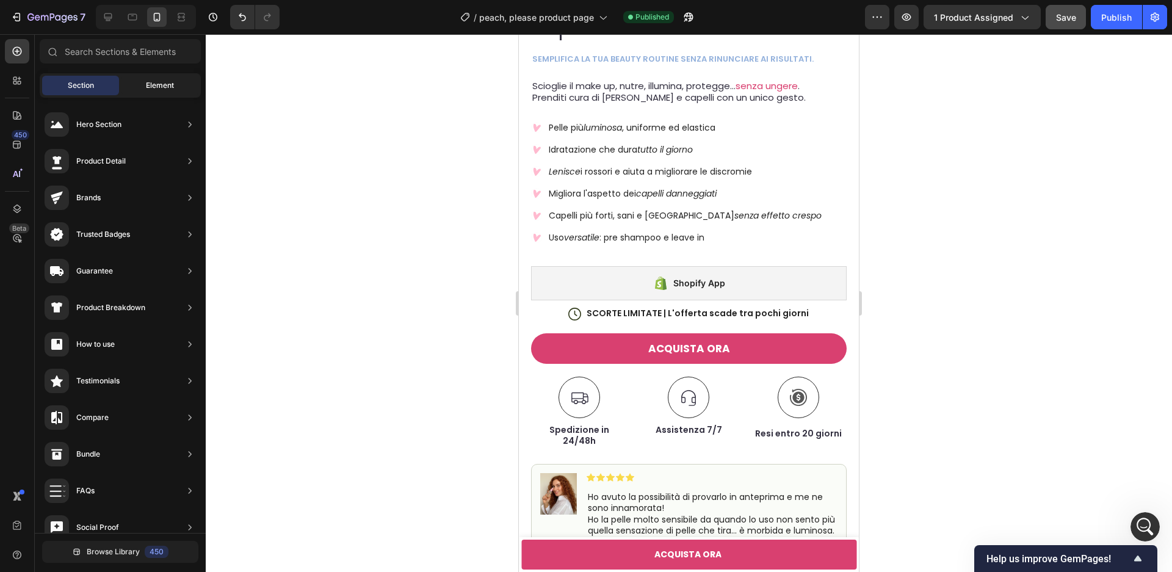
click at [159, 80] on span "Element" at bounding box center [160, 85] width 28 height 11
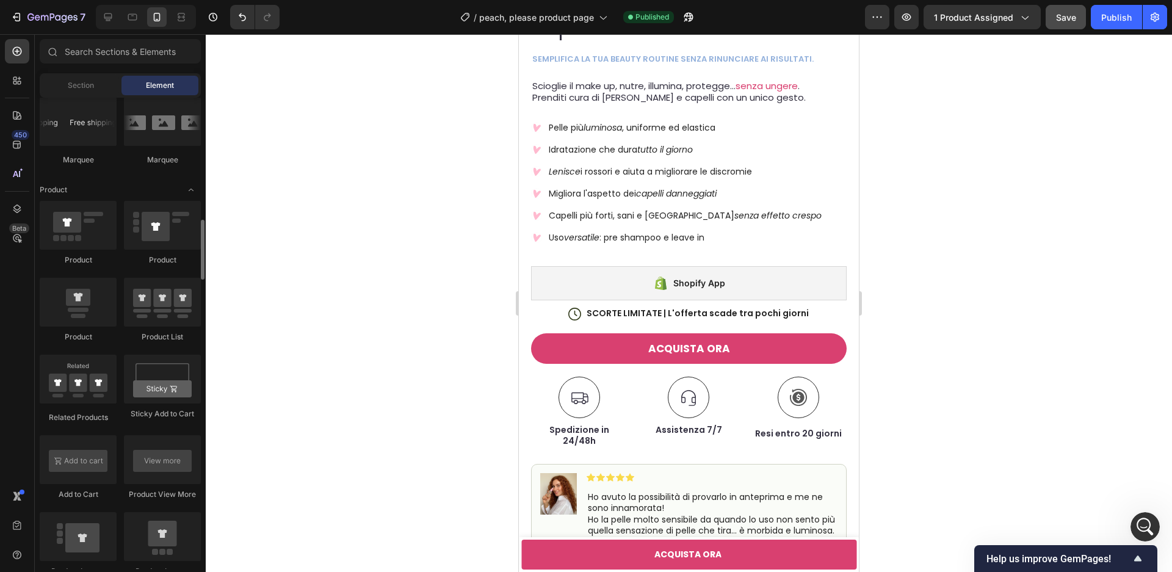
scroll to position [1419, 0]
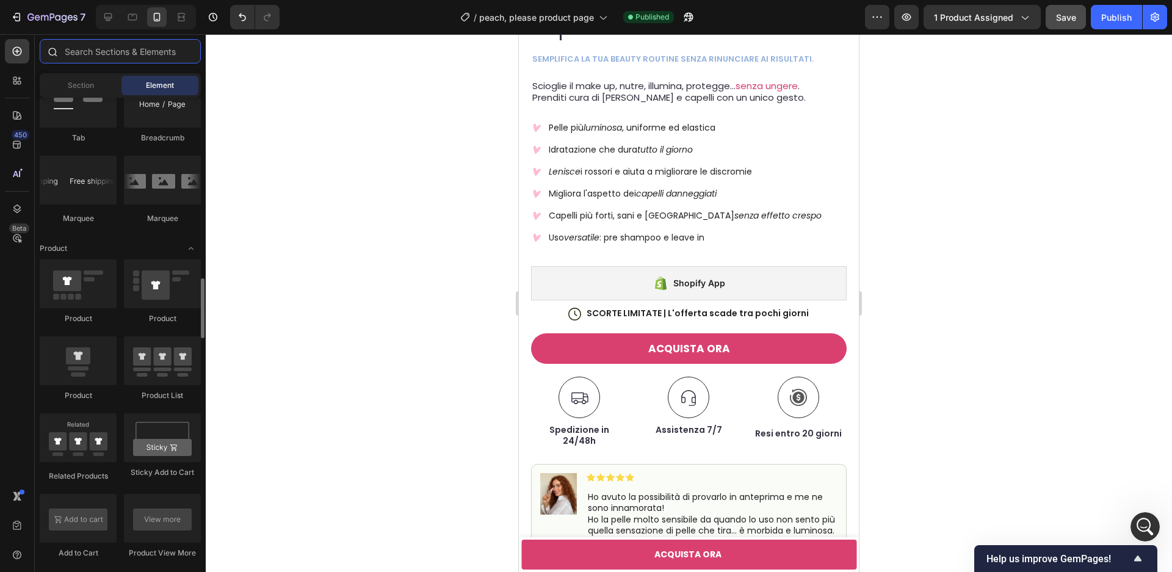
click at [99, 56] on input "text" at bounding box center [120, 51] width 161 height 24
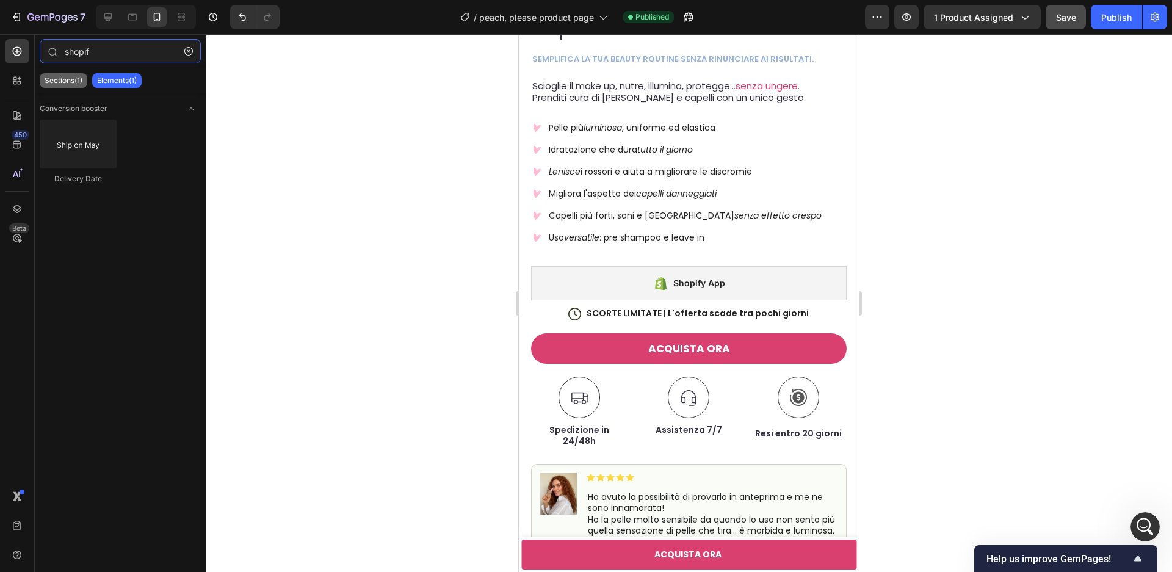
type input "shopif"
click at [68, 84] on p "Sections(1)" at bounding box center [64, 81] width 38 height 10
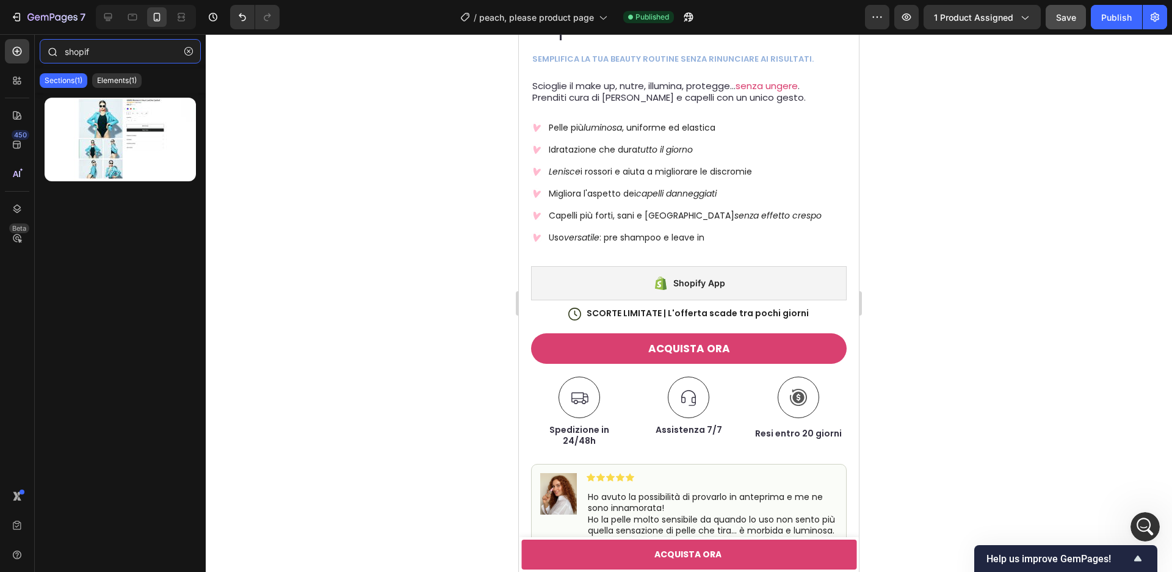
click at [117, 53] on input "shopif" at bounding box center [120, 51] width 161 height 24
click at [9, 85] on div at bounding box center [17, 80] width 24 height 24
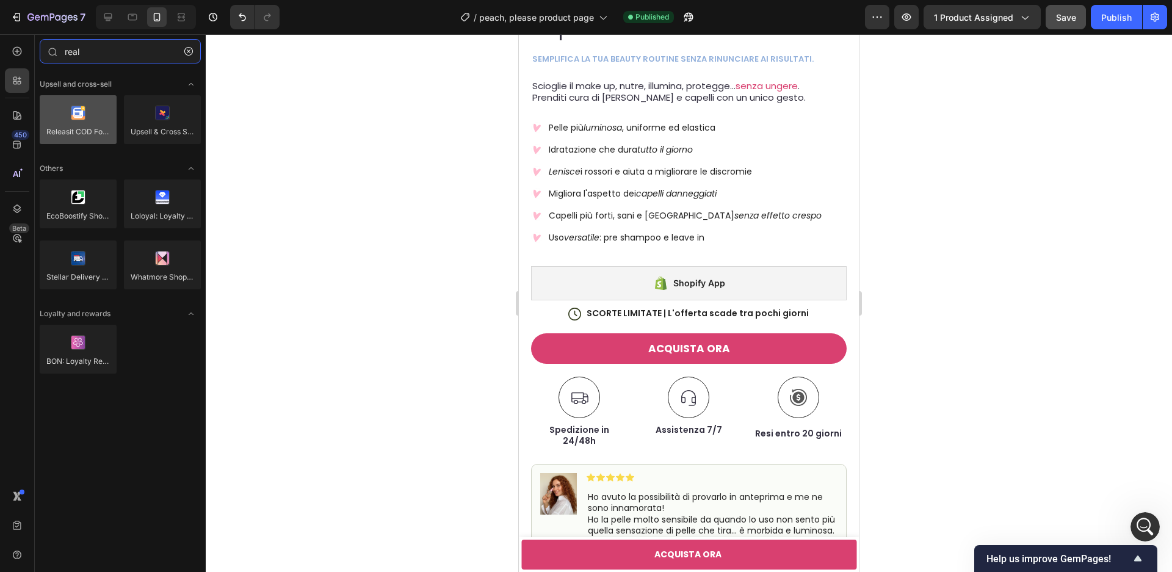
type input "real"
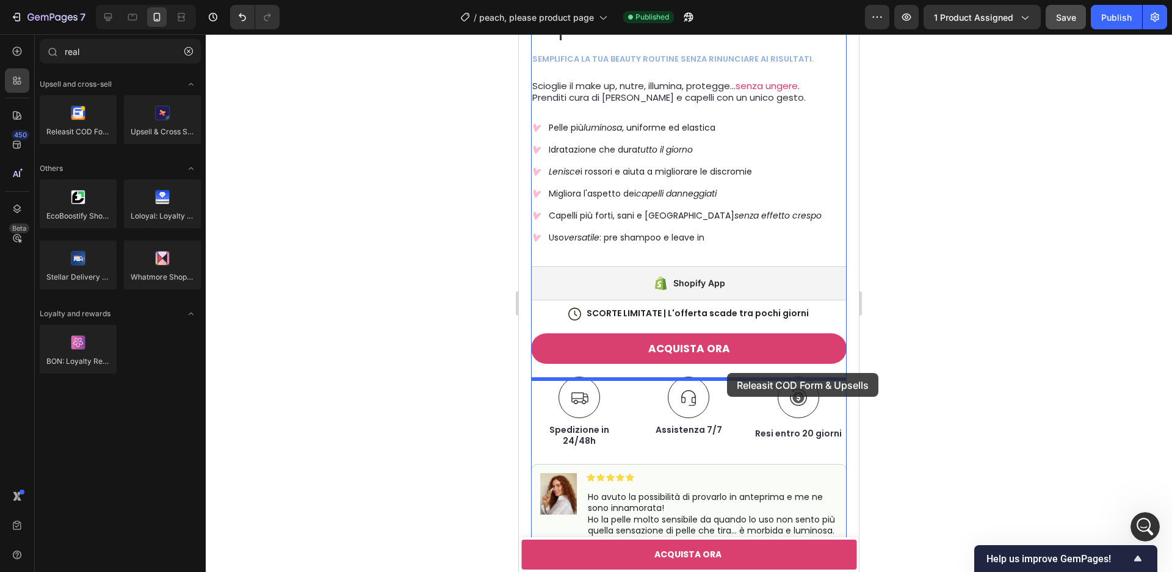
drag, startPoint x: 597, startPoint y: 162, endPoint x: 727, endPoint y: 373, distance: 248.0
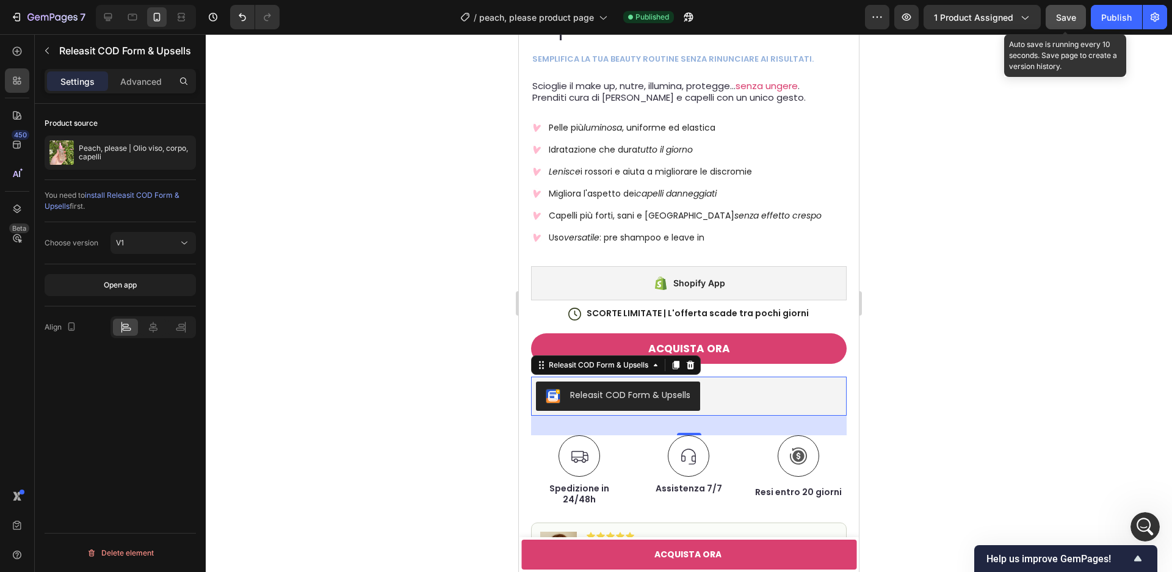
click at [1064, 22] on div "Save" at bounding box center [1066, 17] width 20 height 13
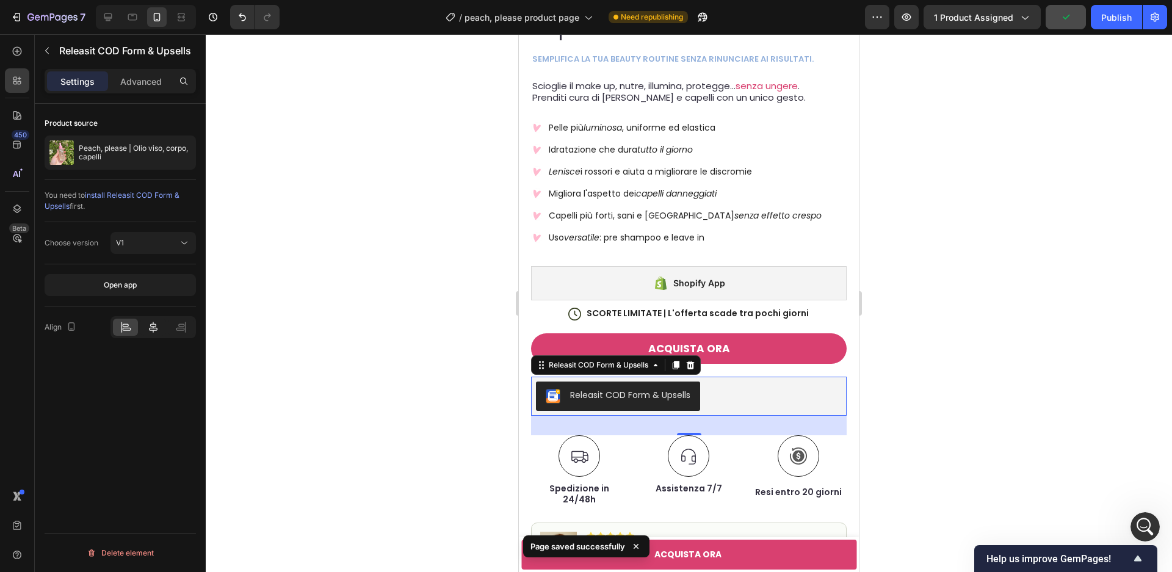
click at [147, 327] on icon at bounding box center [153, 327] width 12 height 12
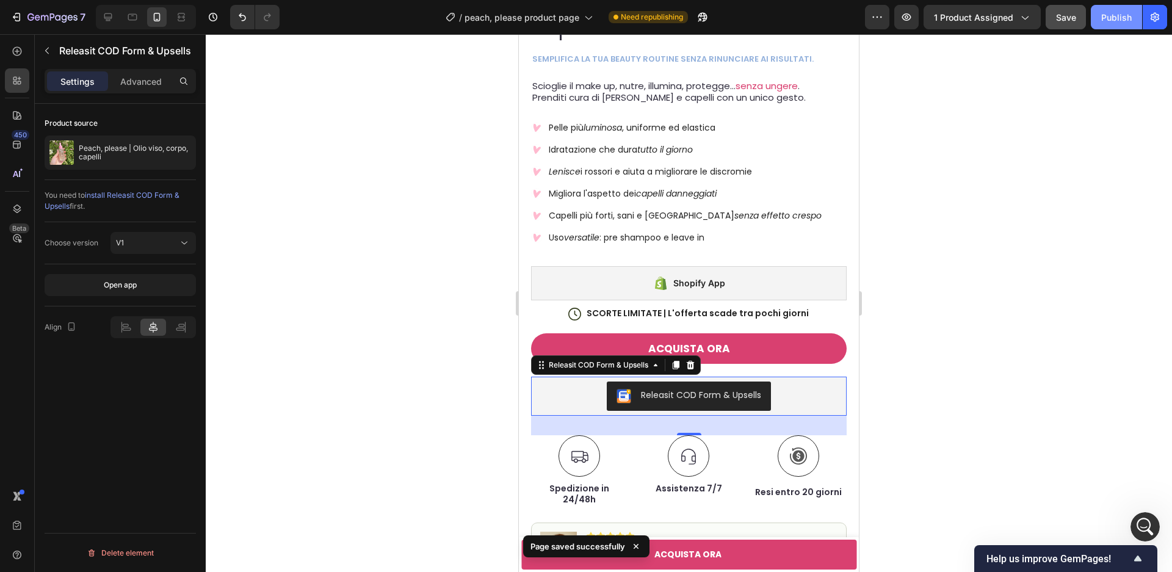
click at [1114, 18] on div "Publish" at bounding box center [1116, 17] width 31 height 13
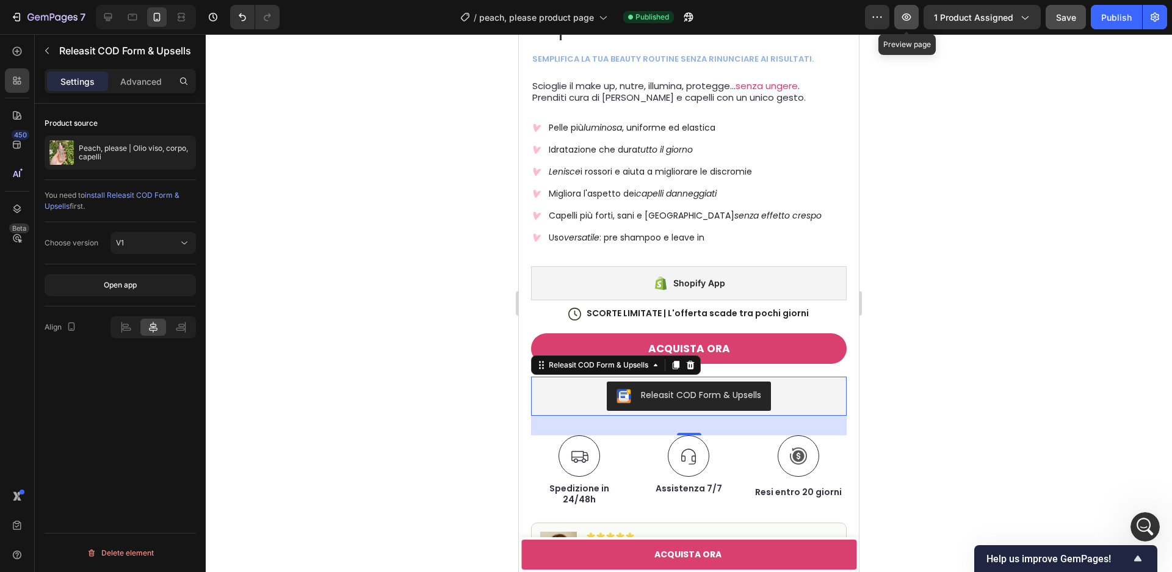
click at [911, 23] on button "button" at bounding box center [906, 17] width 24 height 24
click at [114, 284] on div "Open app" at bounding box center [120, 285] width 33 height 11
click at [692, 363] on icon at bounding box center [691, 365] width 8 height 9
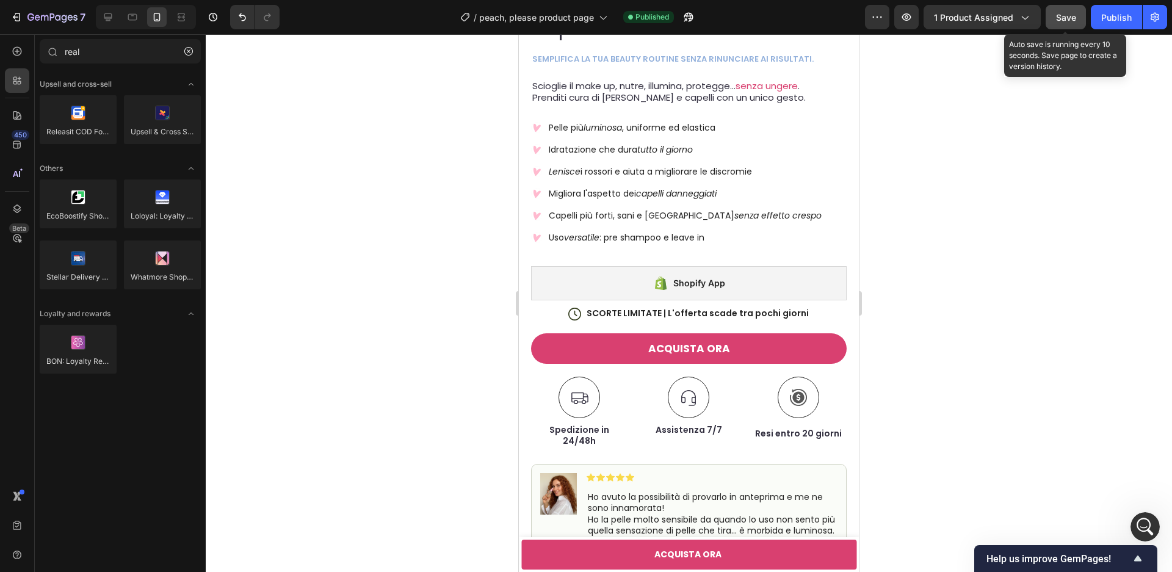
click at [1073, 16] on span "Save" at bounding box center [1066, 17] width 20 height 10
click at [1119, 18] on div "Publish" at bounding box center [1116, 17] width 31 height 13
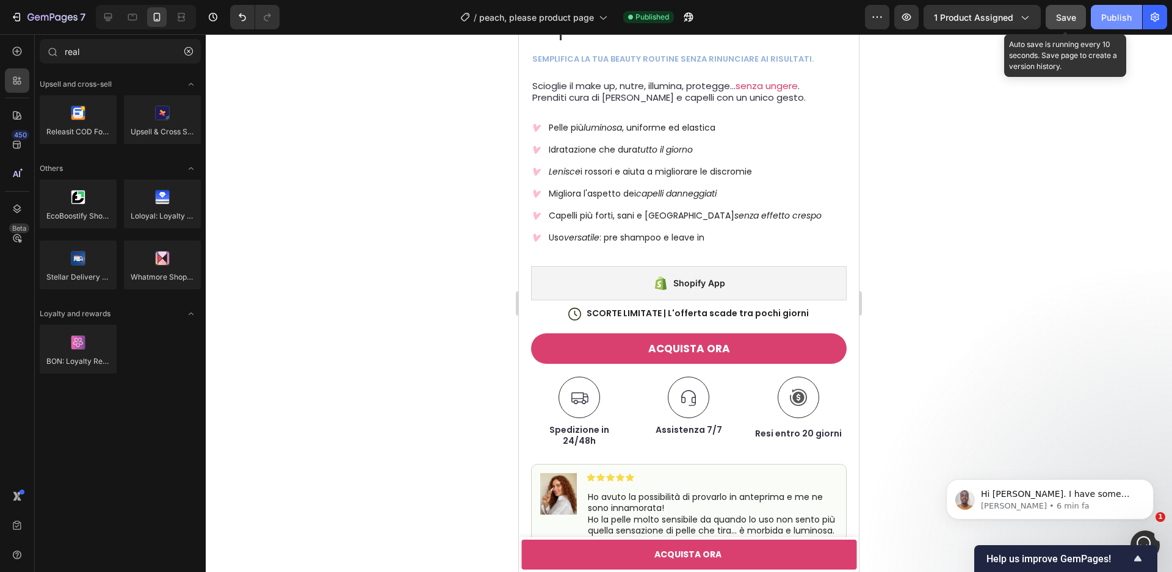
click at [1105, 17] on div "Publish" at bounding box center [1116, 17] width 31 height 13
click at [1062, 505] on p "Brian • 6 min fa" at bounding box center [1060, 506] width 158 height 11
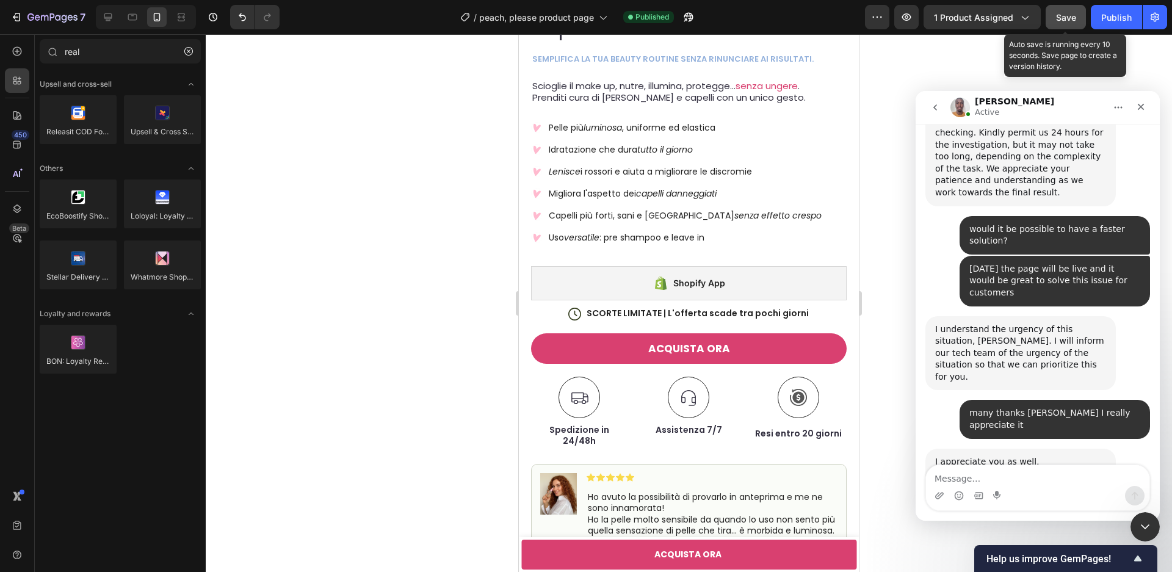
scroll to position [1903, 0]
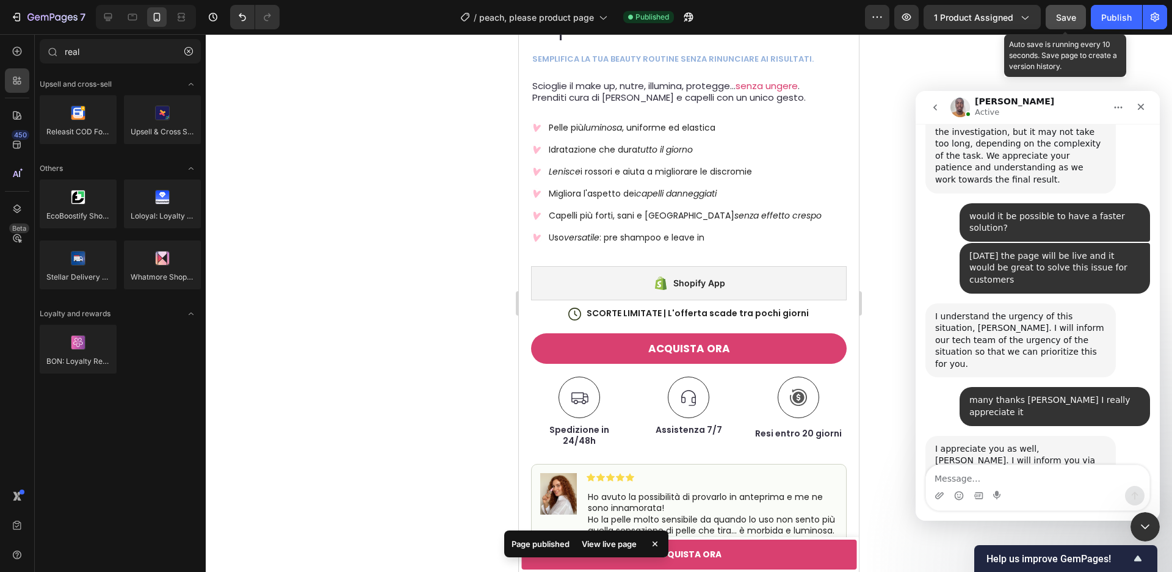
click at [1008, 487] on div "Messenger Intercom" at bounding box center [1037, 496] width 223 height 20
click at [961, 466] on textarea "Message…" at bounding box center [1037, 475] width 223 height 21
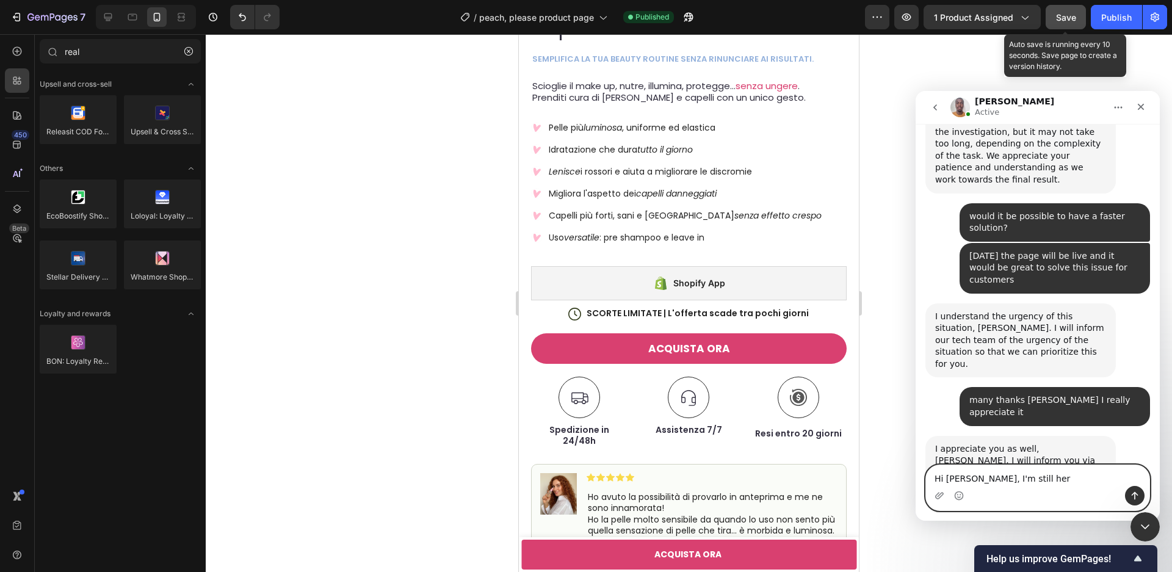
type textarea "Hi [PERSON_NAME], I'm still here"
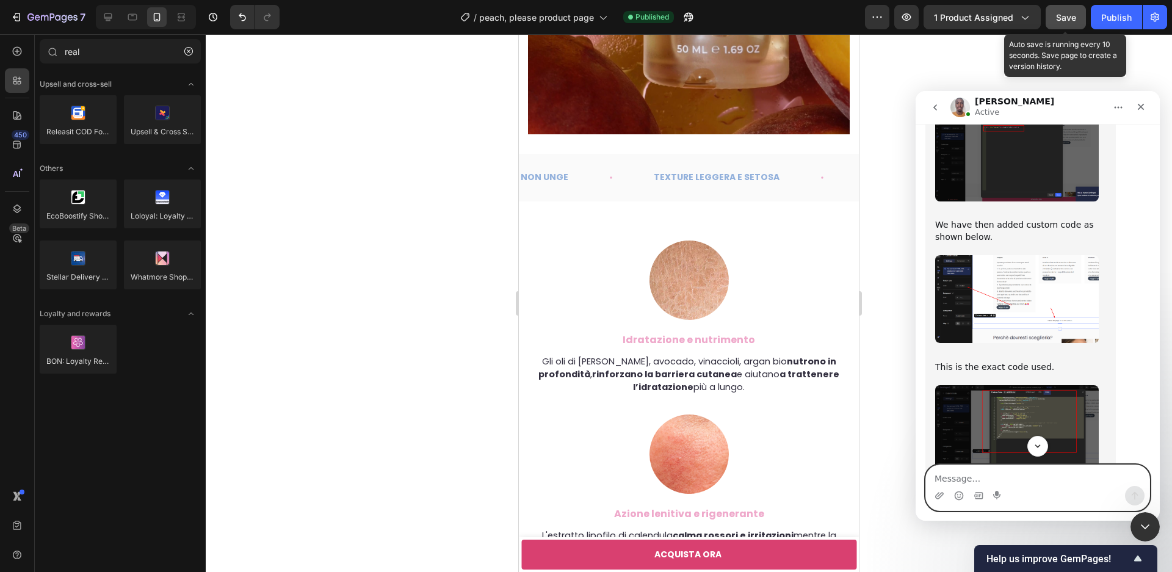
scroll to position [0, 0]
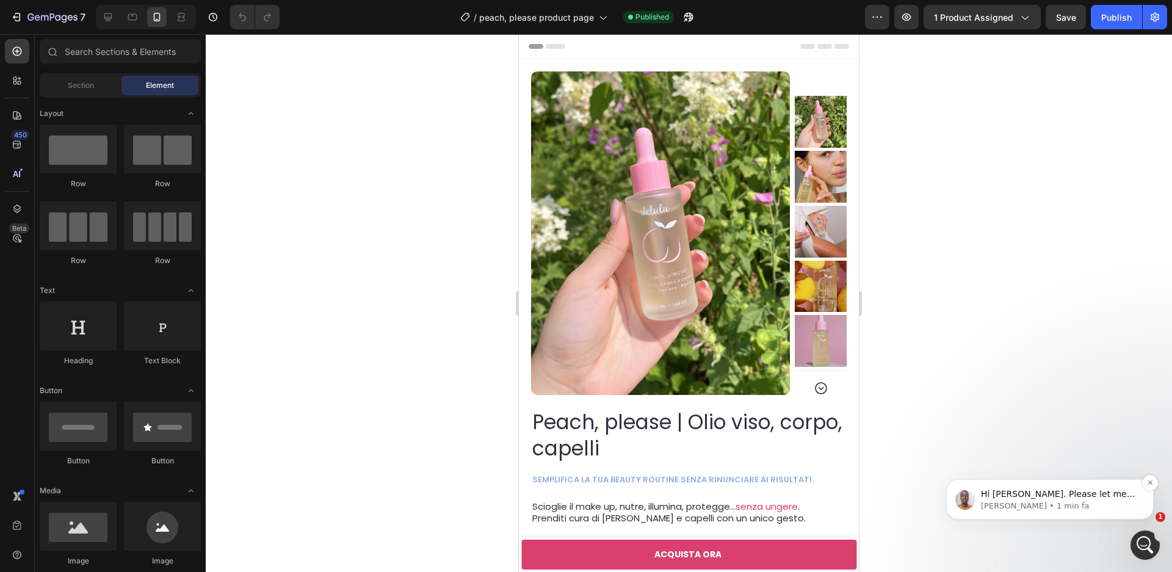
click at [1114, 493] on span "Hi [PERSON_NAME]. Please let me know what design changes you want to make to th…" at bounding box center [1058, 512] width 154 height 46
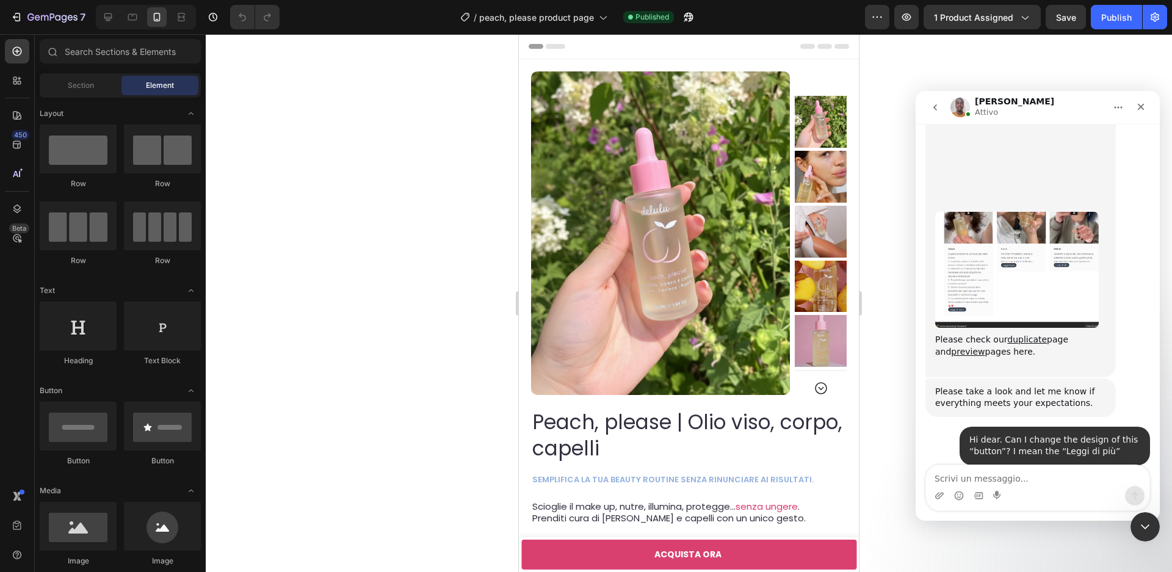
scroll to position [3222, 0]
click at [1026, 480] on textarea "Scrivi un messaggio..." at bounding box center [1037, 475] width 223 height 21
type textarea "T"
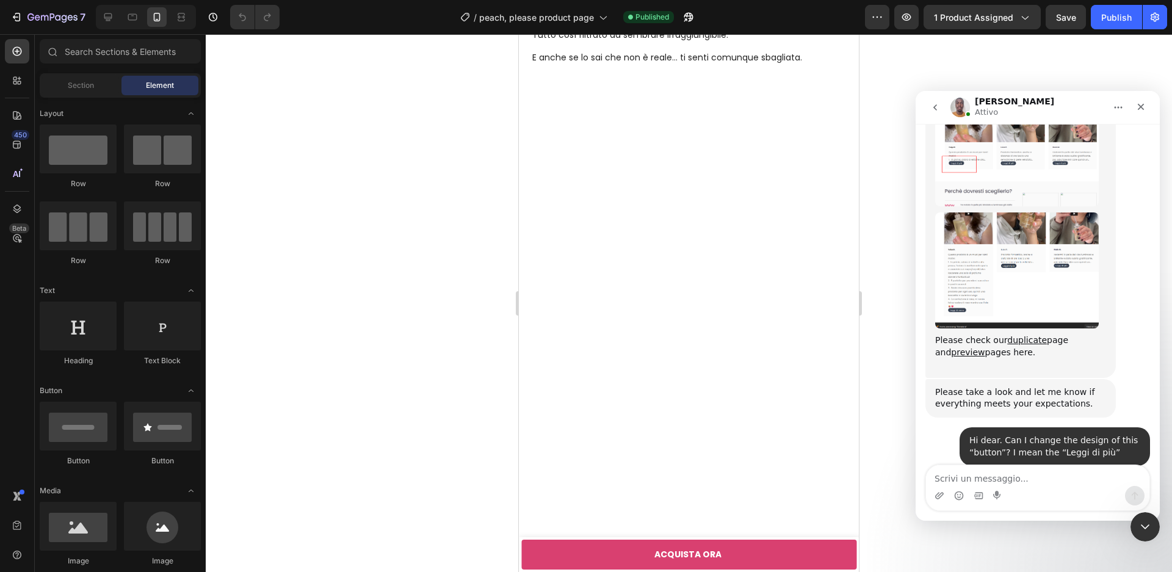
scroll to position [2281, 0]
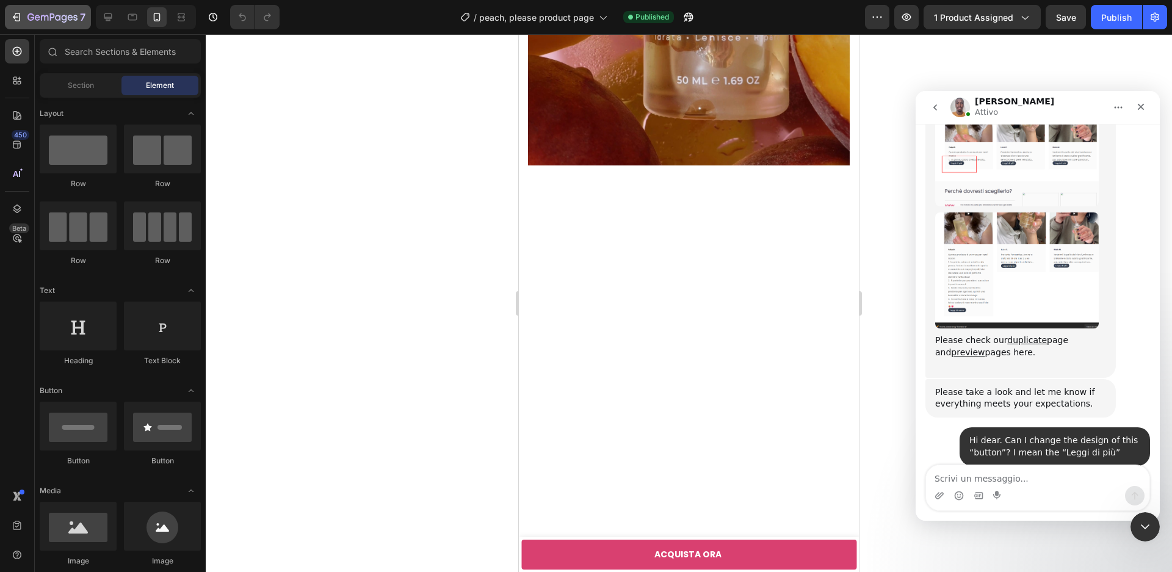
click at [15, 15] on icon "button" at bounding box center [16, 17] width 12 height 12
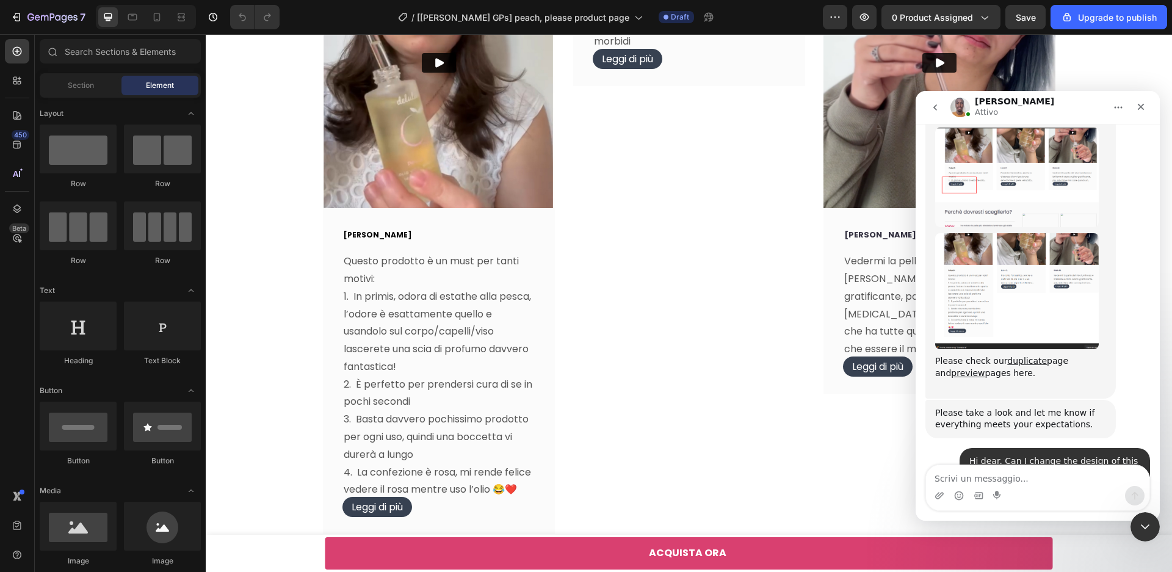
scroll to position [3730, 0]
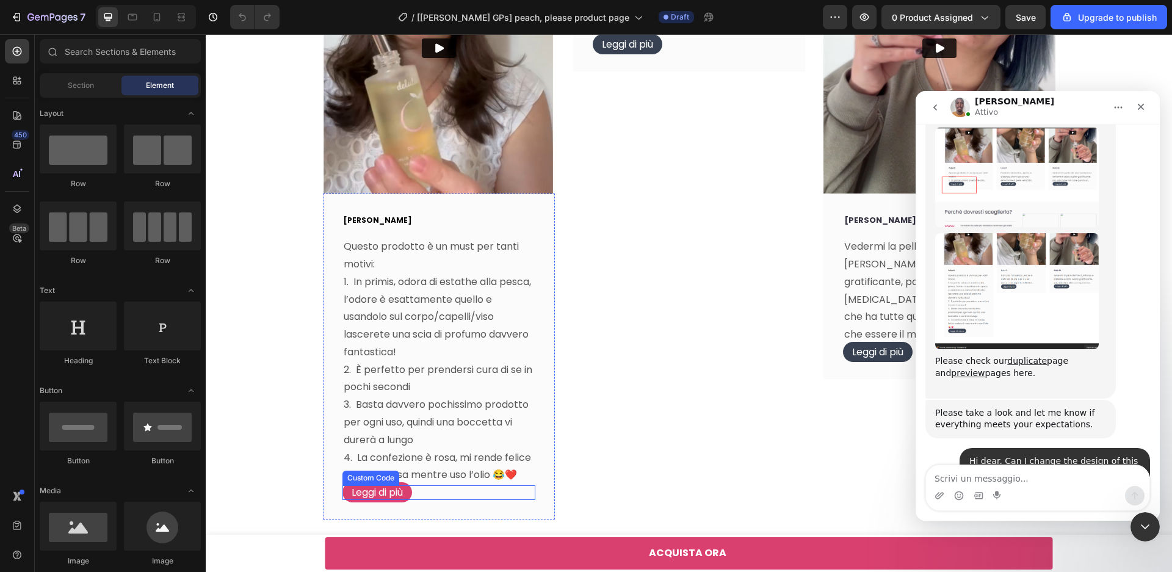
click at [422, 491] on div "Leggi di più" at bounding box center [438, 492] width 193 height 15
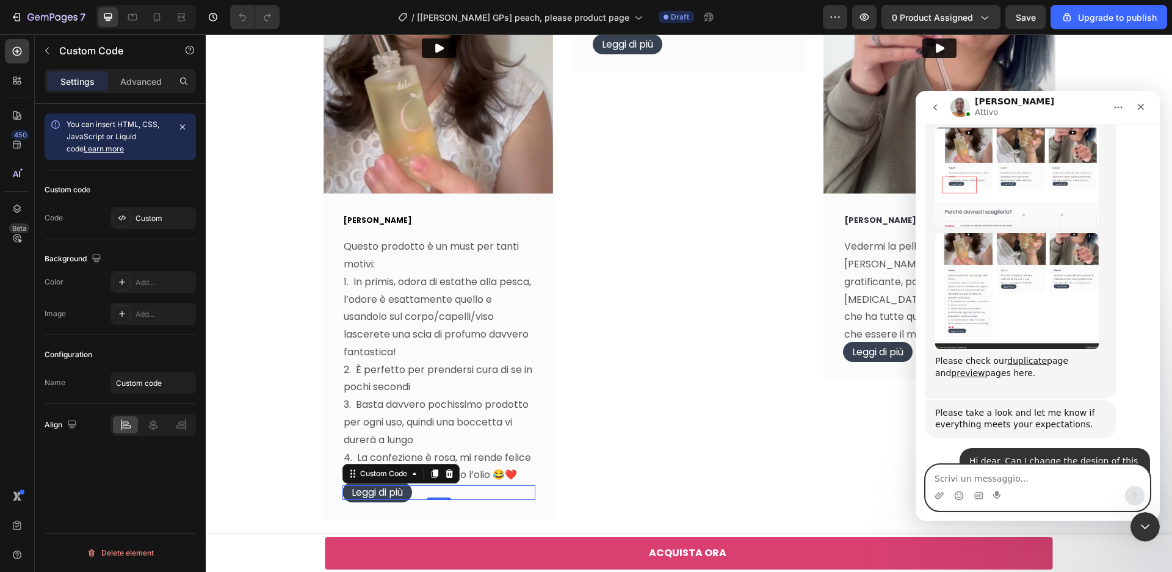
click at [962, 479] on textarea "Scrivi un messaggio..." at bounding box center [1037, 475] width 223 height 21
type textarea "I"
click at [1017, 481] on textarea "If possible to have "leggi di più"" at bounding box center [1037, 475] width 223 height 21
click at [1088, 471] on textarea "If possible to have "Leggi di più"" at bounding box center [1037, 475] width 223 height 21
click at [1070, 485] on textarea "If possible to have "Leggi di più"" at bounding box center [1037, 475] width 223 height 21
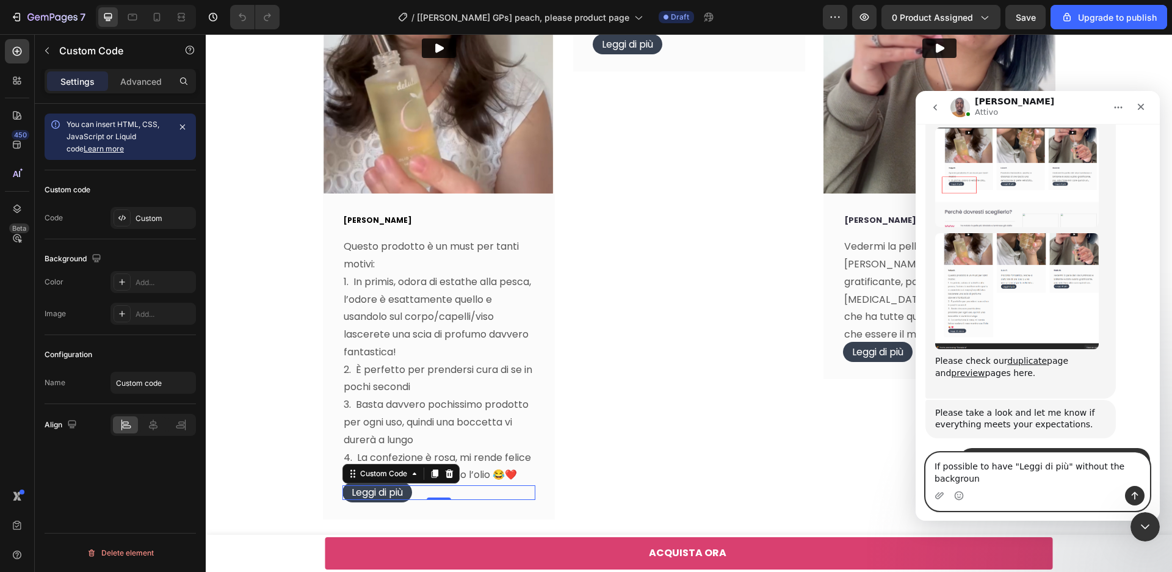
scroll to position [3214, 0]
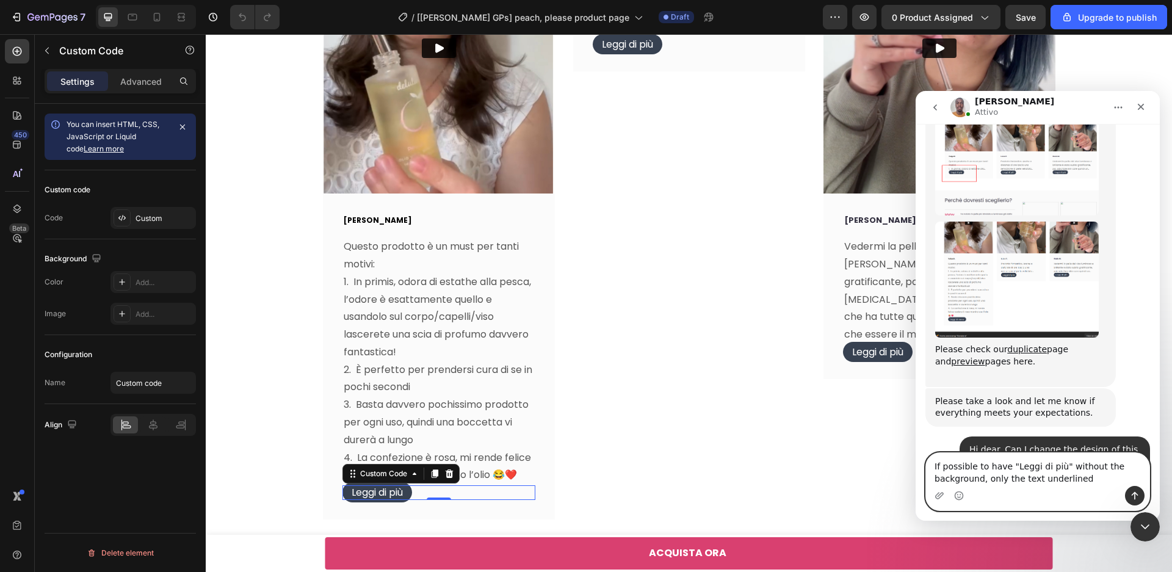
click at [1038, 479] on textarea "If possible to have "Leggi di più" without the background, only the text underl…" at bounding box center [1037, 469] width 223 height 33
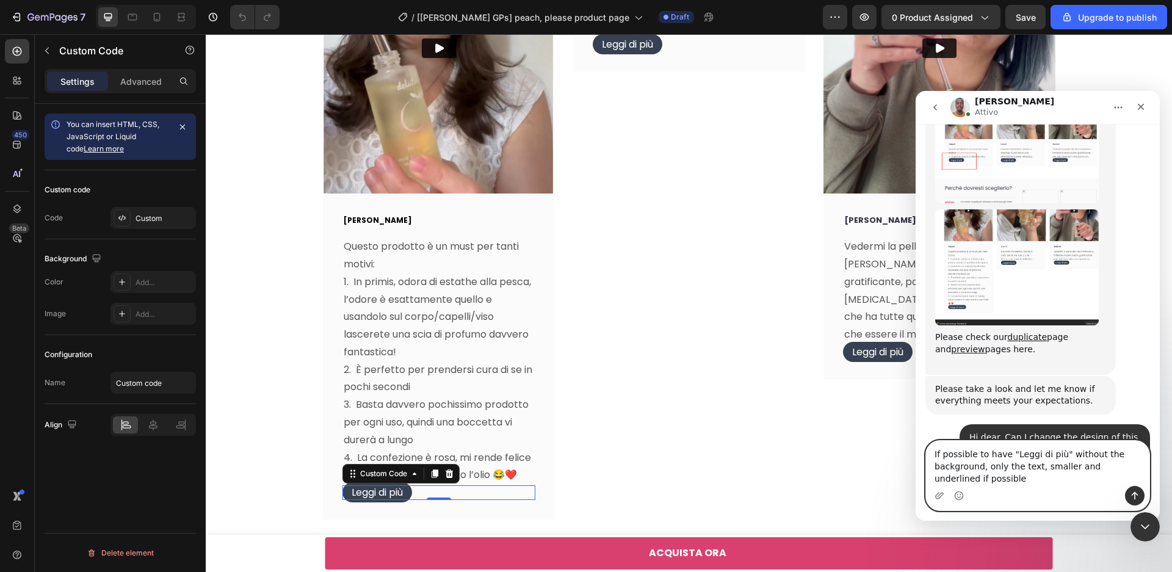
type textarea "If possible to have "Leggi di più" without the background, only the text, small…"
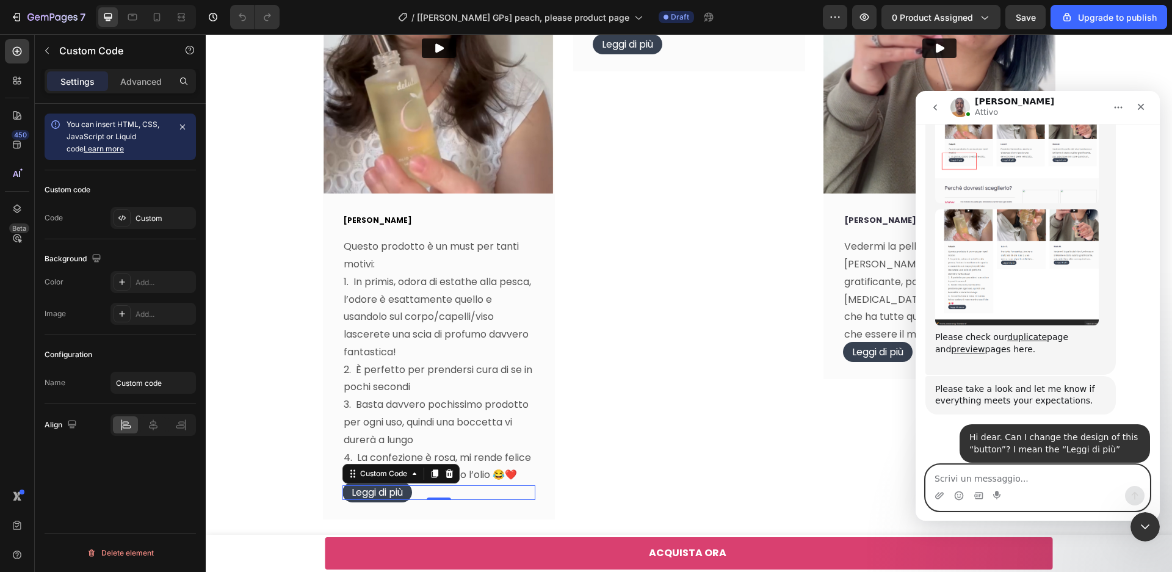
scroll to position [3262, 0]
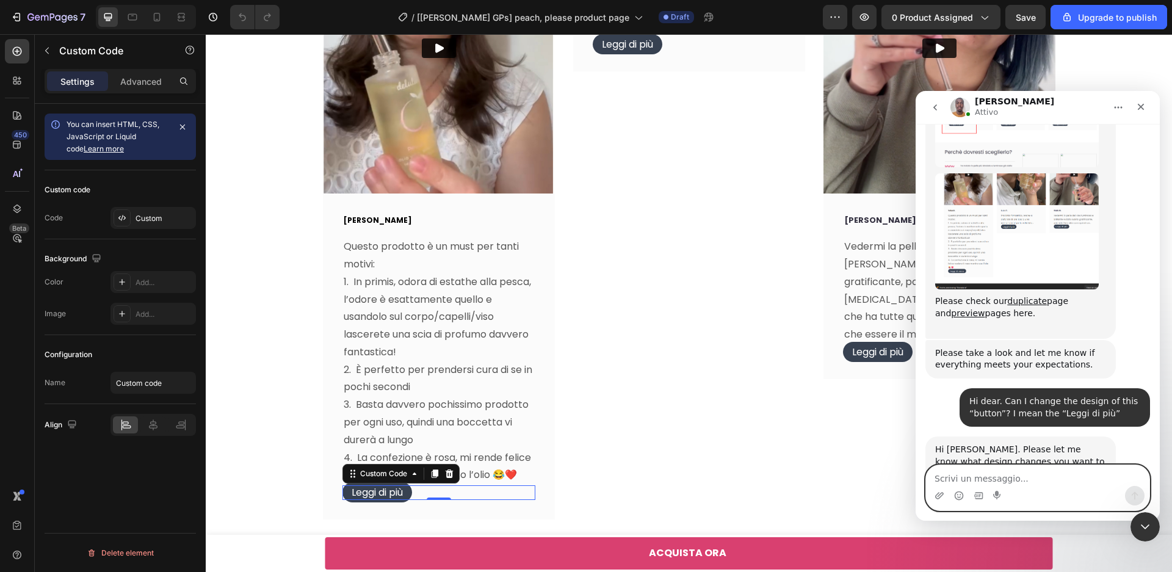
click at [995, 471] on textarea "Scrivi un messaggio..." at bounding box center [1037, 475] width 223 height 21
click at [974, 477] on textarea "Scrivi un messaggio..." at bounding box center [1037, 475] width 223 height 21
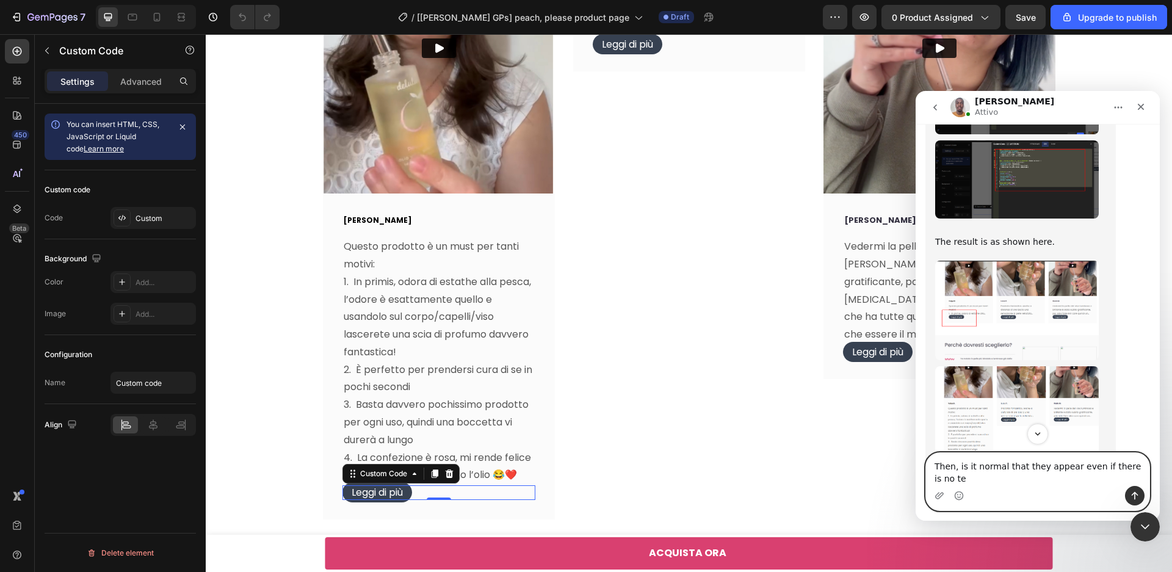
scroll to position [3166, 0]
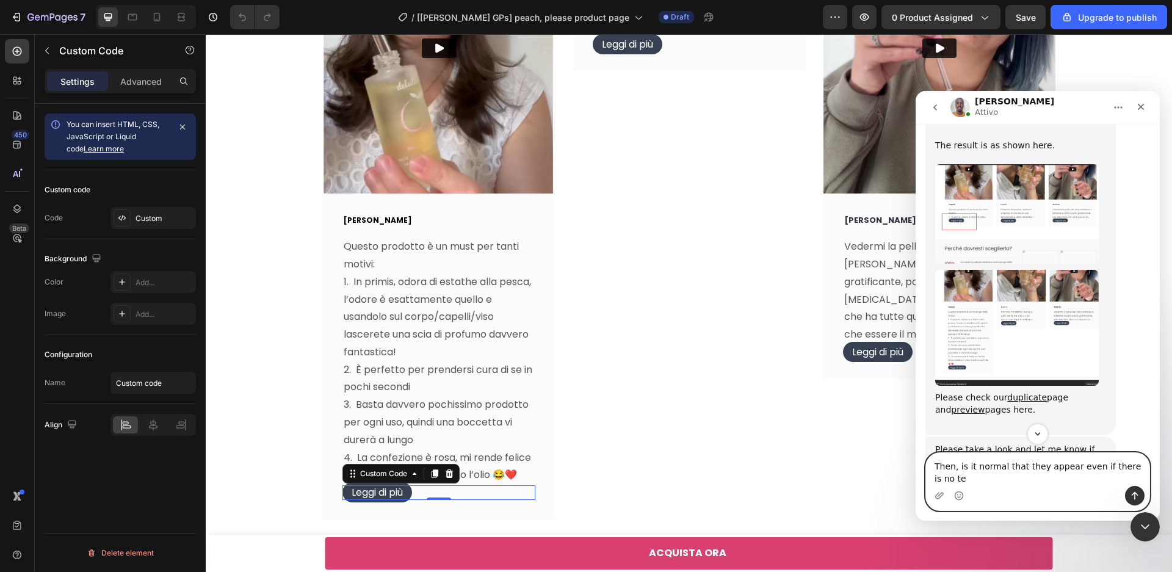
drag, startPoint x: 967, startPoint y: 481, endPoint x: 925, endPoint y: 457, distance: 48.4
click at [925, 458] on div "Then, is it normal that they appear even if there is no te Then, is it normal t…" at bounding box center [1038, 481] width 244 height 59
click at [379, 474] on div "Custom Code" at bounding box center [384, 473] width 52 height 11
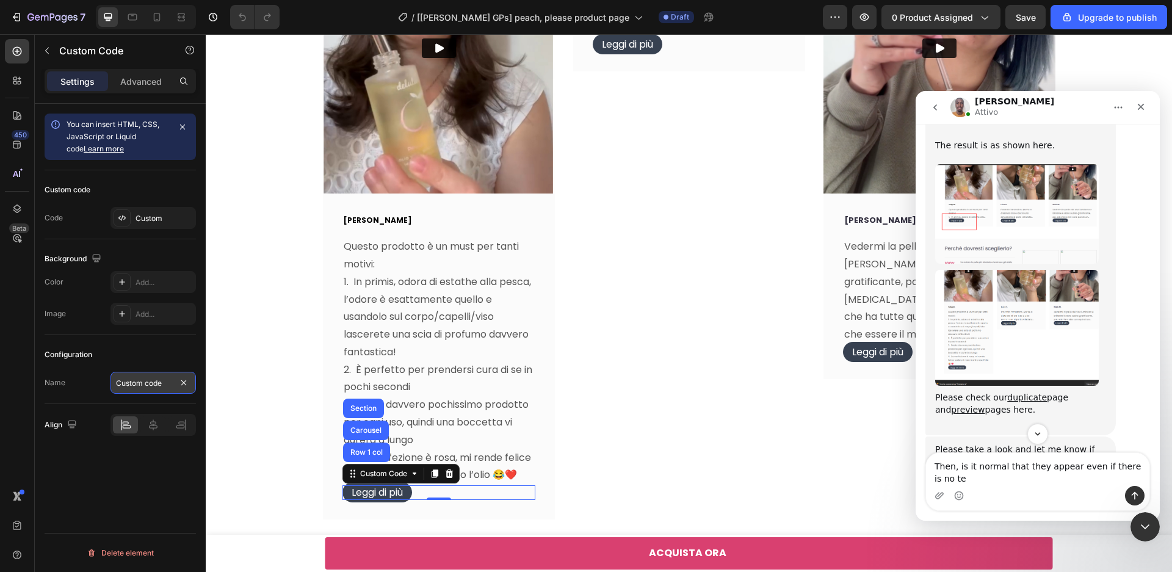
click at [129, 384] on input "Custom code" at bounding box center [152, 383] width 85 height 22
click at [151, 217] on div "Custom" at bounding box center [164, 218] width 57 height 11
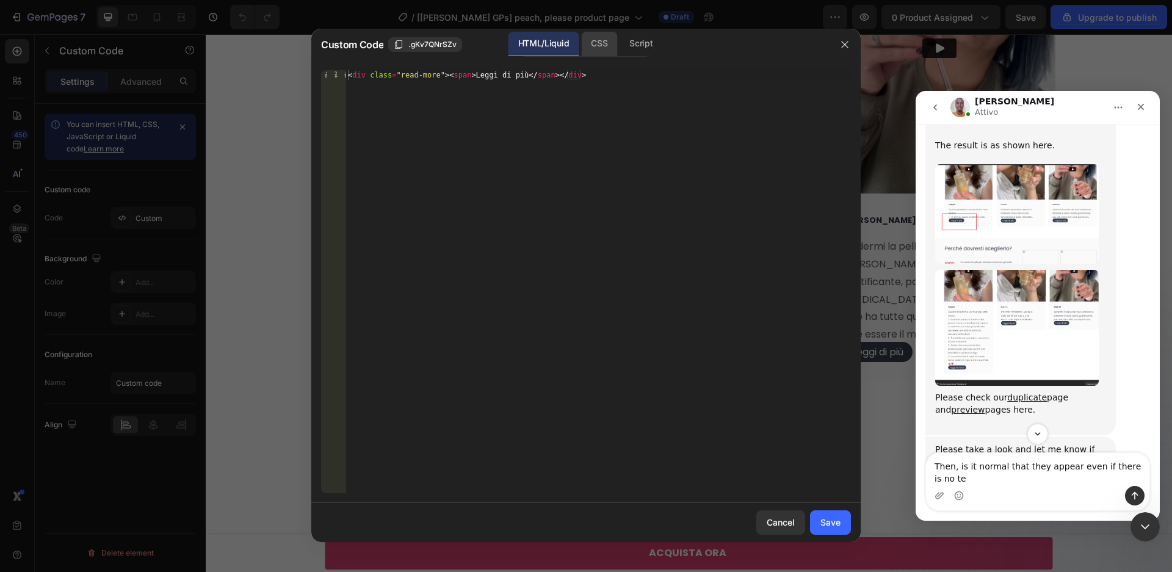
click at [599, 42] on div "CSS" at bounding box center [599, 44] width 36 height 24
click at [630, 46] on div "Script" at bounding box center [641, 44] width 43 height 24
click at [534, 41] on div "HTML/Liquid" at bounding box center [544, 44] width 70 height 24
click at [850, 46] on button "button" at bounding box center [845, 45] width 20 height 20
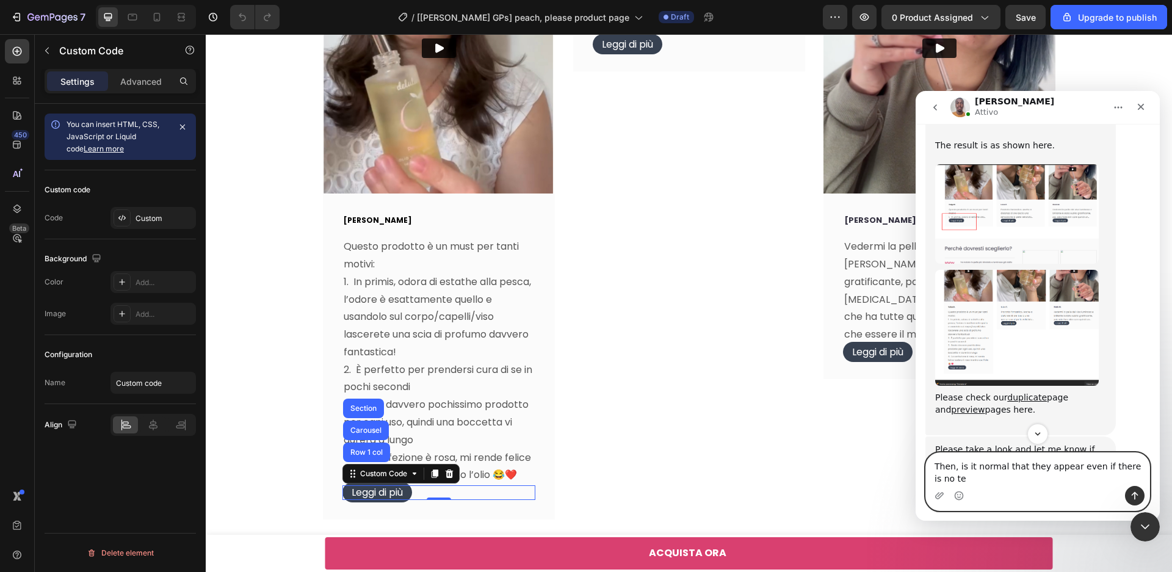
click at [993, 481] on textarea "Then, is it normal that they appear even if there is no te" at bounding box center [1037, 469] width 223 height 33
click at [968, 477] on textarea "Then, is it normal that they appear even if there is no te" at bounding box center [1037, 469] width 223 height 33
drag, startPoint x: 966, startPoint y: 477, endPoint x: 958, endPoint y: 464, distance: 15.1
click at [958, 464] on textarea "Then, is it normal that they appear even if there is no te" at bounding box center [1037, 469] width 223 height 33
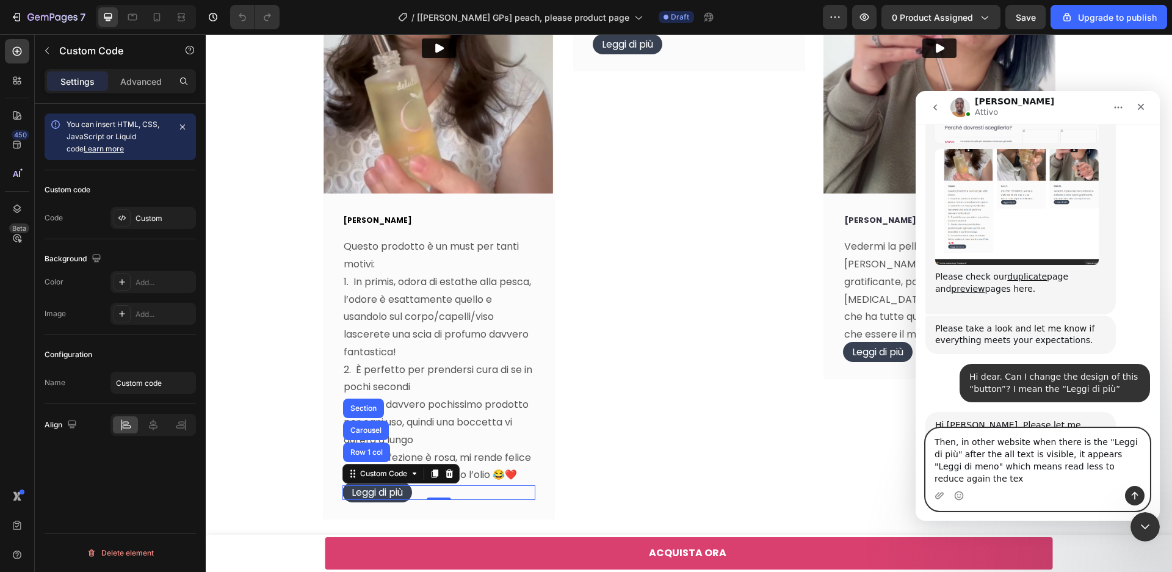
scroll to position [3299, 0]
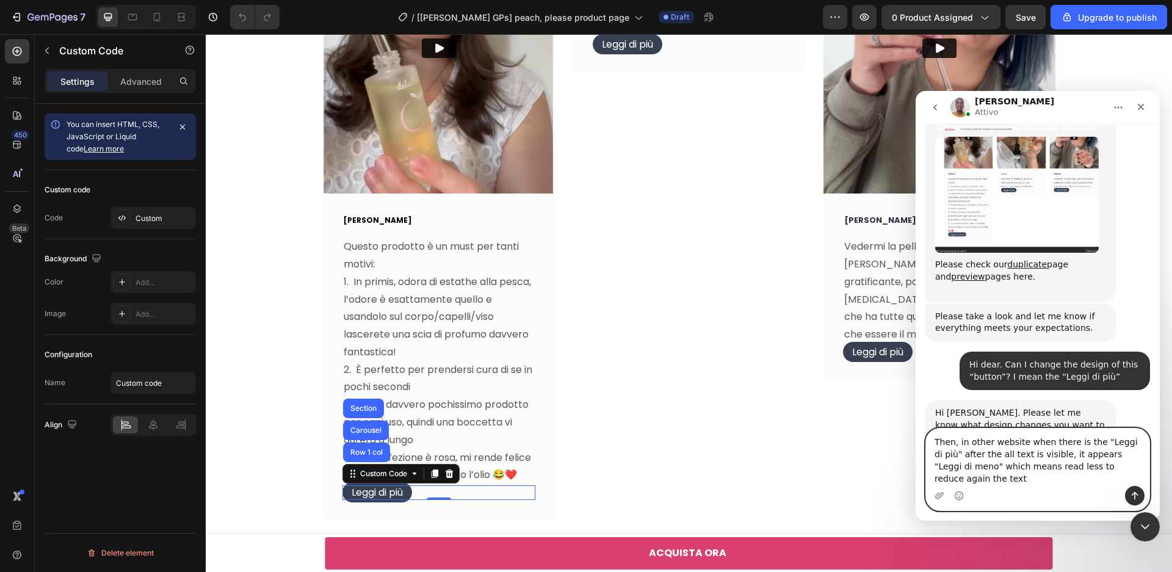
type textarea "Then, in other website when there is the "Leggi di più" after the all text is v…"
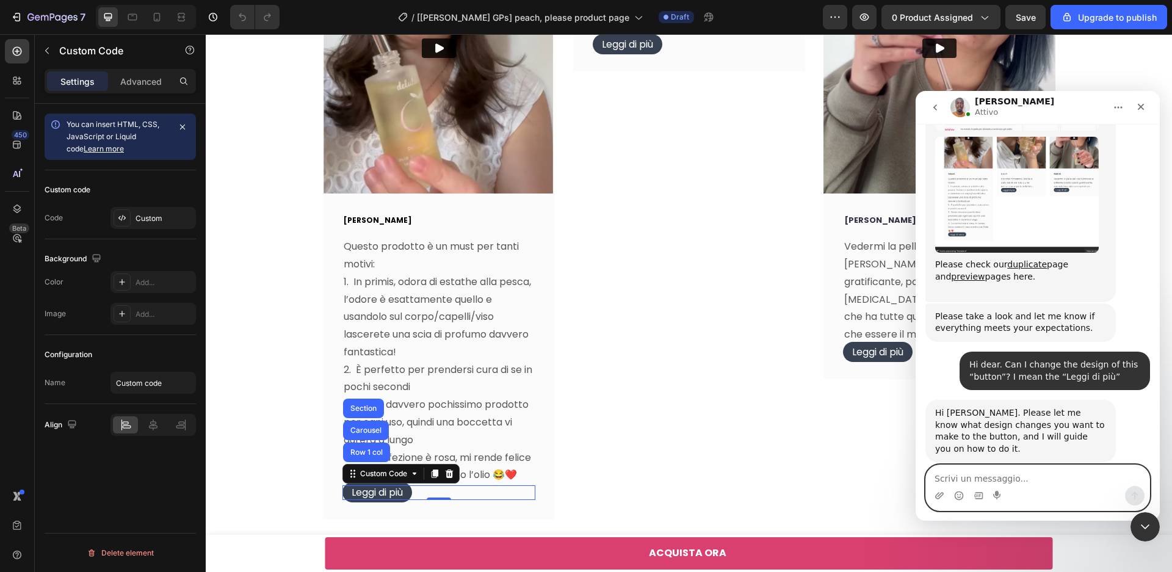
scroll to position [3326, 0]
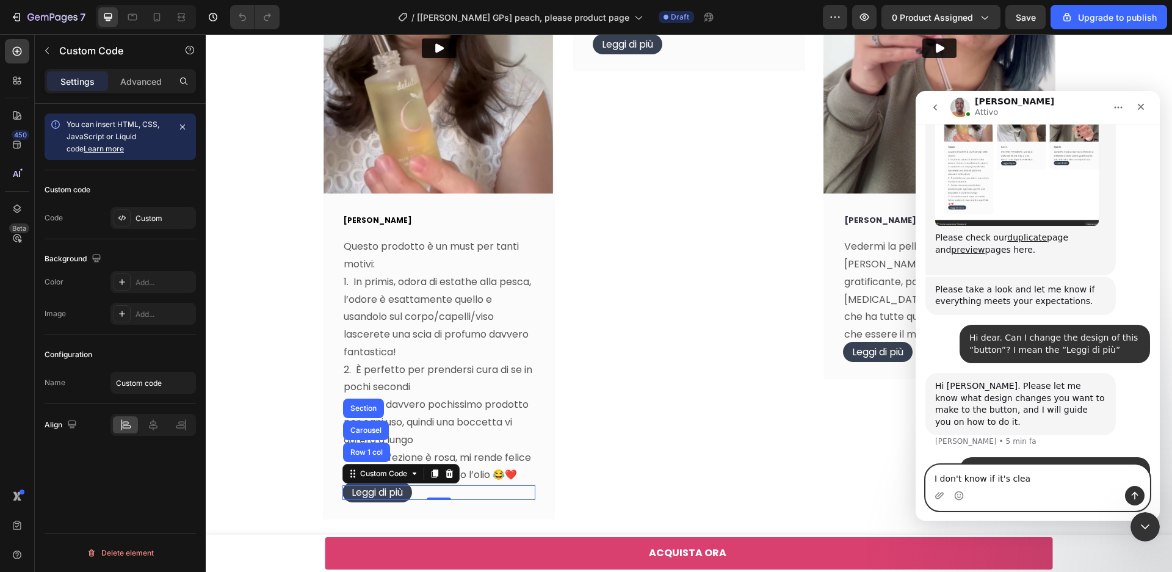
type textarea "I don't know if it's clear"
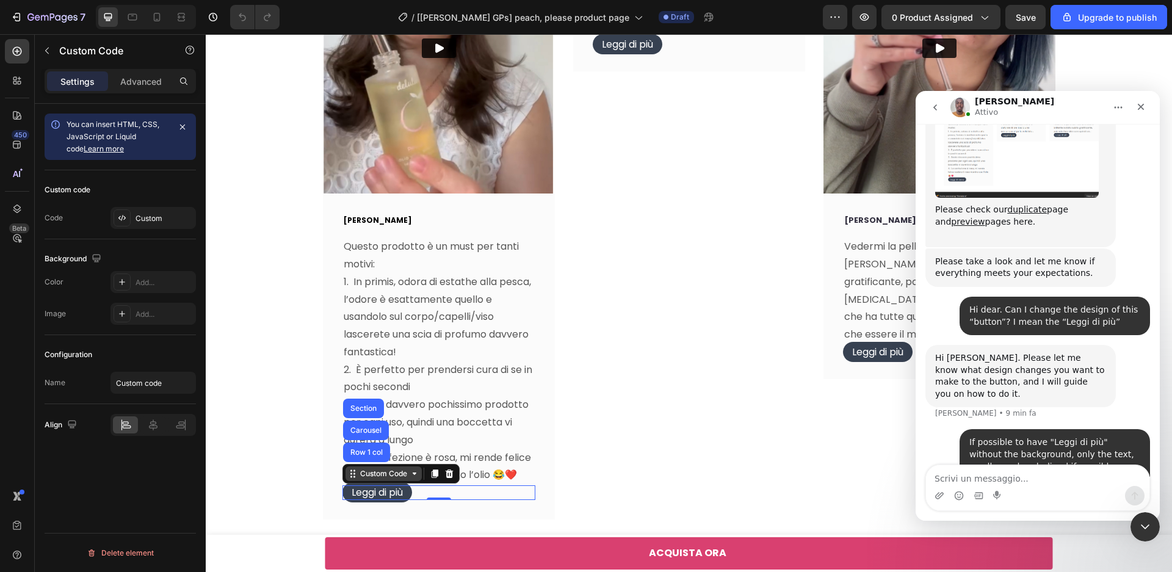
click at [394, 476] on div "Custom Code" at bounding box center [384, 473] width 52 height 11
click at [416, 476] on icon at bounding box center [415, 474] width 10 height 10
click at [694, 463] on div "Image Luisa C. Text block Prodotto fantastico. Anche a distanza di ore lascia u…" at bounding box center [689, 212] width 232 height 617
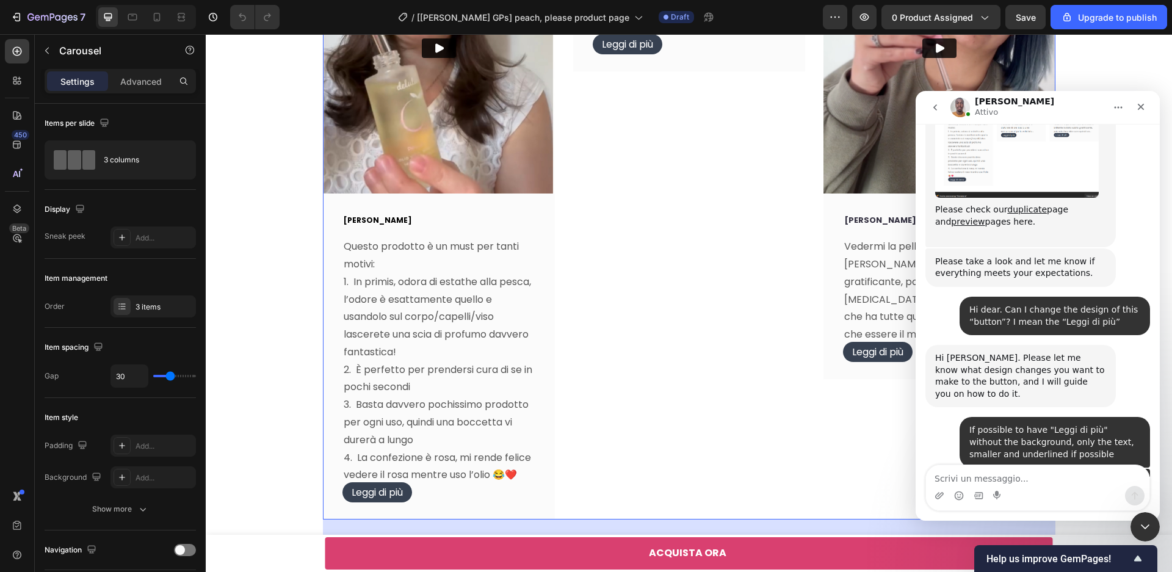
scroll to position [3438, 0]
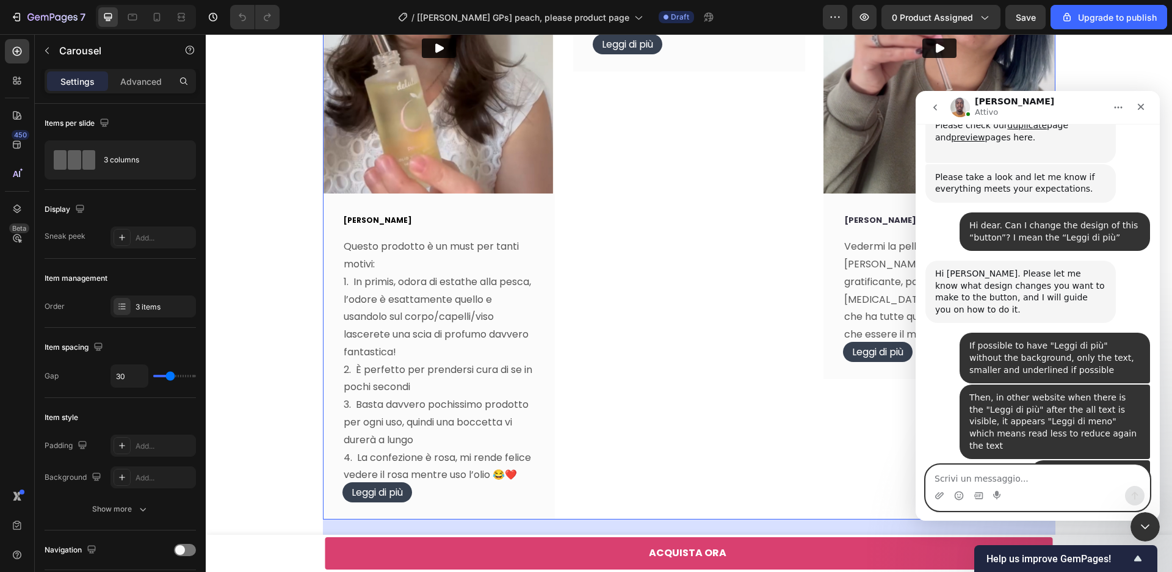
click at [1001, 477] on textarea "Scrivi un messaggio..." at bounding box center [1037, 475] width 223 height 21
type textarea "yes and then if you click you can reduce the text"
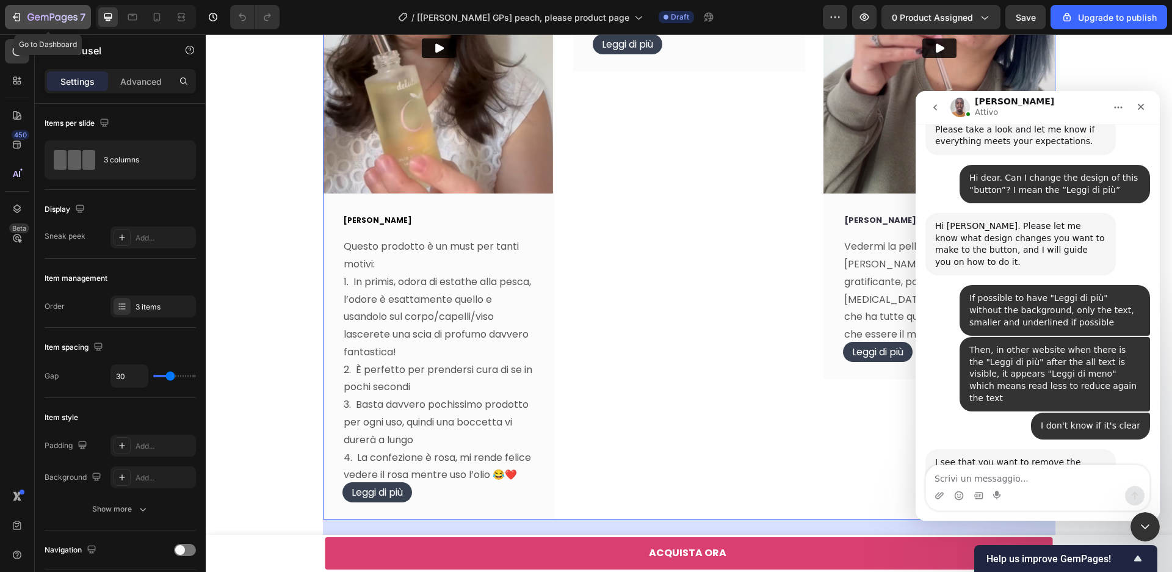
click at [15, 17] on icon "button" at bounding box center [15, 17] width 5 height 4
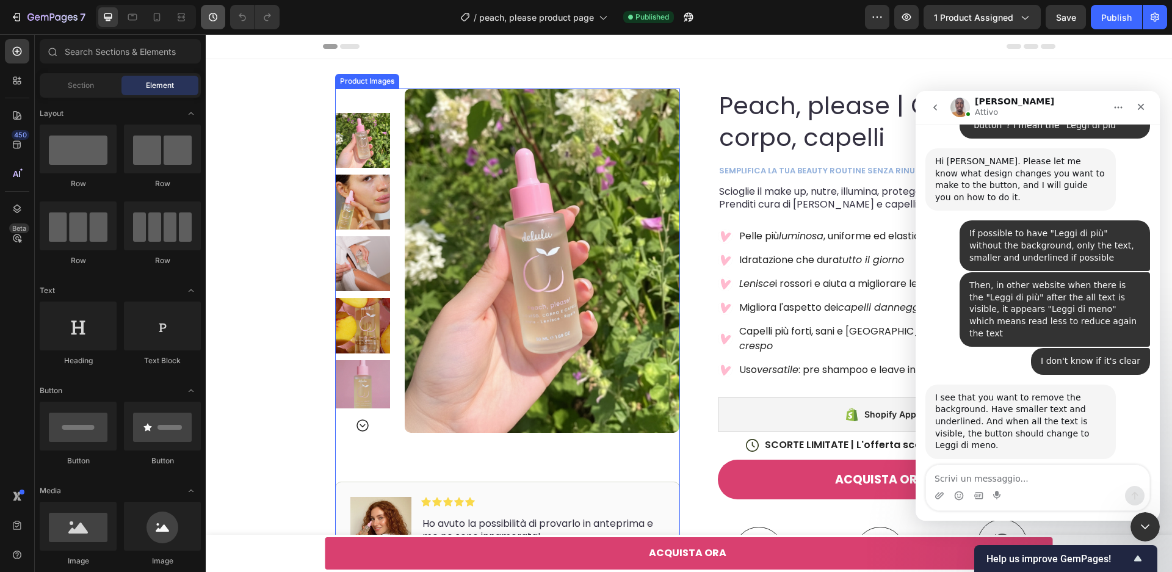
scroll to position [3595, 0]
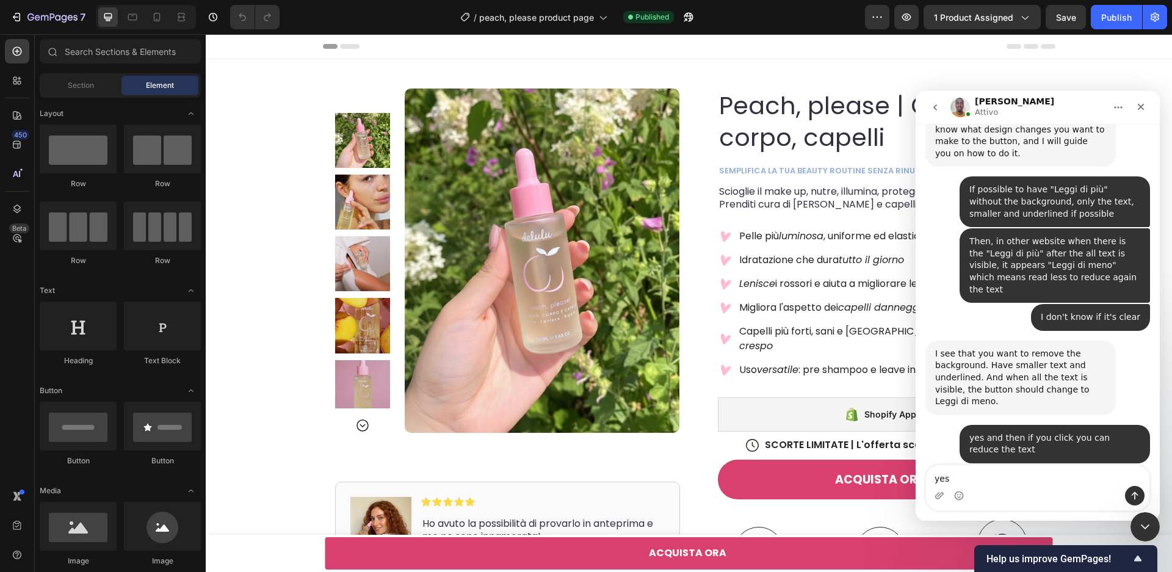
type textarea "yes"
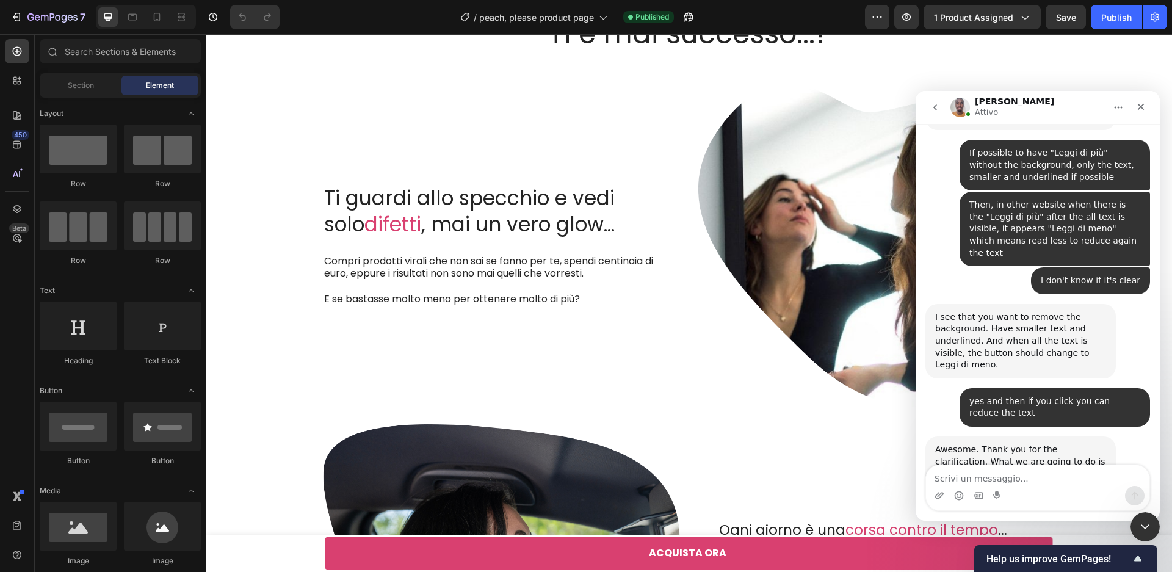
scroll to position [861, 0]
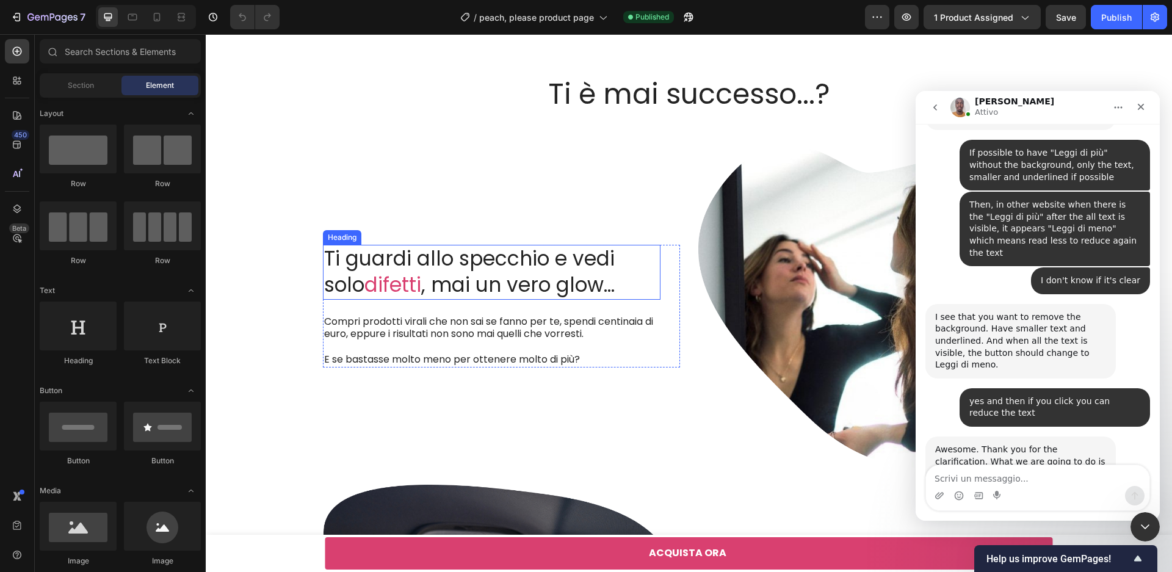
click at [499, 247] on h2 "Ti guardi allo specchio e vedi solo difetti , mai un vero glow..." at bounding box center [492, 272] width 338 height 55
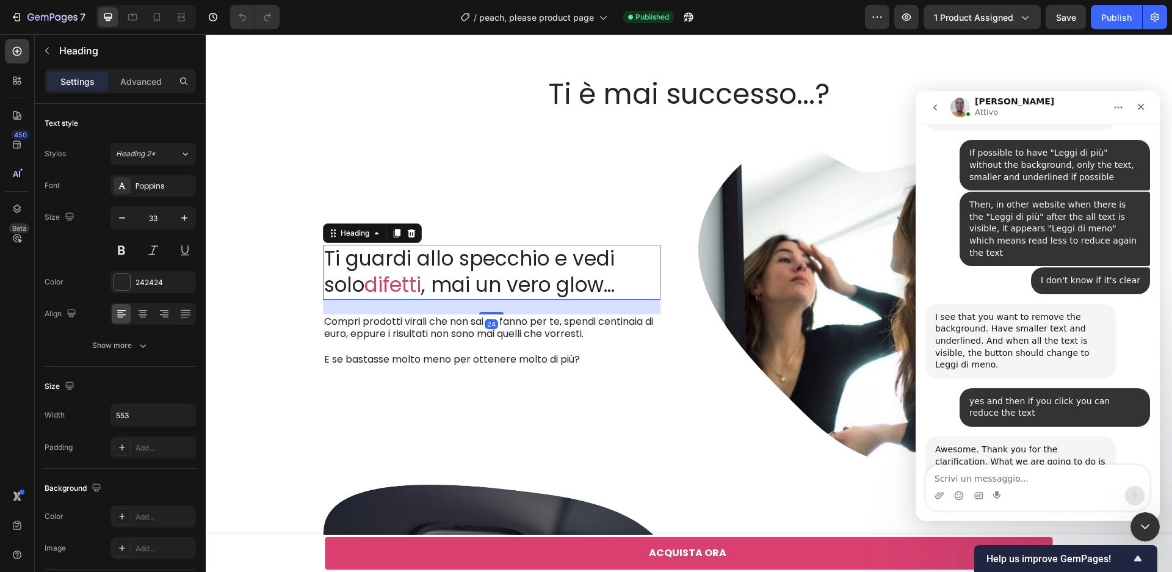
click at [499, 273] on h2 "Ti guardi allo specchio e vedi solo difetti , mai un vero glow..." at bounding box center [492, 272] width 338 height 55
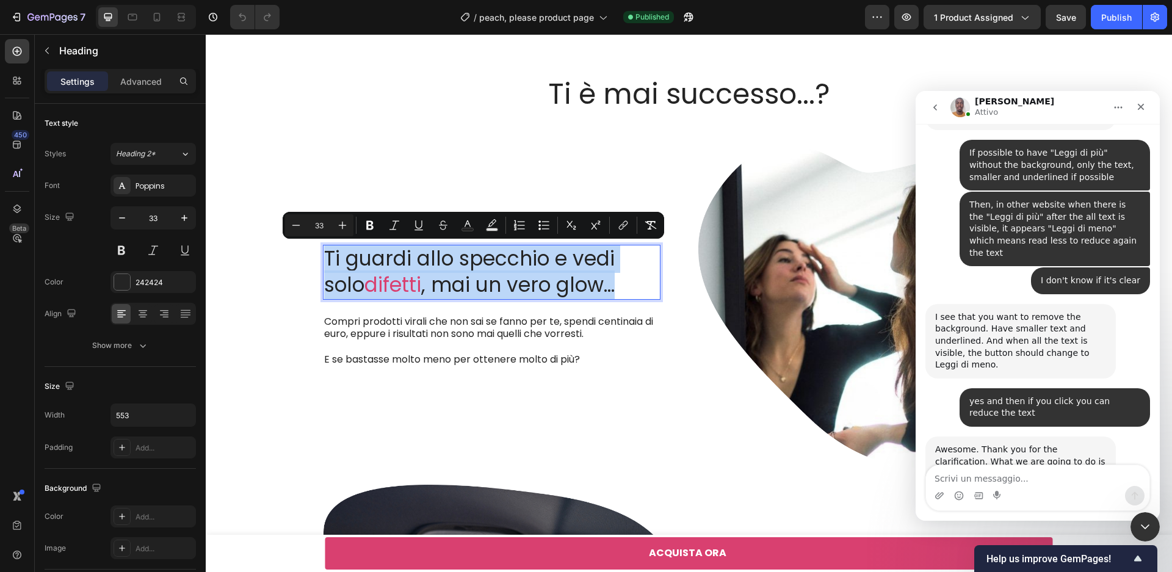
copy p "Ti guardi allo specchio e vedi solo difetti , mai un vero glow..."
click at [430, 335] on p "Compri prodotti virali che non sai se fanno per te, spendi centinaia di euro, e…" at bounding box center [491, 329] width 335 height 26
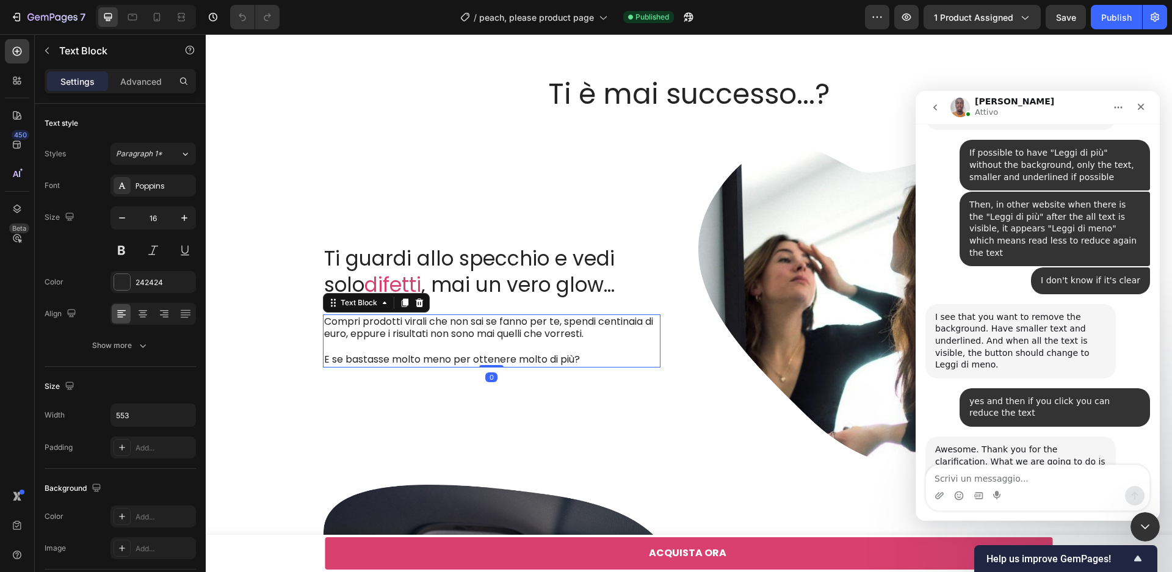
click at [429, 335] on p "Compri prodotti virali che non sai se fanno per te, spendi centinaia di euro, e…" at bounding box center [491, 329] width 335 height 26
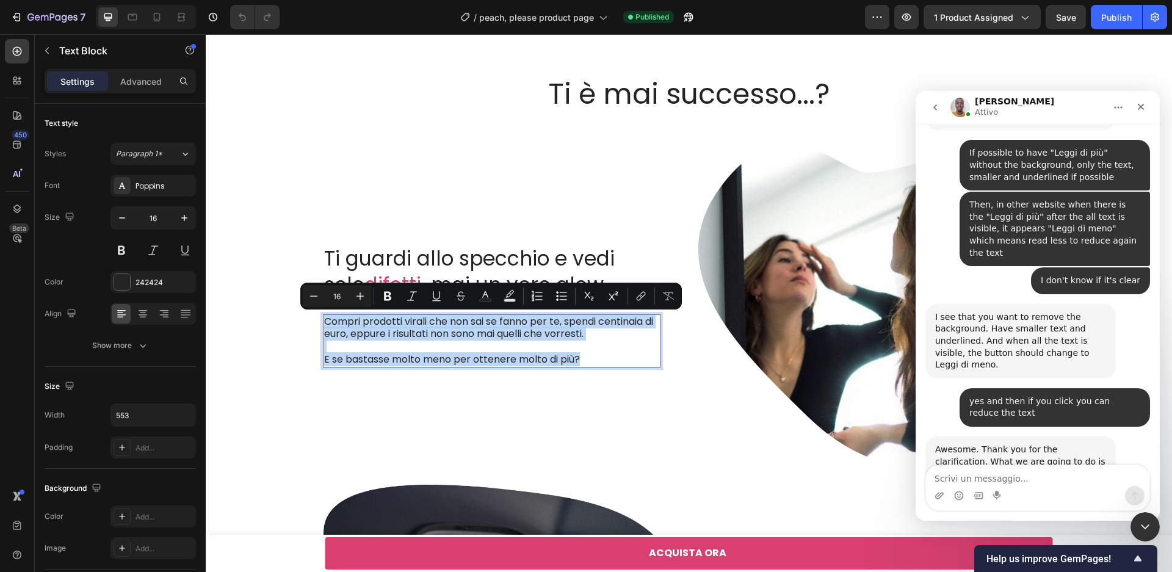
copy div "Compri prodotti virali che non sai se fanno per te, spendi centinaia di euro, e…"
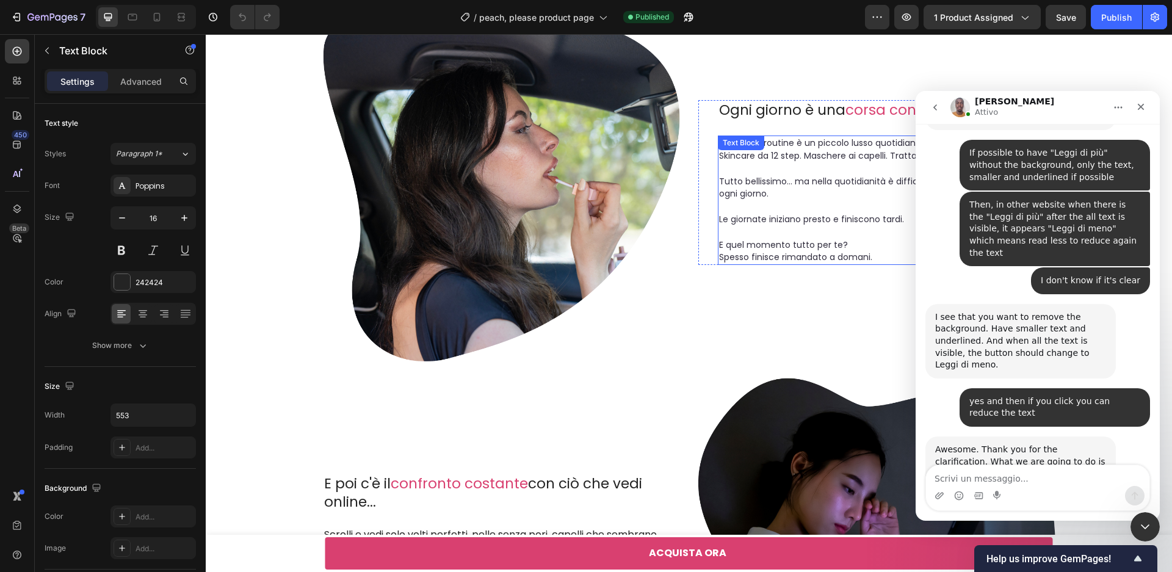
scroll to position [1324, 0]
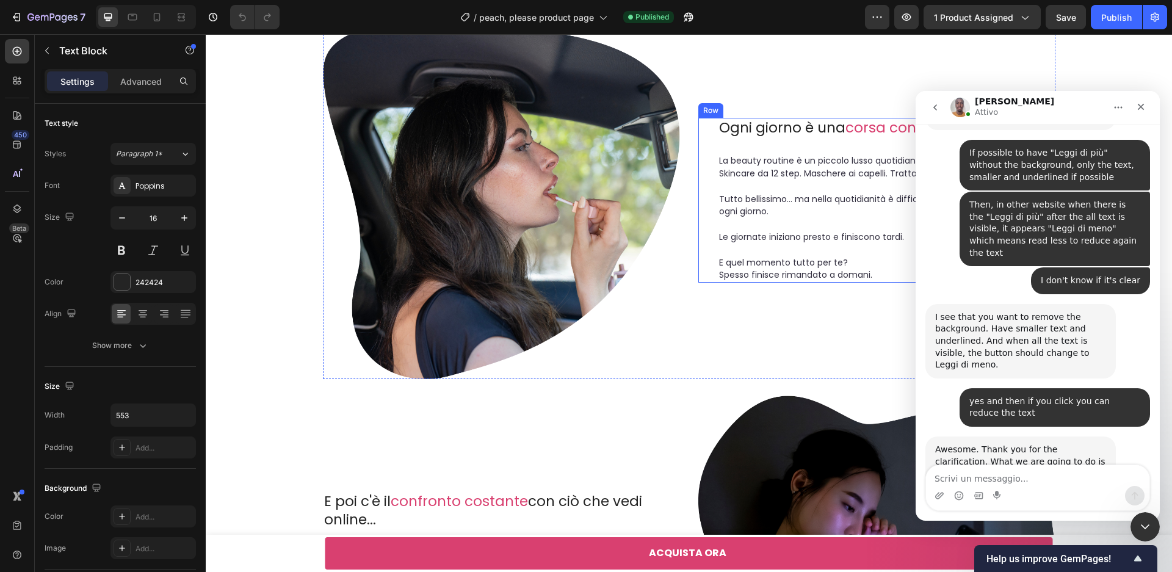
click at [778, 120] on h2 "Ogni giorno è una corsa contro il tempo ..." at bounding box center [887, 128] width 338 height 21
click at [780, 125] on h2 "Ogni giorno è una corsa contro il tempo ..." at bounding box center [887, 128] width 338 height 21
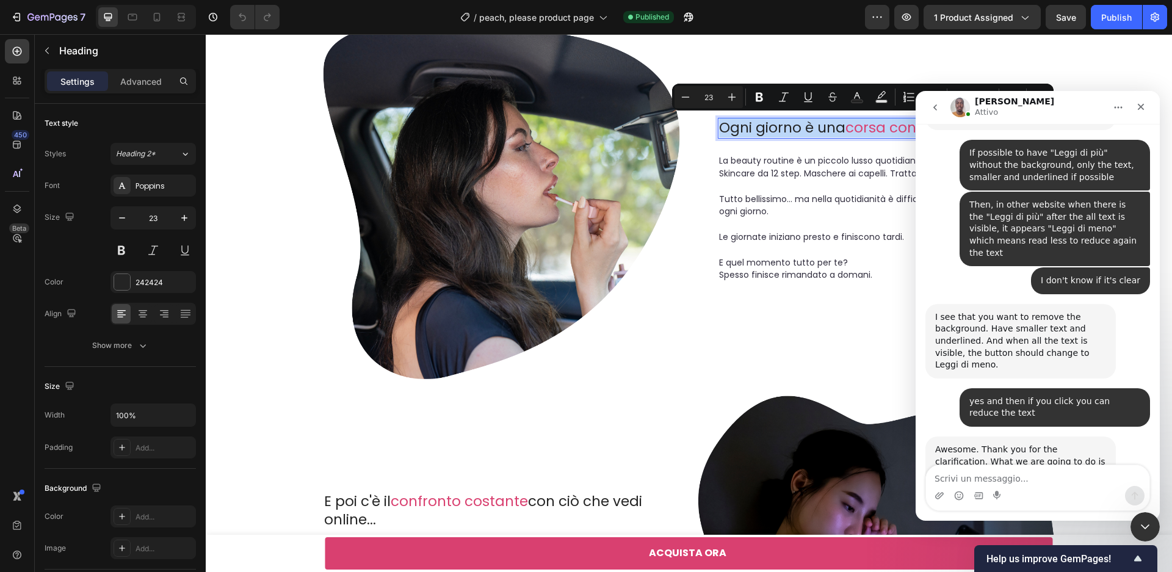
copy p "Ogni giorno è una corsa contro il tempo ..."
click at [834, 201] on span "Tutto bellissimo... ma nella quotidianità è difficile trovare il tempo per farl…" at bounding box center [878, 205] width 318 height 25
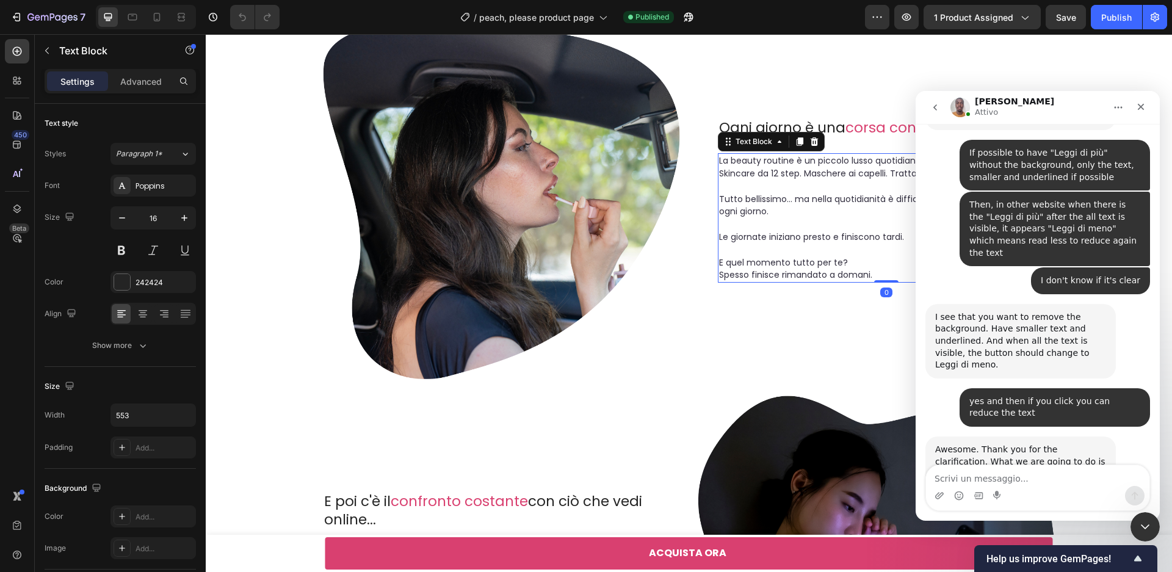
click at [834, 201] on span "Tutto bellissimo... ma nella quotidianità è difficile trovare il tempo per farl…" at bounding box center [878, 205] width 318 height 25
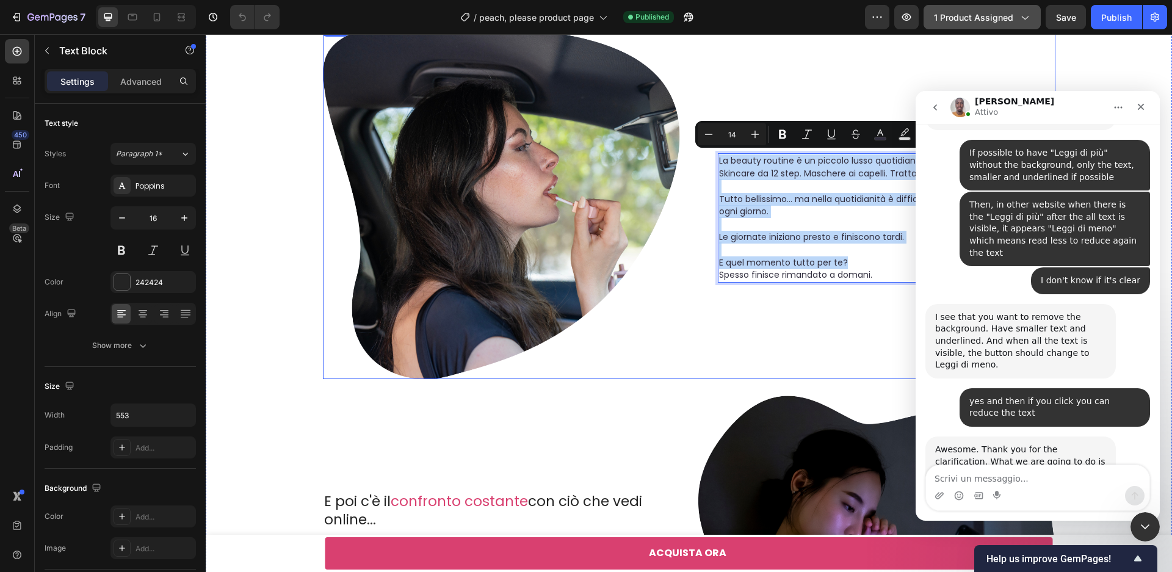
copy div "La beauty routine è un piccolo lusso quotidiano. Skincare da 12 step. Maschere …"
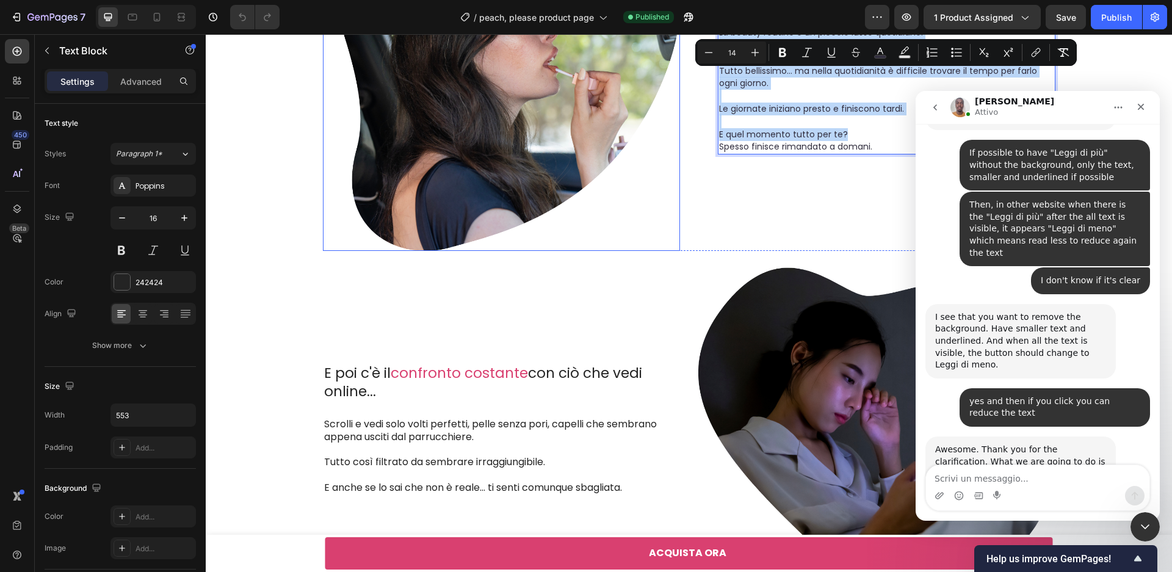
scroll to position [1459, 0]
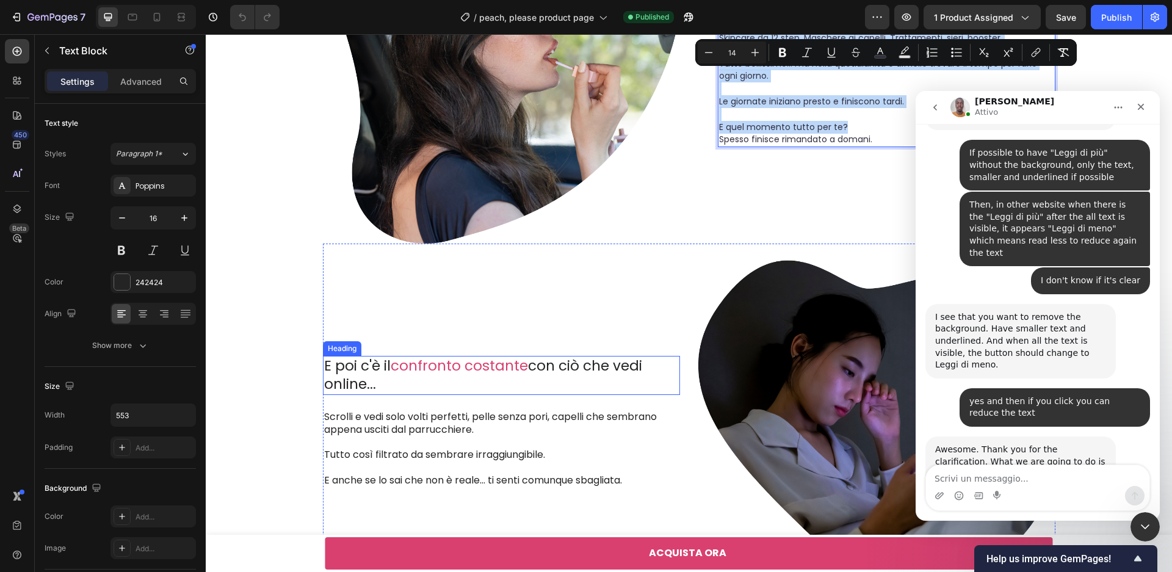
click at [457, 370] on span "confronto costante" at bounding box center [459, 366] width 137 height 20
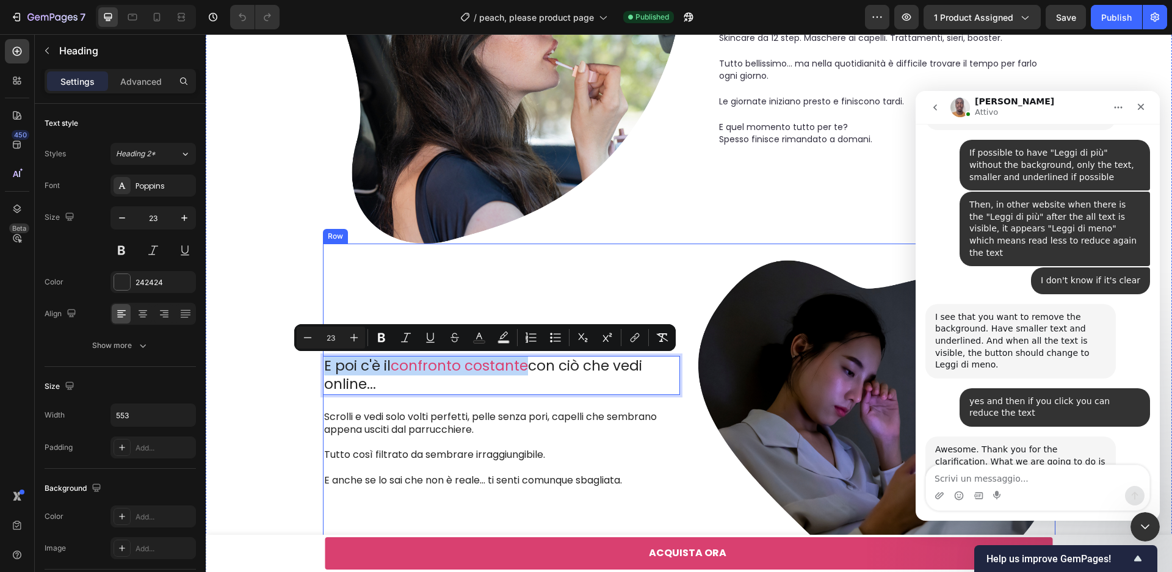
click at [454, 429] on p "Scrolli e vedi solo volti perfetti, pelle senza pori, capelli che sembrano appe…" at bounding box center [491, 424] width 335 height 26
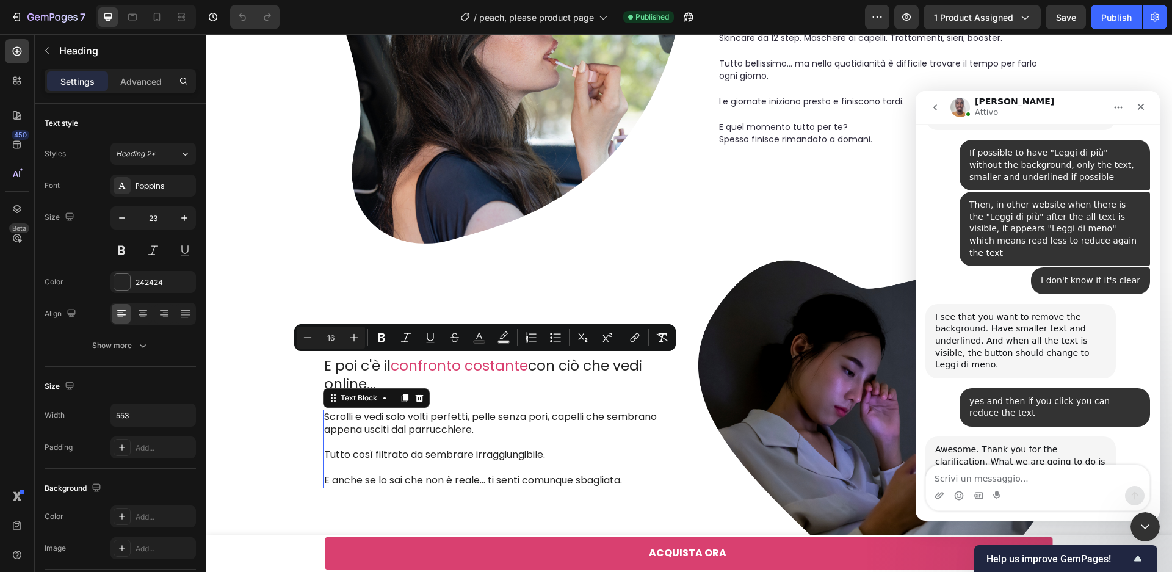
click at [454, 429] on p "Scrolli e vedi solo volti perfetti, pelle senza pori, capelli che sembrano appe…" at bounding box center [491, 424] width 335 height 26
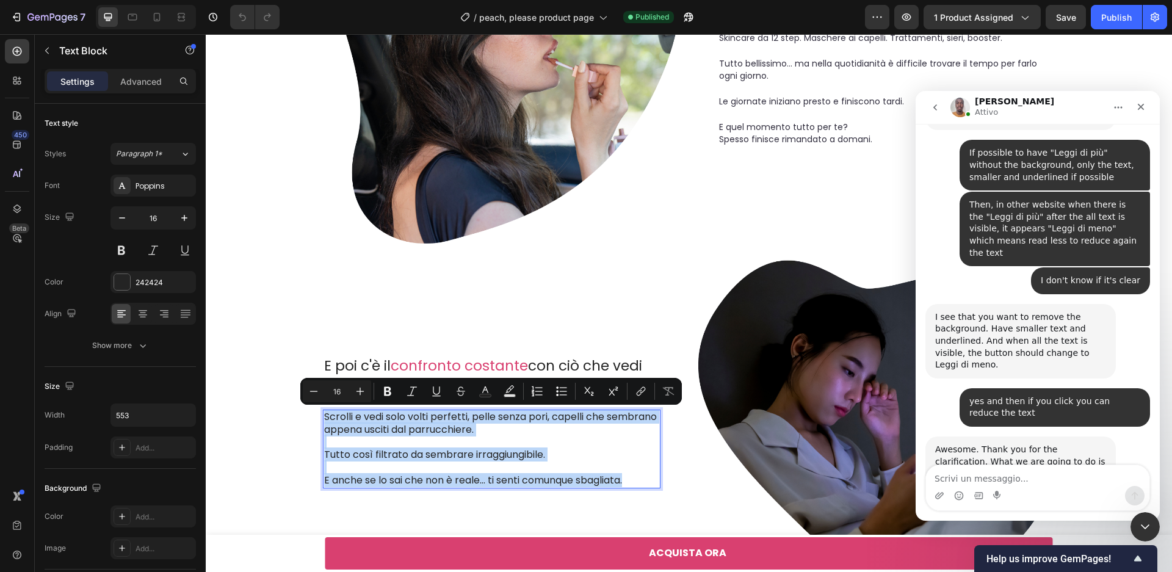
scroll to position [3679, 0]
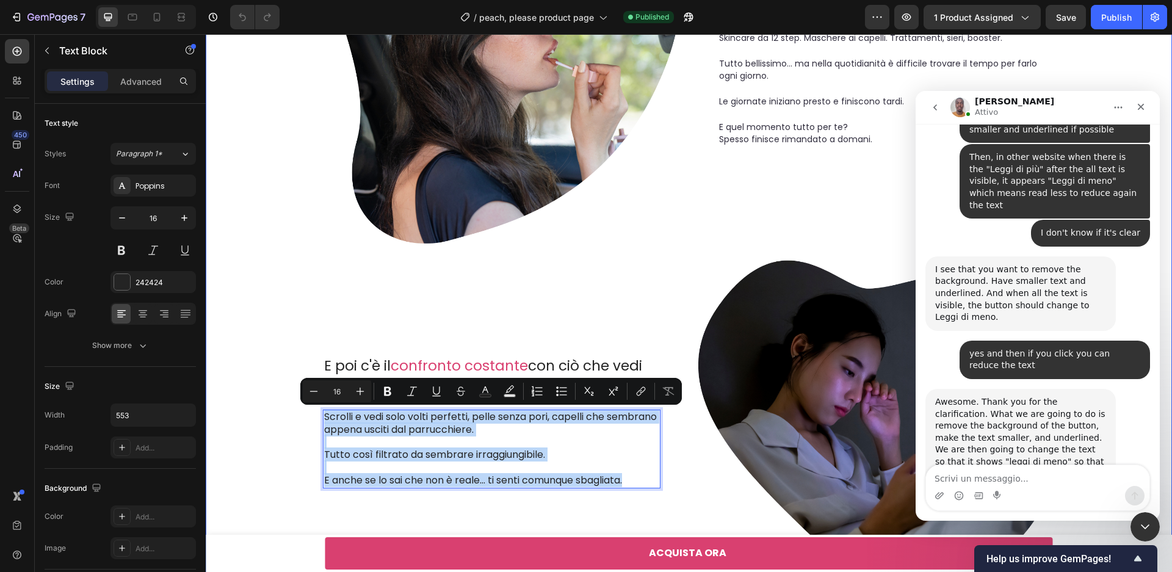
click at [291, 327] on div "Ti è mai successo...? Text Block Ti guardi allo specchio e vedi solo difetti , …" at bounding box center [689, 39] width 942 height 1124
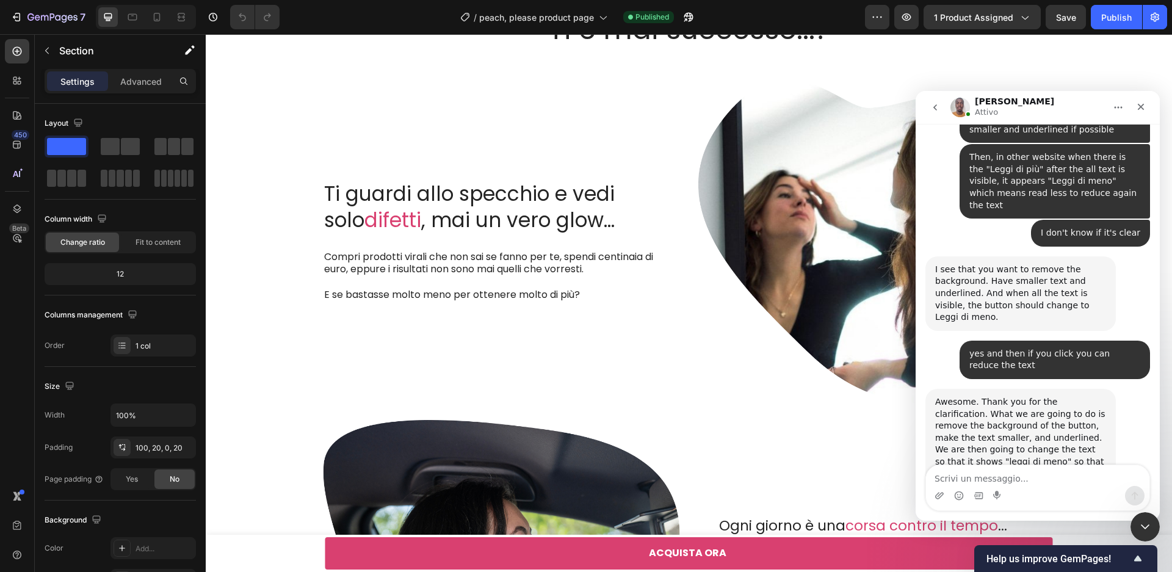
scroll to position [0, 0]
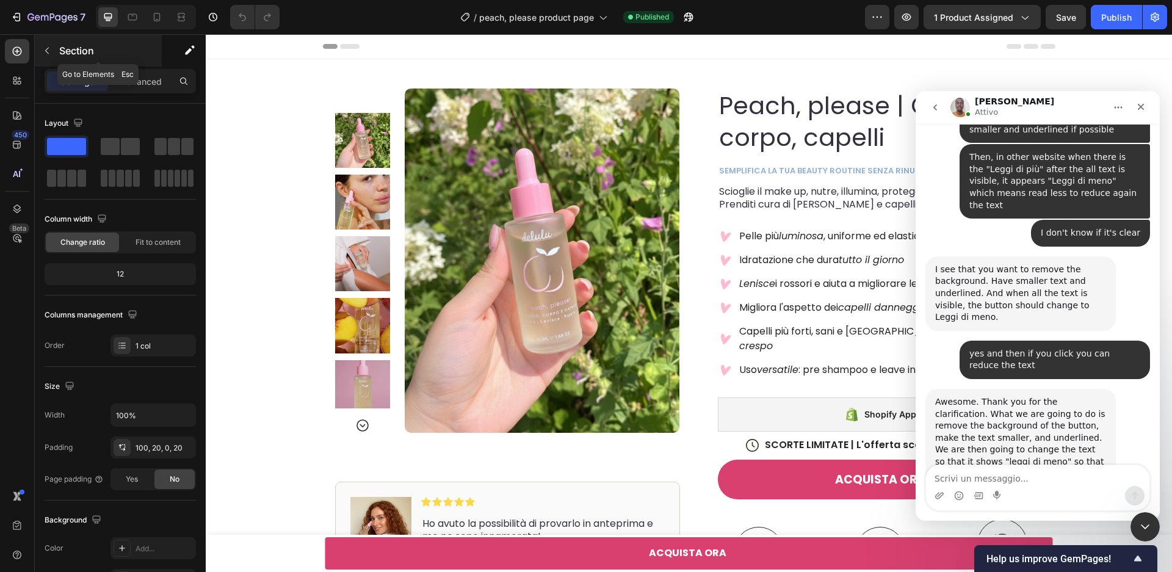
click at [52, 54] on button "button" at bounding box center [47, 51] width 20 height 20
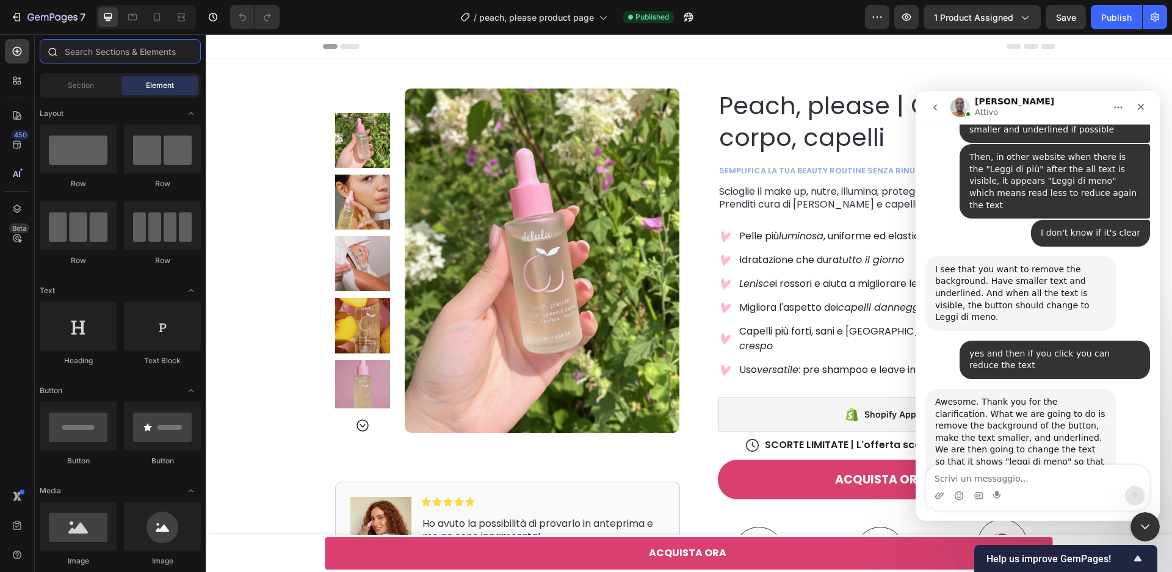
click at [111, 60] on input "text" at bounding box center [120, 51] width 161 height 24
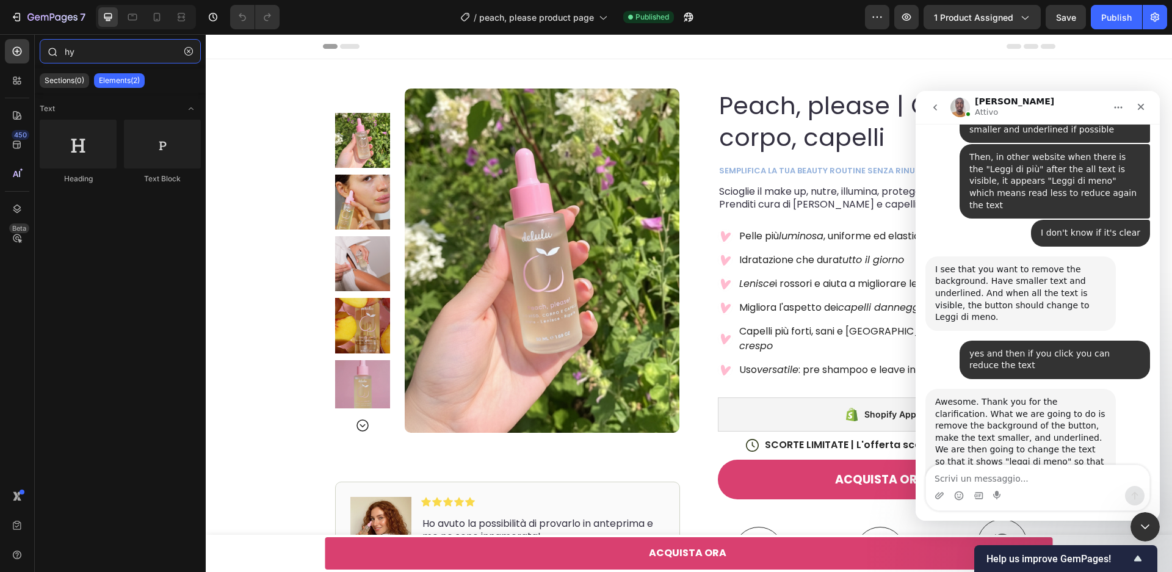
type input "h"
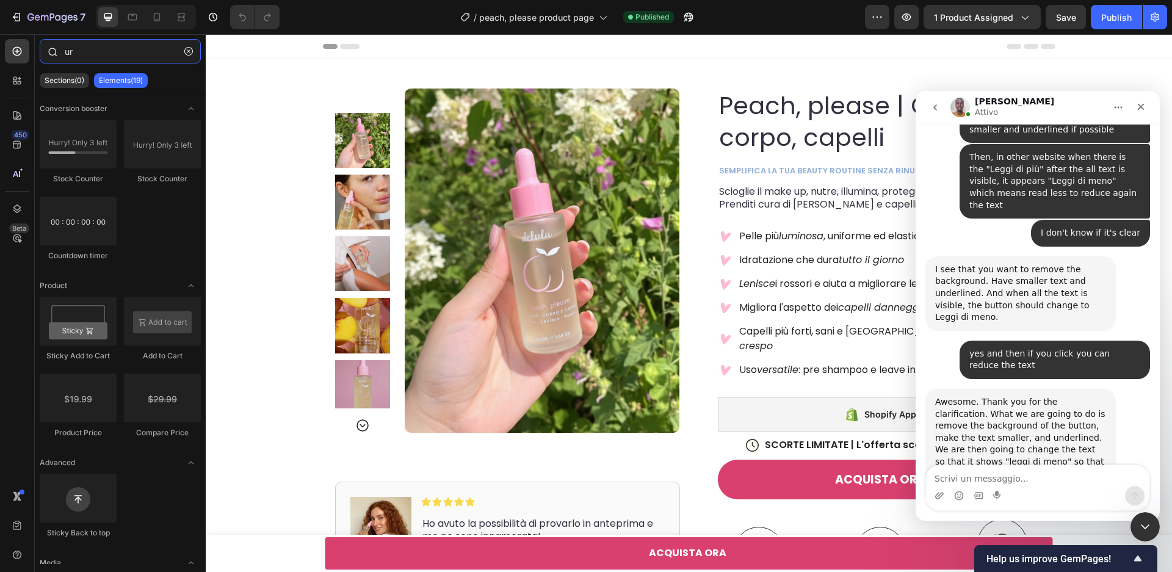
type input "u"
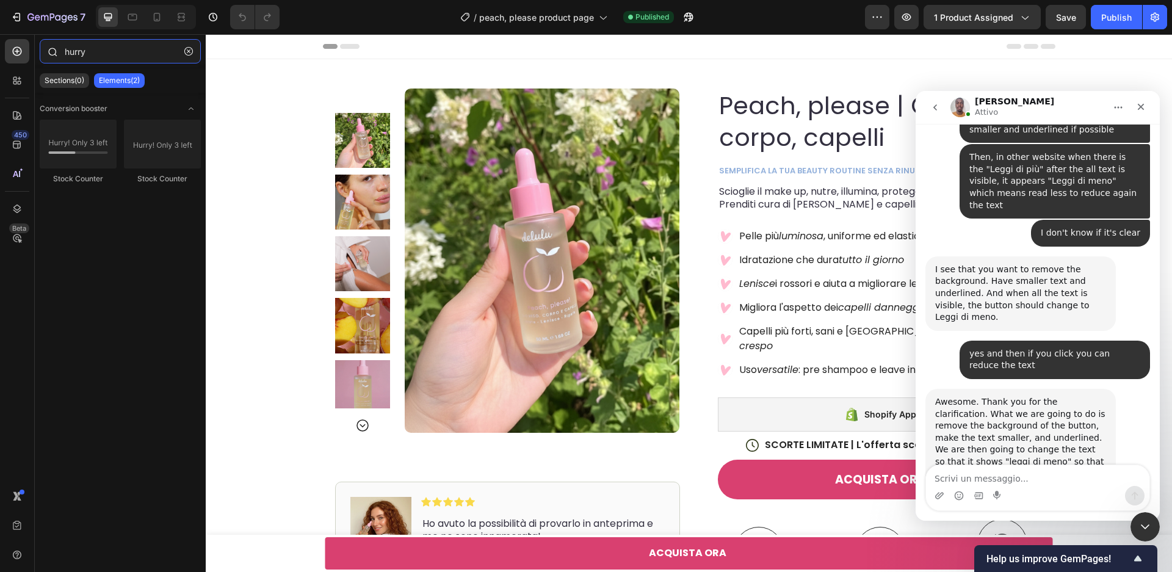
drag, startPoint x: 99, startPoint y: 56, endPoint x: 45, endPoint y: 55, distance: 53.7
click at [45, 55] on div "hurry" at bounding box center [120, 53] width 171 height 29
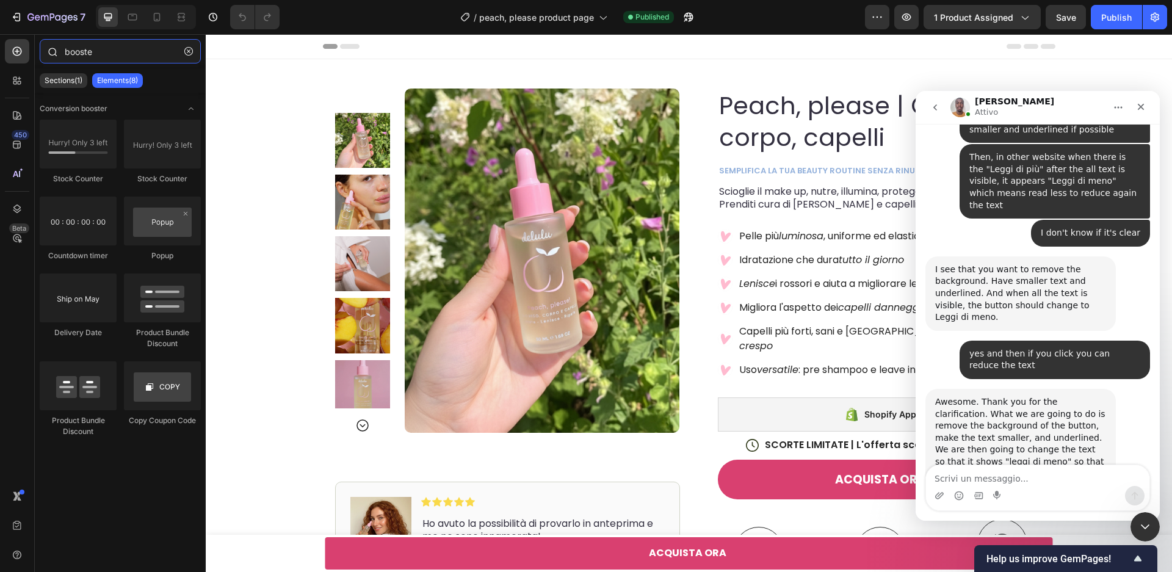
type input "boost"
click at [1139, 81] on div "Product Images Image Icon Icon Icon Icon Icon Icon List Ho avuto la possibilità…" at bounding box center [689, 436] width 966 height 755
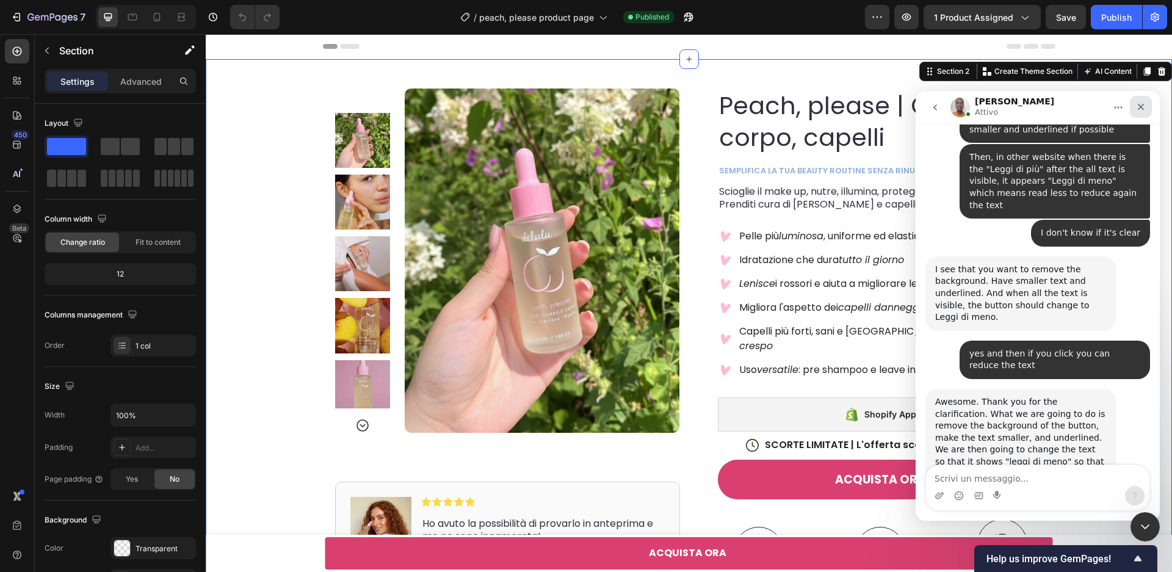
click at [1143, 106] on icon "Chiudi" at bounding box center [1141, 107] width 10 height 10
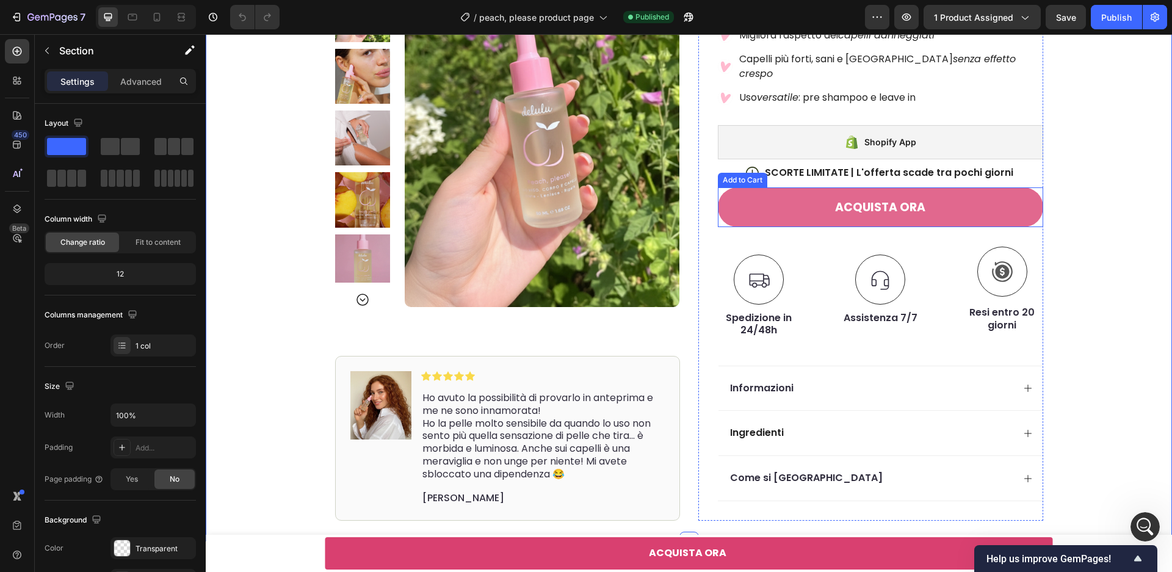
scroll to position [386, 0]
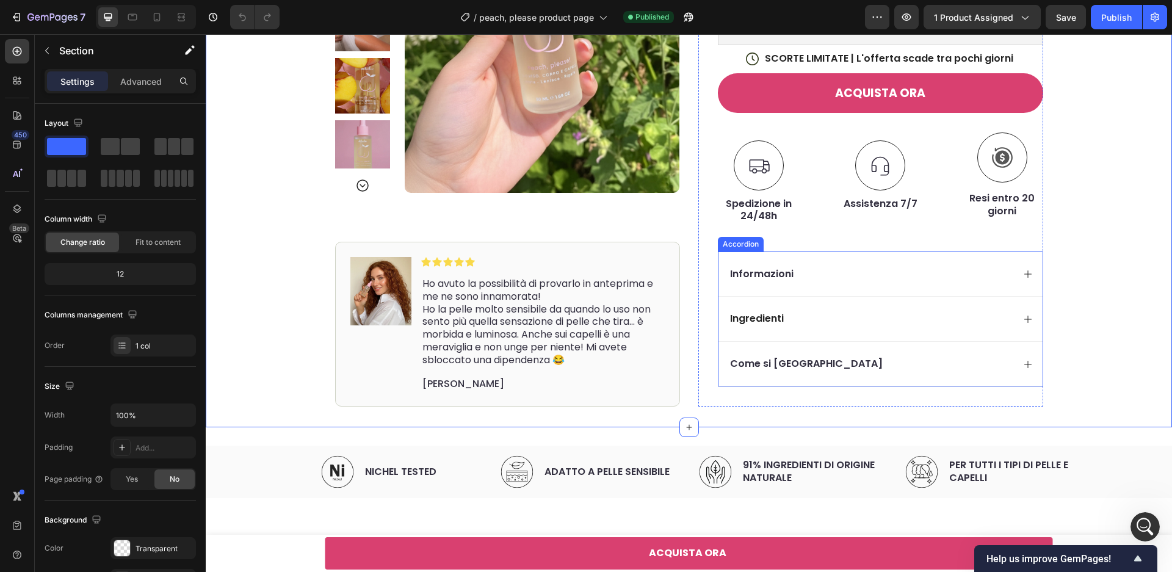
click at [819, 311] on div "Ingredienti" at bounding box center [870, 319] width 285 height 16
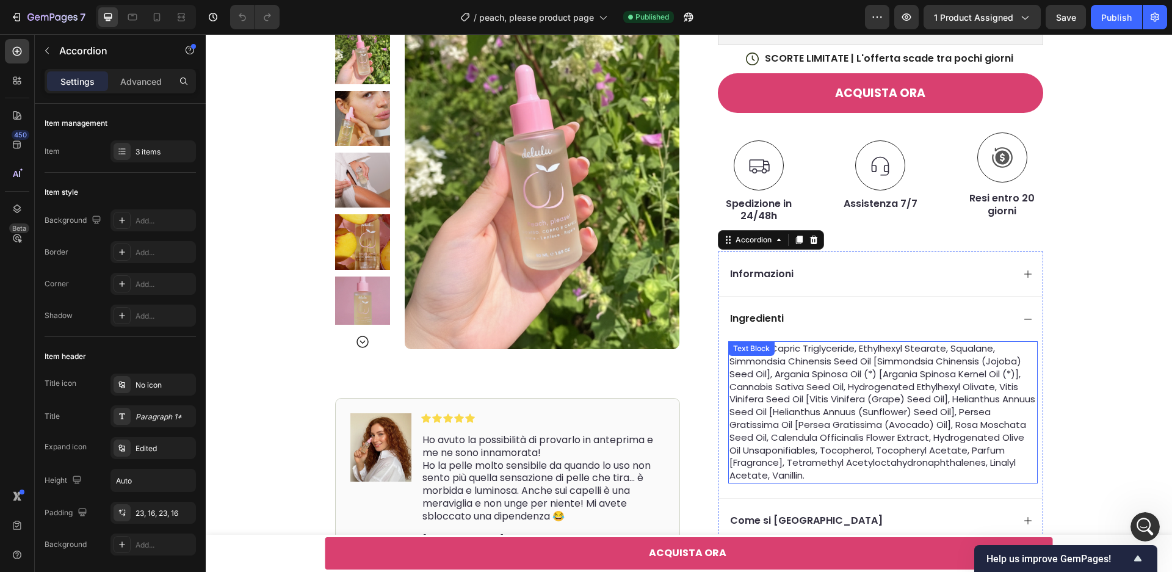
click at [795, 361] on span "caprylic/capric triglyceride, ethylhexyl stearate, squalane, simmondsia chinens…" at bounding box center [883, 412] width 306 height 140
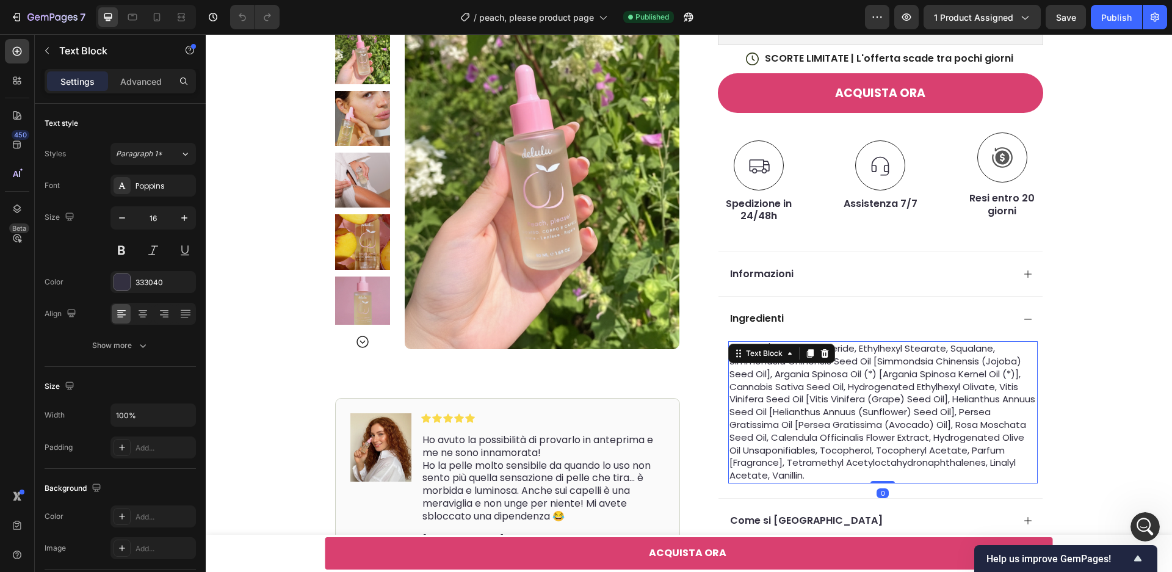
click at [795, 361] on span "caprylic/capric triglyceride, ethylhexyl stearate, squalane, simmondsia chinens…" at bounding box center [883, 412] width 306 height 140
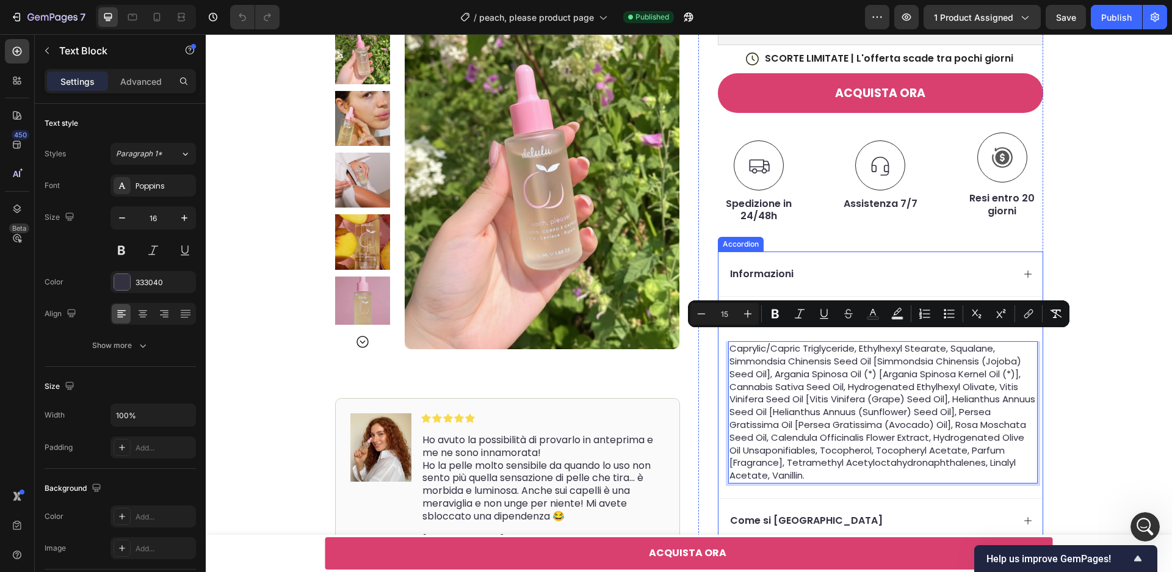
click at [822, 268] on div "Informazioni" at bounding box center [870, 274] width 285 height 16
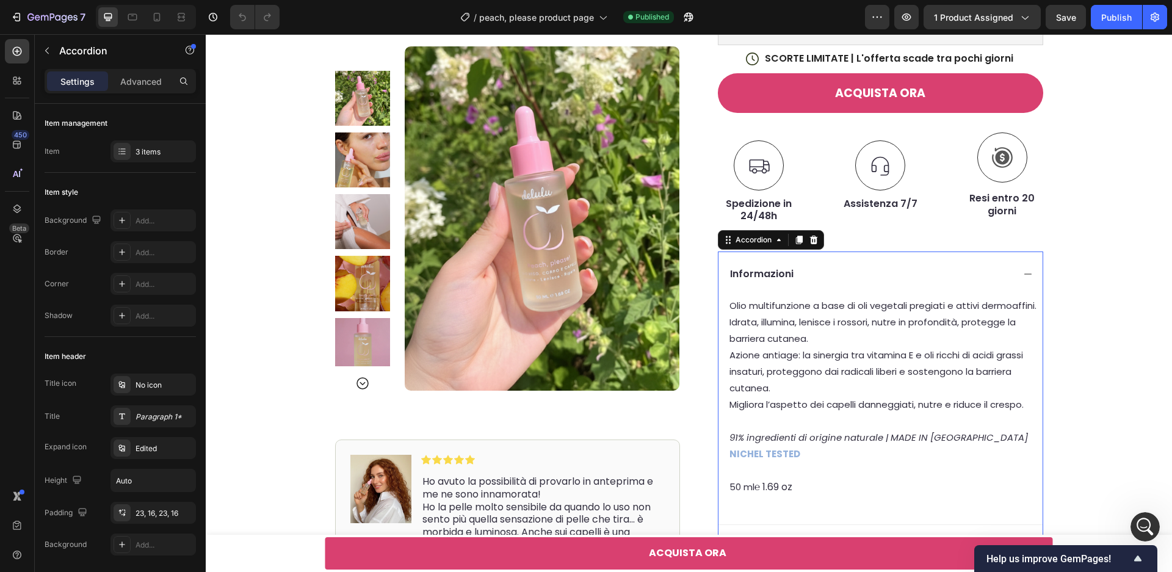
click at [794, 354] on span "Azione antiage: la sinergia tra vitamina E e oli ricchi di acidi grassi insatur…" at bounding box center [877, 372] width 294 height 46
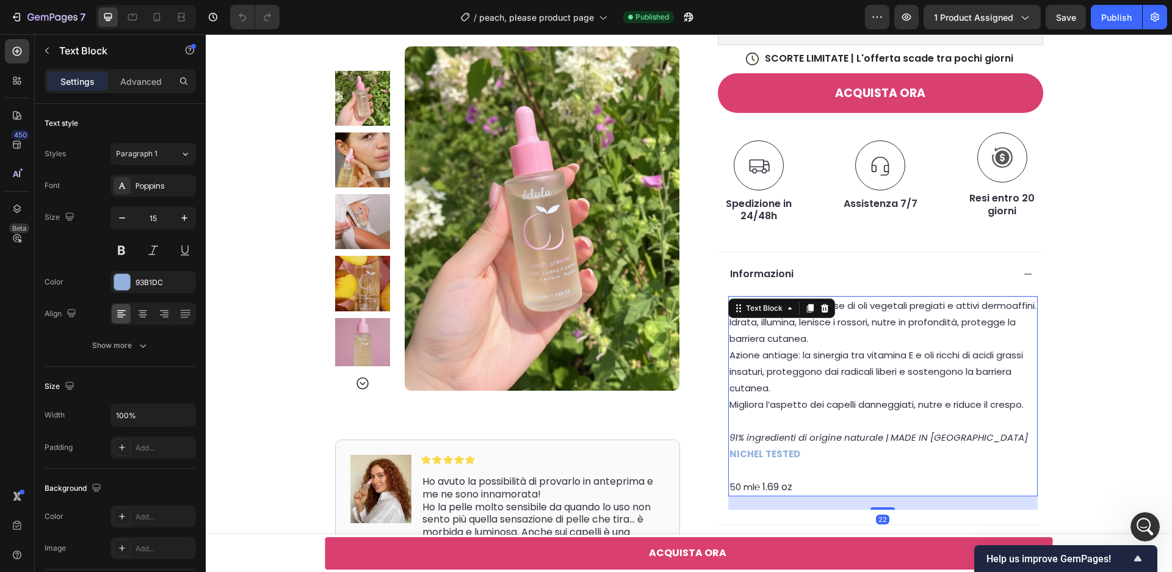
click at [795, 355] on span "Azione antiage: la sinergia tra vitamina E e oli ricchi di acidi grassi insatur…" at bounding box center [877, 372] width 294 height 46
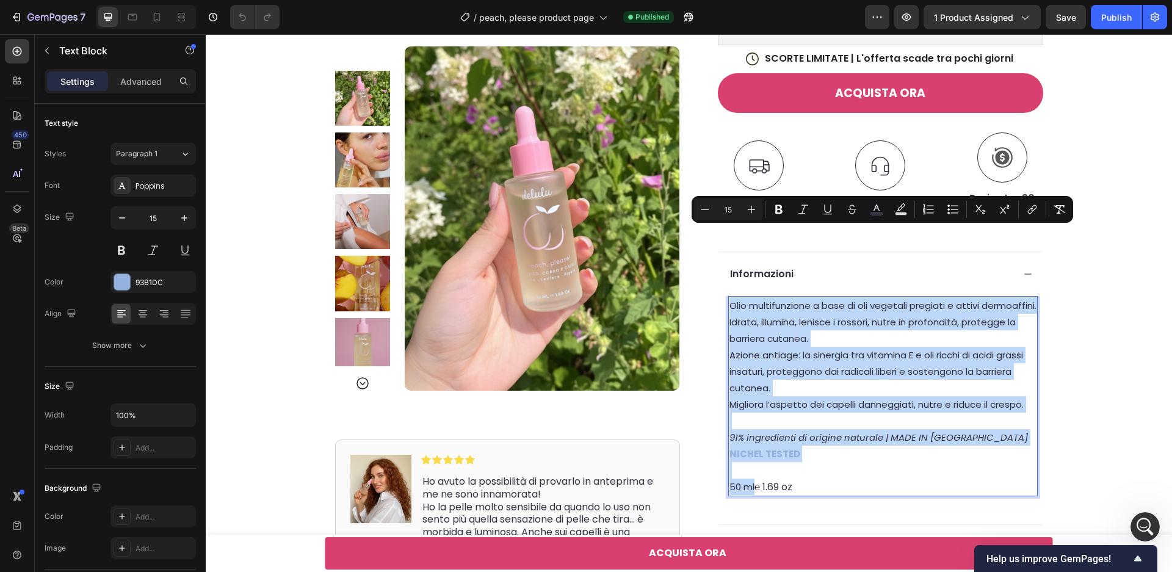
scroll to position [504, 0]
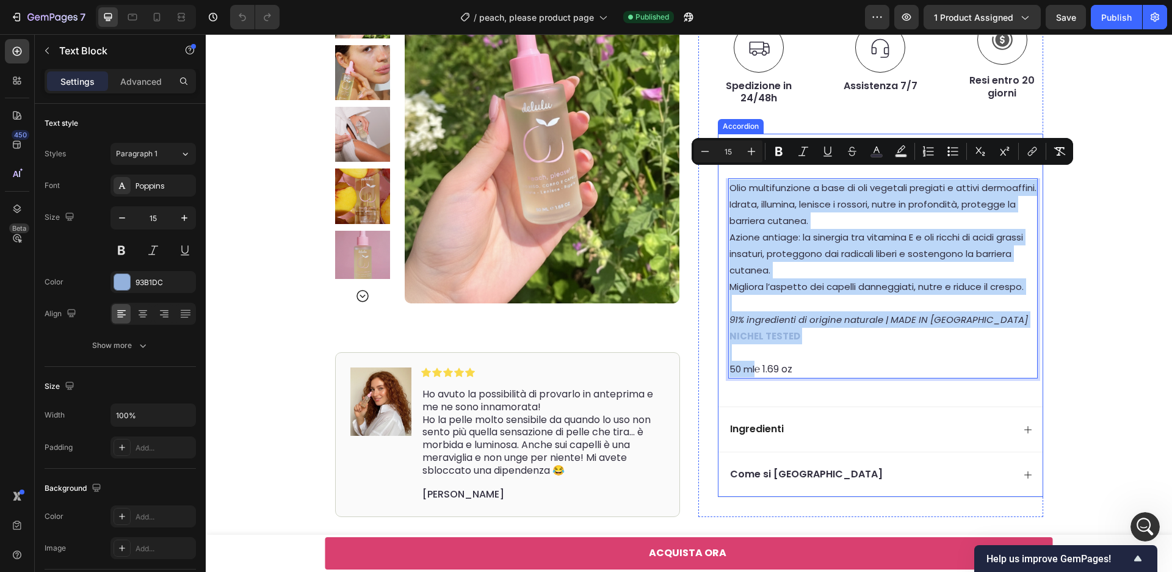
click at [825, 421] on div "Ingredienti" at bounding box center [870, 429] width 285 height 16
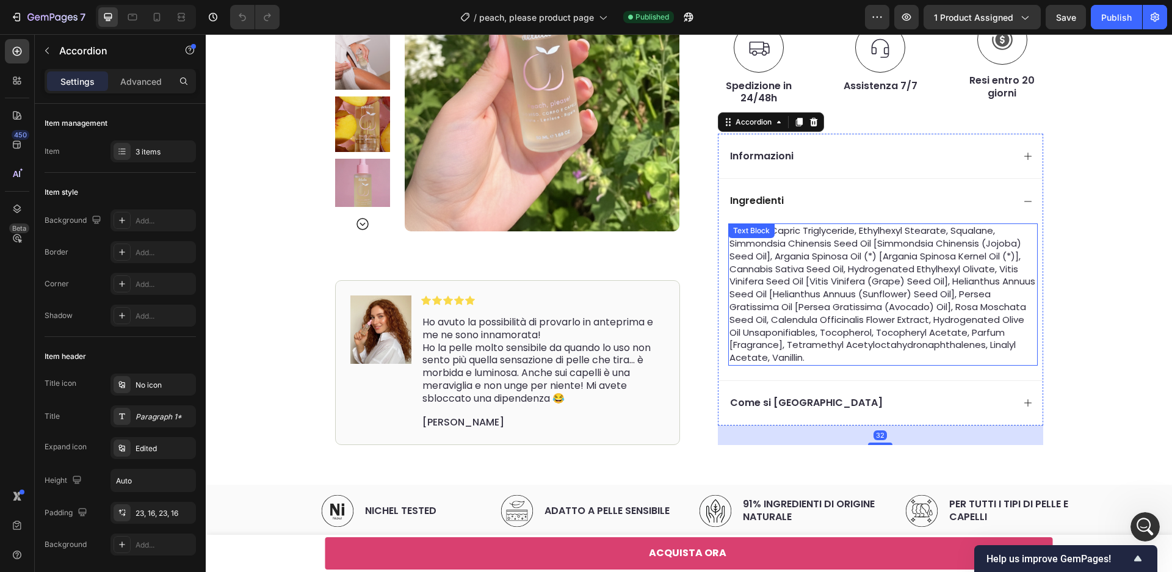
click at [833, 261] on span "caprylic/capric triglyceride, ethylhexyl stearate, squalane, simmondsia chinens…" at bounding box center [883, 294] width 306 height 140
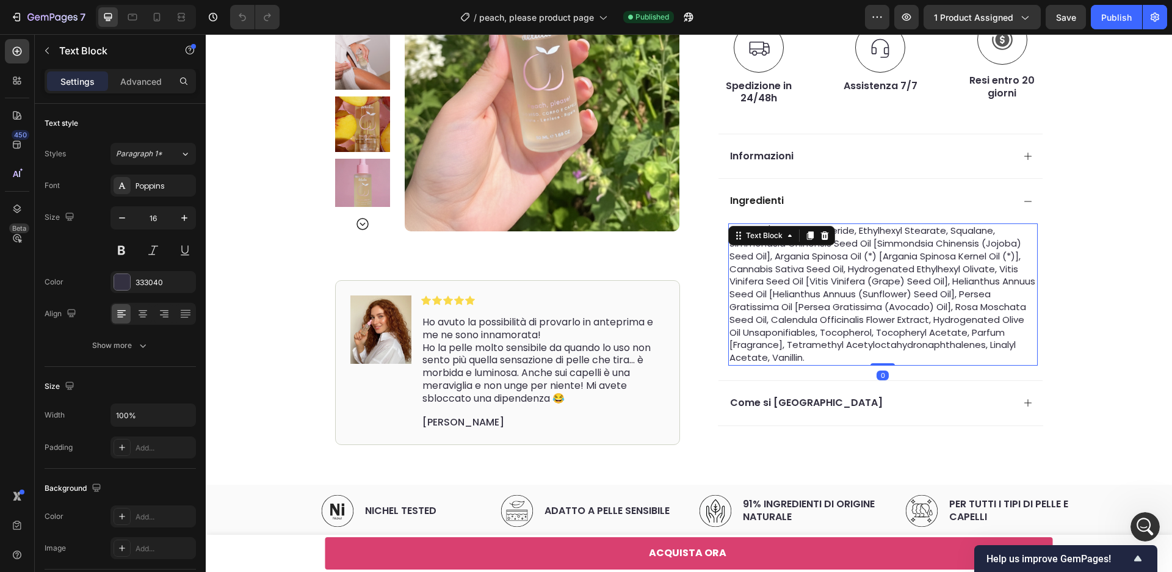
click at [834, 270] on span "caprylic/capric triglyceride, ethylhexyl stearate, squalane, simmondsia chinens…" at bounding box center [883, 294] width 306 height 140
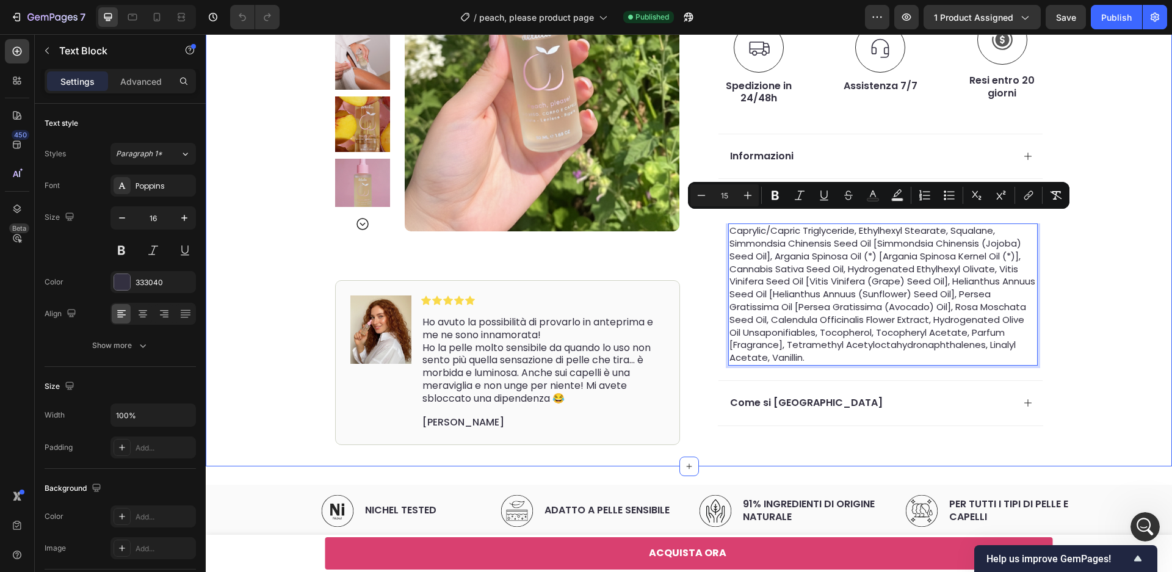
click at [1056, 278] on div "Product Images Image Icon Icon Icon Icon Icon Icon List Ho avuto la possibilità…" at bounding box center [689, 10] width 966 height 911
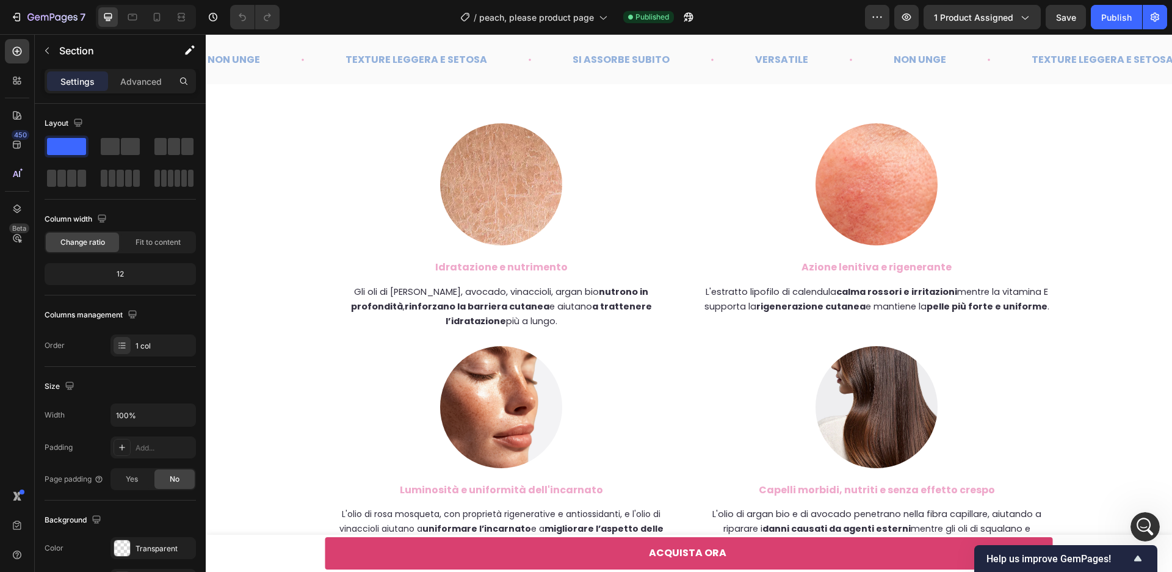
scroll to position [3186, 0]
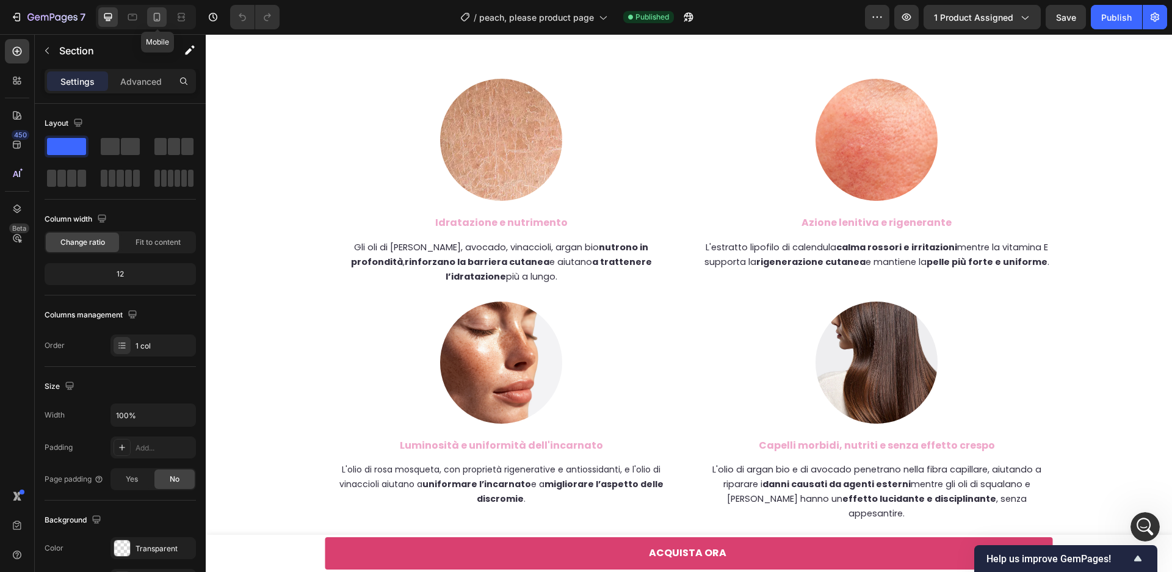
click at [160, 25] on div at bounding box center [157, 17] width 20 height 20
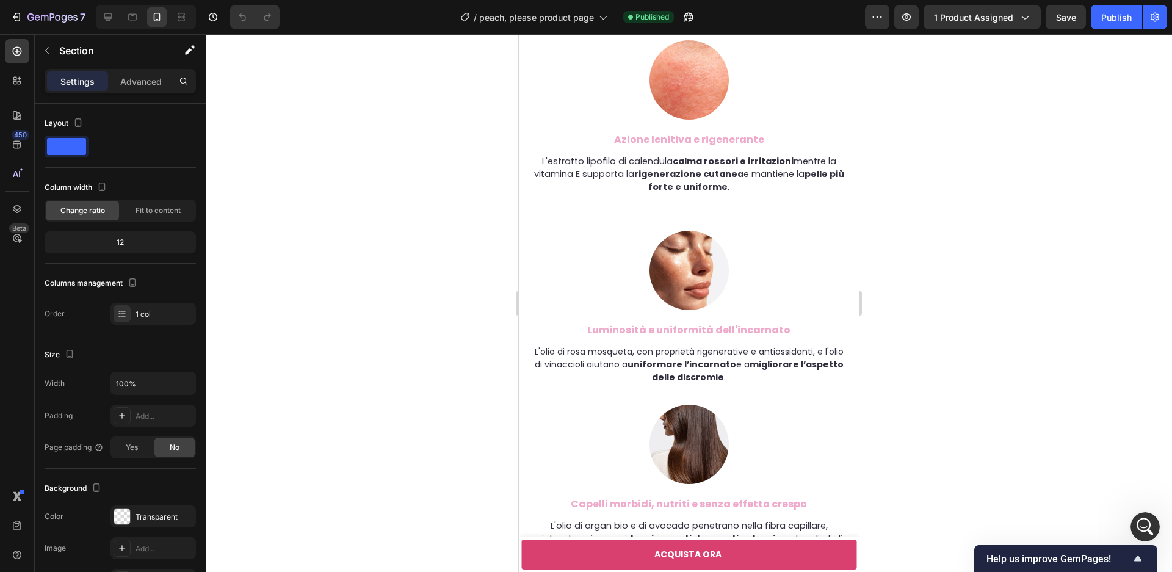
scroll to position [3922, 0]
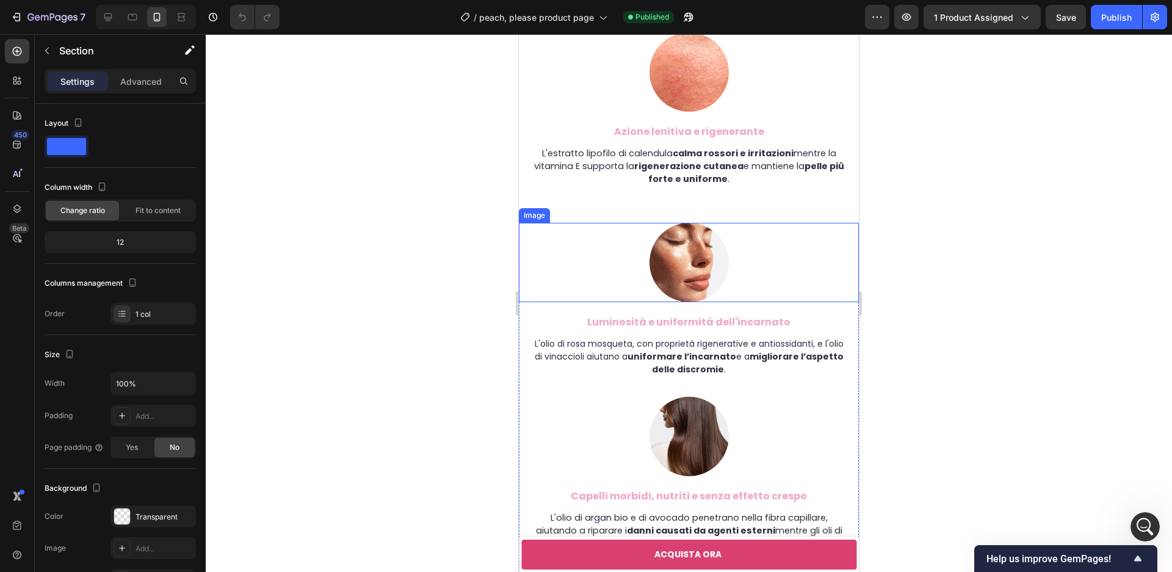
click at [690, 236] on img at bounding box center [689, 262] width 79 height 79
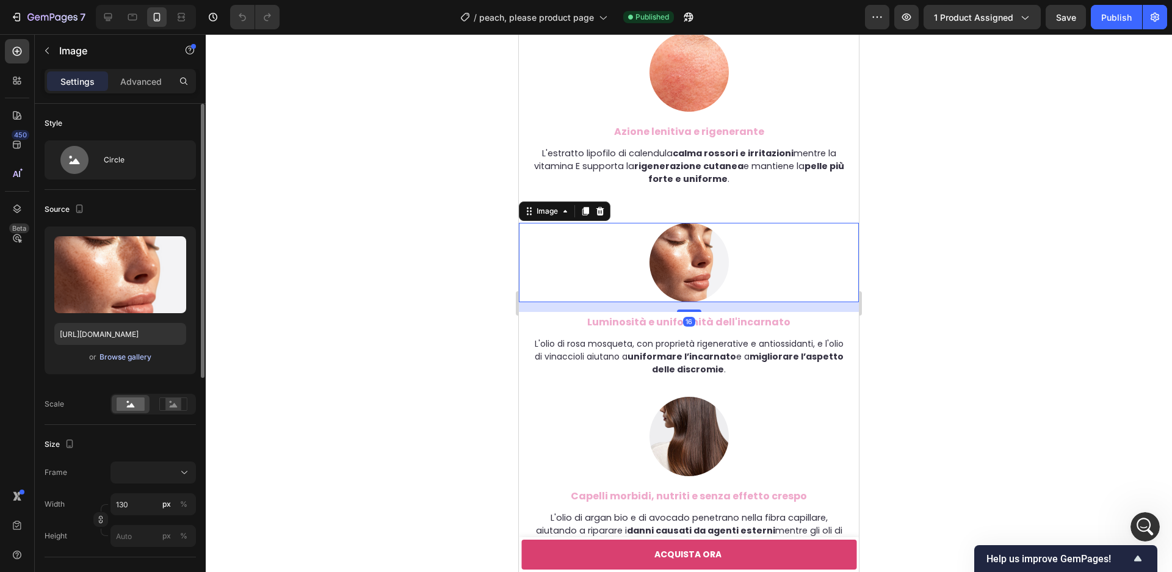
click at [135, 358] on div "Browse gallery" at bounding box center [126, 357] width 52 height 11
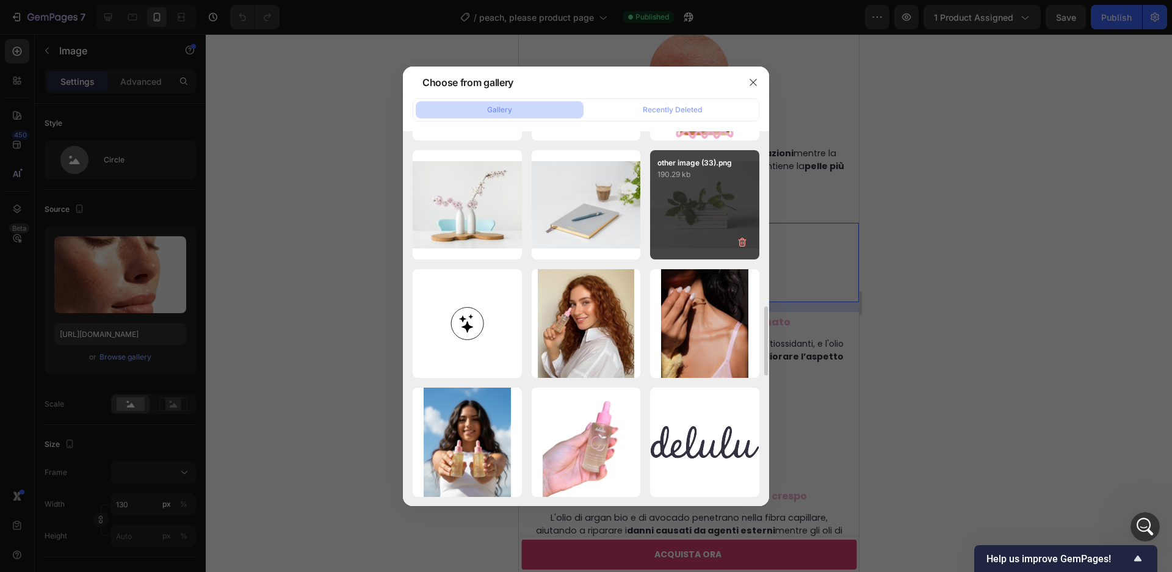
scroll to position [943, 0]
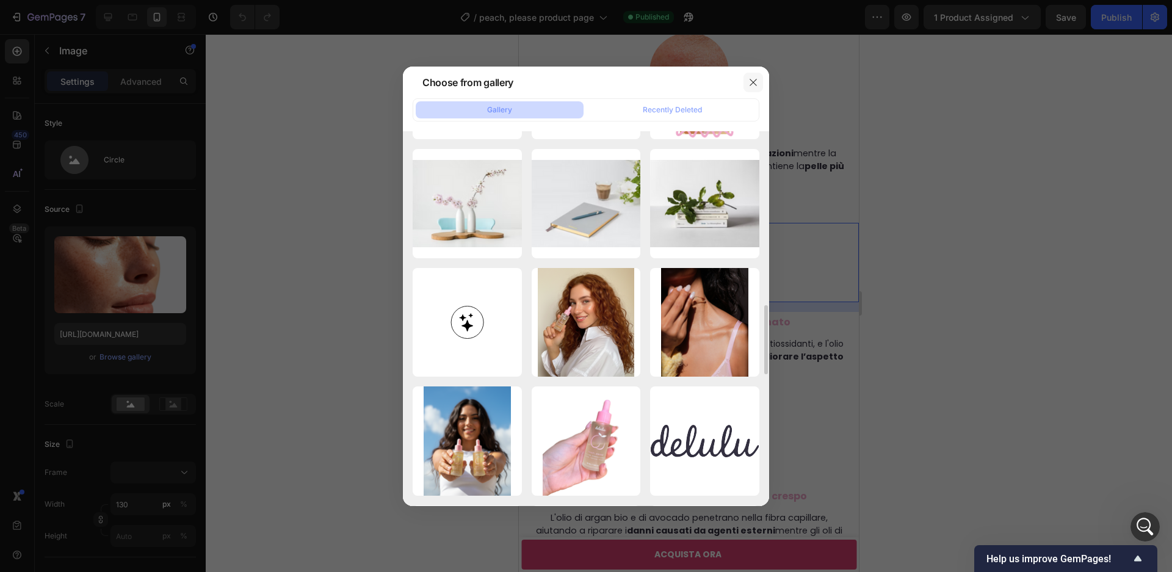
click at [750, 81] on icon "button" at bounding box center [753, 83] width 10 height 10
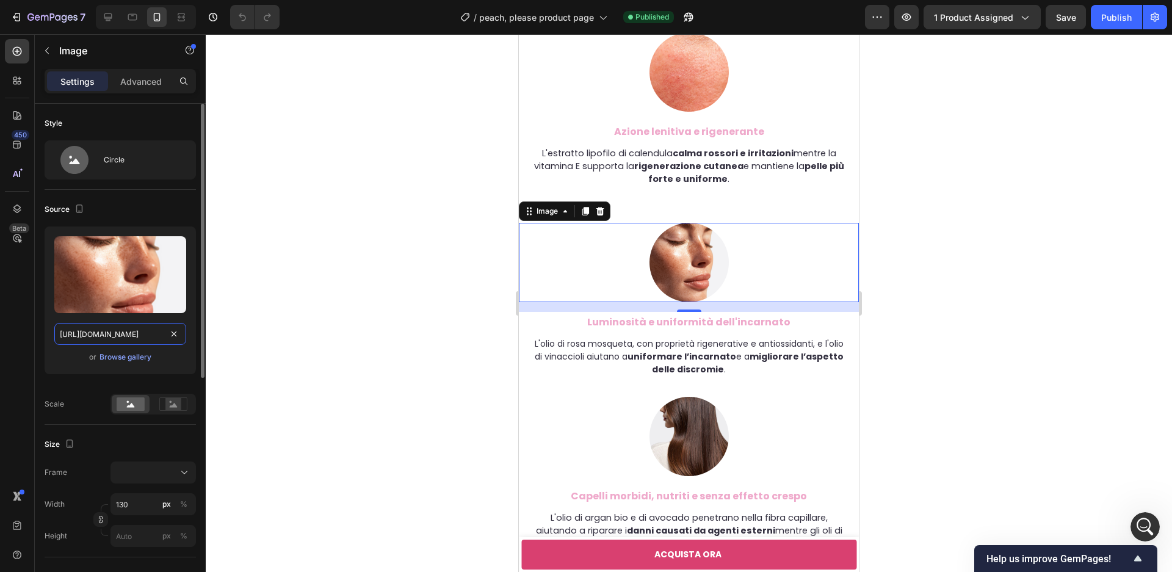
click at [141, 334] on input "[URL][DOMAIN_NAME]" at bounding box center [120, 334] width 132 height 22
paste input "514082517704246118-1d21095b-c60a-4ce9-ad37-052b4deb8a15.webp?v=1759079622"
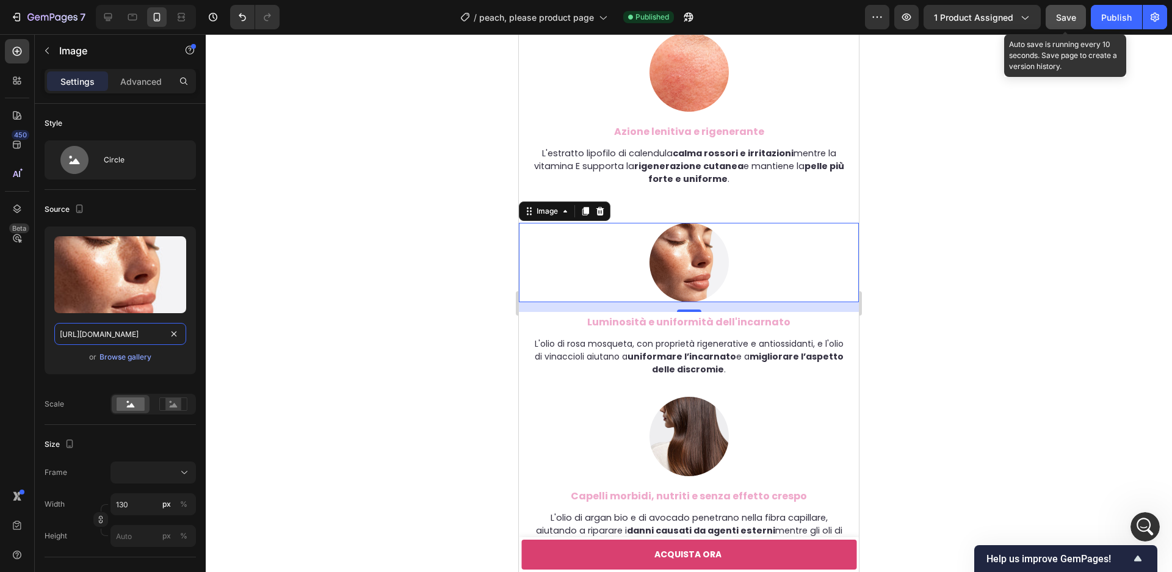
type input "[URL][DOMAIN_NAME]"
click at [1076, 19] on button "Save" at bounding box center [1066, 17] width 40 height 24
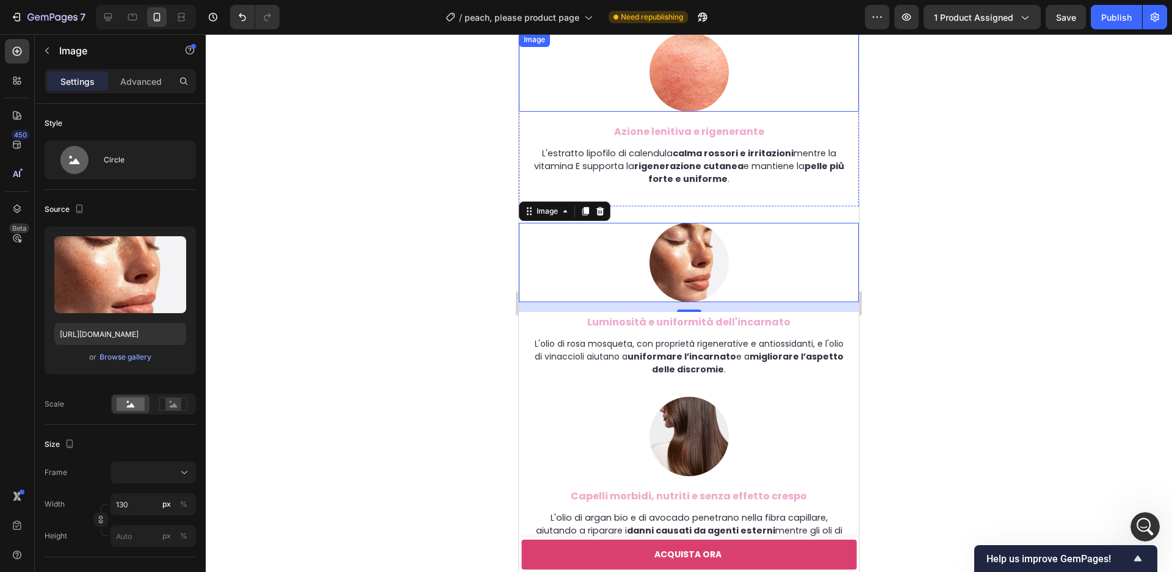
click at [679, 95] on img at bounding box center [689, 71] width 79 height 79
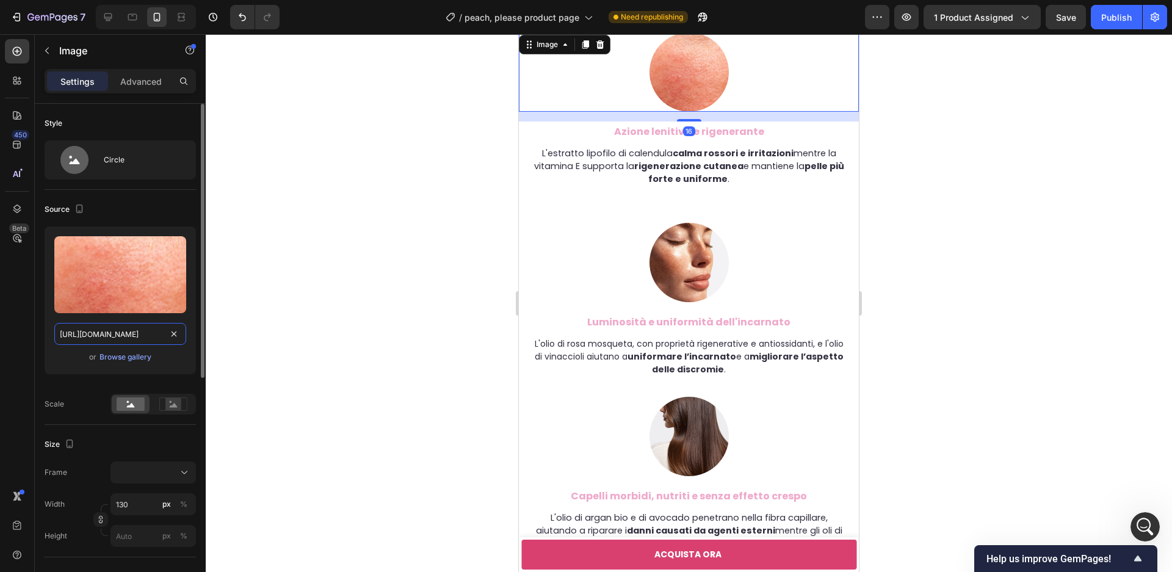
click at [114, 338] on input "[URL][DOMAIN_NAME]" at bounding box center [120, 334] width 132 height 22
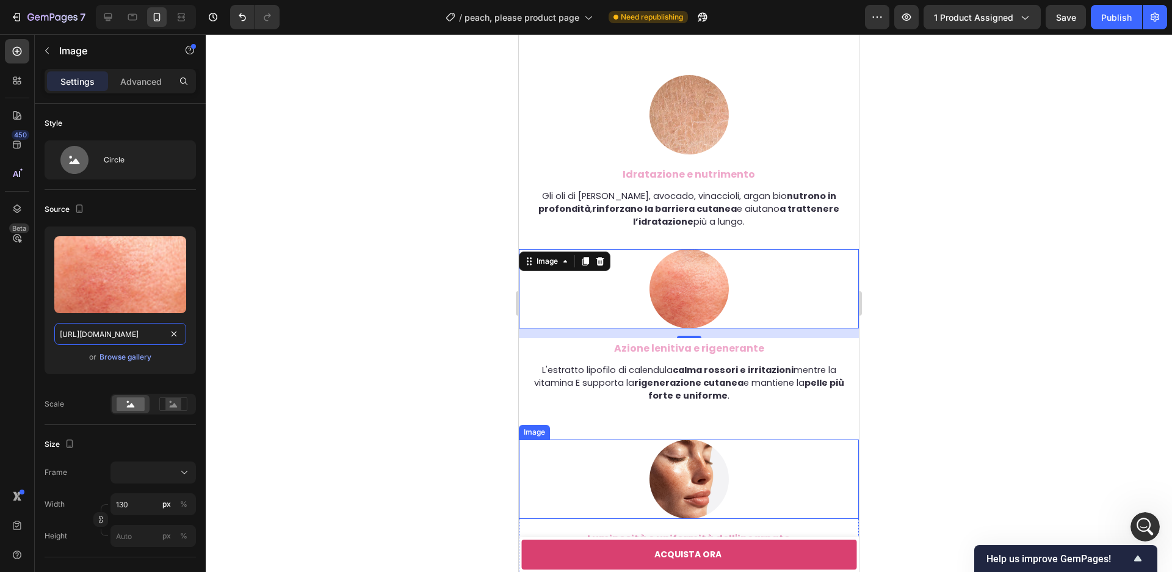
scroll to position [3686, 0]
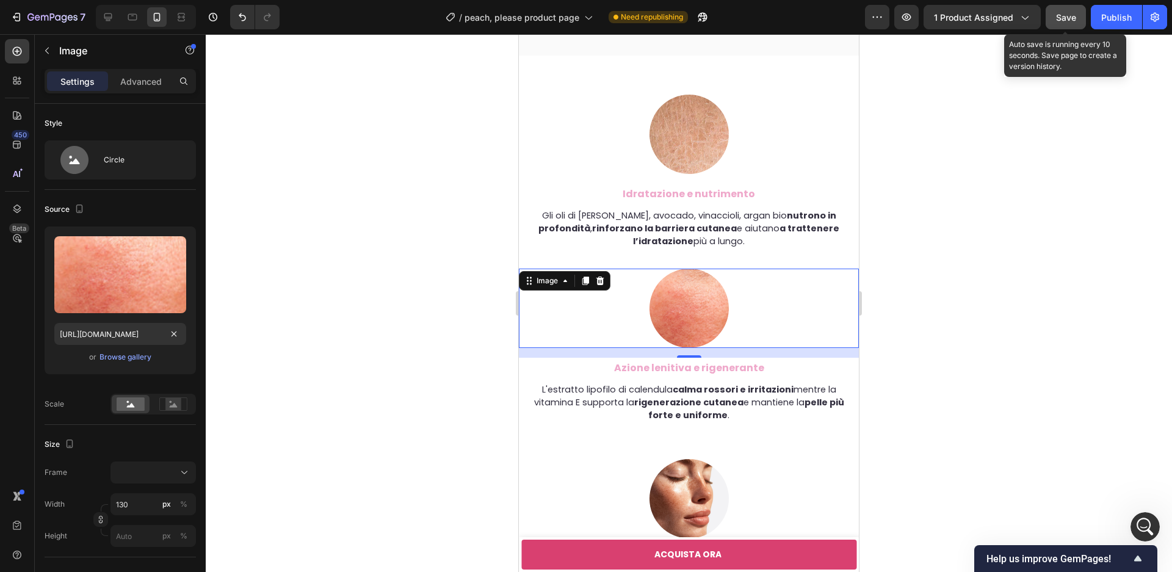
click at [1067, 23] on div "Save" at bounding box center [1066, 17] width 20 height 13
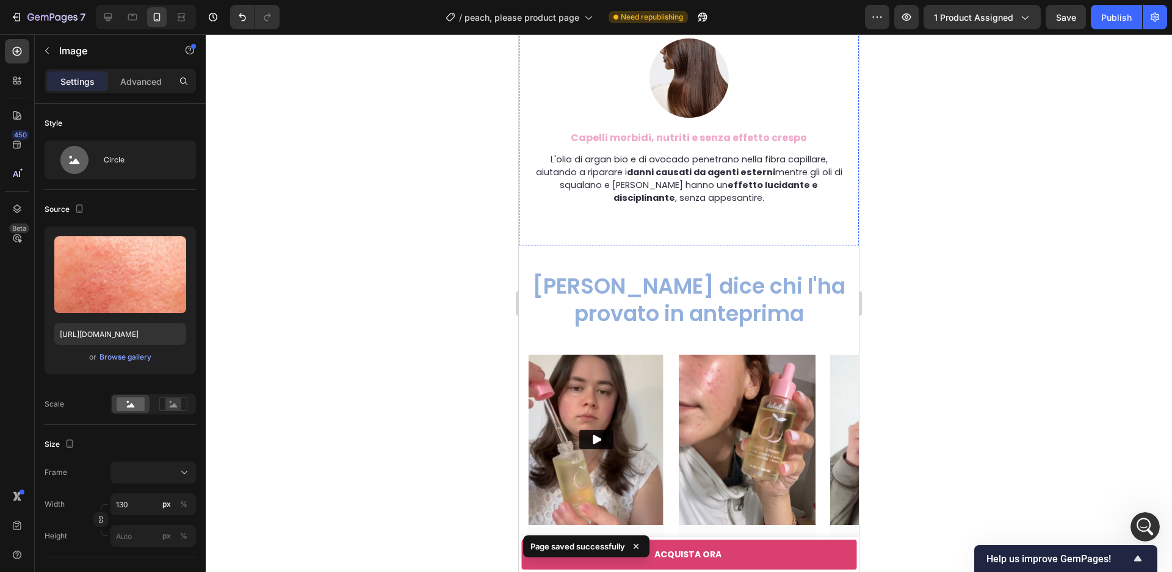
scroll to position [4668, 0]
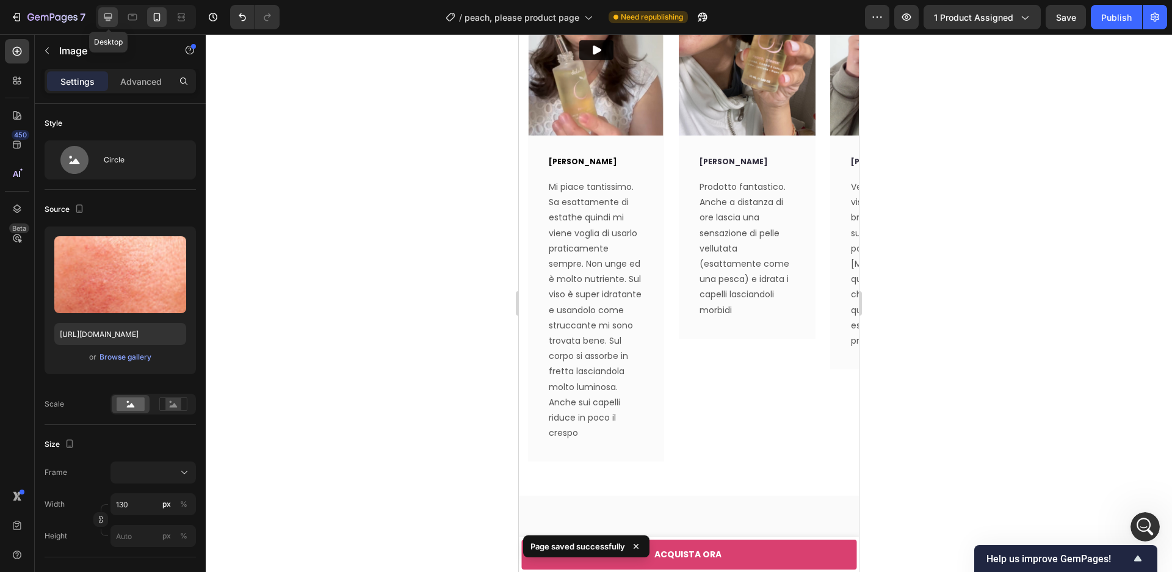
click at [114, 18] on icon at bounding box center [108, 17] width 12 height 12
type input "200"
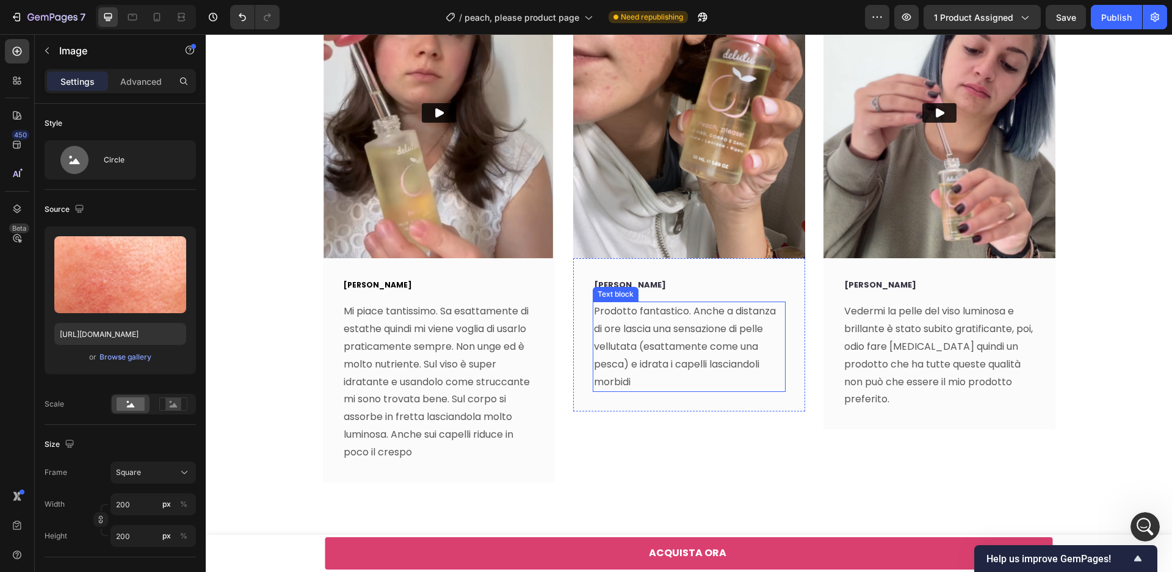
scroll to position [4518, 0]
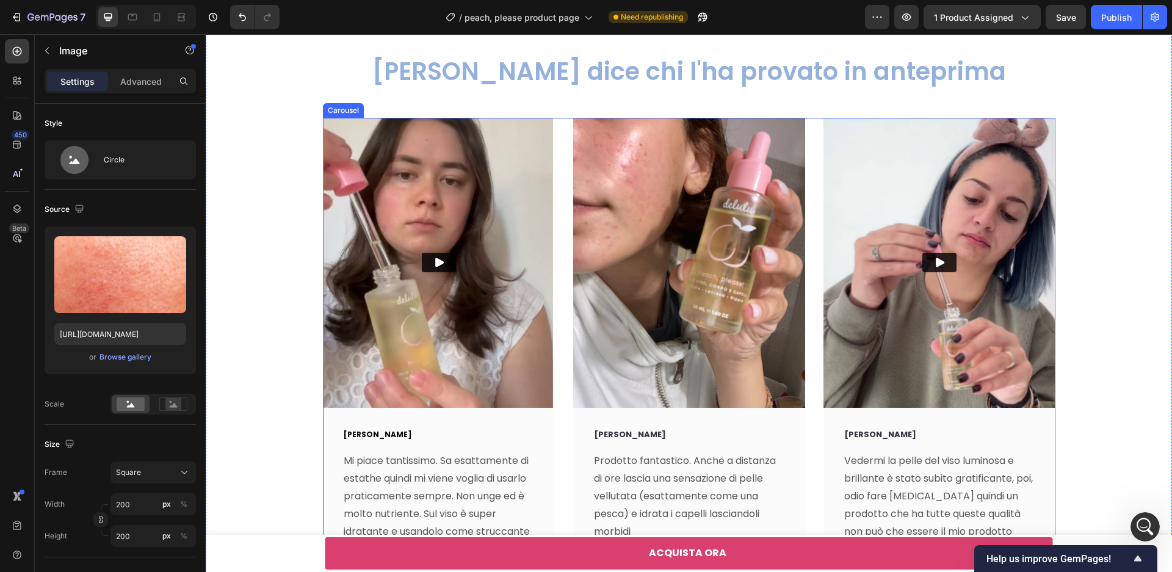
click at [810, 398] on div "Video [PERSON_NAME] Text block Mi piace tantissimo. Sa esattamente di estathe q…" at bounding box center [689, 375] width 733 height 514
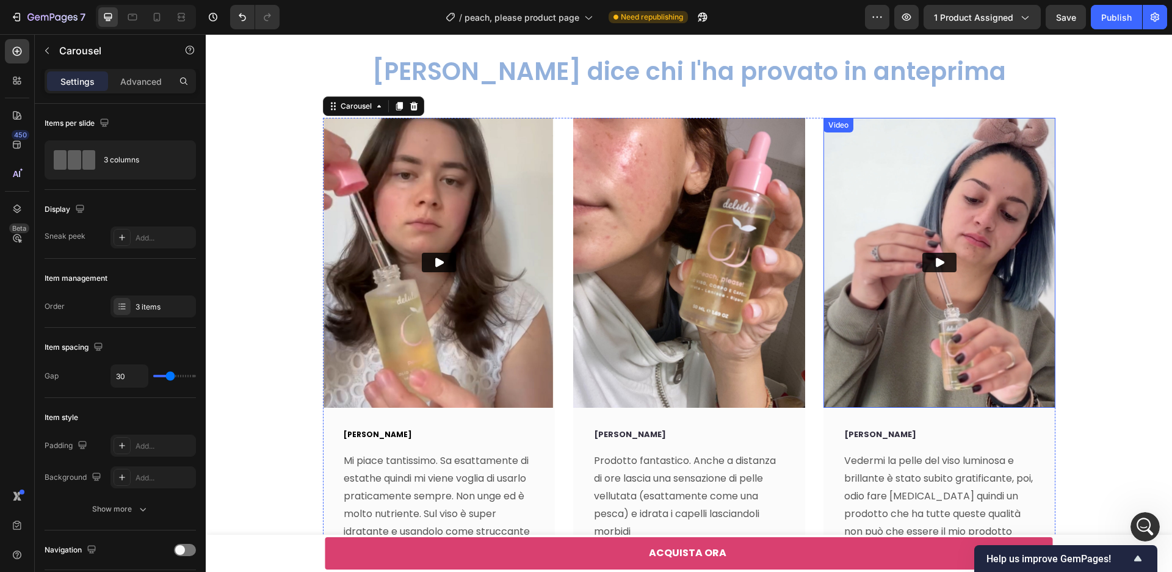
click at [866, 360] on img at bounding box center [940, 263] width 232 height 290
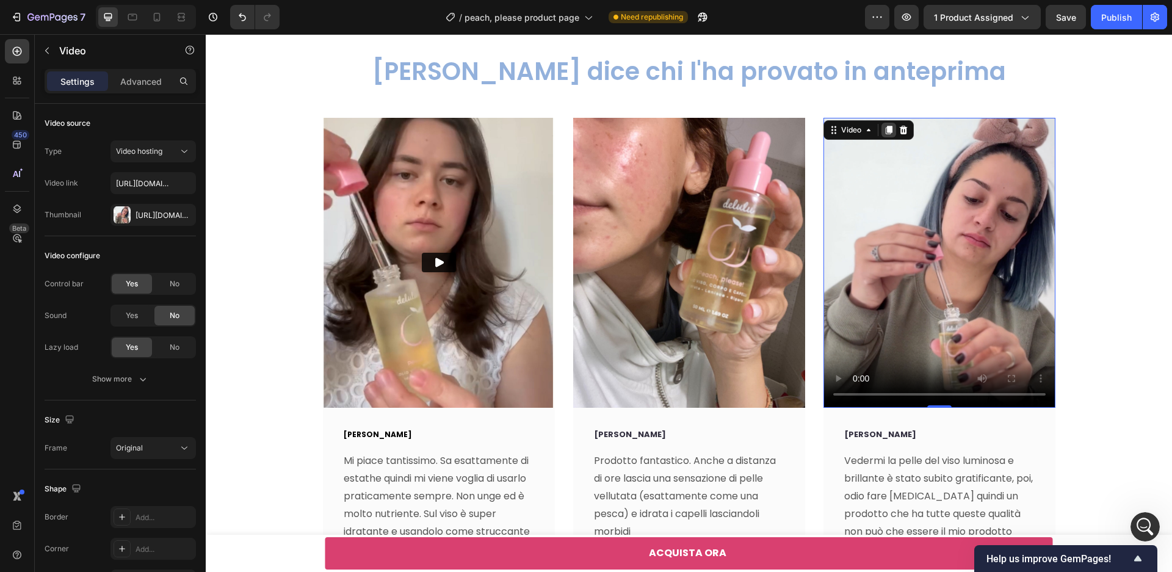
click at [887, 130] on icon at bounding box center [888, 130] width 7 height 9
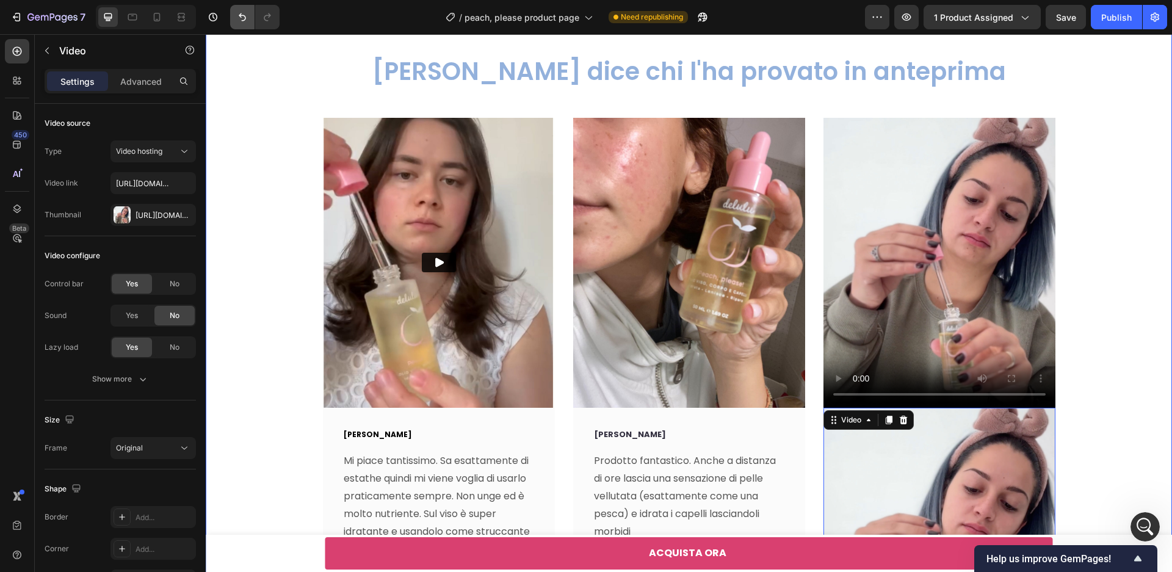
scroll to position [4917, 0]
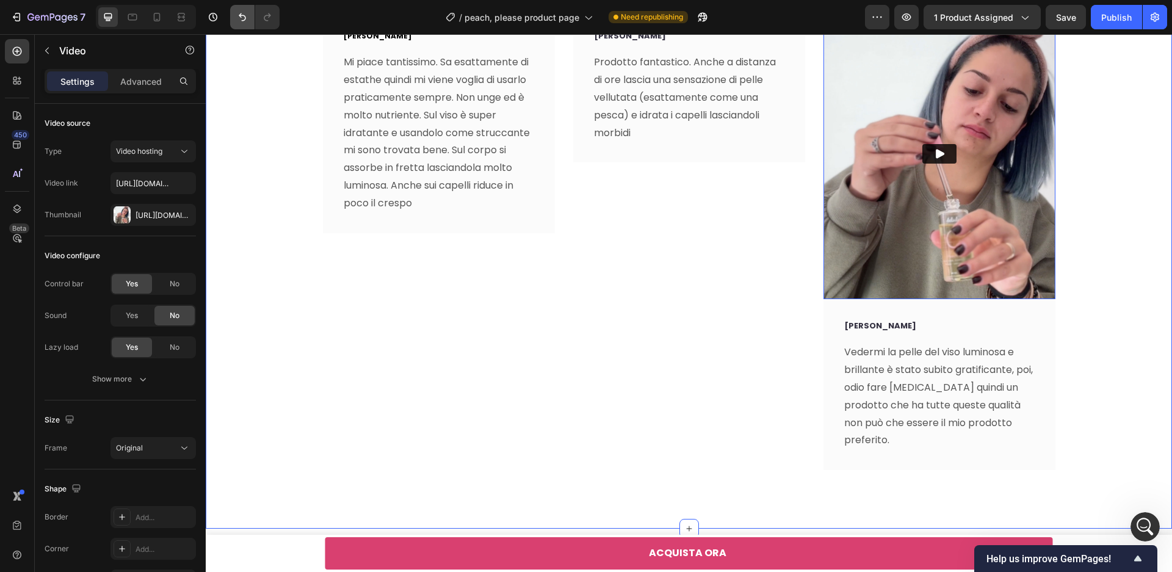
click at [241, 20] on icon "Undo/Redo" at bounding box center [242, 17] width 12 height 12
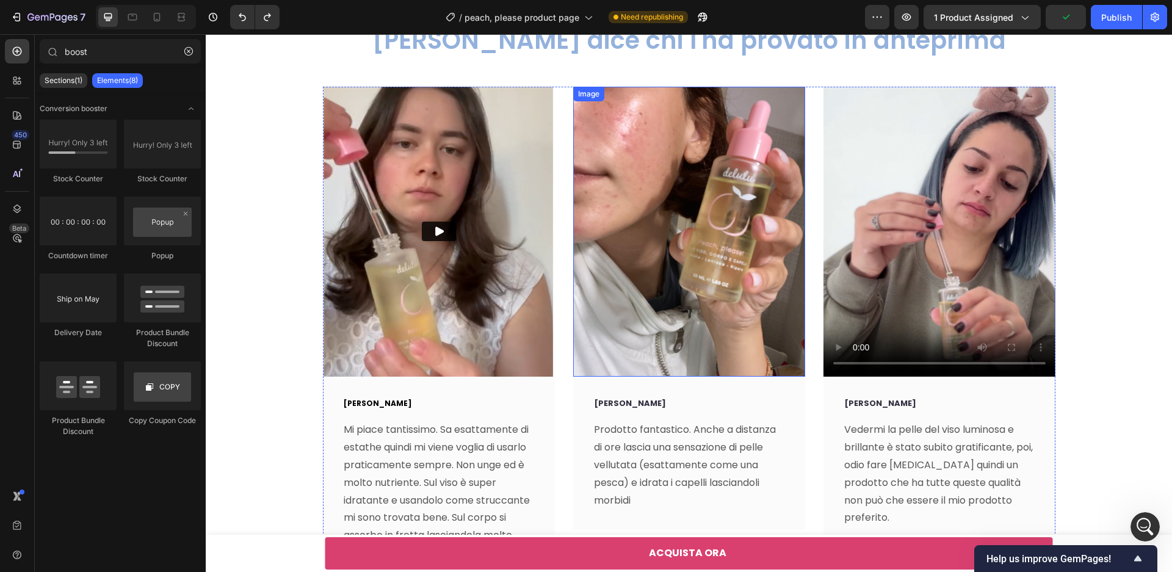
scroll to position [4486, 0]
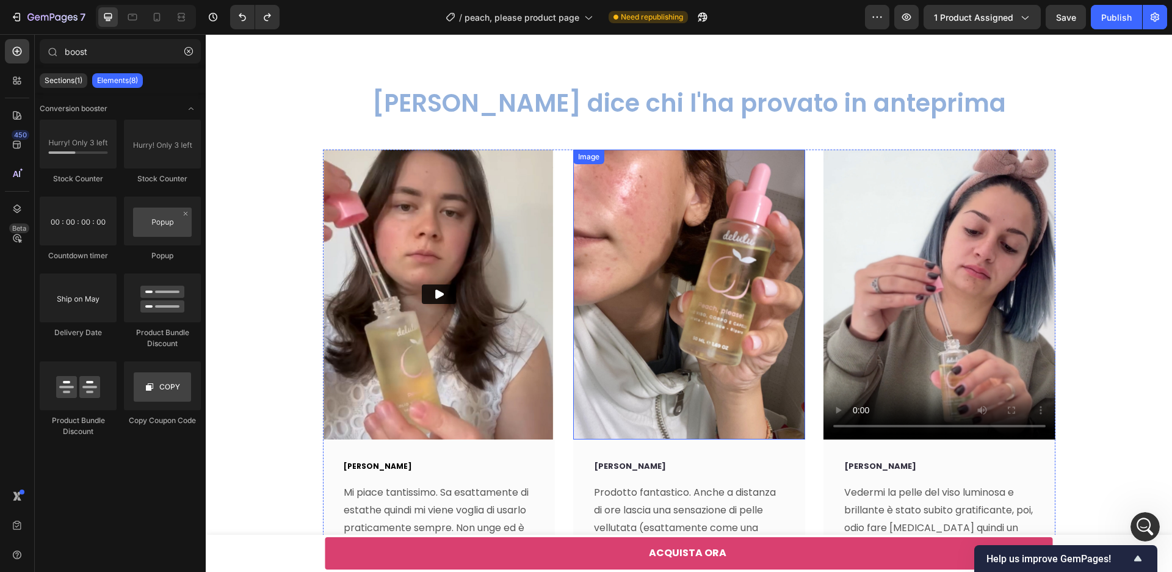
click at [786, 225] on img at bounding box center [689, 295] width 232 height 290
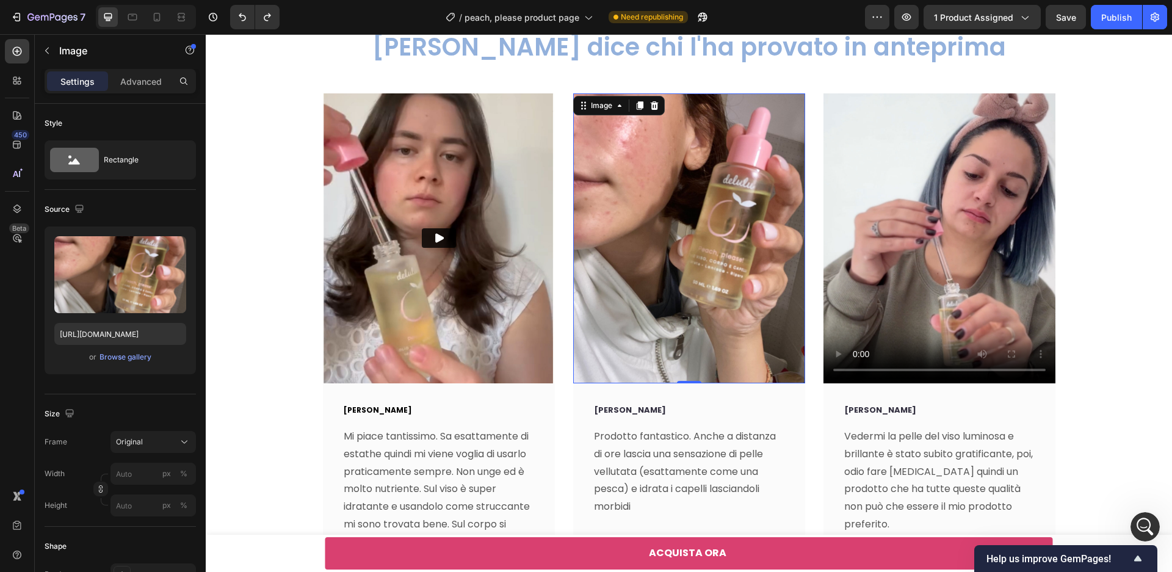
scroll to position [4245, 0]
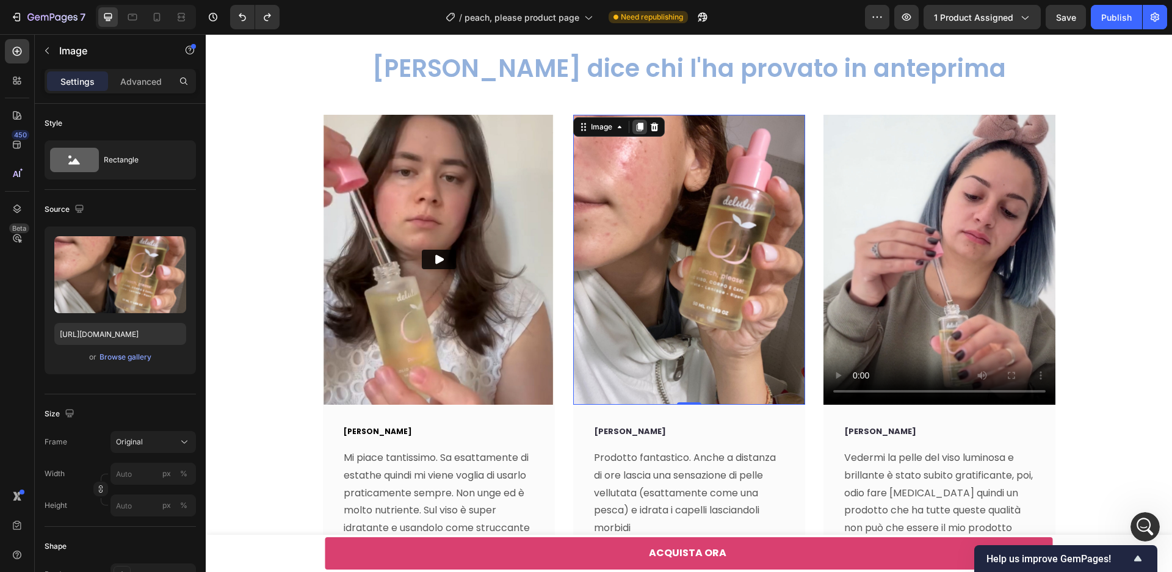
click at [642, 125] on icon at bounding box center [639, 127] width 7 height 9
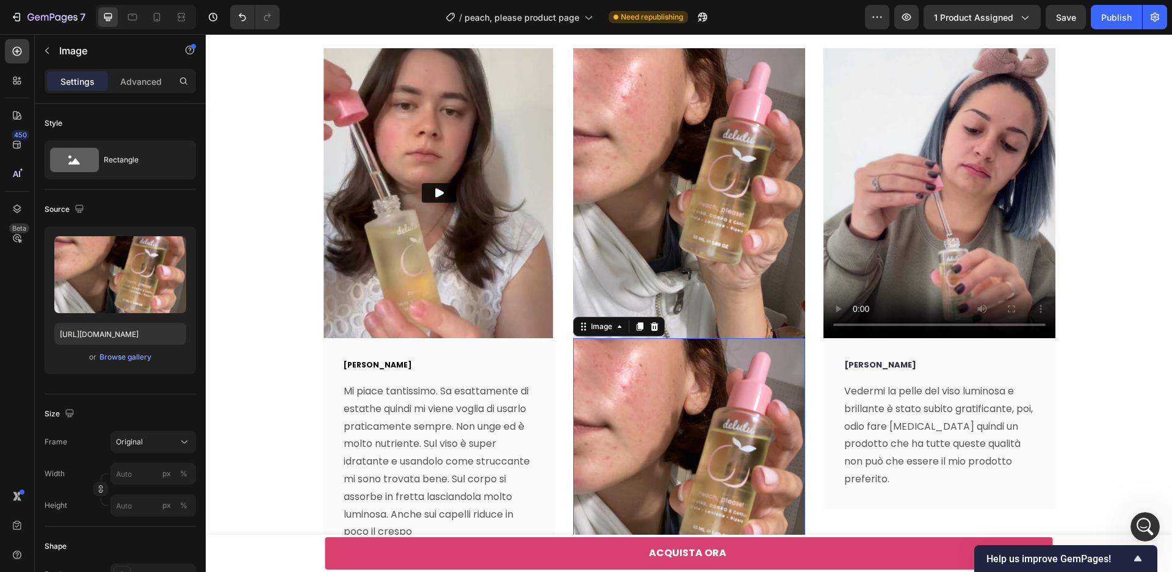
scroll to position [4305, 0]
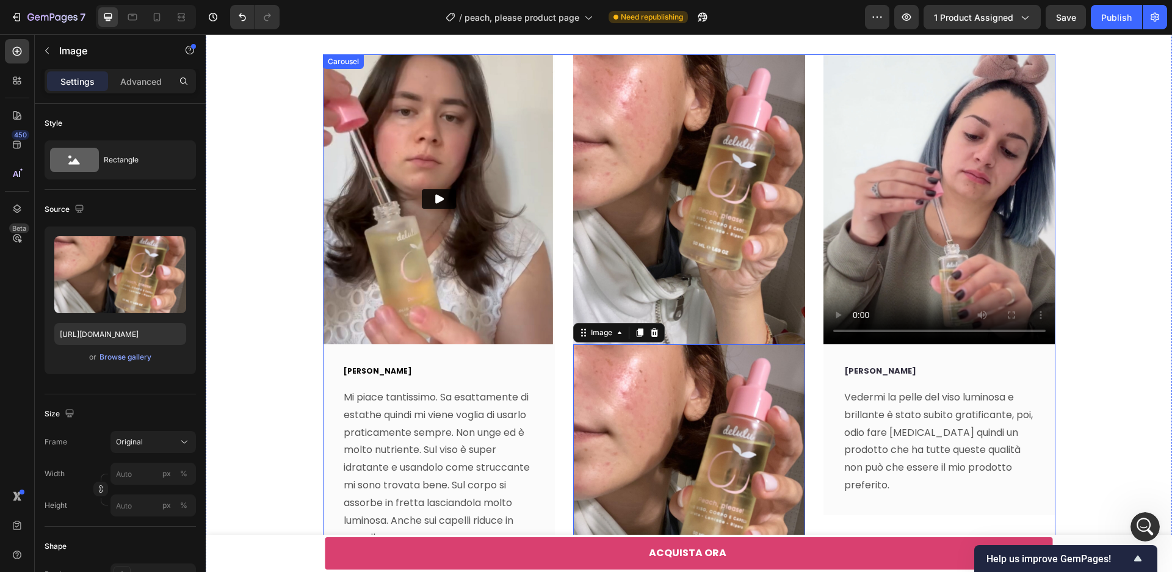
click at [816, 336] on div "Video [PERSON_NAME] Text block Mi piace tantissimo. Sa esattamente di estathe q…" at bounding box center [689, 420] width 733 height 733
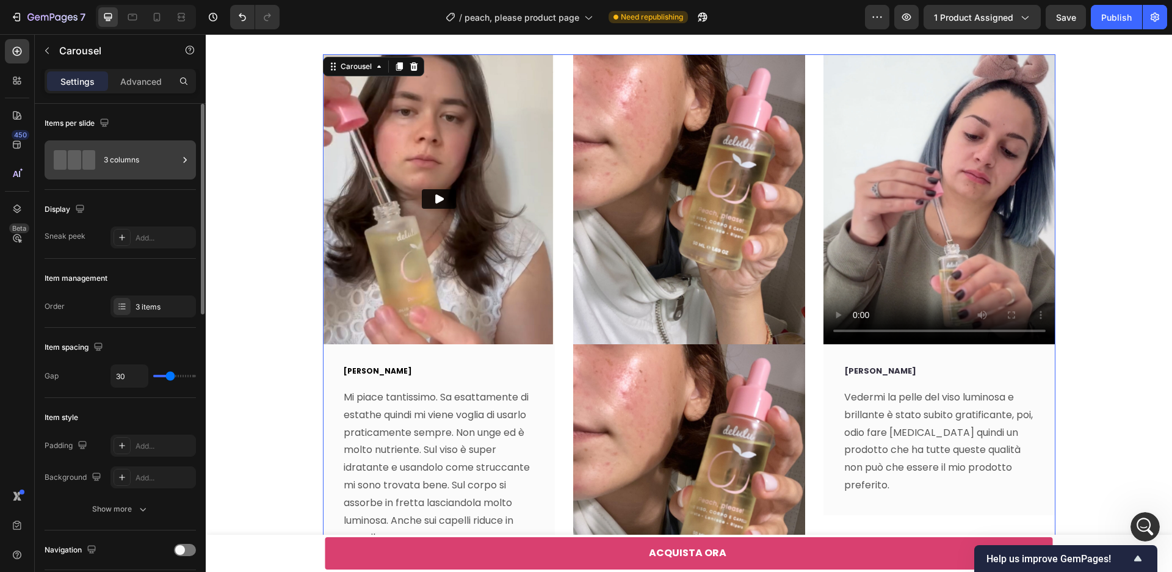
click at [136, 167] on div "3 columns" at bounding box center [141, 160] width 74 height 28
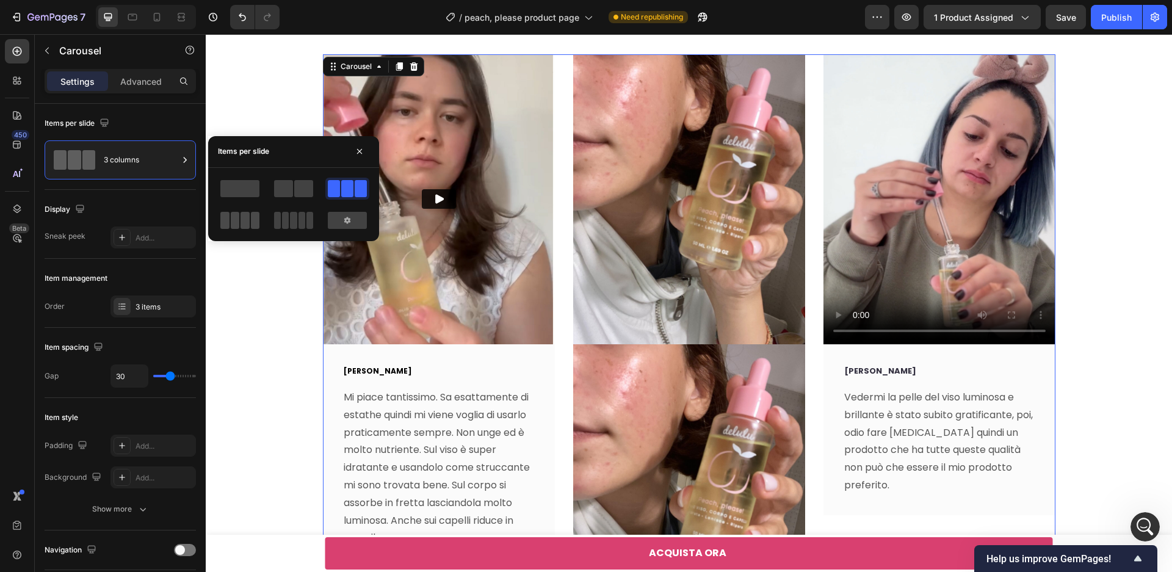
drag, startPoint x: 226, startPoint y: 225, endPoint x: 440, endPoint y: 263, distance: 217.0
click at [226, 225] on span at bounding box center [224, 220] width 9 height 17
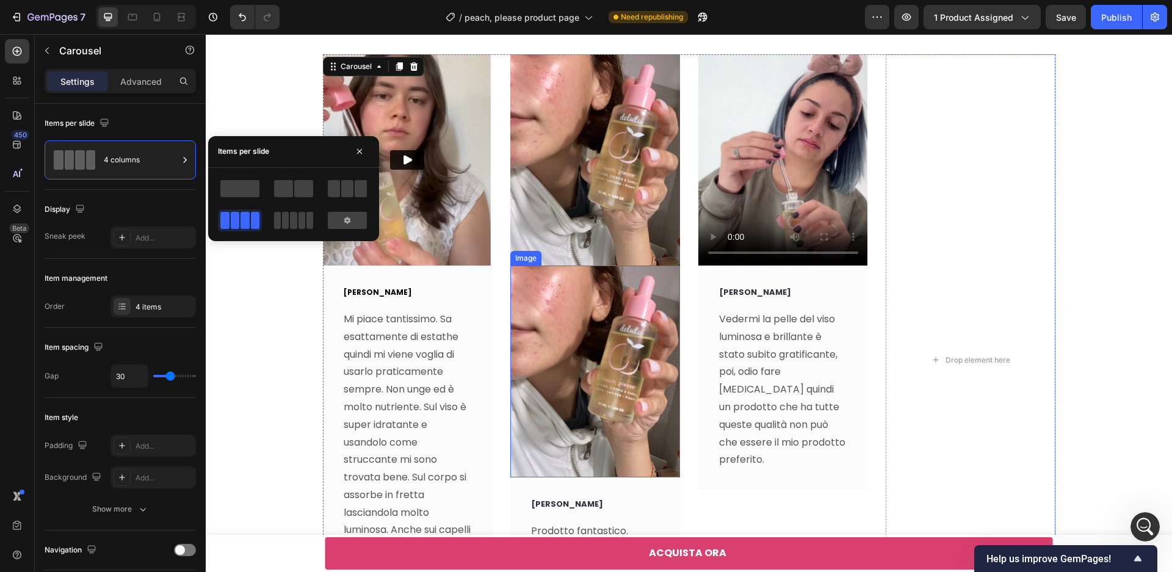
click at [598, 349] on img at bounding box center [595, 372] width 170 height 212
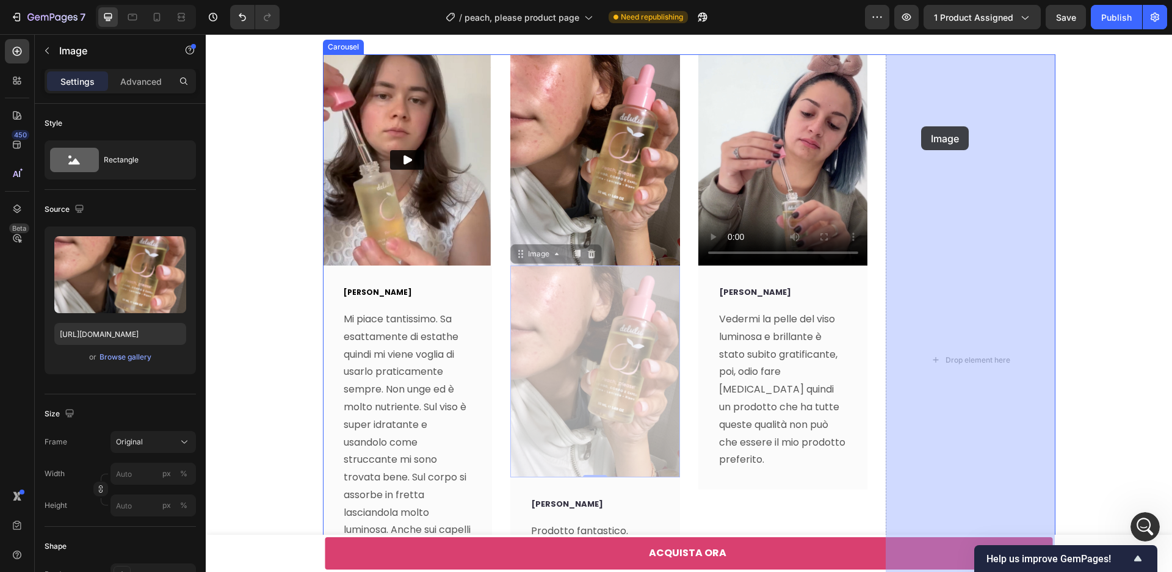
drag, startPoint x: 523, startPoint y: 253, endPoint x: 921, endPoint y: 126, distance: 418.2
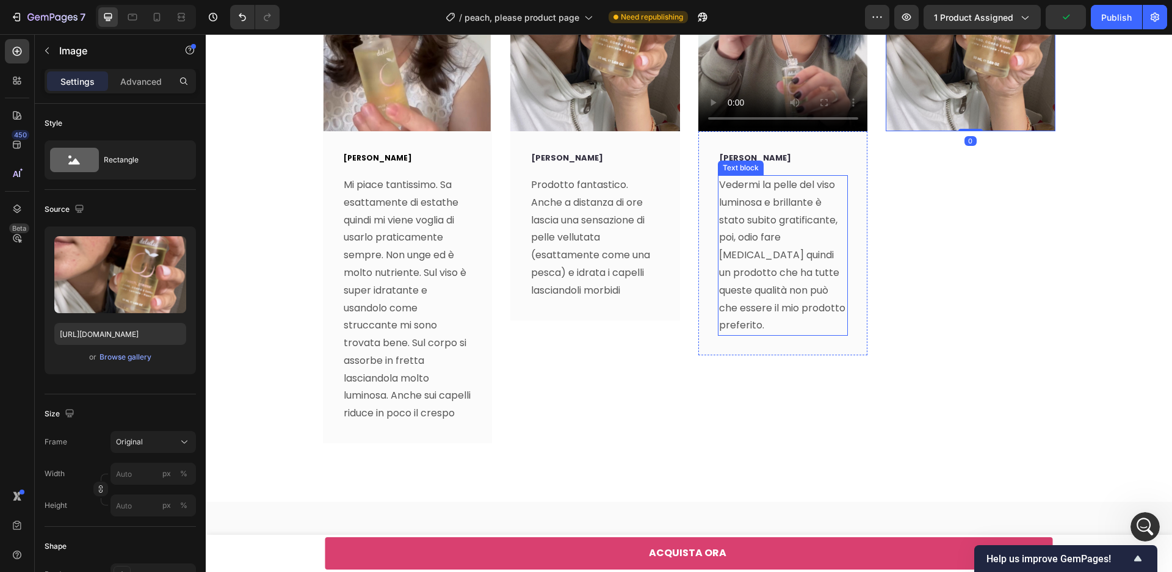
scroll to position [4300, 0]
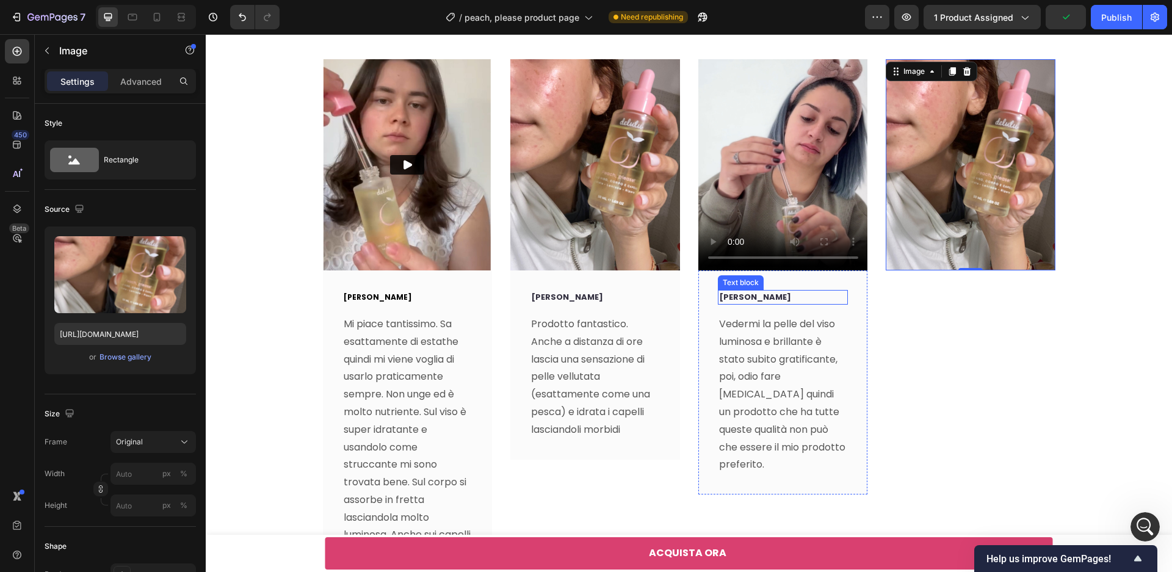
click at [841, 295] on p "[PERSON_NAME]" at bounding box center [783, 297] width 128 height 12
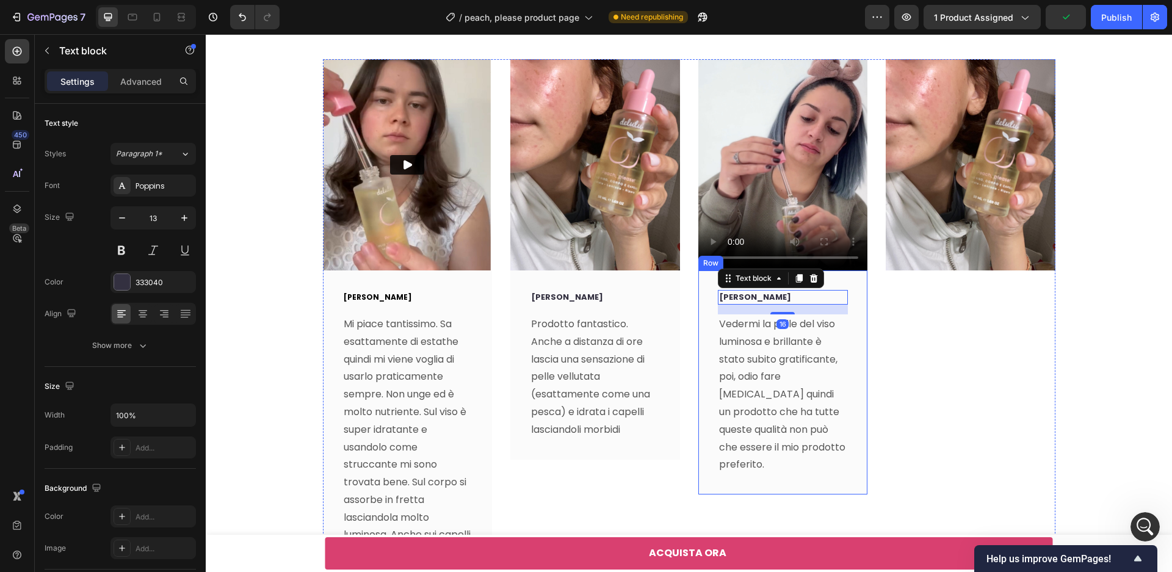
click at [863, 315] on div "[PERSON_NAME] Text block 16 Vedermi la pelle del viso luminosa e brillante è st…" at bounding box center [783, 382] width 170 height 224
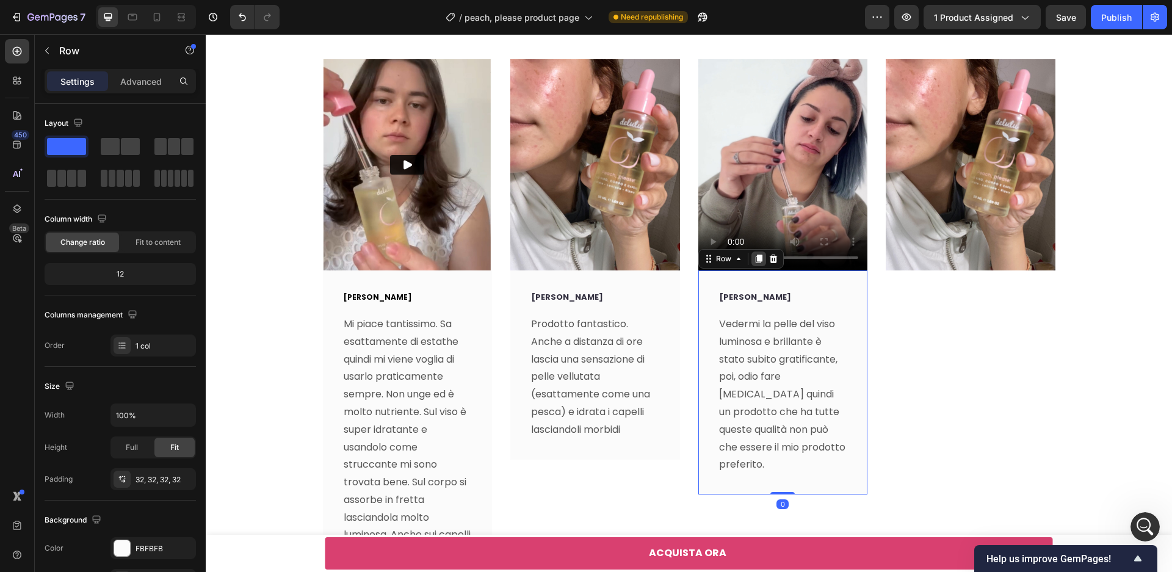
click at [755, 264] on div at bounding box center [759, 259] width 15 height 15
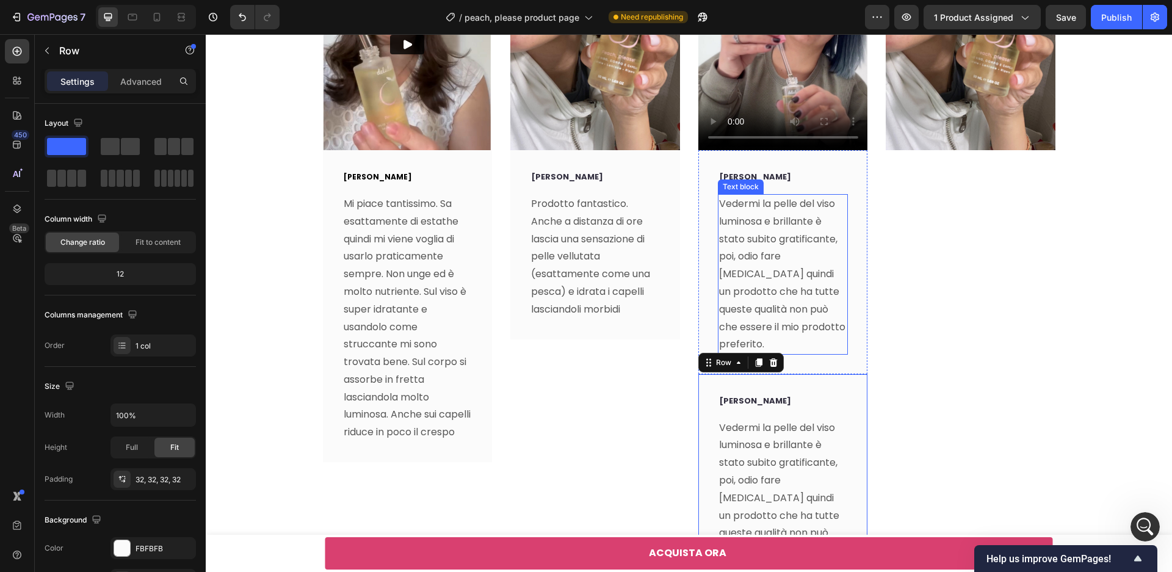
scroll to position [4392, 0]
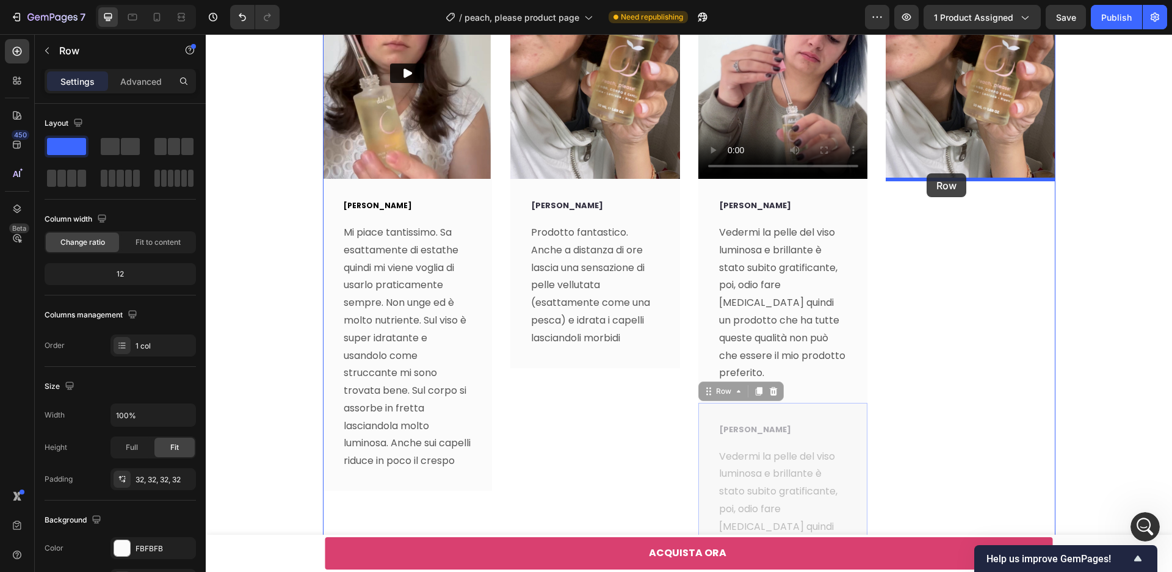
drag, startPoint x: 709, startPoint y: 377, endPoint x: 927, endPoint y: 173, distance: 297.6
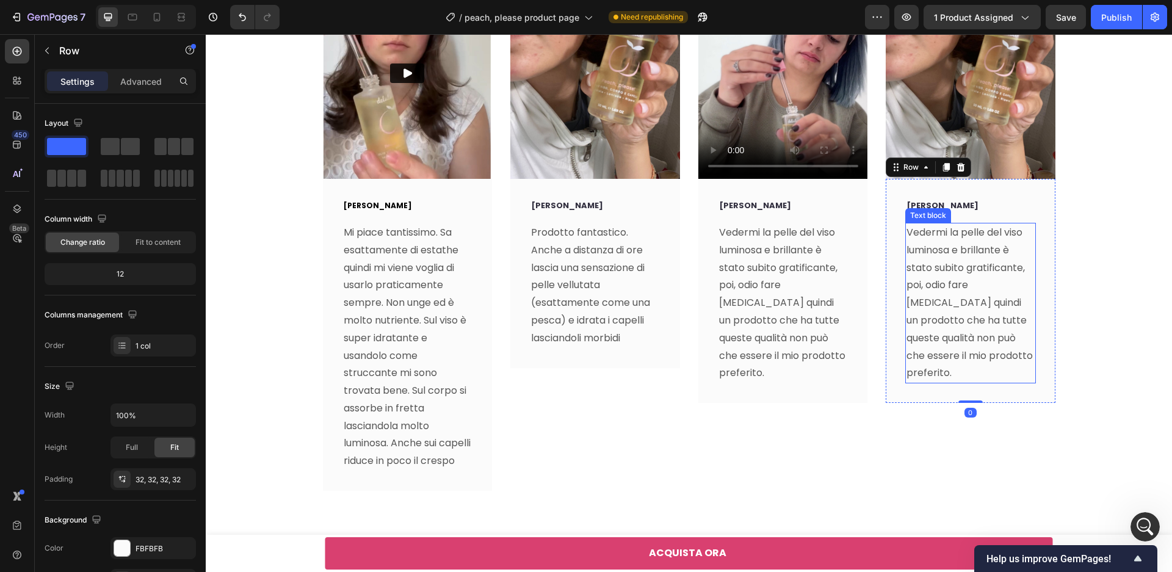
click at [968, 261] on p "Vedermi la pelle del viso luminosa e brillante è stato subito gratificante, poi…" at bounding box center [971, 303] width 128 height 158
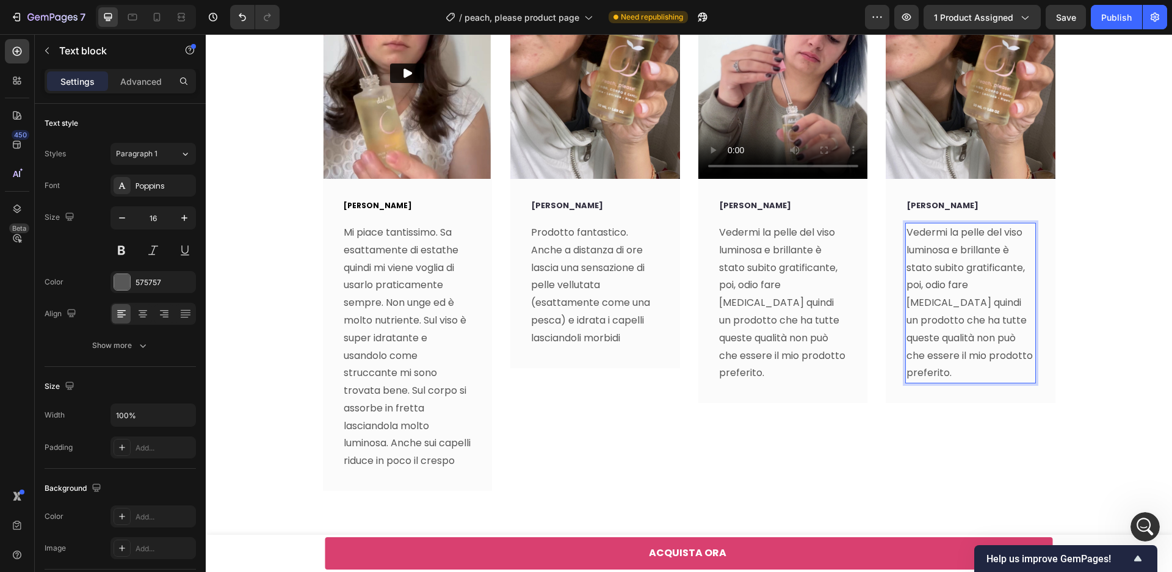
click at [968, 261] on p "Vedermi la pelle del viso luminosa e brillante è stato subito gratificante, poi…" at bounding box center [971, 303] width 128 height 158
click at [944, 262] on p "Vedermi la pelle del viso luminosa e brillante è stato subito gratificante, poi…" at bounding box center [971, 303] width 128 height 158
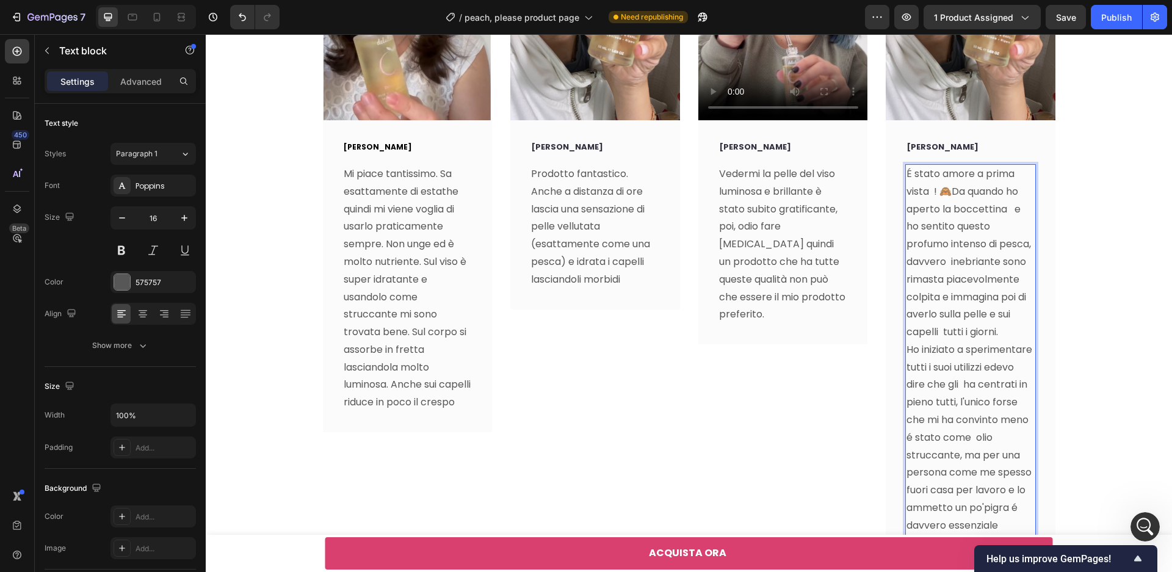
scroll to position [4444, 0]
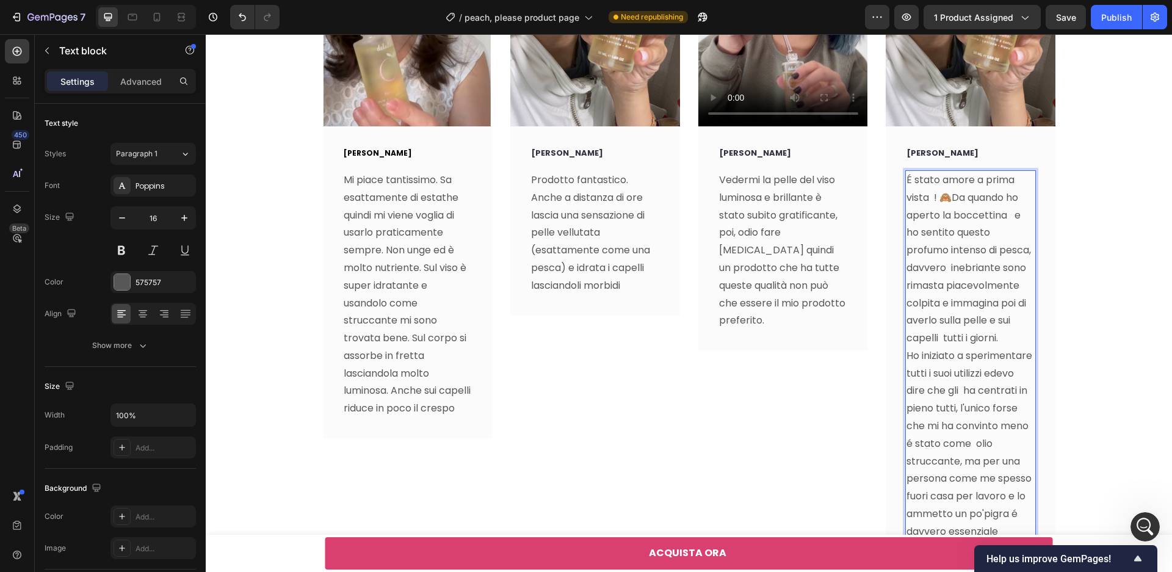
click at [933, 198] on p "É stato amore a prima vista ! 🙈Da quando ho aperto la boccettina e ho sentito q…" at bounding box center [971, 260] width 128 height 176
click at [943, 147] on p "[PERSON_NAME]" at bounding box center [971, 153] width 128 height 12
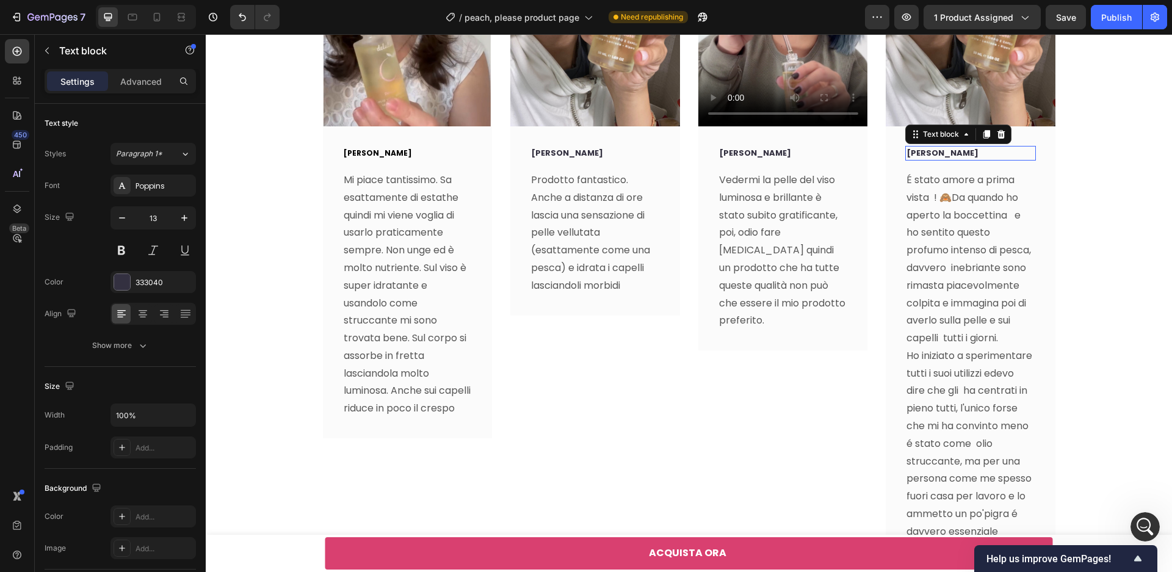
click at [949, 156] on p "[PERSON_NAME]" at bounding box center [971, 153] width 128 height 12
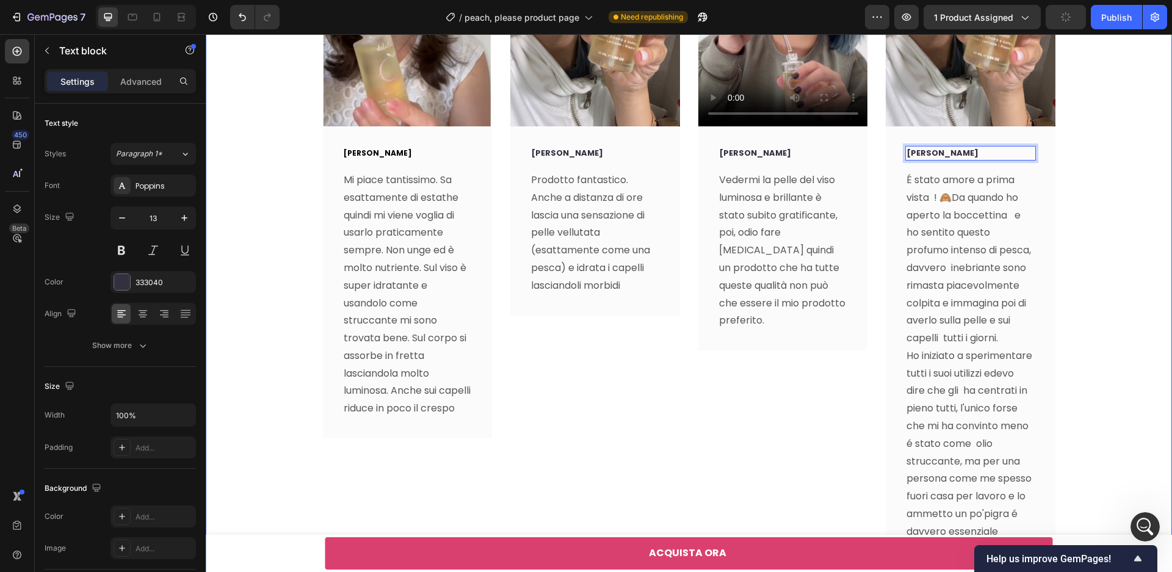
click at [1122, 176] on div "Video [PERSON_NAME] Text block Mi piace tantissimo. Sa esattamente di estathe q…" at bounding box center [689, 279] width 948 height 729
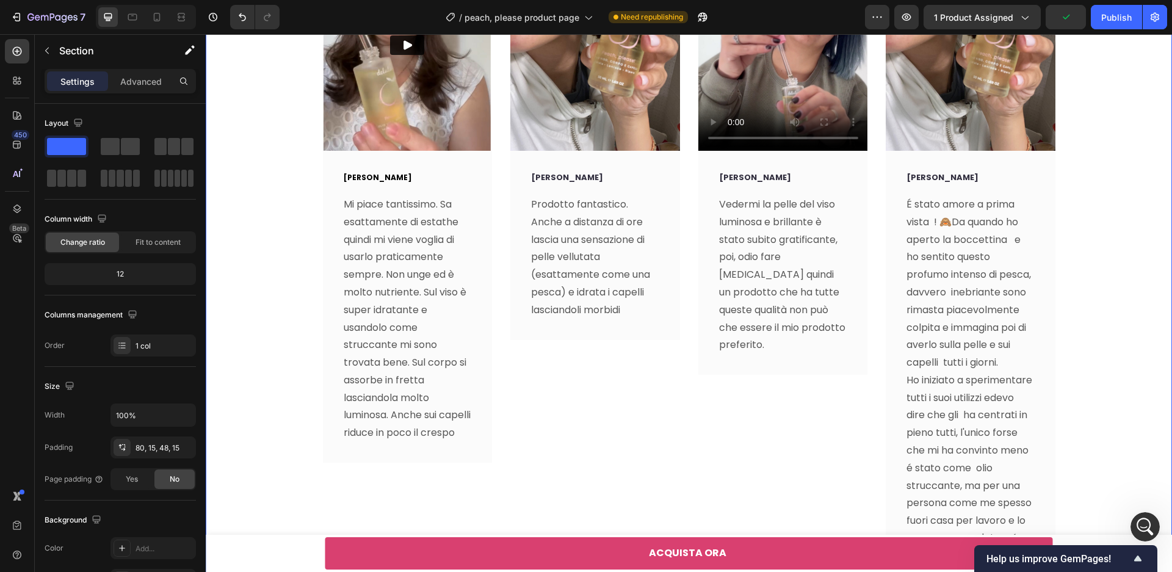
scroll to position [4347, 0]
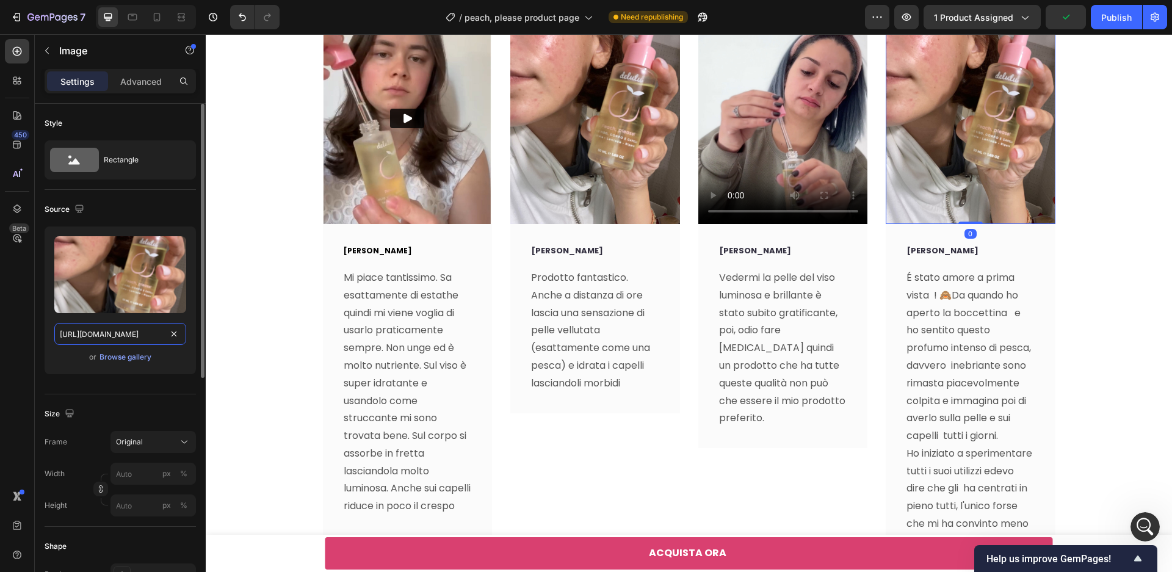
click at [129, 335] on input "[URL][DOMAIN_NAME]" at bounding box center [120, 334] width 132 height 22
click at [129, 362] on div "Browse gallery" at bounding box center [126, 357] width 52 height 11
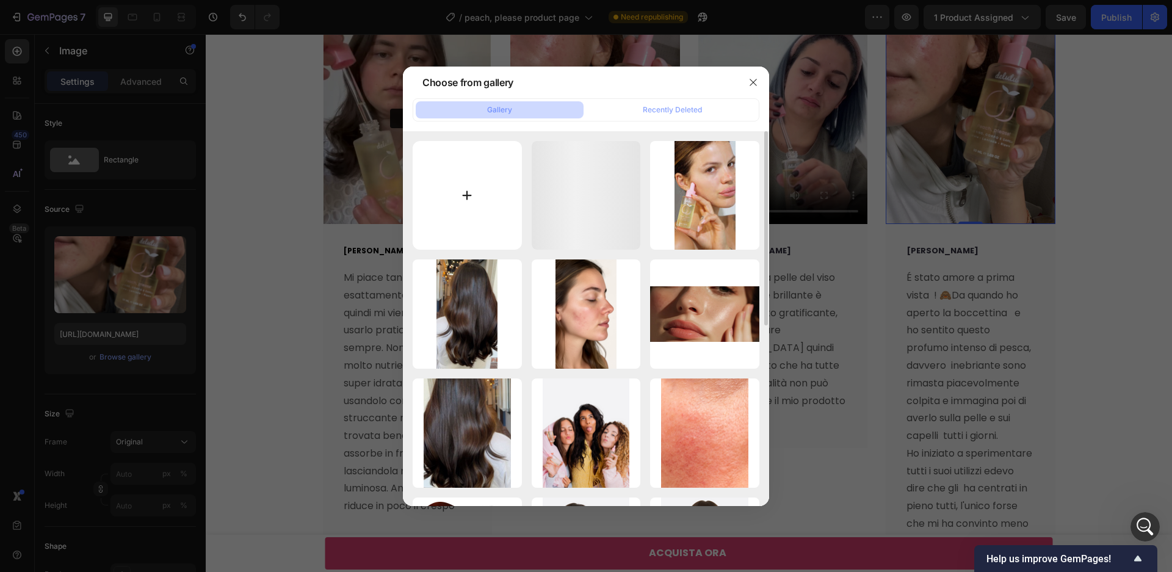
click at [468, 214] on input "file" at bounding box center [467, 195] width 109 height 109
type input "C:\fakepath\peach,please.webp"
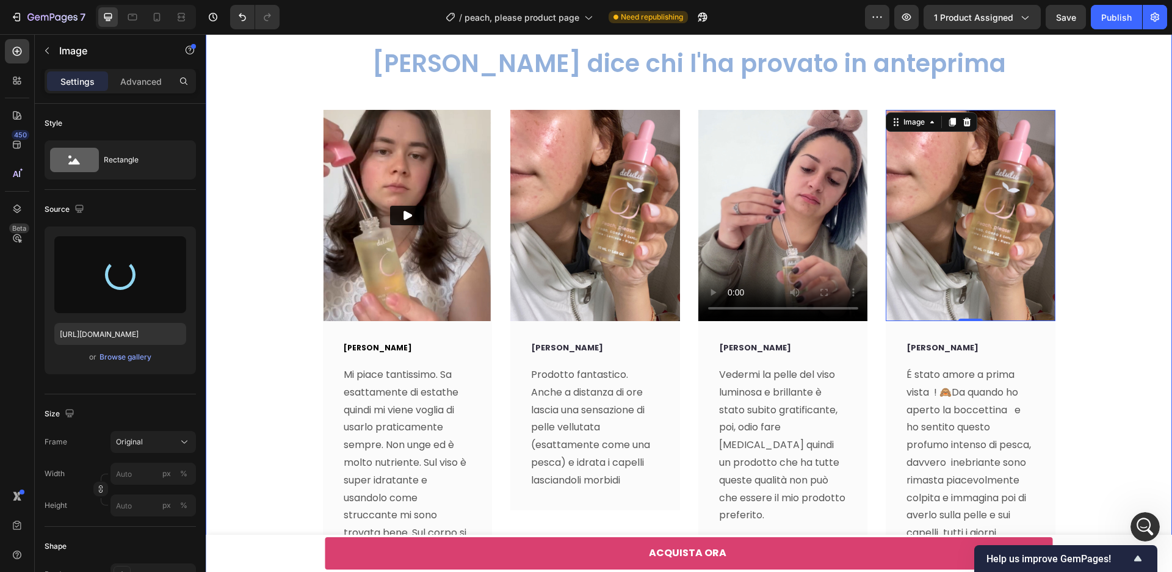
scroll to position [4248, 0]
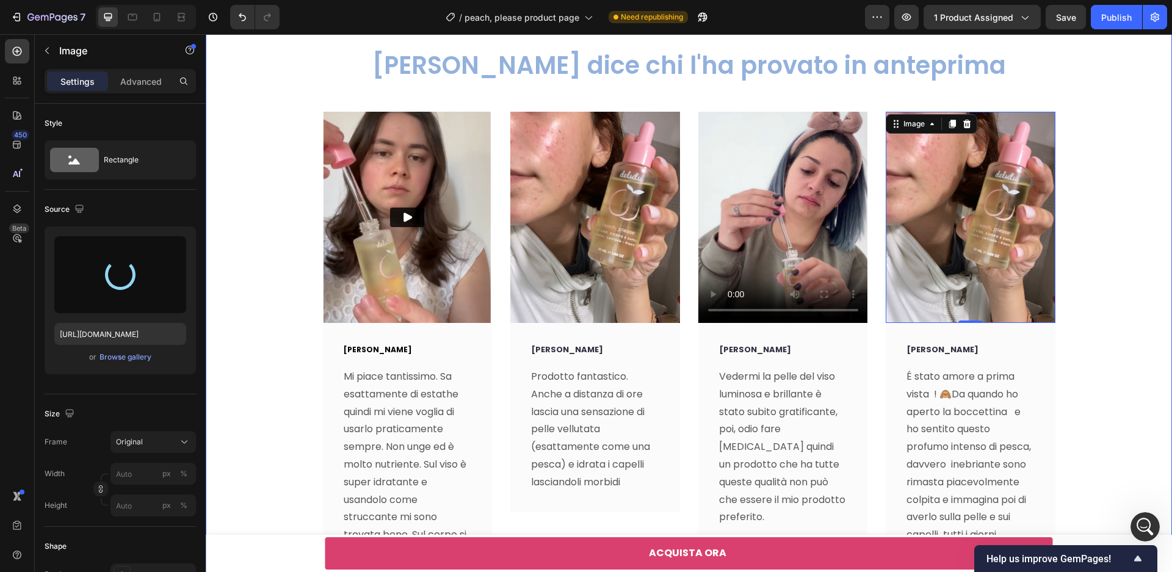
type input "[URL][DOMAIN_NAME]"
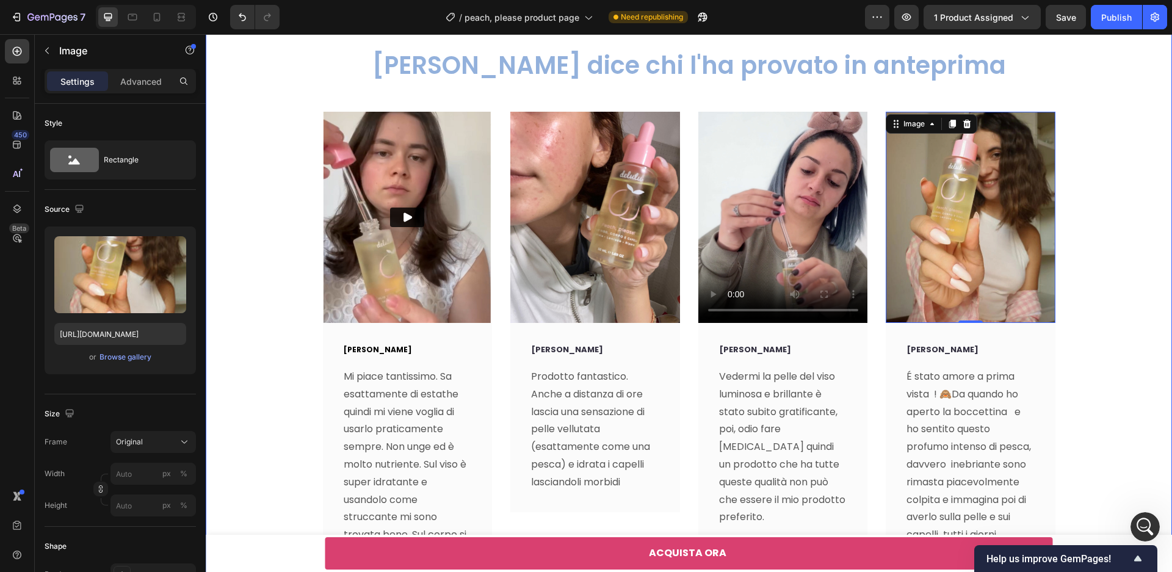
click at [1135, 362] on div "Video [PERSON_NAME] Text block Mi piace tantissimo. Sa esattamente di estathe q…" at bounding box center [689, 476] width 948 height 729
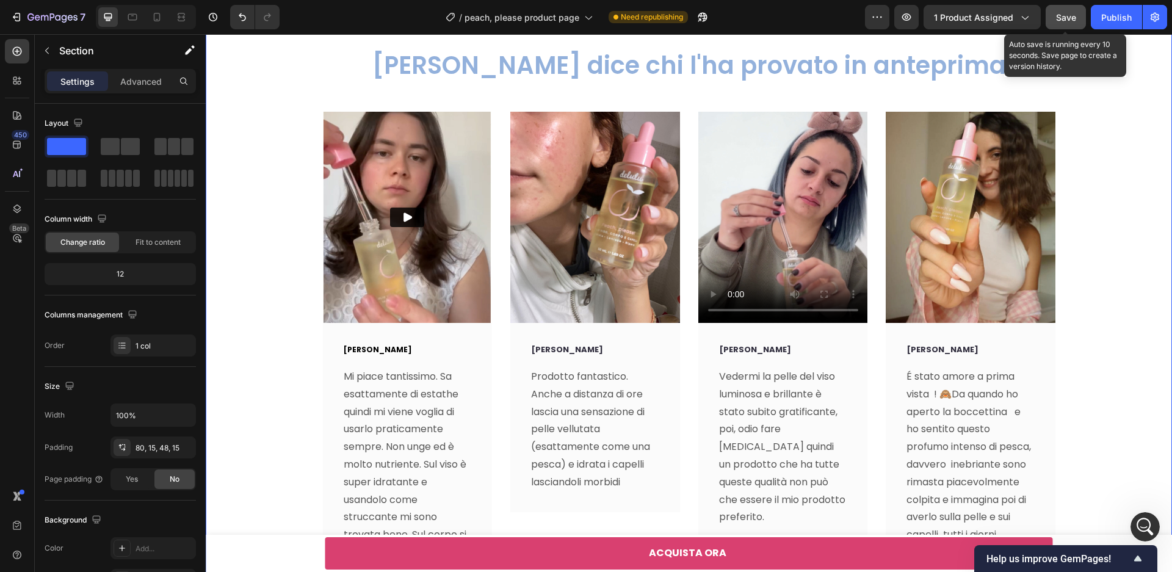
click at [1076, 19] on button "Save" at bounding box center [1066, 17] width 40 height 24
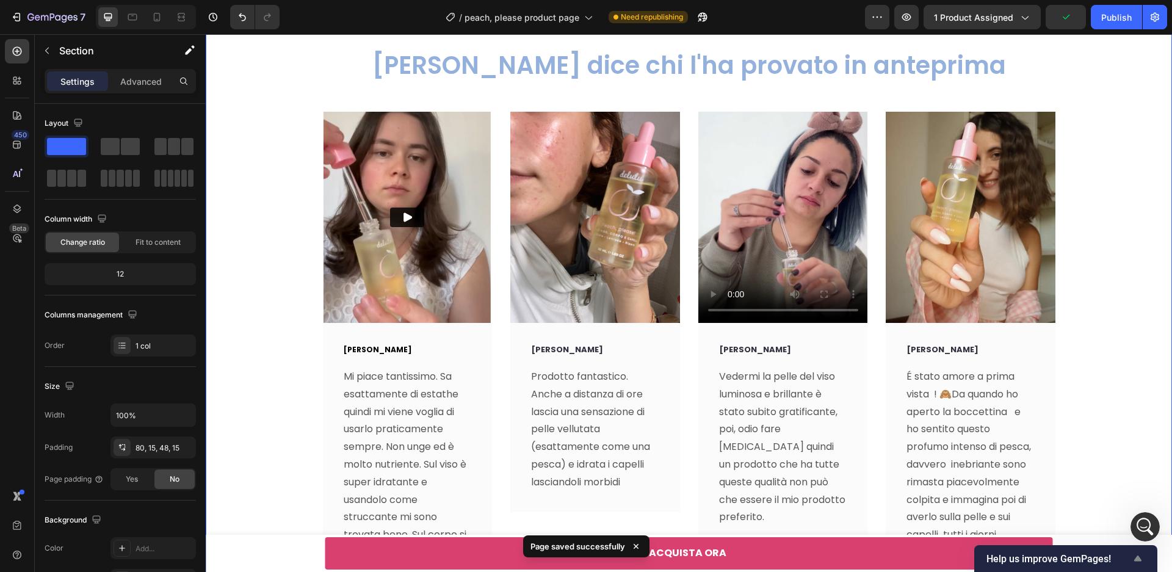
click at [1074, 557] on span "Help us improve GemPages!" at bounding box center [1059, 559] width 144 height 12
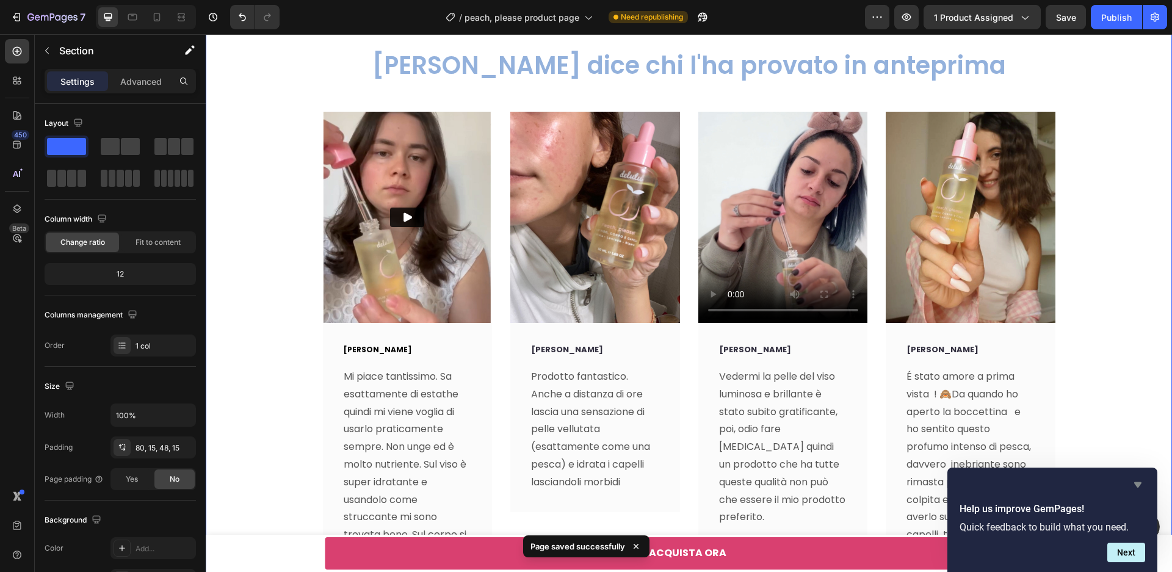
click at [1143, 482] on icon "Hide survey" at bounding box center [1138, 484] width 15 height 15
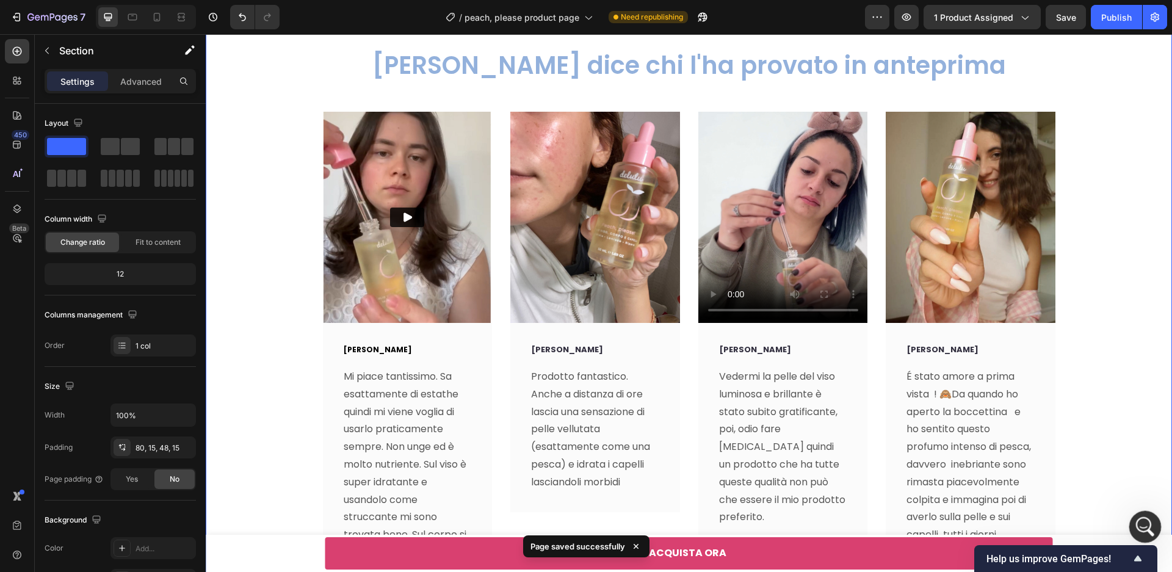
click at [1145, 531] on icon "Apri il messenger Intercom" at bounding box center [1144, 525] width 20 height 20
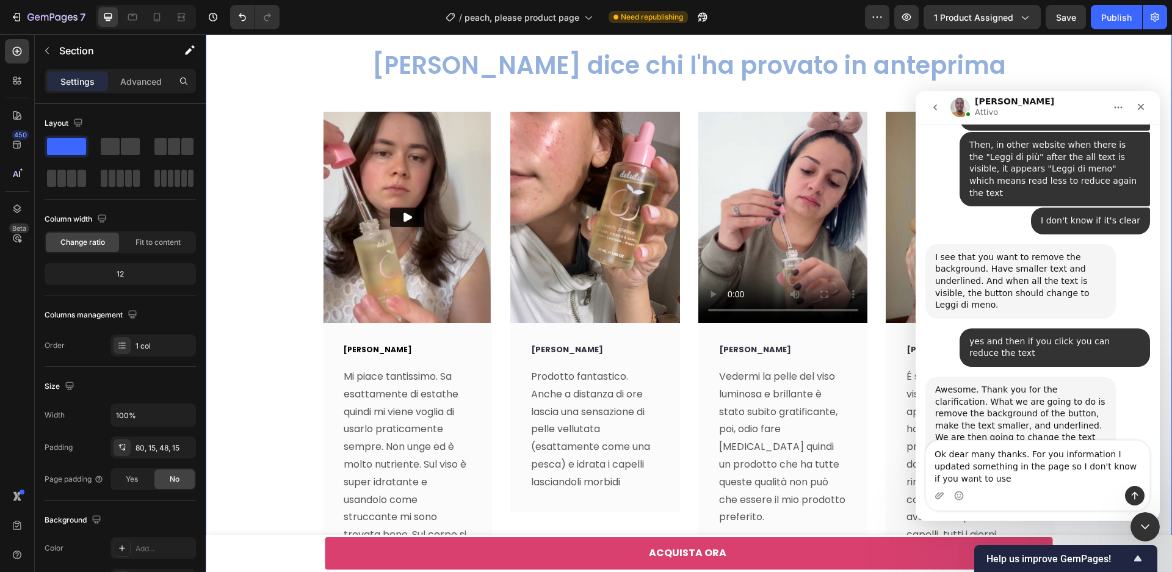
scroll to position [3703, 0]
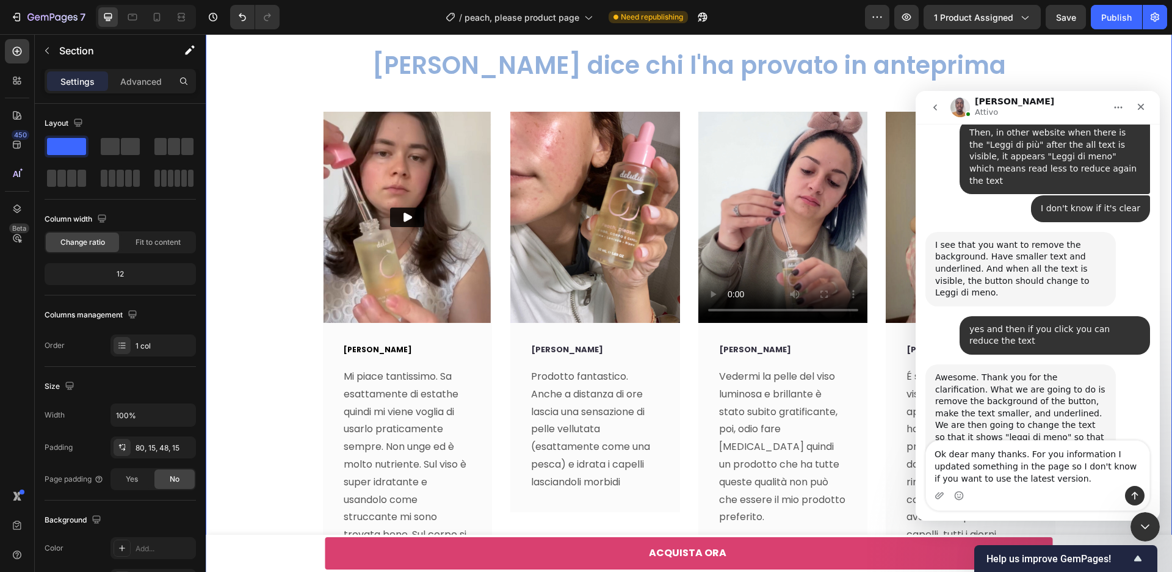
click at [1002, 469] on textarea "Ok dear many thanks. For you information I updated something in the page so I d…" at bounding box center [1037, 463] width 223 height 45
type textarea "Ok dear many thanks. For you information I updated something in the initial pag…"
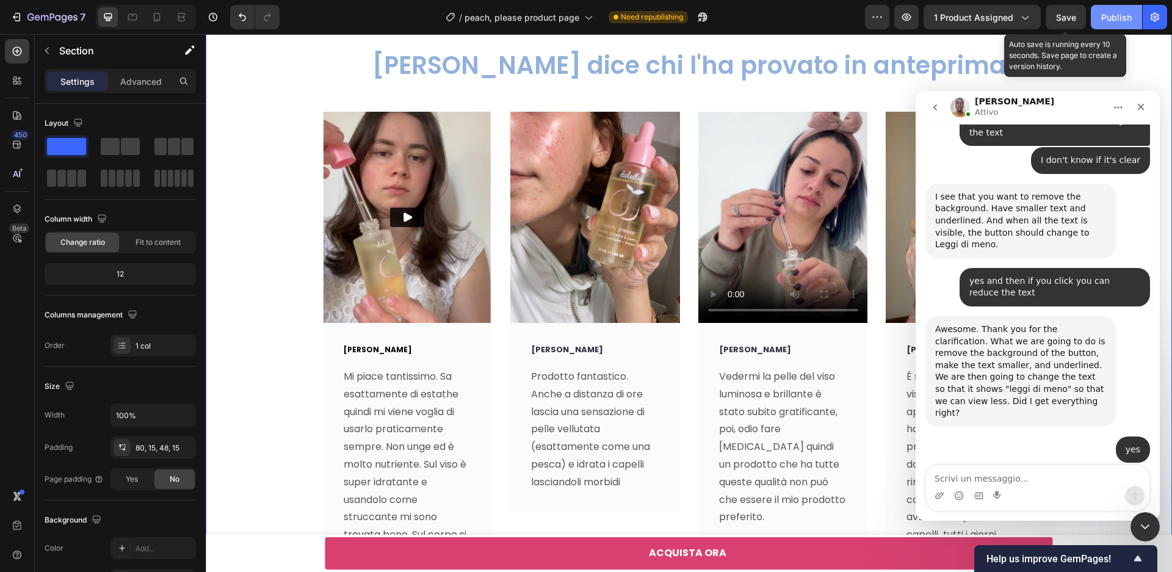
click at [1073, 16] on span "Save" at bounding box center [1066, 17] width 20 height 10
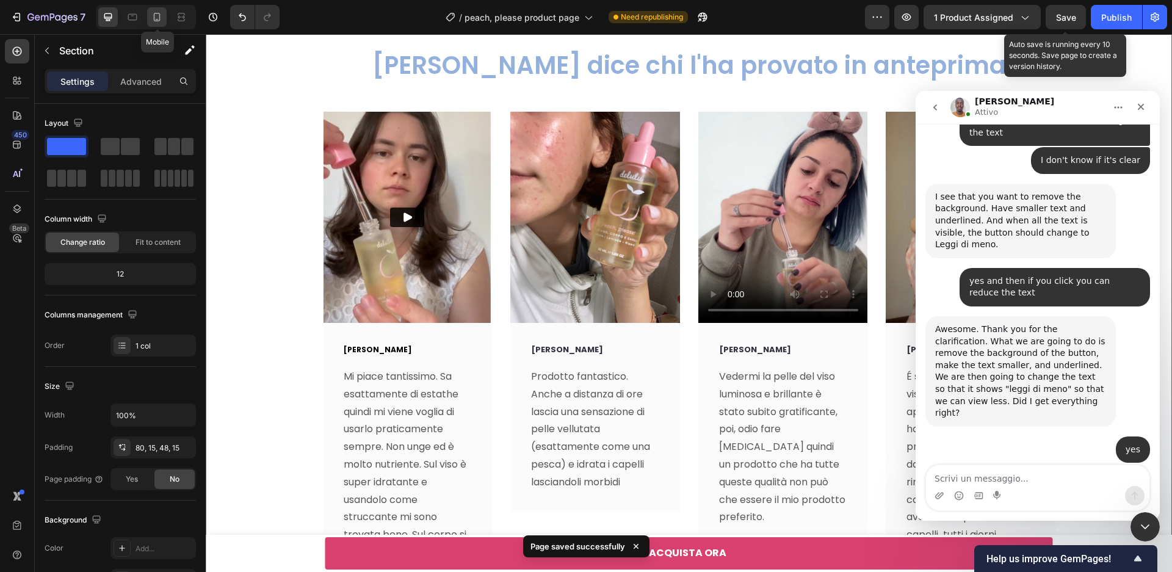
click at [158, 16] on icon at bounding box center [157, 17] width 12 height 12
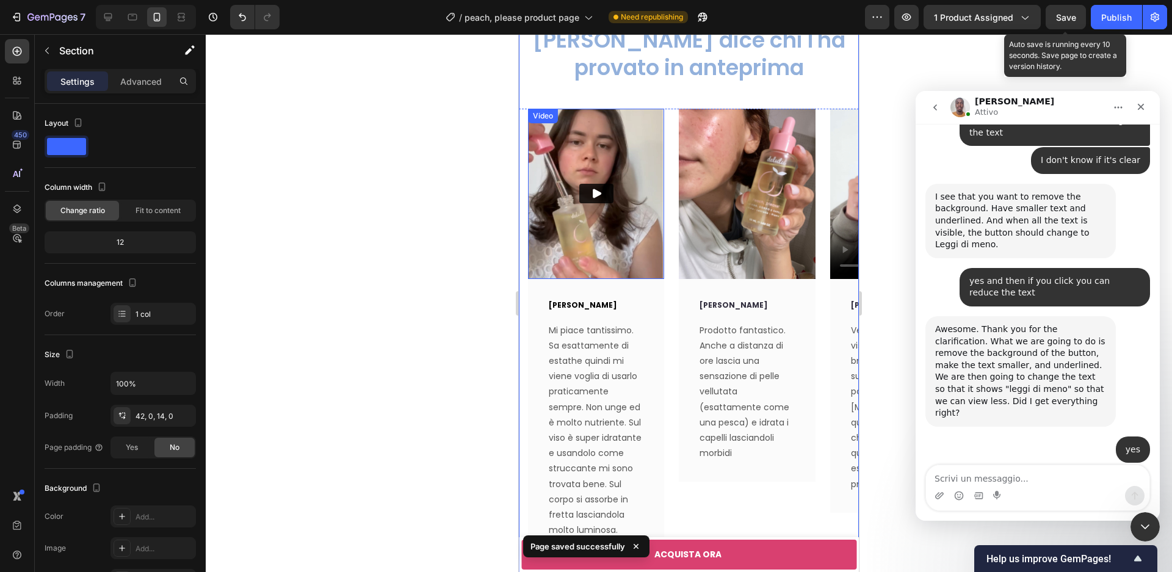
scroll to position [4170, 0]
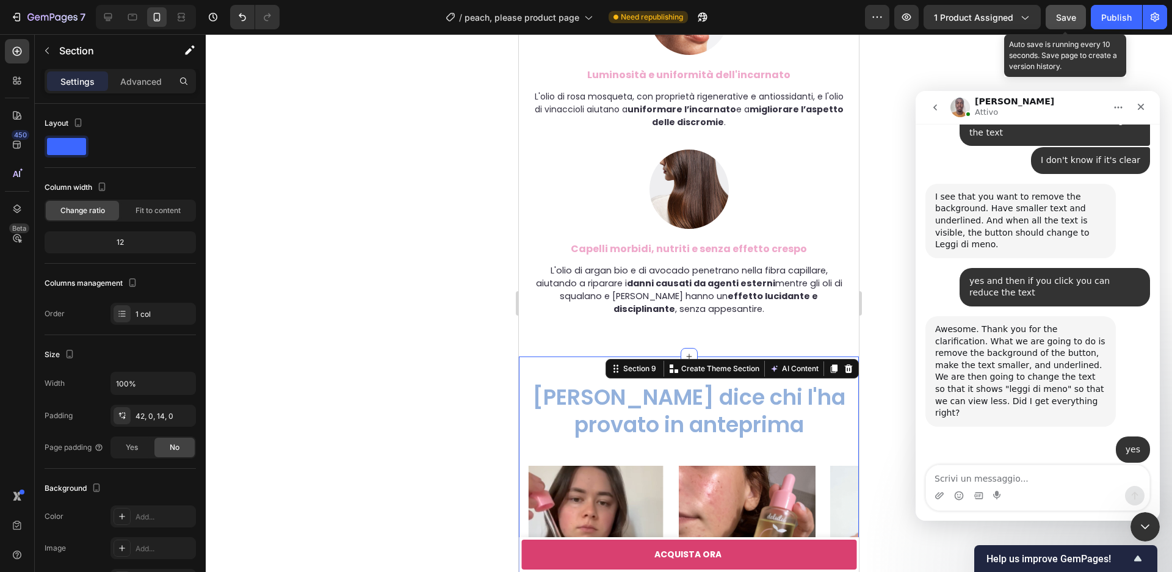
click at [1076, 20] on button "Save" at bounding box center [1066, 17] width 40 height 24
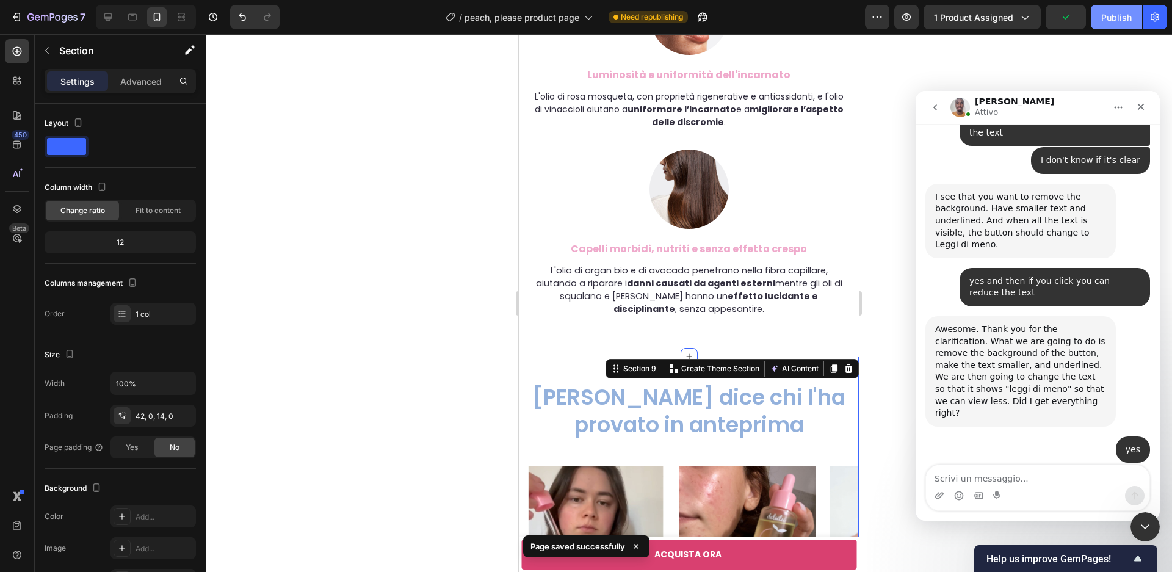
click at [1120, 18] on div "Publish" at bounding box center [1116, 17] width 31 height 13
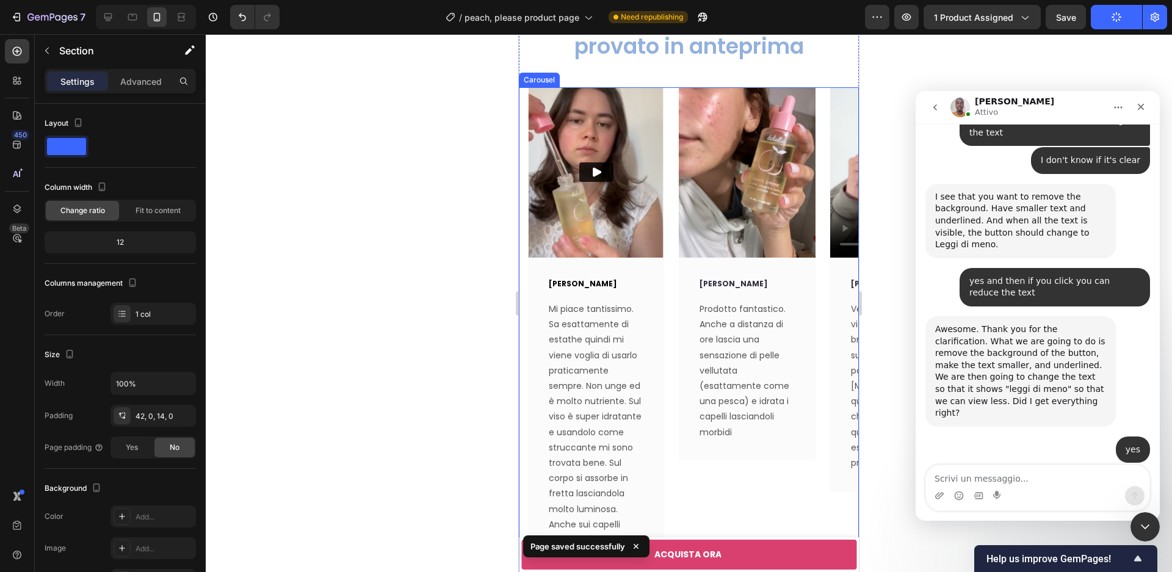
scroll to position [4548, 0]
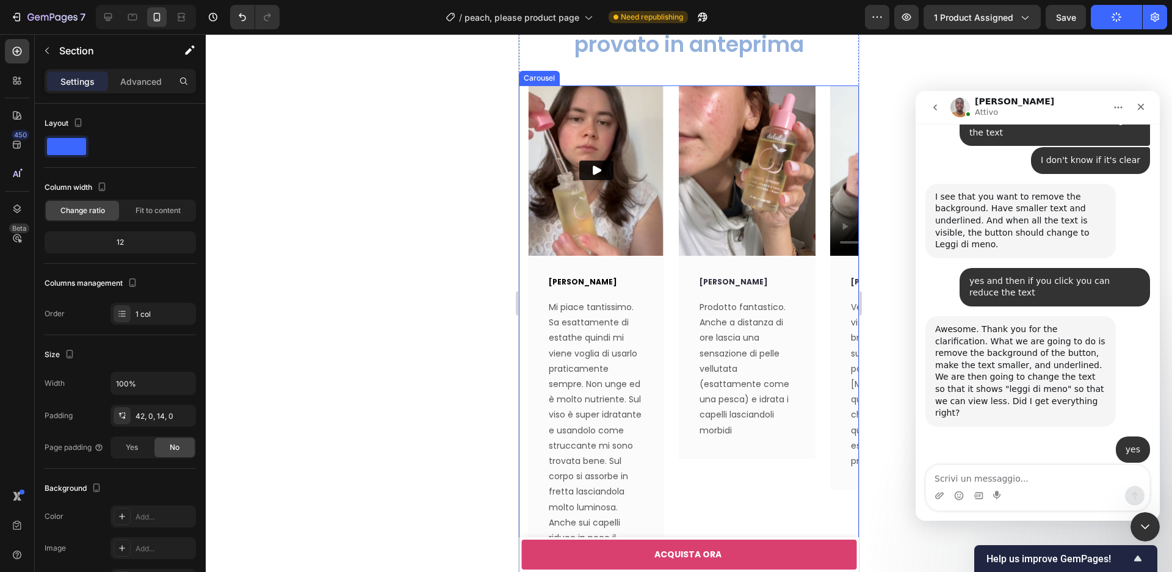
click at [673, 273] on div "Video [PERSON_NAME] Text block Mi piace tantissimo. Sa esattamente di estathe q…" at bounding box center [693, 449] width 331 height 728
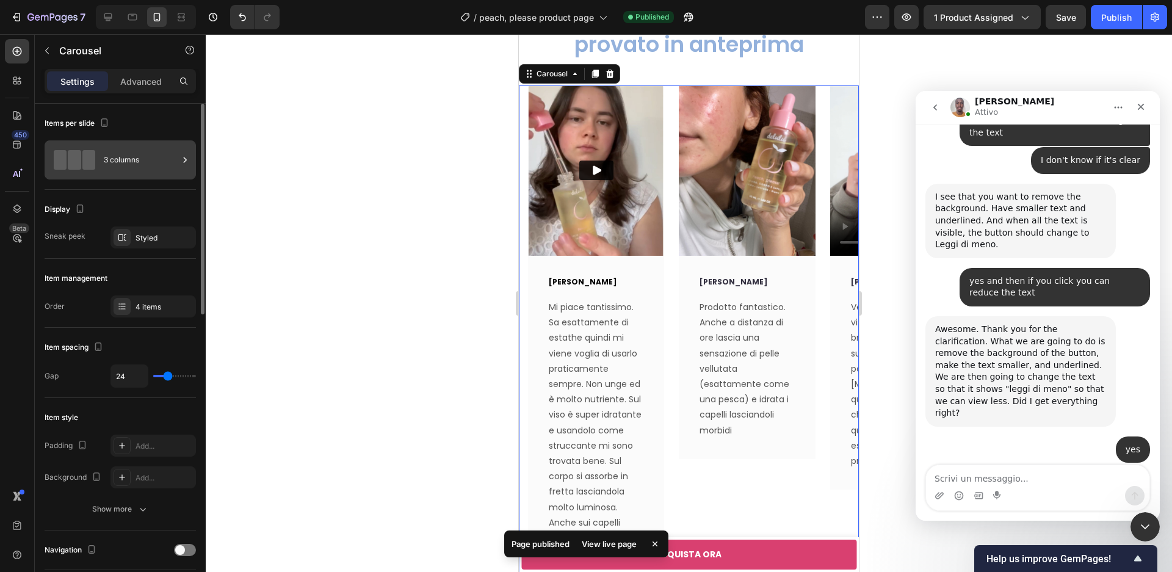
click at [136, 161] on div "3 columns" at bounding box center [141, 160] width 74 height 28
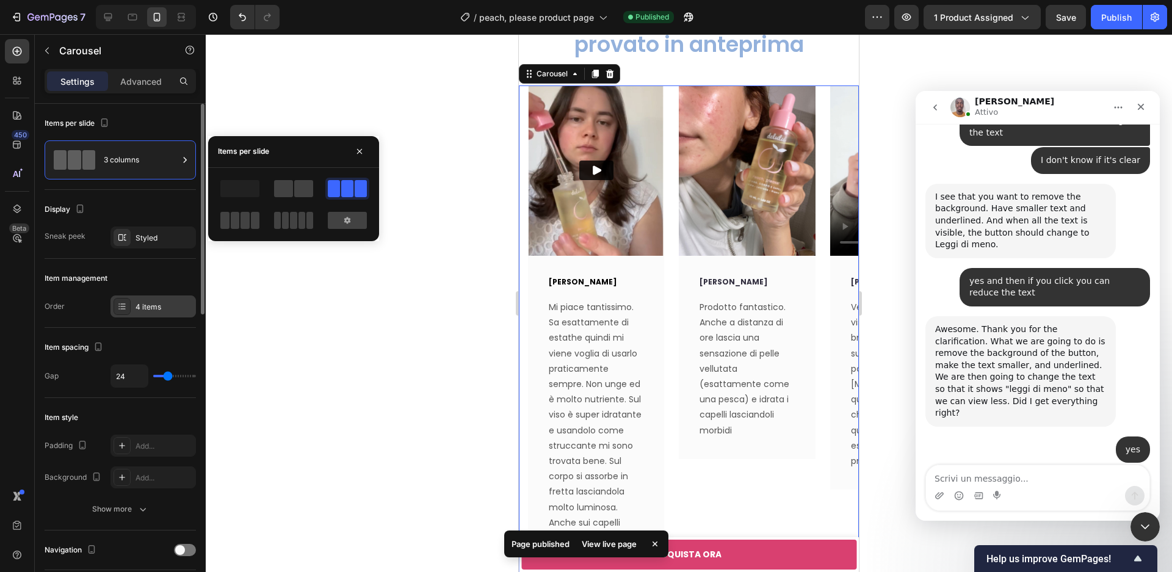
click at [139, 313] on div "4 items" at bounding box center [164, 307] width 57 height 11
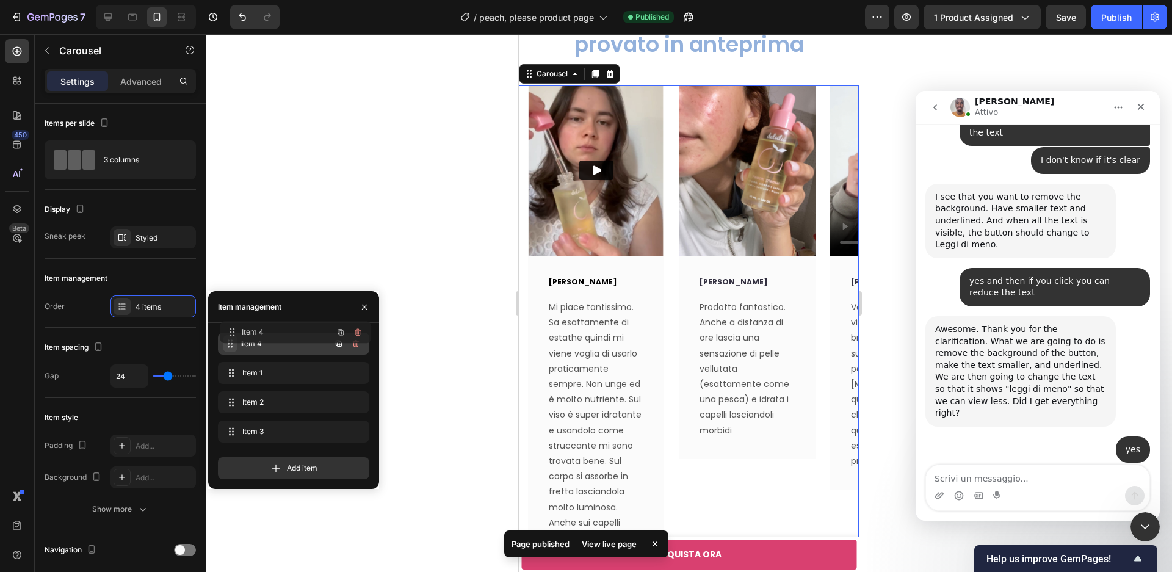
drag, startPoint x: 230, startPoint y: 433, endPoint x: 231, endPoint y: 335, distance: 98.9
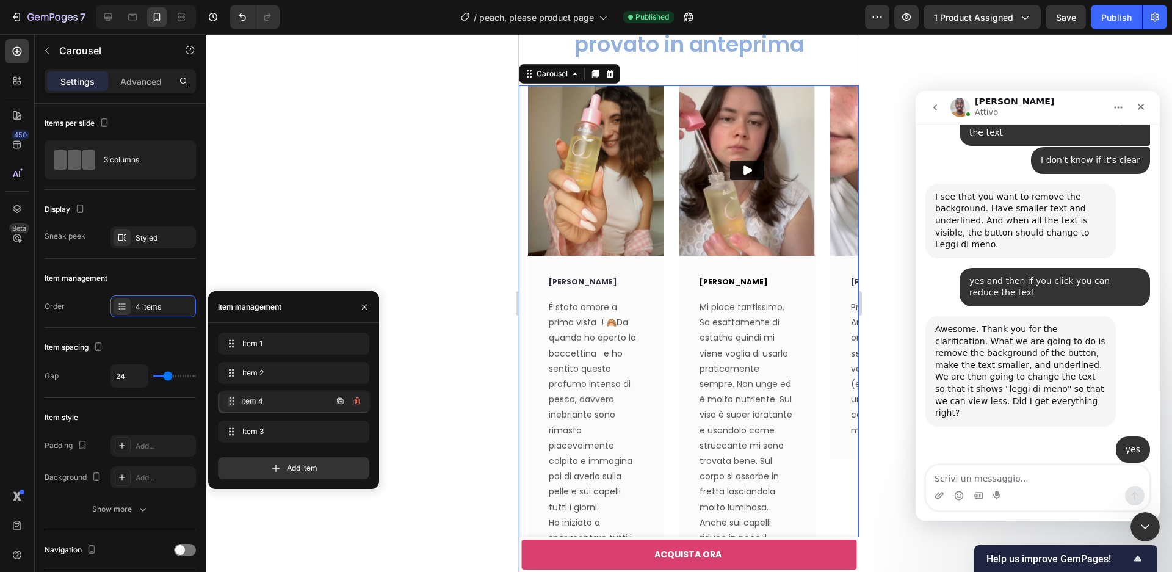
drag, startPoint x: 230, startPoint y: 344, endPoint x: 107, endPoint y: 352, distance: 123.0
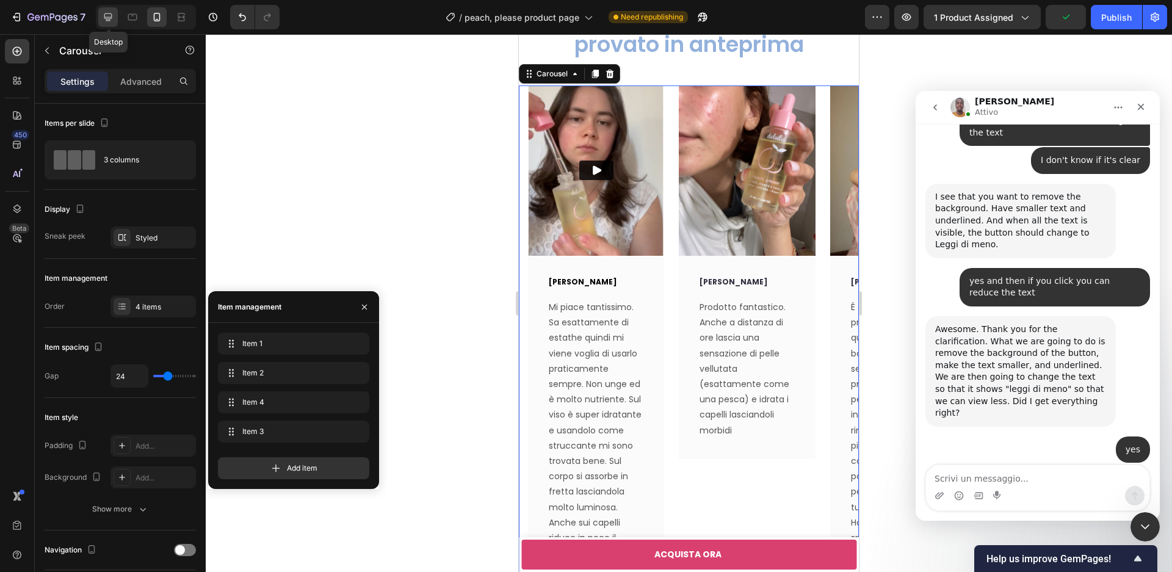
click at [108, 19] on icon at bounding box center [108, 17] width 12 height 12
type input "1200"
type input "30"
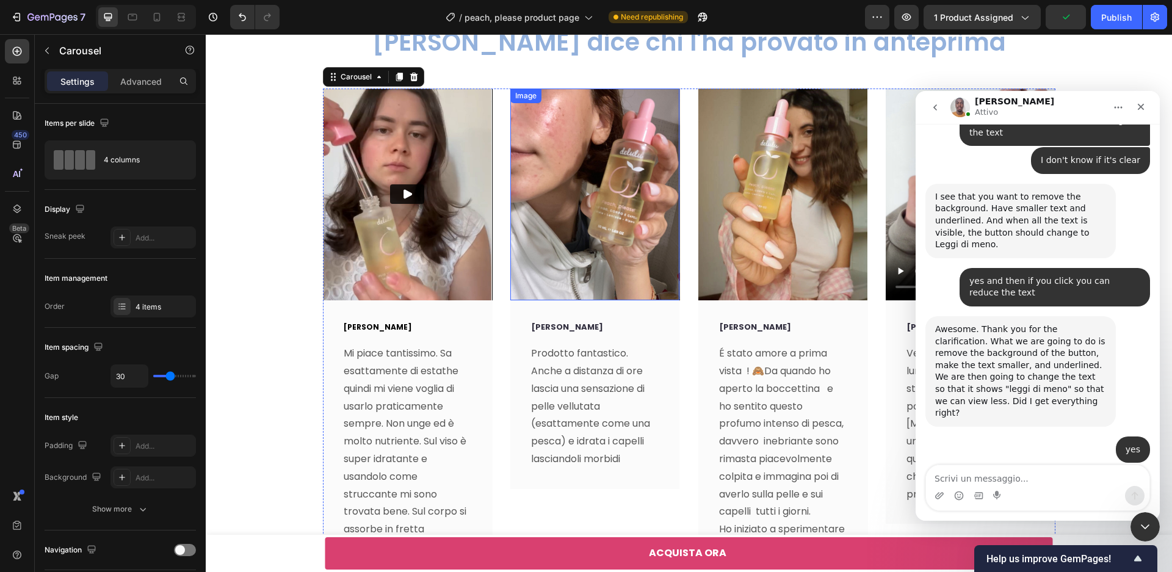
scroll to position [4559, 0]
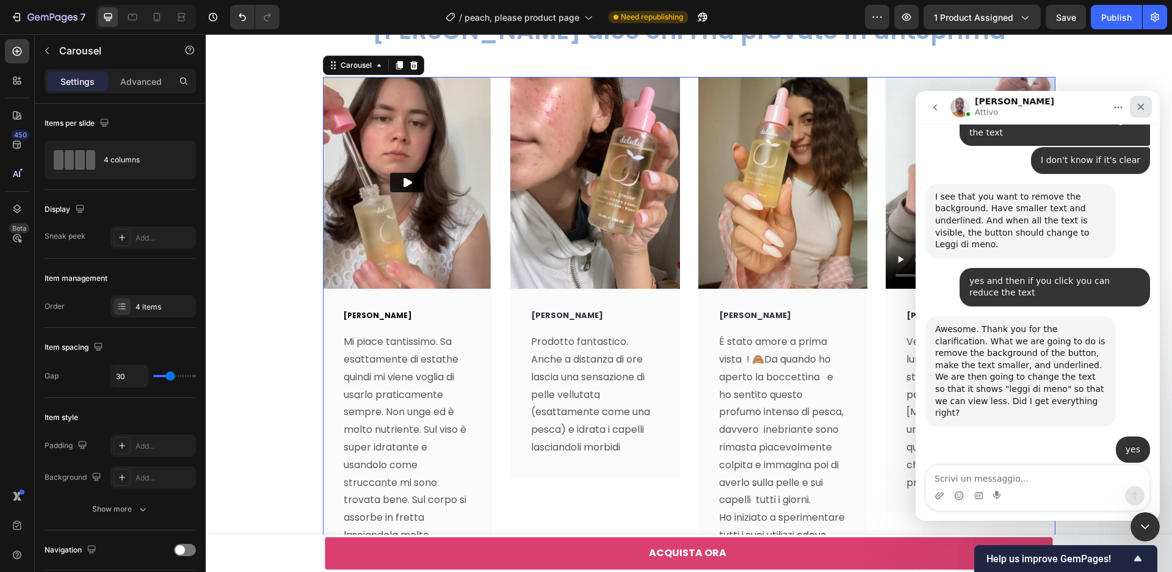
click at [1140, 109] on icon "Chiudi" at bounding box center [1141, 107] width 10 height 10
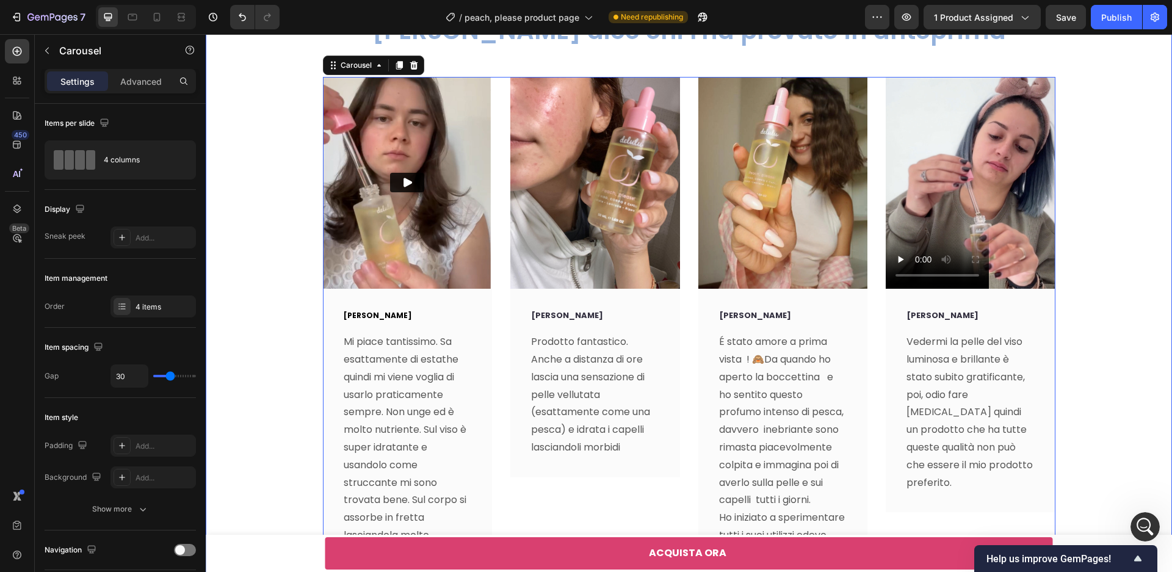
click at [1133, 134] on div "Video [PERSON_NAME] Text block Mi piace tantissimo. Sa esattamente di estathe q…" at bounding box center [689, 441] width 948 height 729
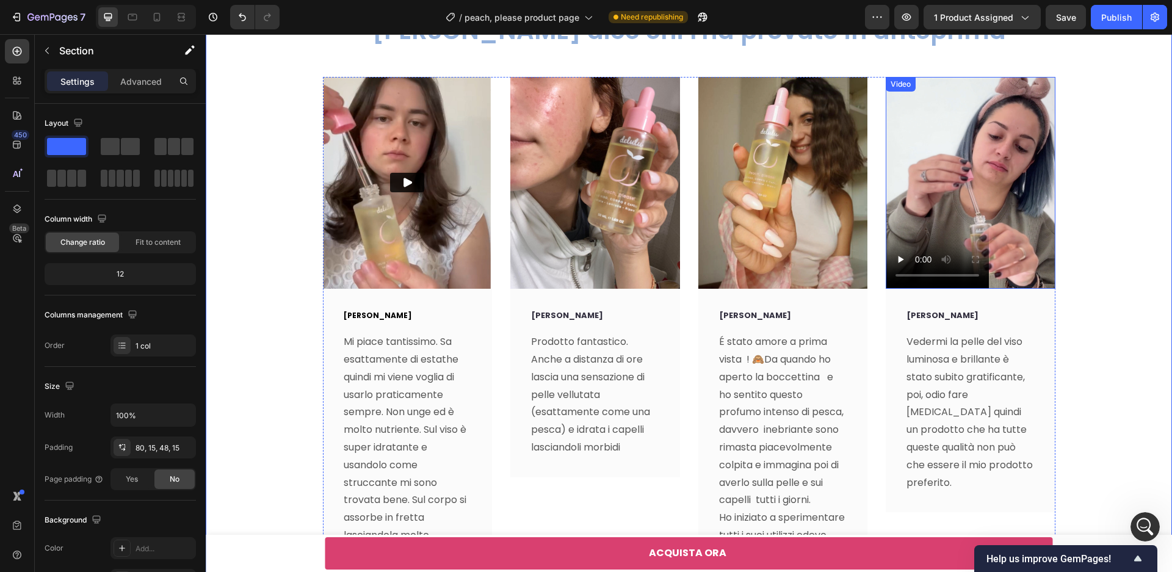
click at [1024, 145] on video at bounding box center [971, 183] width 170 height 212
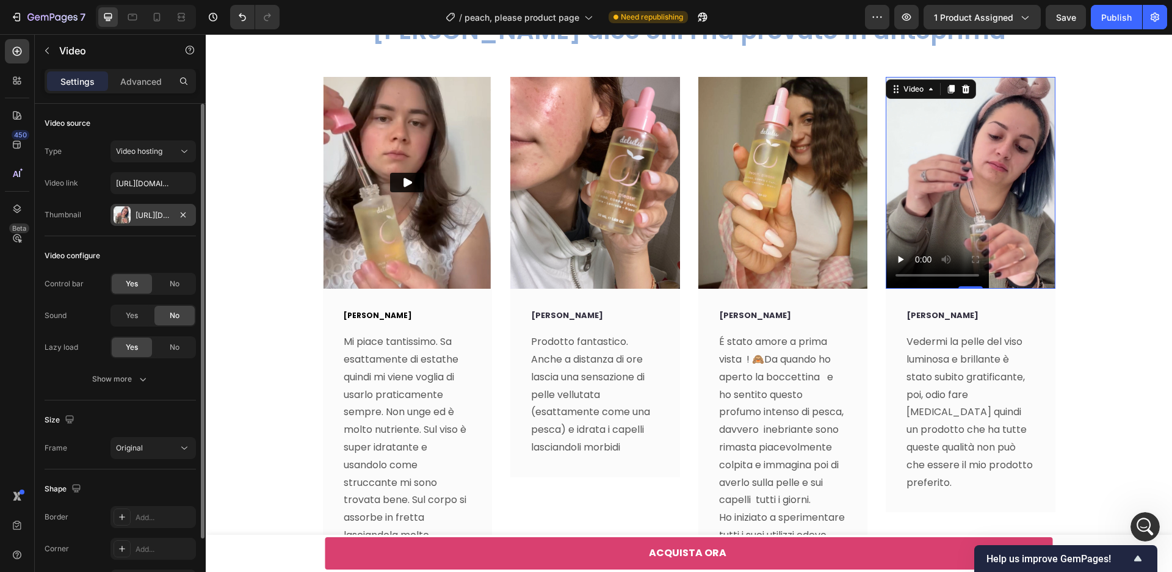
click at [123, 214] on div at bounding box center [122, 214] width 17 height 17
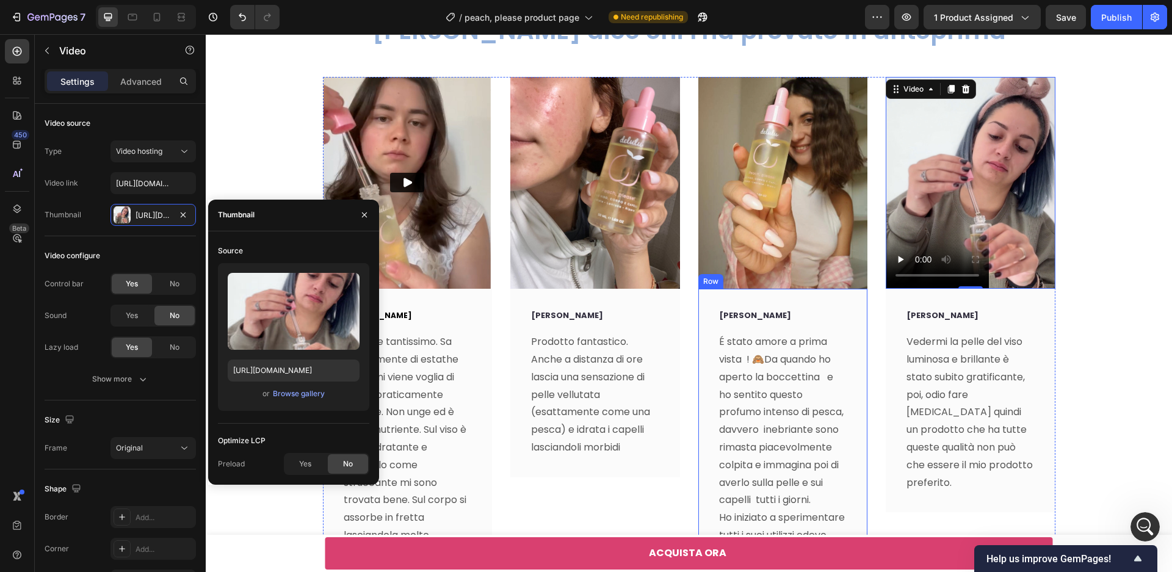
click at [861, 306] on div "[PERSON_NAME] Text block É stato amore a prima vista ! 🙈Da quando ho aperto la …" at bounding box center [783, 533] width 170 height 488
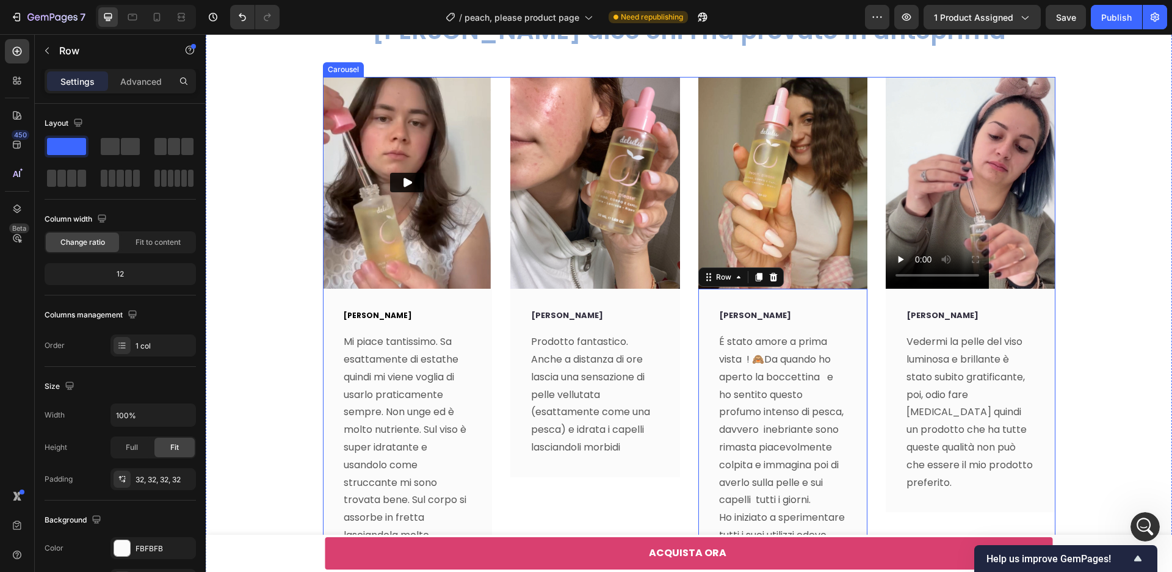
click at [878, 310] on div "Video [PERSON_NAME] Text block Mi piace tantissimo. Sa esattamente di estathe q…" at bounding box center [689, 427] width 733 height 700
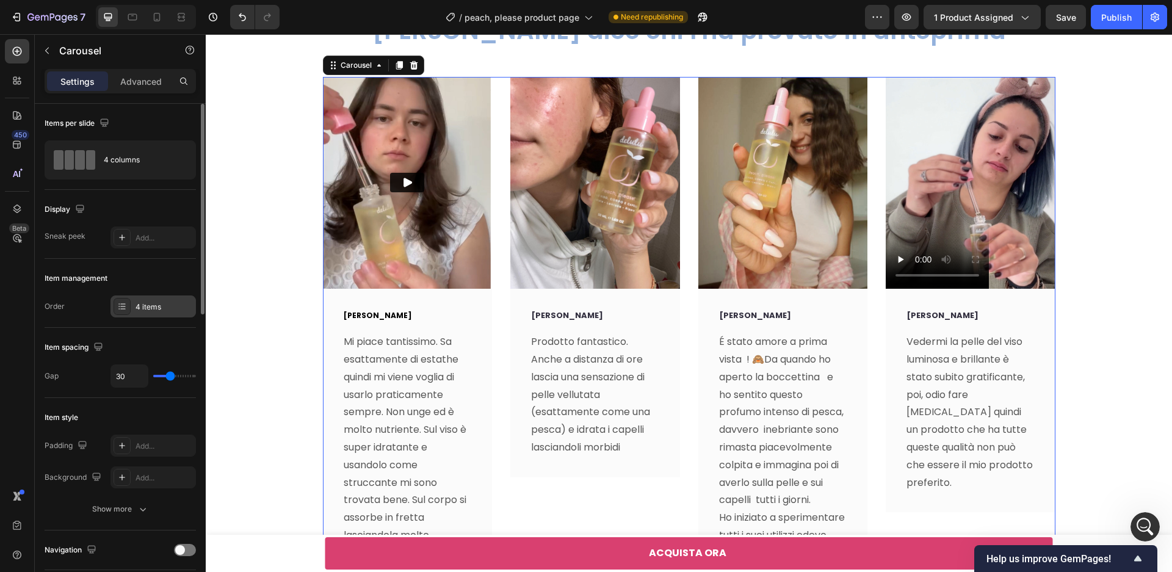
click at [125, 314] on div at bounding box center [122, 306] width 17 height 17
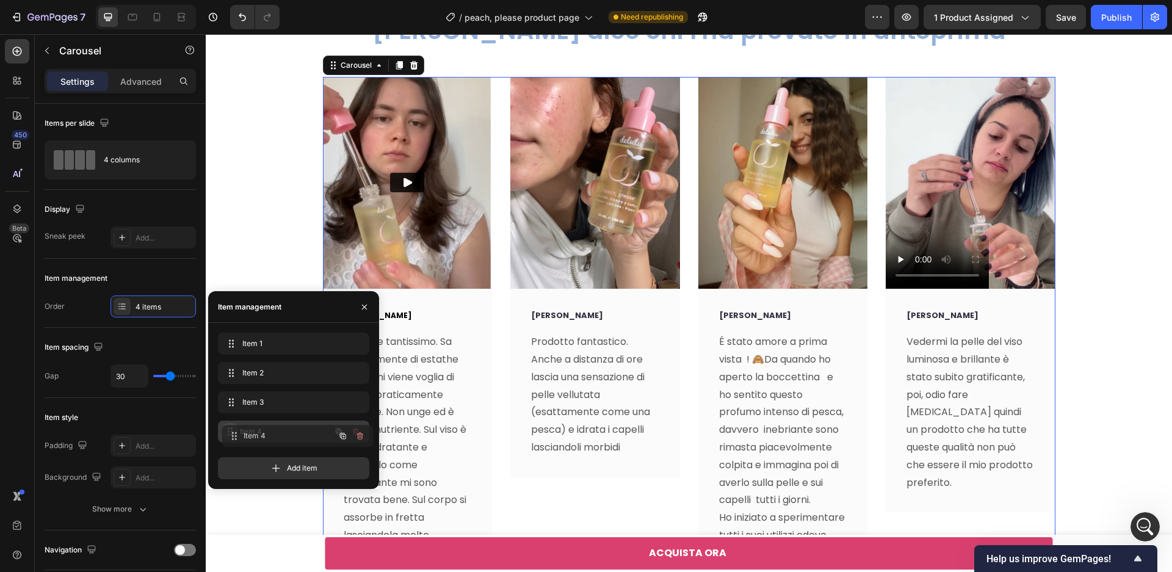
drag, startPoint x: 226, startPoint y: 398, endPoint x: 230, endPoint y: 432, distance: 34.4
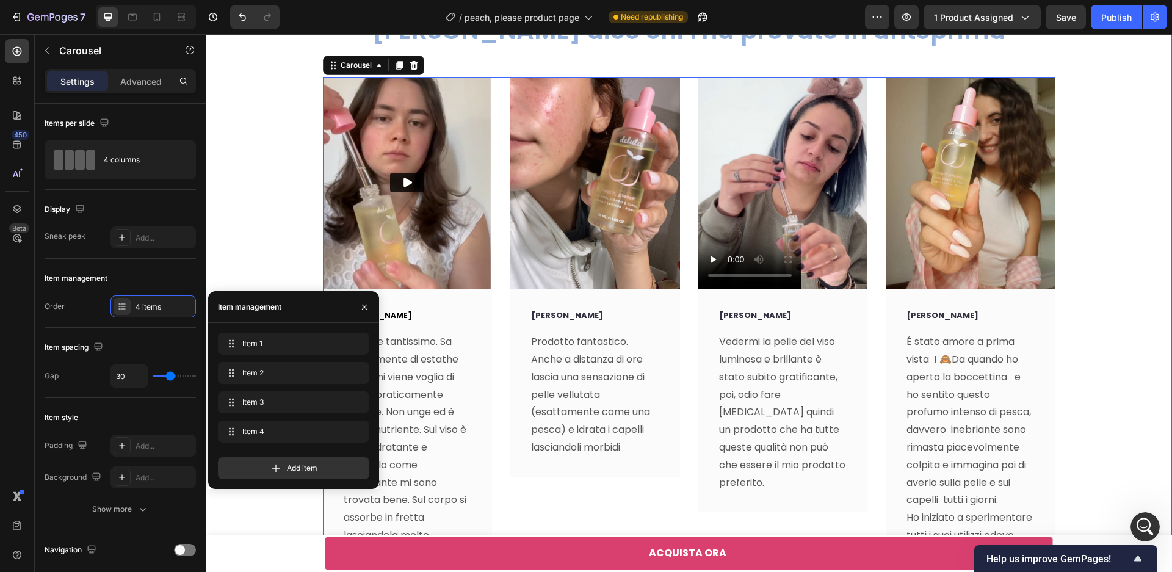
click at [1088, 272] on div "Video [PERSON_NAME] Text block Mi piace tantissimo. Sa esattamente di estathe q…" at bounding box center [689, 441] width 948 height 729
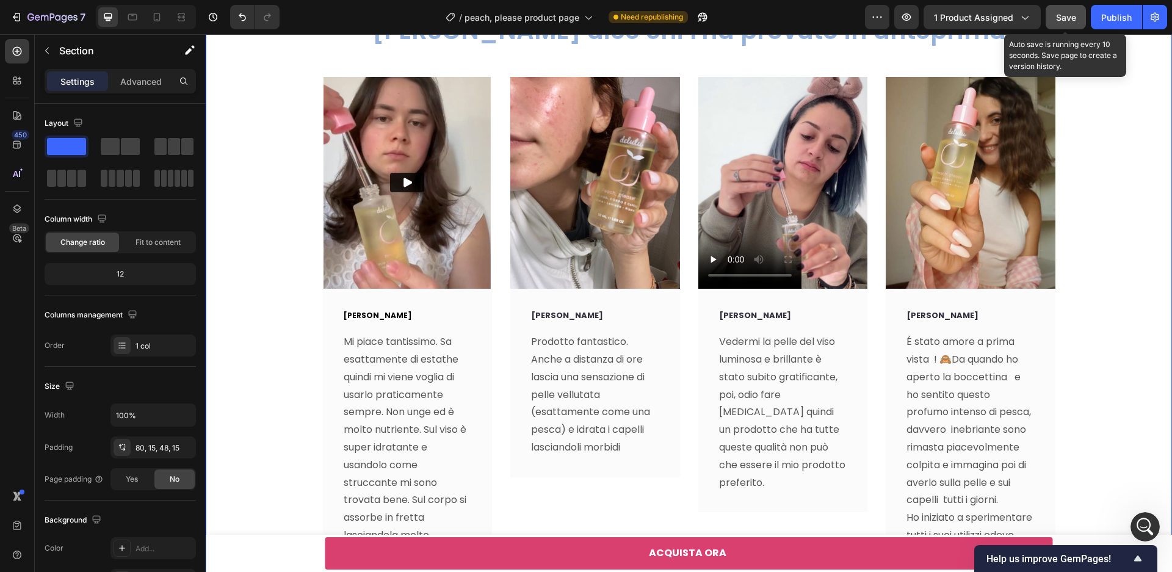
click at [1068, 20] on span "Save" at bounding box center [1066, 17] width 20 height 10
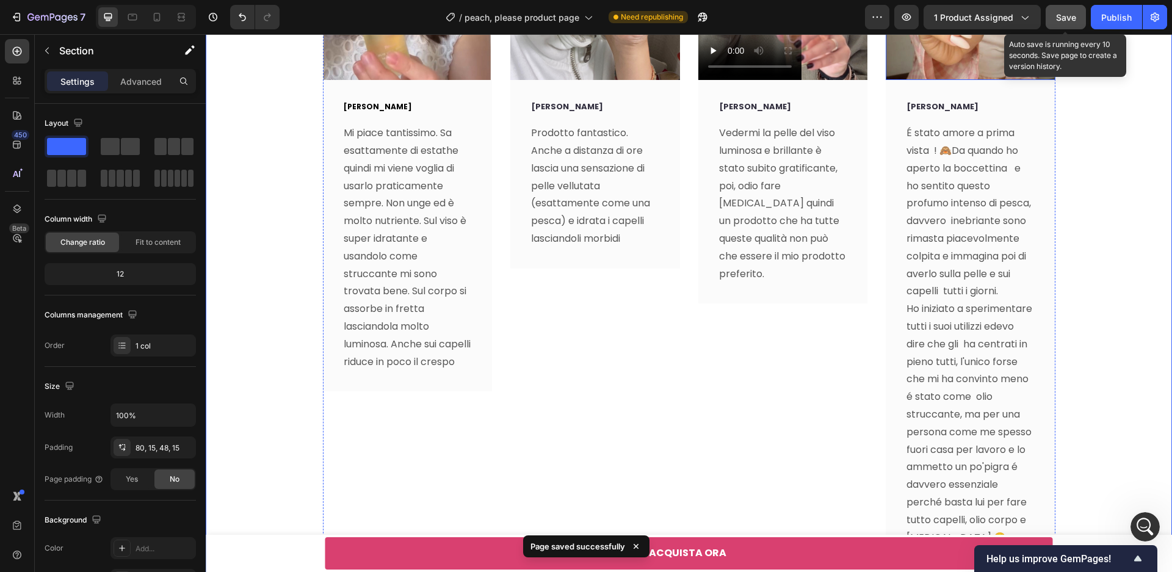
scroll to position [4931, 0]
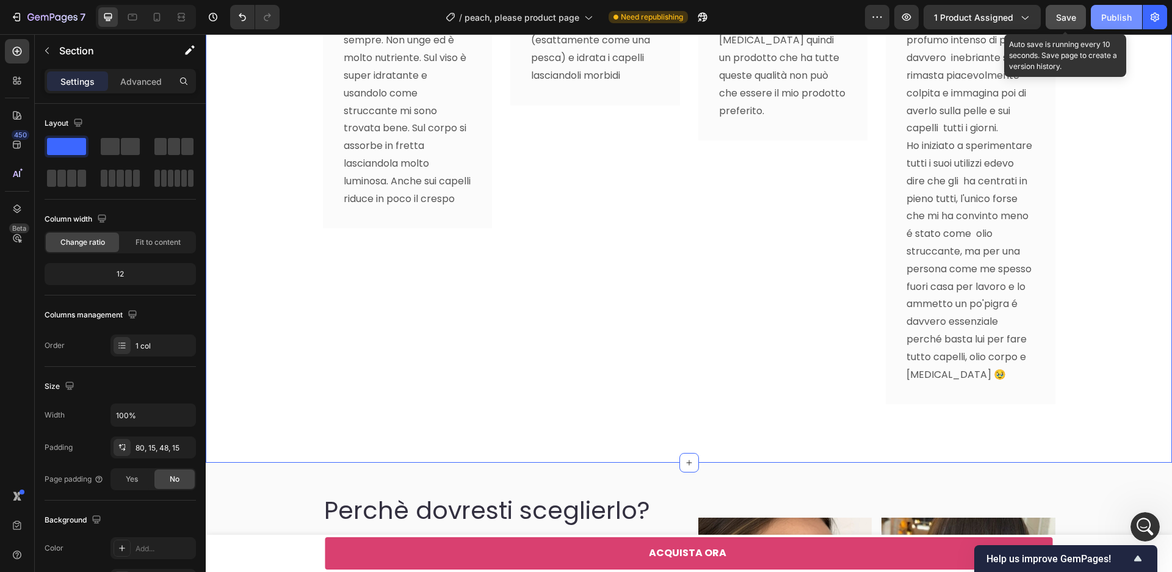
click at [1109, 24] on button "Publish" at bounding box center [1116, 17] width 51 height 24
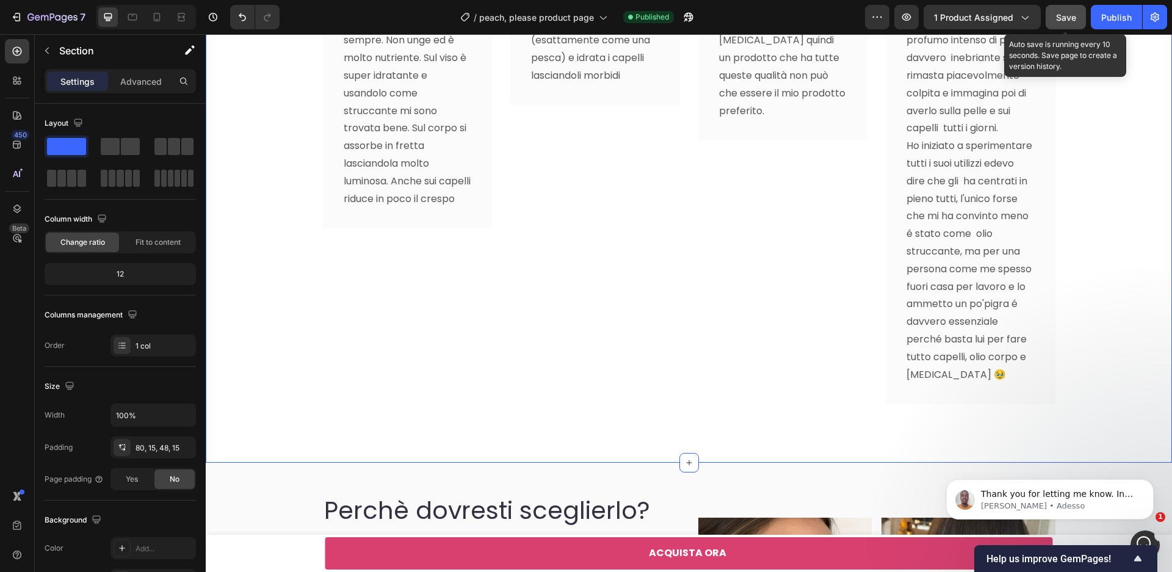
scroll to position [0, 0]
click at [1100, 498] on span "Thank you for letting me know. In this case, we are working on the duplicate te…" at bounding box center [1057, 512] width 152 height 46
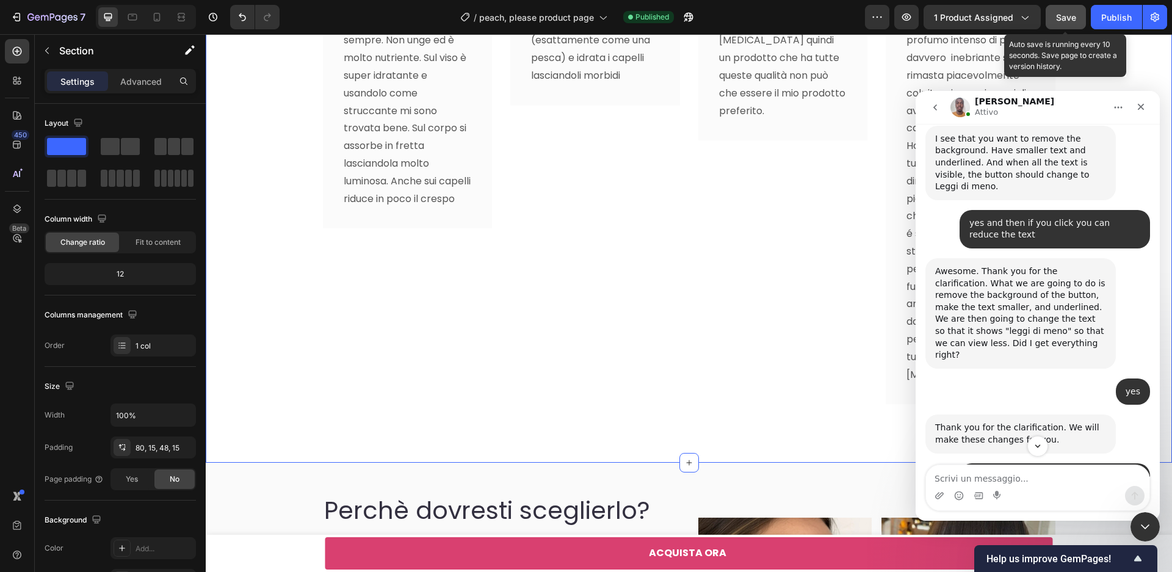
scroll to position [3832, 0]
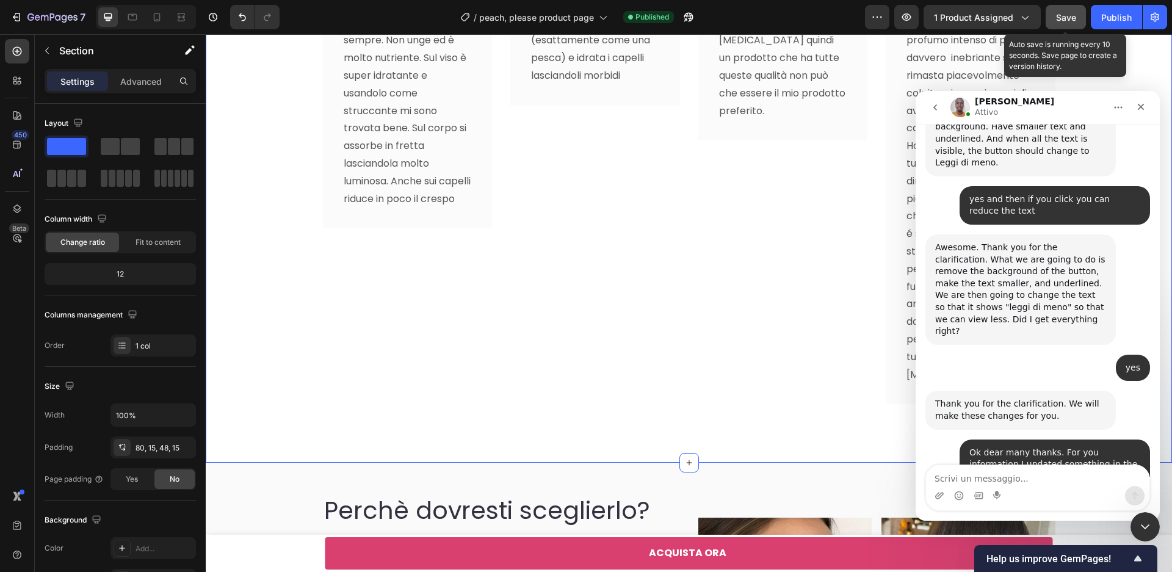
click at [1092, 474] on textarea "Scrivi un messaggio..." at bounding box center [1037, 475] width 223 height 21
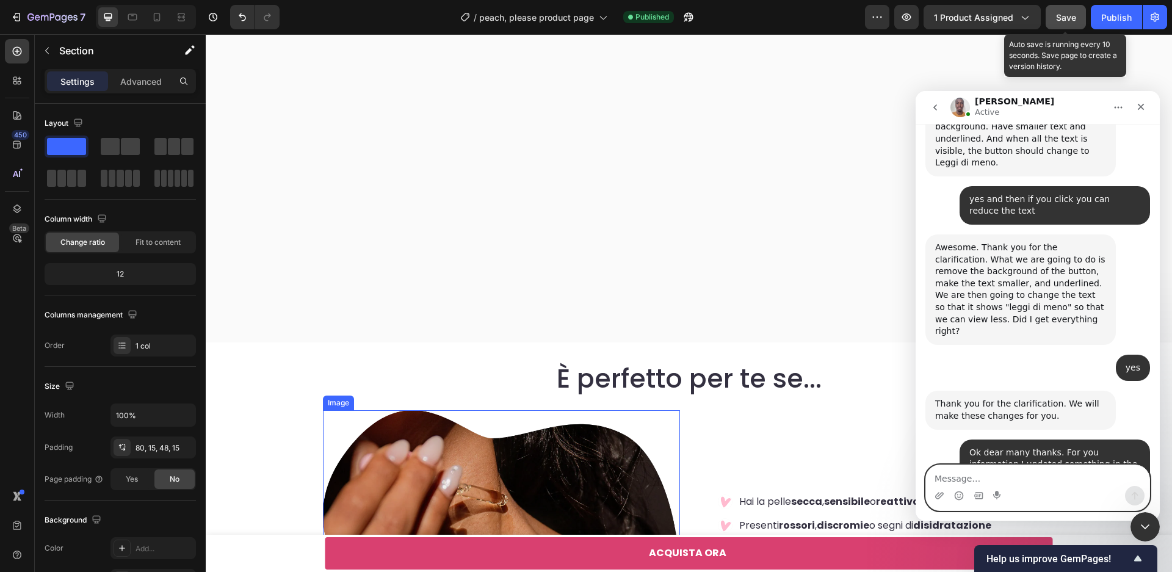
scroll to position [5710, 0]
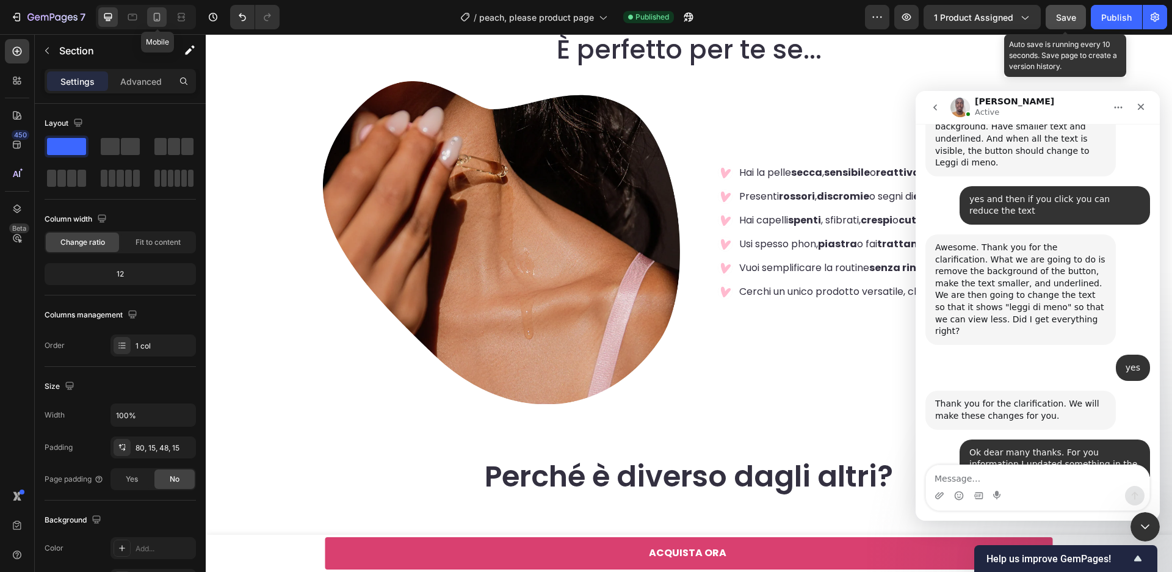
click at [155, 18] on icon at bounding box center [157, 17] width 12 height 12
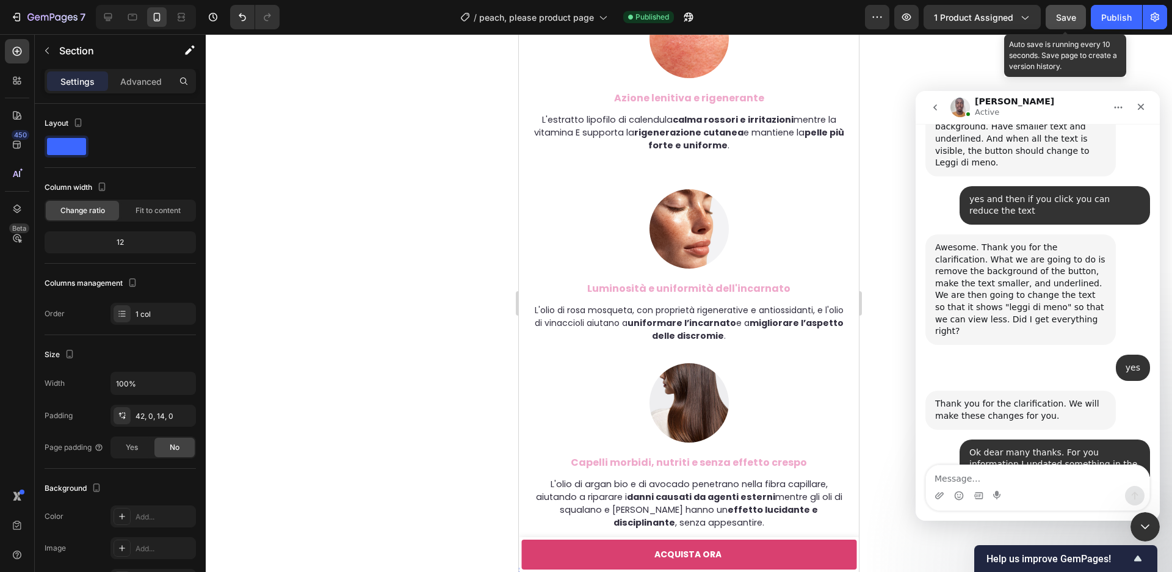
scroll to position [3941, 0]
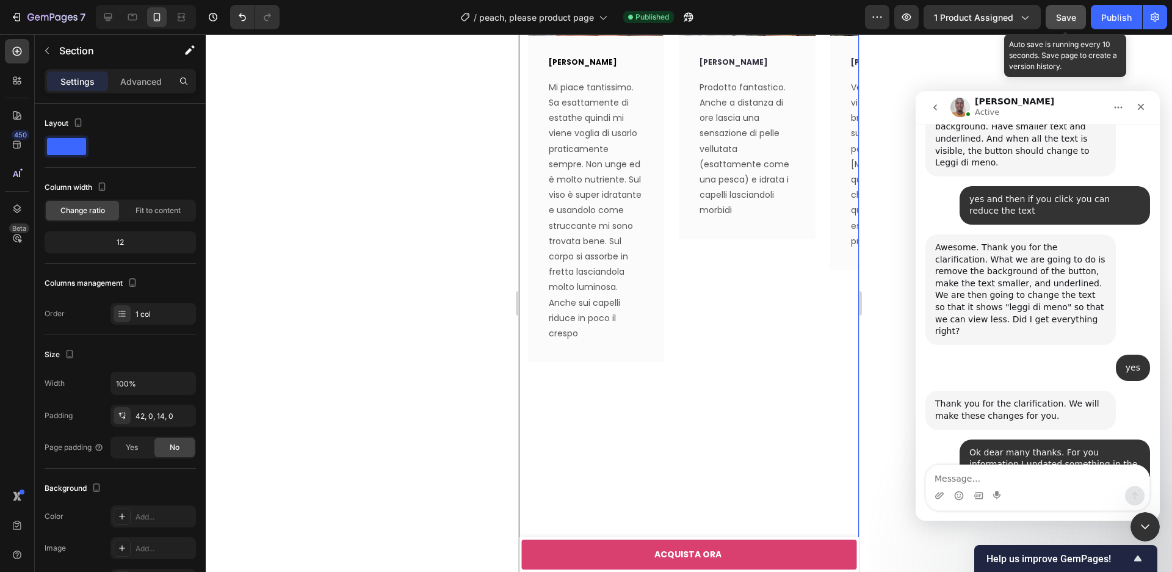
click at [729, 388] on div "Image [PERSON_NAME] Text block Prodotto fantastico. Anche a distanza di ore las…" at bounding box center [747, 230] width 136 height 728
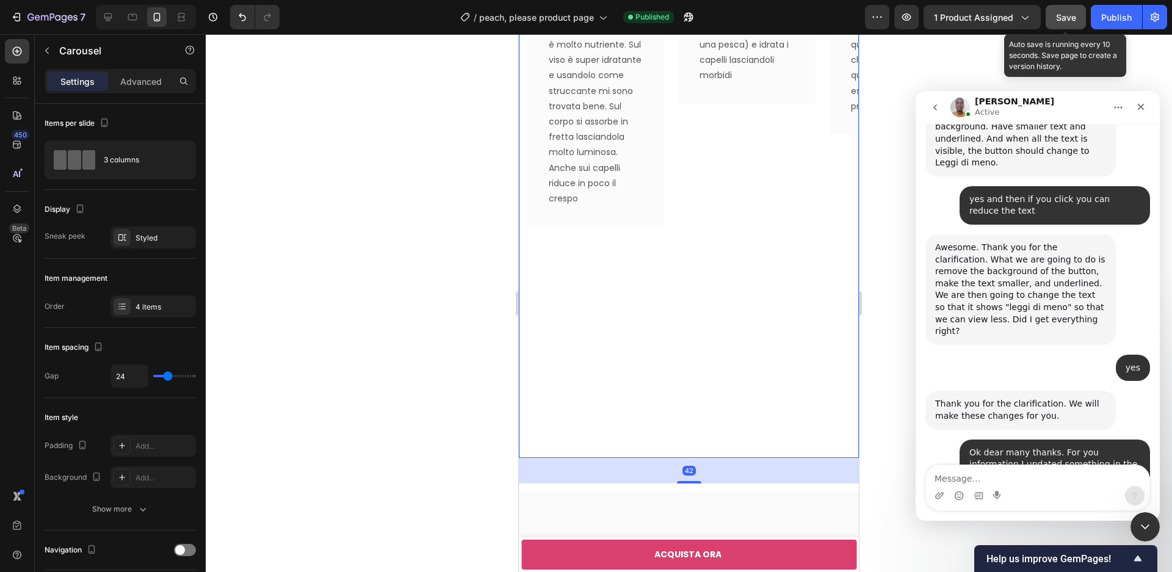
scroll to position [4584, 0]
click at [698, 468] on div "42" at bounding box center [689, 474] width 340 height 26
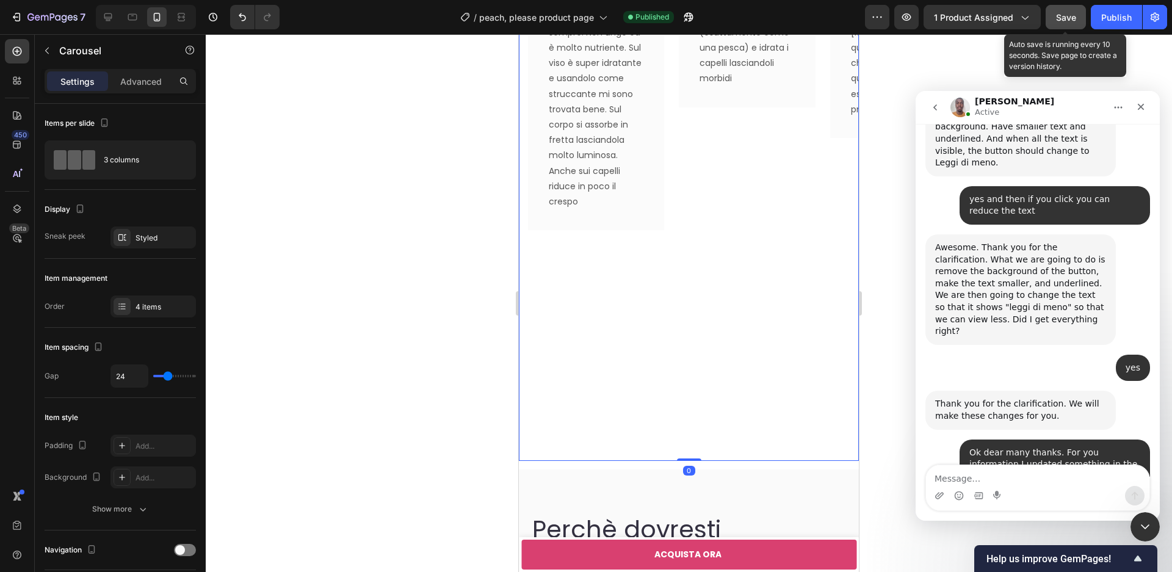
drag, startPoint x: 691, startPoint y: 469, endPoint x: 735, endPoint y: 363, distance: 115.0
click at [690, 413] on div "Video [PERSON_NAME] Text block Mi piace tantissimo. Sa esattamente di estathe q…" at bounding box center [689, 98] width 340 height 728
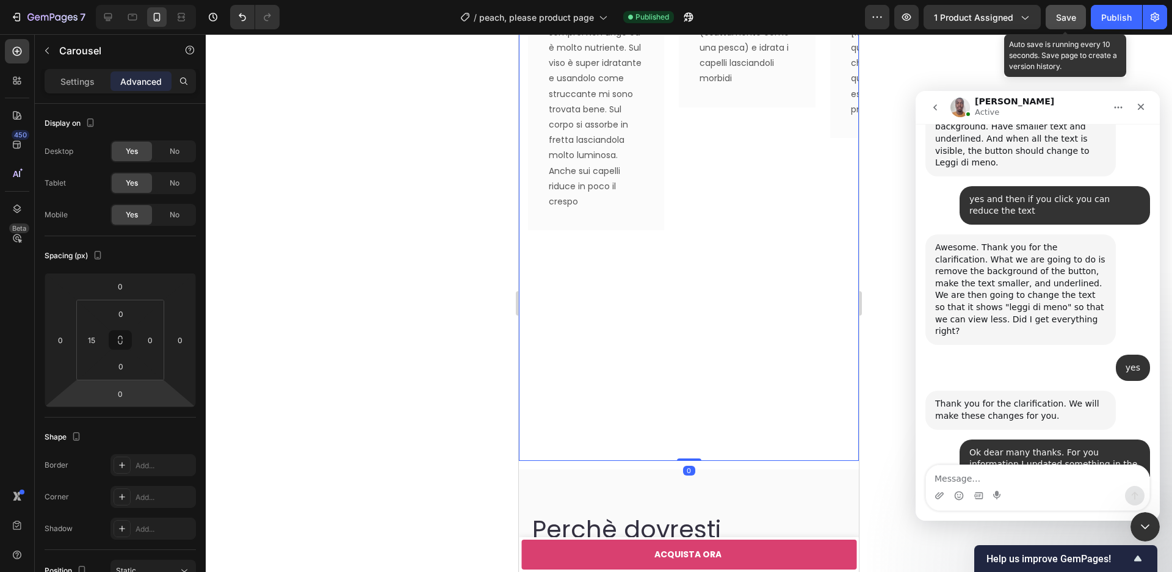
click at [653, 341] on div "Video [PERSON_NAME] Text block Mi piace tantissimo. Sa esattamente di estathe q…" at bounding box center [596, 98] width 136 height 728
click at [665, 189] on div "Video [PERSON_NAME] Text block Mi piace tantissimo. Sa esattamente di estathe q…" at bounding box center [693, 98] width 331 height 728
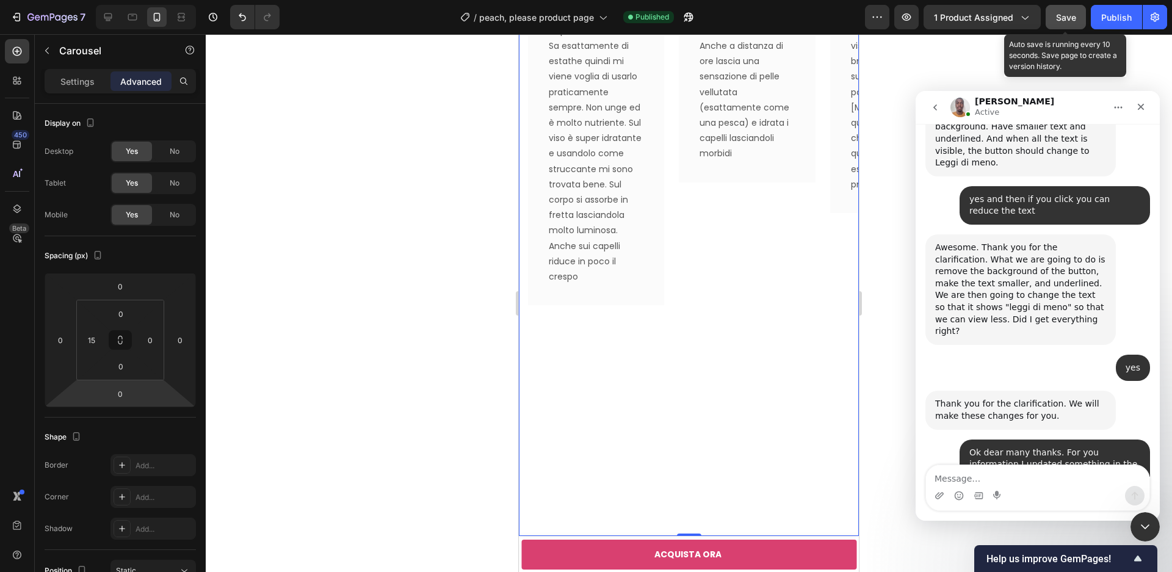
scroll to position [4481, 0]
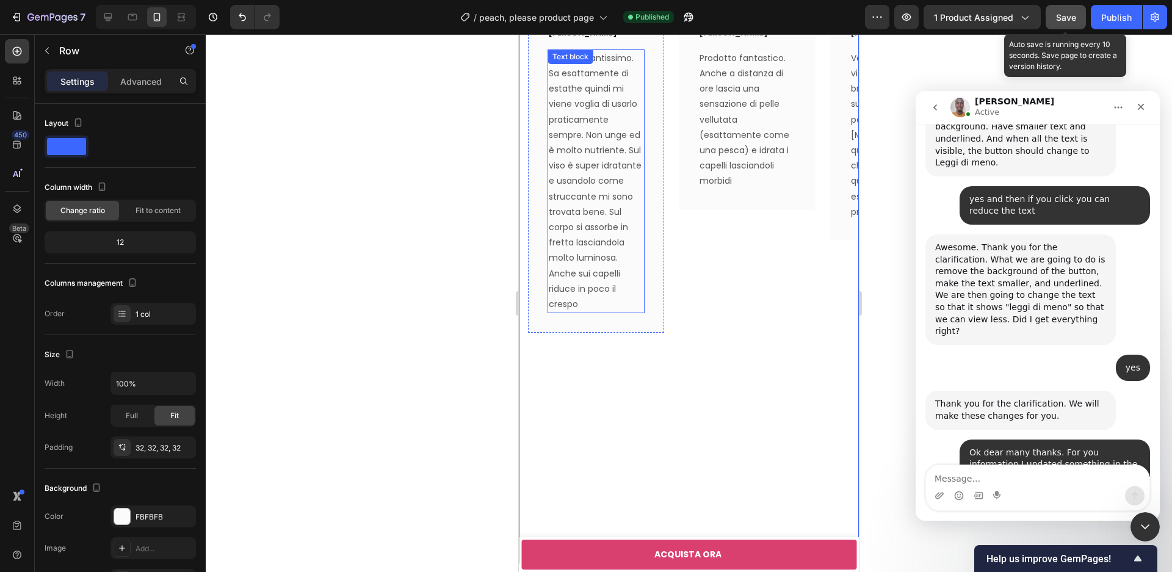
click at [646, 289] on div "[PERSON_NAME] Text block Mi piace tantissimo. Sa esattamente di estathe quindi …" at bounding box center [596, 170] width 136 height 326
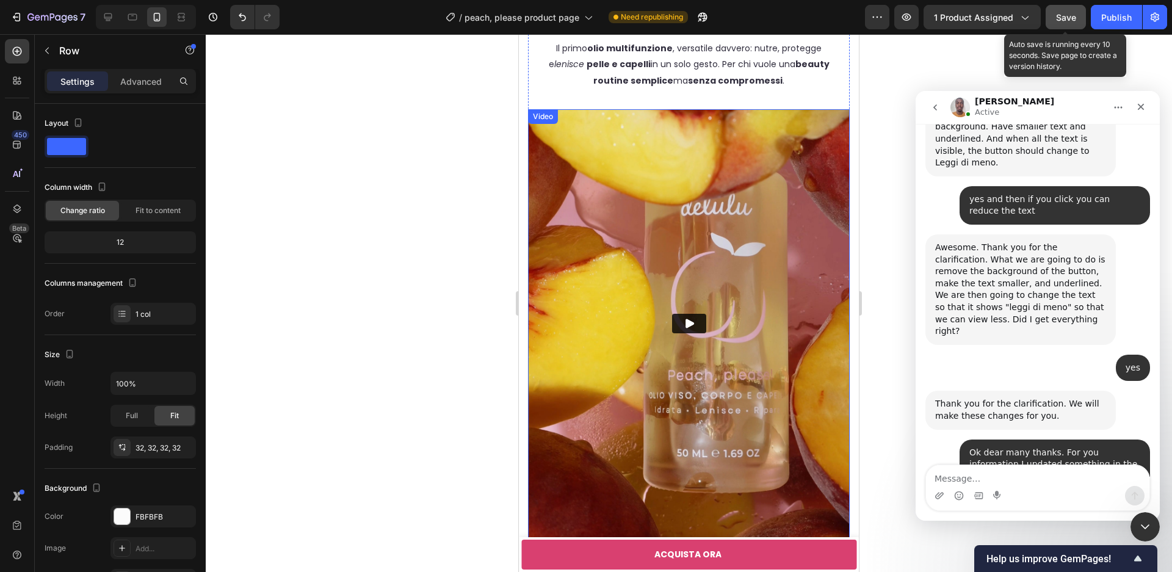
scroll to position [2975, 0]
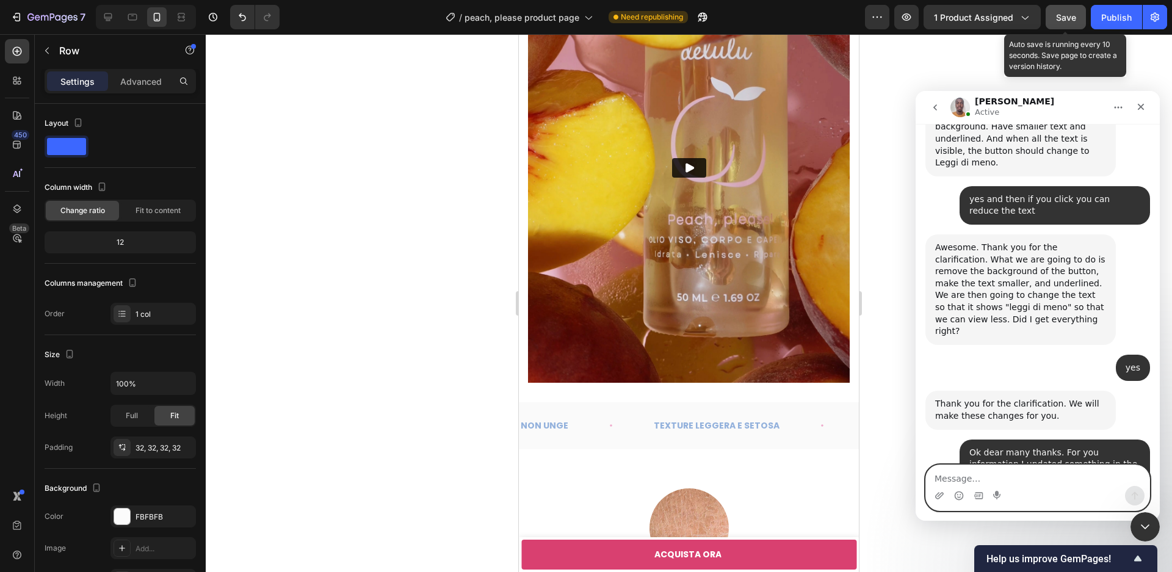
click at [961, 482] on textarea "Message…" at bounding box center [1037, 475] width 223 height 21
type textarea "ok thanks!"
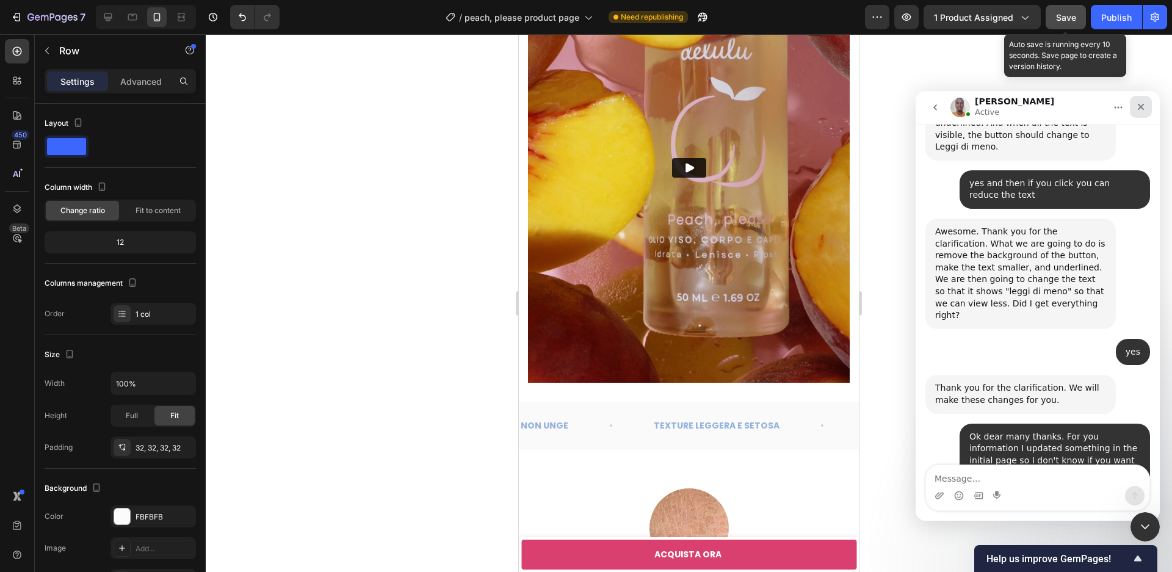
click at [1145, 106] on icon "Chiudi" at bounding box center [1141, 107] width 10 height 10
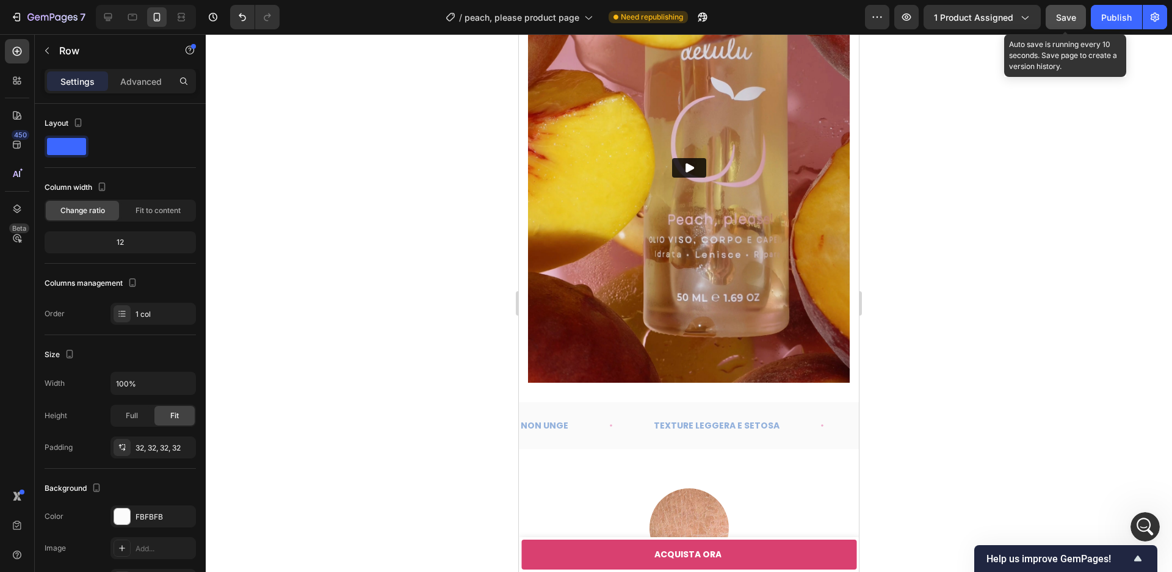
click at [1050, 329] on div at bounding box center [689, 303] width 966 height 538
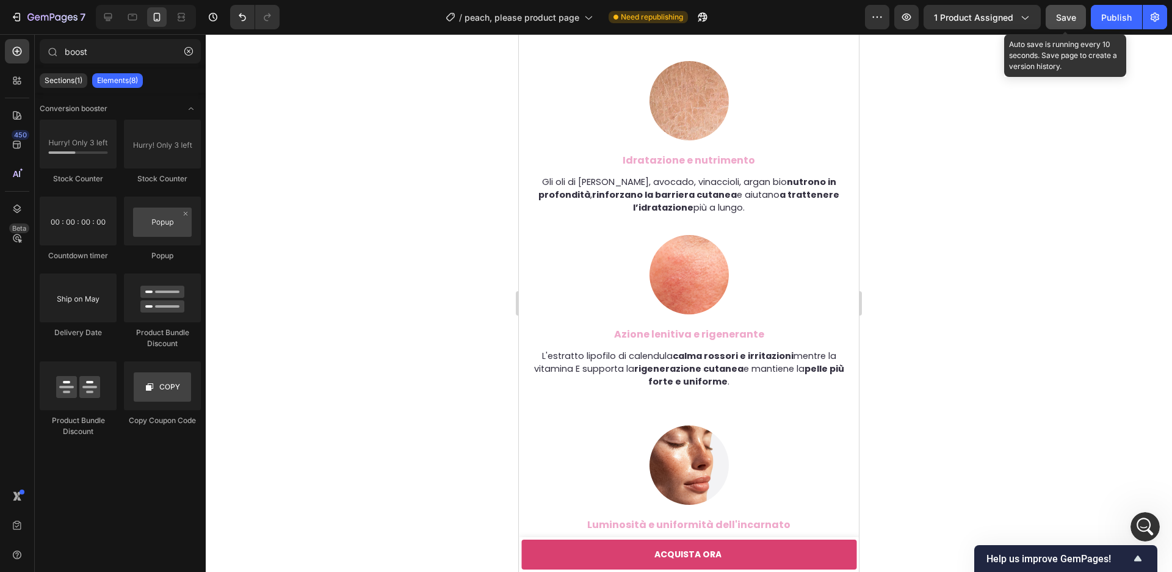
scroll to position [3614, 0]
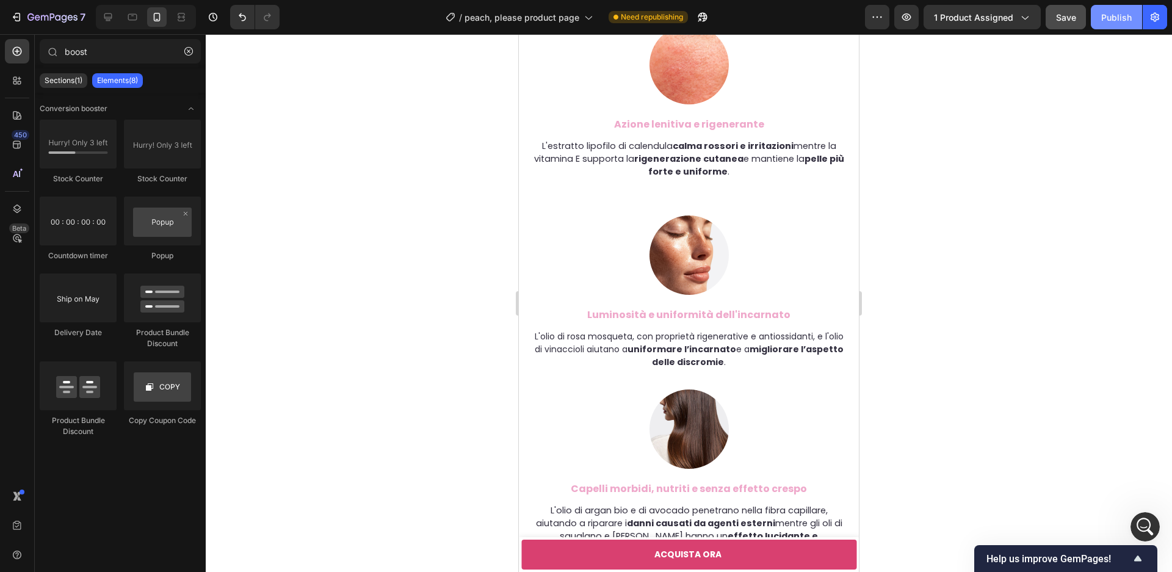
click at [1107, 18] on div "Publish" at bounding box center [1116, 17] width 31 height 13
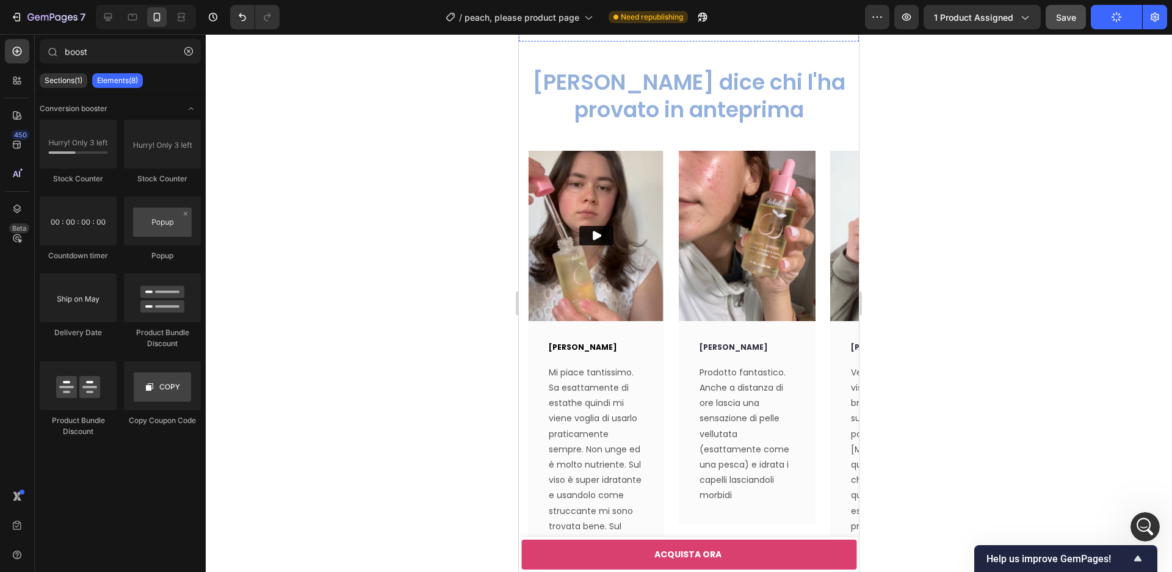
scroll to position [4172, 0]
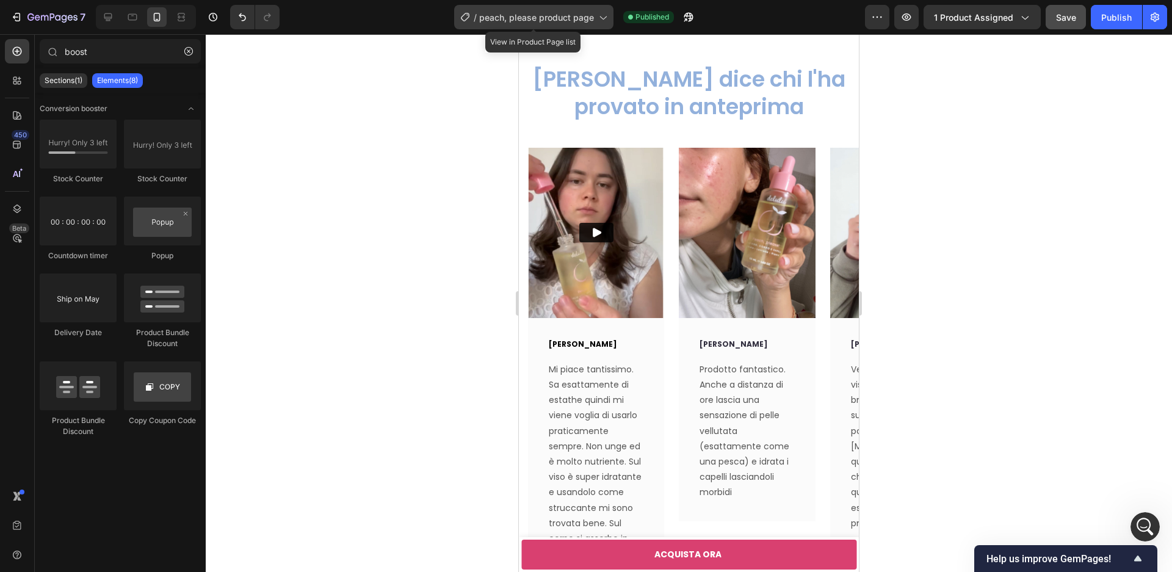
click at [571, 20] on span "peach, please product page" at bounding box center [536, 17] width 115 height 13
click at [988, 212] on div at bounding box center [689, 303] width 966 height 538
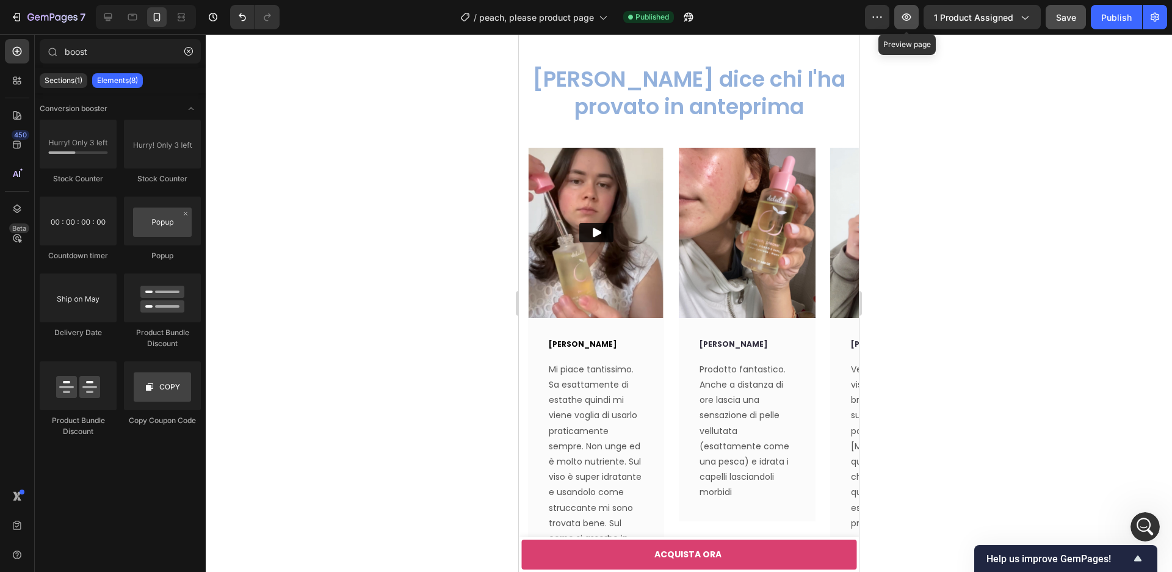
click at [912, 17] on icon "button" at bounding box center [906, 17] width 12 height 12
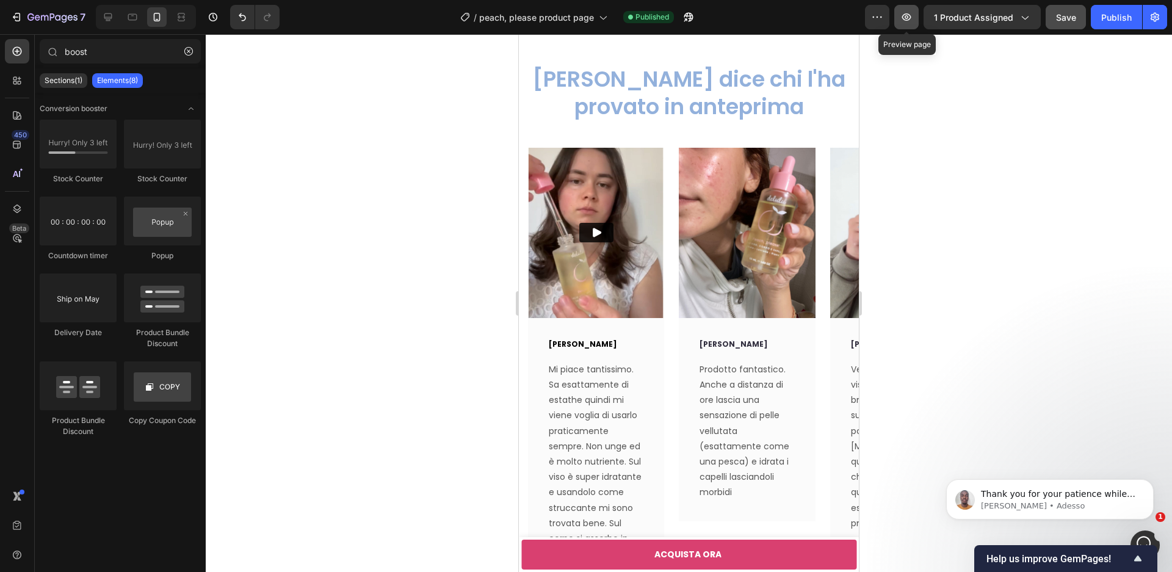
scroll to position [0, 0]
click at [1034, 497] on span "Thank you for your patience while we get this sorted out for you." at bounding box center [1058, 500] width 154 height 22
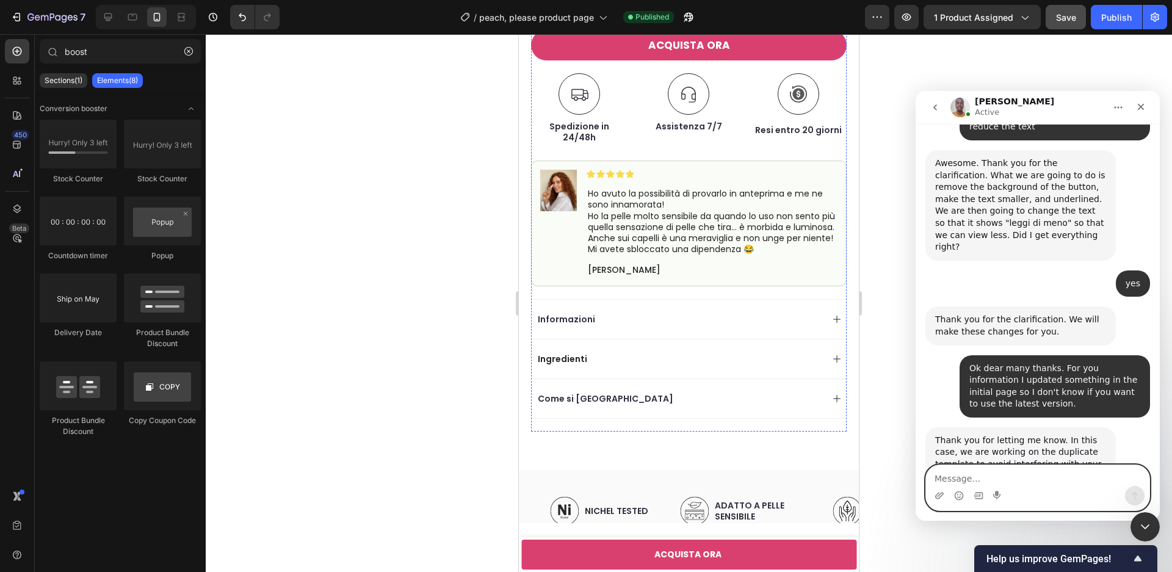
scroll to position [785, 0]
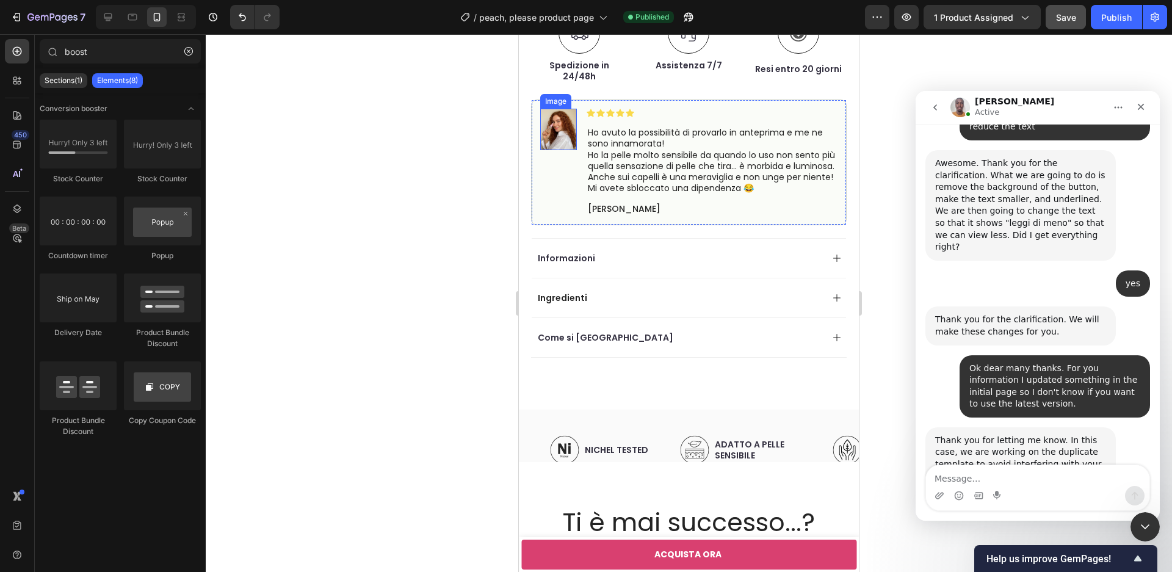
click at [552, 132] on img at bounding box center [558, 129] width 37 height 41
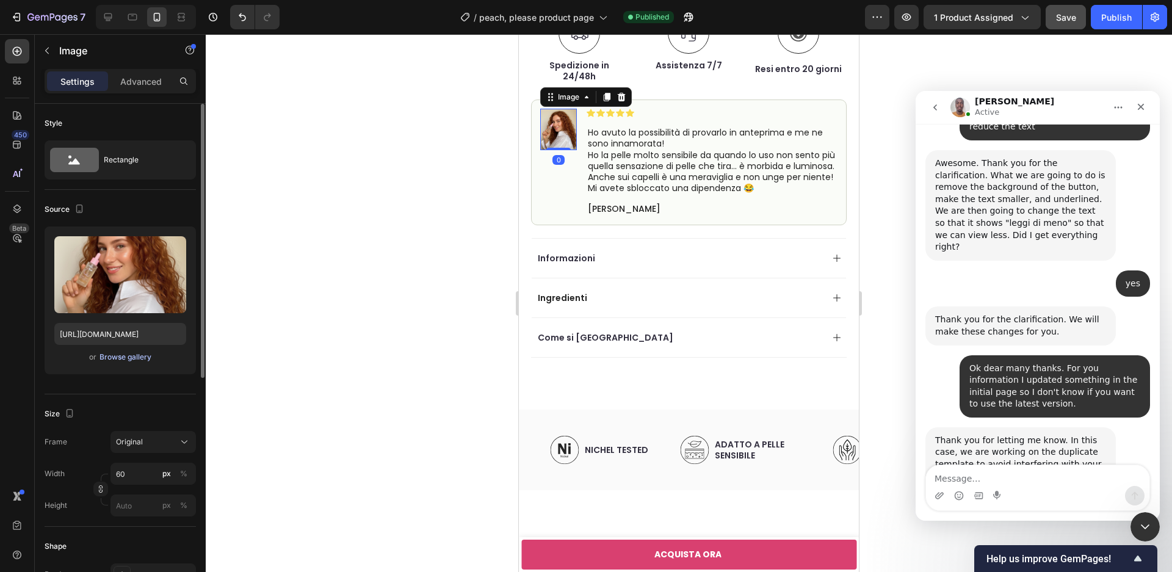
click at [139, 357] on div "Browse gallery" at bounding box center [126, 357] width 52 height 11
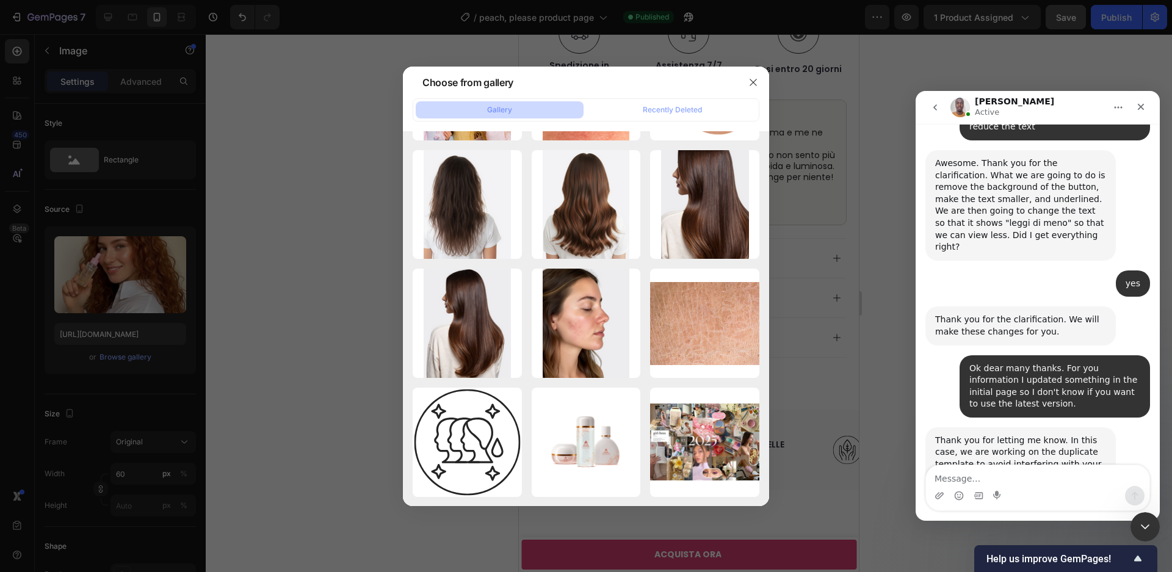
scroll to position [2013, 0]
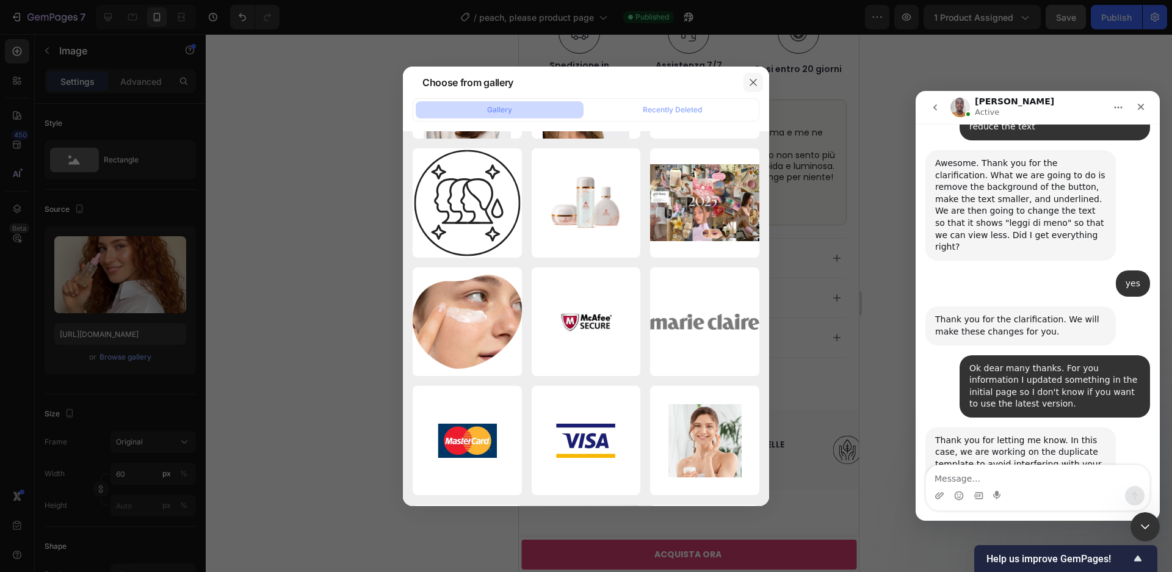
click at [750, 87] on button "button" at bounding box center [754, 83] width 20 height 20
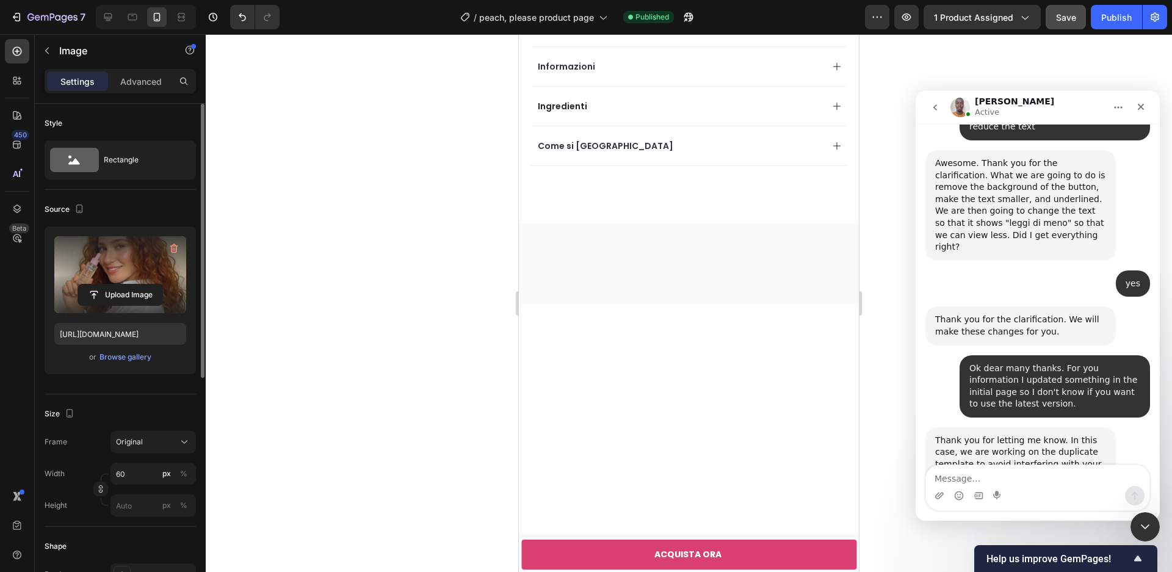
scroll to position [0, 0]
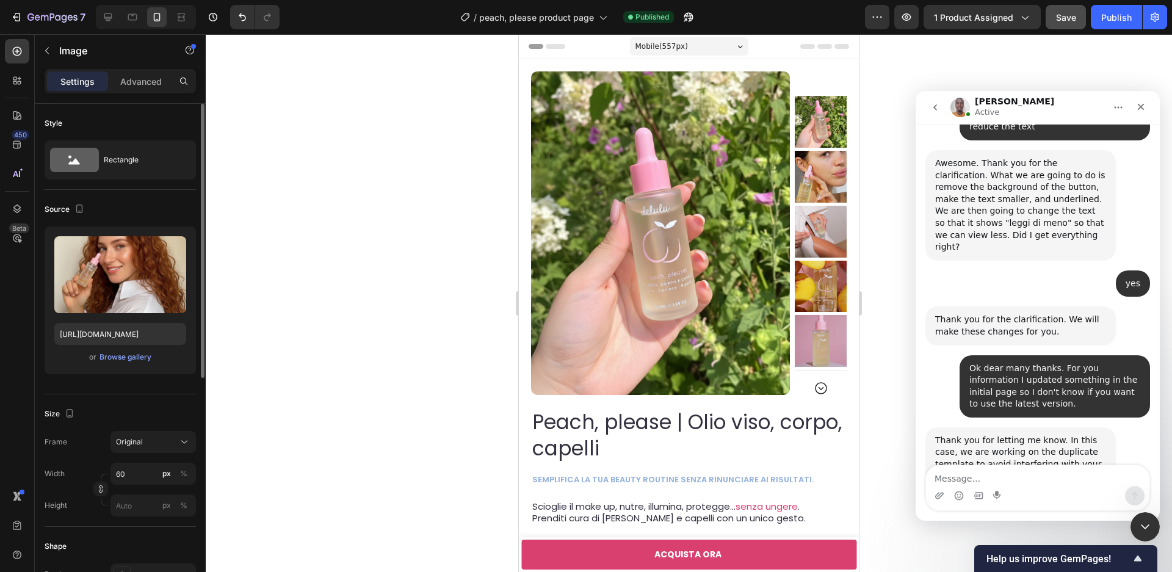
click at [130, 364] on div "or Browse gallery" at bounding box center [120, 357] width 132 height 15
click at [129, 360] on div "Browse gallery" at bounding box center [126, 357] width 52 height 11
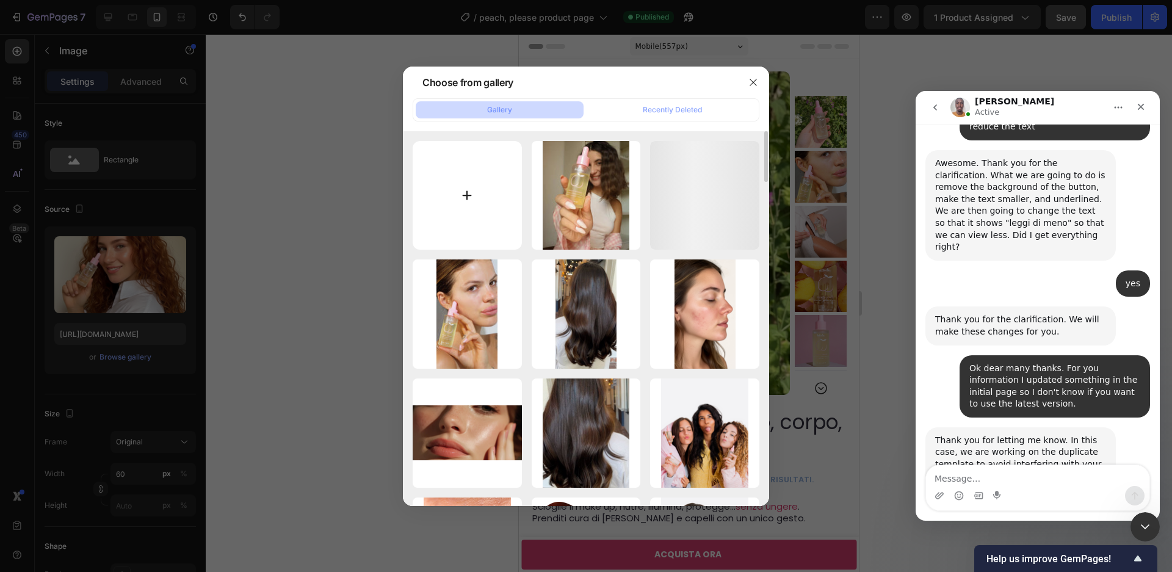
click at [429, 219] on input "file" at bounding box center [467, 195] width 109 height 109
type input "C:\fakepath\514082517704246118-2f16aead-3904-493b-8de7-3b0758ad6061.webp"
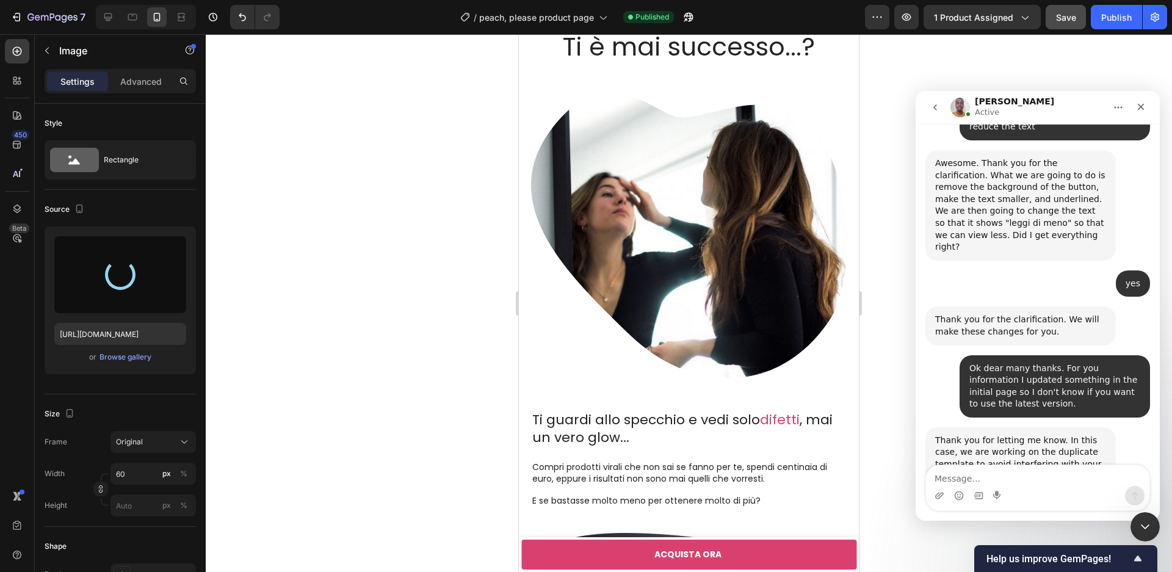
type input "[URL][DOMAIN_NAME]"
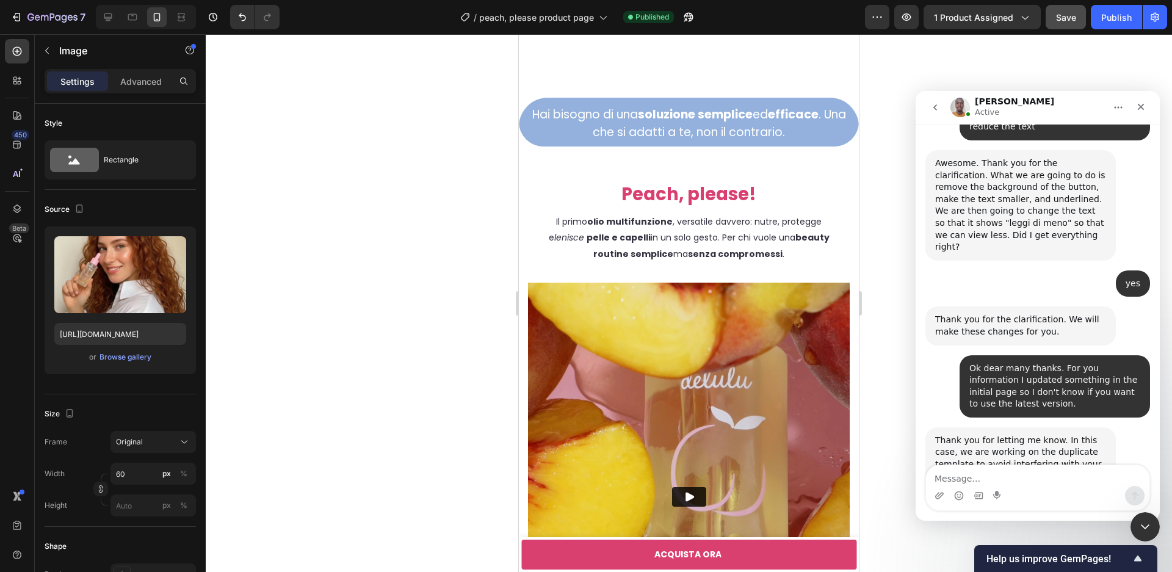
scroll to position [2780, 0]
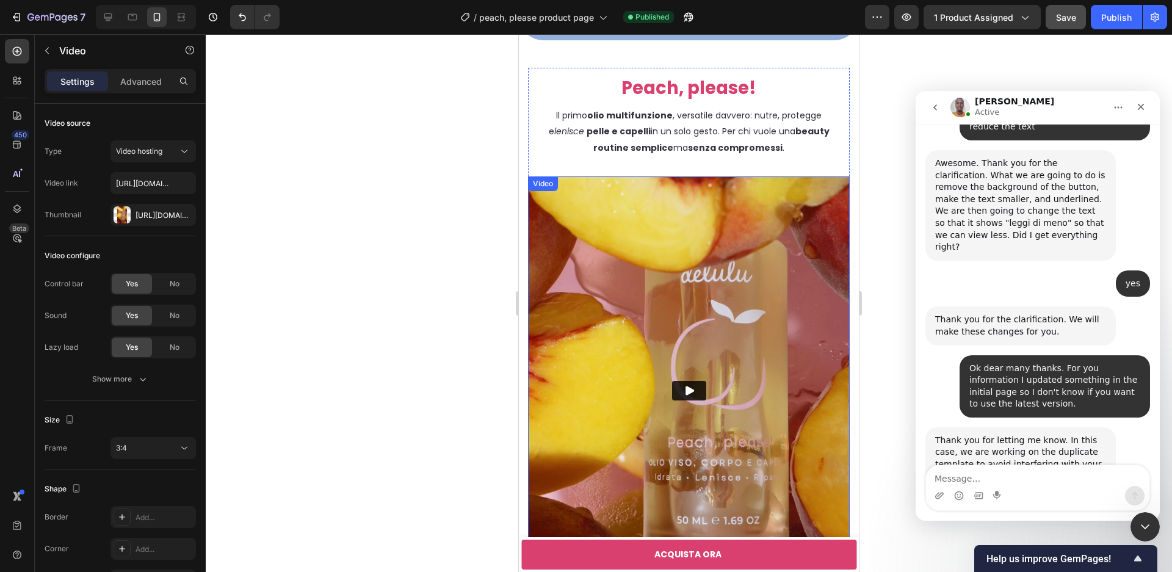
click at [593, 402] on img at bounding box center [689, 390] width 322 height 429
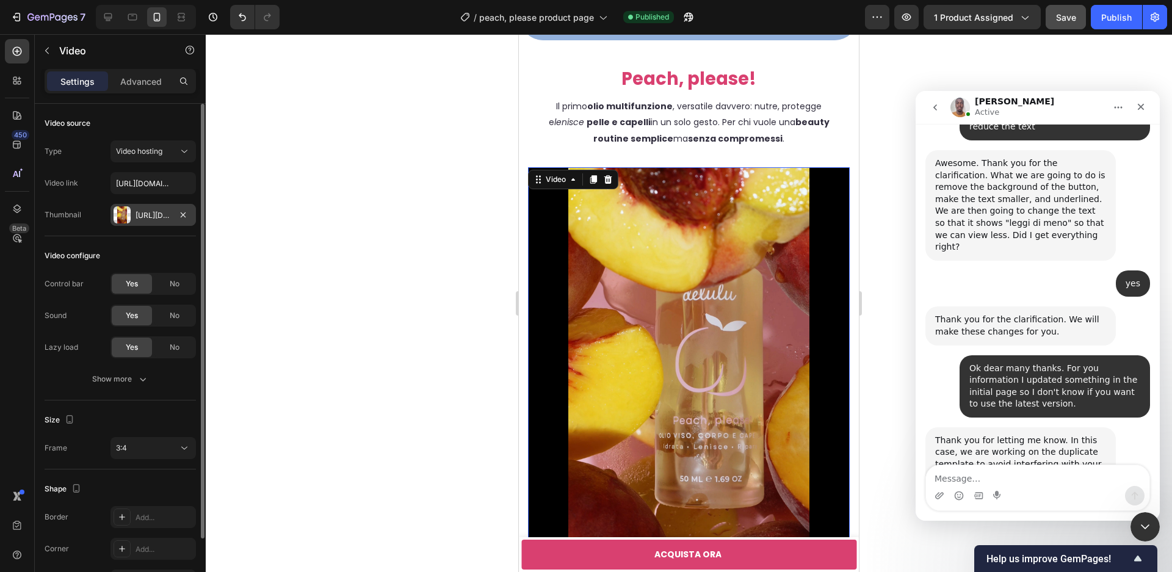
click at [137, 214] on div "[URL][DOMAIN_NAME]" at bounding box center [153, 215] width 35 height 11
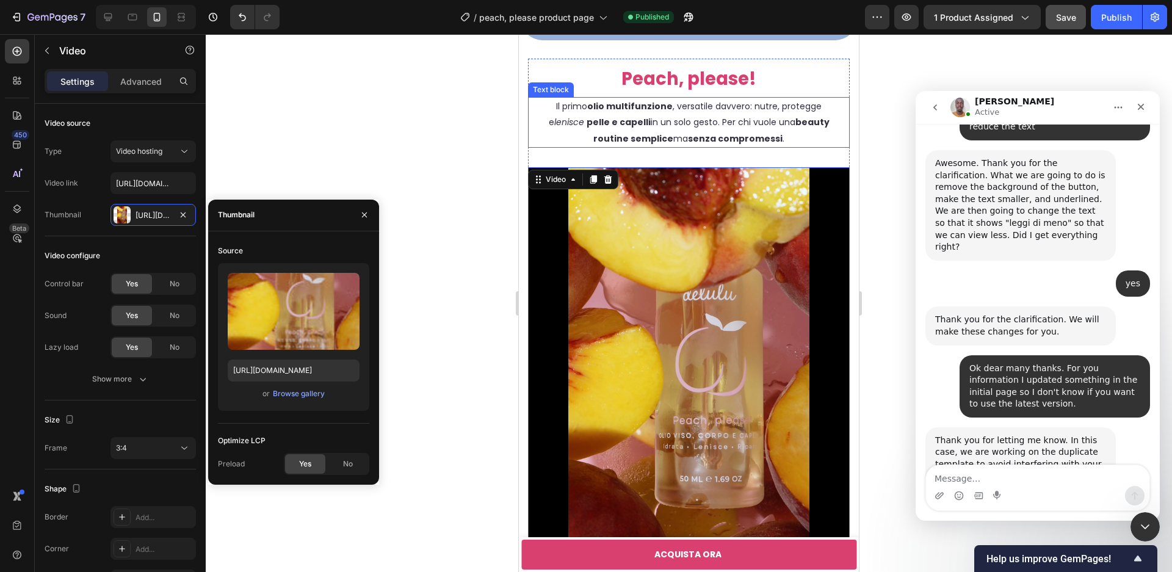
click at [736, 142] on strong "senza compromessi" at bounding box center [735, 138] width 95 height 12
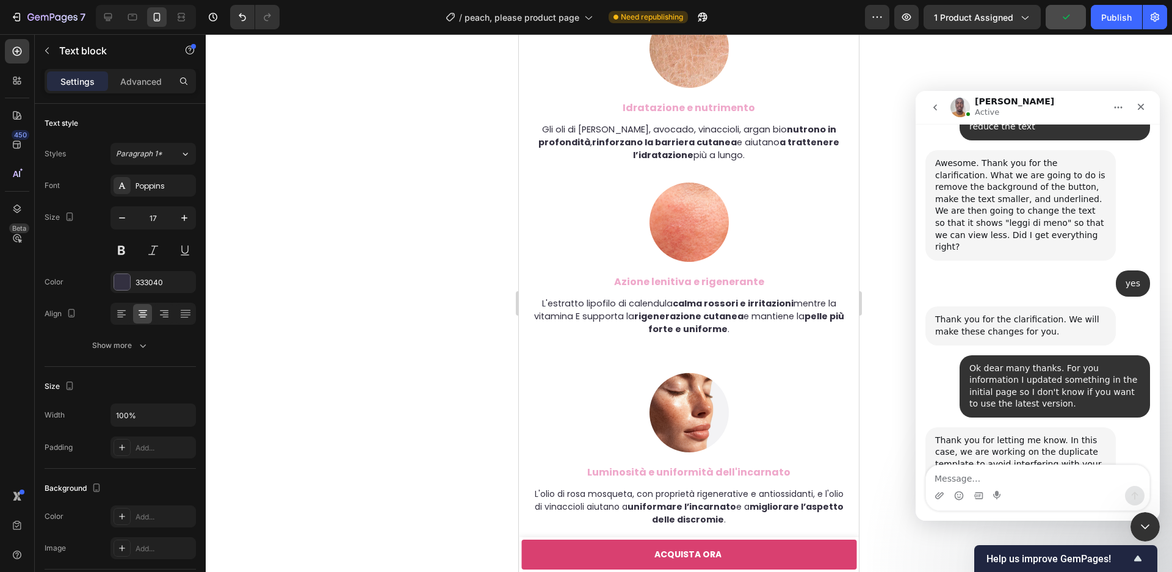
scroll to position [3375, 0]
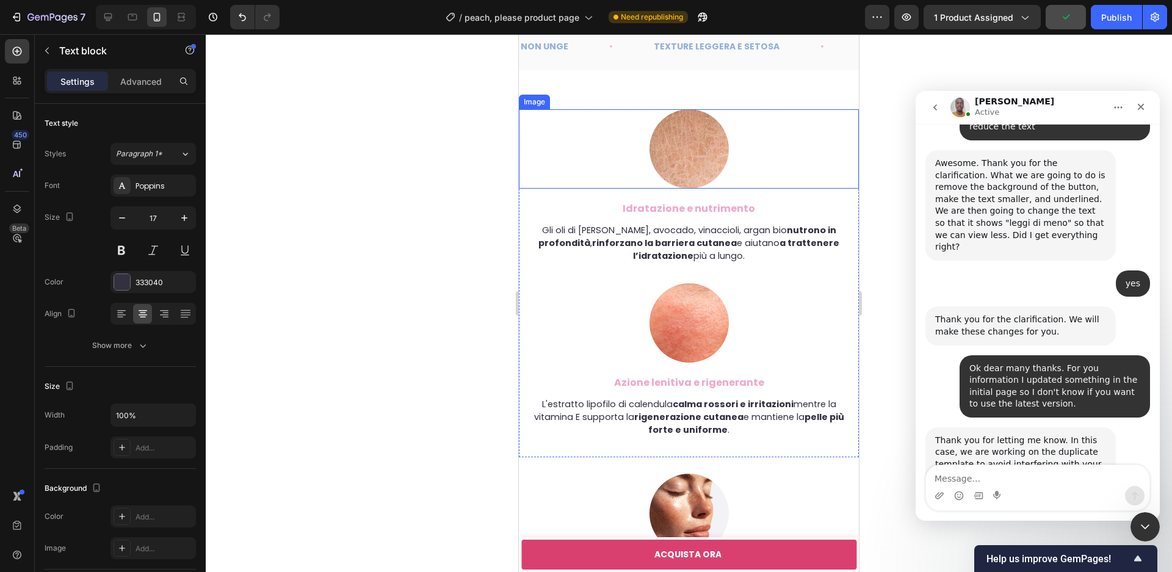
click at [696, 180] on img at bounding box center [689, 148] width 79 height 79
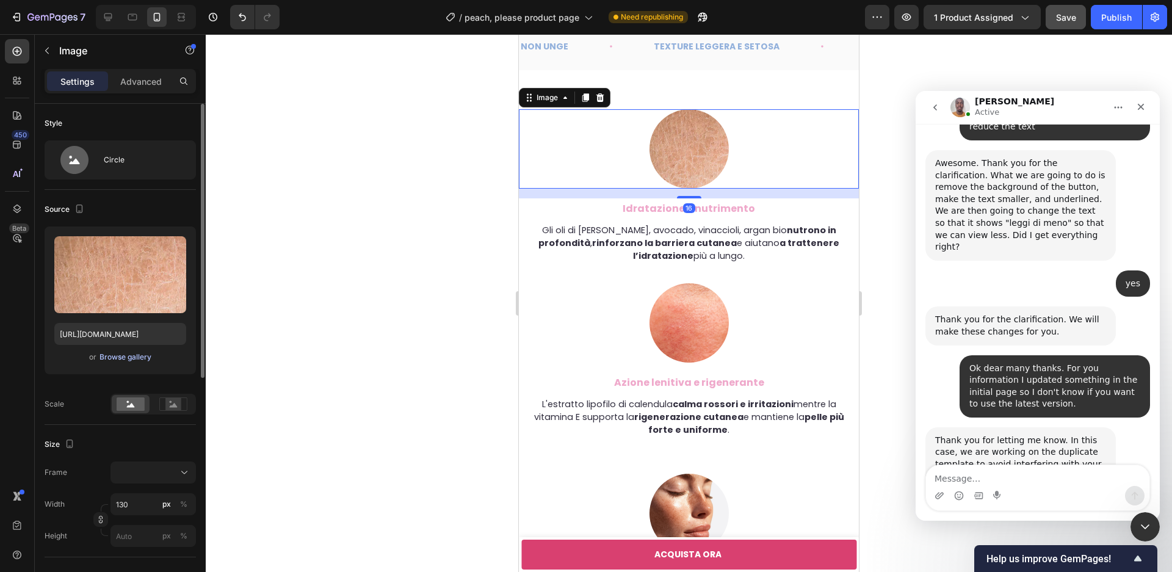
click at [123, 359] on div "Browse gallery" at bounding box center [126, 357] width 52 height 11
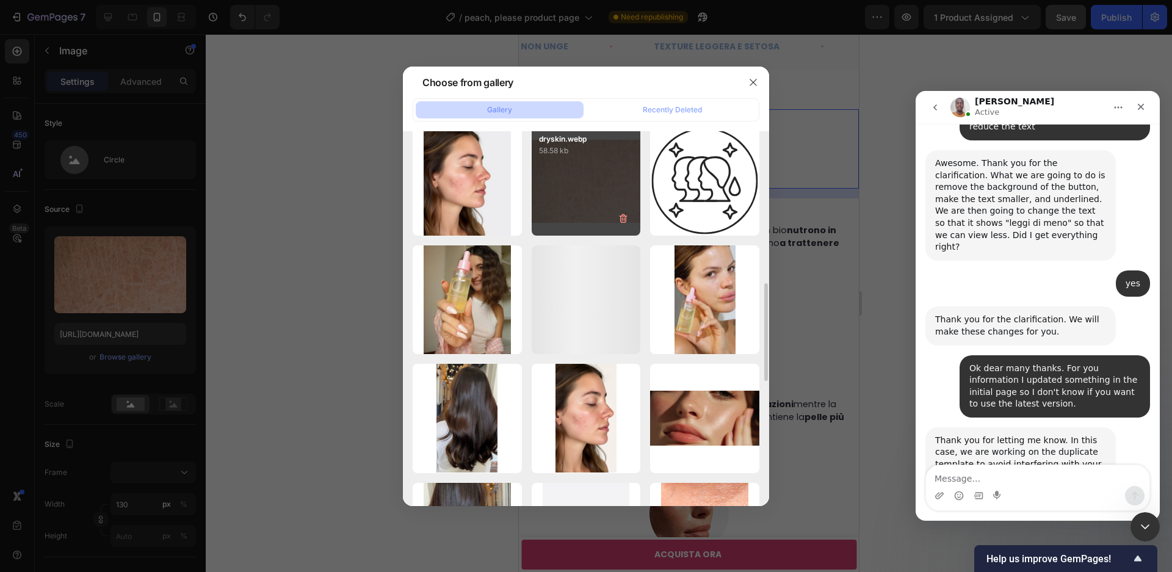
scroll to position [611, 0]
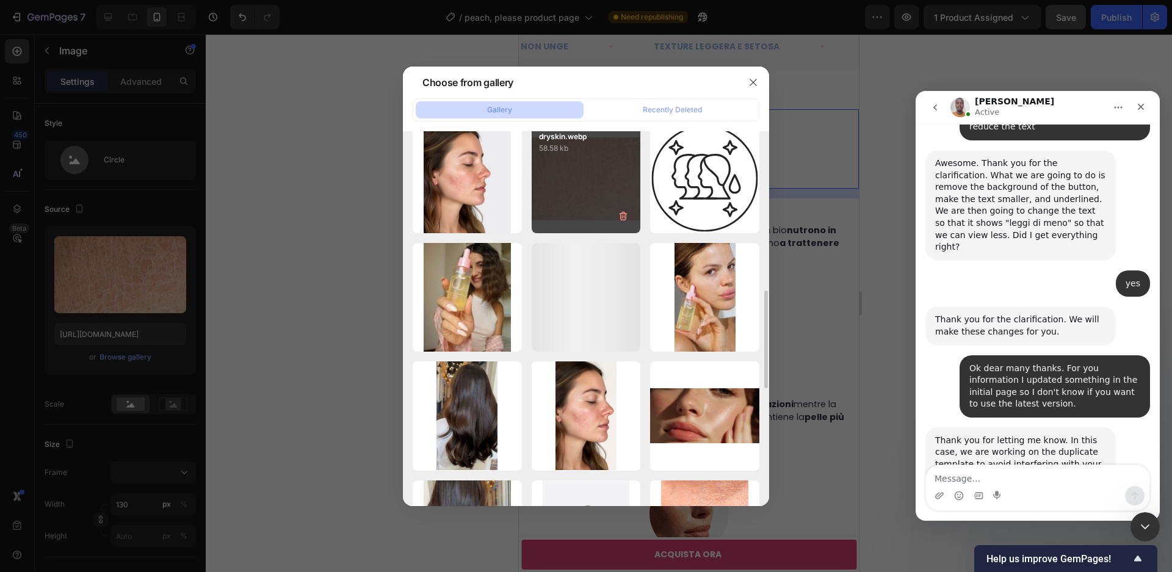
click at [575, 182] on div "dryskin.webp 58.58 kb" at bounding box center [586, 178] width 109 height 109
type input "[URL][DOMAIN_NAME]"
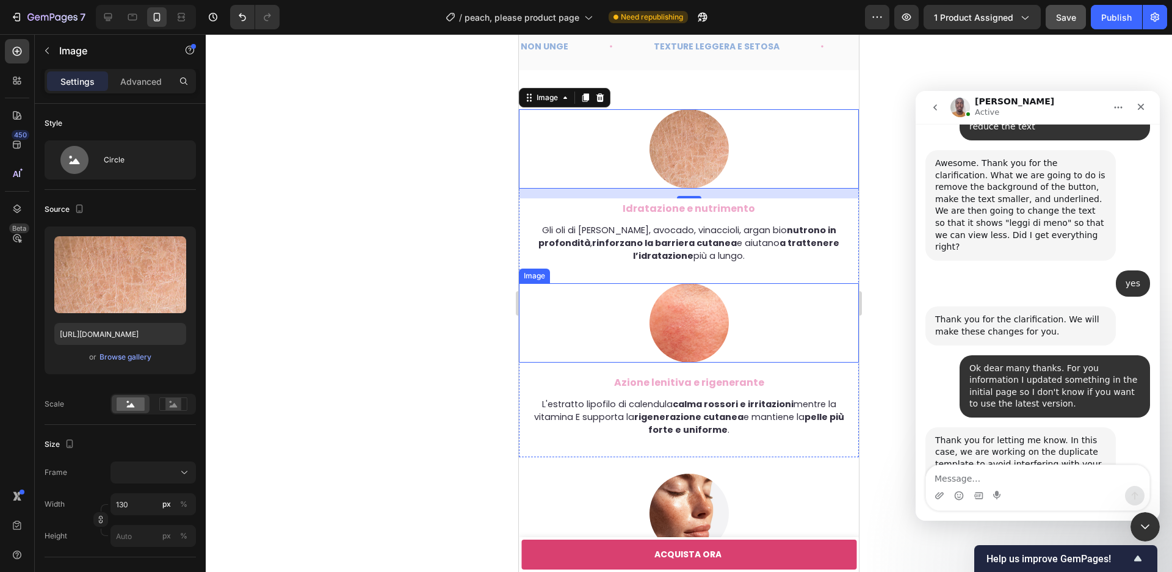
click at [695, 315] on img at bounding box center [689, 322] width 79 height 79
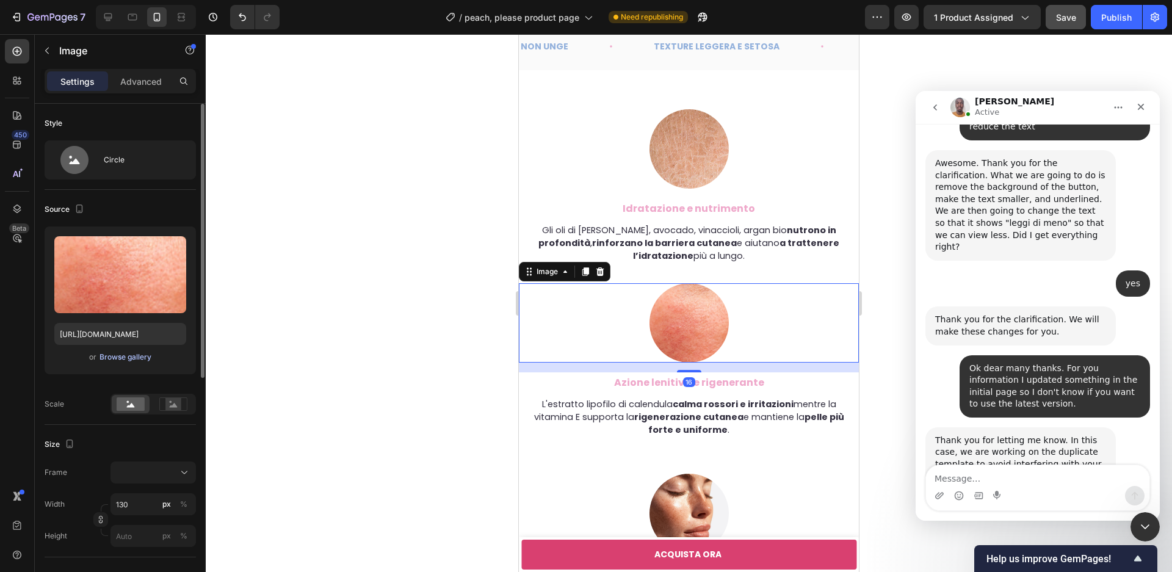
click at [129, 361] on div "Browse gallery" at bounding box center [126, 357] width 52 height 11
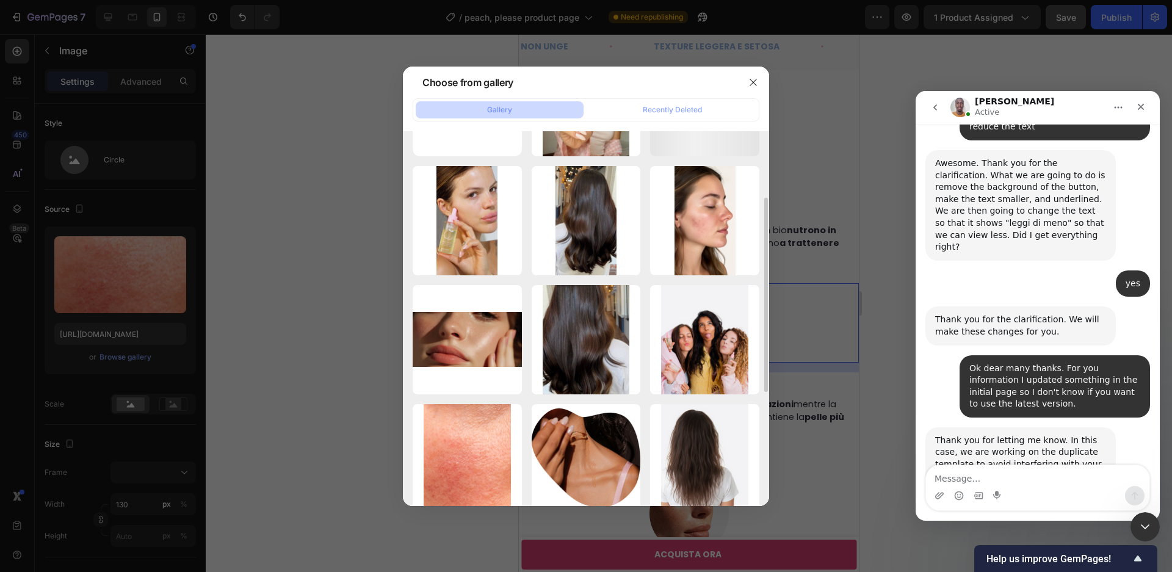
scroll to position [115, 0]
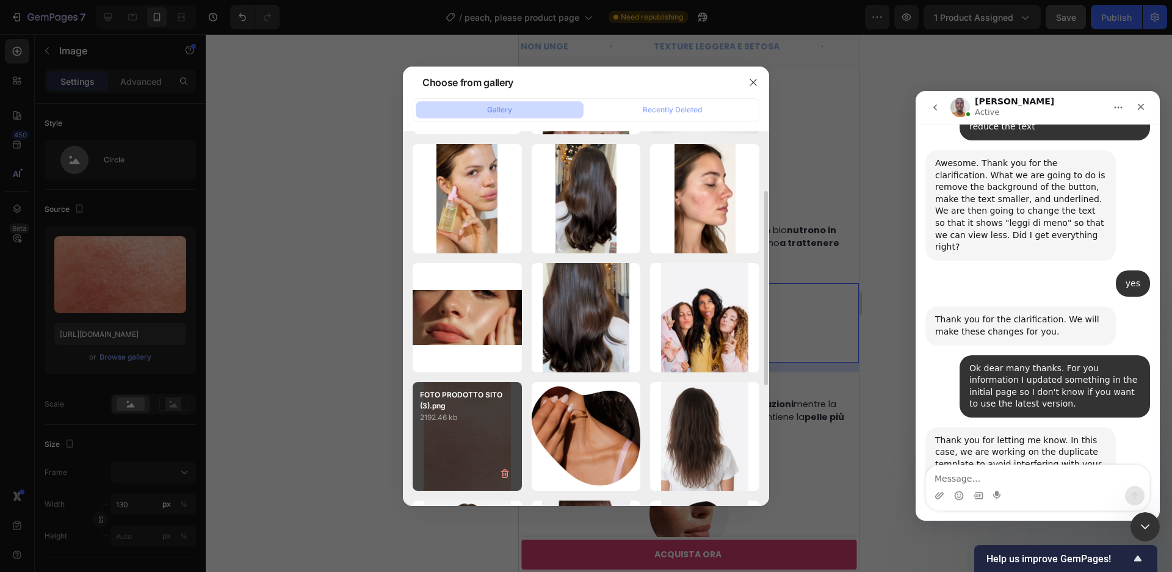
click at [472, 435] on div "FOTO PRODOTTO SITO (3).png 2192.46 kb" at bounding box center [467, 436] width 109 height 109
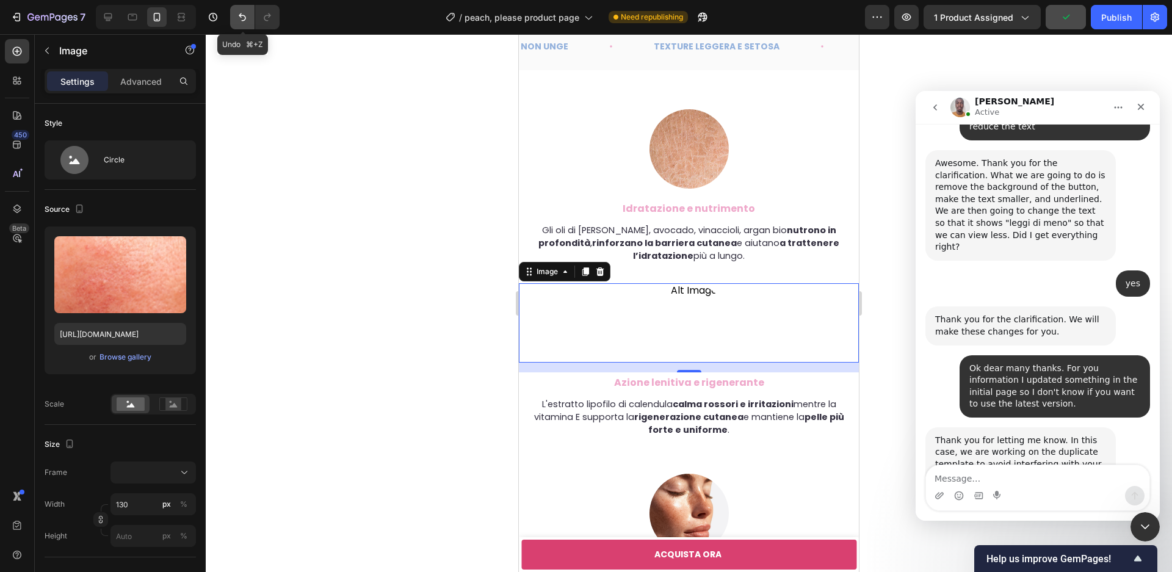
click at [242, 21] on icon "Undo/Redo" at bounding box center [242, 17] width 12 height 12
type input "[URL][DOMAIN_NAME]"
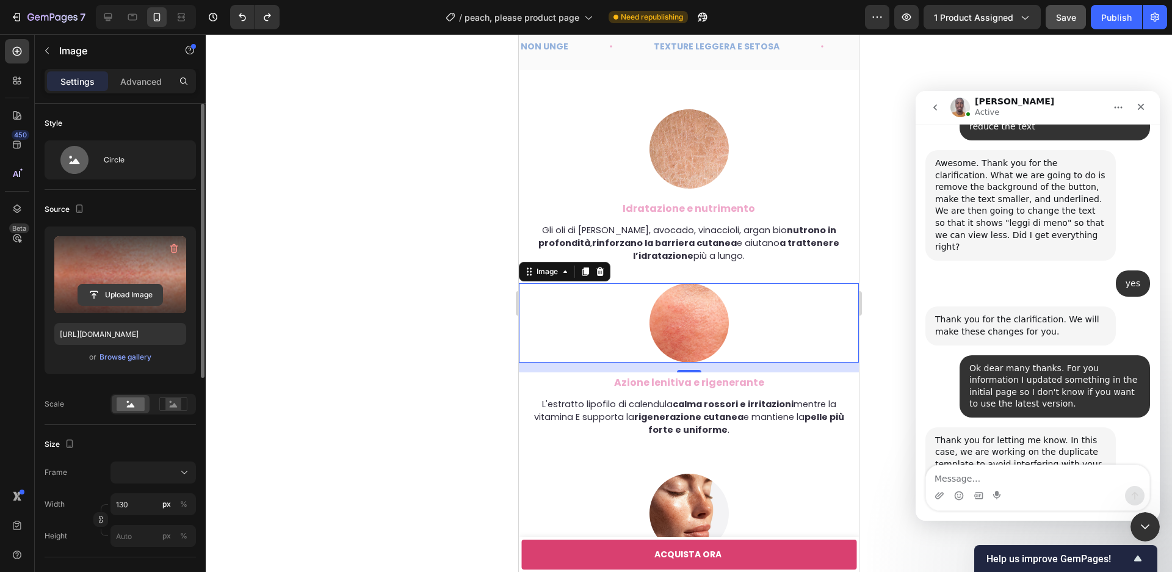
click at [115, 297] on input "file" at bounding box center [120, 294] width 84 height 21
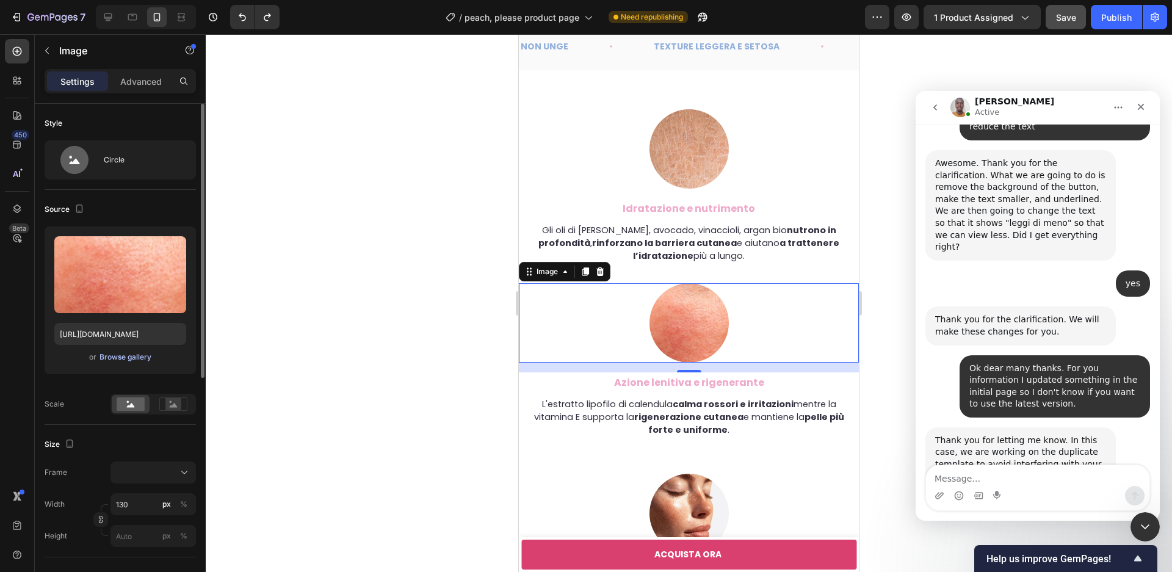
click at [139, 356] on div "Browse gallery" at bounding box center [126, 357] width 52 height 11
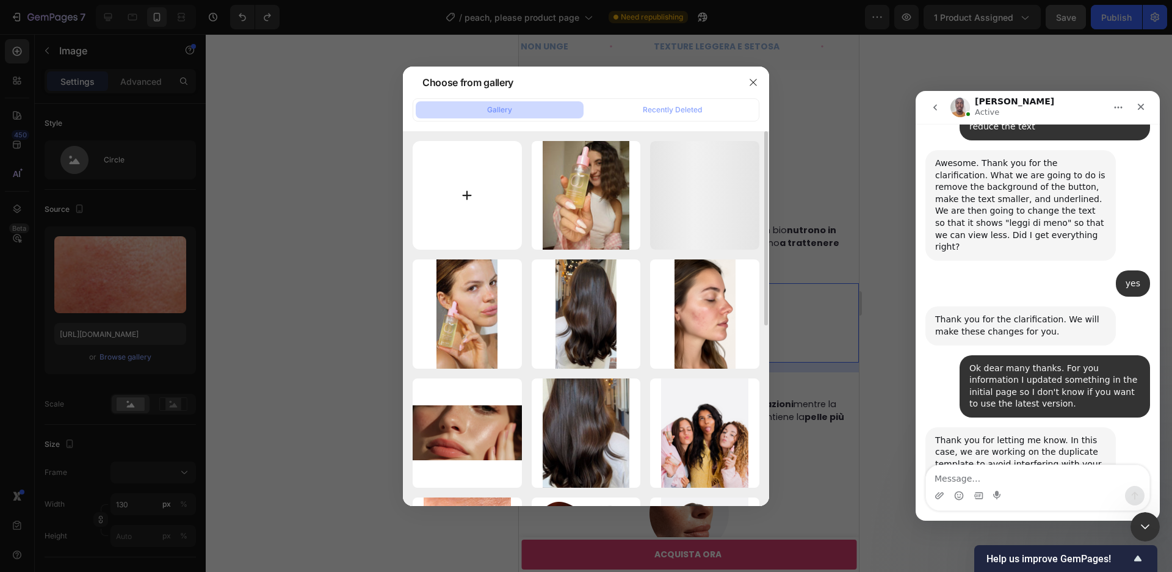
click at [497, 219] on input "file" at bounding box center [467, 195] width 109 height 109
type input "C:\fakepath\514082517704246118-af33470d-949e-47a0-ae2e-5482681b180b.webp"
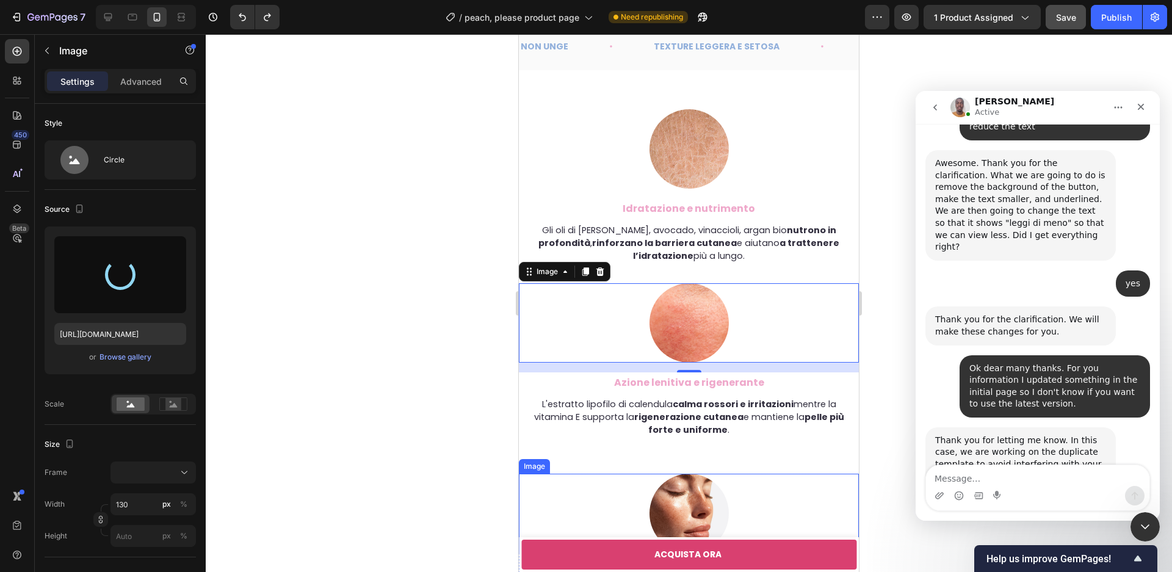
click at [699, 507] on img at bounding box center [689, 513] width 79 height 79
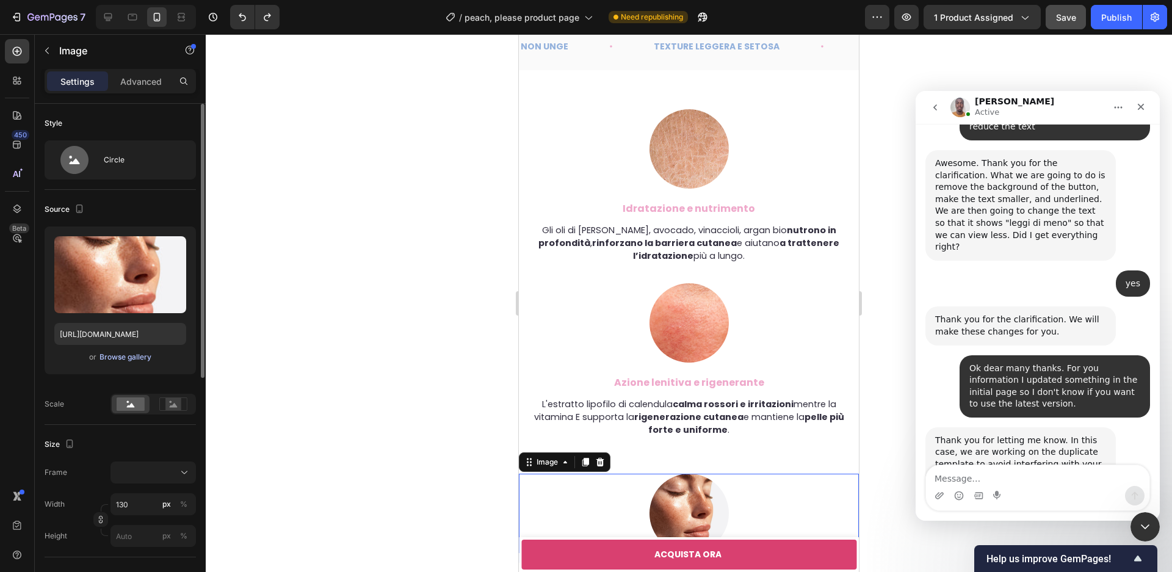
click at [125, 363] on button "Browse gallery" at bounding box center [125, 357] width 53 height 12
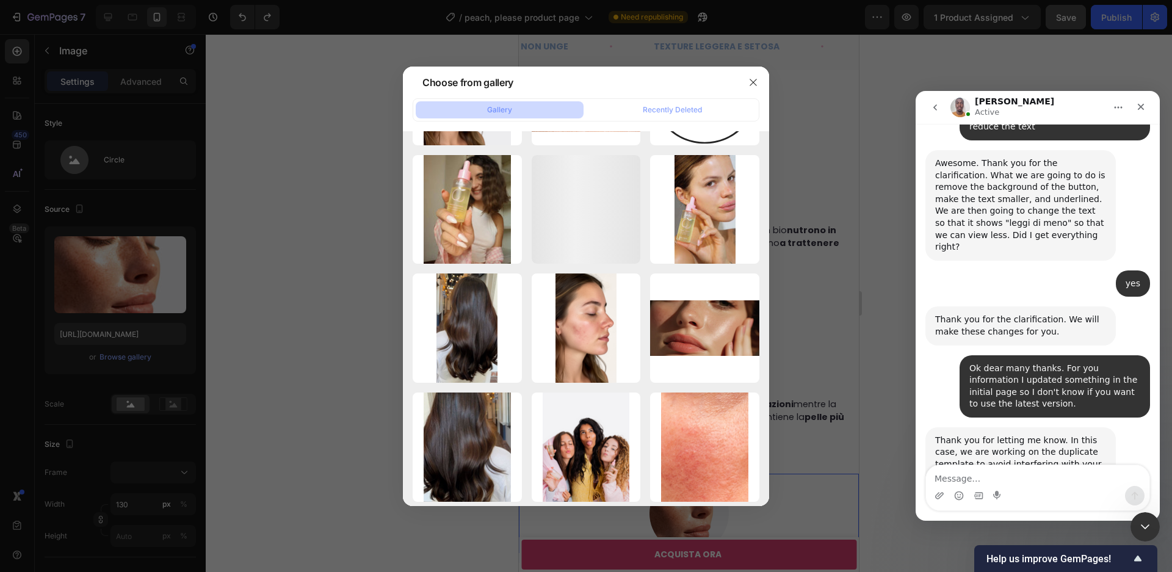
scroll to position [0, 0]
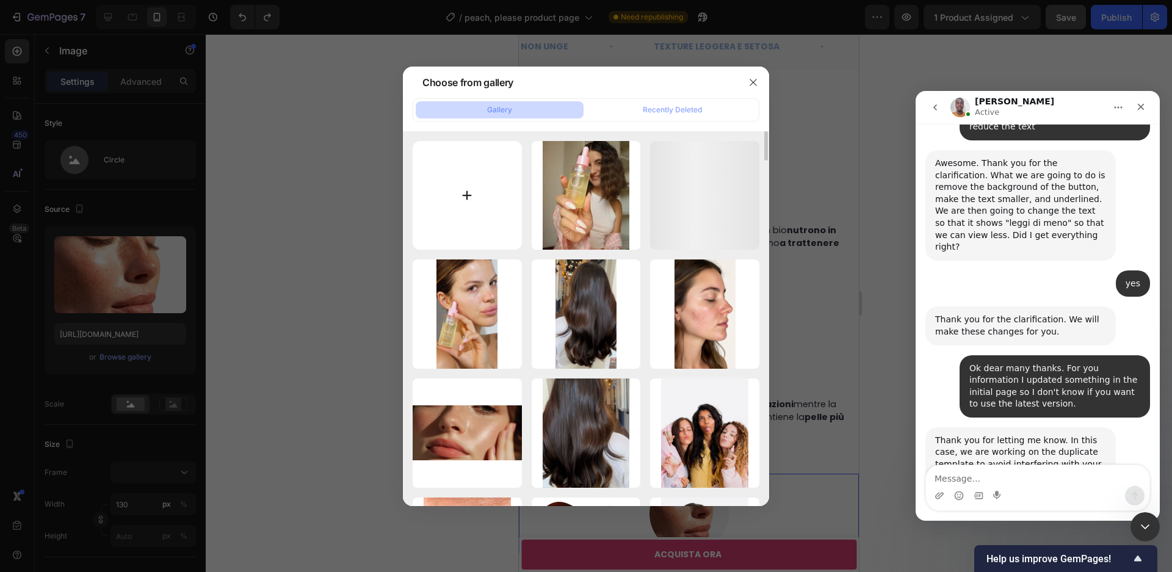
click at [456, 212] on input "file" at bounding box center [467, 195] width 109 height 109
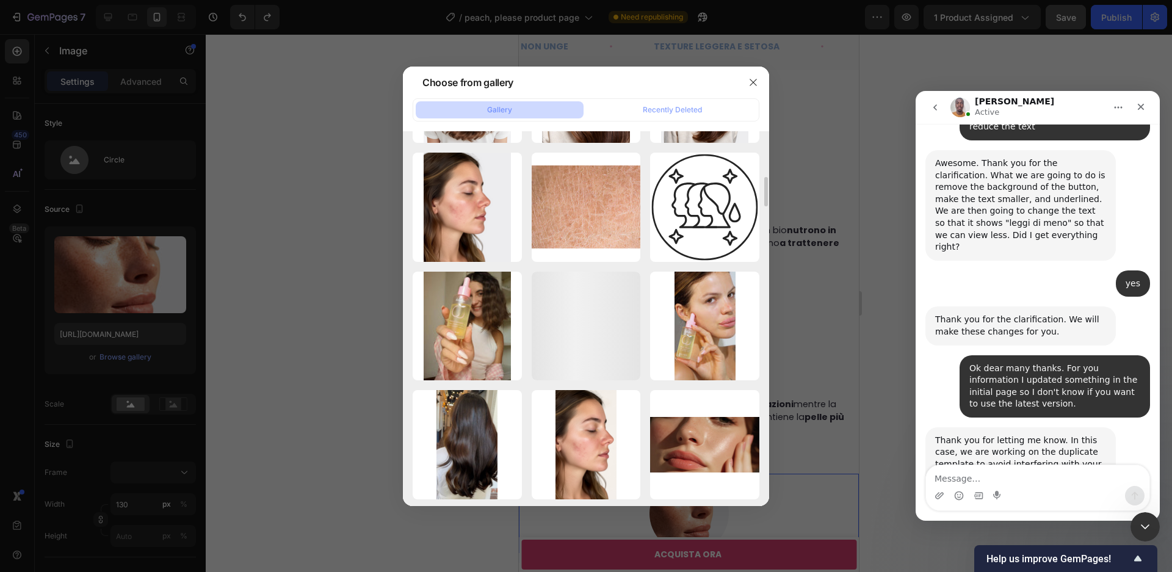
scroll to position [625, 0]
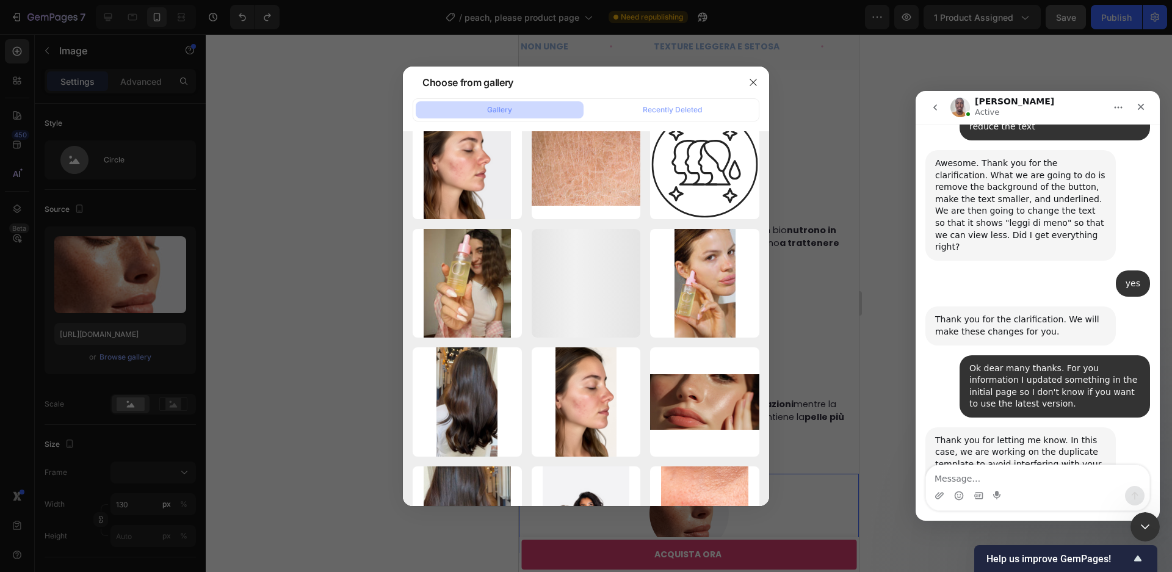
click at [128, 358] on div at bounding box center [586, 286] width 1172 height 572
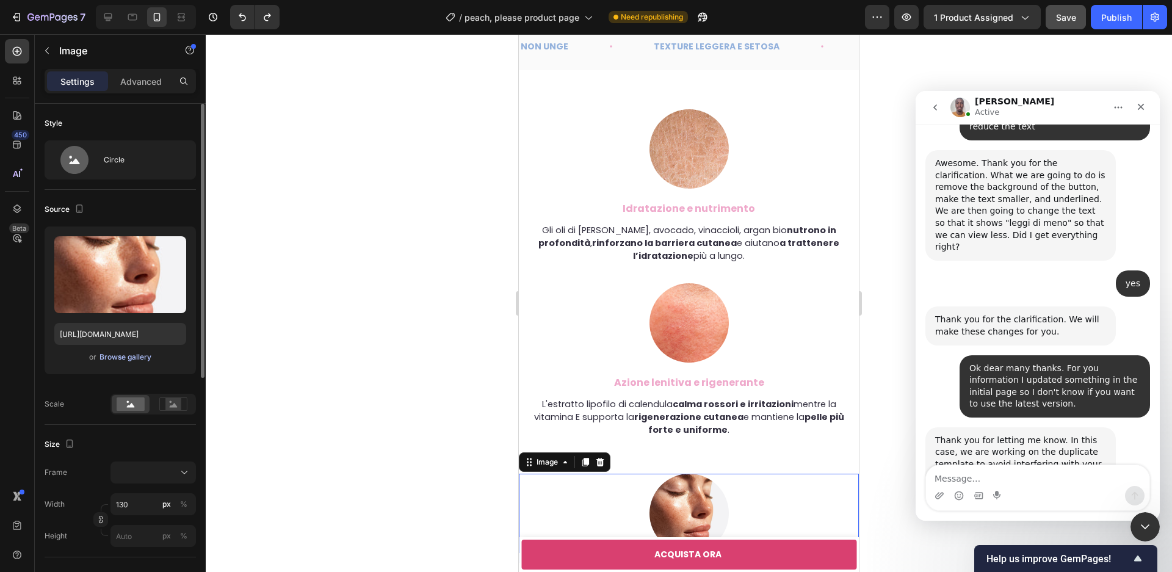
click at [128, 358] on div "Browse gallery" at bounding box center [126, 357] width 52 height 11
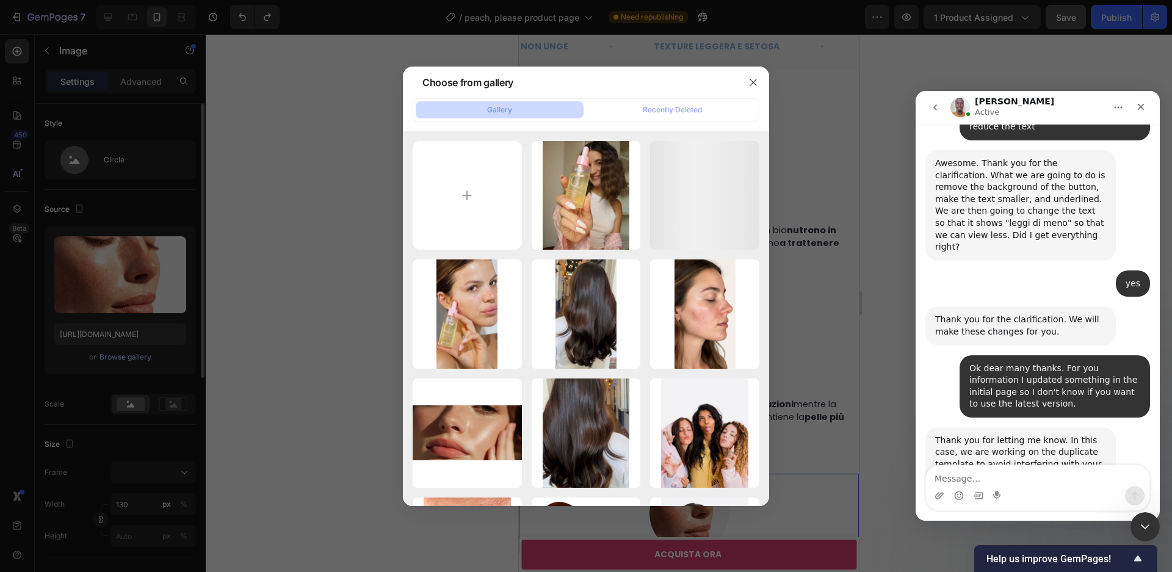
click at [467, 216] on input "file" at bounding box center [467, 195] width 109 height 109
type input "C:\fakepath\514082517704246118-1d21095b-c60a-4ce9-ad37-052b4deb8a15.webp"
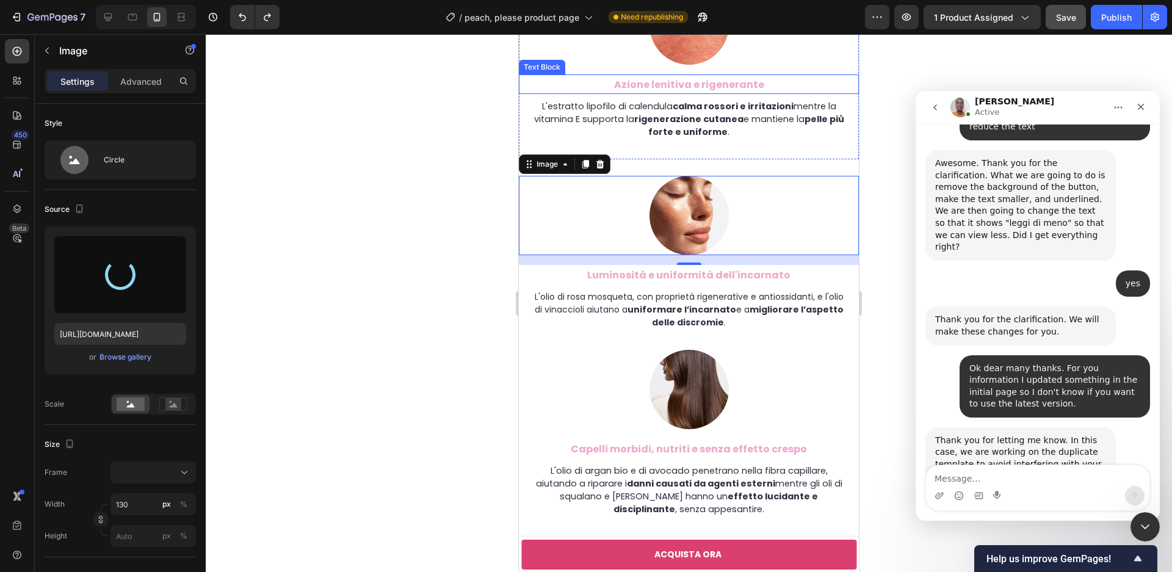
scroll to position [3686, 0]
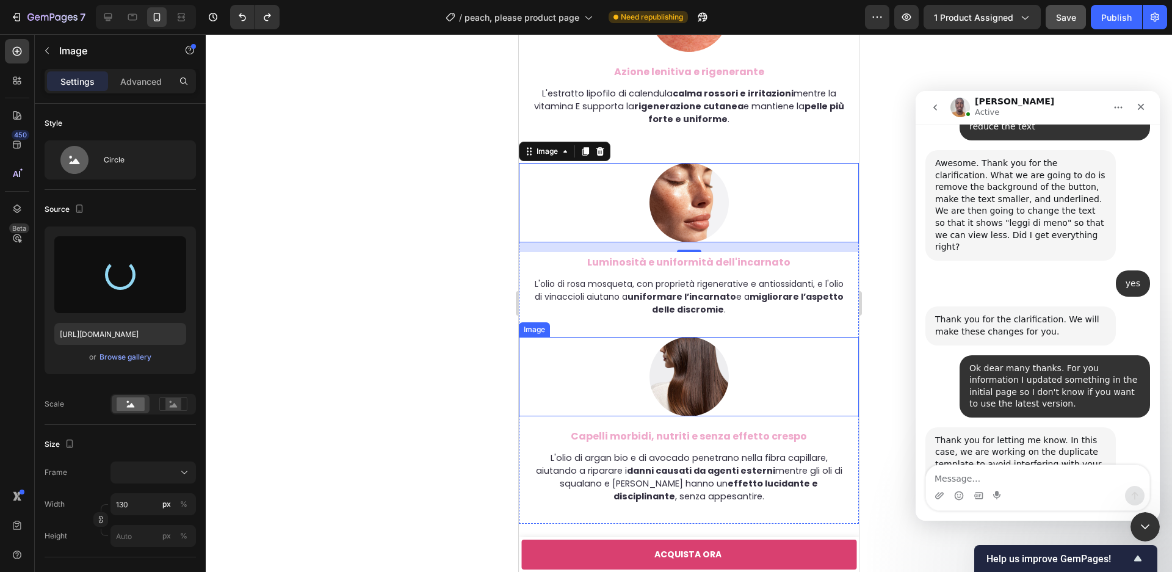
type input "[URL][DOMAIN_NAME]"
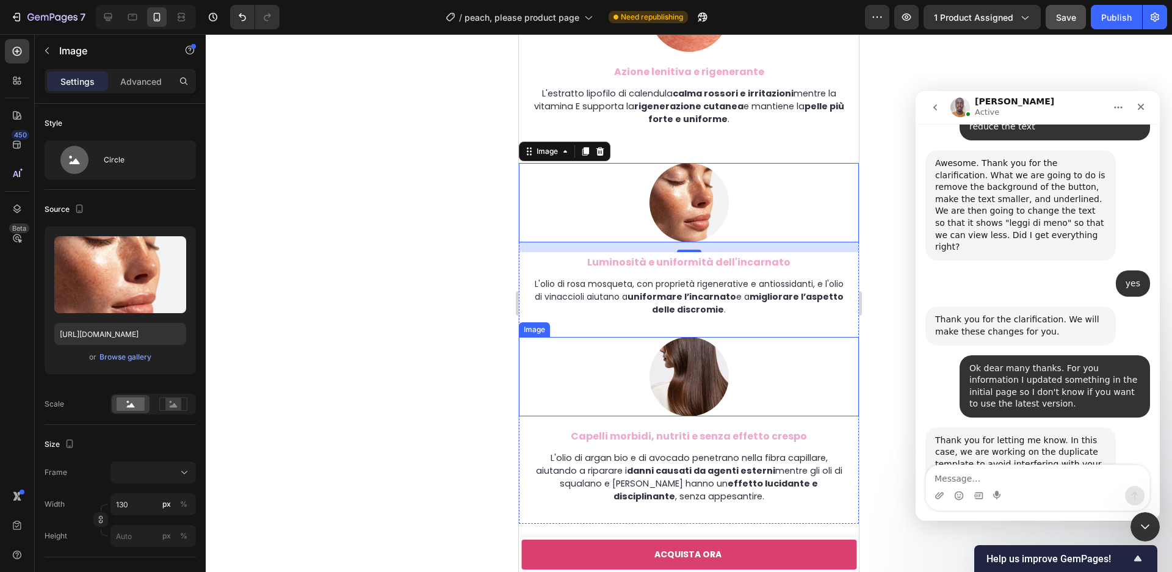
click at [674, 373] on img at bounding box center [689, 376] width 79 height 79
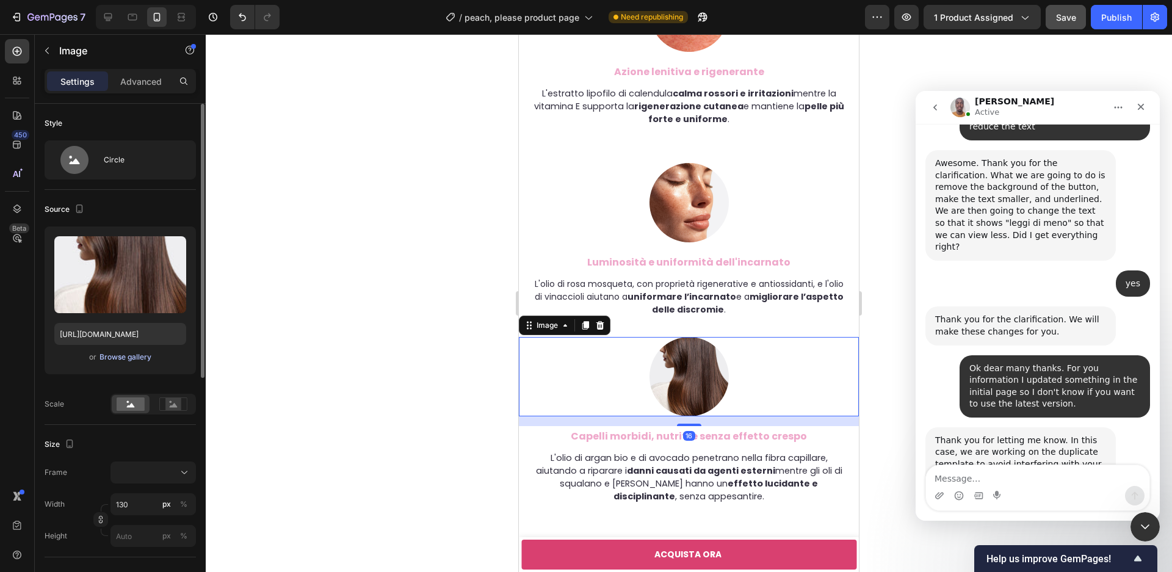
click at [126, 360] on div "Browse gallery" at bounding box center [126, 357] width 52 height 11
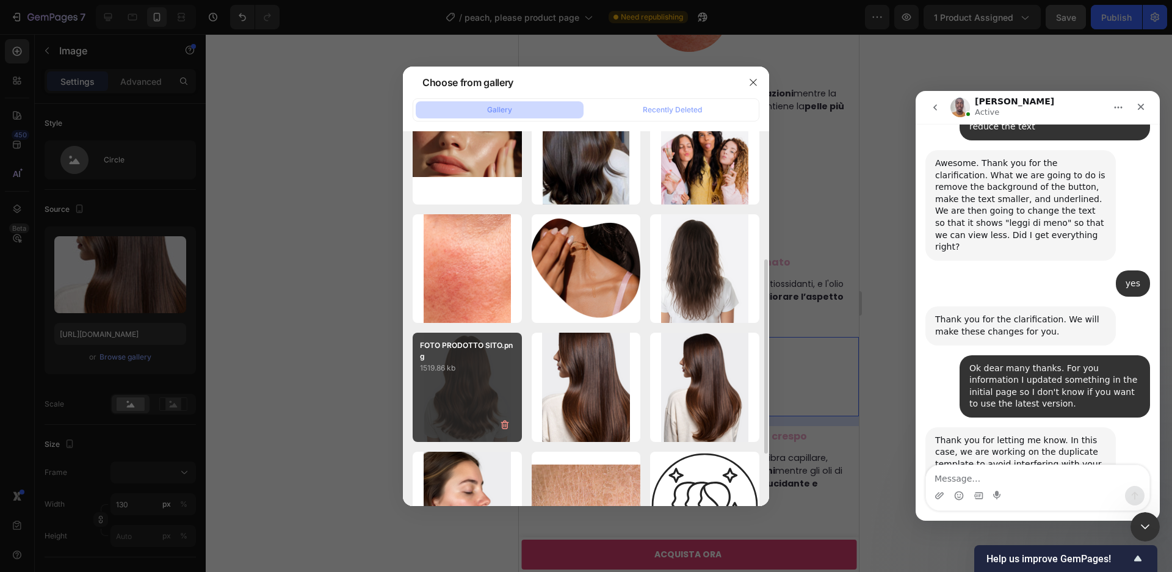
scroll to position [0, 0]
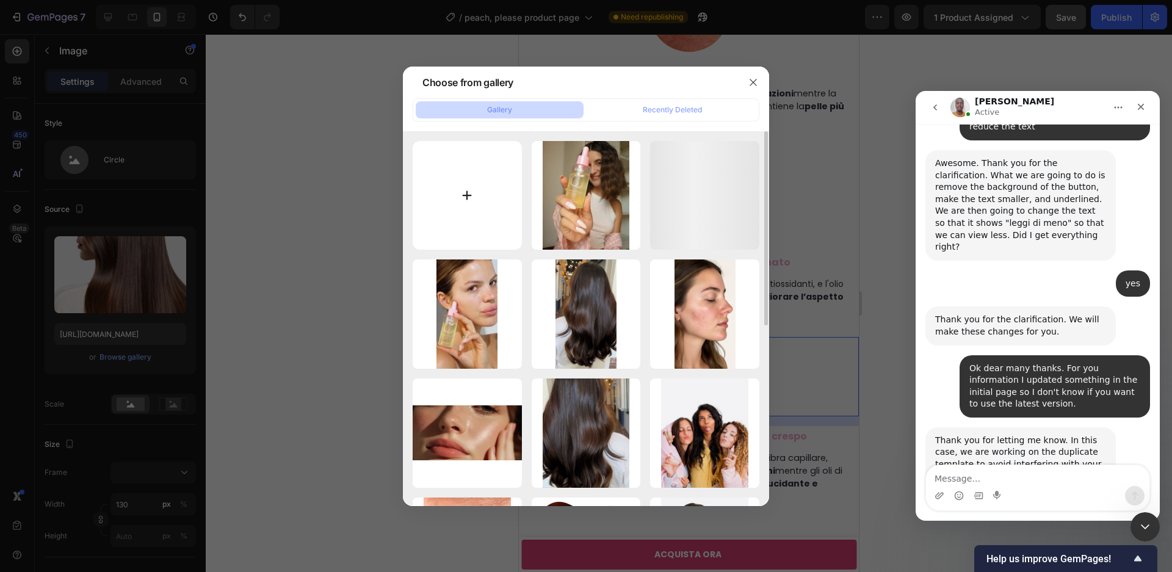
click at [473, 214] on input "file" at bounding box center [467, 195] width 109 height 109
click at [127, 356] on div at bounding box center [586, 286] width 1172 height 572
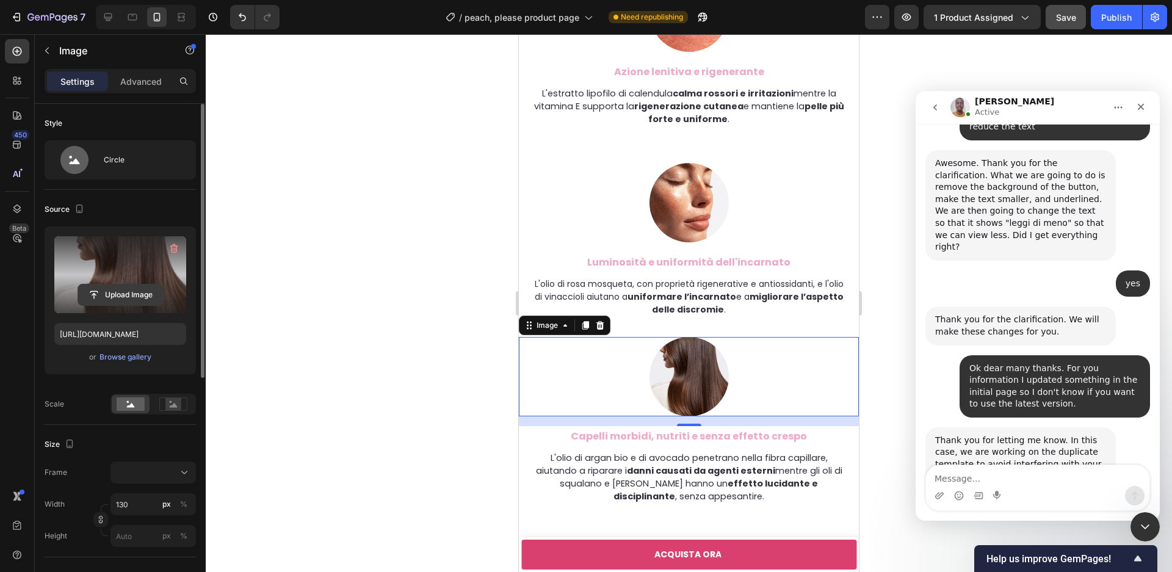
click at [121, 294] on input "file" at bounding box center [120, 294] width 84 height 21
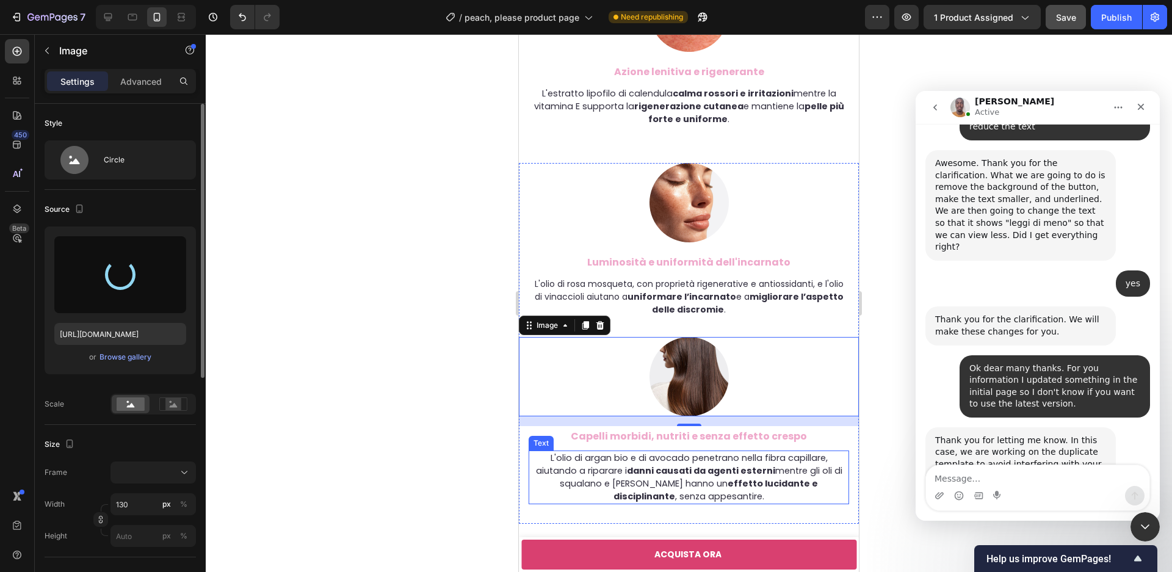
type input "[URL][DOMAIN_NAME]"
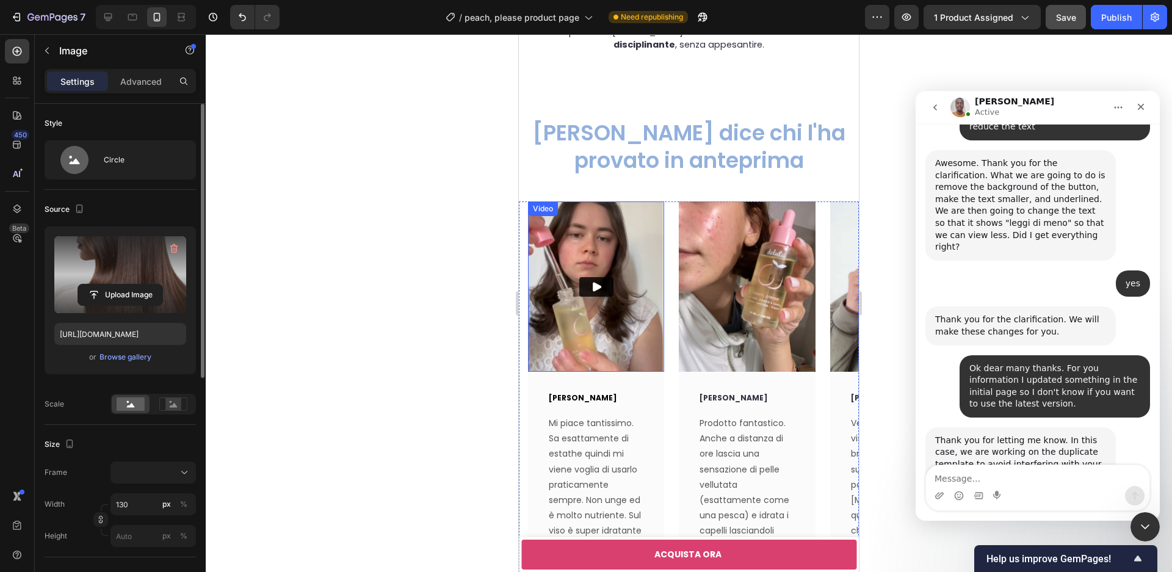
scroll to position [4140, 0]
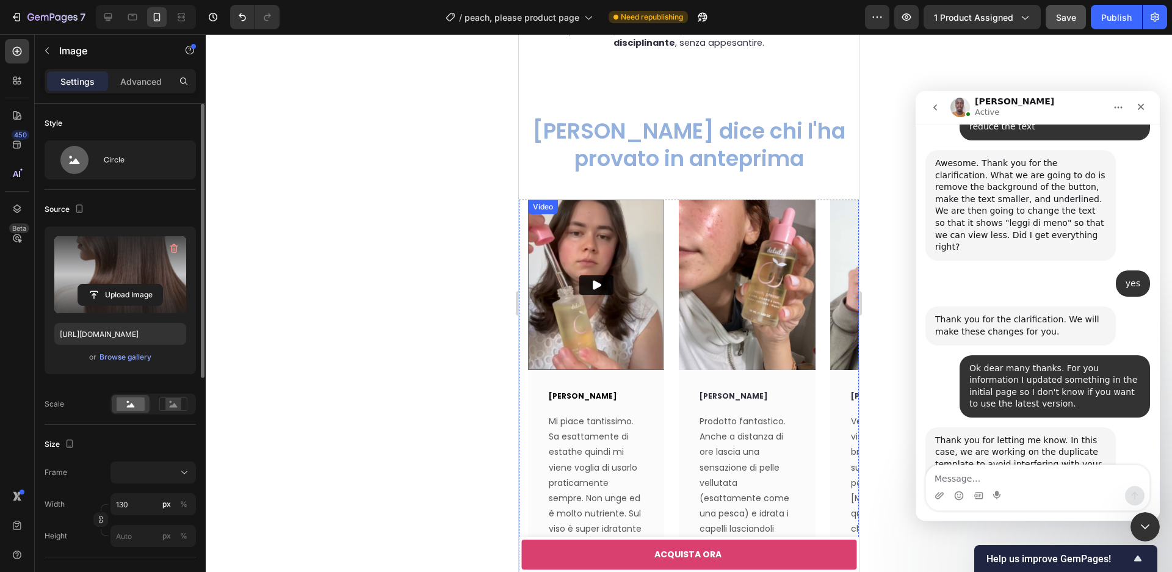
click at [614, 339] on img at bounding box center [596, 285] width 136 height 170
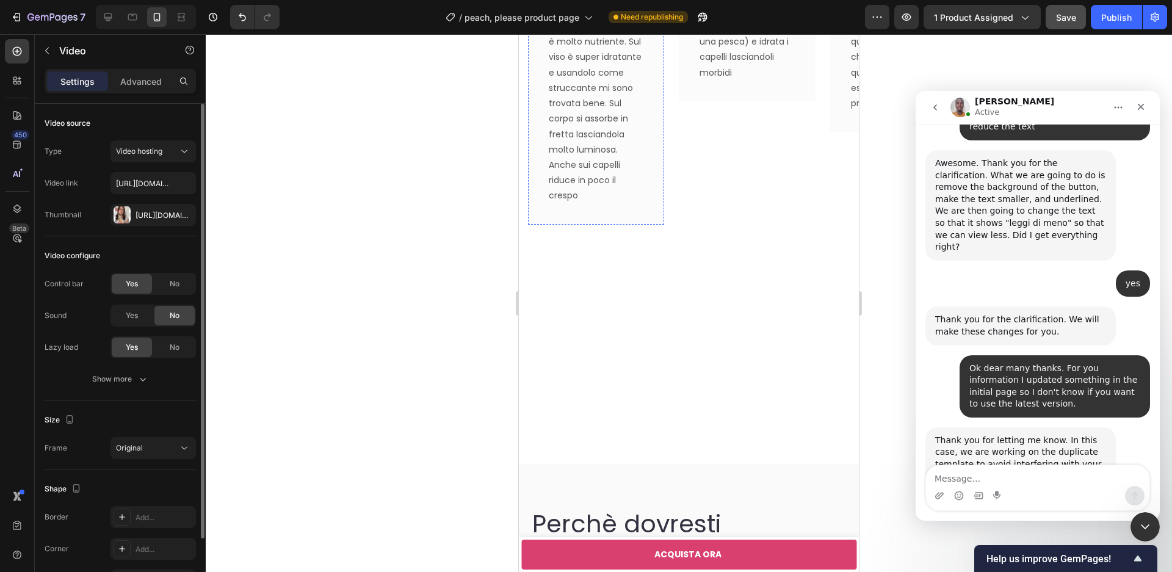
scroll to position [4612, 0]
click at [43, 47] on icon "button" at bounding box center [47, 51] width 10 height 10
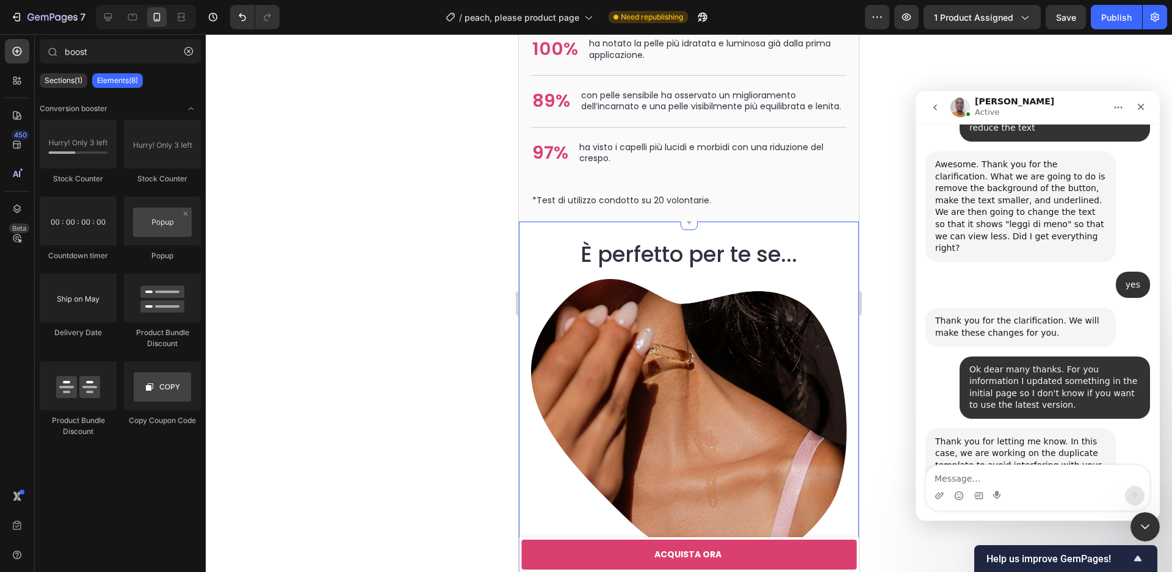
scroll to position [1, 0]
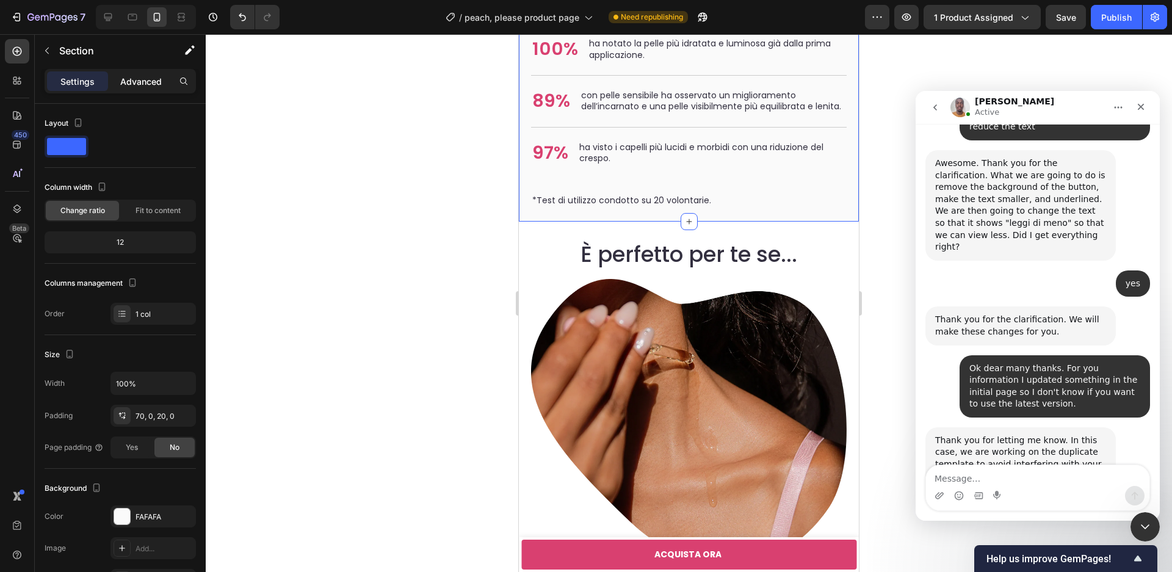
click at [158, 85] on p "Advanced" at bounding box center [141, 81] width 42 height 13
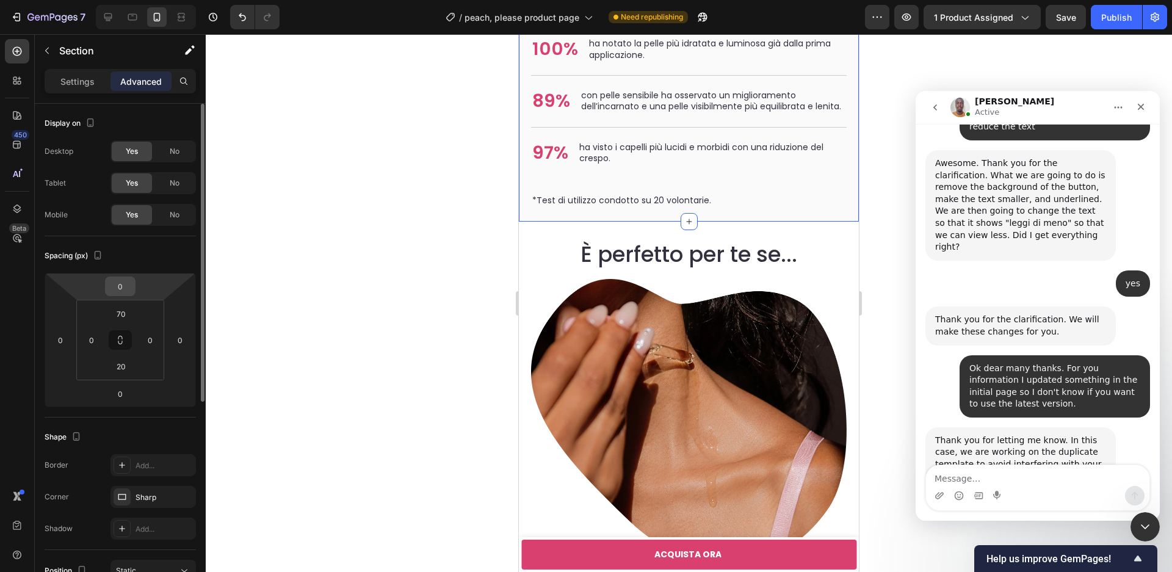
click at [120, 288] on input "0" at bounding box center [120, 286] width 24 height 18
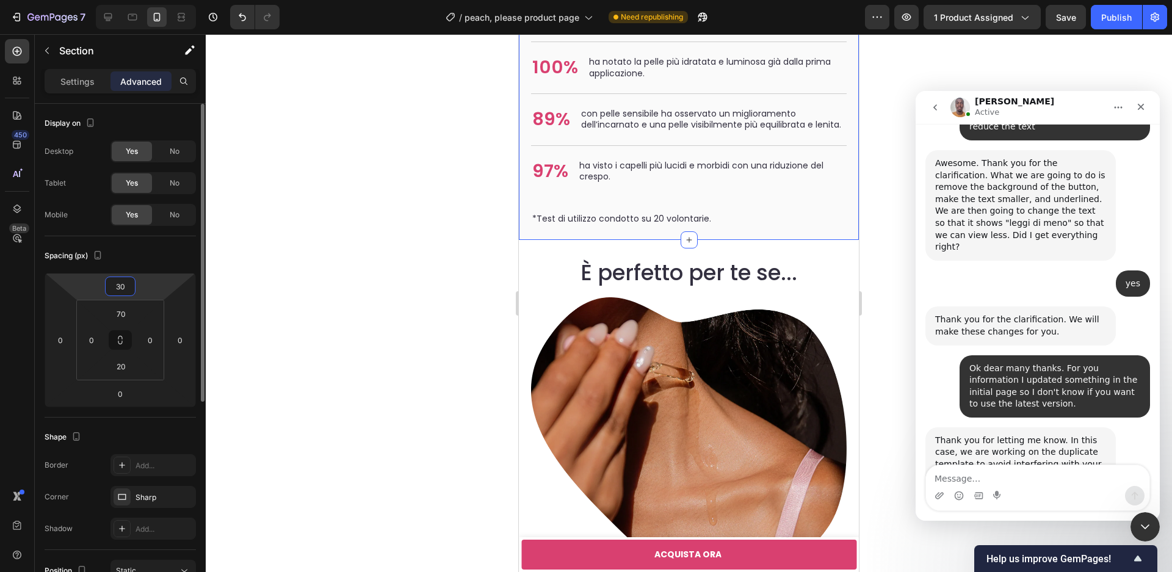
type input "3"
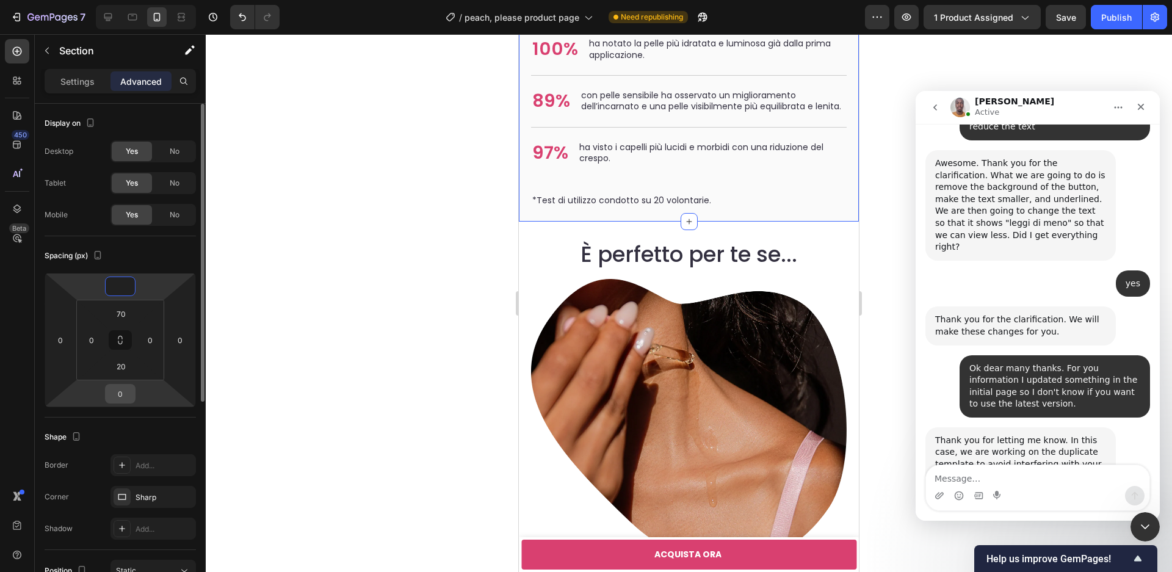
click at [121, 396] on input "0" at bounding box center [120, 394] width 24 height 18
type input "0"
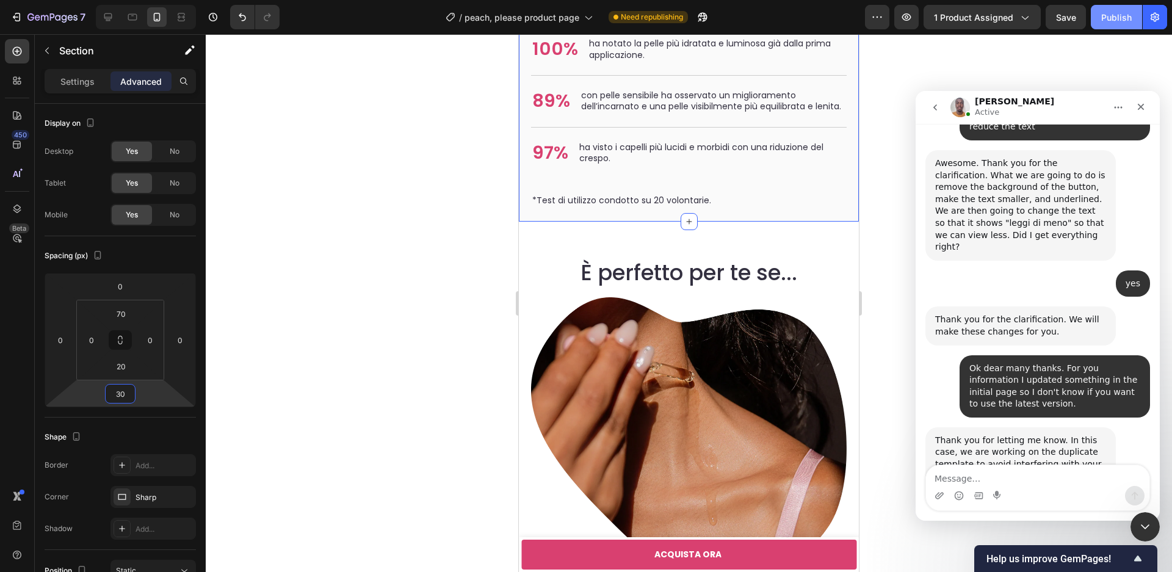
click at [1062, 23] on div "Save" at bounding box center [1066, 17] width 20 height 13
click at [1125, 18] on div "Publish" at bounding box center [1116, 17] width 31 height 13
click at [1106, 24] on button "Publish" at bounding box center [1116, 17] width 51 height 24
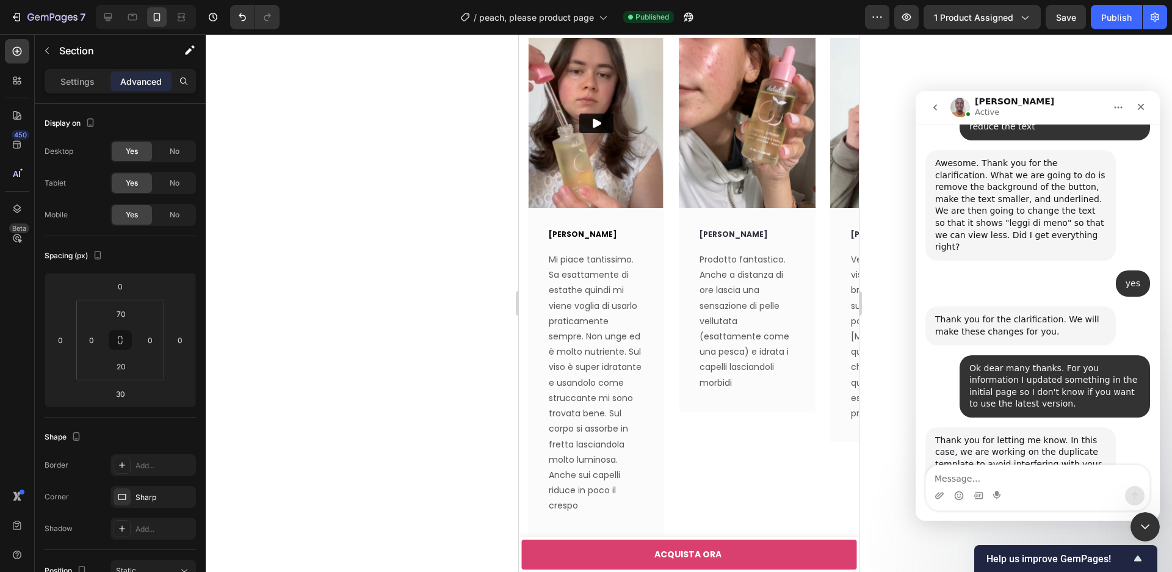
scroll to position [4303, 0]
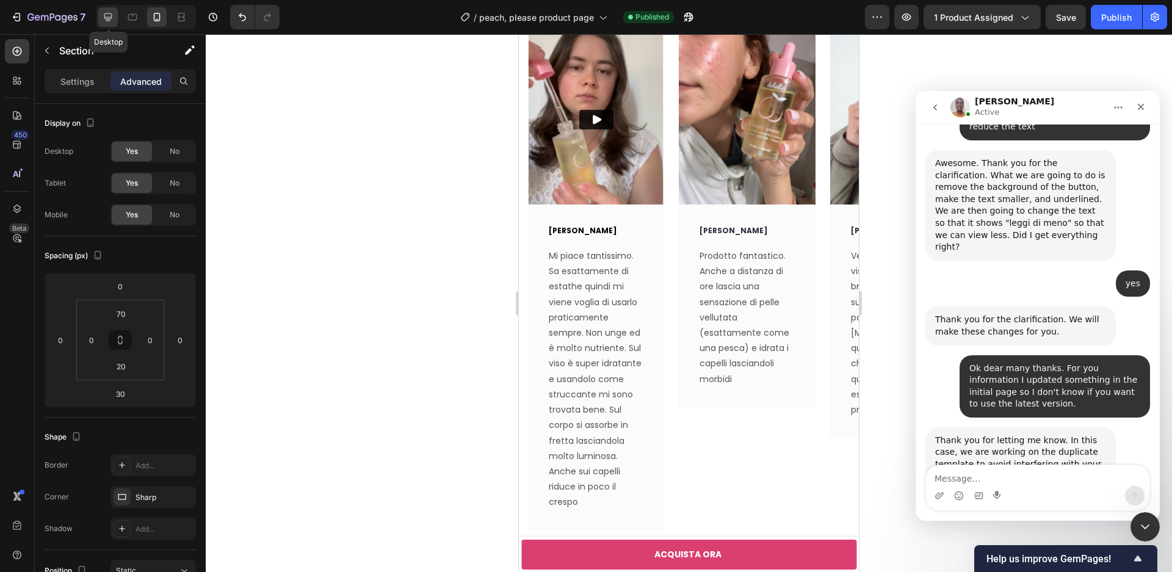
click at [110, 18] on icon at bounding box center [108, 17] width 12 height 12
type input "0"
type input "50"
type input "20"
type input "50"
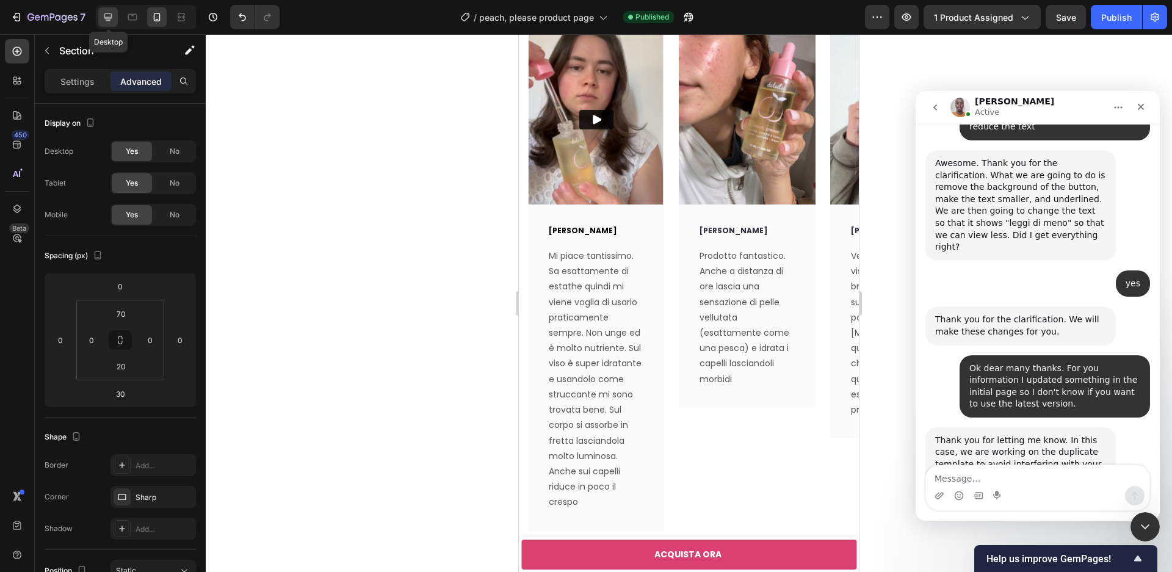
type input "20"
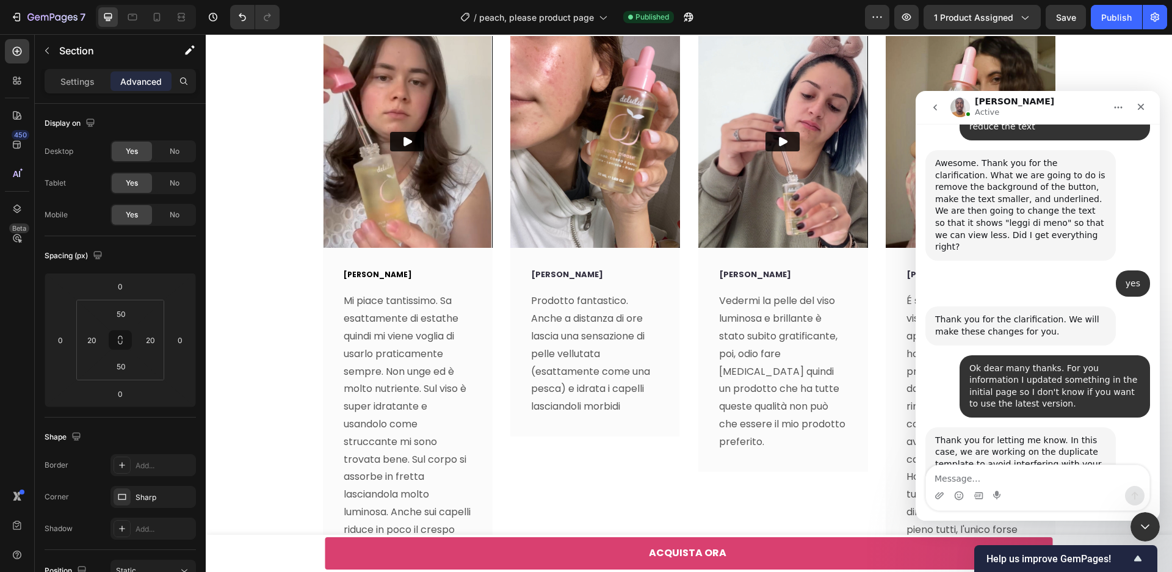
scroll to position [5021, 0]
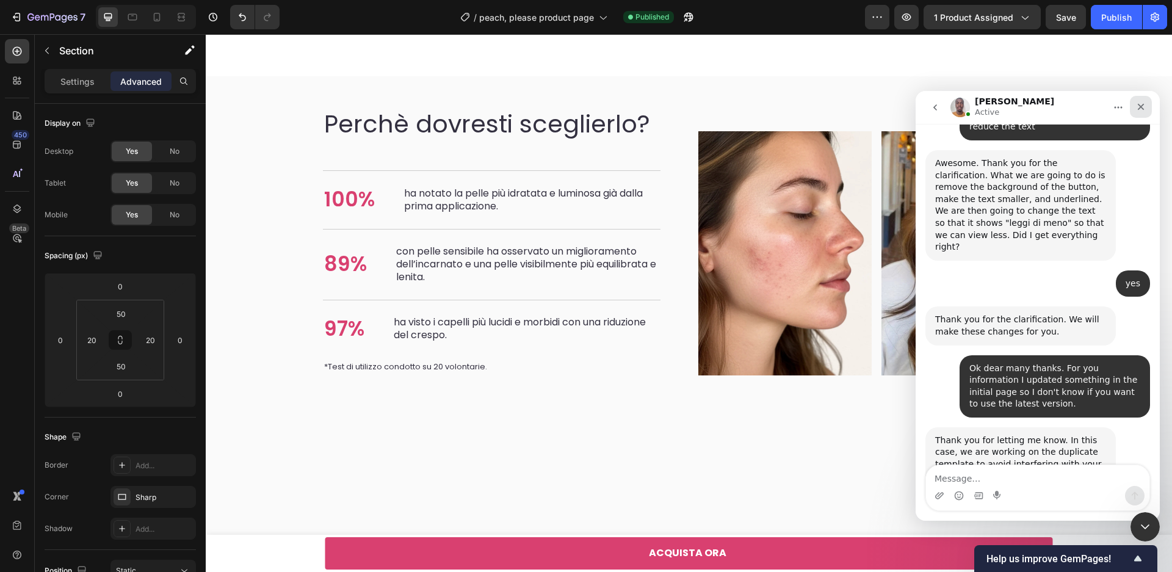
click at [1148, 107] on div "Chiudi" at bounding box center [1141, 107] width 22 height 22
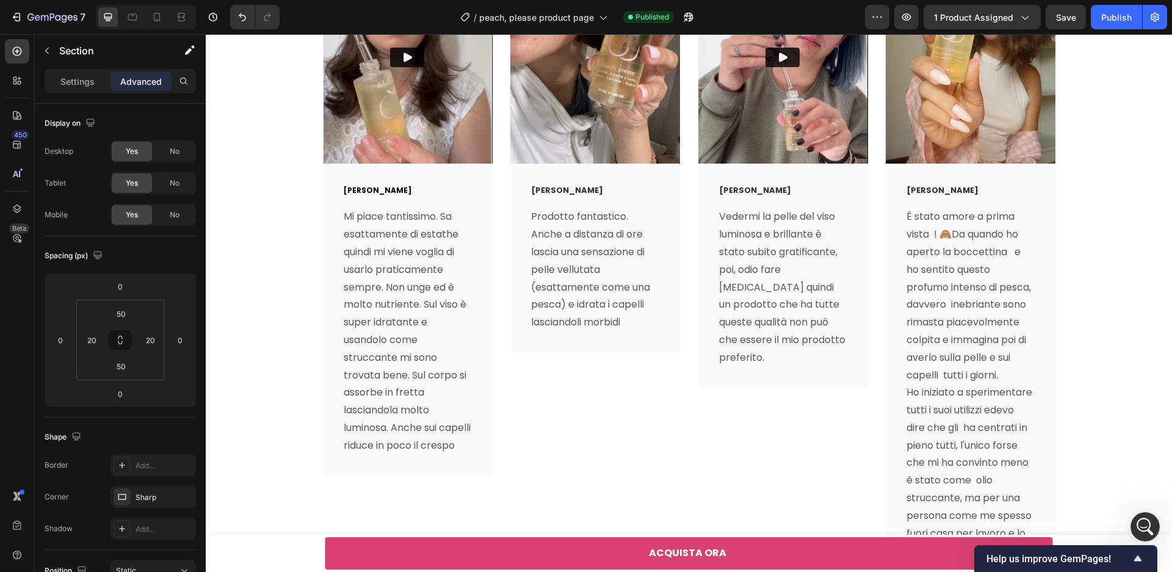
scroll to position [4311, 0]
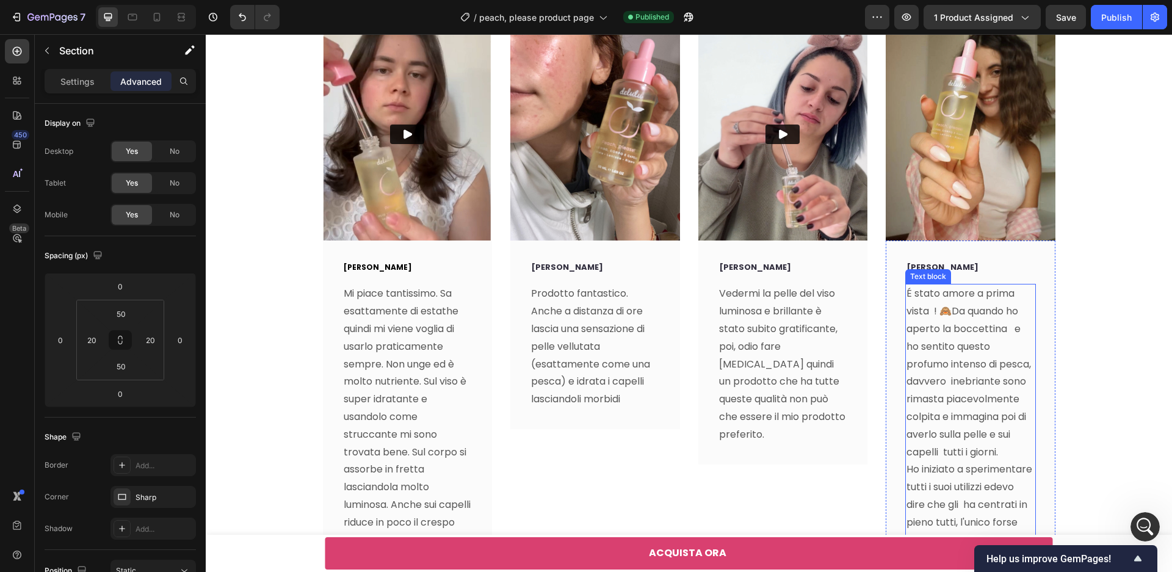
click at [998, 341] on p "É stato amore a prima vista ! 🙈Da quando ho aperto la boccettina e ho sentito q…" at bounding box center [971, 373] width 128 height 176
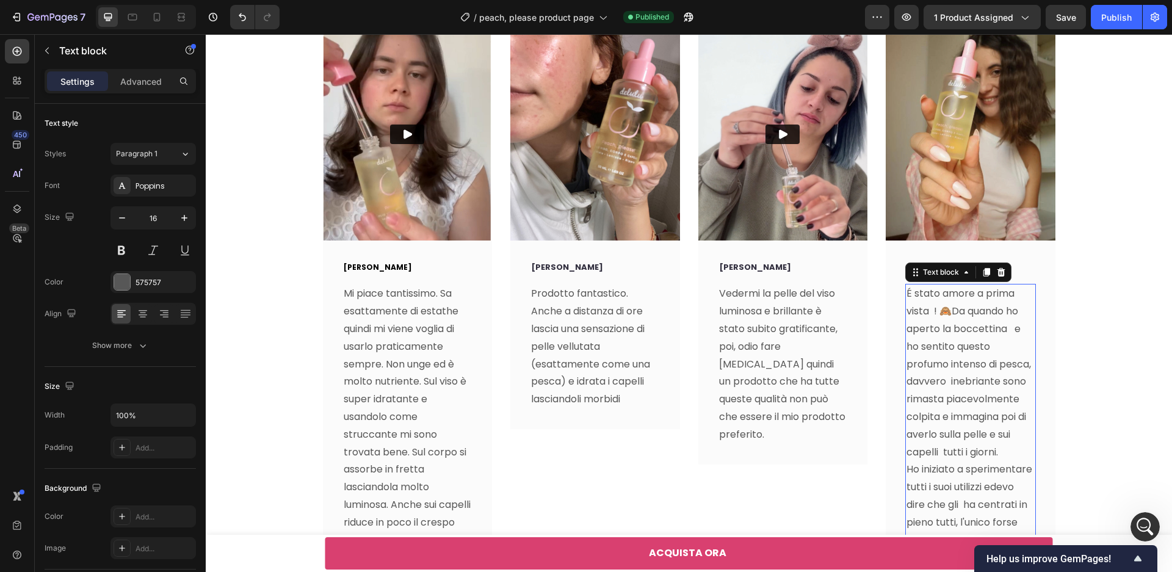
click at [1013, 325] on p "É stato amore a prima vista ! 🙈Da quando ho aperto la boccettina e ho sentito q…" at bounding box center [971, 373] width 128 height 176
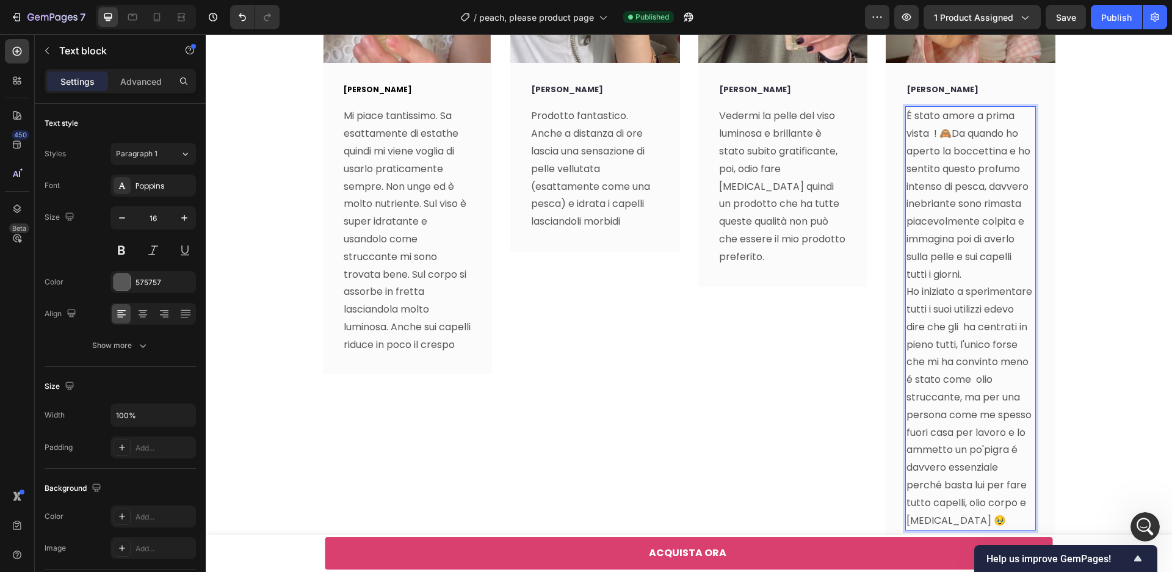
scroll to position [4494, 0]
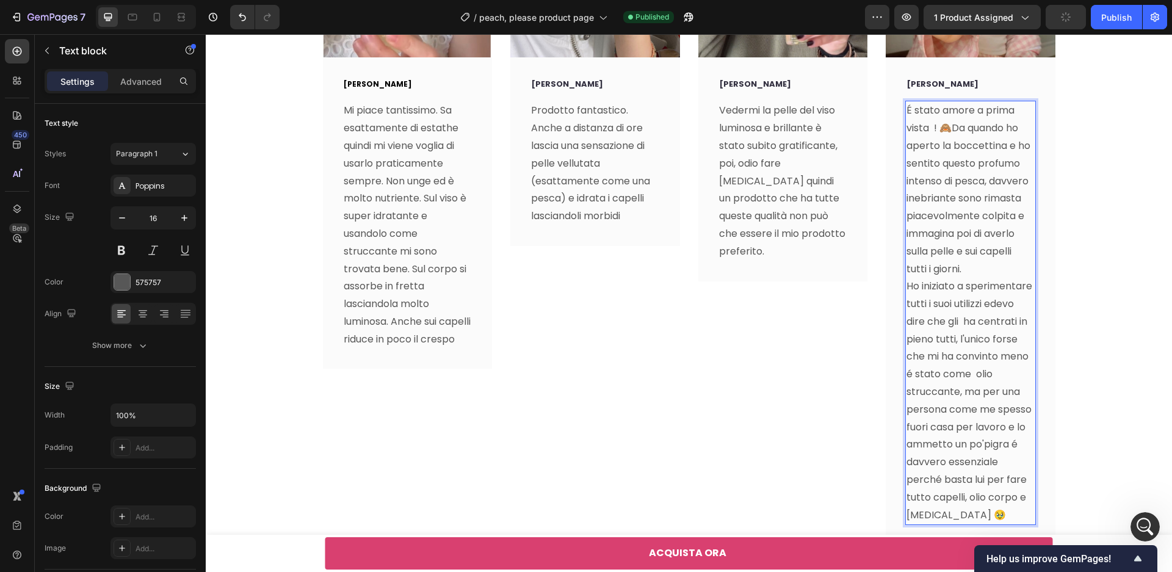
click at [966, 325] on p "Ho iniziato a sperimentare tutti i suoi utilizzi edevo dire che gli ha centrati…" at bounding box center [971, 401] width 128 height 246
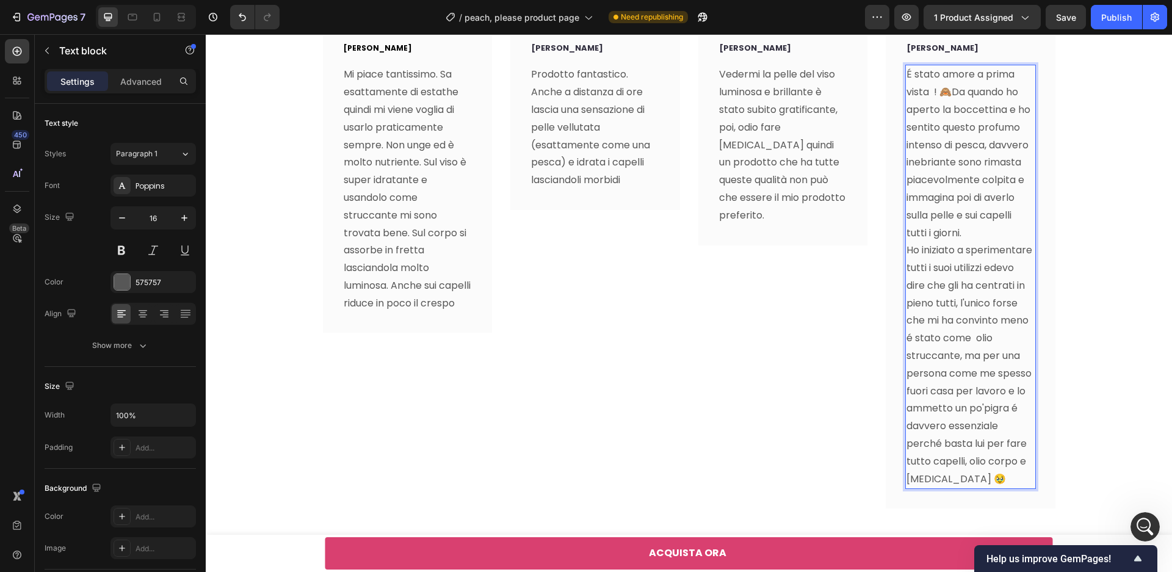
scroll to position [4531, 0]
click at [976, 338] on p "Ho iniziato a sperimentare tutti i suoi utilizzi edevo dire che gli ha centrati…" at bounding box center [971, 364] width 128 height 246
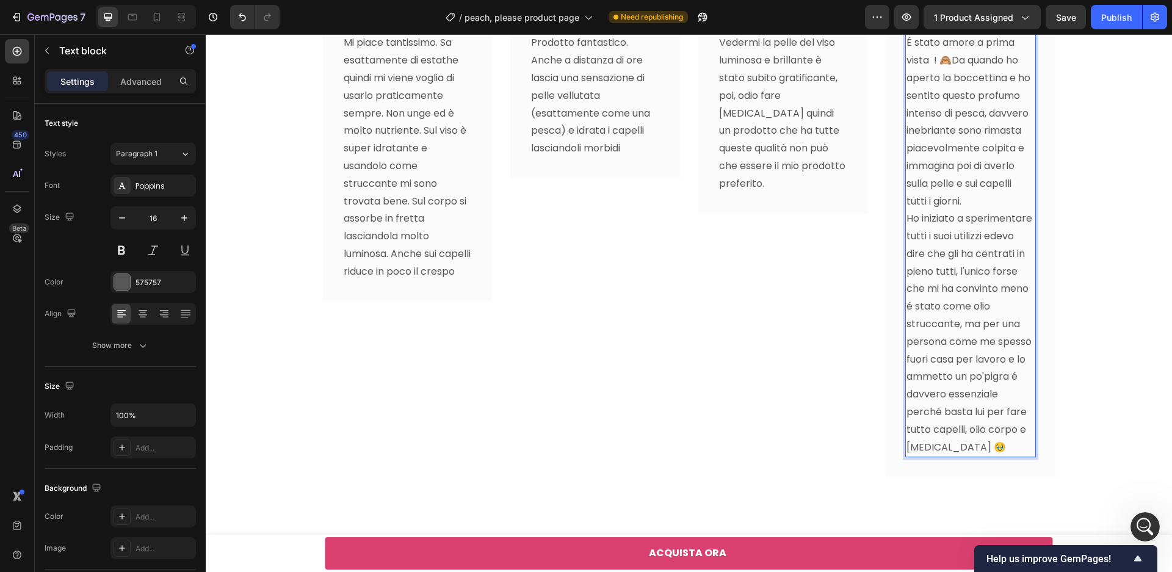
scroll to position [4563, 0]
click at [1012, 446] on p "Ho iniziato a sperimentare tutti i suoi utilizzi edevo dire che gli ha centrati…" at bounding box center [971, 332] width 128 height 246
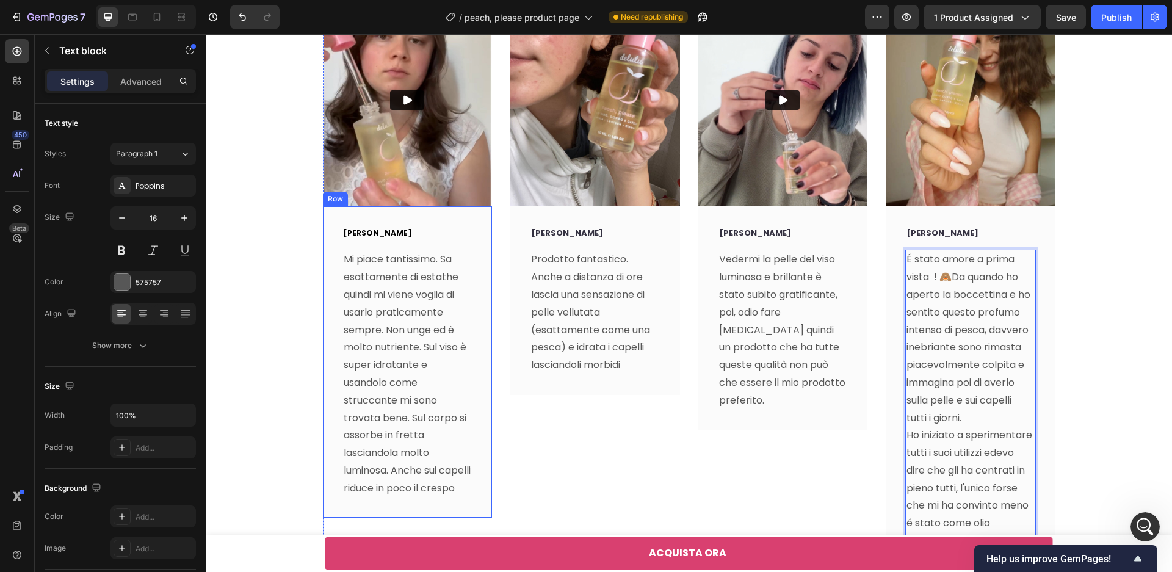
scroll to position [4433, 0]
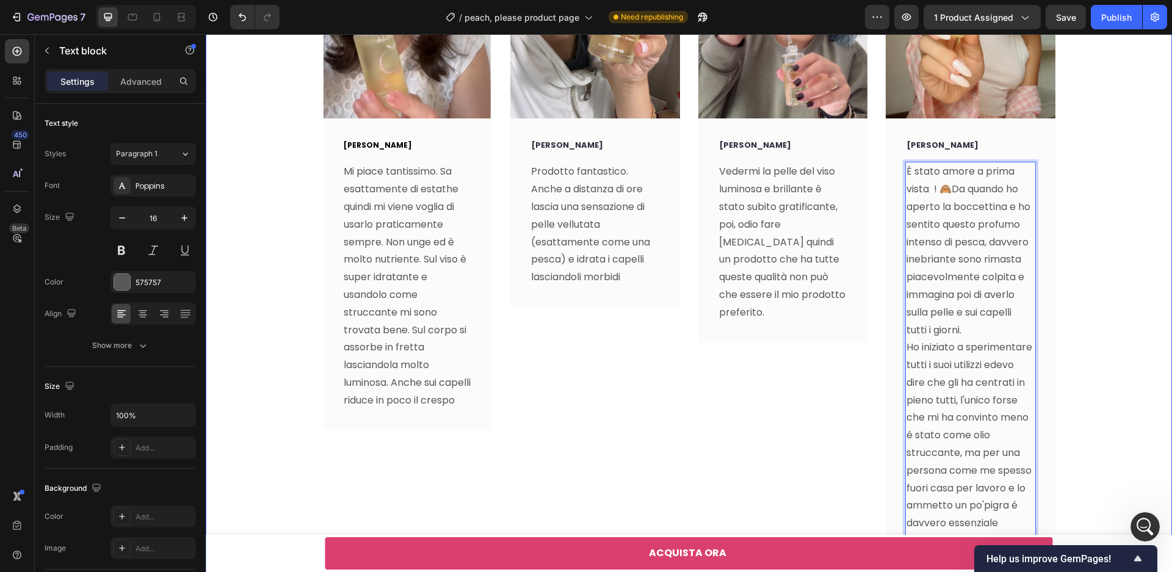
click at [379, 294] on p "Mi piace tantissimo. Sa esattamente di estathe quindi mi viene voglia di usarlo…" at bounding box center [408, 286] width 128 height 246
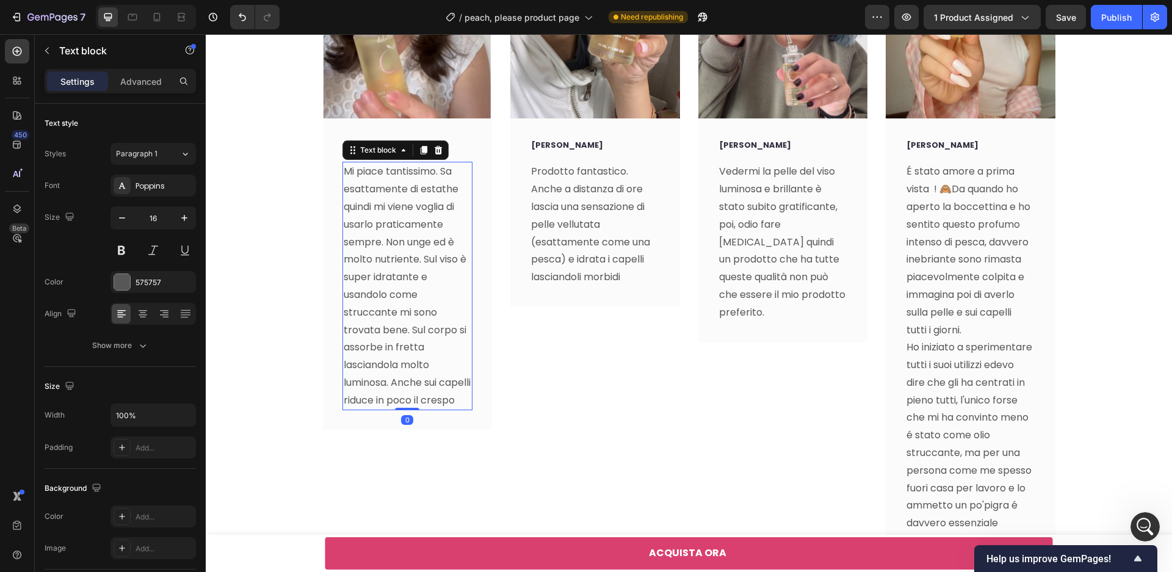
click at [405, 298] on p "Mi piace tantissimo. Sa esattamente di estathe quindi mi viene voglia di usarlo…" at bounding box center [408, 286] width 128 height 246
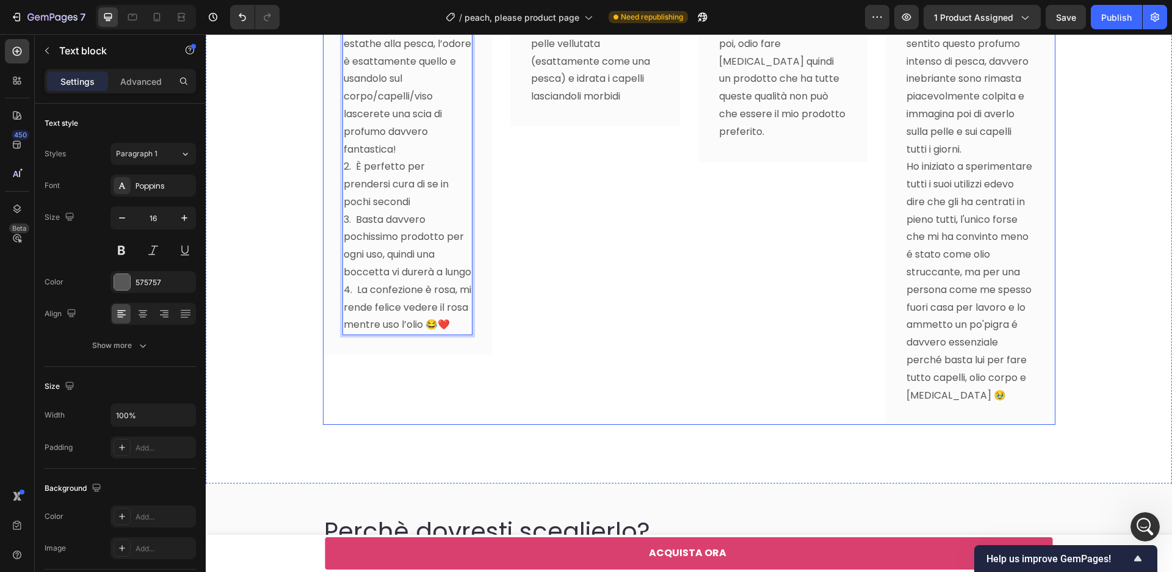
scroll to position [4616, 0]
click at [548, 369] on div "Image [PERSON_NAME] Text block Prodotto fantastico. Anche a distanza di ore las…" at bounding box center [595, 74] width 170 height 700
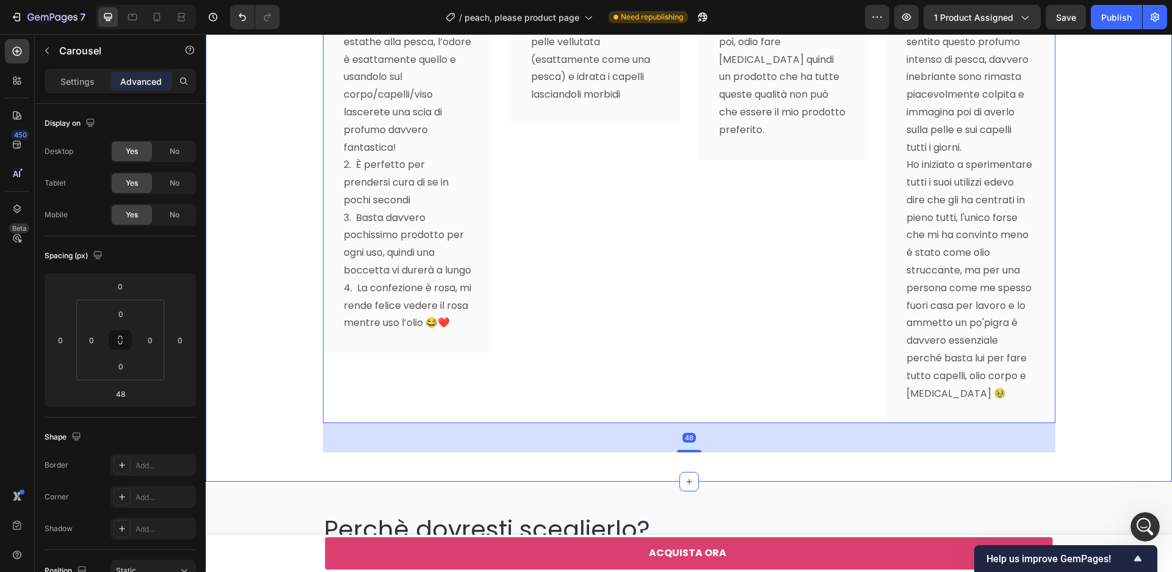
click at [1104, 292] on div "Video [PERSON_NAME] Text block Questo prodotto è un must per tanti motivi: 1. I…" at bounding box center [689, 88] width 948 height 729
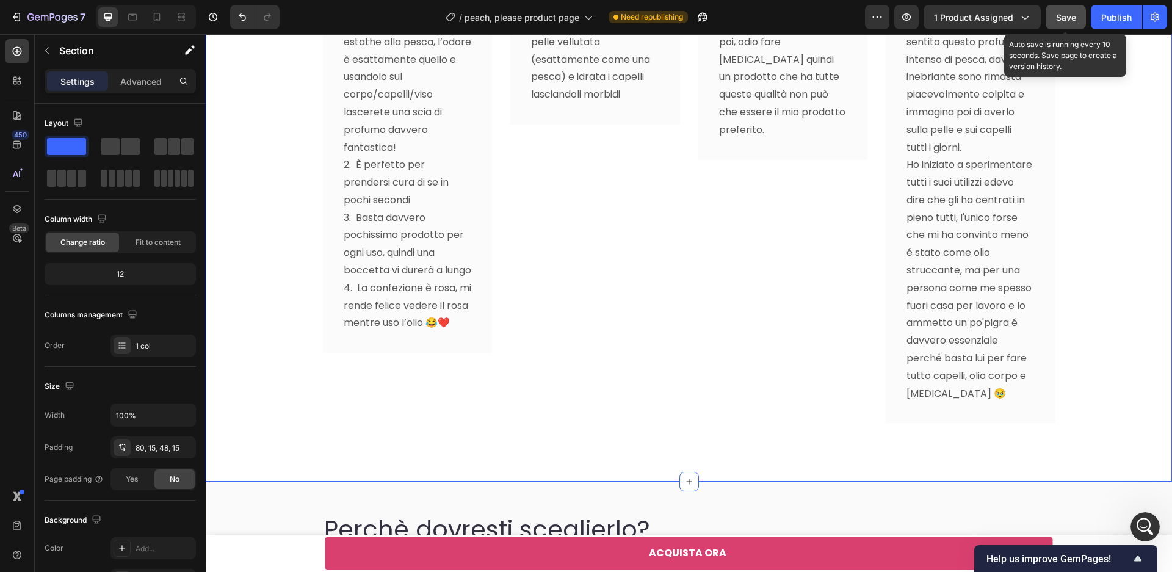
click at [1064, 16] on span "Save" at bounding box center [1066, 17] width 20 height 10
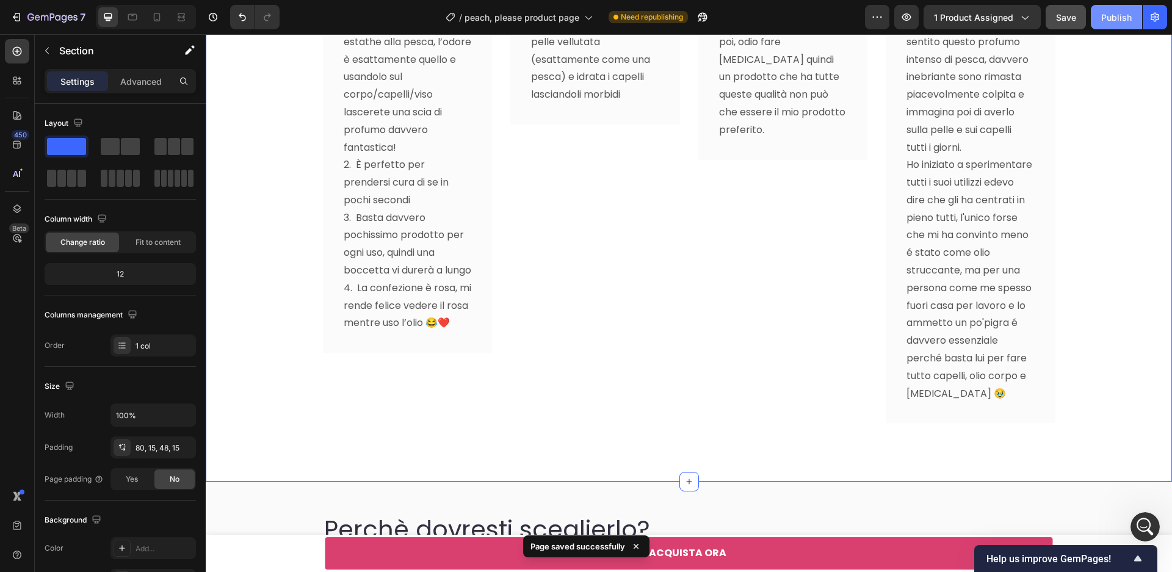
click at [1112, 22] on div "Publish" at bounding box center [1116, 17] width 31 height 13
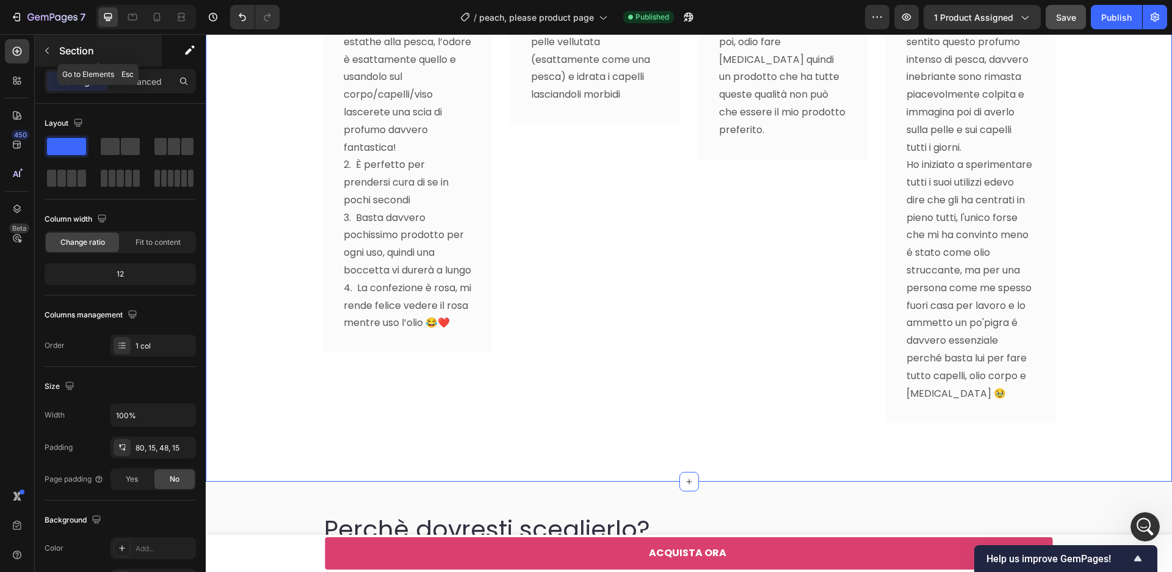
click at [48, 51] on icon "button" at bounding box center [47, 51] width 10 height 10
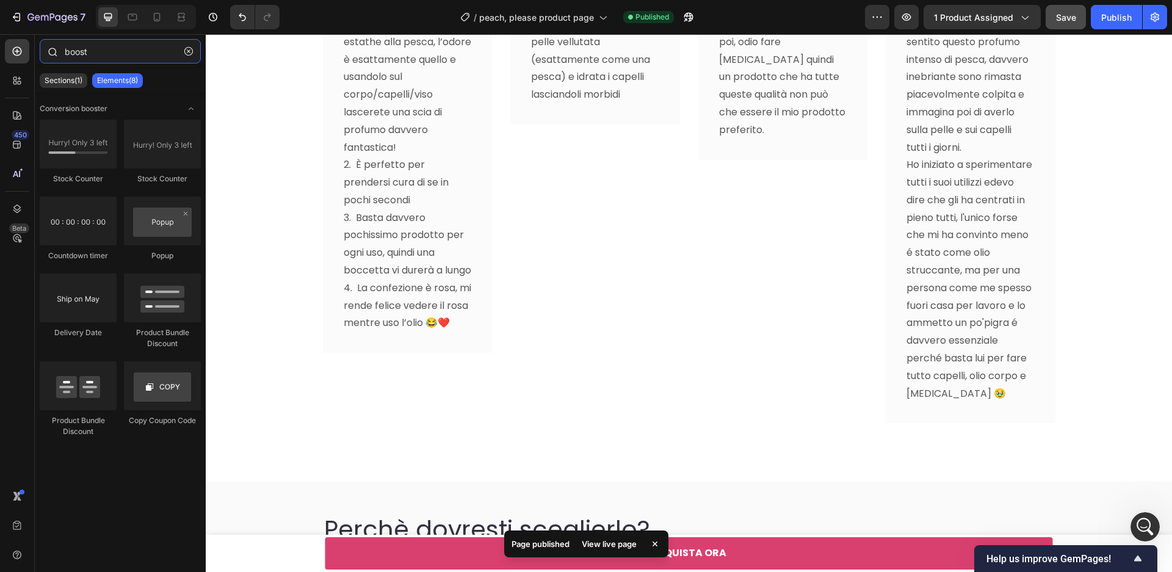
click at [147, 54] on input "boost" at bounding box center [120, 51] width 161 height 24
type input "b"
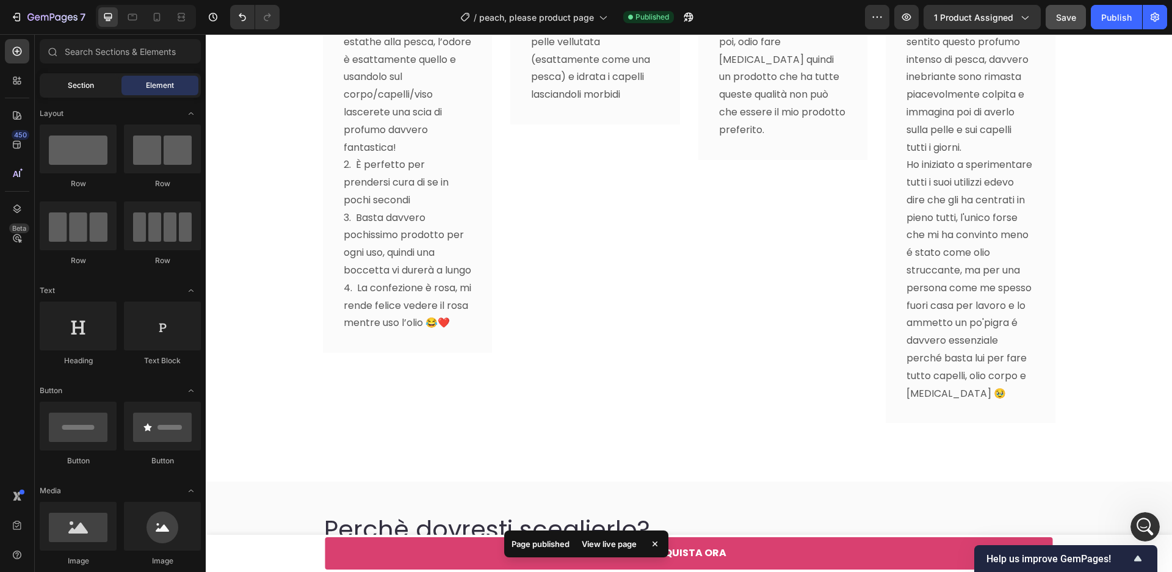
click at [82, 84] on span "Section" at bounding box center [81, 85] width 26 height 11
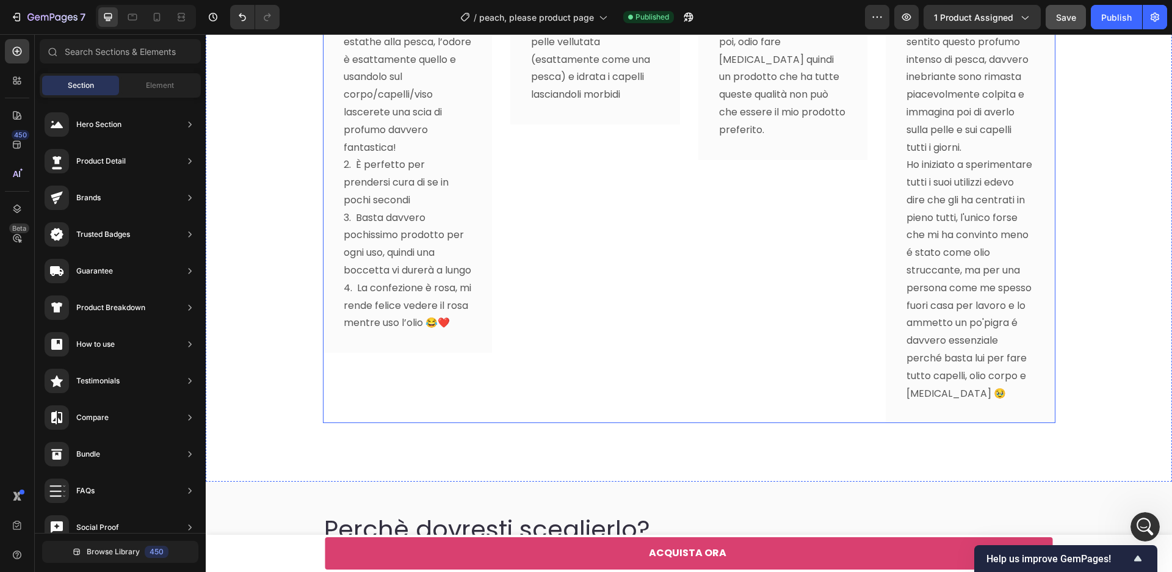
click at [610, 424] on div "Video [PERSON_NAME] Text block Questo prodotto è un must per tanti motivi: 1. I…" at bounding box center [689, 88] width 948 height 729
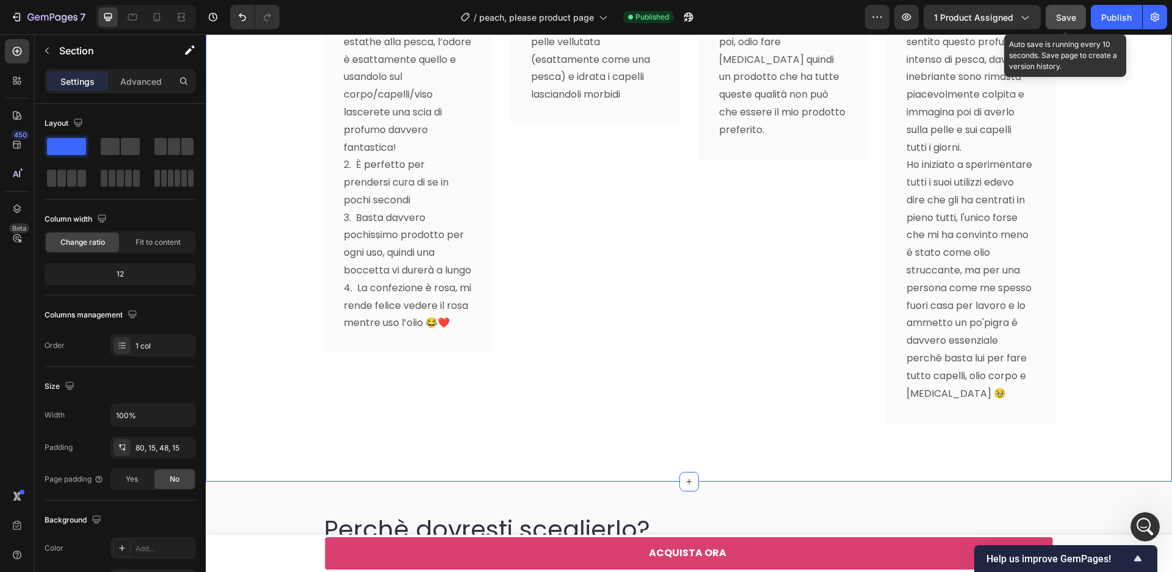
click at [1059, 24] on button "Save" at bounding box center [1066, 17] width 40 height 24
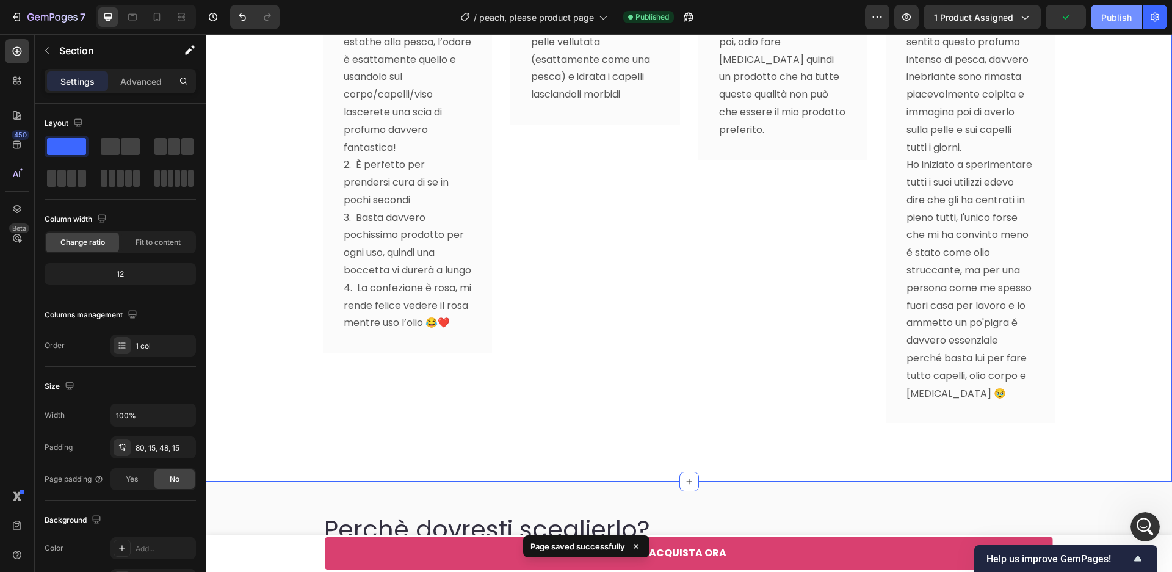
click at [1115, 19] on div "Publish" at bounding box center [1116, 17] width 31 height 13
drag, startPoint x: 226, startPoint y: 51, endPoint x: 265, endPoint y: 84, distance: 51.1
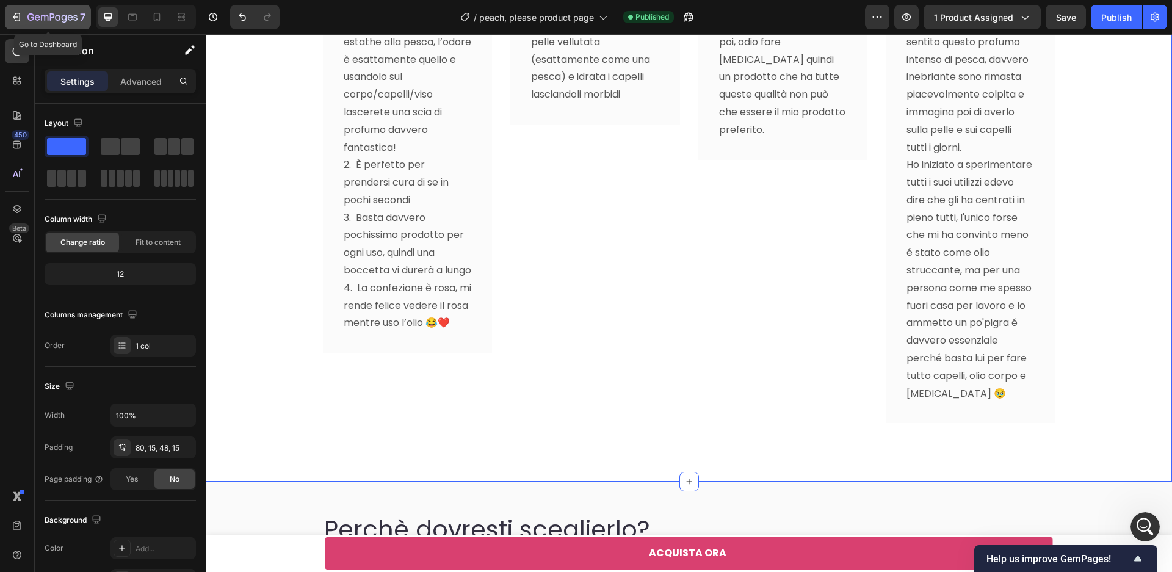
click at [17, 20] on icon "button" at bounding box center [16, 17] width 12 height 12
